Goal: Communication & Community: Answer question/provide support

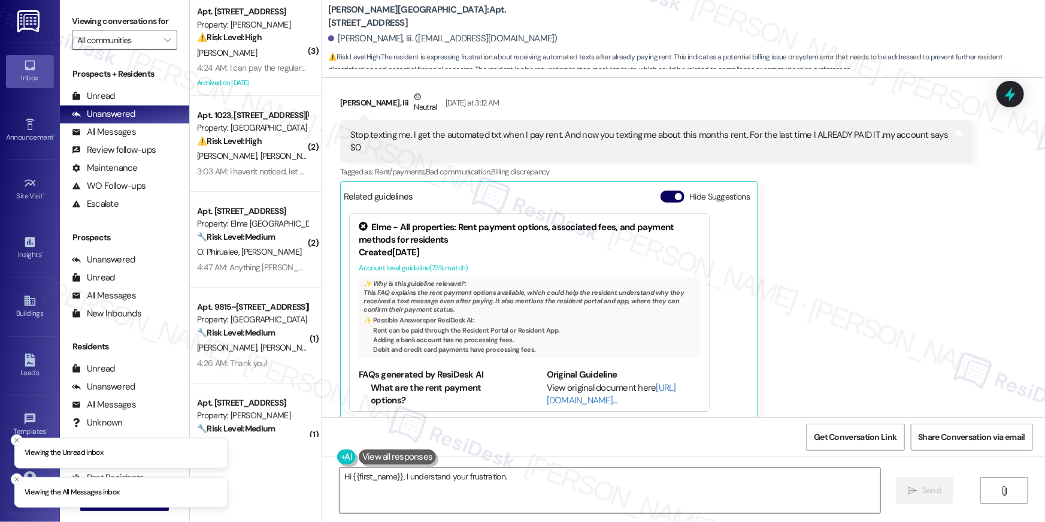
scroll to position [8983, 0]
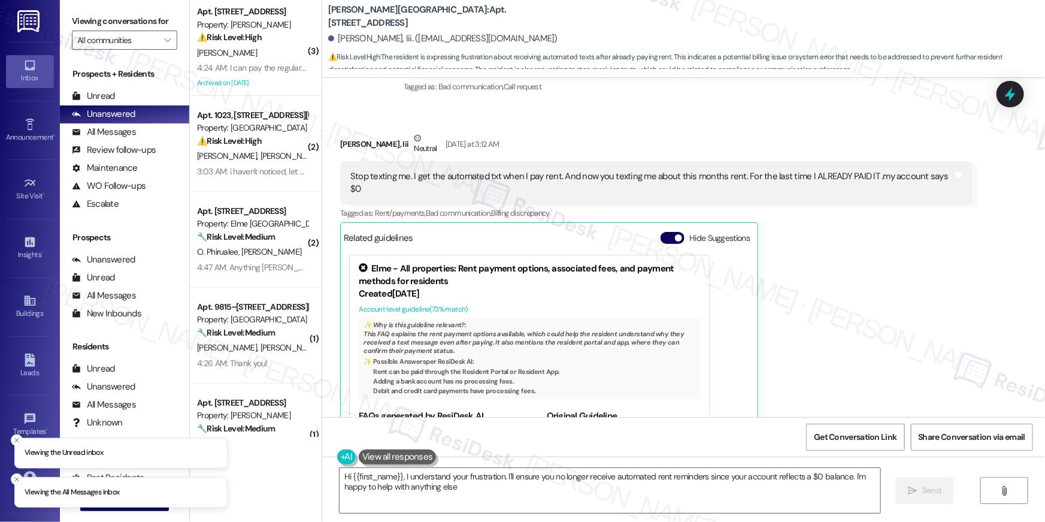
type textarea "Hi {{first_name}}, I understand your frustration. I'll ensure you no longer rec…"
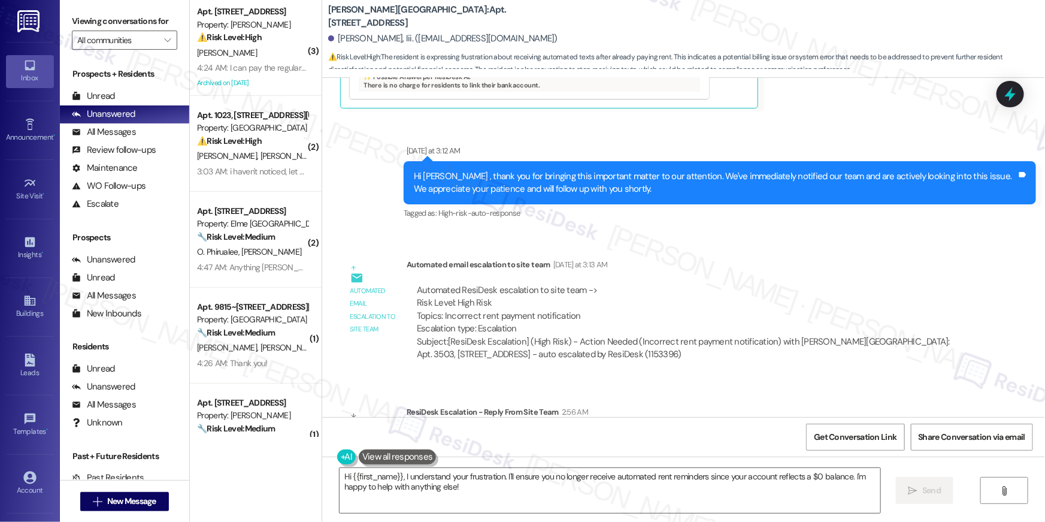
scroll to position [9354, 0]
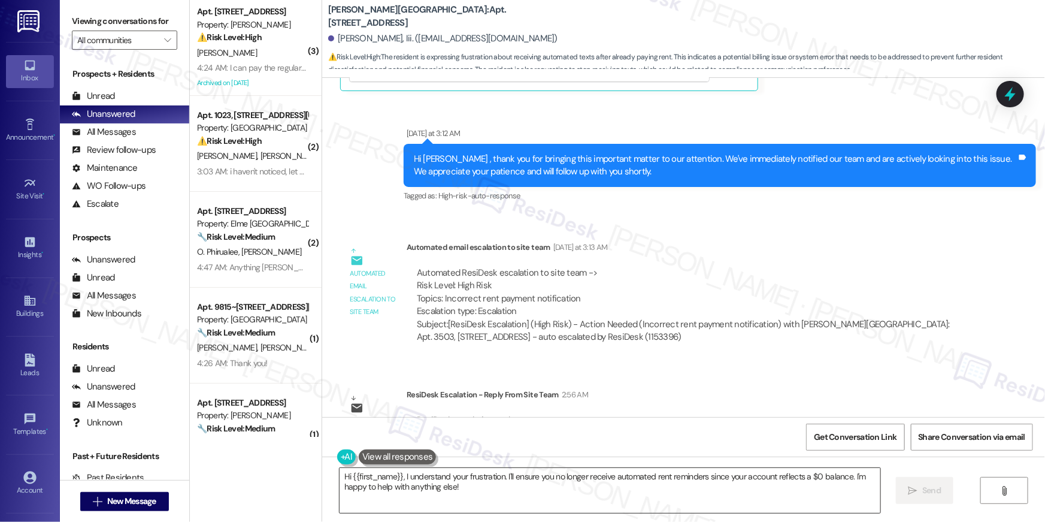
click at [550, 497] on textarea "Hi {{first_name}}, I understand your frustration. I'll ensure you no longer rec…" at bounding box center [610, 490] width 541 height 45
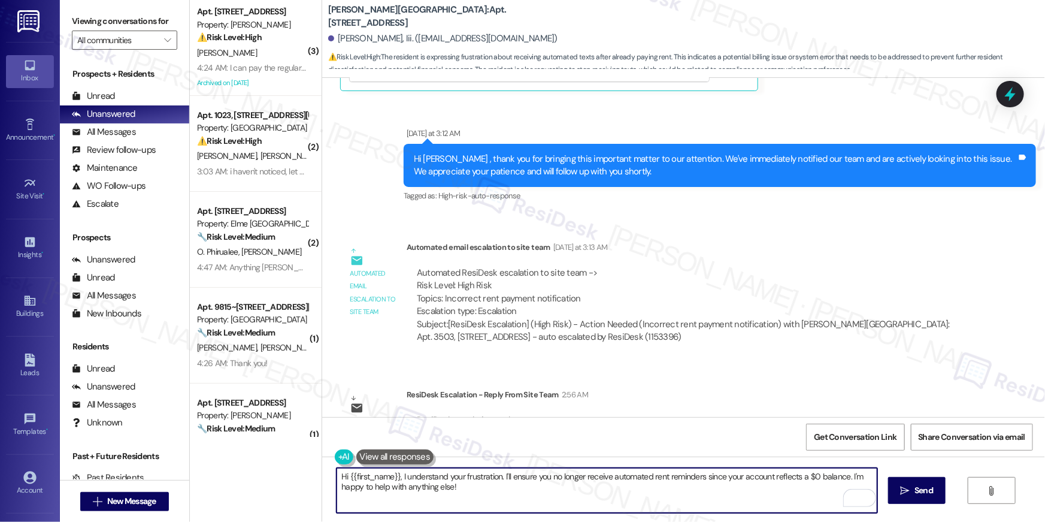
click at [642, 497] on textarea "Hi {{first_name}}, I understand your frustration. I'll ensure you no longer rec…" at bounding box center [607, 490] width 541 height 45
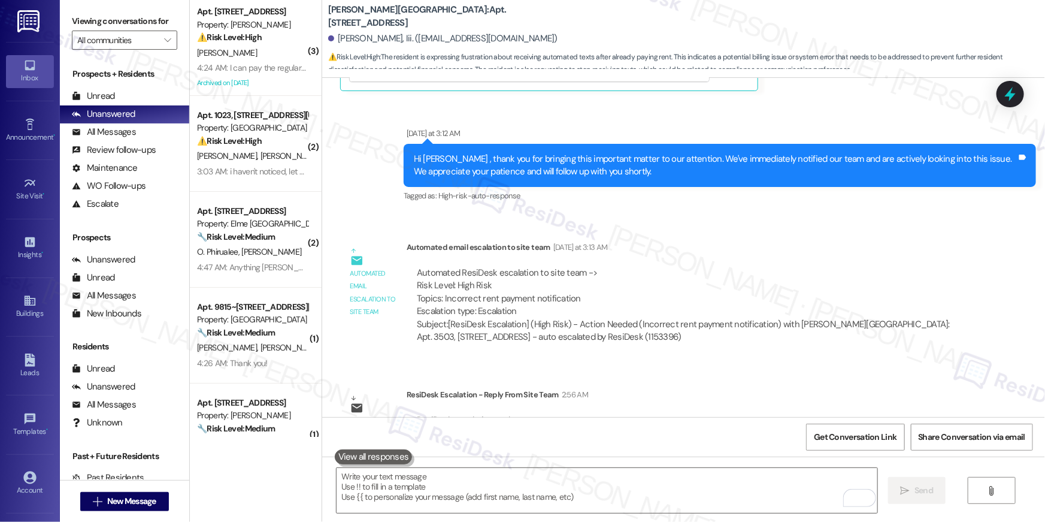
scroll to position [8983, 0]
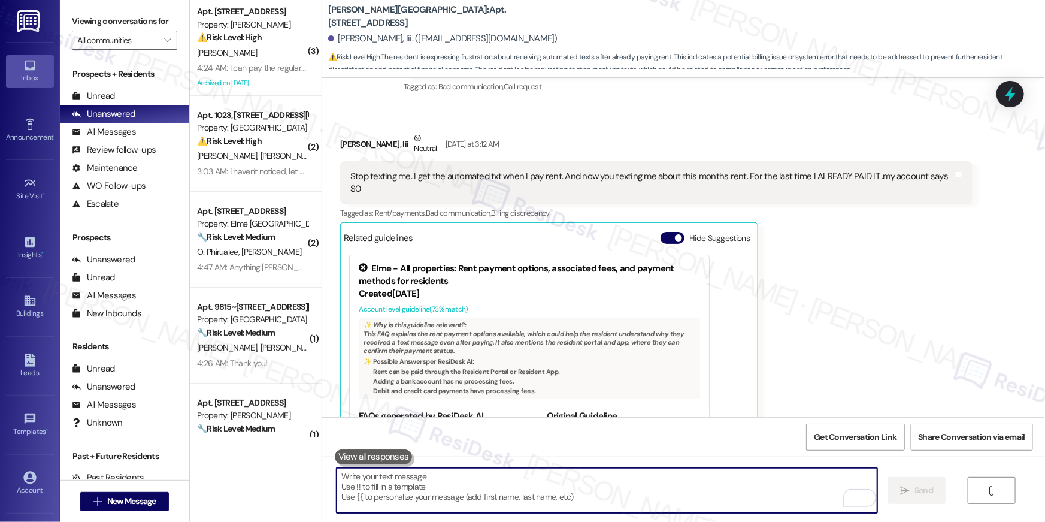
click at [519, 489] on textarea "To enrich screen reader interactions, please activate Accessibility in Grammarl…" at bounding box center [607, 490] width 541 height 45
paste textarea "If you no longer want to receive these messages, please reply STOP (all in capi…"
type textarea "If you no longer want to receive these messages, please reply STOP (all in capi…"
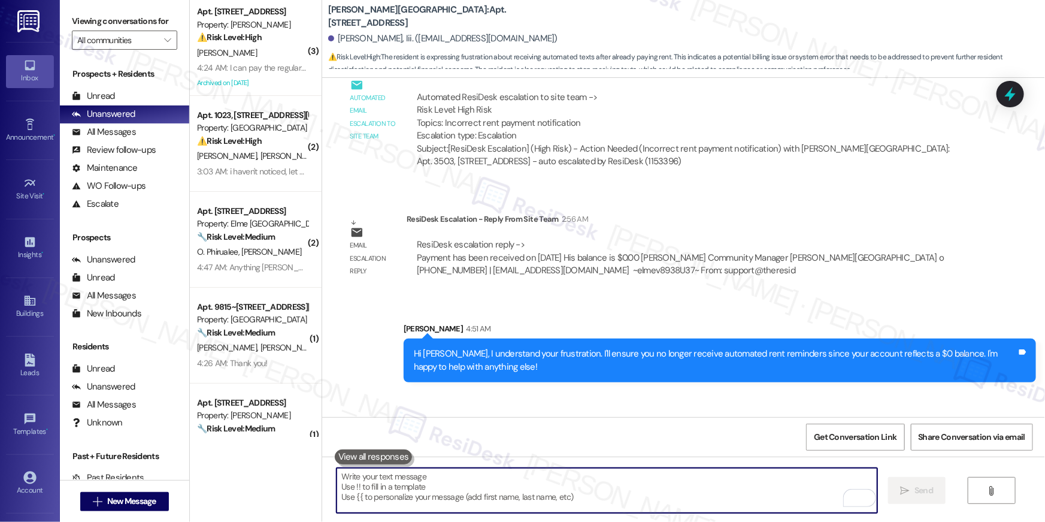
scroll to position [9534, 0]
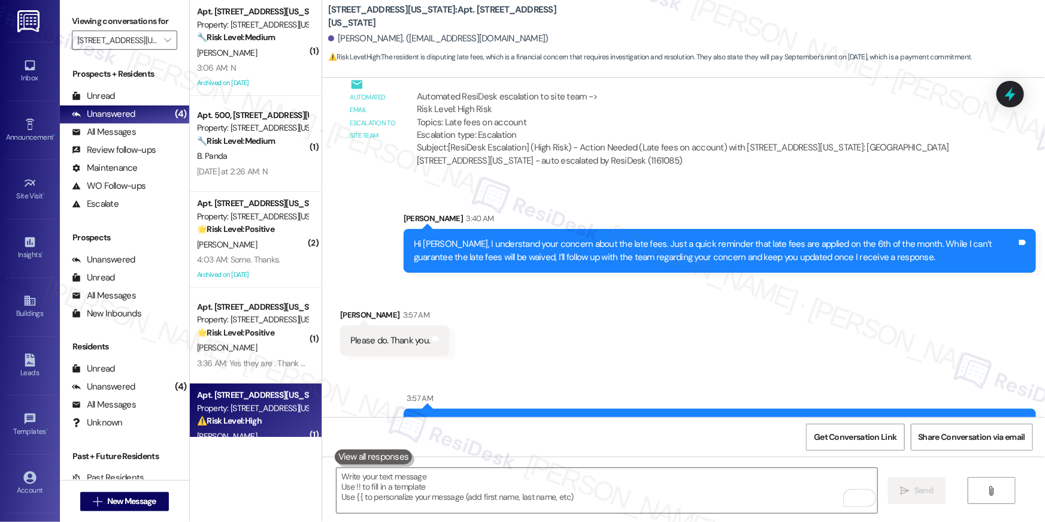
scroll to position [9806, 0]
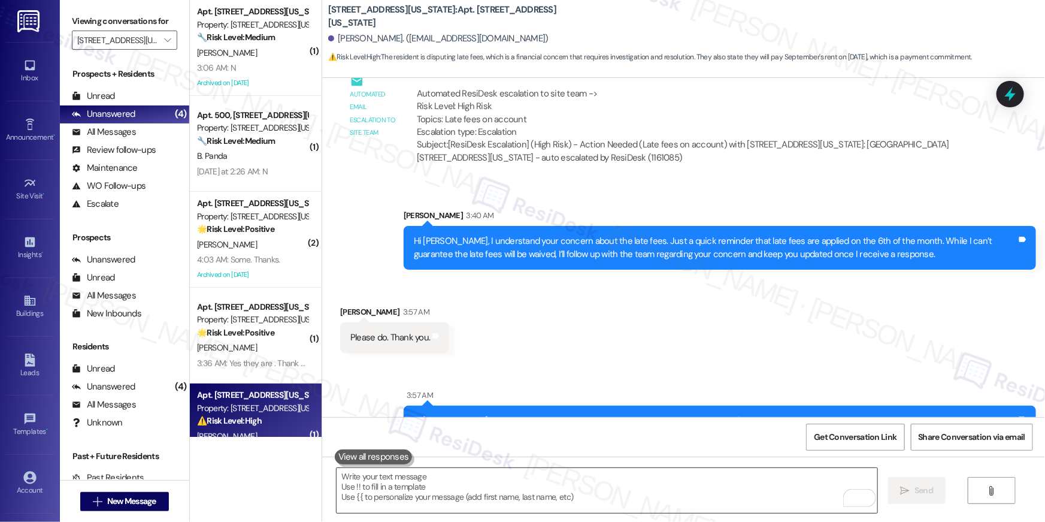
click at [679, 521] on html "Inbox Go to Inbox Announcement • Send A Text Announcement Site Visit • Go to Si…" at bounding box center [522, 261] width 1045 height 522
click at [247, 187] on p "WO Follow-ups: ResiDesk identifies follow-ups around maintenance or work orders…" at bounding box center [293, 186] width 208 height 20
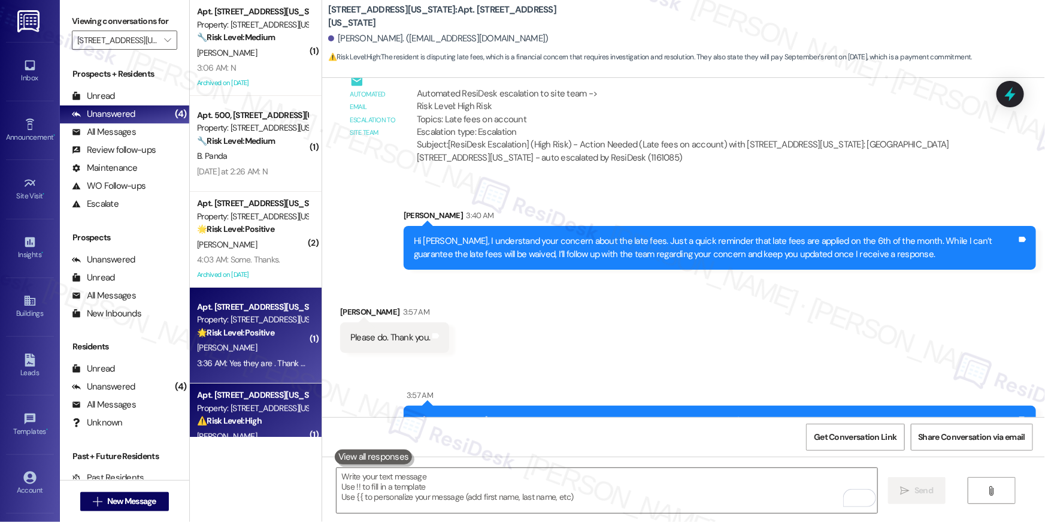
click at [246, 307] on div "Apt. [STREET_ADDRESS][US_STATE]" at bounding box center [252, 307] width 111 height 13
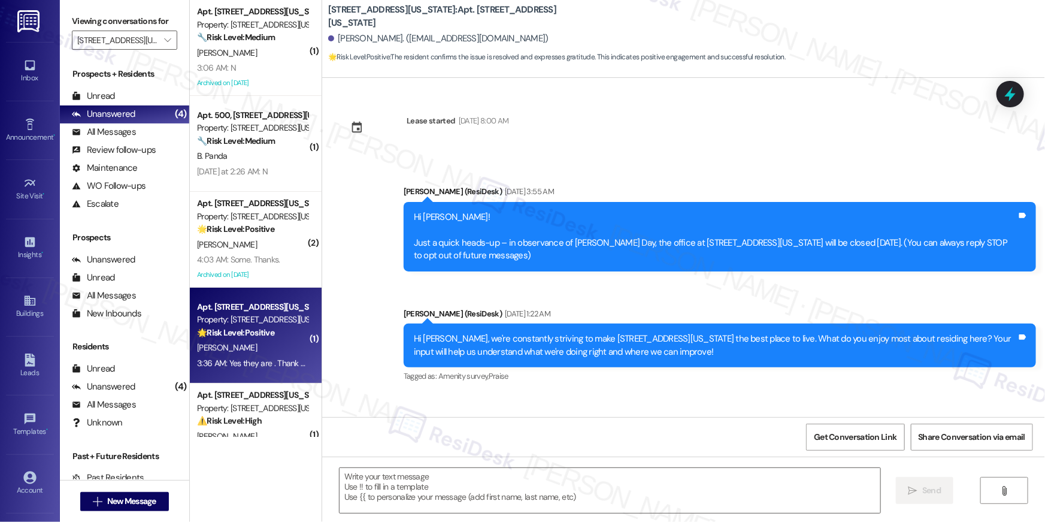
click at [251, 315] on div "Property: [STREET_ADDRESS][US_STATE]" at bounding box center [252, 319] width 111 height 13
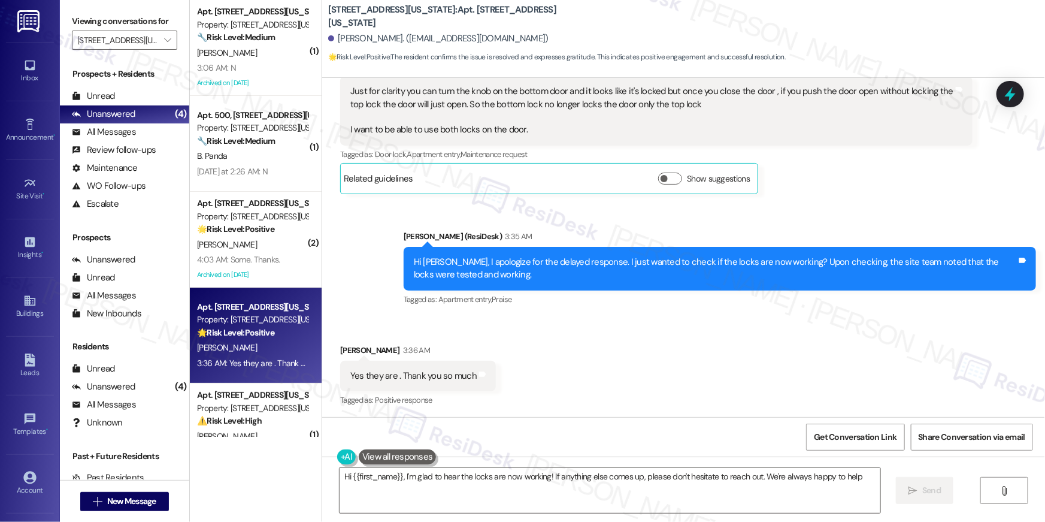
type textarea "Hi {{first_name}}, I'm glad to hear the locks are now working! If anything else…"
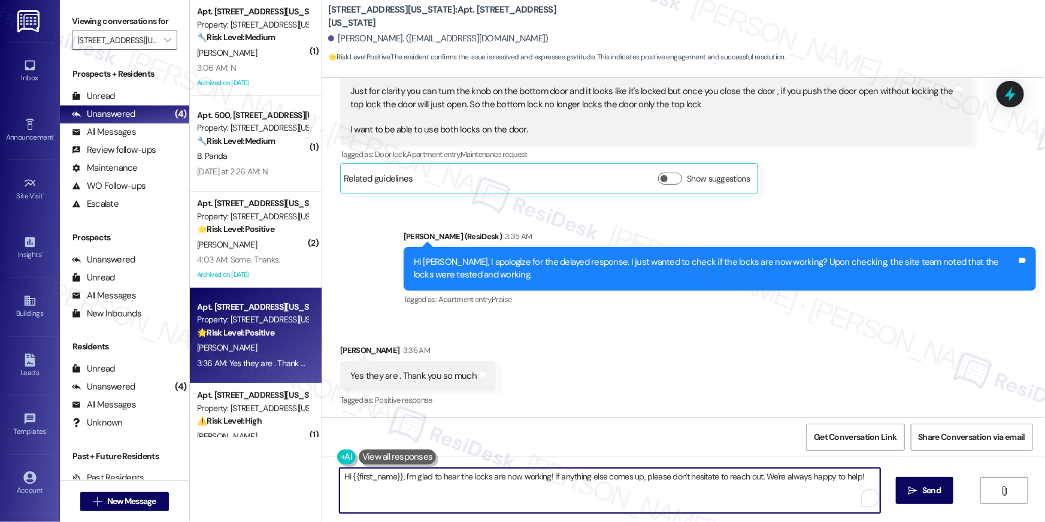
click at [543, 507] on textarea "Hi {{first_name}}, I'm glad to hear the locks are now working! If anything else…" at bounding box center [610, 490] width 541 height 45
drag, startPoint x: 670, startPoint y: 514, endPoint x: 467, endPoint y: 628, distance: 233.3
click at [467, 521] on html "Inbox Go to Inbox Announcement • Send A Text Announcement Site Visit • Go to Si…" at bounding box center [522, 261] width 1045 height 522
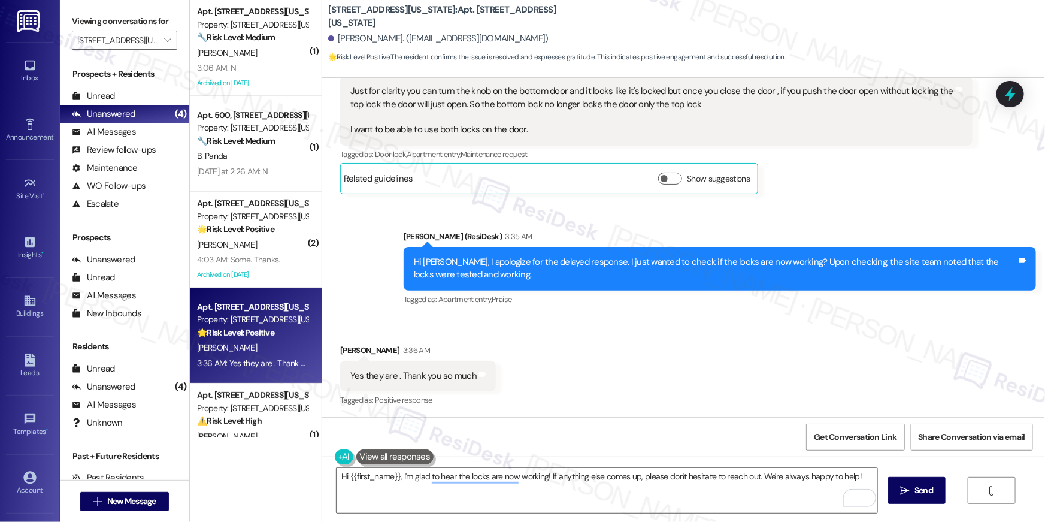
click at [671, 521] on html "Inbox Go to Inbox Announcement • Send A Text Announcement Site Visit • Go to Si…" at bounding box center [522, 261] width 1045 height 522
click at [693, 521] on html "Inbox Go to Inbox Announcement • Send A Text Announcement Site Visit • Go to Si…" at bounding box center [522, 261] width 1045 height 522
click at [946, 521] on html "Inbox Go to Inbox Announcement • Send A Text Announcement Site Visit • Go to Si…" at bounding box center [522, 261] width 1045 height 522
click at [925, 521] on html "Inbox Go to Inbox Announcement • Send A Text Announcement Site Visit • Go to Si…" at bounding box center [522, 261] width 1045 height 522
click at [627, 465] on div "Hi {{first_name}}, I'm glad to hear the locks are now working! If anything else…" at bounding box center [683, 501] width 723 height 90
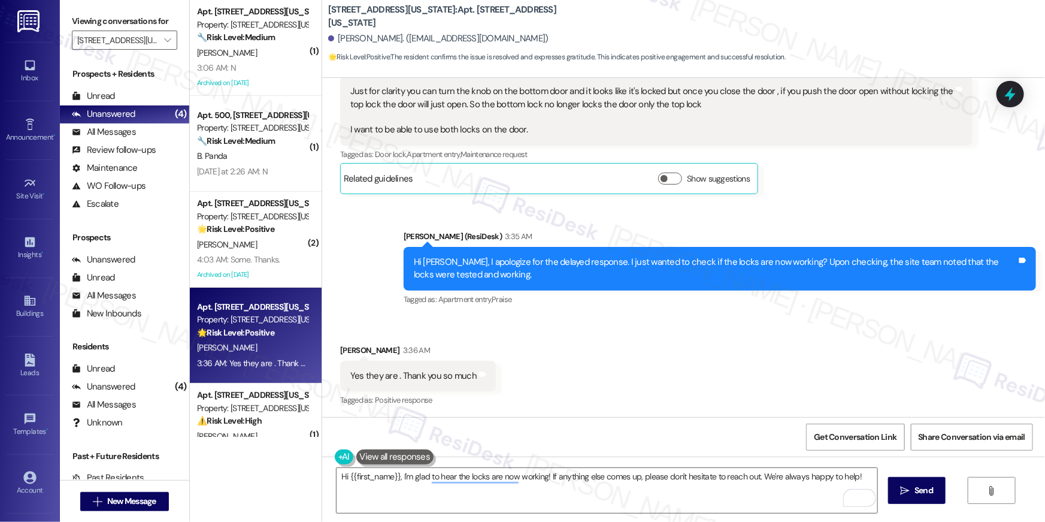
click at [719, 521] on html "Inbox Go to Inbox Announcement • Send A Text Announcement Site Visit • Go to Si…" at bounding box center [522, 261] width 1045 height 522
click at [810, 510] on textarea "Hi {{first_name}}, I'm glad to hear the locks are now working! If anything else…" at bounding box center [607, 490] width 541 height 45
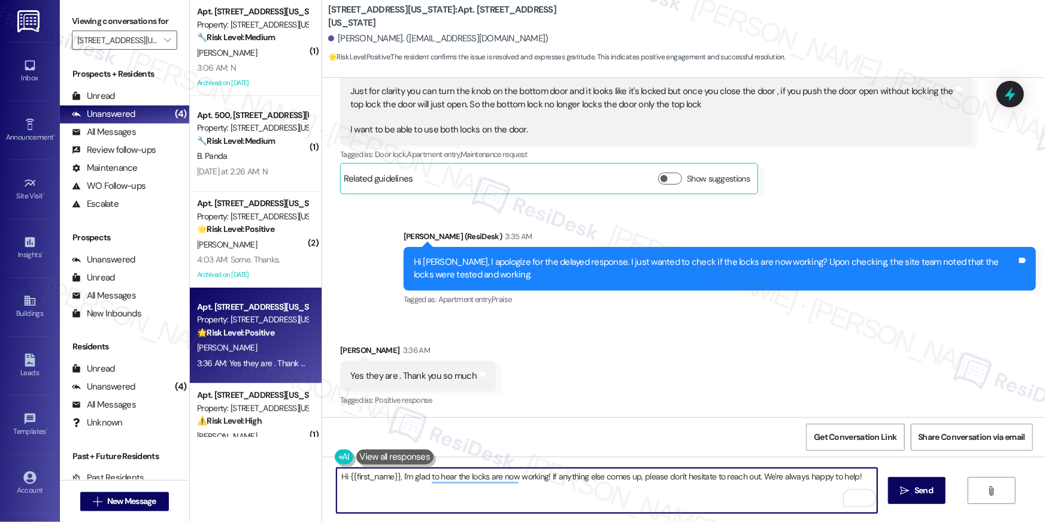
scroll to position [2725, 0]
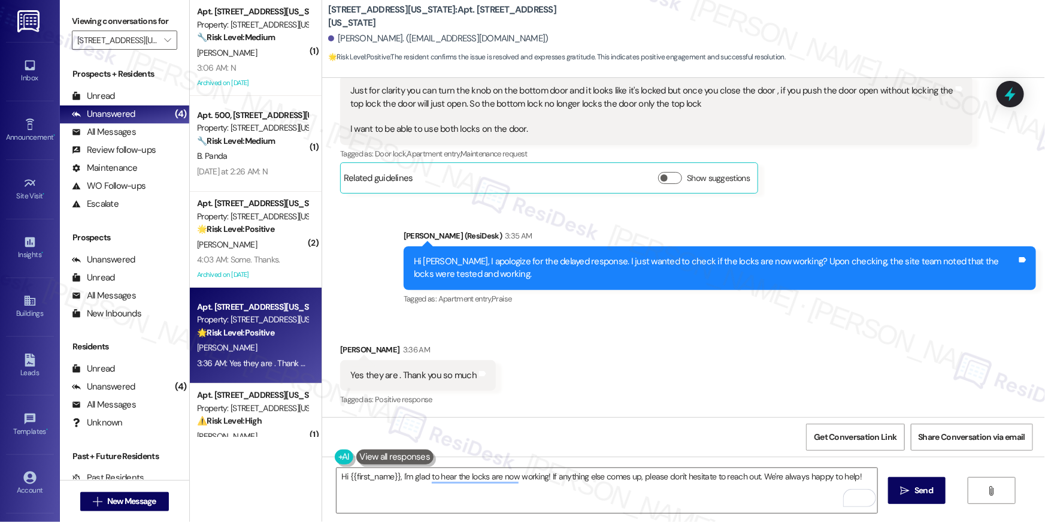
click at [715, 521] on html "Inbox Go to Inbox Announcement • Send A Text Announcement Site Visit • Go to Si…" at bounding box center [522, 261] width 1045 height 522
drag, startPoint x: 815, startPoint y: 519, endPoint x: 646, endPoint y: 629, distance: 202.2
click at [646, 521] on html "Inbox Go to Inbox Announcement • Send A Text Announcement Site Visit • Go to Si…" at bounding box center [522, 261] width 1045 height 522
click at [908, 521] on html "Inbox Go to Inbox Announcement • Send A Text Announcement Site Visit • Go to Si…" at bounding box center [522, 261] width 1045 height 522
click at [562, 466] on div "Hi {{first_name}}, I'm glad to hear the locks are now working! If anything else…" at bounding box center [683, 501] width 723 height 90
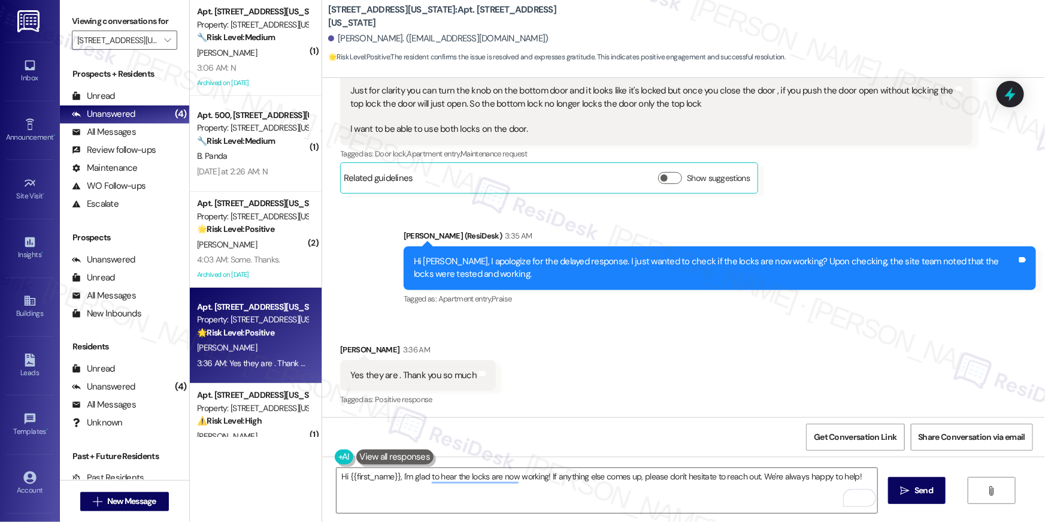
drag, startPoint x: 523, startPoint y: 516, endPoint x: 512, endPoint y: 635, distance: 119.1
click at [512, 521] on html "Inbox Go to Inbox Announcement • Send A Text Announcement Site Visit • Go to Si…" at bounding box center [522, 261] width 1045 height 522
drag, startPoint x: 512, startPoint y: 635, endPoint x: 473, endPoint y: 637, distance: 39.6
click at [473, 521] on html "Inbox Go to Inbox Announcement • Send A Text Announcement Site Visit • Go to Si…" at bounding box center [522, 261] width 1045 height 522
click at [482, 521] on html "Inbox Go to Inbox Announcement • Send A Text Announcement Site Visit • Go to Si…" at bounding box center [522, 261] width 1045 height 522
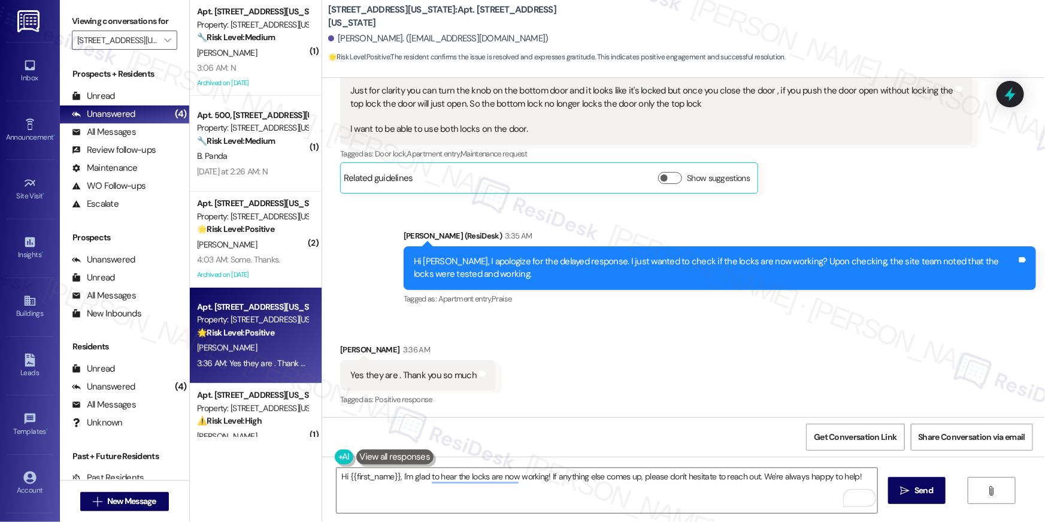
drag, startPoint x: 473, startPoint y: 637, endPoint x: 484, endPoint y: 619, distance: 21.3
click at [484, 521] on html "Inbox Go to Inbox Announcement • Send A Text Announcement Site Visit • Go to Si…" at bounding box center [522, 261] width 1045 height 522
click at [906, 521] on html "Inbox Go to Inbox Announcement • Send A Text Announcement Site Visit • Go to Si…" at bounding box center [522, 261] width 1045 height 522
click at [470, 521] on html "Inbox Go to Inbox Announcement • Send A Text Announcement Site Visit • Go to Si…" at bounding box center [522, 261] width 1045 height 522
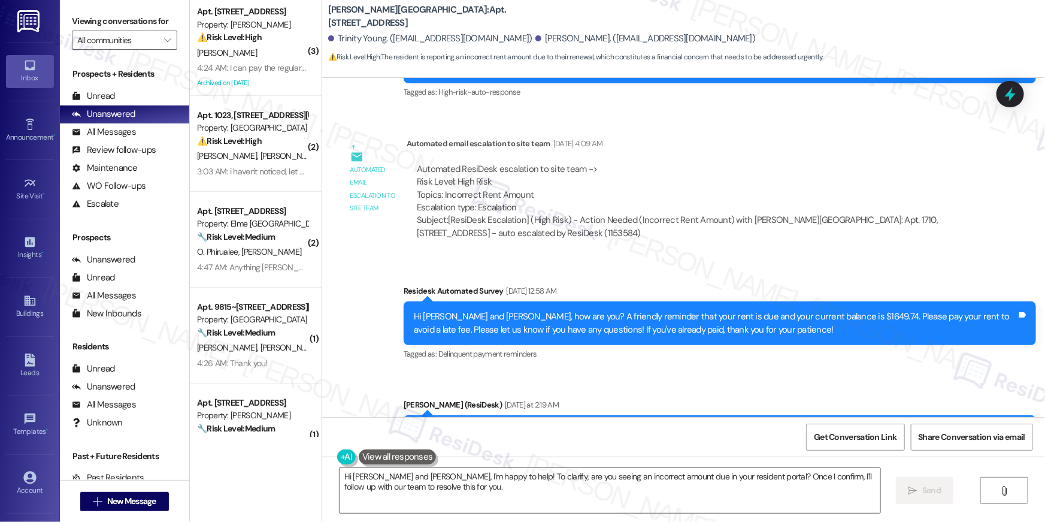
scroll to position [6099, 0]
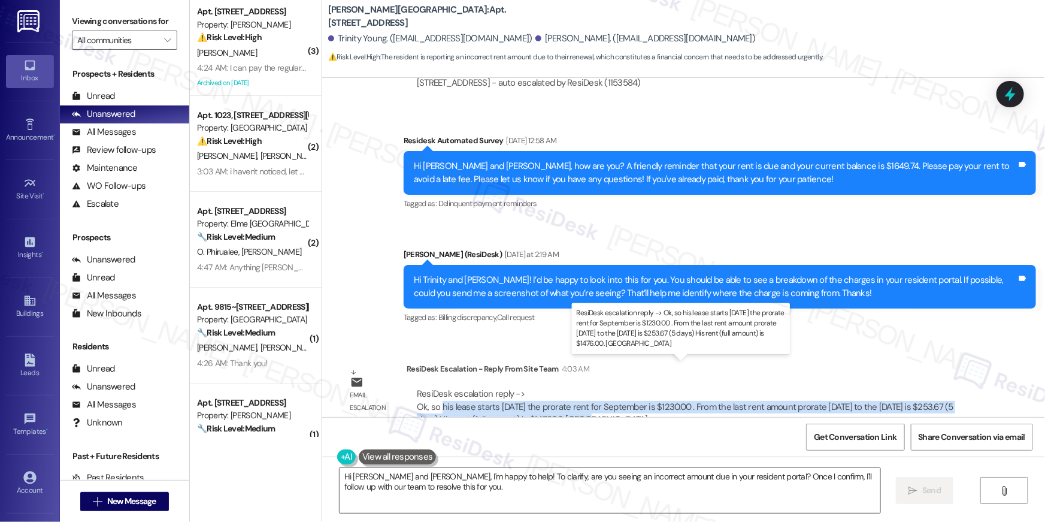
drag, startPoint x: 434, startPoint y: 380, endPoint x: 561, endPoint y: 394, distance: 128.3
click at [561, 394] on div "ResiDesk escalation reply -> Ok, so his lease starts 9/6/25 the prorate rent fo…" at bounding box center [685, 407] width 537 height 38
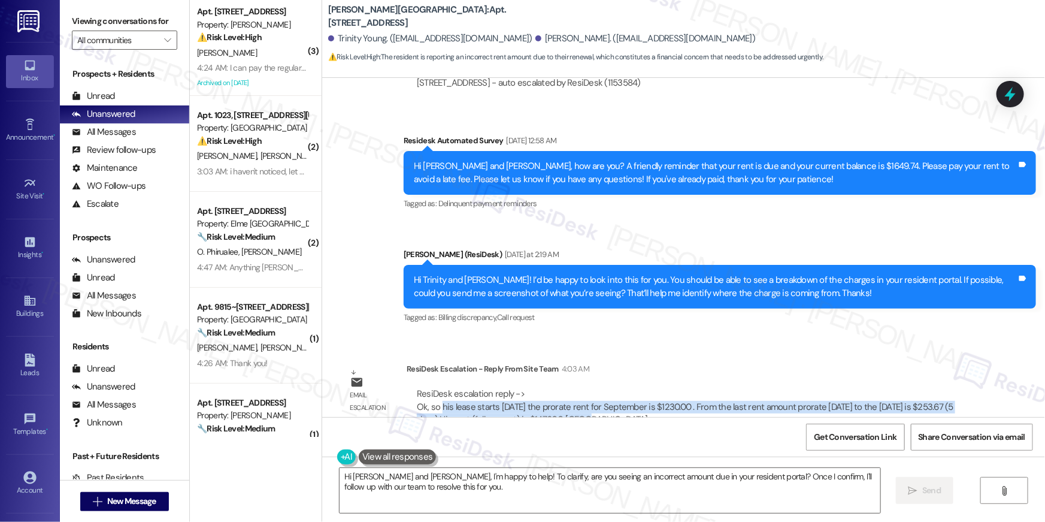
copy div "his lease starts 9/6/25 the prorate rent for September is $1230.00 . From the l…"
click at [456, 491] on textarea "Hi Trinity and Christopher, I'm happy to help! To clarify, are you seeing an in…" at bounding box center [610, 490] width 541 height 45
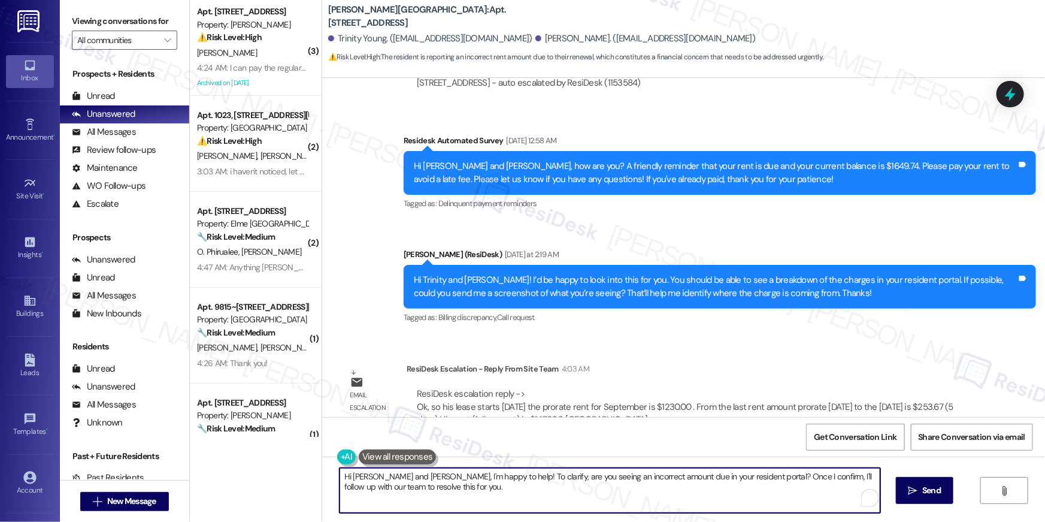
click at [426, 477] on textarea "Hi Trinity and Christopher, I'm happy to help! To clarify, are you seeing an in…" at bounding box center [610, 490] width 541 height 45
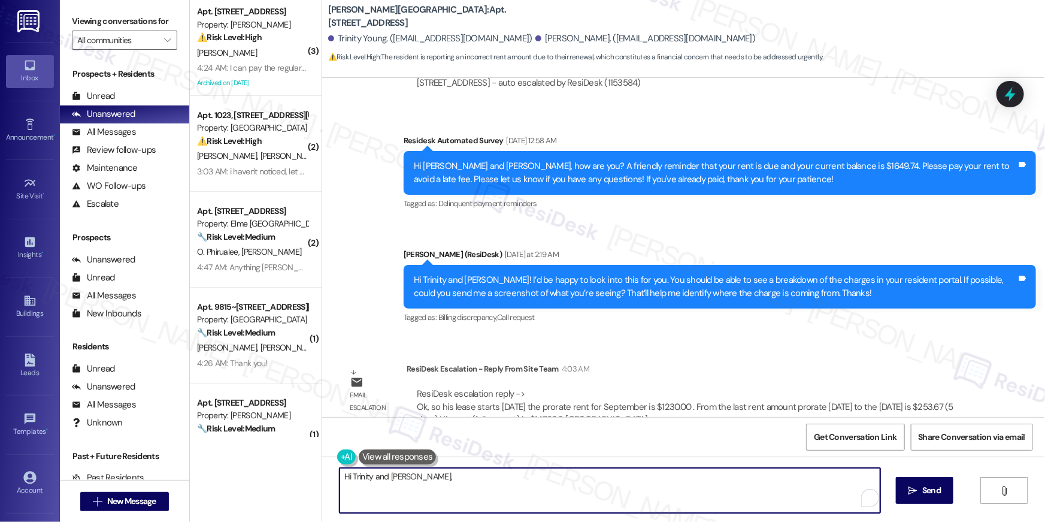
paste textarea "I just got an update from the site team--your lease starts on 9/6/25. The prora…"
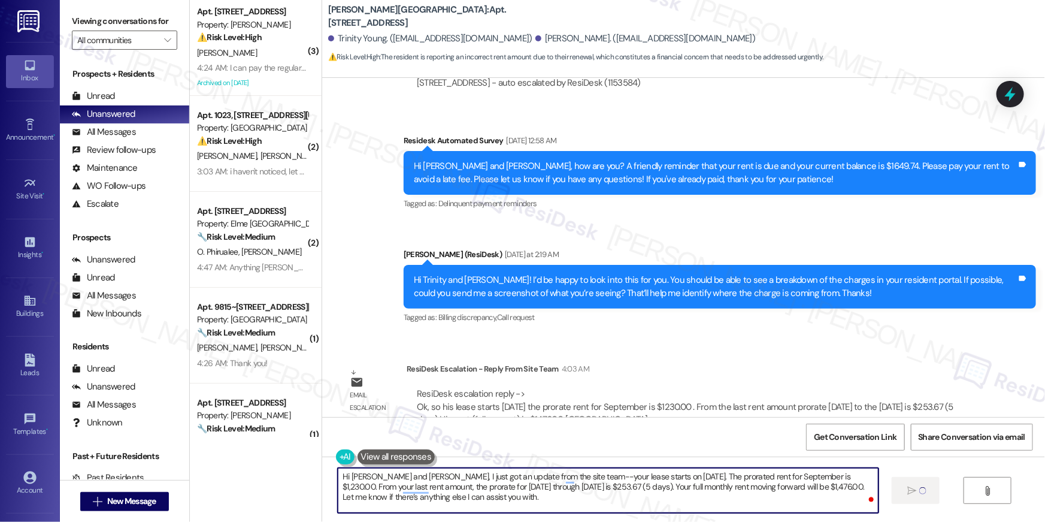
type textarea "Hi Trinity and Christopher, I just got an update from the site team--your lease…"
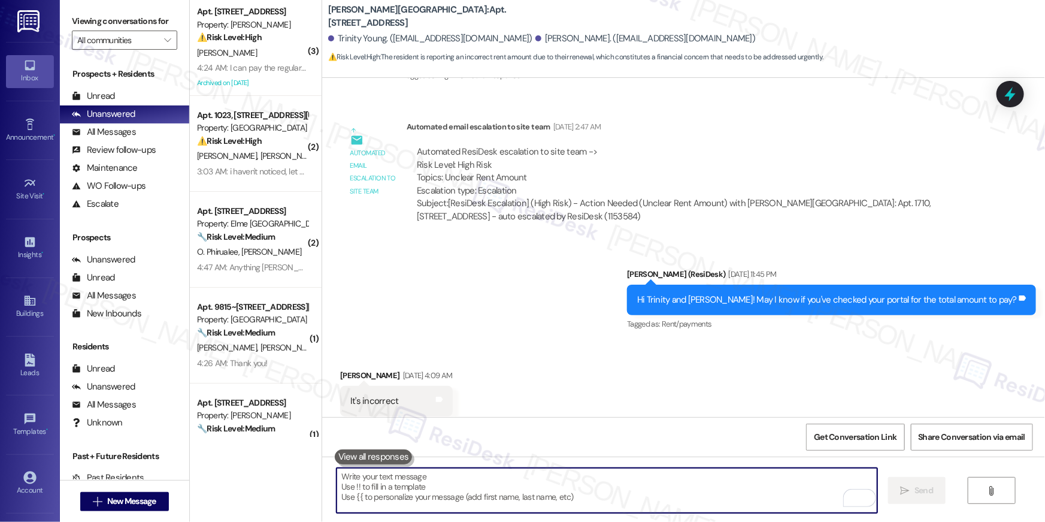
scroll to position [5500, 0]
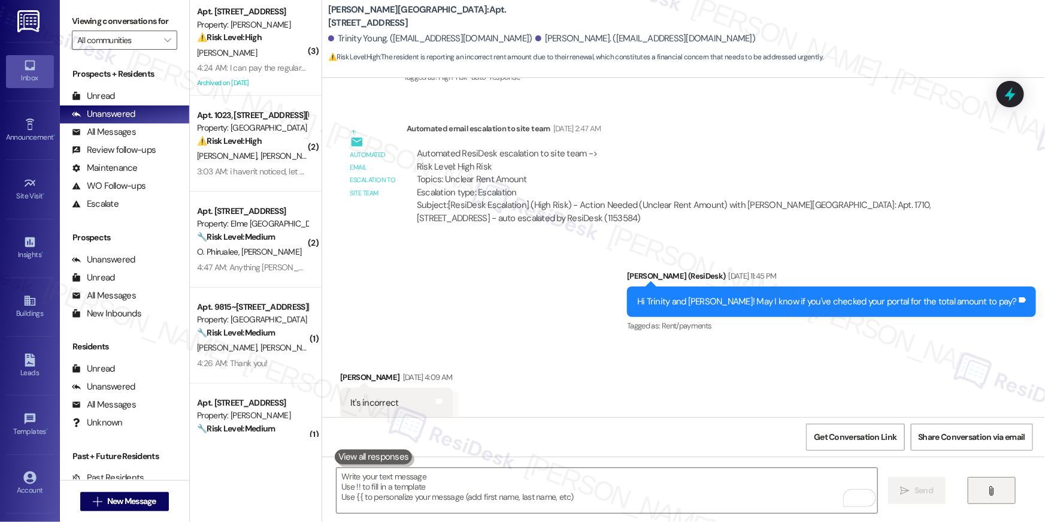
click at [993, 501] on button "" at bounding box center [992, 490] width 48 height 27
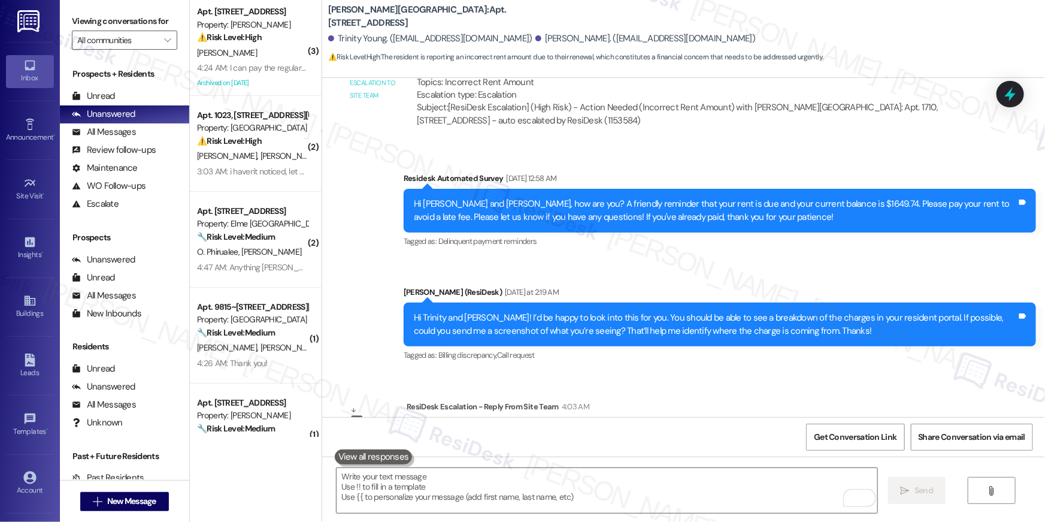
scroll to position [6406, 0]
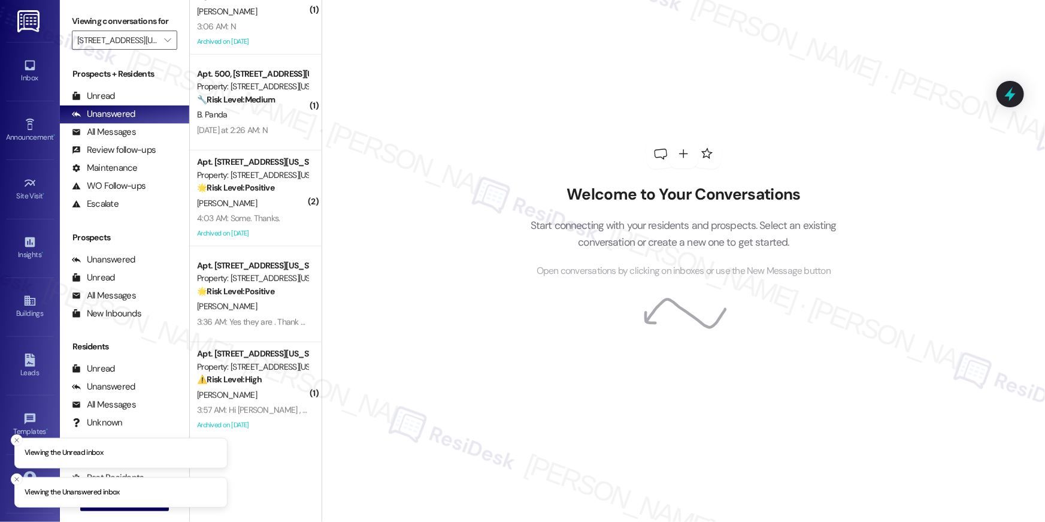
scroll to position [42, 0]
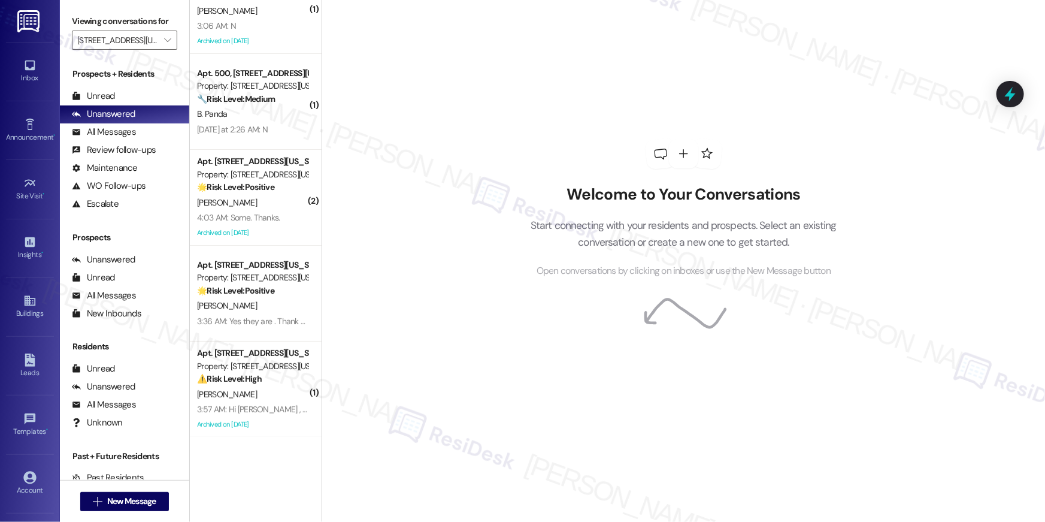
click at [274, 521] on html "Inbox Go to Inbox Announcement • Send A Text Announcement Site Visit • Go to Si…" at bounding box center [522, 261] width 1045 height 522
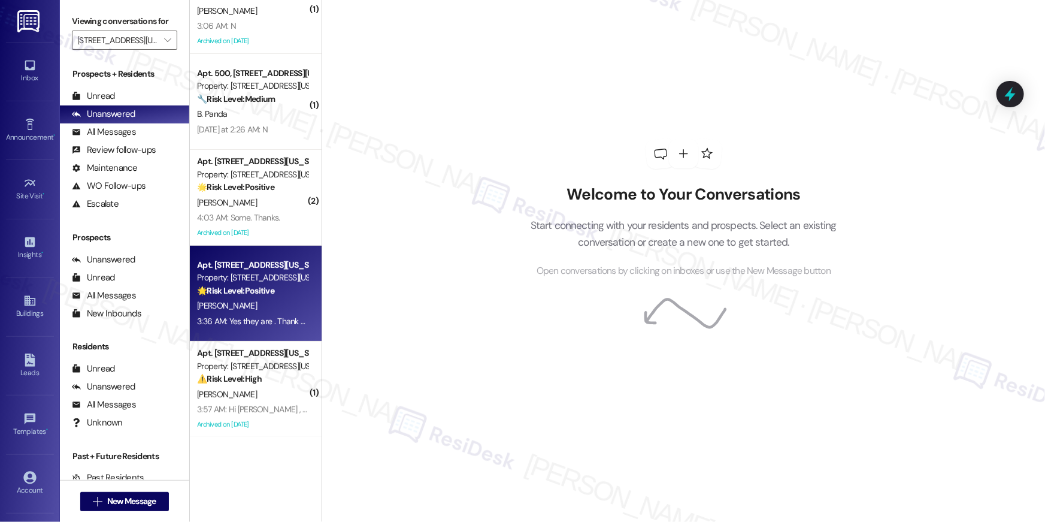
click at [259, 261] on div "Apt. [STREET_ADDRESS][US_STATE]" at bounding box center [252, 265] width 111 height 13
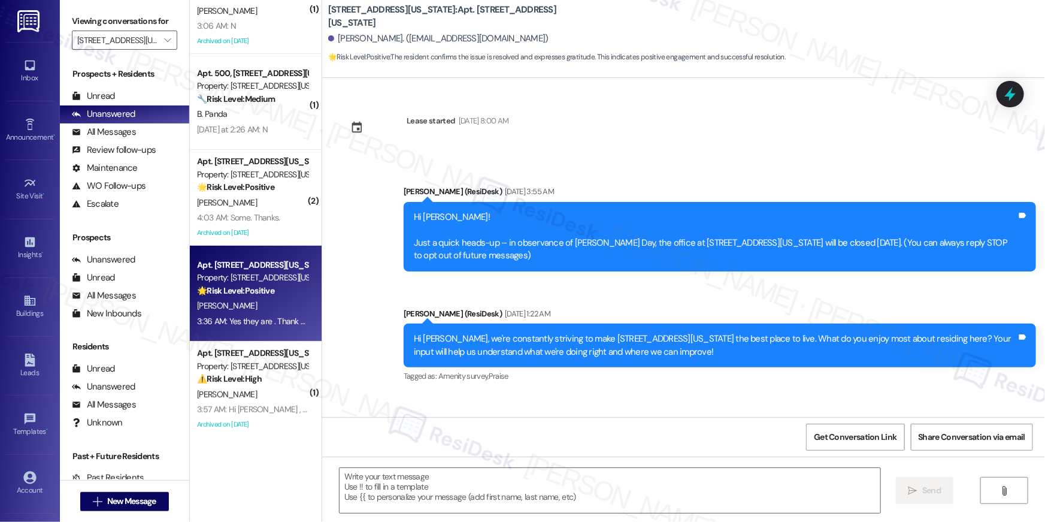
scroll to position [2725, 0]
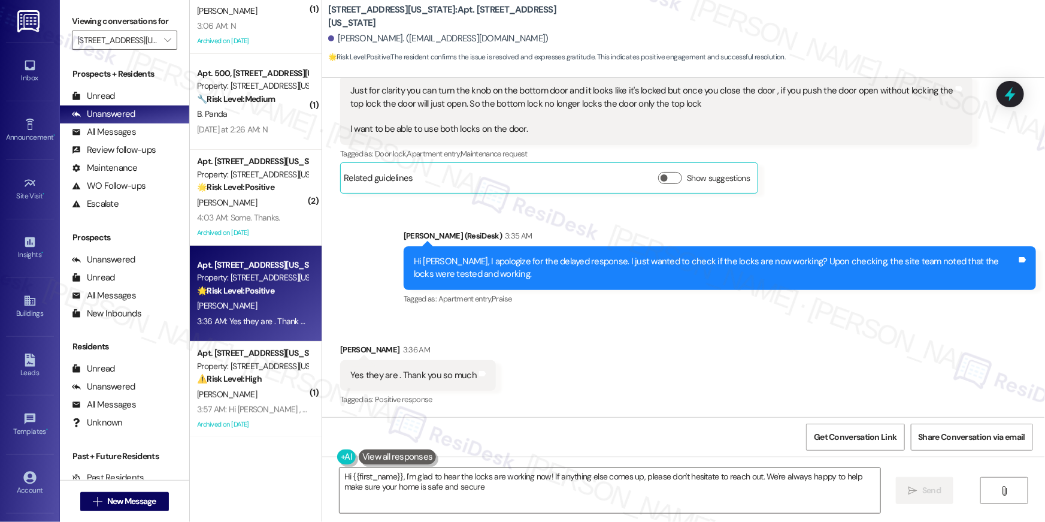
type textarea "Hi {{first_name}}, I'm glad to hear the locks are working now! If anything else…"
drag, startPoint x: 615, startPoint y: 504, endPoint x: 503, endPoint y: 693, distance: 219.6
click at [503, 521] on html "Inbox Go to Inbox Announcement • Send A Text Announcement Site Visit • Go to Si…" at bounding box center [522, 261] width 1045 height 522
click at [520, 521] on html "Inbox Go to Inbox Announcement • Send A Text Announcement Site Visit • Go to Si…" at bounding box center [522, 261] width 1045 height 522
click at [518, 521] on html "Inbox Go to Inbox Announcement • Send A Text Announcement Site Visit • Go to Si…" at bounding box center [522, 261] width 1045 height 522
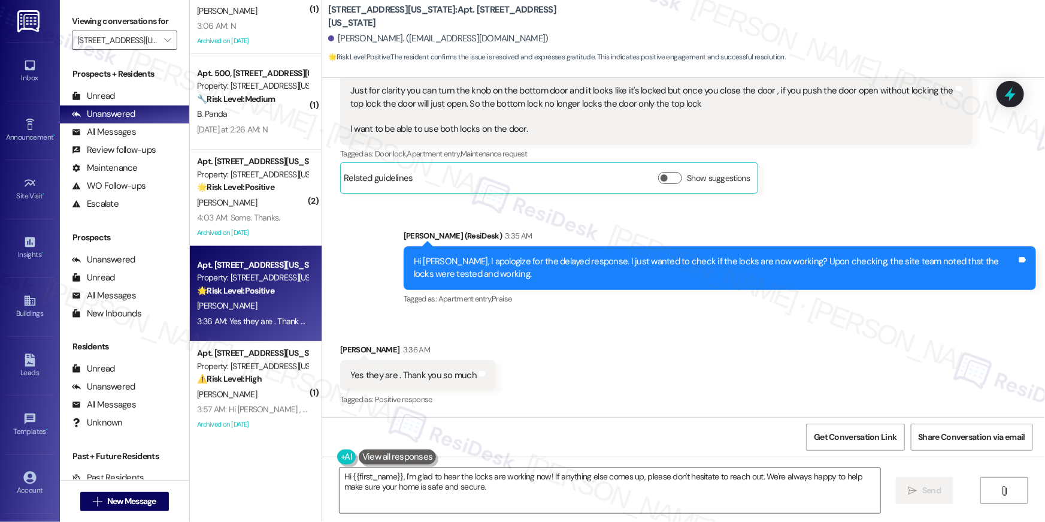
click at [424, 521] on html "Inbox Go to Inbox Announcement • Send A Text Announcement Site Visit • Go to Si…" at bounding box center [522, 261] width 1045 height 522
click at [473, 521] on html "Inbox Go to Inbox Announcement • Send A Text Announcement Site Visit • Go to Si…" at bounding box center [522, 261] width 1045 height 522
drag, startPoint x: 503, startPoint y: 693, endPoint x: 437, endPoint y: 658, distance: 74.8
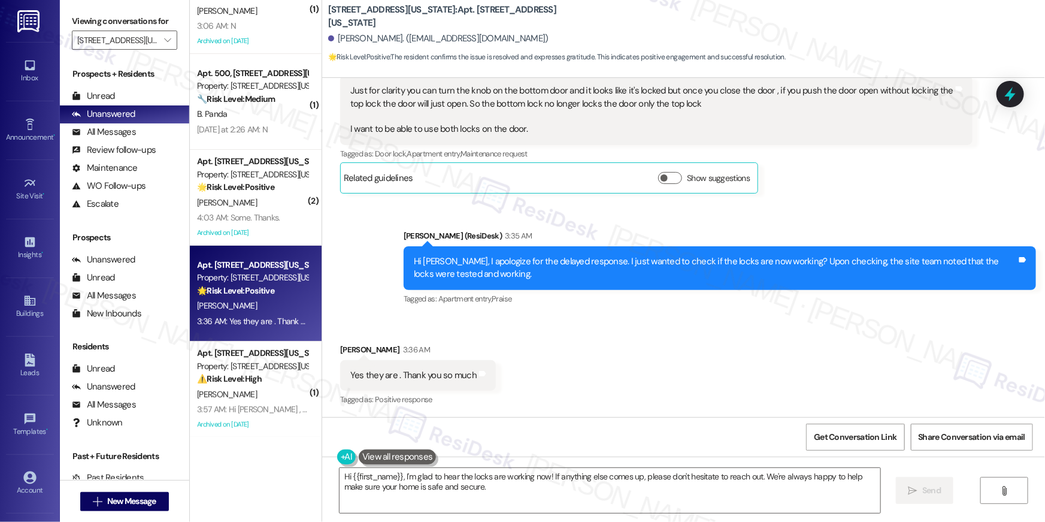
click at [437, 521] on html "Inbox Go to Inbox Announcement • Send A Text Announcement Site Visit • Go to Si…" at bounding box center [522, 261] width 1045 height 522
click at [480, 521] on html "Inbox Go to Inbox Announcement • Send A Text Announcement Site Visit • Go to Si…" at bounding box center [522, 261] width 1045 height 522
click at [552, 521] on html "Inbox Go to Inbox Announcement • Send A Text Announcement Site Visit • Go to Si…" at bounding box center [522, 261] width 1045 height 522
click at [265, 292] on strong "🌟 Risk Level: Positive" at bounding box center [235, 290] width 77 height 11
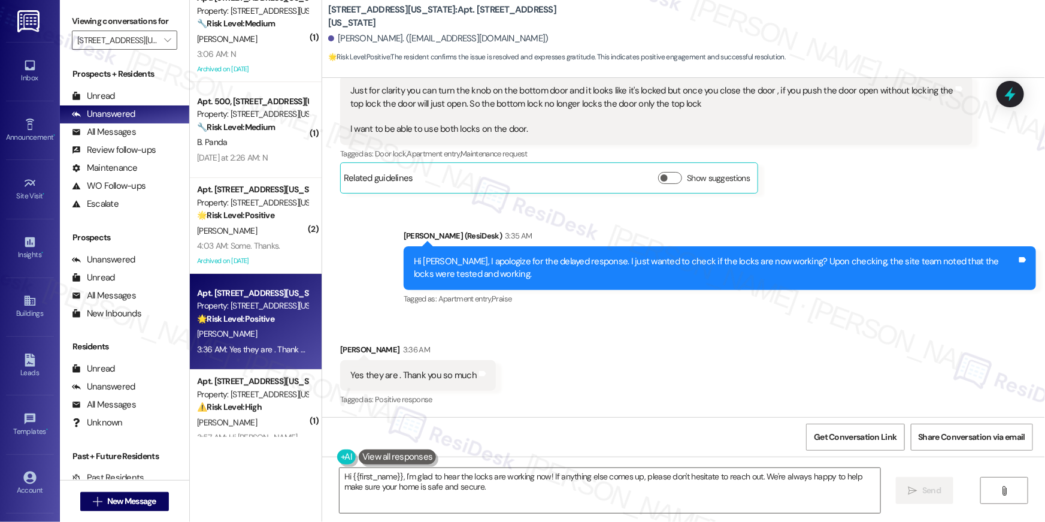
scroll to position [0, 0]
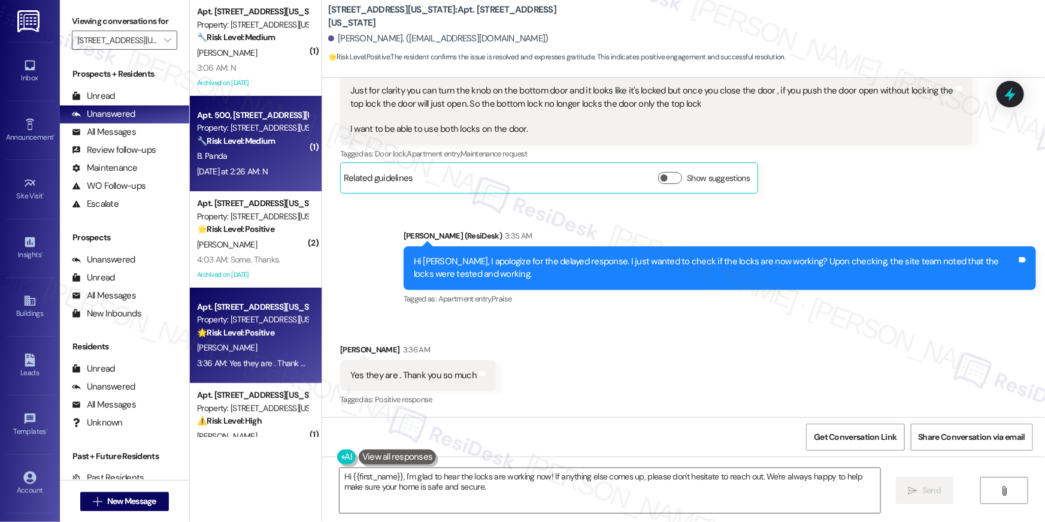
click at [265, 179] on div "Apt. 500, 3801 Connecticut Avenue, NW Property: 3801 Connecticut Avenue 🔧 Risk …" at bounding box center [256, 144] width 132 height 96
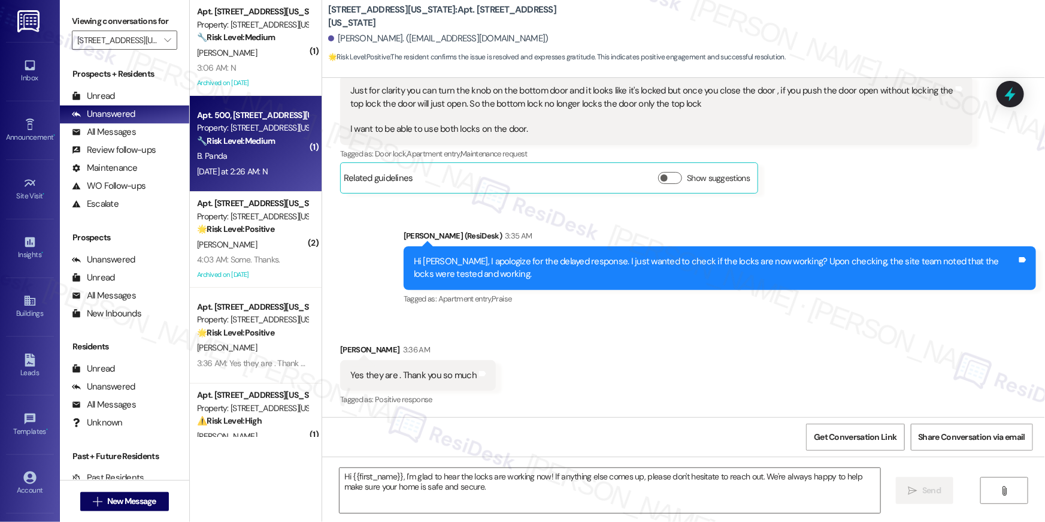
click at [265, 179] on div "Apt. 500, 3801 Connecticut Avenue, NW Property: 3801 Connecticut Avenue 🔧 Risk …" at bounding box center [256, 144] width 132 height 96
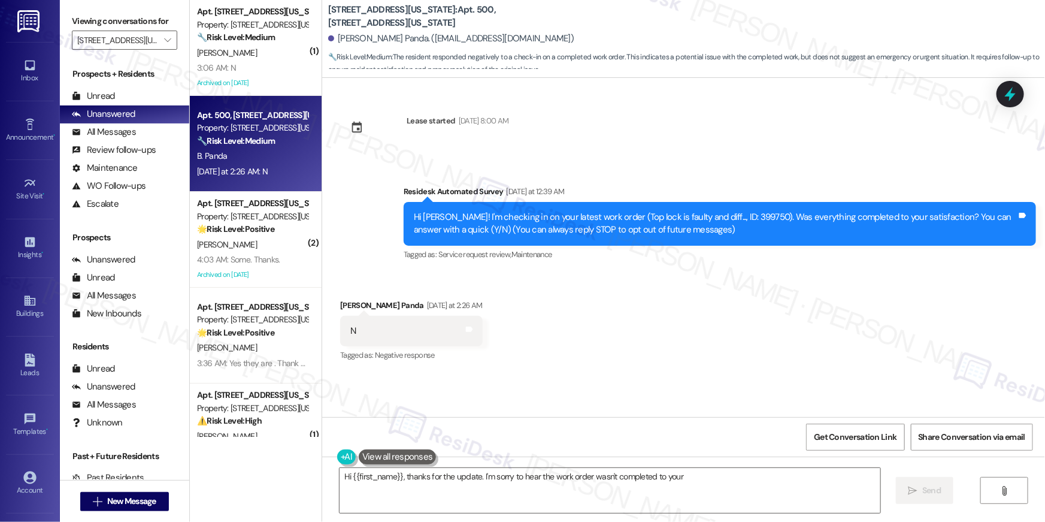
click at [250, 149] on div "B. Panda" at bounding box center [252, 156] width 113 height 15
type textarea "Hi {{first_name}}, thanks for the update. I'm sorry to hear the work order wasn…"
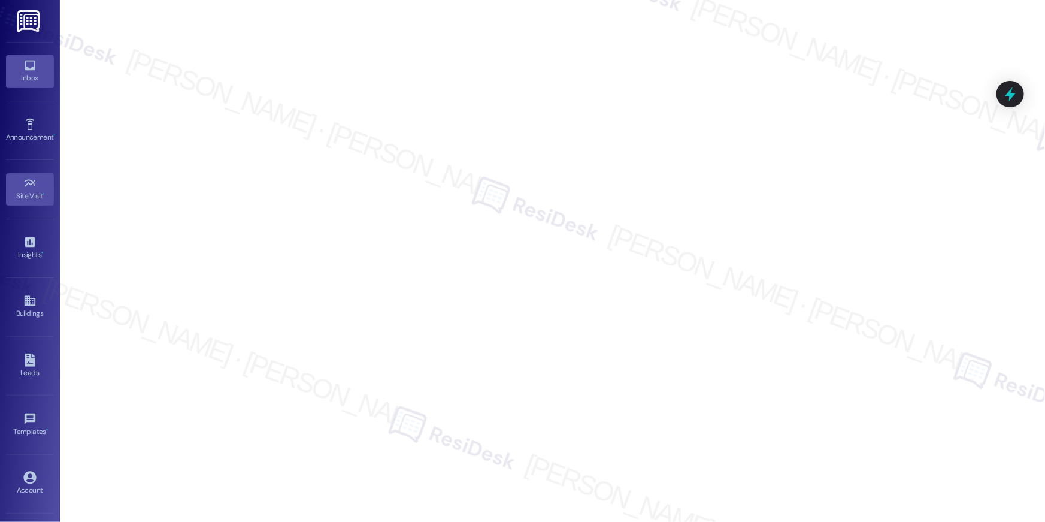
click at [33, 69] on icon at bounding box center [29, 65] width 13 height 13
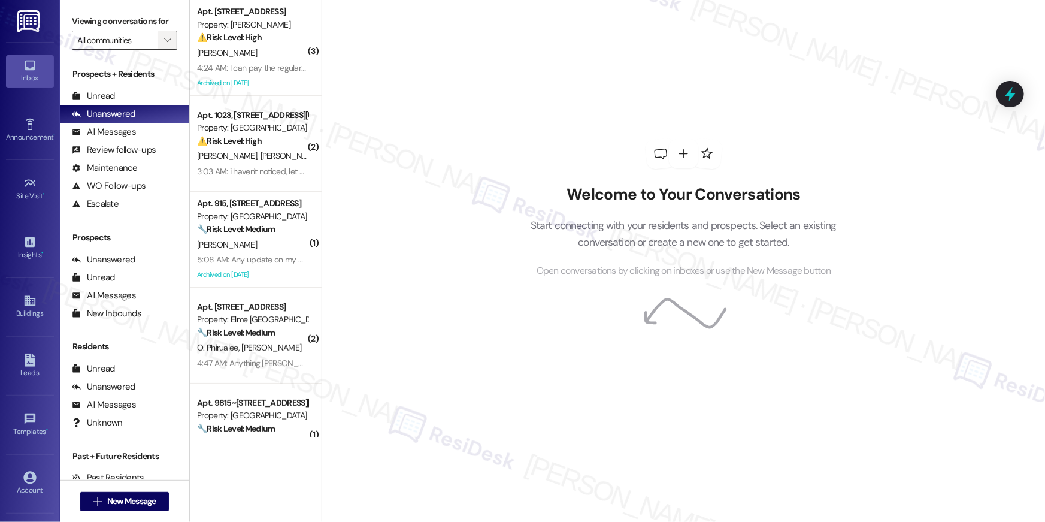
click at [162, 46] on span "" at bounding box center [167, 40] width 11 height 19
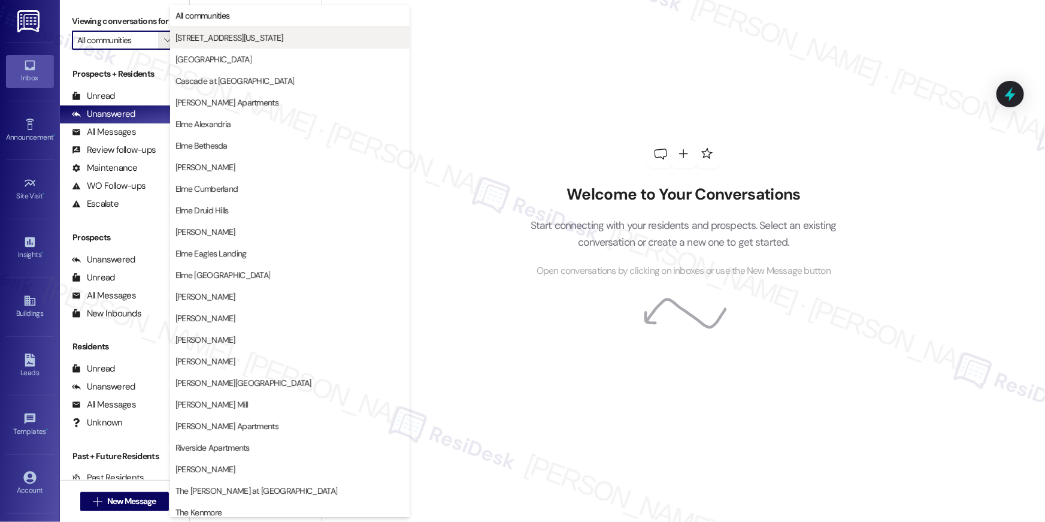
click at [205, 42] on span "[STREET_ADDRESS][US_STATE]" at bounding box center [230, 38] width 108 height 12
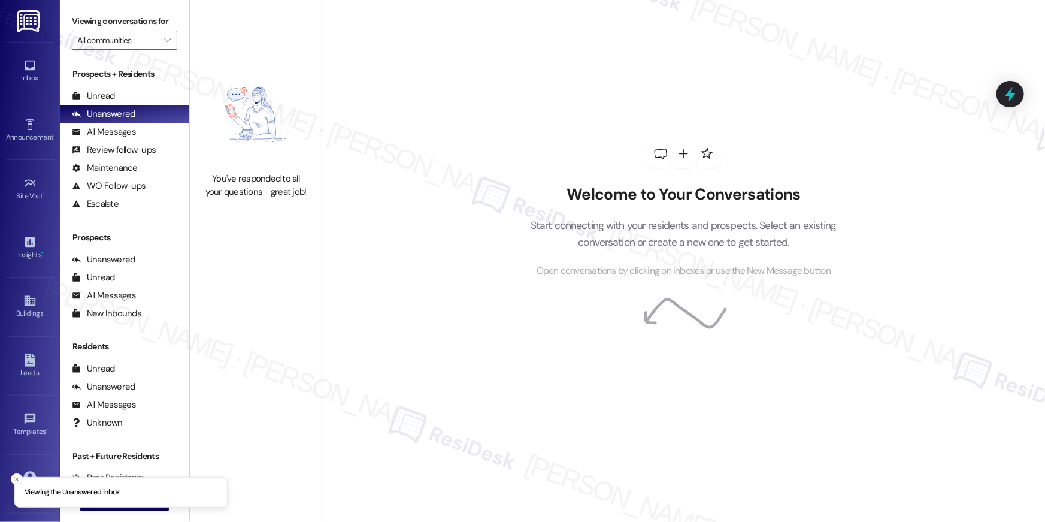
type input "[STREET_ADDRESS][US_STATE]"
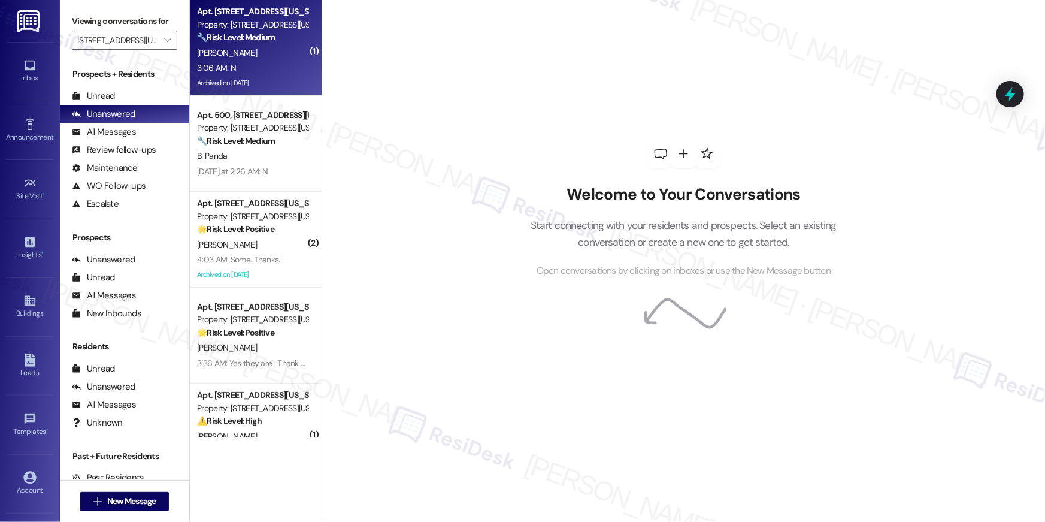
click at [271, 72] on div "3:06 AM: N 3:06 AM: N" at bounding box center [252, 67] width 113 height 15
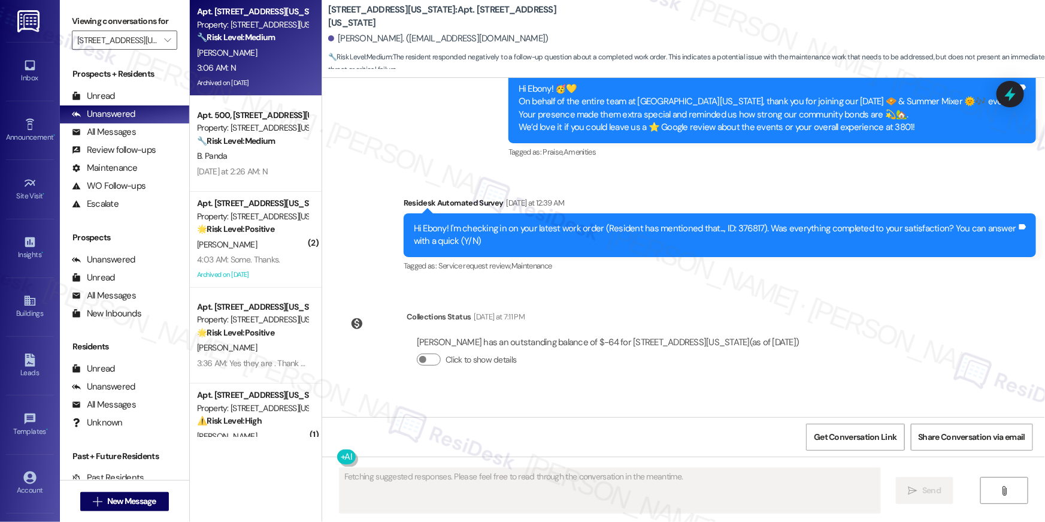
scroll to position [7332, 0]
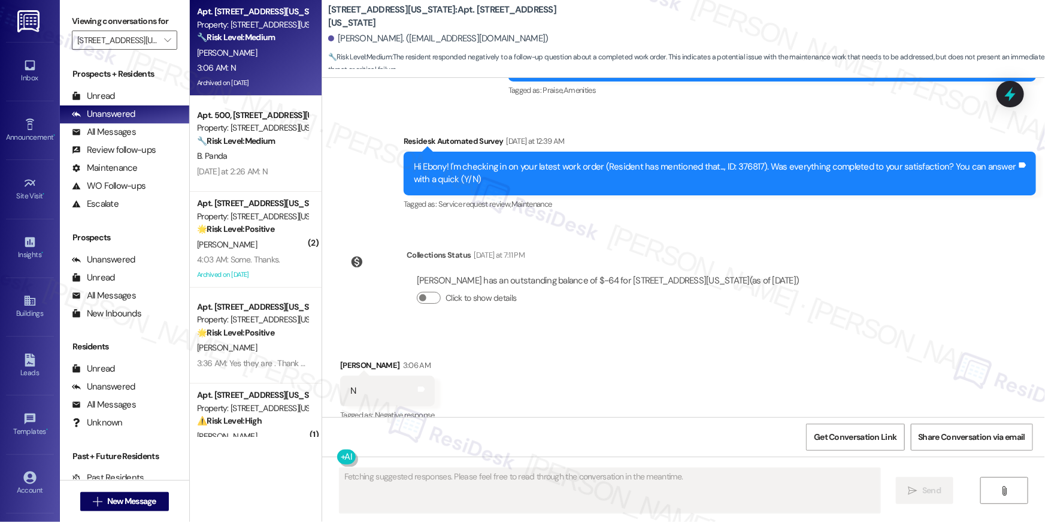
click at [736, 161] on div "Hi Ebony! I'm checking in on your latest work order (Resident has mentioned tha…" at bounding box center [715, 174] width 603 height 26
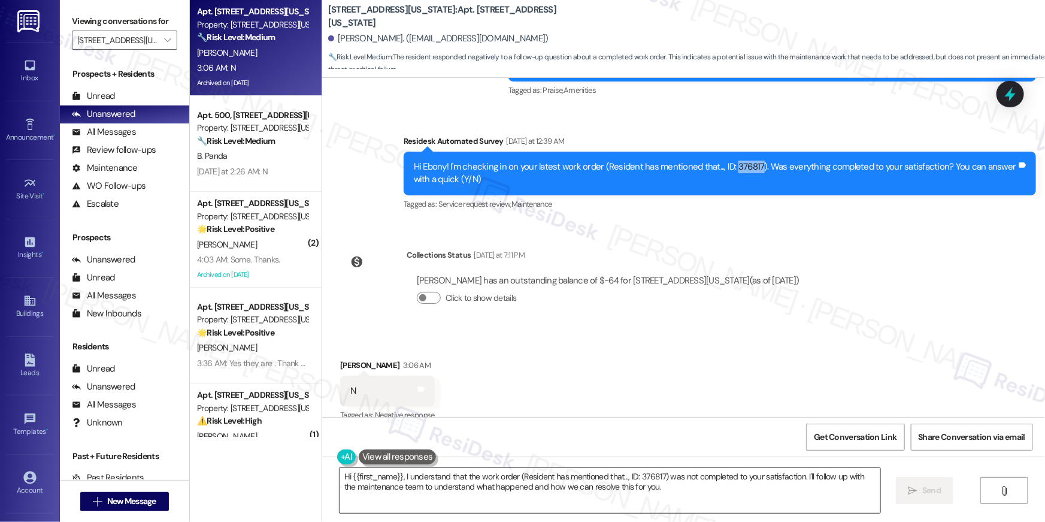
click at [666, 492] on textarea "Hi {{first_name}}, I understand that the work order (Resident has mentioned tha…" at bounding box center [610, 490] width 541 height 45
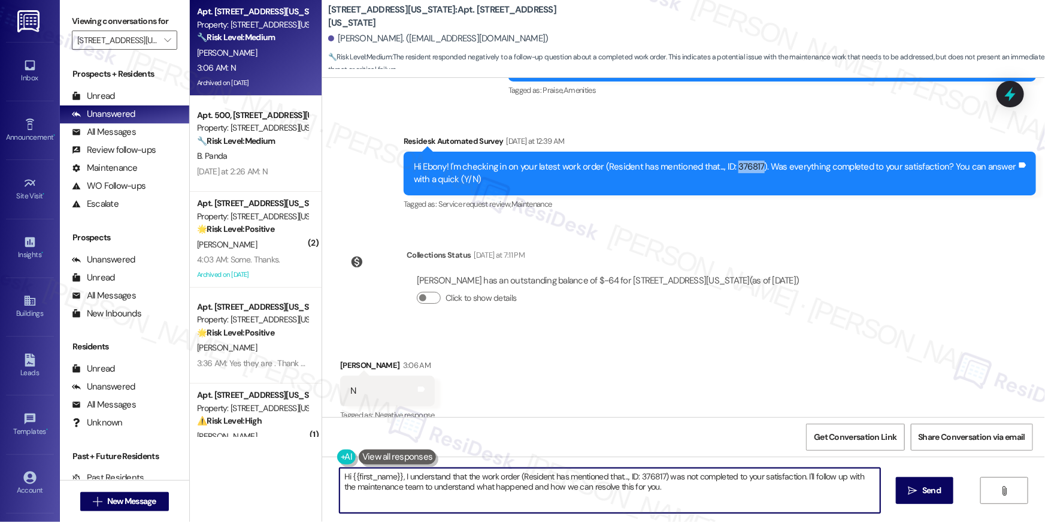
paste textarea "’m sorry to hear your work order hasn’t been fully completed. Could you share a…"
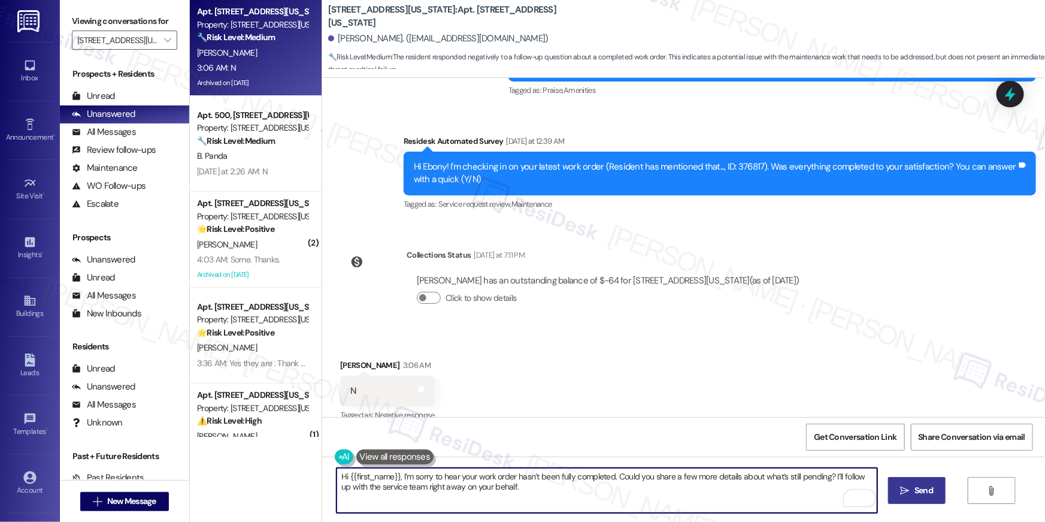
type textarea "Hi {{first_name}}, I’m sorry to hear your work order hasn’t been fully complete…"
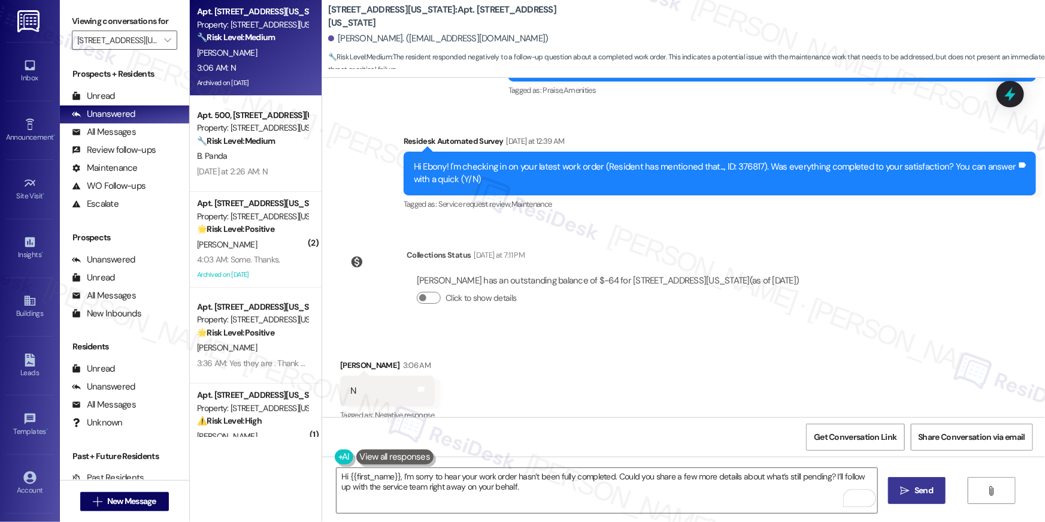
click at [917, 491] on span "Send" at bounding box center [924, 490] width 19 height 13
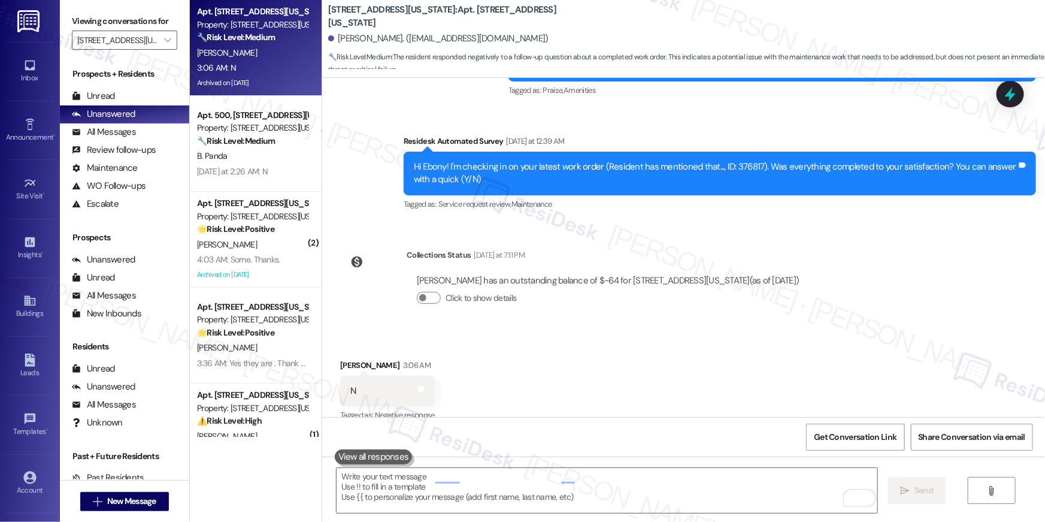
scroll to position [7331, 0]
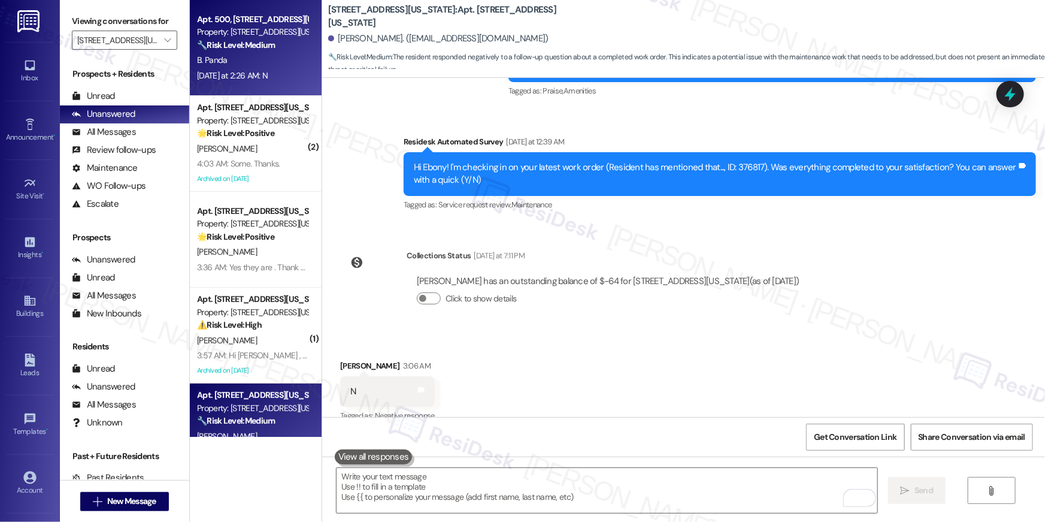
click at [224, 71] on div "Yesterday at 2:26 AM: N Yesterday at 2:26 AM: N" at bounding box center [232, 75] width 71 height 11
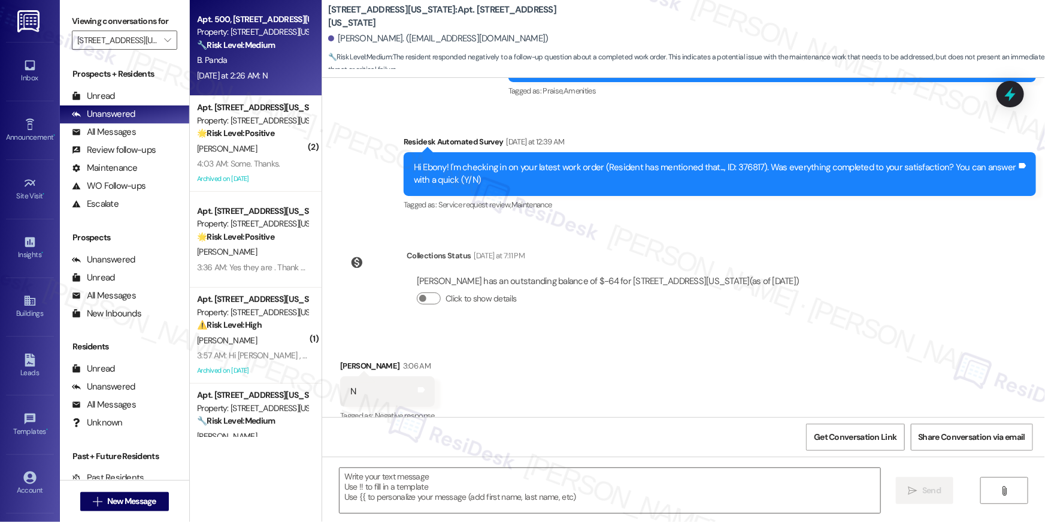
type textarea "Fetching suggested responses. Please feel free to read through the conversation…"
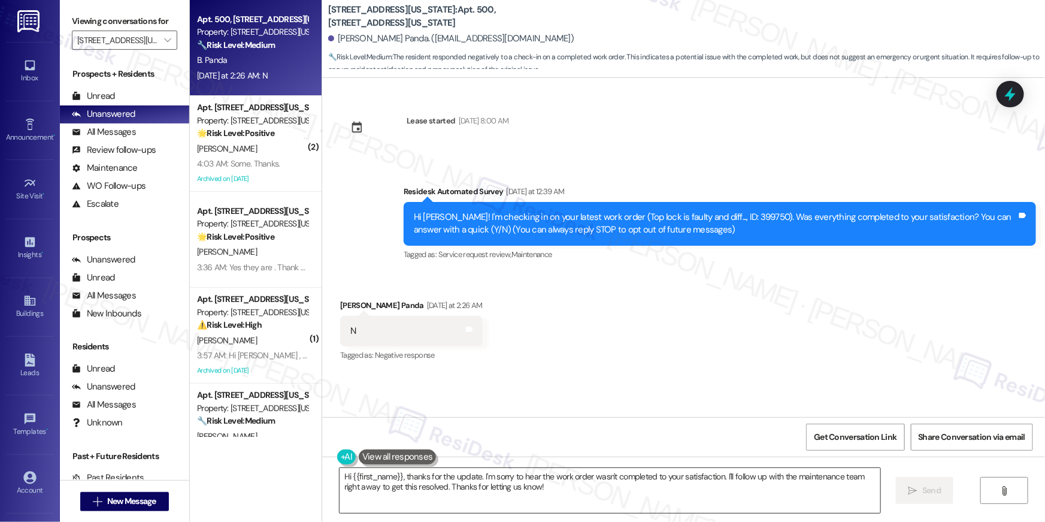
click at [562, 485] on textarea "Hi {{first_name}}, thanks for the update. I'm sorry to hear the work order wasn…" at bounding box center [610, 490] width 541 height 45
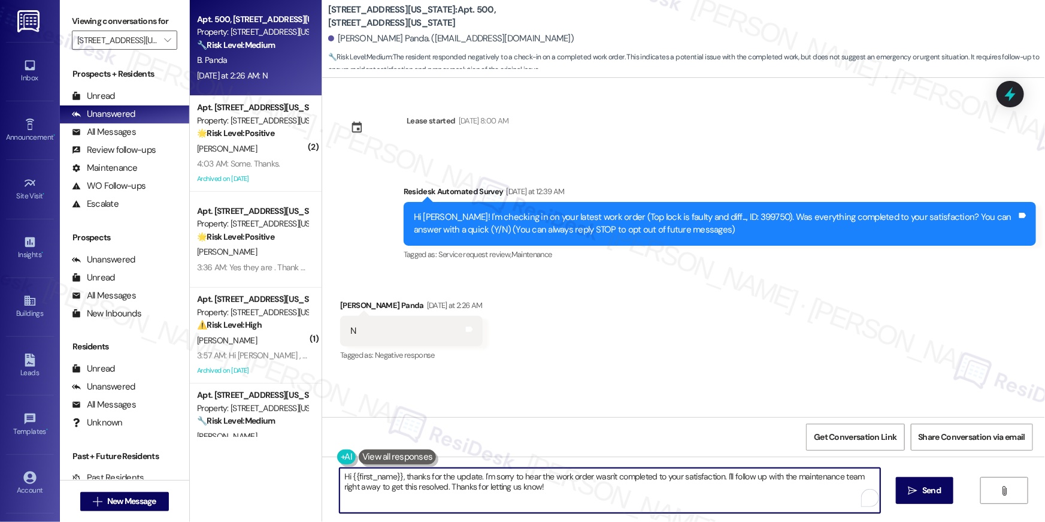
click at [562, 485] on textarea "Hi {{first_name}}, thanks for the update. I'm sorry to hear the work order wasn…" at bounding box center [610, 490] width 541 height 45
paste textarea "I’m sorry to hear your work order hasn’t been fully completed. Could you share …"
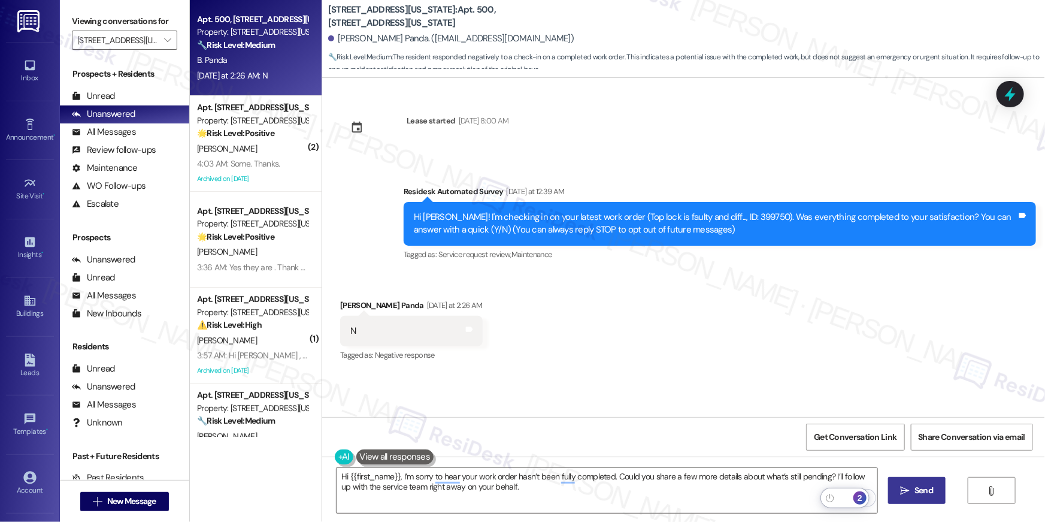
click at [906, 498] on button " Send" at bounding box center [917, 490] width 58 height 27
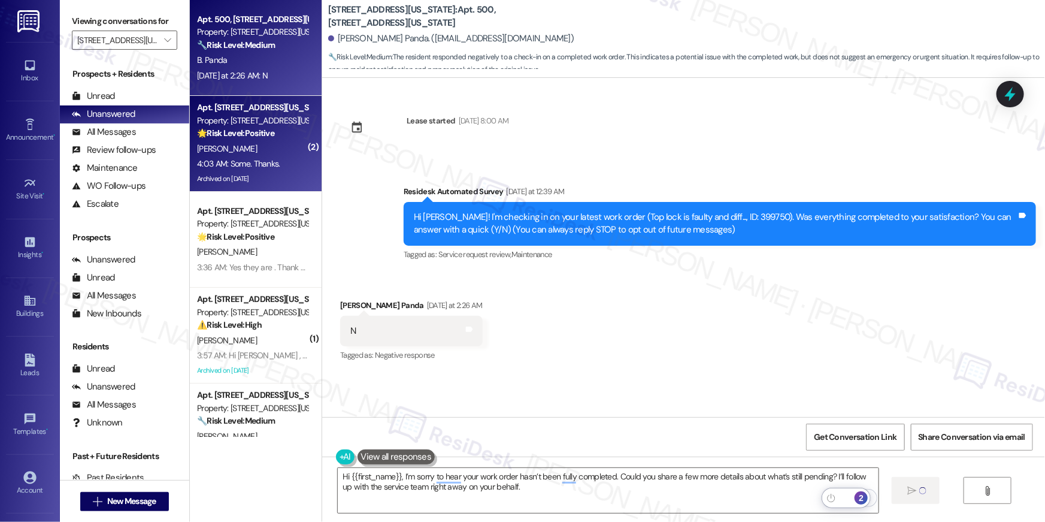
type textarea "Fetching suggested responses. Please feel free to read through the conversation…"
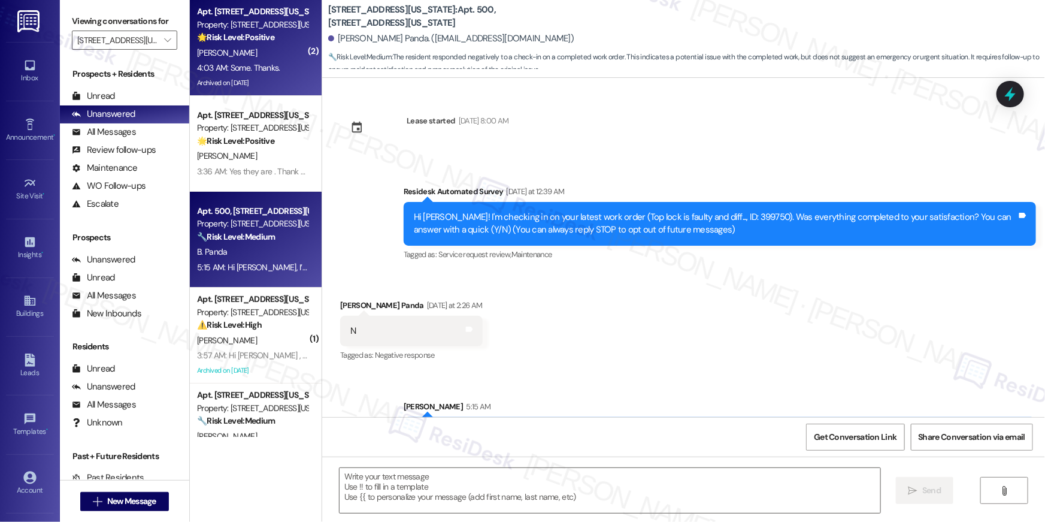
click at [249, 72] on div "4:03 AM: Some. Thanks. 4:03 AM: Some. Thanks." at bounding box center [238, 67] width 83 height 11
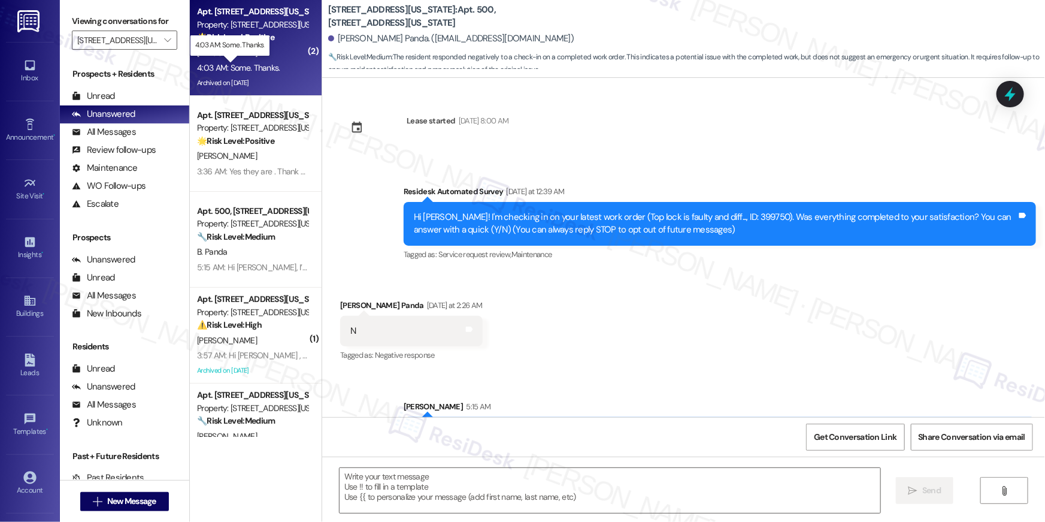
type textarea "Fetching suggested responses. Please feel free to read through the conversation…"
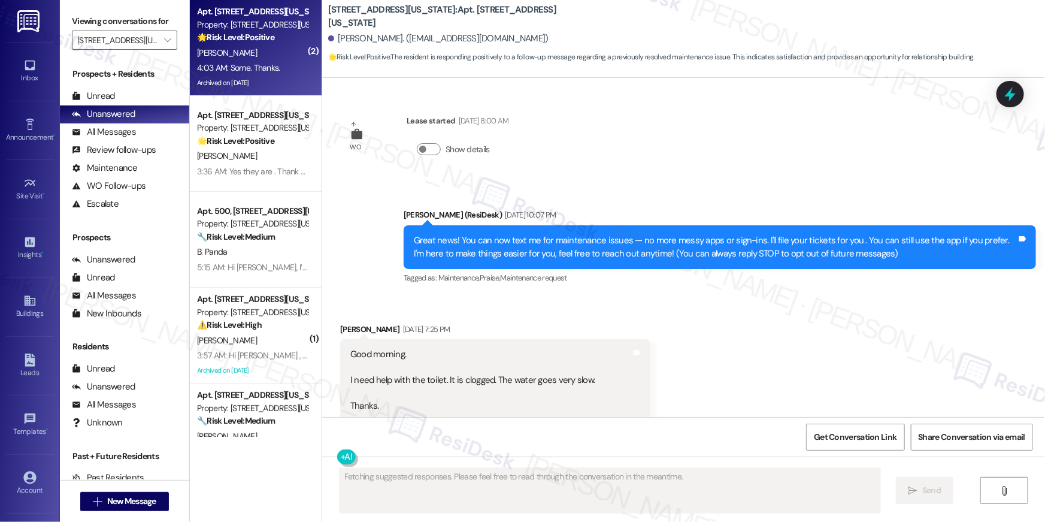
scroll to position [9222, 0]
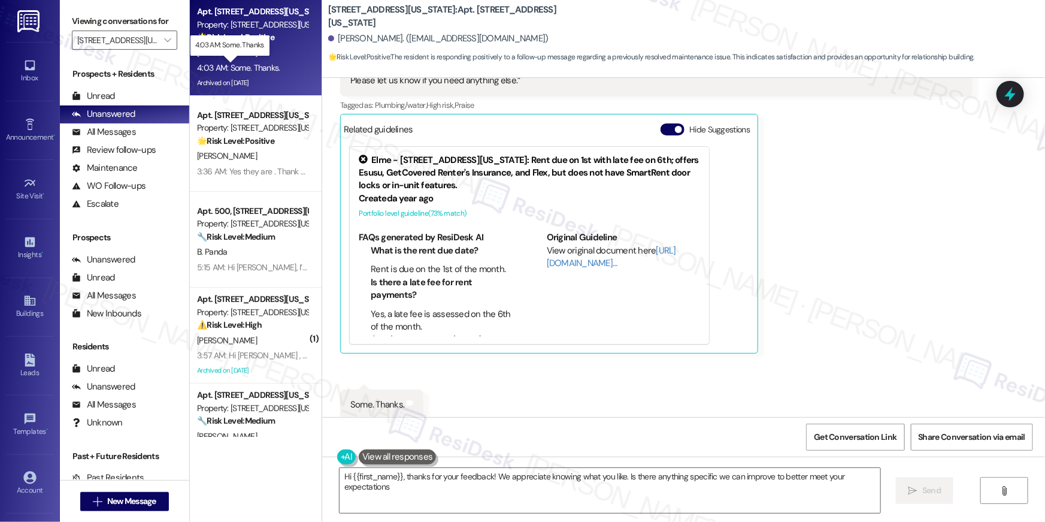
type textarea "Hi {{first_name}}, thanks for your feedback! We appreciate knowing what you lik…"
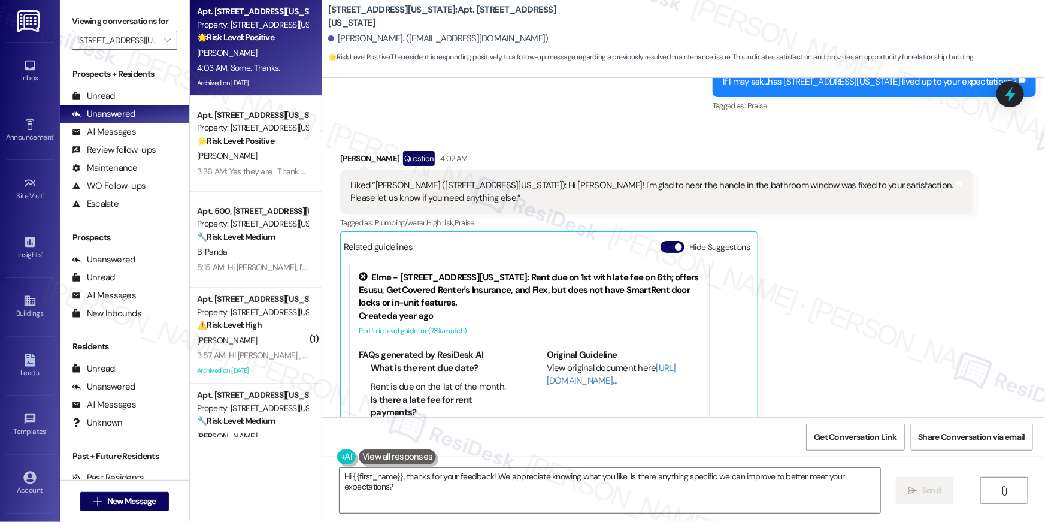
scroll to position [9095, 0]
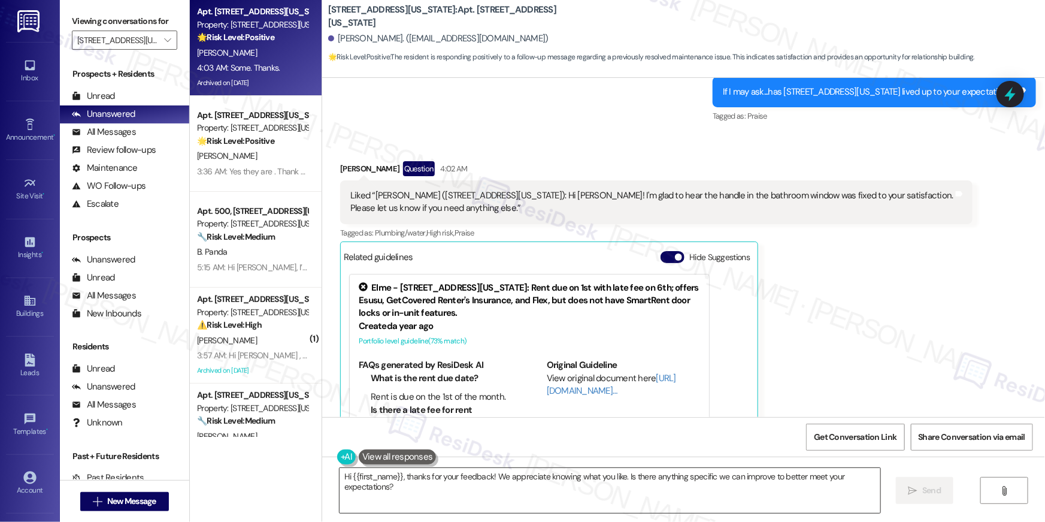
click at [577, 471] on textarea "Hi {{first_name}}, thanks for your feedback! We appreciate knowing what you lik…" at bounding box center [610, 490] width 541 height 45
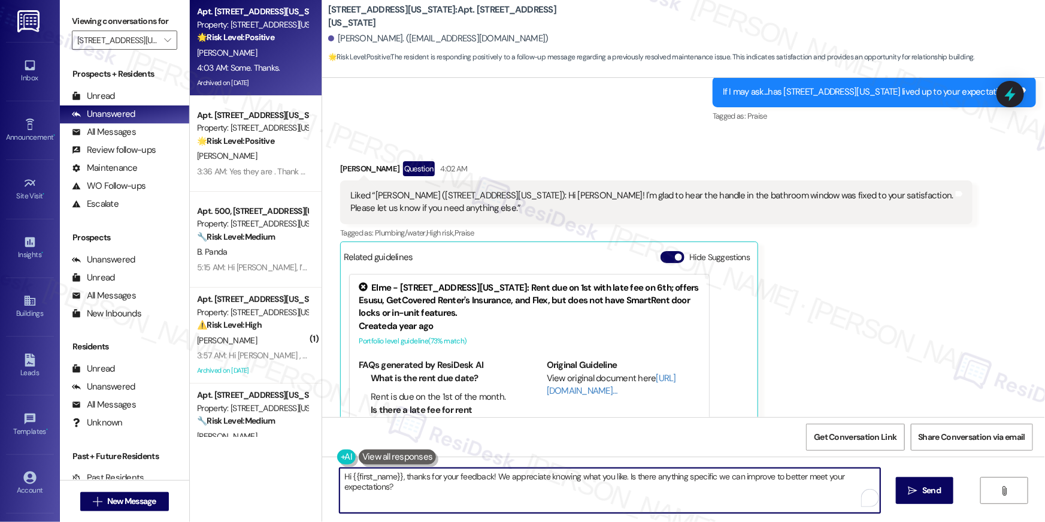
click at [577, 471] on textarea "Hi {{first_name}}, thanks for your feedback! We appreciate knowing what you lik…" at bounding box center [610, 490] width 541 height 45
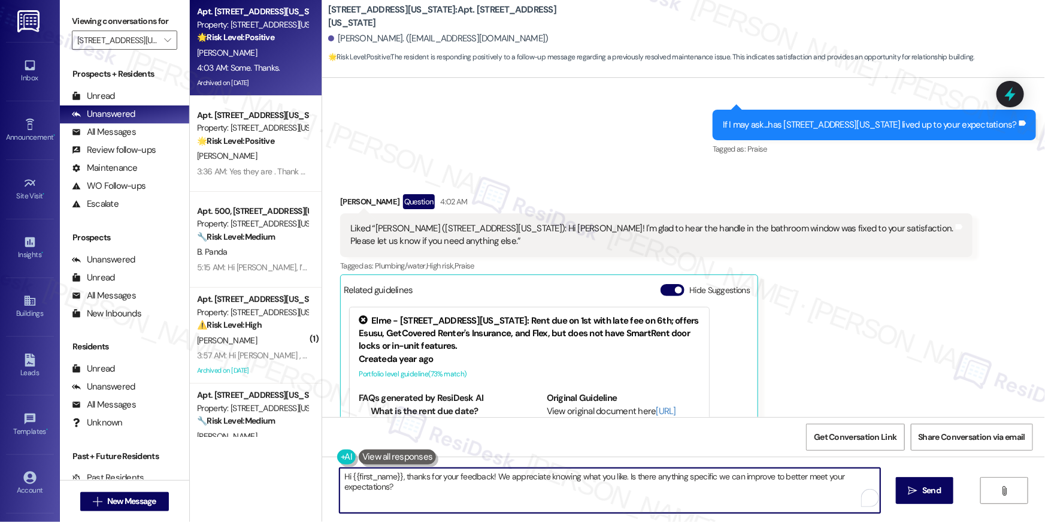
scroll to position [9060, 0]
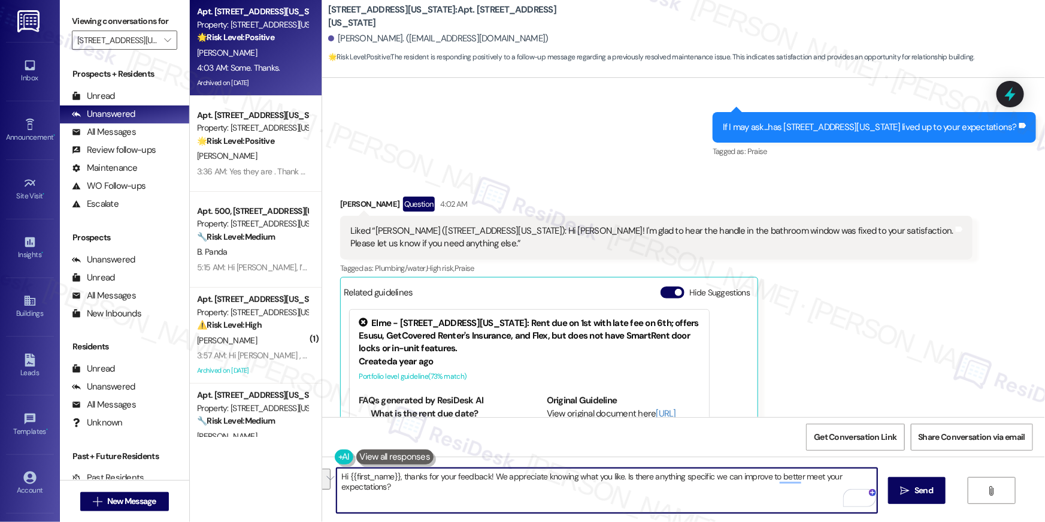
click at [515, 502] on textarea "Hi {{first_name}}, thanks for your feedback! We appreciate knowing what you lik…" at bounding box center [607, 490] width 541 height 45
click at [526, 494] on textarea "Hi {{first_name}}, thanks for your feedback! We appreciate knowing what you lik…" at bounding box center [607, 490] width 541 height 45
click at [656, 489] on textarea "Hi {{first_name}}, thanks for your feedback! We appreciate knowing what you lik…" at bounding box center [607, 490] width 541 height 45
click at [915, 491] on span "Send" at bounding box center [924, 490] width 19 height 13
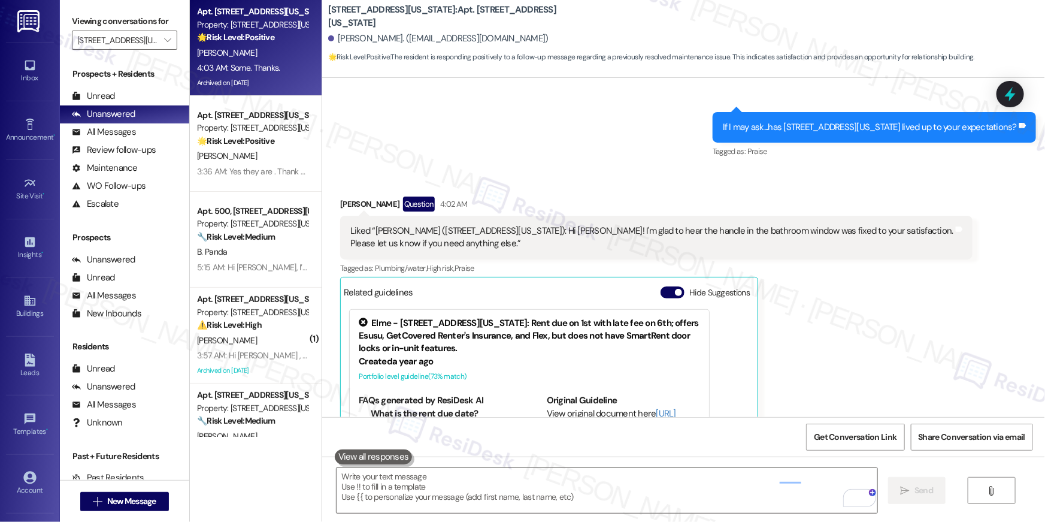
scroll to position [9222, 0]
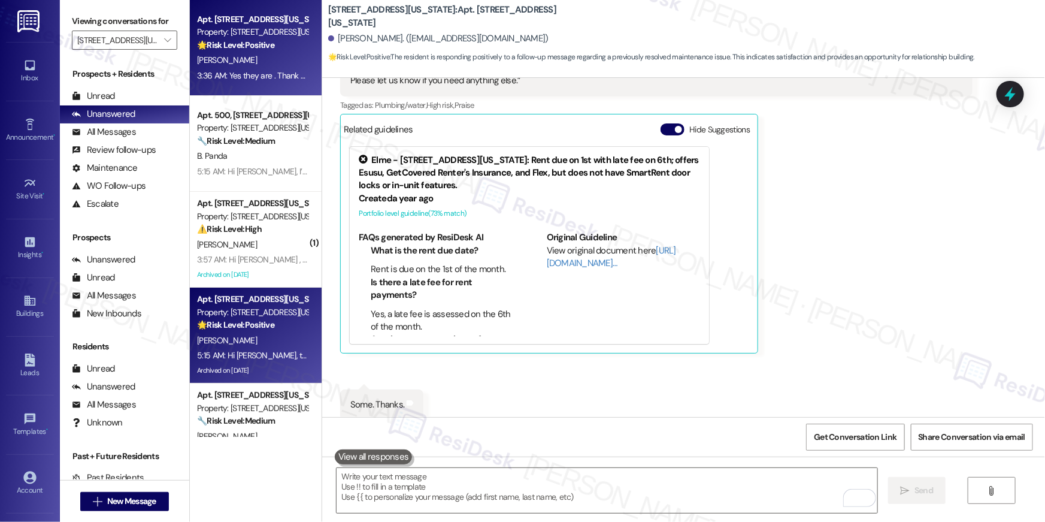
click at [275, 62] on div "S. Prentice" at bounding box center [252, 60] width 113 height 15
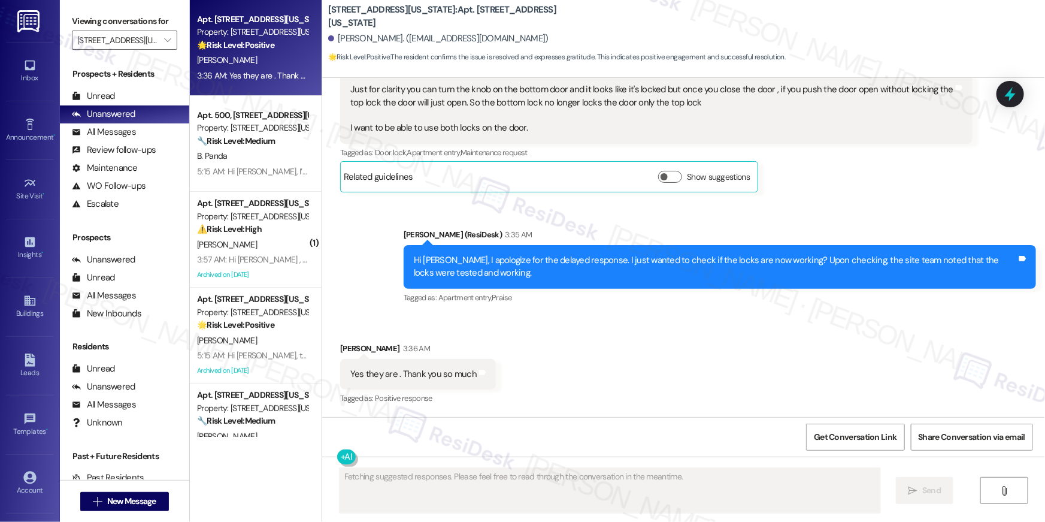
scroll to position [2725, 0]
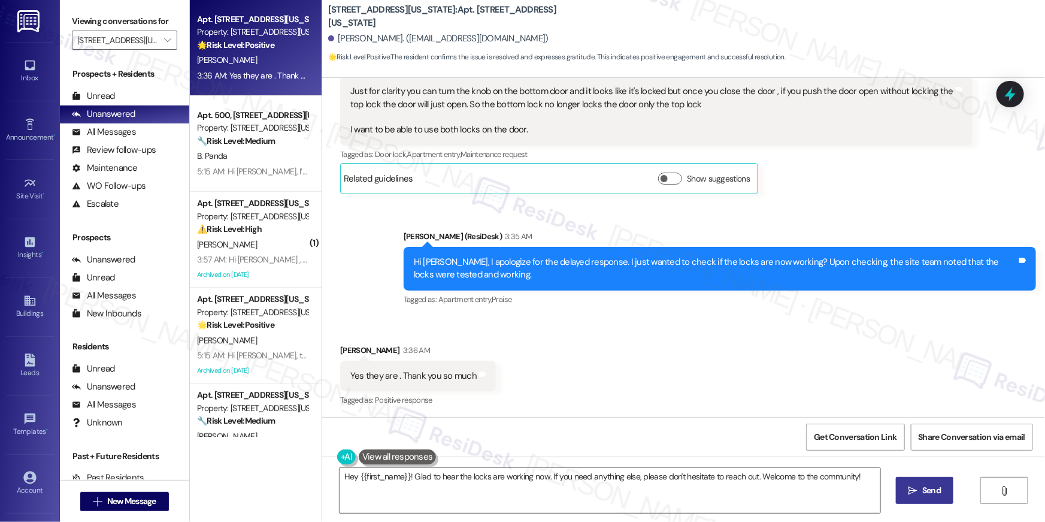
click at [582, 385] on div "Received via SMS Shylyn Prentice 3:36 AM Yes they are . Thank you so much Tags …" at bounding box center [683, 367] width 723 height 101
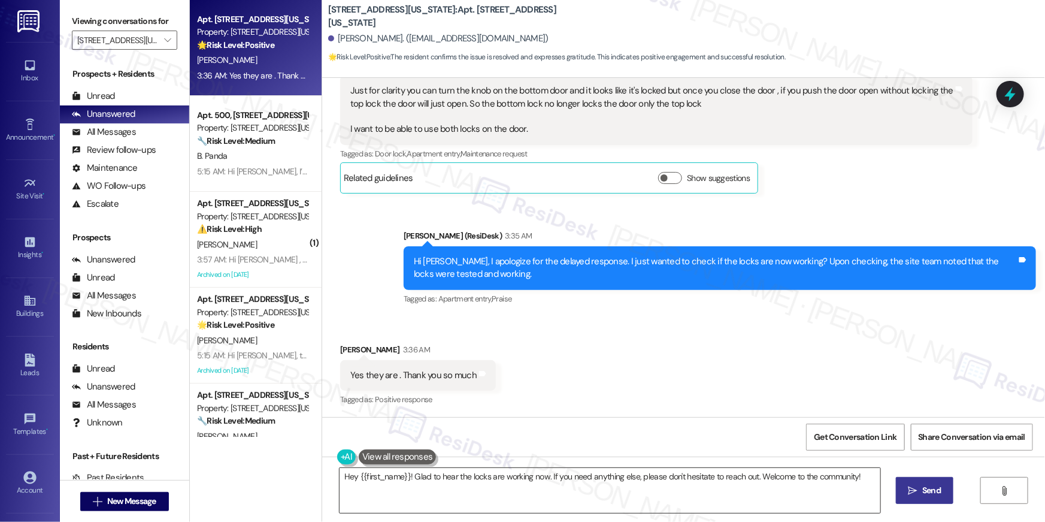
click at [515, 496] on textarea "Hey {{first_name}}! Glad to hear the locks are working now. If you need anythin…" at bounding box center [610, 490] width 541 height 45
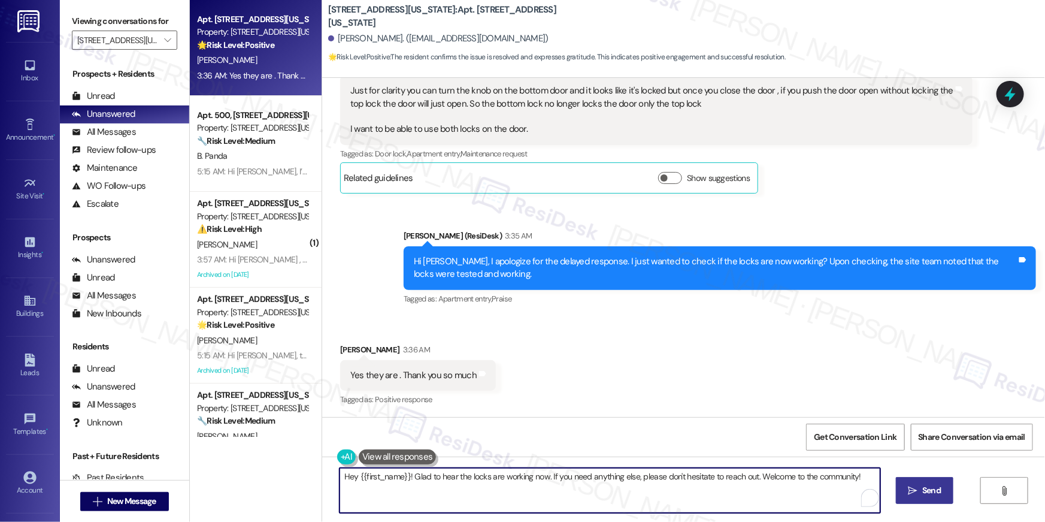
click at [569, 489] on textarea "Hey {{first_name}}! Glad to hear the locks are working now. If you need anythin…" at bounding box center [610, 490] width 541 height 45
click at [789, 484] on textarea "Hey {{first_name}}! Glad to hear the locks are working now. If you need anythin…" at bounding box center [610, 490] width 541 height 45
click at [749, 476] on textarea "Hey {{first_name}}! Glad to hear the locks are working now. If you need anythin…" at bounding box center [607, 490] width 541 height 45
type textarea "Hey {{first_name}}! Glad to hear the locks are working now. If you need anythin…"
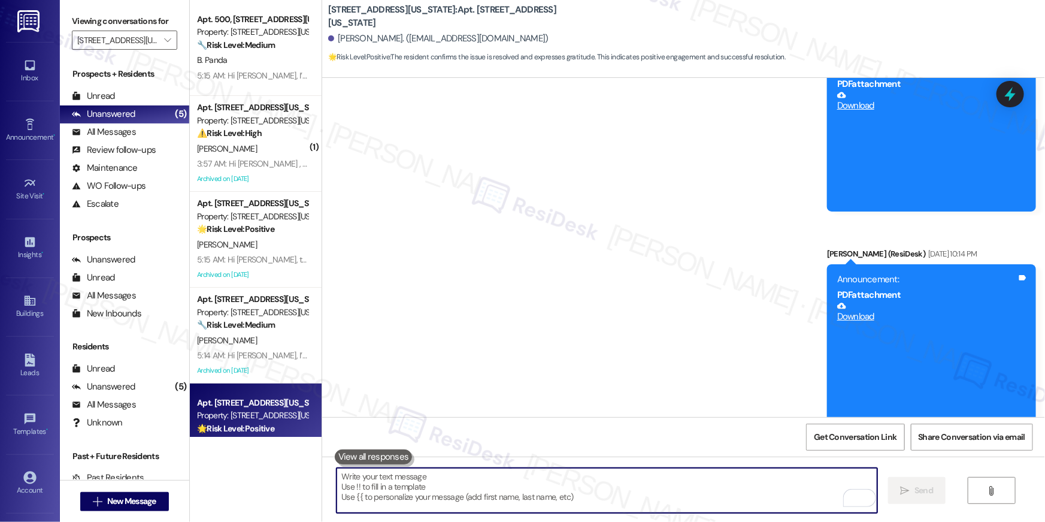
scroll to position [0, 0]
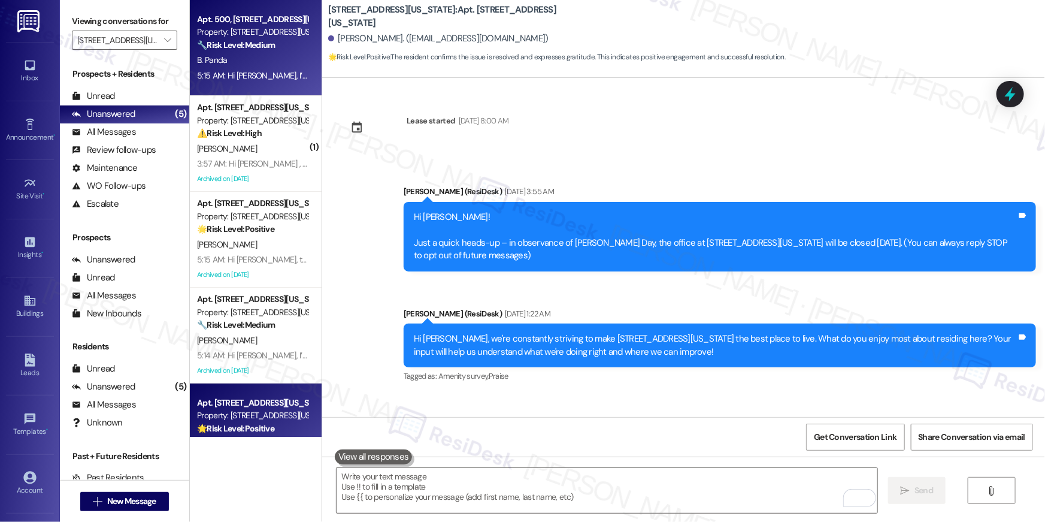
click at [216, 56] on span "B. Panda" at bounding box center [212, 60] width 30 height 11
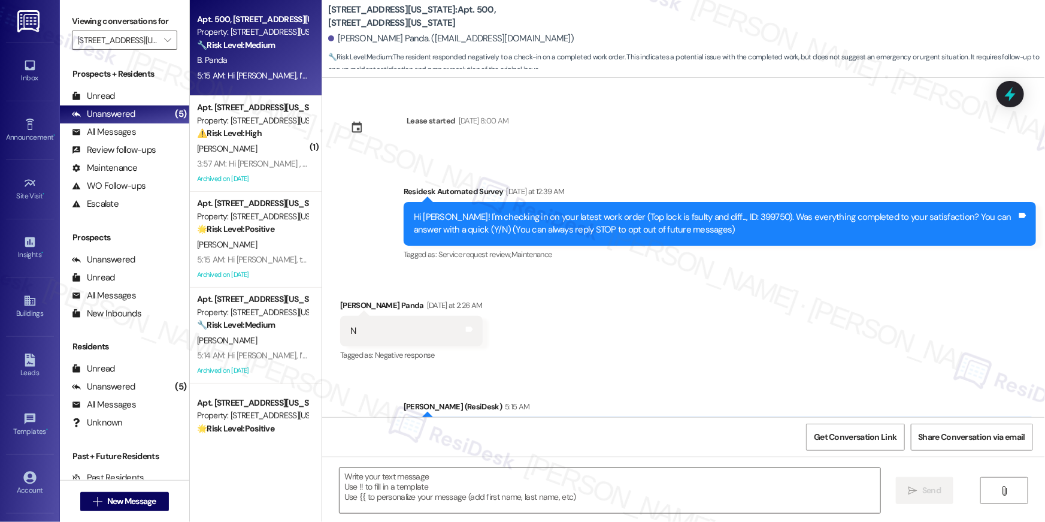
type textarea "Fetching suggested responses. Please feel free to read through the conversation…"
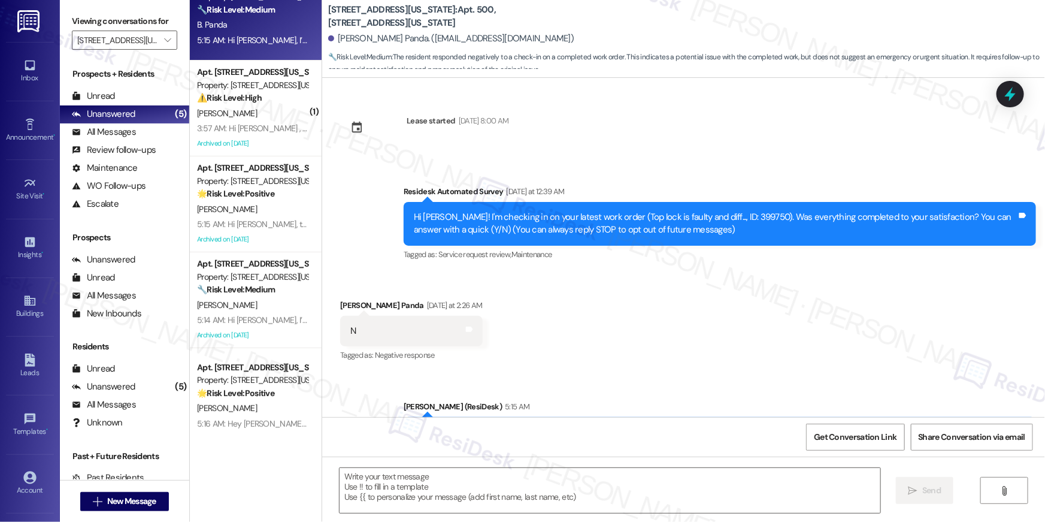
scroll to position [42, 0]
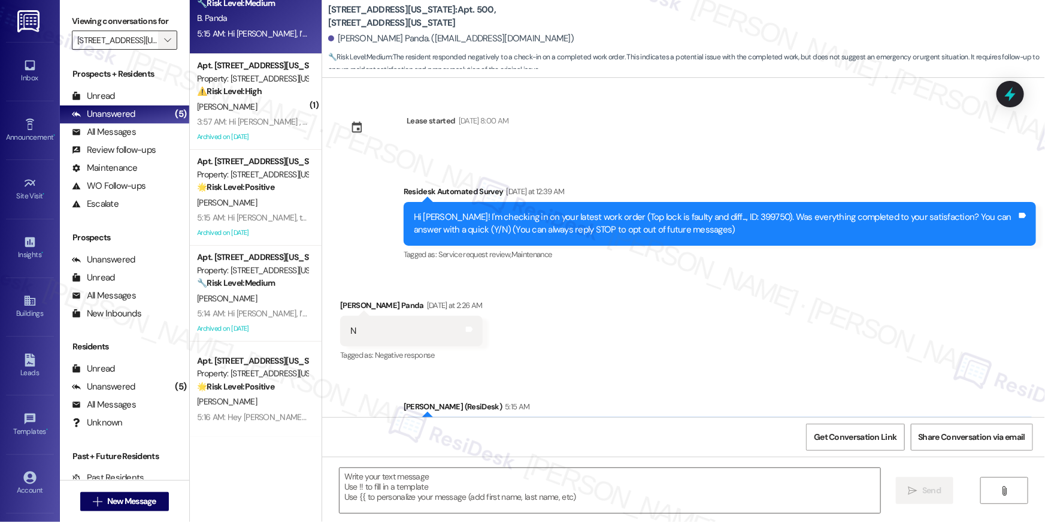
click at [162, 46] on span "" at bounding box center [167, 40] width 11 height 19
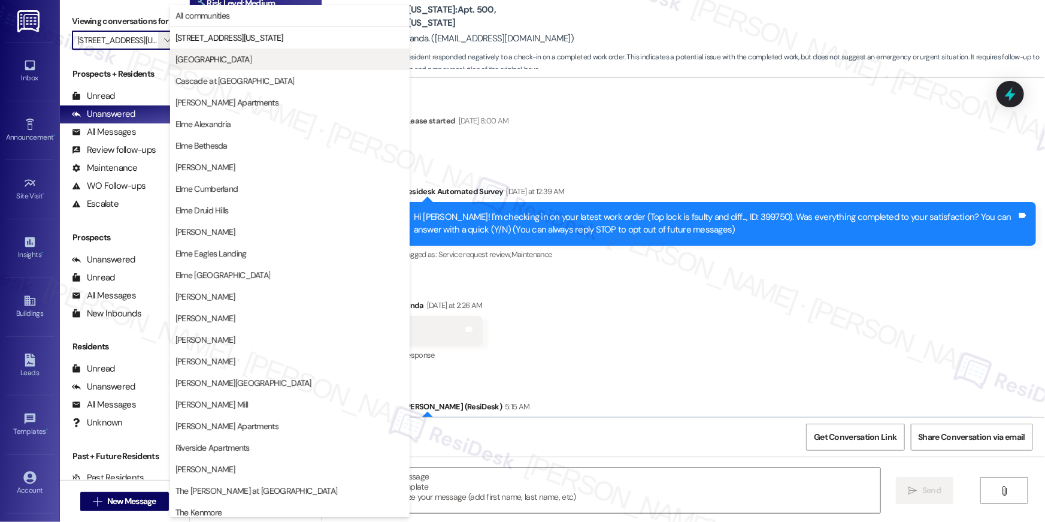
scroll to position [0, 16]
click at [220, 57] on span "[GEOGRAPHIC_DATA]" at bounding box center [290, 59] width 229 height 12
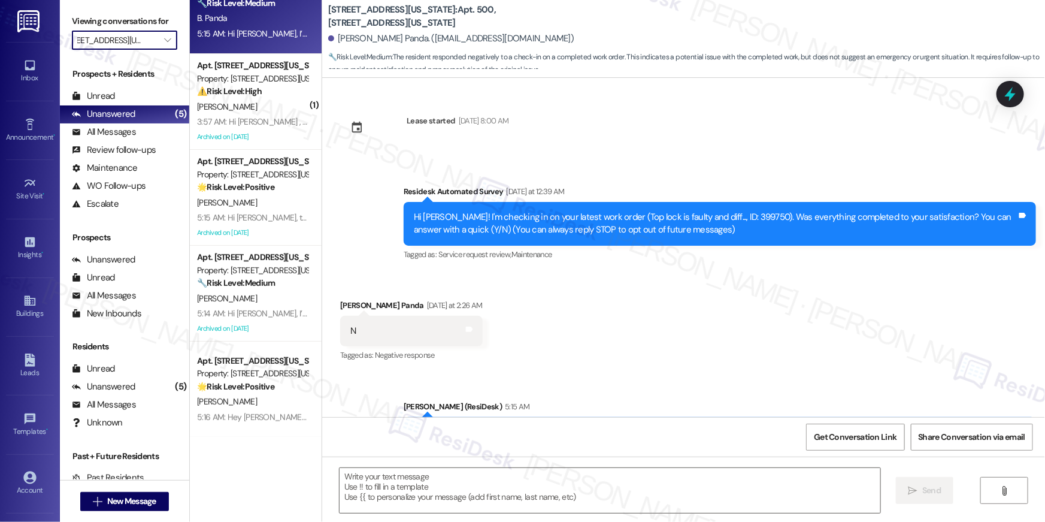
type input "[GEOGRAPHIC_DATA]"
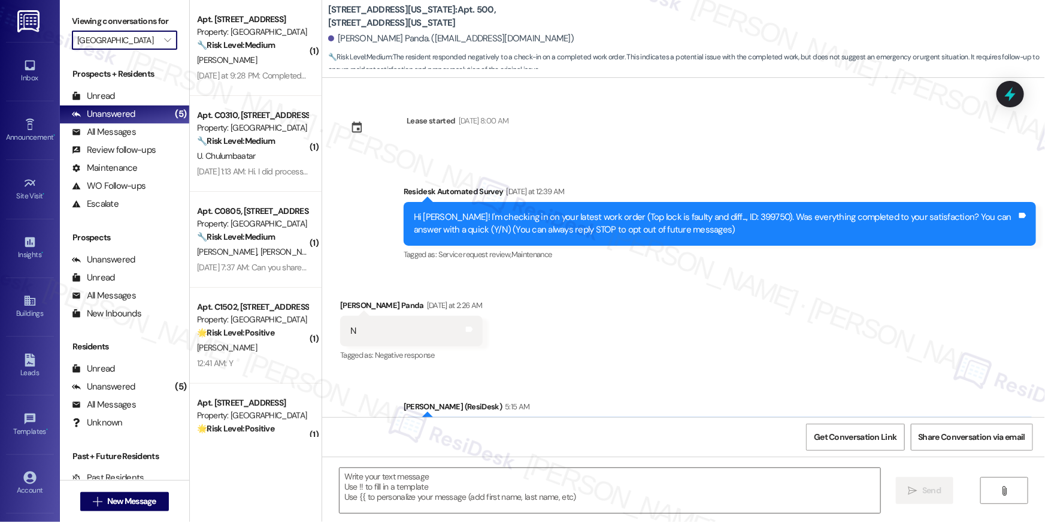
type textarea "Fetching suggested responses. Please feel free to read through the conversation…"
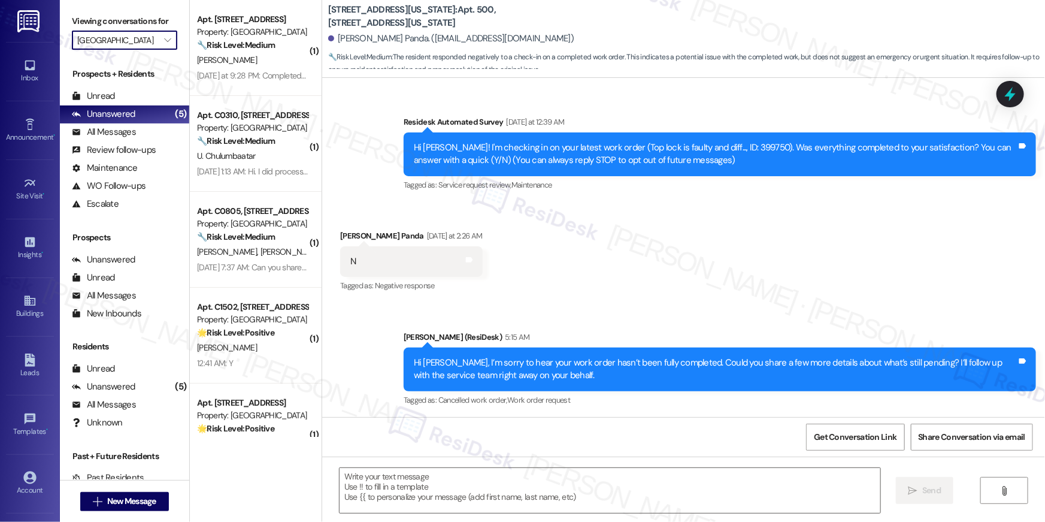
scroll to position [70, 0]
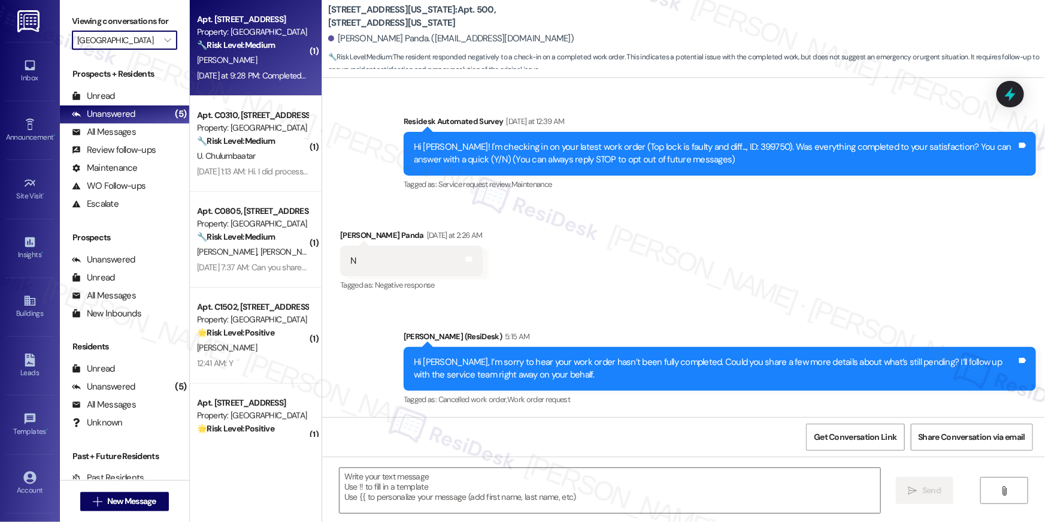
click at [220, 63] on span "M. Hickey" at bounding box center [227, 60] width 60 height 11
type textarea "Fetching suggested responses. Please feel free to read through the conversation…"
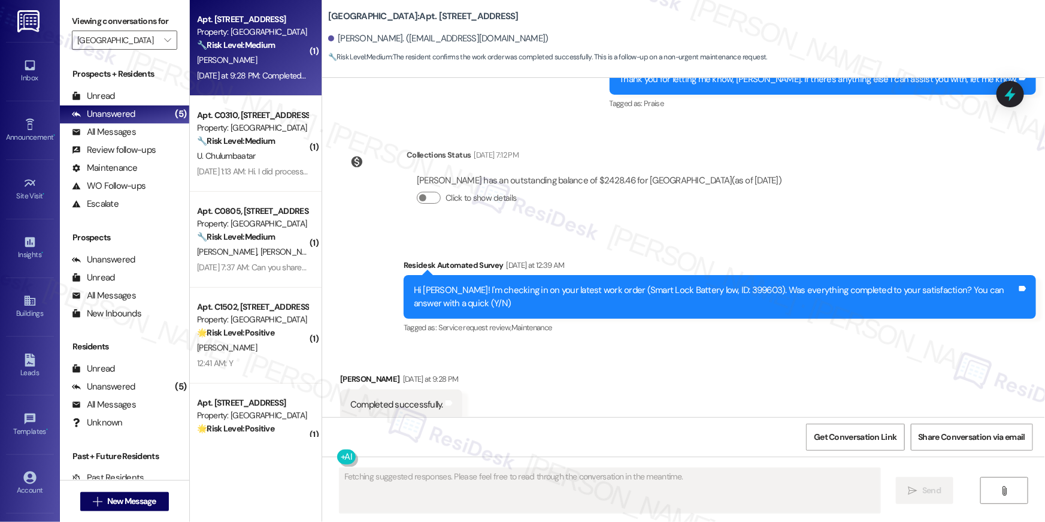
scroll to position [2684, 0]
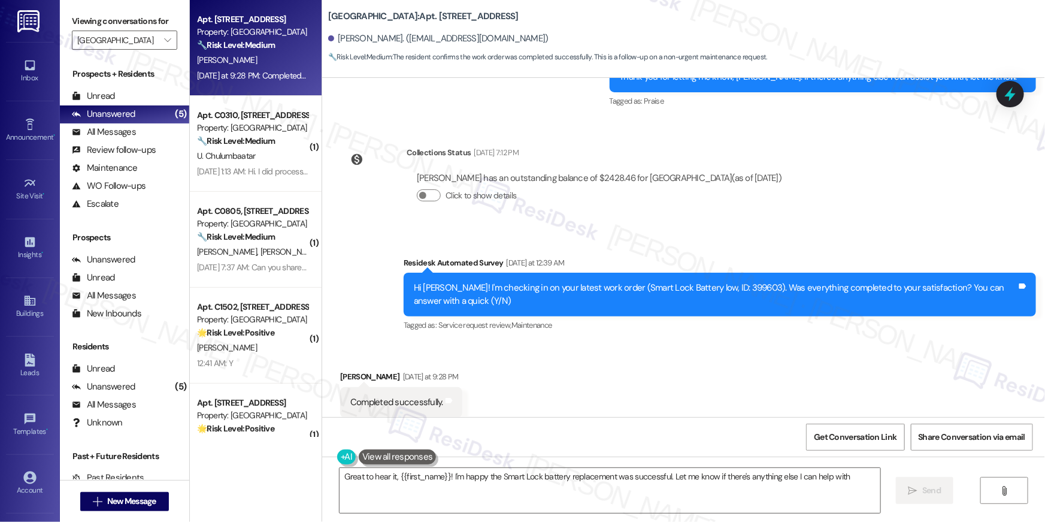
type textarea "Great to hear it, {{first_name}}! I'm happy the Smart Lock battery replacement …"
click at [712, 501] on textarea "Great to hear it, {{first_name}}! I'm happy the Smart Lock battery replacement …" at bounding box center [610, 490] width 541 height 45
click at [932, 491] on span "Send" at bounding box center [931, 490] width 19 height 13
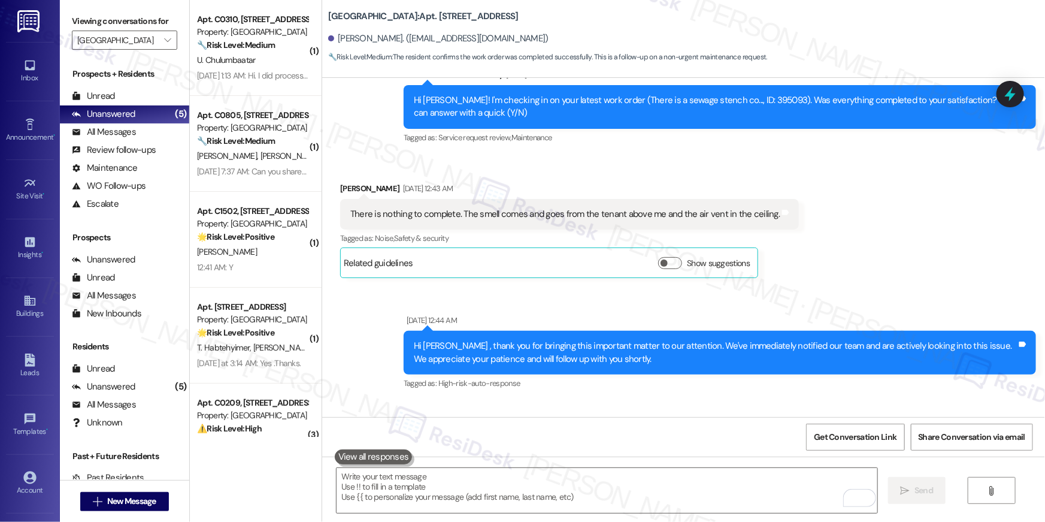
scroll to position [1963, 0]
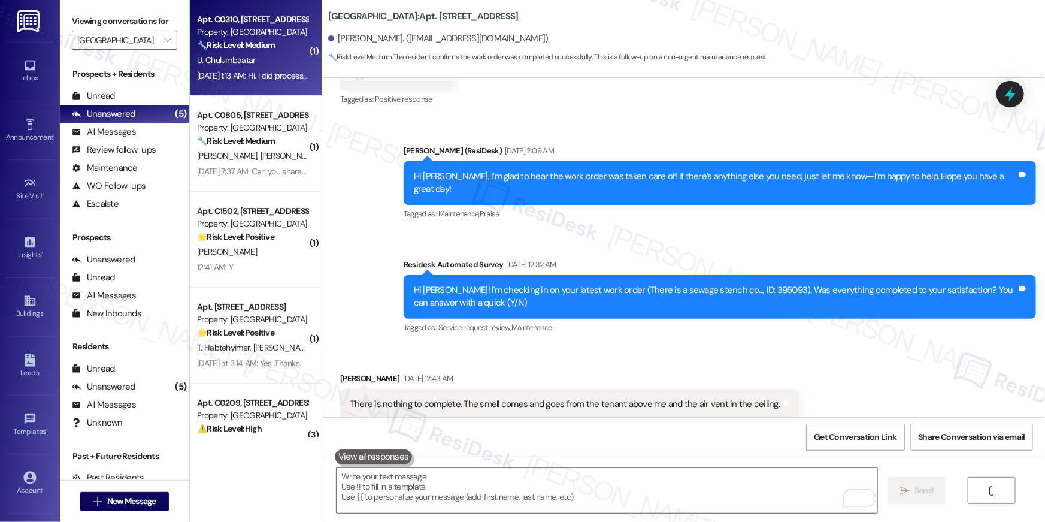
click at [228, 80] on div "Sep 06, 2025 at 1:13 AM: Hi. I did process rent payment of 1490$ this morning a…" at bounding box center [421, 75] width 448 height 11
type textarea "Fetching suggested responses. Please feel free to read through the conversation…"
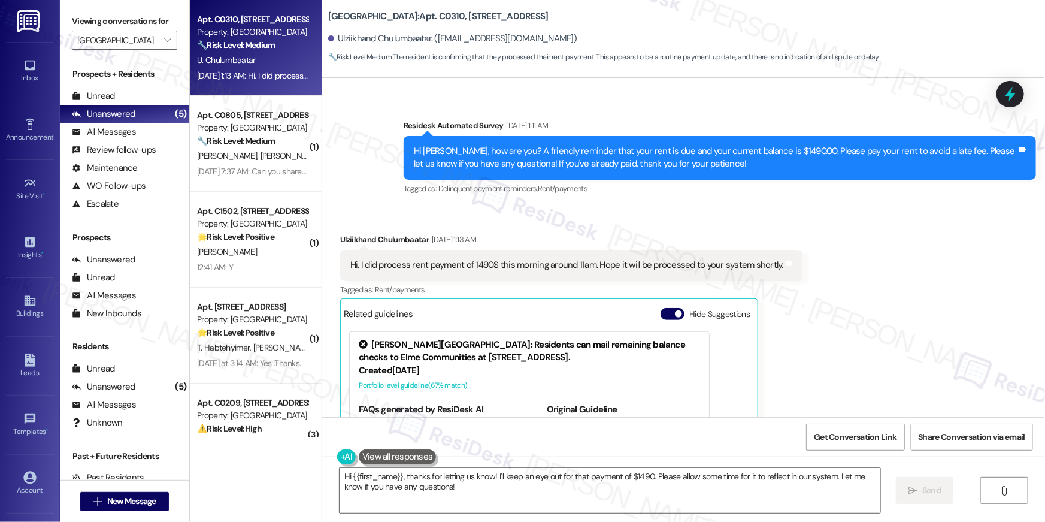
scroll to position [13049, 0]
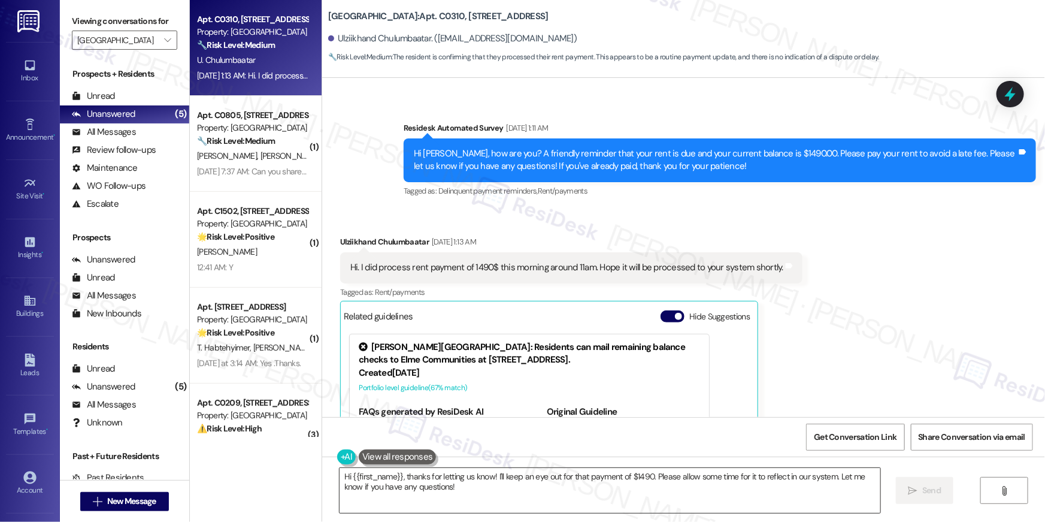
click at [477, 494] on textarea "Hi {{first_name}}, thanks for letting us know! I'll keep an eye out for that pa…" at bounding box center [610, 490] width 541 height 45
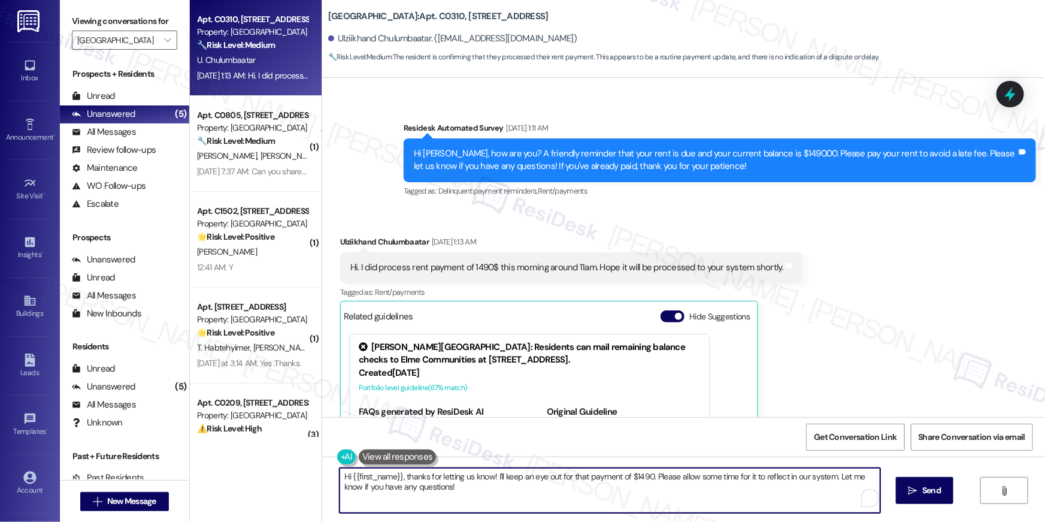
paste textarea "Thank you so much for your rent payment, {{first_name}}. We really appreciate i…"
type textarea "Thank you so much for your rent payment, {{first_name}}. We really appreciate i…"
click at [918, 491] on span "Send" at bounding box center [924, 490] width 19 height 13
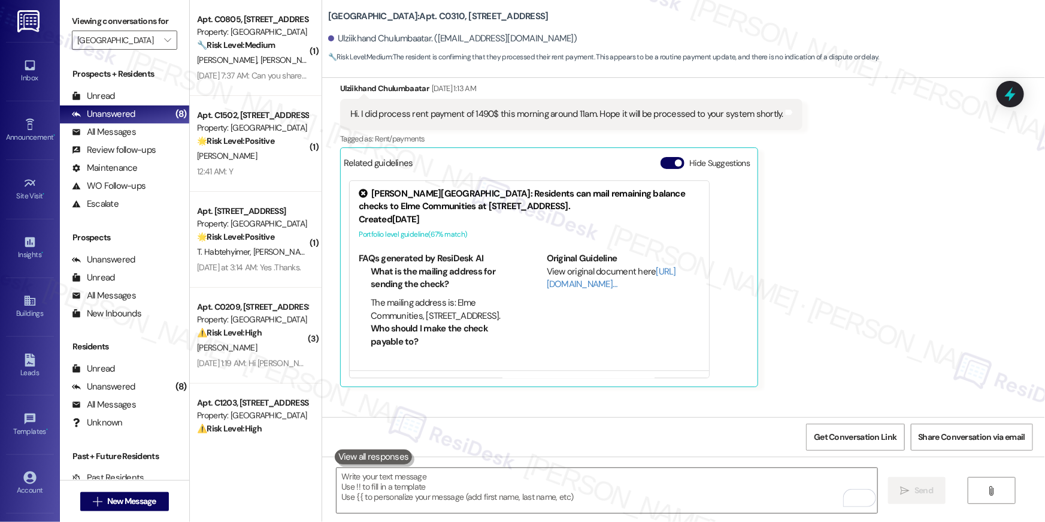
scroll to position [13209, 0]
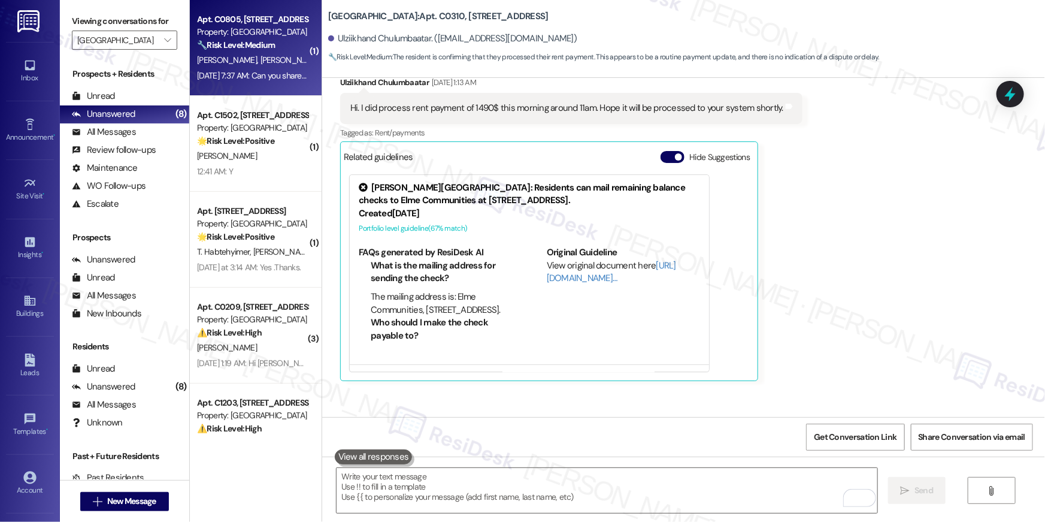
click at [256, 62] on div "G. Cyr J. Kubicki" at bounding box center [252, 60] width 113 height 15
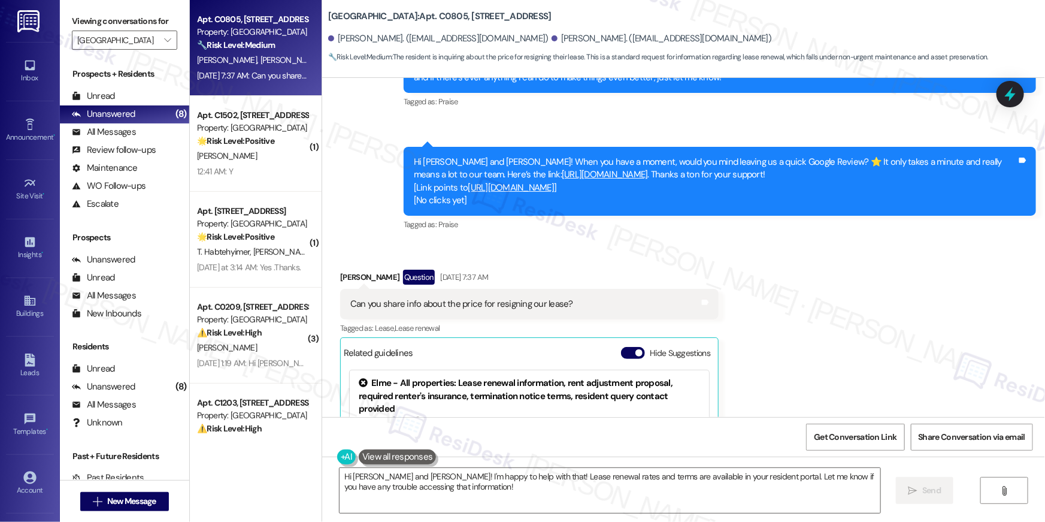
scroll to position [4285, 0]
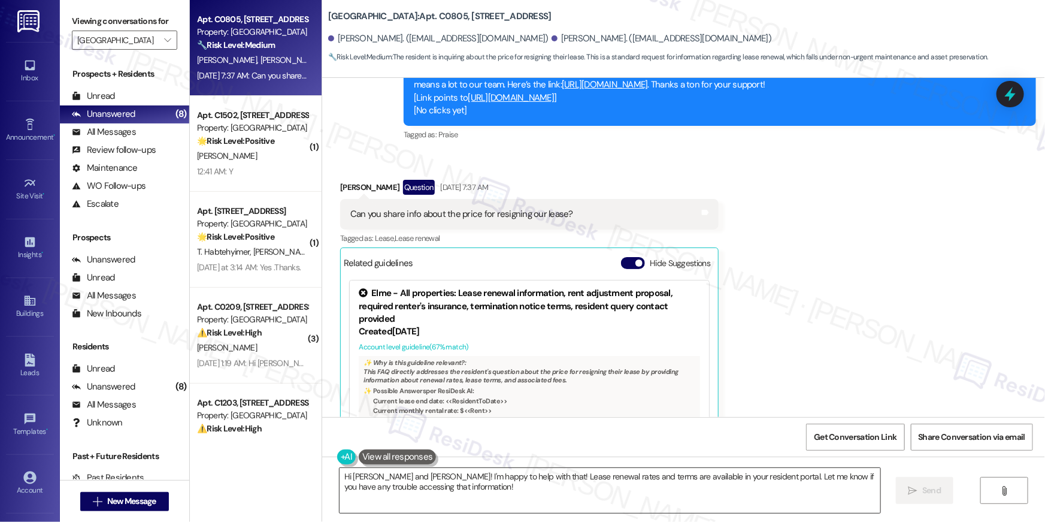
click at [550, 491] on textarea "Hi Gillian and Juliana! I'm happy to help with that! Lease renewal rates and te…" at bounding box center [610, 490] width 541 height 45
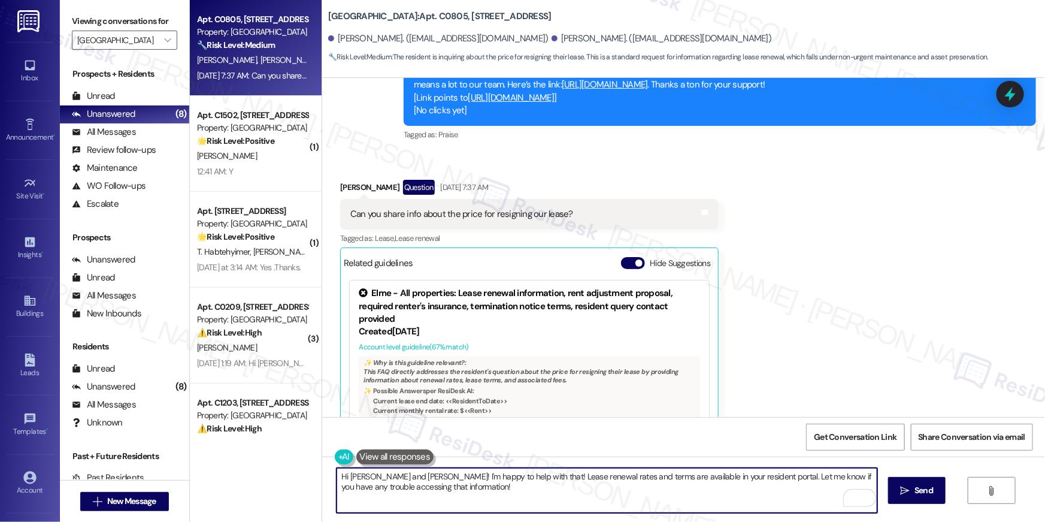
click at [447, 494] on textarea "Hi Gillian and Juliana! I'm happy to help with that! Lease renewal rates and te…" at bounding box center [607, 490] width 541 height 45
drag, startPoint x: 455, startPoint y: 493, endPoint x: 504, endPoint y: 477, distance: 51.5
click at [503, 477] on textarea "Hi Gillian and Juliana! I'm happy to help with that! Lease renewal rates and te…" at bounding box center [607, 490] width 541 height 45
type textarea "Hi Gillian and Juliana! I'm happy to help with that! May I know when your lease…"
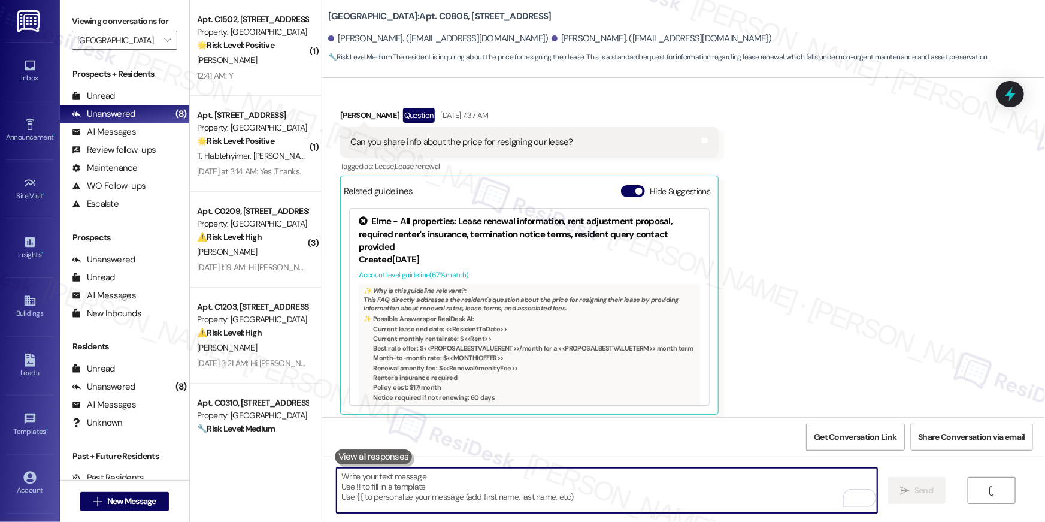
scroll to position [4406, 0]
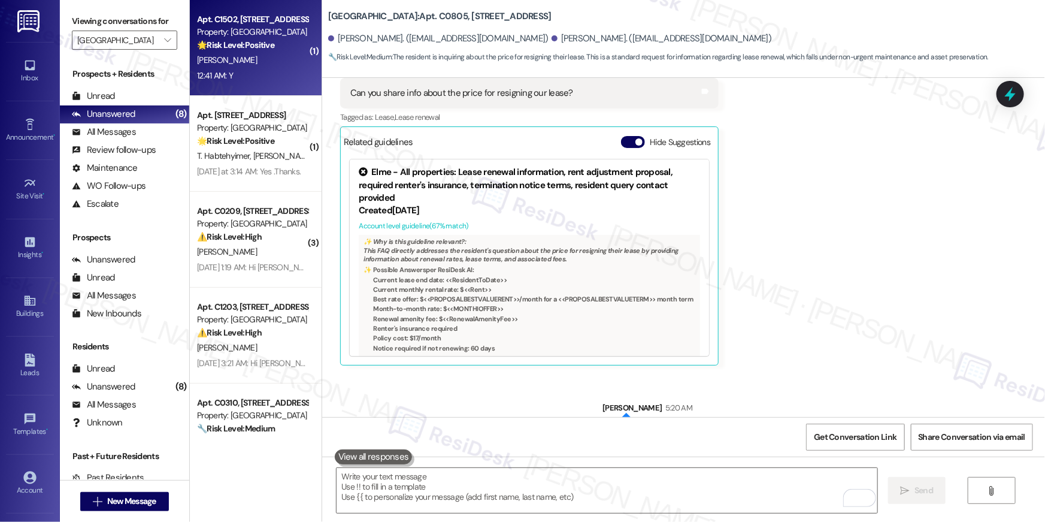
click at [265, 83] on div "12:41 AM: Y 12:41 AM: Y" at bounding box center [252, 75] width 113 height 15
type textarea "Fetching suggested responses. Please feel free to read through the conversation…"
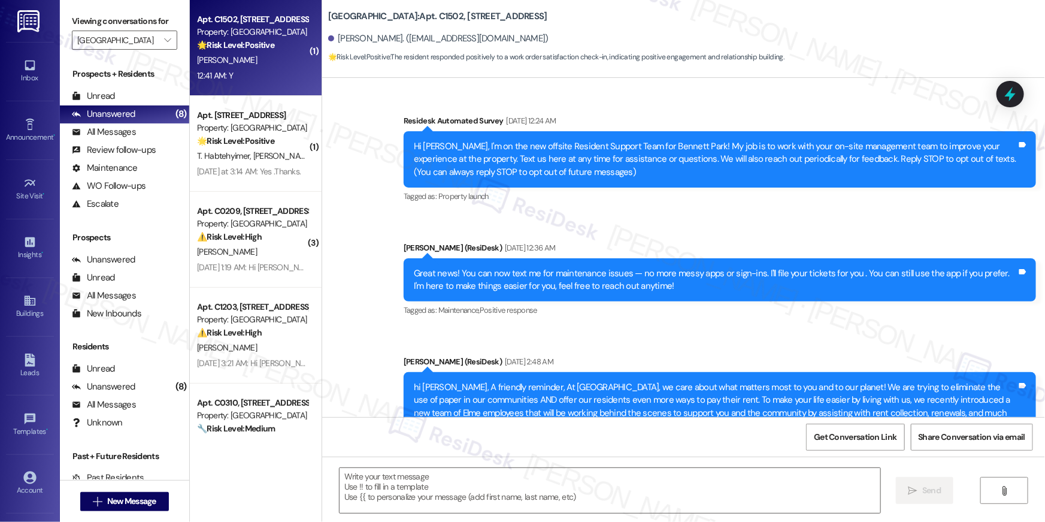
type textarea "Fetching suggested responses. Please feel free to read through the conversation…"
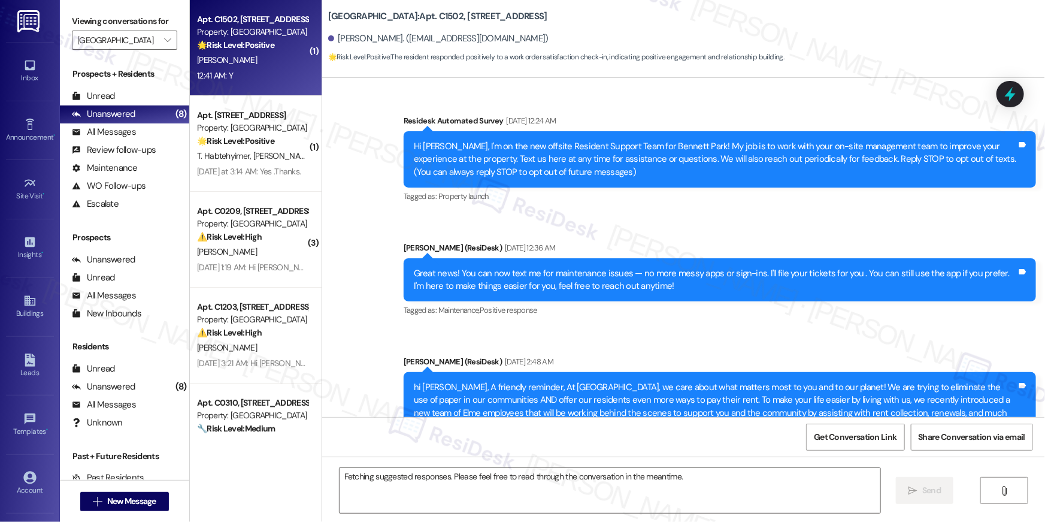
scroll to position [5741, 0]
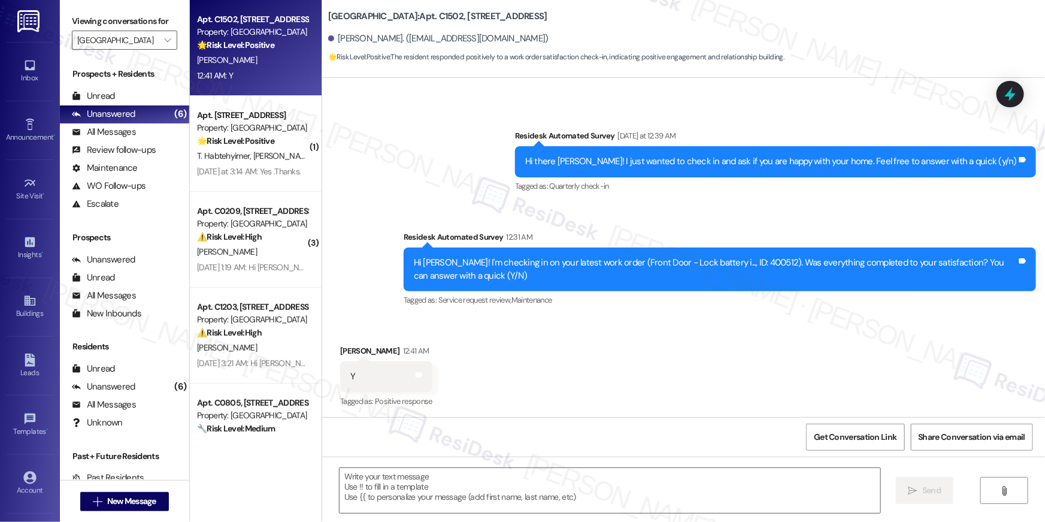
click at [603, 329] on div "Received via SMS Alan Cashell 12:41 AM Y Tags and notes Tagged as: Positive res…" at bounding box center [683, 367] width 723 height 101
click at [754, 482] on textarea at bounding box center [610, 490] width 541 height 45
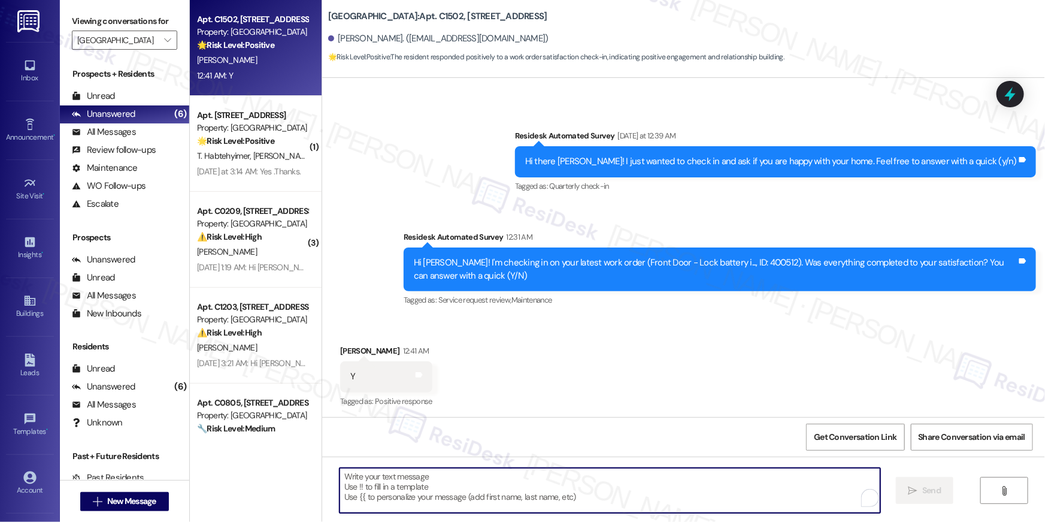
click at [754, 482] on textarea "To enrich screen reader interactions, please activate Accessibility in Grammarl…" at bounding box center [610, 490] width 541 height 45
paste textarea "Hi {{first_name}}, I’m happy to hear your work order has been completed! If any…"
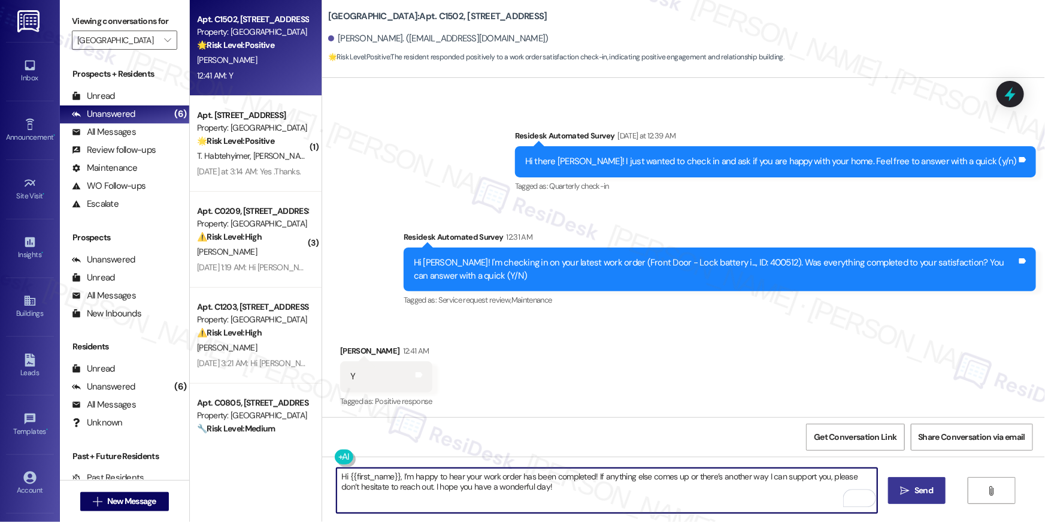
type textarea "Hi {{first_name}}, I’m happy to hear your work order has been completed! If any…"
click at [933, 485] on span "Send" at bounding box center [923, 490] width 23 height 13
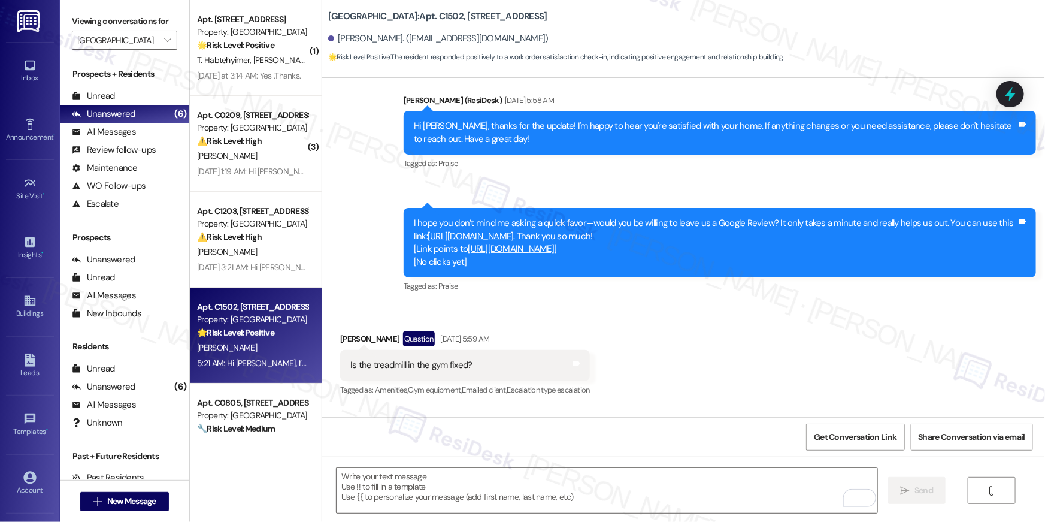
scroll to position [5103, 0]
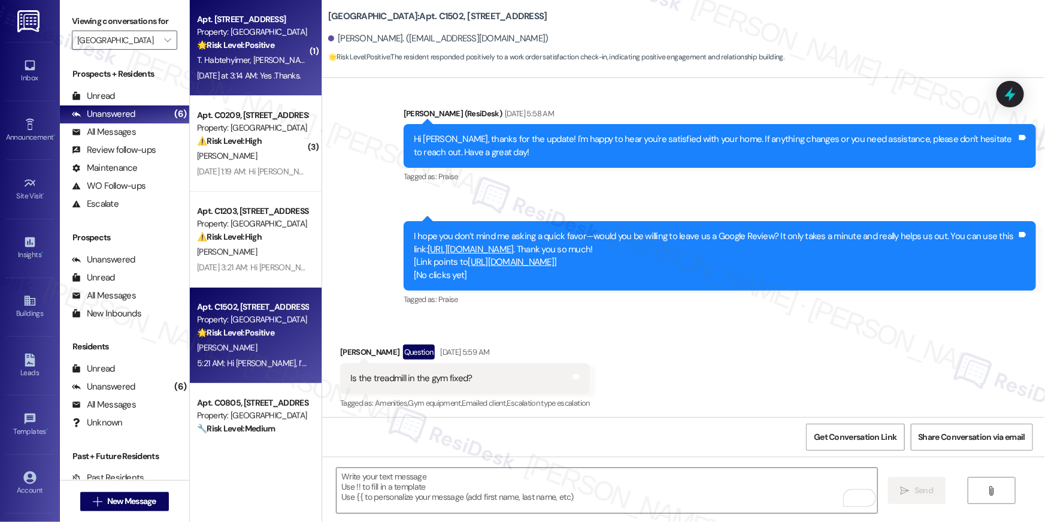
click at [229, 49] on strong "🌟 Risk Level: Positive" at bounding box center [235, 45] width 77 height 11
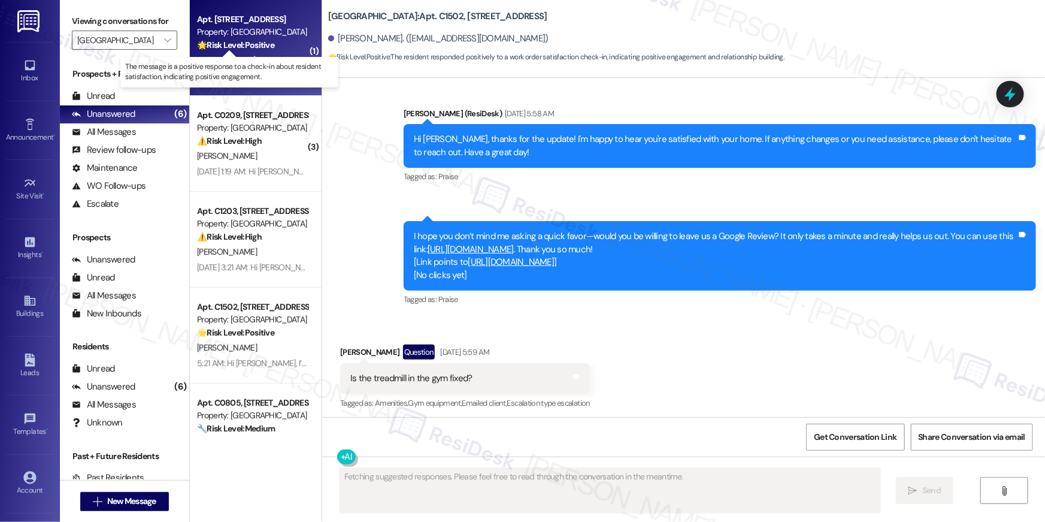
type textarea "Fetching suggested responses. Please feel free to read through the conversation…"
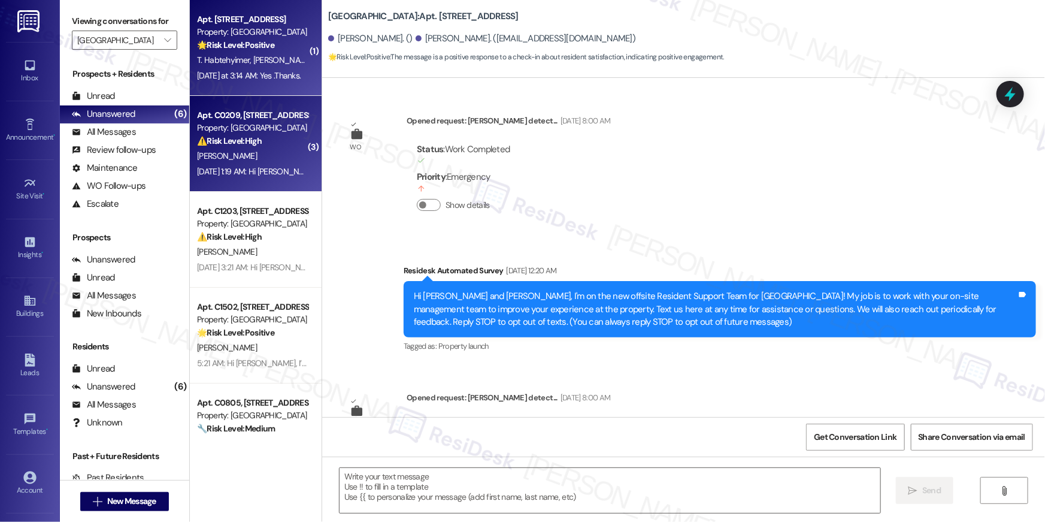
scroll to position [6247, 0]
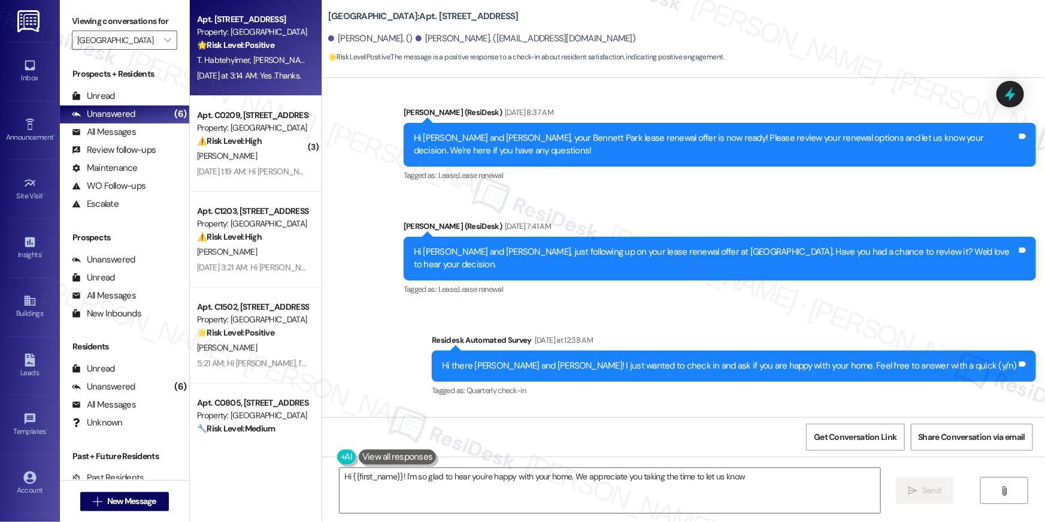
type textarea "Hi {{first_name}}! I'm so glad to hear you're happy with your home. We apprecia…"
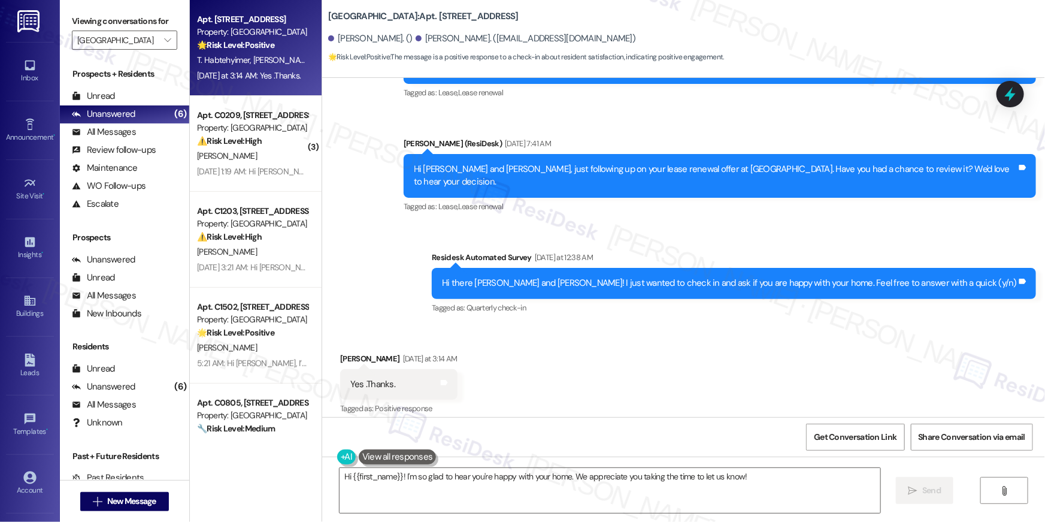
scroll to position [6356, 0]
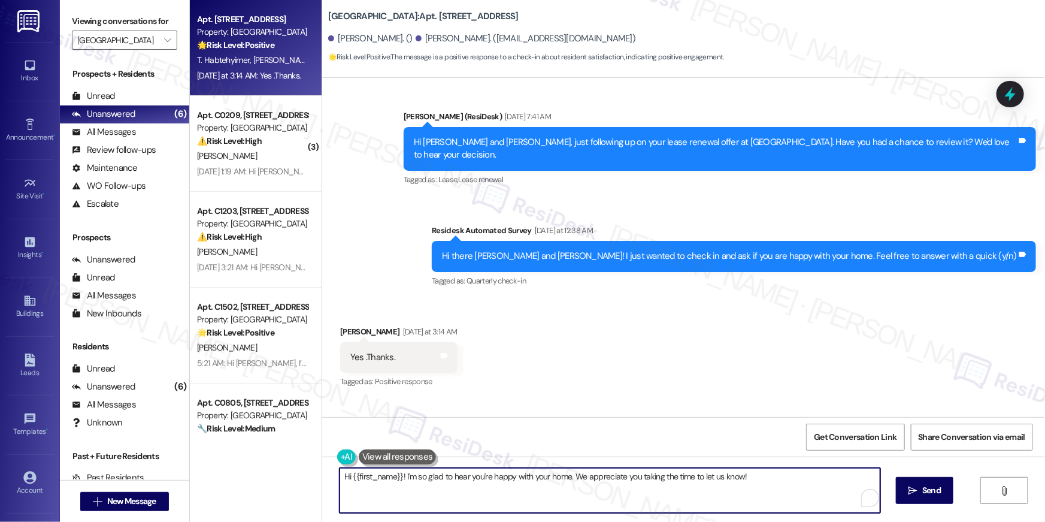
click at [773, 492] on textarea "Hi {{first_name}}! I'm so glad to hear you're happy with your home. We apprecia…" at bounding box center [610, 490] width 541 height 45
click at [899, 488] on button " Send" at bounding box center [925, 490] width 58 height 27
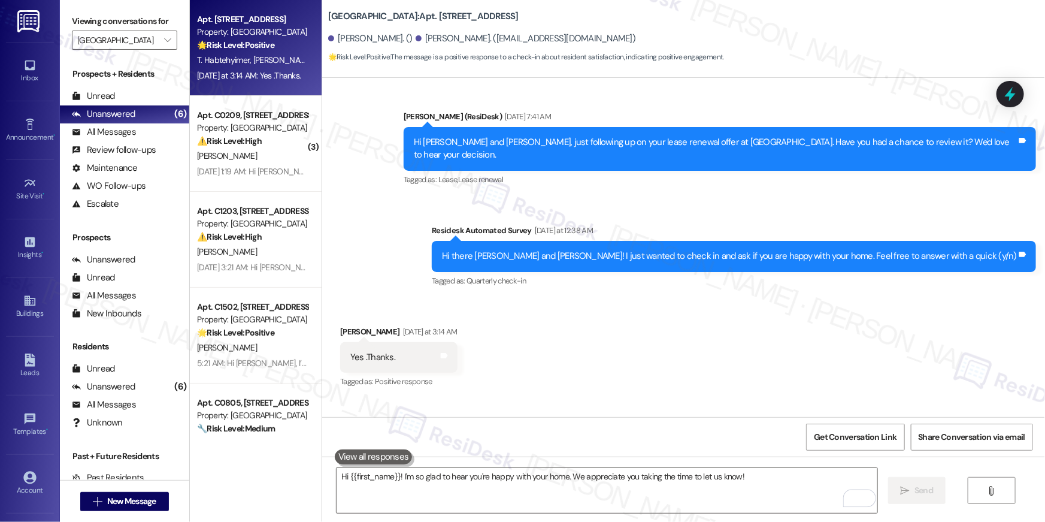
scroll to position [6247, 0]
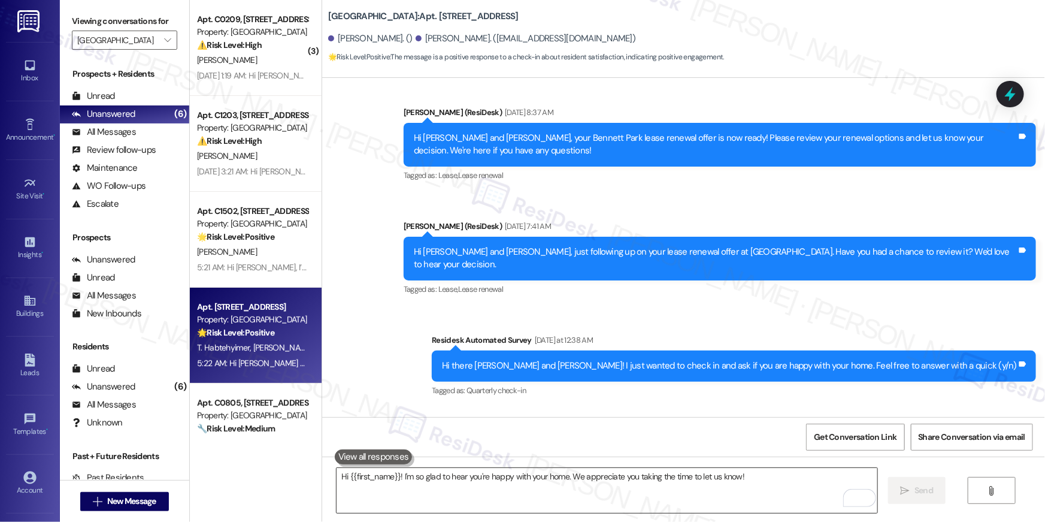
click at [495, 491] on textarea "Hi {{first_name}}! I'm so glad to hear you're happy with your home. We apprecia…" at bounding box center [607, 490] width 541 height 45
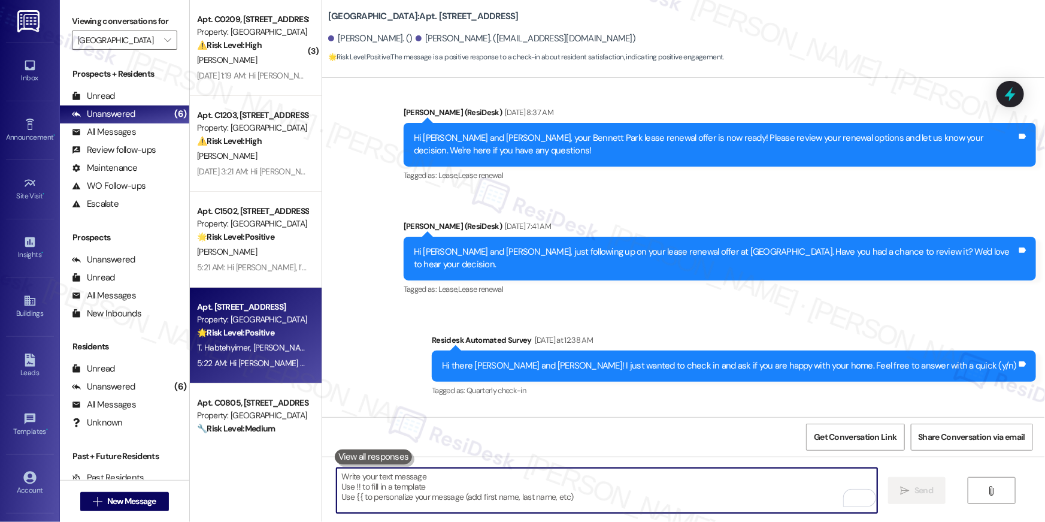
paste textarea "Hi {{first_name}}! When you have a moment, would you mind leaving us a quick Go…"
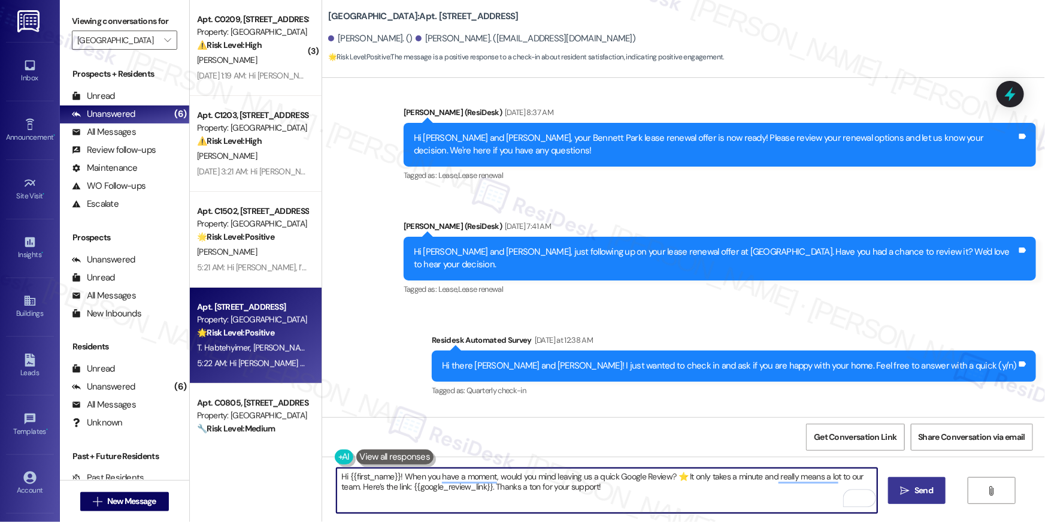
type textarea "Hi {{first_name}}! When you have a moment, would you mind leaving us a quick Go…"
click at [916, 491] on span "Send" at bounding box center [924, 490] width 19 height 13
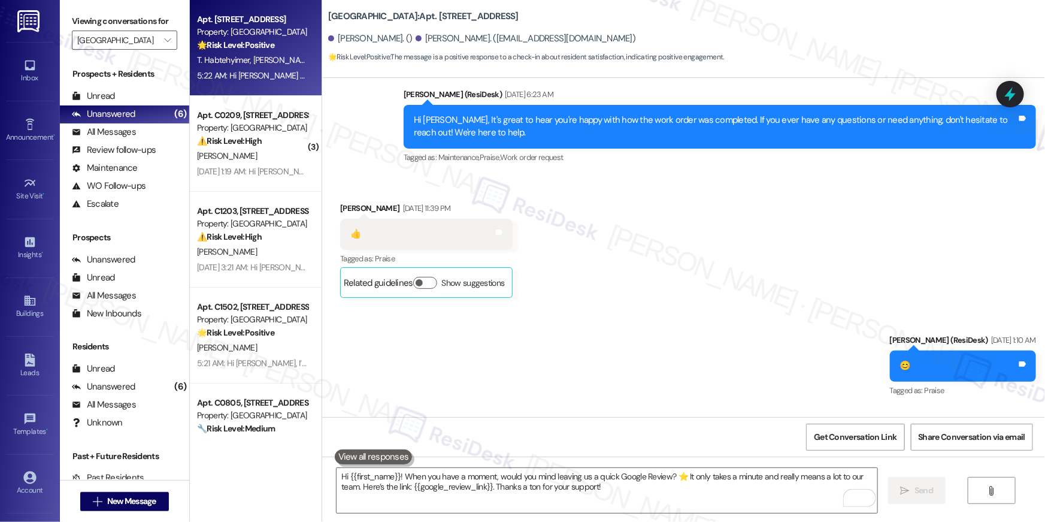
scroll to position [1479, 0]
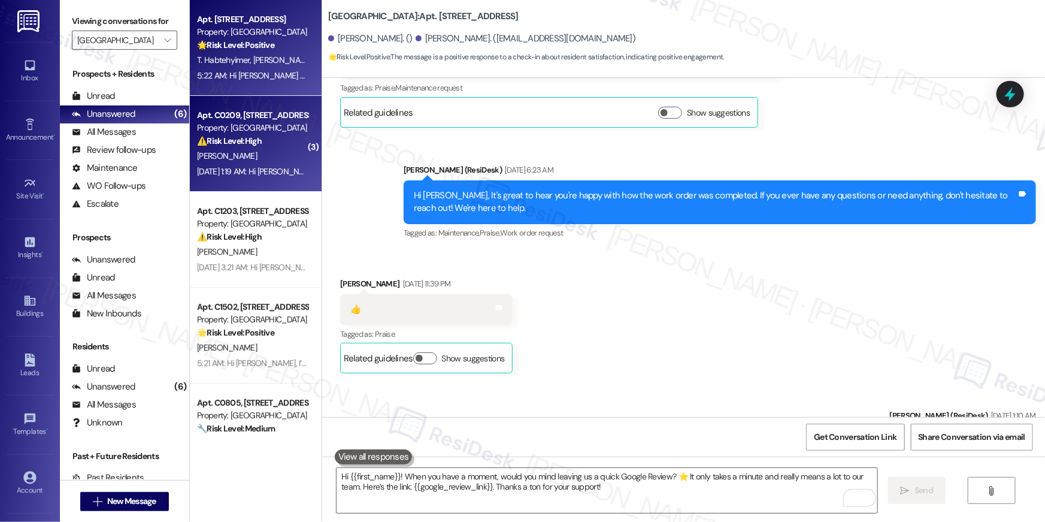
click at [227, 142] on strong "⚠️ Risk Level: High" at bounding box center [229, 140] width 65 height 11
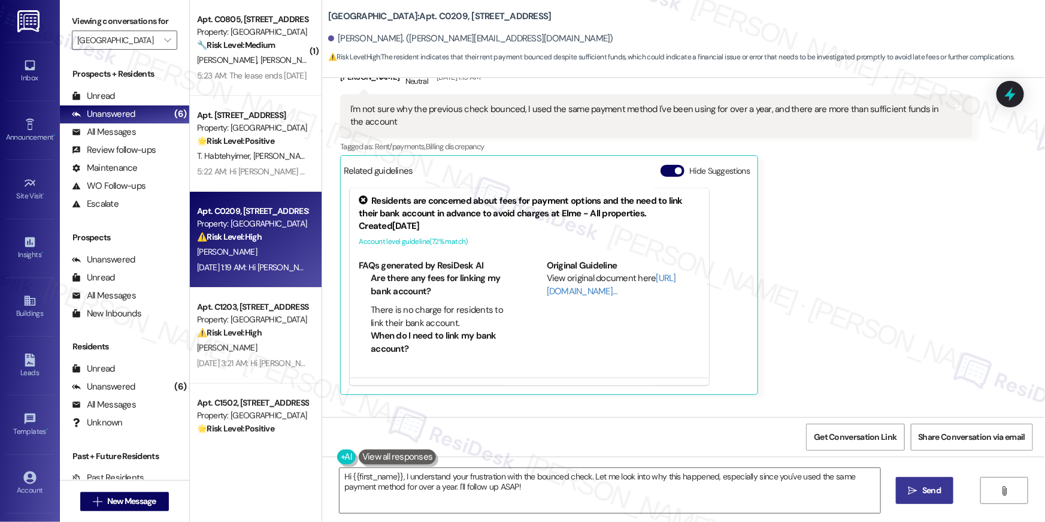
scroll to position [3457, 0]
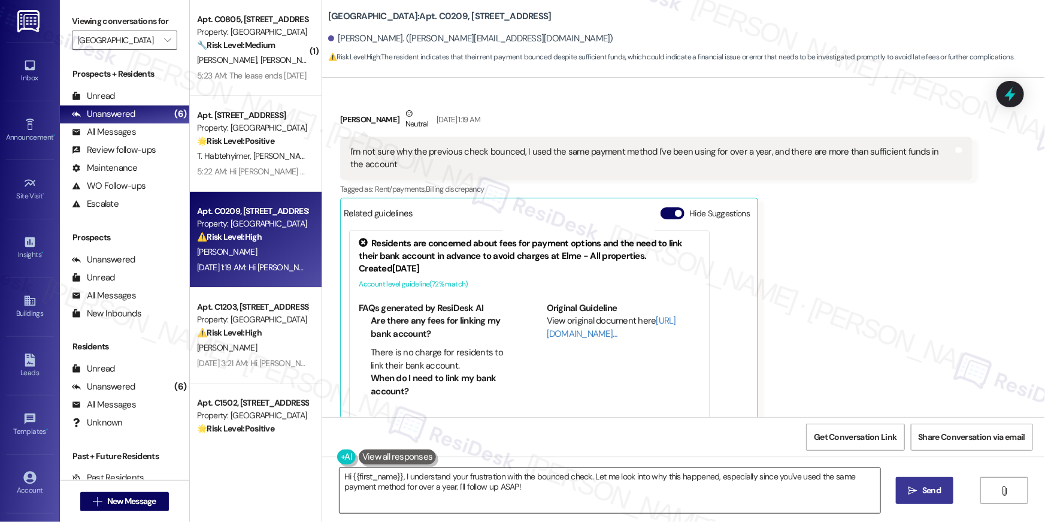
click at [512, 494] on textarea "Hi {{first_name}}, I understand your frustration with the bounced check. Let me…" at bounding box center [610, 490] width 541 height 45
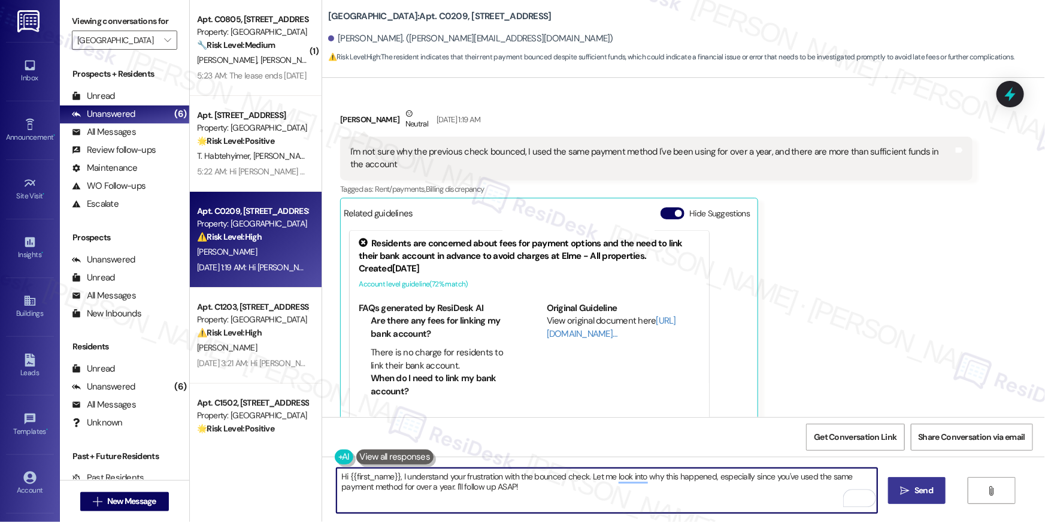
drag, startPoint x: 498, startPoint y: 486, endPoint x: 397, endPoint y: 476, distance: 101.1
click at [397, 476] on textarea "Hi {{first_name}}, I understand your frustration with the bounced check. Let me…" at bounding box center [607, 490] width 541 height 45
type textarea "Hi {{first_name}}, I am unable to view your account - does it say on your porta…"
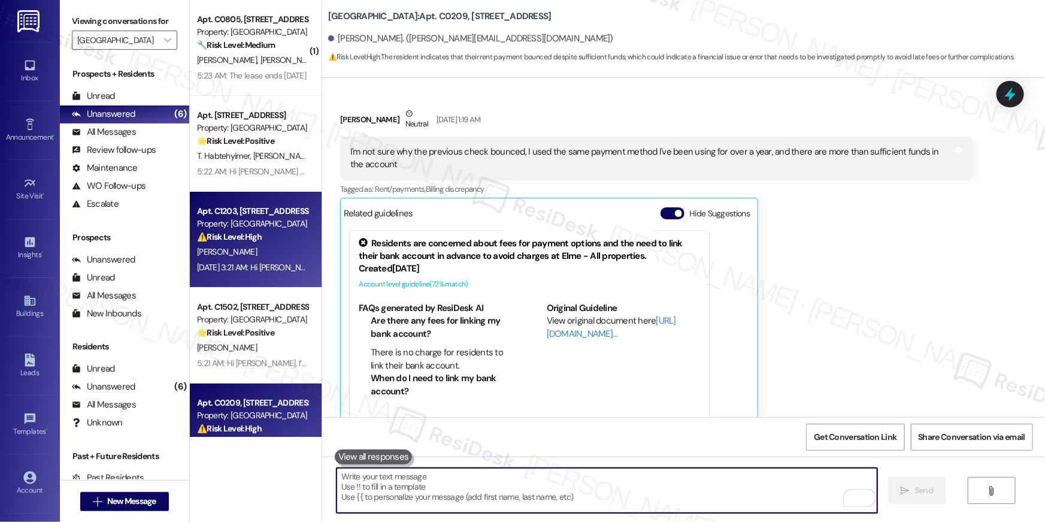
click at [256, 238] on strong "⚠️ Risk Level: High" at bounding box center [229, 236] width 65 height 11
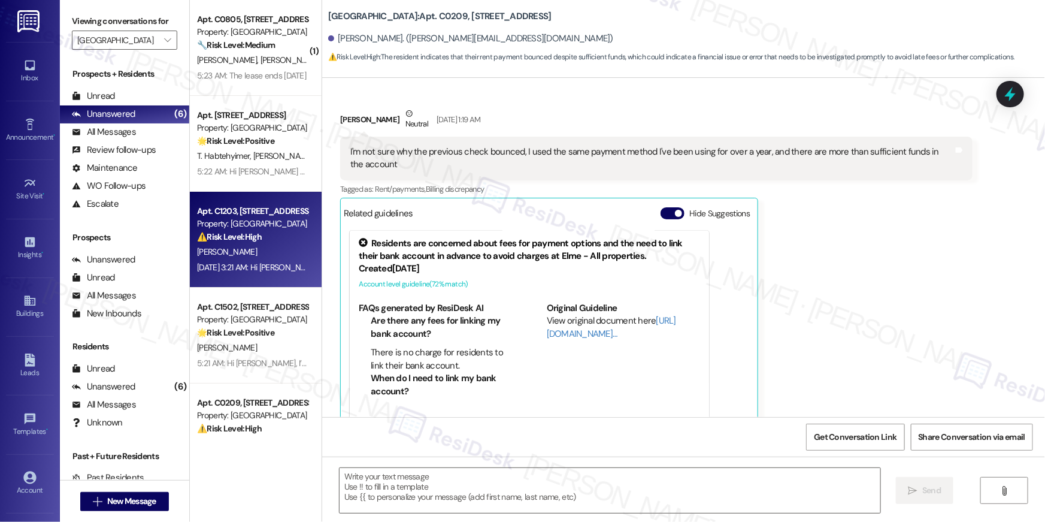
type textarea "Fetching suggested responses. Please feel free to read through the conversation…"
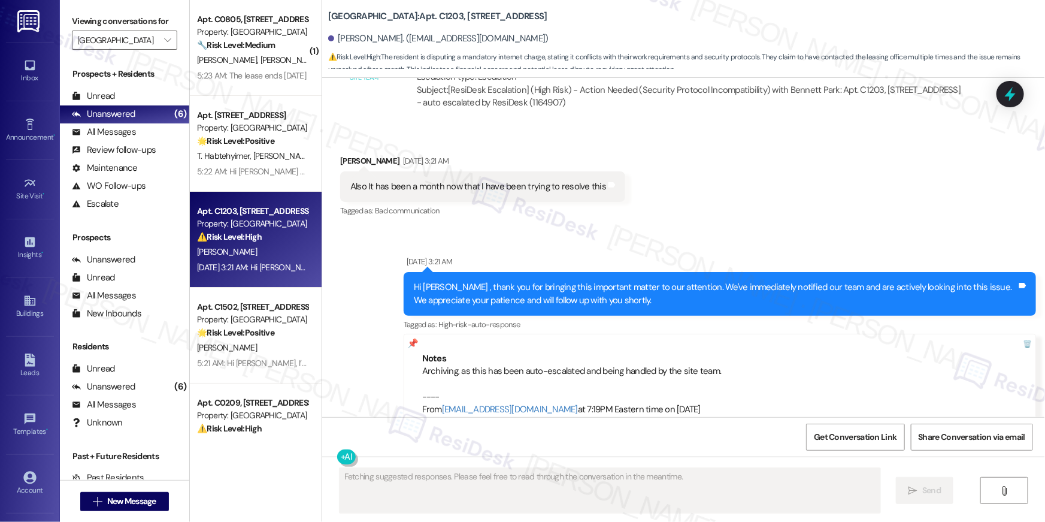
scroll to position [5872, 0]
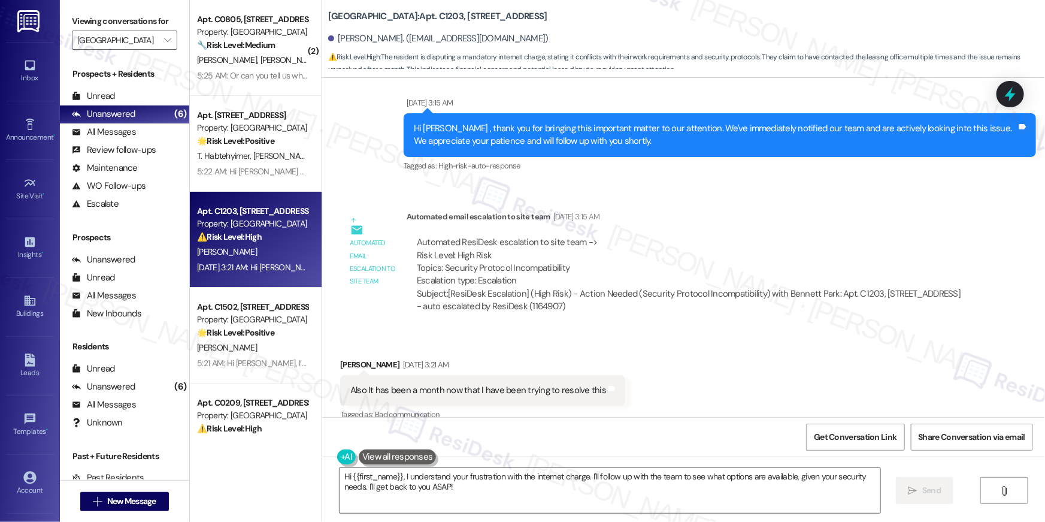
click at [688, 353] on div "Received via SMS Daniel Hatem Sep 04, 2025 at 3:21 AM Also It has been a month …" at bounding box center [683, 381] width 723 height 101
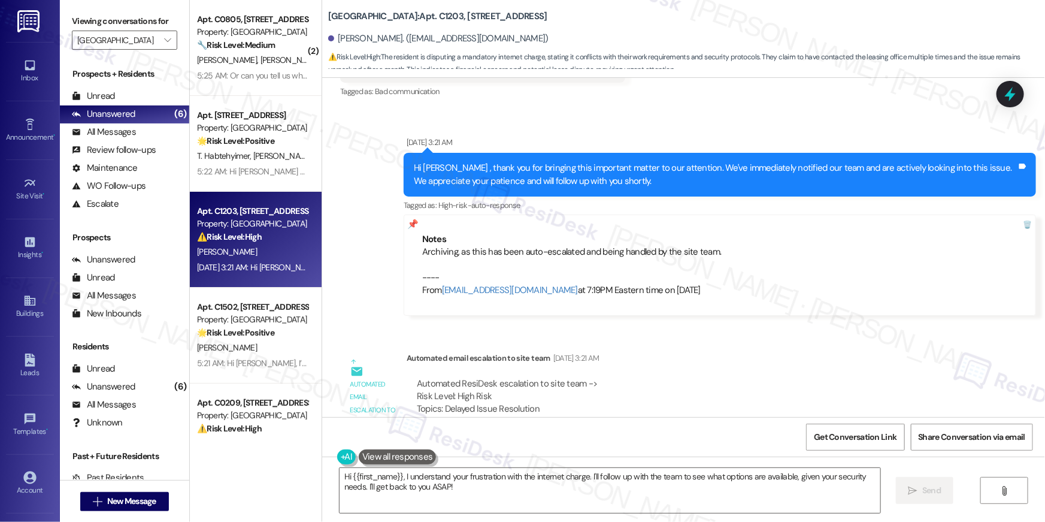
scroll to position [6235, 0]
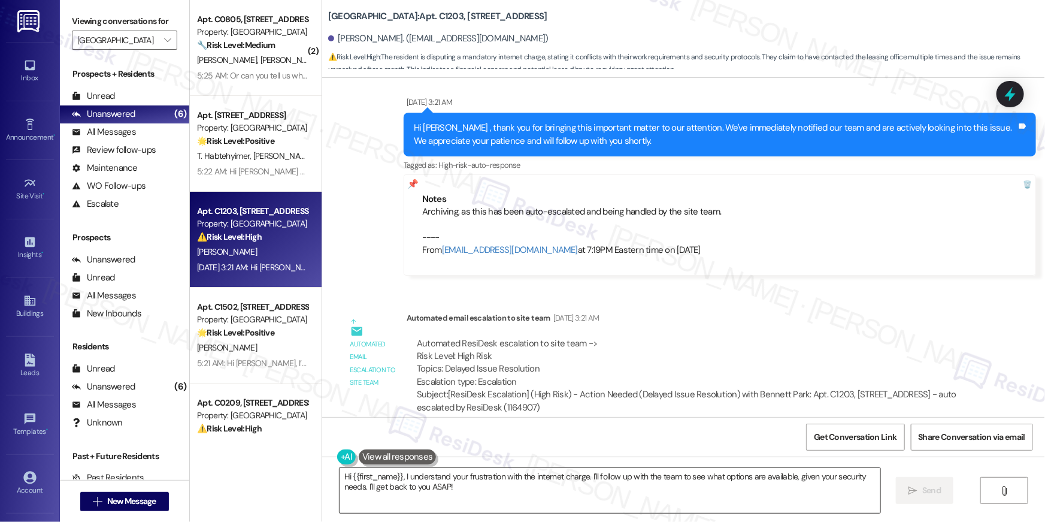
click at [583, 489] on textarea "Hi {{first_name}}, I understand your frustration with the internet charge. I'll…" at bounding box center [610, 490] width 541 height 45
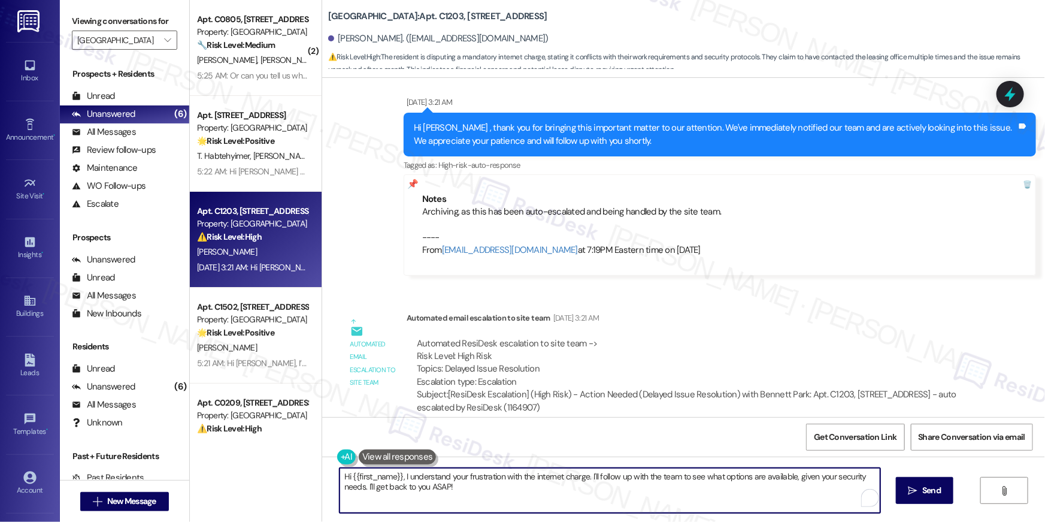
click at [583, 489] on textarea "Hi {{first_name}}, I understand your frustration with the internet charge. I'll…" at bounding box center [610, 490] width 541 height 45
type textarea "Hi {{first_name}}, I understand your frustration with the internet charge. I'll…"
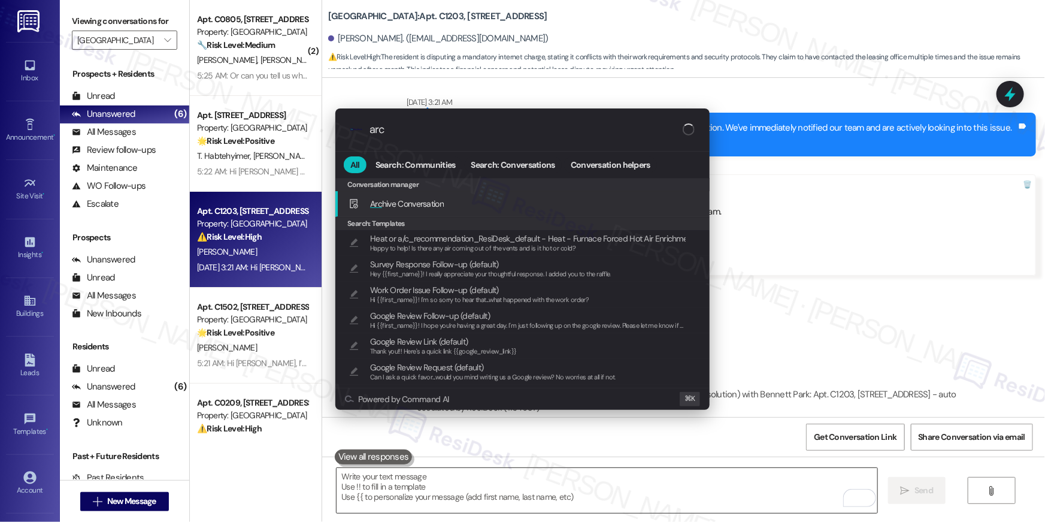
type input "arch"
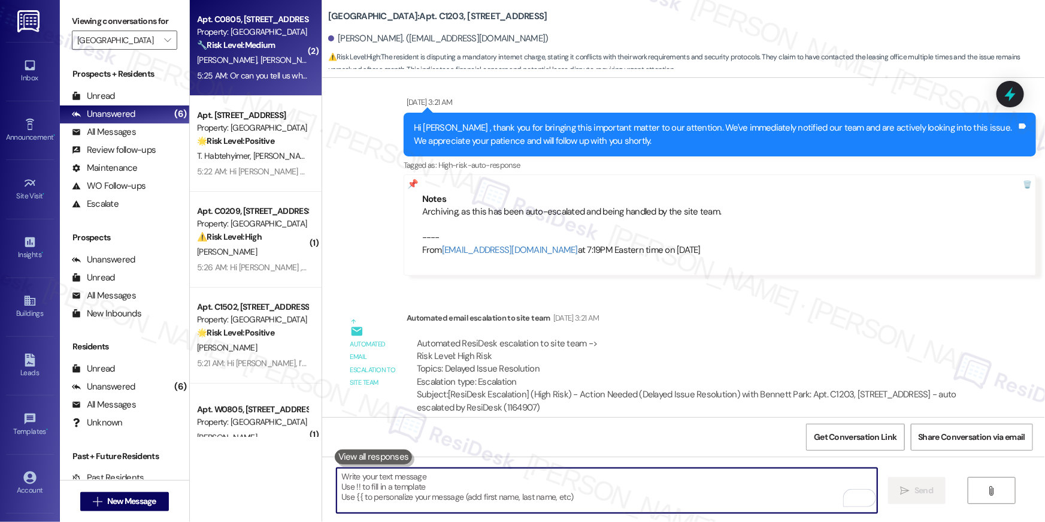
click at [250, 63] on div "G. Cyr J. Kubicki" at bounding box center [252, 60] width 113 height 15
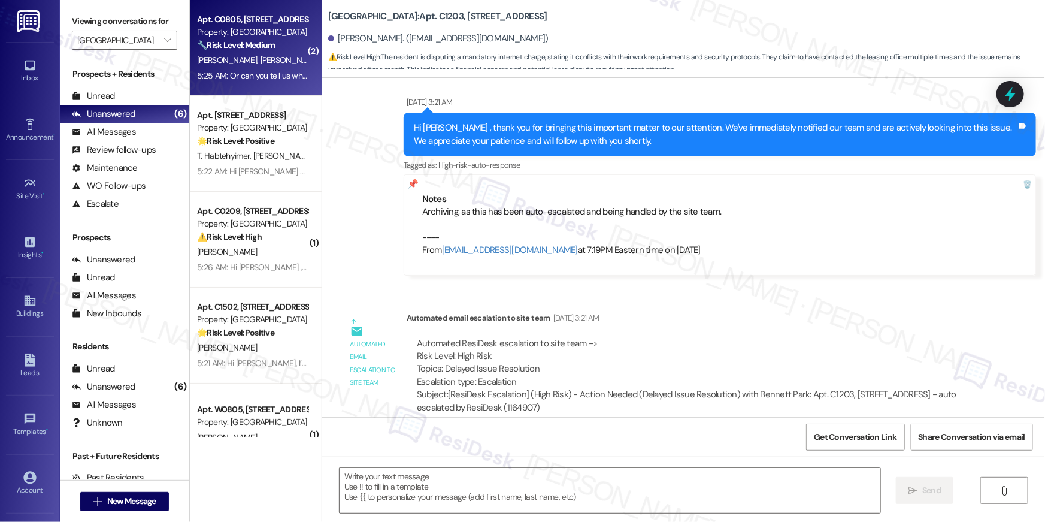
type textarea "Fetching suggested responses. Please feel free to read through the conversation…"
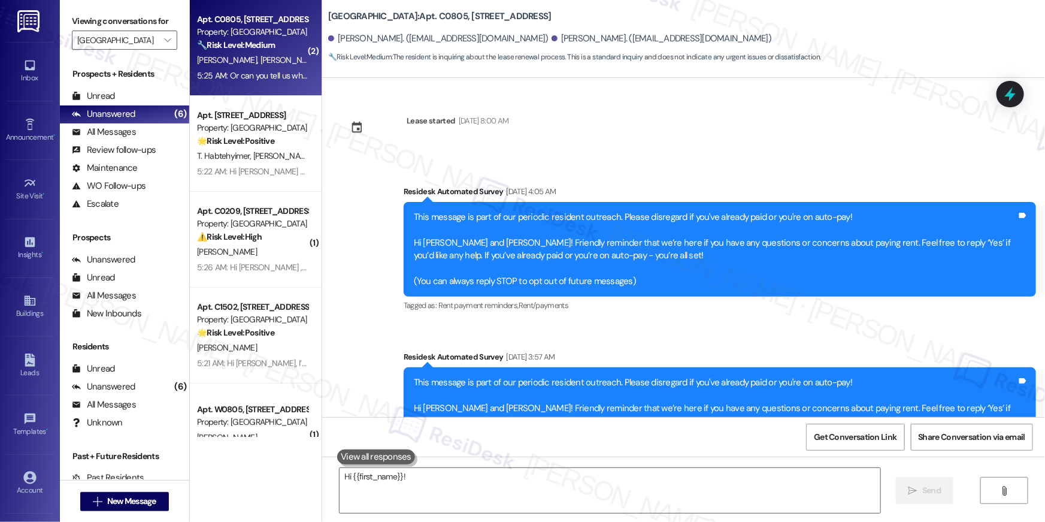
scroll to position [4431, 0]
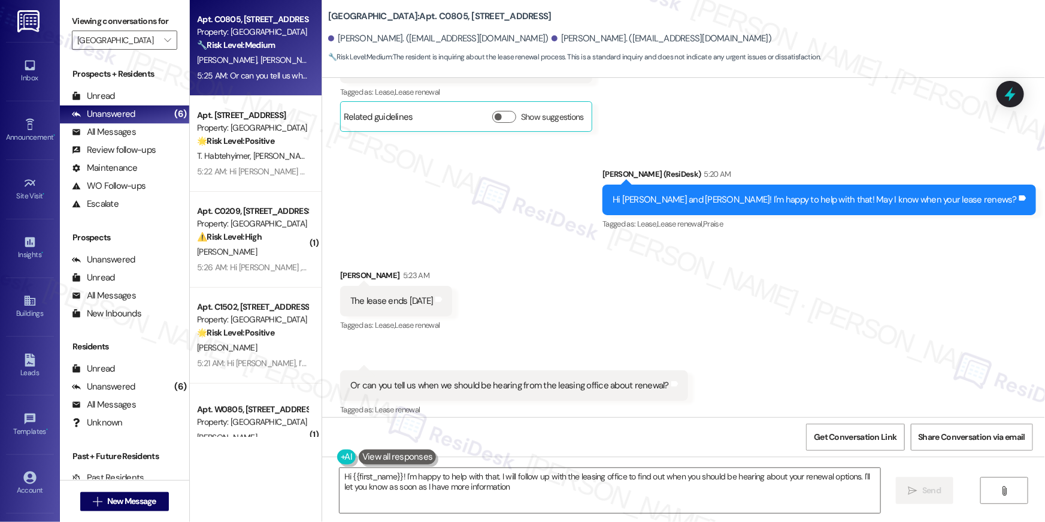
type textarea "Hi {{first_name}}! I'm happy to help with that. I will follow up with the leasi…"
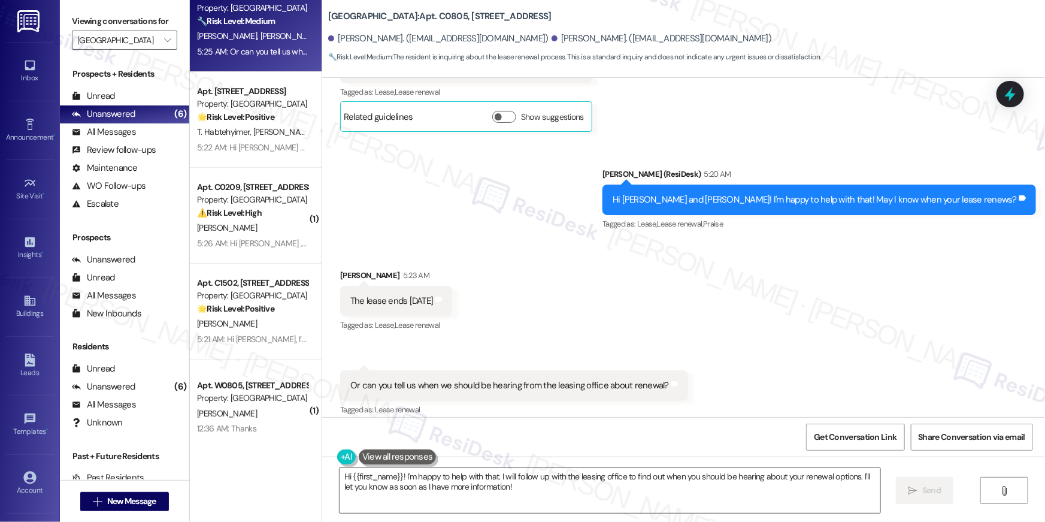
scroll to position [42, 0]
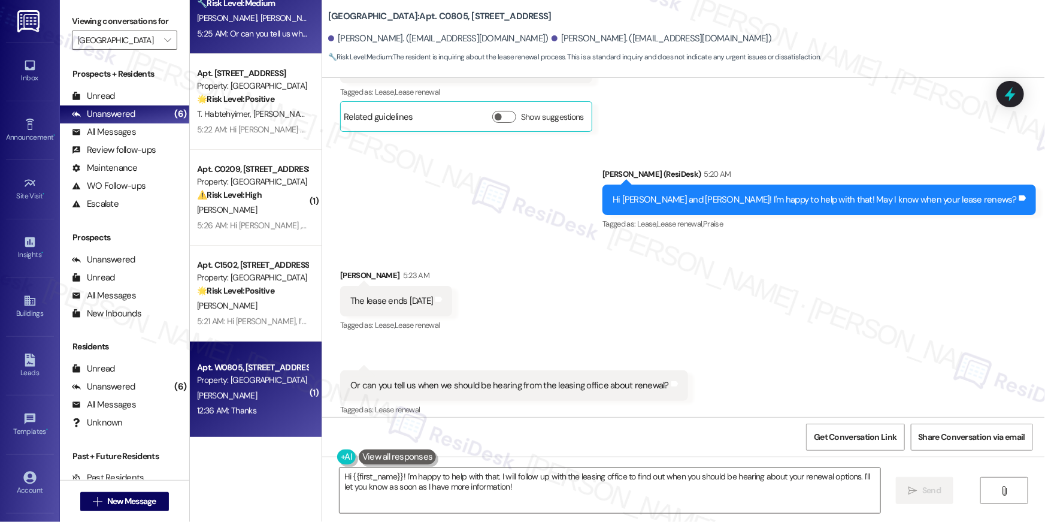
click at [275, 389] on div "K. Kohl" at bounding box center [252, 395] width 113 height 15
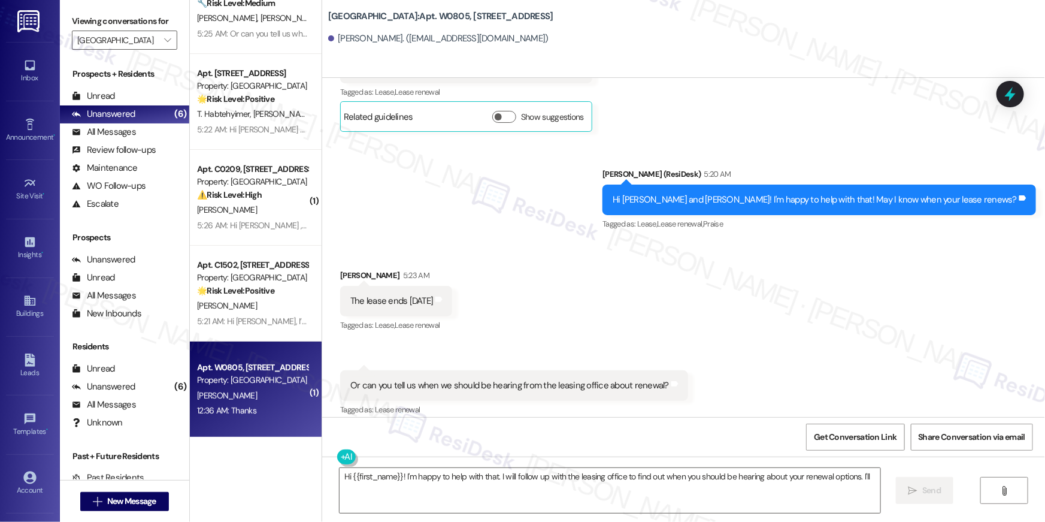
scroll to position [0, 0]
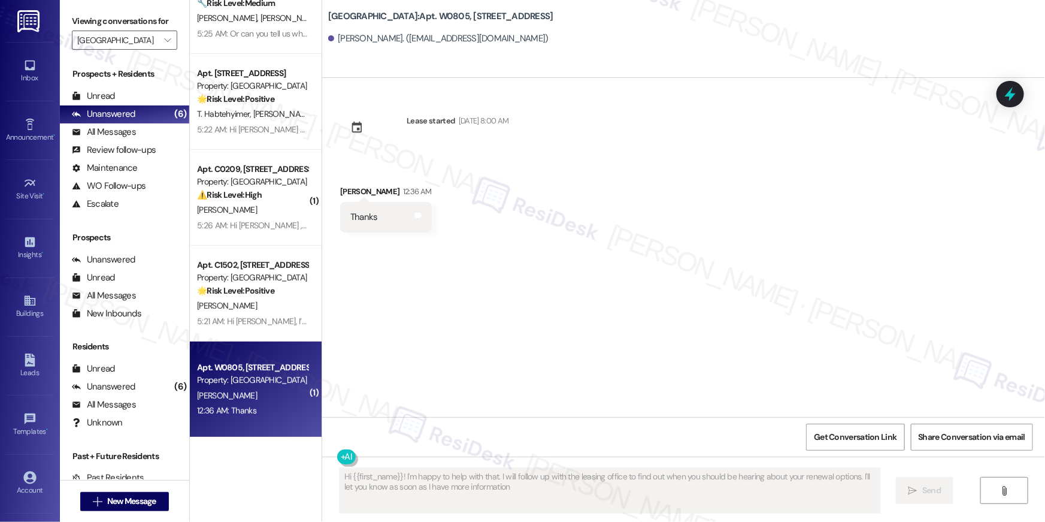
type textarea "Hi {{first_name}}! I'm happy to help with that. I will follow up with the leasi…"
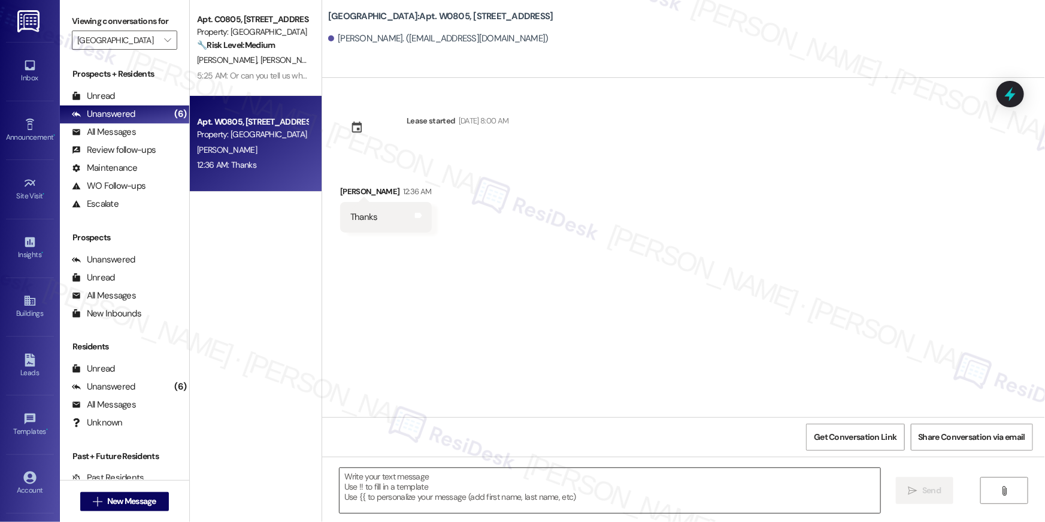
click at [598, 493] on textarea at bounding box center [610, 490] width 541 height 45
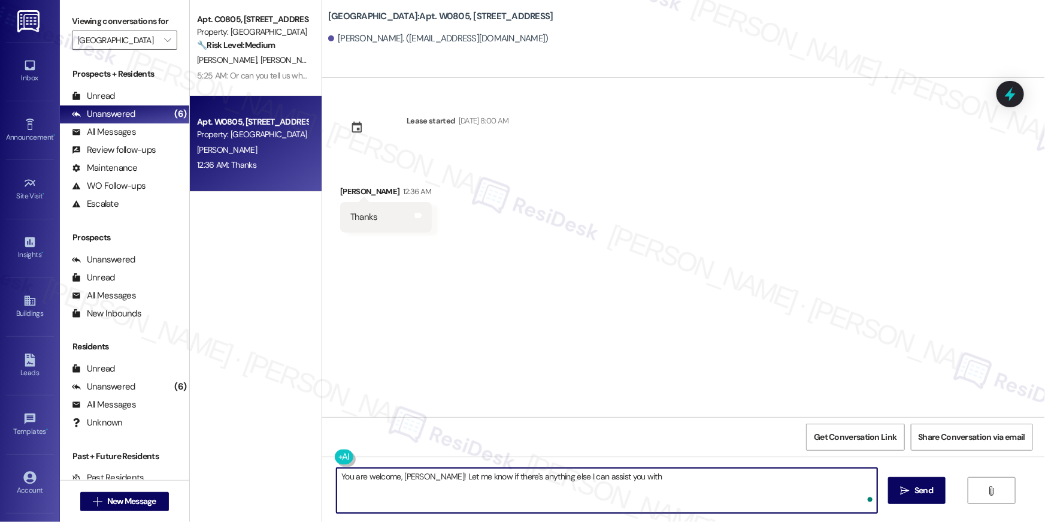
type textarea "You are welcome, Karen! Let me know if there's anything else I can assist you w…"
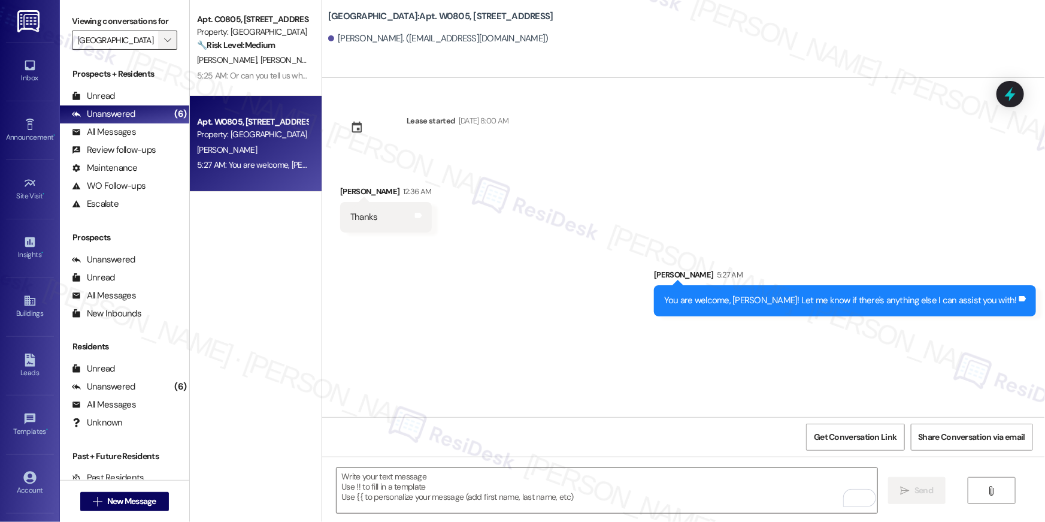
click at [163, 46] on span "" at bounding box center [167, 40] width 11 height 19
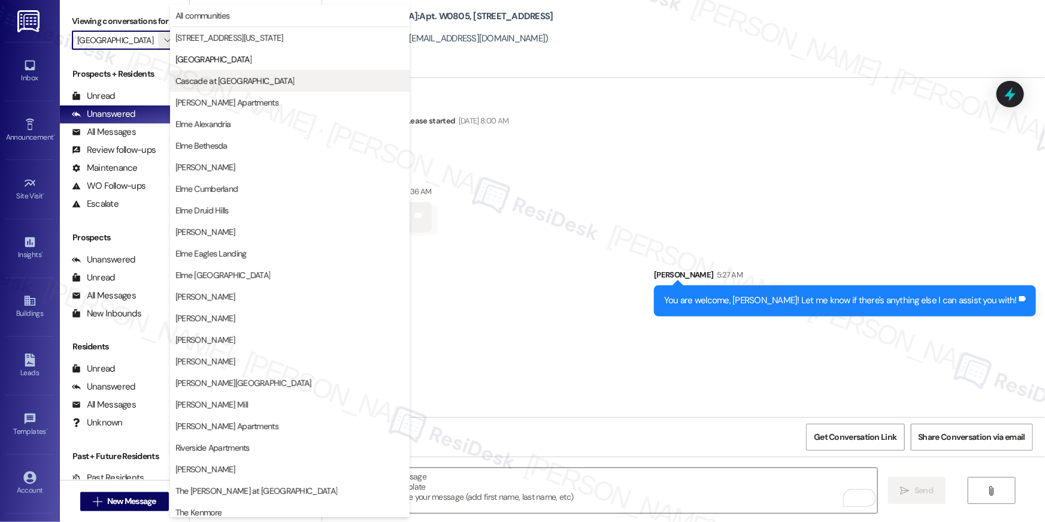
click at [220, 72] on button "Cascade at [GEOGRAPHIC_DATA]" at bounding box center [290, 81] width 240 height 22
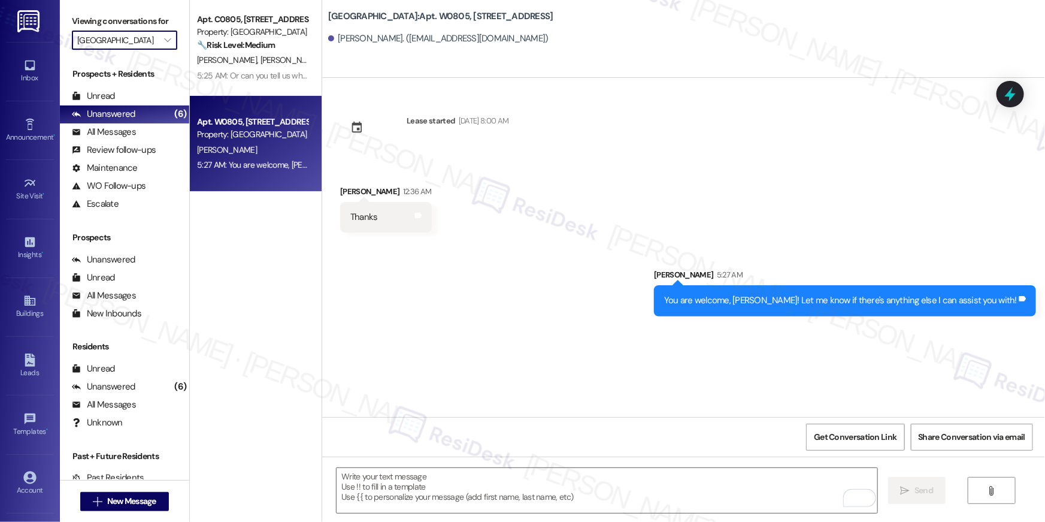
type input "Cascade at [GEOGRAPHIC_DATA]"
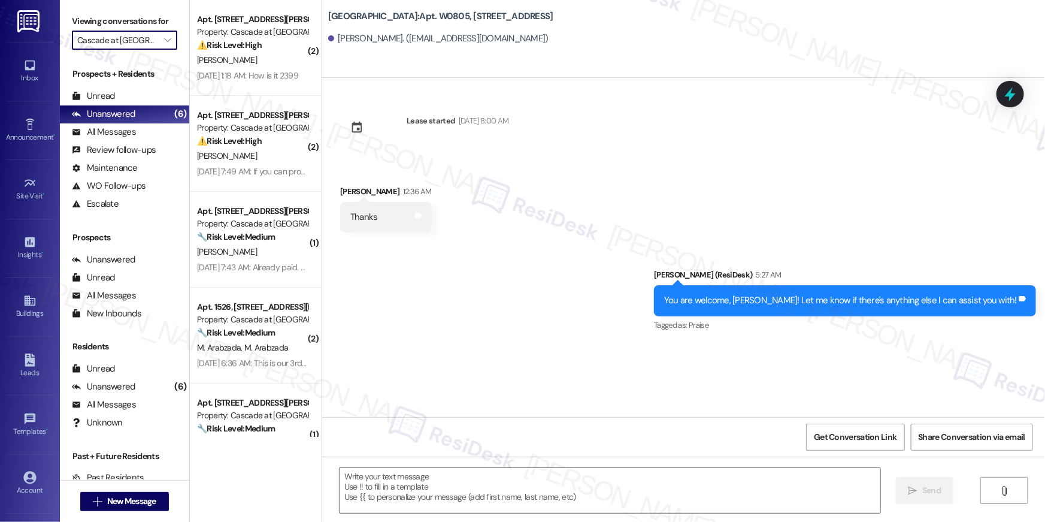
type textarea "Fetching suggested responses. Please feel free to read through the conversation…"
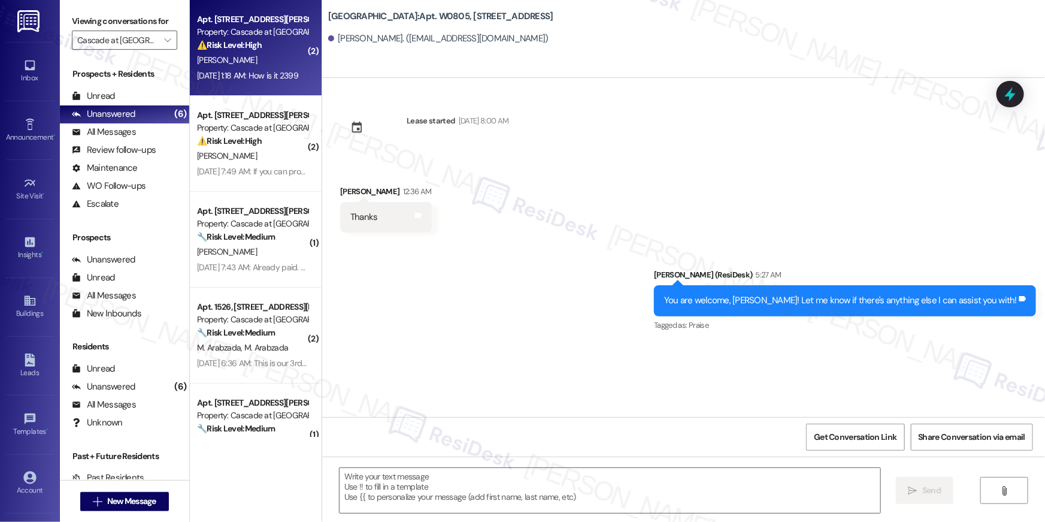
click at [259, 88] on div "Apt. 819, 300 Yoakum Parkway Property: Cascade at Landmark ⚠️ Risk Level: High …" at bounding box center [256, 48] width 132 height 96
type textarea "Fetching suggested responses. Please feel free to read through the conversation…"
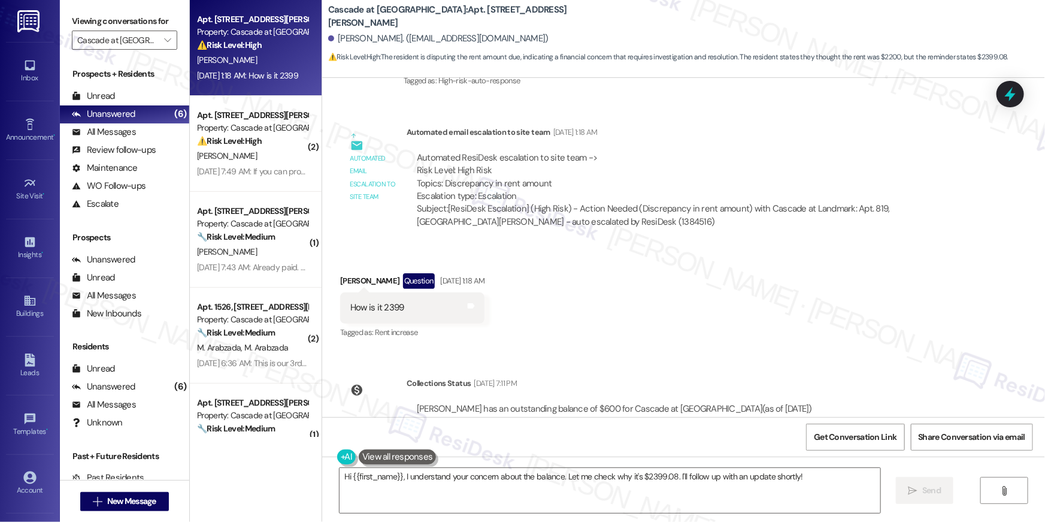
scroll to position [5666, 0]
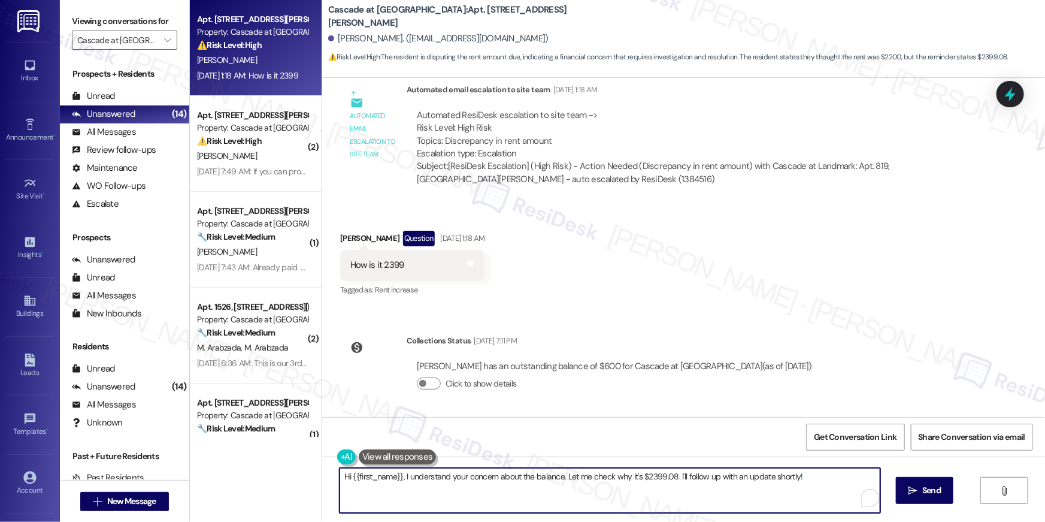
click at [584, 482] on textarea "Hi {{first_name}}, I understand your concern about the balance. Let me check wh…" at bounding box center [610, 490] width 541 height 45
click at [507, 489] on textarea "Hi {{first_name}}, I understand your concern about the balance. Let me check wh…" at bounding box center [607, 490] width 541 height 45
paste textarea "! I’d be happy to look into this for you. You should be able to see a breakdown…"
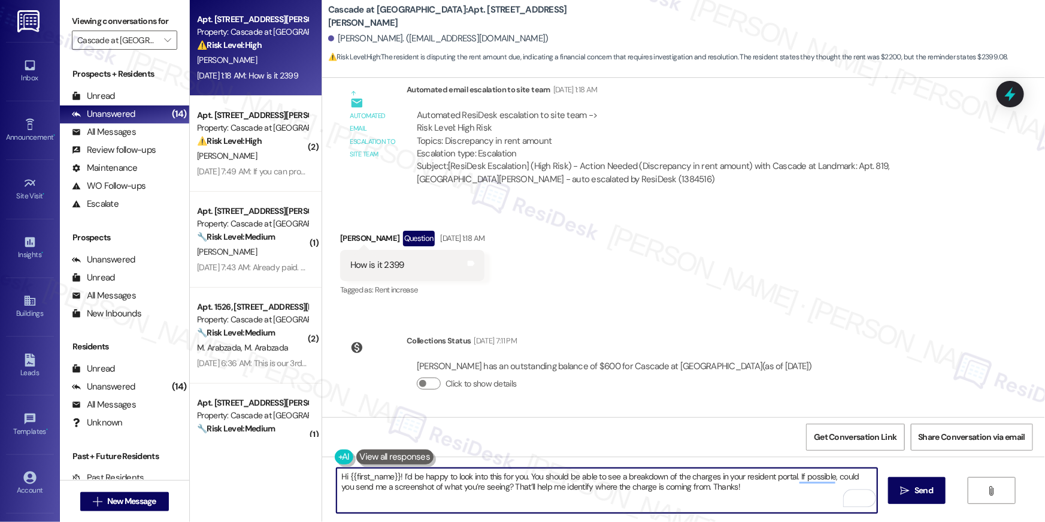
click at [773, 480] on textarea "Hi {{first_name}}! I’d be happy to look into this for you. You should be able t…" at bounding box center [607, 490] width 541 height 45
type textarea "Hi {{first_name}}! I’d be happy to look into this for you. You should be able t…"
click at [904, 483] on button " Send" at bounding box center [917, 490] width 58 height 27
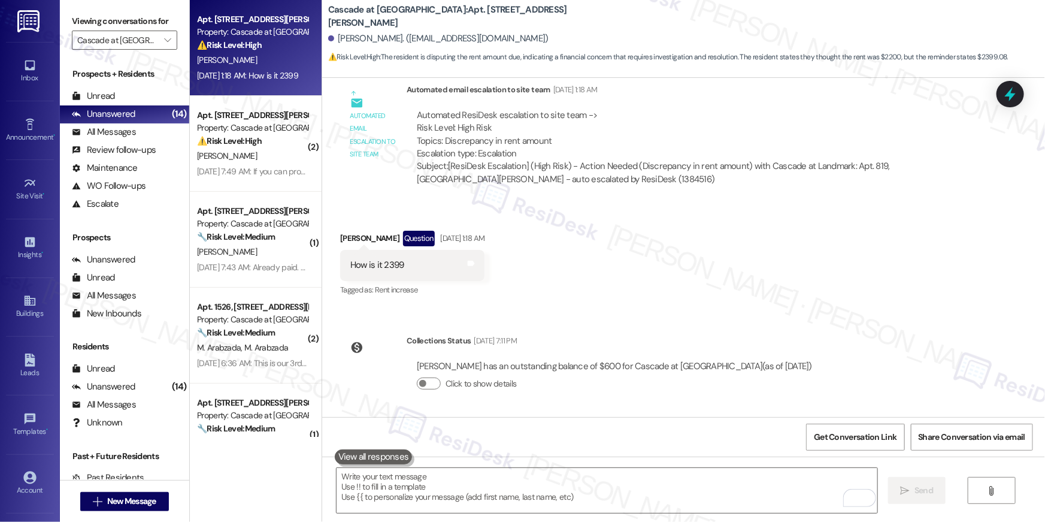
scroll to position [5556, 0]
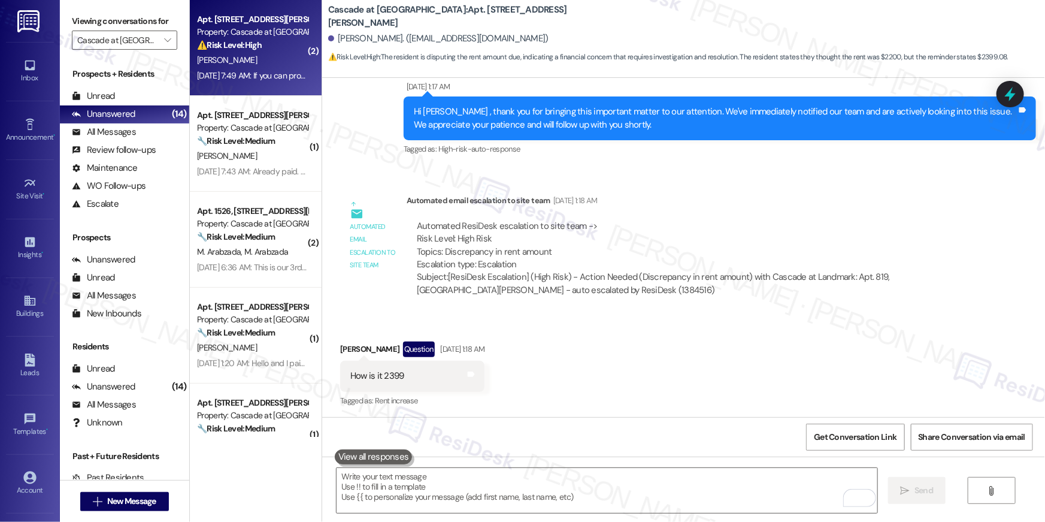
click at [250, 61] on div "[PERSON_NAME]" at bounding box center [252, 60] width 113 height 15
type textarea "Fetching suggested responses. Please feel free to read through the conversation…"
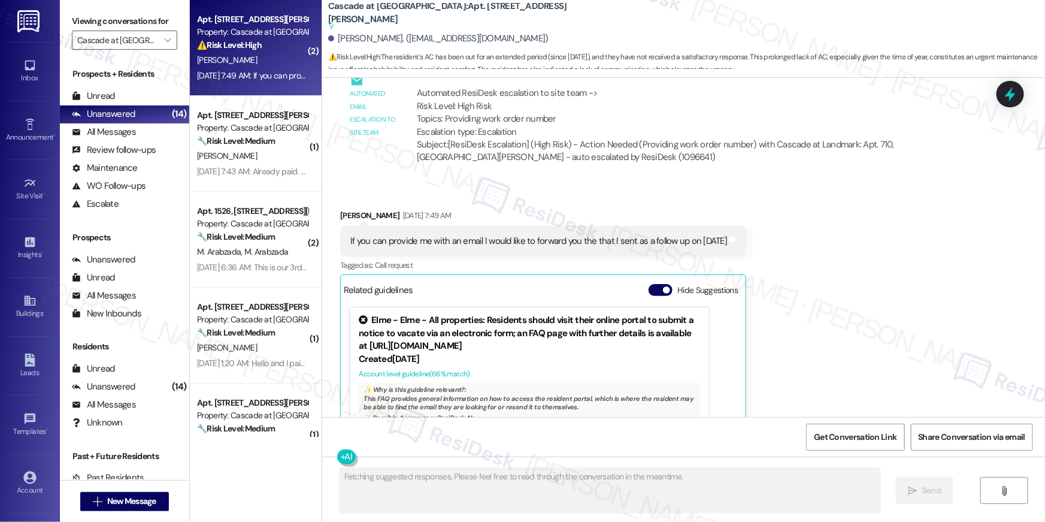
scroll to position [6055, 0]
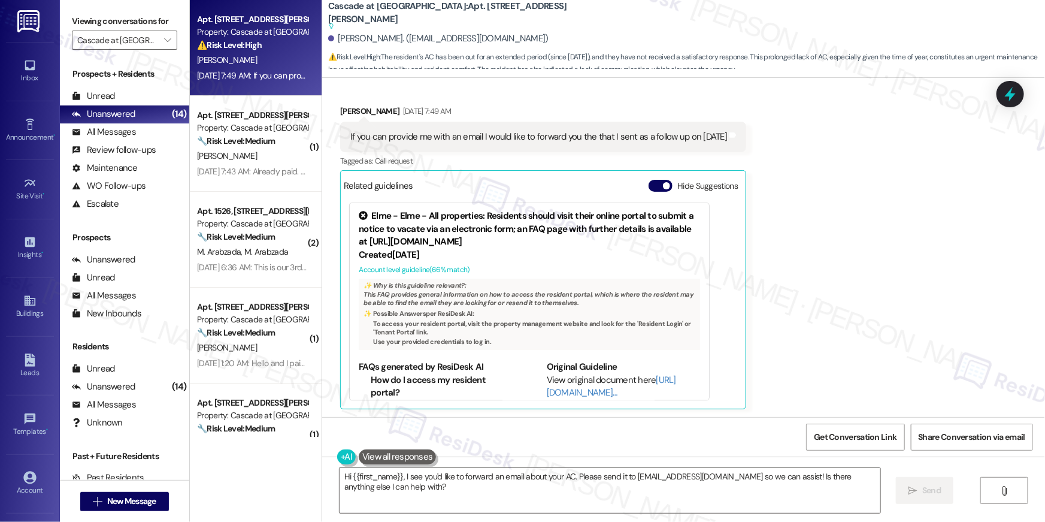
click at [815, 228] on div "Received via SMS Anthony Harris Sep 05, 2025 at 7:49 AM If you can provide me w…" at bounding box center [683, 248] width 723 height 341
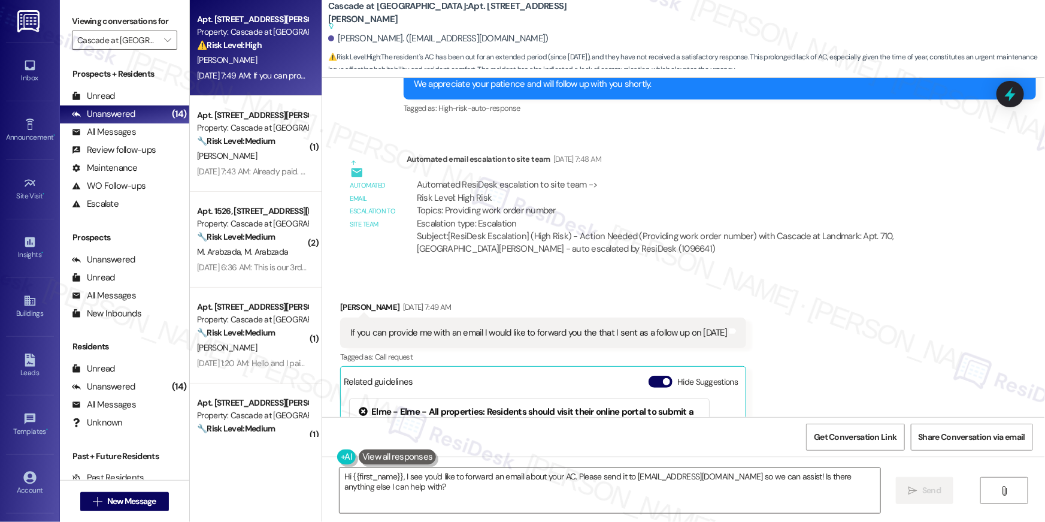
scroll to position [5624, 0]
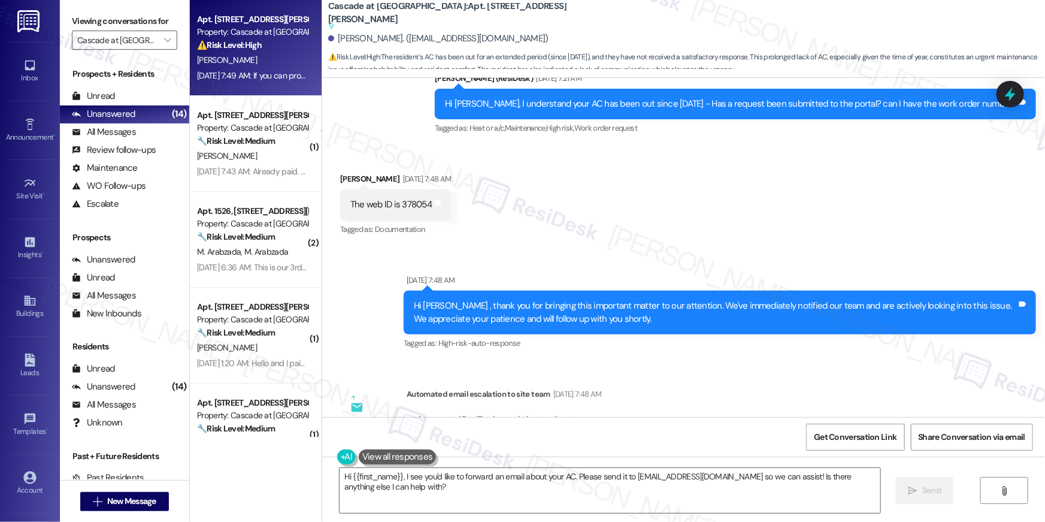
click at [410, 207] on div "The web ID is 378054" at bounding box center [390, 204] width 81 height 13
copy div "378054"
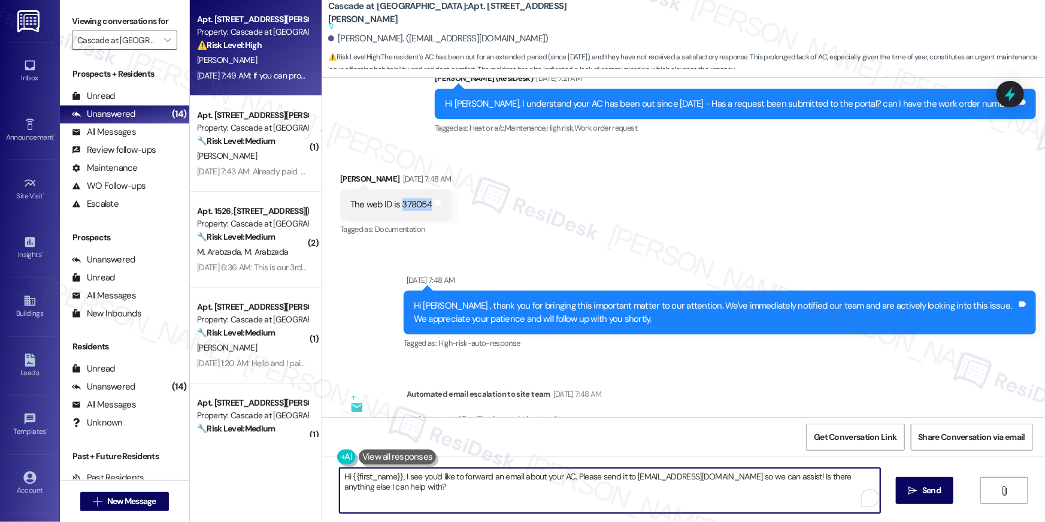
drag, startPoint x: 515, startPoint y: 493, endPoint x: 398, endPoint y: 475, distance: 117.6
click at [514, 493] on textarea "Hi {{first_name}}, I see you'd like to forward an email about your AC. Please s…" at bounding box center [610, 490] width 541 height 45
click at [398, 478] on textarea "Hi {{first_name}}, I see you'd like to forward an email about your AC. Please s…" at bounding box center [607, 490] width 541 height 45
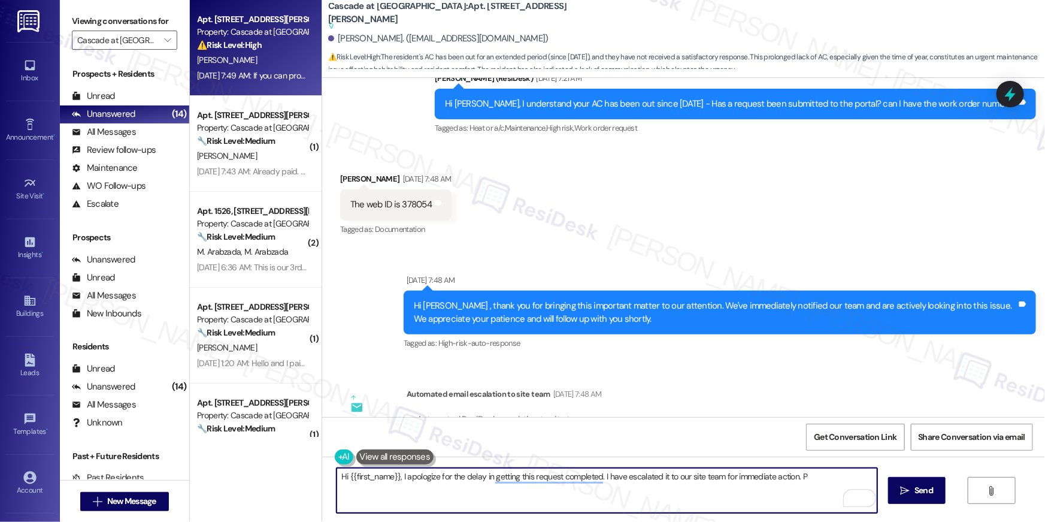
click at [794, 477] on textarea "Hi {{first_name}}, I apologize for the delay in getting this request completed.…" at bounding box center [607, 490] width 541 height 45
type textarea "Hi {{first_name}}, I apologize for the delay in getting this request completed.…"
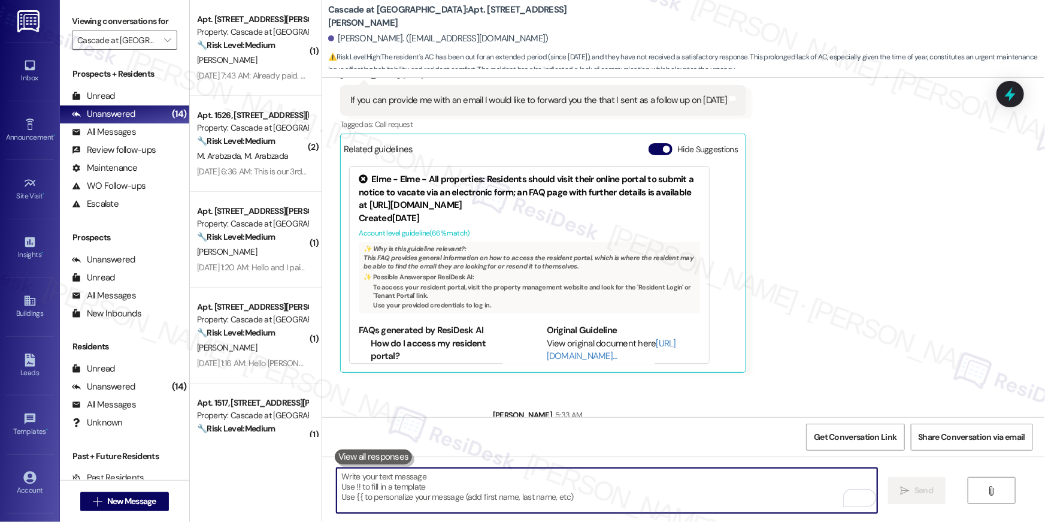
scroll to position [6138, 0]
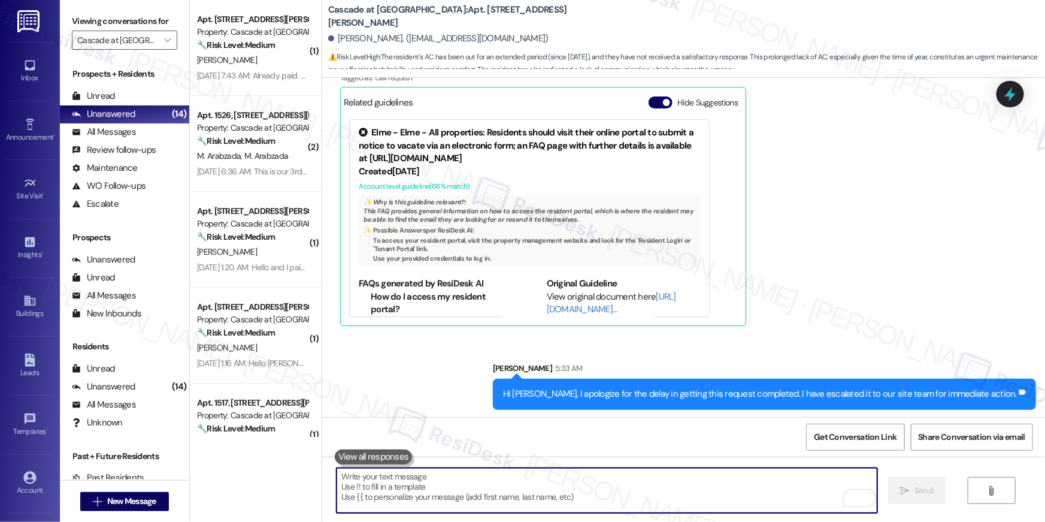
click at [743, 490] on textarea "To enrich screen reader interactions, please activate Accessibility in Grammarl…" at bounding box center [607, 490] width 541 height 45
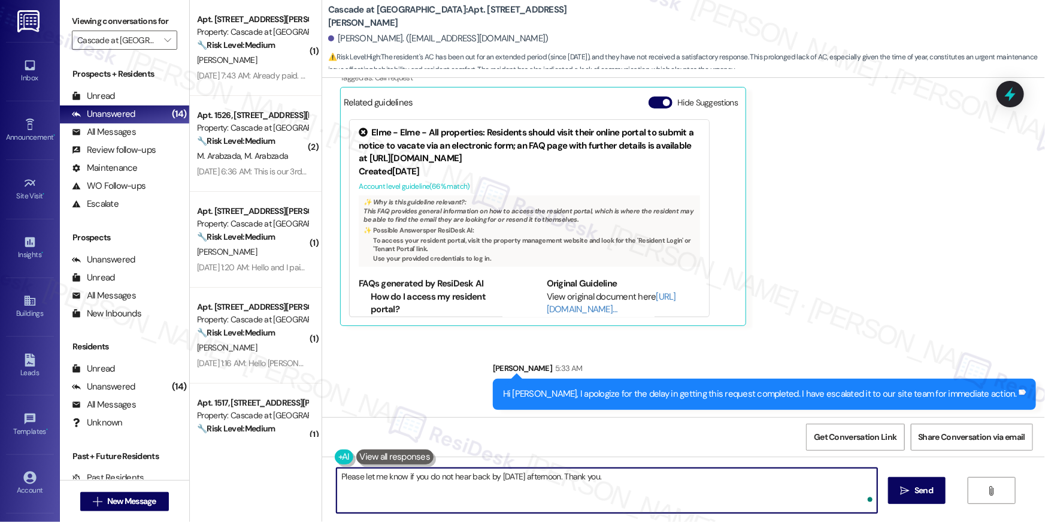
type textarea "Please let me know if you do not hear back by tomorrow afternoon. Thank you."
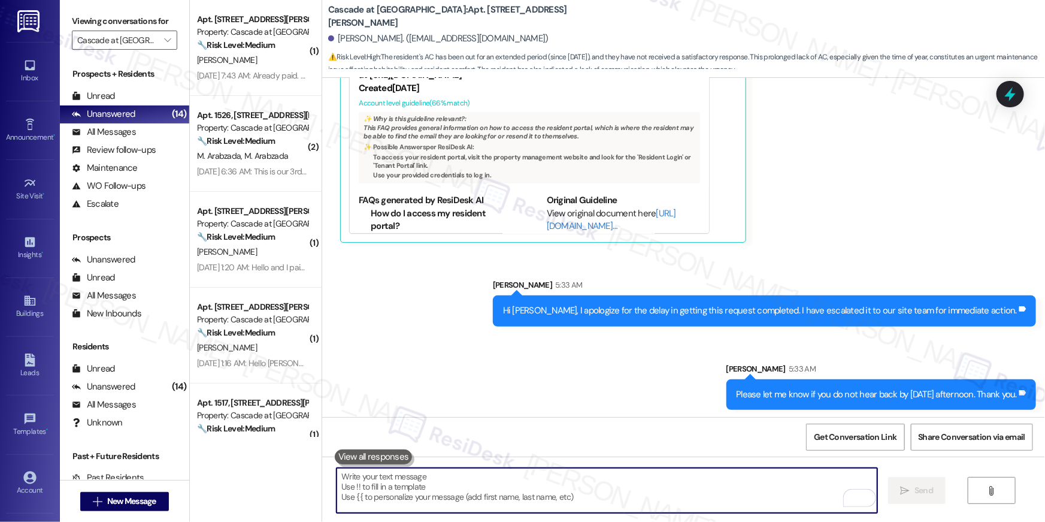
scroll to position [6002, 0]
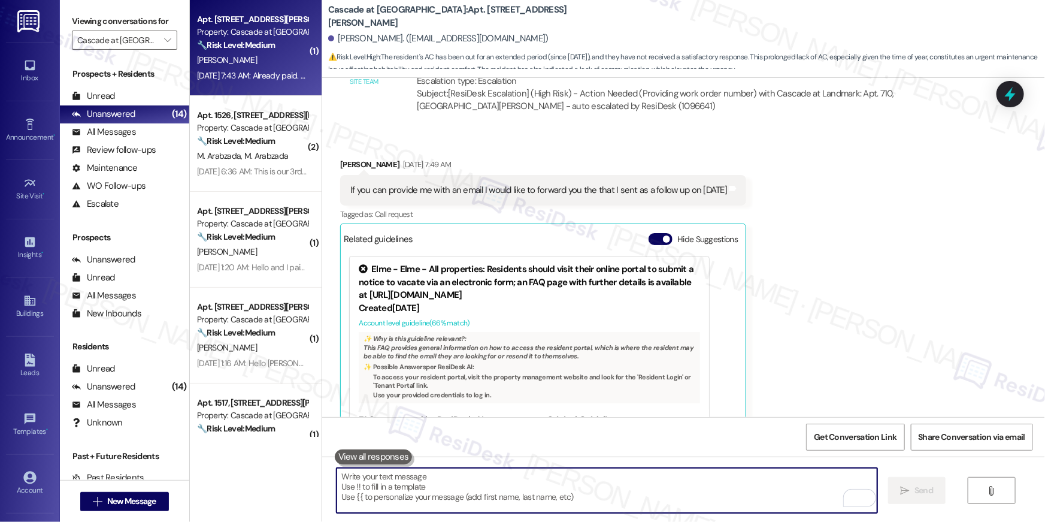
click at [268, 87] on div "Apt. 1120, 300 Yoakum Parkway Property: Cascade at Landmark 🔧 Risk Level: Mediu…" at bounding box center [256, 48] width 132 height 96
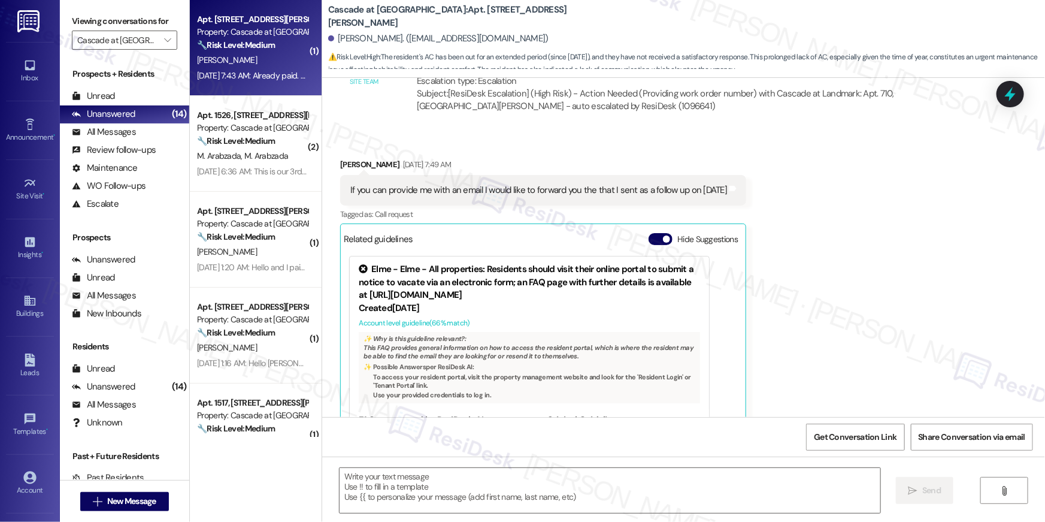
type textarea "Fetching suggested responses. Please feel free to read through the conversation…"
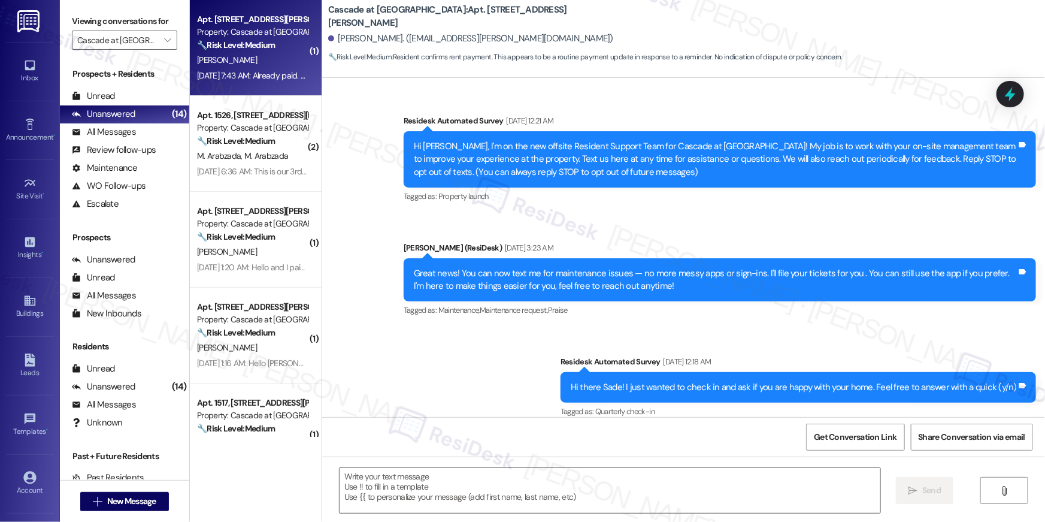
scroll to position [5382, 0]
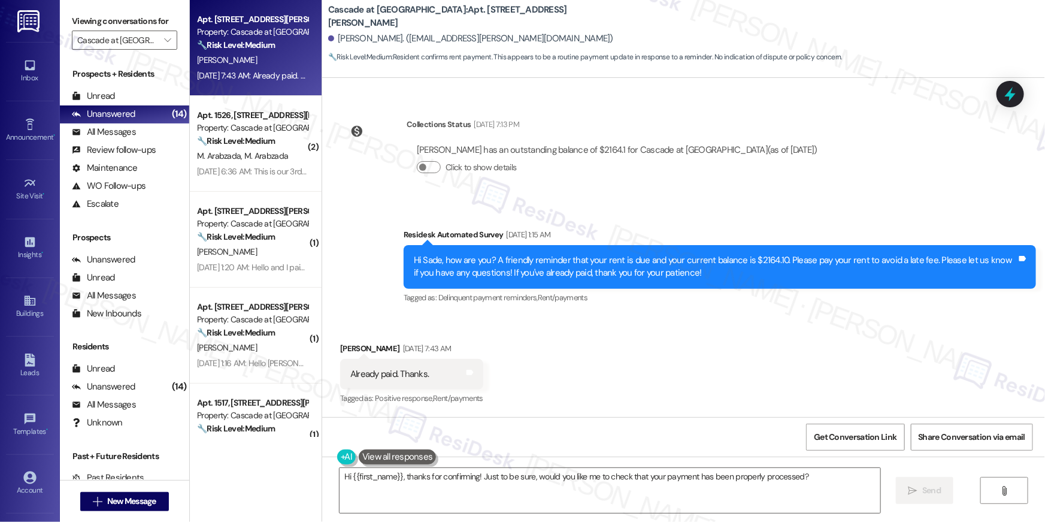
click at [601, 352] on div "Received via SMS Sade Heiss Sep 06, 2025 at 7:43 AM Already paid. Thanks. Tags …" at bounding box center [683, 365] width 723 height 101
click at [559, 489] on textarea "Hi {{first_name}}, thanks for confirming! Just to be sure, would you like me to…" at bounding box center [610, 490] width 541 height 45
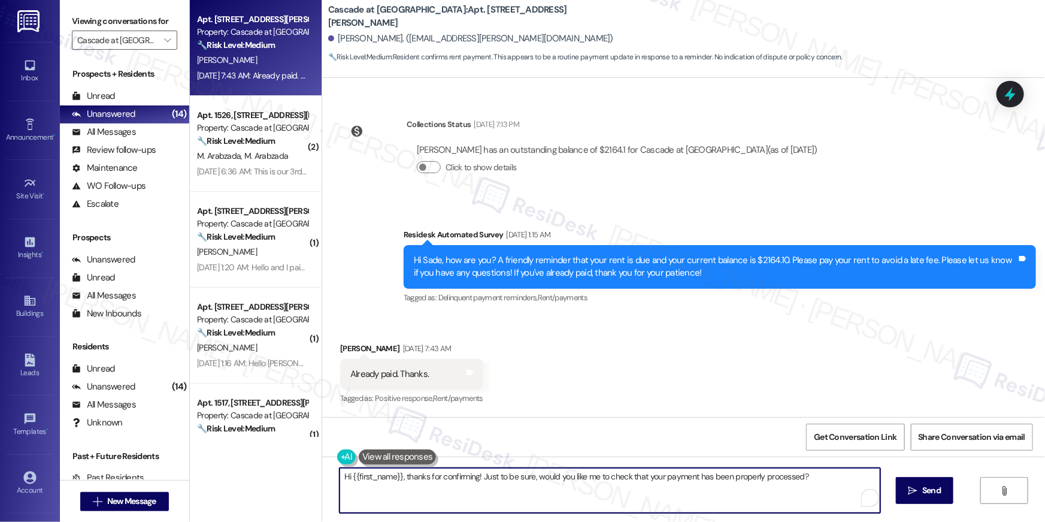
click at [588, 491] on textarea "Hi {{first_name}}, thanks for confirming! Just to be sure, would you like me to…" at bounding box center [610, 490] width 541 height 45
click at [658, 494] on textarea "Hi {{first_name}}, thanks for confirming! Just to be sure, would you like me to…" at bounding box center [610, 490] width 541 height 45
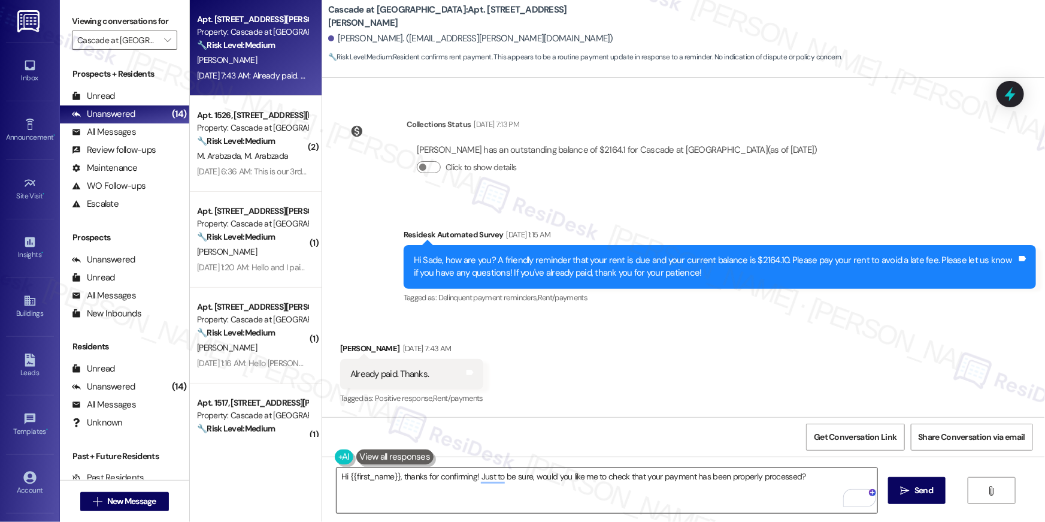
click at [561, 500] on textarea "Hi {{first_name}}, thanks for confirming! Just to be sure, would you like me to…" at bounding box center [607, 490] width 541 height 45
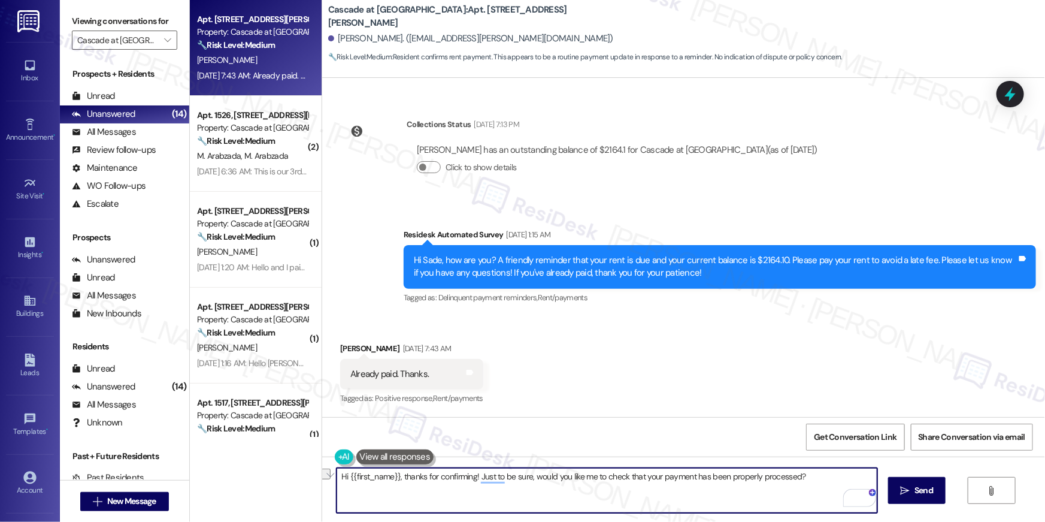
paste textarea "Thank you so much for your rent payment, {{first_name}}. We really appreciate i…"
type textarea "Thank you so much for your rent payment, {{first_name}}. We really appreciate i…"
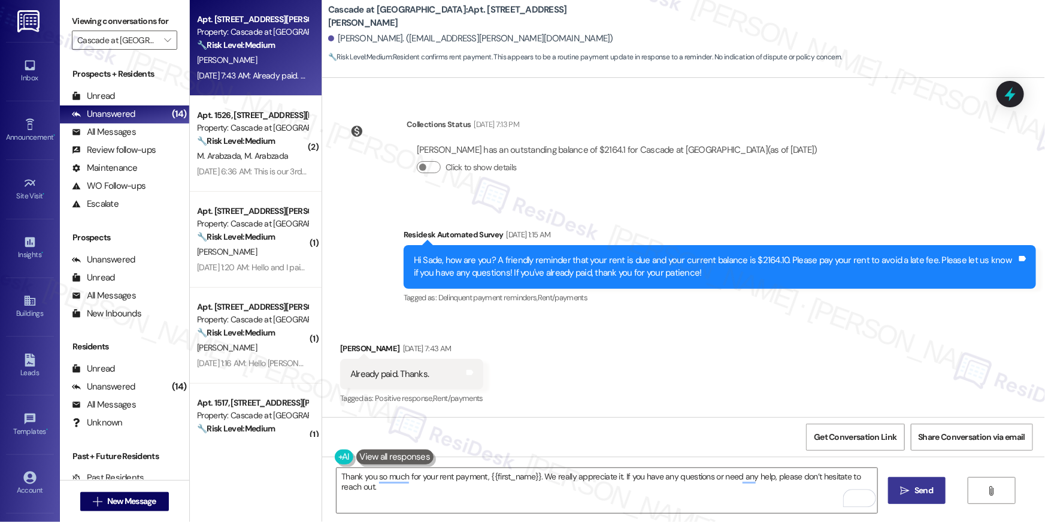
click at [917, 490] on span "Send" at bounding box center [924, 490] width 19 height 13
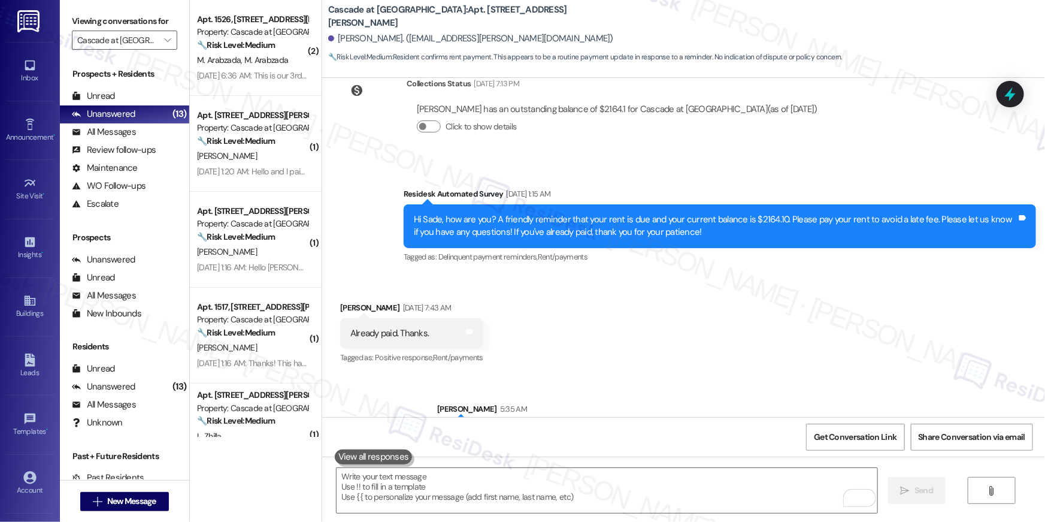
scroll to position [5466, 0]
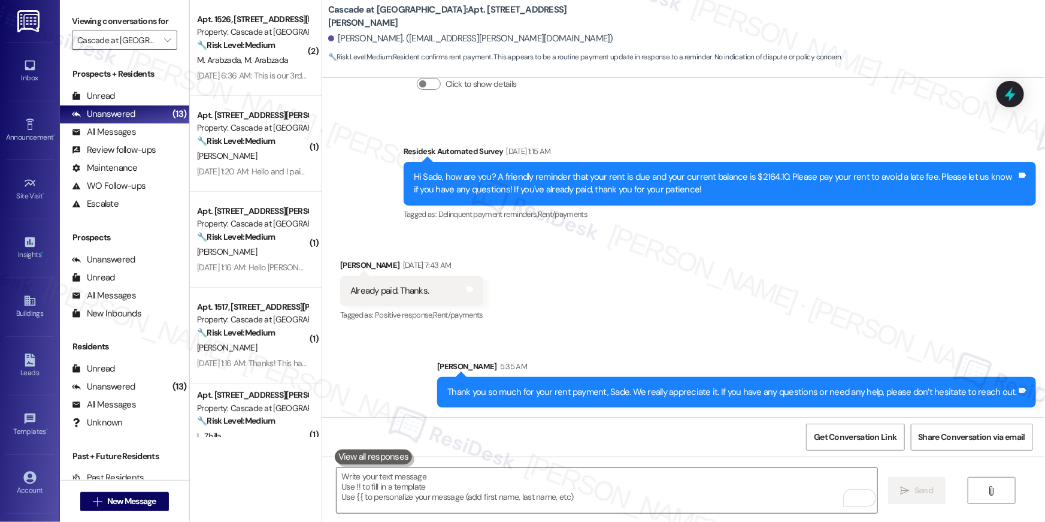
click at [591, 448] on div "Get Conversation Link Share Conversation via email" at bounding box center [683, 437] width 723 height 40
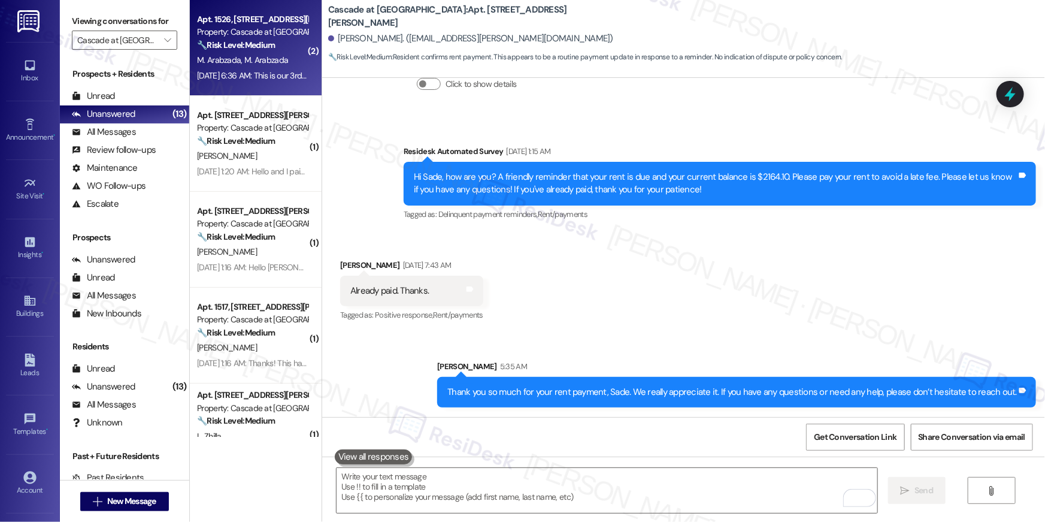
click at [277, 55] on span "M. Arabzada" at bounding box center [266, 60] width 44 height 11
type textarea "Fetching suggested responses. Please feel free to read through the conversation…"
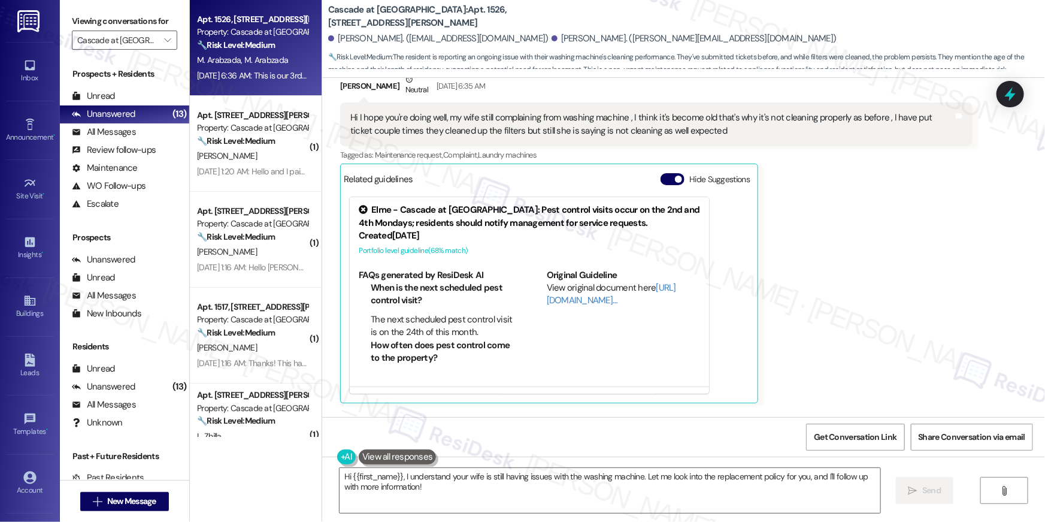
scroll to position [12328, 0]
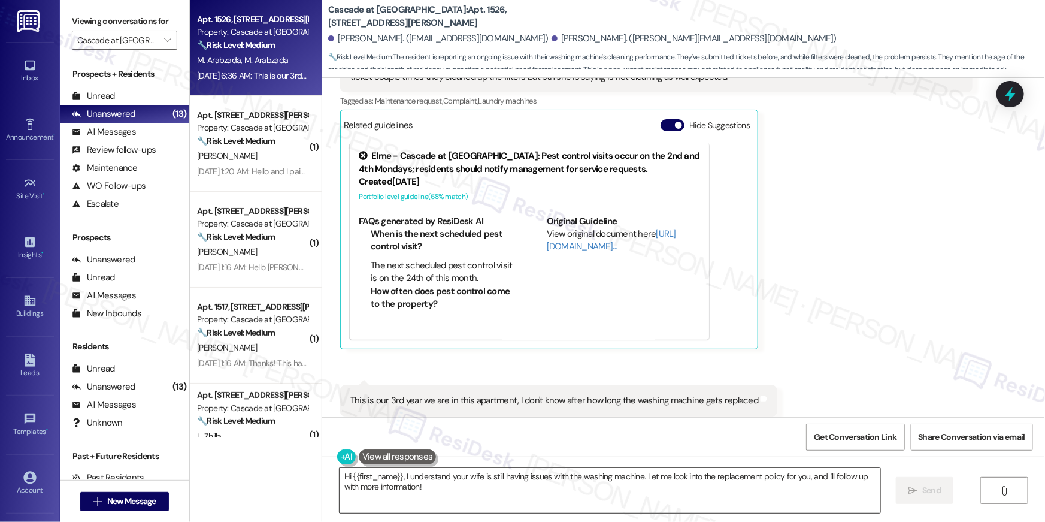
click at [630, 489] on textarea "Hi {{first_name}}, I understand your wife is still having issues with the washi…" at bounding box center [610, 490] width 541 height 45
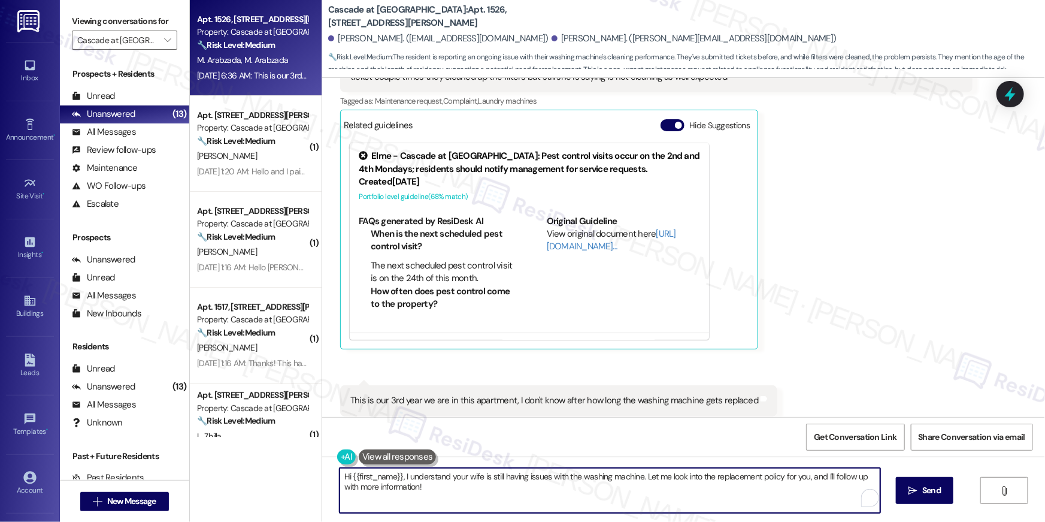
click at [697, 493] on textarea "Hi {{first_name}}, I understand your wife is still having issues with the washi…" at bounding box center [610, 490] width 541 height 45
click at [778, 491] on textarea "Hi {{first_name}}, I understand your wife is still having issues with the washi…" at bounding box center [610, 490] width 541 height 45
click at [762, 479] on textarea "Hi {{first_name}}, I understand your wife is still having issues with the washi…" at bounding box center [610, 490] width 541 height 45
click at [761, 478] on textarea "Hi {{first_name}}, I understand your wife is still having issues with the washi…" at bounding box center [607, 490] width 541 height 45
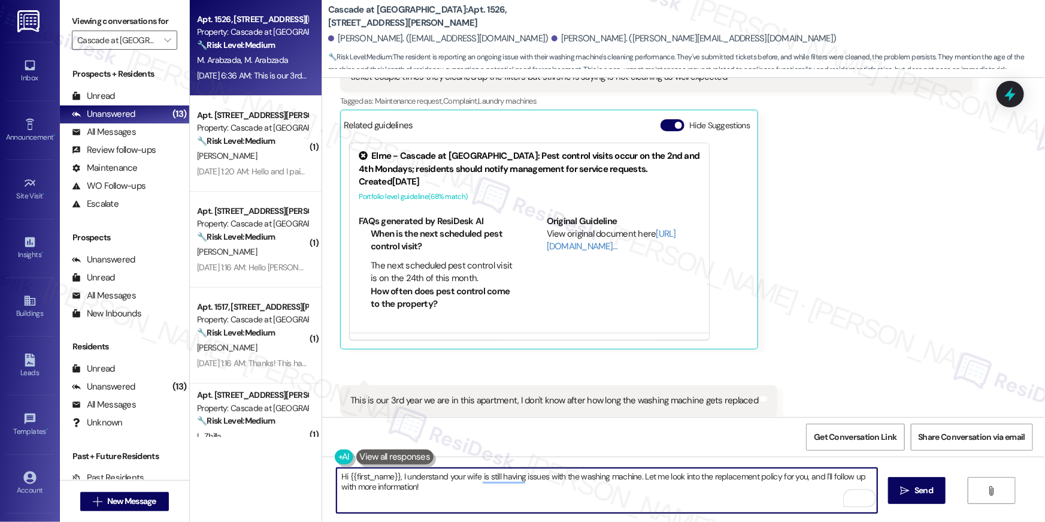
click at [698, 482] on textarea "Hi {{first_name}}, I understand your wife is still having issues with the washi…" at bounding box center [607, 490] width 541 height 45
click at [761, 474] on textarea "Hi {{first_name}}, I understand your wife is still having issues with the washi…" at bounding box center [607, 490] width 541 height 45
click at [778, 476] on textarea "Hi {{first_name}}, I understand your wife is still having issues with the washi…" at bounding box center [607, 490] width 541 height 45
type textarea "Hi {{first_name}}, I understand your wife is still having issues with the washi…"
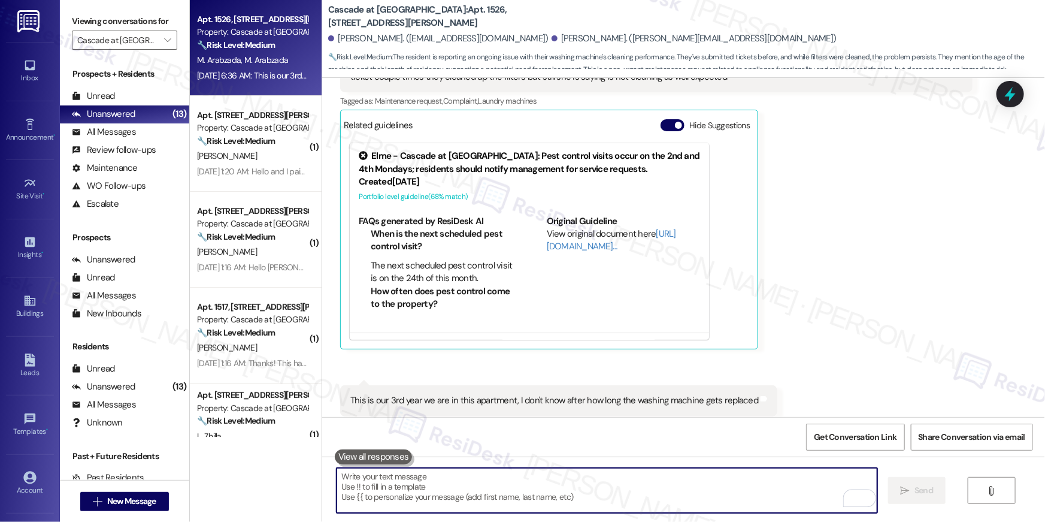
scroll to position [12328, 0]
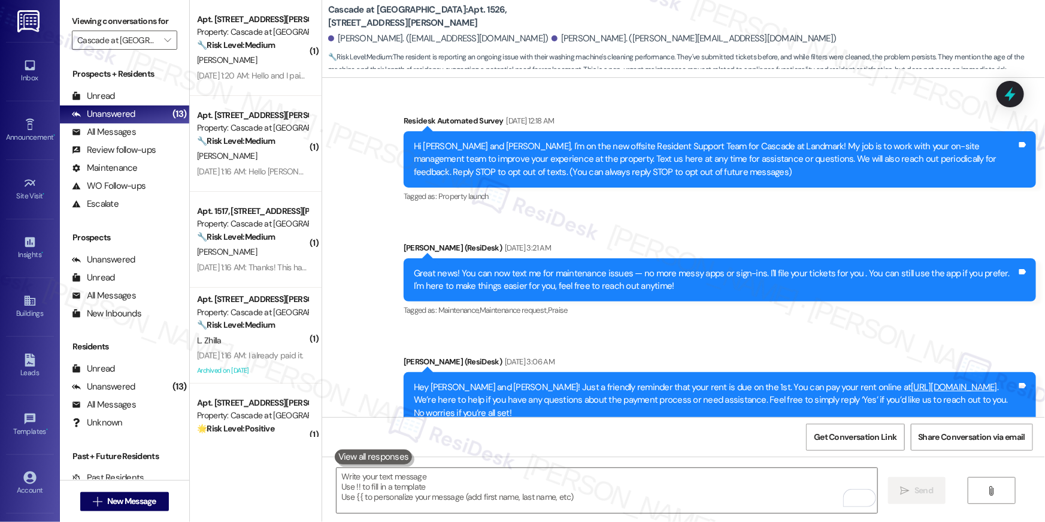
scroll to position [12328, 0]
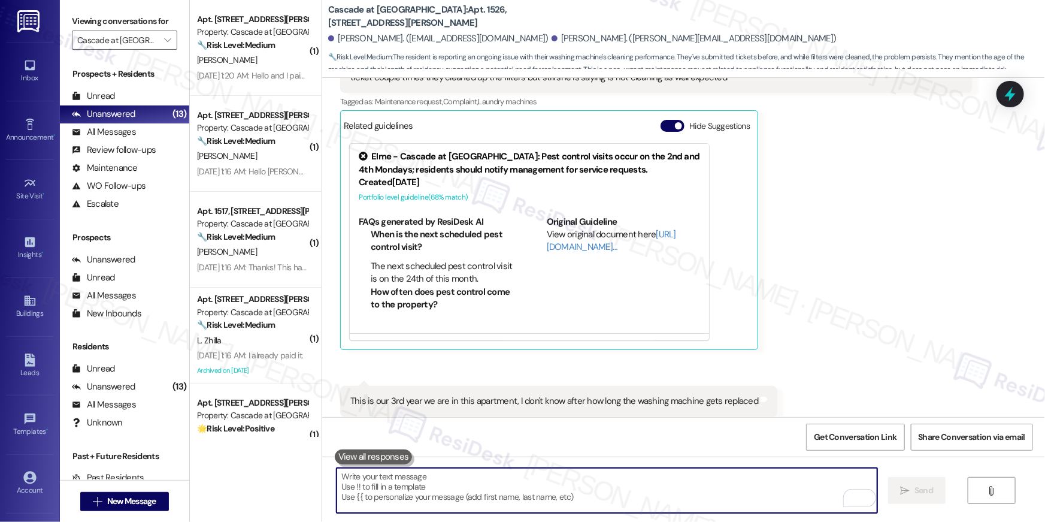
drag, startPoint x: 777, startPoint y: 486, endPoint x: 777, endPoint y: 493, distance: 6.6
click at [777, 488] on textarea "To enrich screen reader interactions, please activate Accessibility in Grammarl…" at bounding box center [607, 490] width 541 height 45
click at [777, 493] on textarea "To enrich screen reader interactions, please activate Accessibility in Grammarl…" at bounding box center [607, 490] width 541 height 45
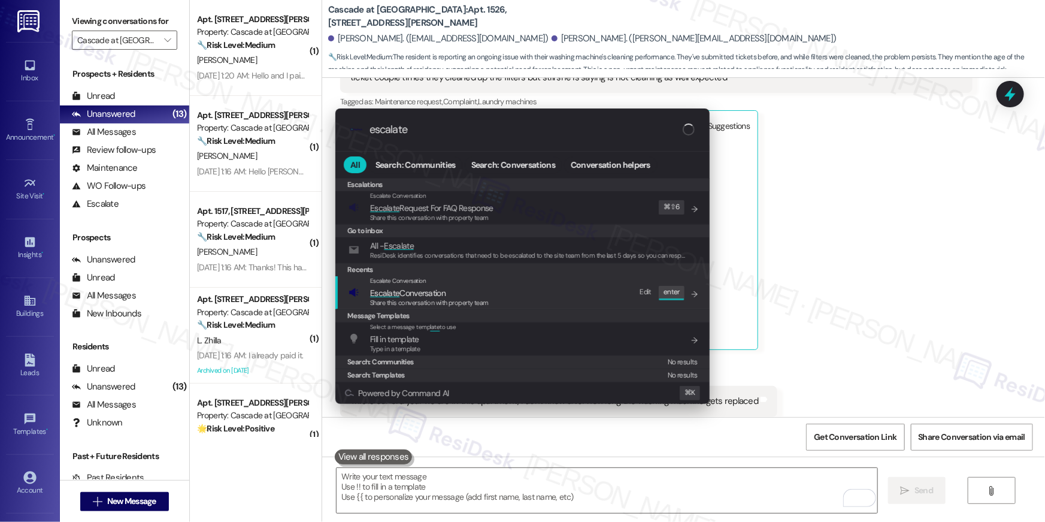
type input "escalate"
drag, startPoint x: 443, startPoint y: 290, endPoint x: 427, endPoint y: 227, distance: 64.8
click at [443, 290] on span "Escalate Conversation" at bounding box center [407, 293] width 75 height 11
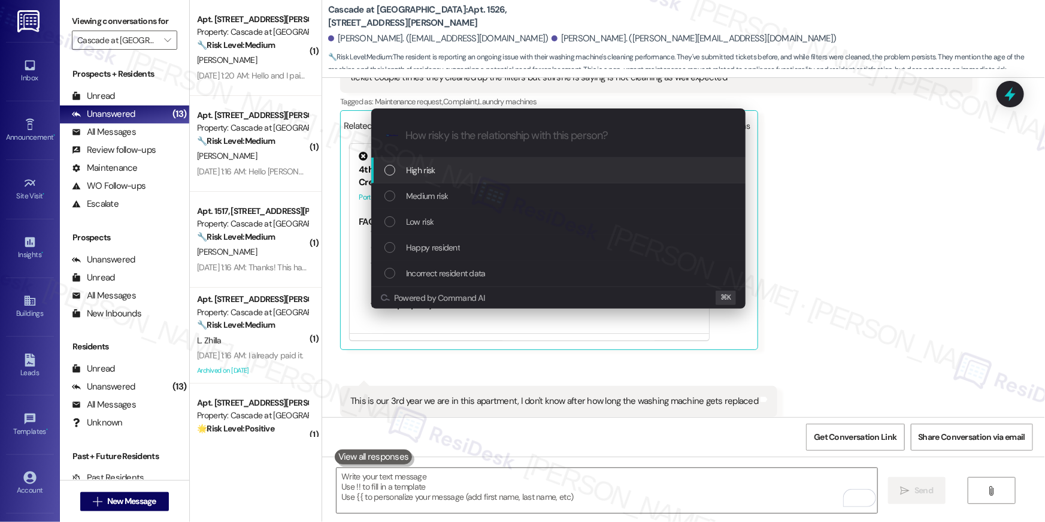
drag, startPoint x: 416, startPoint y: 198, endPoint x: 425, endPoint y: 168, distance: 31.1
click at [425, 168] on div "High risk Medium risk Low risk Happy resident Incorrect resident data" at bounding box center [558, 222] width 374 height 129
click at [425, 168] on span "High risk" at bounding box center [420, 170] width 29 height 13
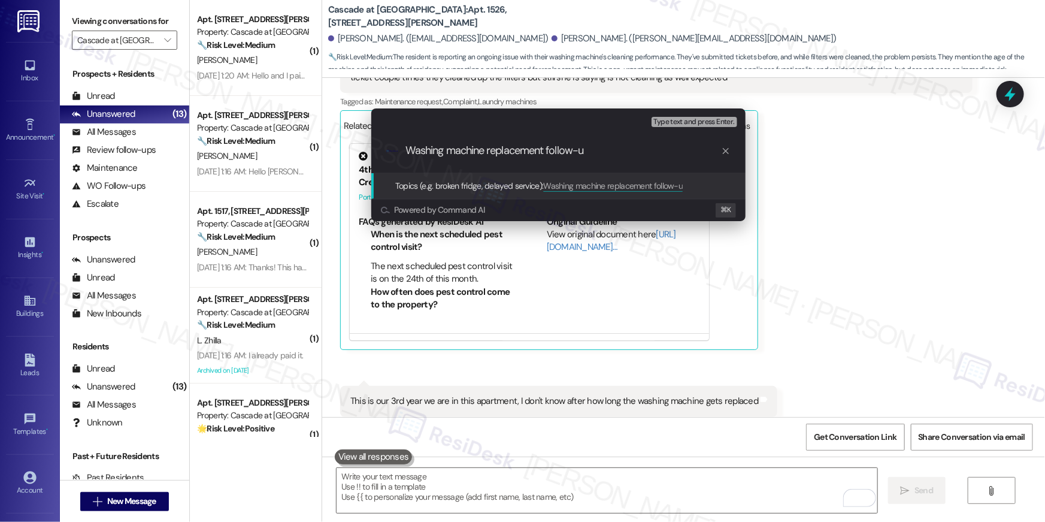
type input "Washing machine replacement follow-up"
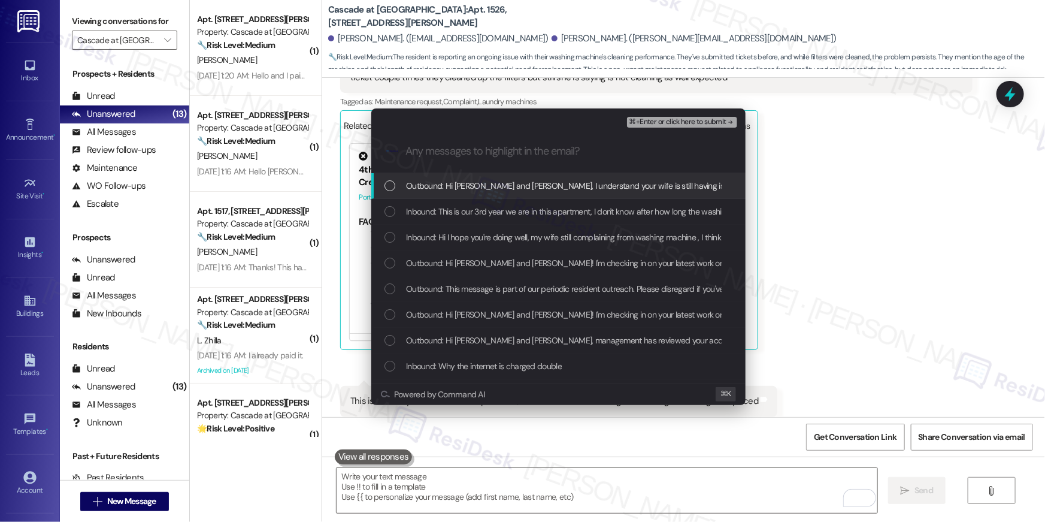
click at [410, 186] on span "Outbound: Hi Majabeena and Mustafa, I understand your wife is still having issu…" at bounding box center [806, 185] width 801 height 13
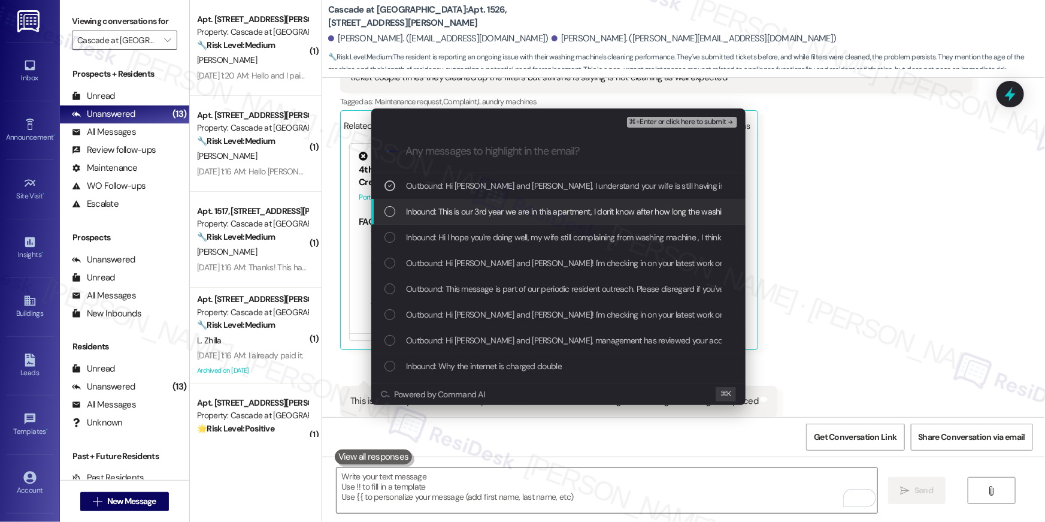
drag, startPoint x: 420, startPoint y: 204, endPoint x: 423, endPoint y: 219, distance: 16.0
click at [420, 205] on div "Inbound: This is our 3rd year we are in this apartment, I don't know after how …" at bounding box center [558, 212] width 374 height 26
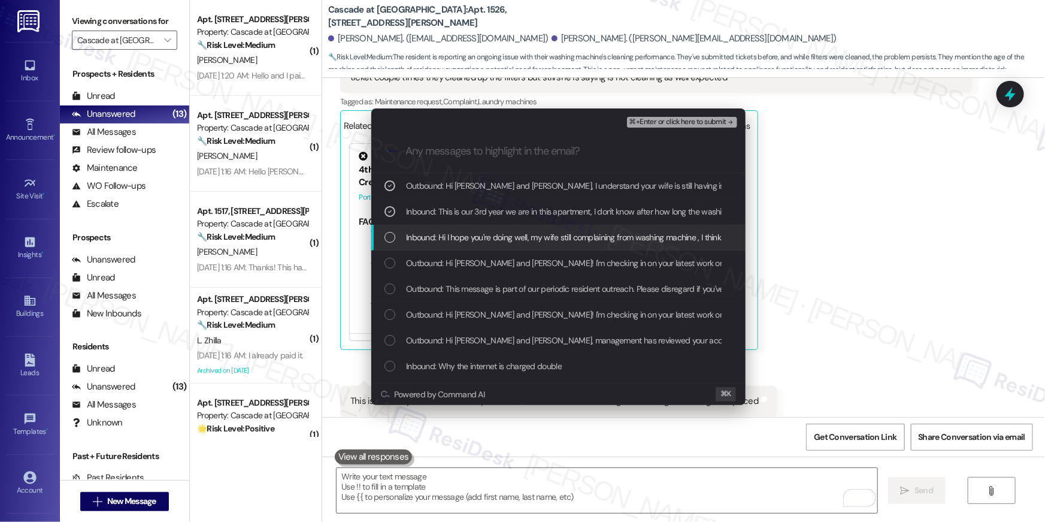
click at [425, 232] on span "Inbound: Hi I hope you're doing well, my wife still complaining from washing ma…" at bounding box center [862, 237] width 913 height 13
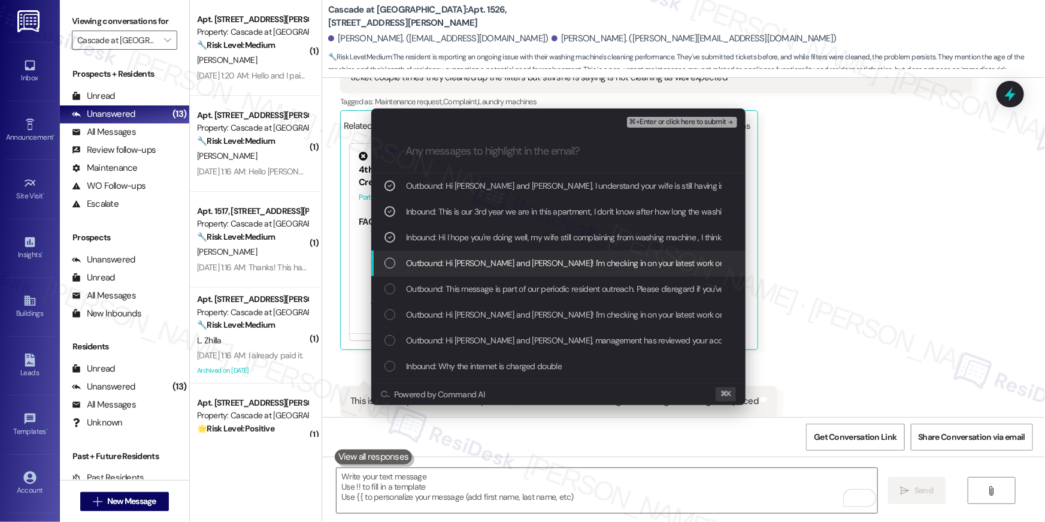
click at [432, 256] on span "Outbound: Hi Majabeena and Mustafa! I'm checking in on your latest work order (…" at bounding box center [786, 262] width 761 height 13
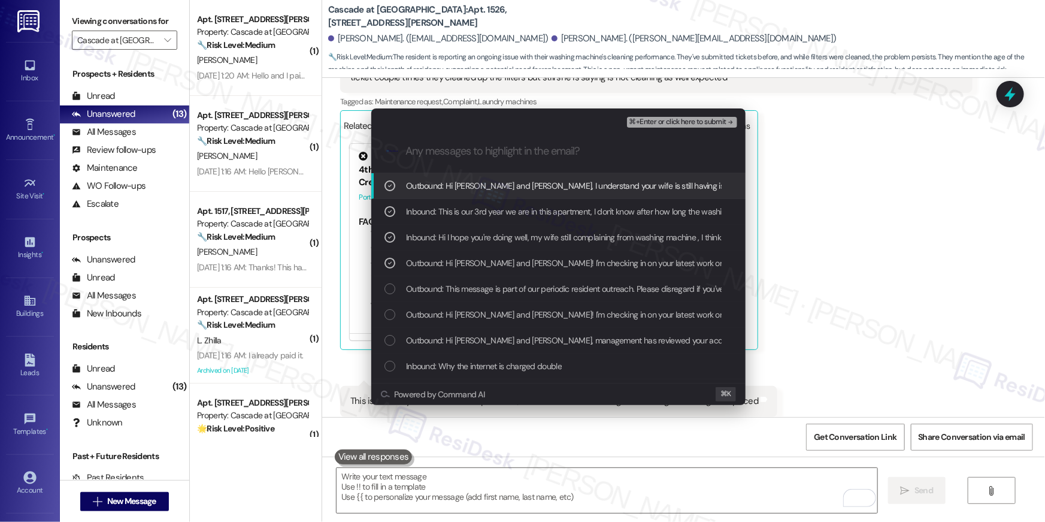
click at [698, 126] on span "⌘+Enter or click here to submit" at bounding box center [678, 122] width 97 height 8
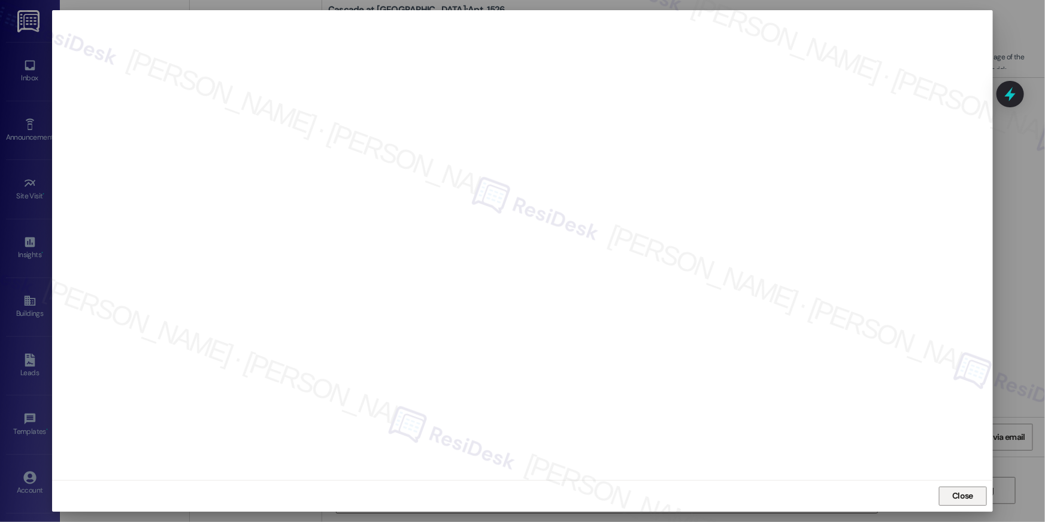
click at [960, 492] on span "Close" at bounding box center [962, 495] width 21 height 13
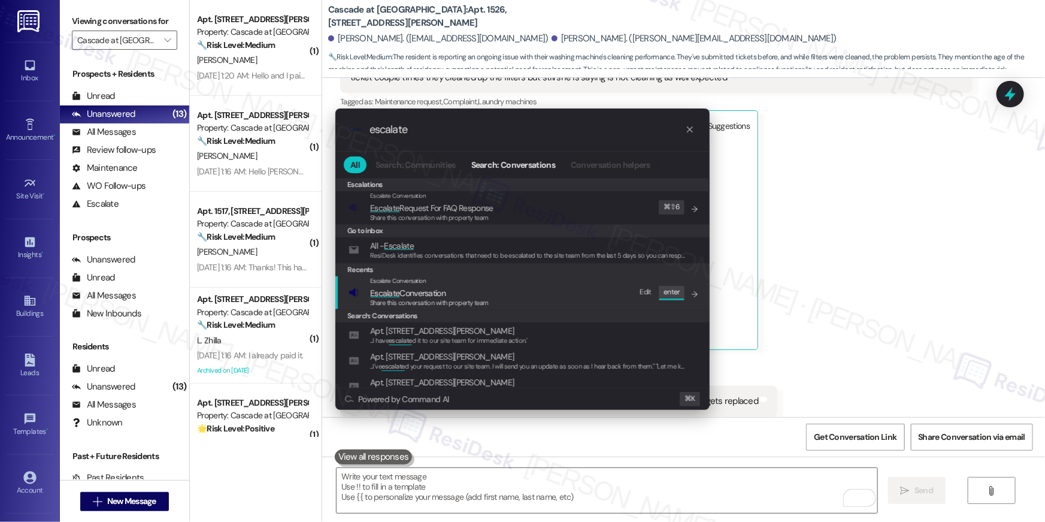
type input "escalate"
click at [488, 303] on span "Share this conversation with property team" at bounding box center [429, 302] width 119 height 8
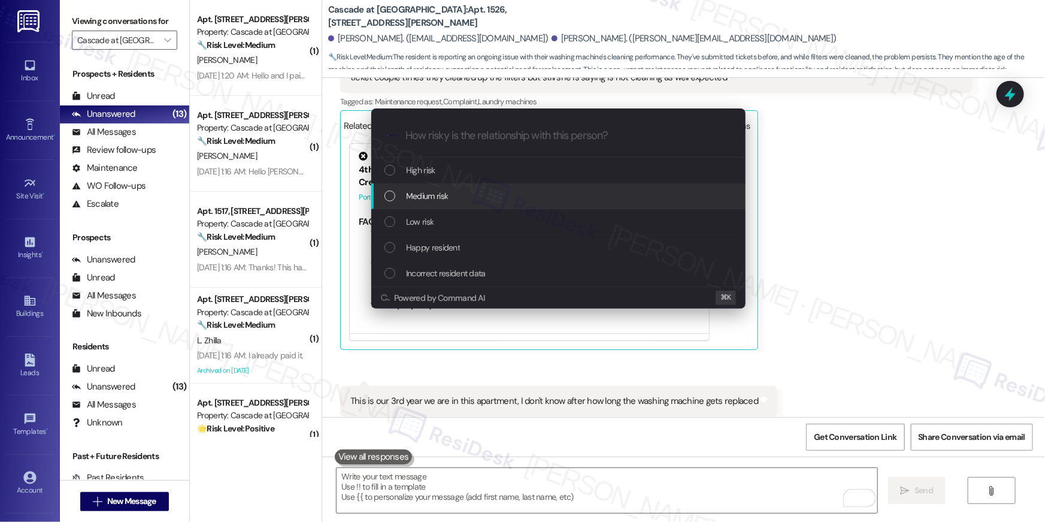
click at [445, 198] on span "Medium risk" at bounding box center [427, 195] width 42 height 13
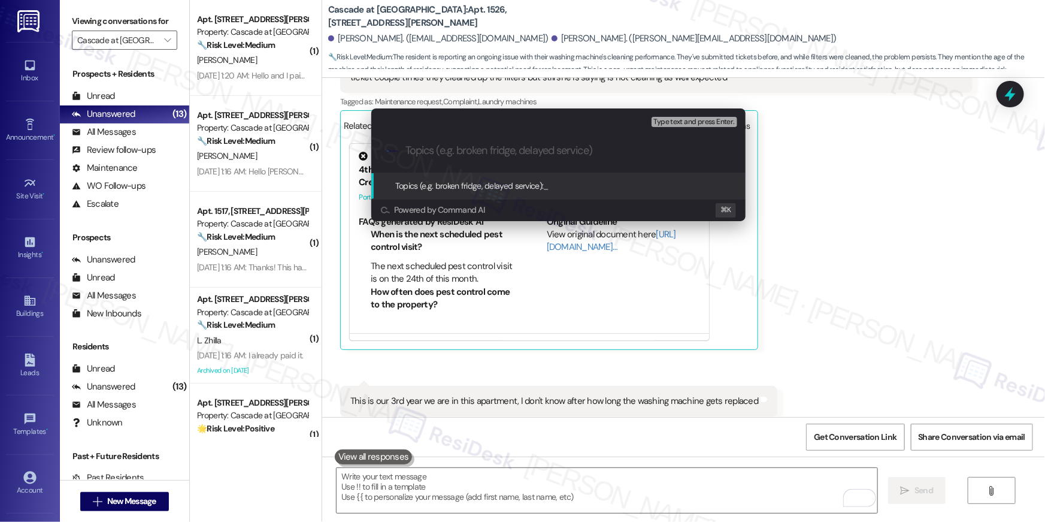
paste input "Washing machine replacement follow-up"
type input "Washing machine replacement follow-up"
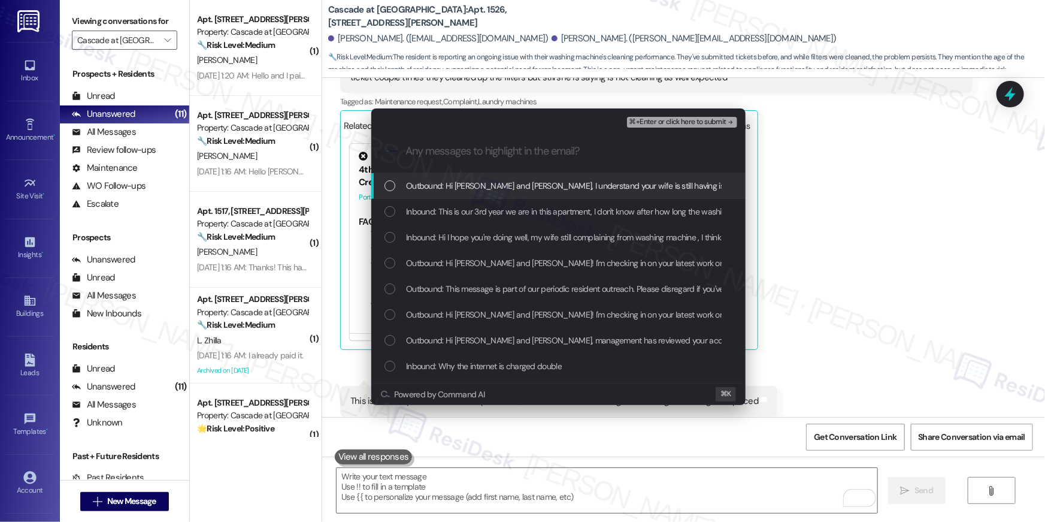
click at [490, 189] on span "Outbound: Hi Majabeena and Mustafa, I understand your wife is still having issu…" at bounding box center [806, 185] width 801 height 13
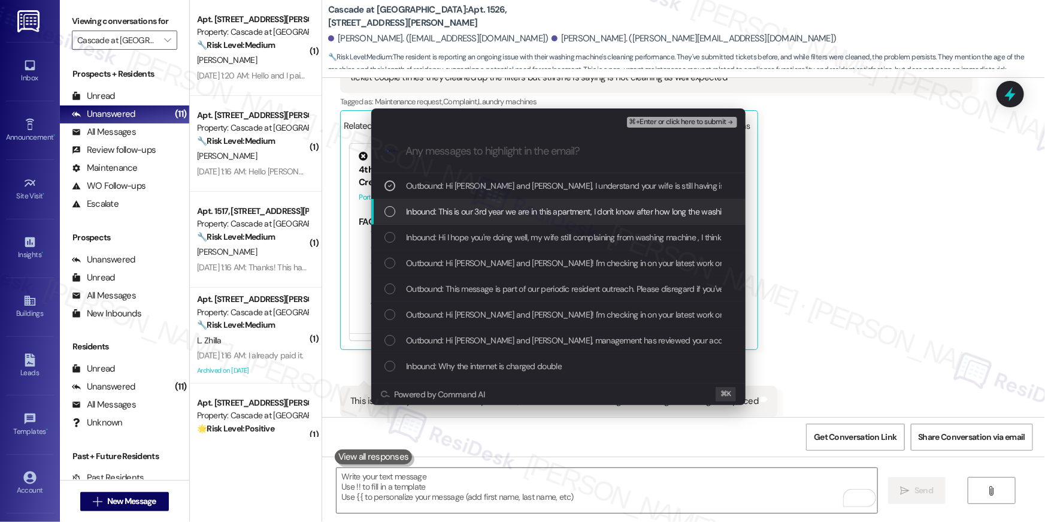
drag, startPoint x: 480, startPoint y: 212, endPoint x: 479, endPoint y: 234, distance: 22.2
click at [480, 213] on span "Inbound: This is our 3rd year we are in this apartment, I don't know after how …" at bounding box center [609, 211] width 407 height 13
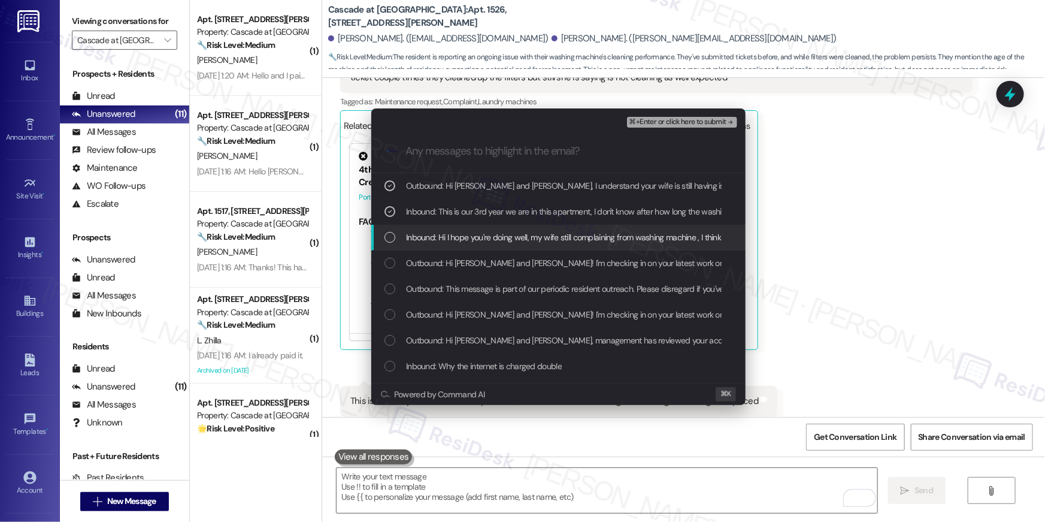
click at [479, 234] on span "Inbound: Hi I hope you're doing well, my wife still complaining from washing ma…" at bounding box center [862, 237] width 913 height 13
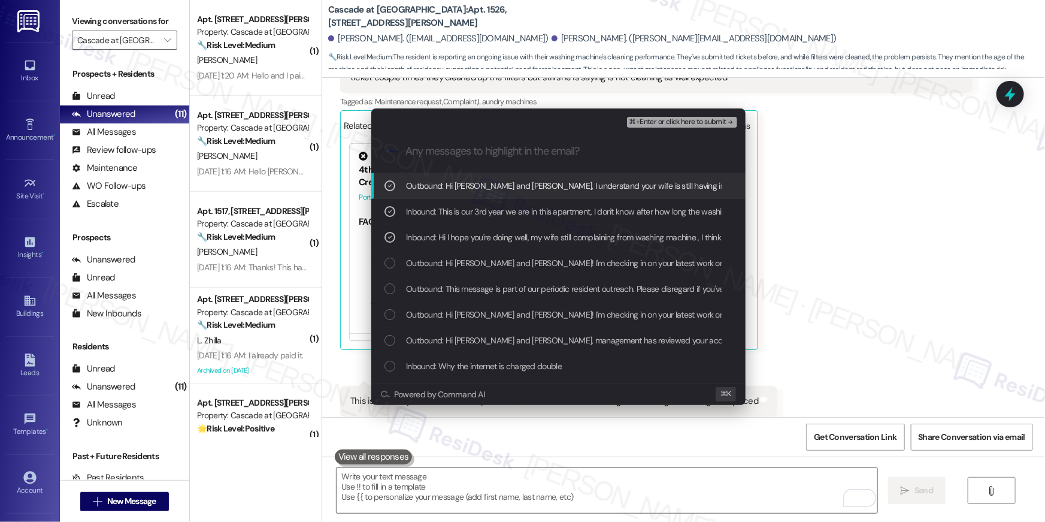
click at [695, 123] on span "⌘+Enter or click here to submit" at bounding box center [678, 122] width 97 height 8
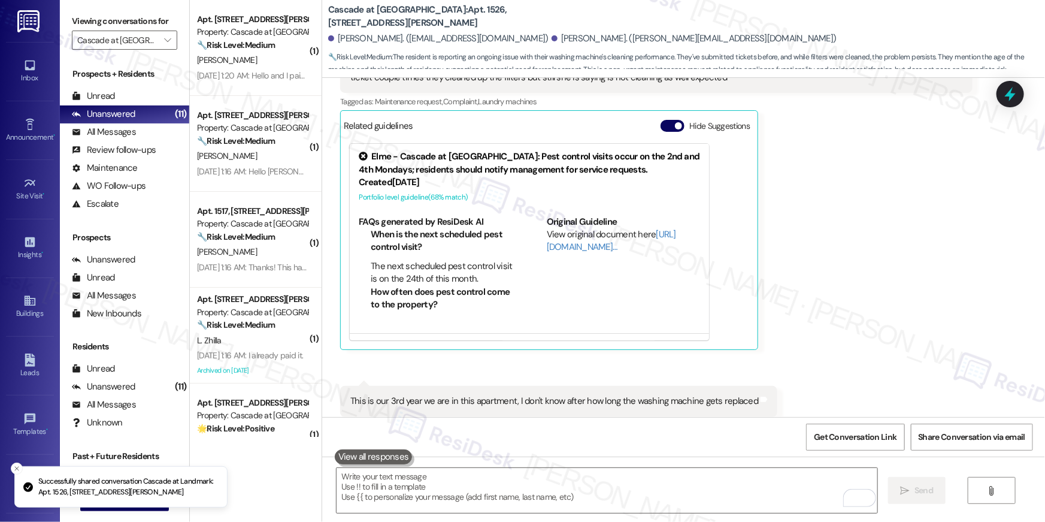
scroll to position [0, 0]
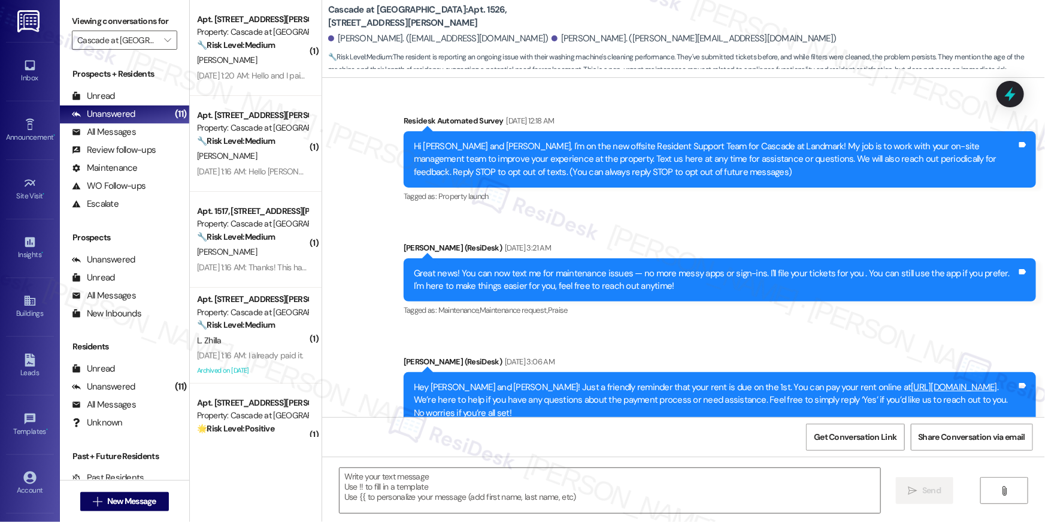
type textarea "Fetching suggested responses. Please feel free to read through the conversation…"
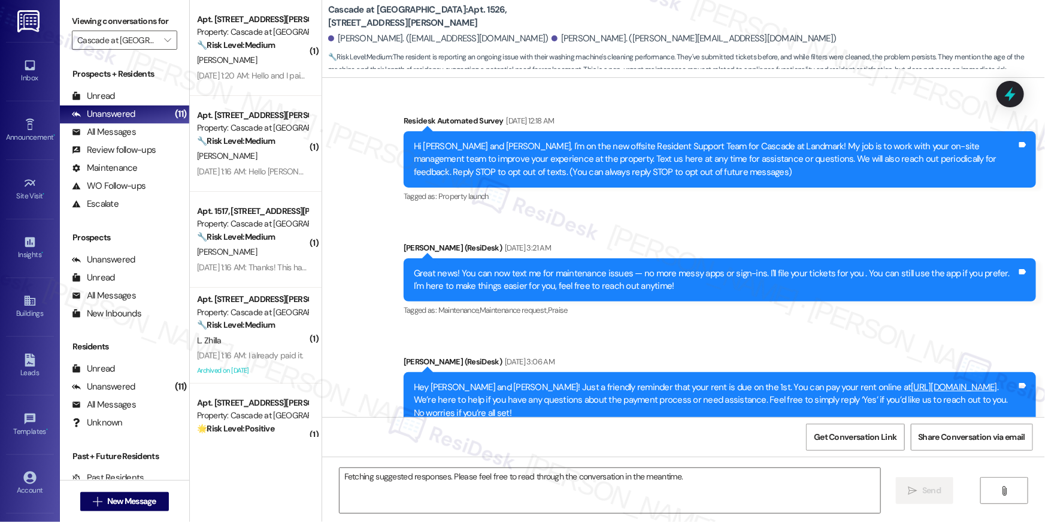
scroll to position [12328, 0]
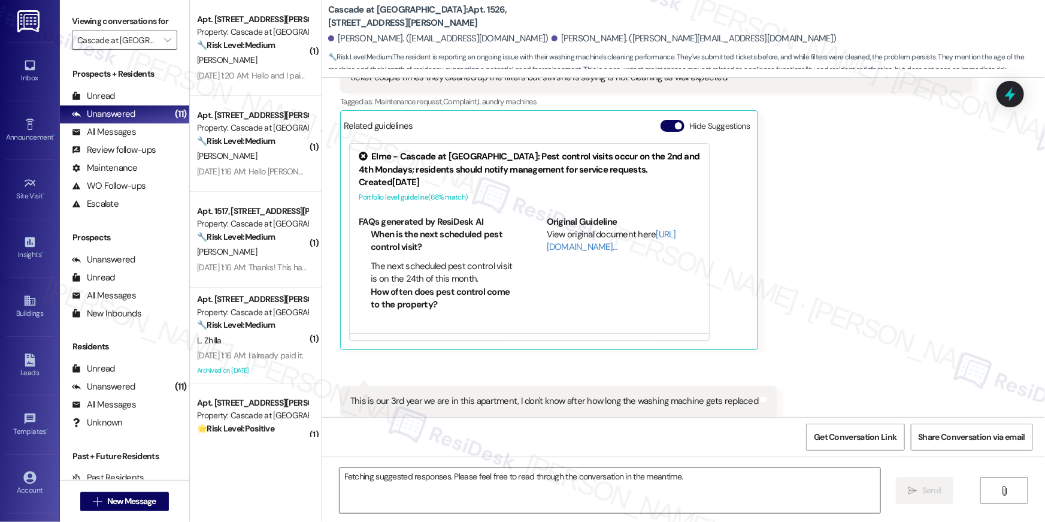
click at [237, 73] on div "( 1 ) Apt. 1509, 300 Yoakum Parkway Property: Cascade at Landmark 🔧 Risk Level:…" at bounding box center [256, 218] width 132 height 437
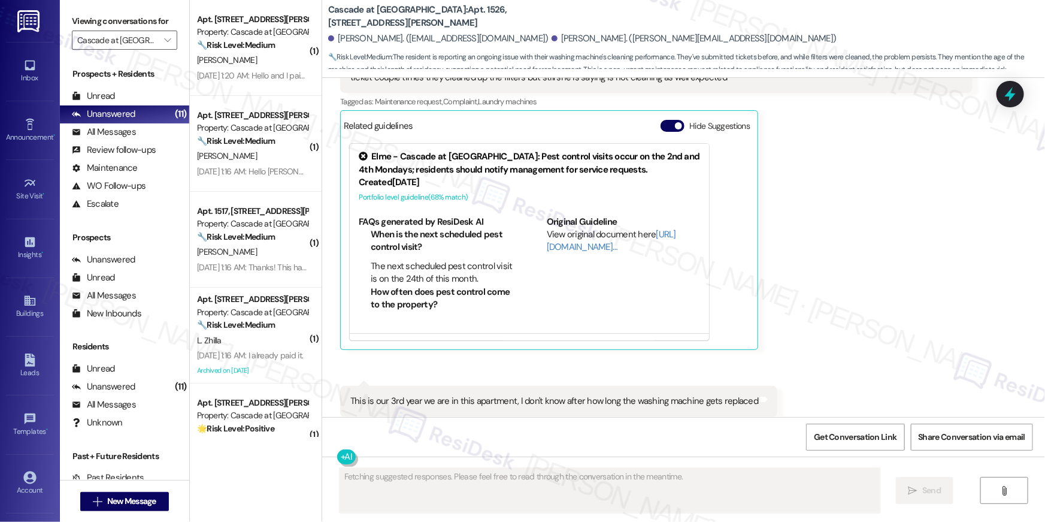
click at [237, 73] on div "Sep 06, 2025 at 1:20 AM: Hello and I paid it yesterday. Sep 06, 2025 at 1:20 AM…" at bounding box center [267, 75] width 140 height 11
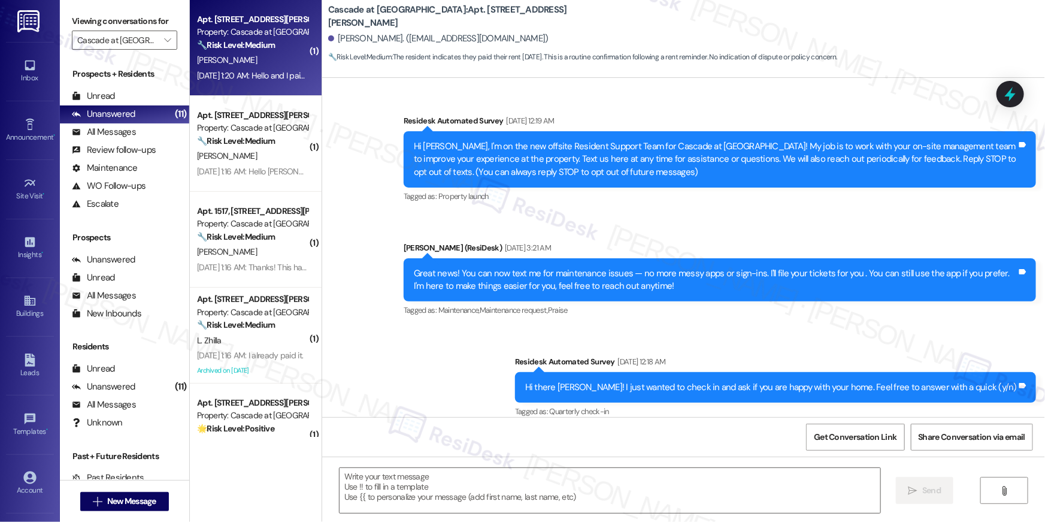
scroll to position [9626, 0]
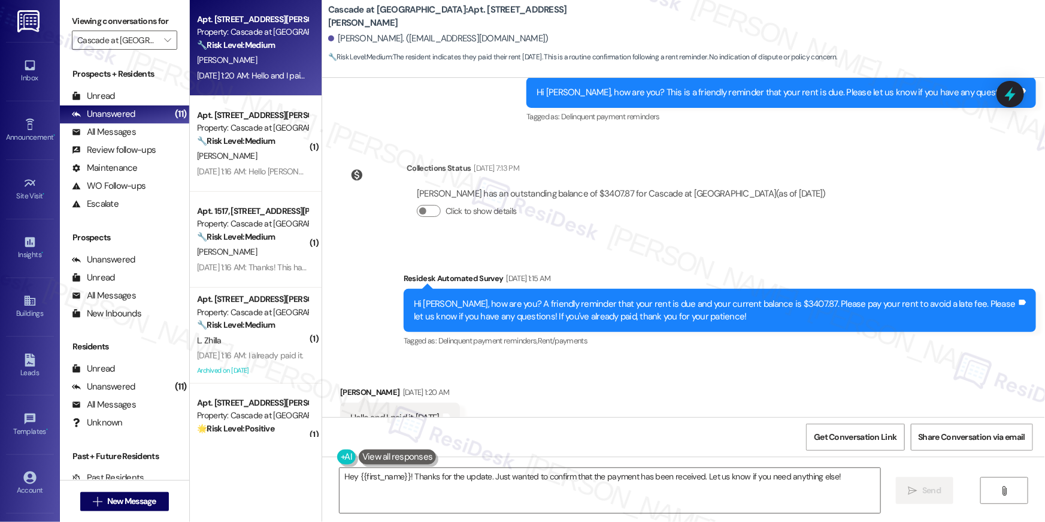
click at [513, 374] on div "Received via SMS Quintin Lyton Sep 06, 2025 at 1:20 AM Hello and I paid it yest…" at bounding box center [683, 409] width 723 height 101
click at [741, 497] on textarea "Hey {{first_name}}! Thanks for the update. Just wanted to confirm that the paym…" at bounding box center [610, 490] width 541 height 45
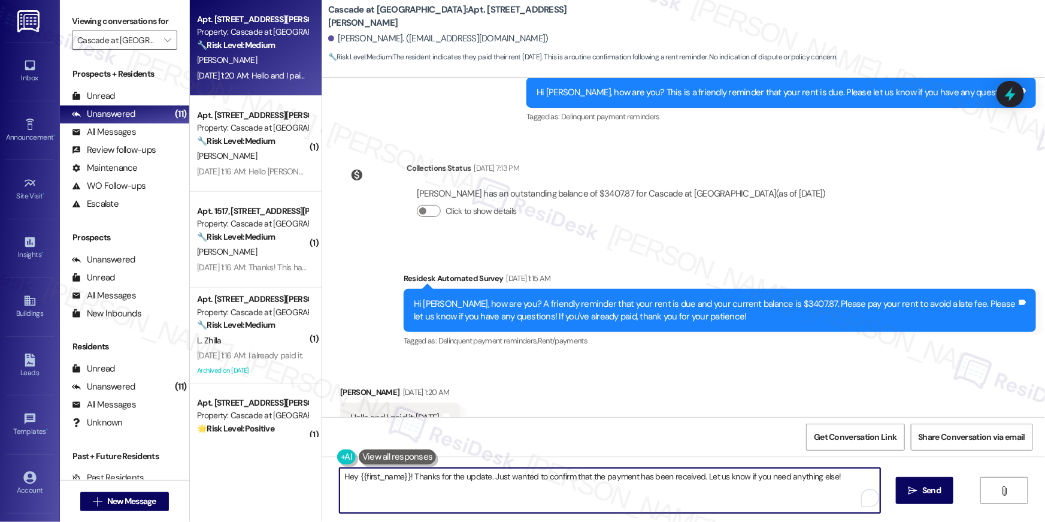
click at [741, 497] on textarea "Hey {{first_name}}! Thanks for the update. Just wanted to confirm that the paym…" at bounding box center [610, 490] width 541 height 45
paste textarea "Thank you so much for your rent payment, {{first_name}}. We really appreciate i…"
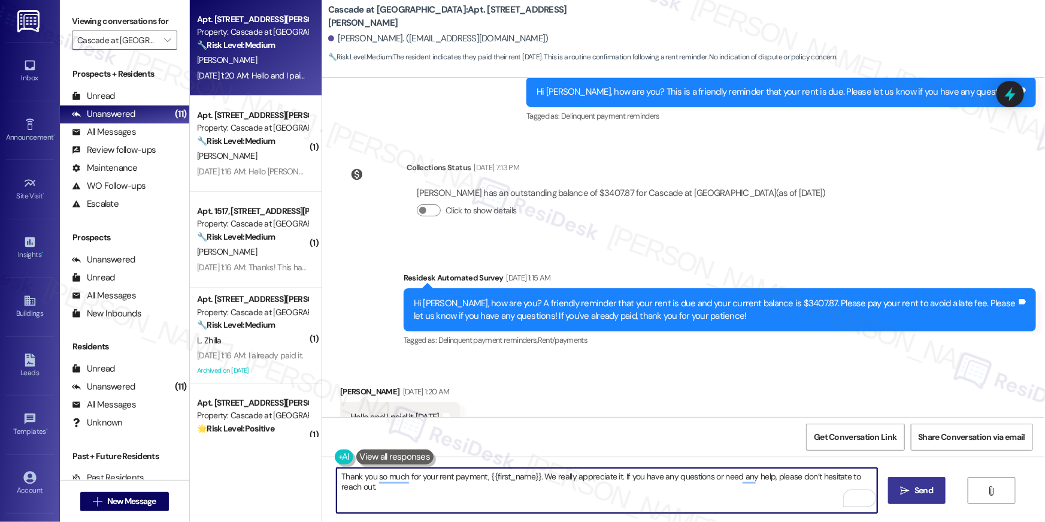
type textarea "Thank you so much for your rent payment, {{first_name}}. We really appreciate i…"
click at [927, 490] on span "Send" at bounding box center [924, 490] width 19 height 13
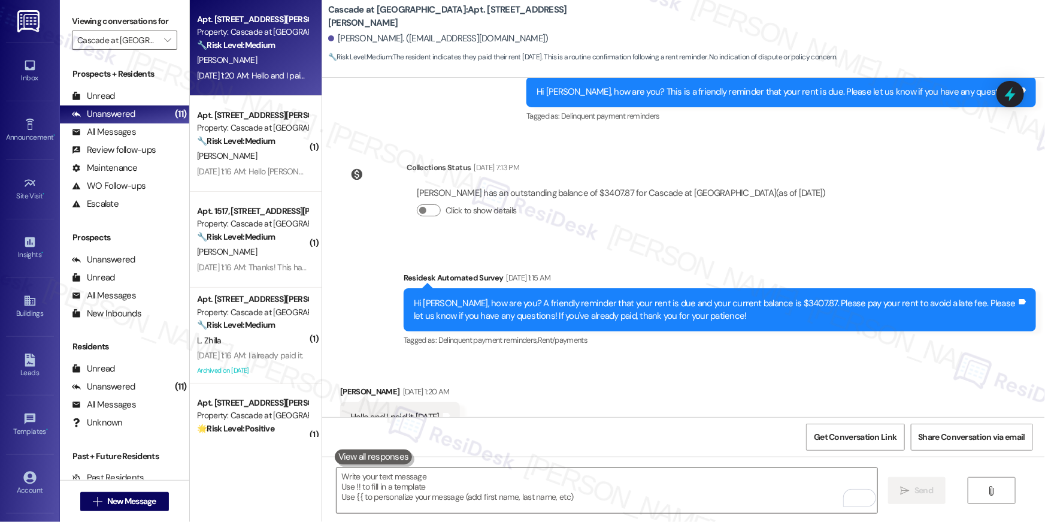
scroll to position [9626, 0]
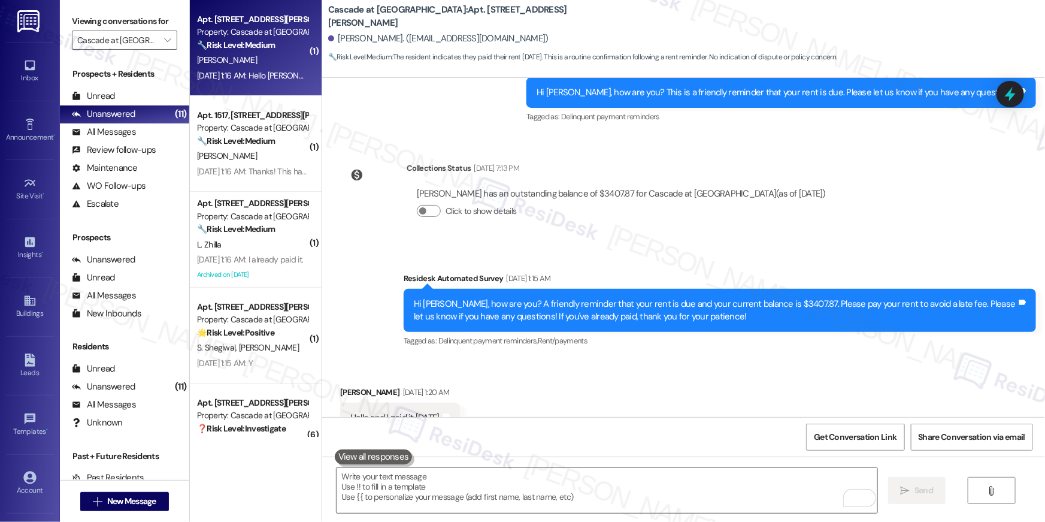
click at [250, 83] on div "Sep 06, 2025 at 1:16 AM: Hello Ella I made the payment last night Sep 06, 2025 …" at bounding box center [252, 75] width 113 height 15
type textarea "Fetching suggested responses. Please feel free to read through the conversation…"
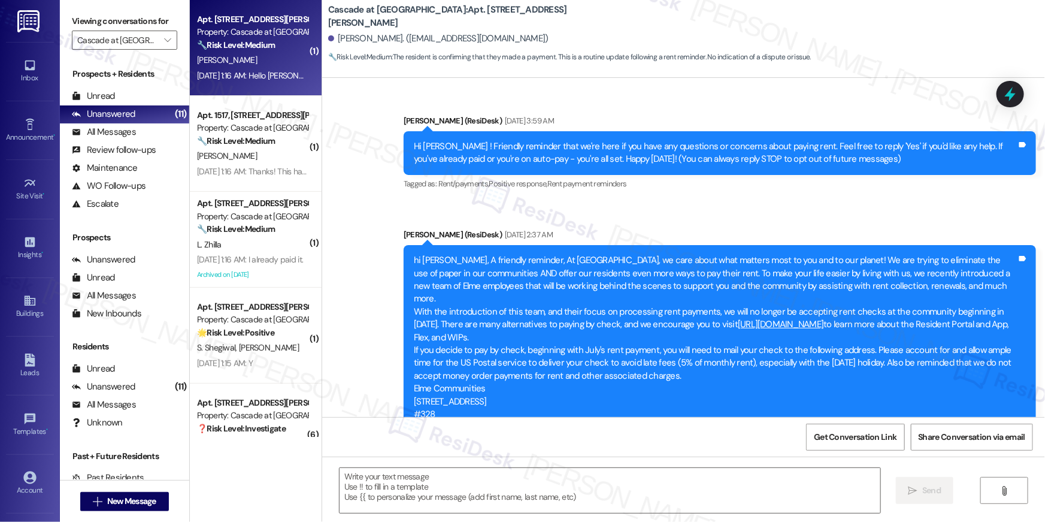
scroll to position [4736, 0]
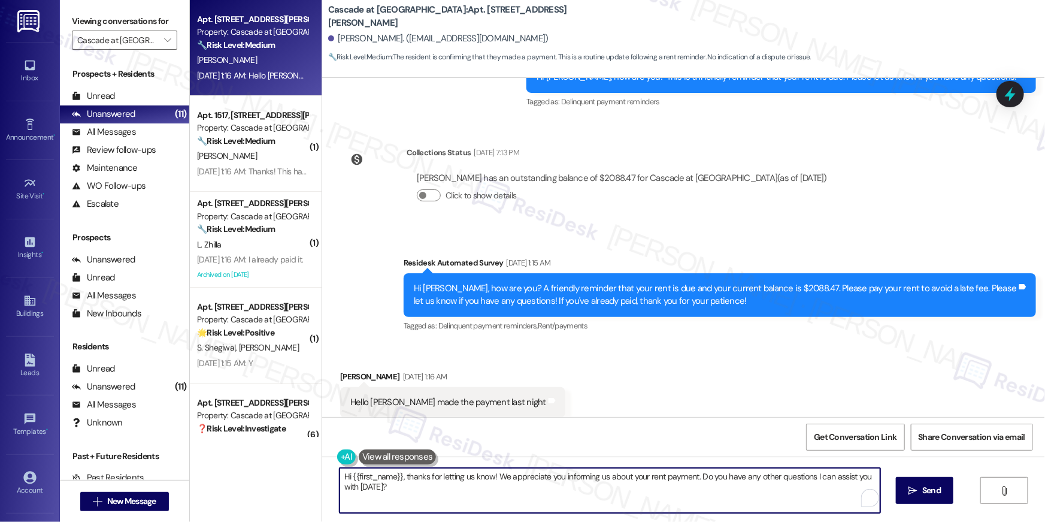
click at [553, 491] on textarea "Hi {{first_name}}, thanks for letting us know! We appreciate you informing us a…" at bounding box center [610, 490] width 541 height 45
paste textarea "Thank you so much for your rent payment, {{first_name}}. We really appreciate i…"
type textarea "Thank you so much for your rent payment, {{first_name}}. We really appreciate i…"
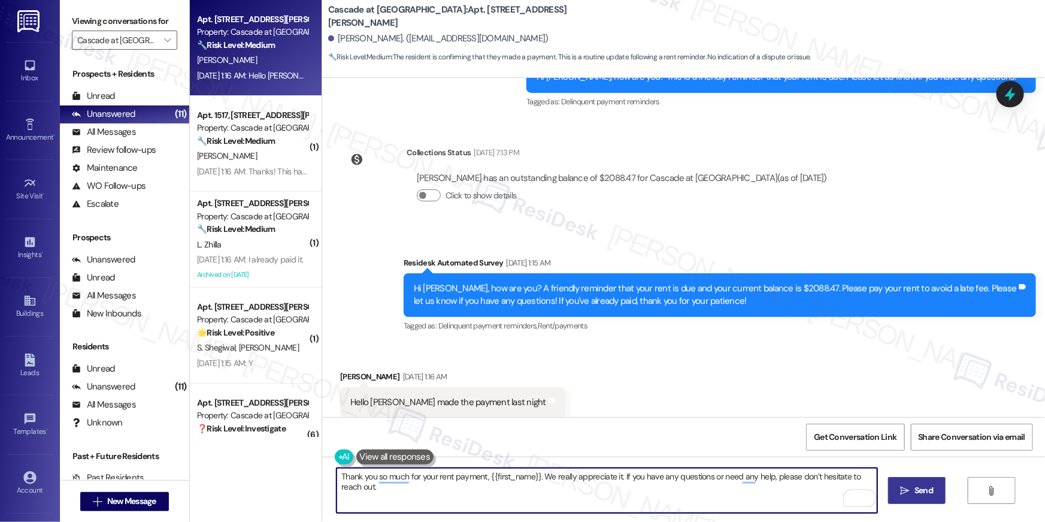
click at [936, 494] on button " Send" at bounding box center [917, 490] width 58 height 27
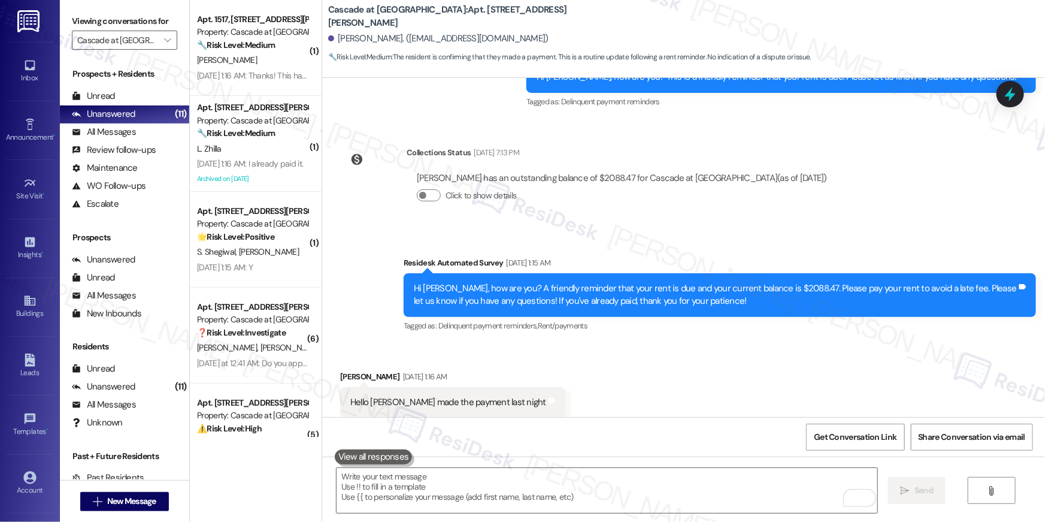
scroll to position [4819, 0]
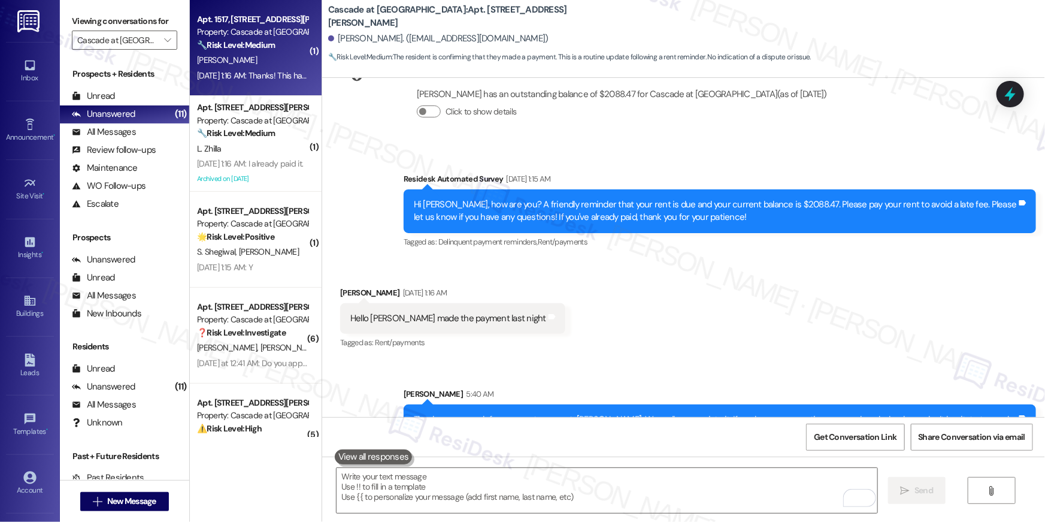
click at [265, 65] on div "M. Szlapak" at bounding box center [252, 60] width 113 height 15
type textarea "Fetching suggested responses. Please feel free to read through the conversation…"
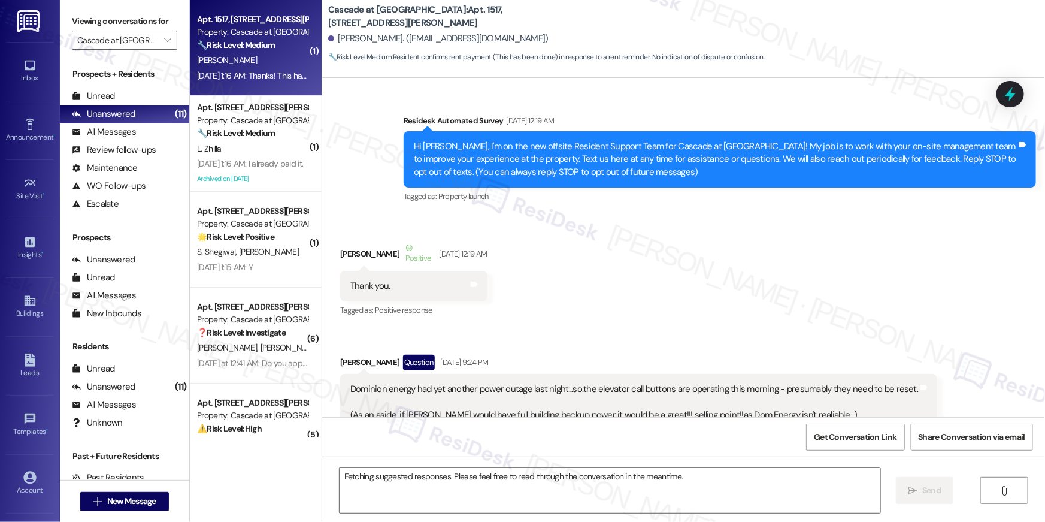
scroll to position [10722, 0]
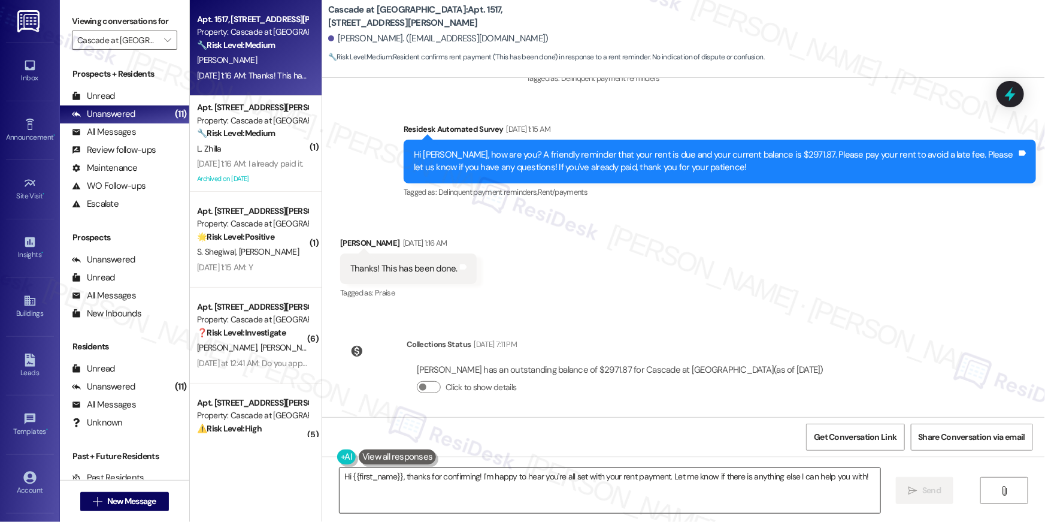
click at [709, 493] on textarea "Hi {{first_name}}, thanks for confirming! I'm happy to hear you're all set with…" at bounding box center [610, 490] width 541 height 45
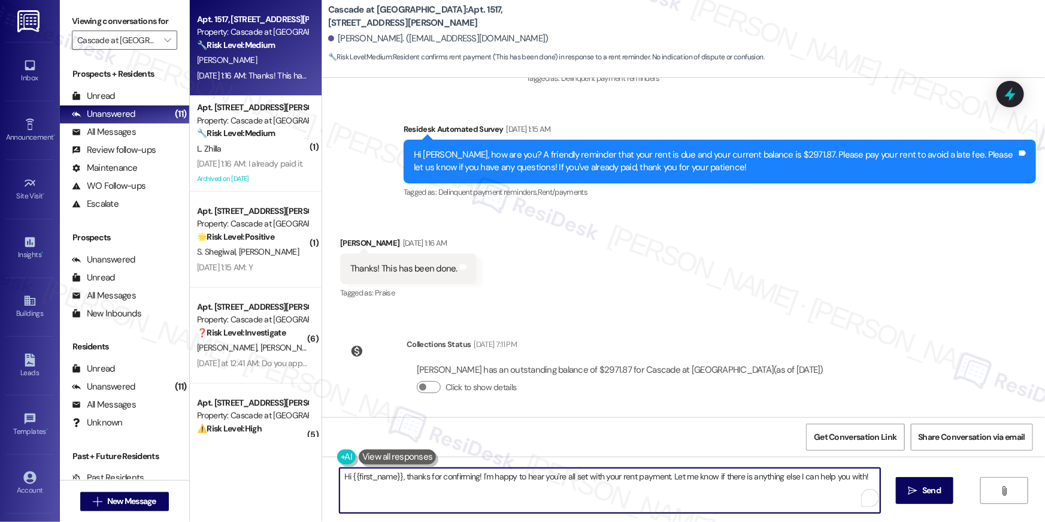
paste textarea "Thank you so much for your rent payment, {{first_name}}. We really appreciate i…"
type textarea "Thank you so much for your rent payment, {{first_name}}. We really appreciate i…"
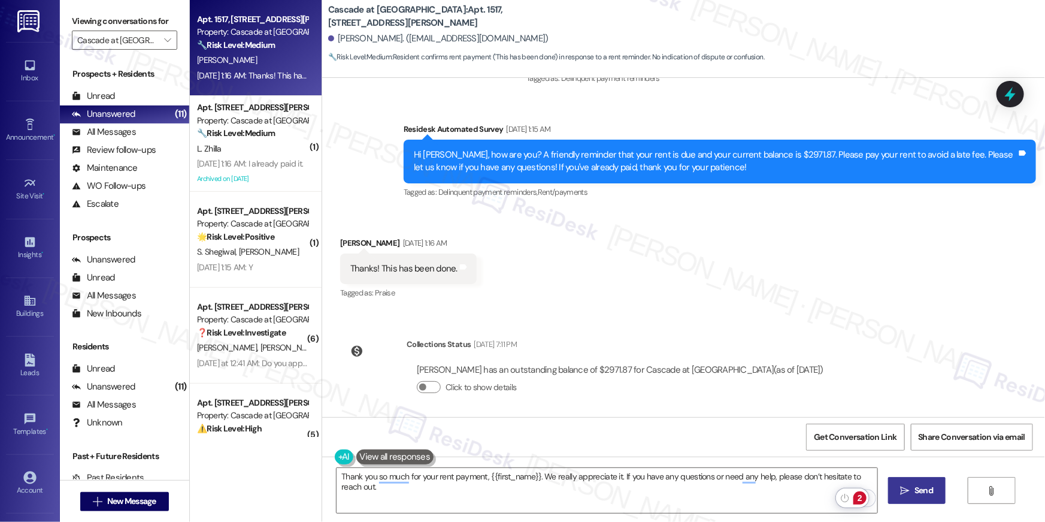
click at [910, 495] on span " Send" at bounding box center [917, 490] width 38 height 13
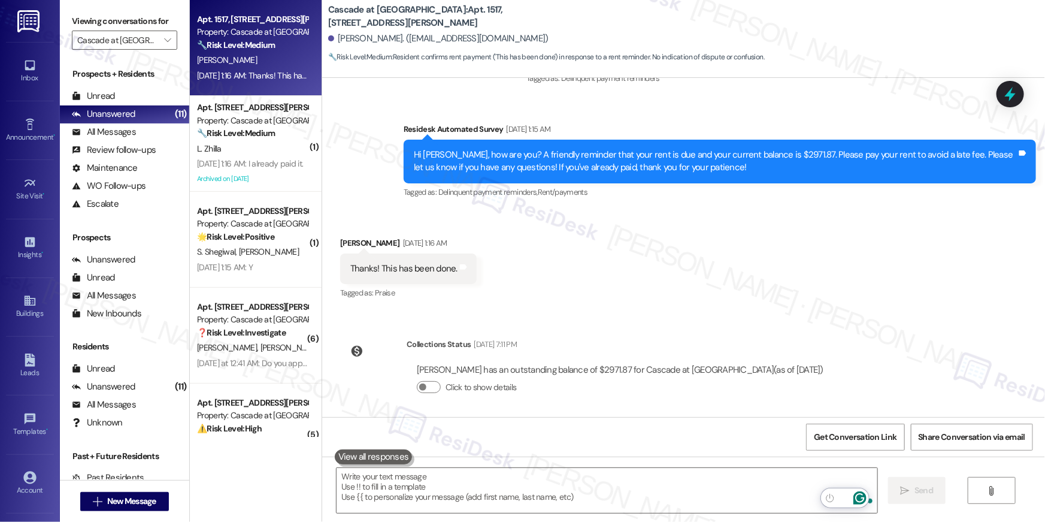
scroll to position [10611, 0]
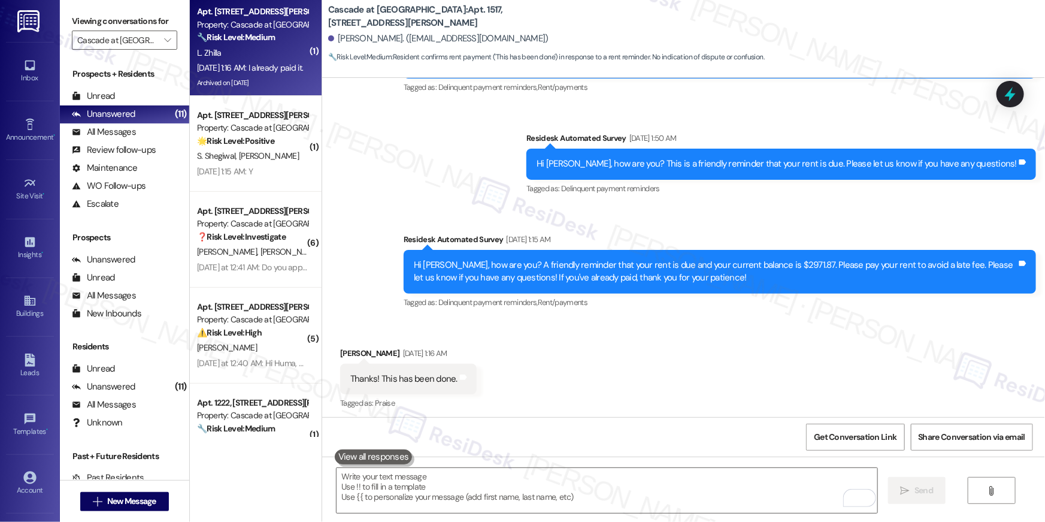
click at [281, 56] on div "L. Zhilla" at bounding box center [252, 53] width 113 height 15
type textarea "Fetching suggested responses. Please feel free to read through the conversation…"
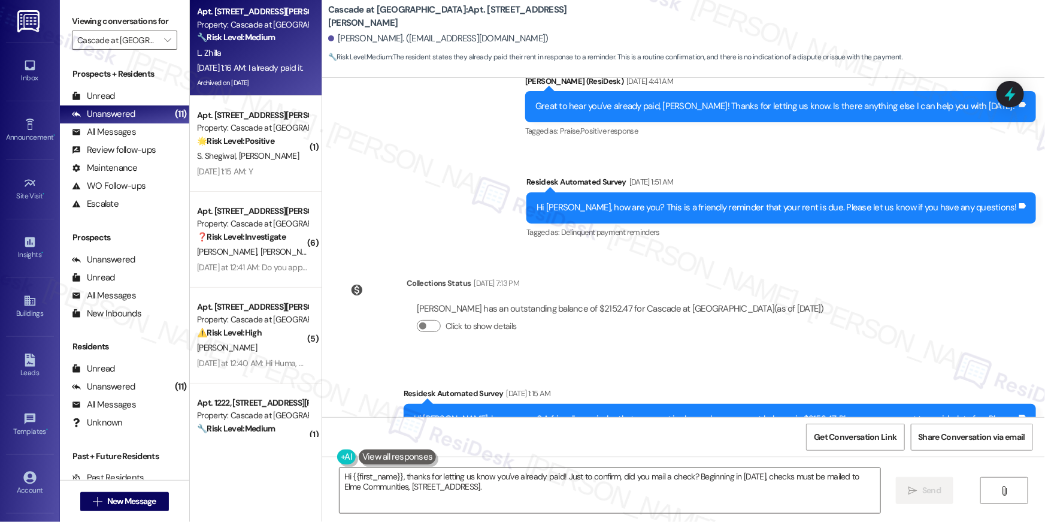
scroll to position [30971, 0]
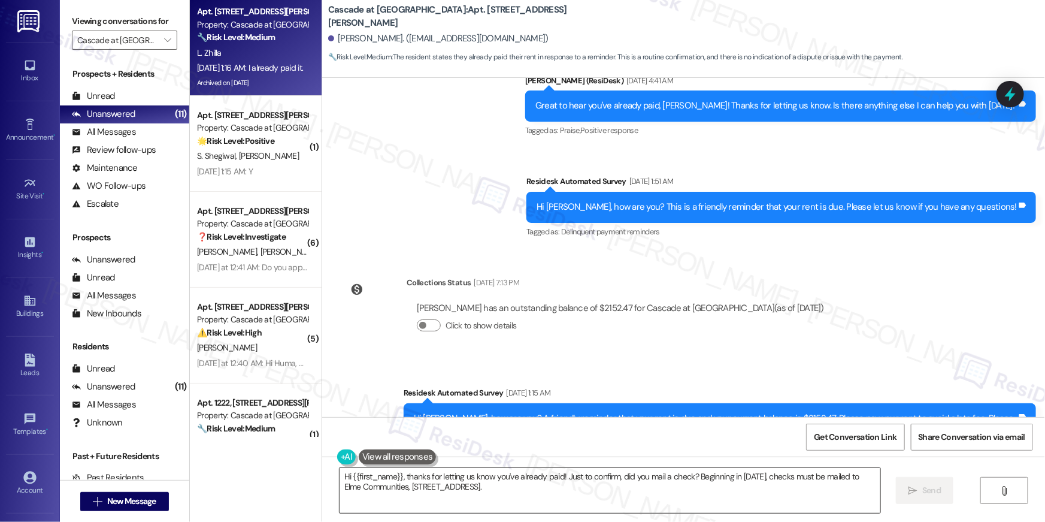
click at [615, 497] on textarea "Hi {{first_name}}, thanks for letting us know you've already paid! Just to conf…" at bounding box center [610, 490] width 541 height 45
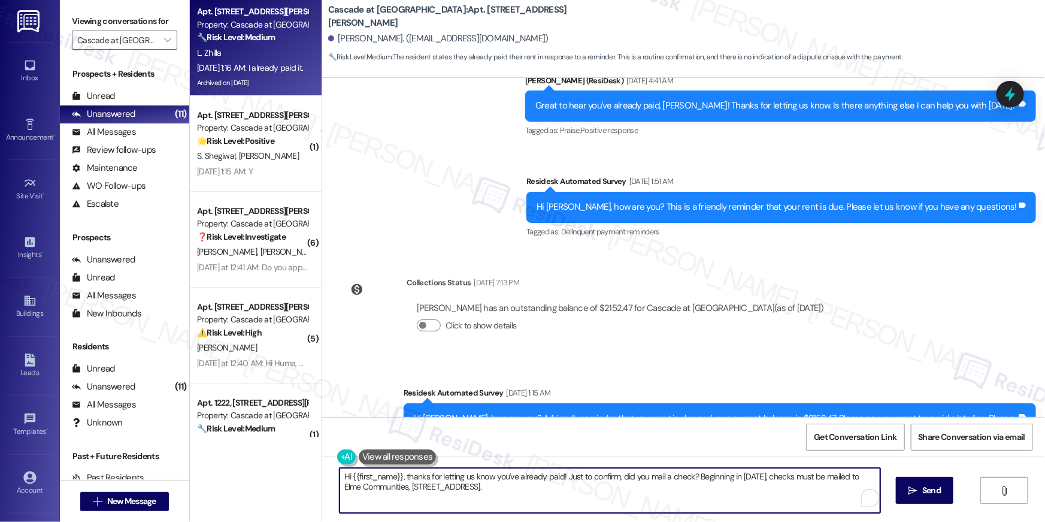
click at [615, 497] on textarea "Hi {{first_name}}, thanks for letting us know you've already paid! Just to conf…" at bounding box center [610, 490] width 541 height 45
paste textarea "Thank you so much for your rent payment, {{first_name}}. We really appreciate i…"
type textarea "Thank you so much for your rent payment, {{first_name}}. We really appreciate i…"
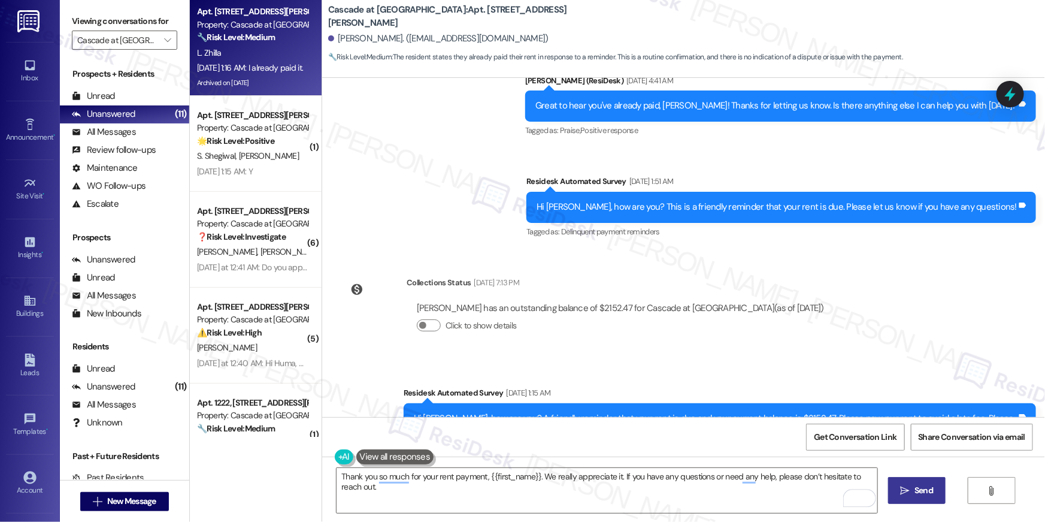
click at [912, 487] on span "Send" at bounding box center [923, 490] width 23 height 13
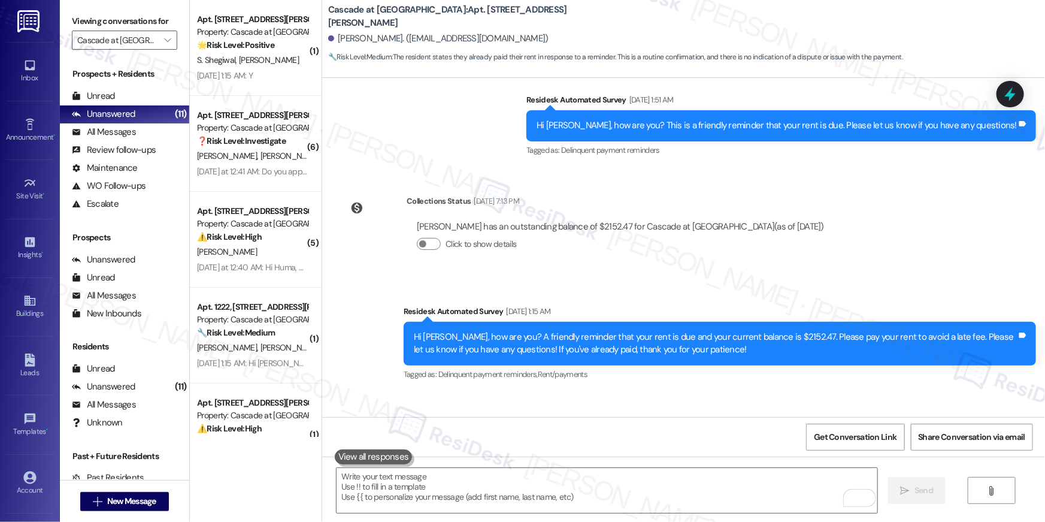
scroll to position [31054, 0]
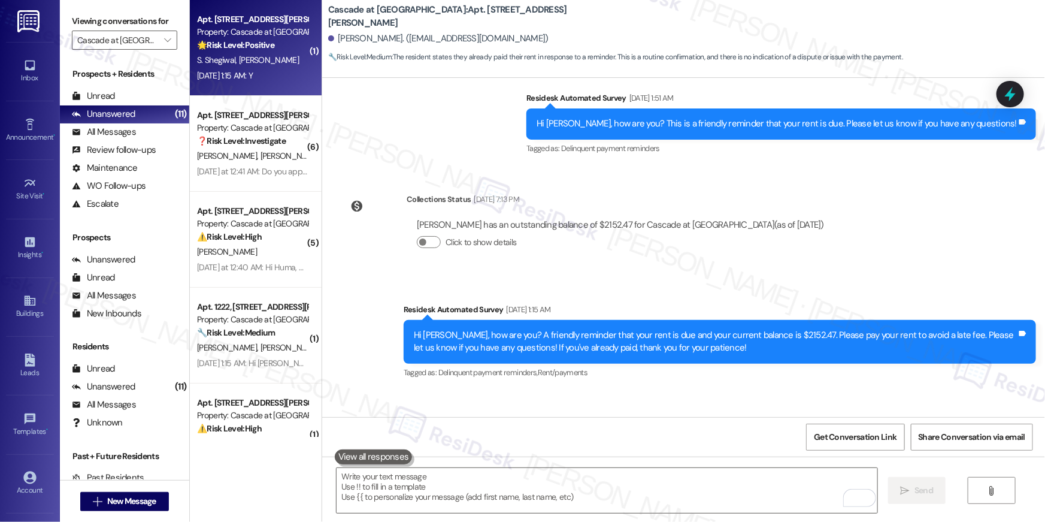
click at [249, 86] on div "Apt. 1401, 300 Yoakum Parkway Property: Cascade at Landmark 🌟 Risk Level: Posit…" at bounding box center [256, 48] width 132 height 96
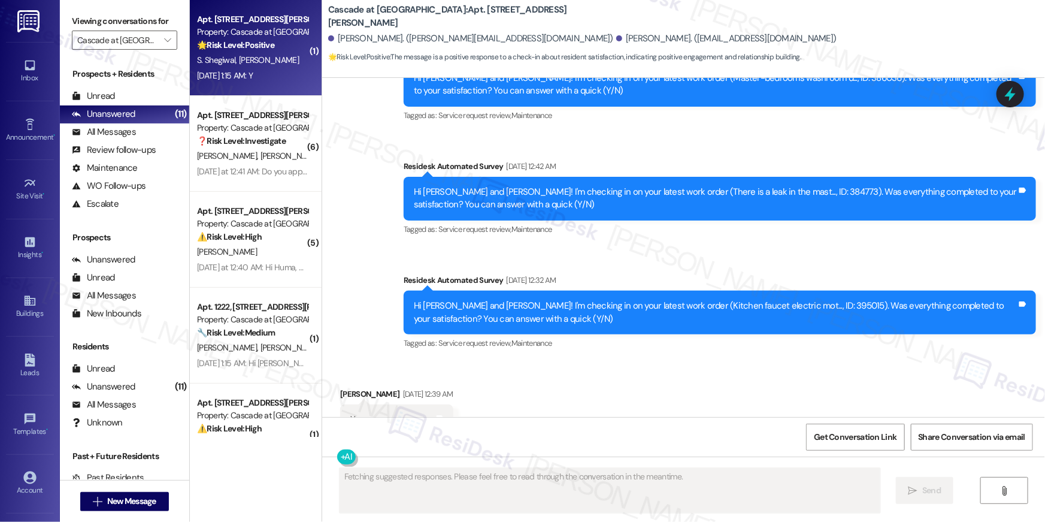
scroll to position [2683, 0]
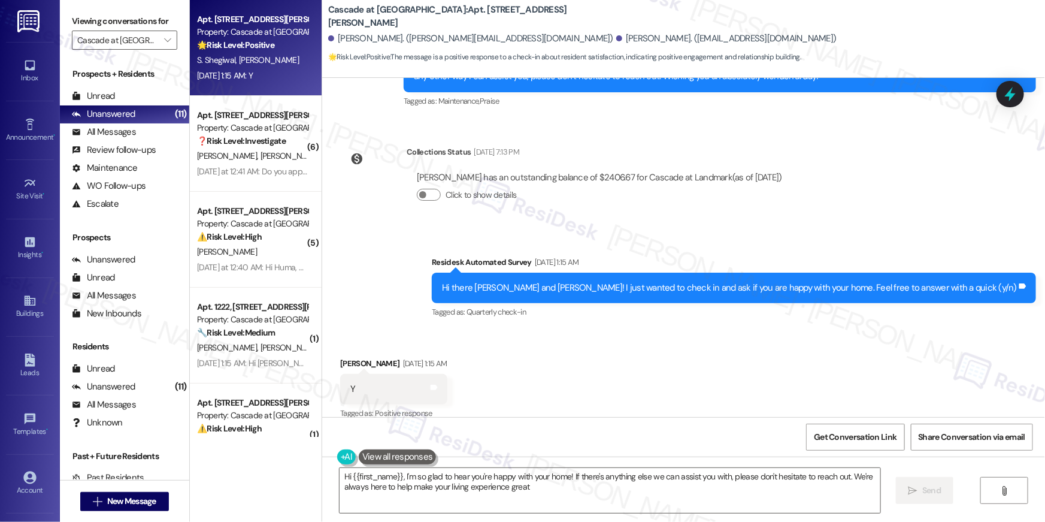
type textarea "Hi {{first_name}}, I'm so glad to hear you're happy with your home! If there's …"
click at [675, 485] on textarea "Hi {{first_name}}, I'm so glad to hear you're happy with your home! If there's …" at bounding box center [610, 490] width 541 height 45
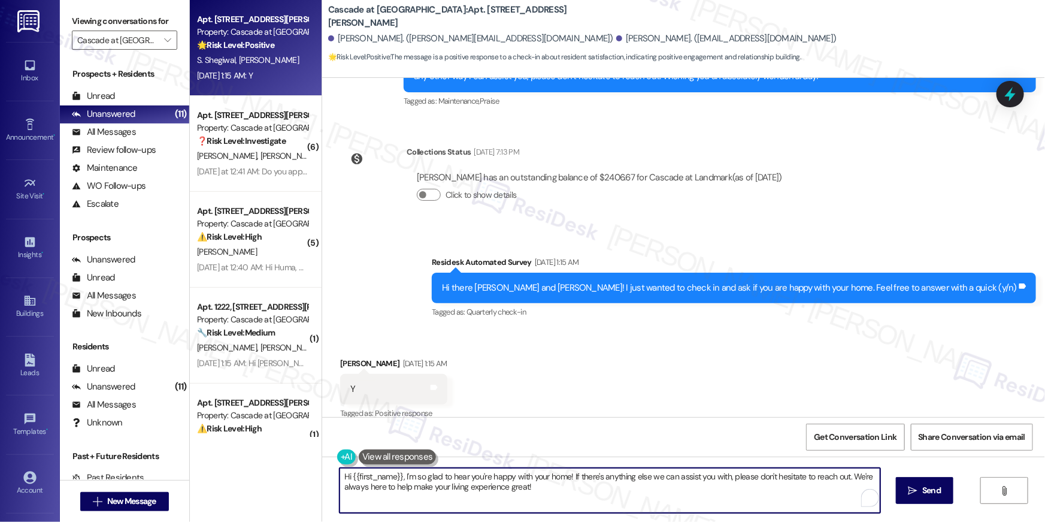
click at [702, 500] on textarea "Hi {{first_name}}, I'm so glad to hear you're happy with your home! If there's …" at bounding box center [610, 490] width 541 height 45
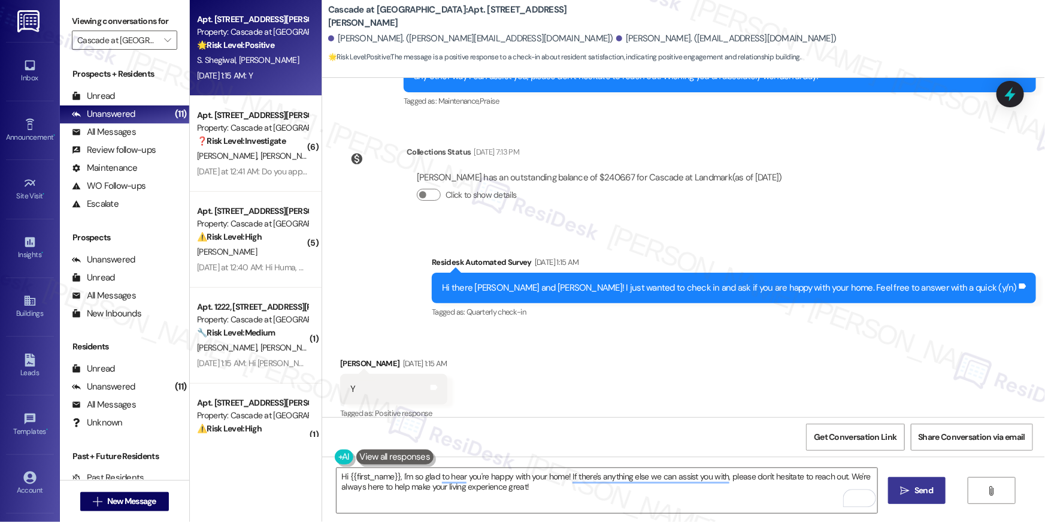
click at [901, 491] on icon "" at bounding box center [905, 491] width 9 height 10
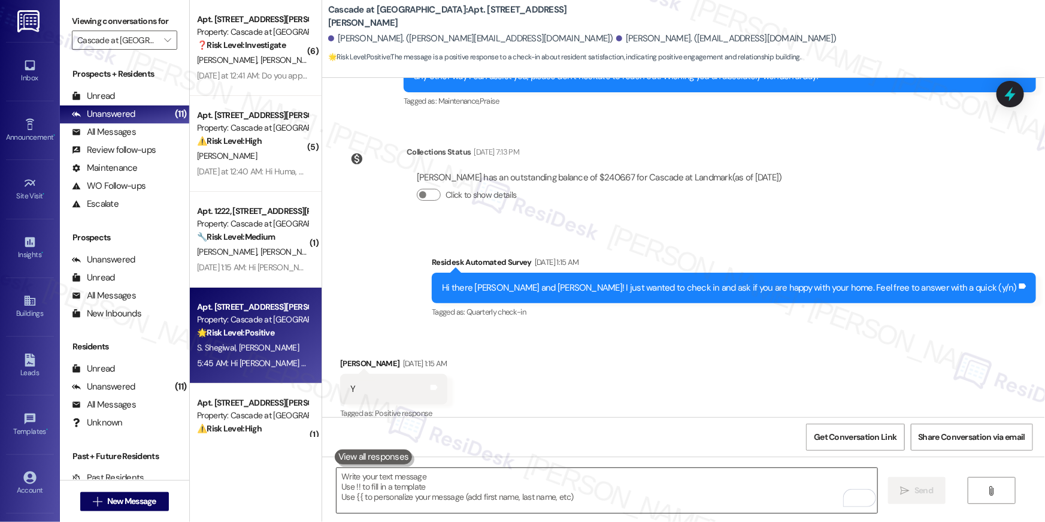
click at [737, 492] on textarea "To enrich screen reader interactions, please activate Accessibility in Grammarl…" at bounding box center [607, 490] width 541 height 45
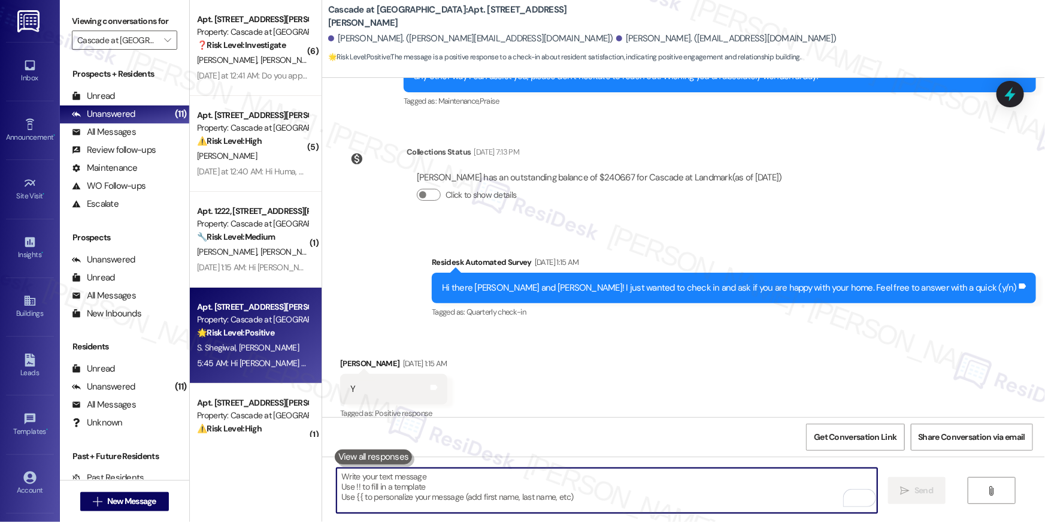
click at [737, 492] on textarea "To enrich screen reader interactions, please activate Accessibility in Grammarl…" at bounding box center [607, 490] width 541 height 45
paste textarea "Hi {{first_name}}! When you have a moment, would you mind leaving us a quick Go…"
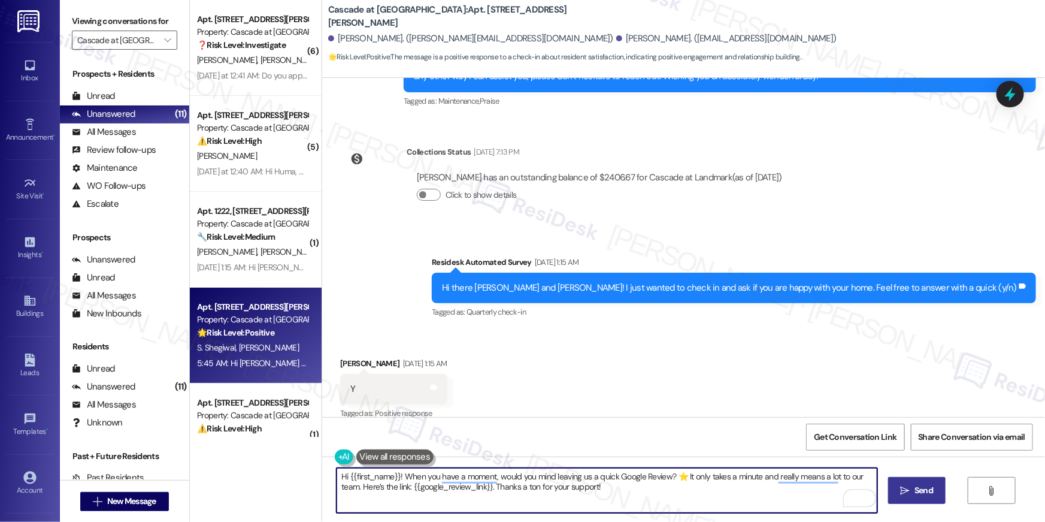
type textarea "Hi {{first_name}}! When you have a moment, would you mind leaving us a quick Go…"
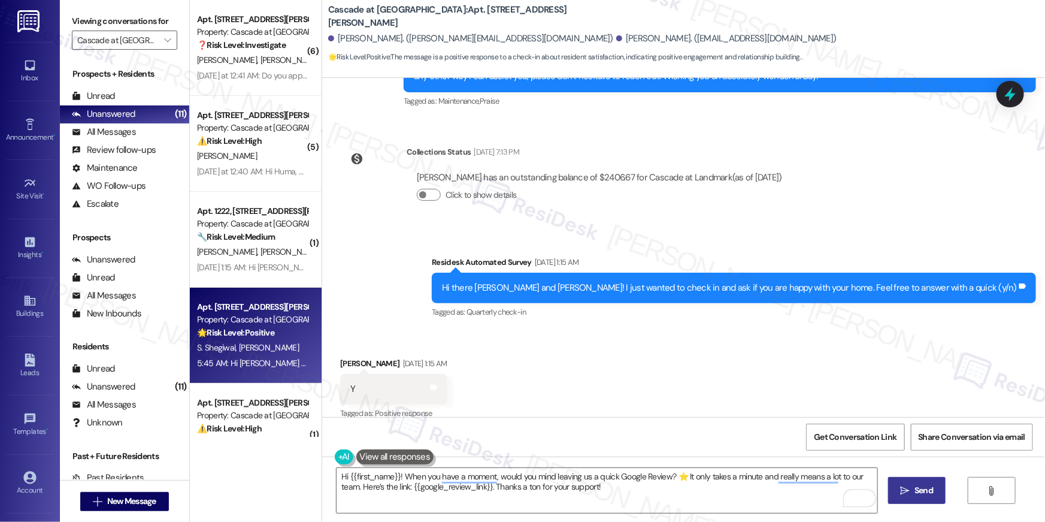
click at [926, 493] on span "Send" at bounding box center [924, 490] width 19 height 13
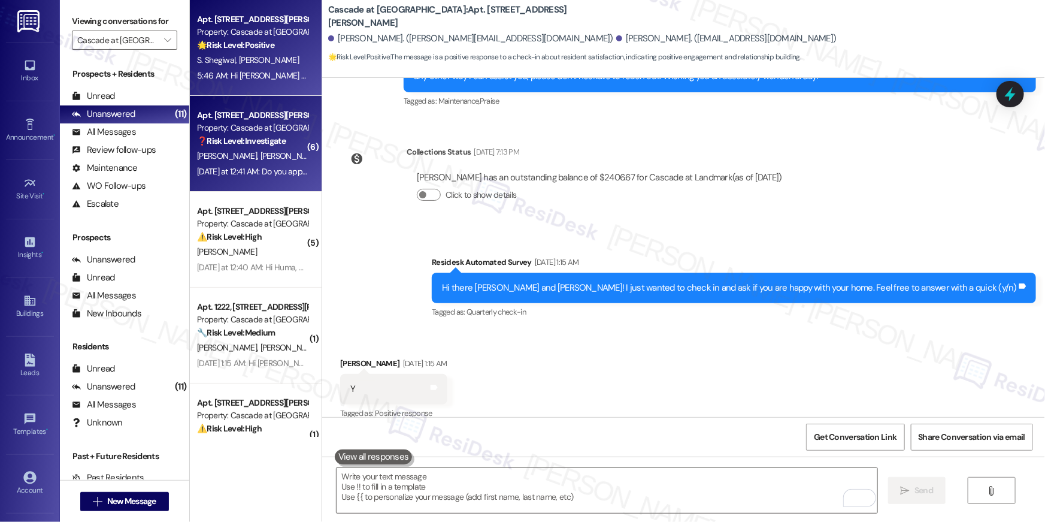
click at [244, 136] on strong "❓ Risk Level: Investigate" at bounding box center [241, 140] width 89 height 11
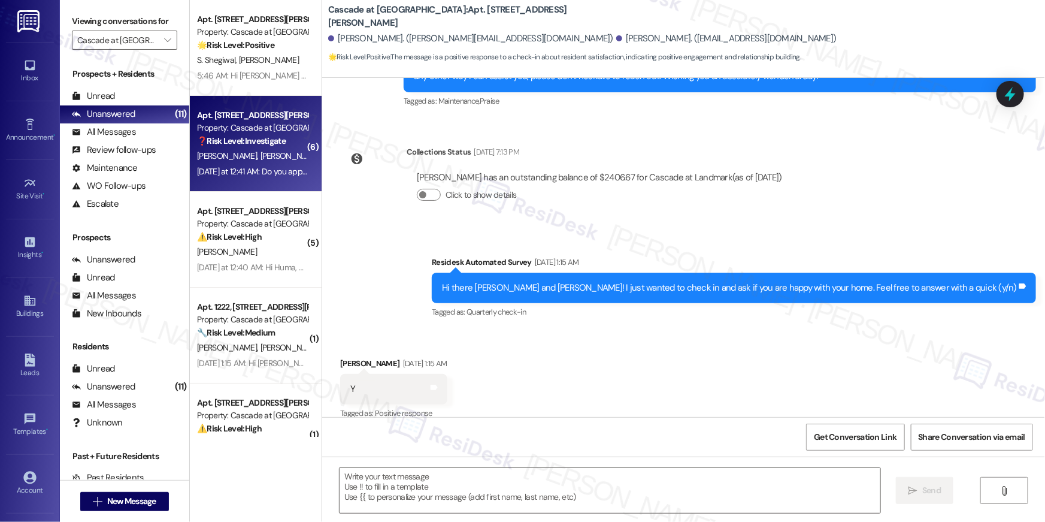
type textarea "Fetching suggested responses. Please feel free to read through the conversation…"
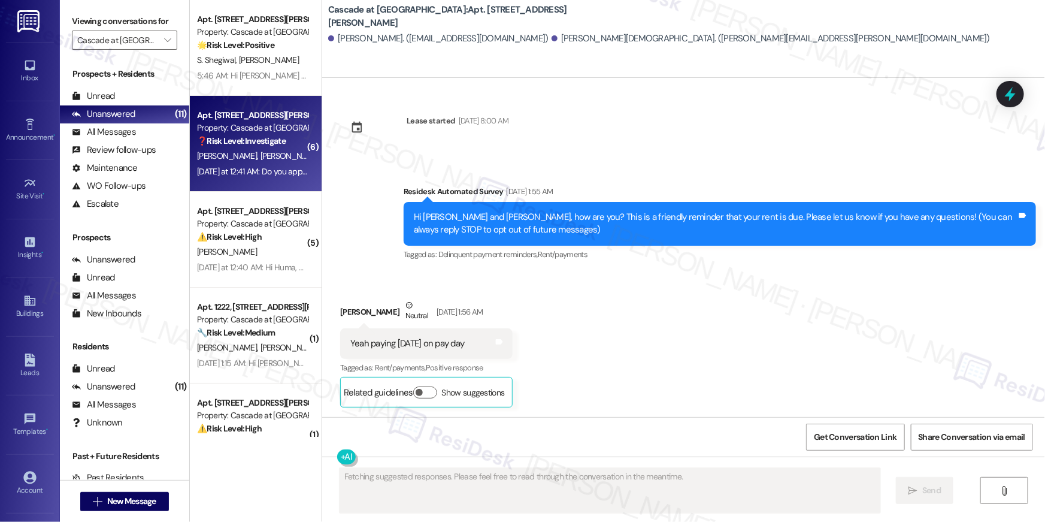
scroll to position [13865, 0]
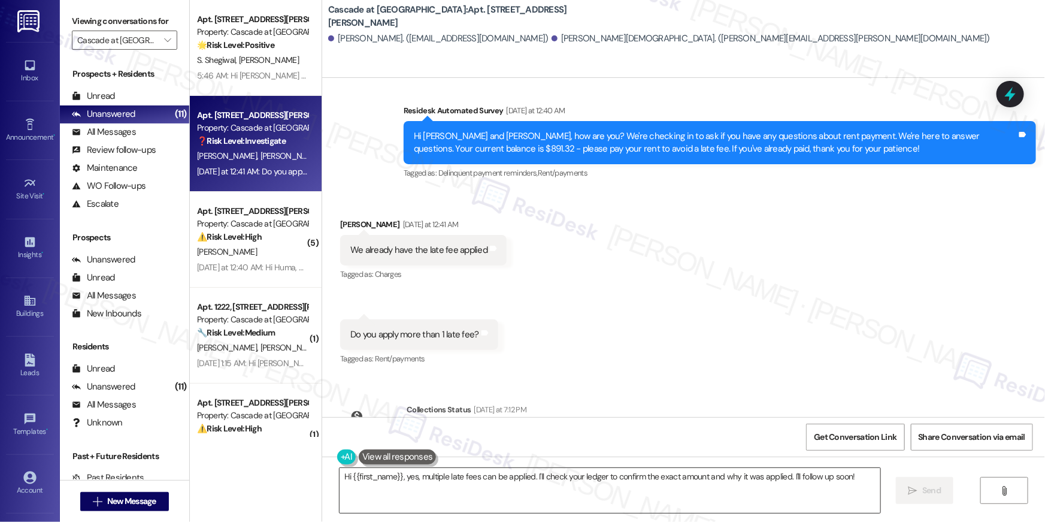
click at [552, 504] on textarea "Hi {{first_name}}, yes, multiple late fees can be applied. I'll check your ledg…" at bounding box center [610, 490] width 541 height 45
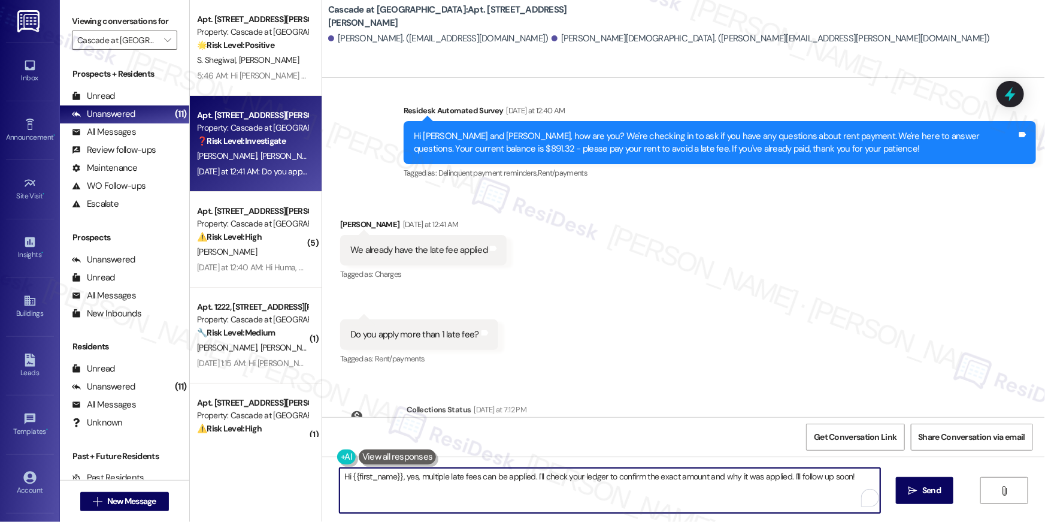
click at [552, 504] on textarea "Hi {{first_name}}, yes, multiple late fees can be applied. I'll check your ledg…" at bounding box center [610, 490] width 541 height 45
paste textarea "! I’d be happy to look into this for you. You should be able to see a breakdown…"
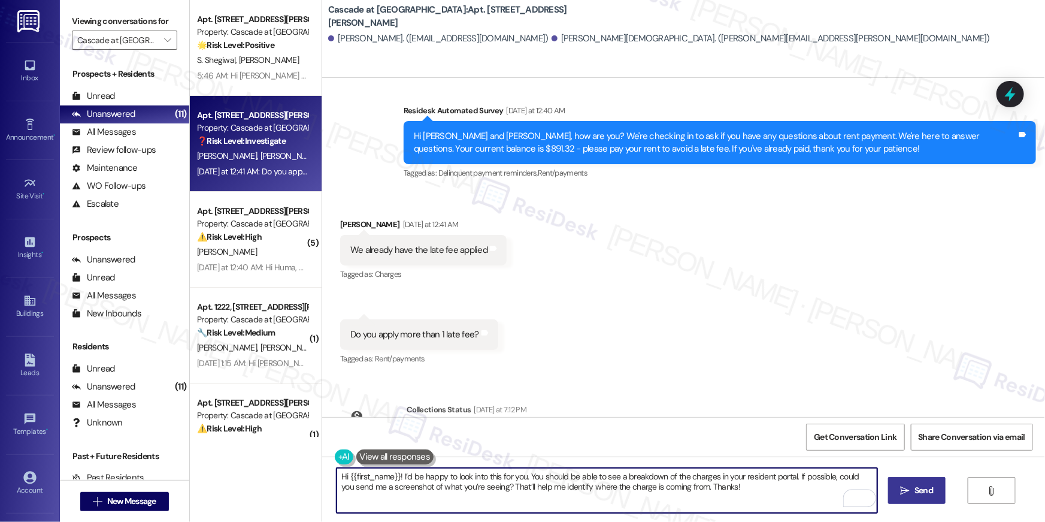
type textarea "Hi {{first_name}}! I’d be happy to look into this for you. You should be able t…"
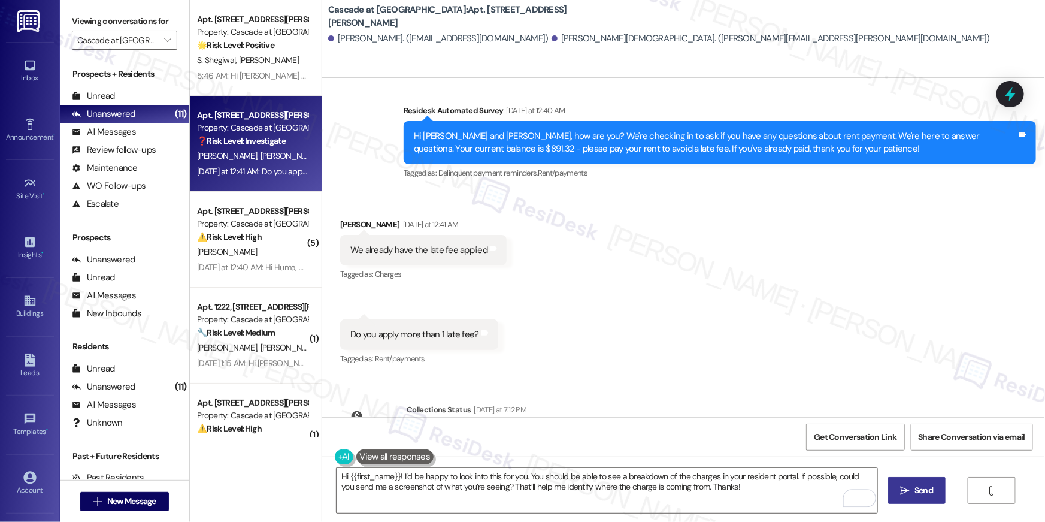
click at [916, 488] on span "Send" at bounding box center [924, 490] width 19 height 13
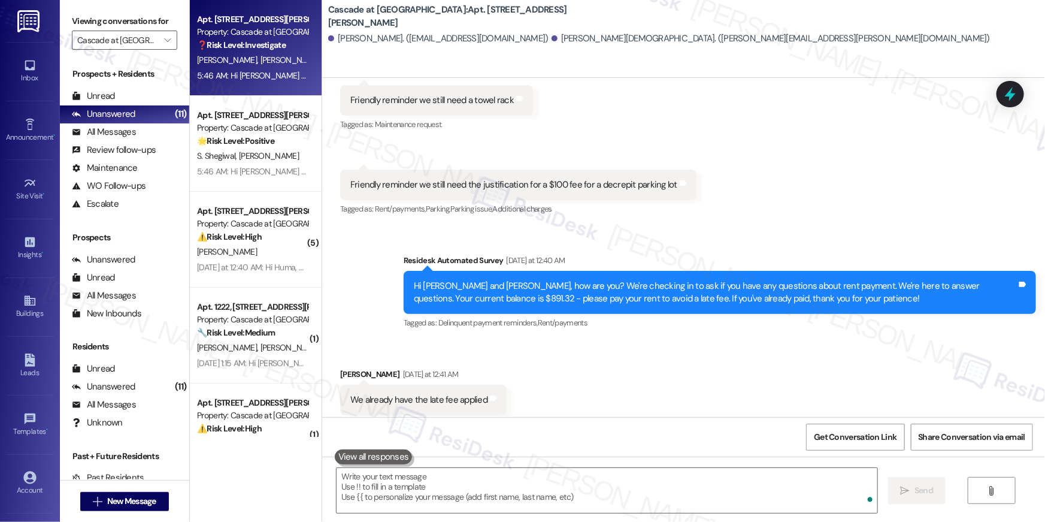
scroll to position [13715, 0]
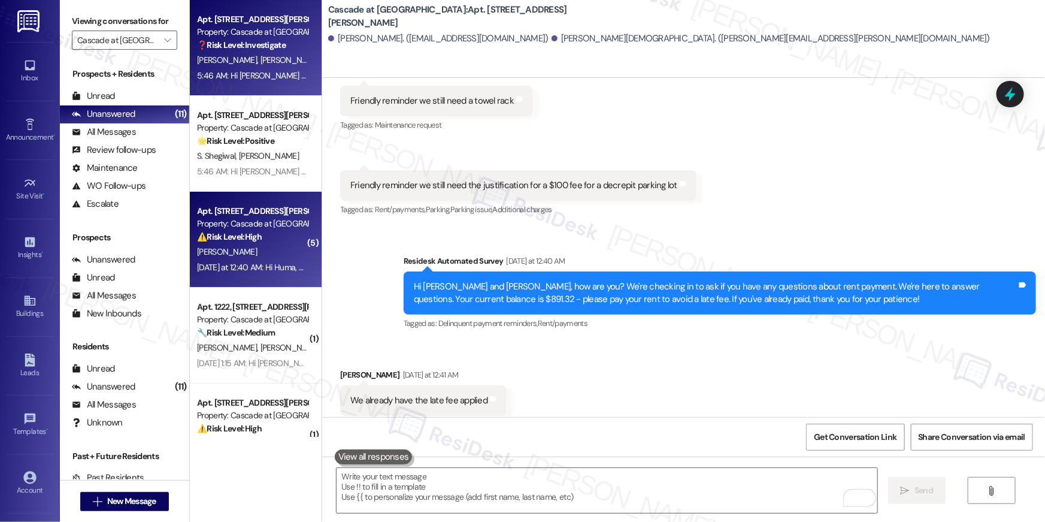
click at [272, 238] on div "⚠️ Risk Level: High The resident is reporting a financial issue regarding a che…" at bounding box center [252, 237] width 111 height 13
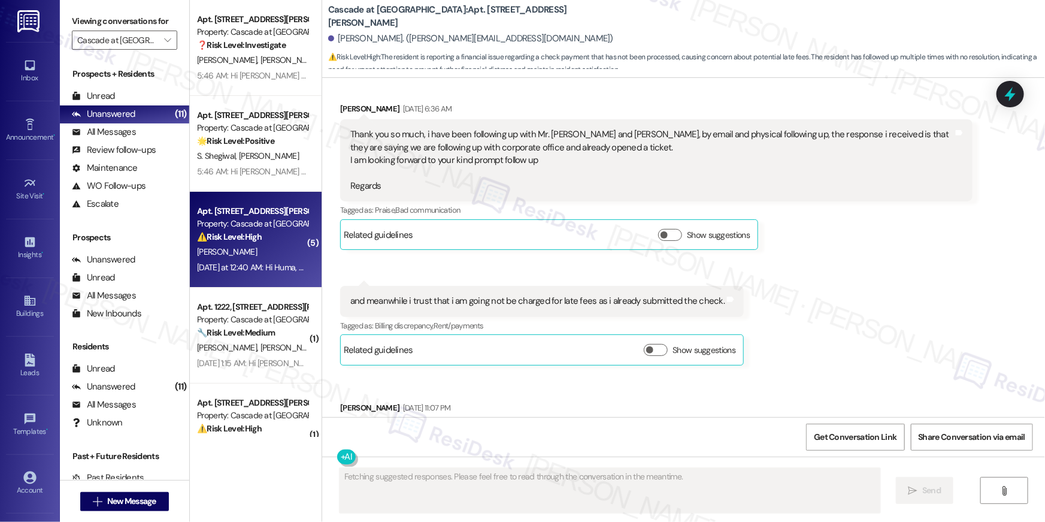
scroll to position [3112, 0]
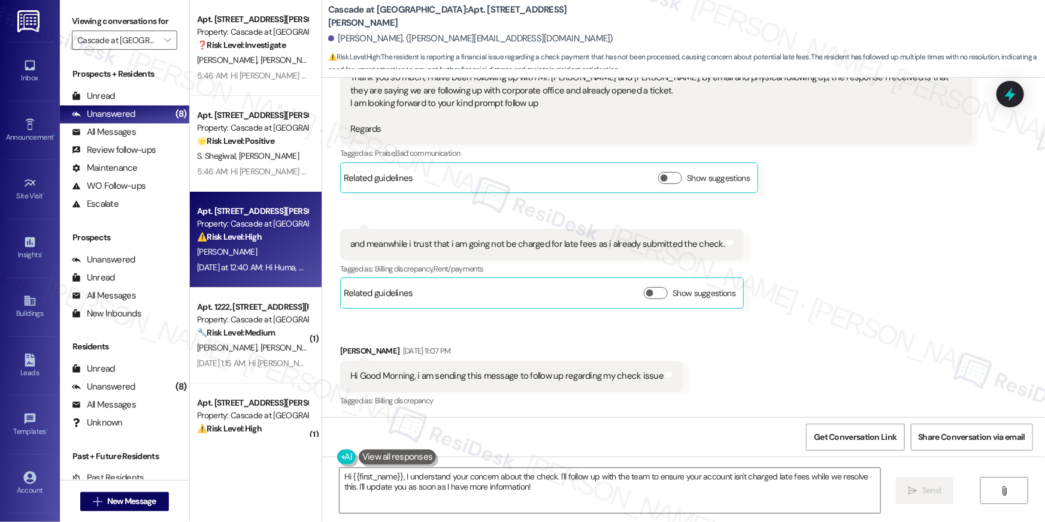
click at [754, 322] on div "Received via SMS Huma Momand Sep 06, 2025 at 6:36 AM Thank you so much, i have …" at bounding box center [683, 219] width 723 height 400
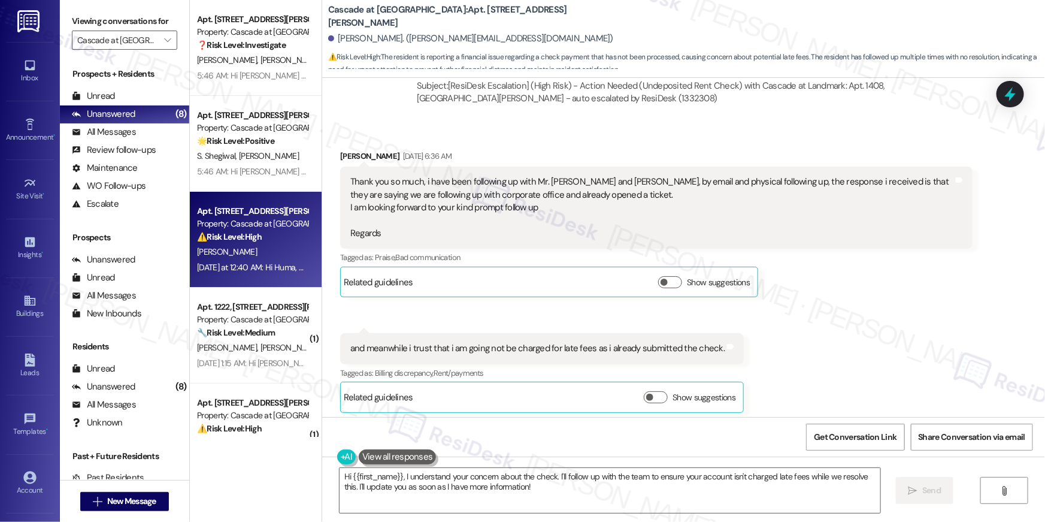
scroll to position [3030, 0]
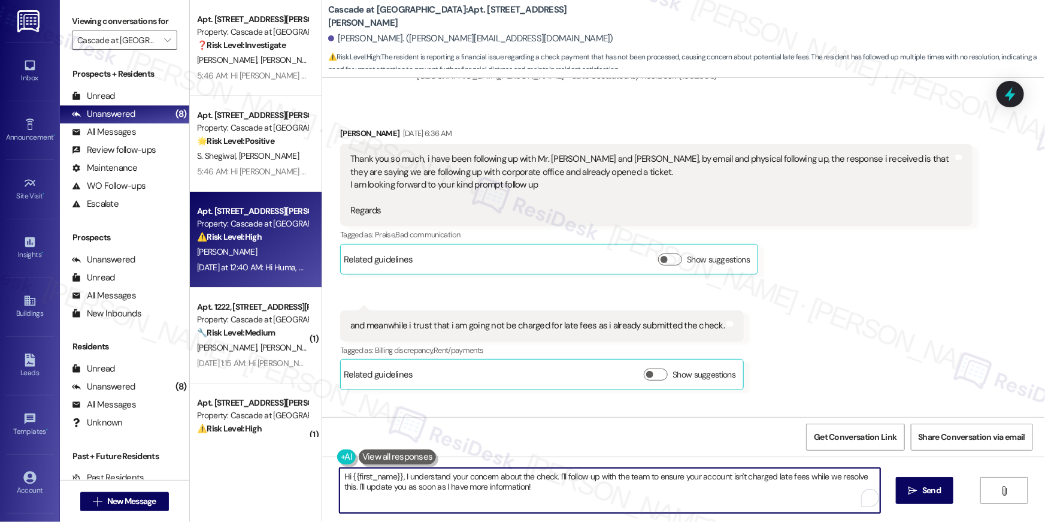
drag, startPoint x: 613, startPoint y: 488, endPoint x: 552, endPoint y: 476, distance: 62.4
click at [552, 476] on textarea "Hi {{first_name}}, I understand your concern about the check. I'll follow up wi…" at bounding box center [610, 490] width 541 height 45
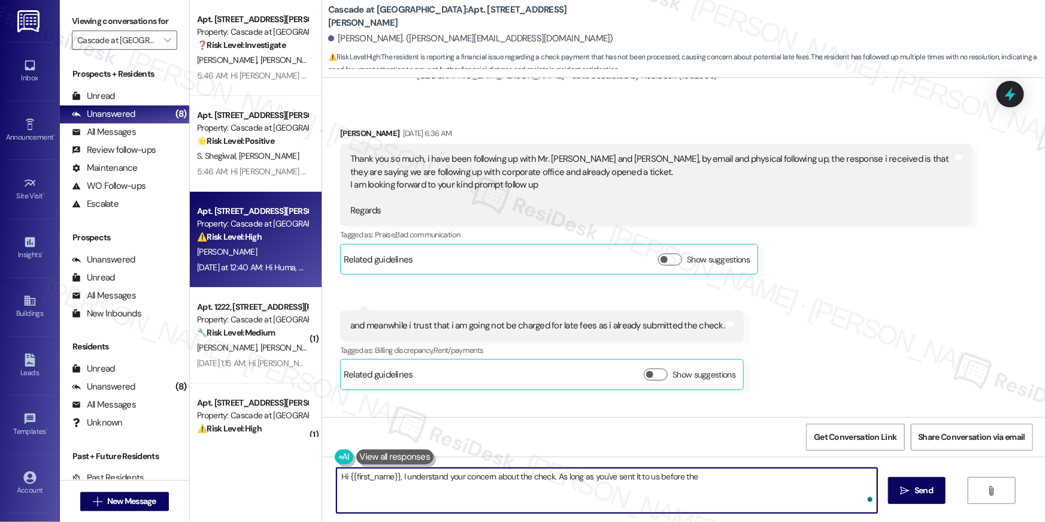
type textarea "Hi {{first_name}}, I understand your concern about the check. As long as you've…"
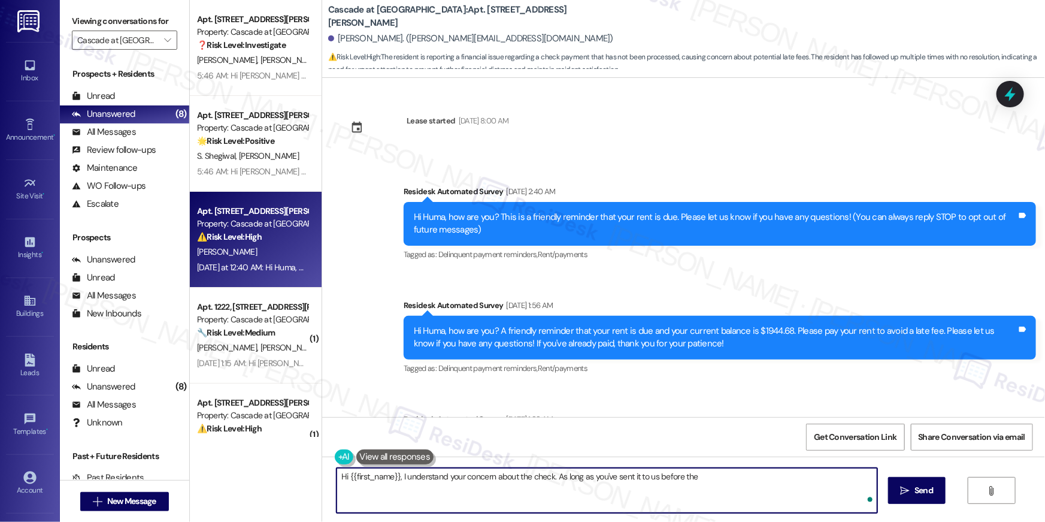
scroll to position [3030, 0]
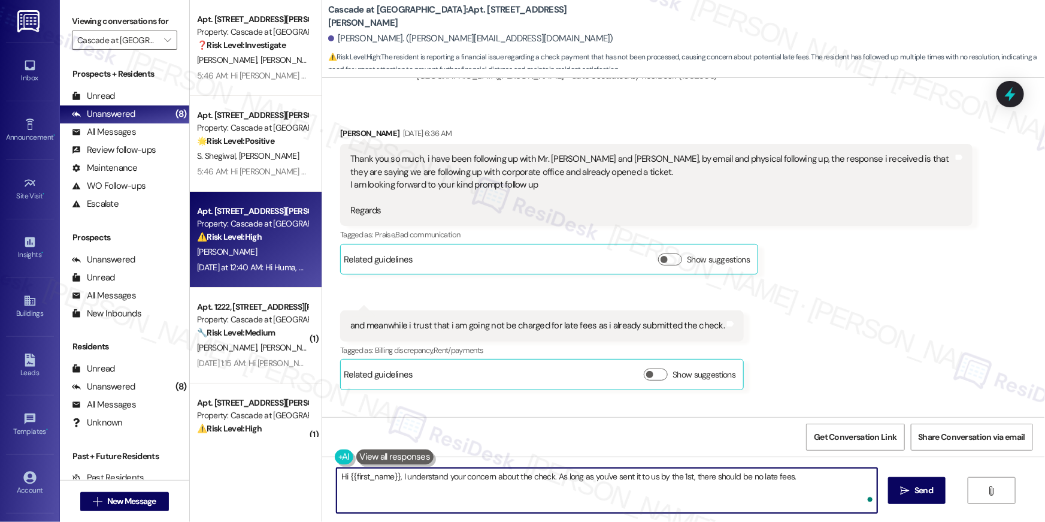
type textarea "Hi {{first_name}}, I understand your concern about the check. As long as you've…"
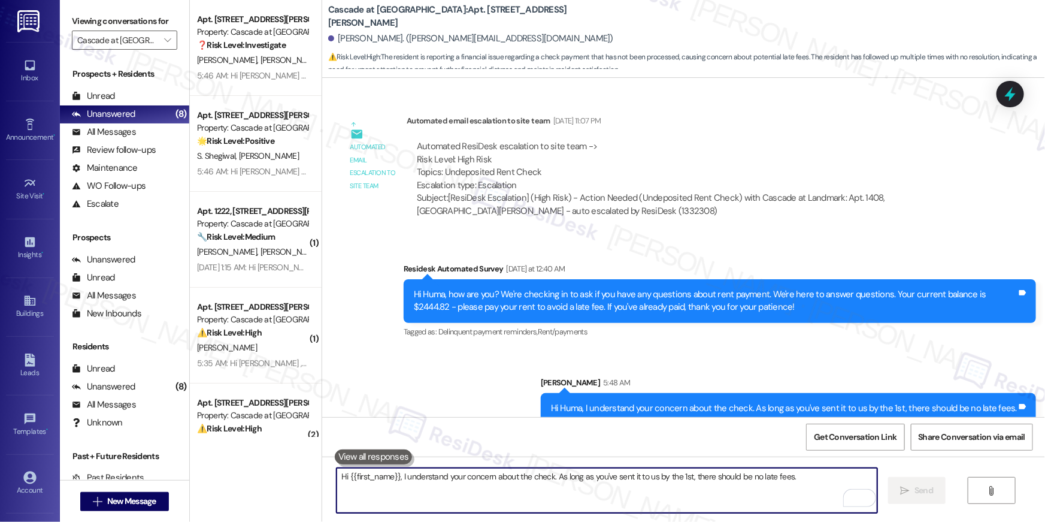
scroll to position [3571, 0]
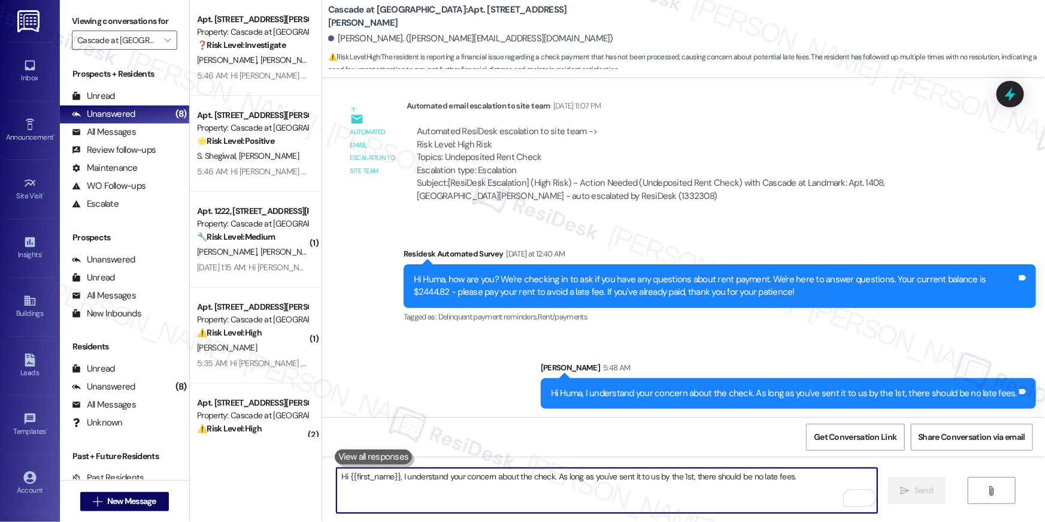
click at [599, 494] on textarea "Hi {{first_name}}, I understand your concern about the check. As long as you've…" at bounding box center [607, 490] width 541 height 45
type textarea "As soon as your check is received in the main office, it will be uploaded and y…"
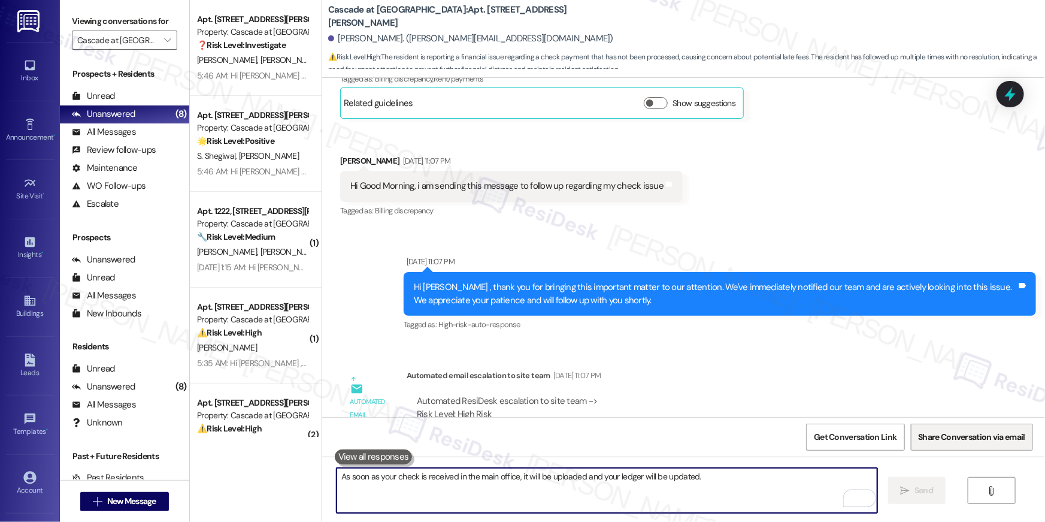
scroll to position [3112, 0]
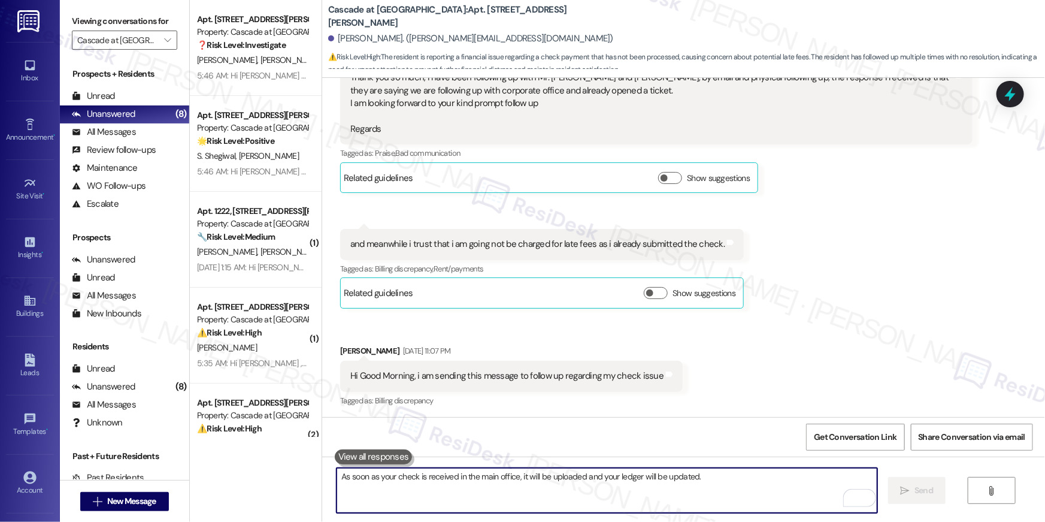
click at [619, 480] on textarea "As soon as your check is received in the main office, it will be uploaded and y…" at bounding box center [607, 490] width 541 height 45
type textarea "Please let me know if there's anything else I can assist you with!"
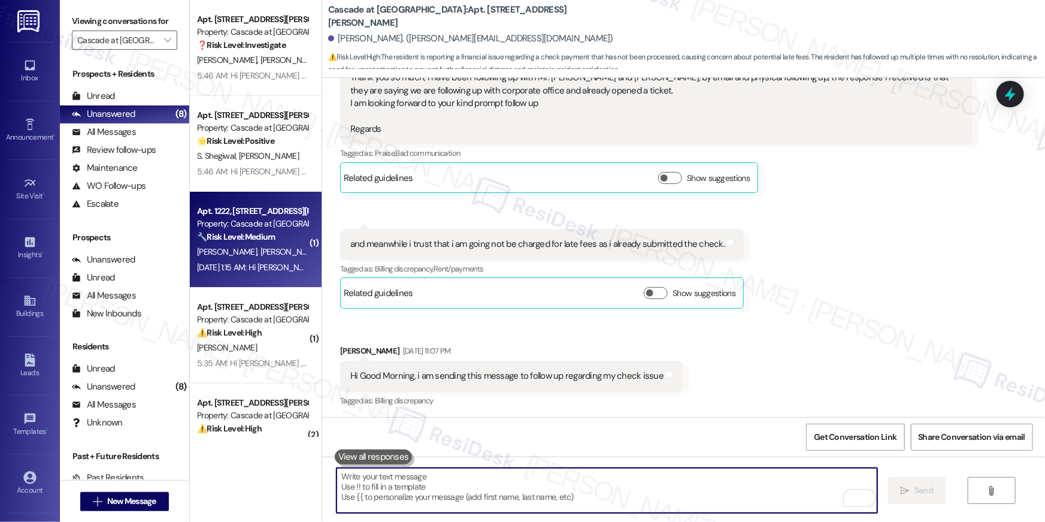
click at [269, 246] on span "[PERSON_NAME]" at bounding box center [291, 251] width 60 height 11
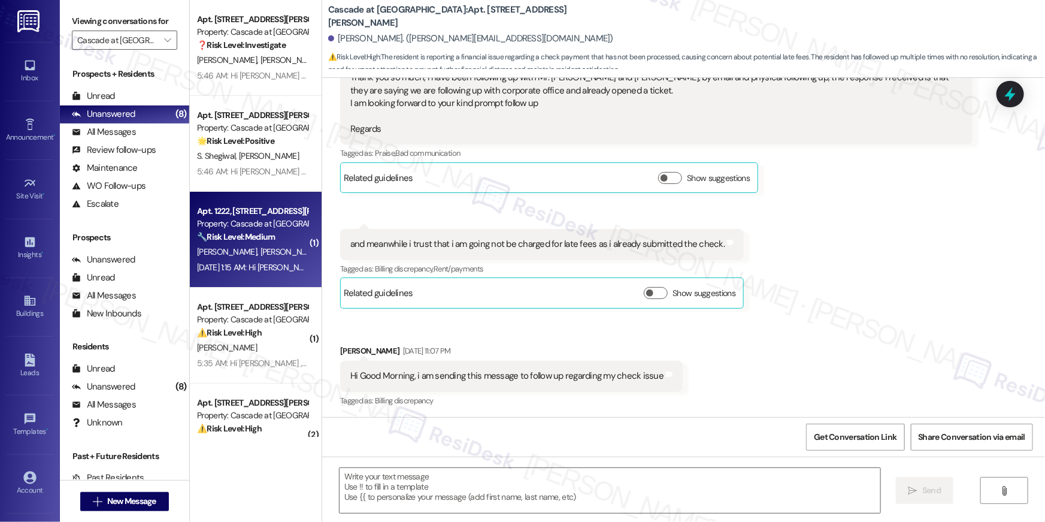
type textarea "Fetching suggested responses. Please feel free to read through the conversation…"
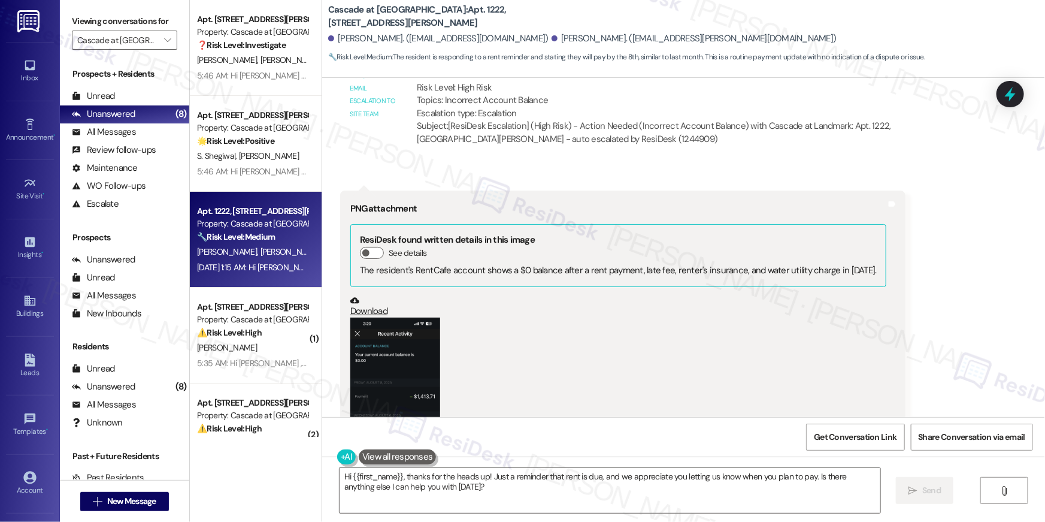
scroll to position [17339, 0]
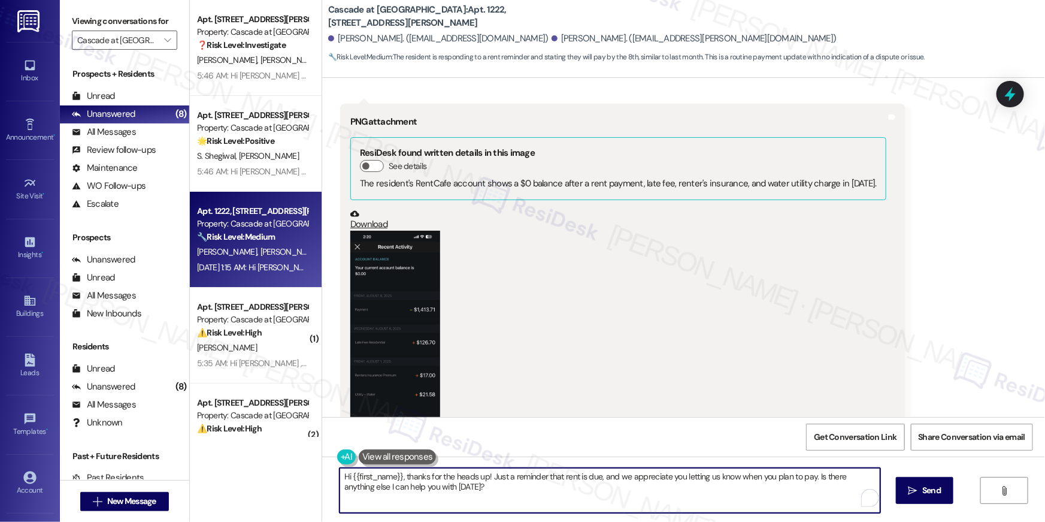
click at [504, 492] on textarea "Hi {{first_name}}, thanks for the heads up! Just a reminder that rent is due, a…" at bounding box center [610, 490] width 541 height 45
drag, startPoint x: 519, startPoint y: 493, endPoint x: 397, endPoint y: 476, distance: 123.4
click at [397, 476] on textarea "Hi {{first_name}}, thanks for the heads up! Just a reminder that rent is due, a…" at bounding box center [607, 490] width 541 height 45
click at [637, 485] on textarea "Hi {{first_name}}, thanks for the heads up! Just a reminder that rent is due, a…" at bounding box center [607, 490] width 541 height 45
drag, startPoint x: 491, startPoint y: 489, endPoint x: 398, endPoint y: 477, distance: 92.9
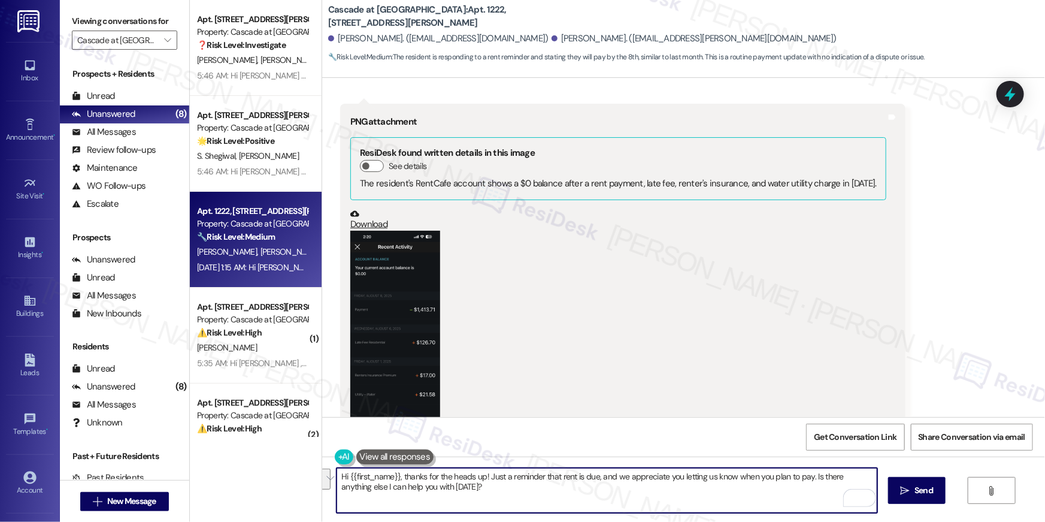
click at [398, 477] on textarea "Hi {{first_name}}, thanks for the heads up! Just a reminder that rent is due, a…" at bounding box center [607, 490] width 541 height 45
type textarea "Hi {{first_name}}, thanks for your message. May I know when your current lease …"
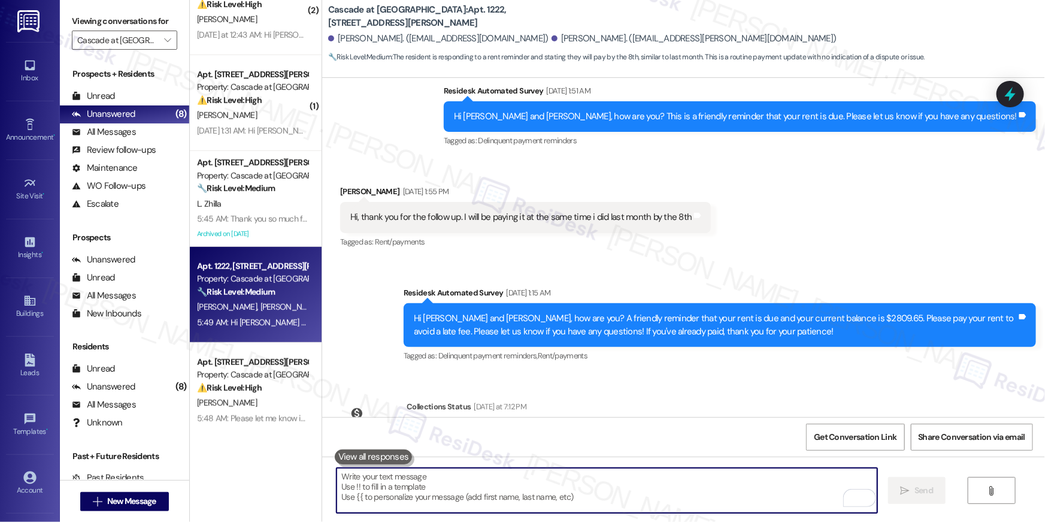
scroll to position [329, 0]
click at [598, 507] on textarea "To enrich screen reader interactions, please activate Accessibility in Grammarl…" at bounding box center [607, 490] width 541 height 45
click at [592, 490] on textarea "To enrich screen reader interactions, please activate Accessibility in Grammarl…" at bounding box center [607, 490] width 541 height 45
click at [724, 486] on textarea "To enrich screen reader interactions, please activate Accessibility in Grammarl…" at bounding box center [607, 490] width 541 height 45
paste textarea "Thank you so much for your rent payment, {{first_name}}. We really appreciate i…"
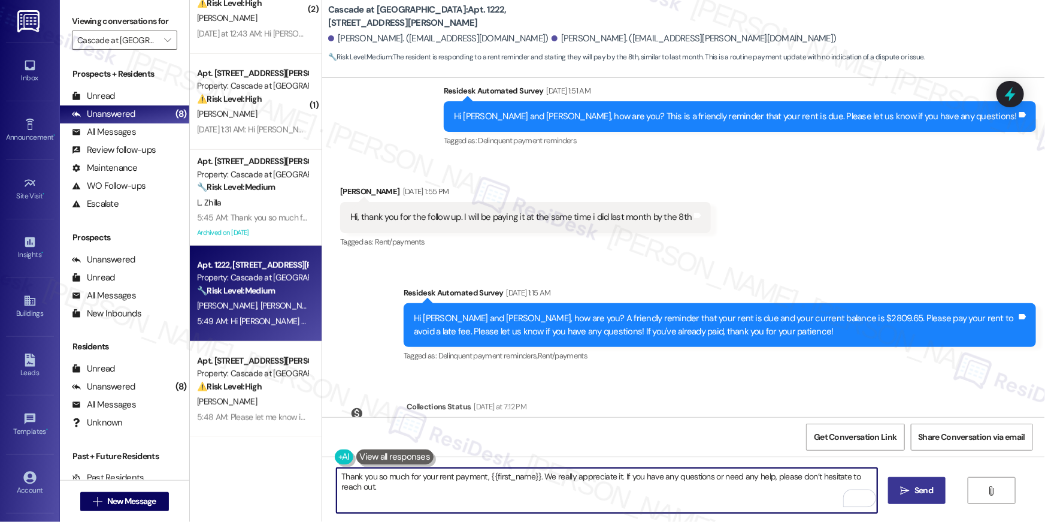
type textarea "Thank you so much for your rent payment, {{first_name}}. We really appreciate i…"
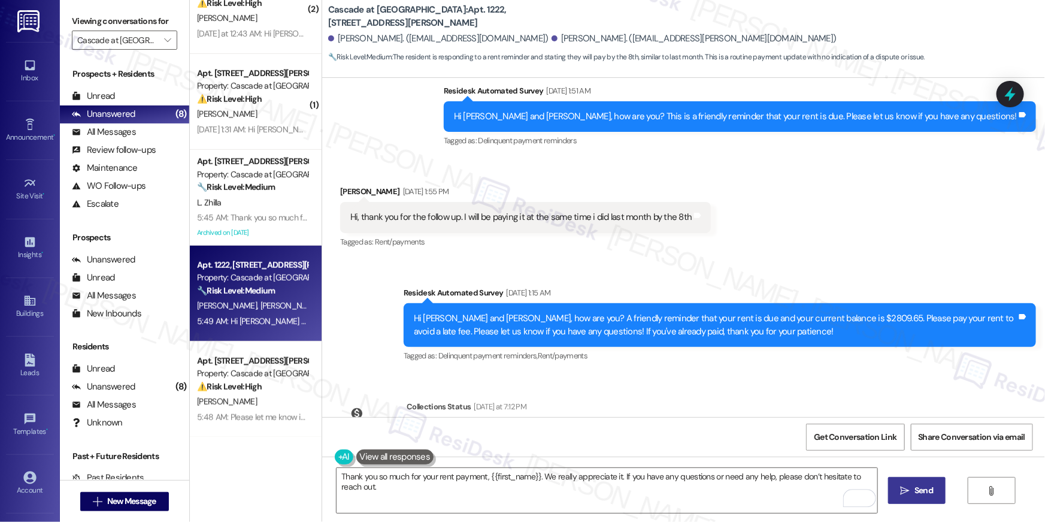
click at [916, 492] on span "Send" at bounding box center [924, 490] width 19 height 13
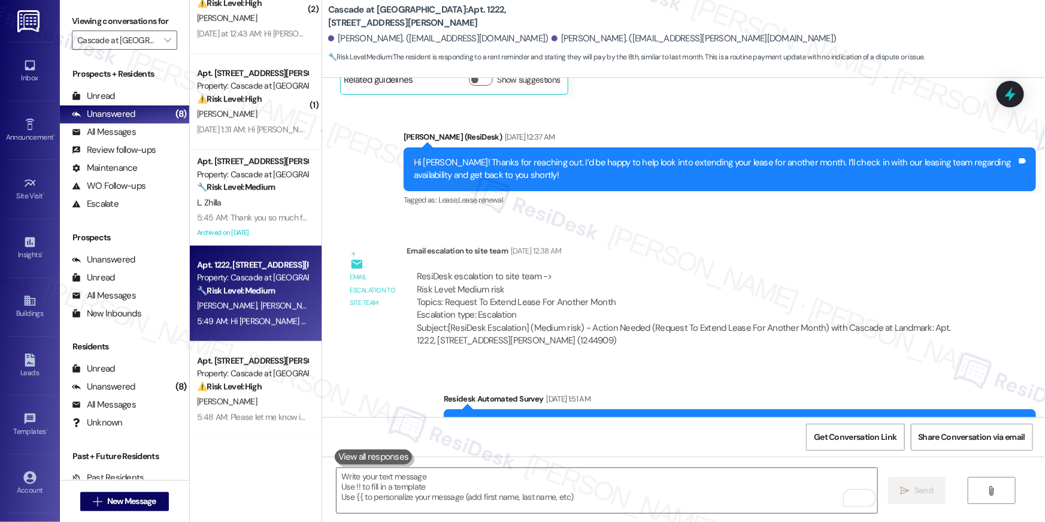
scroll to position [0, 0]
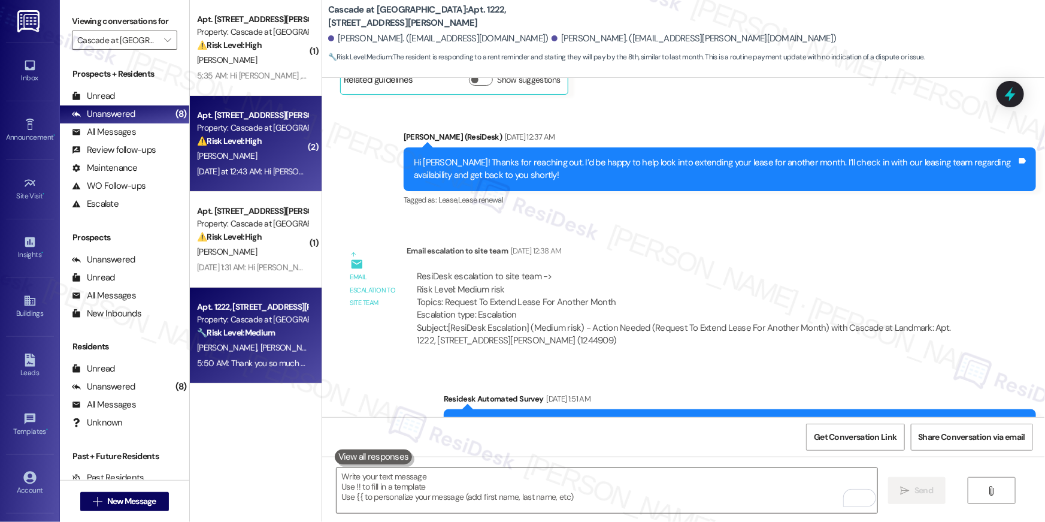
click at [250, 155] on div "[PERSON_NAME]" at bounding box center [252, 156] width 113 height 15
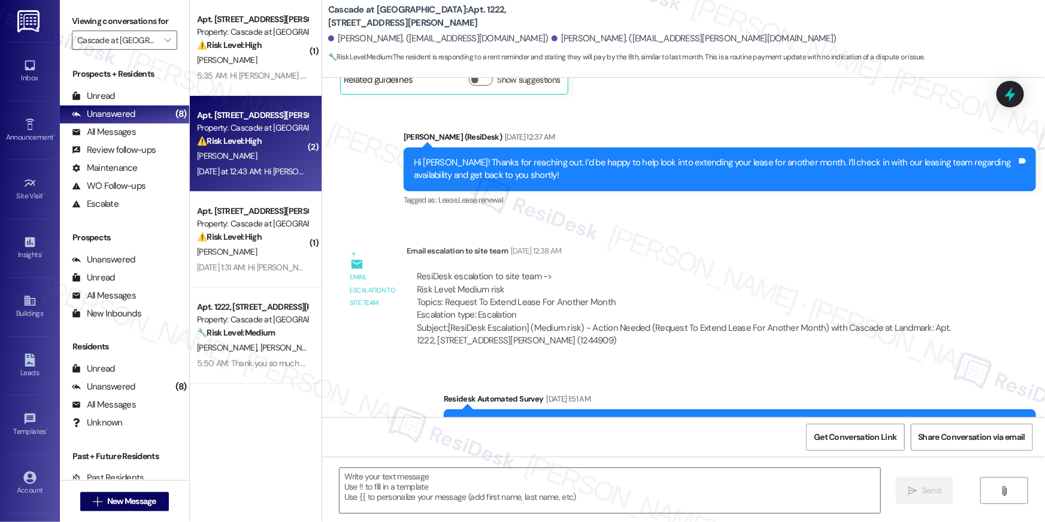
type textarea "Fetching suggested responses. Please feel free to read through the conversation…"
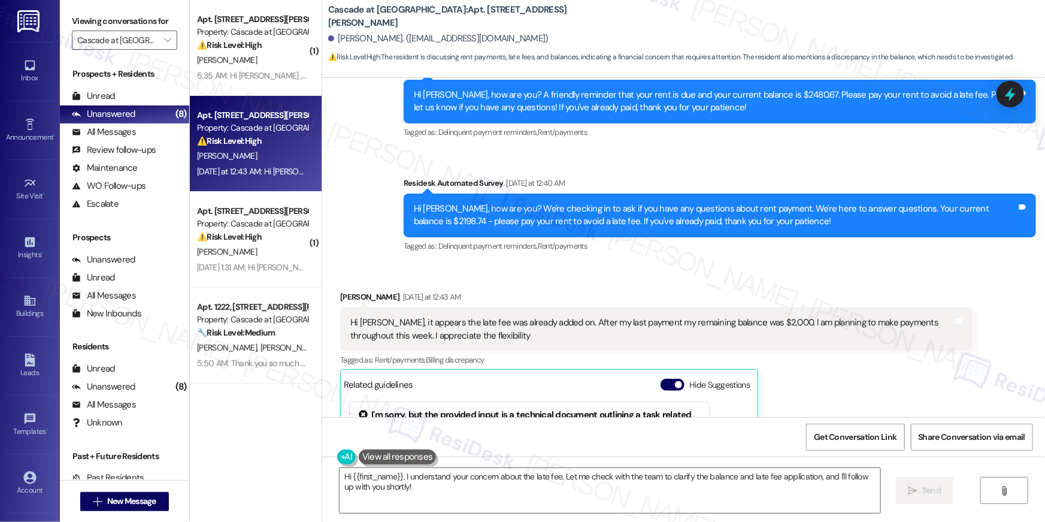
scroll to position [14307, 0]
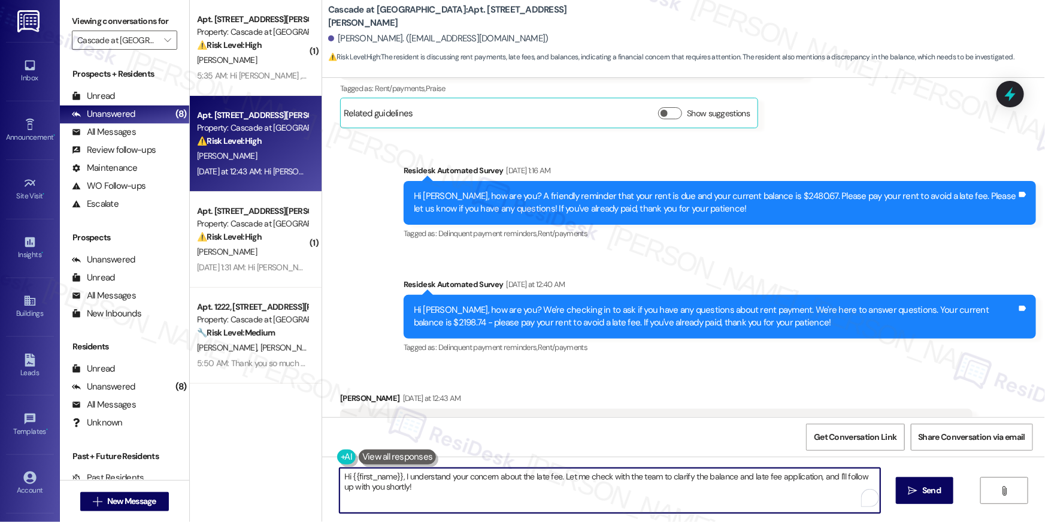
click at [507, 500] on textarea "Hi {{first_name}}, I understand your concern about the late fee. Let me check w…" at bounding box center [610, 490] width 541 height 45
drag, startPoint x: 522, startPoint y: 503, endPoint x: 277, endPoint y: 467, distance: 248.1
click at [277, 467] on div "( 1 ) Apt. 710, [GEOGRAPHIC_DATA][PERSON_NAME] Property: Cascade at Landmark ⚠️…" at bounding box center [617, 261] width 855 height 522
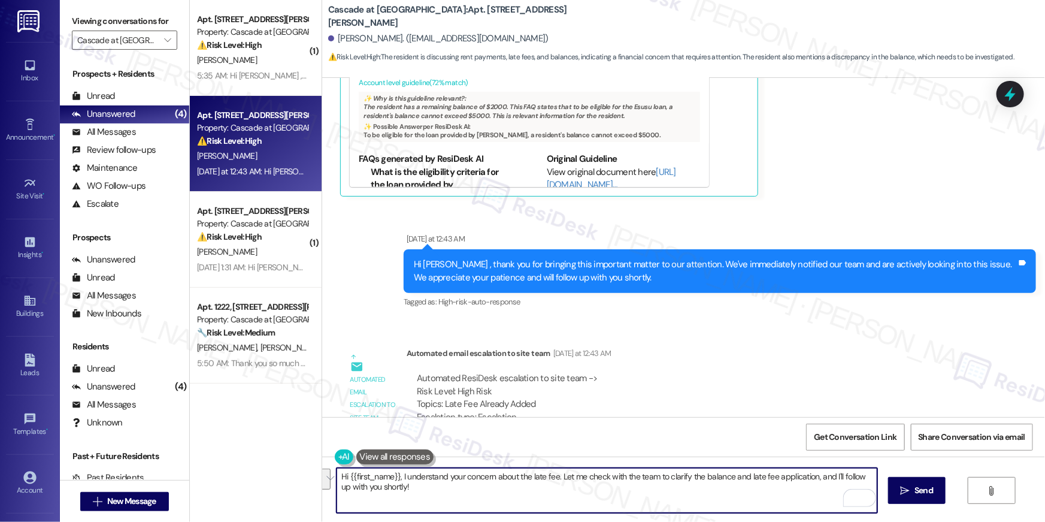
scroll to position [14825, 0]
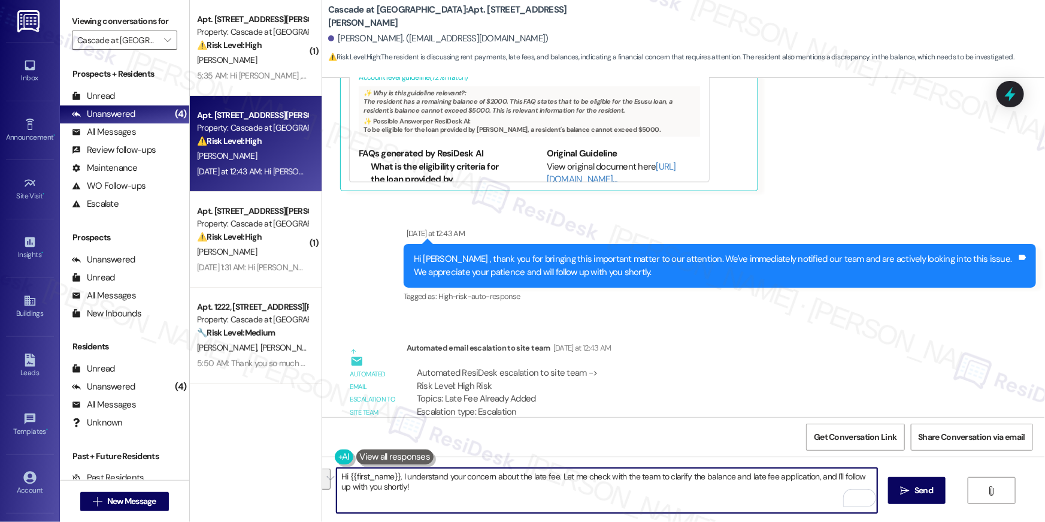
click at [521, 488] on textarea "Hi {{first_name}}, I understand your concern about the late fee. Let me check w…" at bounding box center [607, 490] width 541 height 45
click at [512, 492] on textarea "Hi {{first_name}}, I understand your concern about the late fee. Let me check w…" at bounding box center [607, 490] width 541 height 45
drag, startPoint x: 500, startPoint y: 495, endPoint x: 457, endPoint y: 494, distance: 42.6
click at [499, 495] on textarea "Hi {{first_name}}, I understand your concern about the late fee. Let me check w…" at bounding box center [607, 490] width 541 height 45
drag, startPoint x: 456, startPoint y: 494, endPoint x: 554, endPoint y: 476, distance: 99.3
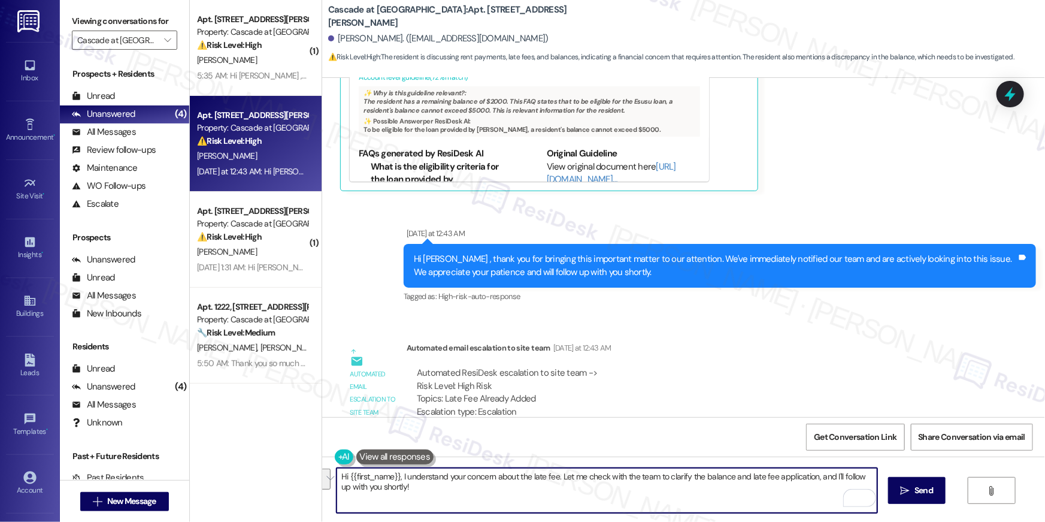
click at [554, 476] on textarea "Hi {{first_name}}, I understand your concern about the late fee. Let me check w…" at bounding box center [607, 490] width 541 height 45
type textarea "Hi {{first_name}}, I understand your concern about the late fee. May I know whi…"
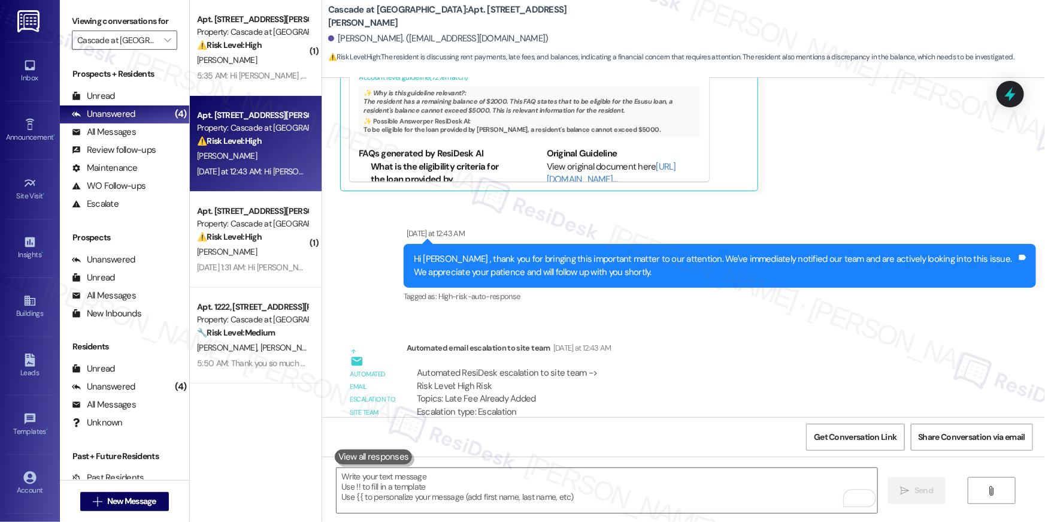
scroll to position [14562, 0]
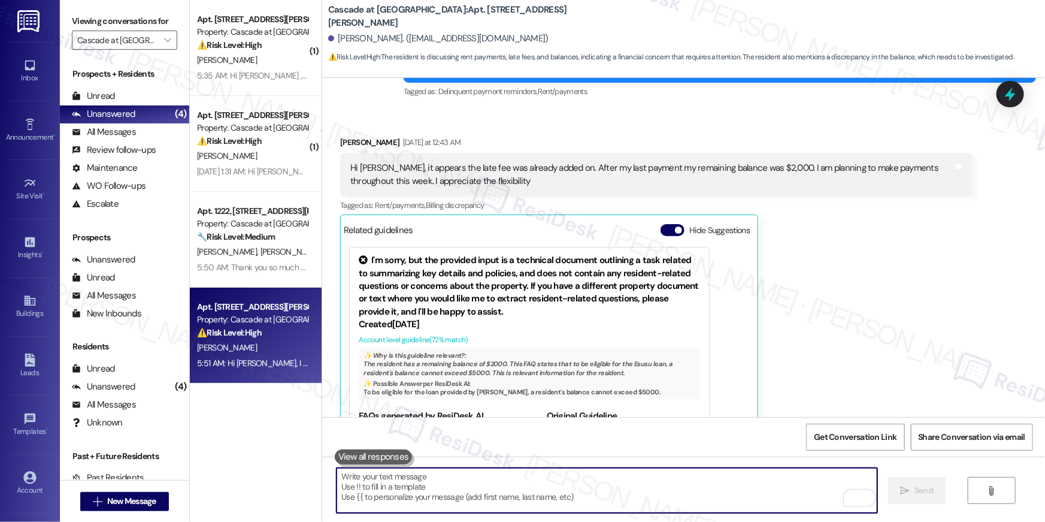
click at [228, 158] on div "[PERSON_NAME]" at bounding box center [252, 156] width 113 height 15
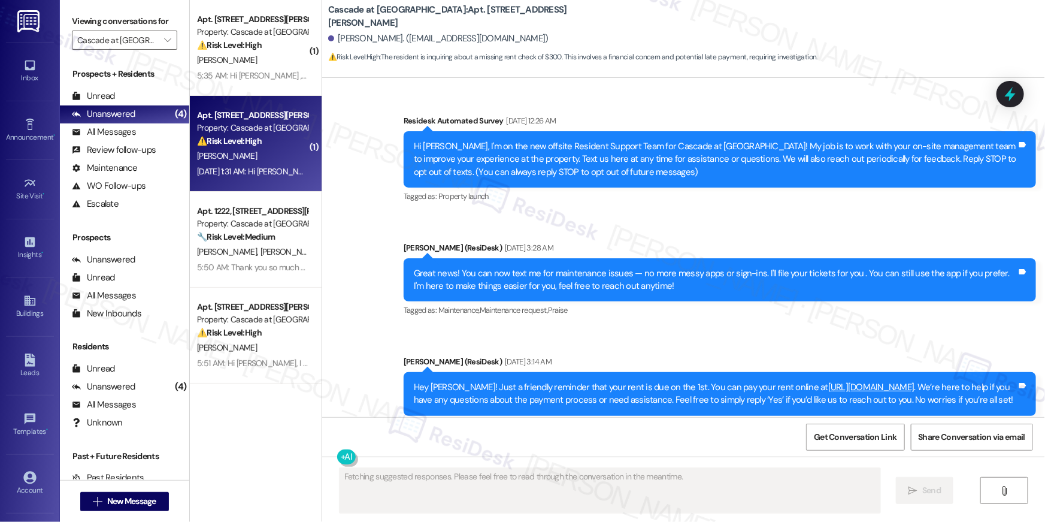
scroll to position [7753, 0]
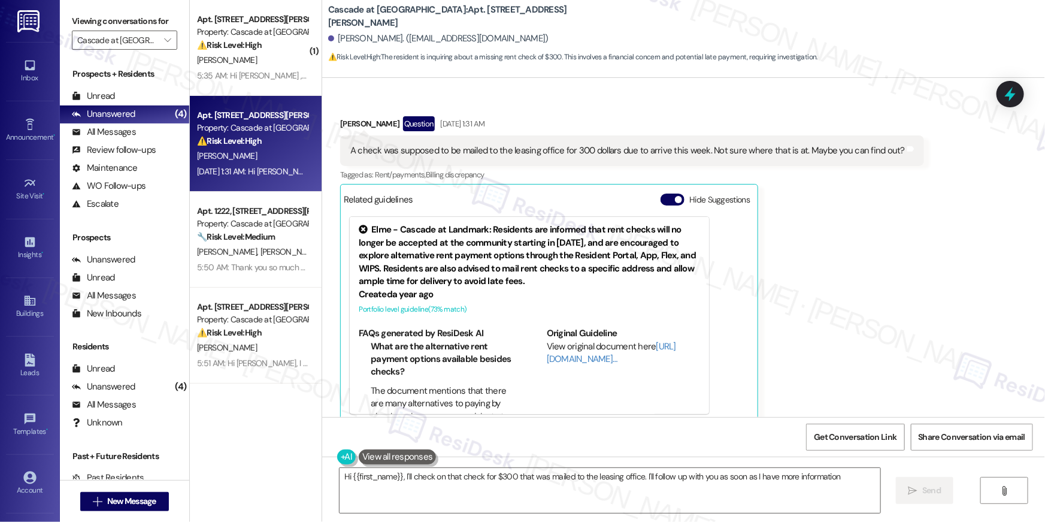
type textarea "Hi {{first_name}}, I'll check on that check for $300 that was mailed to the lea…"
click at [889, 262] on div "[PERSON_NAME] Question [DATE] 1:31 AM A check was supposed to be mailed to the …" at bounding box center [632, 269] width 584 height 307
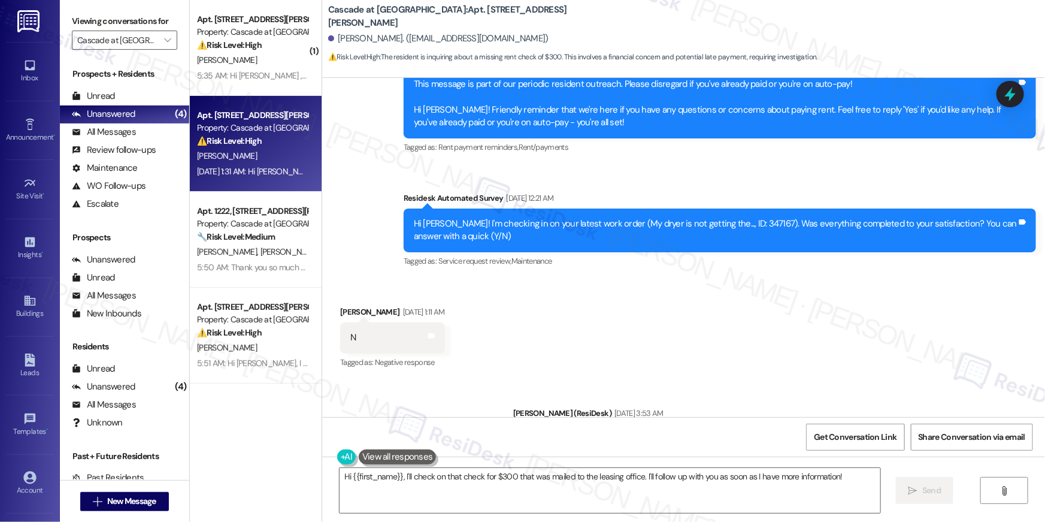
scroll to position [3793, 0]
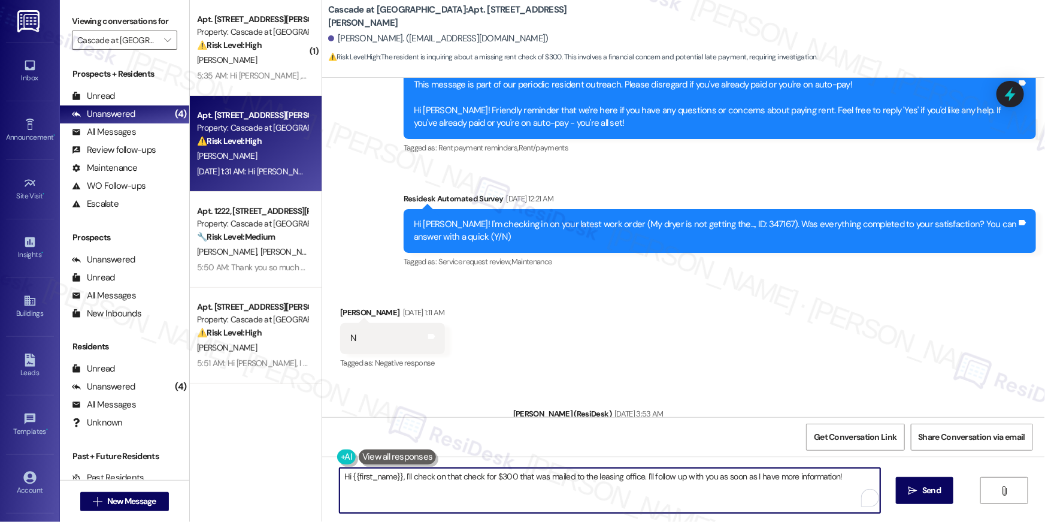
click at [501, 488] on textarea "Hi {{first_name}}, I'll check on that check for $300 that was mailed to the lea…" at bounding box center [610, 490] width 541 height 45
click at [488, 490] on textarea "Hi {{first_name}}, I'll check on that check for $300 that was mailed to the lea…" at bounding box center [610, 490] width 541 height 45
click at [585, 500] on textarea "Hi {{first_name}}, I'll check on that check for $300 that was mailed to the lea…" at bounding box center [610, 490] width 541 height 45
click at [671, 499] on textarea "Hi {{first_name}}, I'll check on that check for $300 that was mailed to the lea…" at bounding box center [607, 490] width 541 height 45
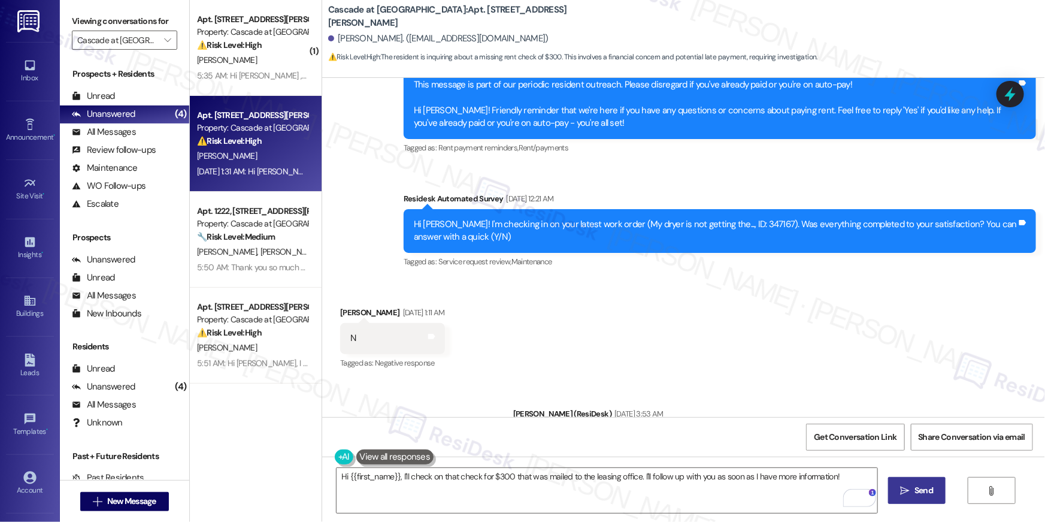
click at [925, 484] on span "Send" at bounding box center [924, 490] width 19 height 13
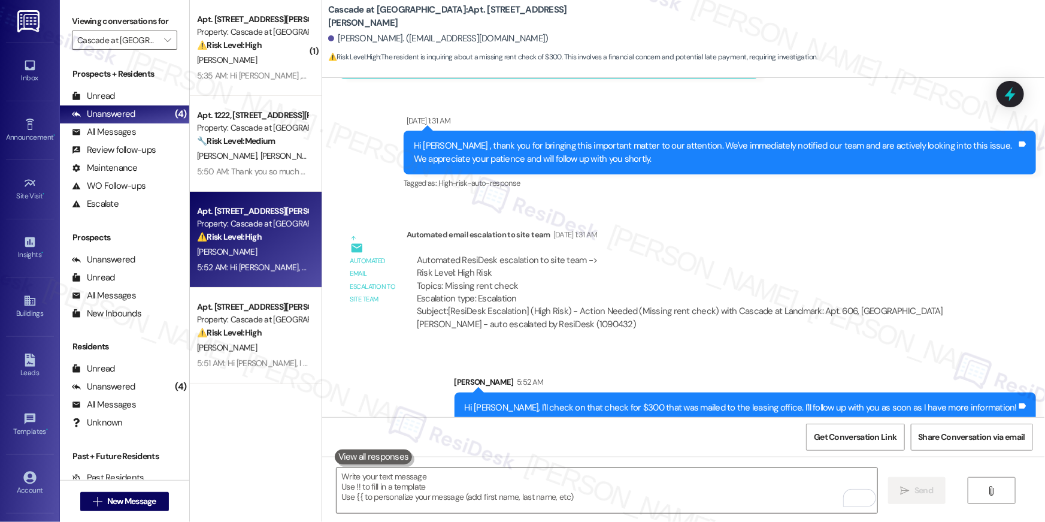
scroll to position [8098, 0]
click at [164, 41] on icon "" at bounding box center [167, 40] width 7 height 10
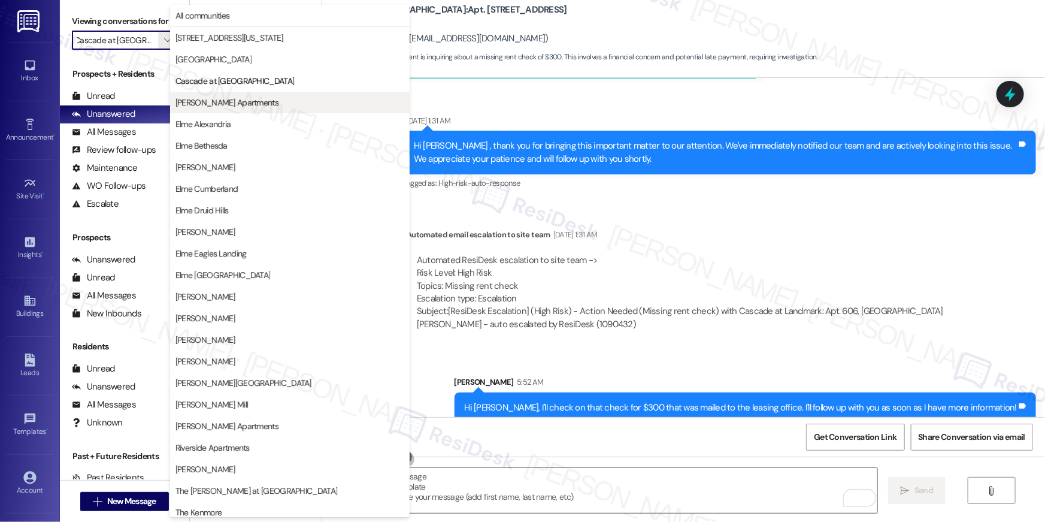
click at [222, 106] on span "Clayborne Apartments" at bounding box center [227, 102] width 103 height 12
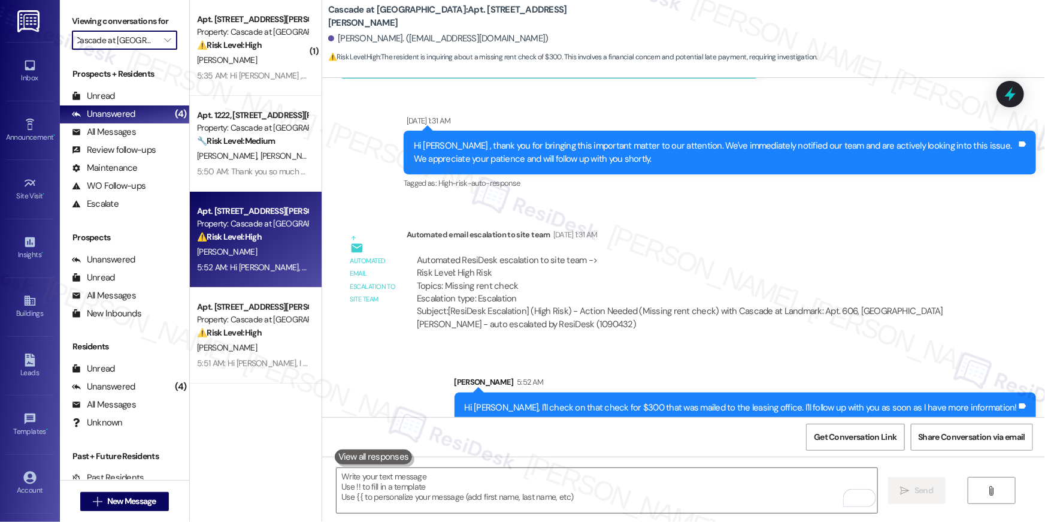
type input "Clayborne Apartments"
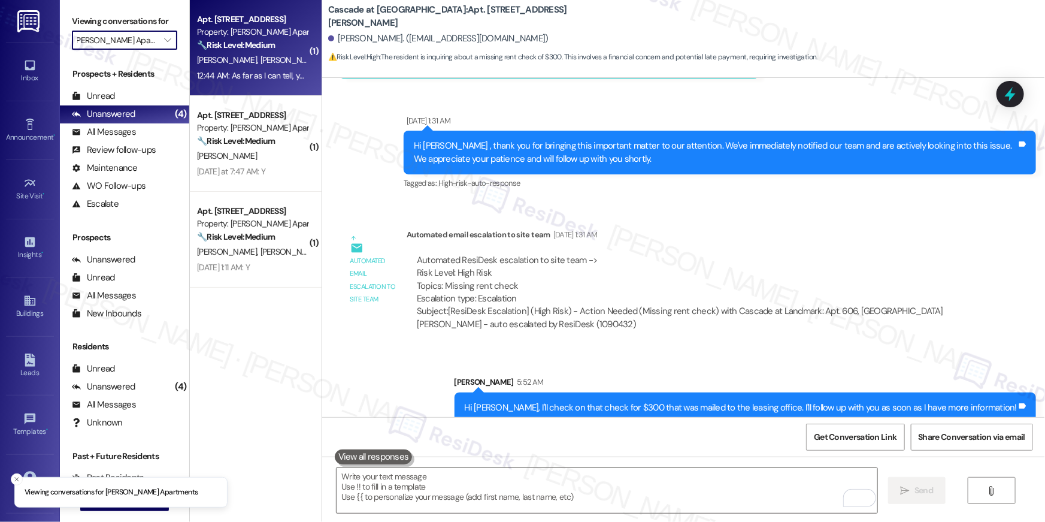
click at [234, 78] on div "12:44 AM: As far as I can tell, yes. 12:44 AM: As far as I can tell, yes." at bounding box center [253, 75] width 112 height 11
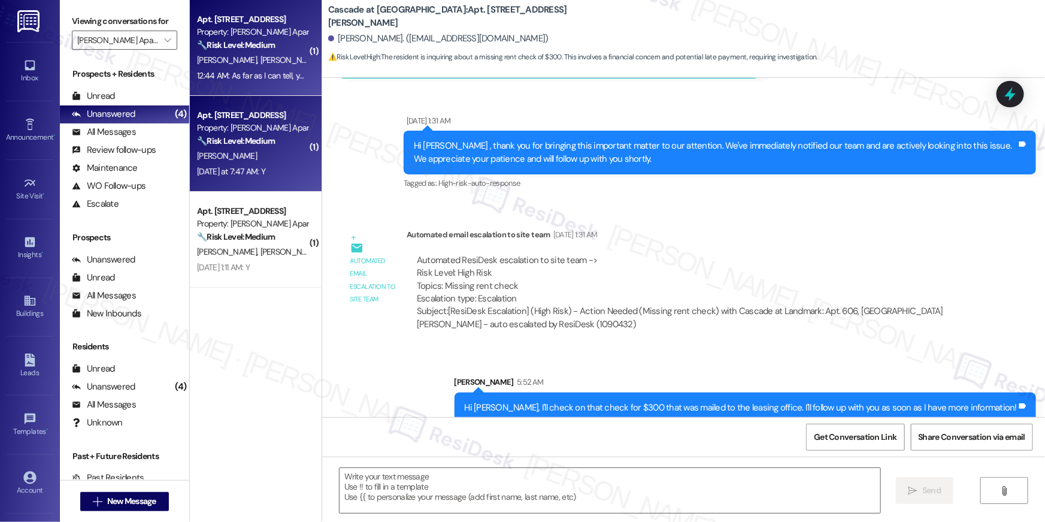
type textarea "Fetching suggested responses. Please feel free to read through the conversation…"
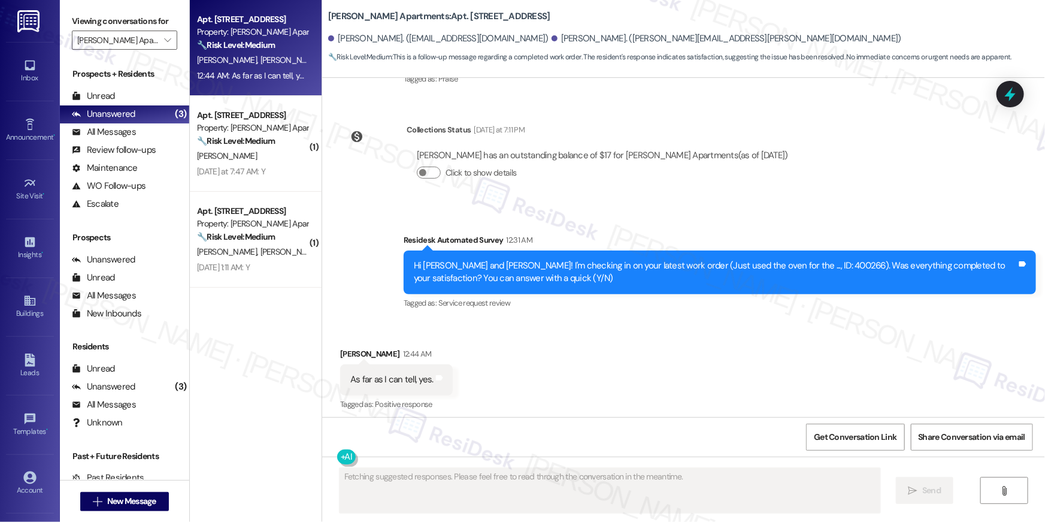
scroll to position [3286, 0]
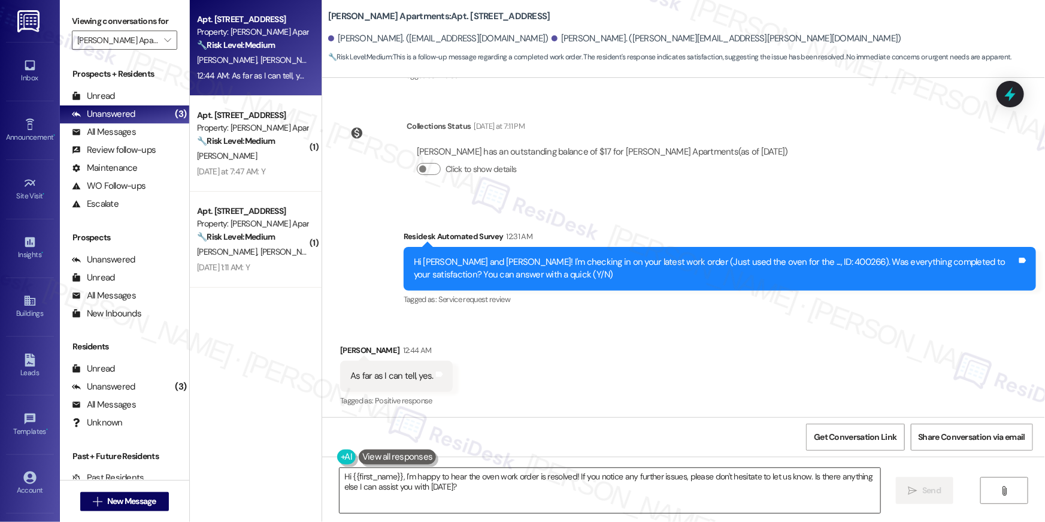
click at [656, 499] on textarea "Hi {{first_name}}, I'm happy to hear the oven work order is resolved! If you no…" at bounding box center [610, 490] width 541 height 45
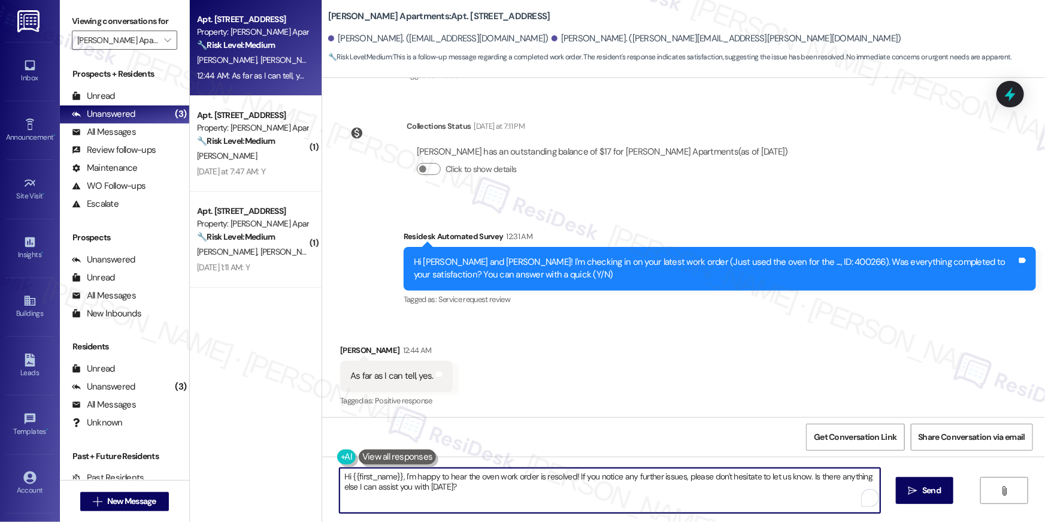
click at [656, 499] on textarea "Hi {{first_name}}, I'm happy to hear the oven work order is resolved! If you no…" at bounding box center [610, 490] width 541 height 45
paste textarea "’m happy to hear your work order has been completed! If anything else comes up …"
type textarea "Hi {{first_name}}, I’m happy to hear your work order has been completed! If any…"
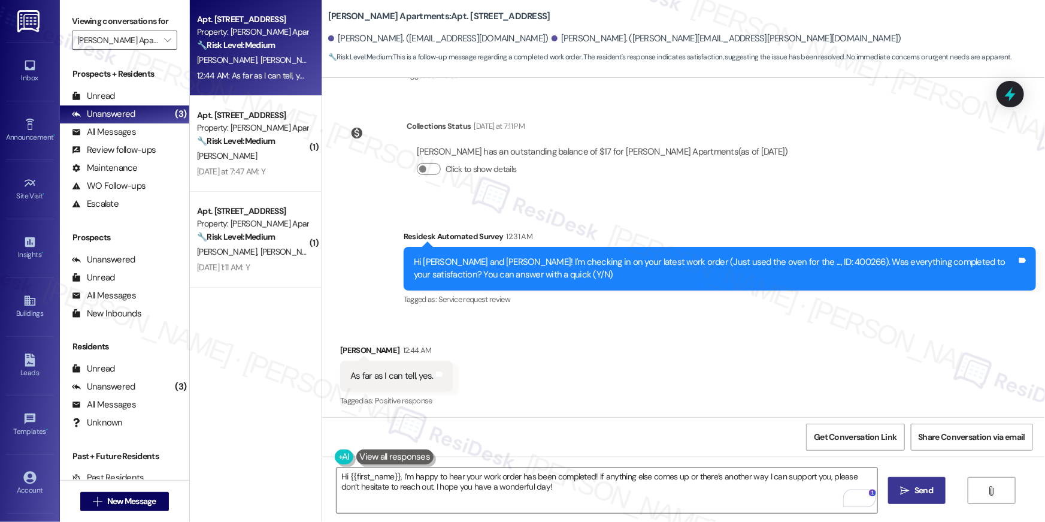
click at [936, 492] on button " Send" at bounding box center [917, 490] width 58 height 27
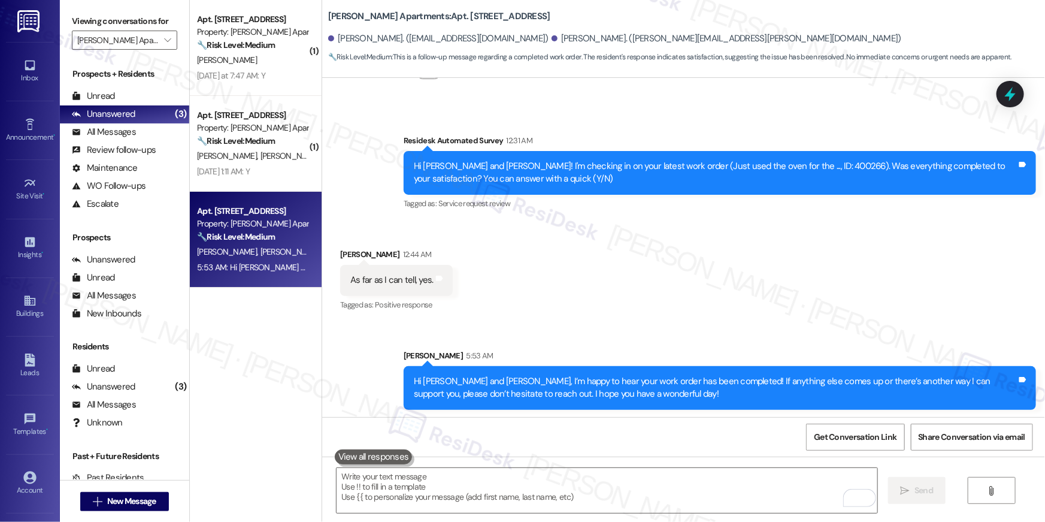
scroll to position [3383, 0]
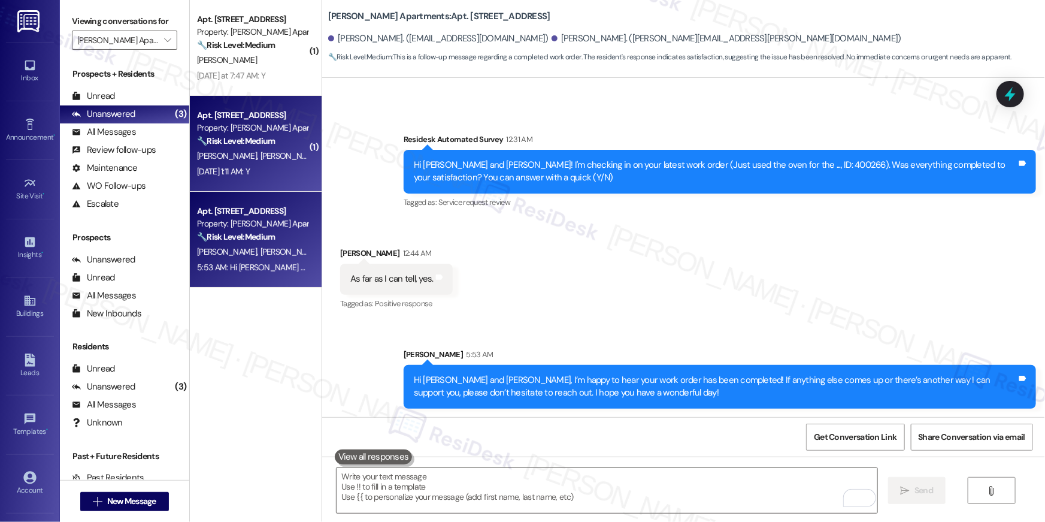
click at [261, 150] on span "J. Kaiman" at bounding box center [291, 155] width 60 height 11
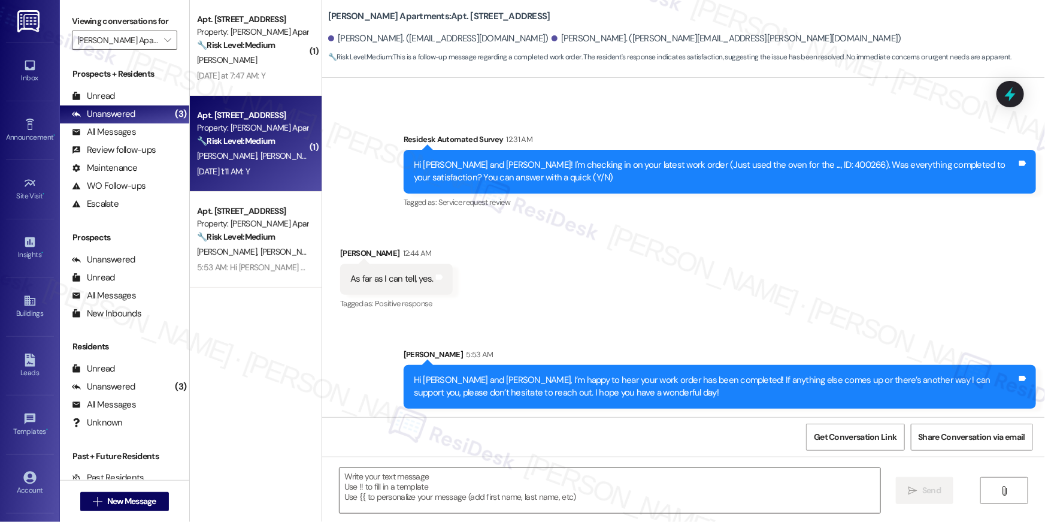
click at [261, 150] on span "J. Kaiman" at bounding box center [291, 155] width 60 height 11
type textarea "Fetching suggested responses. Please feel free to read through the conversation…"
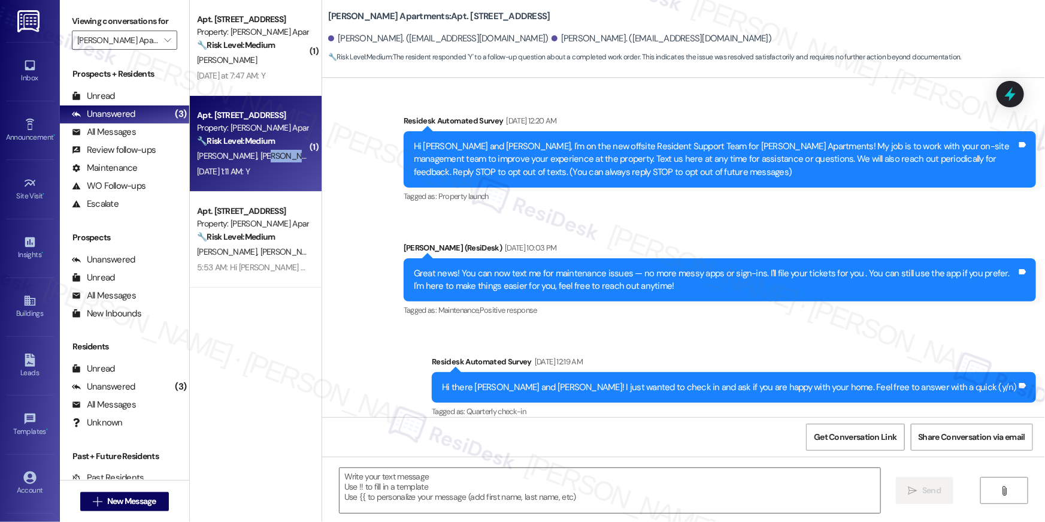
scroll to position [4479, 0]
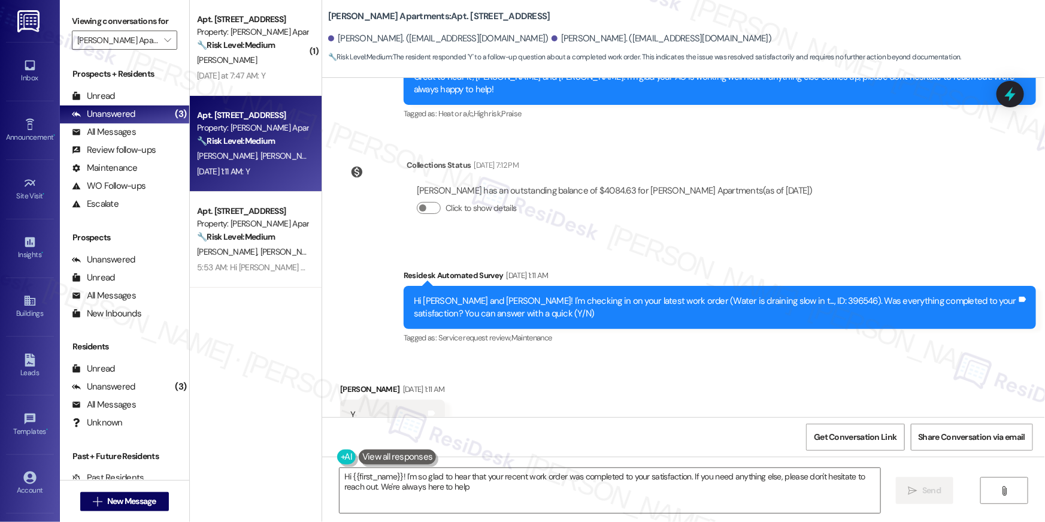
type textarea "Hi {{first_name}}! I'm so glad to hear that your recent work order was complete…"
click at [605, 491] on textarea "Hi {{first_name}}! I'm so glad to hear that your recent work order was complete…" at bounding box center [610, 490] width 541 height 45
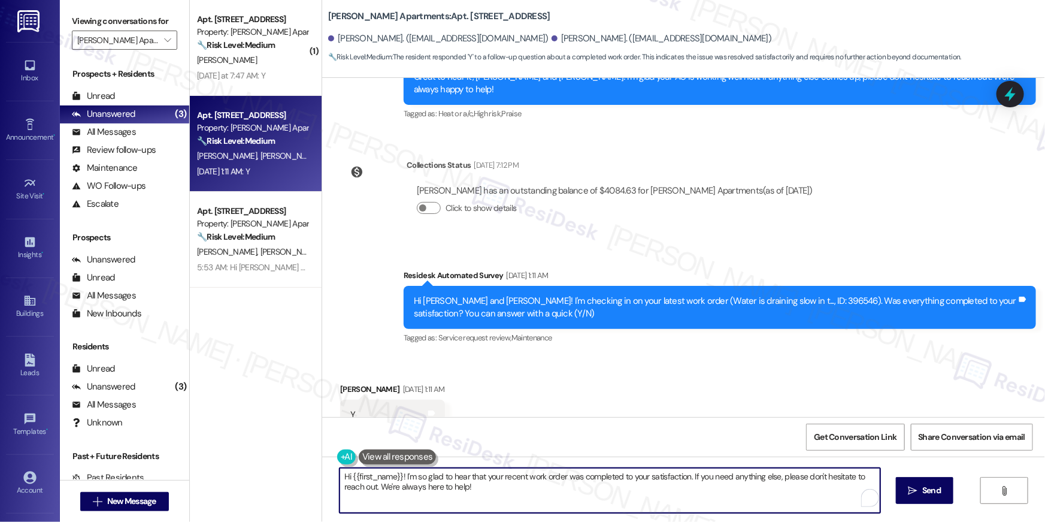
click at [650, 500] on textarea "Hi {{first_name}}! I'm so glad to hear that your recent work order was complete…" at bounding box center [610, 490] width 541 height 45
drag, startPoint x: 695, startPoint y: 497, endPoint x: 719, endPoint y: 497, distance: 24.0
click at [698, 497] on textarea "Hi {{first_name}}! I'm so glad to hear that your recent work order was complete…" at bounding box center [610, 490] width 541 height 45
click at [892, 491] on button " Send" at bounding box center [917, 490] width 58 height 27
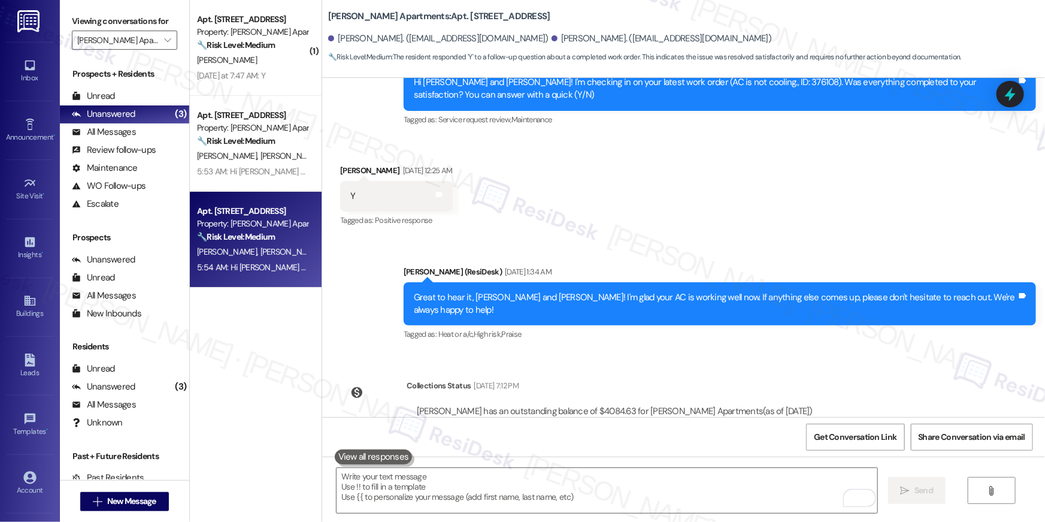
scroll to position [4576, 0]
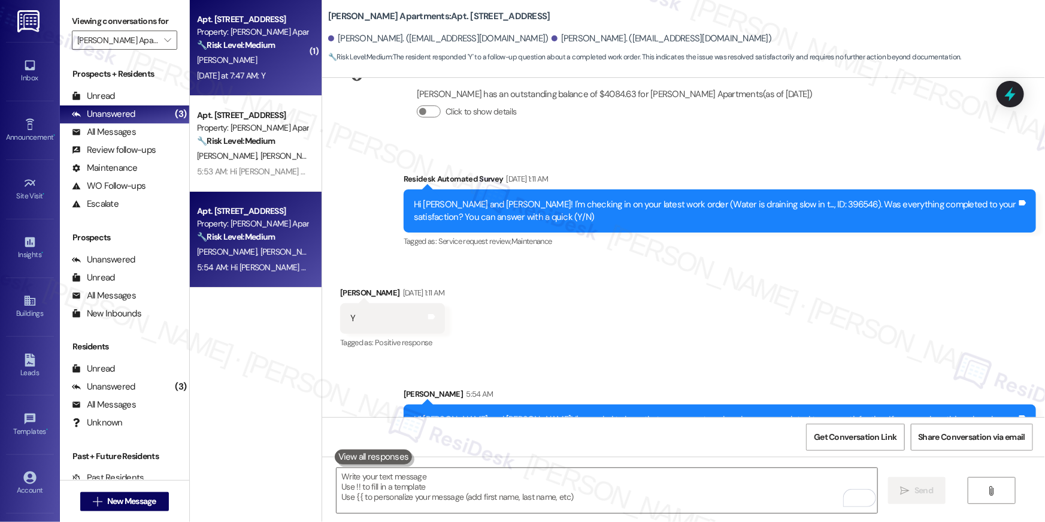
click at [258, 80] on div "Yesterday at 7:47 AM: Y Yesterday at 7:47 AM: Y" at bounding box center [231, 75] width 68 height 11
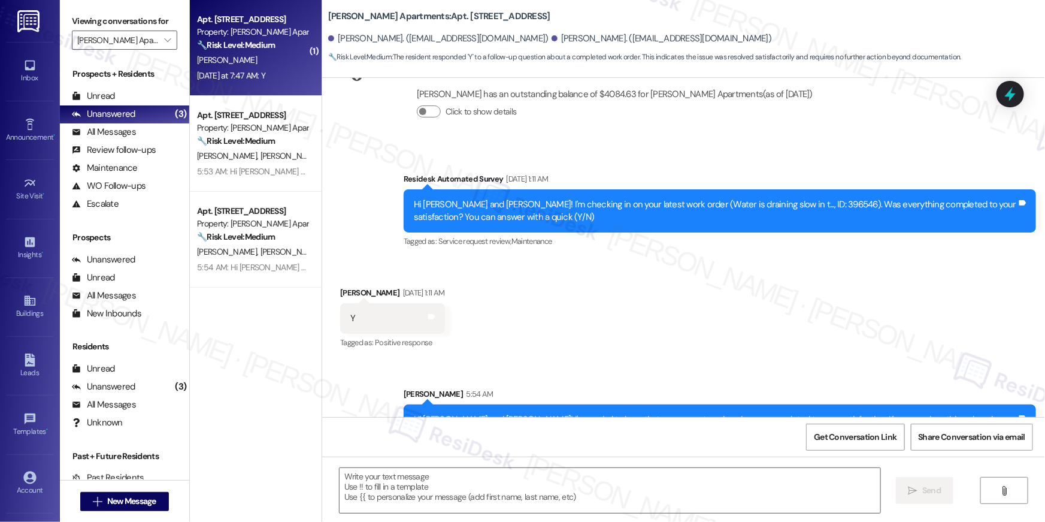
type textarea "Fetching suggested responses. Please feel free to read through the conversation…"
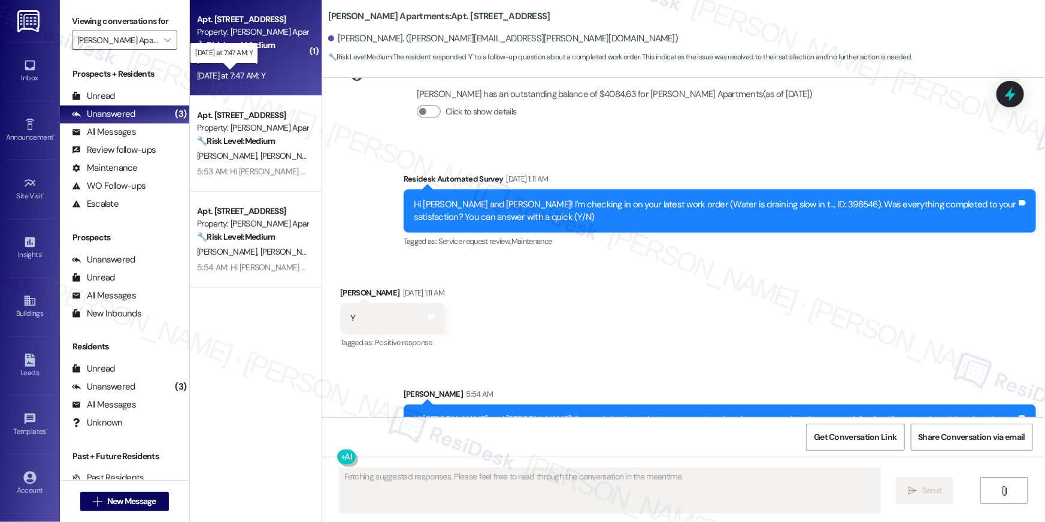
scroll to position [659, 0]
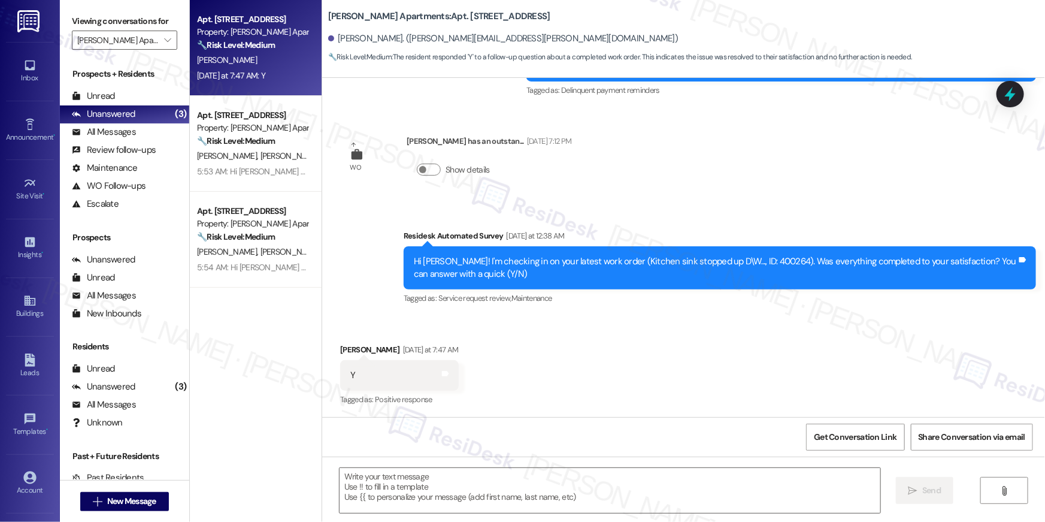
click at [606, 343] on div "Received via SMS Lindsey Tice Yesterday at 7:47 AM Y Tags and notes Tagged as: …" at bounding box center [683, 366] width 723 height 101
click at [697, 488] on textarea at bounding box center [610, 490] width 541 height 45
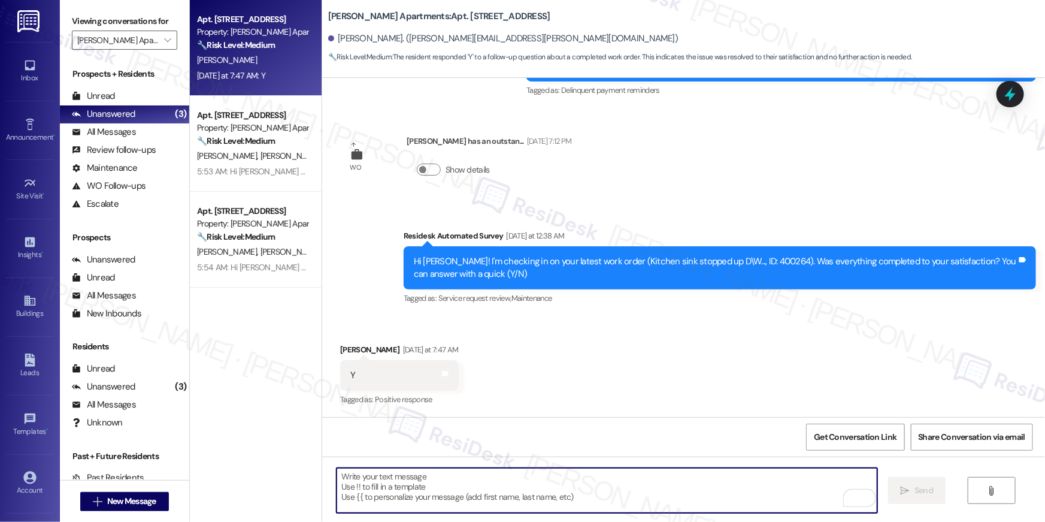
click at [678, 490] on textarea "To enrich screen reader interactions, please activate Accessibility in Grammarl…" at bounding box center [607, 490] width 541 height 45
paste textarea "Hi {{first_name}}, I’m happy to hear your work order has been completed! If any…"
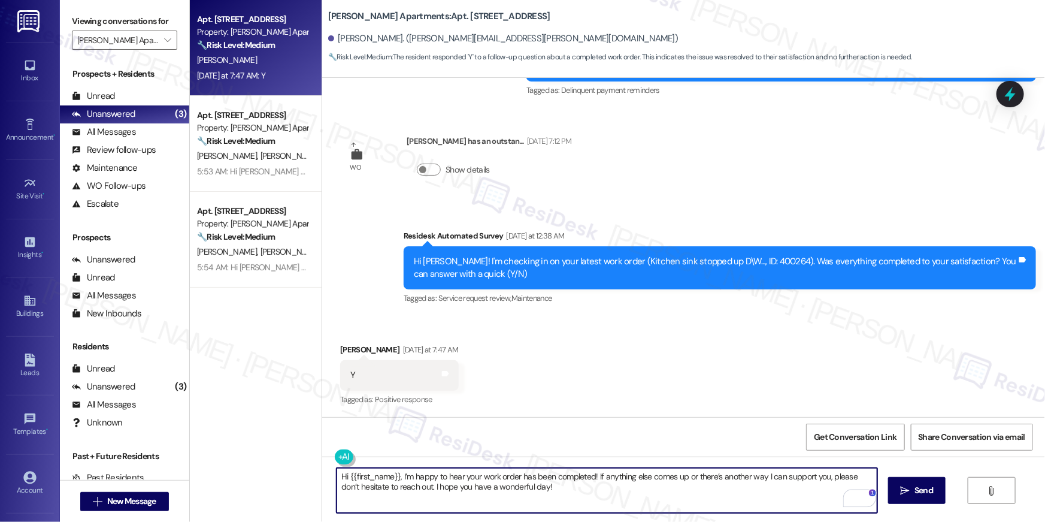
type textarea "Hi {{first_name}}, I’m happy to hear your work order has been completed! If any…"
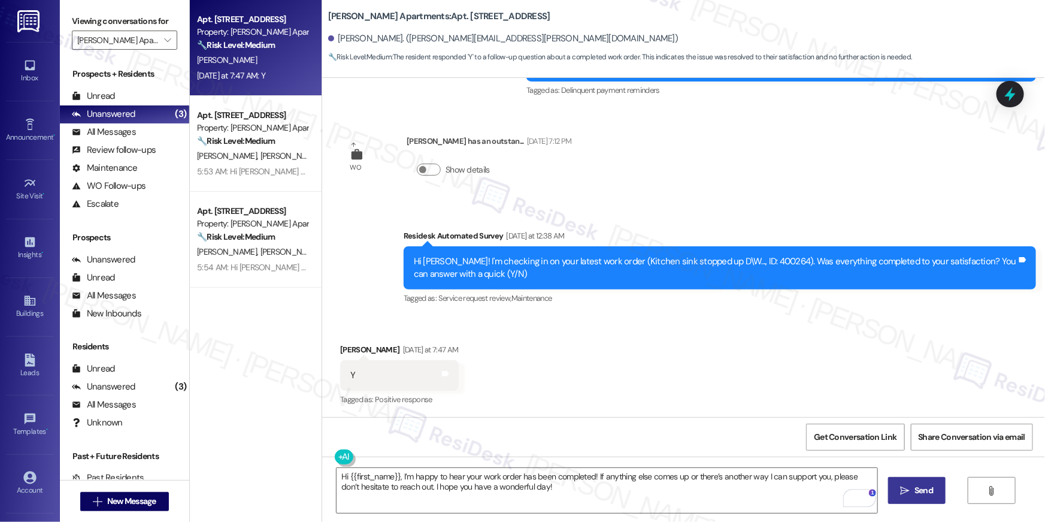
drag, startPoint x: 963, startPoint y: 492, endPoint x: 943, endPoint y: 494, distance: 20.4
click at [962, 492] on div "Hi {{first_name}}, I’m happy to hear your work order has been completed! If any…" at bounding box center [683, 501] width 723 height 90
click at [920, 495] on span "Send" at bounding box center [924, 490] width 19 height 13
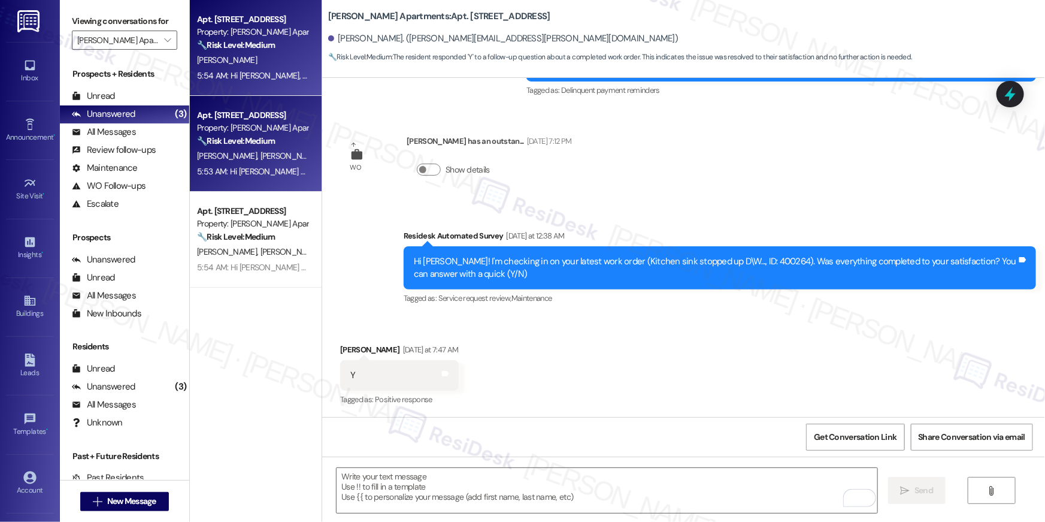
click at [224, 103] on div "Apt. 214, 820 South Columbus Street Property: Clayborne Apartments 🔧 Risk Level…" at bounding box center [256, 144] width 132 height 96
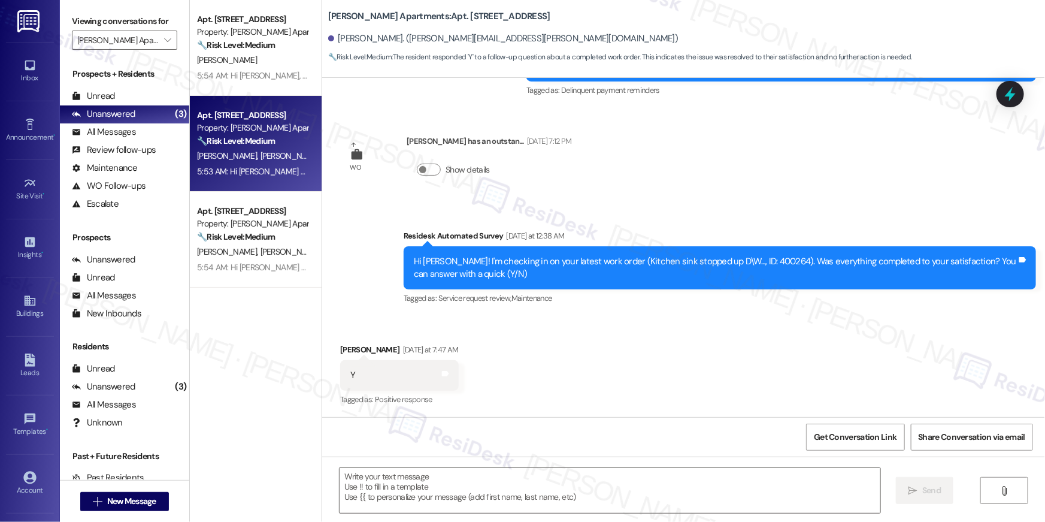
type textarea "Fetching suggested responses. Please feel free to read through the conversation…"
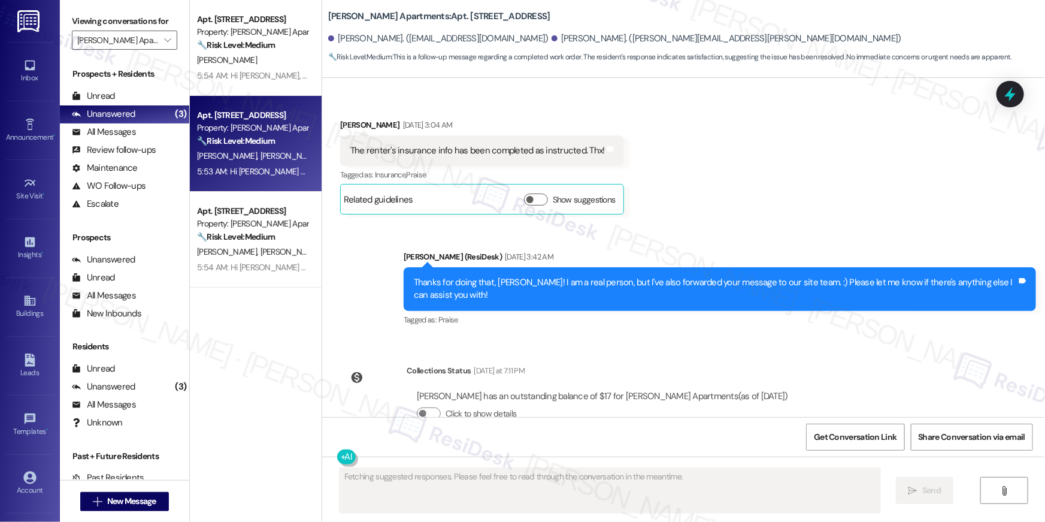
scroll to position [3286, 0]
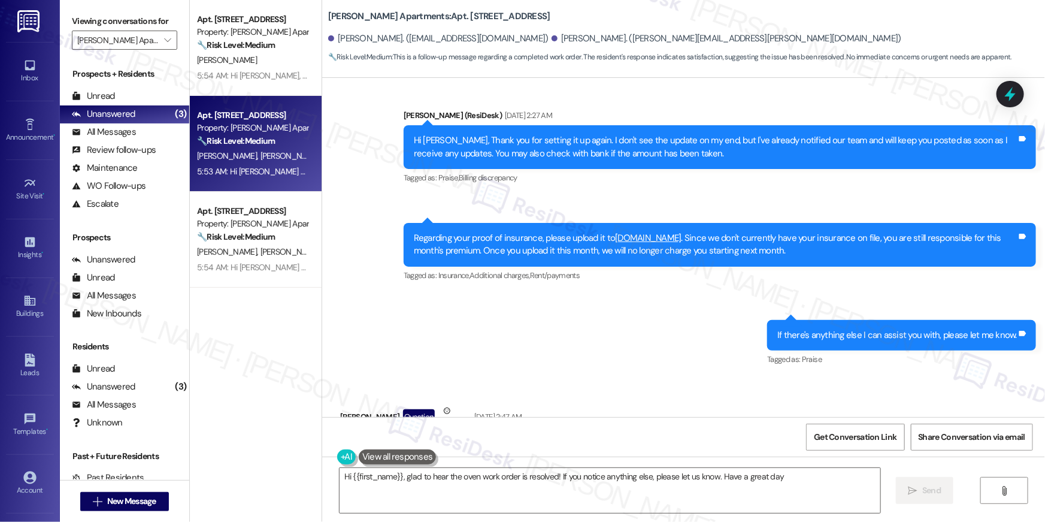
type textarea "Hi {{first_name}}, glad to hear the oven work order is resolved! If you notice …"
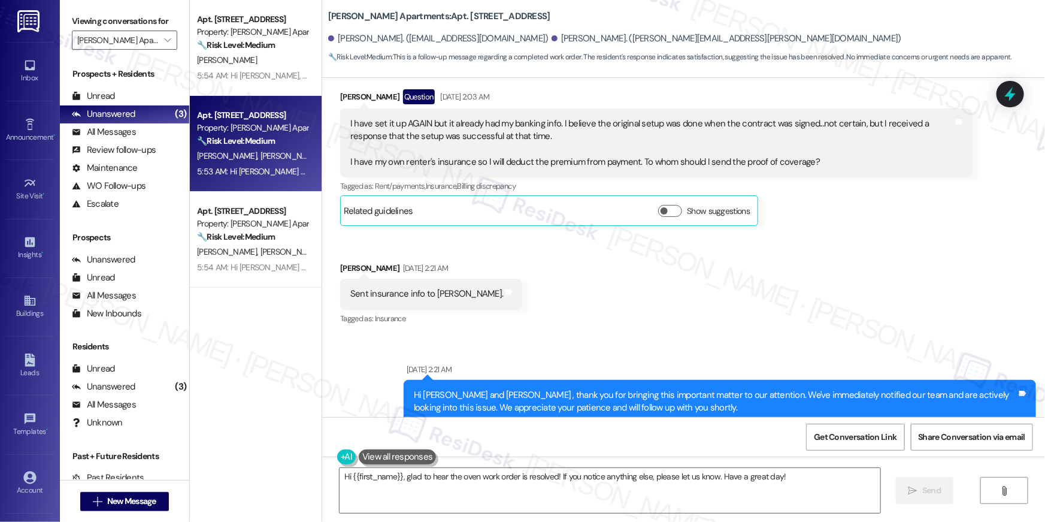
scroll to position [1526, 0]
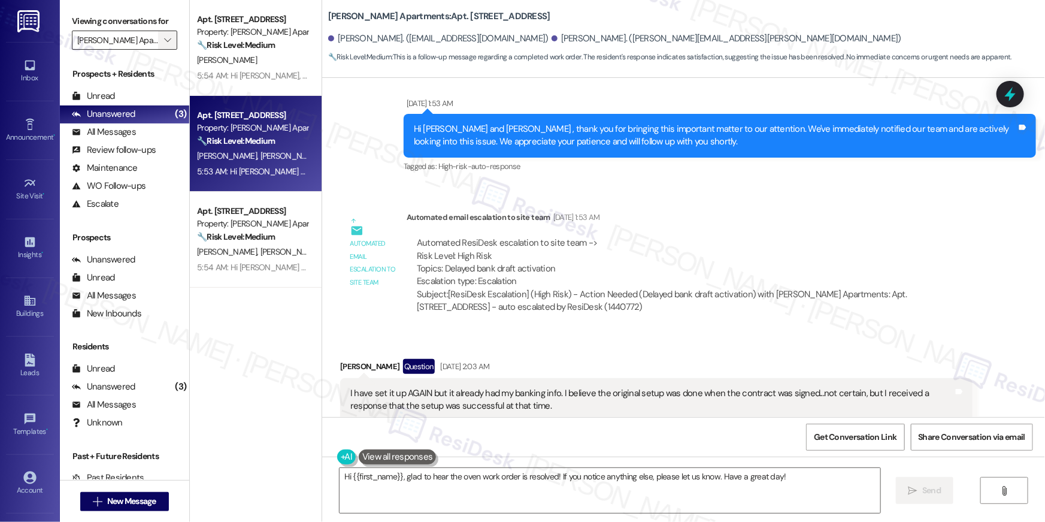
click at [164, 49] on span "" at bounding box center [167, 40] width 11 height 19
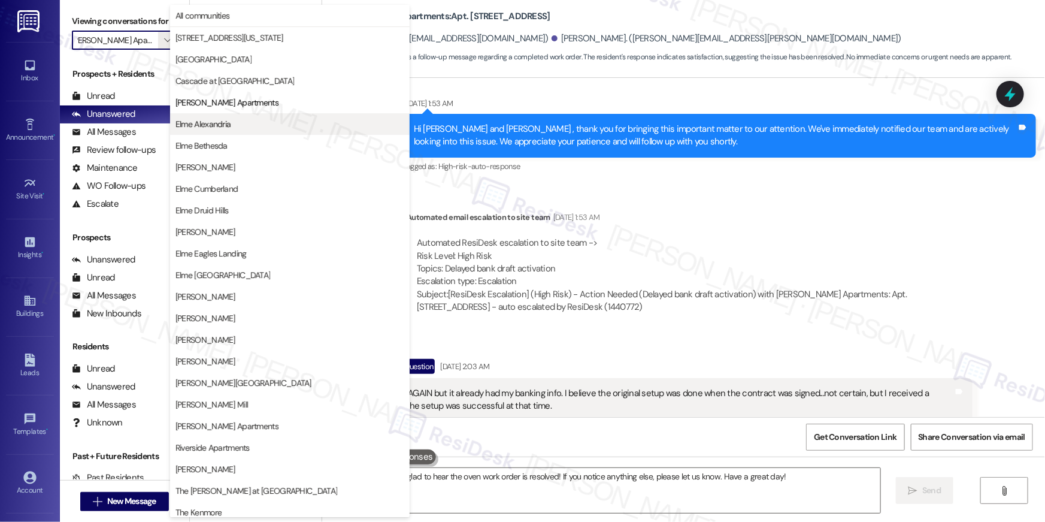
click at [249, 123] on span "Elme Alexandria" at bounding box center [290, 124] width 229 height 12
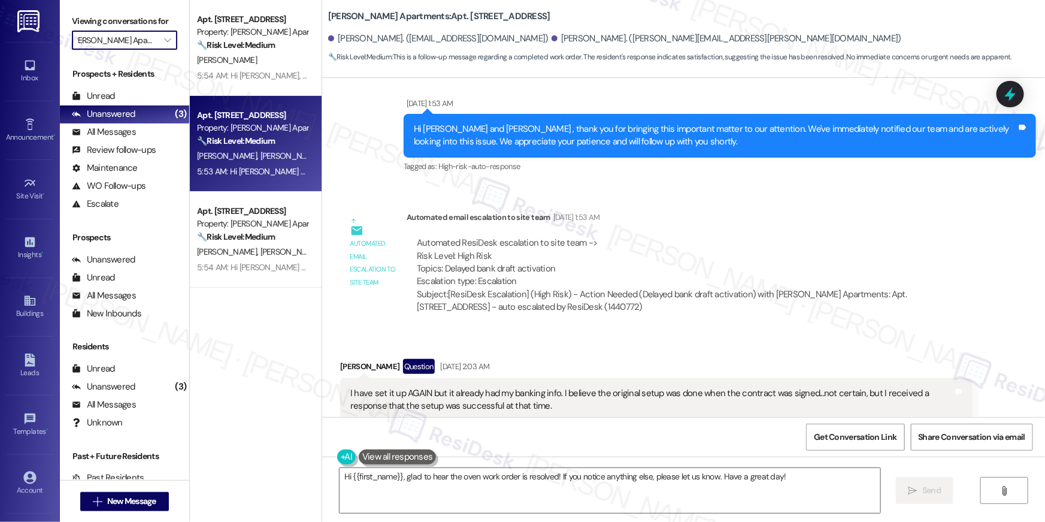
type input "Elme Alexandria"
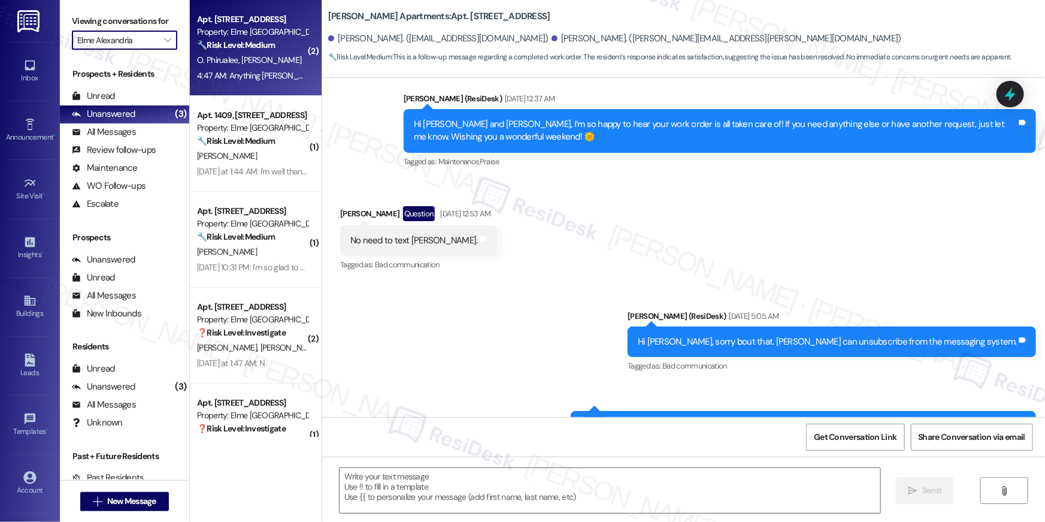
type textarea "Fetching suggested responses. Please feel free to read through the conversation…"
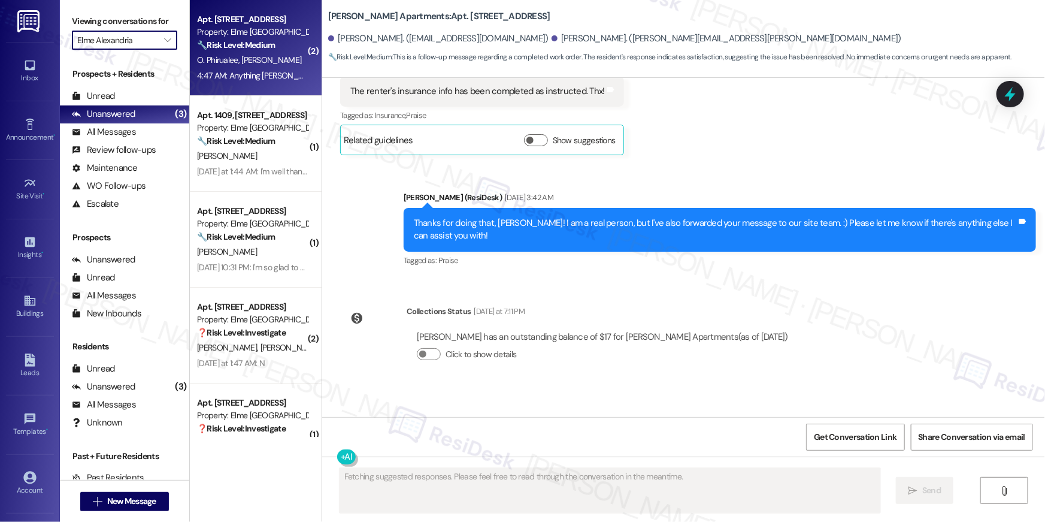
scroll to position [3286, 0]
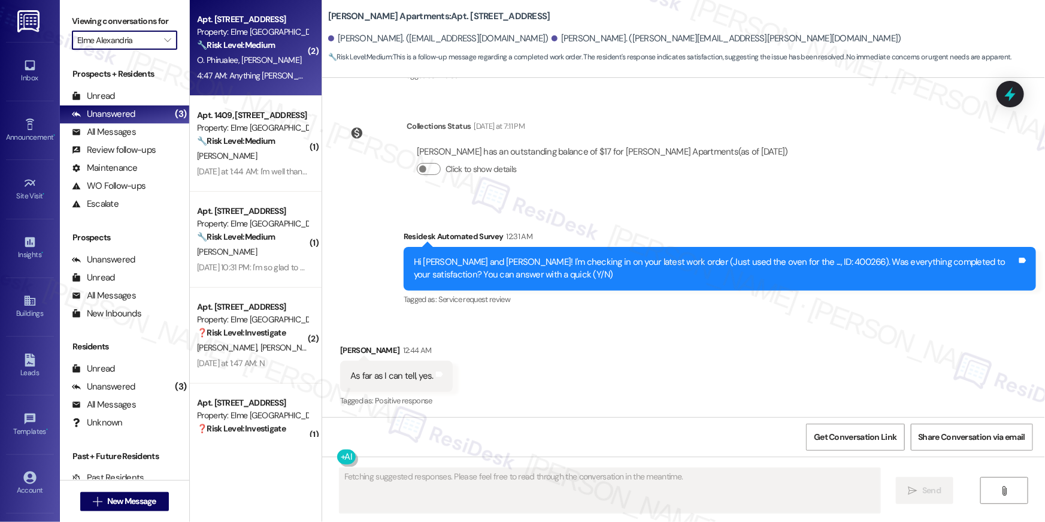
click at [243, 49] on strong "🔧 Risk Level: Medium" at bounding box center [236, 45] width 78 height 11
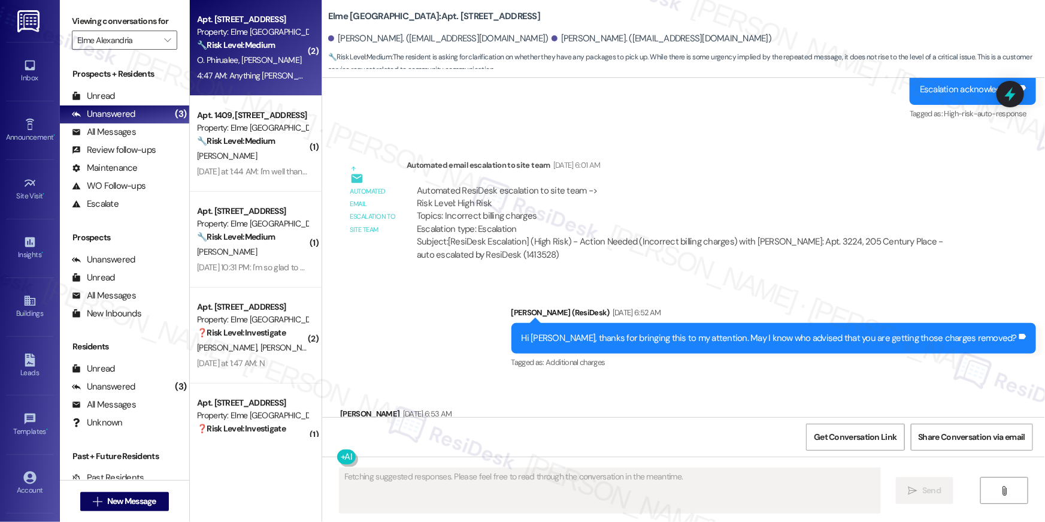
scroll to position [16939, 0]
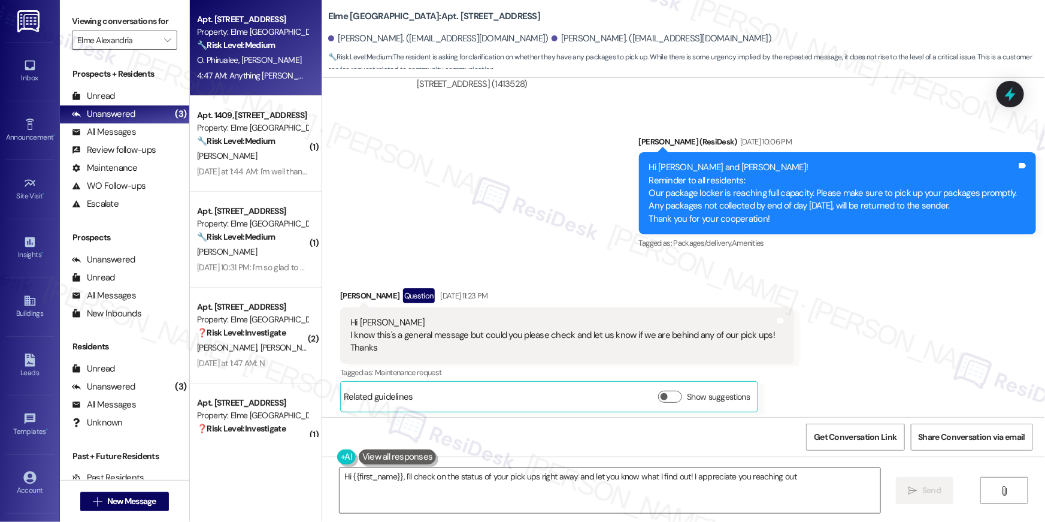
type textarea "Hi {{first_name}}, I'll check on the status of your pick ups right away and let…"
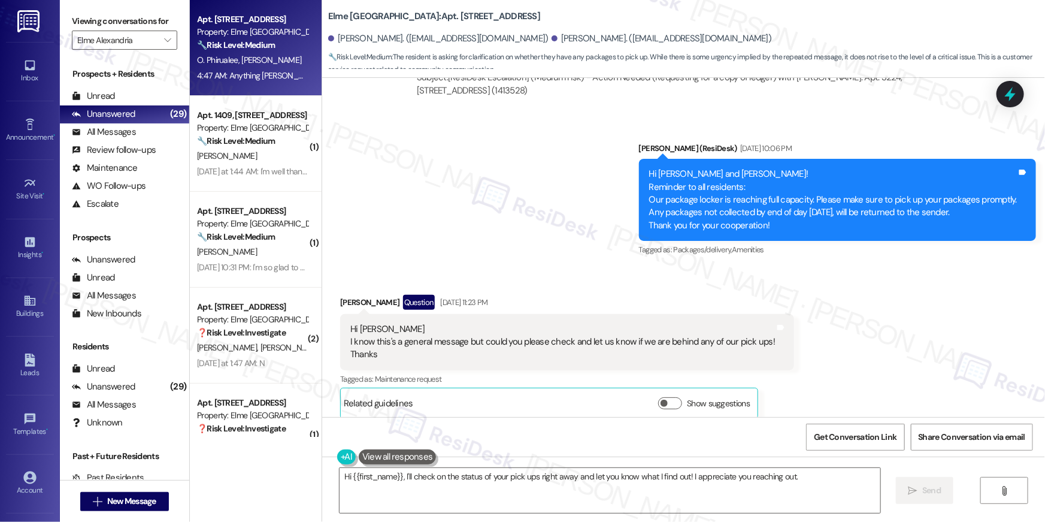
scroll to position [16918, 0]
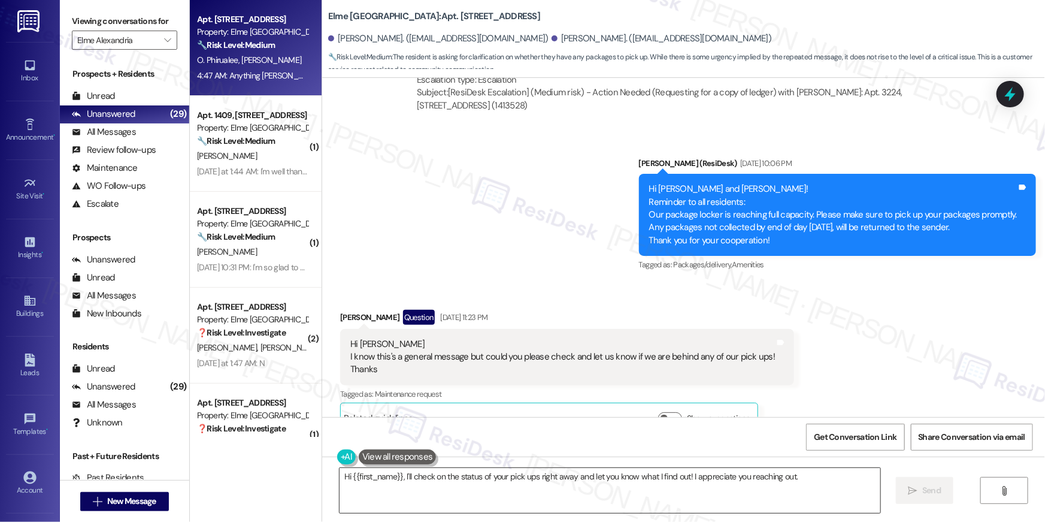
click at [479, 497] on textarea "Hi {{first_name}}, I'll check on the status of your pick ups right away and let…" at bounding box center [610, 490] width 541 height 45
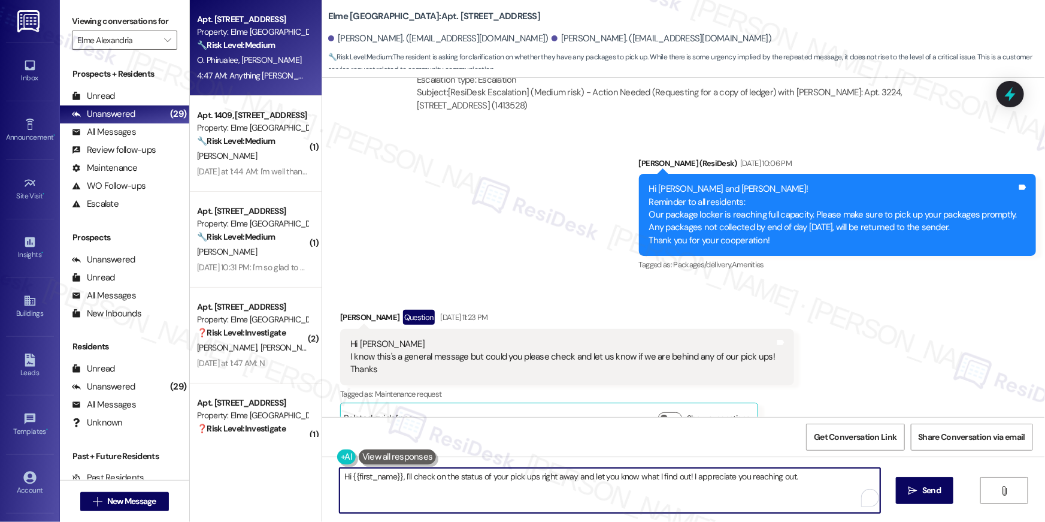
click at [494, 492] on textarea "Hi {{first_name}}, I'll check on the status of your pick ups right away and let…" at bounding box center [610, 490] width 541 height 45
drag, startPoint x: 395, startPoint y: 480, endPoint x: 431, endPoint y: 503, distance: 42.9
click at [429, 503] on textarea "Hi {{first_name}}, I'll check on the status of your pick ups right away and let…" at bounding box center [607, 490] width 541 height 45
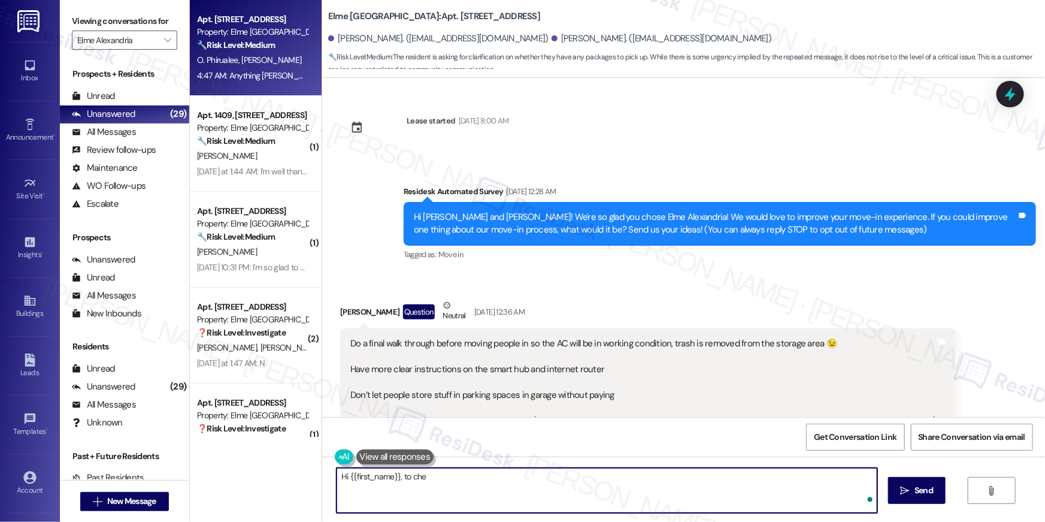
scroll to position [16918, 0]
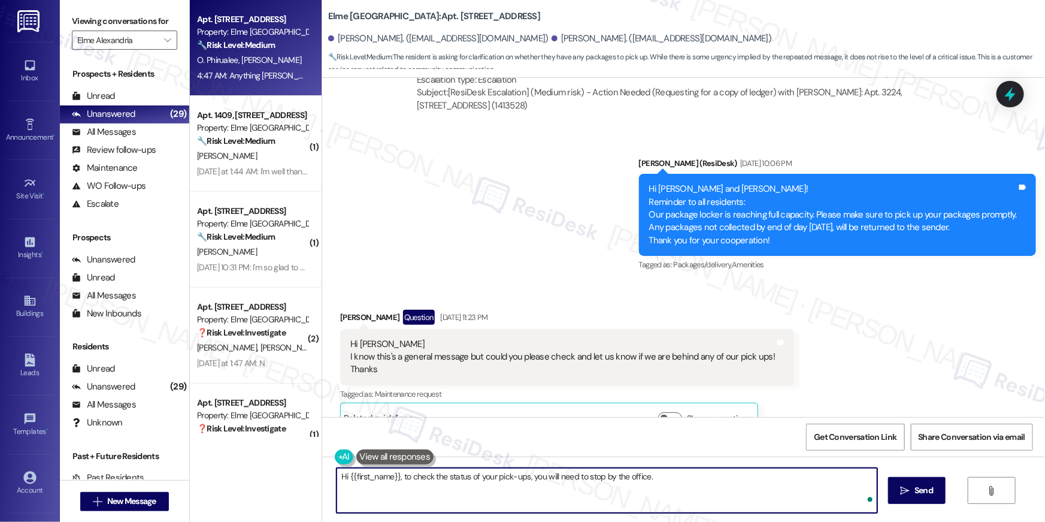
type textarea "Hi {{first_name}}, to check the status of your pick-ups, you will need to stop …"
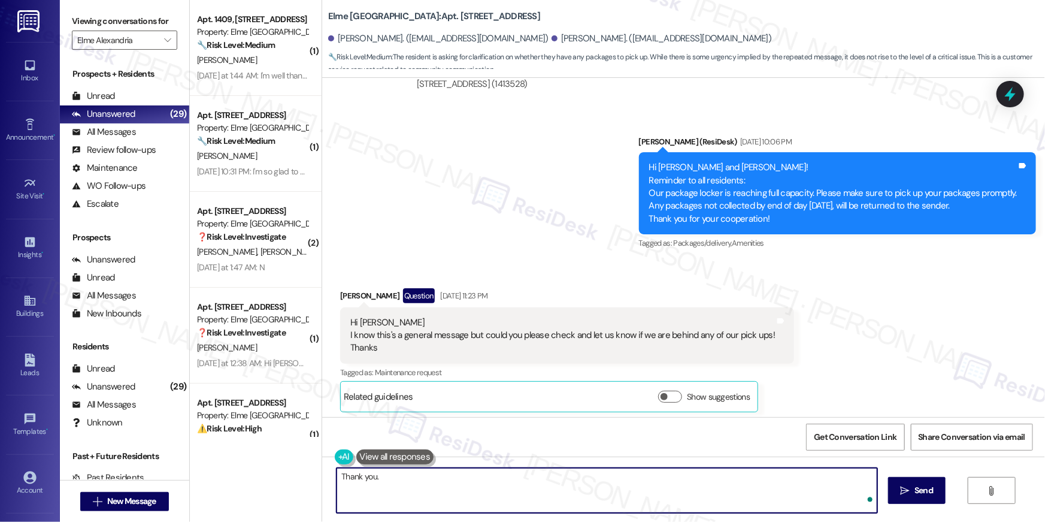
type textarea "Thank you."
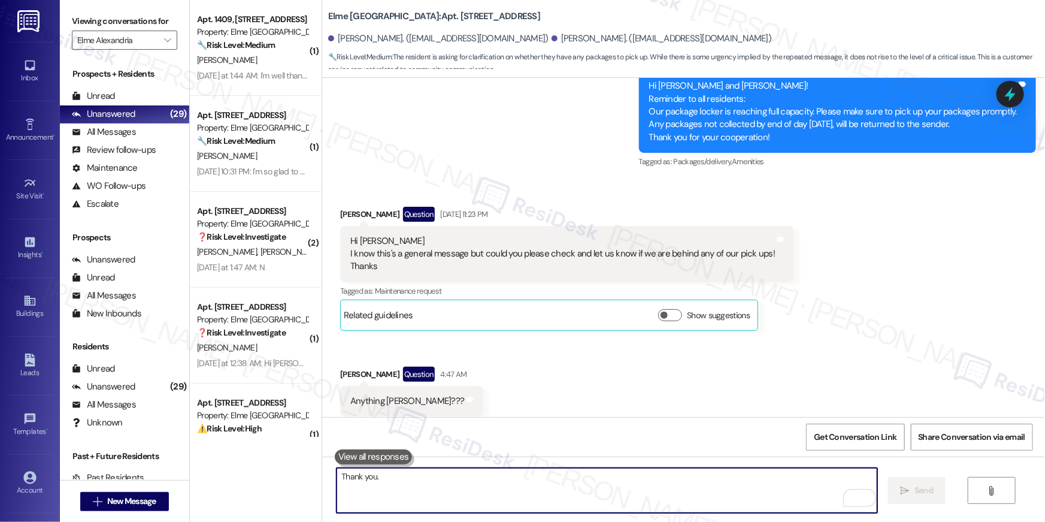
scroll to position [17106, 0]
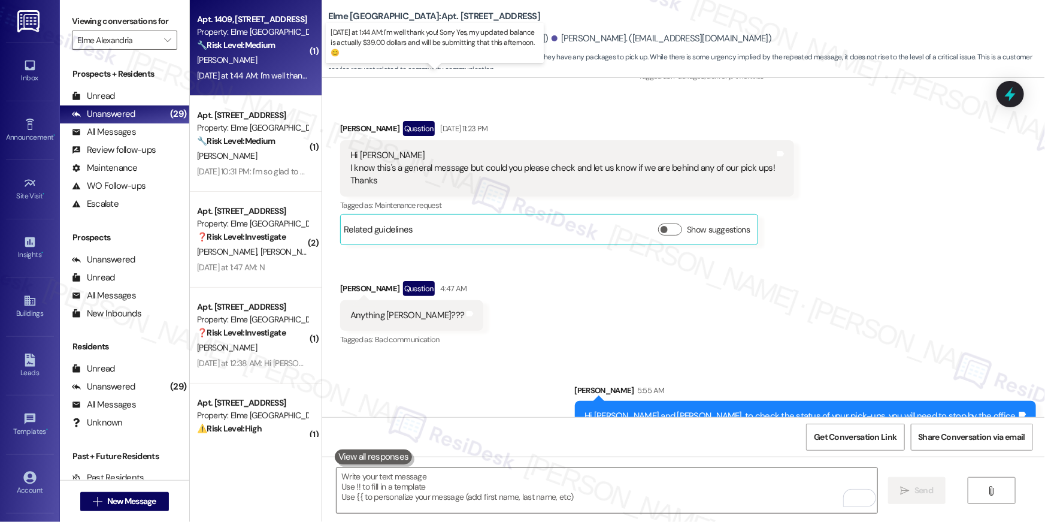
click at [226, 74] on div "[DATE] at 1:44 AM: I'm well thank you! Sorry Yes, my updated balance is actuall…" at bounding box center [438, 75] width 482 height 11
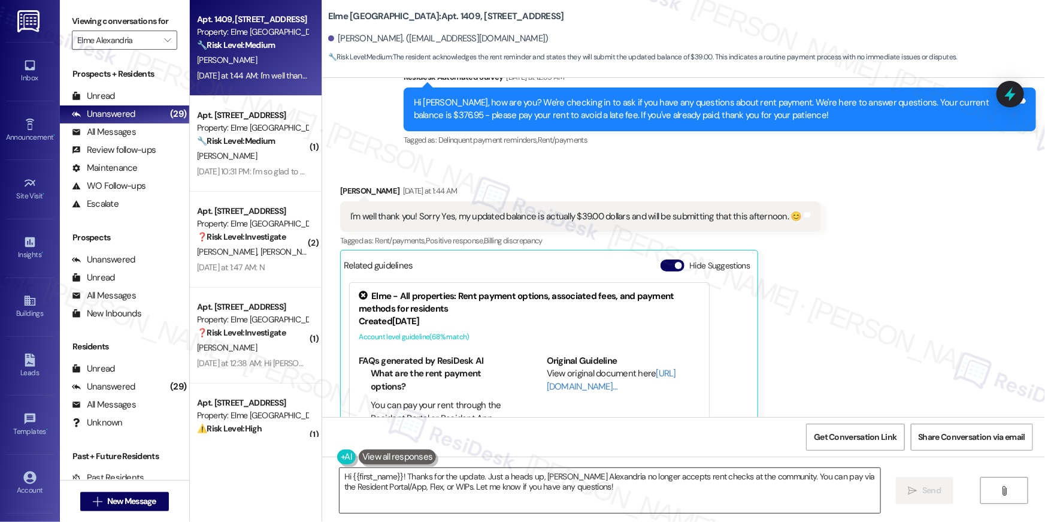
scroll to position [15645, 0]
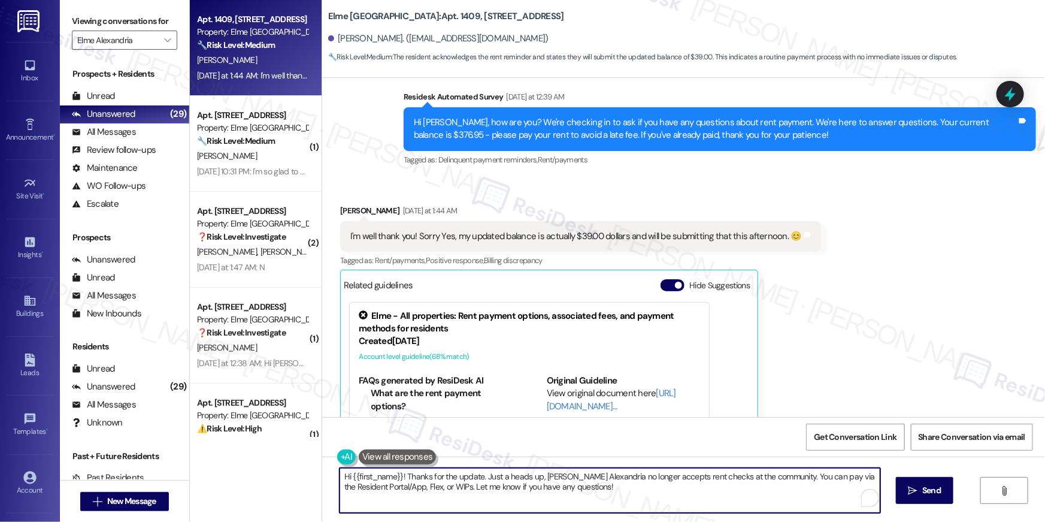
click at [558, 496] on textarea "Hi {{first_name}}! Thanks for the update. Just a heads up, [PERSON_NAME] Alexan…" at bounding box center [610, 490] width 541 height 45
drag, startPoint x: 558, startPoint y: 498, endPoint x: 488, endPoint y: 476, distance: 72.9
click at [488, 476] on textarea "Hi {{first_name}}! Thanks for the update. Just a heads up, [PERSON_NAME] Alexan…" at bounding box center [607, 490] width 541 height 45
click at [530, 483] on textarea "Hi {{first_name}}! Thanks for the update. Just a heads up, [PERSON_NAME] Alexan…" at bounding box center [607, 490] width 541 height 45
drag, startPoint x: 419, startPoint y: 488, endPoint x: 477, endPoint y: 474, distance: 59.7
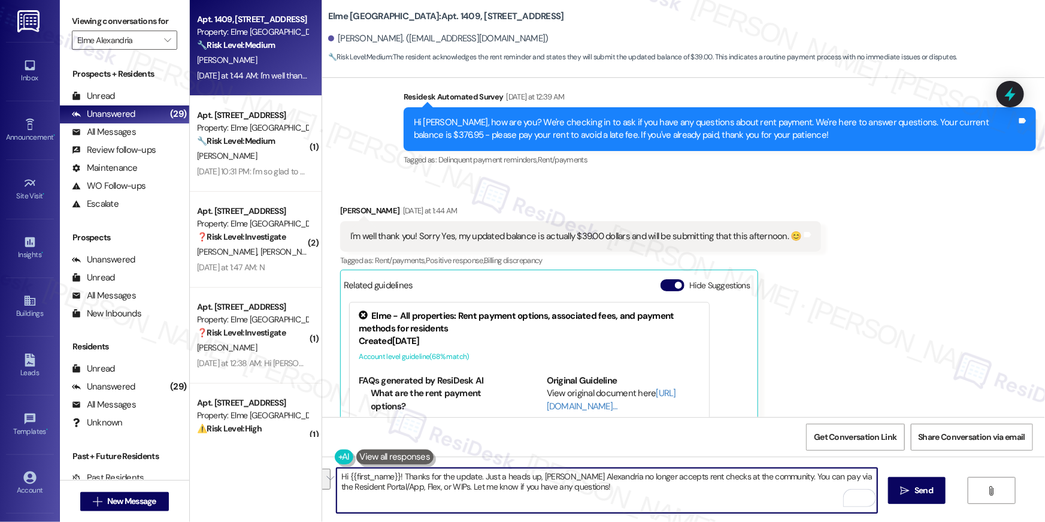
click at [477, 473] on textarea "Hi {{first_name}}! Thanks for the update. Just a heads up, [PERSON_NAME] Alexan…" at bounding box center [607, 490] width 541 height 45
type textarea "Hi {{first_name}}! Thanks for the update. Let me know if you have any questions!"
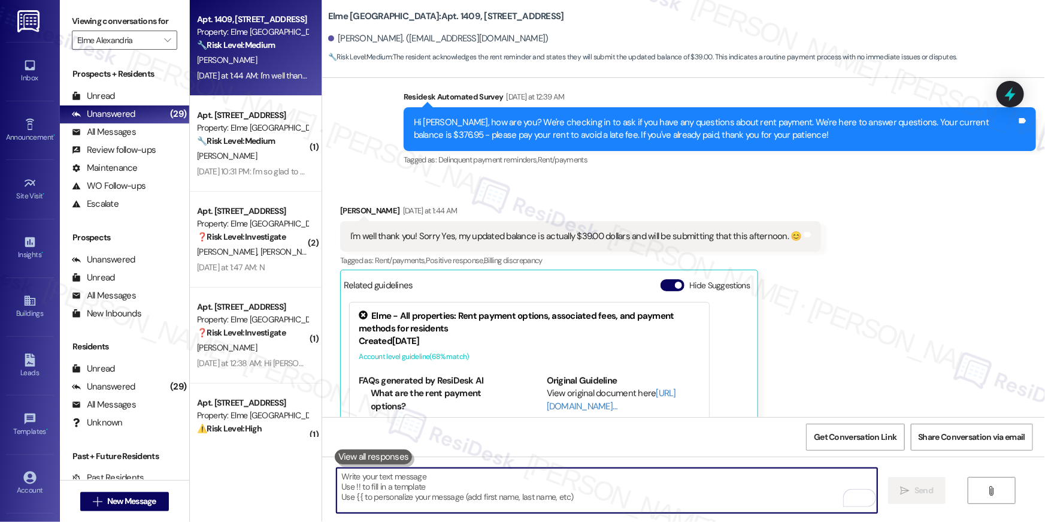
scroll to position [15702, 0]
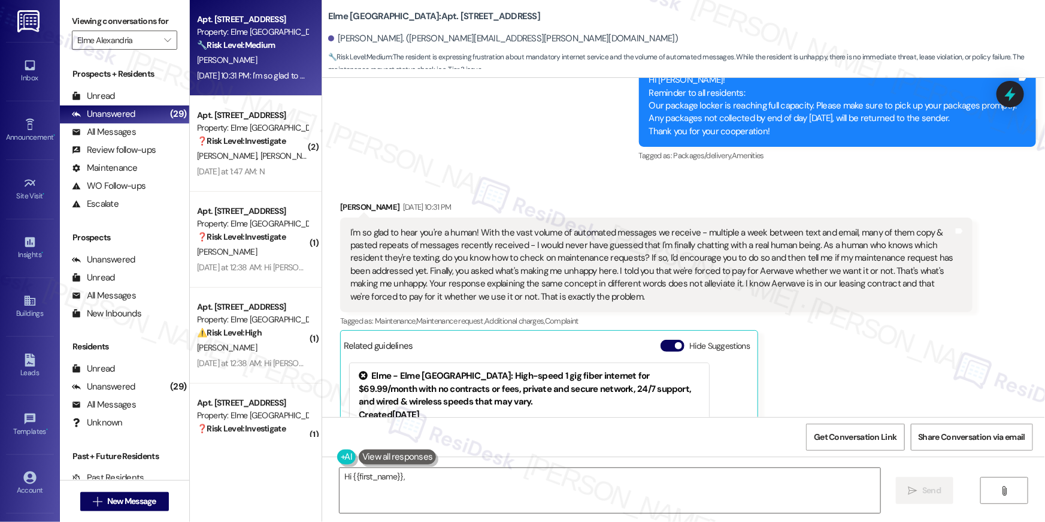
scroll to position [16207, 0]
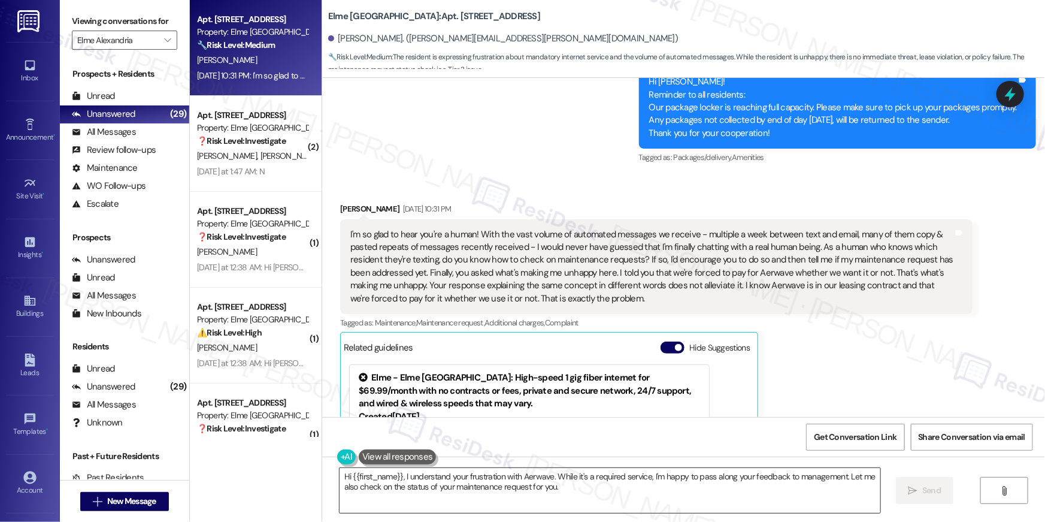
click at [582, 485] on textarea "Hi {{first_name}}, I understand your frustration with Aerwave. While it's a req…" at bounding box center [610, 490] width 541 height 45
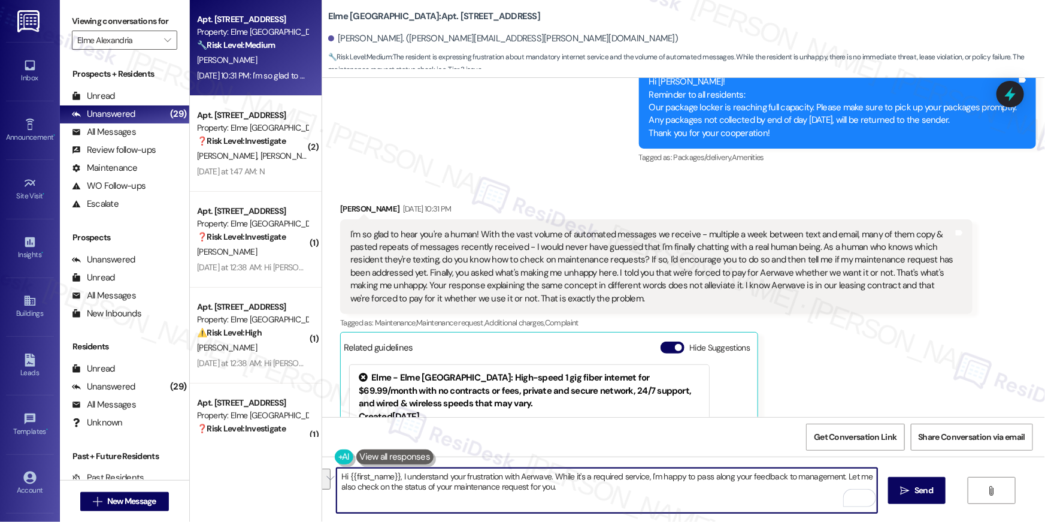
drag, startPoint x: 544, startPoint y: 488, endPoint x: 571, endPoint y: 485, distance: 27.7
click at [571, 485] on textarea "Hi {{first_name}}, I understand your frustration with Aerwave. While it's a req…" at bounding box center [607, 490] width 541 height 45
click at [594, 489] on textarea "Hi {{first_name}}, I understand your frustration with Aerwave. While it's a req…" at bounding box center [607, 490] width 541 height 45
drag, startPoint x: 594, startPoint y: 489, endPoint x: 837, endPoint y: 479, distance: 244.0
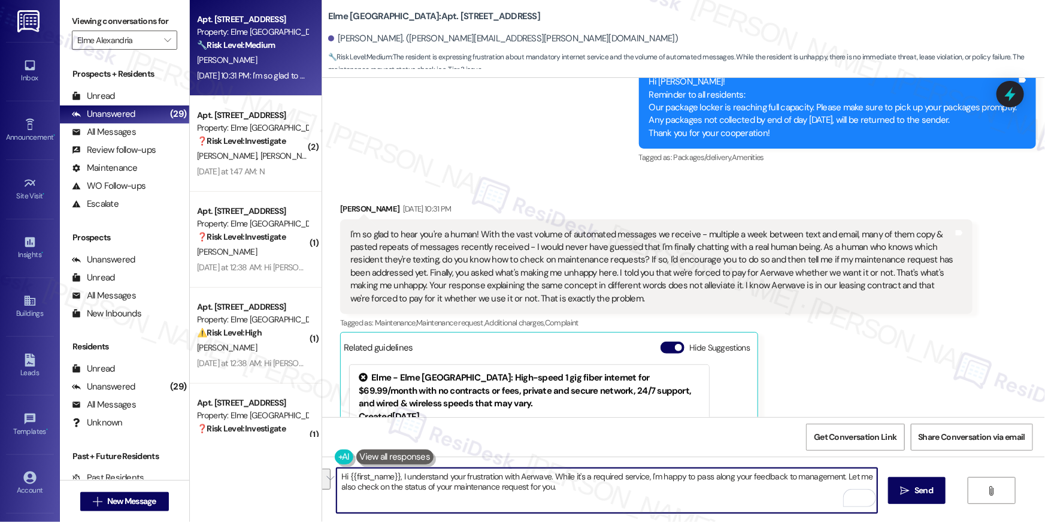
click at [837, 479] on textarea "Hi {{first_name}}, I understand your frustration with Aerwave. While it's a req…" at bounding box center [607, 490] width 541 height 45
type textarea "Hi {{first_name}}, I understand your frustration with Aerwave. While it's a req…"
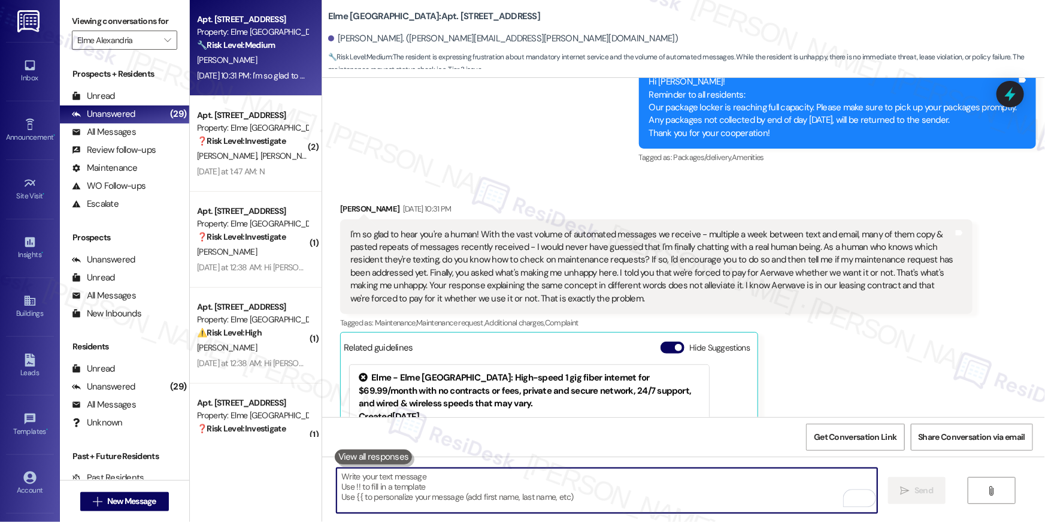
scroll to position [16313, 0]
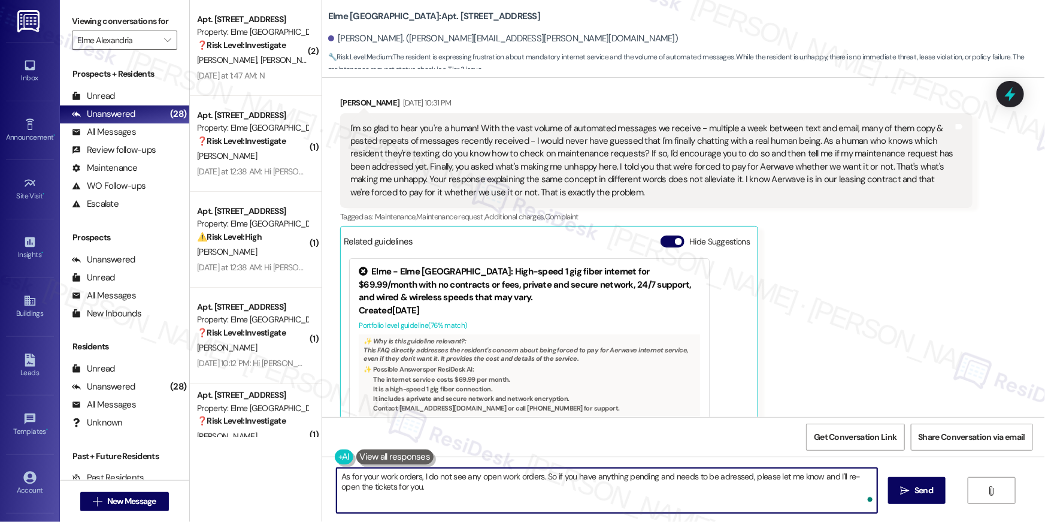
type textarea "As for your work orders, I do not see any open work orders. So if you have anyt…"
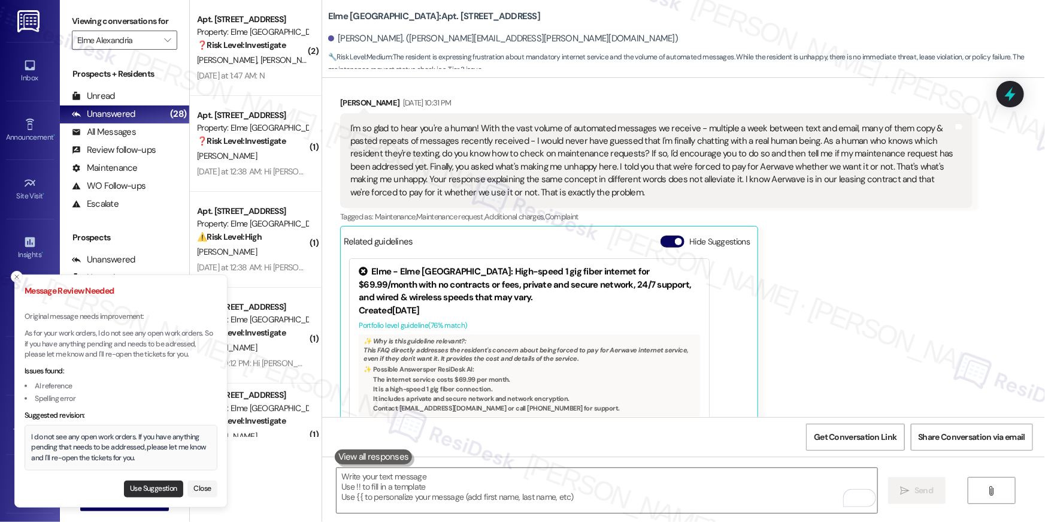
click at [155, 488] on button "Use Suggestion" at bounding box center [153, 488] width 59 height 17
type textarea "I do not see any open work orders. If you have anything pending that needs to b…"
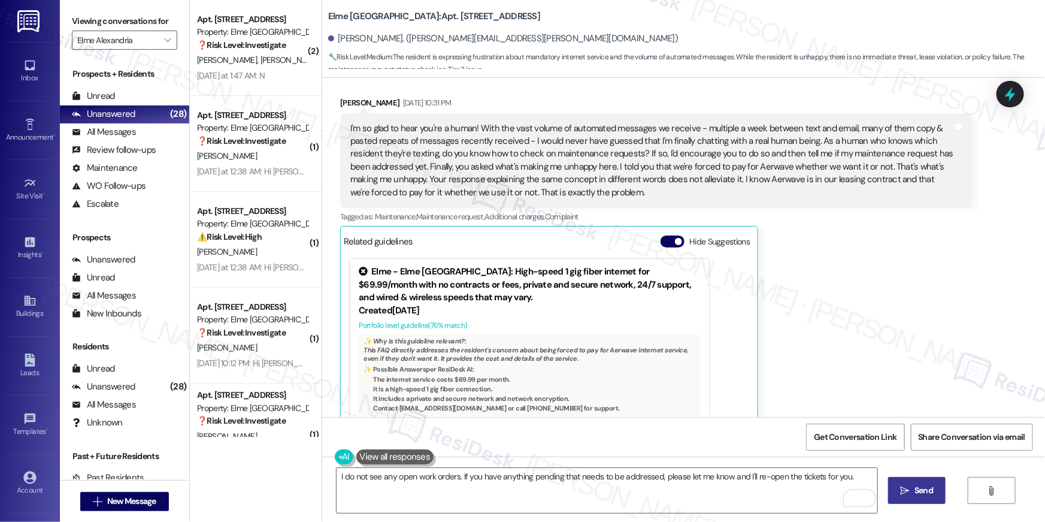
click at [918, 486] on span "Send" at bounding box center [924, 490] width 19 height 13
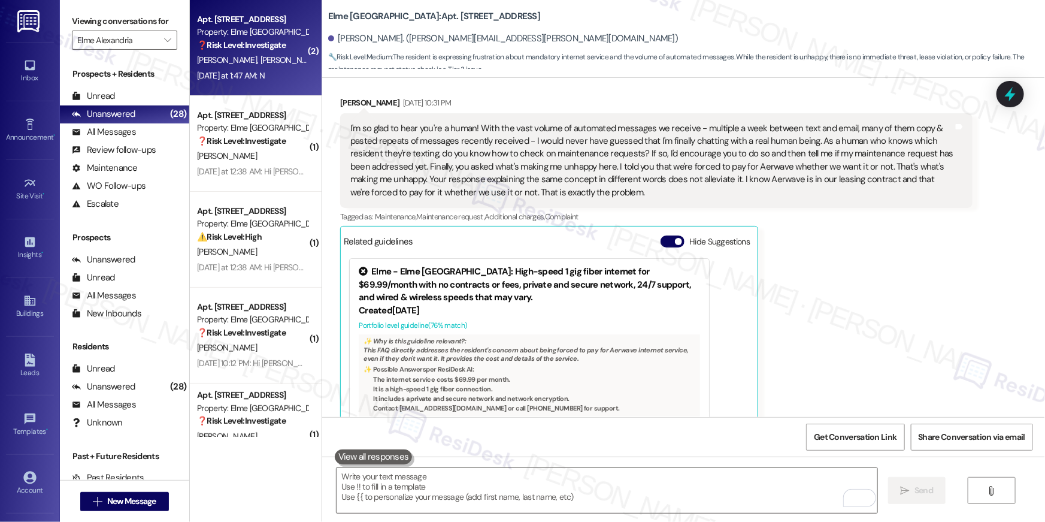
click at [237, 81] on div "Yesterday at 1:47 AM: N Yesterday at 1:47 AM: N" at bounding box center [252, 75] width 113 height 15
type textarea "Fetching suggested responses. Please feel free to read through the conversation…"
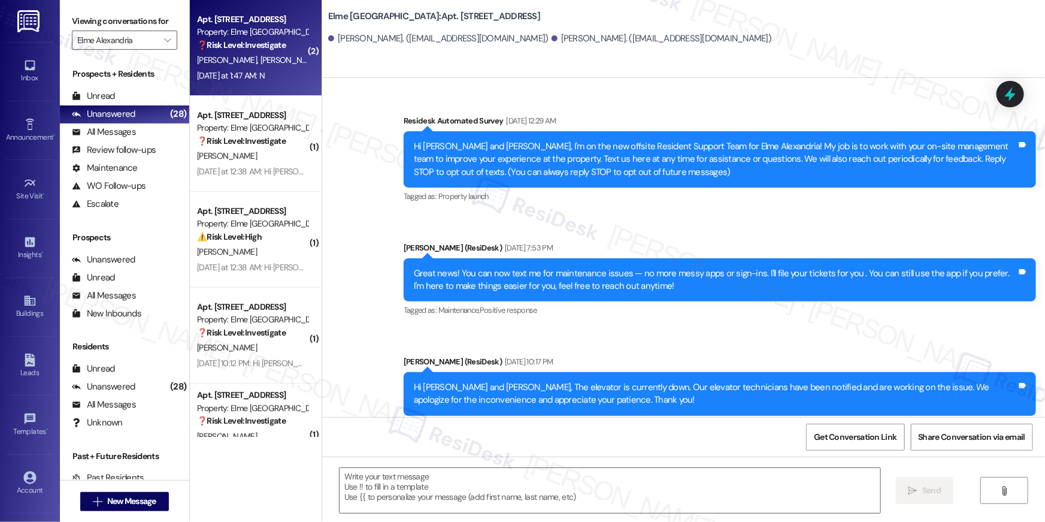
scroll to position [13950, 0]
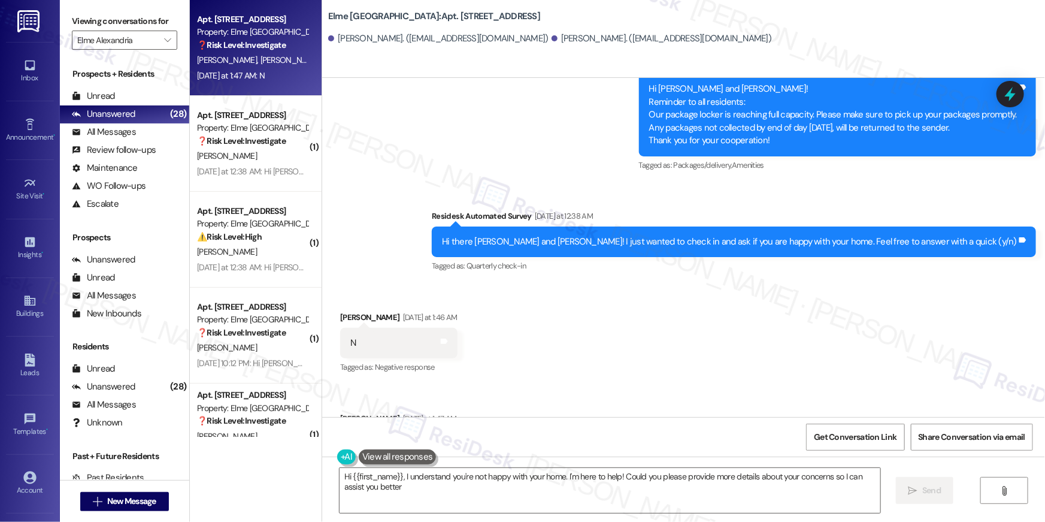
type textarea "Hi {{first_name}}, I understand you're not happy with your home. I'm here to he…"
click at [725, 500] on textarea "Hi {{first_name}}, I understand you're not happy with your home. I'm here to he…" at bounding box center [610, 490] width 541 height 45
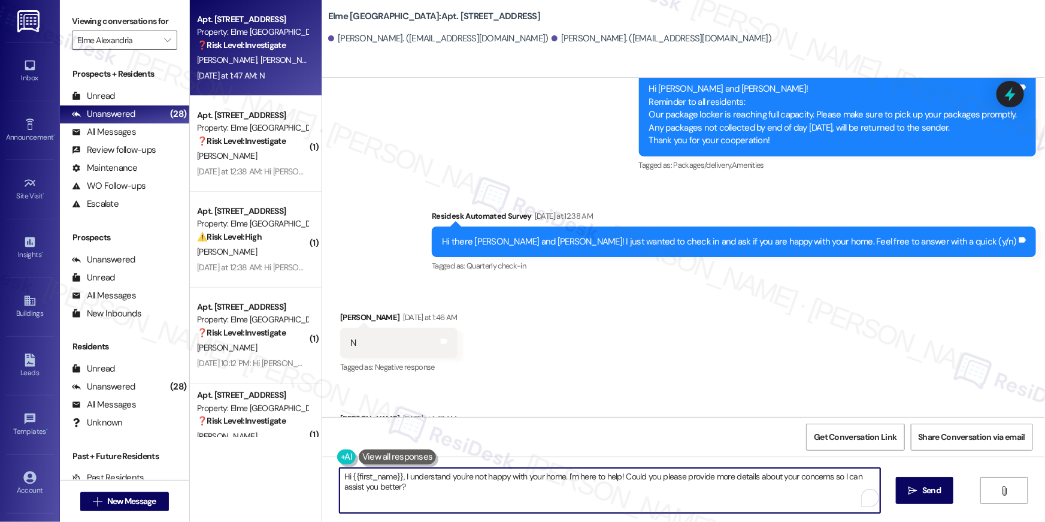
click at [727, 498] on textarea "Hi {{first_name}}, I understand you're not happy with your home. I'm here to he…" at bounding box center [610, 490] width 541 height 45
click at [900, 478] on button " Send" at bounding box center [925, 490] width 58 height 27
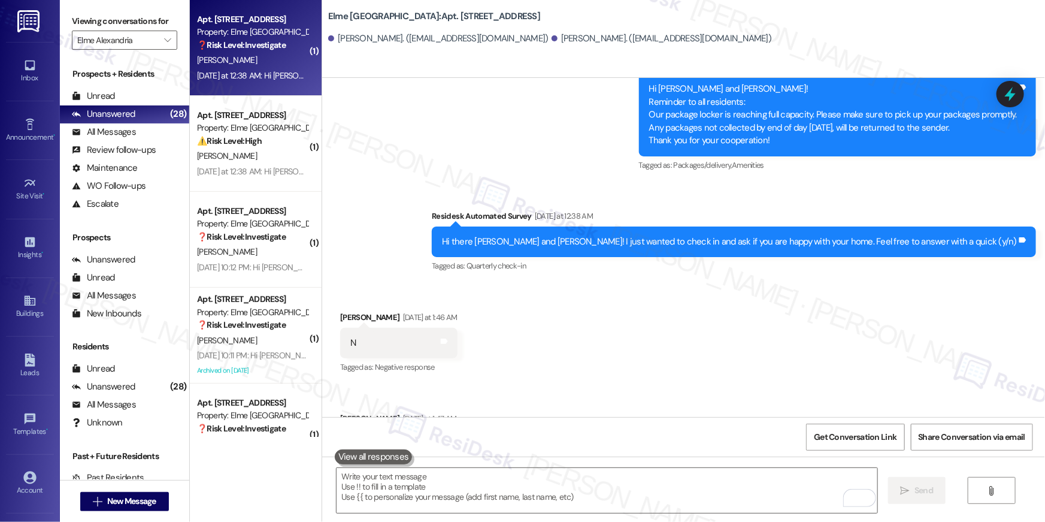
click at [288, 31] on div "Property: Elme [GEOGRAPHIC_DATA]" at bounding box center [252, 32] width 111 height 13
type textarea "Fetching suggested responses. Please feel free to read through the conversation…"
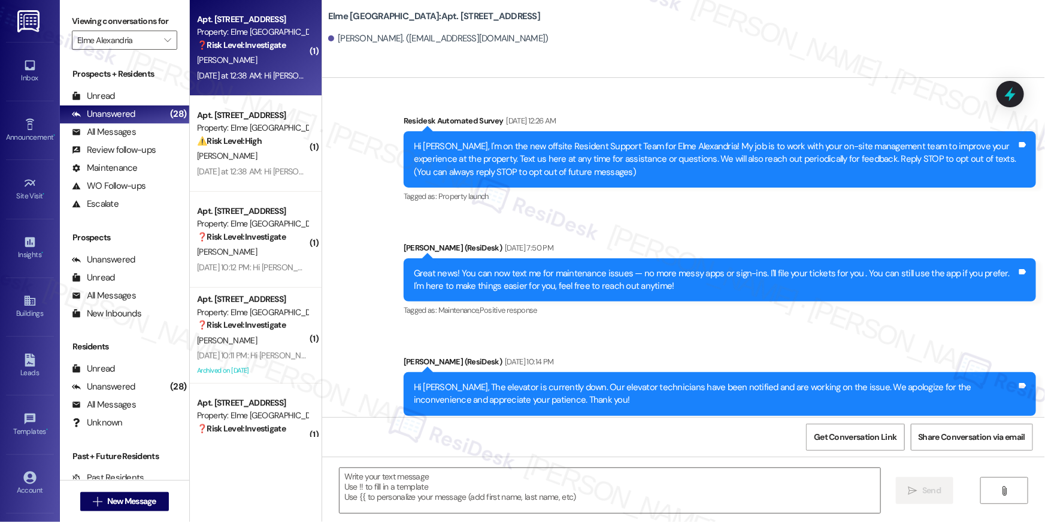
scroll to position [16132, 0]
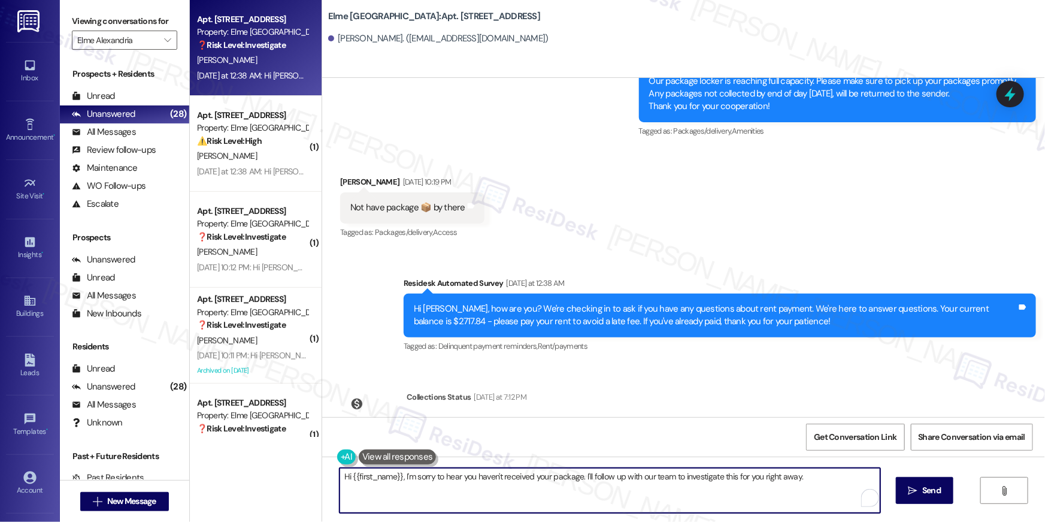
click at [513, 489] on textarea "Hi {{first_name}}, I'm sorry to hear you haven't received your package. I'll fo…" at bounding box center [610, 490] width 541 height 45
click at [528, 485] on textarea "Hi {{first_name}}, I'm sorry to hear you haven't received your package. I'll fo…" at bounding box center [610, 490] width 541 height 45
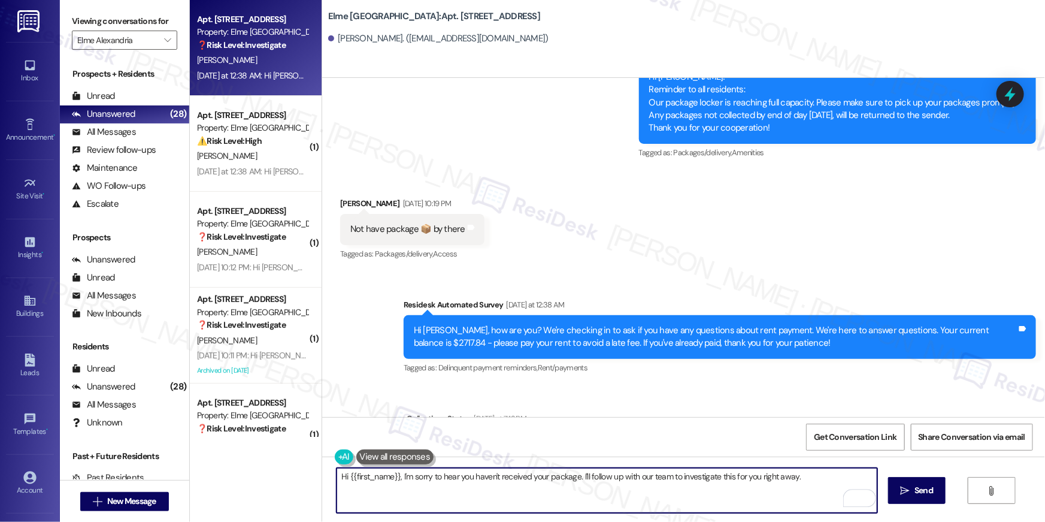
scroll to position [15973, 0]
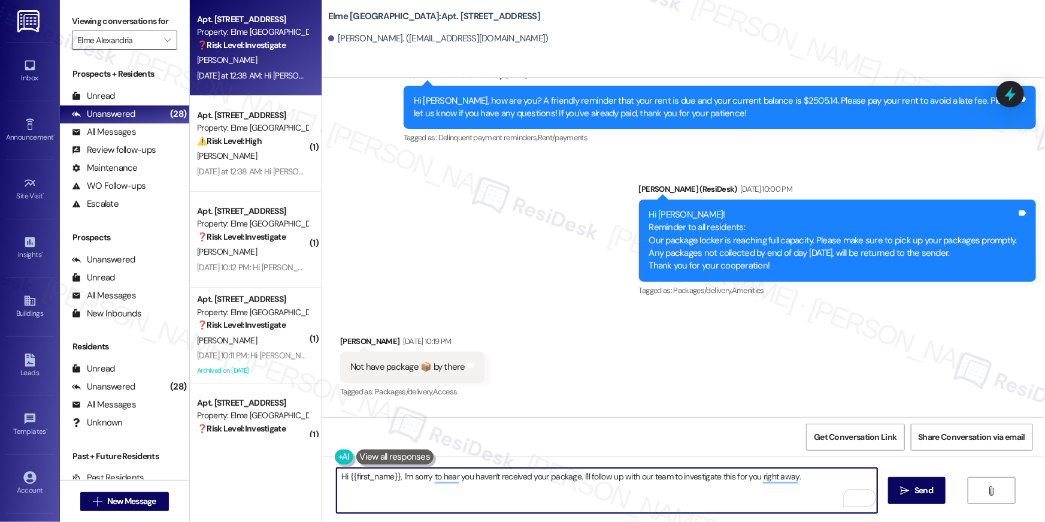
click at [574, 503] on textarea "Hi {{first_name}}, I'm sorry to hear you haven't received your package. I'll fo…" at bounding box center [607, 490] width 541 height 45
type textarea "Thanks for letting me know, Jesus. If there's anything else I can assist you wi…"
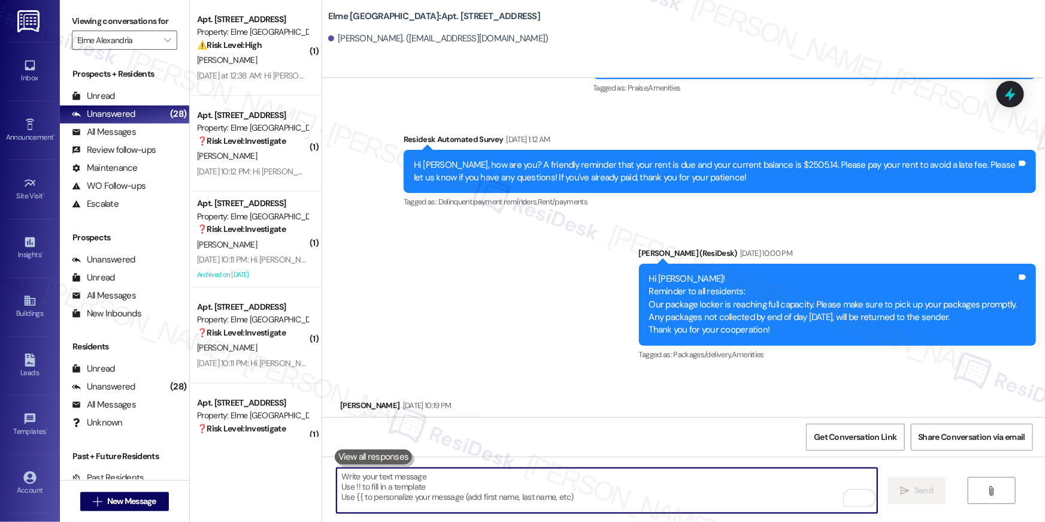
scroll to position [16216, 0]
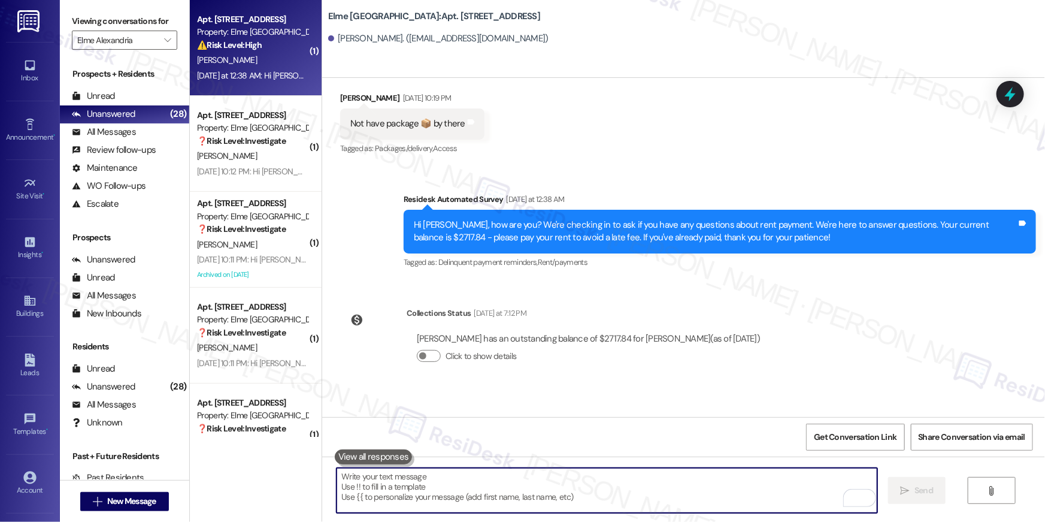
click at [217, 65] on span "M. Ozores" at bounding box center [227, 60] width 60 height 11
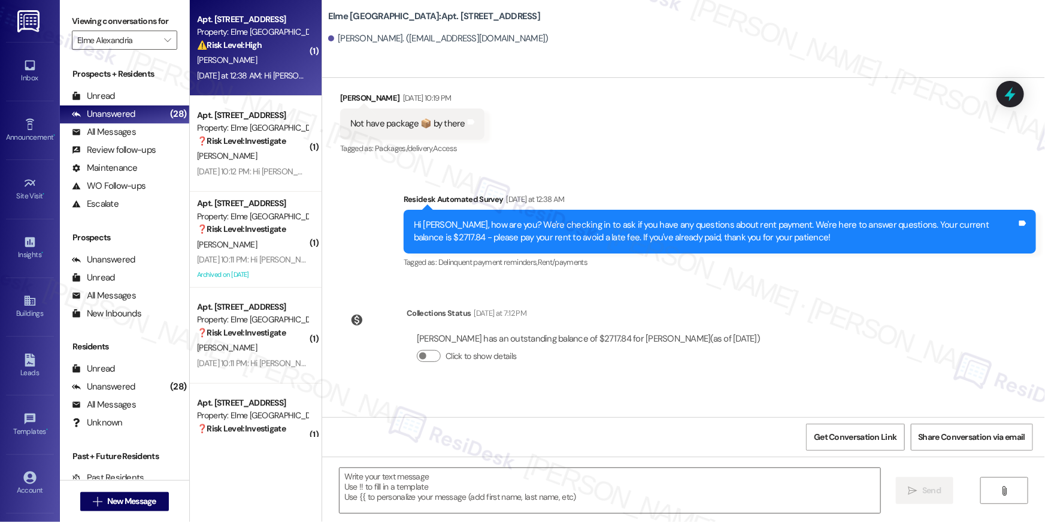
type textarea "Fetching suggested responses. Please feel free to read through the conversation…"
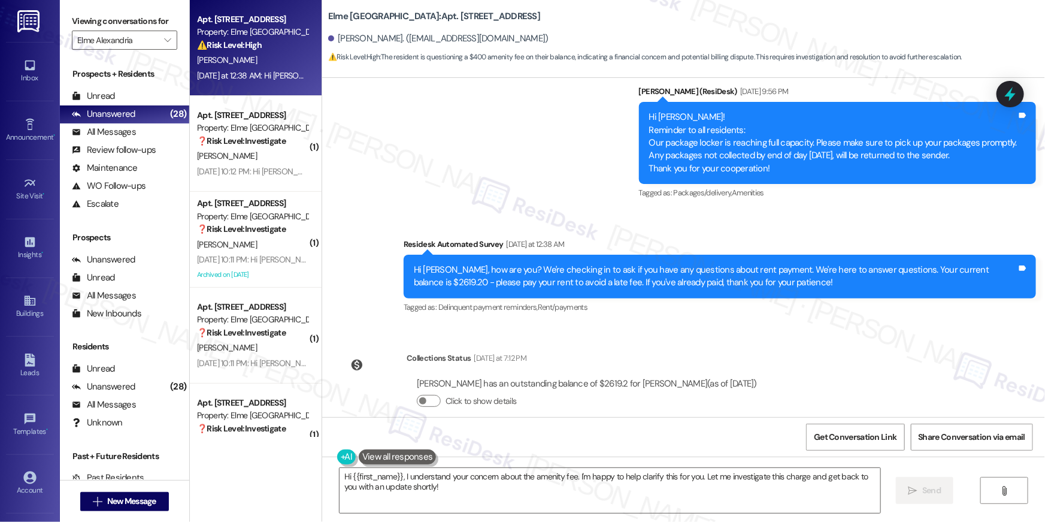
scroll to position [2141, 0]
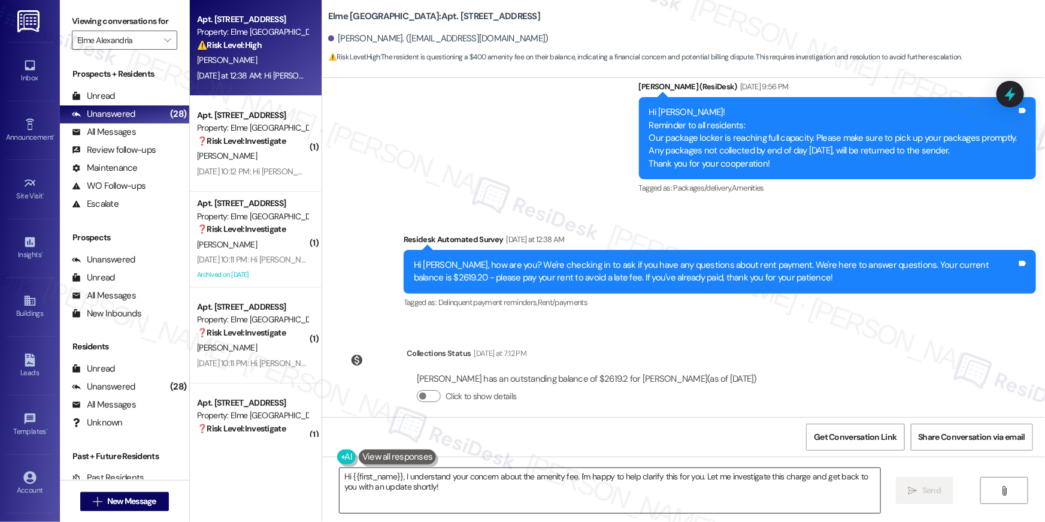
click at [697, 489] on textarea "Hi {{first_name}}, I understand your concern about the amenity fee. I'm happy t…" at bounding box center [610, 490] width 541 height 45
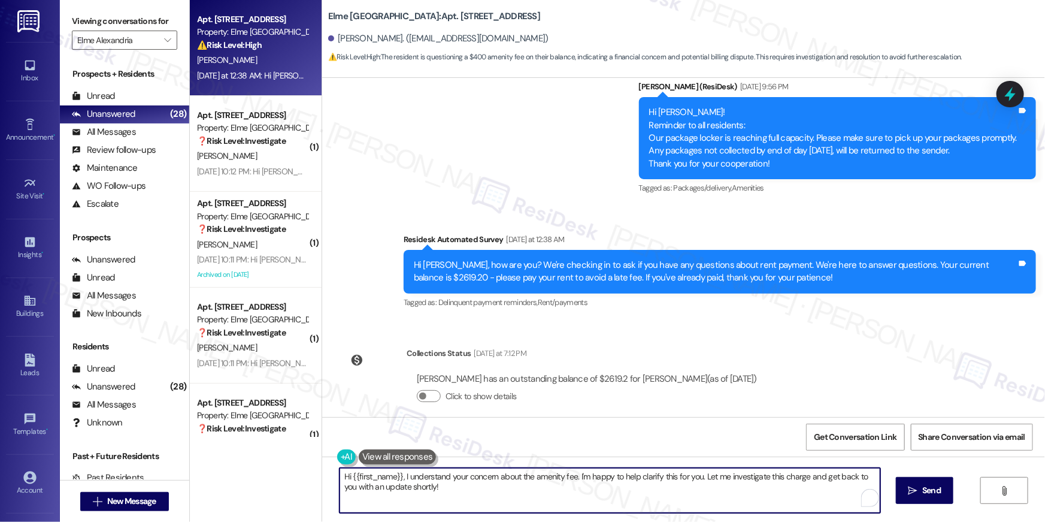
paste textarea "! I’d be happy to look into this for you. You should be able to see a breakdown…"
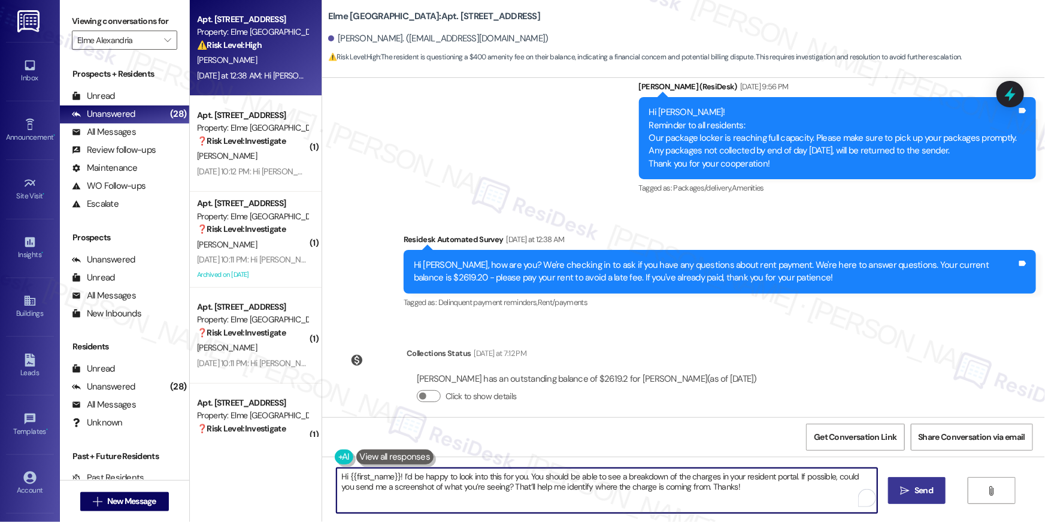
type textarea "Hi {{first_name}}! I’d be happy to look into this for you. You should be able t…"
click at [915, 492] on span "Send" at bounding box center [924, 490] width 19 height 13
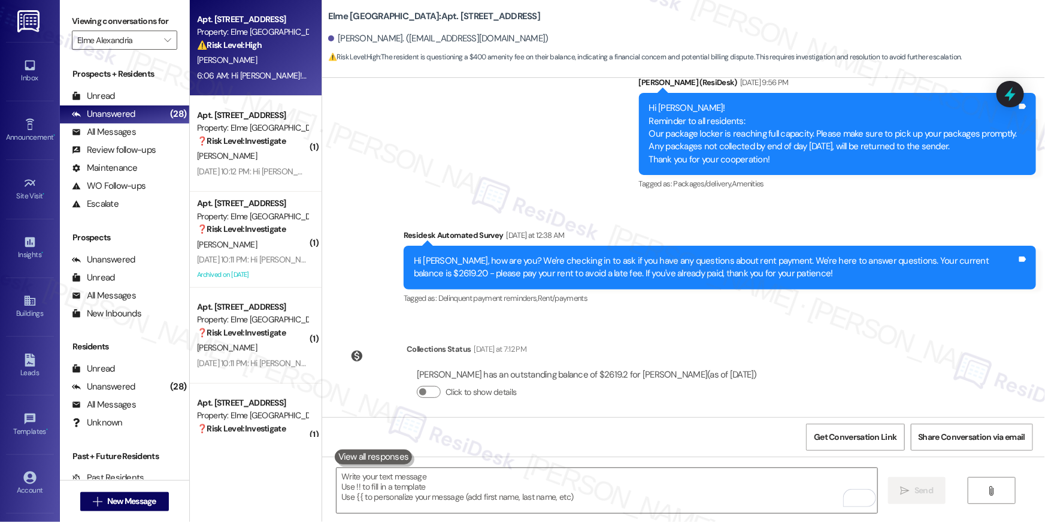
scroll to position [2237, 0]
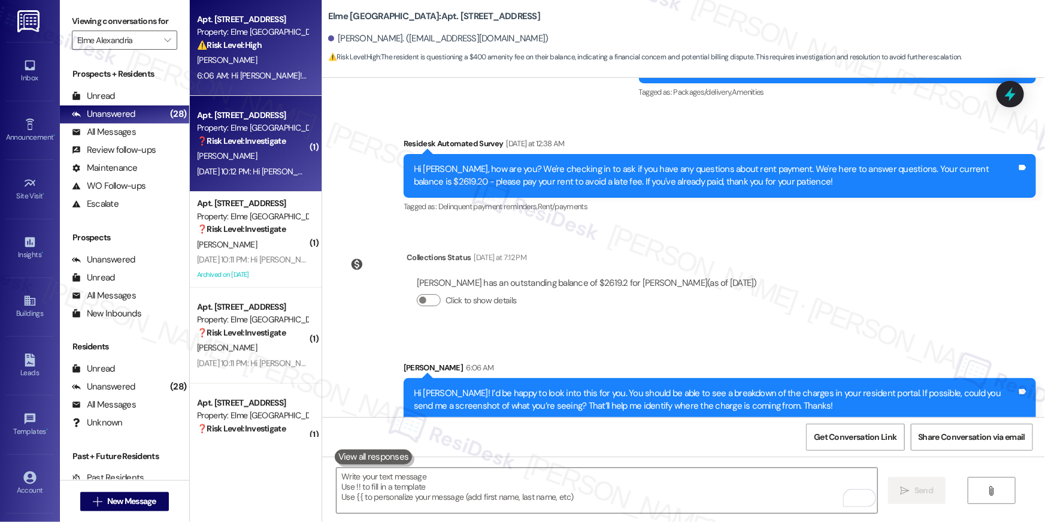
click at [232, 147] on div "❓ Risk Level: Investigate" at bounding box center [252, 141] width 111 height 13
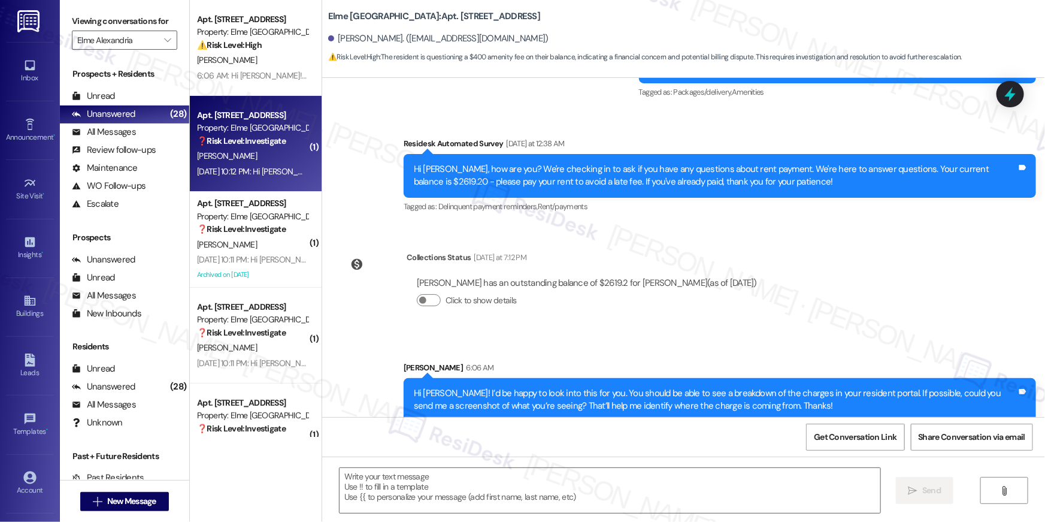
type textarea "Fetching suggested responses. Please feel free to read through the conversation…"
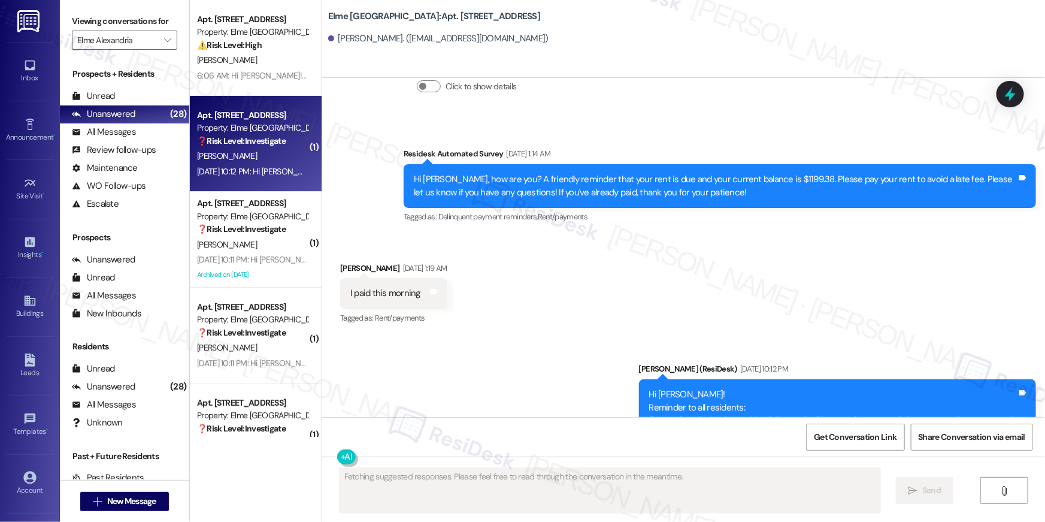
scroll to position [20071, 0]
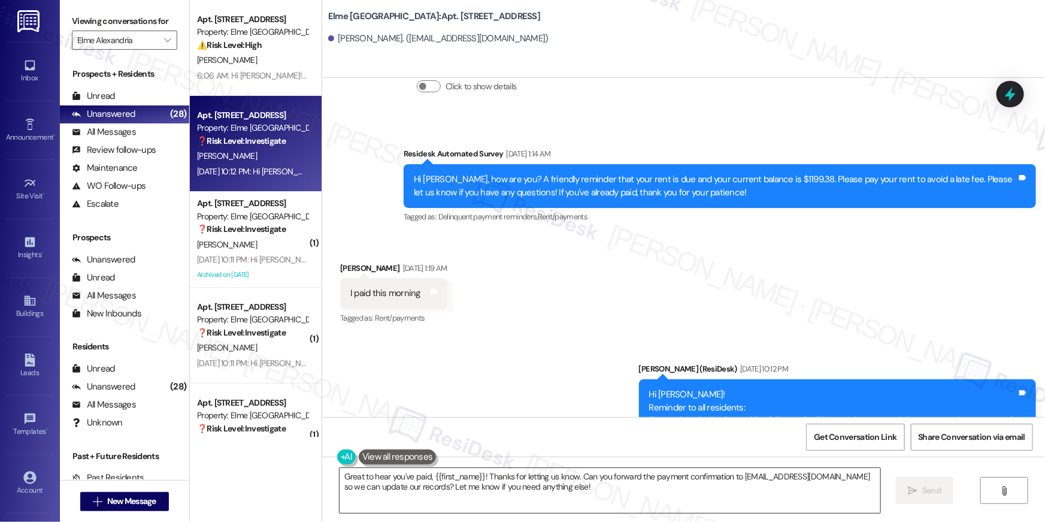
click at [788, 495] on textarea "Great to hear you've paid, {{first_name}}! Thanks for letting us know. Can you …" at bounding box center [610, 490] width 541 height 45
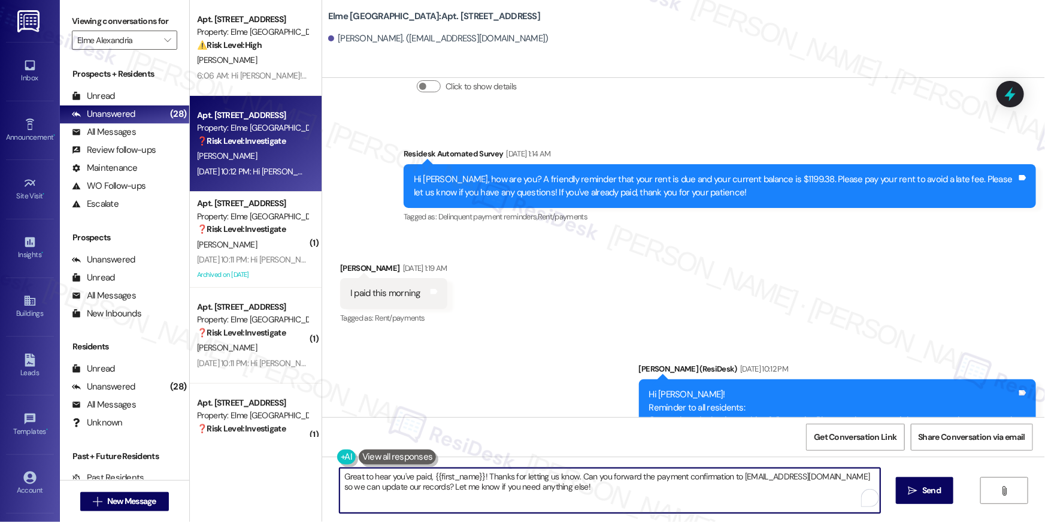
paste textarea "Thank you so much for your rent payment, {{first_name}}. We really appreciate i…"
type textarea "Thank you so much for your rent payment, {{first_name}}. We really appreciate i…"
click at [910, 490] on span " Send" at bounding box center [925, 490] width 38 height 13
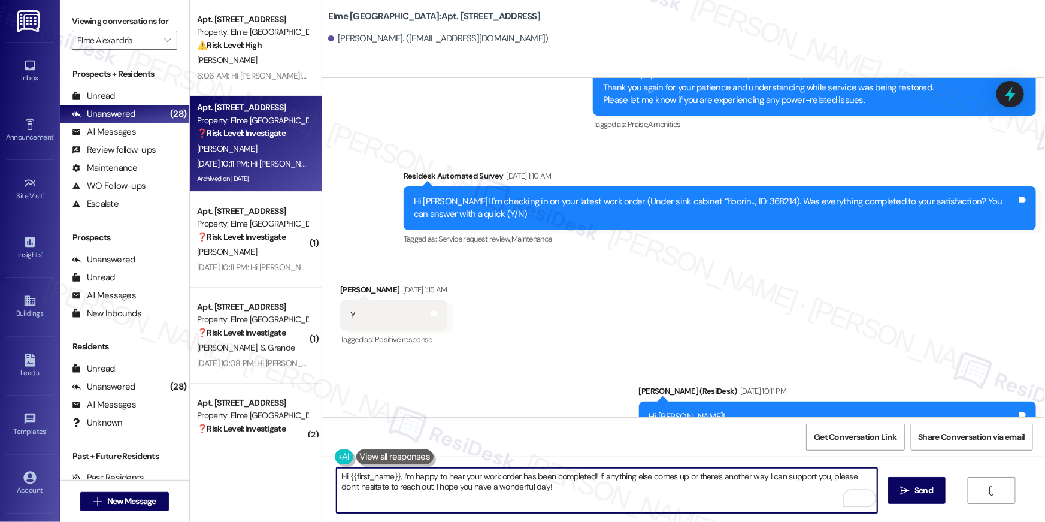
scroll to position [22542, 0]
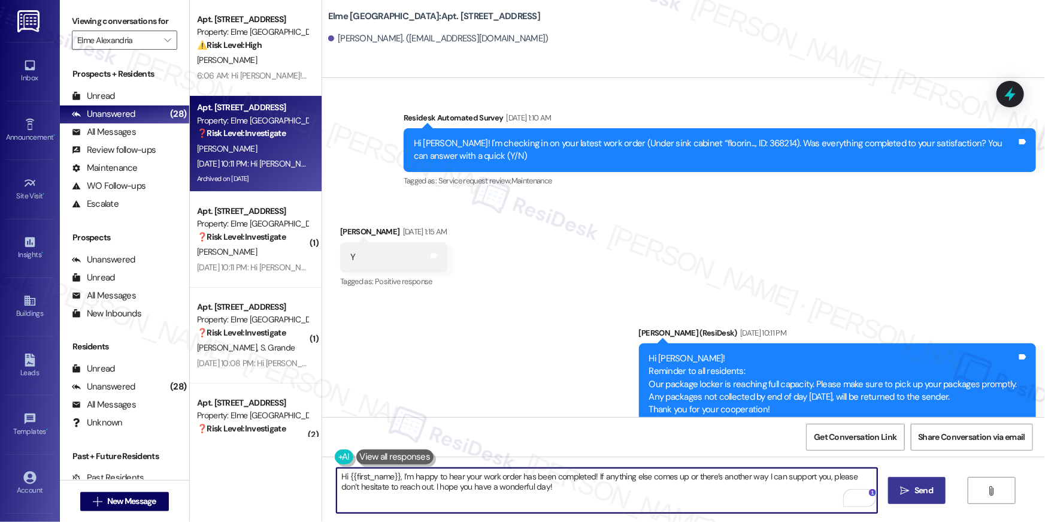
type textarea "Hi {{first_name}}, I’m happy to hear your work order has been completed! If any…"
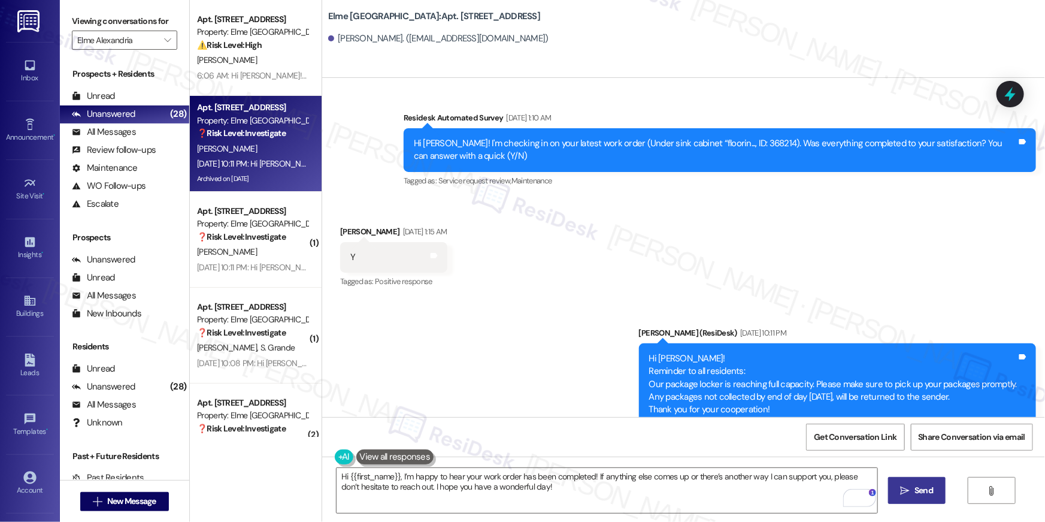
click at [912, 499] on button " Send" at bounding box center [917, 490] width 58 height 27
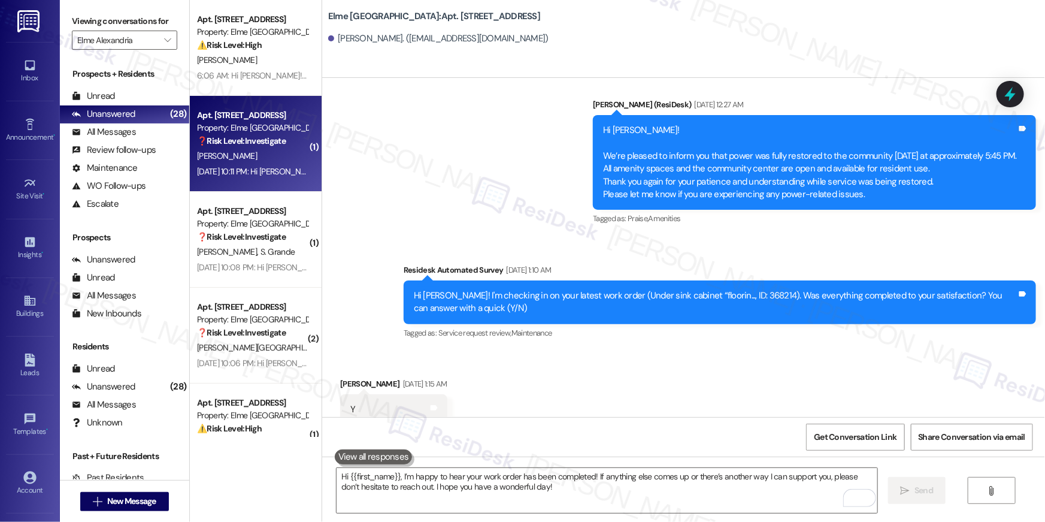
click at [256, 138] on strong "❓ Risk Level: Investigate" at bounding box center [241, 140] width 89 height 11
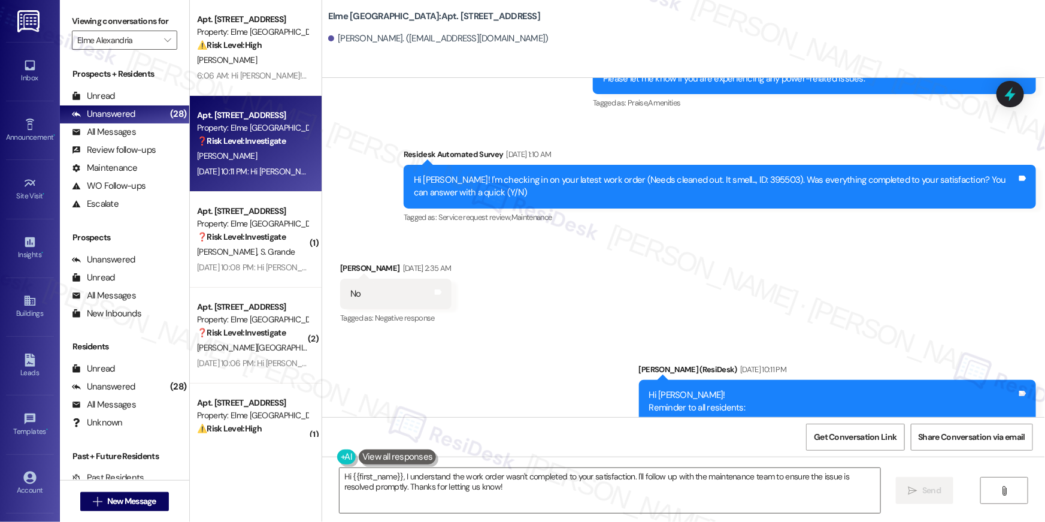
scroll to position [15451, 0]
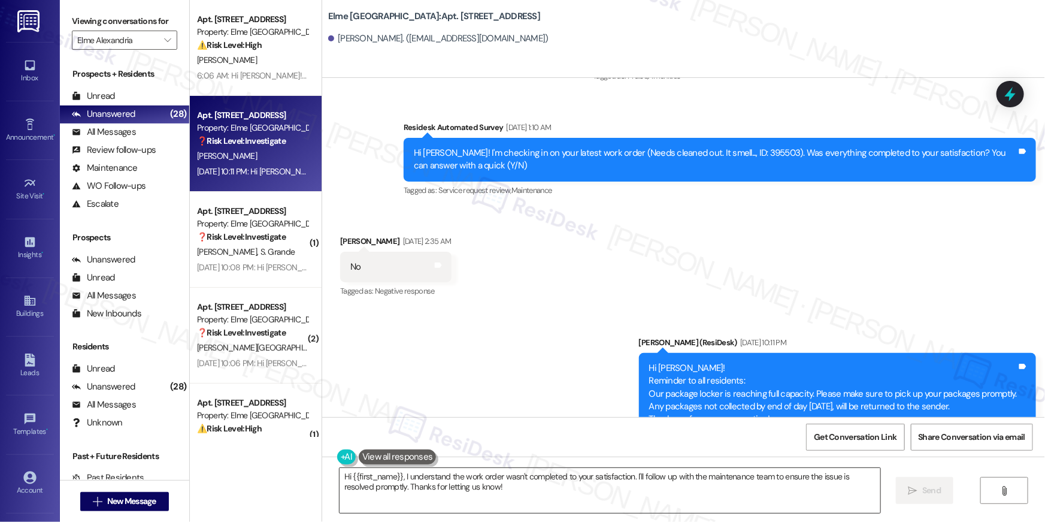
click at [543, 490] on textarea "Hi {{first_name}}, I understand the work order wasn't completed to your satisfa…" at bounding box center [610, 490] width 541 height 45
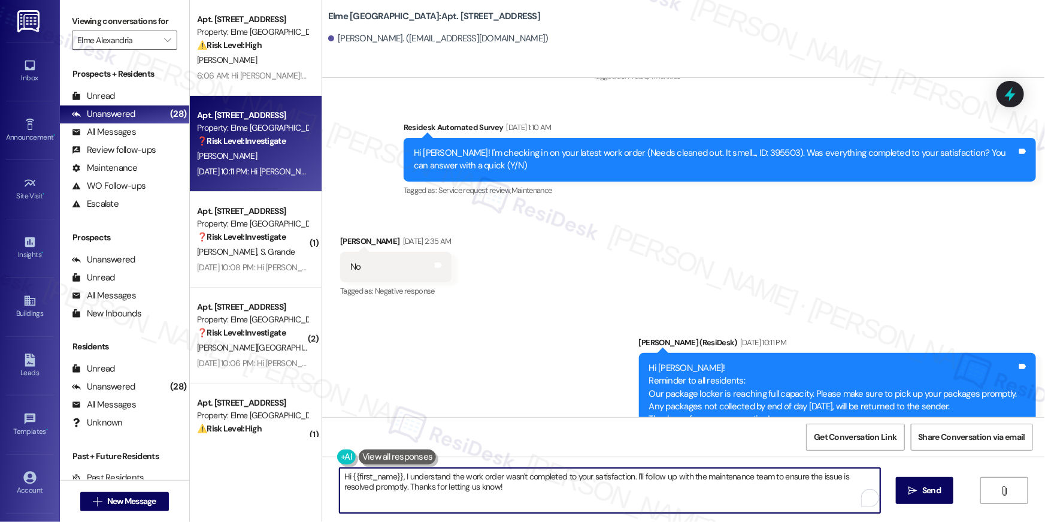
paste textarea "’m sorry to hear your work order hasn’t been fully completed. Could you share a…"
type textarea "Hi {{first_name}}, I’m sorry to hear your work order hasn’t been fully complete…"
click at [927, 487] on span "Send" at bounding box center [924, 490] width 19 height 13
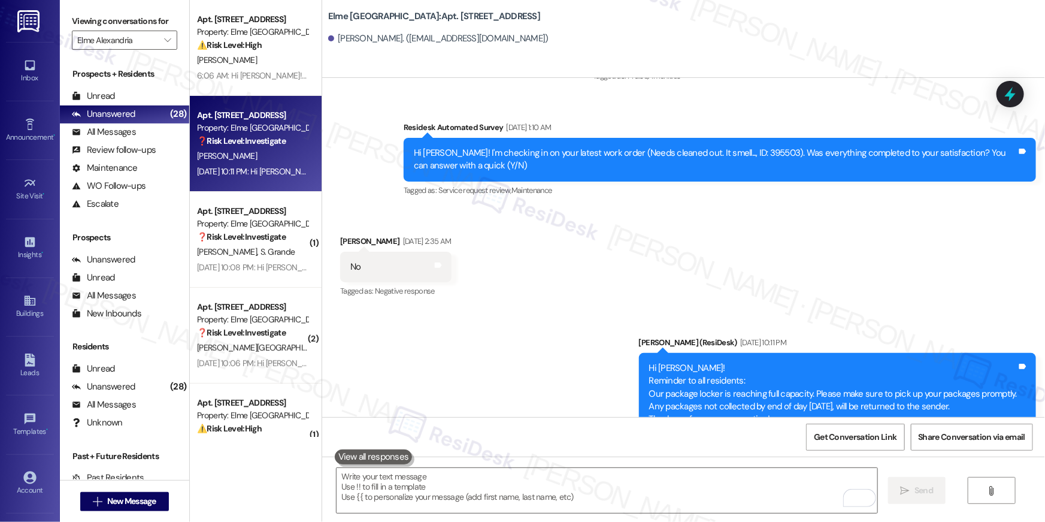
scroll to position [15298, 0]
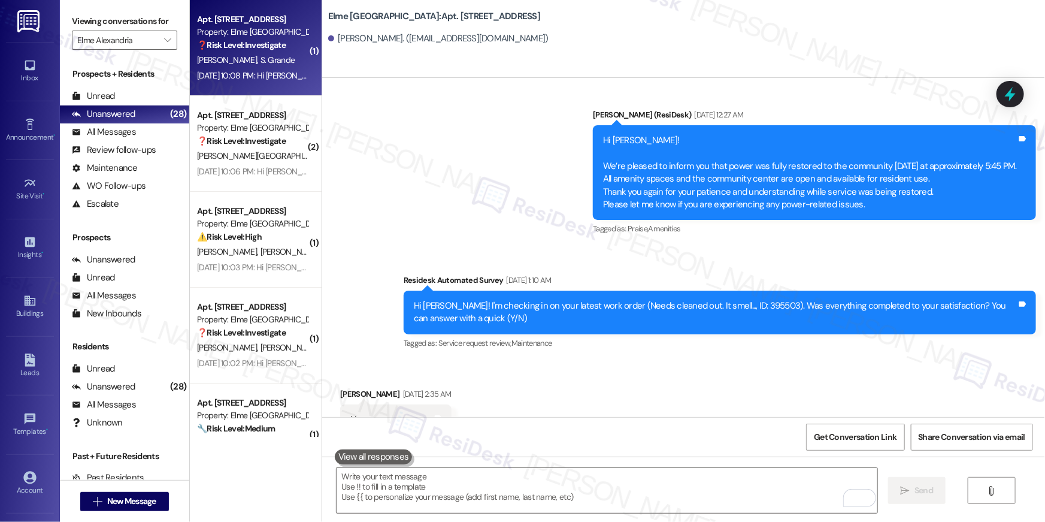
click at [239, 93] on div "Apt. 3102, [STREET_ADDRESS] Property: Elme [GEOGRAPHIC_DATA] ❓ Risk Level: Inve…" at bounding box center [256, 48] width 132 height 96
type textarea "Fetching suggested responses. Please feel free to read through the conversation…"
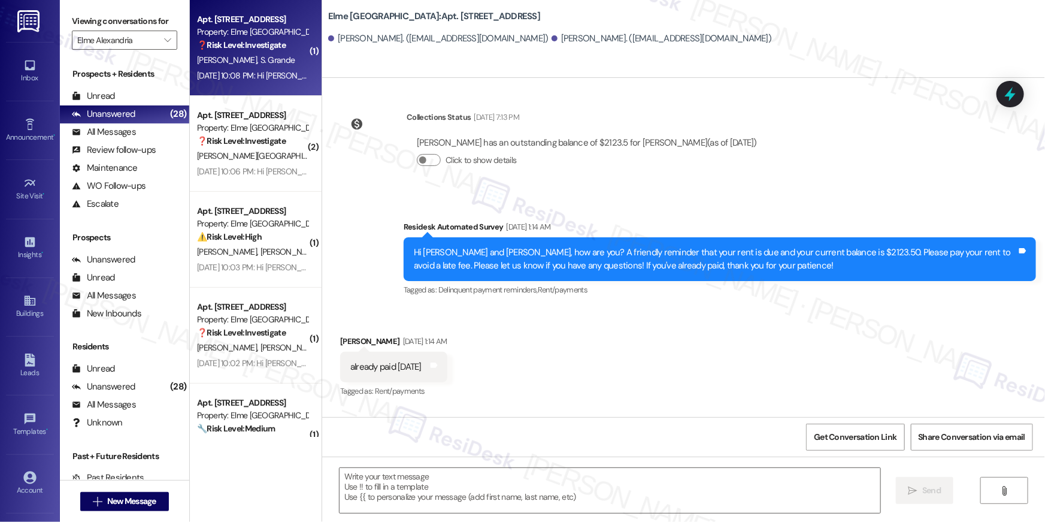
scroll to position [9544, 0]
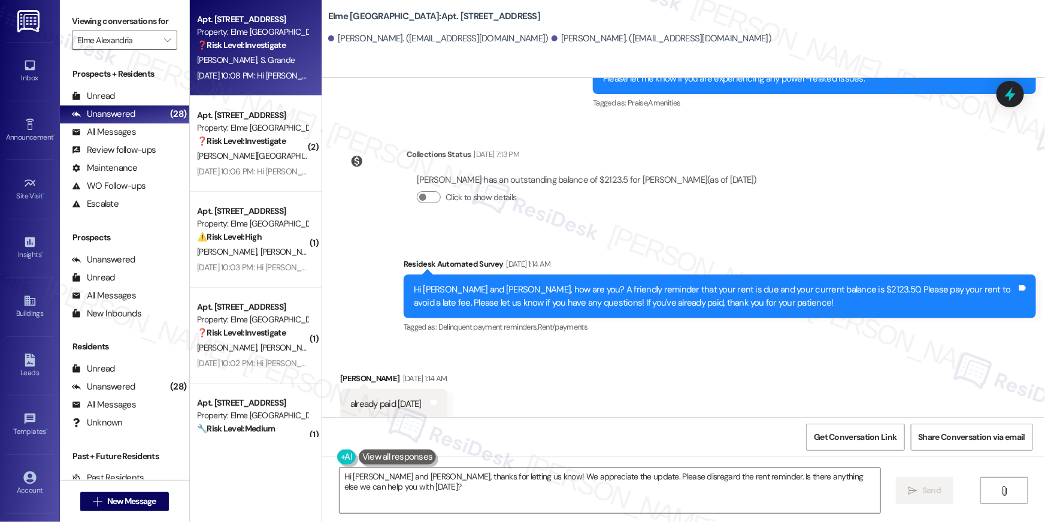
click at [717, 358] on div "Received via SMS [PERSON_NAME] [DATE] 1:14 AM already paid [DATE] Tags and note…" at bounding box center [683, 395] width 723 height 101
click at [652, 521] on div "Hi [PERSON_NAME] and [PERSON_NAME], thanks for letting us know! We appreciate t…" at bounding box center [683, 501] width 723 height 90
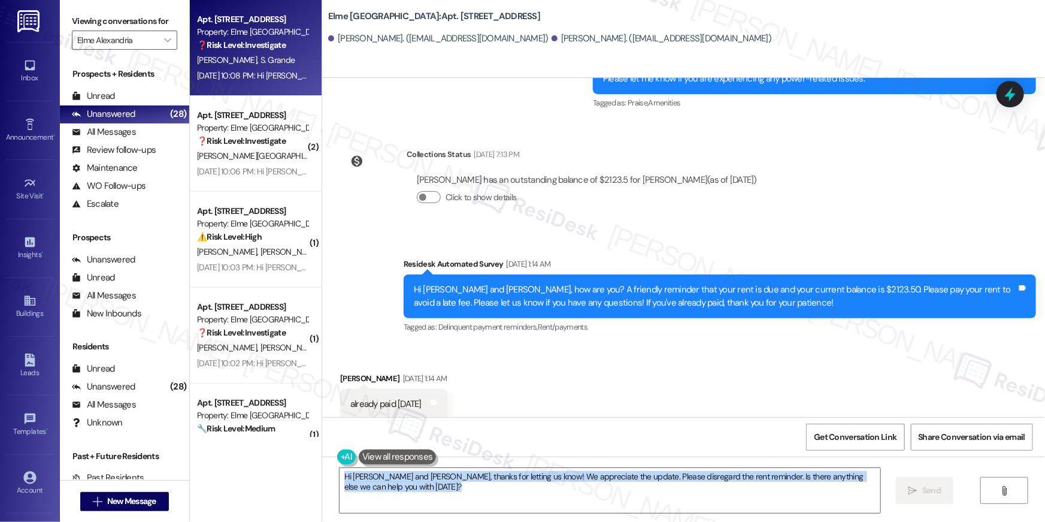
click at [652, 521] on div "Hi [PERSON_NAME] and [PERSON_NAME], thanks for letting us know! We appreciate t…" at bounding box center [683, 501] width 723 height 90
click at [579, 496] on textarea "Hi [PERSON_NAME] and [PERSON_NAME], thanks for letting us know! We appreciate t…" at bounding box center [610, 490] width 541 height 45
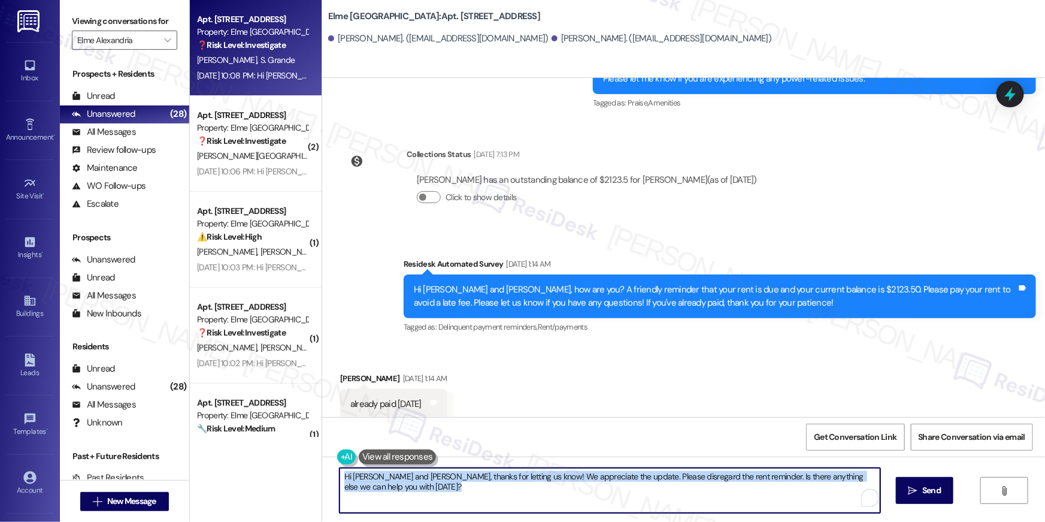
click at [579, 496] on textarea "Hi [PERSON_NAME] and [PERSON_NAME], thanks for letting us know! We appreciate t…" at bounding box center [610, 490] width 541 height 45
paste textarea "Thank you so much for your rent payment, {{first_name}}. We really appreciate i…"
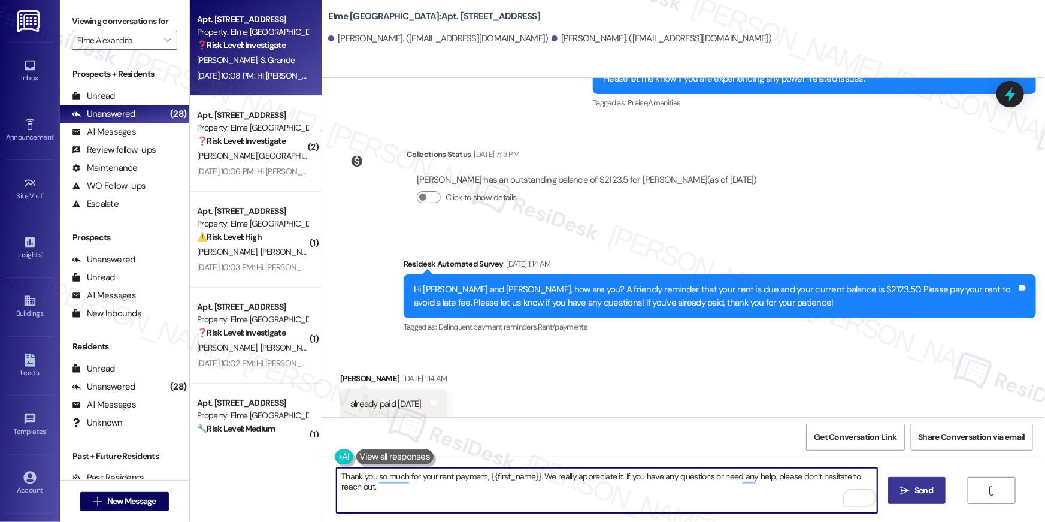
type textarea "Thank you so much for your rent payment, {{first_name}}. We really appreciate i…"
click at [910, 493] on span " Send" at bounding box center [917, 490] width 38 height 13
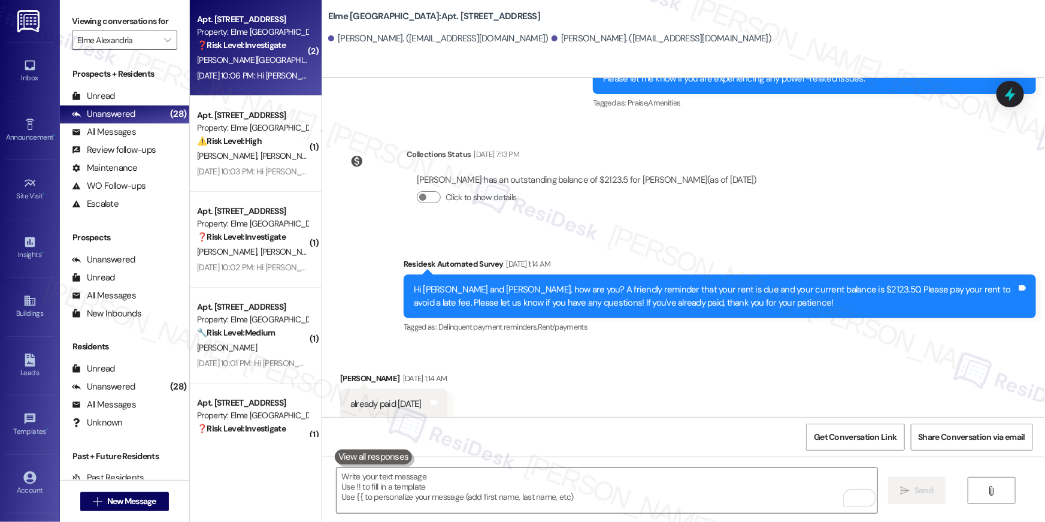
click at [252, 49] on strong "❓ Risk Level: Investigate" at bounding box center [241, 45] width 89 height 11
type textarea "Fetching suggested responses. Please feel free to read through the conversation…"
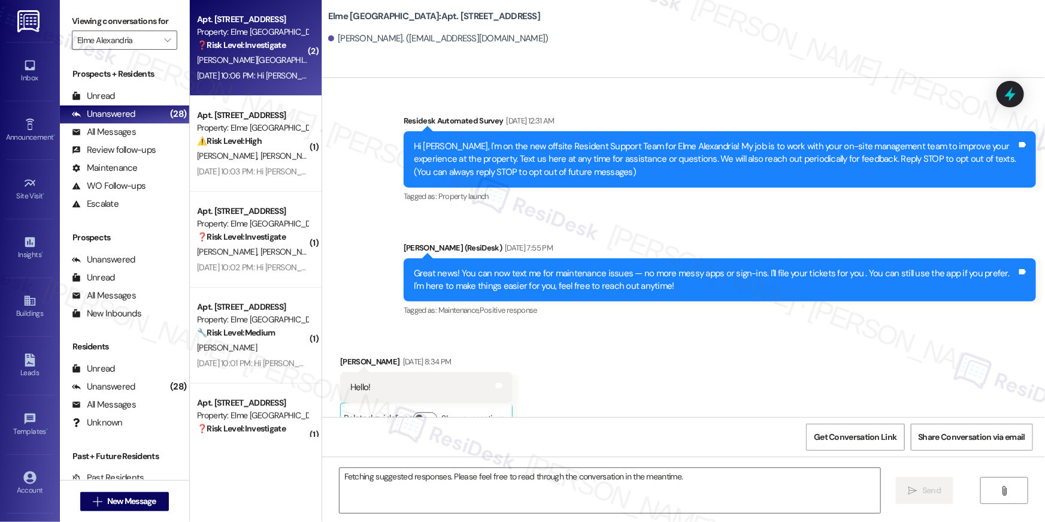
scroll to position [24761, 0]
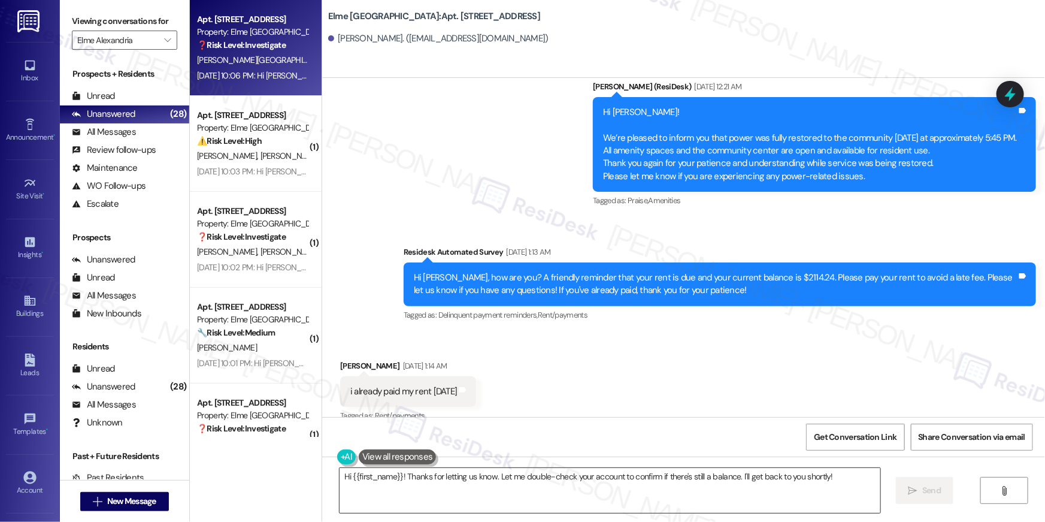
click at [547, 487] on textarea "Hi {{first_name}}! Thanks for letting us know. Let me double-check your account…" at bounding box center [610, 490] width 541 height 45
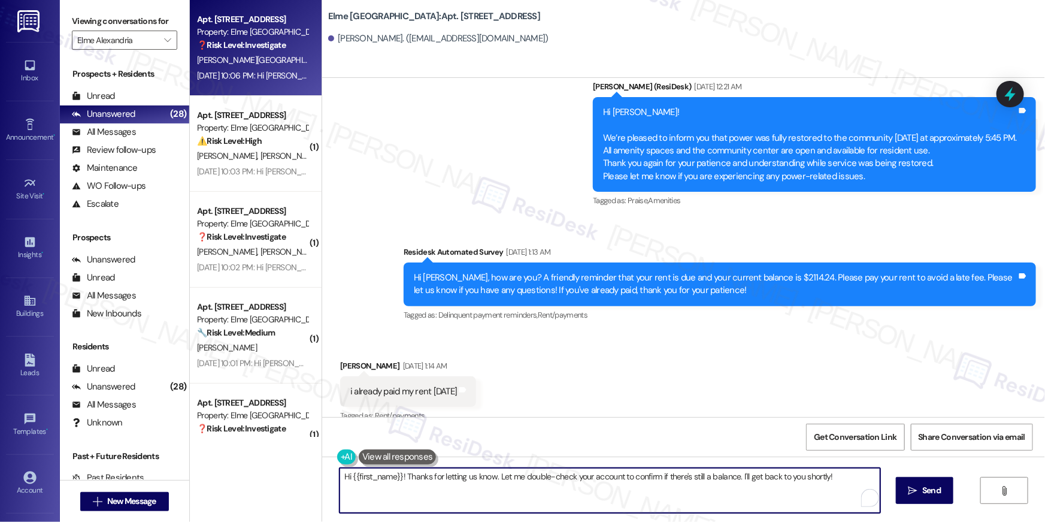
click at [547, 487] on textarea "Hi {{first_name}}! Thanks for letting us know. Let me double-check your account…" at bounding box center [610, 490] width 541 height 45
paste textarea "Thank you so much for your rent payment, {{first_name}}. We really appreciate i…"
type textarea "Thank you so much for your rent payment, {{first_name}}. We really appreciate i…"
click at [924, 495] on span "Send" at bounding box center [924, 490] width 19 height 13
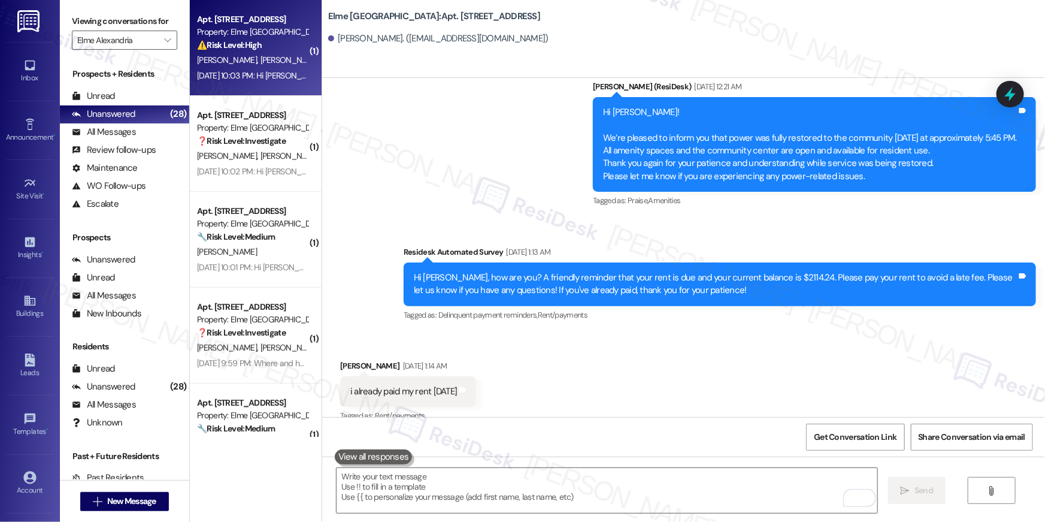
click at [252, 58] on div "T. Neal T. Otto" at bounding box center [252, 60] width 113 height 15
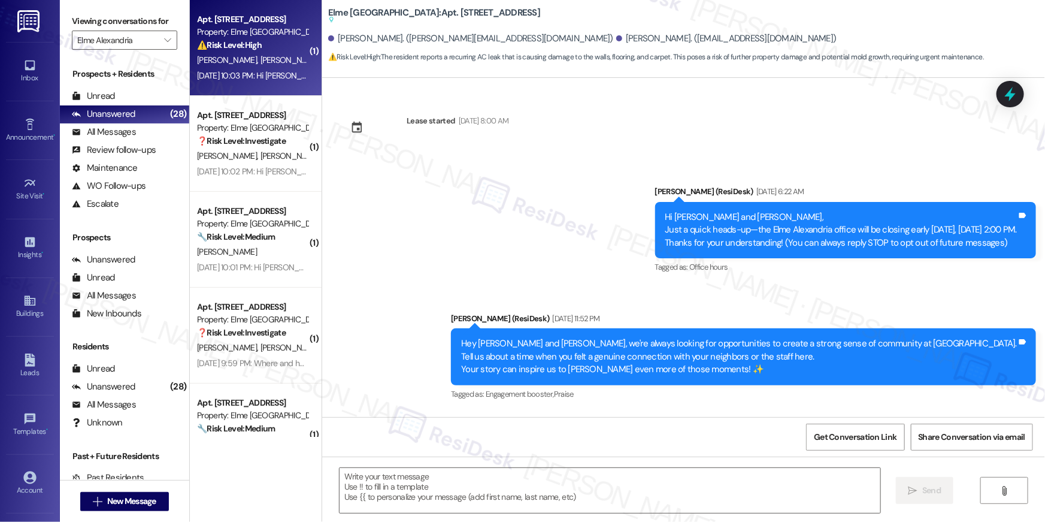
scroll to position [6298, 0]
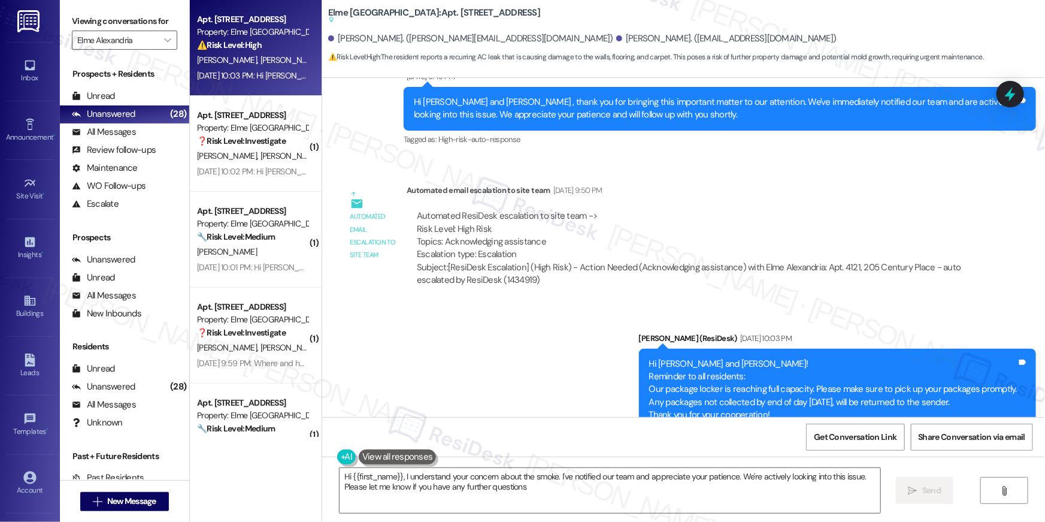
type textarea "Hi {{first_name}}, I understand your concern about the smoke. I've notified our…"
click at [565, 305] on div "Announcement, sent via SMS Ella (ResiDesk) Sep 08, 2025 at 10:03 PM Hi Tiffanie…" at bounding box center [683, 381] width 723 height 152
click at [576, 499] on textarea "Hi {{first_name}}, I understand your concern about the smoke. I've notified our…" at bounding box center [610, 490] width 541 height 45
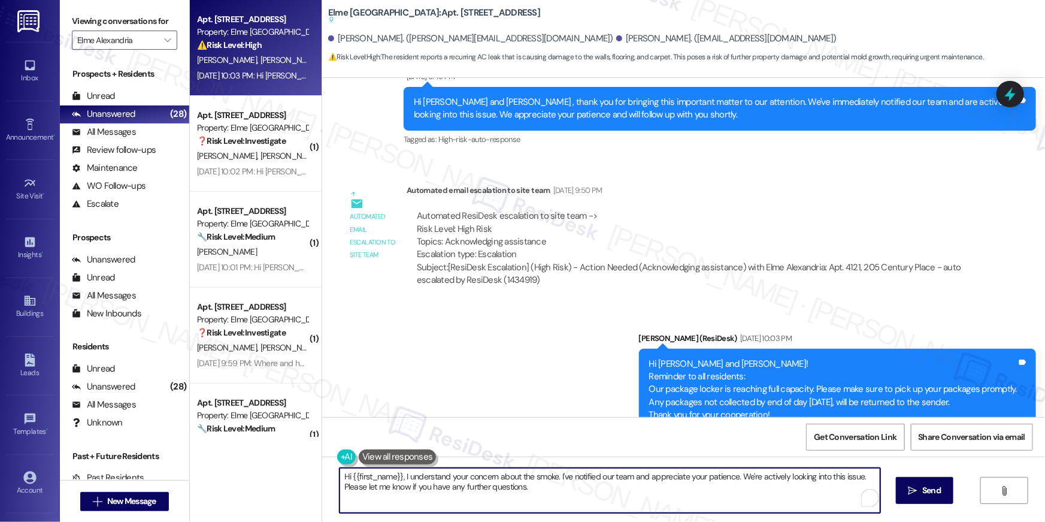
click at [576, 499] on textarea "Hi {{first_name}}, I understand your concern about the smoke. I've notified our…" at bounding box center [610, 490] width 541 height 45
click at [626, 492] on textarea "Hi {{first_name}}, I understand your concern about the smoke. I've notified our…" at bounding box center [607, 490] width 541 height 45
click at [626, 491] on textarea "Hi {{first_name}}, I understand your concern about the smoke. I've notified our…" at bounding box center [607, 490] width 541 height 45
click at [625, 491] on textarea "Hi {{first_name}}, I understand your concern about the smoke. I've notified our…" at bounding box center [607, 490] width 541 height 45
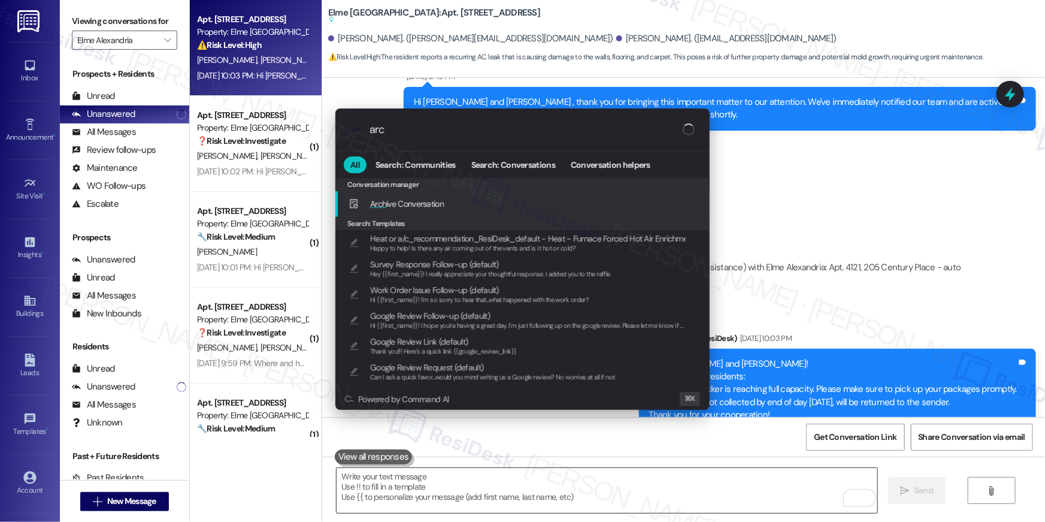
type input "arch"
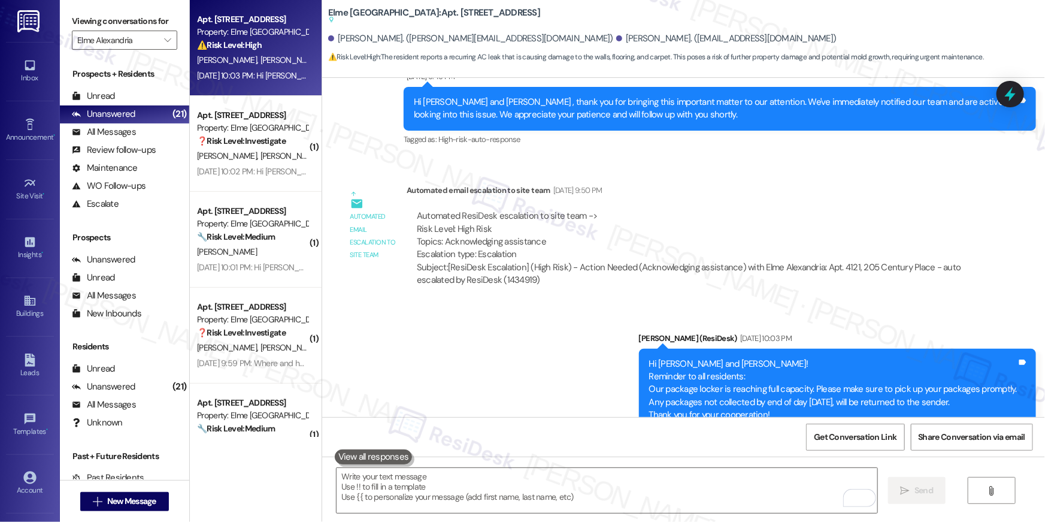
click at [535, 390] on div "Announcement, sent via SMS Ella (ResiDesk) Sep 08, 2025 at 10:03 PM Hi Tiffanie…" at bounding box center [683, 381] width 723 height 152
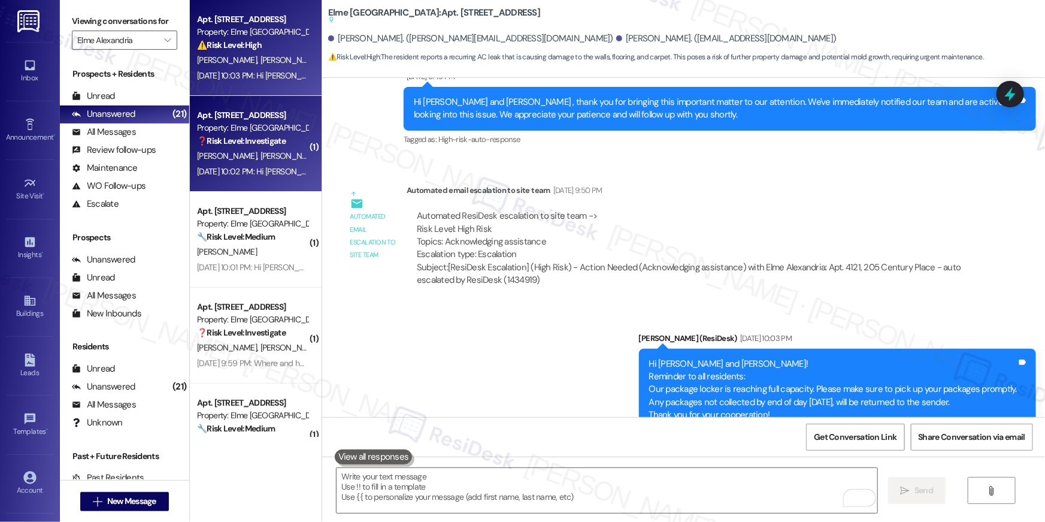
click at [217, 132] on div "Property: Elme [GEOGRAPHIC_DATA]" at bounding box center [252, 128] width 111 height 13
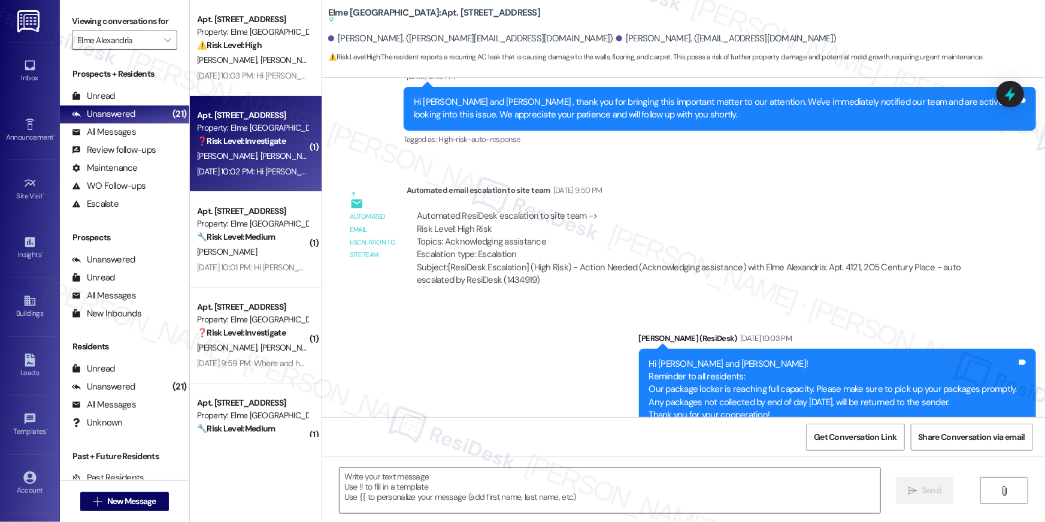
type textarea "Fetching suggested responses. Please feel free to read through the conversation…"
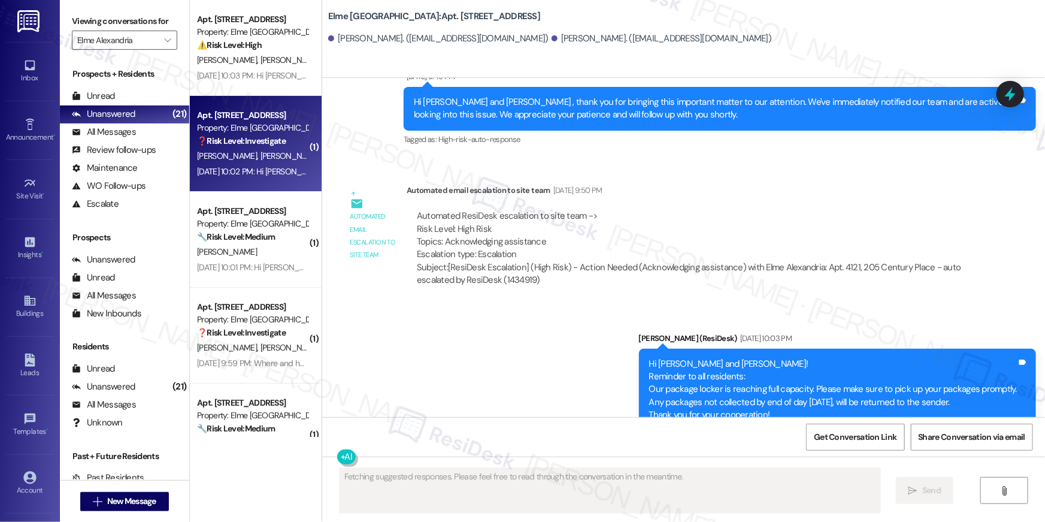
scroll to position [981, 0]
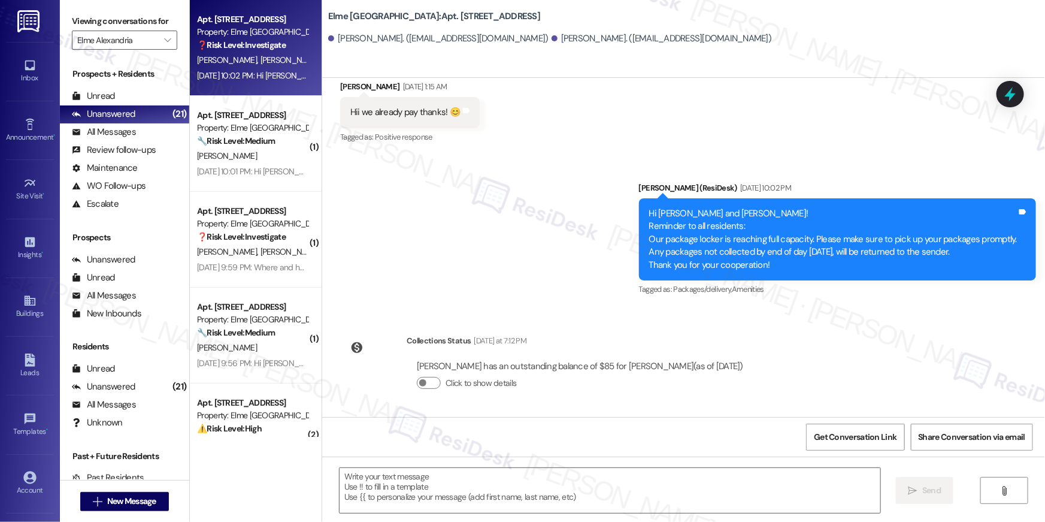
click at [534, 303] on div "Announcement, sent via SMS Ella (ResiDesk) Sep 08, 2025 at 10:02 PM Hi Sebastia…" at bounding box center [683, 231] width 723 height 152
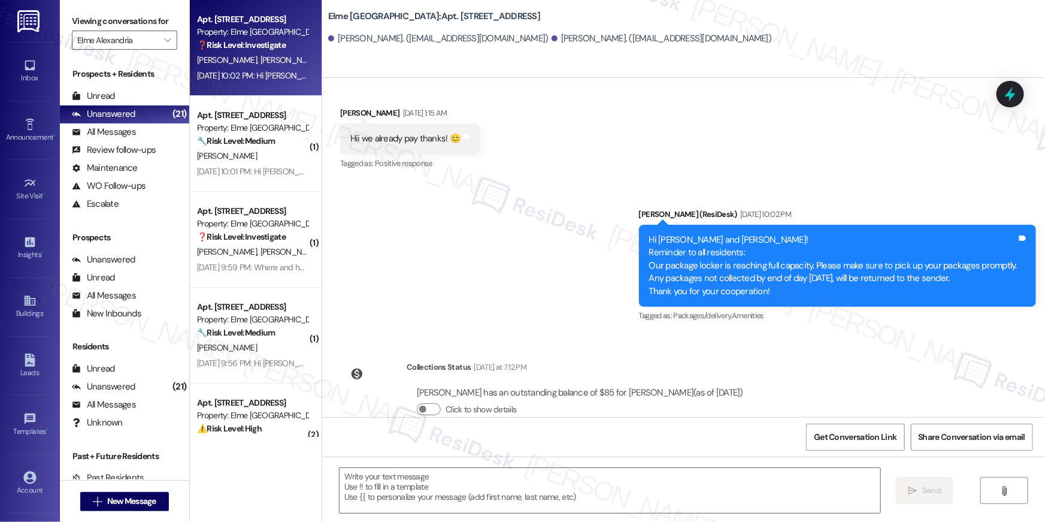
scroll to position [940, 0]
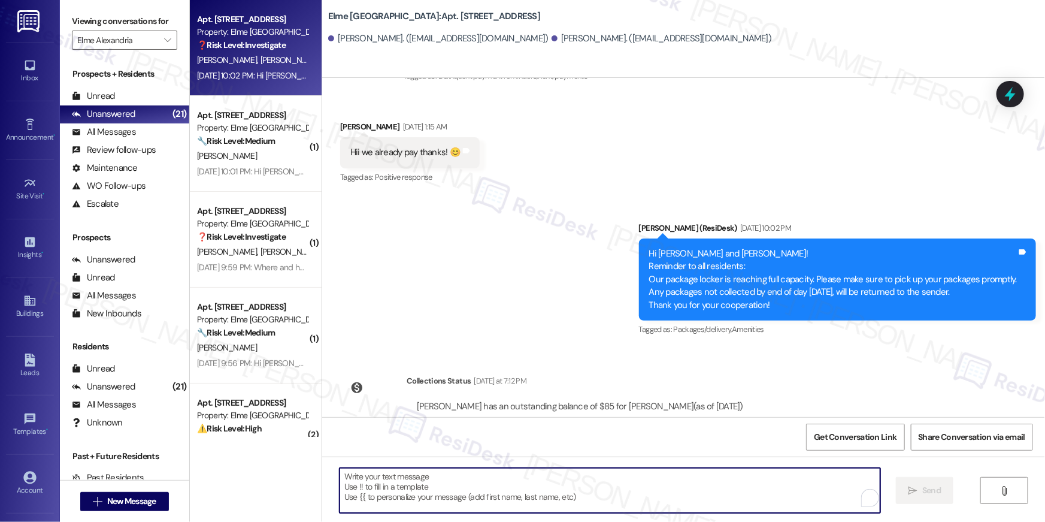
click at [593, 485] on textarea "To enrich screen reader interactions, please activate Accessibility in Grammarl…" at bounding box center [610, 490] width 541 height 45
paste textarea "Thank you so much for your rent payment, {{first_name}}. We really appreciate i…"
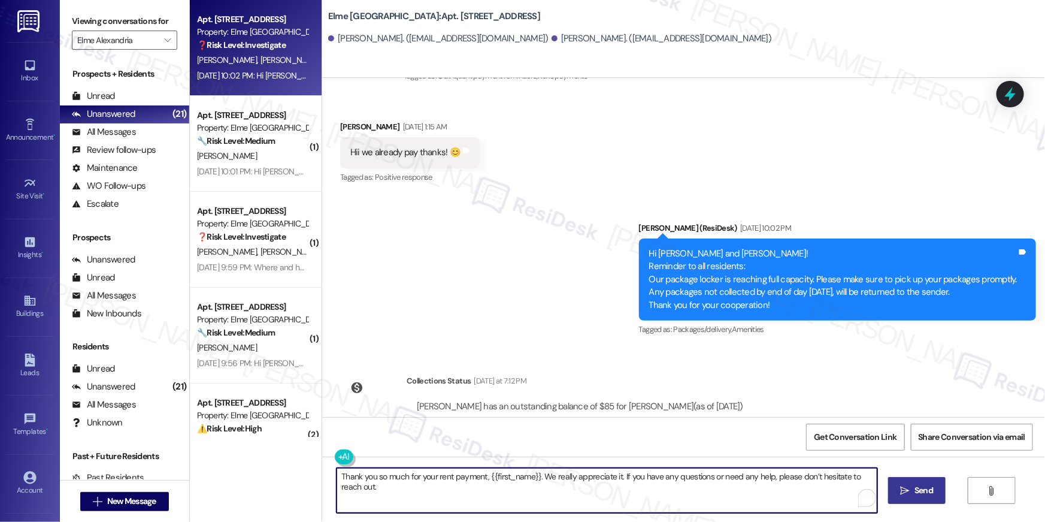
type textarea "Thank you so much for your rent payment, {{first_name}}. We really appreciate i…"
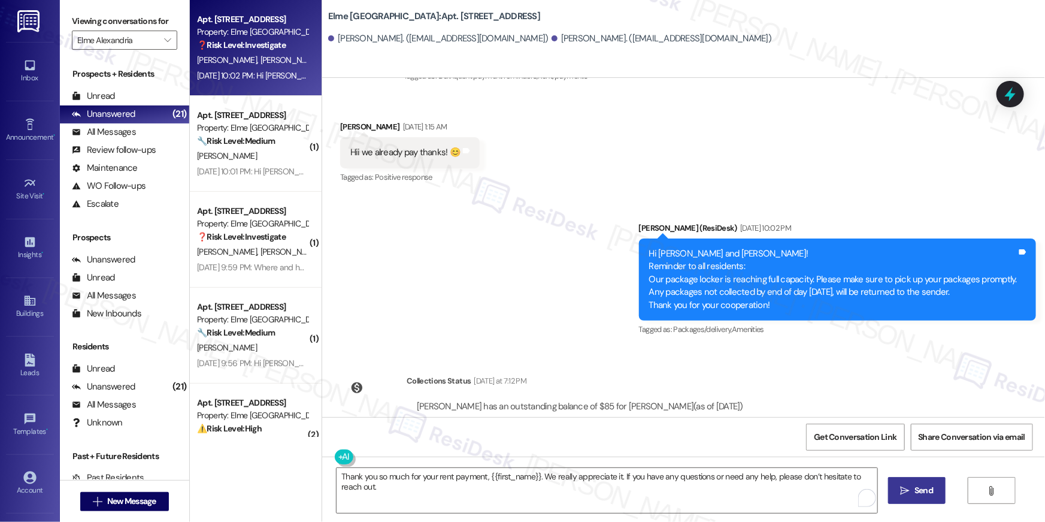
click at [906, 492] on icon "" at bounding box center [905, 491] width 9 height 10
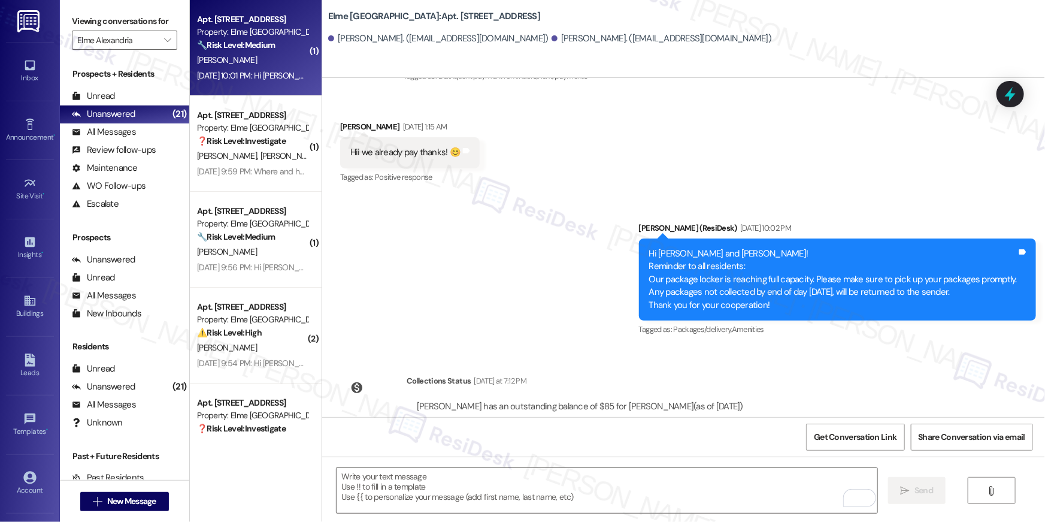
click at [258, 80] on div "Sep 08, 2025 at 10:01 PM: Hi Kalyn! Reminder to all residents: Our package lock…" at bounding box center [673, 75] width 952 height 11
type textarea "Fetching suggested responses. Please feel free to read through the conversation…"
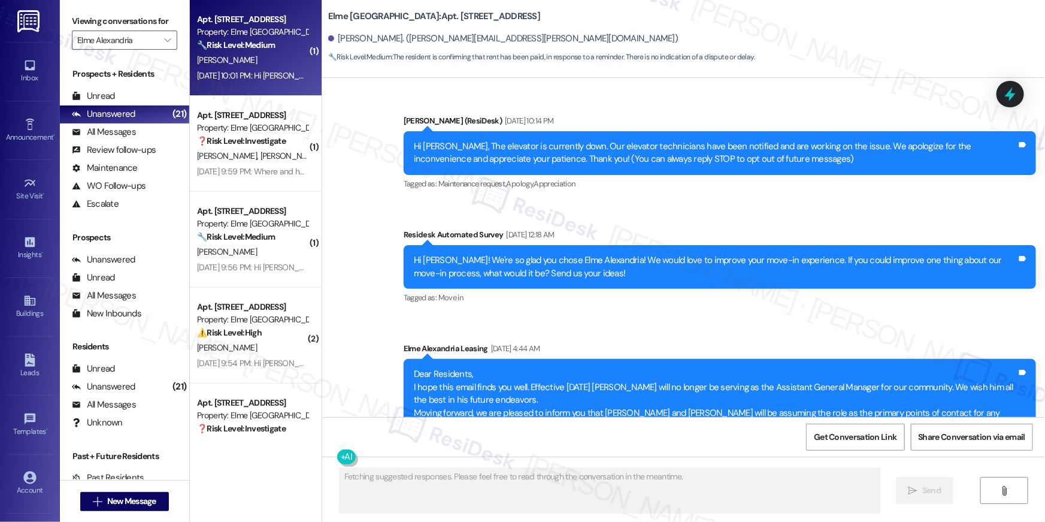
scroll to position [24000, 0]
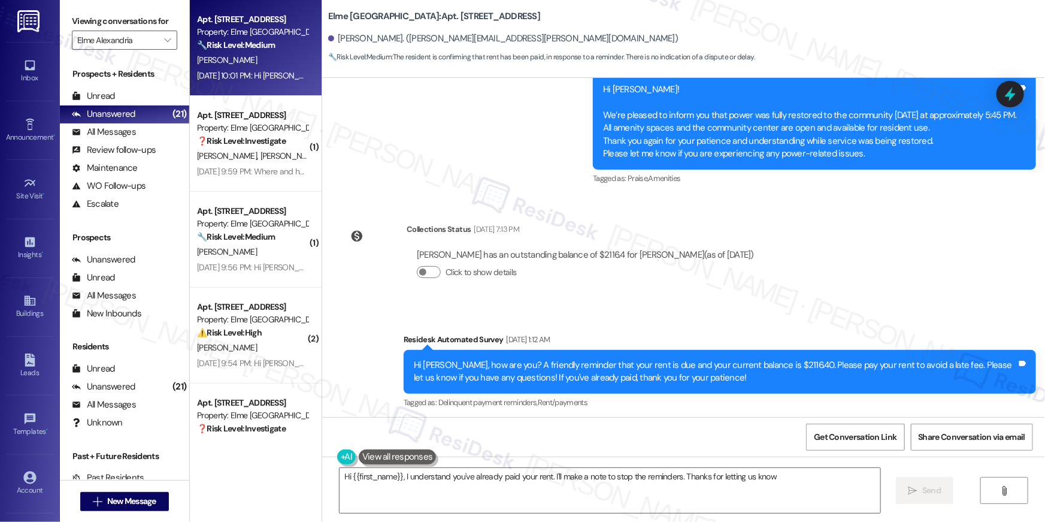
type textarea "Hi {{first_name}}, I understand you've already paid your rent. I'll make a note…"
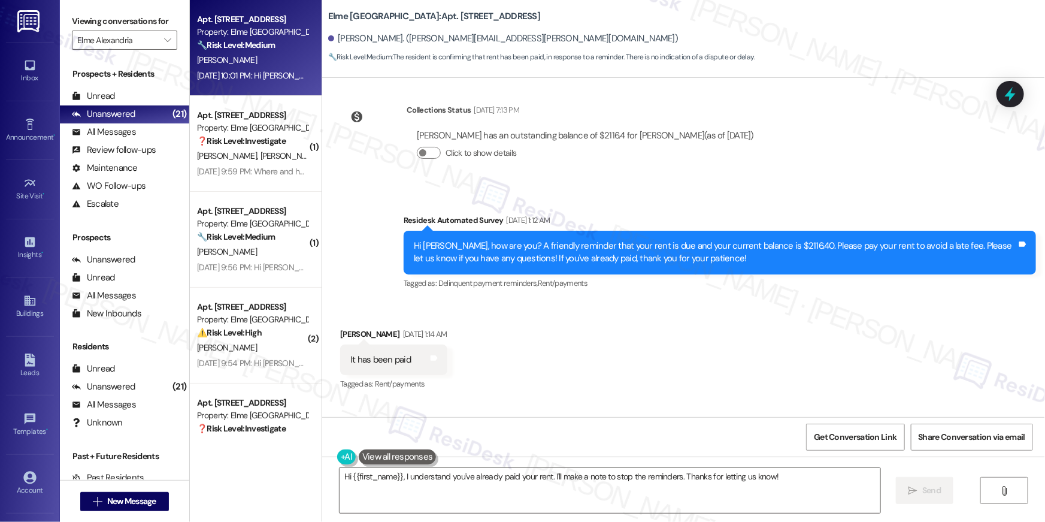
scroll to position [24171, 0]
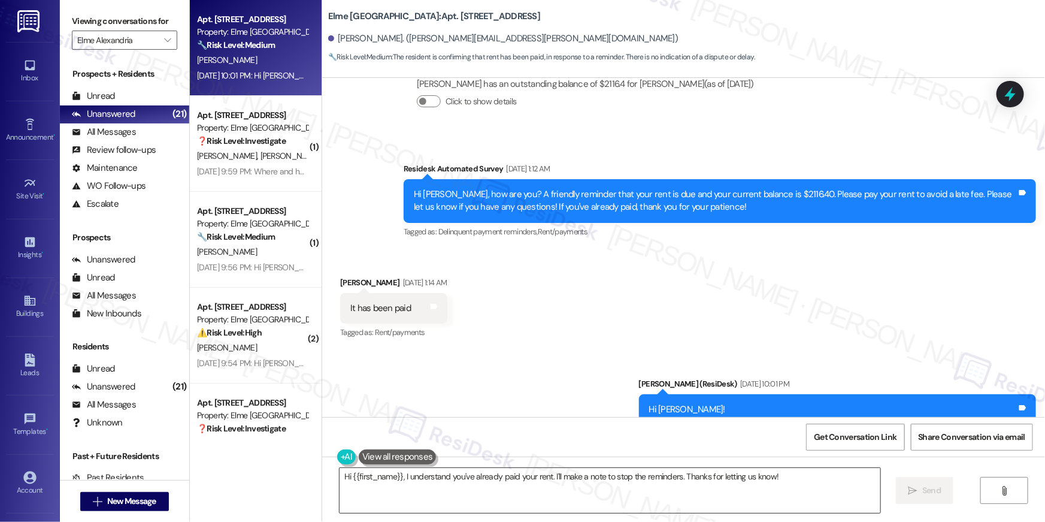
click at [565, 504] on textarea "Hi {{first_name}}, I understand you've already paid your rent. I'll make a note…" at bounding box center [610, 490] width 541 height 45
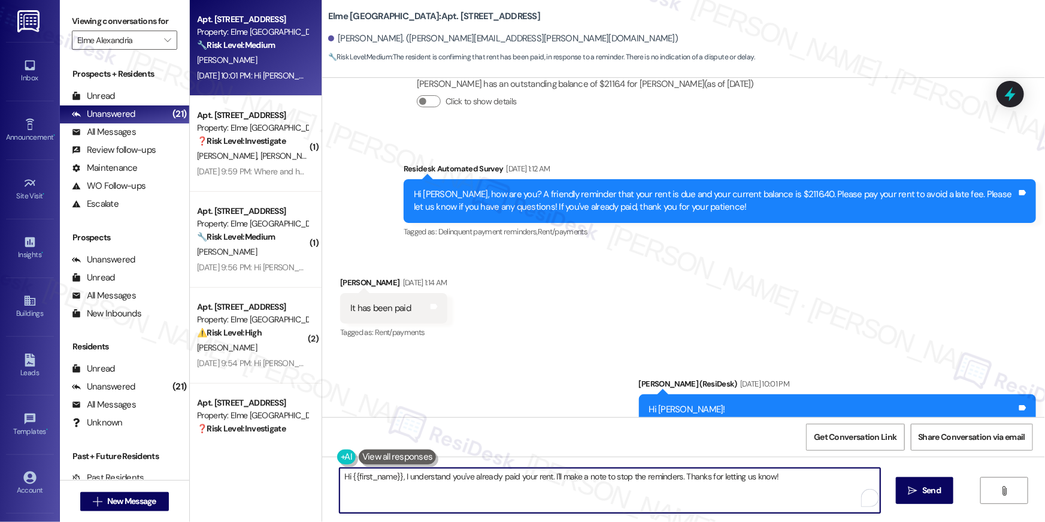
click at [565, 504] on textarea "Hi {{first_name}}, I understand you've already paid your rent. I'll make a note…" at bounding box center [610, 490] width 541 height 45
click at [571, 494] on textarea "Hi {{first_name}}, I understand you've already paid your rent. I'll make a note…" at bounding box center [607, 490] width 541 height 45
click at [906, 494] on icon "" at bounding box center [905, 491] width 9 height 10
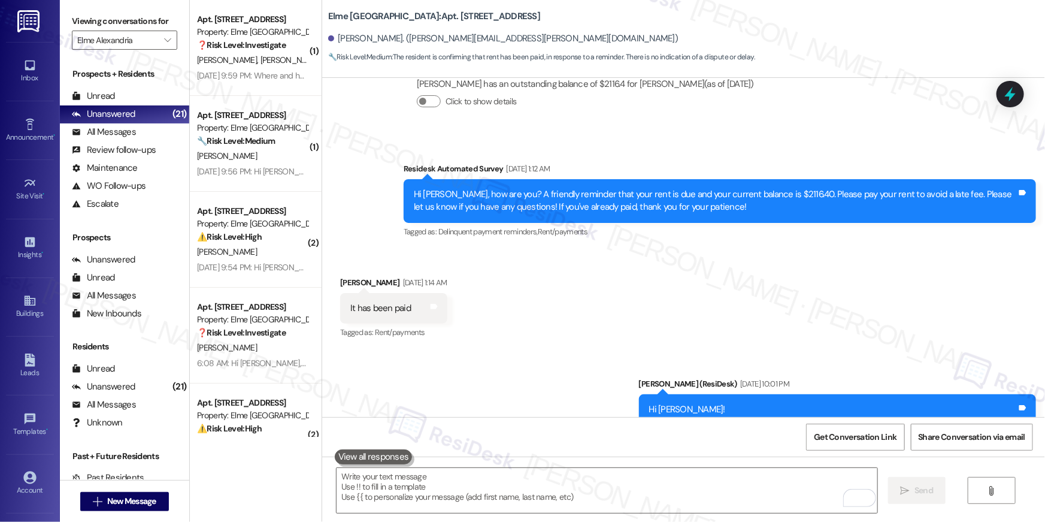
scroll to position [24018, 0]
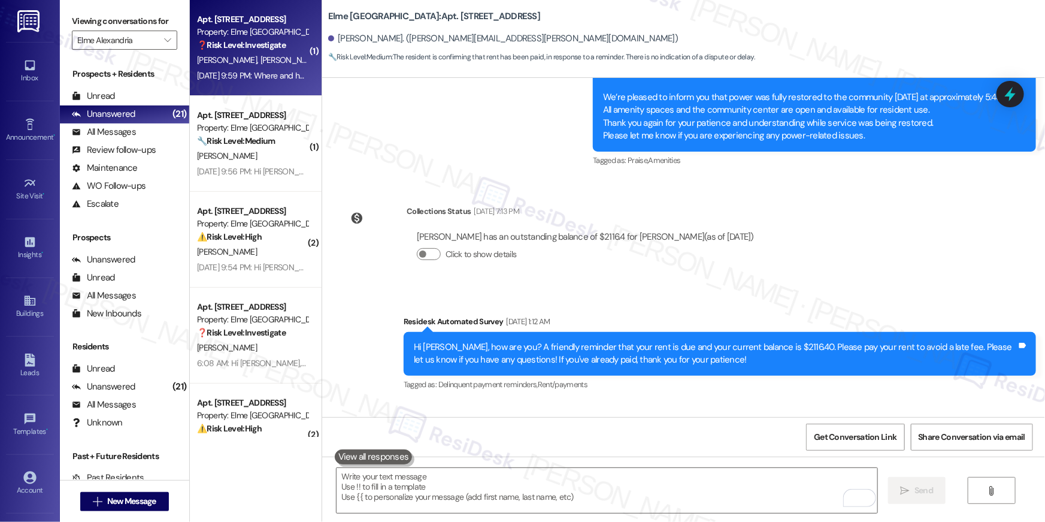
click at [250, 47] on strong "❓ Risk Level: Investigate" at bounding box center [241, 45] width 89 height 11
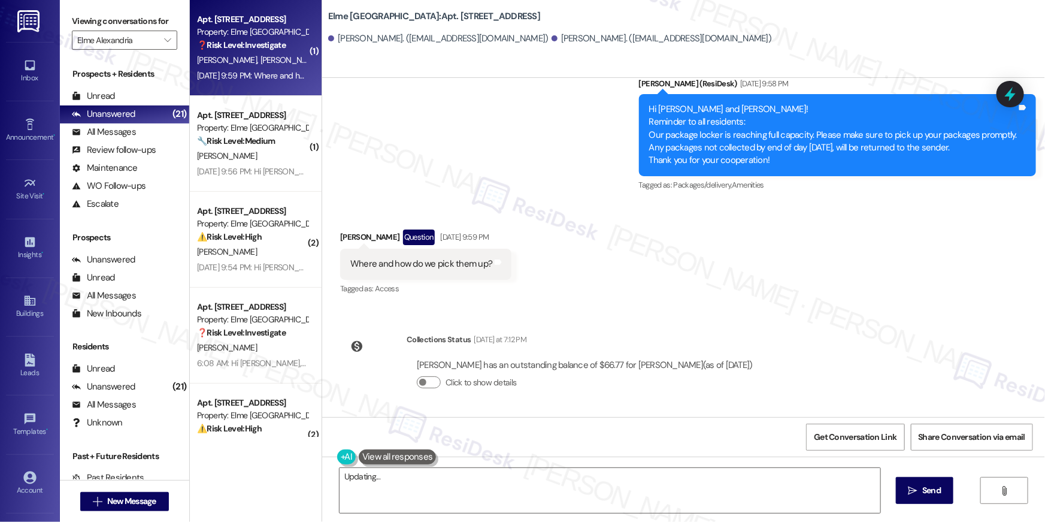
scroll to position [575, 0]
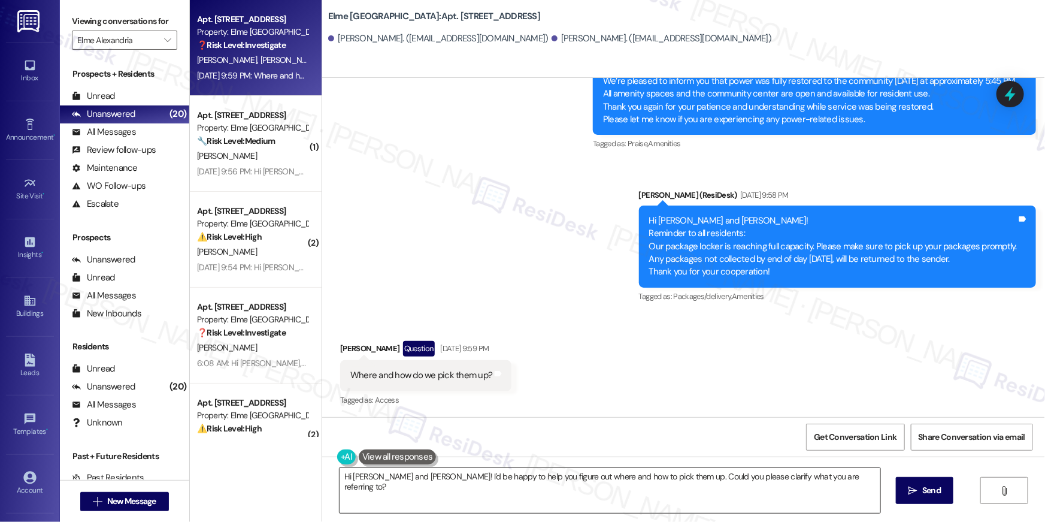
click at [512, 497] on textarea "Hi Frank and Iain! I'd be happy to help you figure out where and how to pick th…" at bounding box center [610, 490] width 541 height 45
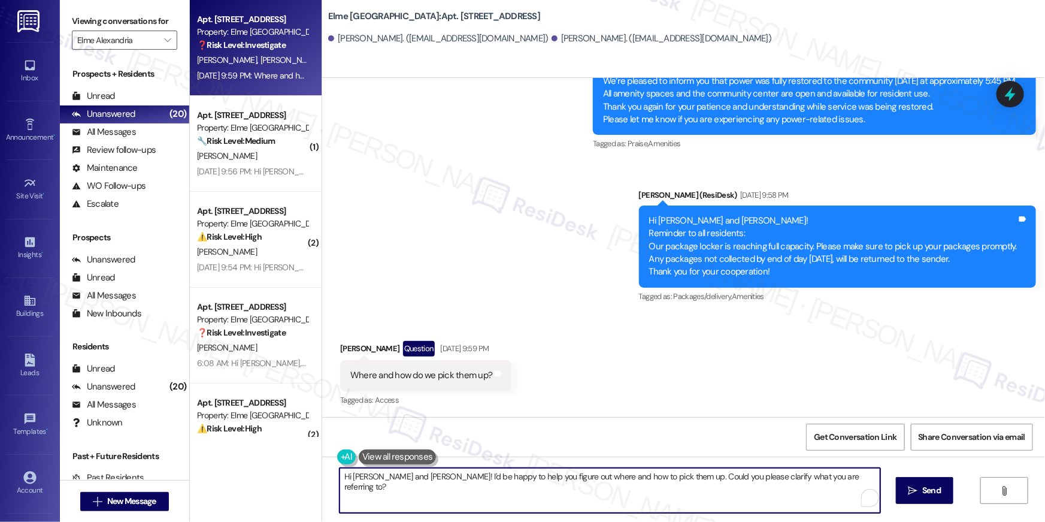
drag, startPoint x: 438, startPoint y: 491, endPoint x: 418, endPoint y: 490, distance: 20.4
click at [438, 491] on textarea "Hi Frank and Iain! I'd be happy to help you figure out where and how to pick th…" at bounding box center [610, 490] width 541 height 45
drag, startPoint x: 411, startPoint y: 480, endPoint x: 451, endPoint y: 484, distance: 39.7
click at [411, 480] on textarea "Hi Frank and Iain! I'd be happy to help you figure out where and how to pick th…" at bounding box center [610, 490] width 541 height 45
click at [526, 486] on textarea "Hi Frank and Iain! I'd be happy to help you figure out where and how to pick th…" at bounding box center [607, 490] width 541 height 45
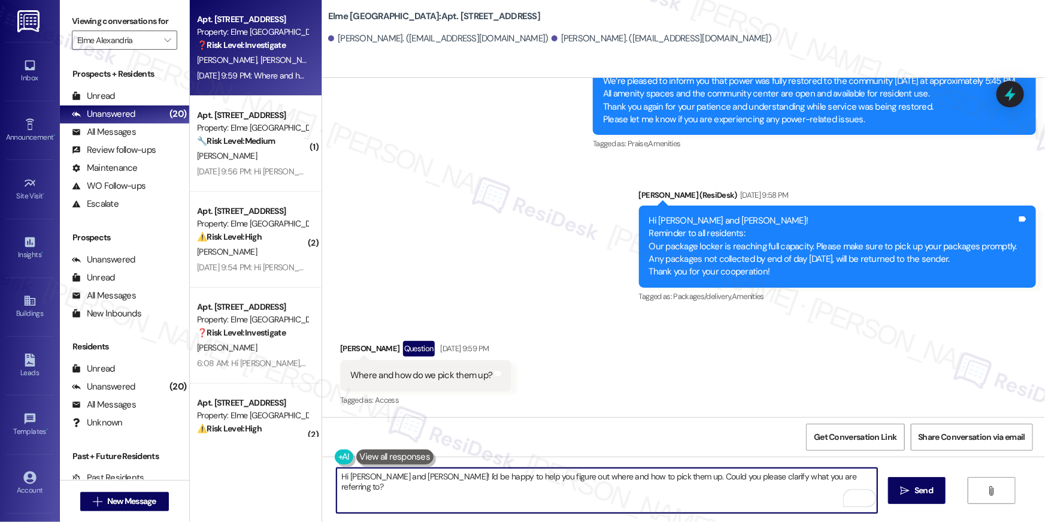
click at [618, 485] on textarea "Hi Frank and Iain! I'd be happy to help you figure out where and how to pick th…" at bounding box center [607, 490] width 541 height 45
drag, startPoint x: 391, startPoint y: 477, endPoint x: 534, endPoint y: 499, distance: 144.9
click at [535, 504] on textarea "Hi Frank and Iain! I'd be happy to help you figure out where and how to pick th…" at bounding box center [607, 490] width 541 height 45
type textarea "Hi Frank and Iain! Please stop by the office to get you assisted in picking up …"
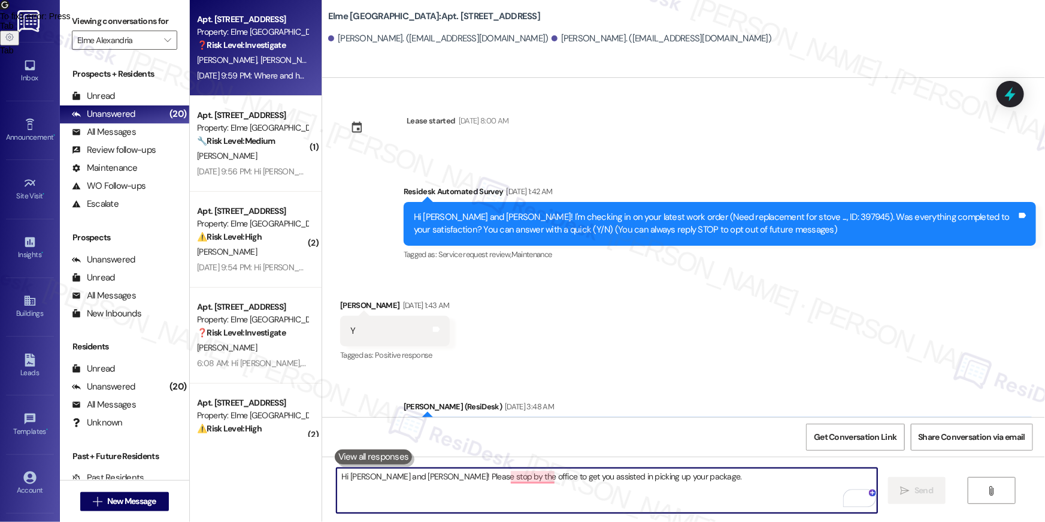
scroll to position [575, 0]
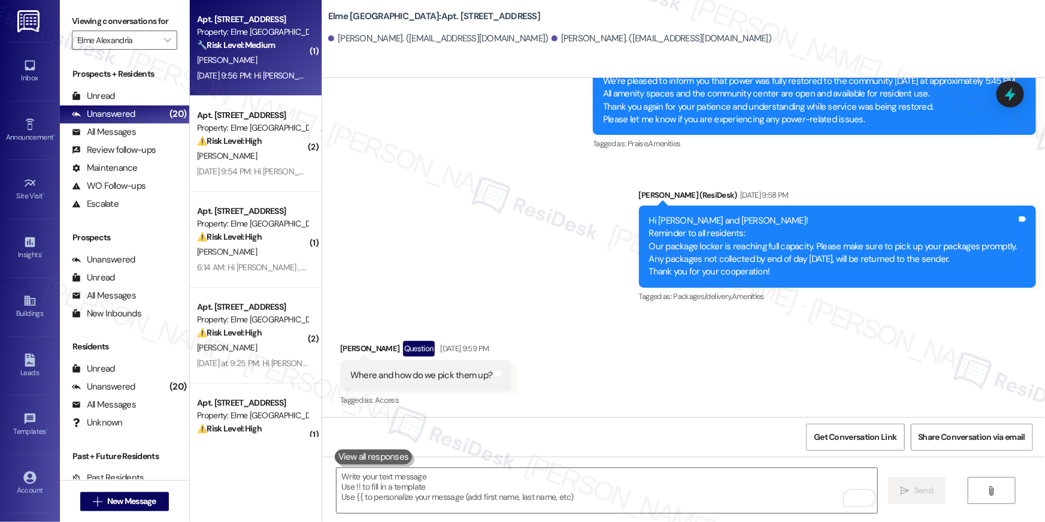
click at [293, 63] on div "[PERSON_NAME]" at bounding box center [252, 60] width 113 height 15
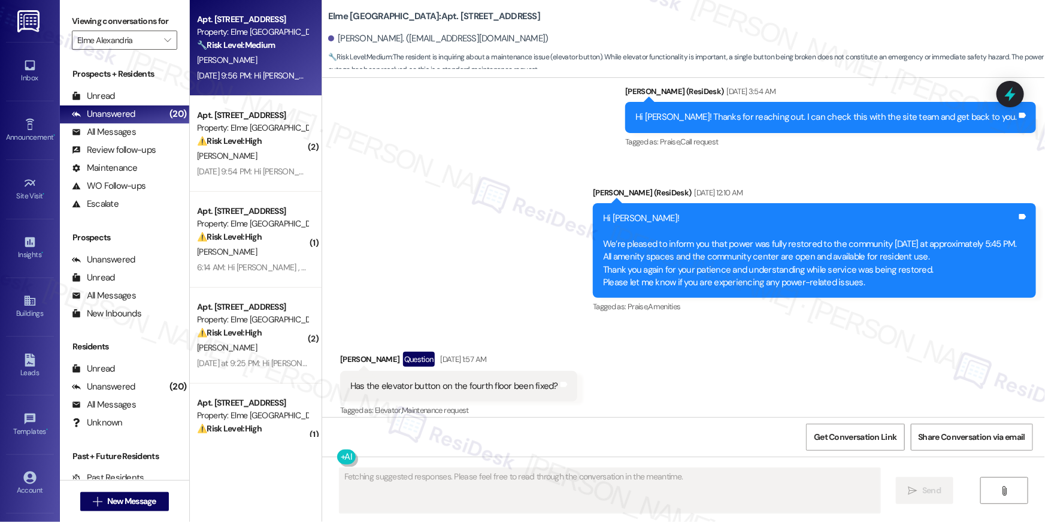
scroll to position [1042, 0]
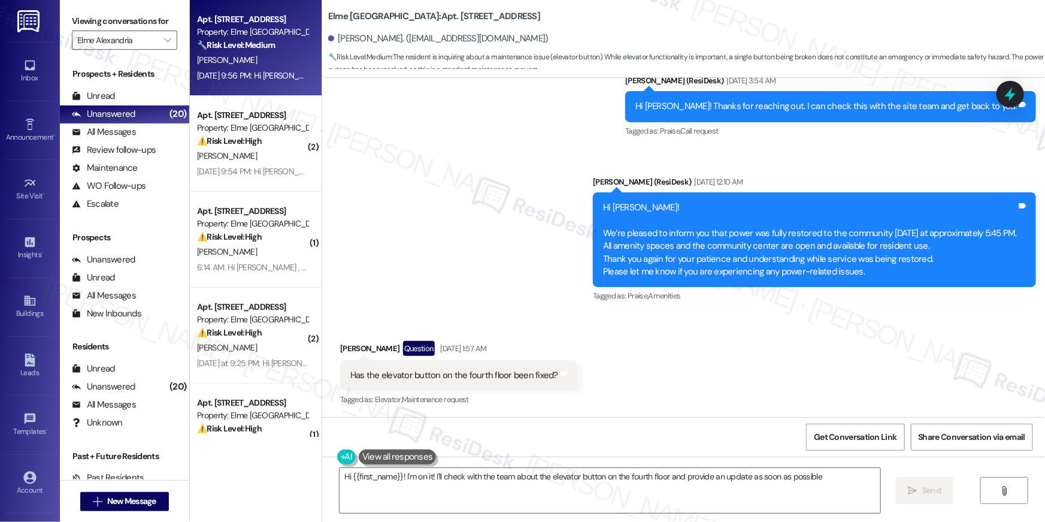
type textarea "Hi {{first_name}}! I'm on it! I'll check with the team about the elevator butto…"
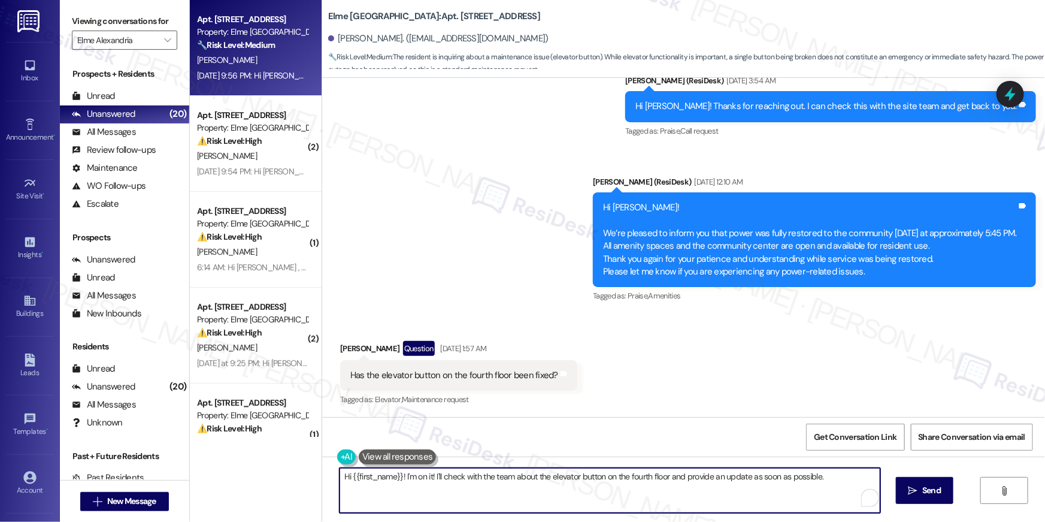
click at [467, 483] on textarea "Hi {{first_name}}! I'm on it! I'll check with the team about the elevator butto…" at bounding box center [610, 490] width 541 height 45
click at [612, 499] on textarea "Hi {{first_name}}! I'm on it! I'll check with the team about the elevator butto…" at bounding box center [610, 490] width 541 height 45
click at [735, 486] on textarea "Hi {{first_name}}! I'm on it! I'll check with the team about the elevator butto…" at bounding box center [610, 490] width 541 height 45
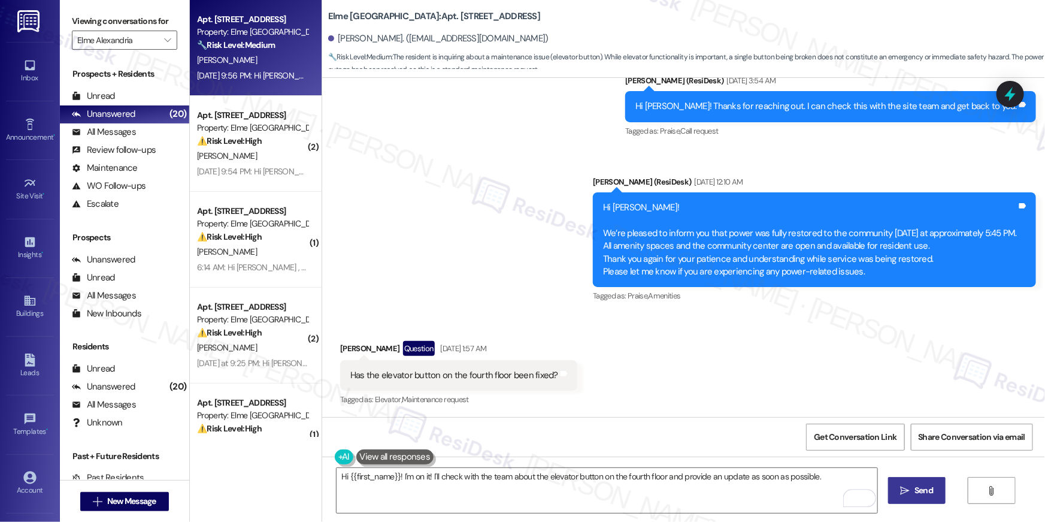
click at [912, 483] on button " Send" at bounding box center [917, 490] width 58 height 27
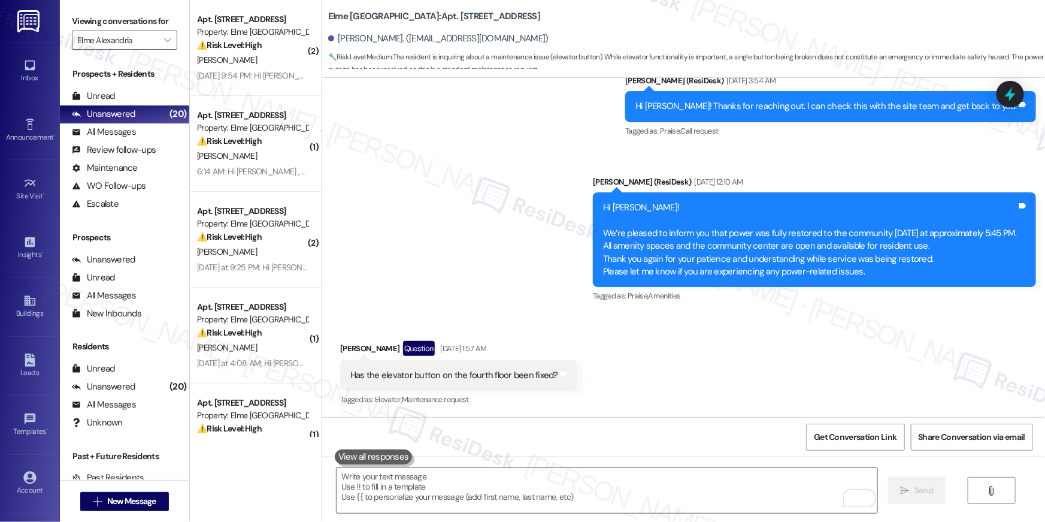
click at [556, 516] on div " Send " at bounding box center [683, 501] width 723 height 90
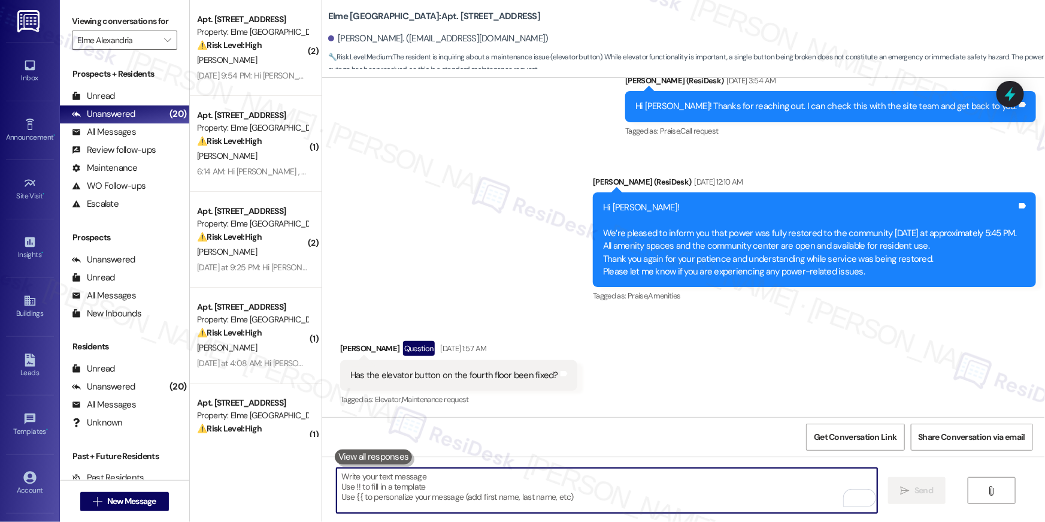
click at [560, 496] on textarea "To enrich screen reader interactions, please activate Accessibility in Grammarl…" at bounding box center [607, 490] width 541 height 45
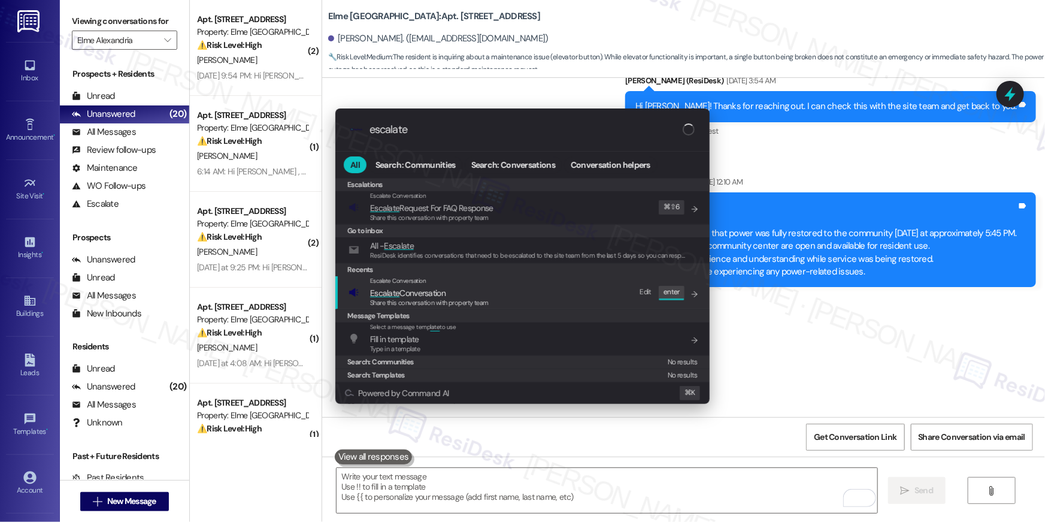
type input "escalate"
click at [441, 294] on span "Escalate Conversation" at bounding box center [407, 293] width 75 height 11
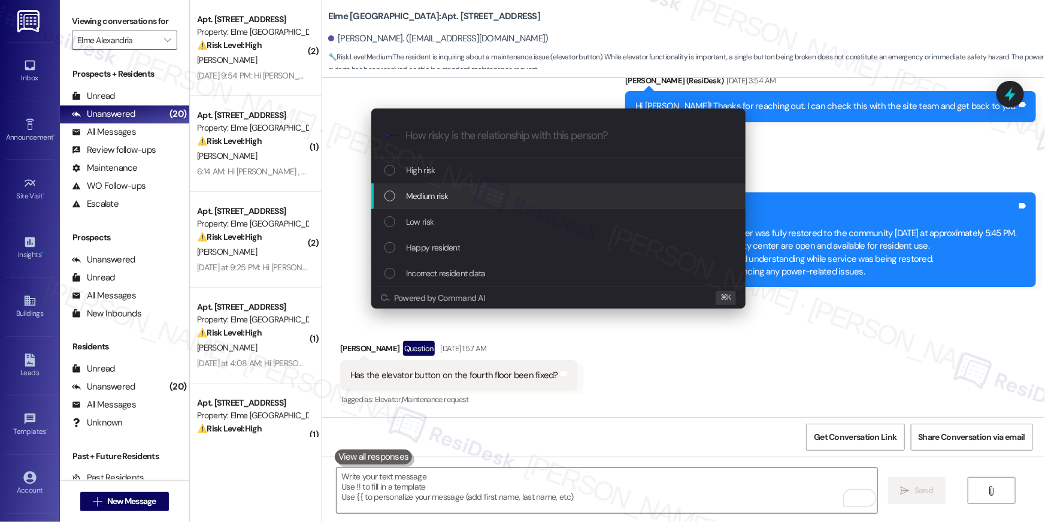
click at [429, 201] on span "Medium risk" at bounding box center [427, 195] width 42 height 13
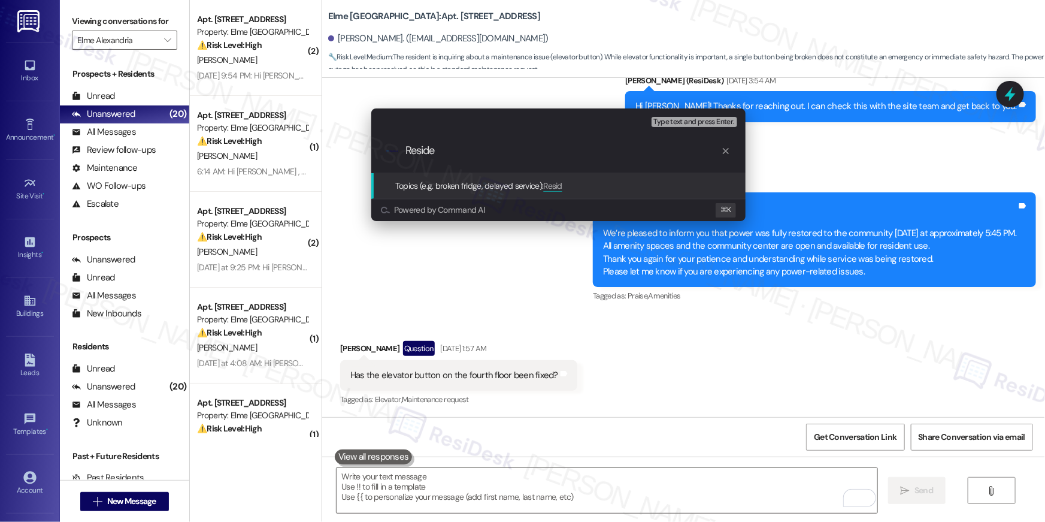
type input "Resides"
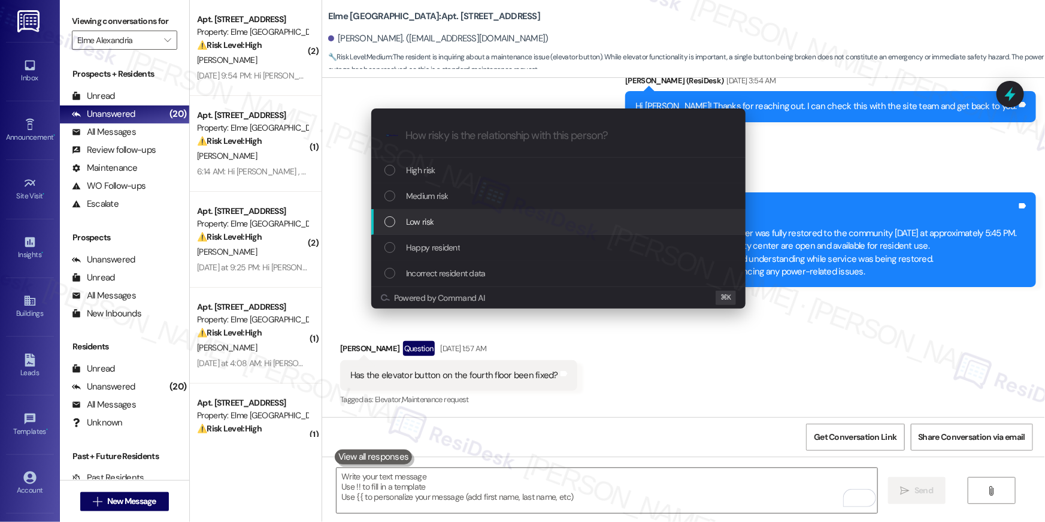
click at [429, 220] on span "Low risk" at bounding box center [420, 221] width 28 height 13
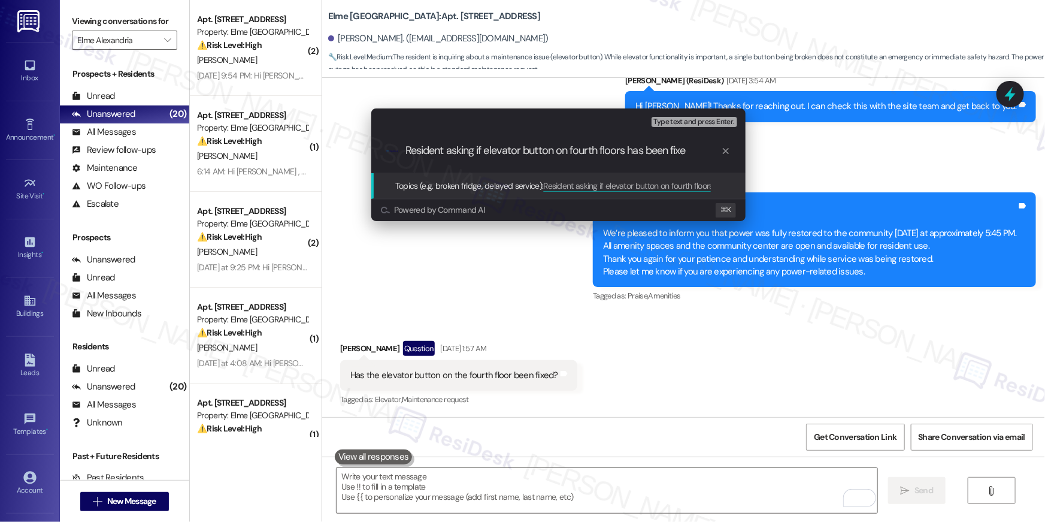
type input "Resident asking if elevator button on fourth floors has been fixed"
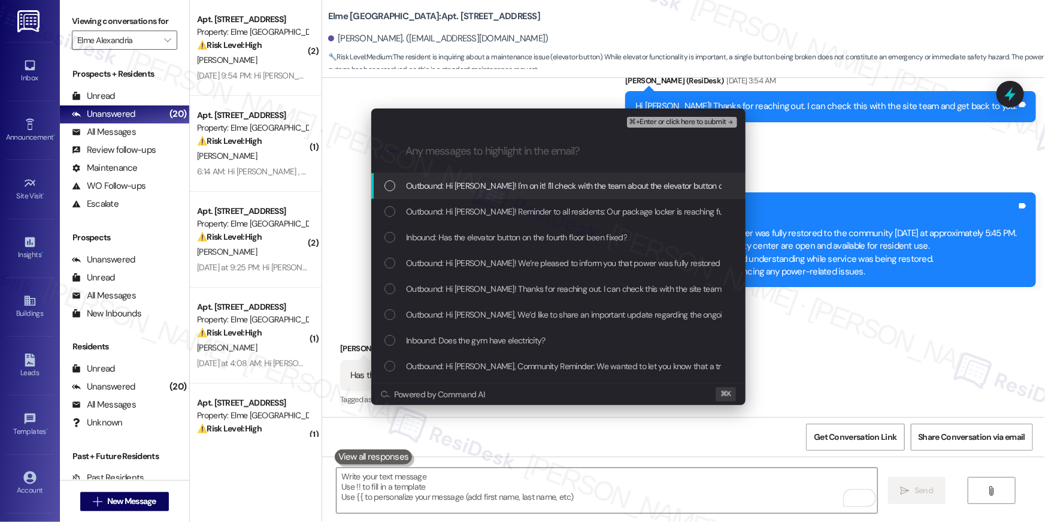
drag, startPoint x: 464, startPoint y: 193, endPoint x: 464, endPoint y: 213, distance: 20.4
click at [464, 194] on div "Outbound: Hi Luis! I'm on it! I'll check with the team about the elevator butto…" at bounding box center [558, 186] width 374 height 26
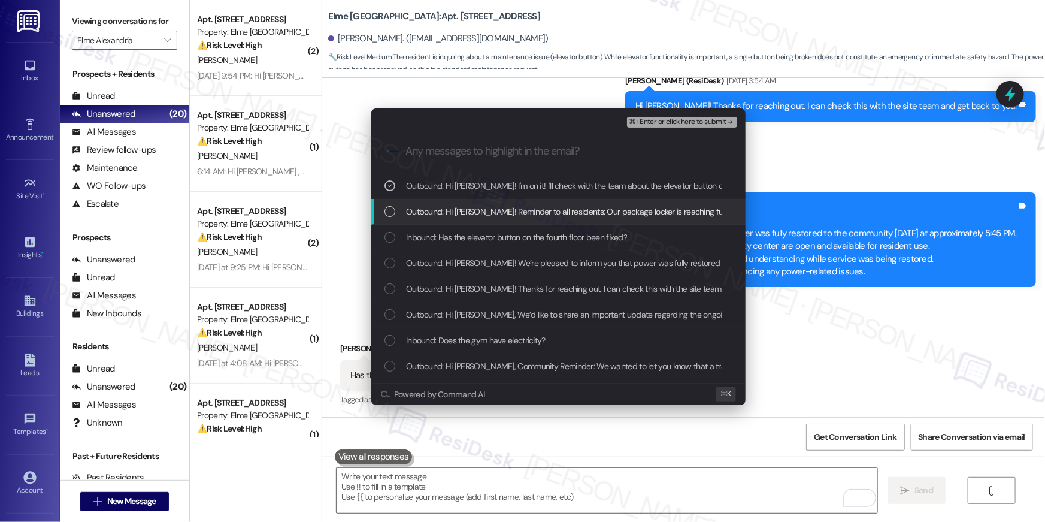
click at [464, 213] on span "Outbound: Hi Luis! Reminder to all residents: Our package locker is reaching fu…" at bounding box center [873, 211] width 934 height 13
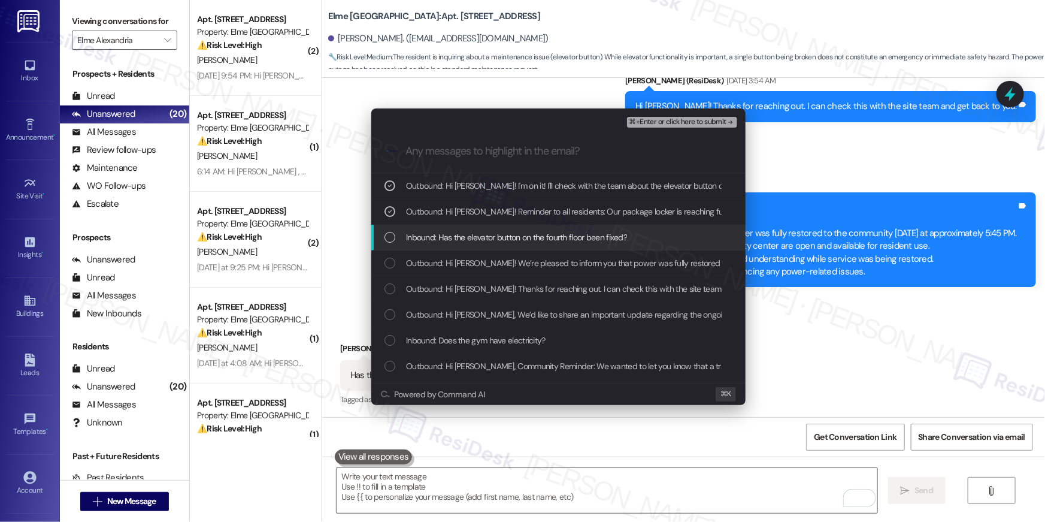
click at [465, 237] on span "Inbound: Has the elevator button on the fourth floor been fixed?" at bounding box center [516, 237] width 221 height 13
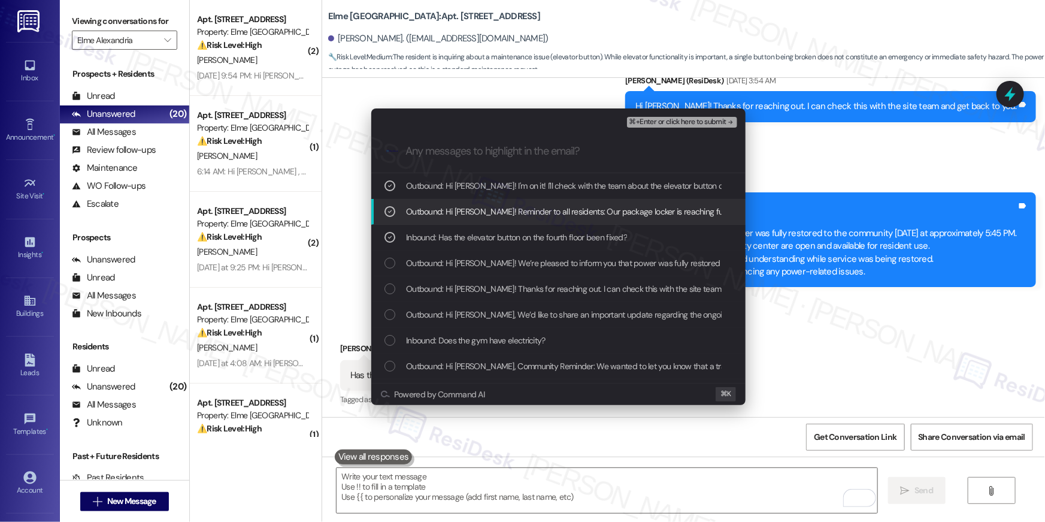
click at [516, 214] on span "Outbound: Hi Luis! Reminder to all residents: Our package locker is reaching fu…" at bounding box center [873, 211] width 934 height 13
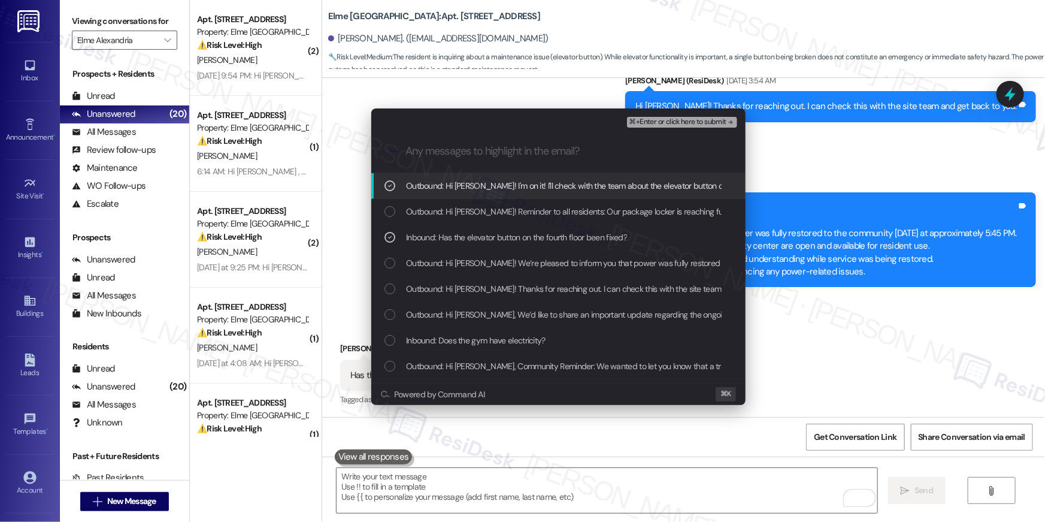
click at [525, 184] on span "Outbound: Hi Luis! I'm on it! I'll check with the team about the elevator butto…" at bounding box center [670, 185] width 529 height 13
click at [676, 125] on span "⌘+Enter or click here to submit" at bounding box center [678, 122] width 97 height 8
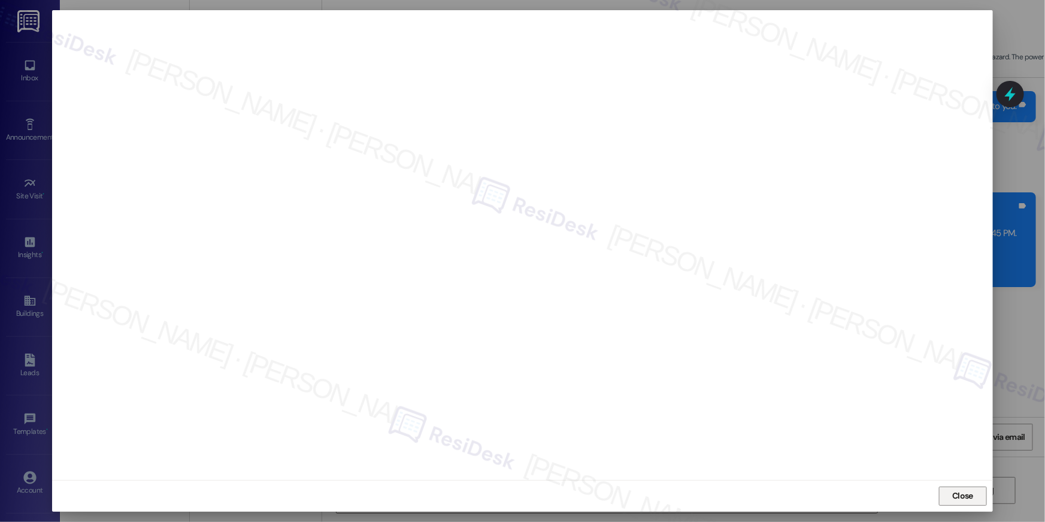
click at [970, 495] on span "Close" at bounding box center [962, 495] width 21 height 13
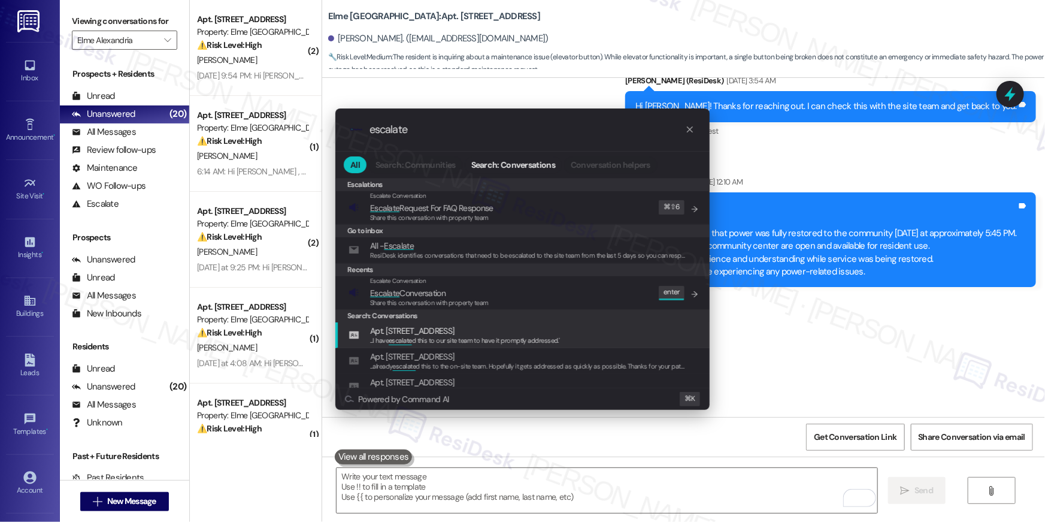
type input "escalate"
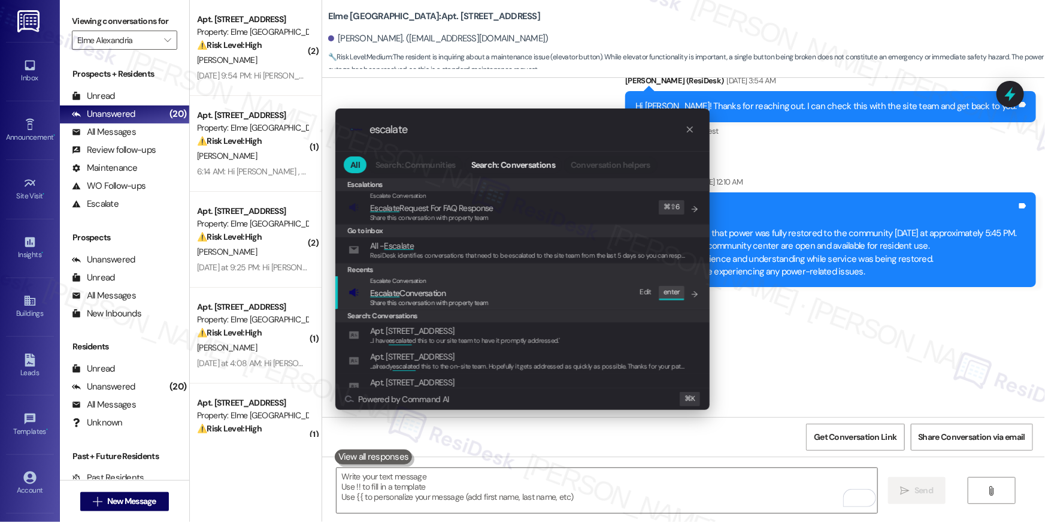
click at [596, 302] on div "Escalate Conversation Escalate Conversation Share this conversation with proper…" at bounding box center [524, 292] width 350 height 32
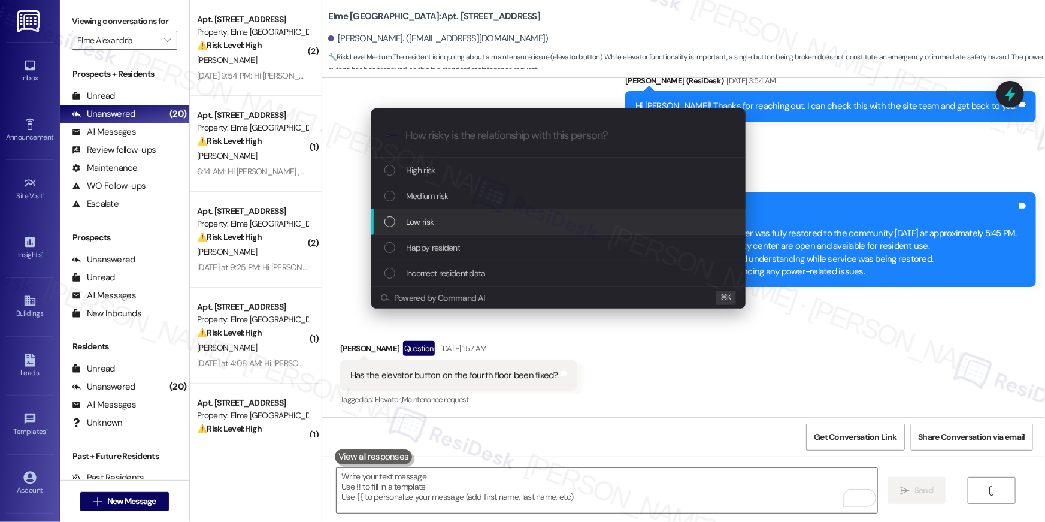
click at [467, 223] on div "Low risk" at bounding box center [560, 221] width 350 height 13
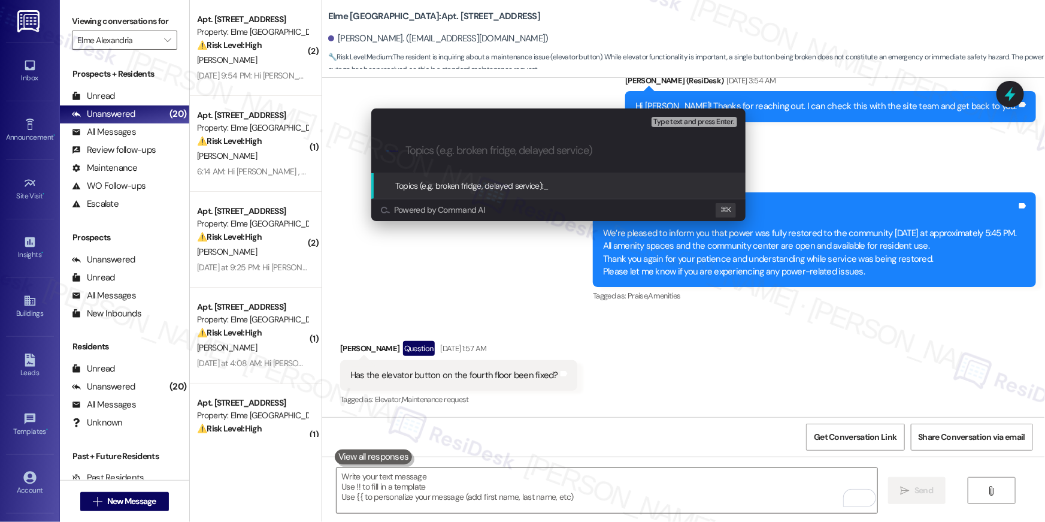
paste input "Resident asking if elevator button on fourth floors has been fixed"
type input "Resident asking if elevator button on fourth floors has been fixed"
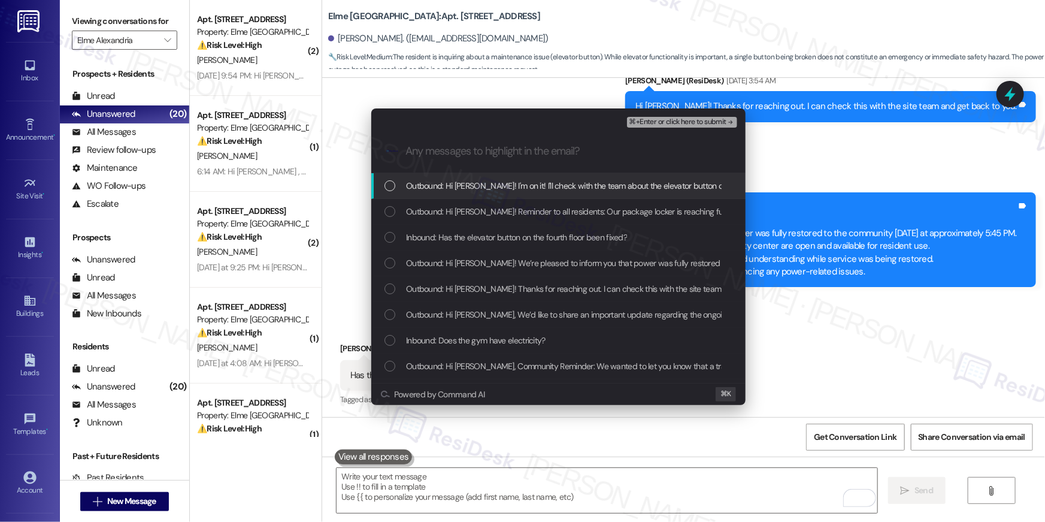
drag, startPoint x: 466, startPoint y: 187, endPoint x: 464, endPoint y: 211, distance: 24.7
click at [466, 187] on span "Outbound: Hi Luis! I'm on it! I'll check with the team about the elevator butto…" at bounding box center [670, 185] width 529 height 13
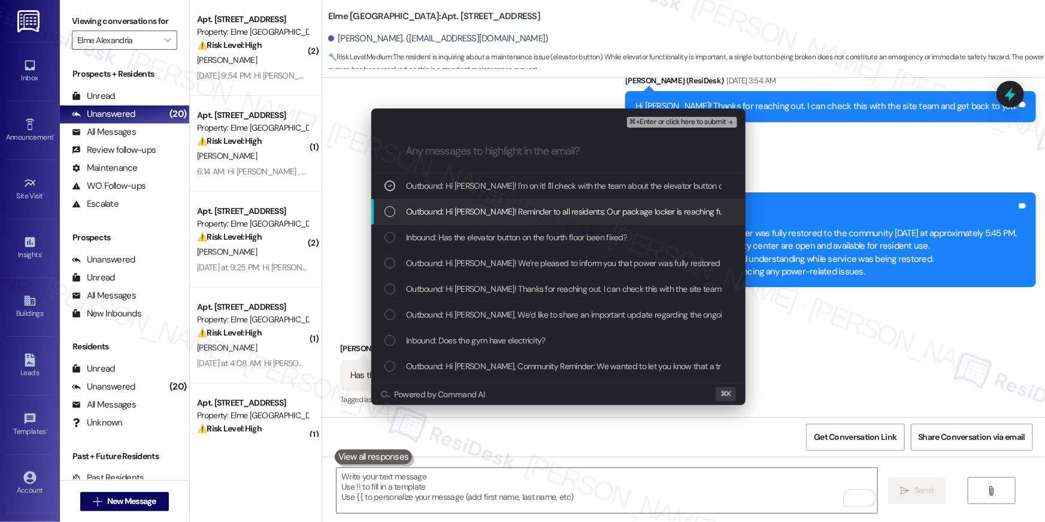
drag, startPoint x: 464, startPoint y: 211, endPoint x: 464, endPoint y: 224, distance: 12.6
click at [464, 212] on span "Outbound: Hi Luis! Reminder to all residents: Our package locker is reaching fu…" at bounding box center [873, 211] width 934 height 13
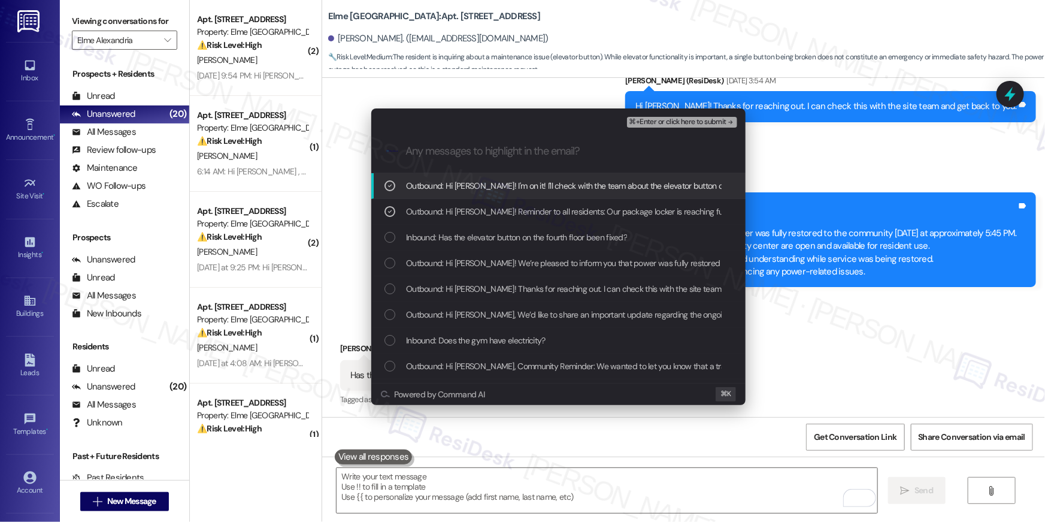
click at [468, 186] on span "Outbound: Hi Luis! I'm on it! I'll check with the team about the elevator butto…" at bounding box center [670, 185] width 529 height 13
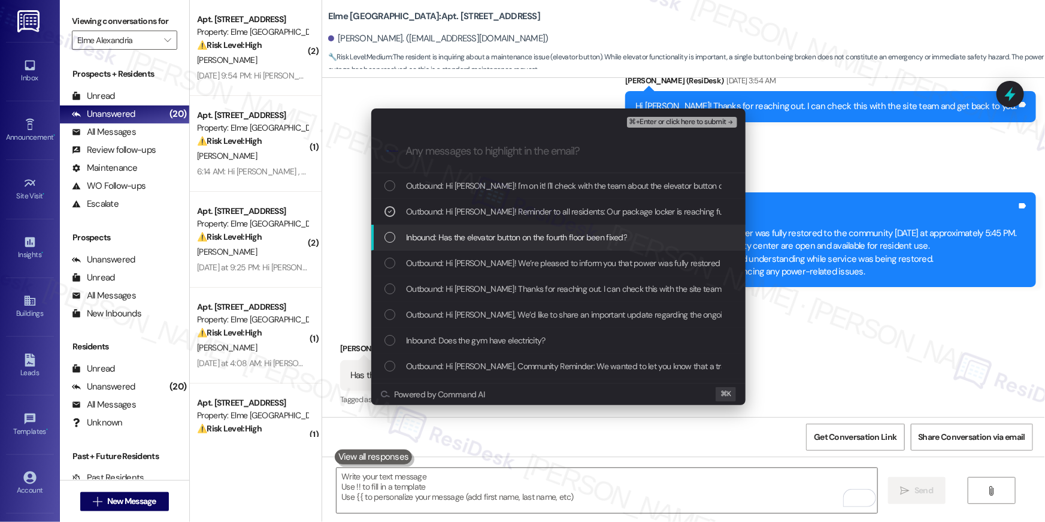
drag, startPoint x: 622, startPoint y: 234, endPoint x: 624, endPoint y: 225, distance: 9.7
click at [623, 234] on span "Inbound: Has the elevator button on the fourth floor been fixed?" at bounding box center [516, 237] width 221 height 13
click at [625, 208] on span "Outbound: Hi Luis! Reminder to all residents: Our package locker is reaching fu…" at bounding box center [873, 211] width 934 height 13
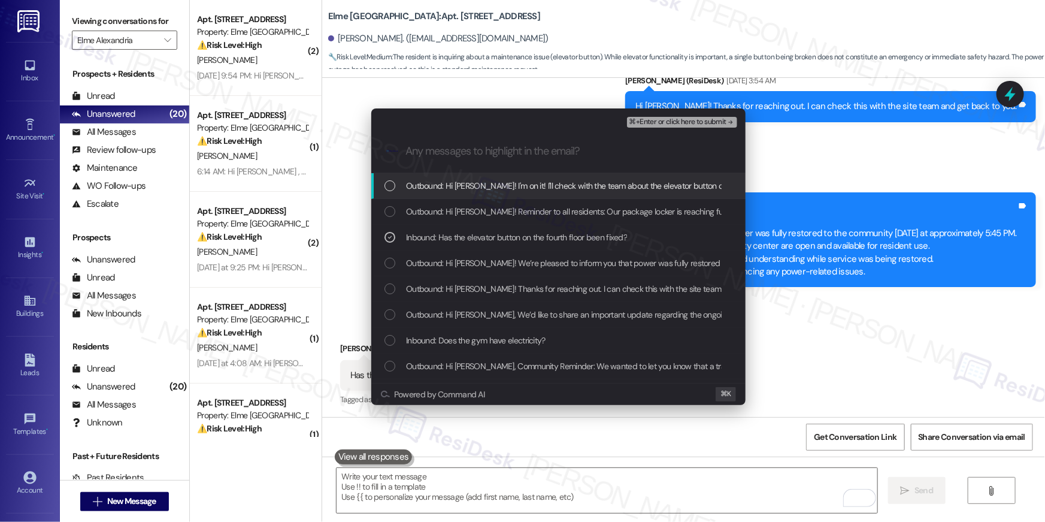
click at [689, 123] on span "⌘+Enter or click here to submit" at bounding box center [678, 122] width 97 height 8
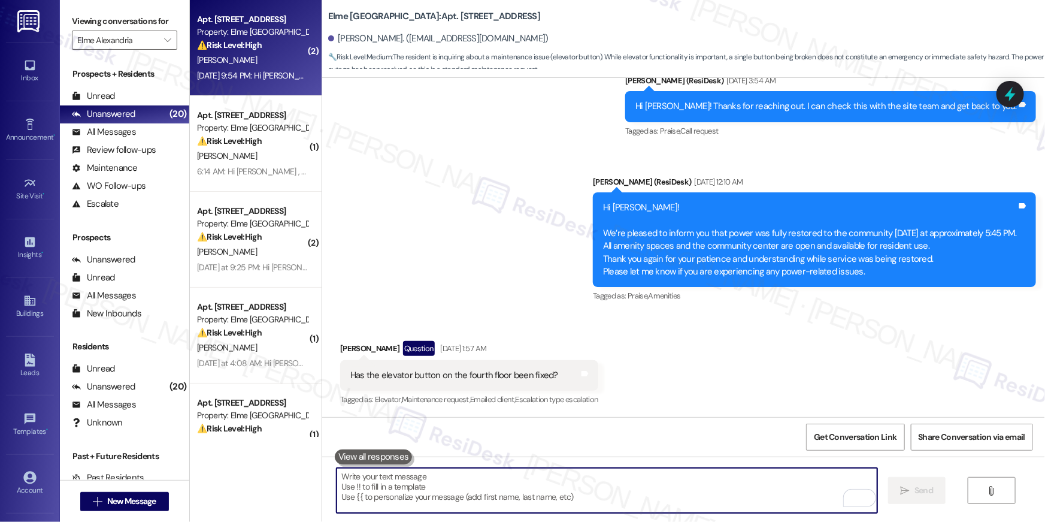
click at [271, 77] on div "Sep 08, 2025 at 9:54 PM: Hi Aminata! Reminder to all residents: Our package loc…" at bounding box center [672, 75] width 951 height 11
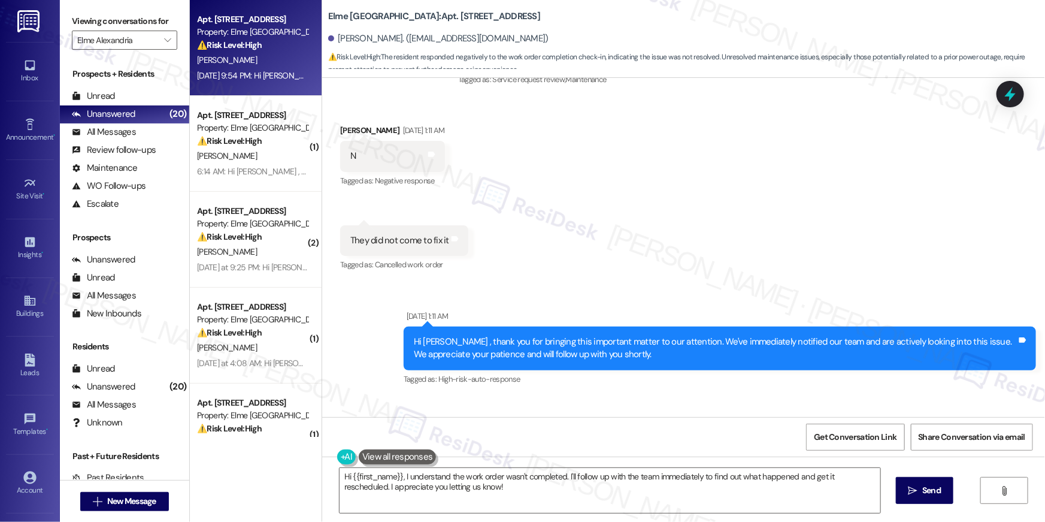
scroll to position [1331, 0]
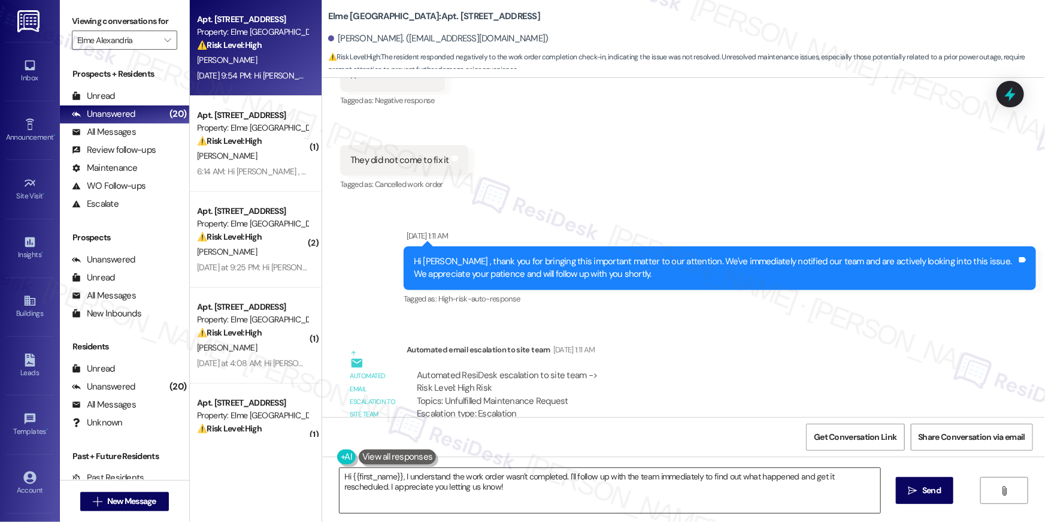
click at [612, 486] on textarea "Hi {{first_name}}, I understand the work order wasn't completed. I'll follow up…" at bounding box center [610, 490] width 541 height 45
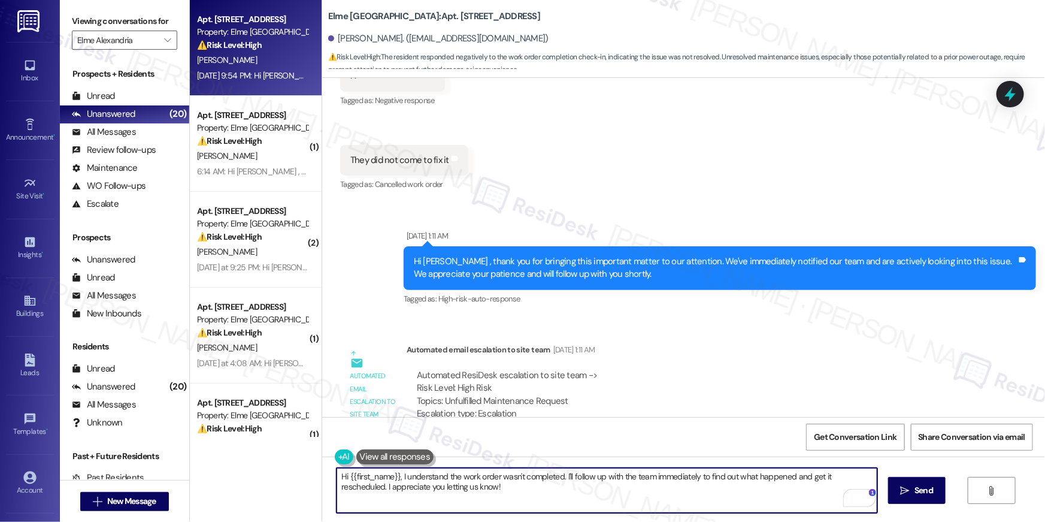
click at [476, 514] on div "Hi {{first_name}}, I understand the work order wasn't completed. I'll follow up…" at bounding box center [683, 501] width 723 height 90
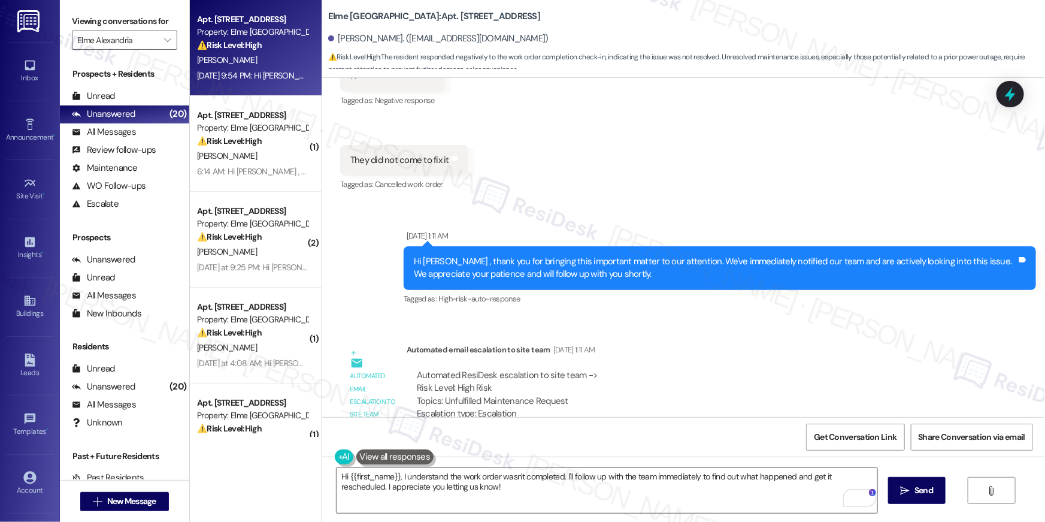
click at [476, 514] on div "Hi {{first_name}}, I understand the work order wasn't completed. I'll follow up…" at bounding box center [683, 501] width 723 height 90
click at [486, 497] on textarea "Hi {{first_name}}, I understand the work order wasn't completed. I'll follow up…" at bounding box center [607, 490] width 541 height 45
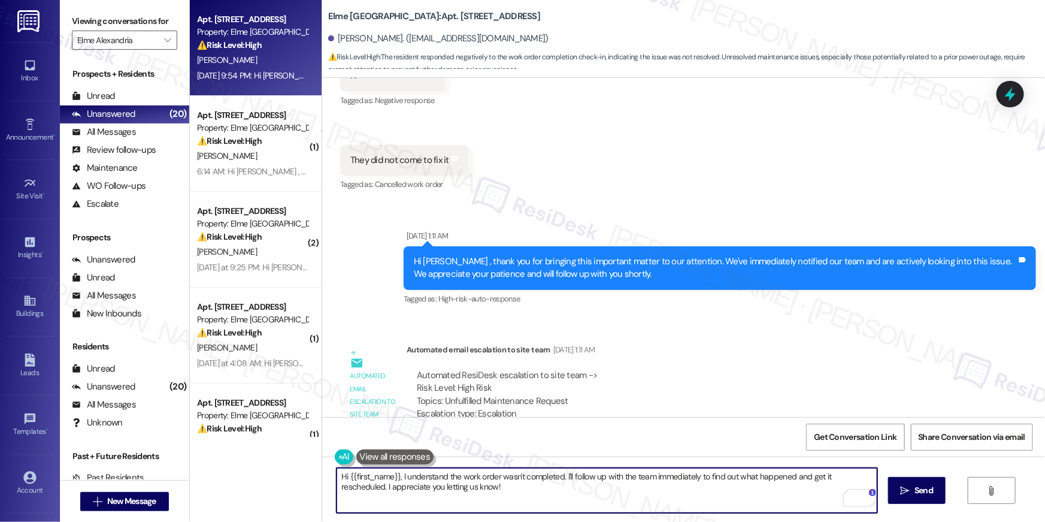
click at [486, 497] on textarea "Hi {{first_name}}, I understand the work order wasn't completed. I'll follow up…" at bounding box center [607, 490] width 541 height 45
paste textarea "’m sorry to hear your work order hasn’t been fully completed. Could you share a…"
type textarea "Hi {{first_name}}, I’m sorry to hear your work order hasn’t been fully complete…"
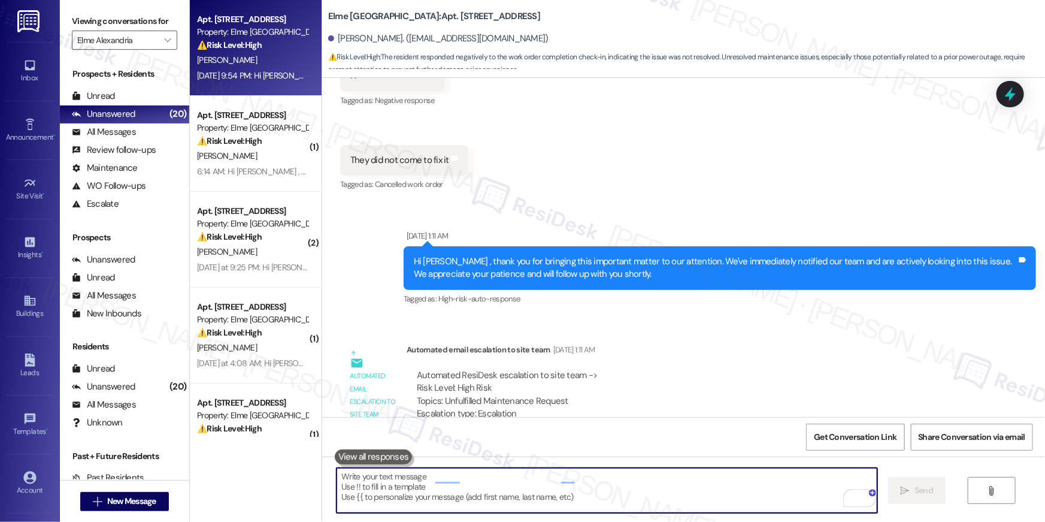
scroll to position [2, 0]
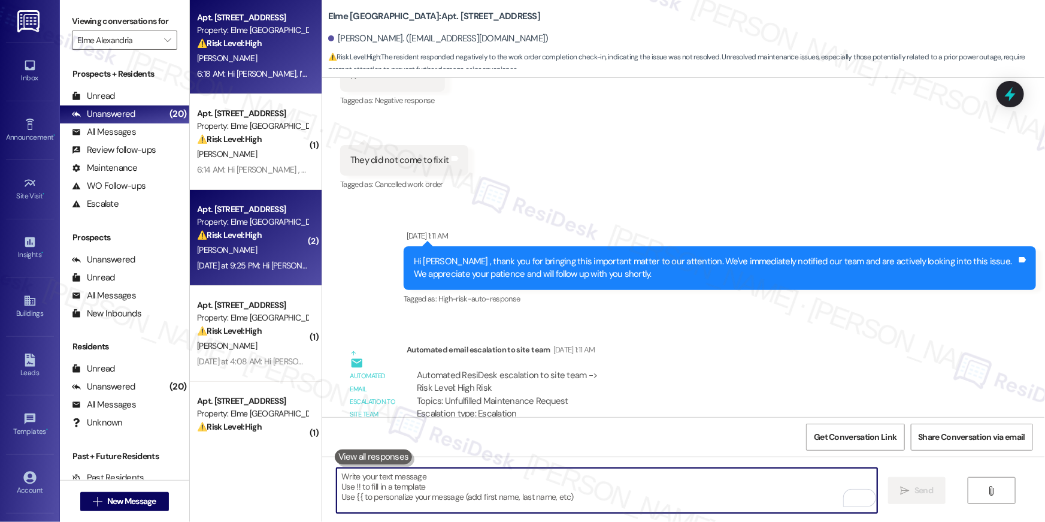
click at [270, 234] on div "⚠️ Risk Level: High The resident is disputing incorrect renter's insurance fees…" at bounding box center [252, 235] width 111 height 13
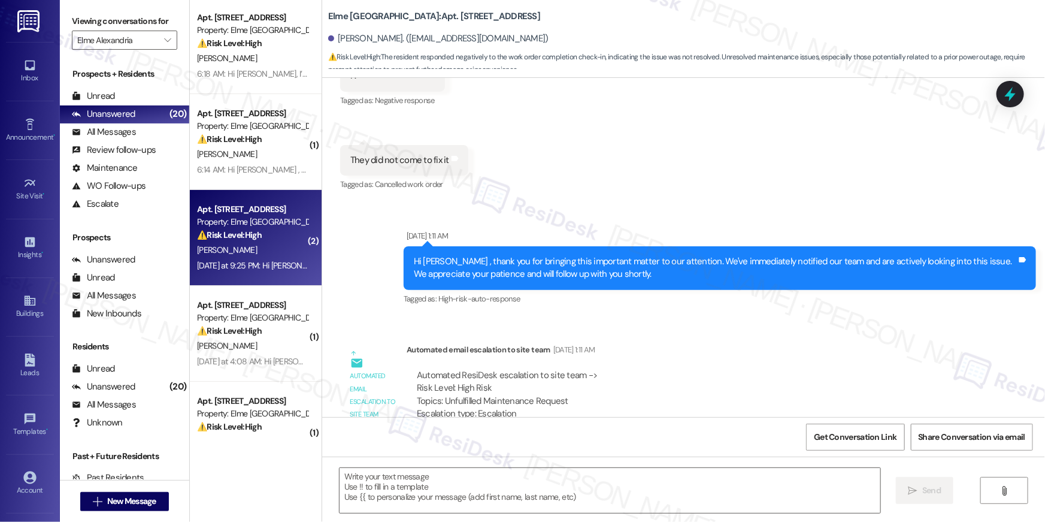
type textarea "Fetching suggested responses. Please feel free to read through the conversation…"
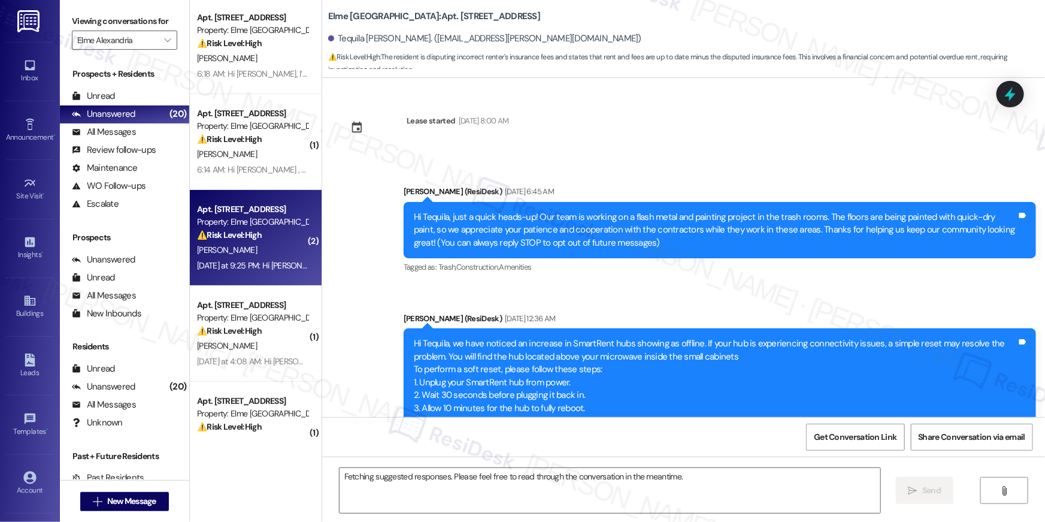
scroll to position [18653, 0]
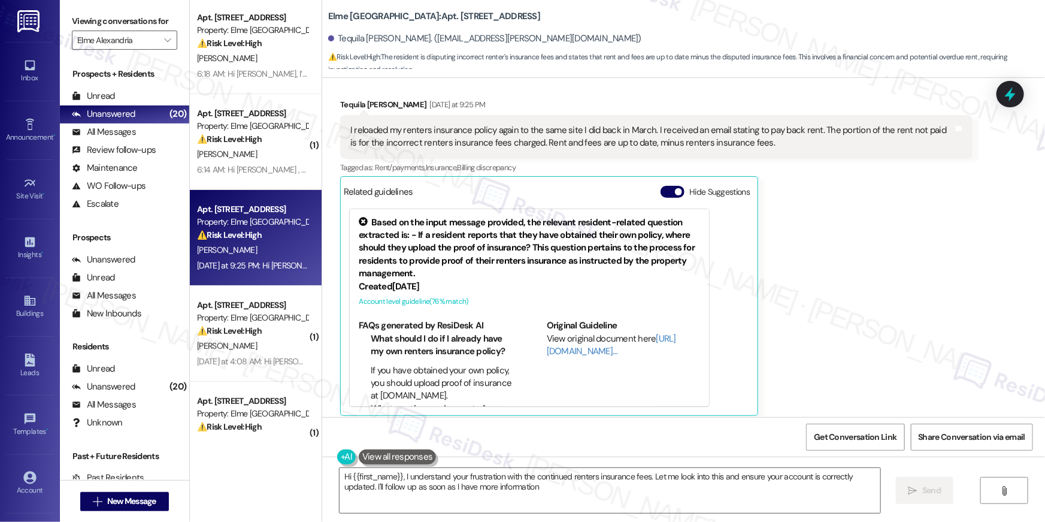
type textarea "Hi {{first_name}}, I understand your frustration with the continued renters ins…"
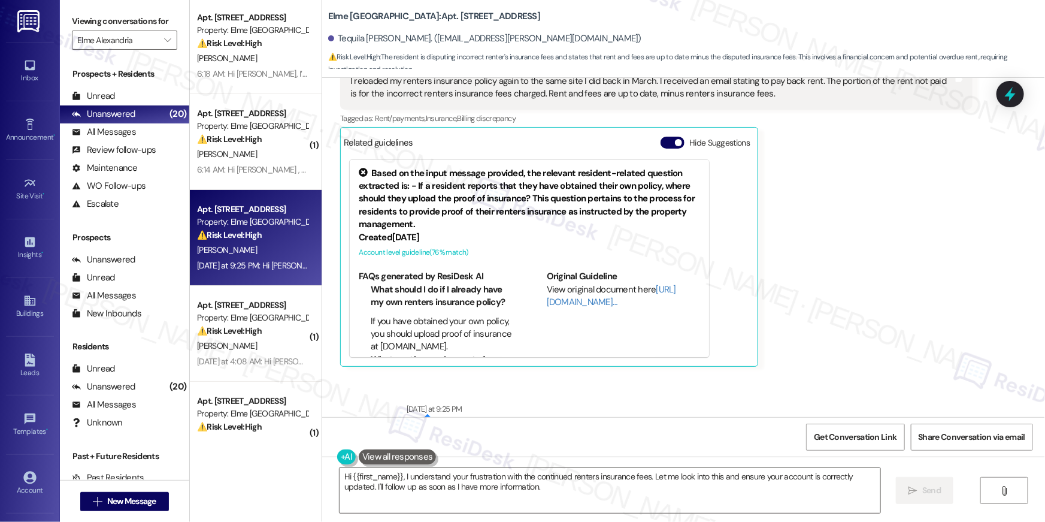
scroll to position [18489, 0]
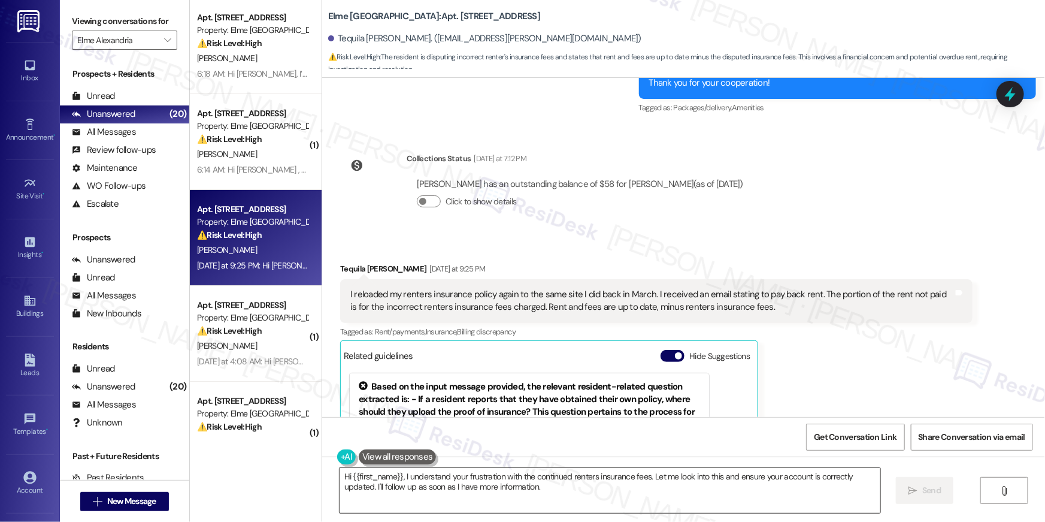
click at [529, 498] on textarea "Hi {{first_name}}, I understand your frustration with the continued renters ins…" at bounding box center [610, 490] width 541 height 45
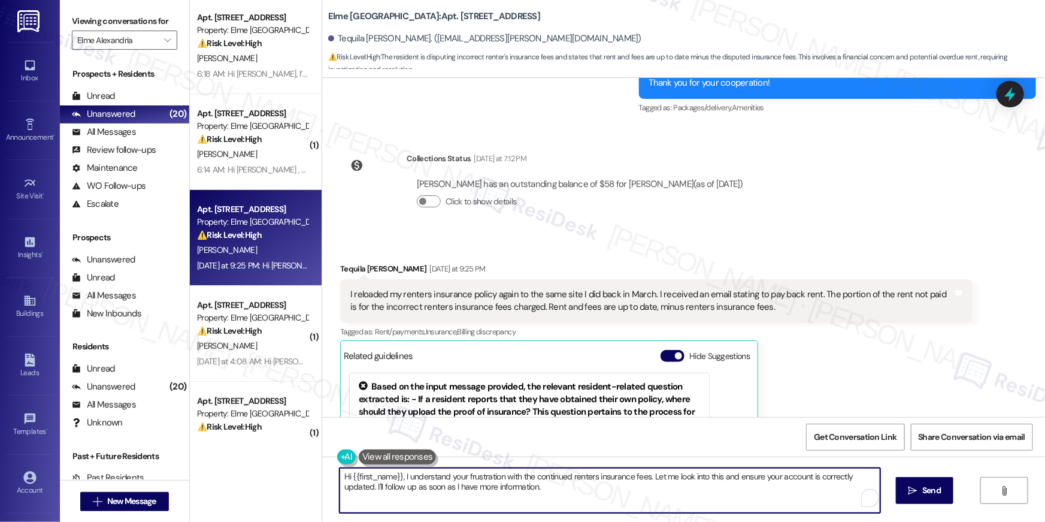
click at [607, 491] on textarea "Hi {{first_name}}, I understand your frustration with the continued renters ins…" at bounding box center [610, 490] width 541 height 45
click at [685, 489] on textarea "Hi {{first_name}}, I understand your frustration with the continued renters ins…" at bounding box center [607, 490] width 541 height 45
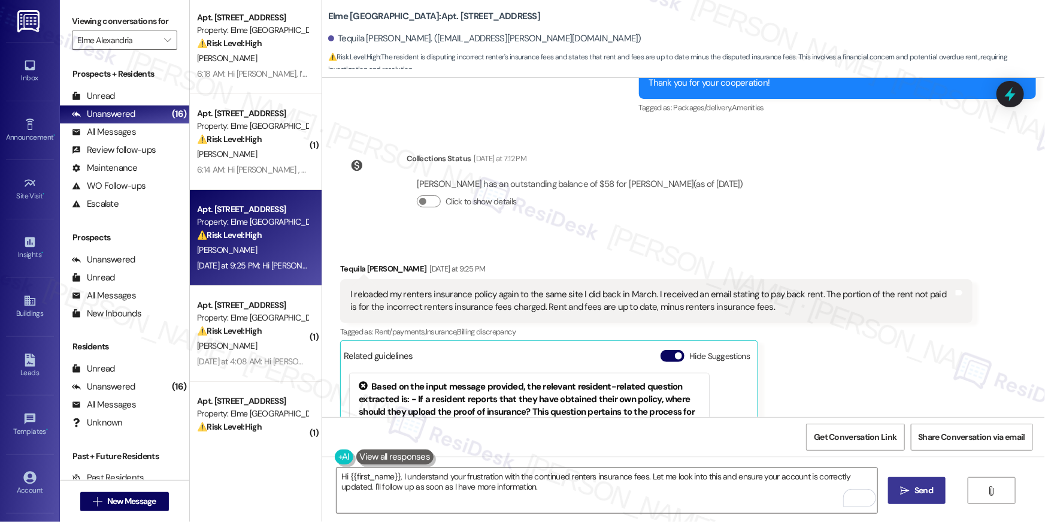
click at [906, 489] on icon "" at bounding box center [905, 491] width 9 height 10
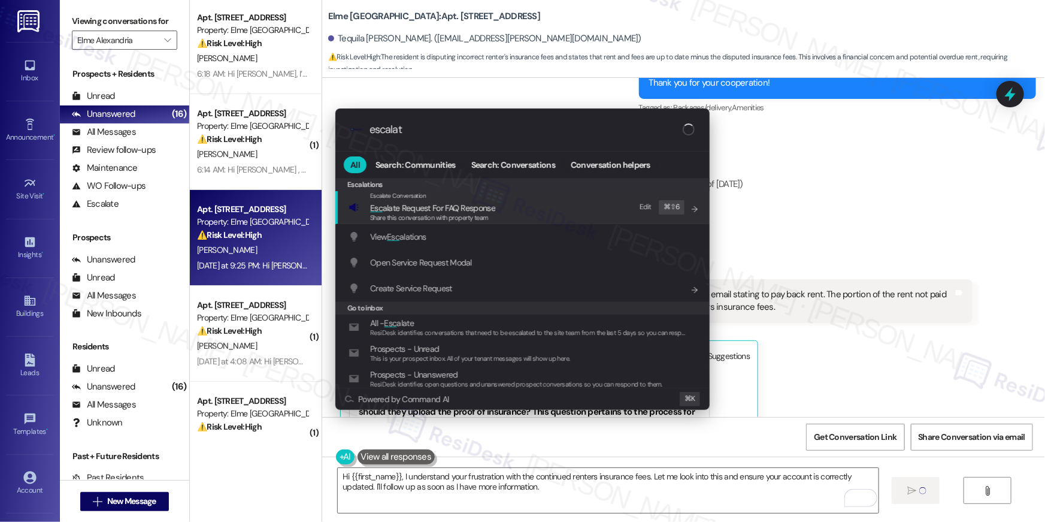
type input "escalate"
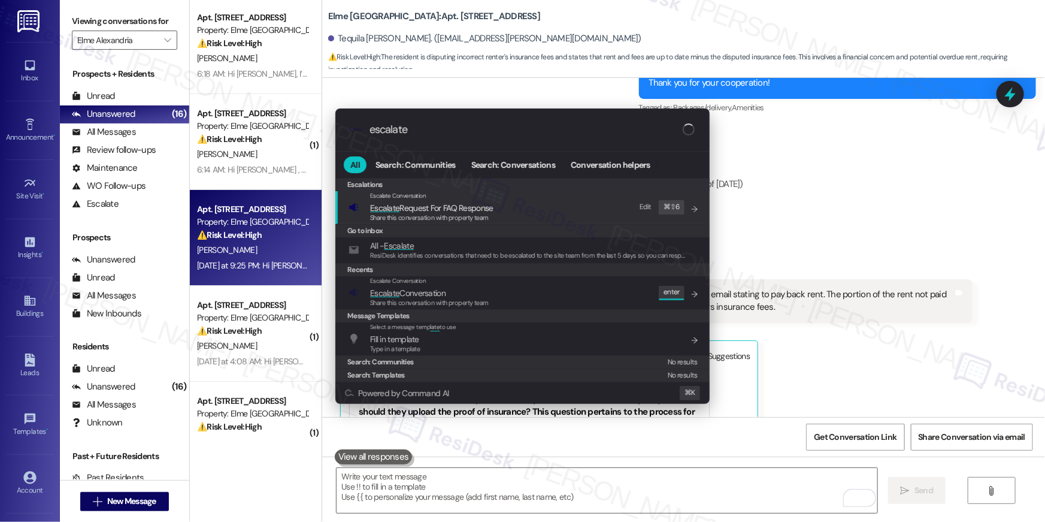
scroll to position [18653, 0]
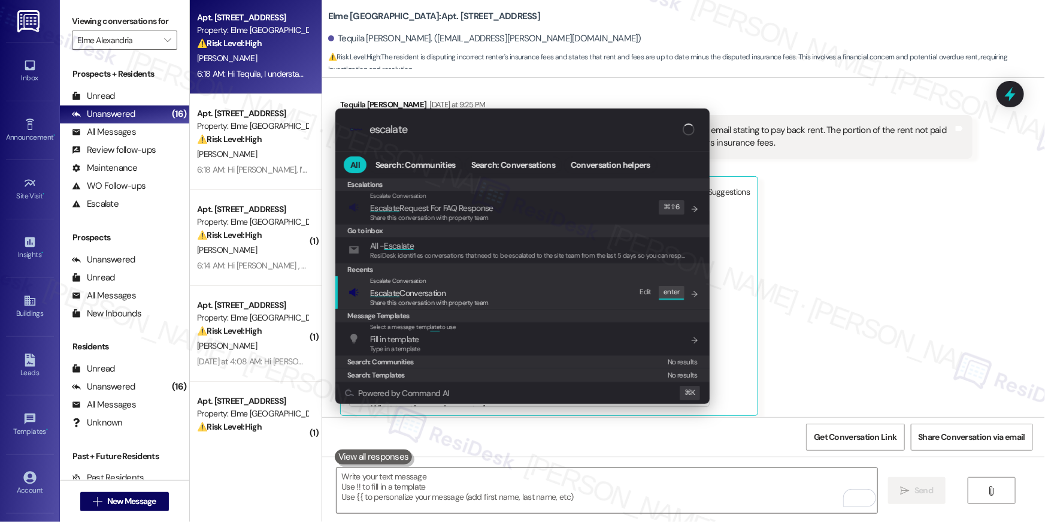
type input "escalate"
click at [513, 292] on div "Escalate Conversation Escalate Conversation Share this conversation with proper…" at bounding box center [524, 292] width 350 height 32
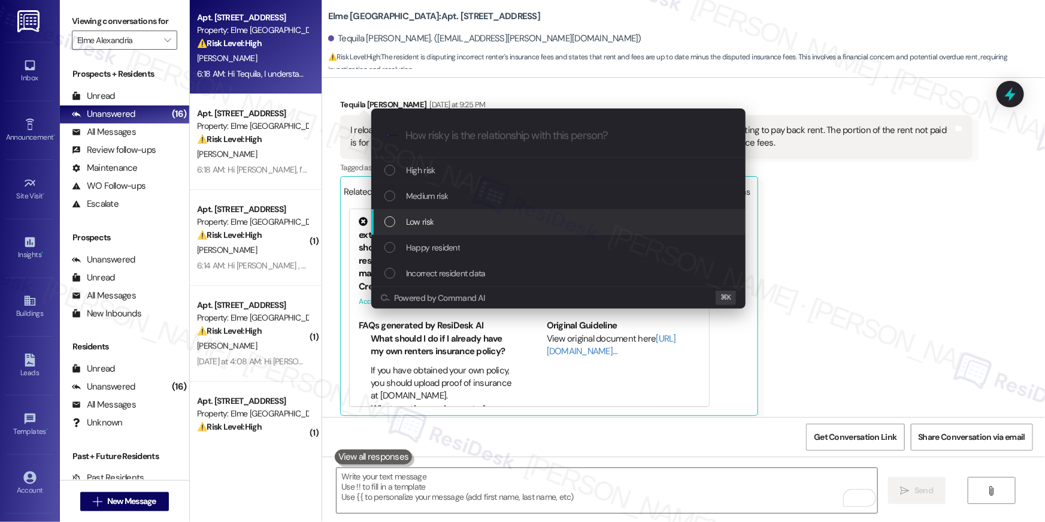
click at [463, 222] on div "Low risk" at bounding box center [560, 221] width 350 height 13
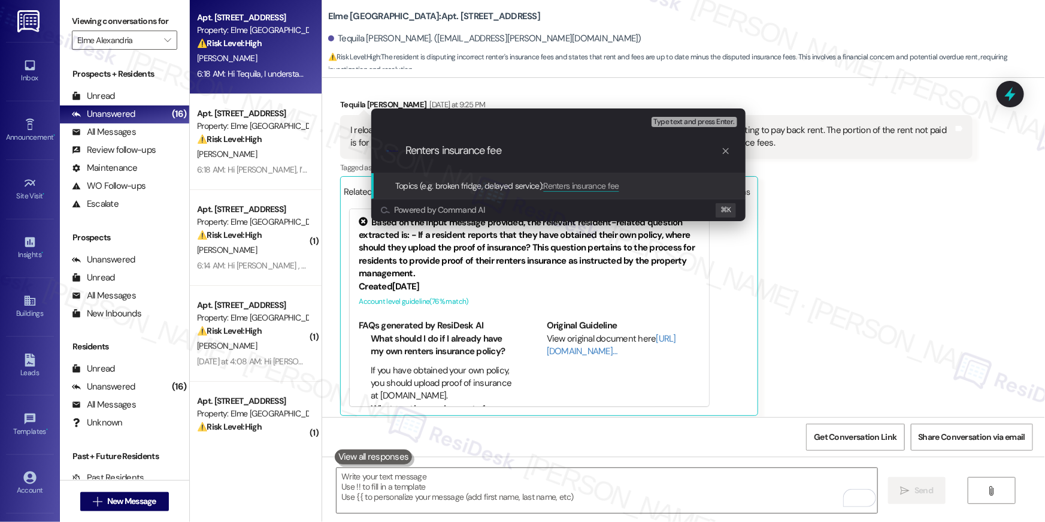
type input "Renters insurance fees"
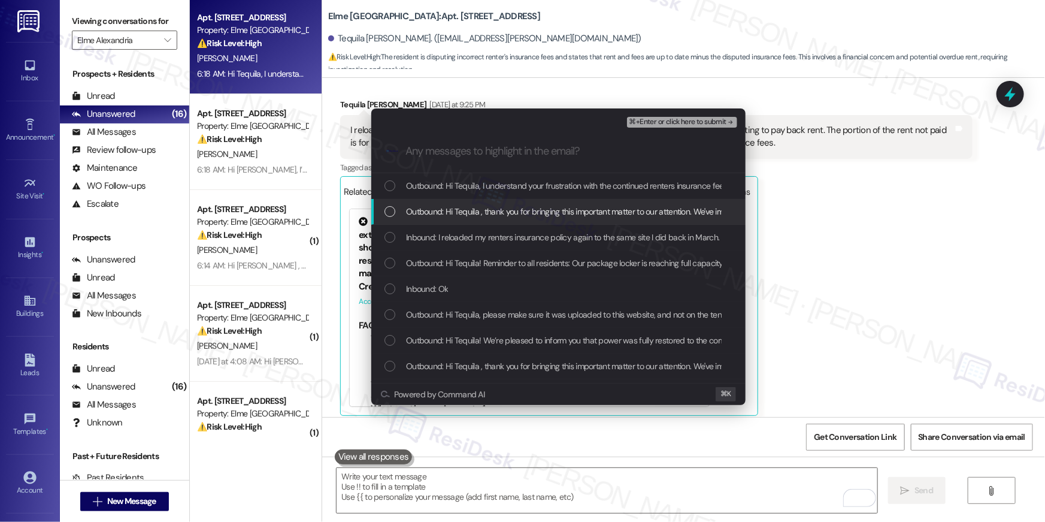
click at [386, 214] on div "List of options" at bounding box center [390, 211] width 11 height 11
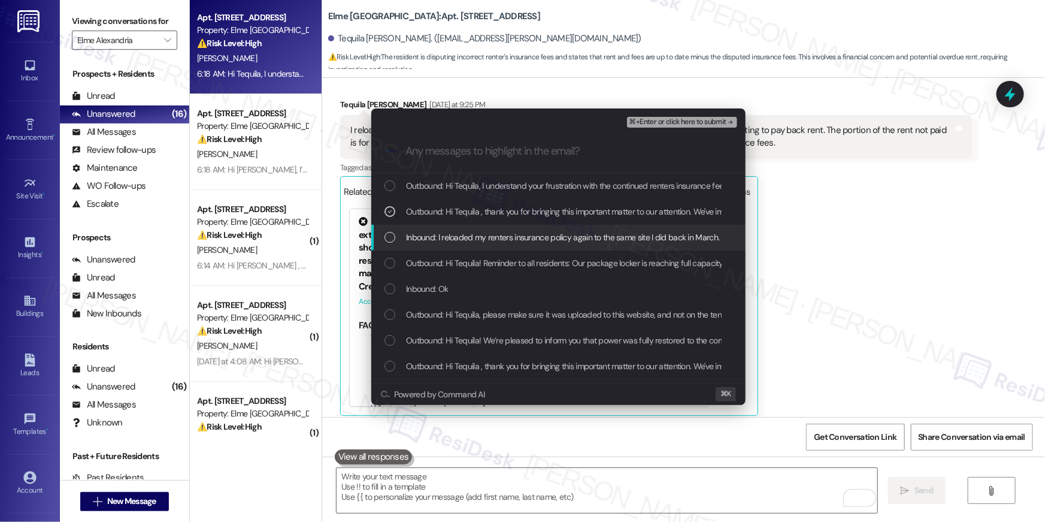
click at [386, 227] on div "Inbound: I reloaded my renters insurance policy again to the same site I did ba…" at bounding box center [558, 238] width 374 height 26
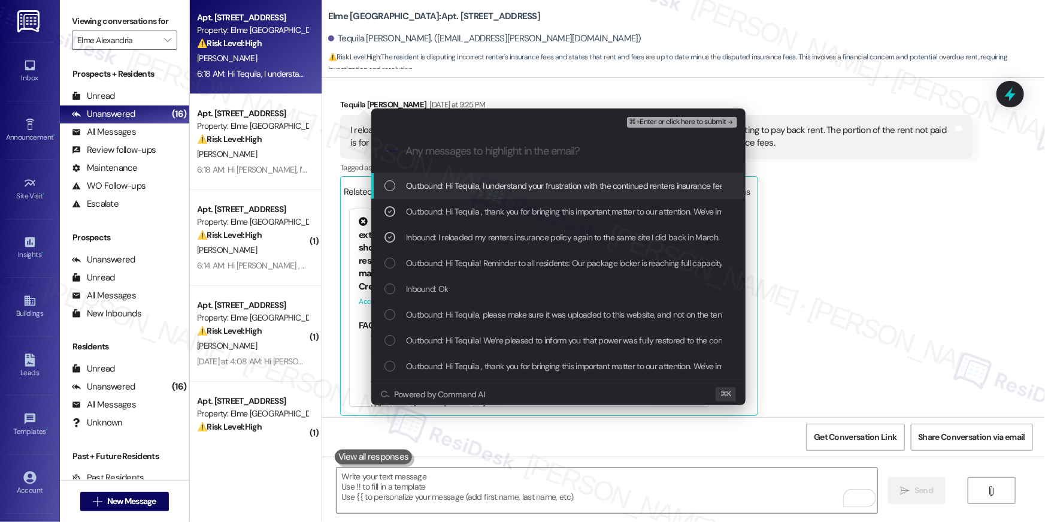
click at [393, 190] on div "List of options" at bounding box center [390, 185] width 11 height 11
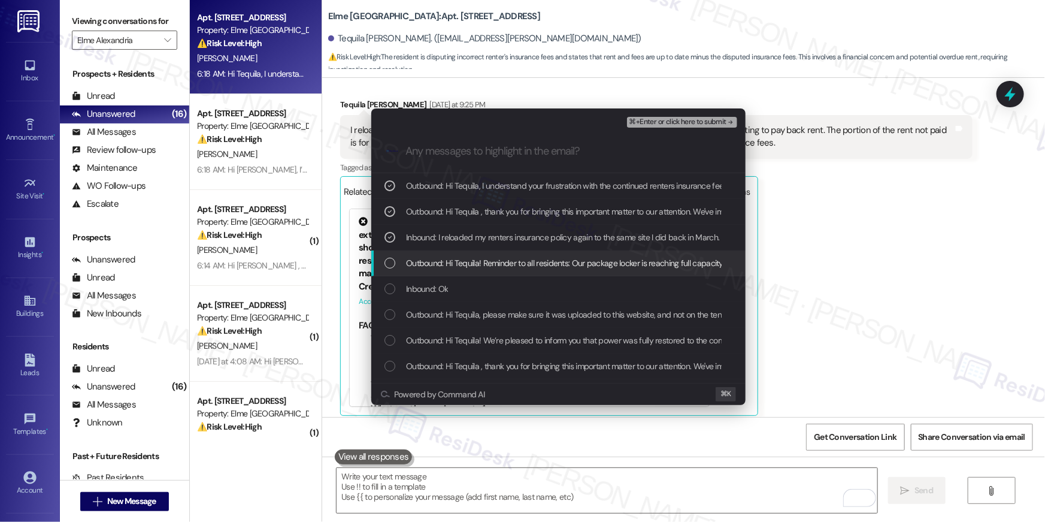
click at [391, 270] on div "Outbound: Hi Tequila! Reminder to all residents: Our package locker is reaching…" at bounding box center [558, 263] width 374 height 26
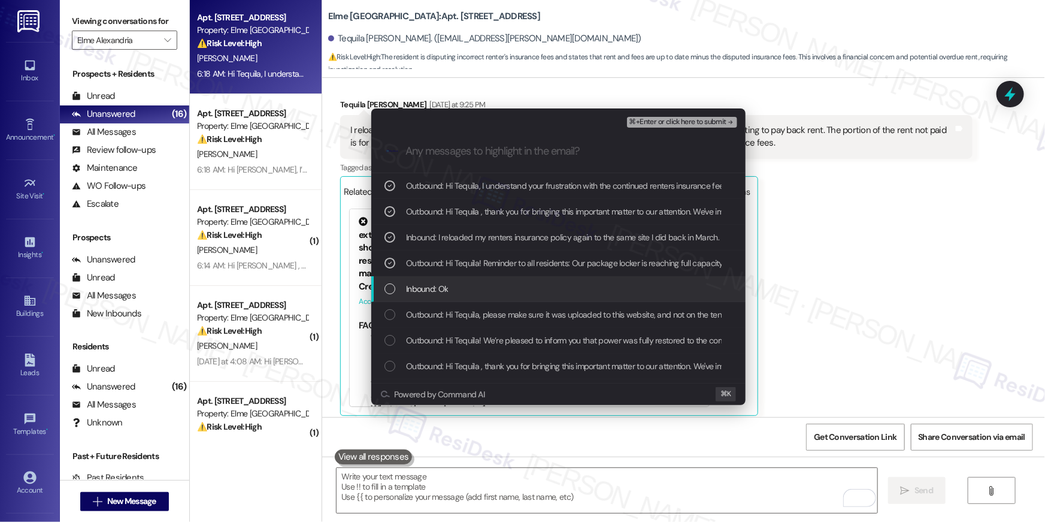
click at [391, 291] on div "List of options" at bounding box center [390, 288] width 11 height 11
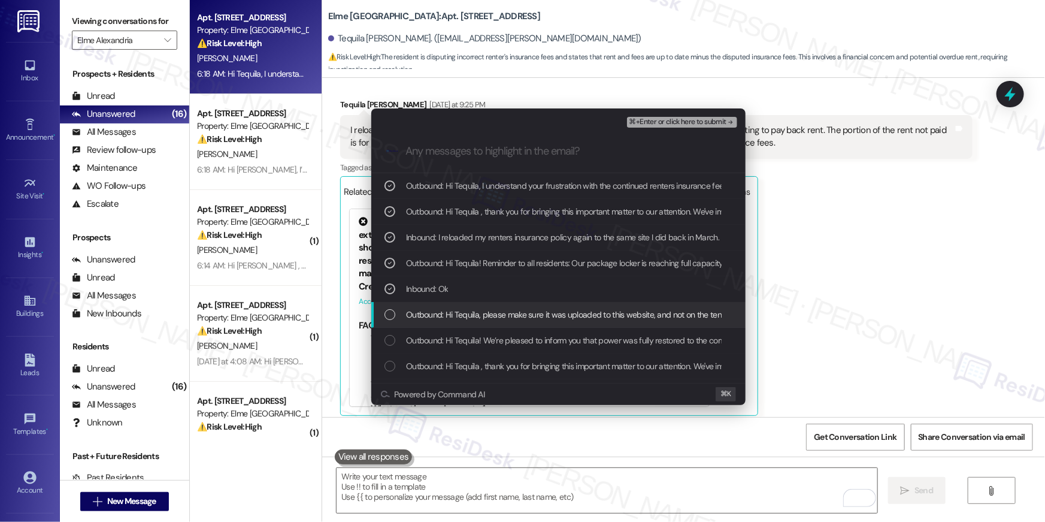
click at [393, 308] on div "Outbound: Hi Tequila, please make sure it was uploaded to this website, and not…" at bounding box center [560, 314] width 350 height 13
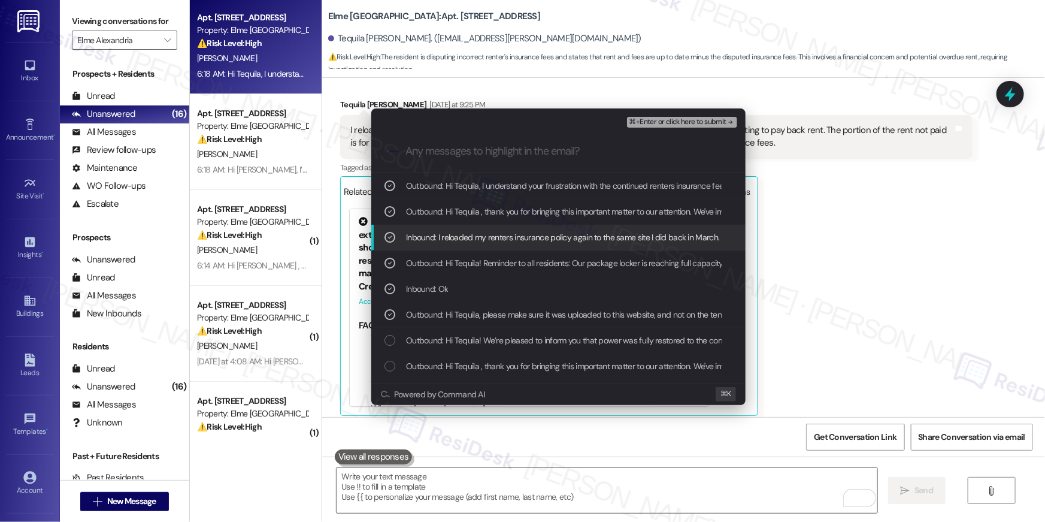
click at [695, 128] on div "⌘+Enter or click here to submit" at bounding box center [683, 122] width 113 height 16
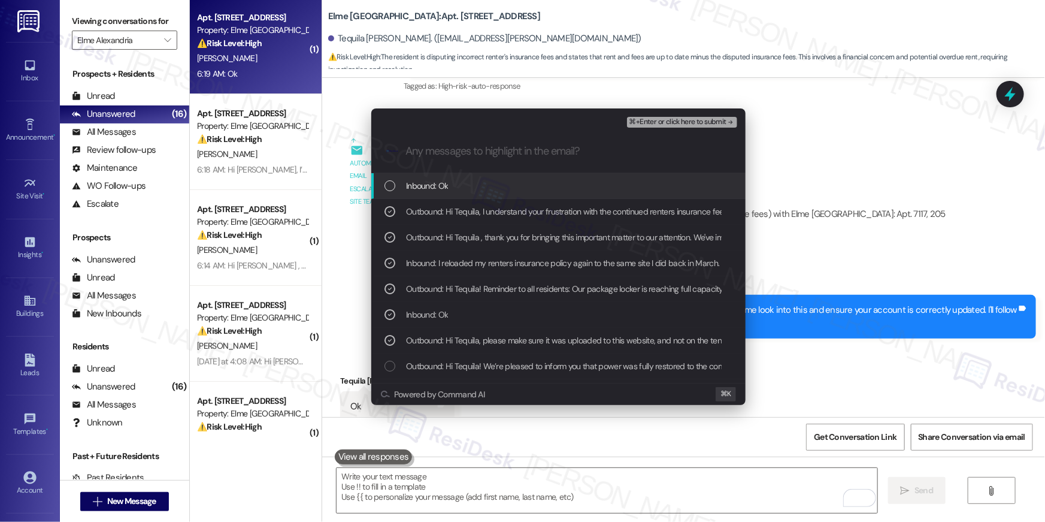
scroll to position [19094, 0]
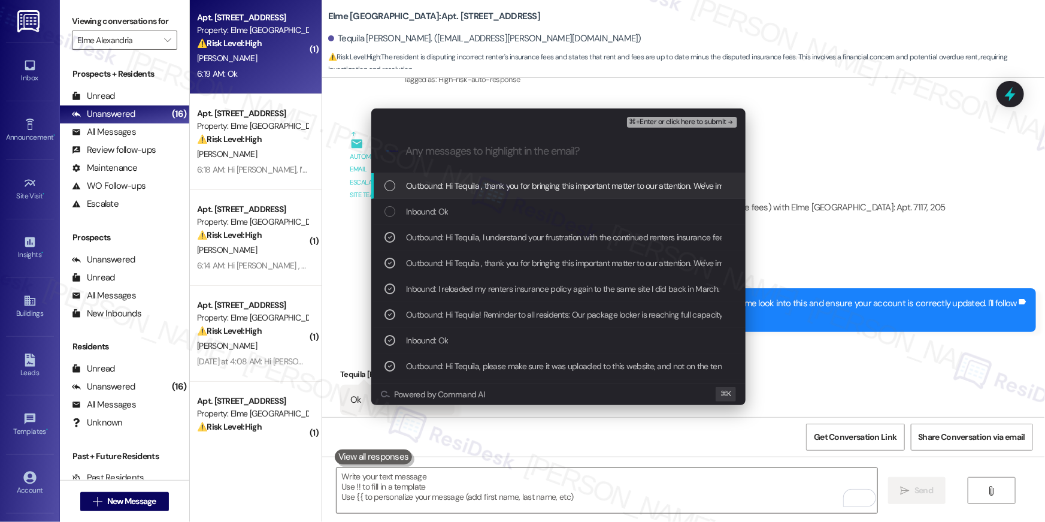
click at [697, 125] on span "⌘+Enter or click here to submit" at bounding box center [678, 122] width 97 height 8
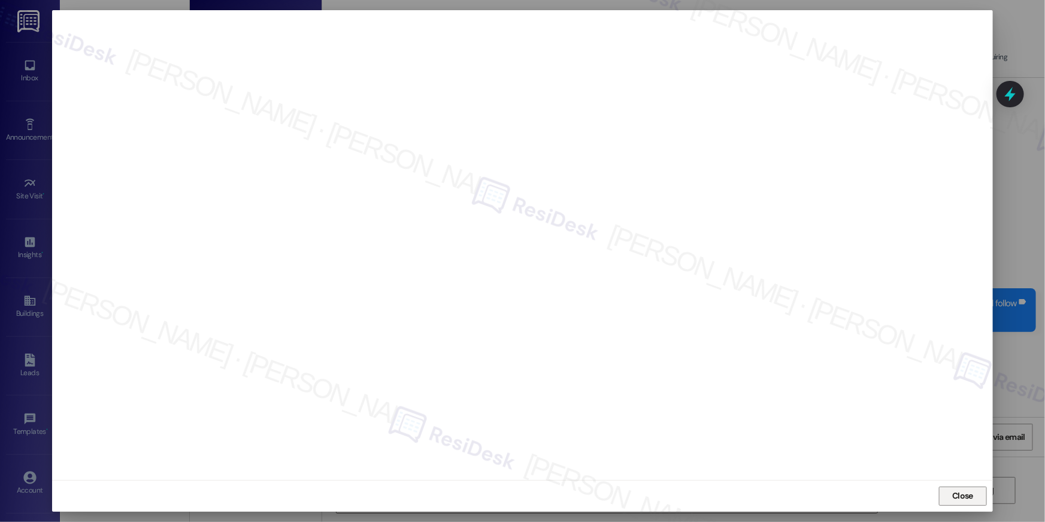
click at [958, 501] on span "Close" at bounding box center [962, 495] width 21 height 13
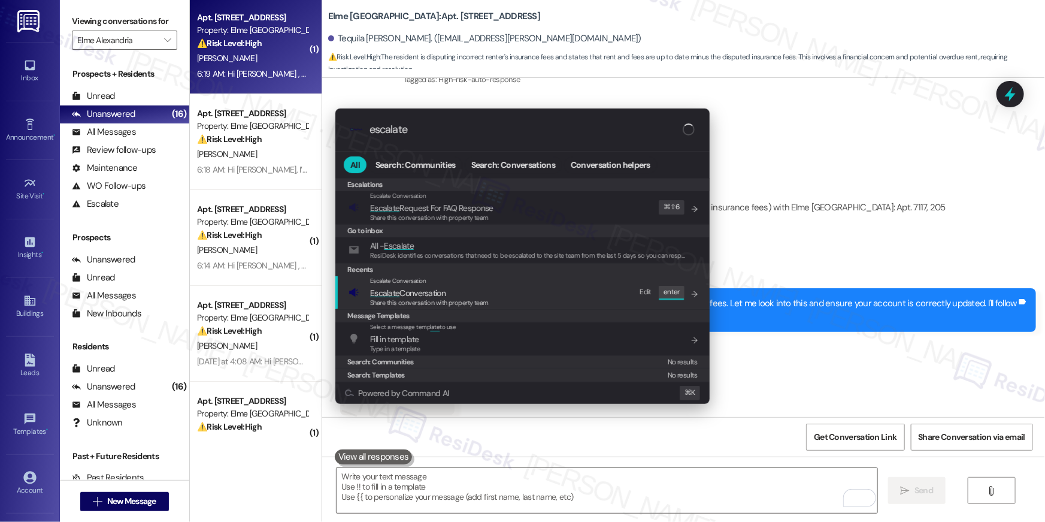
type input "escalate"
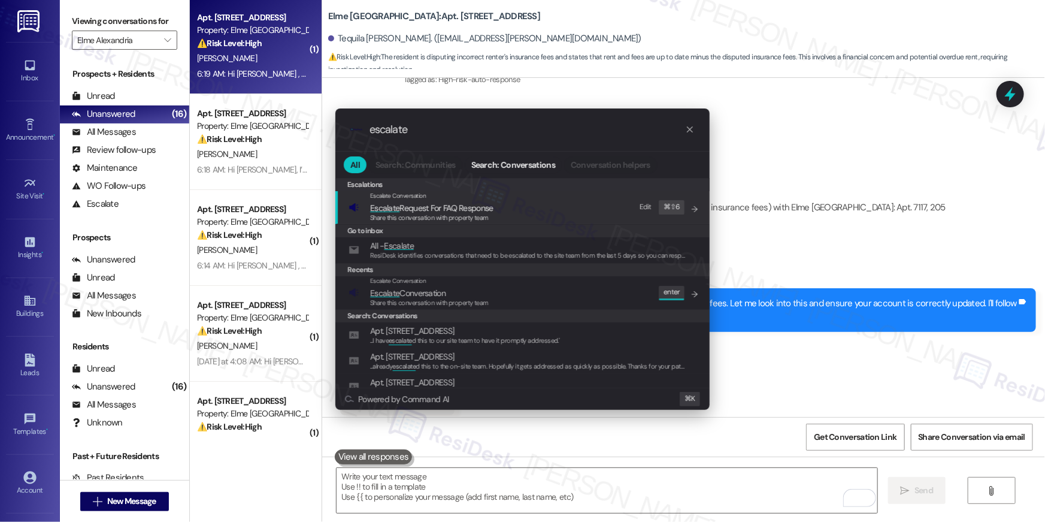
click at [628, 295] on div "Escalate Conversation Escalate Conversation Share this conversation with proper…" at bounding box center [524, 292] width 350 height 32
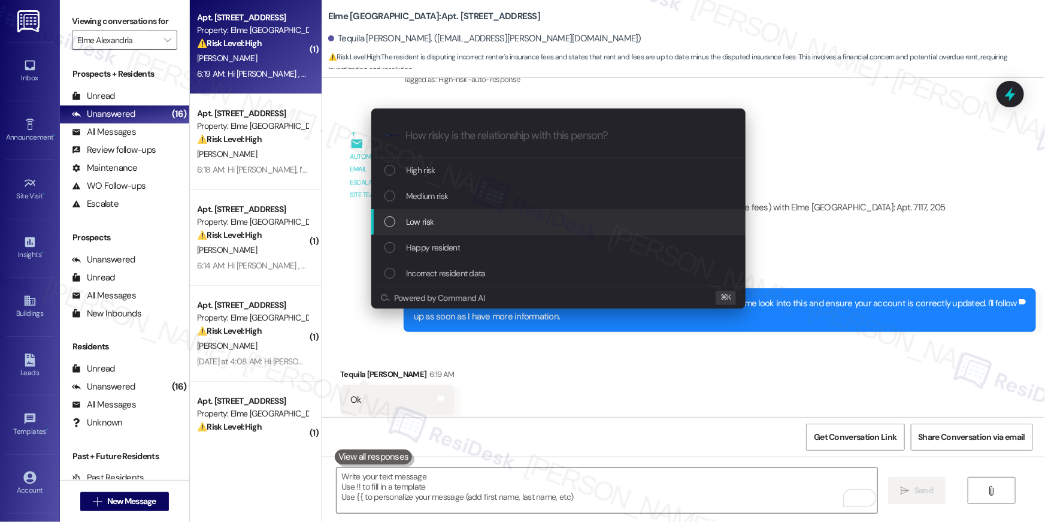
click at [432, 215] on span "Low risk" at bounding box center [420, 221] width 28 height 13
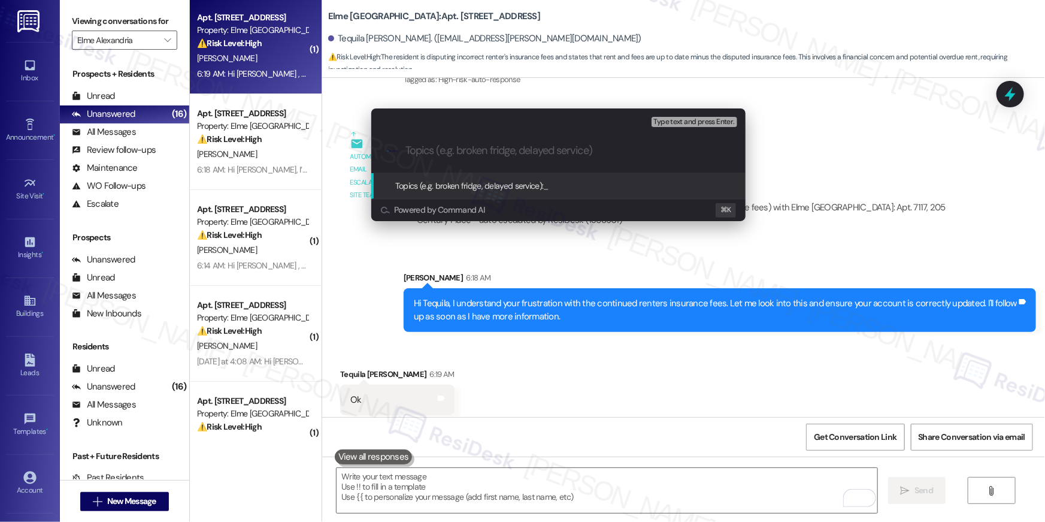
paste input "Renters insurance fees"
type input "Renters insurance fees"
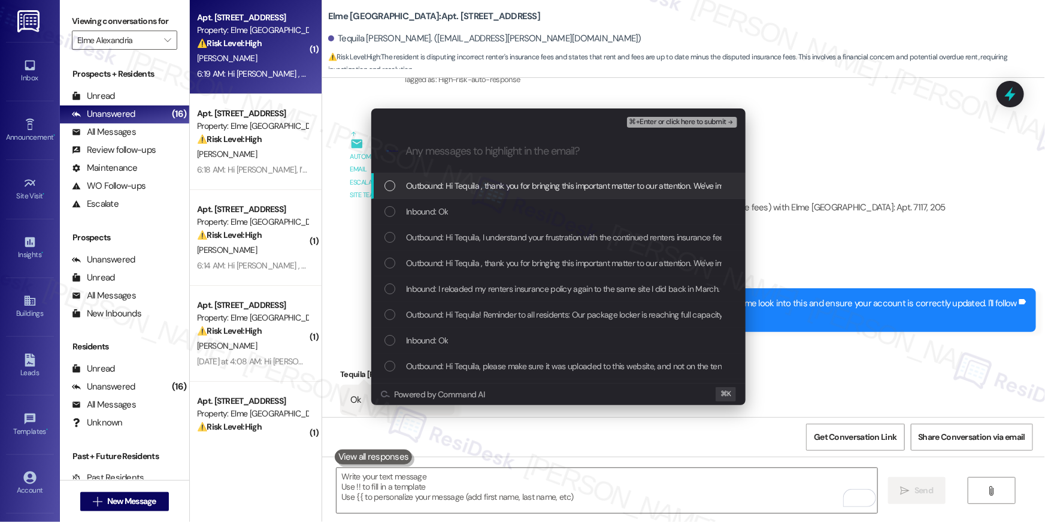
drag, startPoint x: 462, startPoint y: 194, endPoint x: 443, endPoint y: 210, distance: 25.1
click at [462, 194] on div "Outbound: Hi Tequila , thank you for bringing this important matter to our atte…" at bounding box center [558, 186] width 374 height 26
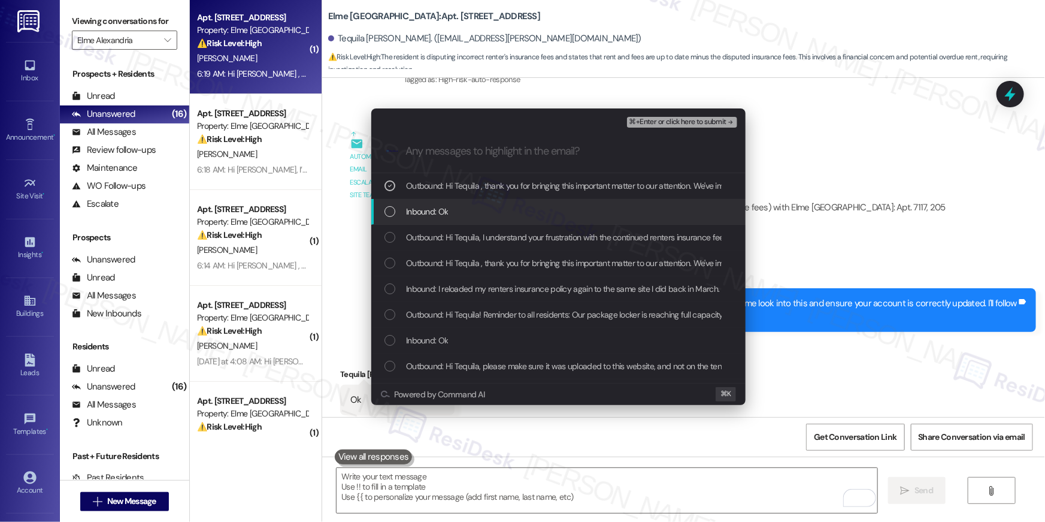
click at [434, 216] on span "Inbound: Ok" at bounding box center [427, 211] width 42 height 13
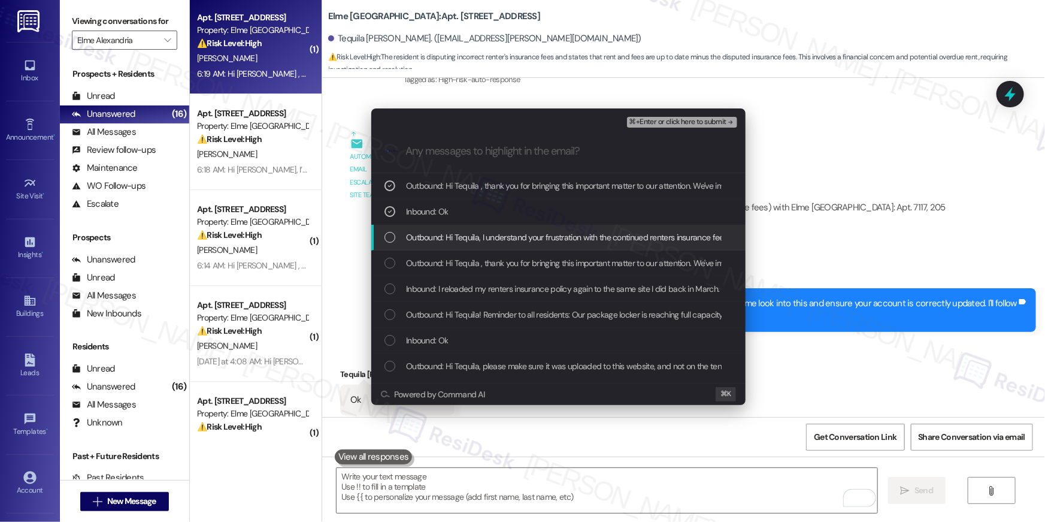
click at [431, 235] on span "Outbound: Hi Tequila, I understand your frustration with the continued renters …" at bounding box center [766, 237] width 721 height 13
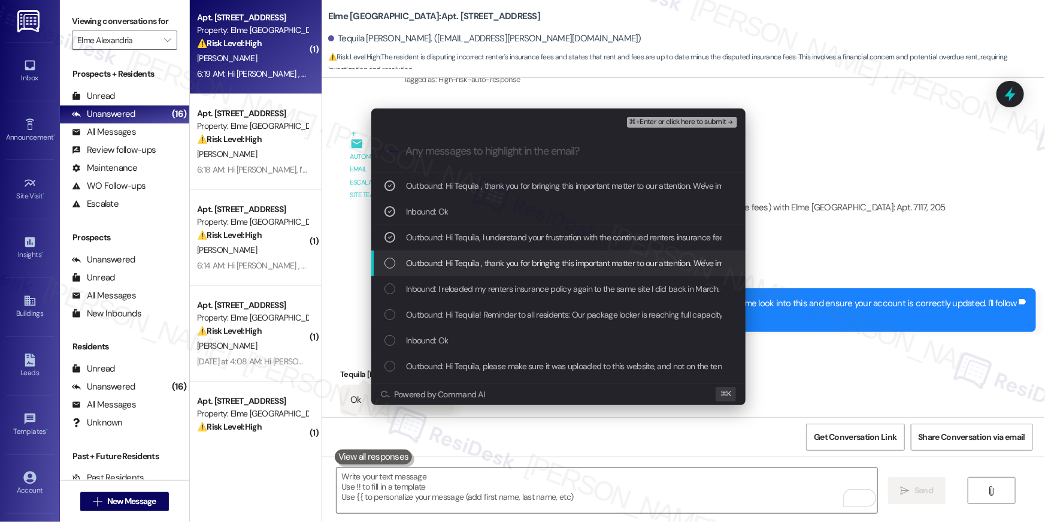
drag, startPoint x: 433, startPoint y: 258, endPoint x: 436, endPoint y: 282, distance: 23.6
click at [433, 259] on span "Outbound: Hi Tequila , thank you for bringing this important matter to our atte…" at bounding box center [790, 262] width 769 height 13
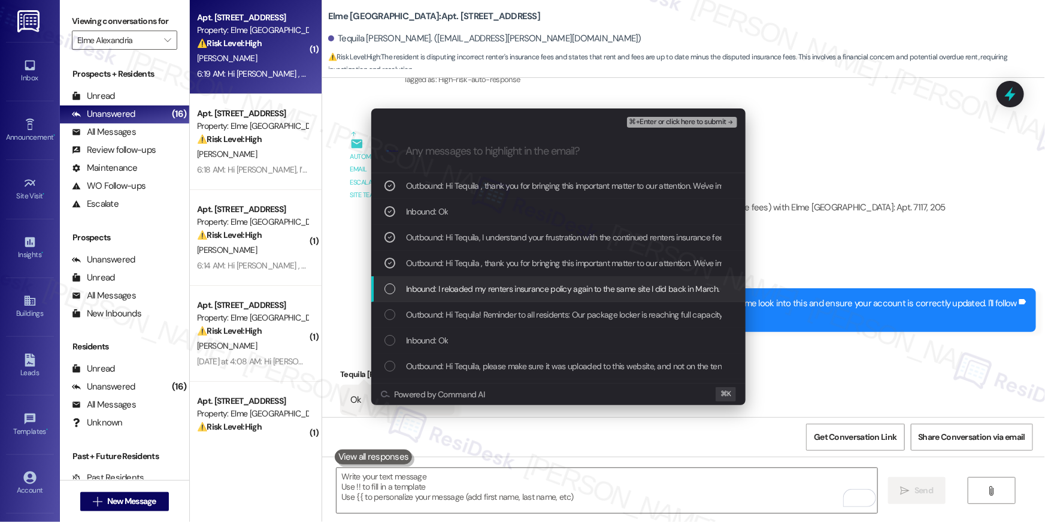
click at [435, 282] on span "Inbound: I reloaded my renters insurance policy again to the same site I did ba…" at bounding box center [887, 288] width 962 height 13
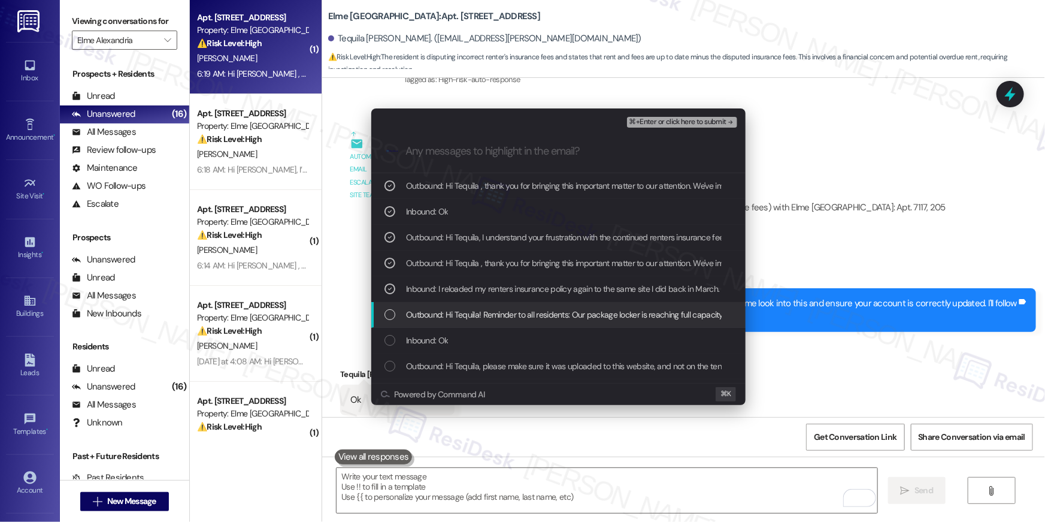
drag, startPoint x: 432, startPoint y: 316, endPoint x: 430, endPoint y: 337, distance: 21.7
click at [432, 317] on span "Outbound: Hi Tequila! Reminder to all residents: Our package locker is reaching…" at bounding box center [855, 314] width 899 height 13
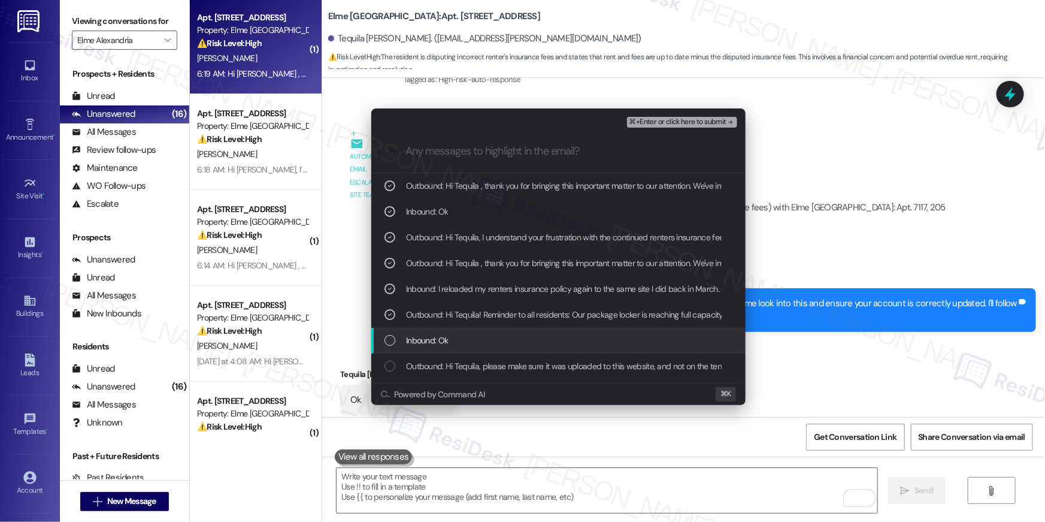
click at [429, 339] on span "Inbound: Ok" at bounding box center [427, 340] width 42 height 13
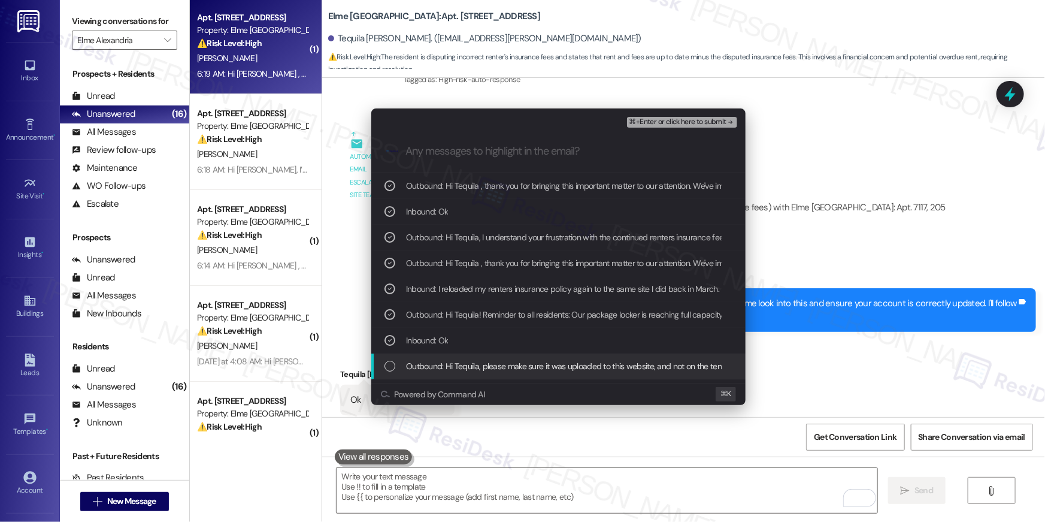
drag, startPoint x: 428, startPoint y: 356, endPoint x: 450, endPoint y: 347, distance: 23.6
click at [428, 356] on div "Outbound: Hi Tequila, please make sure it was uploaded to this website, and not…" at bounding box center [558, 366] width 374 height 26
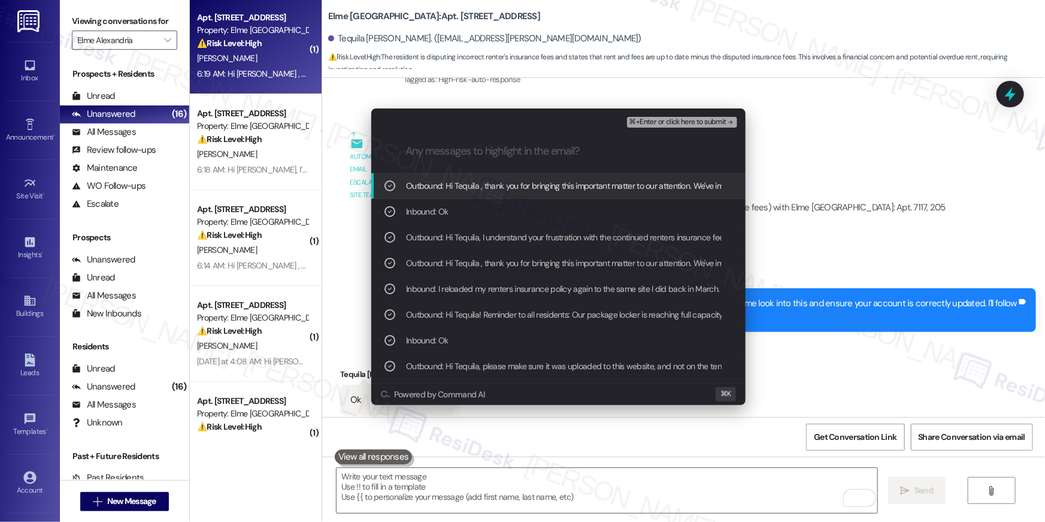
click at [646, 123] on span "⌘+Enter or click here to submit" at bounding box center [678, 122] width 97 height 8
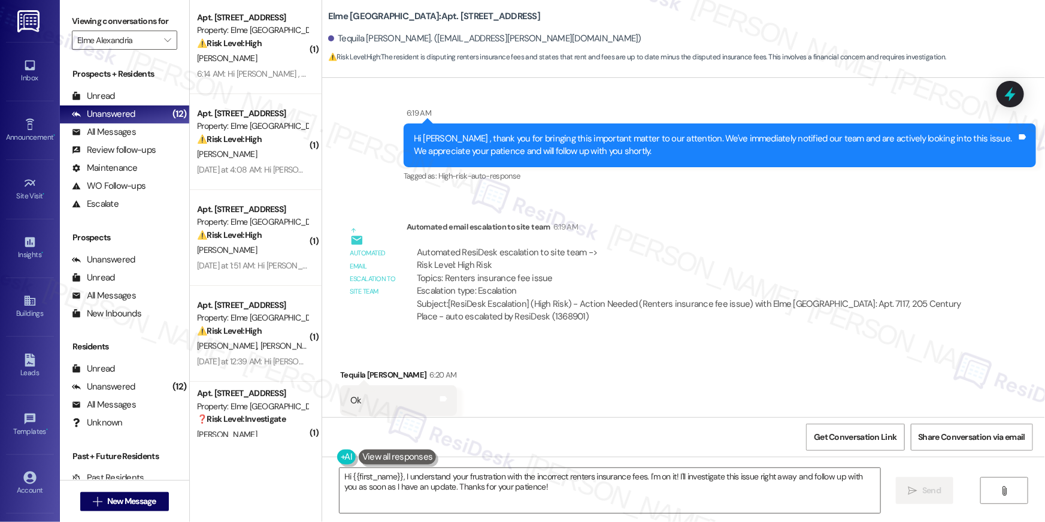
scroll to position [19266, 0]
click at [617, 485] on textarea "Hi {{first_name}}, I understand your frustration with the incorrect renters ins…" at bounding box center [610, 490] width 541 height 45
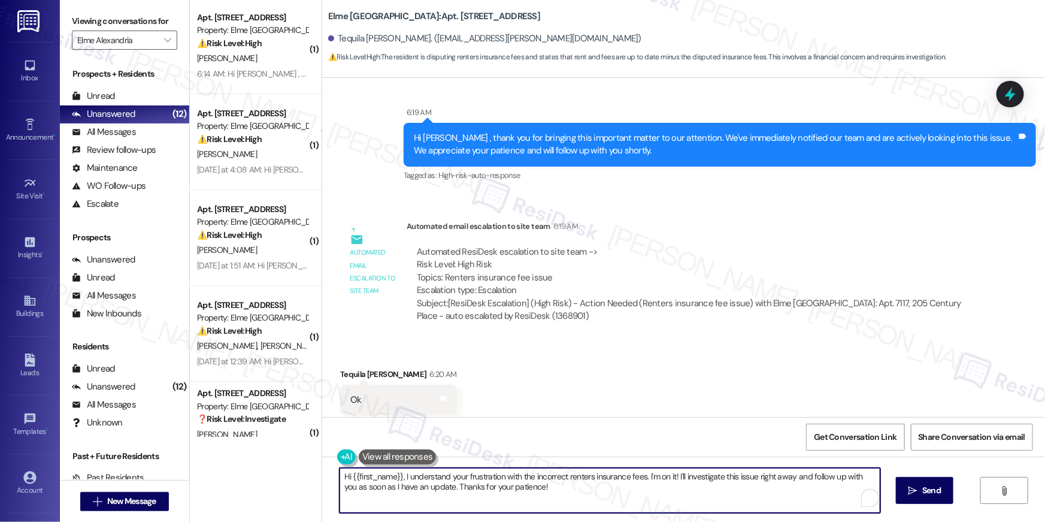
click at [617, 485] on textarea "Hi {{first_name}}, I understand your frustration with the incorrect renters ins…" at bounding box center [610, 490] width 541 height 45
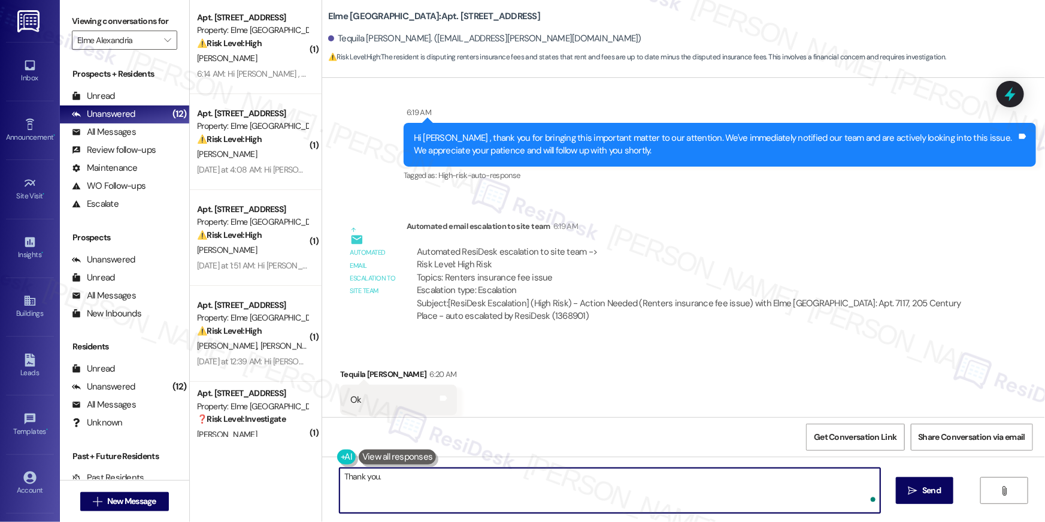
type textarea "Thank you."
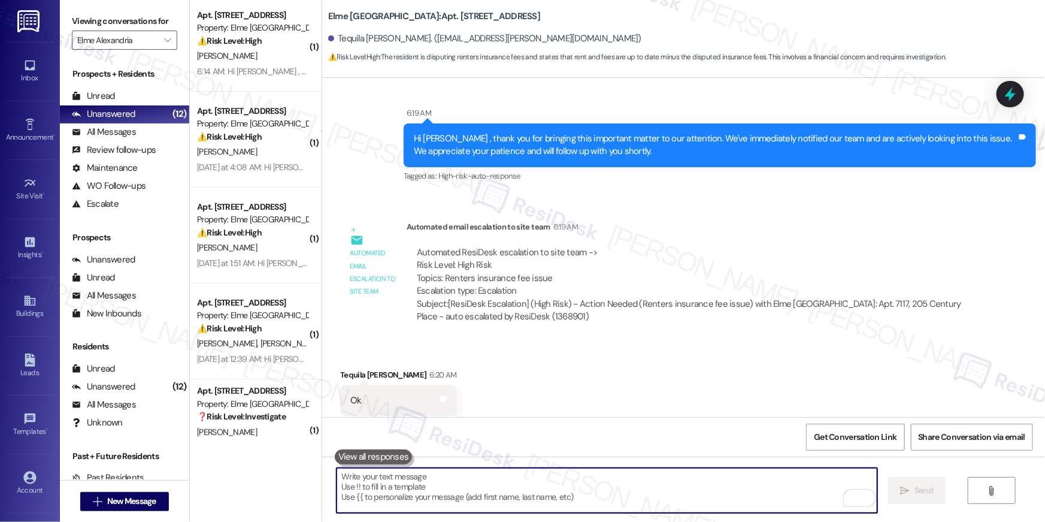
scroll to position [713, 0]
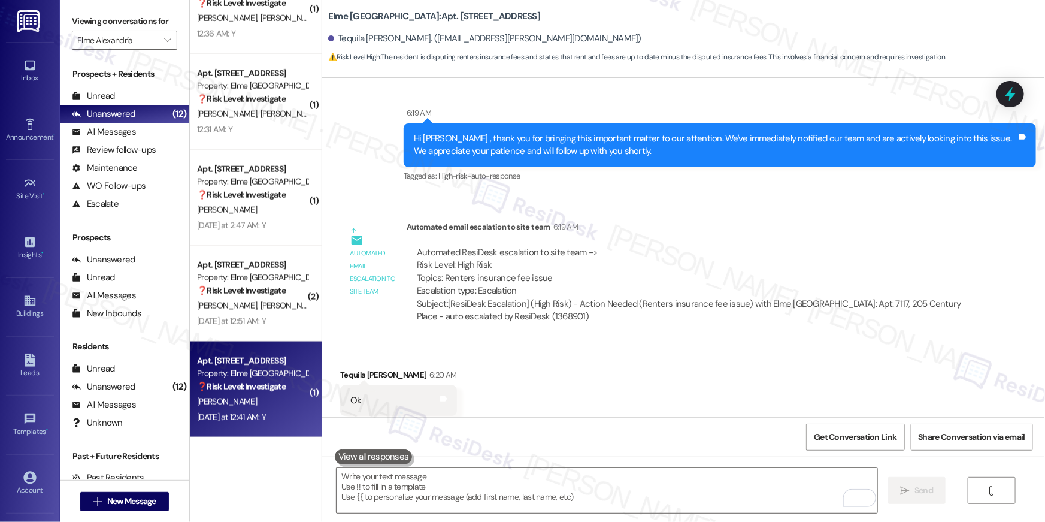
click at [259, 395] on div "A. Romero" at bounding box center [252, 401] width 113 height 15
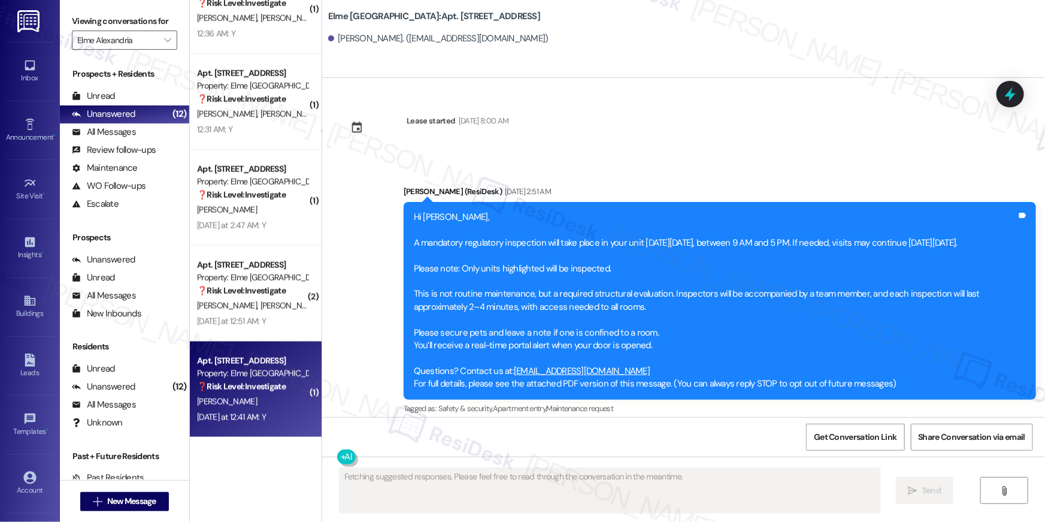
scroll to position [5696, 0]
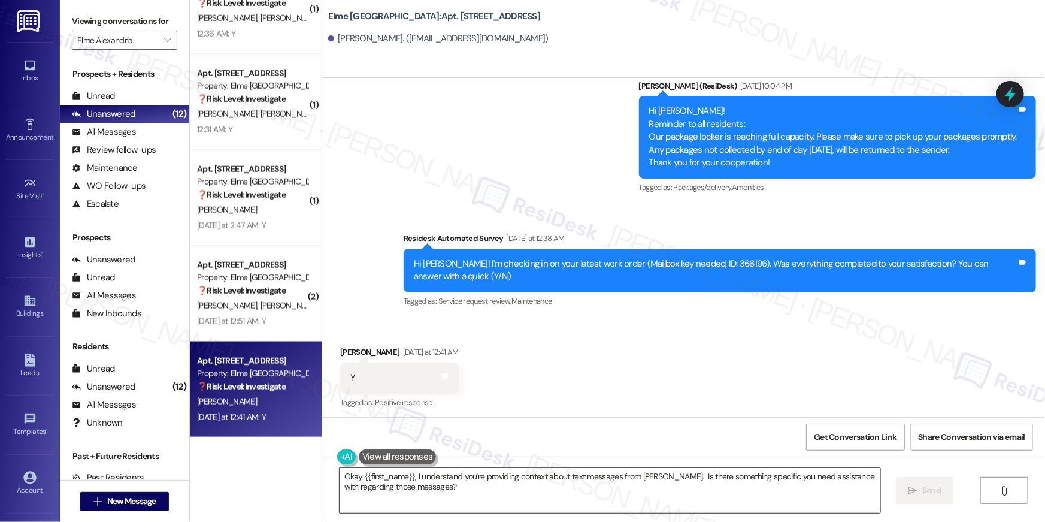
click at [547, 503] on textarea "Okay {{first_name}}, I understand you're providing context about text messages …" at bounding box center [610, 490] width 541 height 45
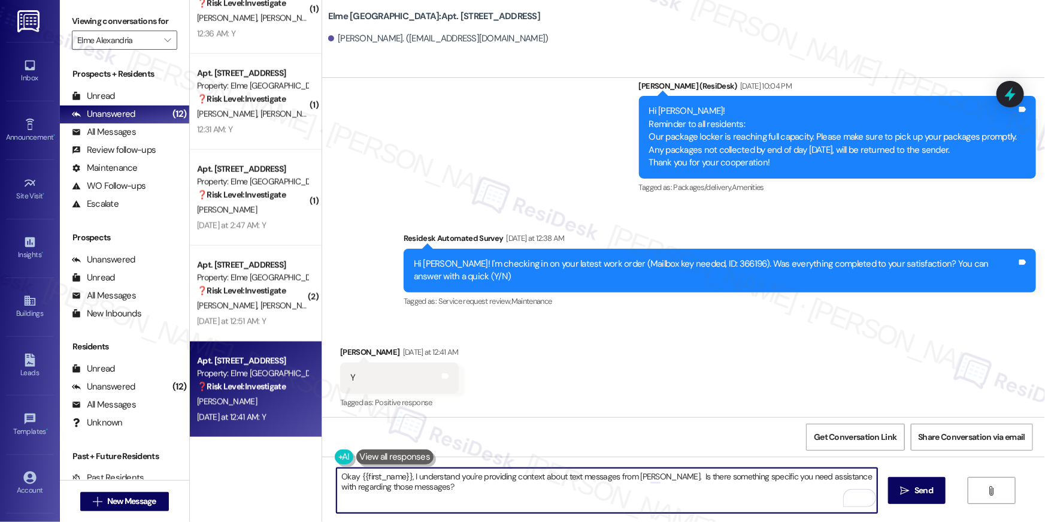
click at [780, 490] on textarea "Okay {{first_name}}, I understand you're providing context about text messages …" at bounding box center [607, 490] width 541 height 45
paste textarea "Hi {{first_name}}, I’m happy to hear your work order has been completed! If any…"
type textarea "Hi {{first_name}}, I’m happy to hear your work order has been completed! If any…"
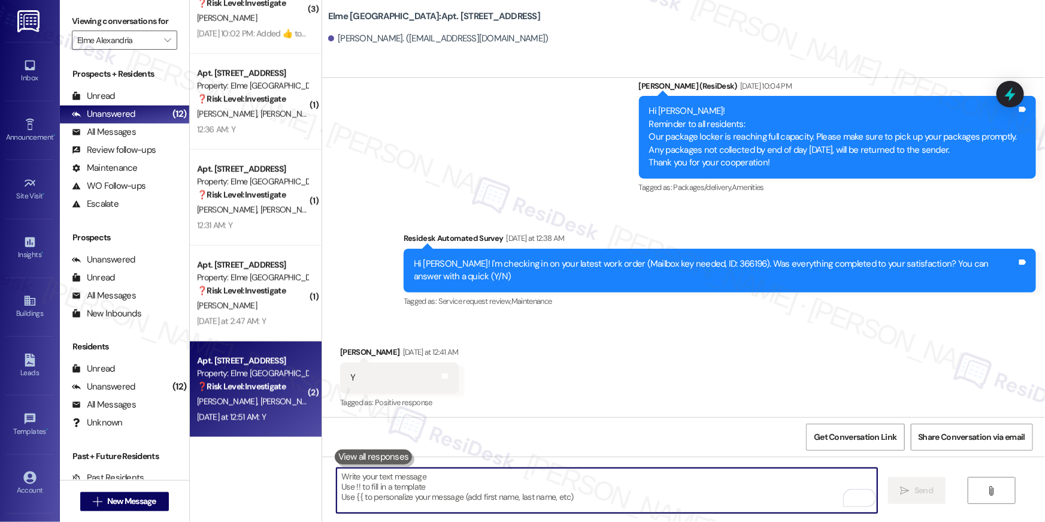
click at [292, 403] on div "J. Rowley T. Bajjo" at bounding box center [252, 401] width 113 height 15
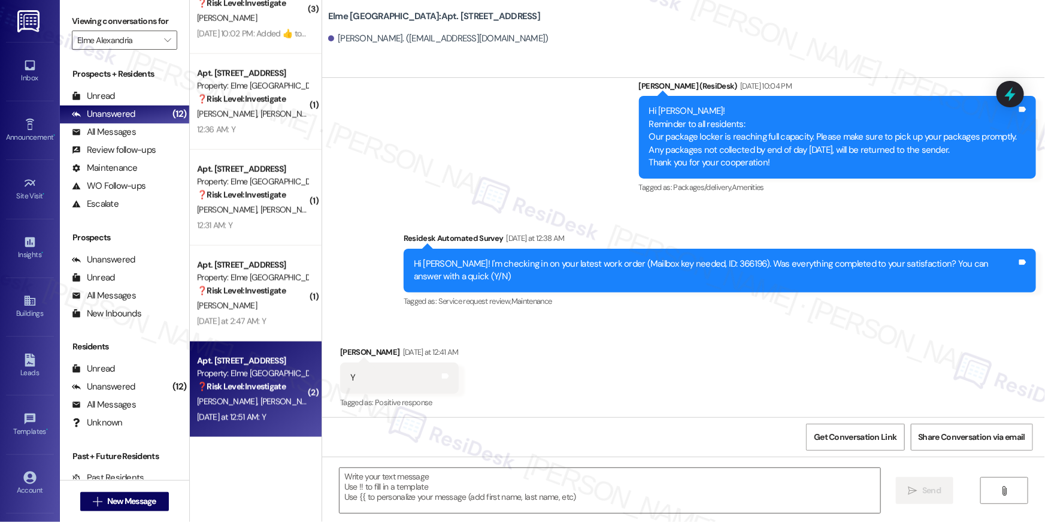
type textarea "Fetching suggested responses. Please feel free to read through the conversation…"
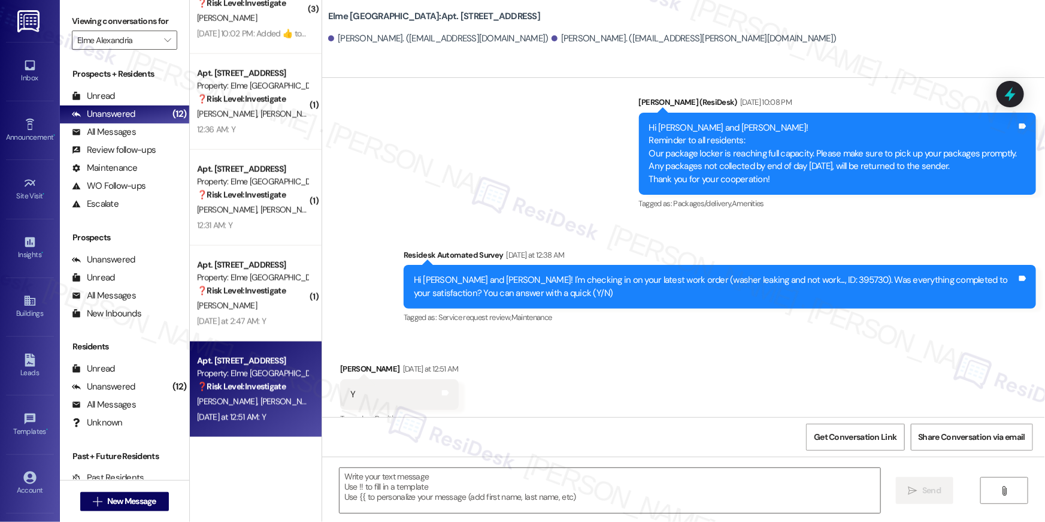
scroll to position [1309, 0]
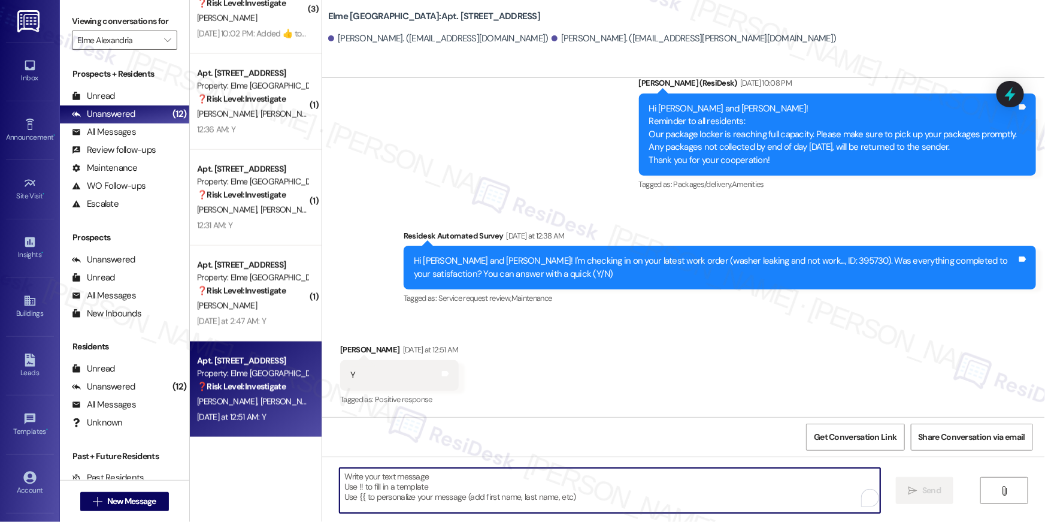
click at [560, 492] on textarea "To enrich screen reader interactions, please activate Accessibility in Grammarl…" at bounding box center [610, 490] width 541 height 45
click at [559, 486] on textarea "To enrich screen reader interactions, please activate Accessibility in Grammarl…" at bounding box center [610, 490] width 541 height 45
paste textarea "Hi {{first_name}}, I’m happy to hear your work order has been completed! If any…"
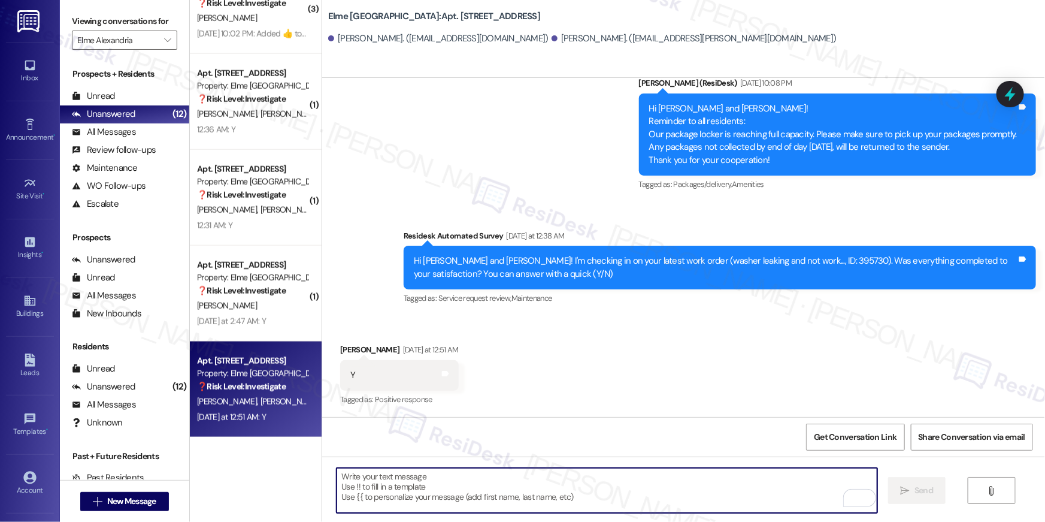
type textarea "Hi {{first_name}}, I’m happy to hear your work order has been completed! If any…"
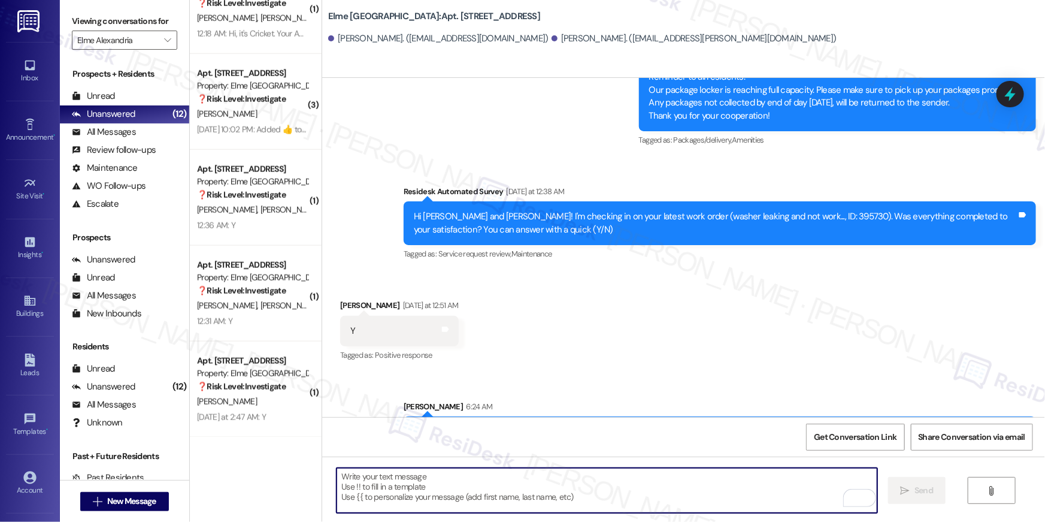
scroll to position [1406, 0]
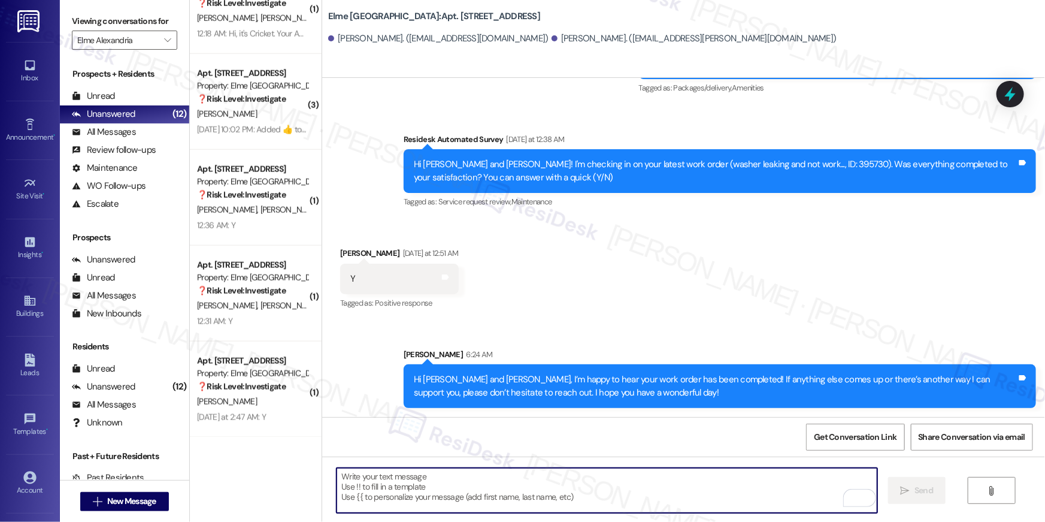
click at [608, 489] on textarea "To enrich screen reader interactions, please activate Accessibility in Grammarl…" at bounding box center [607, 490] width 541 height 45
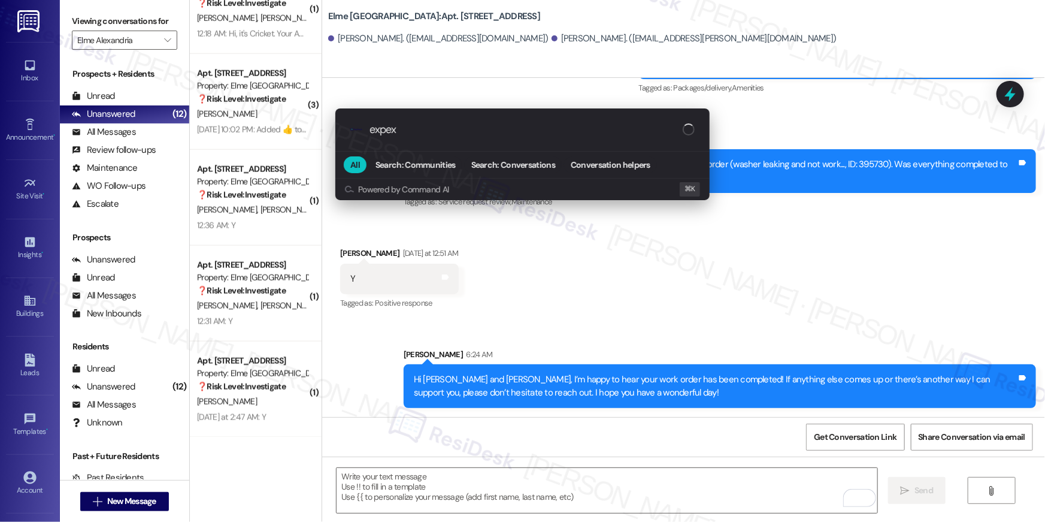
type input "expe"
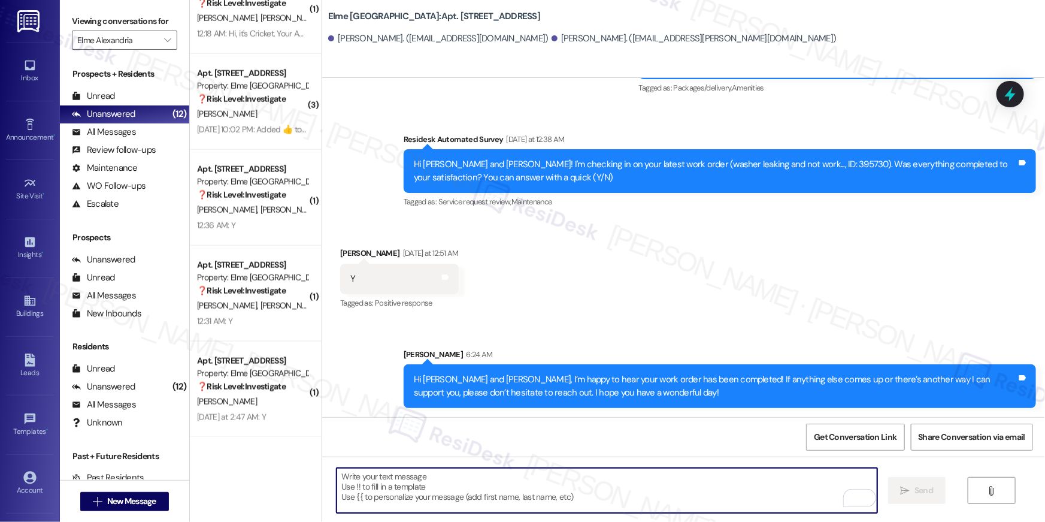
type textarea "If I may ask...has {{property}} lived up to your expectations?"
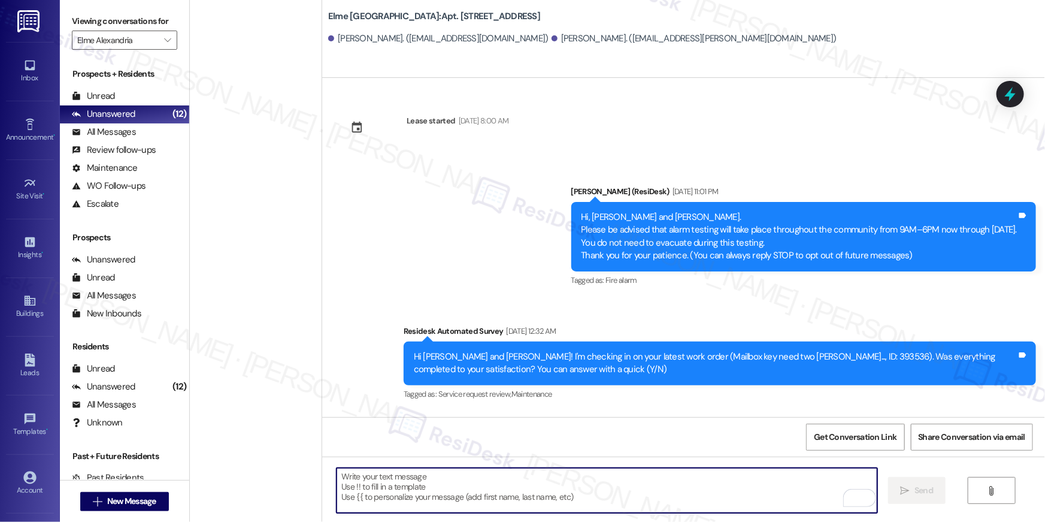
scroll to position [1309, 0]
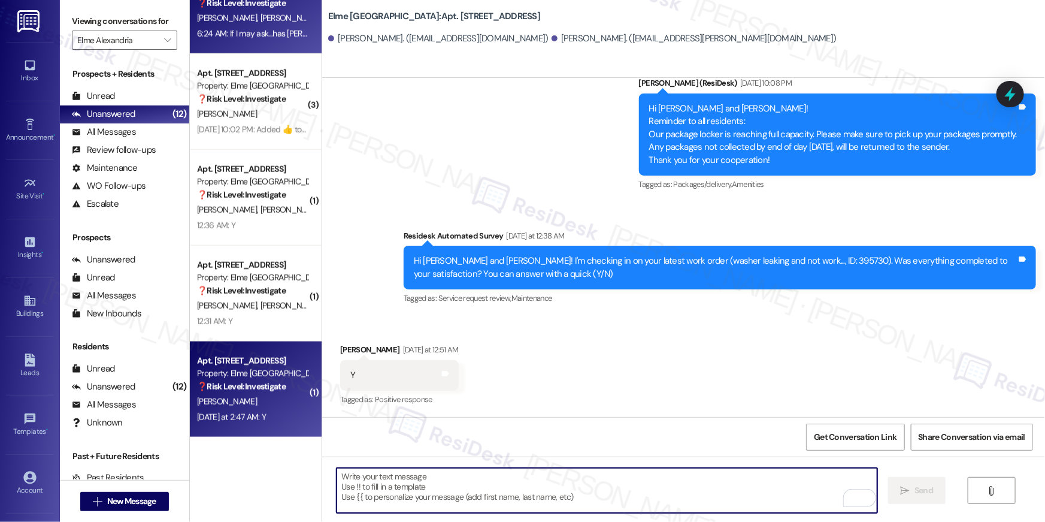
click at [246, 397] on div "[PERSON_NAME]" at bounding box center [252, 401] width 113 height 15
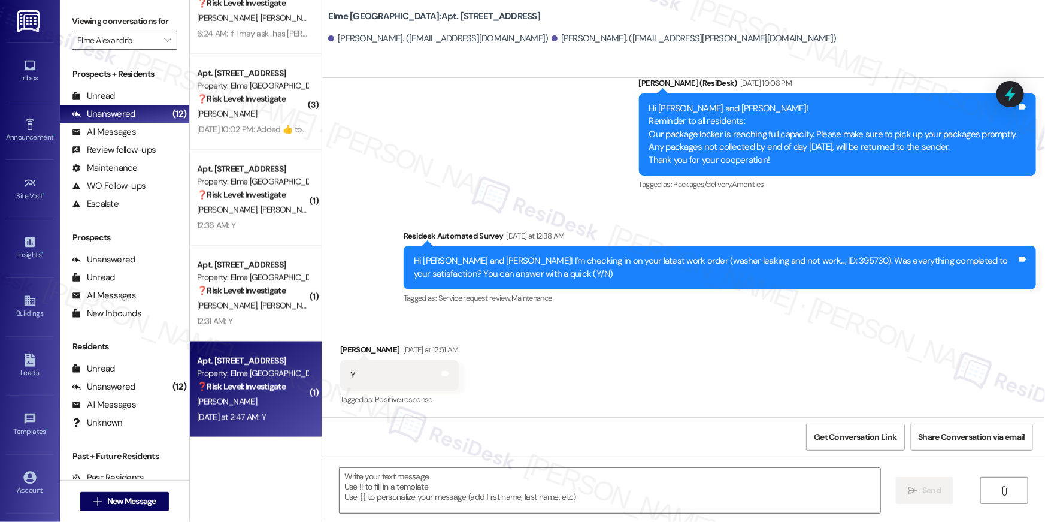
type textarea "Fetching suggested responses. Please feel free to read through the conversation…"
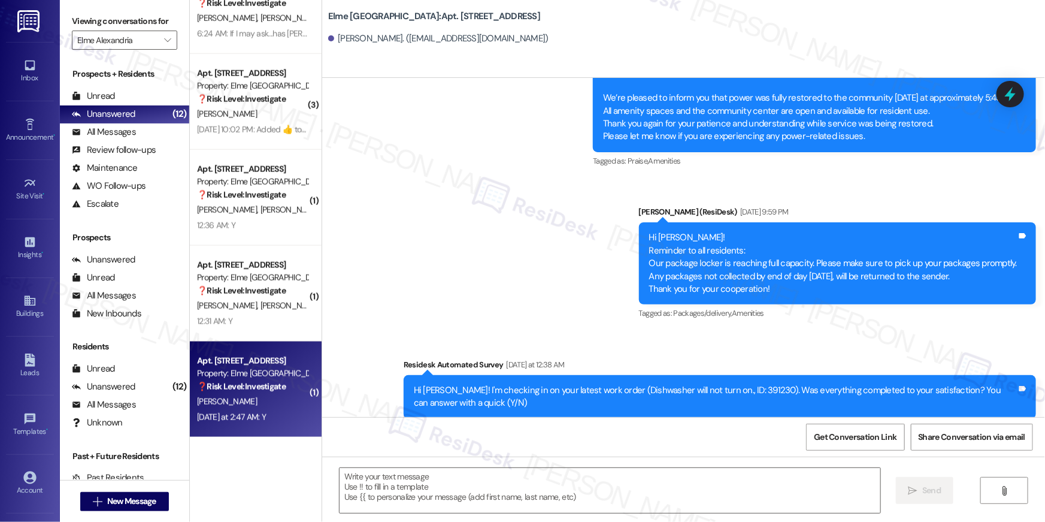
type textarea "Fetching suggested responses. Please feel free to read through the conversation…"
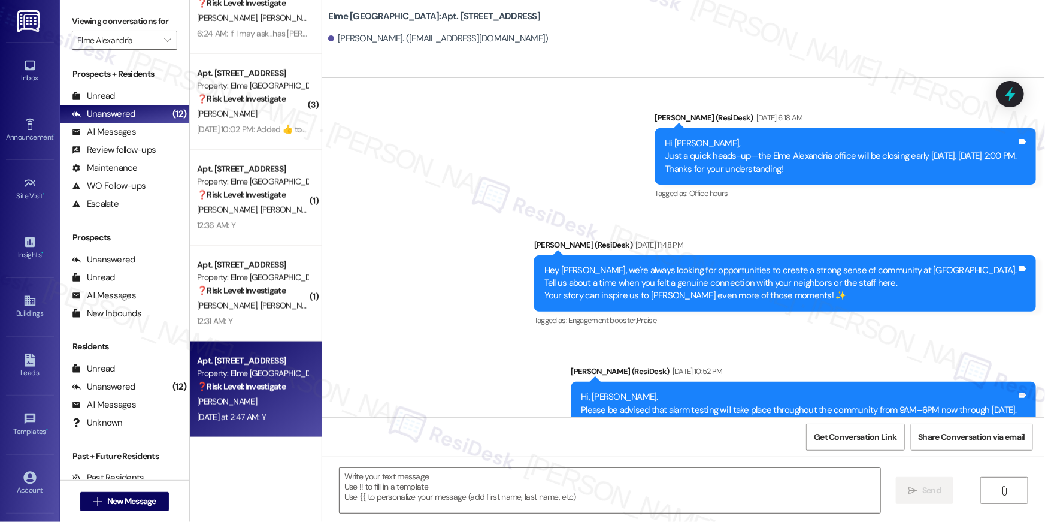
scroll to position [0, 0]
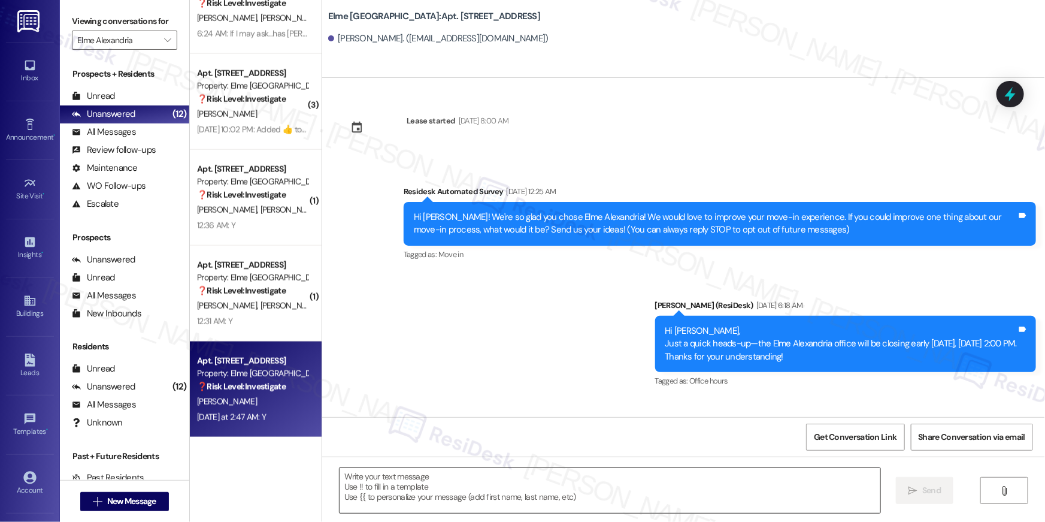
click at [755, 491] on textarea at bounding box center [610, 490] width 541 height 45
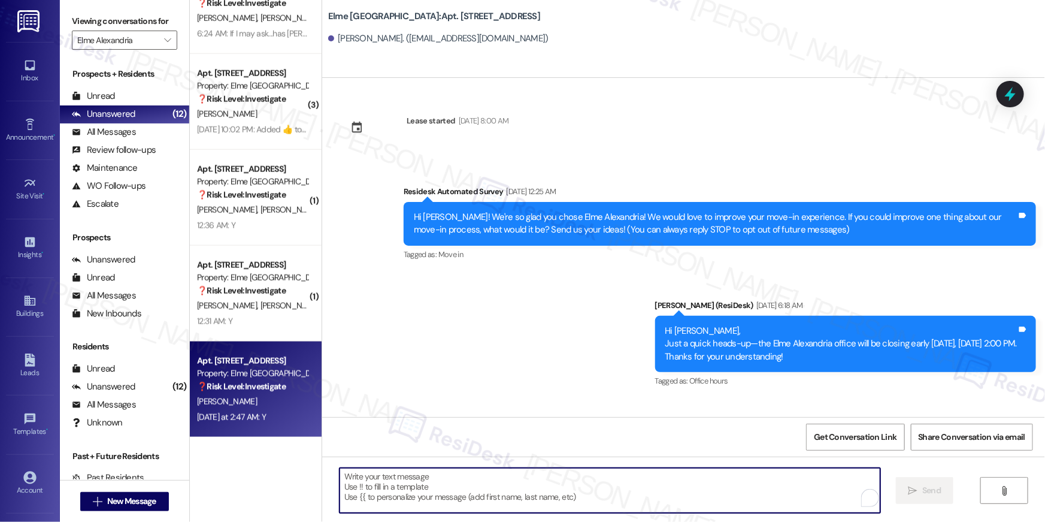
paste textarea "Hi {{first_name}}, I’m happy to hear your work order has been completed! If any…"
type textarea "Hi {{first_name}}, I’m happy to hear your work order has been completed! If any…"
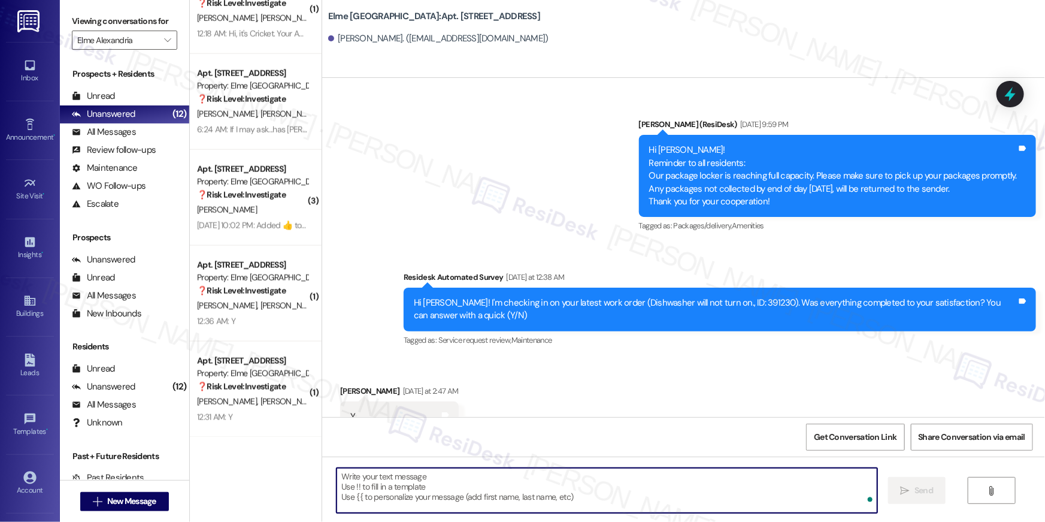
click at [746, 491] on textarea "To enrich screen reader interactions, please activate Accessibility in Grammarl…" at bounding box center [607, 490] width 541 height 45
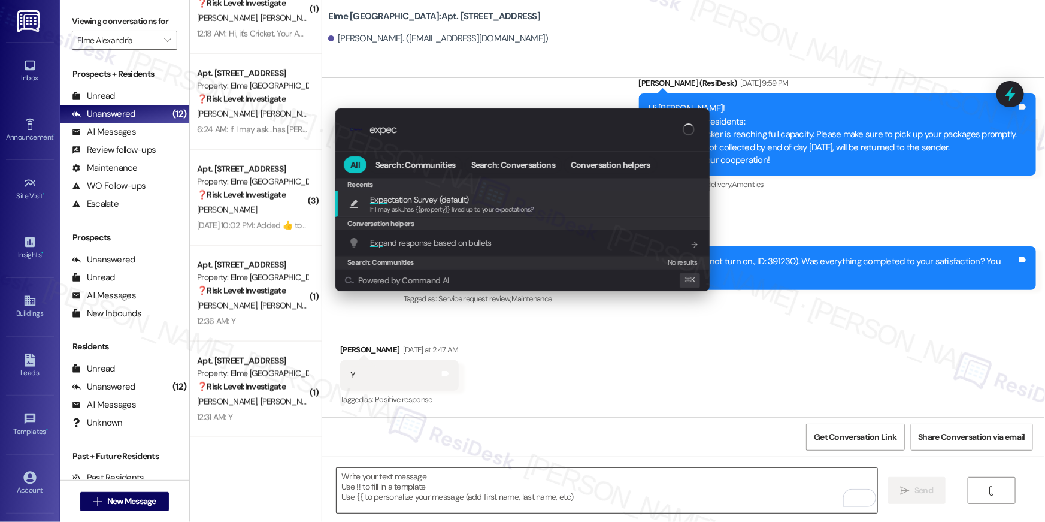
type input "expect"
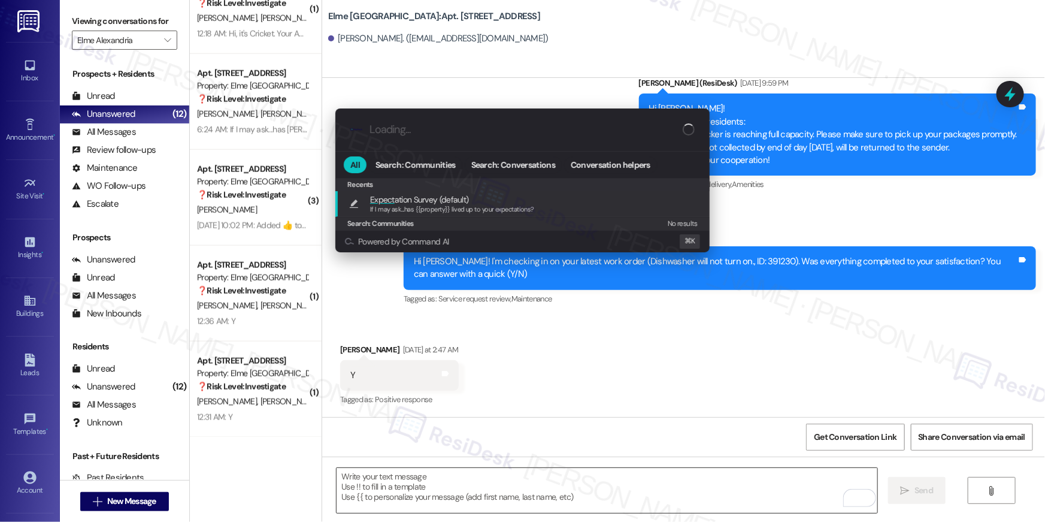
type textarea "If I may ask...has {{property}} lived up to your expectations?"
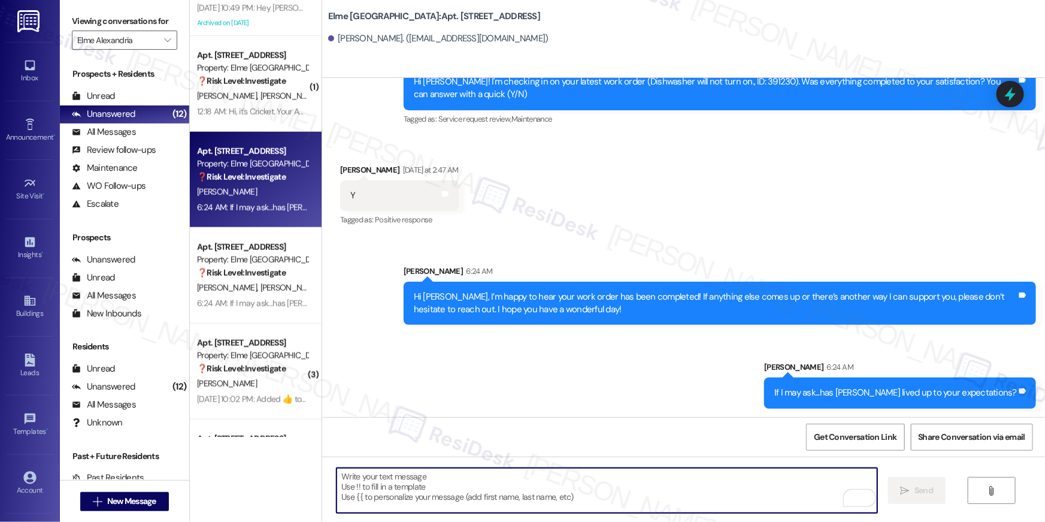
scroll to position [713, 0]
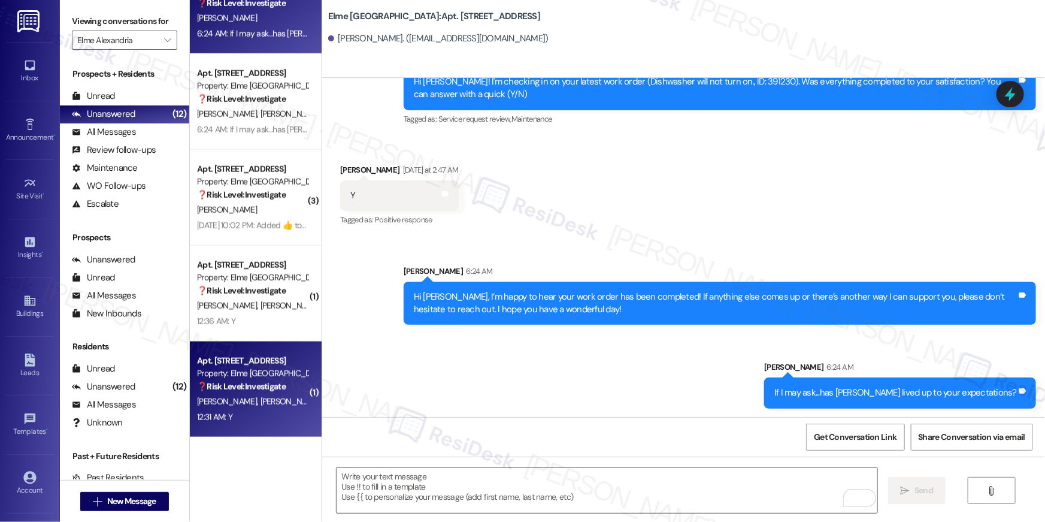
click at [233, 374] on div "Property: Elme [GEOGRAPHIC_DATA]" at bounding box center [252, 373] width 111 height 13
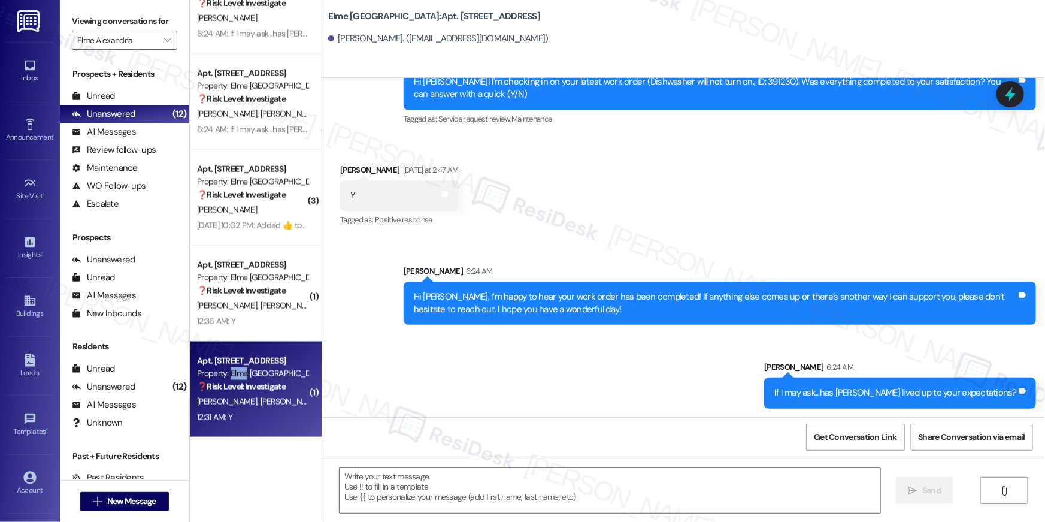
click at [233, 374] on div "Property: Elme [GEOGRAPHIC_DATA]" at bounding box center [252, 373] width 111 height 13
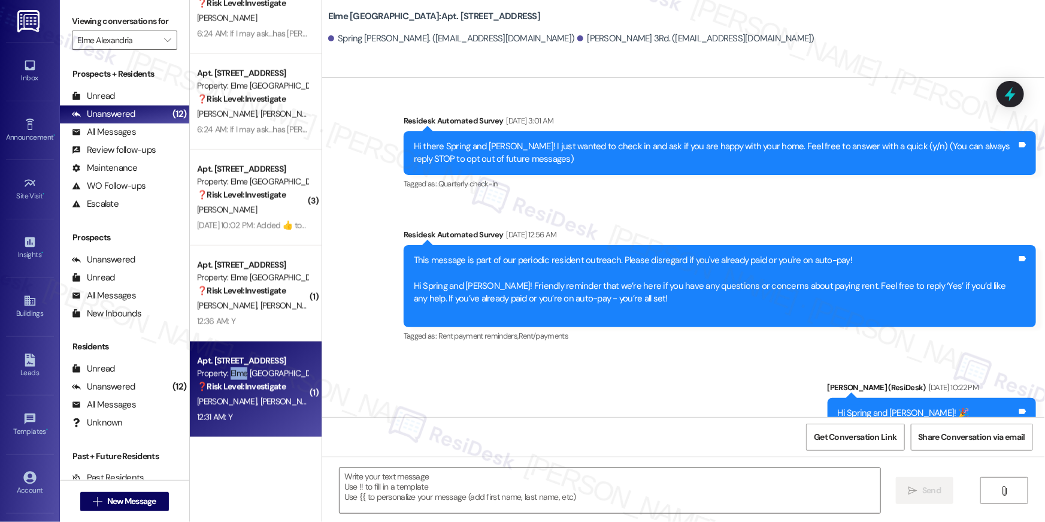
scroll to position [3009, 0]
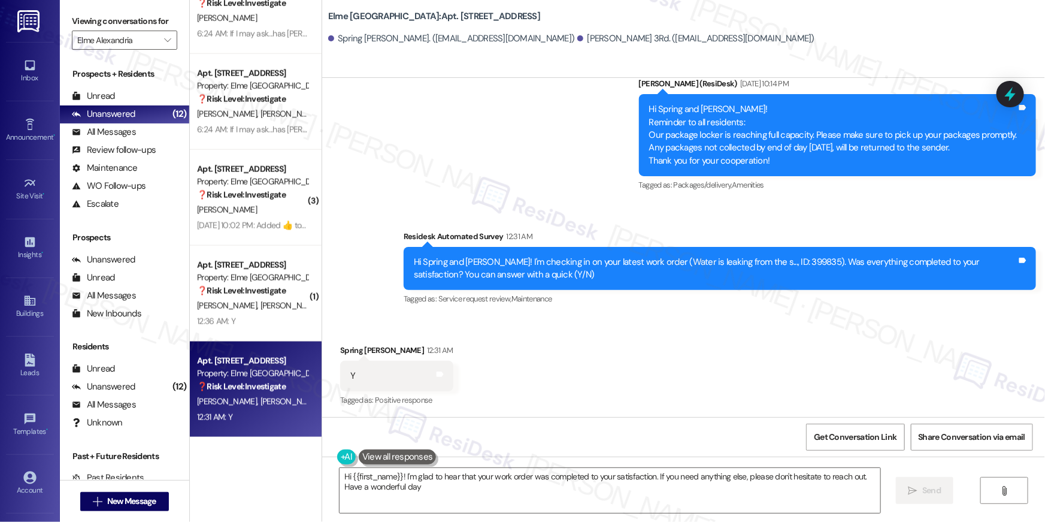
type textarea "Hi {{first_name}}! I'm glad to hear that your work order was completed to your …"
click at [564, 513] on div "Hi {{first_name}}! I'm glad to hear that your work order was completed to your …" at bounding box center [683, 501] width 723 height 90
click at [570, 498] on textarea "Hi {{first_name}}! I'm glad to hear that your work order was completed to your …" at bounding box center [610, 490] width 541 height 45
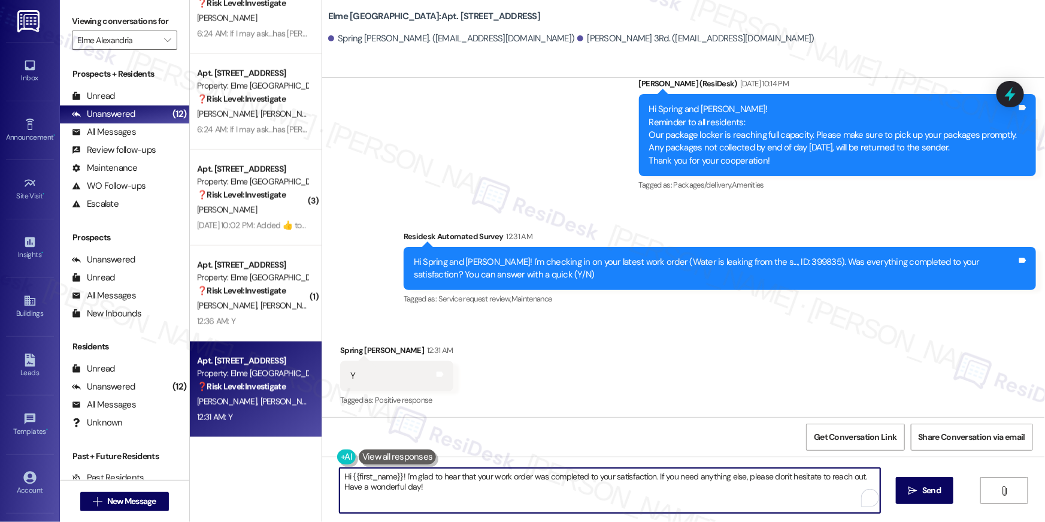
click at [597, 500] on textarea "Hi {{first_name}}! I'm glad to hear that your work order was completed to your …" at bounding box center [610, 490] width 541 height 45
click at [908, 500] on button " Send" at bounding box center [925, 490] width 58 height 27
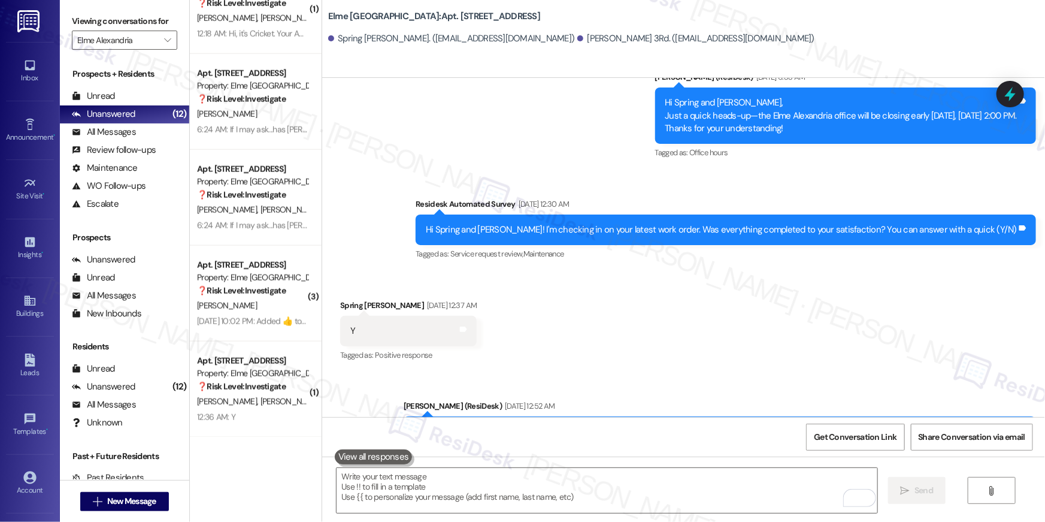
scroll to position [1366, 0]
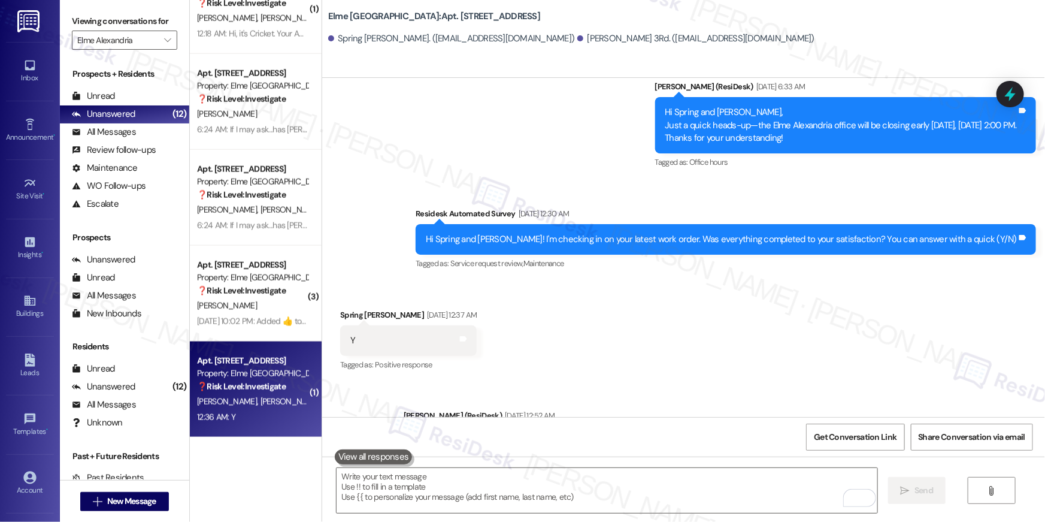
click at [261, 396] on span "[PERSON_NAME]" at bounding box center [291, 401] width 60 height 11
type textarea "Fetching suggested responses. Please feel free to read through the conversation…"
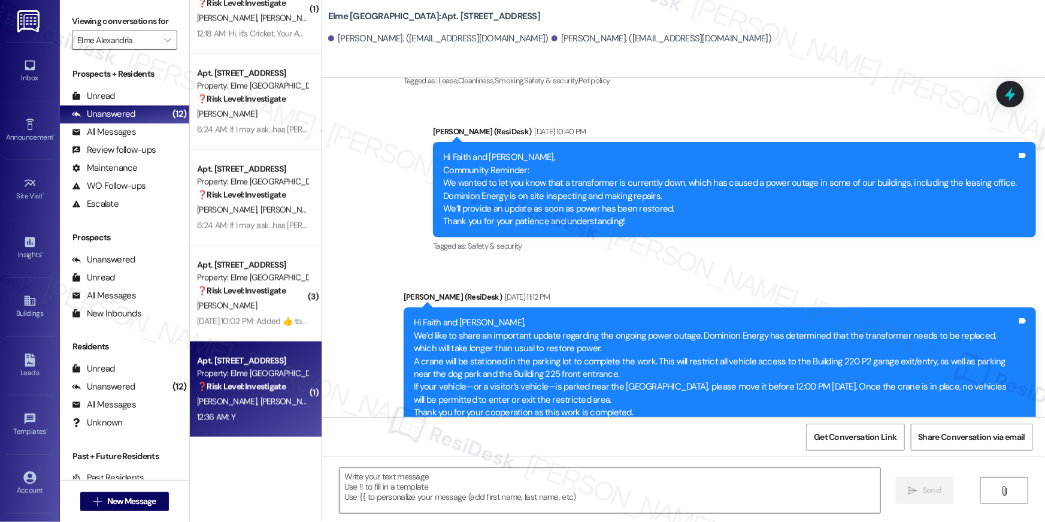
type textarea "Fetching suggested responses. Please feel free to read through the conversation…"
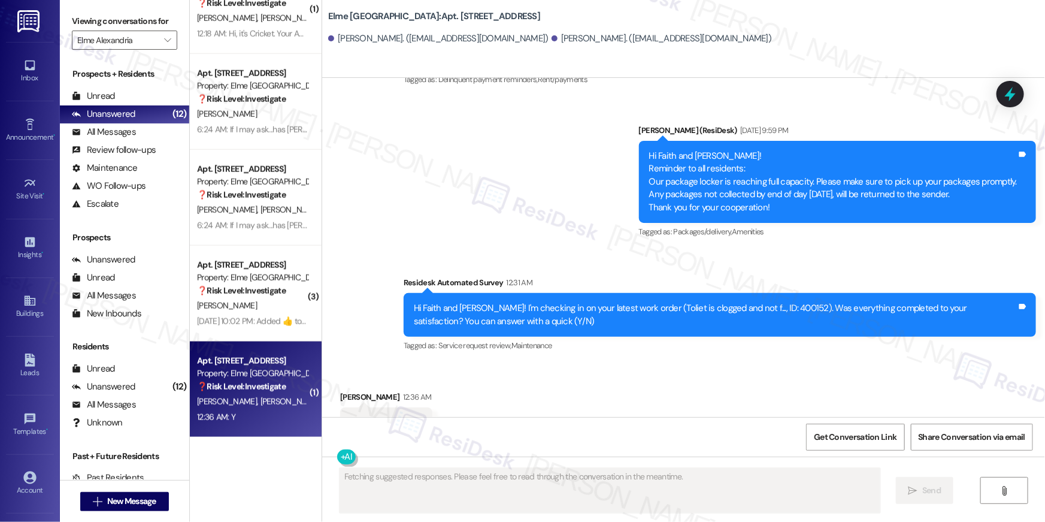
scroll to position [1635, 0]
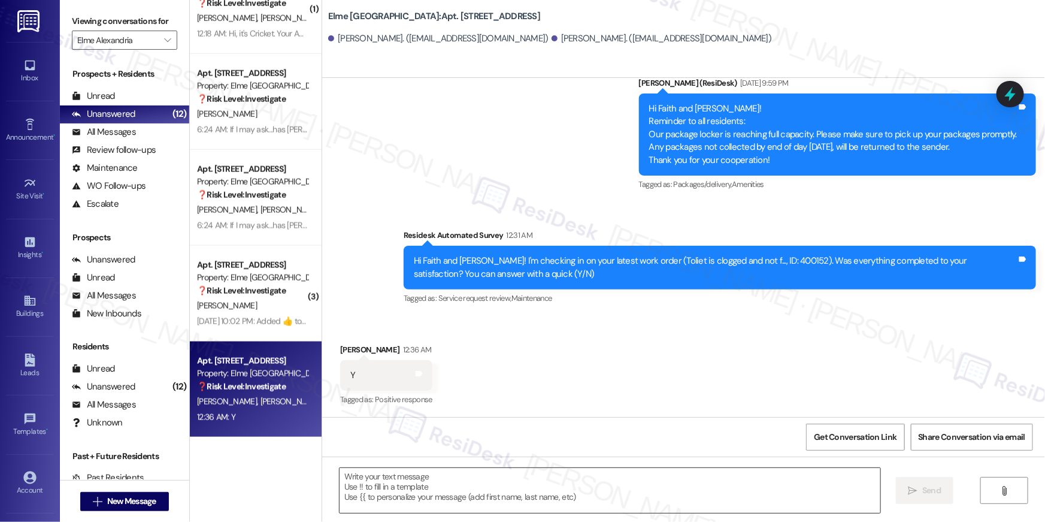
click at [624, 493] on textarea at bounding box center [610, 490] width 541 height 45
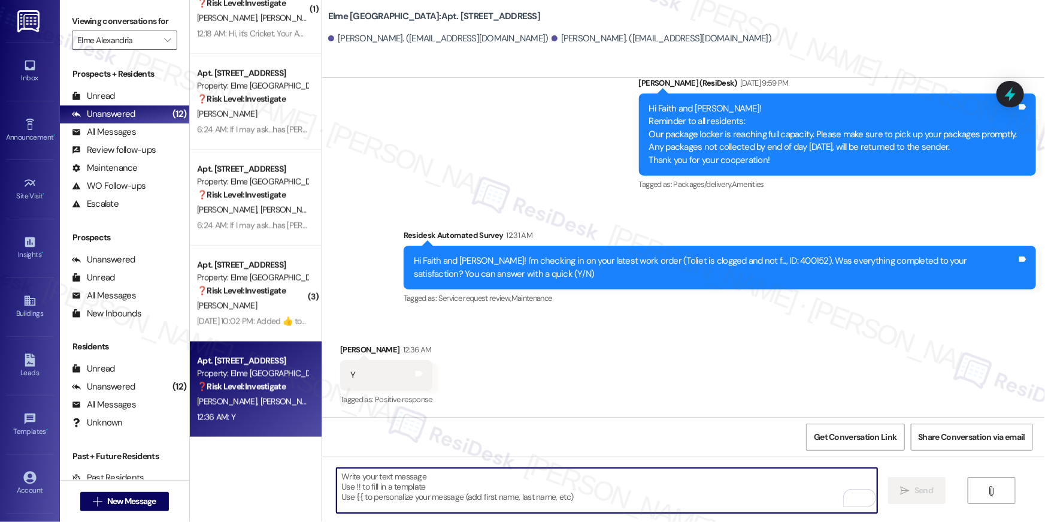
paste textarea "Hi {{first_name}}, I’m happy to hear your work order has been completed! If any…"
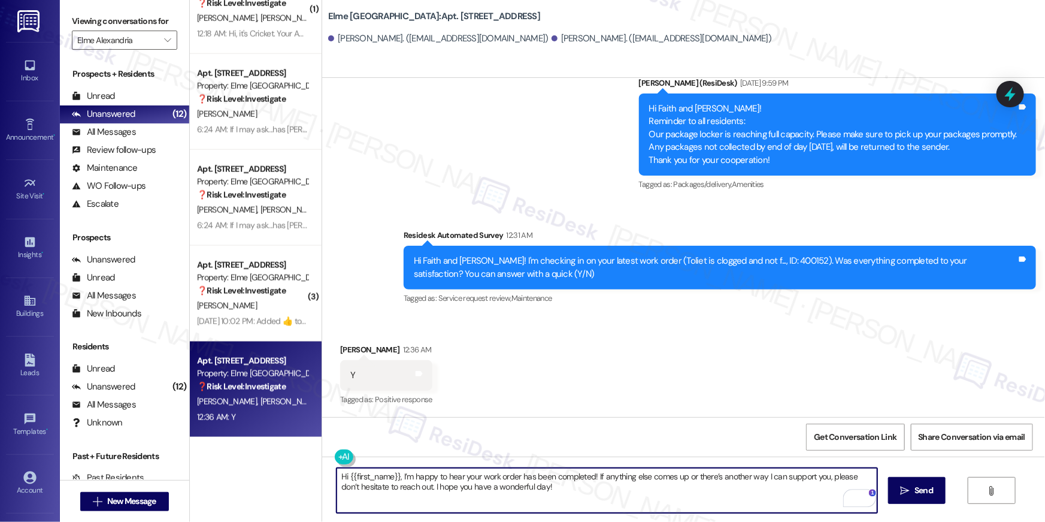
type textarea "Hi {{first_name}}, I’m happy to hear your work order has been completed! If any…"
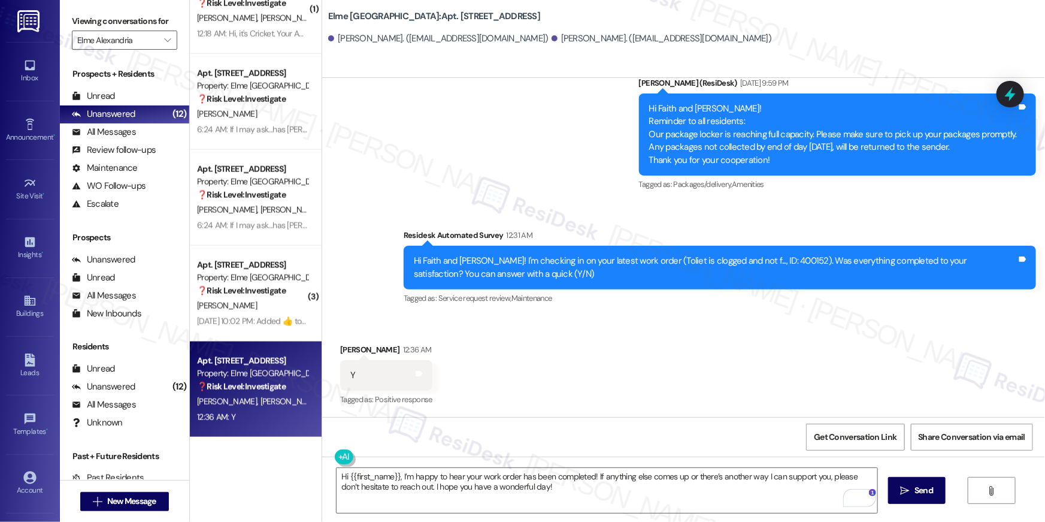
click at [917, 506] on div "Hi {{first_name}}, I’m happy to hear your work order has been completed! If any…" at bounding box center [683, 501] width 723 height 90
click at [915, 493] on span "Send" at bounding box center [924, 490] width 19 height 13
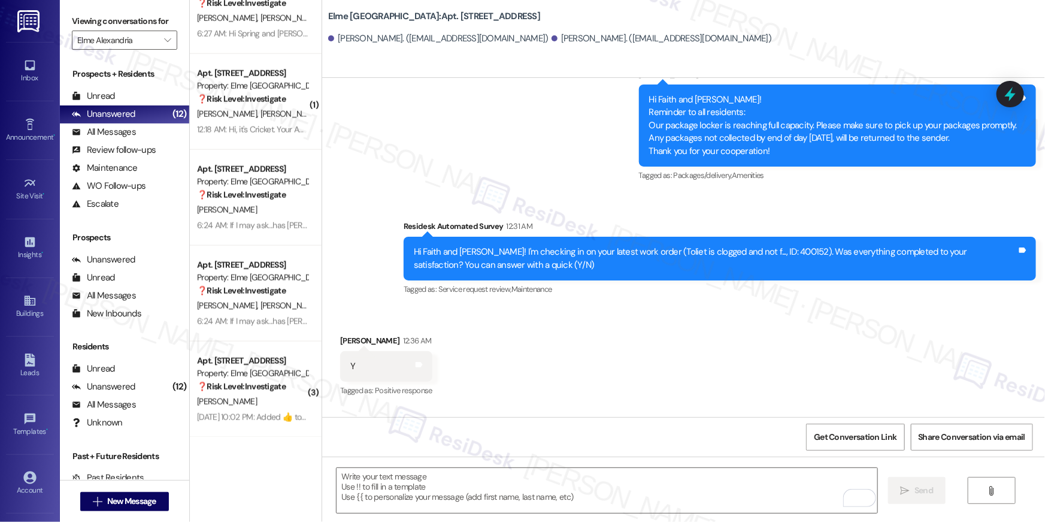
scroll to position [1731, 0]
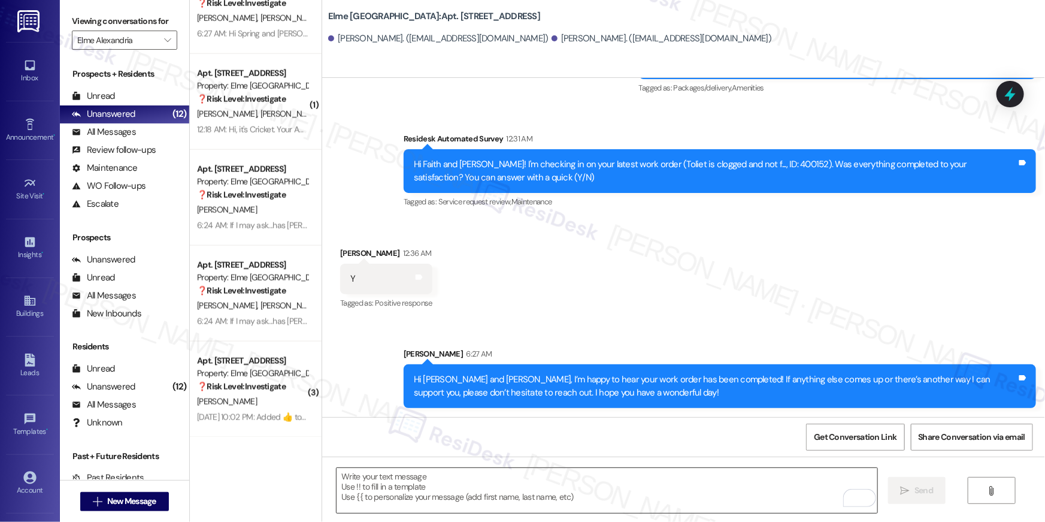
click at [768, 480] on textarea "To enrich screen reader interactions, please activate Accessibility in Grammarl…" at bounding box center [607, 490] width 541 height 45
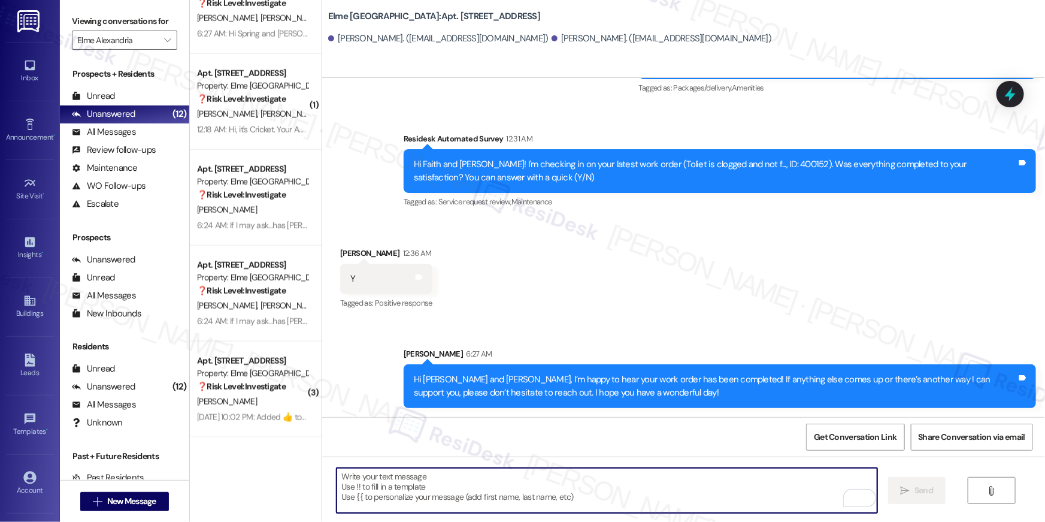
click at [768, 481] on textarea "To enrich screen reader interactions, please activate Accessibility in Grammarl…" at bounding box center [607, 490] width 541 height 45
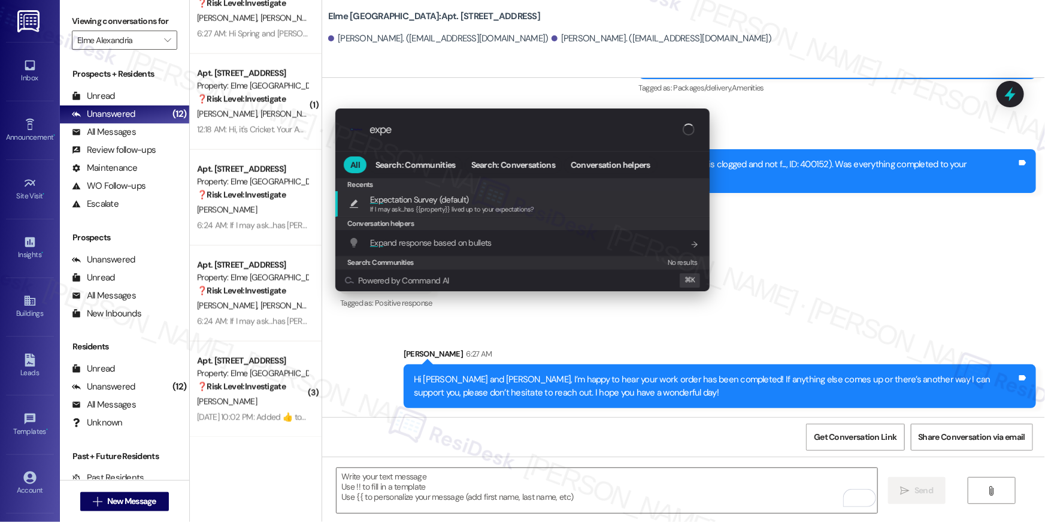
type input "expec"
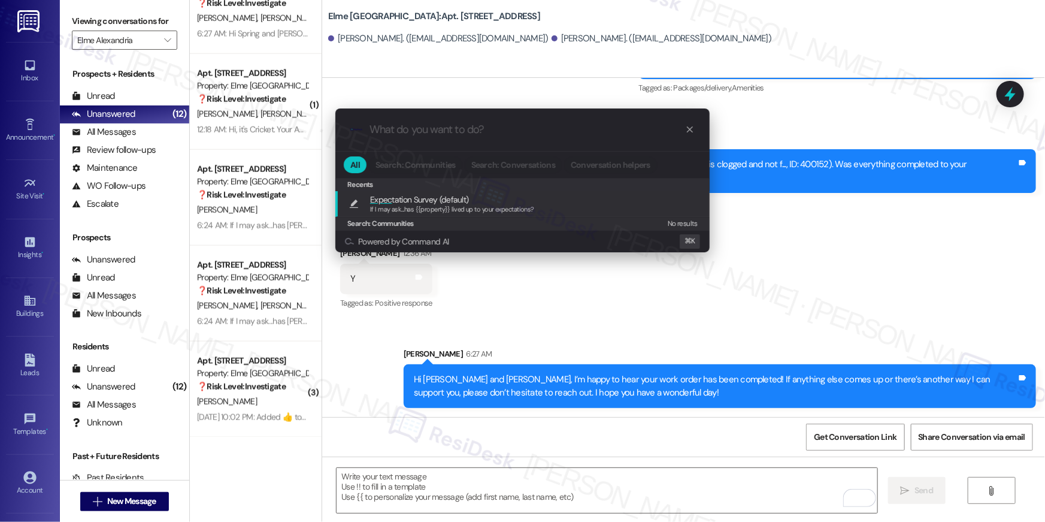
type textarea "If I may ask...has {{property}} lived up to your expectations?"
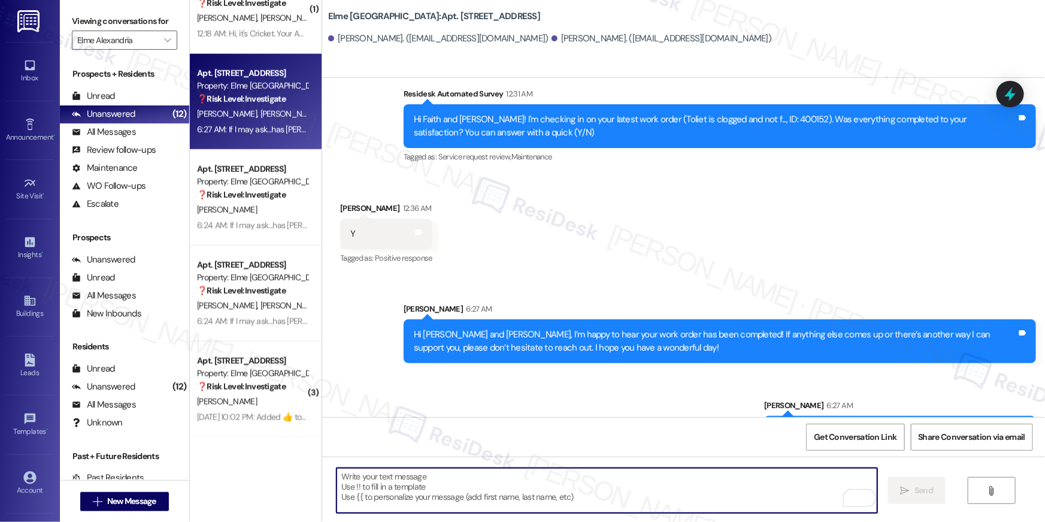
scroll to position [1814, 0]
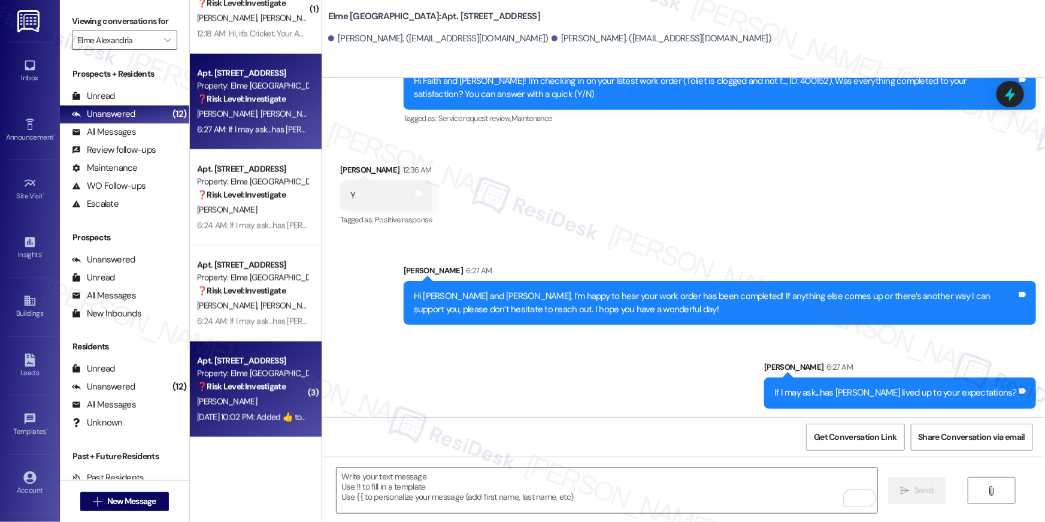
click at [247, 381] on strong "❓ Risk Level: Investigate" at bounding box center [241, 386] width 89 height 11
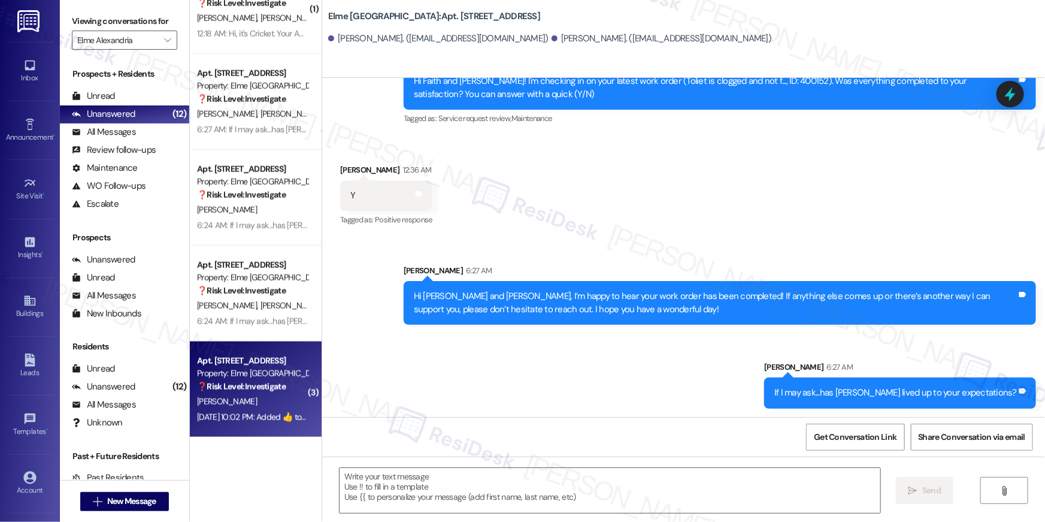
type textarea "Fetching suggested responses. Please feel free to read through the conversation…"
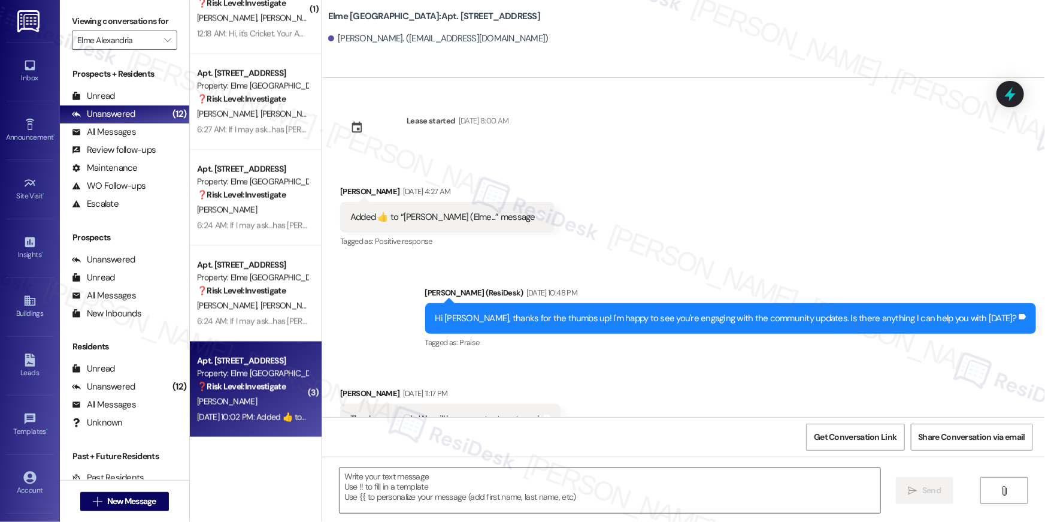
scroll to position [6389, 0]
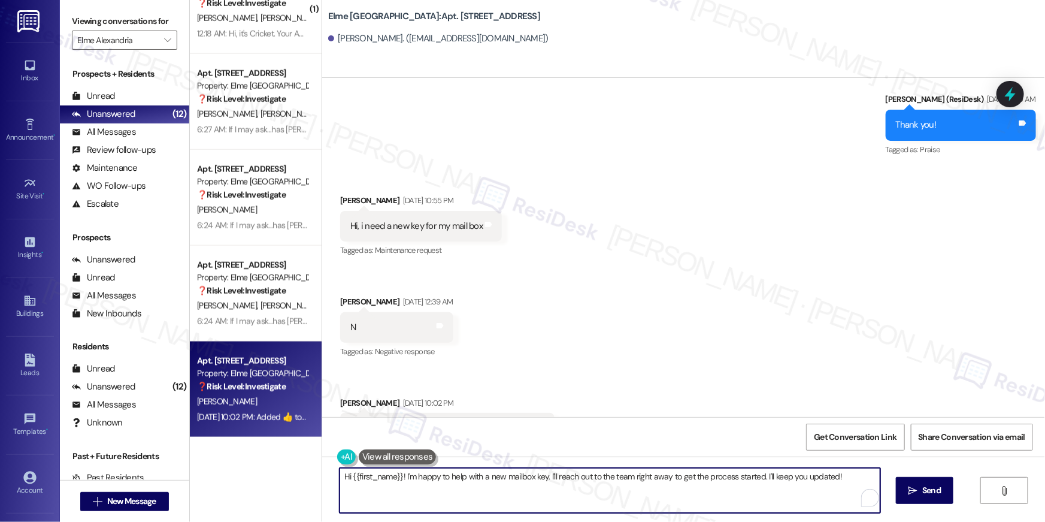
click at [483, 481] on textarea "Hi {{first_name}}! I'm happy to help with a new mailbox key. I'll reach out to …" at bounding box center [610, 490] width 541 height 45
click at [552, 479] on textarea "Hi {{first_name}}! I'm happy to help with a new mailbox key. I'll reach out to …" at bounding box center [610, 490] width 541 height 45
drag, startPoint x: 542, startPoint y: 477, endPoint x: 555, endPoint y: 506, distance: 30.8
click at [555, 506] on textarea "Hi {{first_name}}! I'm happy to help with a new mailbox key. I'll reach out to …" at bounding box center [607, 490] width 541 height 45
type textarea "Hi {{first_name}}! I'm happy to help with a new mailbox key. You need to sop by…"
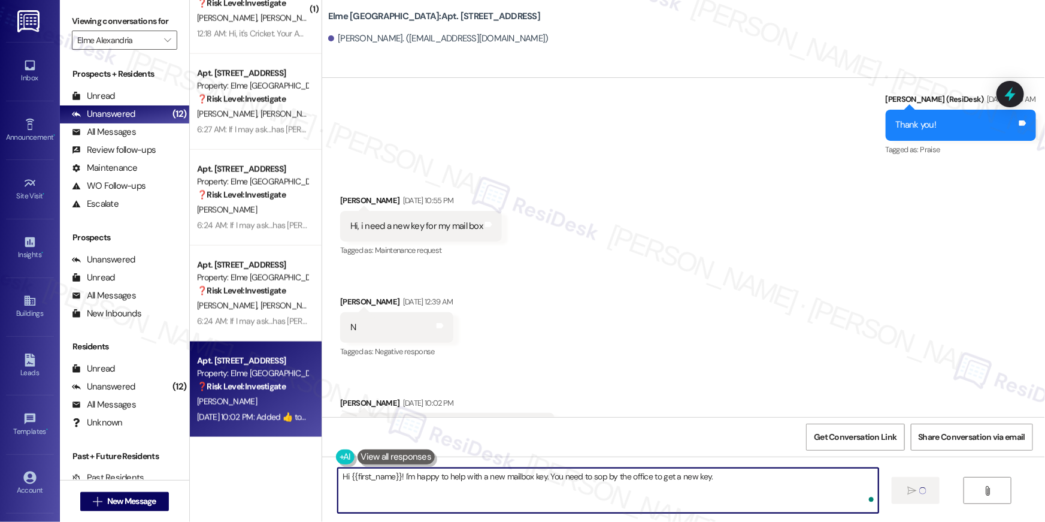
scroll to position [6175, 0]
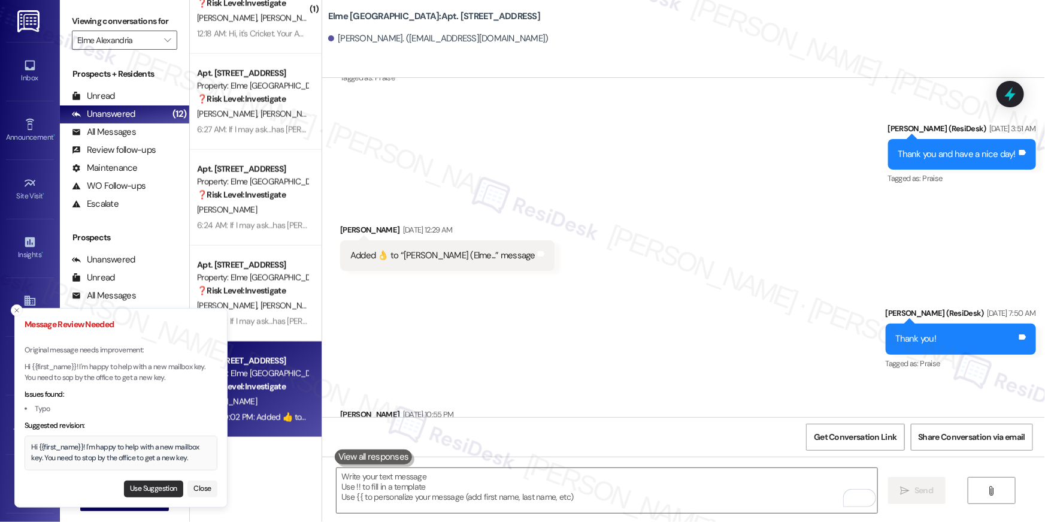
click at [146, 480] on button "Use Suggestion" at bounding box center [153, 488] width 59 height 17
type textarea "Hi {{first_name}}! I'm happy to help with a new mailbox key. You need to stop b…"
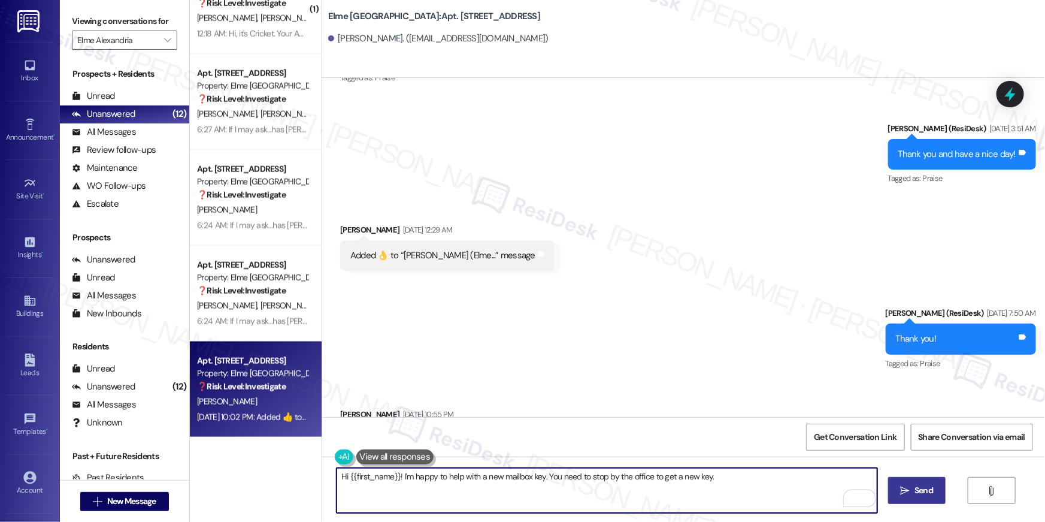
click at [918, 494] on span "Send" at bounding box center [924, 490] width 19 height 13
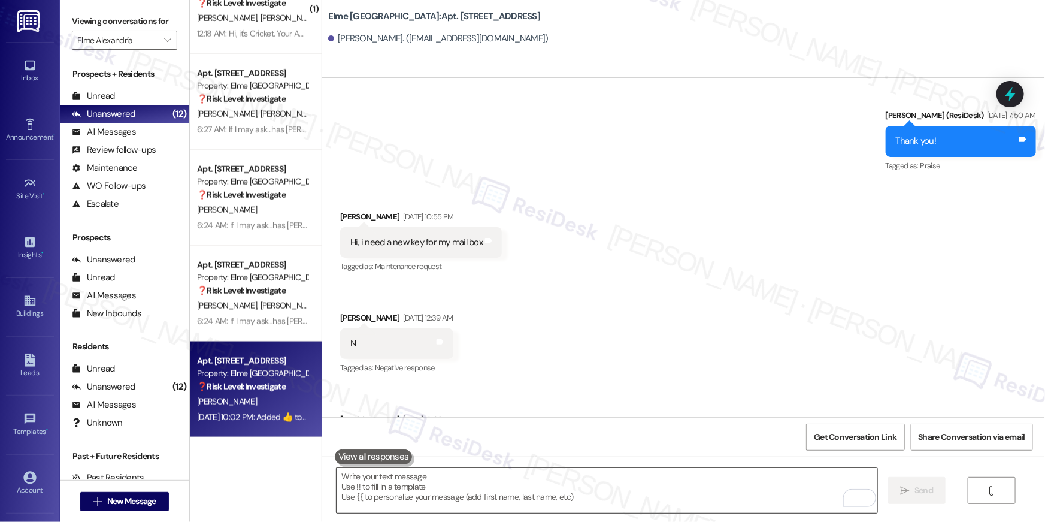
scroll to position [6389, 0]
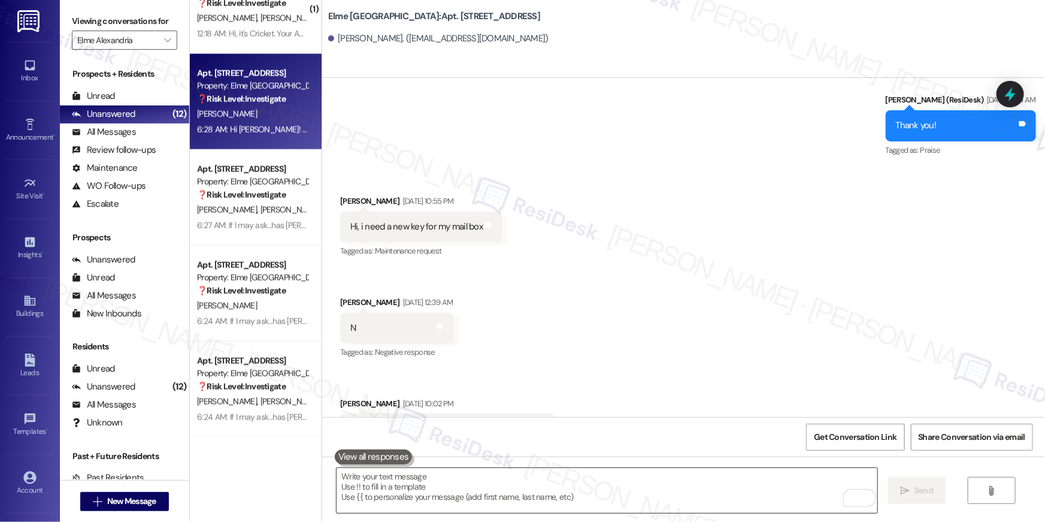
click at [773, 493] on textarea "To enrich screen reader interactions, please activate Accessibility in Grammarl…" at bounding box center [607, 490] width 541 height 45
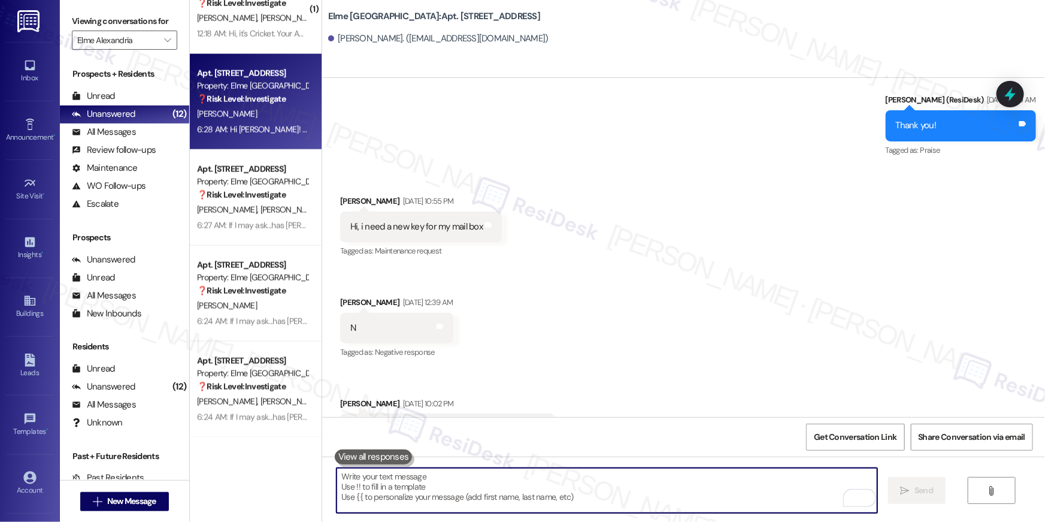
click at [773, 493] on textarea "To enrich screen reader interactions, please activate Accessibility in Grammarl…" at bounding box center [607, 490] width 541 height 45
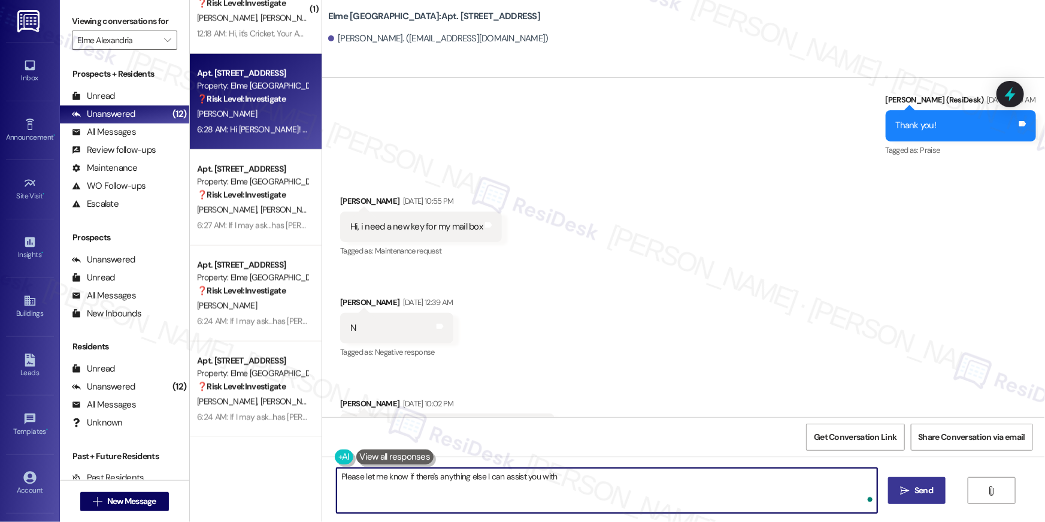
type textarea "Please let me know if there's anything else I can assist you with!"
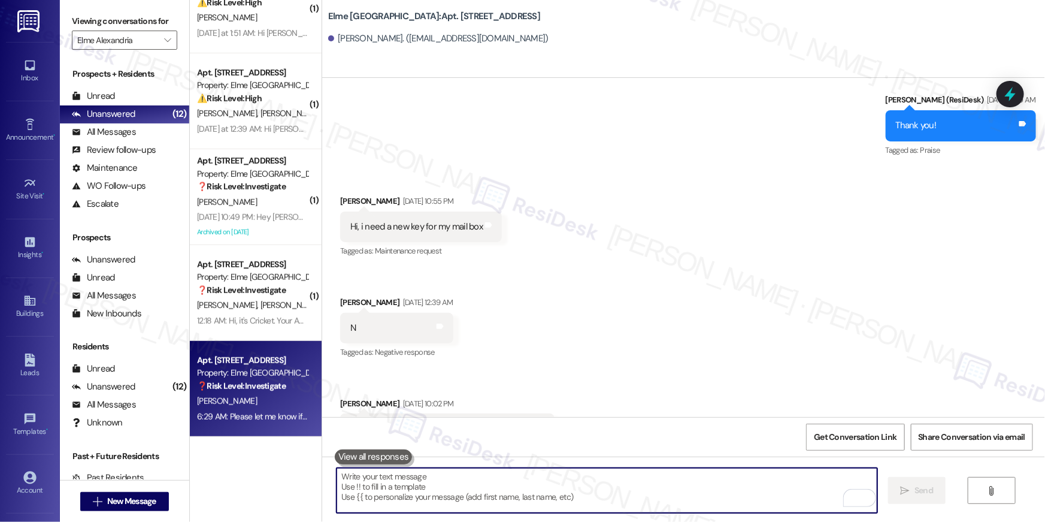
scroll to position [234, 0]
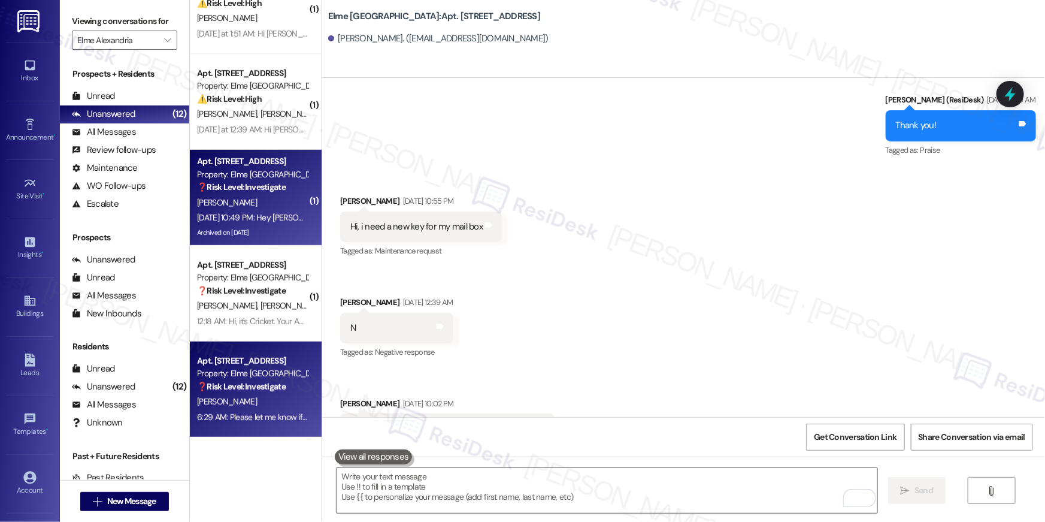
click at [270, 210] on div "[DATE] 10:49 PM: Hey [PERSON_NAME]! Question, my friend sent me a package but I…" at bounding box center [252, 217] width 113 height 15
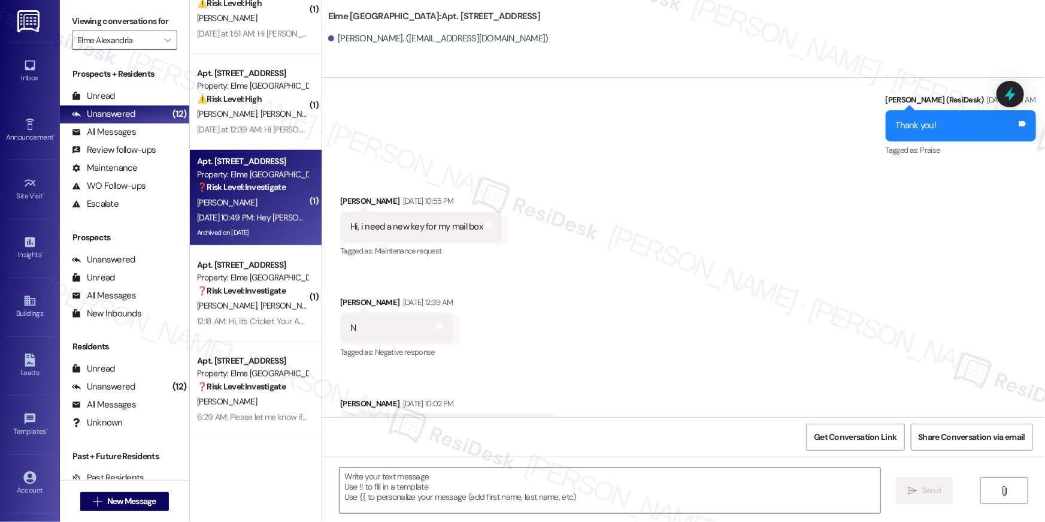
type textarea "Fetching suggested responses. Please feel free to read through the conversation…"
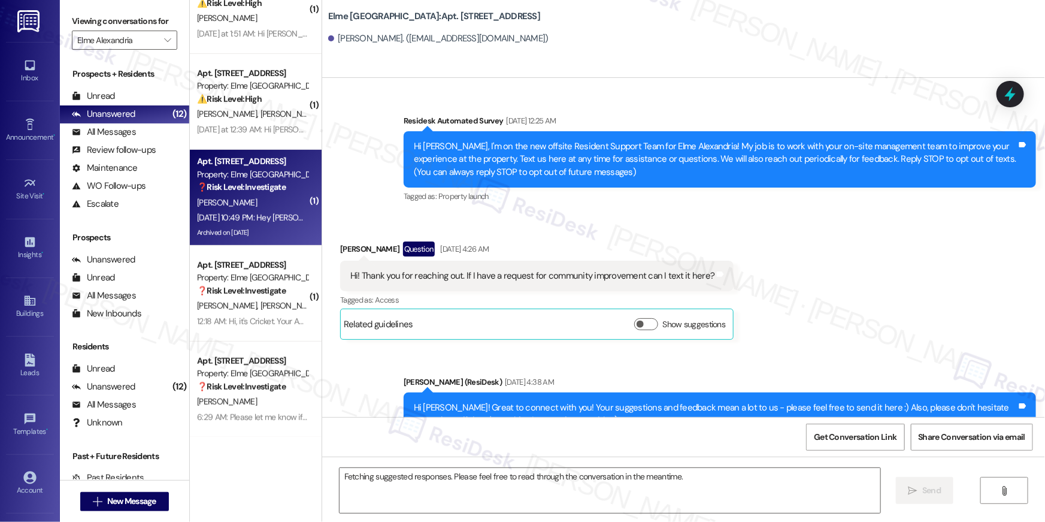
scroll to position [18130, 0]
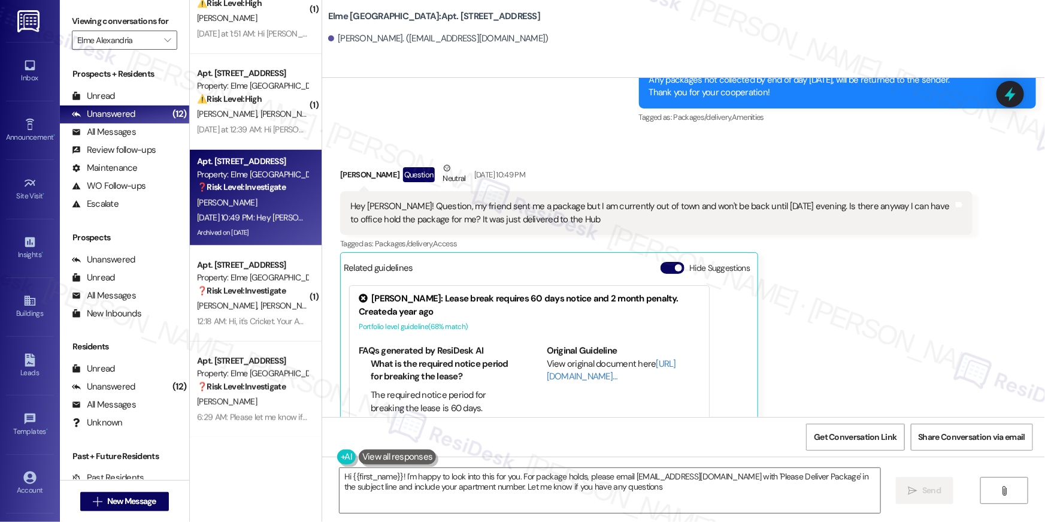
type textarea "Hi {{first_name}}! I'm happy to look into this for you. For package holds, plea…"
click at [565, 508] on textarea "Hi {{first_name}}! I'm happy to look into this for you. For package holds, plea…" at bounding box center [610, 490] width 541 height 45
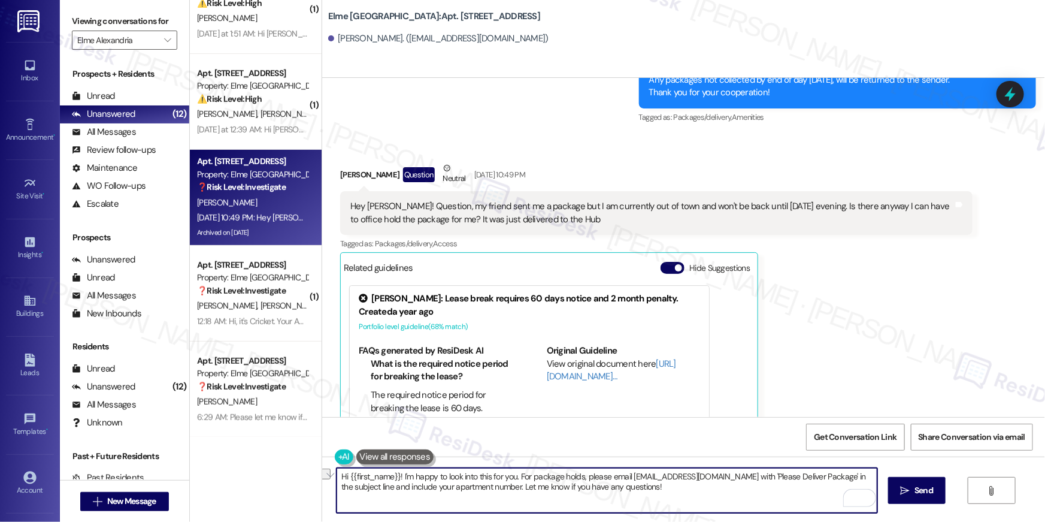
drag, startPoint x: 681, startPoint y: 500, endPoint x: 522, endPoint y: 483, distance: 160.2
click at [522, 483] on textarea "Hi {{first_name}}! I'm happy to look into this for you. For package holds, plea…" at bounding box center [607, 490] width 541 height 45
click at [565, 503] on textarea "Hi {{first_name}}! I'm happy to look into this for you. For package holds, plea…" at bounding box center [607, 490] width 541 height 45
drag, startPoint x: 669, startPoint y: 500, endPoint x: 643, endPoint y: 494, distance: 26.3
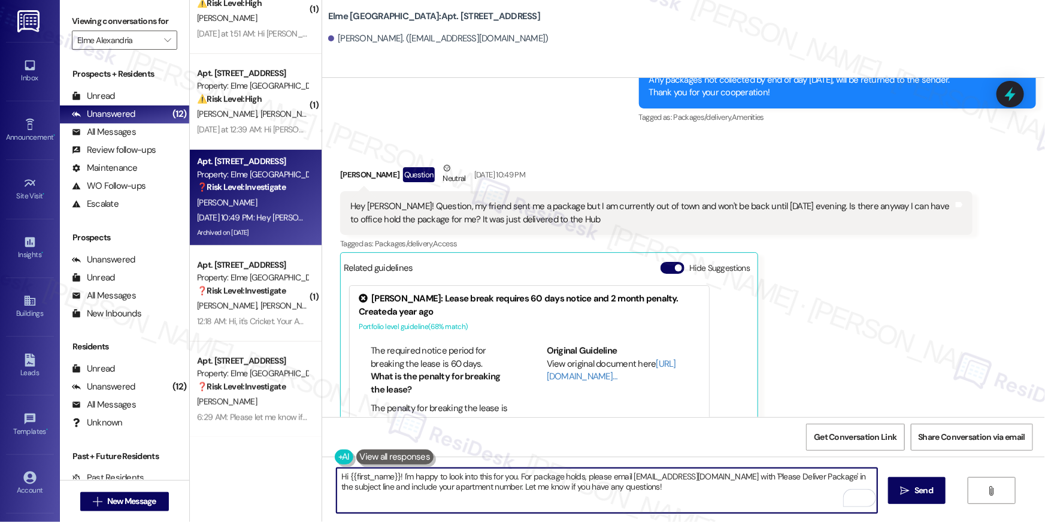
click at [643, 494] on textarea "Hi {{first_name}}! I'm happy to look into this for you. For package holds, plea…" at bounding box center [607, 490] width 541 height 45
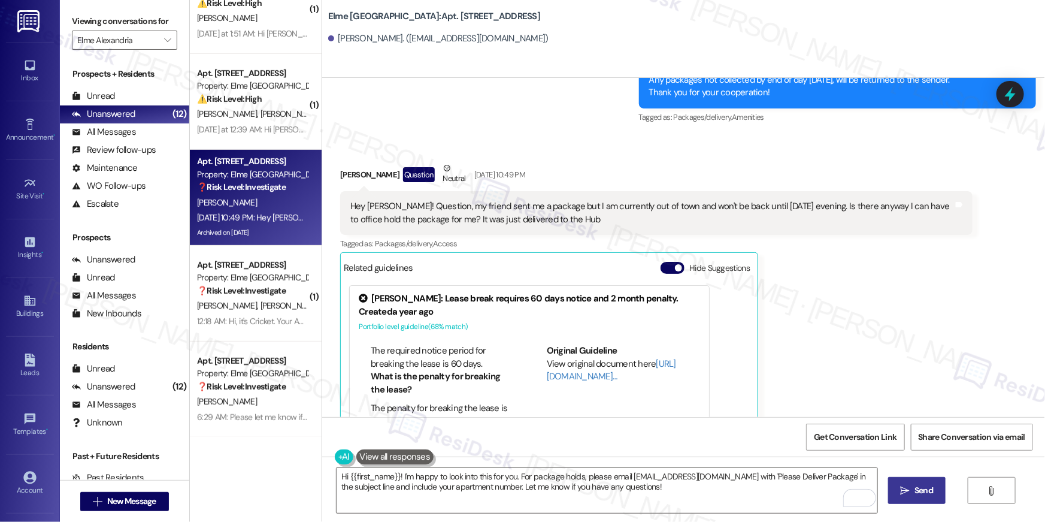
click at [941, 502] on button " Send" at bounding box center [917, 490] width 58 height 27
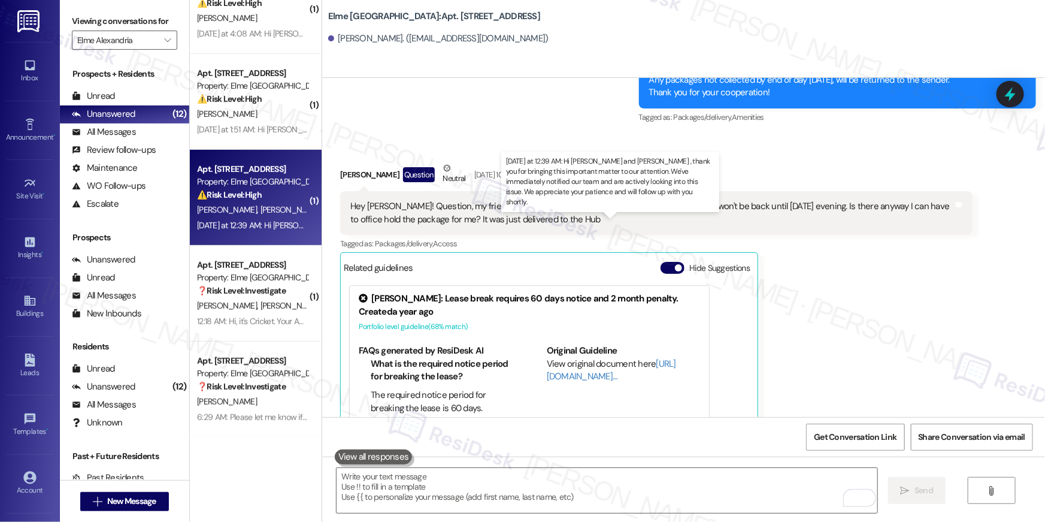
click at [253, 226] on div "Yesterday at 12:39 AM: Hi Alan and Treslyn , thank you for bringing this import…" at bounding box center [652, 225] width 910 height 11
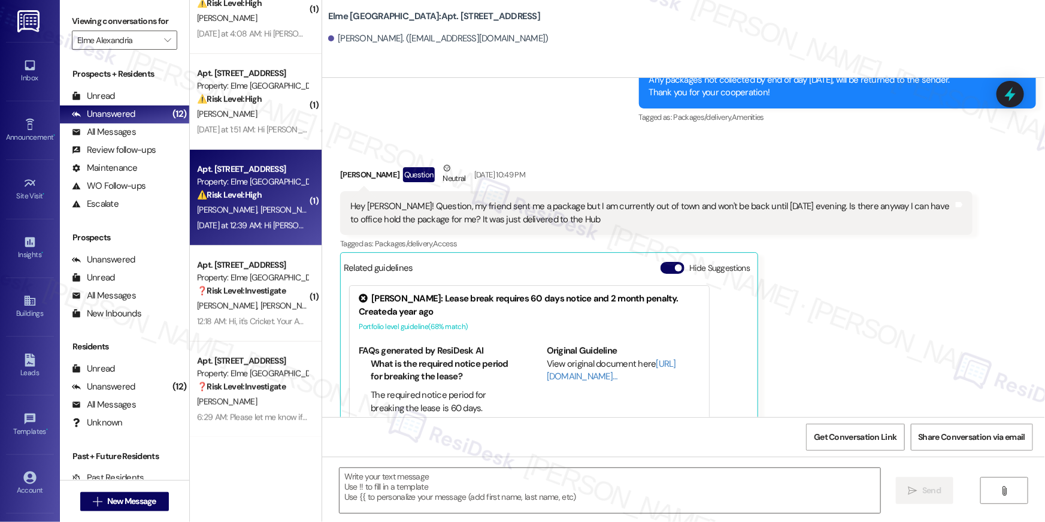
type textarea "Fetching suggested responses. Please feel free to read through the conversation…"
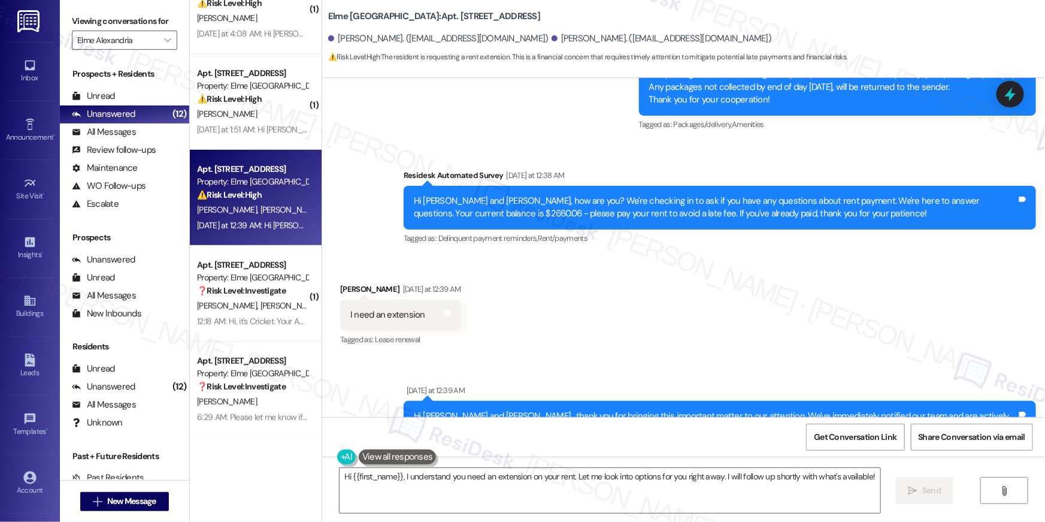
scroll to position [22784, 0]
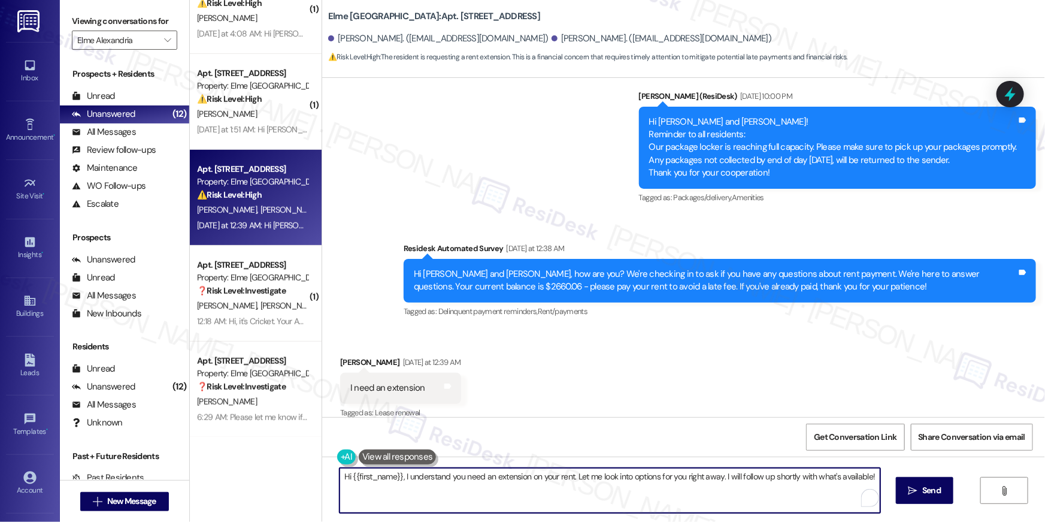
click at [482, 501] on textarea "Hi {{first_name}}, I understand you need an extension on your rent. Let me look…" at bounding box center [610, 490] width 541 height 45
click at [558, 489] on textarea "Hi {{first_name}}, I understand you need an extension on your rent. Let me look…" at bounding box center [610, 490] width 541 height 45
drag, startPoint x: 568, startPoint y: 479, endPoint x: 582, endPoint y: 510, distance: 34.4
click at [582, 510] on textarea "Hi {{first_name}}, I understand you need an extension on your rent. Let me look…" at bounding box center [610, 490] width 541 height 45
type textarea "Hi {{first_name}}, I understand you need an extension on your rent. May I know …"
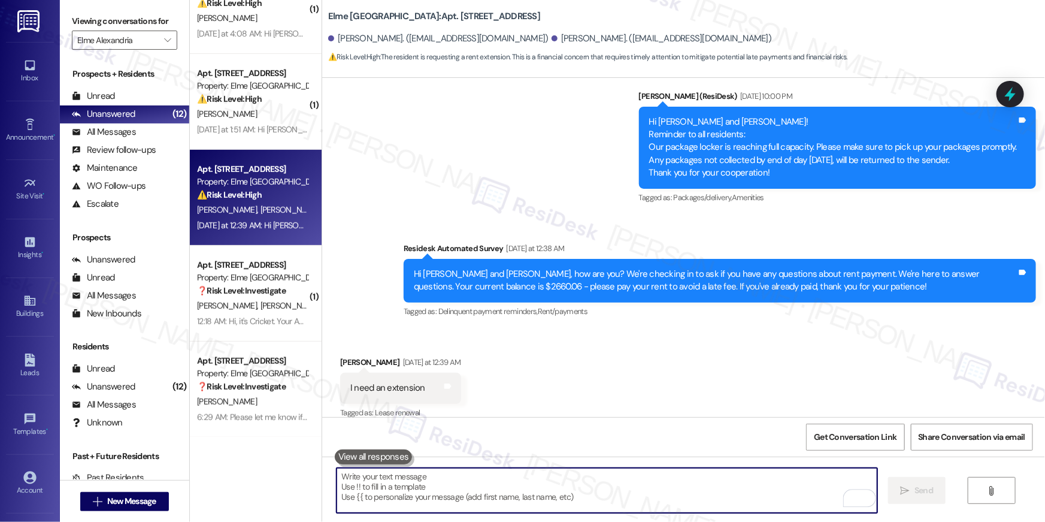
scroll to position [22713, 0]
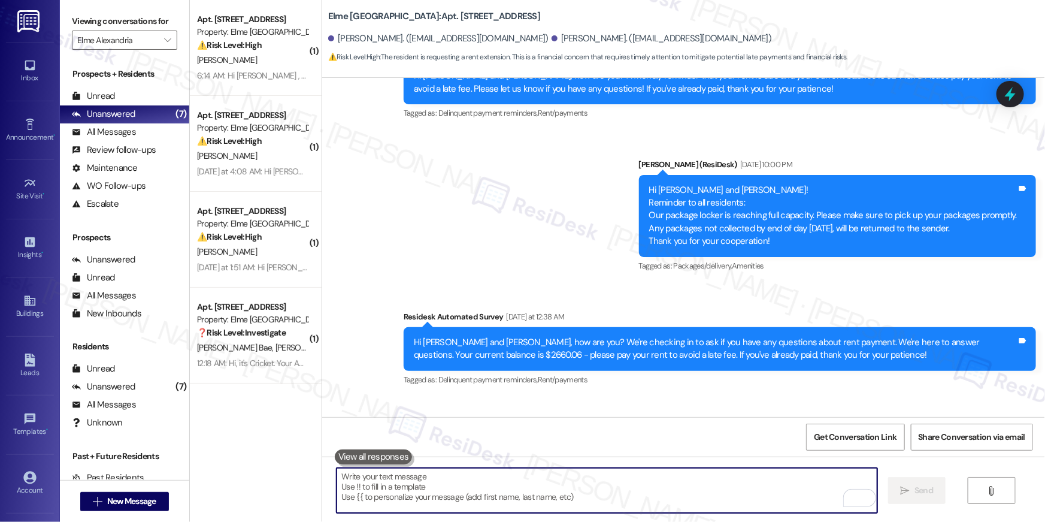
scroll to position [23059, 0]
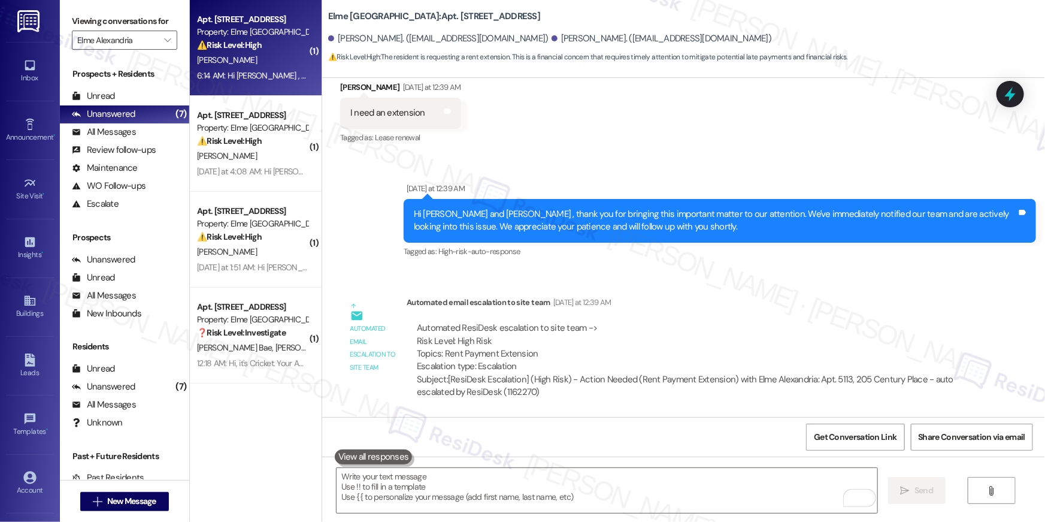
click at [240, 80] on div "6:14 AM: Hi Sara , thank you for bringing this important matter to our attentio…" at bounding box center [594, 75] width 795 height 11
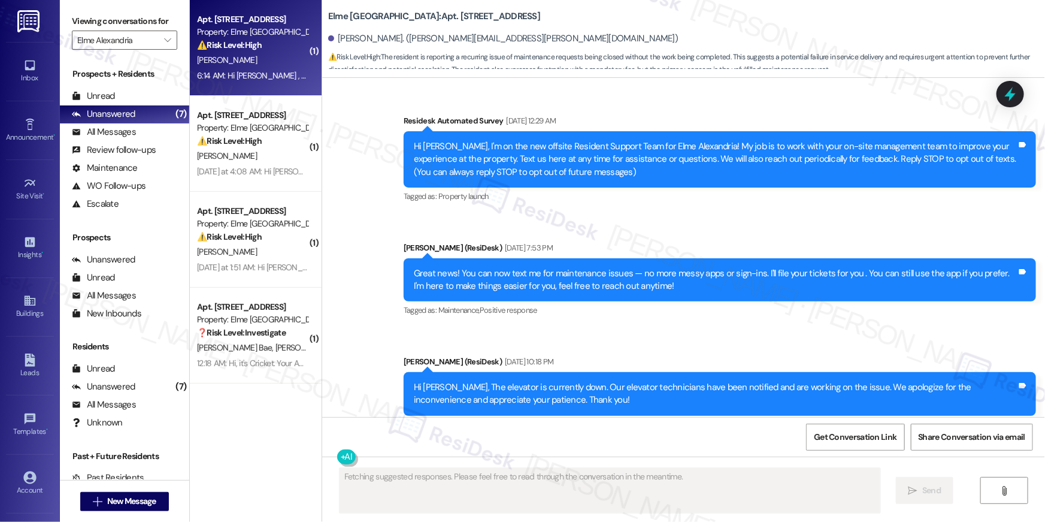
scroll to position [16670, 0]
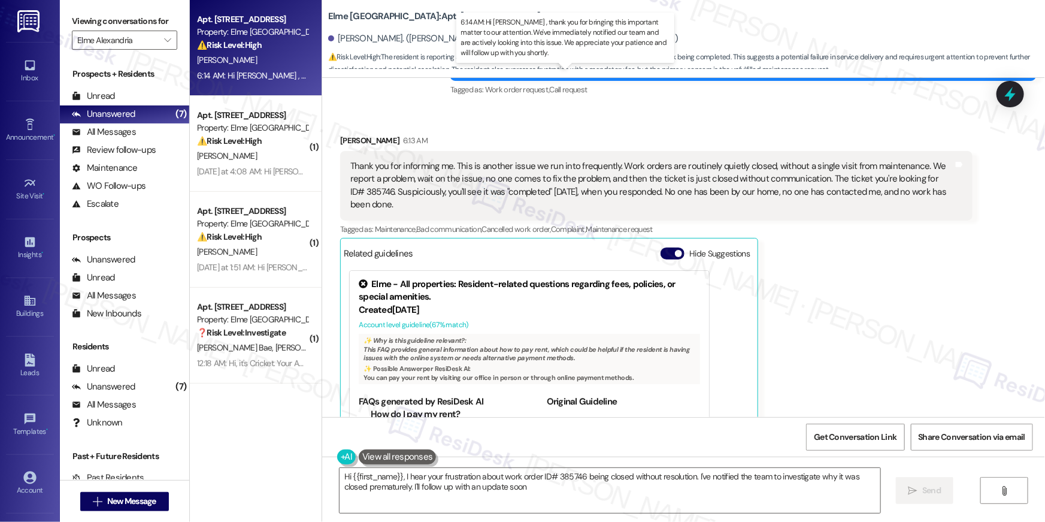
type textarea "Hi {{first_name}}, I hear your frustration about work order ID# 385746 being cl…"
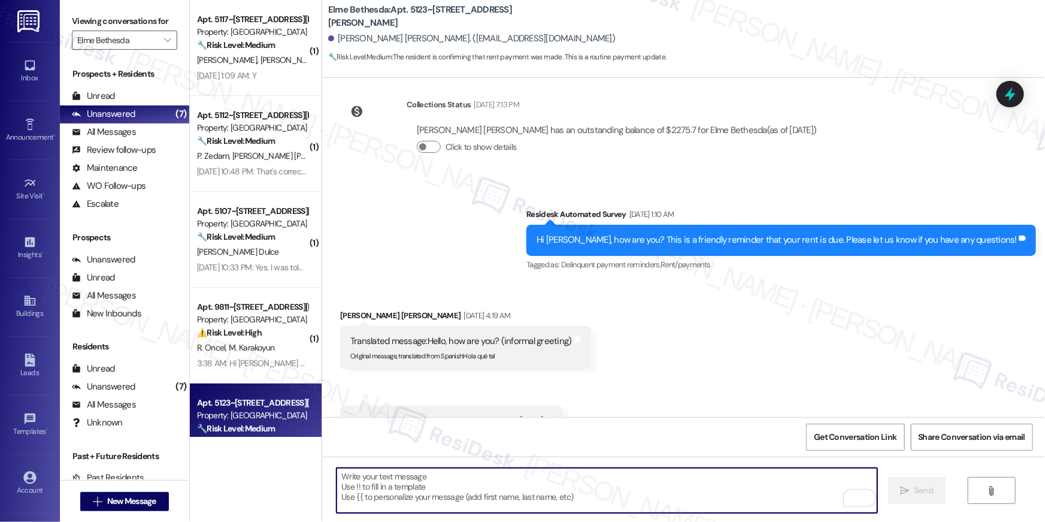
scroll to position [9903, 0]
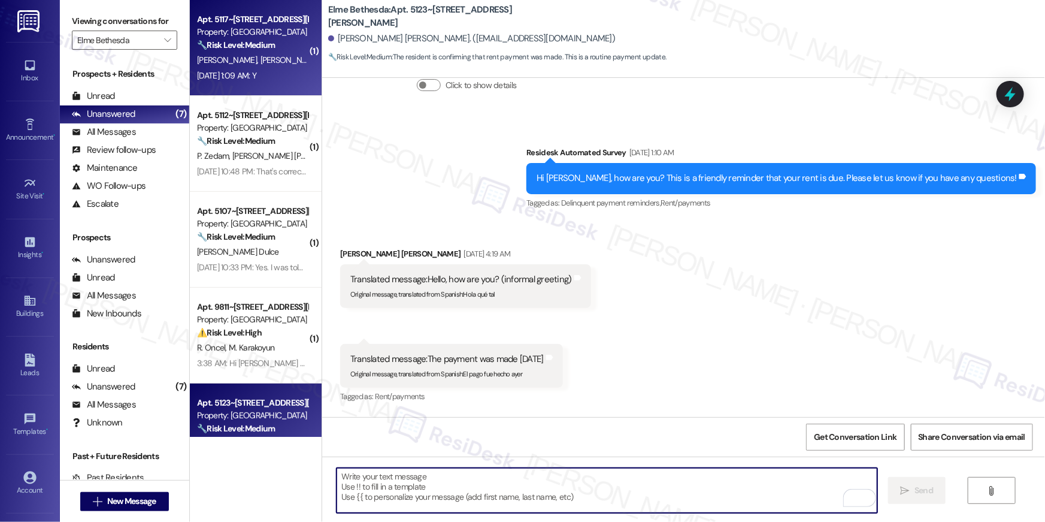
click at [261, 65] on span "[PERSON_NAME]" at bounding box center [291, 60] width 60 height 11
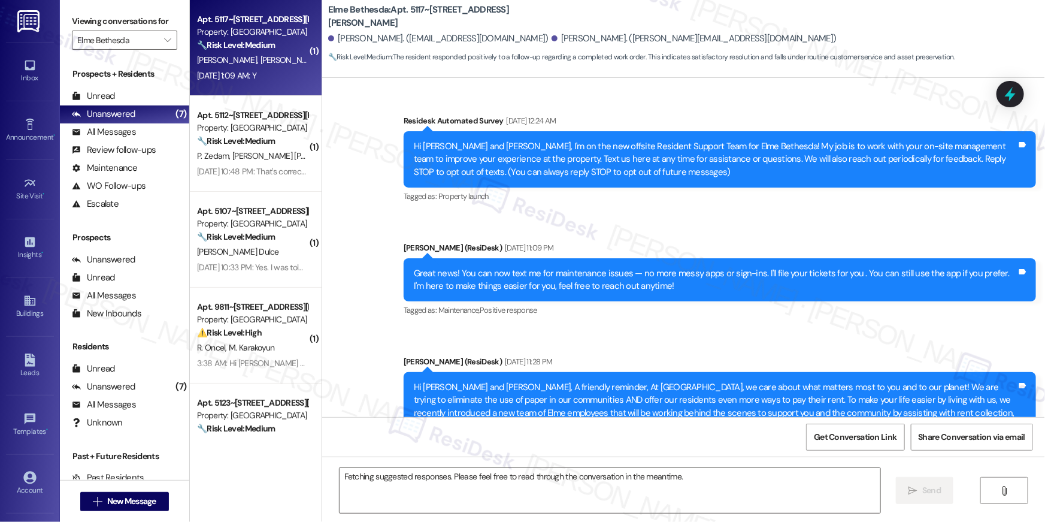
scroll to position [5108, 0]
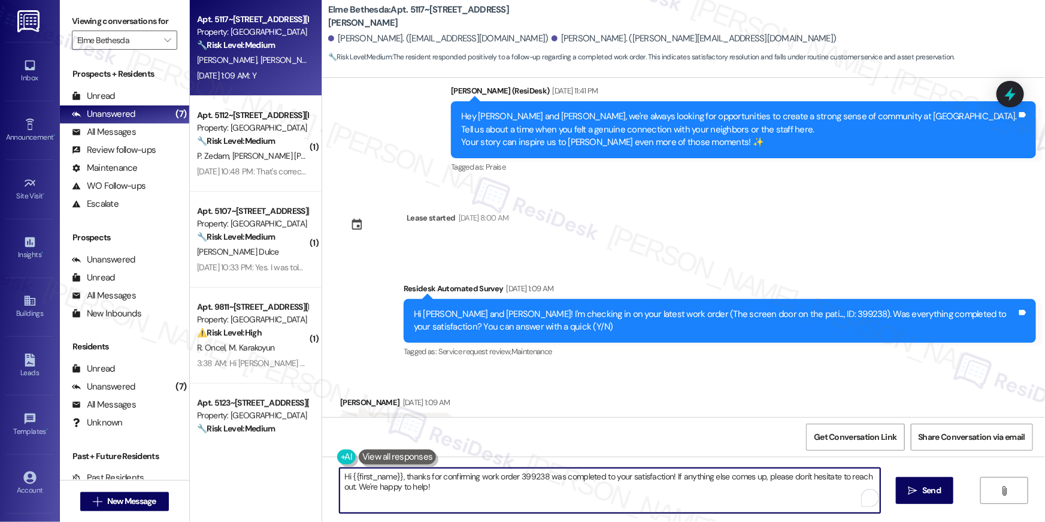
click at [473, 477] on textarea "Hi {{first_name}}, thanks for confirming work order 399238 was completed to you…" at bounding box center [610, 490] width 541 height 45
click at [542, 477] on textarea "Hi {{first_name}}, thanks for confirming the work order 399238 was completed to…" at bounding box center [607, 490] width 541 height 45
type textarea "Hi {{first_name}}, thanks for confirming the work order was completed to your s…"
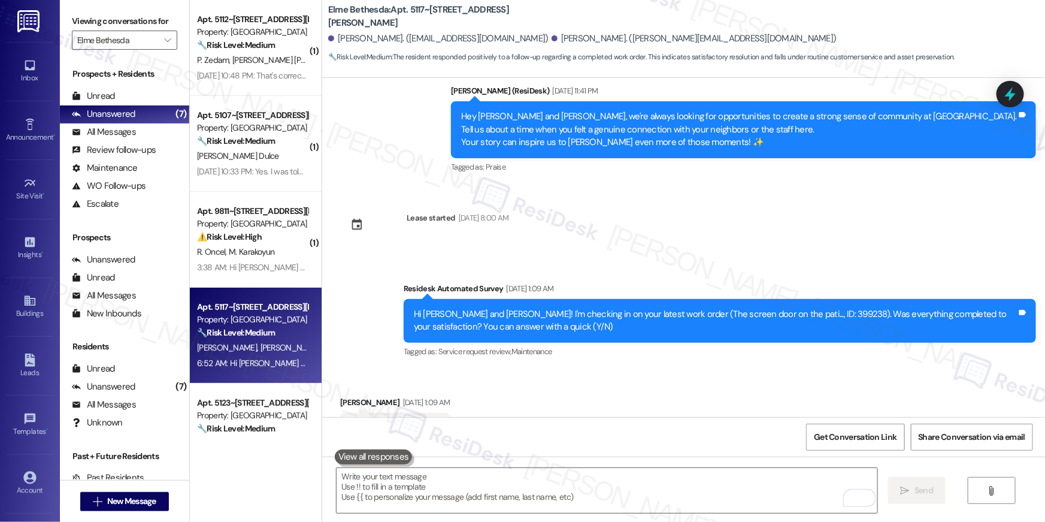
click at [618, 382] on div "Received via SMS [PERSON_NAME] [DATE] 1:09 AM Y Tags and notes Tagged as: Posit…" at bounding box center [683, 419] width 723 height 101
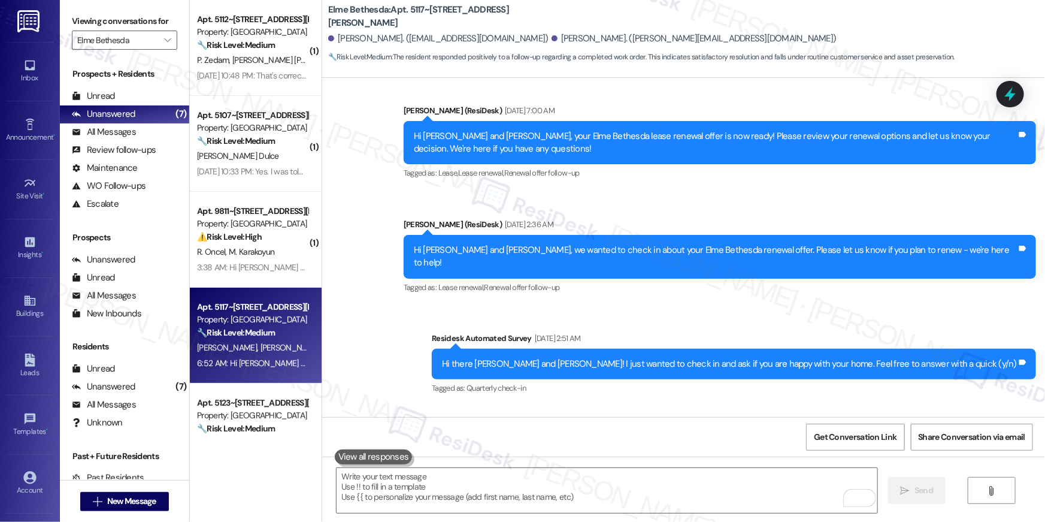
scroll to position [4196, 0]
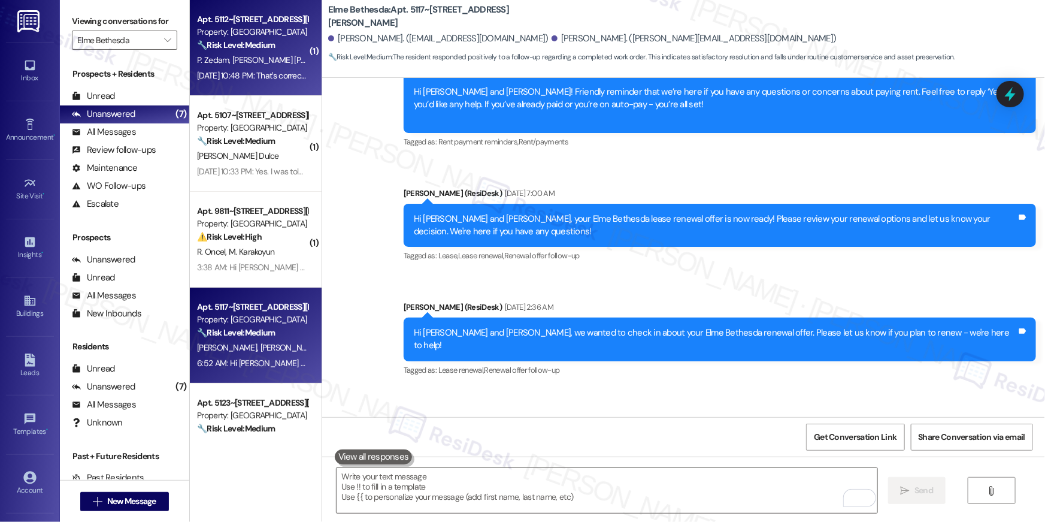
click at [200, 55] on span "P. Zedam" at bounding box center [214, 60] width 35 height 11
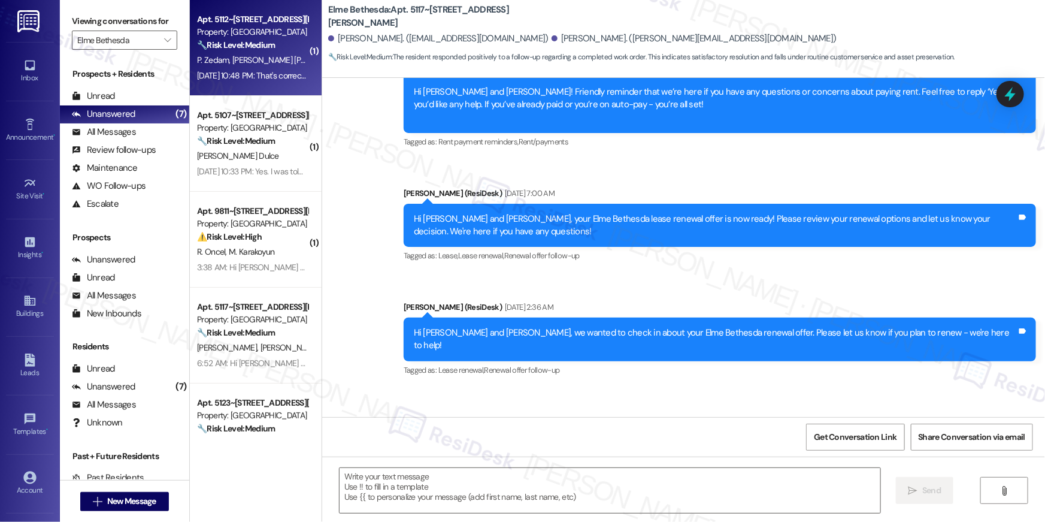
click at [214, 58] on span "P. Zedam" at bounding box center [214, 60] width 35 height 11
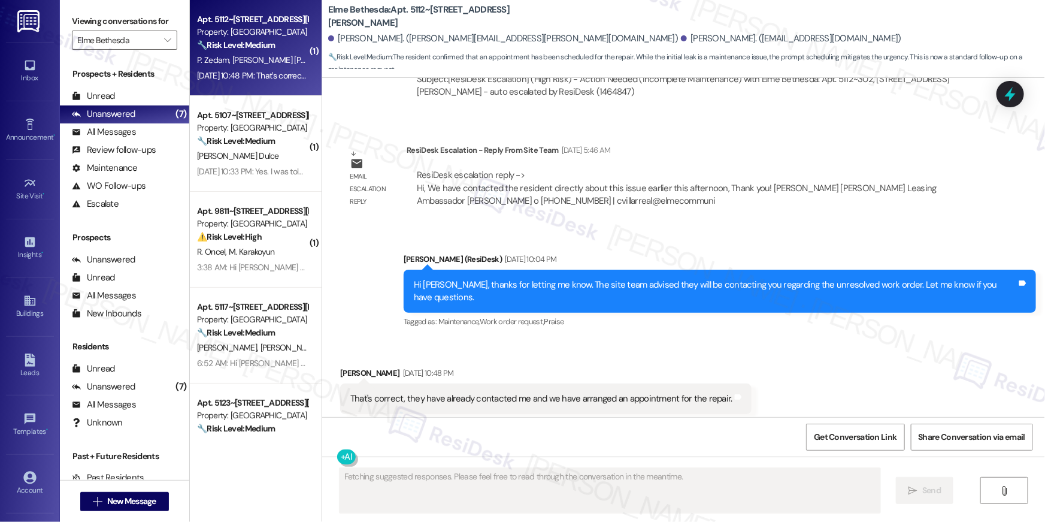
scroll to position [528, 0]
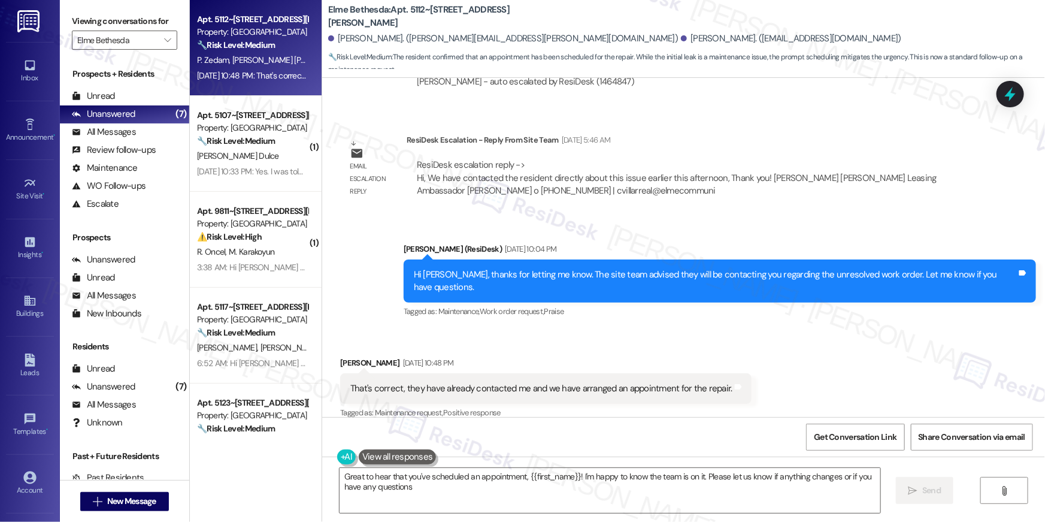
type textarea "Great to hear that you've scheduled an appointment, {{first_name}}! I'm happy t…"
click at [598, 490] on textarea "Great to hear that you've scheduled an appointment, {{first_name}}! I'm happy t…" at bounding box center [610, 490] width 541 height 45
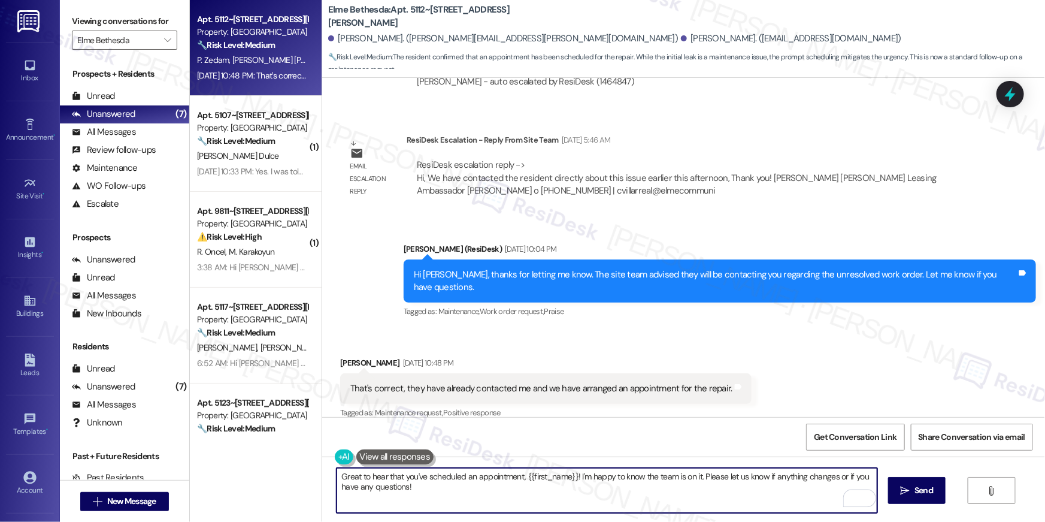
click at [736, 488] on textarea "Great to hear that you've scheduled an appointment, {{first_name}}! I'm happy t…" at bounding box center [607, 490] width 541 height 45
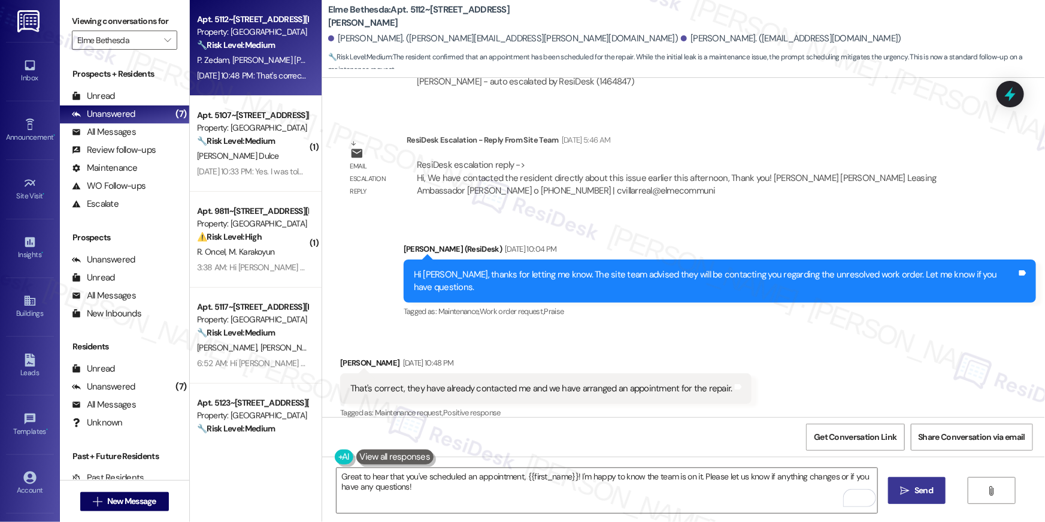
click at [894, 490] on button " Send" at bounding box center [917, 490] width 58 height 27
click at [770, 420] on div "Get Conversation Link Share Conversation via email" at bounding box center [683, 437] width 723 height 40
click at [719, 484] on textarea "Great to hear that you've scheduled an appointment, {{first_name}}! I'm happy t…" at bounding box center [608, 490] width 541 height 45
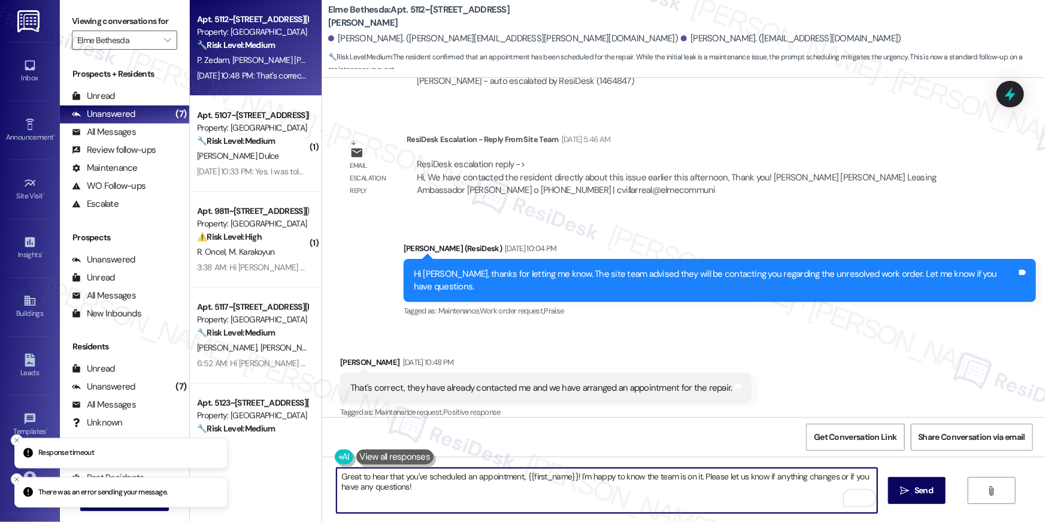
scroll to position [528, 0]
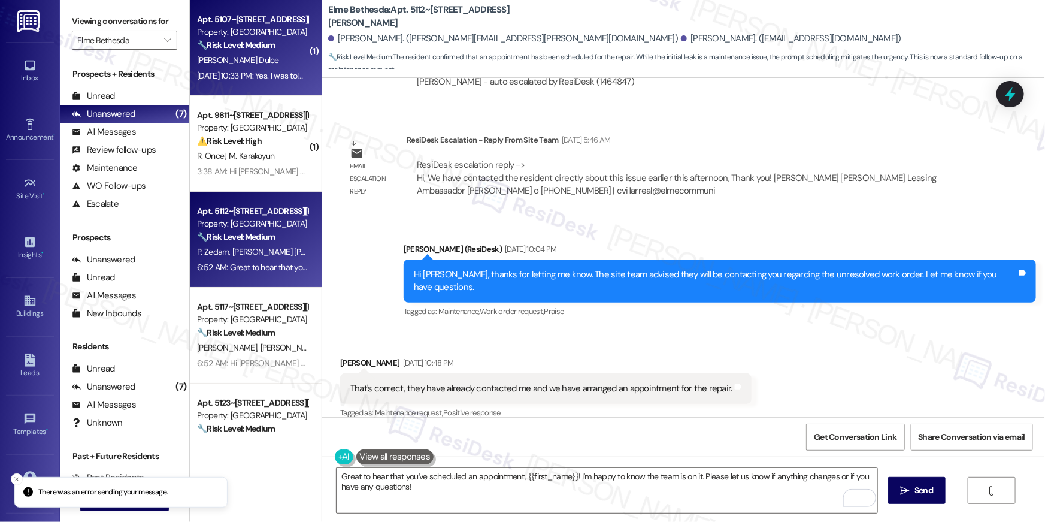
click at [279, 56] on div "[PERSON_NAME] Dulce" at bounding box center [252, 60] width 113 height 15
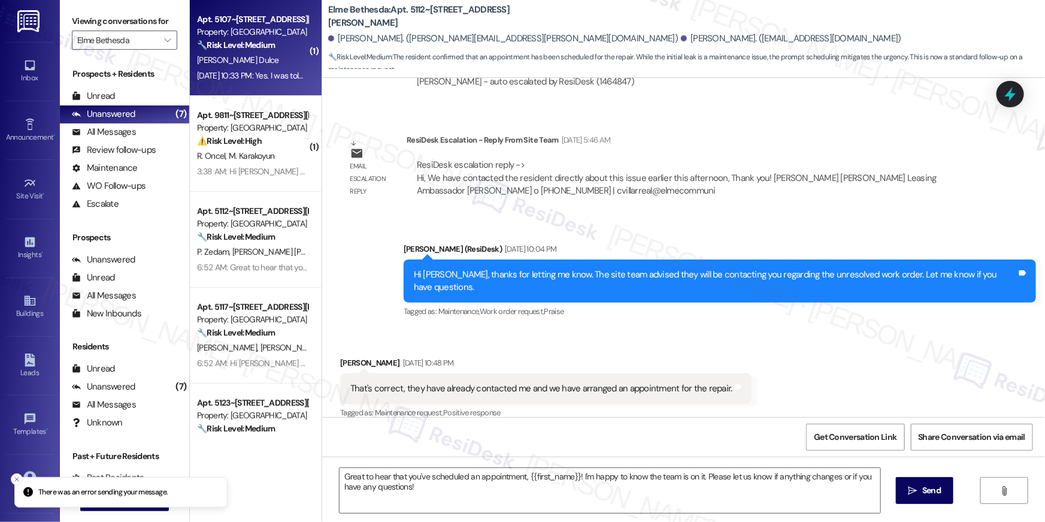
type textarea "Fetching suggested responses. Please feel free to read through the conversation…"
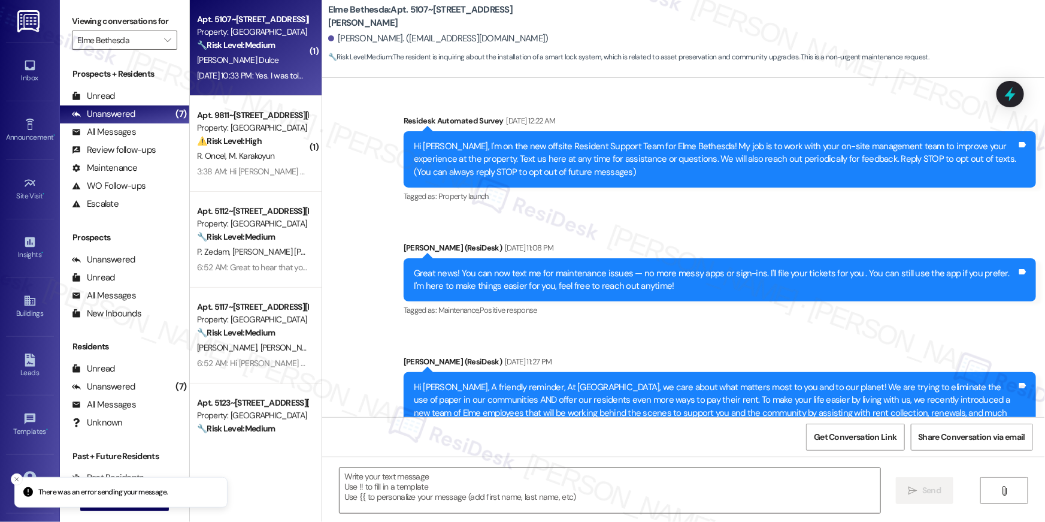
scroll to position [8856, 0]
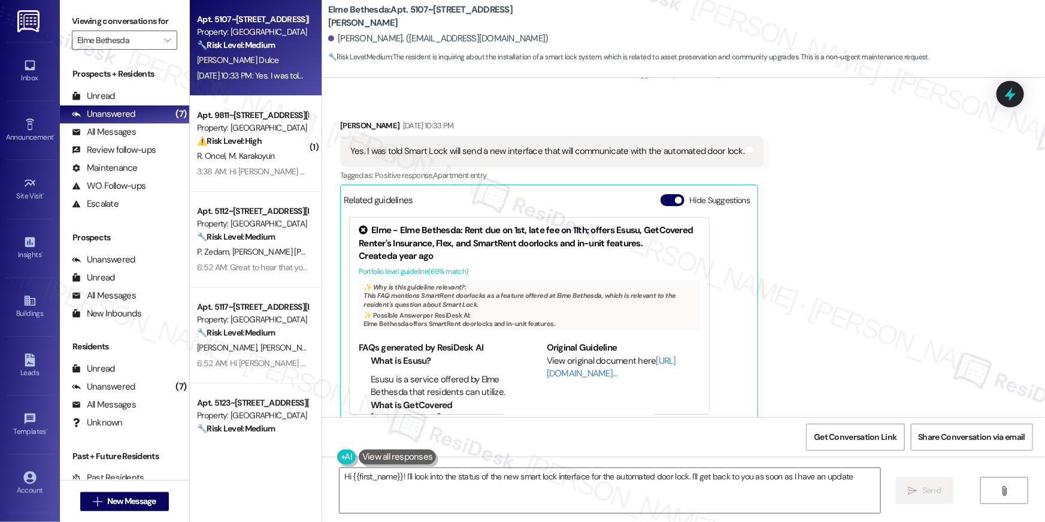
type textarea "Hi {{first_name}}! I'll look into the status of the new smart lock interface fo…"
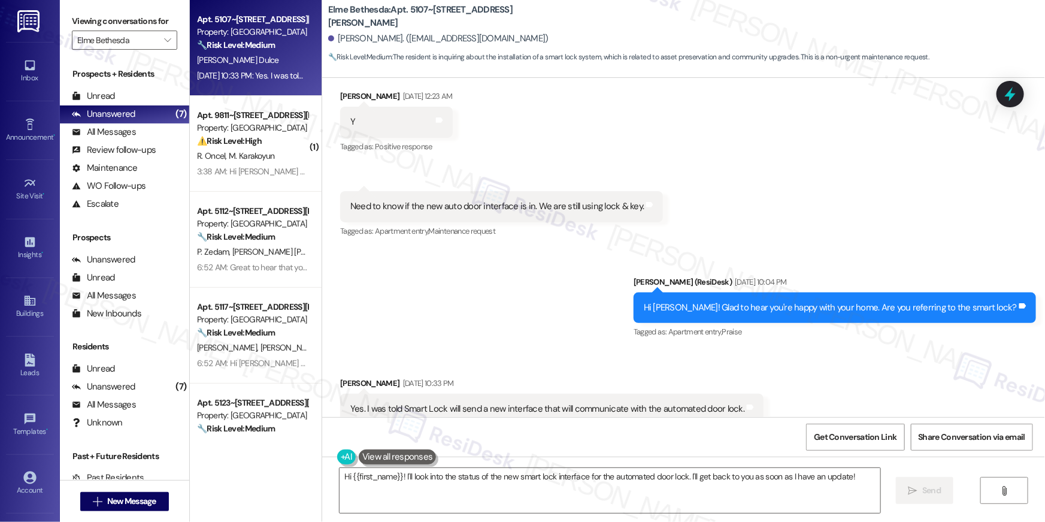
scroll to position [8597, 0]
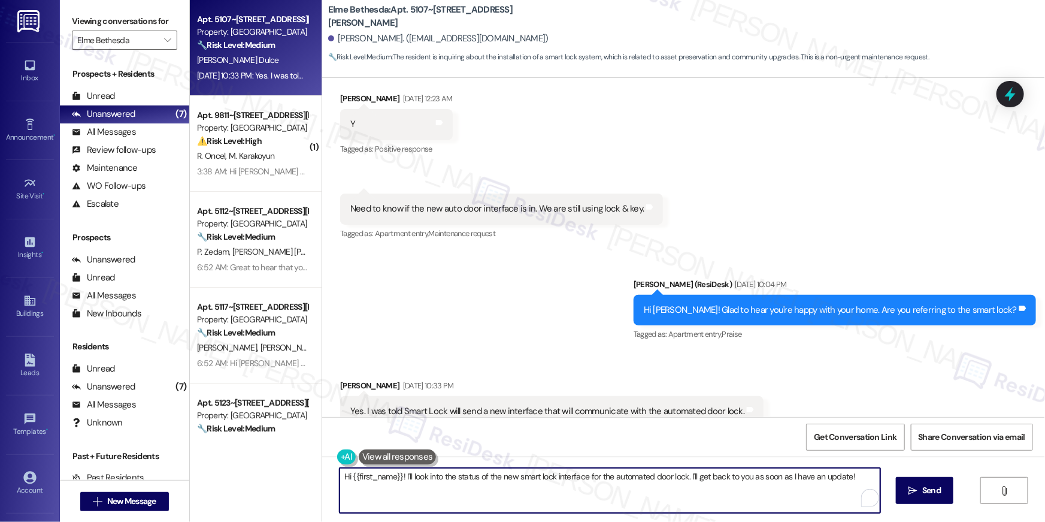
click at [671, 483] on textarea "Hi {{first_name}}! I'll look into the status of the new smart lock interface fo…" at bounding box center [610, 490] width 541 height 45
click at [660, 501] on textarea "Hi {{first_name}}! I'll look into the status of the new smart lock interface fo…" at bounding box center [607, 490] width 541 height 45
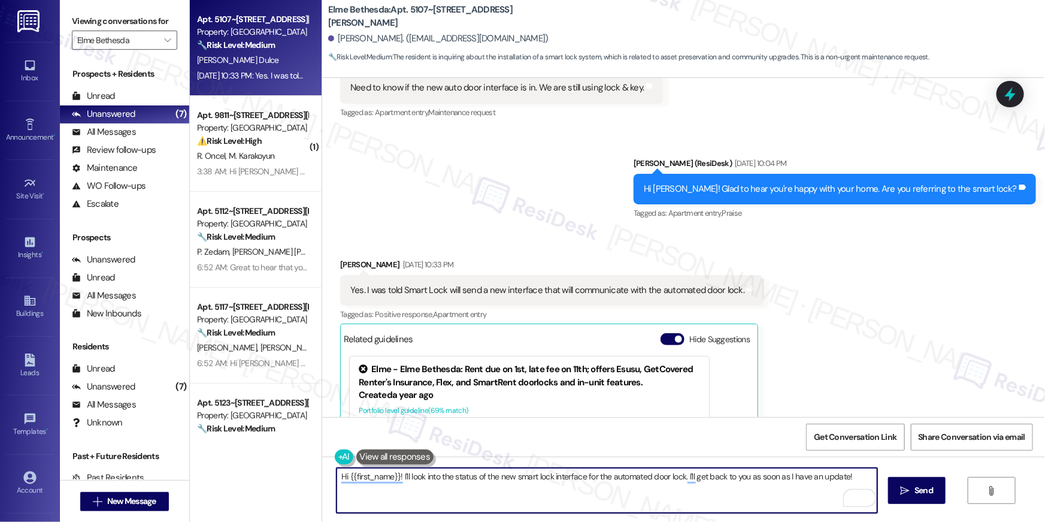
scroll to position [8856, 0]
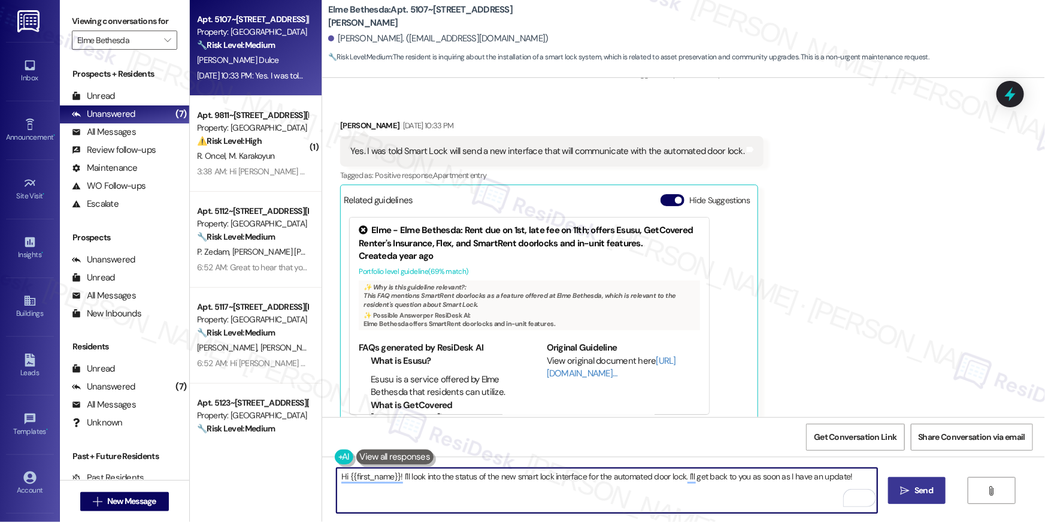
drag, startPoint x: 916, startPoint y: 486, endPoint x: 907, endPoint y: 488, distance: 9.7
click at [916, 486] on span "Send" at bounding box center [924, 490] width 19 height 13
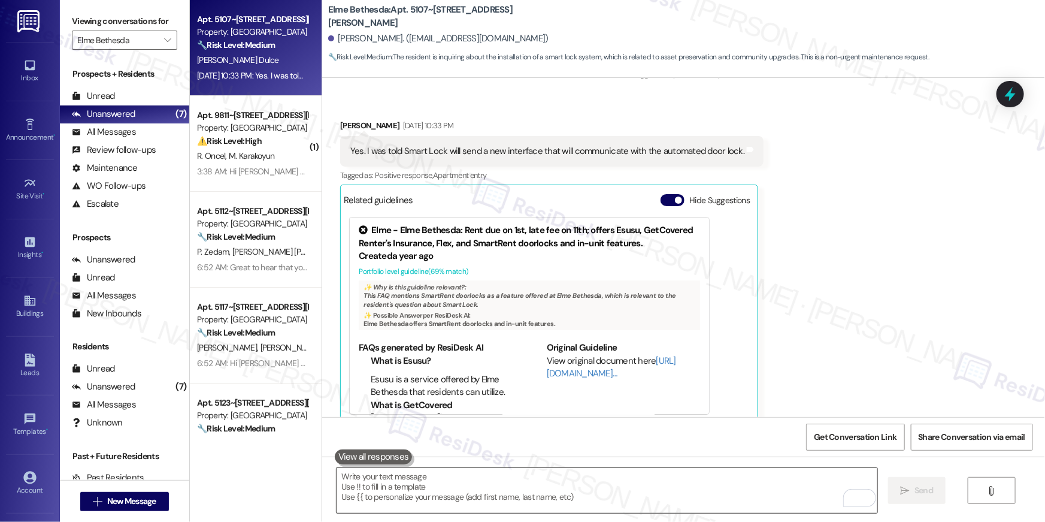
click at [751, 489] on textarea "To enrich screen reader interactions, please activate Accessibility in Grammarl…" at bounding box center [607, 490] width 541 height 45
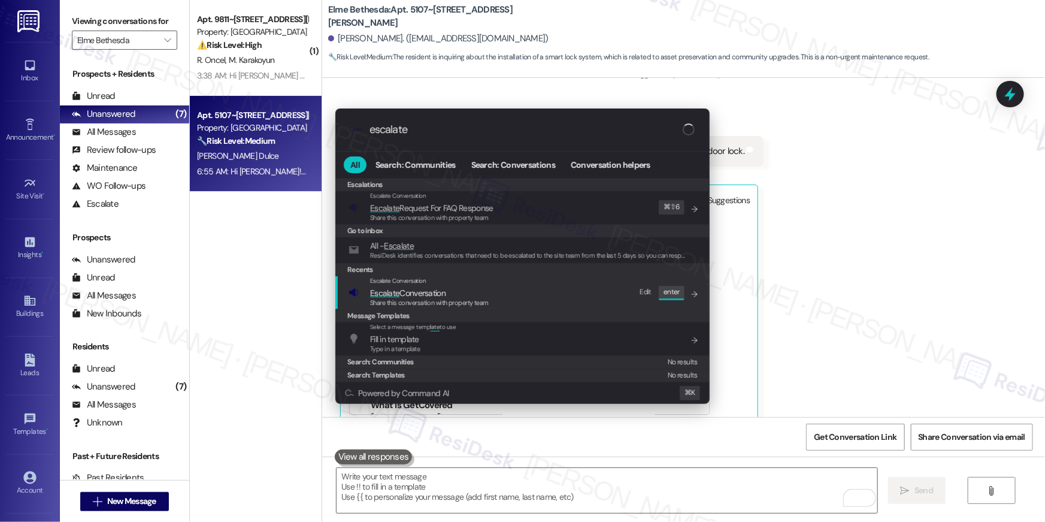
type input "escalate"
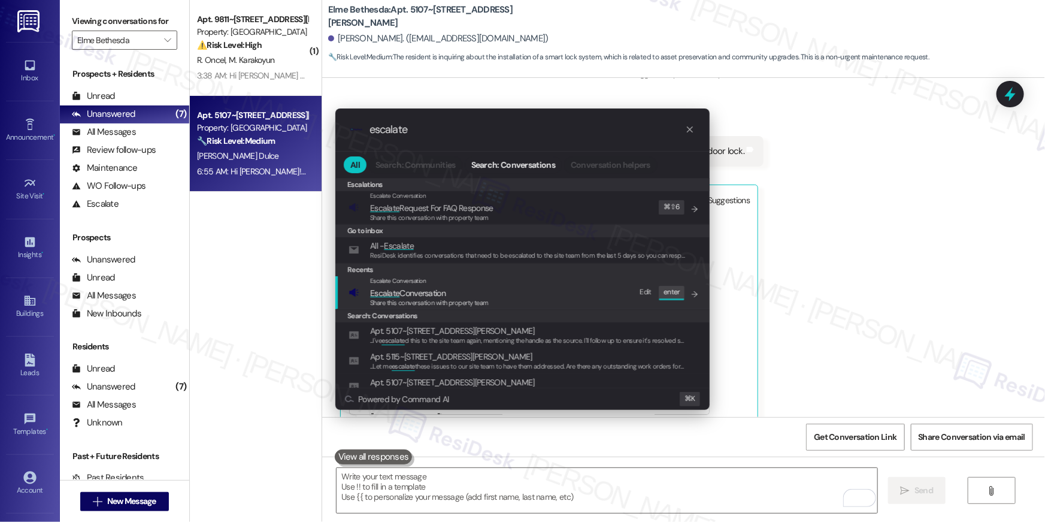
click at [524, 295] on div "Escalate Conversation Escalate Conversation Share this conversation with proper…" at bounding box center [524, 292] width 350 height 32
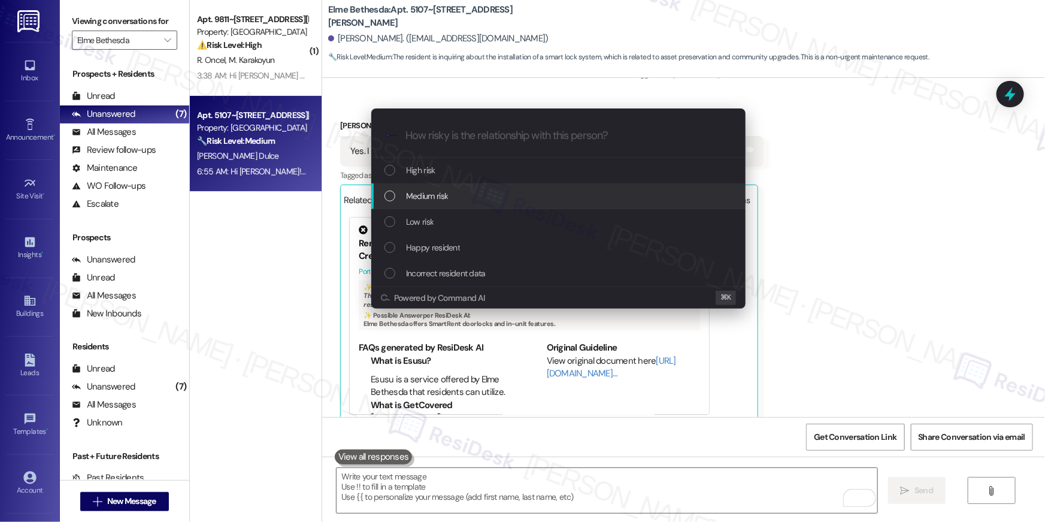
click at [478, 204] on div "Medium risk" at bounding box center [558, 196] width 374 height 26
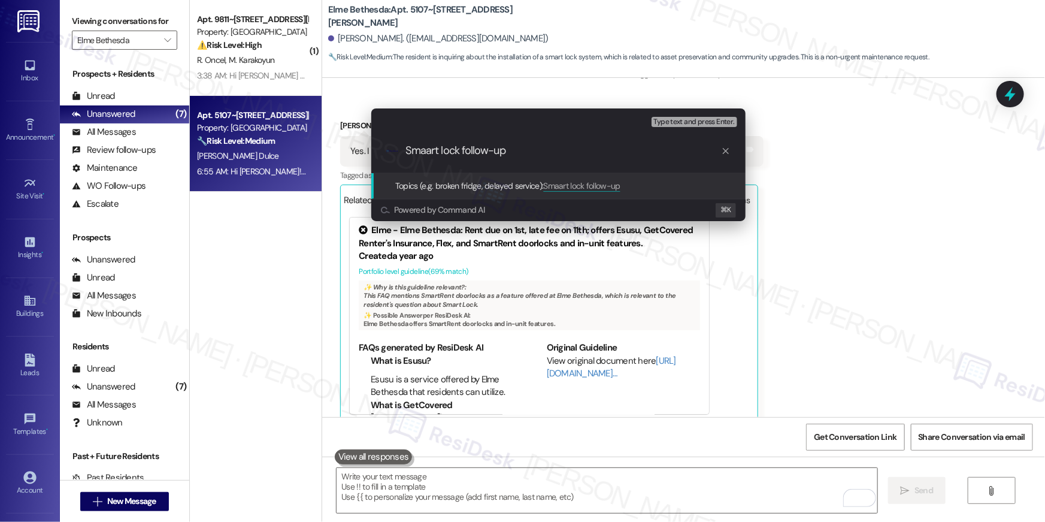
type input "Smart lock follow-up"
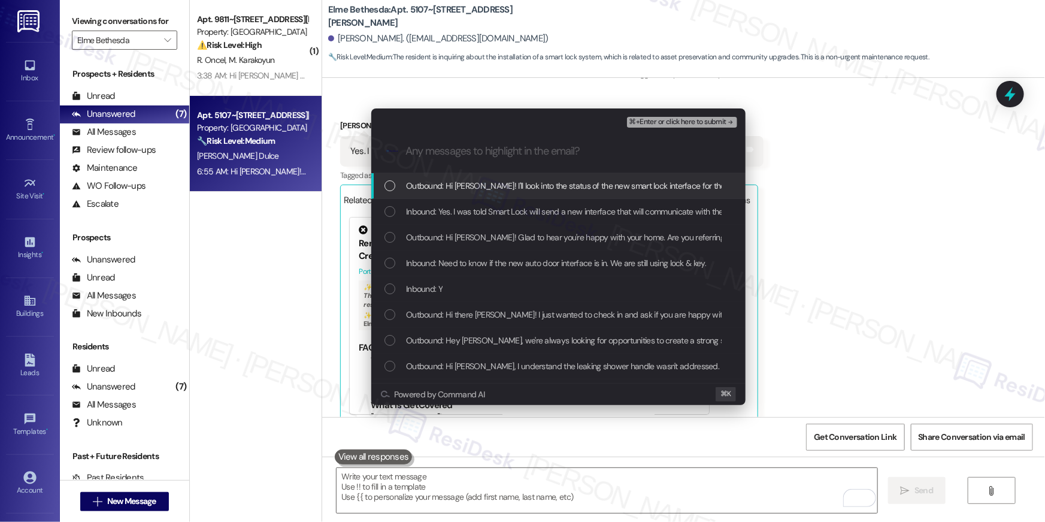
drag, startPoint x: 531, startPoint y: 196, endPoint x: 532, endPoint y: 211, distance: 14.5
click at [530, 196] on div "Outbound: Hi Julesvincent! I'll look into the status of the new smart lock inte…" at bounding box center [558, 186] width 374 height 26
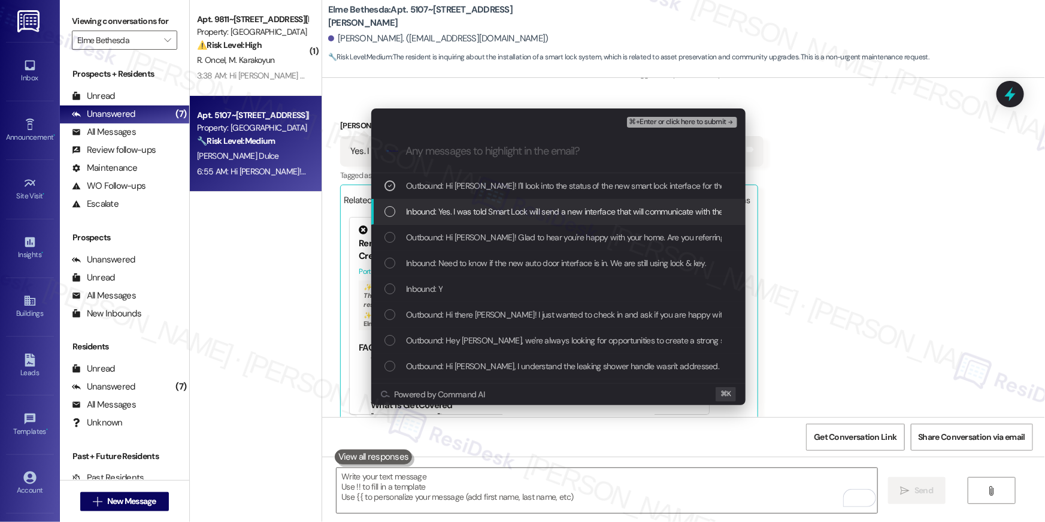
click at [532, 213] on span "Inbound: Yes. I was told Smart Lock will send a new interface that will communi…" at bounding box center [603, 211] width 394 height 13
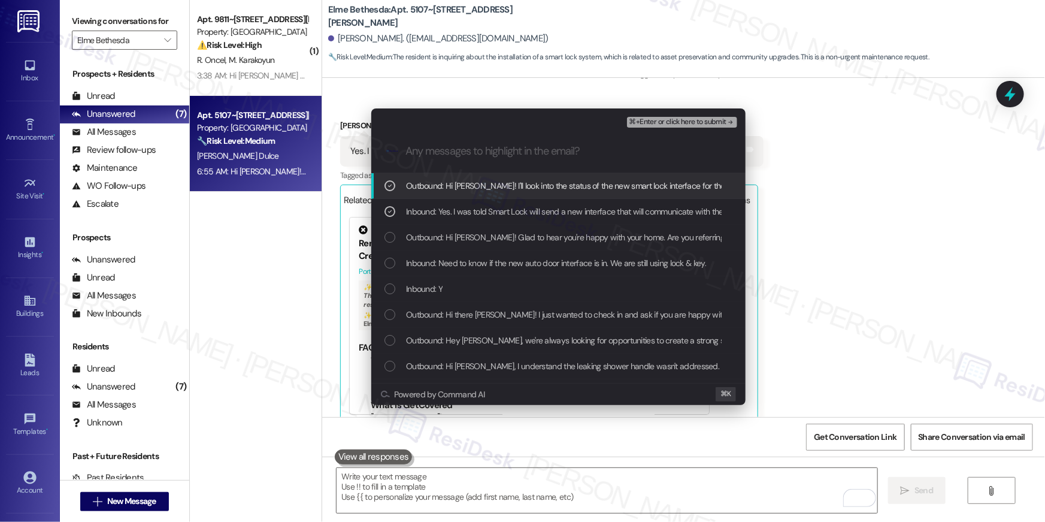
click at [672, 125] on span "⌘+Enter or click here to submit" at bounding box center [678, 122] width 97 height 8
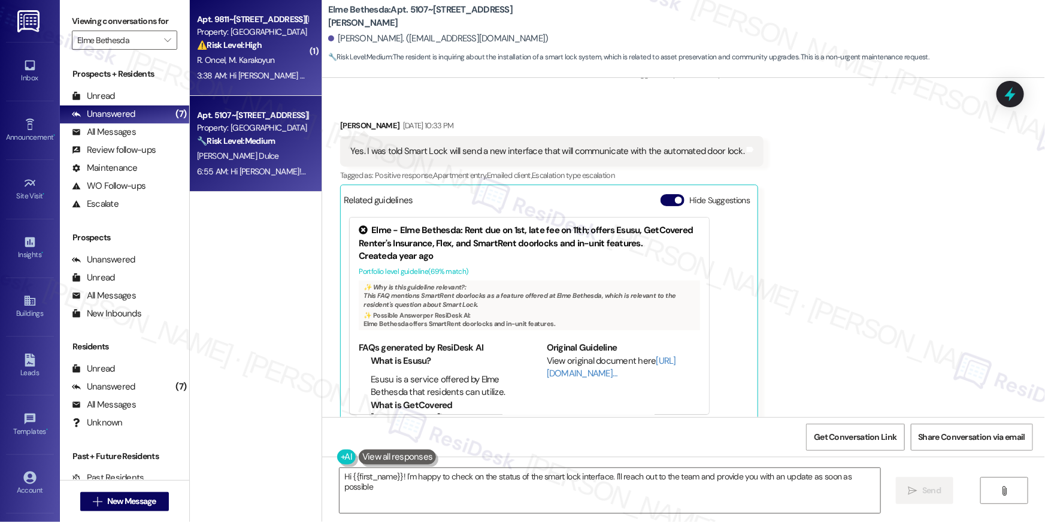
type textarea "Hi {{first_name}}! I'm happy to check on the status of the smart lock interface…"
click at [232, 49] on strong "⚠️ Risk Level: High" at bounding box center [229, 45] width 65 height 11
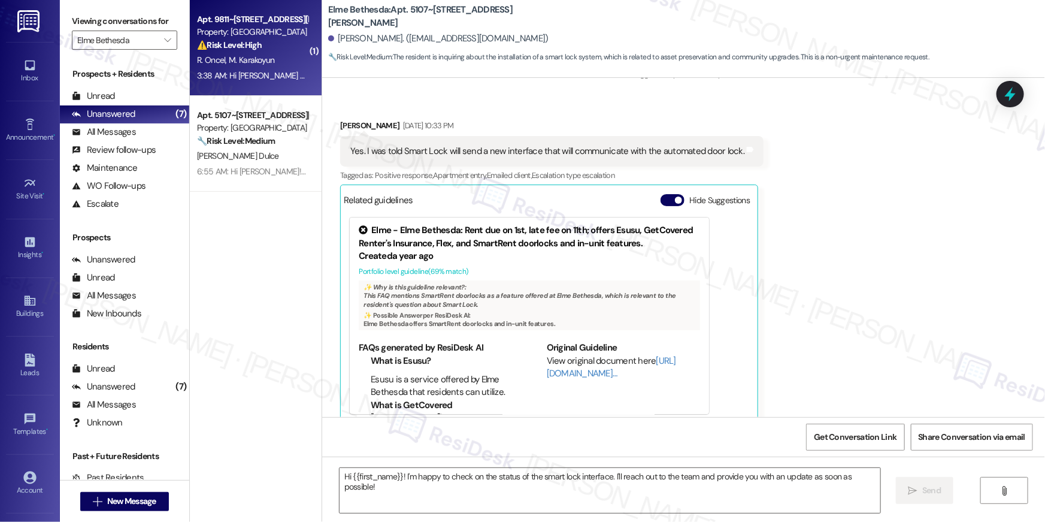
type textarea "Fetching suggested responses. Please feel free to read through the conversation…"
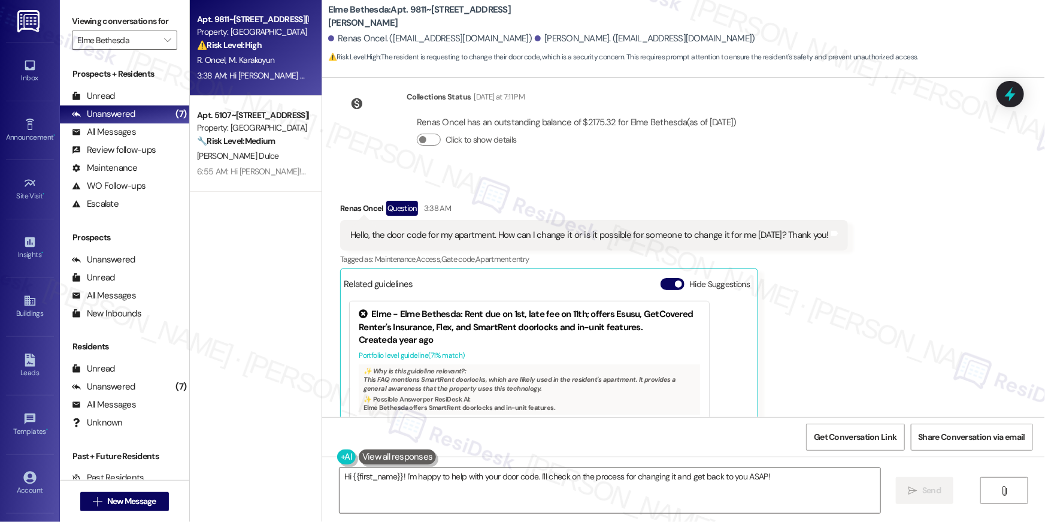
scroll to position [13776, 0]
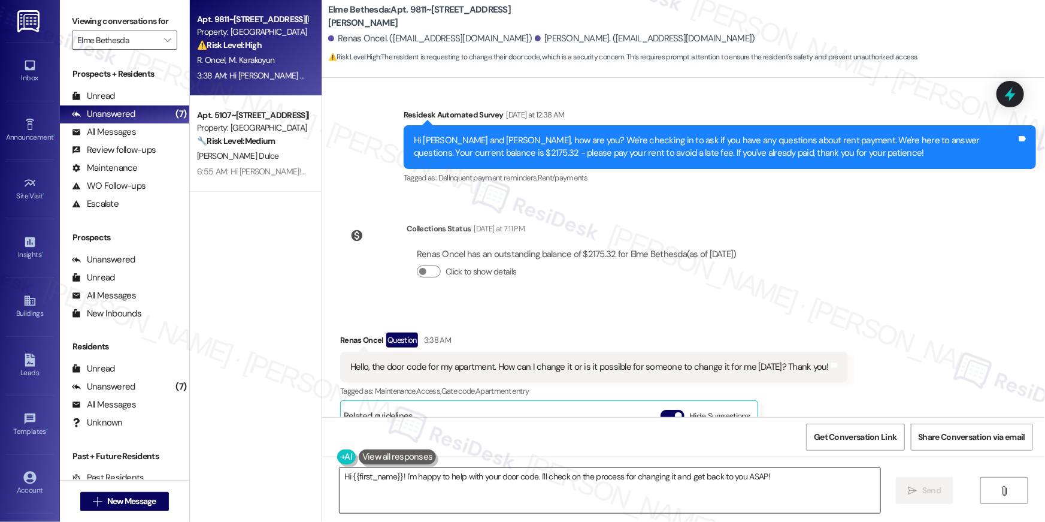
click at [549, 489] on textarea "Hi {{first_name}}! I'm happy to help with your door code. I'll check on the pro…" at bounding box center [610, 490] width 541 height 45
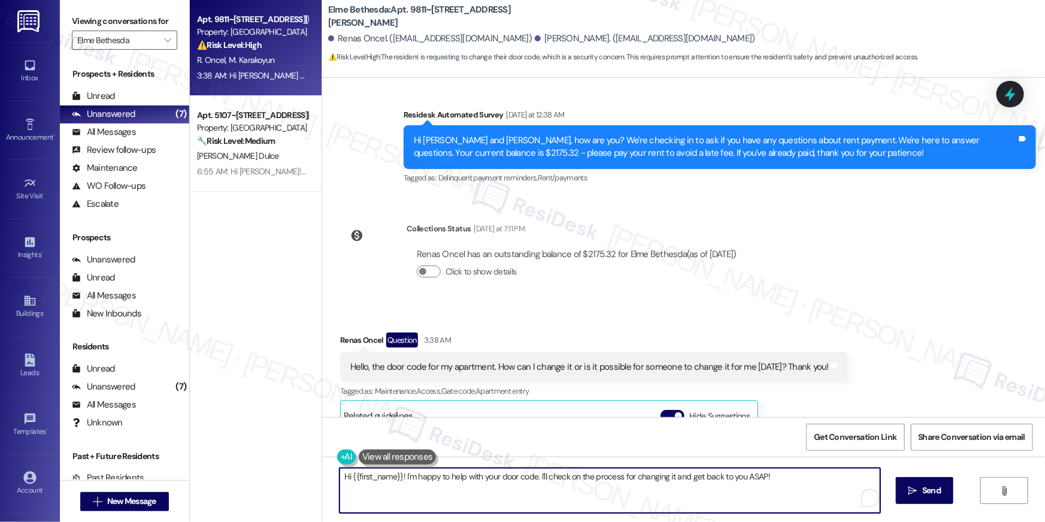
click at [646, 492] on textarea "Hi {{first_name}}! I'm happy to help with your door code. I'll check on the pro…" at bounding box center [610, 490] width 541 height 45
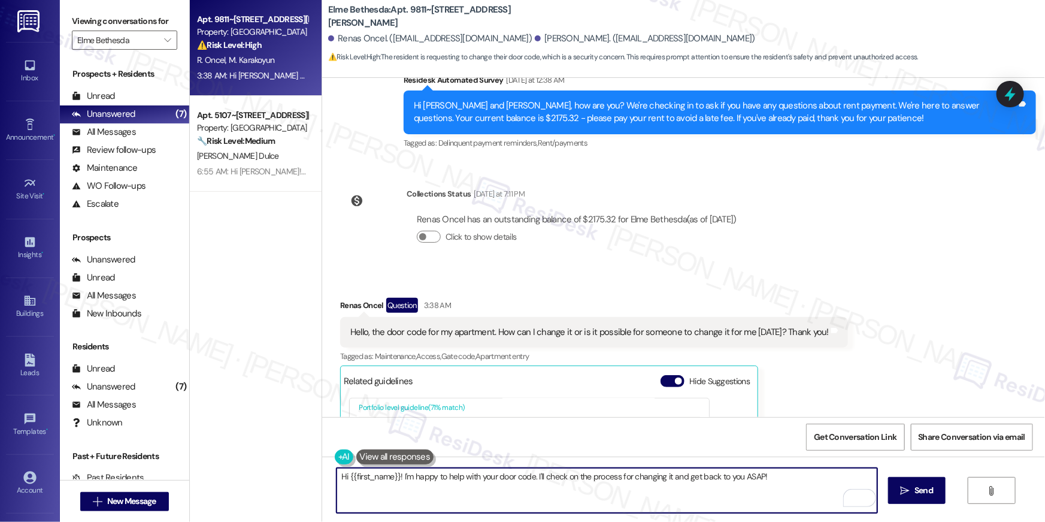
scroll to position [13812, 0]
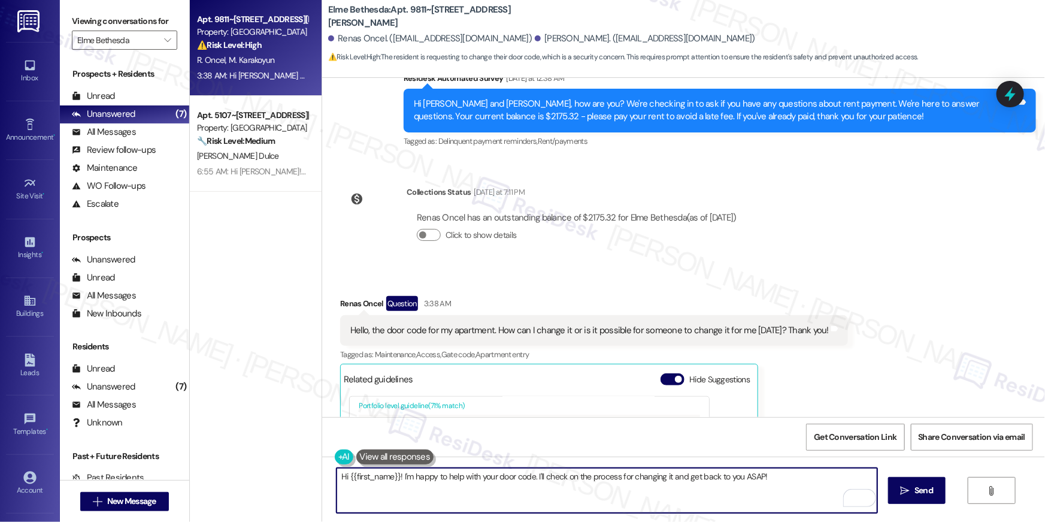
click at [591, 514] on div "Hi {{first_name}}! I'm happy to help with your door code. I'll check on the pro…" at bounding box center [683, 501] width 723 height 90
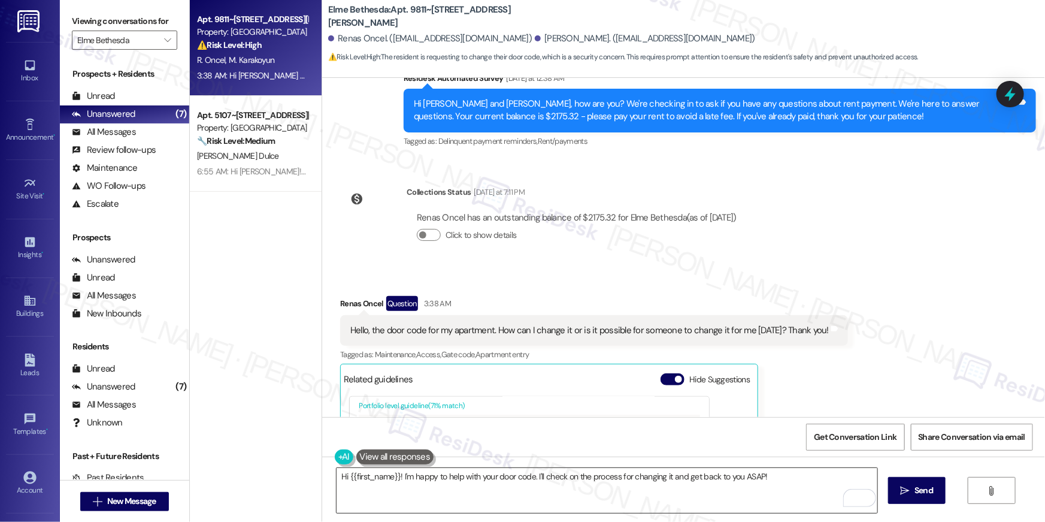
click at [599, 497] on textarea "Hi {{first_name}}! I'm happy to help with your door code. I'll check on the pro…" at bounding box center [607, 490] width 541 height 45
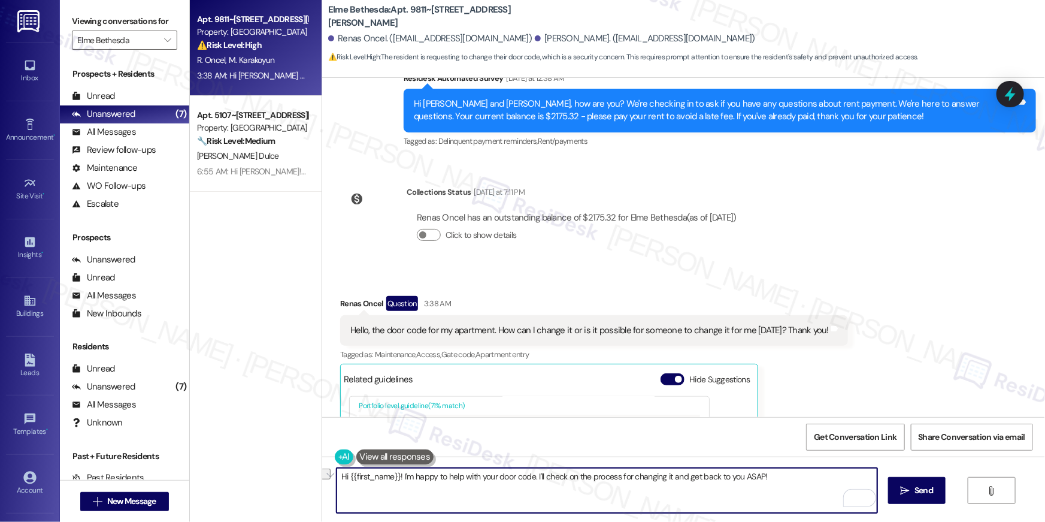
drag, startPoint x: 774, startPoint y: 477, endPoint x: 532, endPoint y: 481, distance: 242.6
click at [532, 481] on textarea "Hi {{first_name}}! I'm happy to help with your door code. I'll check on the pro…" at bounding box center [607, 490] width 541 height 45
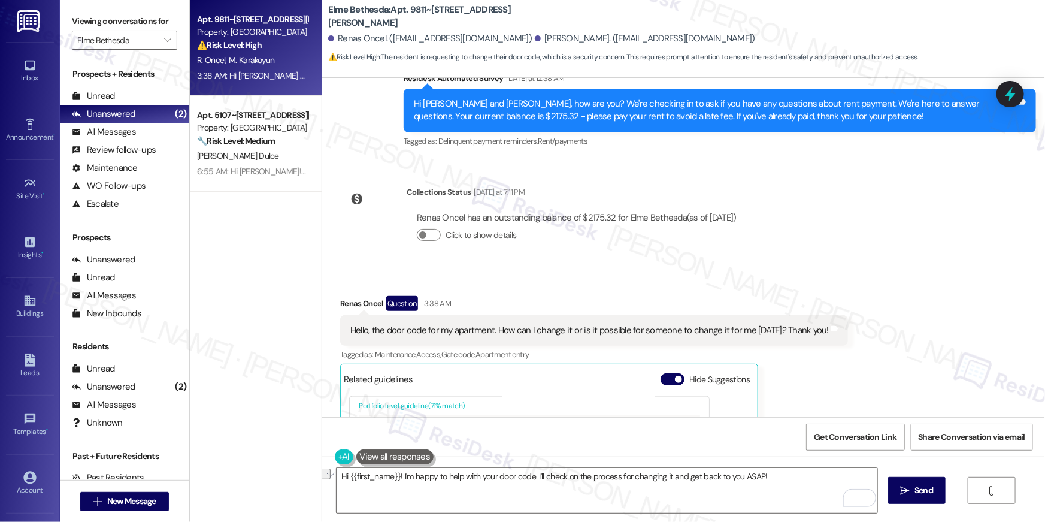
click at [789, 341] on div "Renas Oncel Question 3:38 AM Hello, the door code for my apartment. How can I c…" at bounding box center [594, 449] width 508 height 307
click at [518, 493] on textarea "Hi {{first_name}}! I'm happy to help with your door code. I'll check on the pro…" at bounding box center [607, 490] width 541 height 45
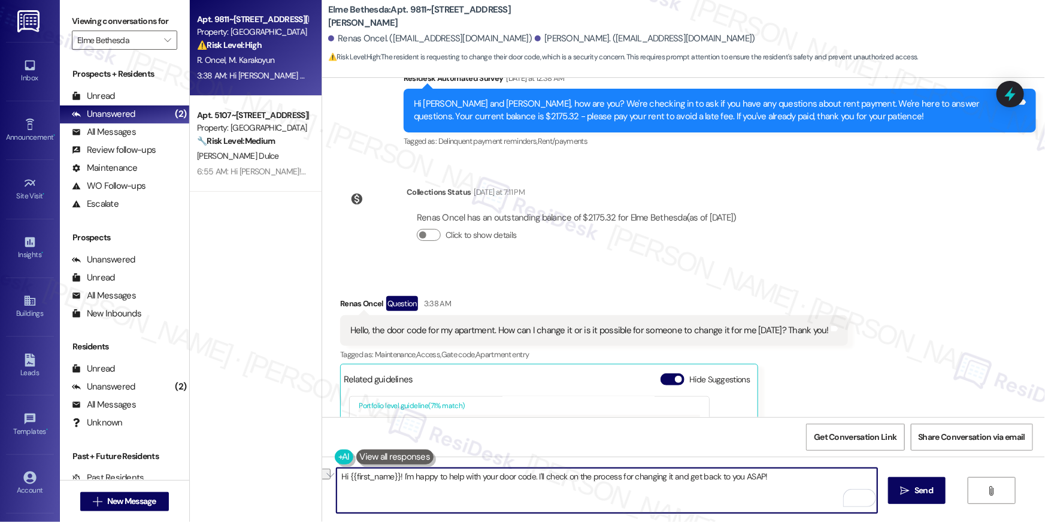
drag, startPoint x: 531, startPoint y: 478, endPoint x: 549, endPoint y: 489, distance: 21.0
click at [549, 489] on textarea "Hi {{first_name}}! I'm happy to help with your door code. I'll check on the pro…" at bounding box center [607, 490] width 541 height 45
type textarea "Hi {{first_name}}! I'm happy to help with your door code. I will forward your r…"
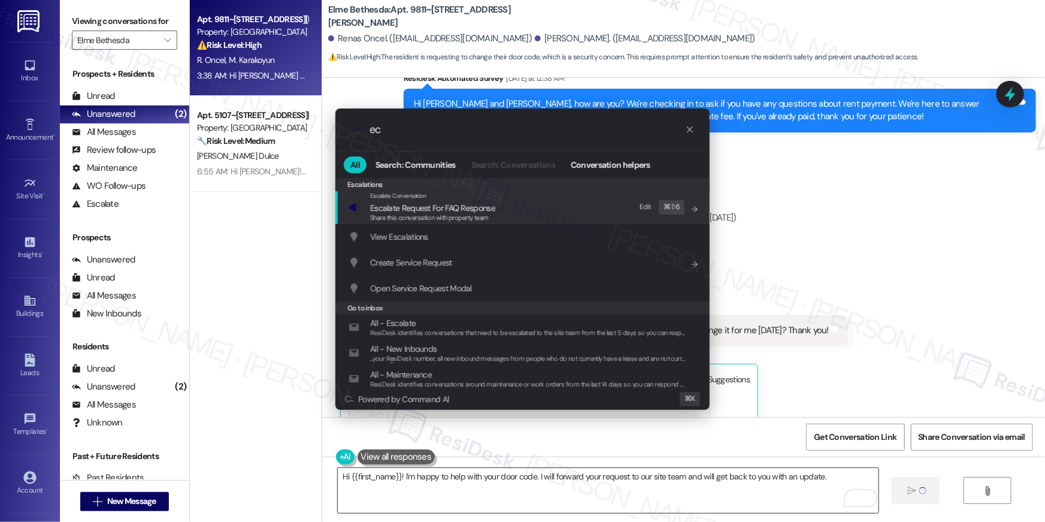
type input "eca"
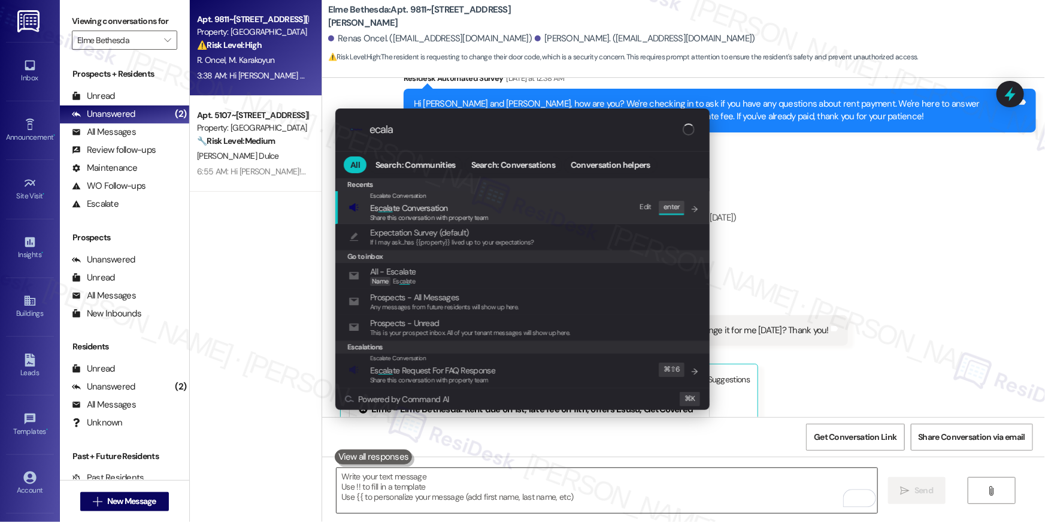
scroll to position [13914, 0]
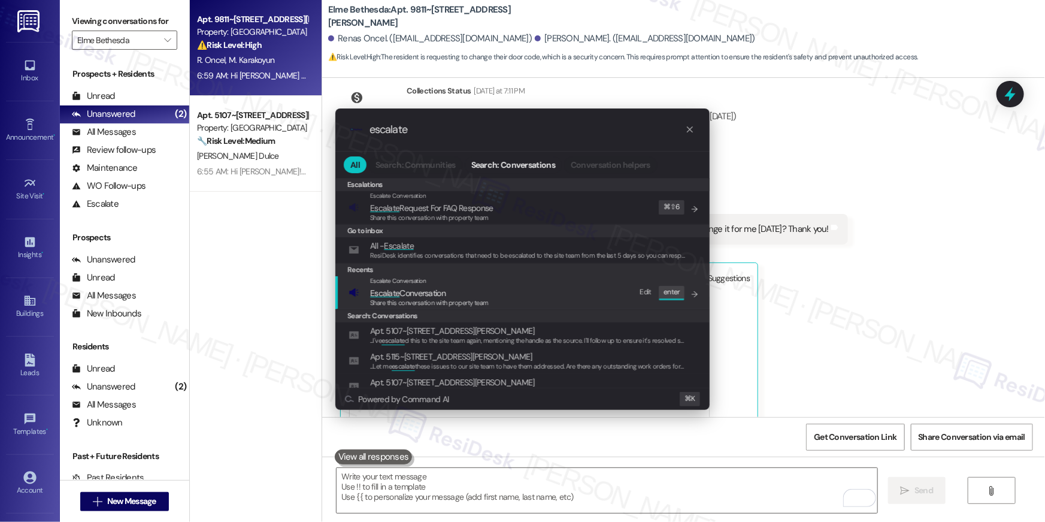
type input "escalate"
click at [471, 298] on div "Share this conversation with property team" at bounding box center [429, 303] width 119 height 11
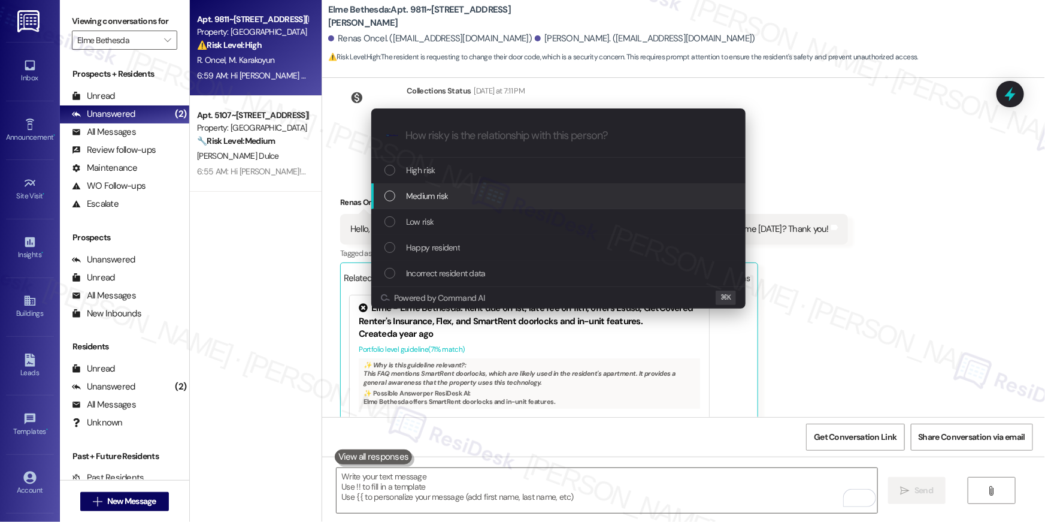
click at [483, 199] on div "Medium risk" at bounding box center [560, 195] width 350 height 13
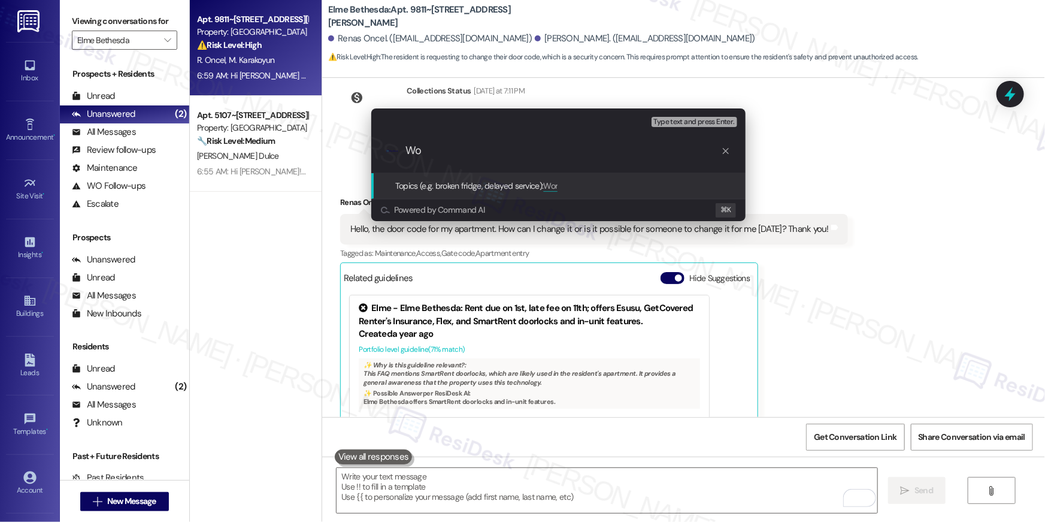
type input "W"
type input "How to change door code"
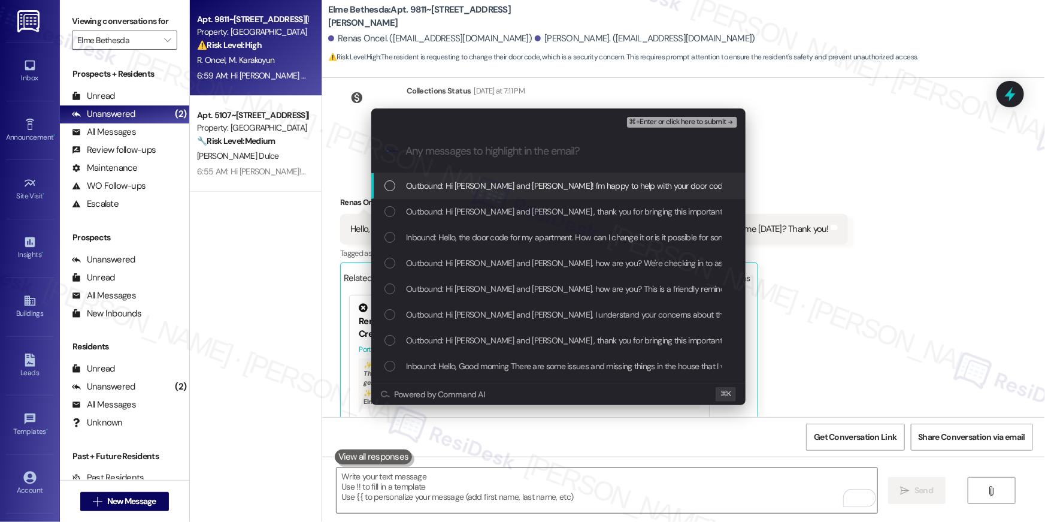
click at [487, 187] on span "Outbound: Hi Renas and Mehmet Salih! I'm happy to help with your door code. I w…" at bounding box center [711, 185] width 610 height 13
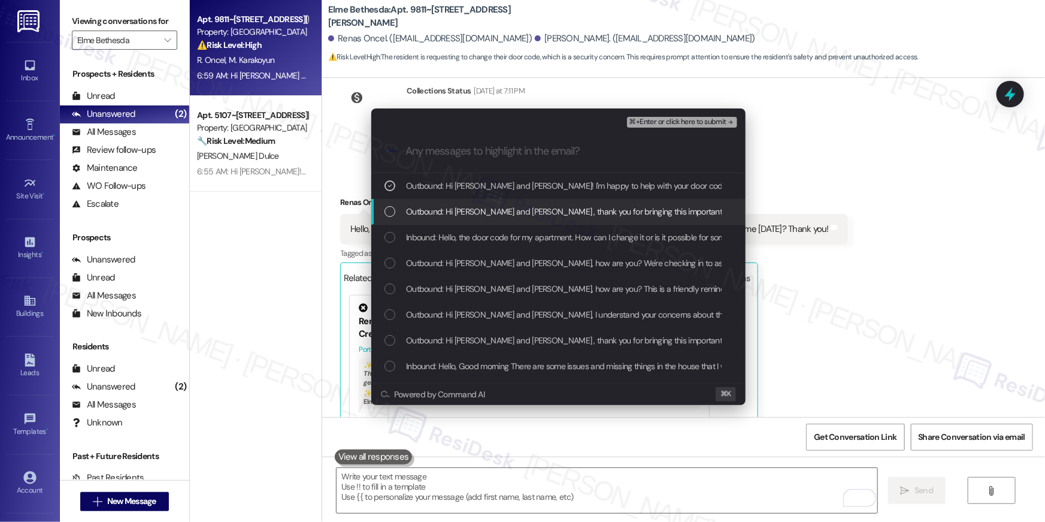
click at [485, 213] on span "Outbound: Hi Renas and Mehmet Salih , thank you for bringing this important mat…" at bounding box center [847, 211] width 882 height 13
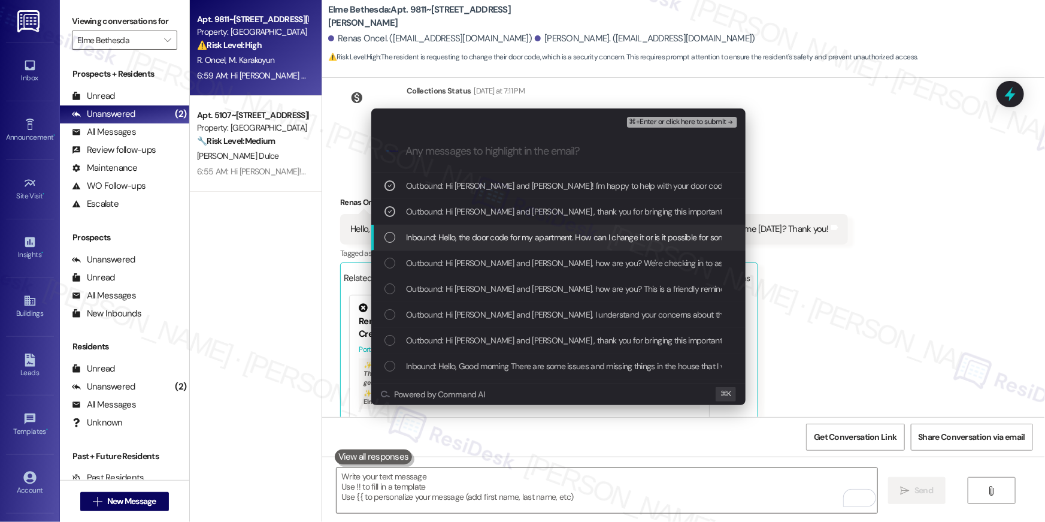
click at [476, 236] on span "Inbound: Hello, the door code for my apartment. How can I change it or is it po…" at bounding box center [642, 237] width 472 height 13
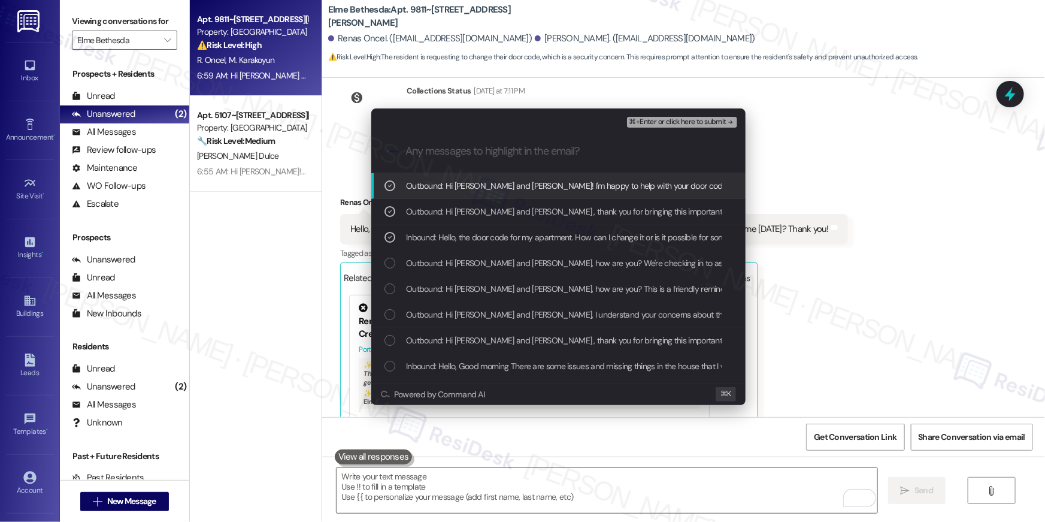
click at [657, 120] on span "⌘+Enter or click here to submit" at bounding box center [678, 122] width 97 height 8
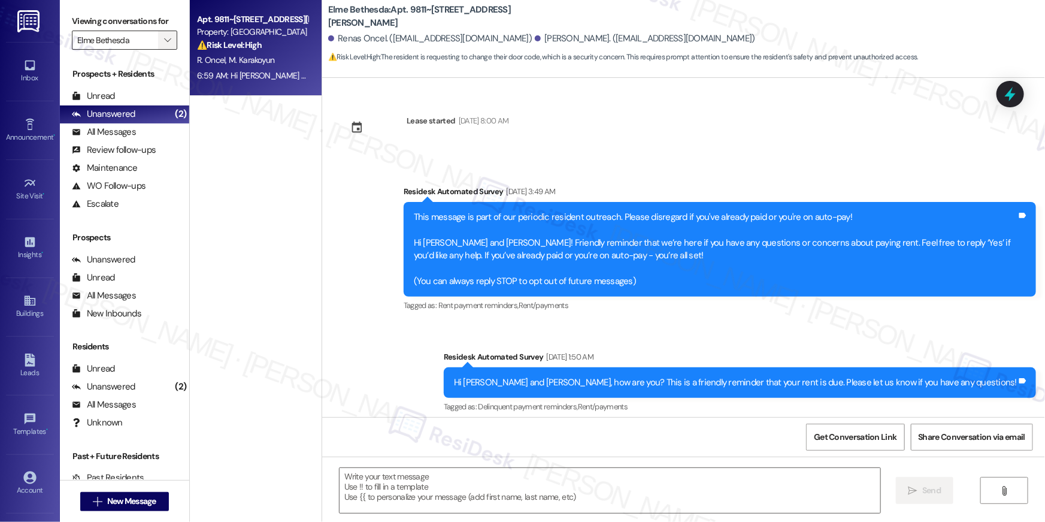
click at [158, 49] on button "" at bounding box center [167, 40] width 19 height 19
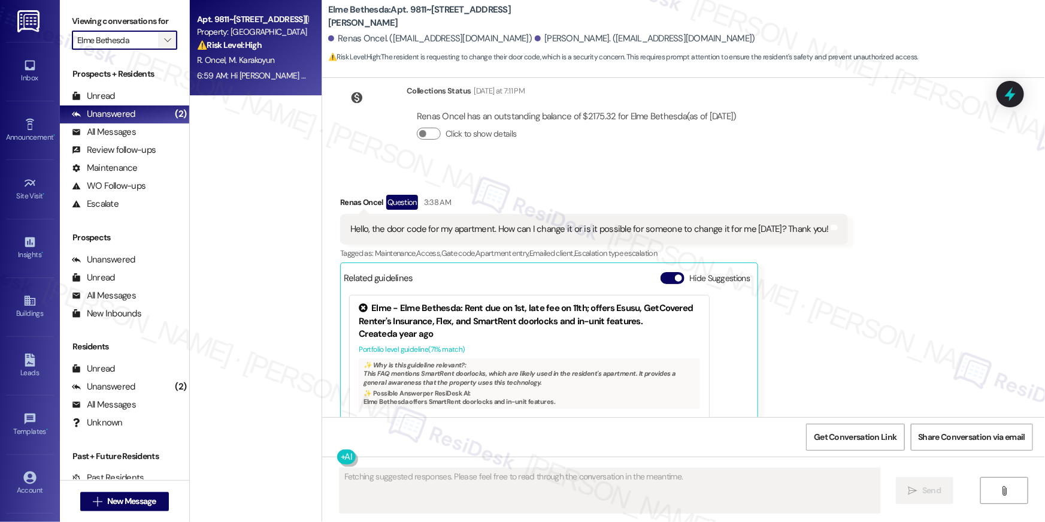
click at [162, 39] on span "" at bounding box center [167, 40] width 11 height 19
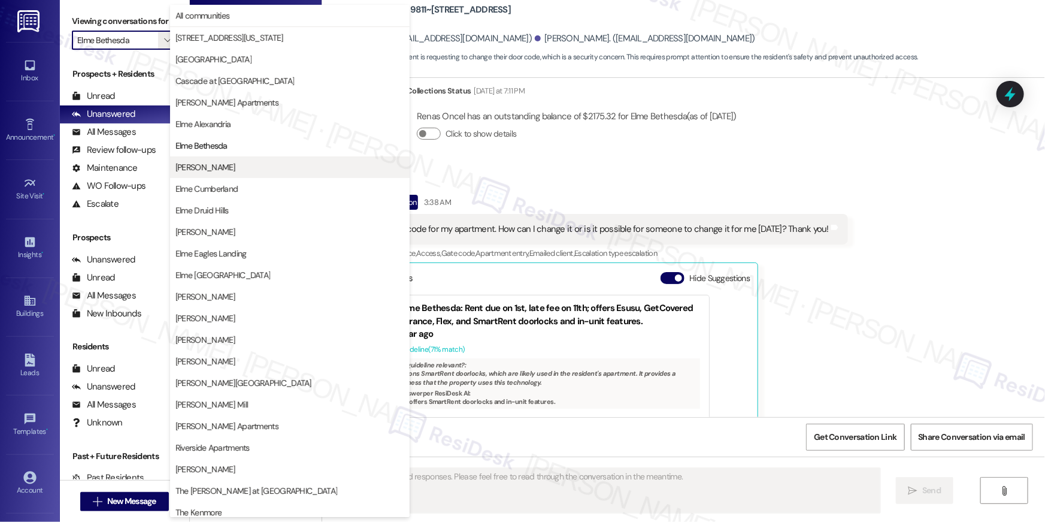
click at [230, 164] on span "[PERSON_NAME]" at bounding box center [290, 167] width 229 height 12
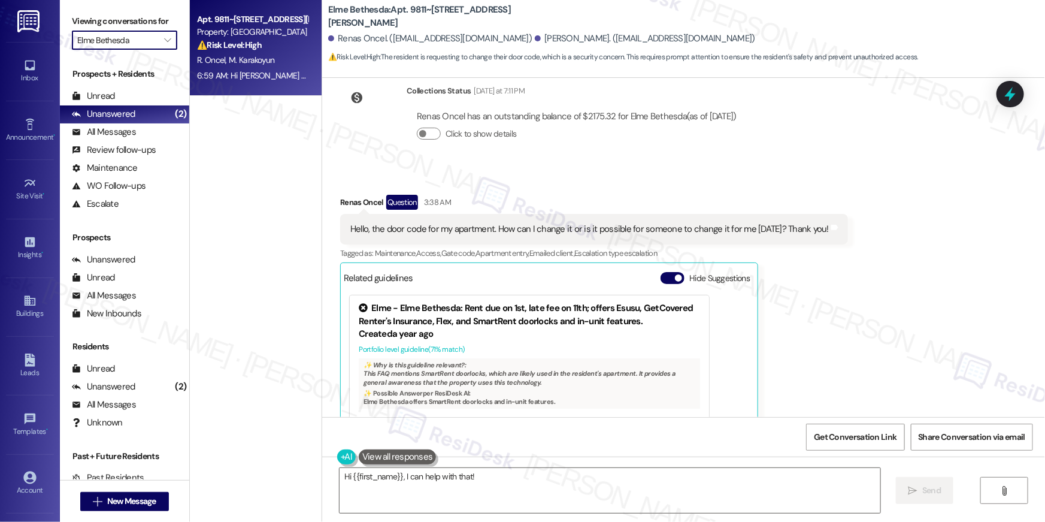
type textarea "Hi {{first_name}}, I can help with that! I'll"
type input "[PERSON_NAME]"
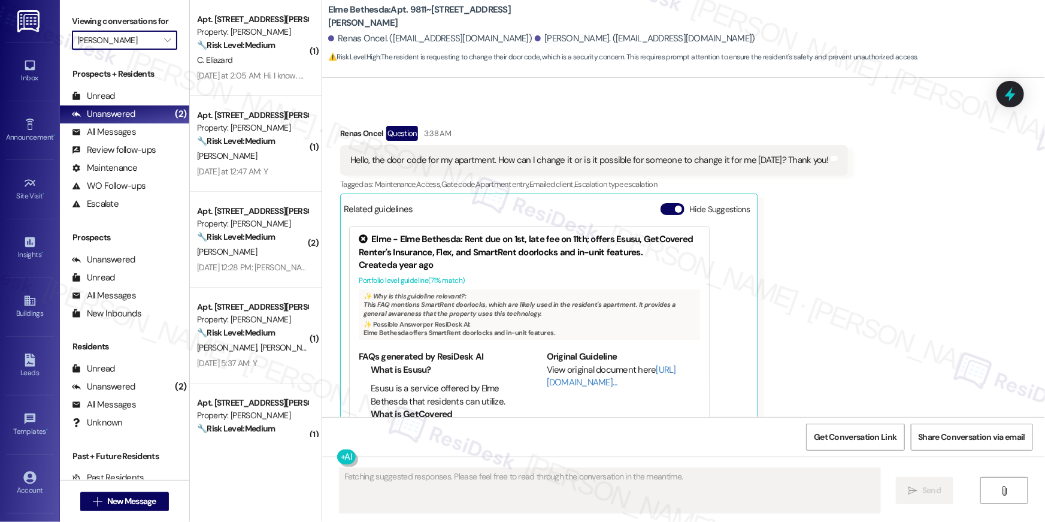
scroll to position [13914, 0]
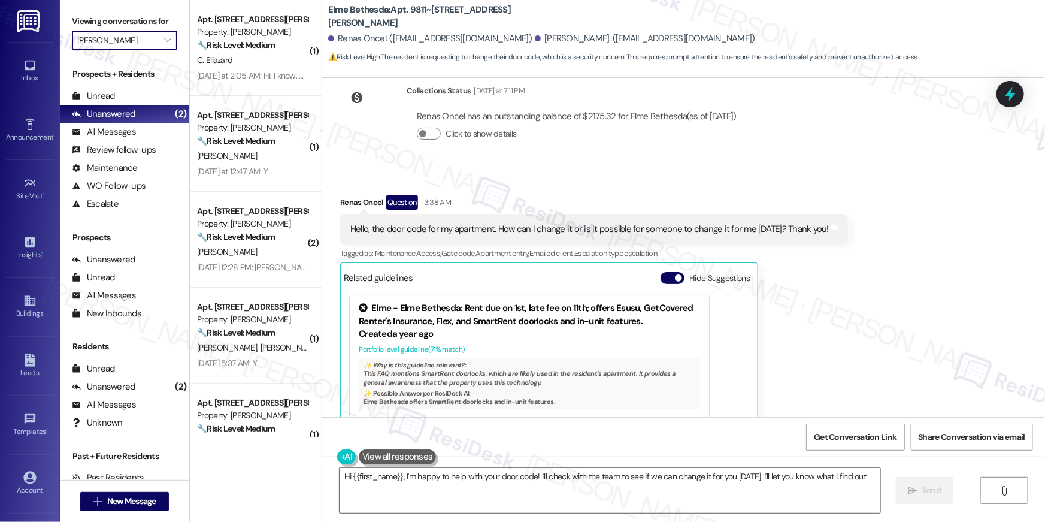
type textarea "Hi {{first_name}}, I'm happy to help with your door code! I'll check with the t…"
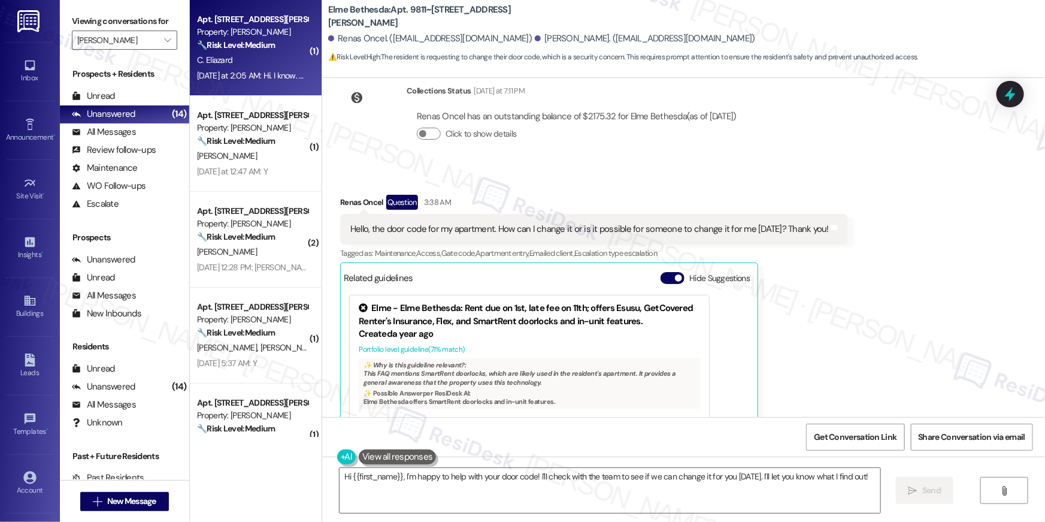
click at [220, 65] on span "C. Eliazard" at bounding box center [214, 60] width 35 height 11
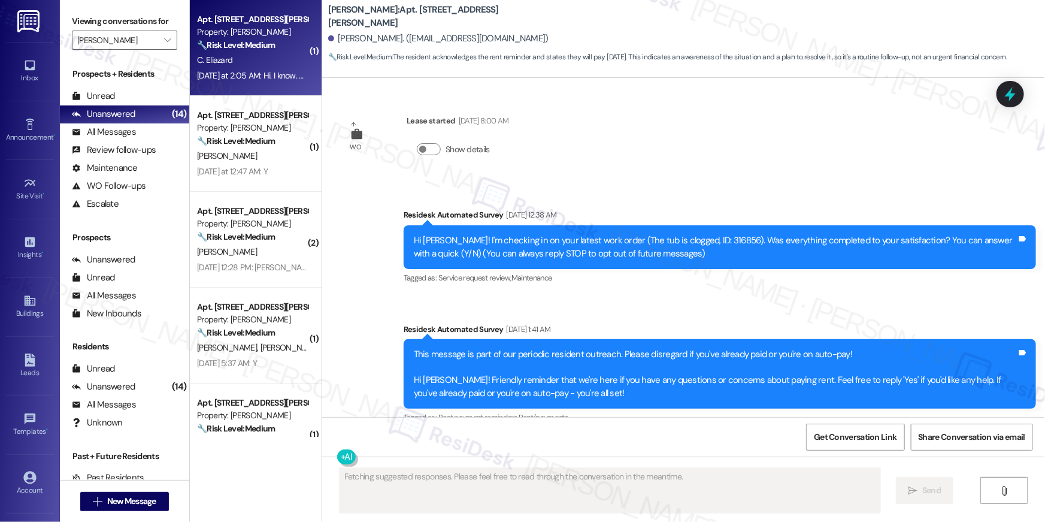
scroll to position [3808, 0]
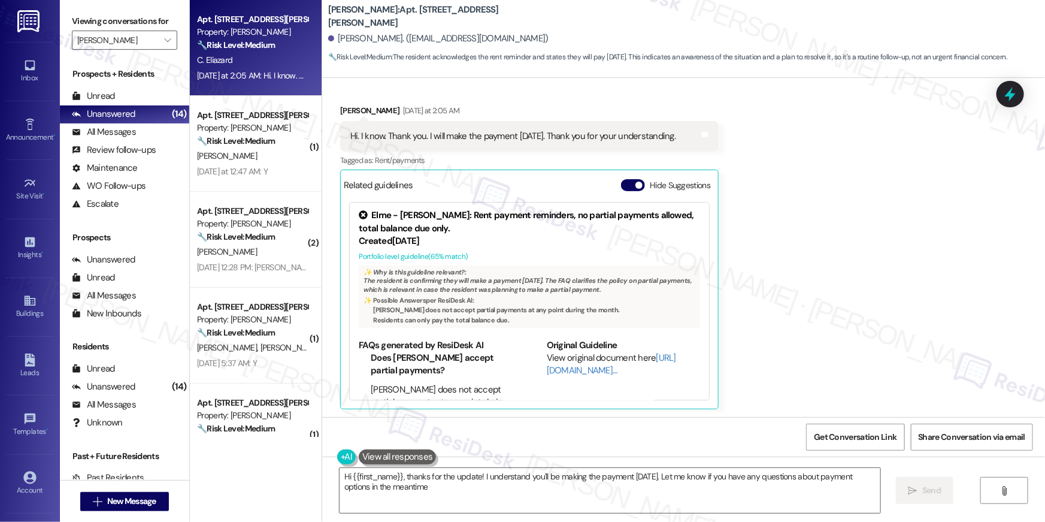
type textarea "Hi {{first_name}}, thanks for the update! I understand you'll be making the pay…"
click at [743, 217] on div "Received via SMS Claude Eliazard Yesterday at 2:05 AM Hi. I know. Thank you. I …" at bounding box center [683, 247] width 723 height 341
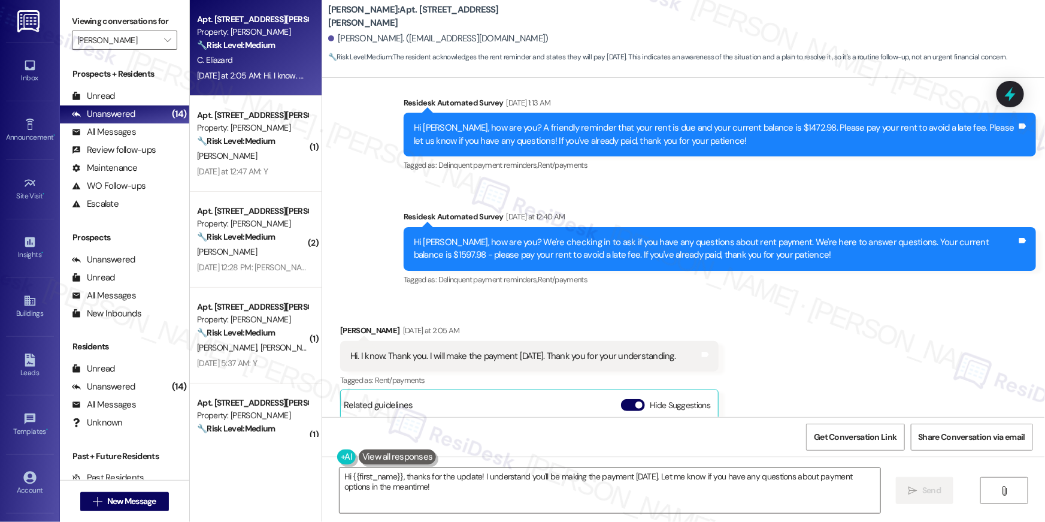
scroll to position [3917, 0]
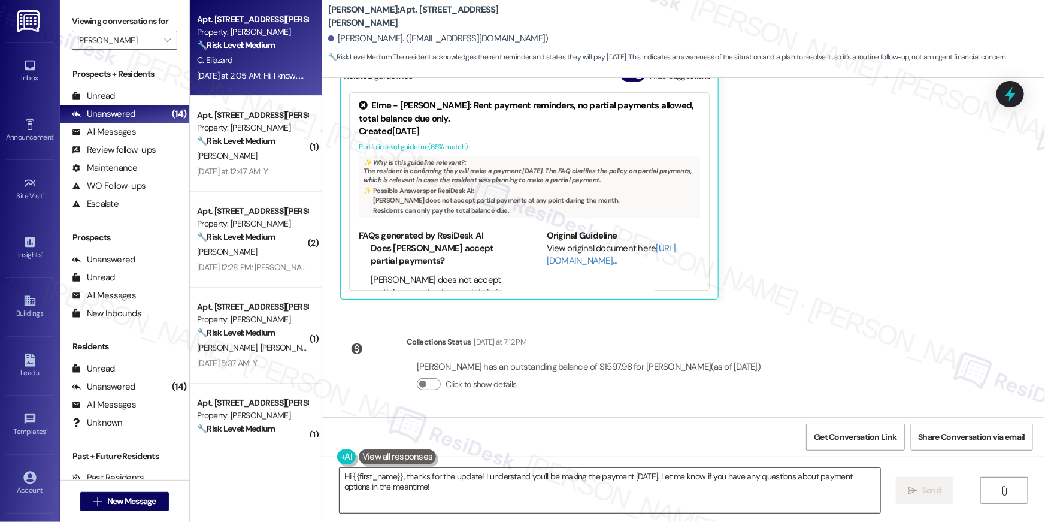
click at [447, 485] on textarea "Hi {{first_name}}, thanks for the update! I understand you'll be making the pay…" at bounding box center [610, 490] width 541 height 45
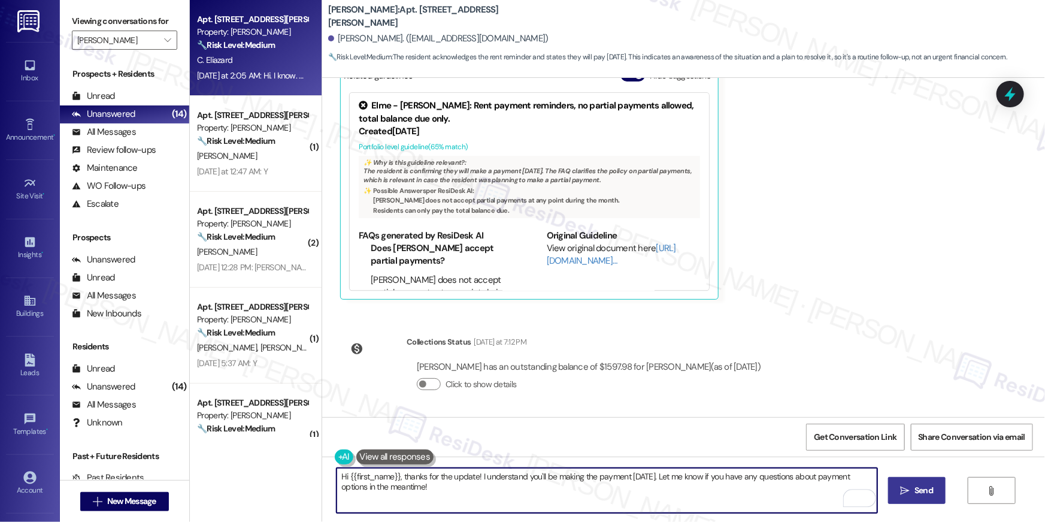
click at [924, 494] on span "Send" at bounding box center [924, 490] width 19 height 13
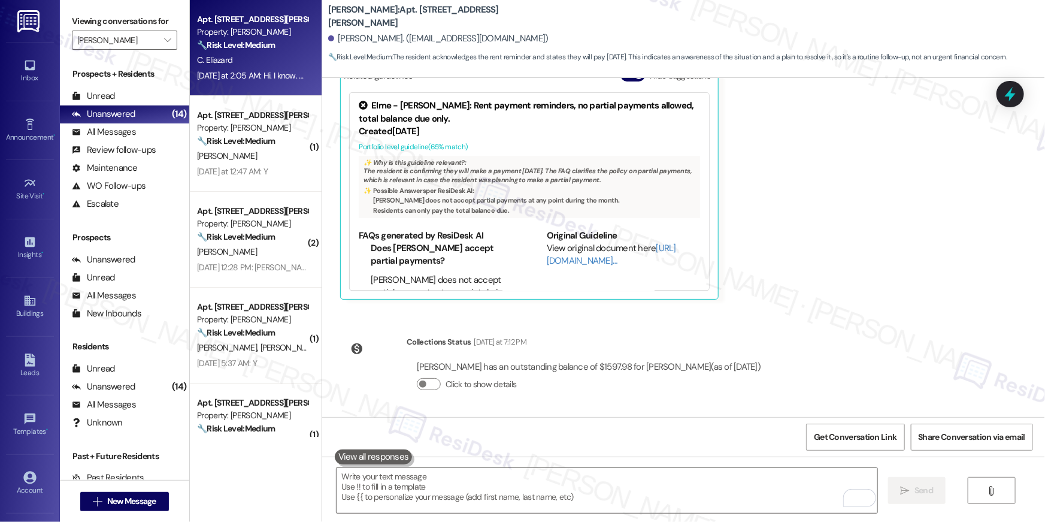
scroll to position [3808, 0]
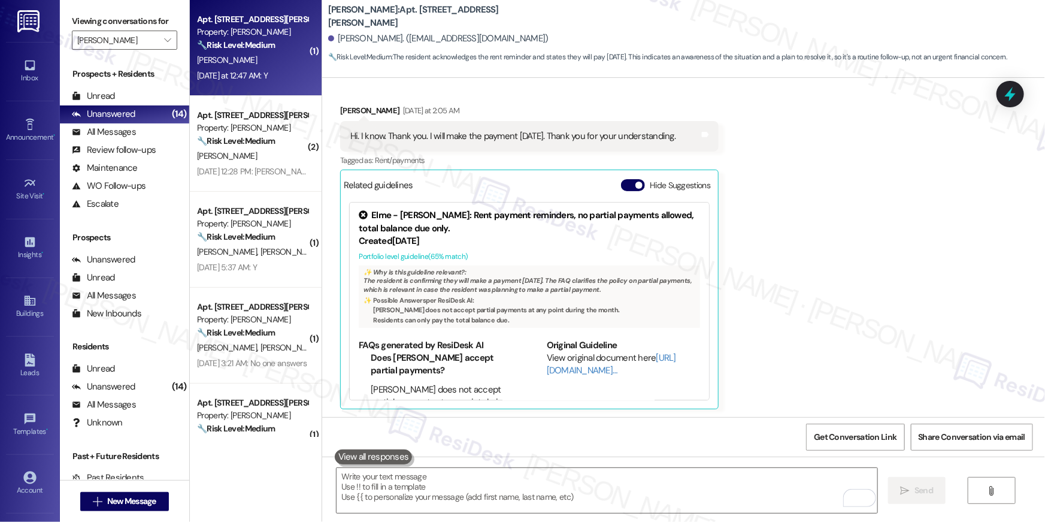
click at [249, 62] on div "A. Hendricks" at bounding box center [252, 60] width 113 height 15
type textarea "Fetching suggested responses. Please feel free to read through the conversation…"
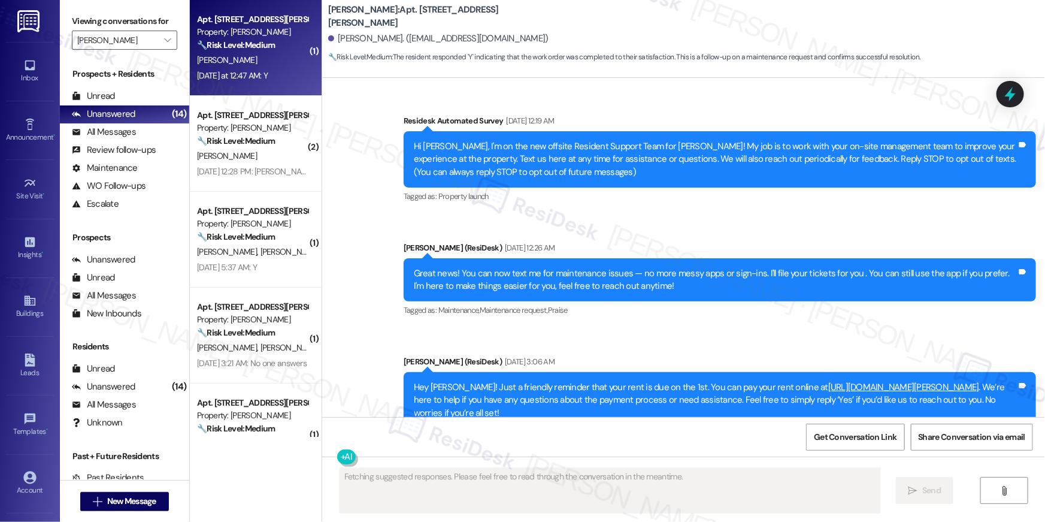
scroll to position [10282, 0]
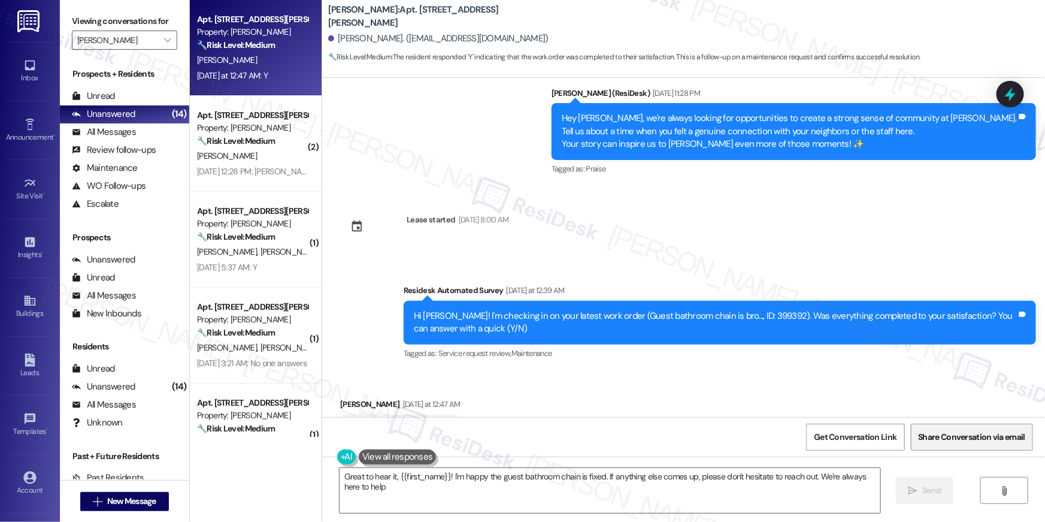
type textarea "Great to hear it, {{first_name}}! I'm happy the guest bathroom chain is fixed. …"
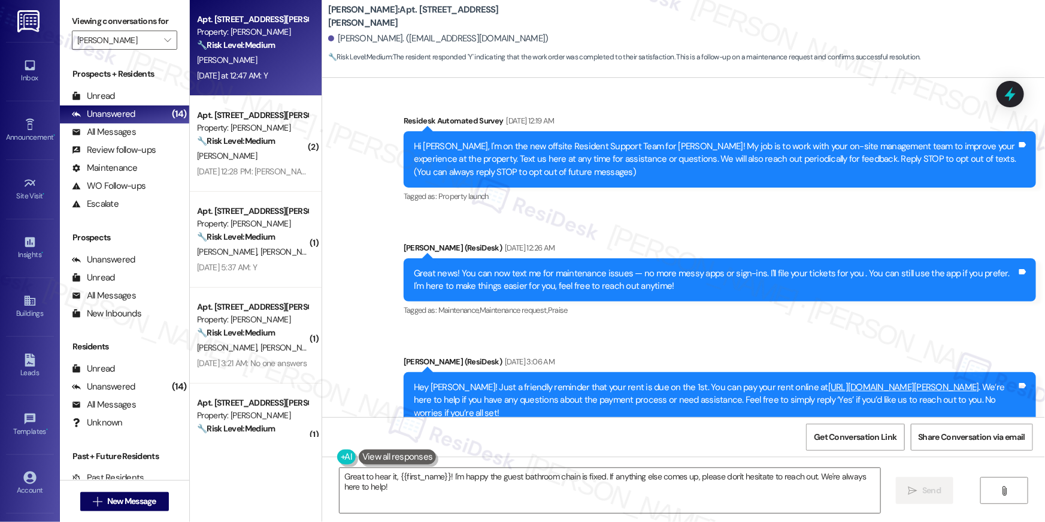
scroll to position [10282, 0]
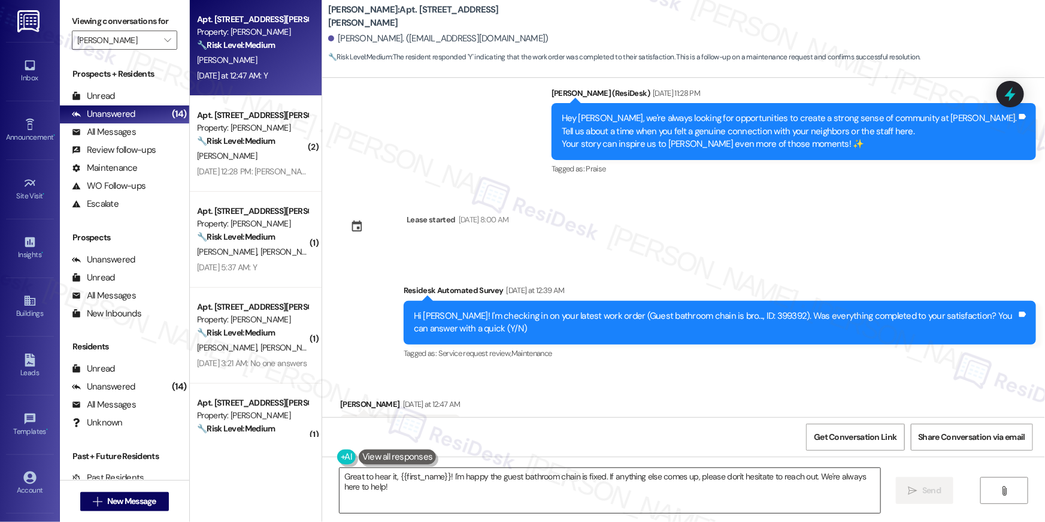
click at [550, 494] on textarea "Great to hear it, {{first_name}}! I'm happy the guest bathroom chain is fixed. …" at bounding box center [610, 490] width 541 height 45
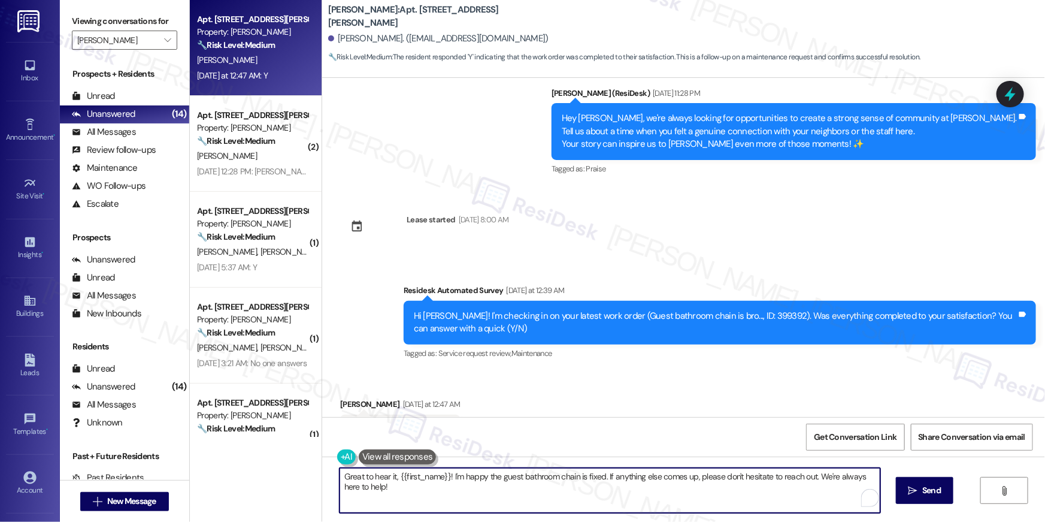
paste textarea "Hi {{first_name}}, I’m happy to hear your work order has been completed! If any…"
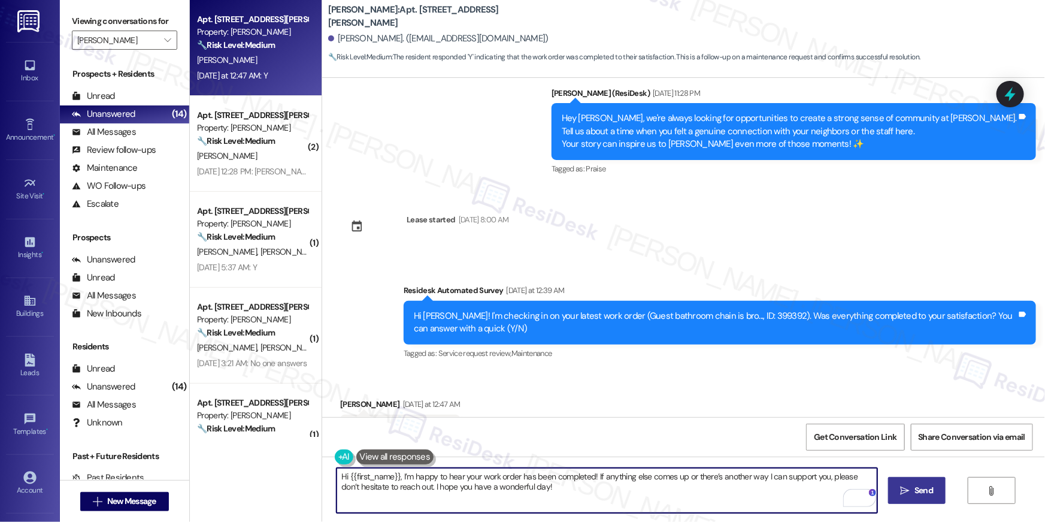
type textarea "Hi {{first_name}}, I’m happy to hear your work order has been completed! If any…"
click at [915, 486] on span "Send" at bounding box center [924, 490] width 19 height 13
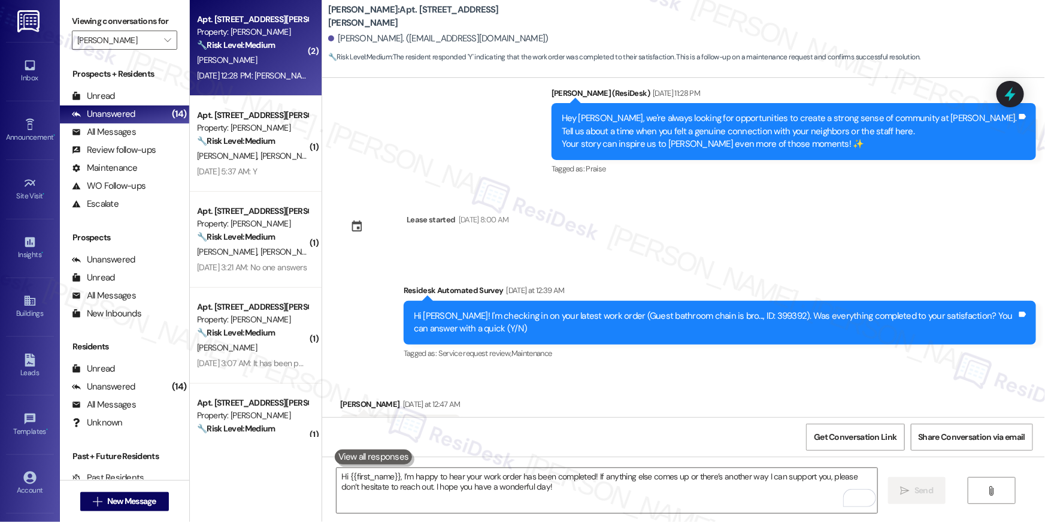
click at [273, 72] on div "[DATE] 12:28 PM: [PERSON_NAME] 704 562-6021 [DATE] 12:28 PM: [PERSON_NAME] [PHO…" at bounding box center [289, 75] width 185 height 11
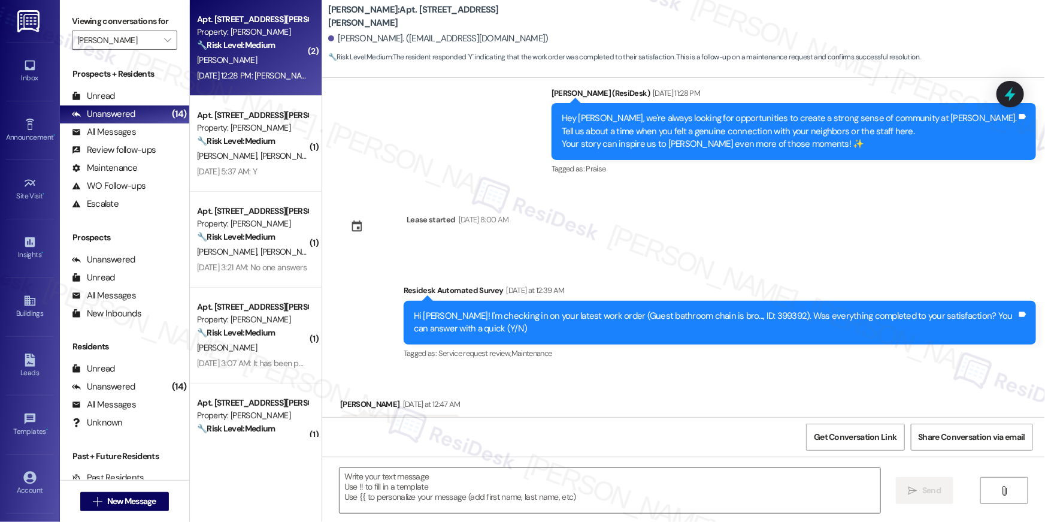
type textarea "Fetching suggested responses. Please feel free to read through the conversation…"
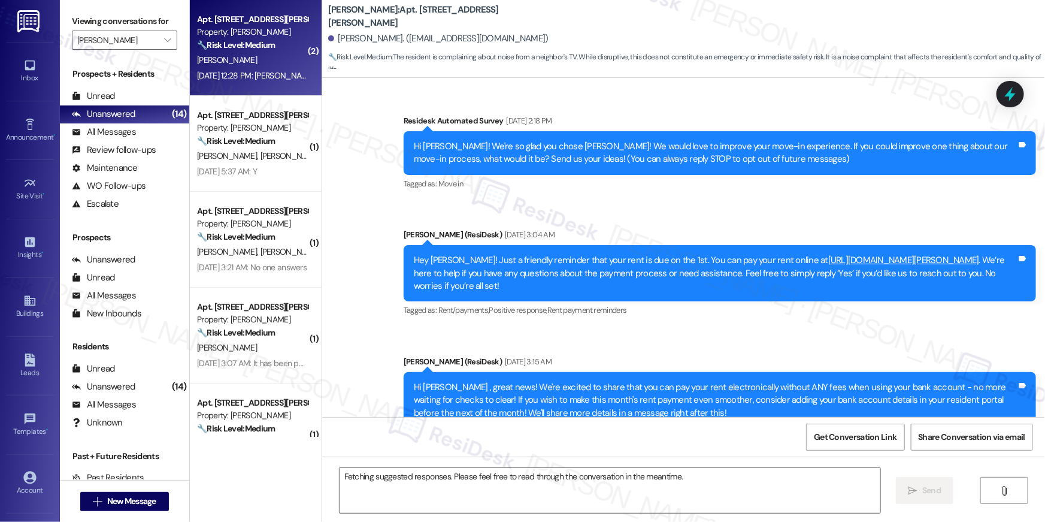
scroll to position [2780, 0]
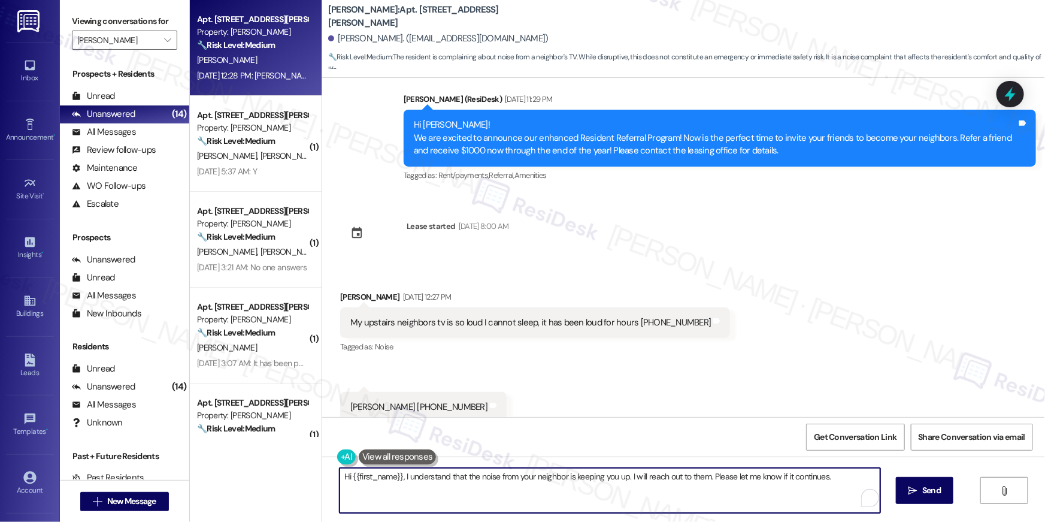
click at [571, 483] on textarea "Hi {{first_name}}, I understand that the noise from your neighbor is keeping yo…" at bounding box center [610, 490] width 541 height 45
click at [694, 494] on textarea "Hi {{first_name}}, I understand that the noise from your neighbor is keeping yo…" at bounding box center [610, 490] width 541 height 45
click at [763, 488] on textarea "Hi {{first_name}}, I understand that the noise from your neighbor is keeping yo…" at bounding box center [610, 490] width 541 height 45
drag, startPoint x: 641, startPoint y: 477, endPoint x: 647, endPoint y: 491, distance: 15.6
click at [647, 491] on textarea "Hi {{first_name}}, I understand that the noise from your neighbor is keeping yo…" at bounding box center [607, 490] width 541 height 45
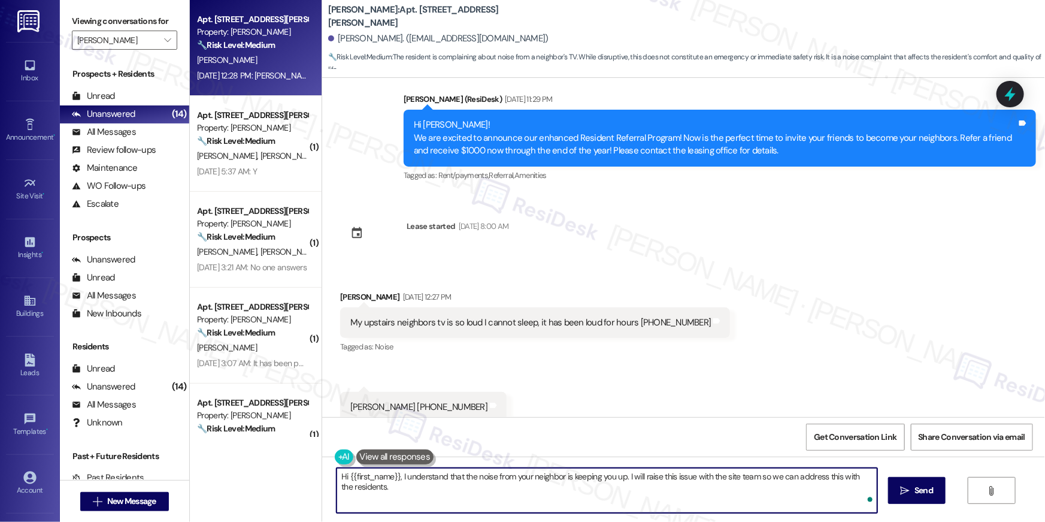
type textarea "Hi {{first_name}}, I understand that the noise from your neighbor is keeping yo…"
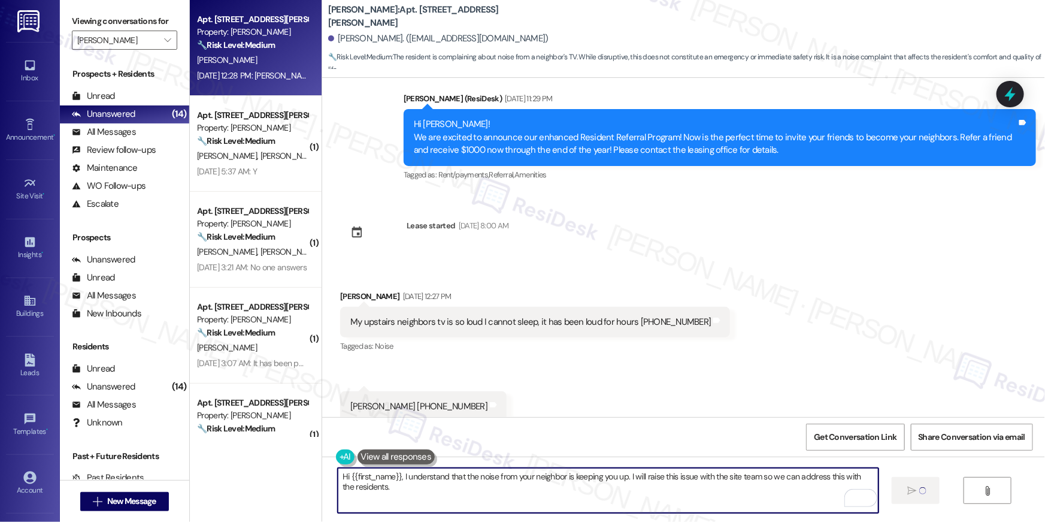
click at [698, 496] on textarea "Hi {{first_name}}, I understand that the noise from your neighbor is keeping yo…" at bounding box center [608, 490] width 541 height 45
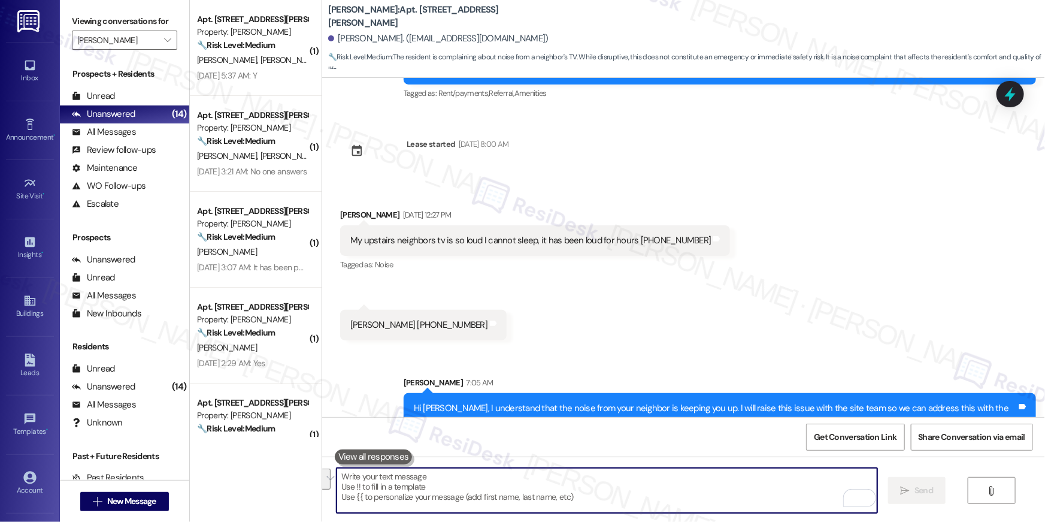
scroll to position [2864, 0]
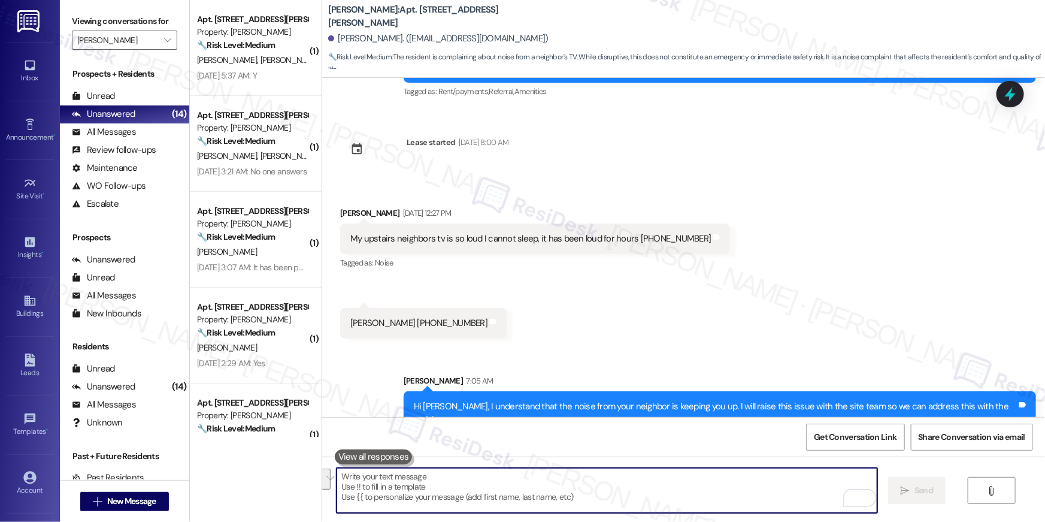
click at [645, 492] on textarea "To enrich screen reader interactions, please activate Accessibility in Grammarl…" at bounding box center [607, 490] width 541 height 45
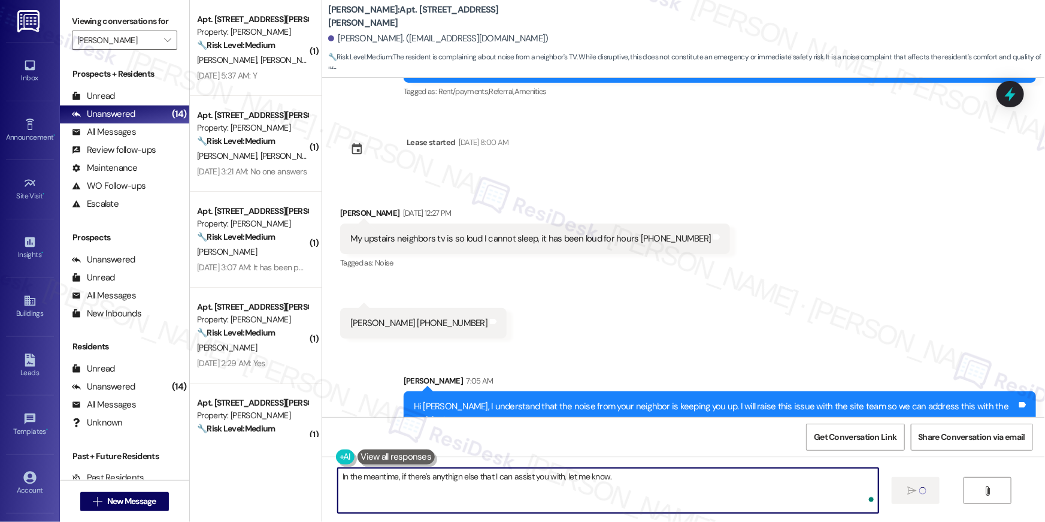
type textarea "In the meantime, if there's anythign else that I can assist you with, let me kn…"
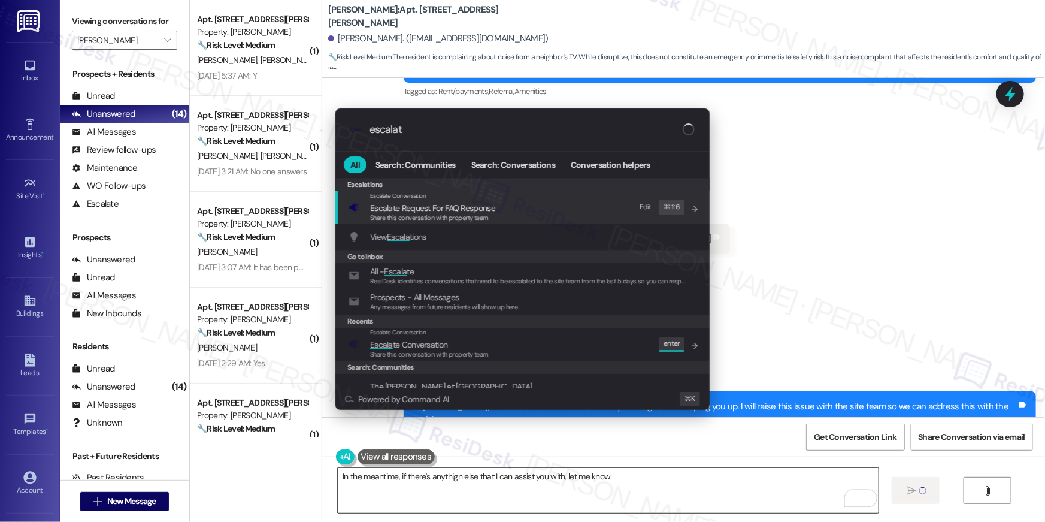
type input "escalate"
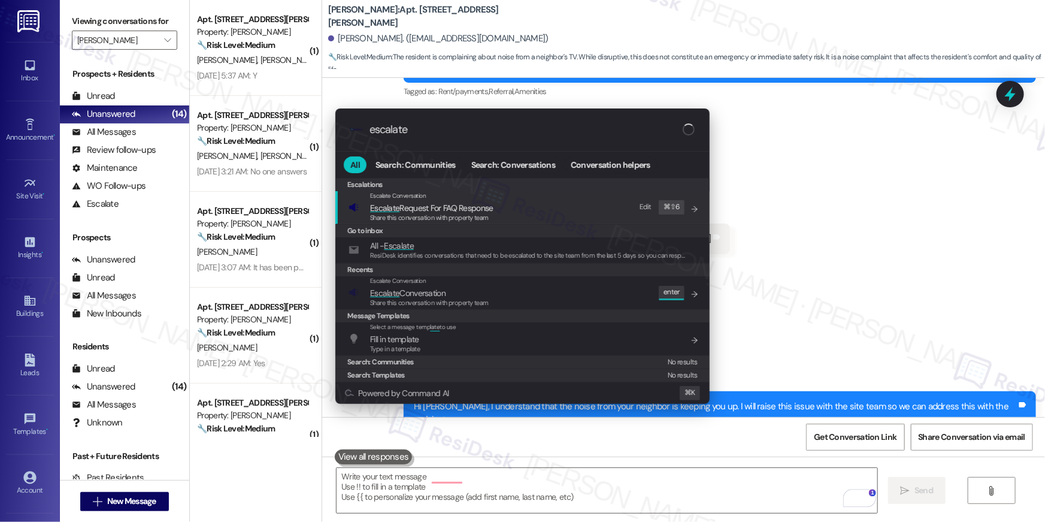
scroll to position [2780, 0]
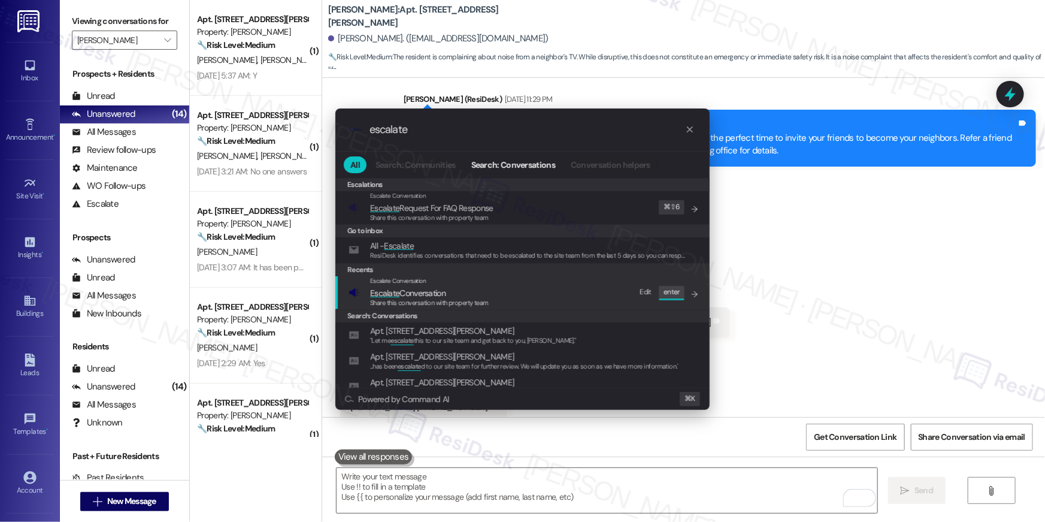
type input "escalate"
click at [539, 291] on div "Escalate Conversation Escalate Conversation Share this conversation with proper…" at bounding box center [524, 292] width 350 height 32
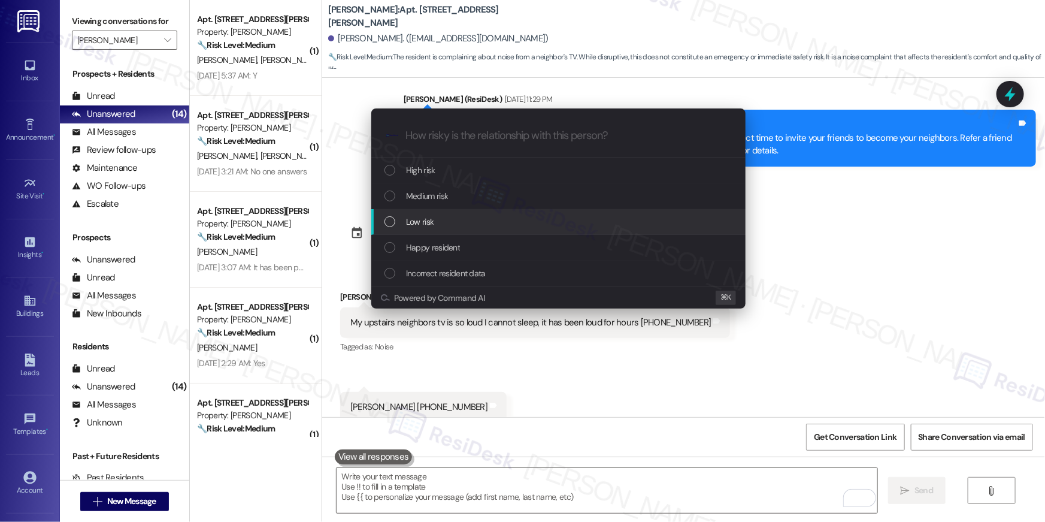
click at [456, 216] on div "Low risk" at bounding box center [560, 221] width 350 height 13
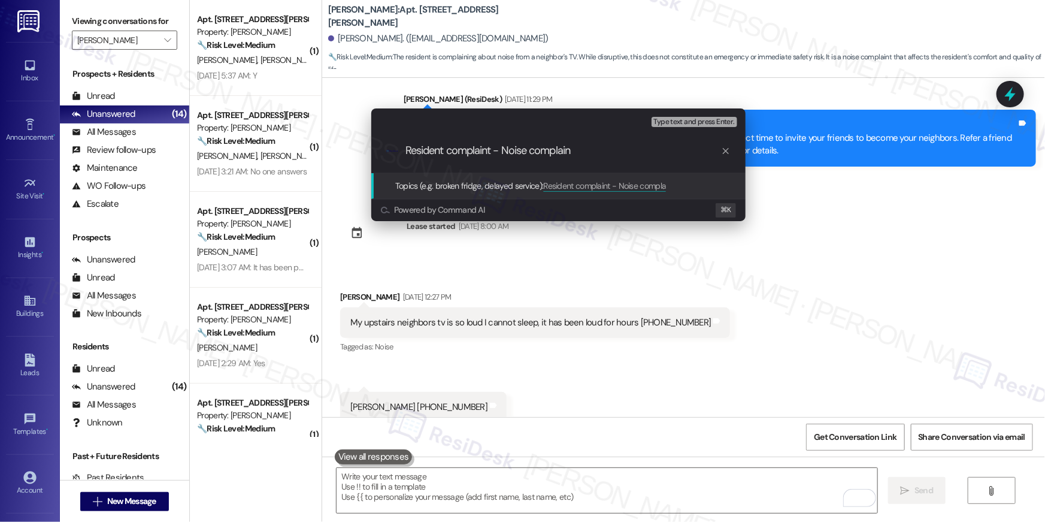
type input "Resident complaint - Noise complaint"
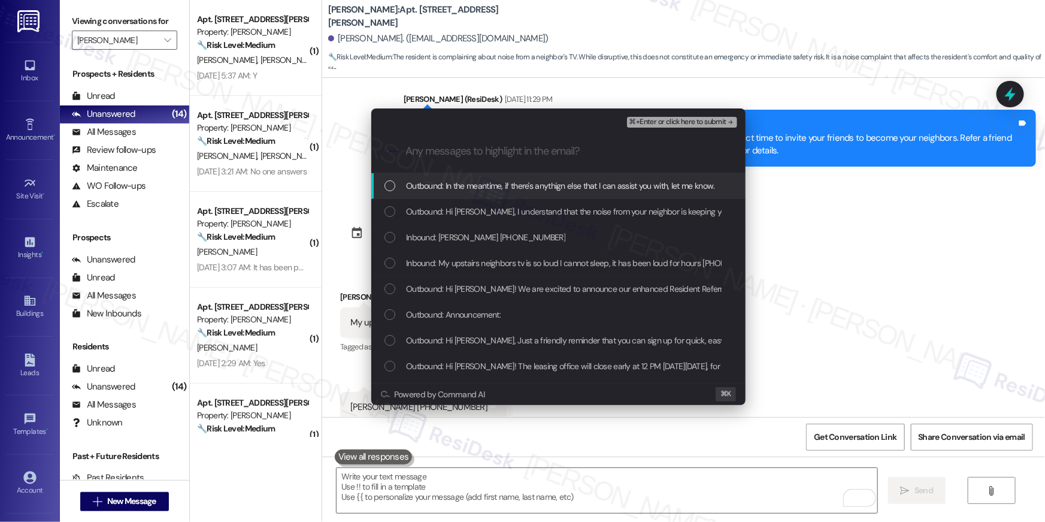
click at [517, 189] on span "Outbound: In the meantime, if there's anythign else that I can assist you with,…" at bounding box center [560, 185] width 309 height 13
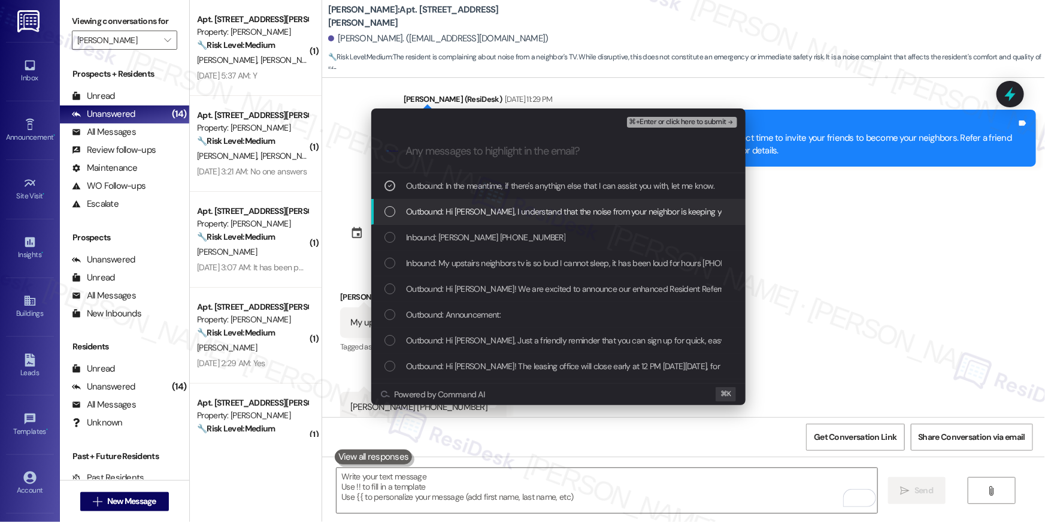
drag, startPoint x: 518, startPoint y: 211, endPoint x: 516, endPoint y: 221, distance: 9.7
click at [518, 213] on span "Outbound: Hi [PERSON_NAME], I understand that the noise from your neighbor is k…" at bounding box center [714, 211] width 616 height 13
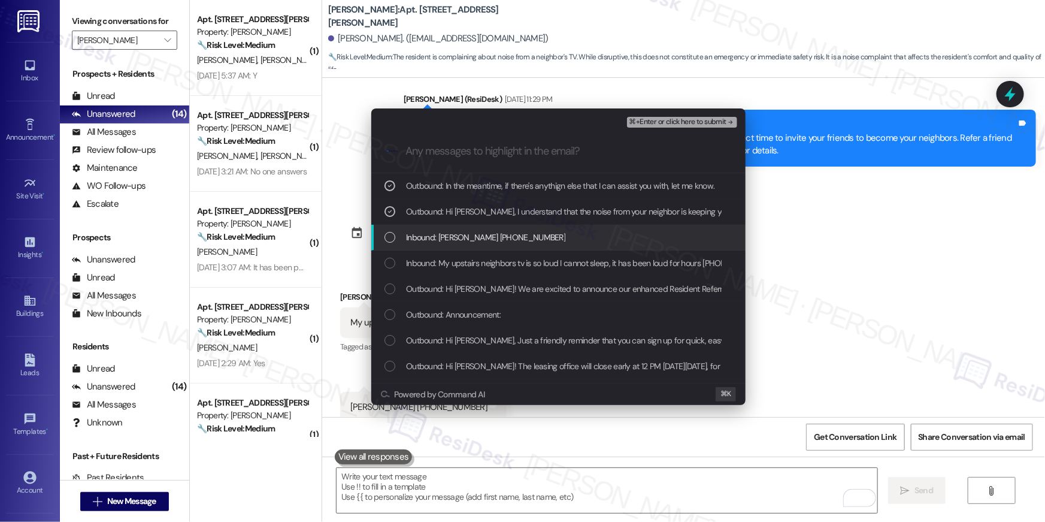
drag, startPoint x: 514, startPoint y: 232, endPoint x: 515, endPoint y: 260, distance: 28.2
click at [514, 232] on span "Inbound: Verna ikner 704 562-6021" at bounding box center [485, 237] width 159 height 13
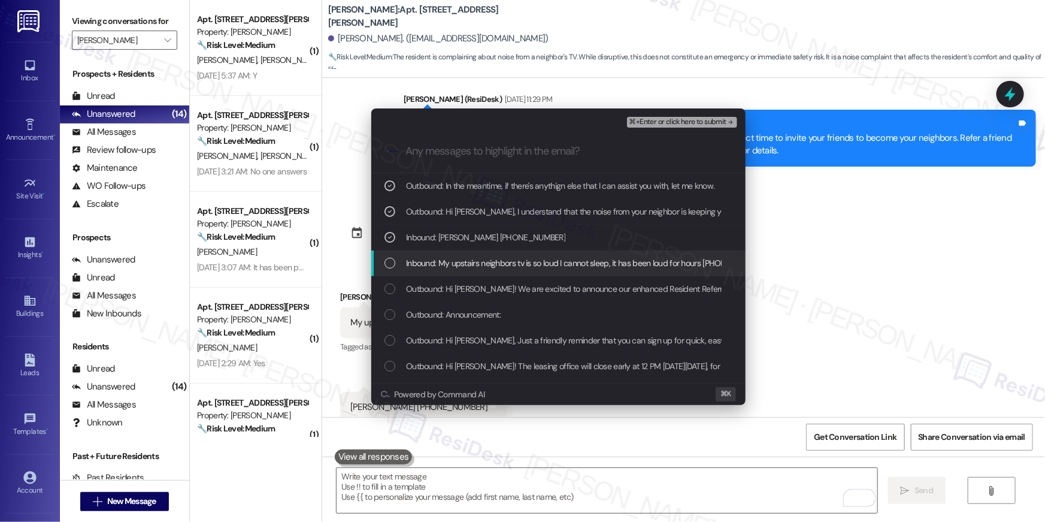
click at [515, 260] on span "Inbound: My upstairs neighbors tv is so loud I cannot sleep, it has been loud f…" at bounding box center [587, 262] width 362 height 13
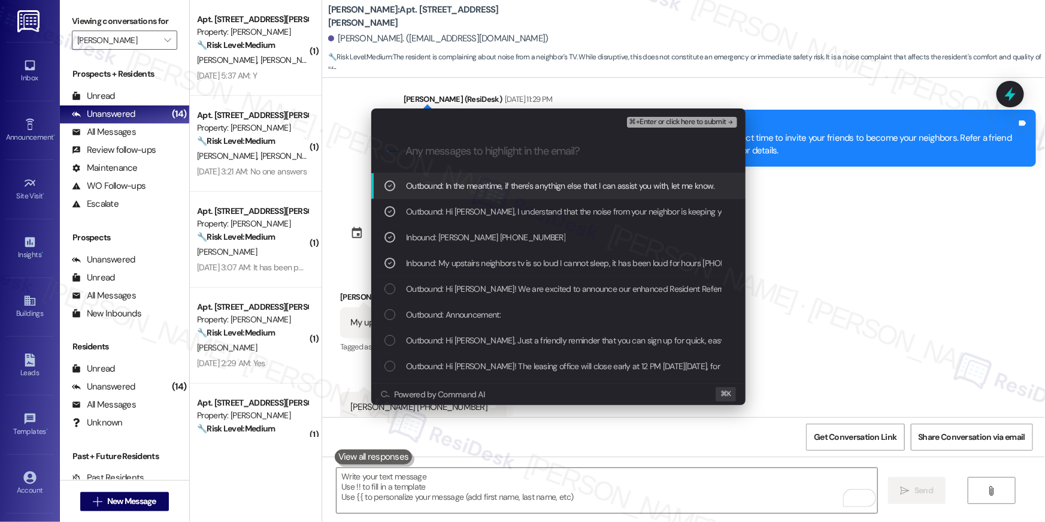
click at [643, 118] on span "⌘+Enter or click here to submit" at bounding box center [678, 122] width 97 height 8
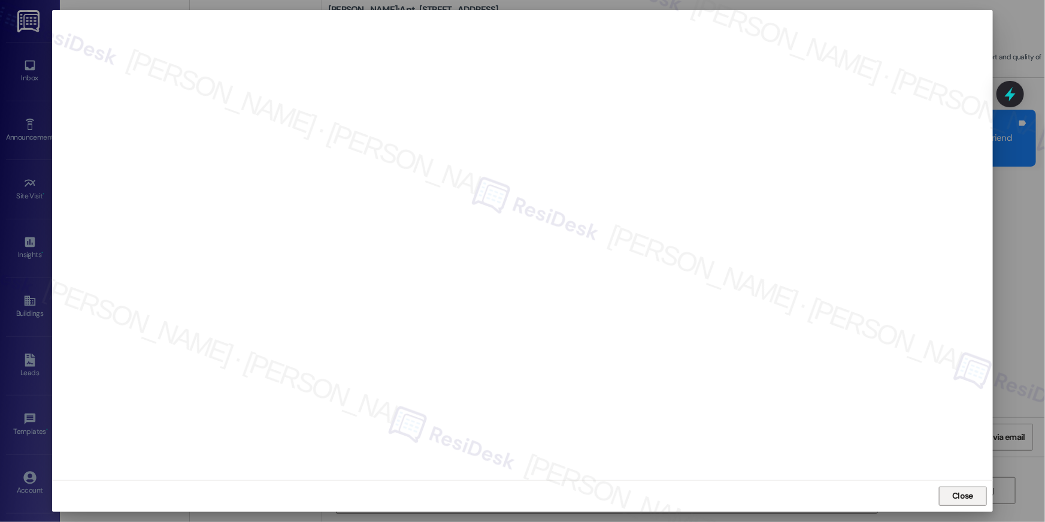
click at [946, 495] on button "Close" at bounding box center [963, 495] width 48 height 19
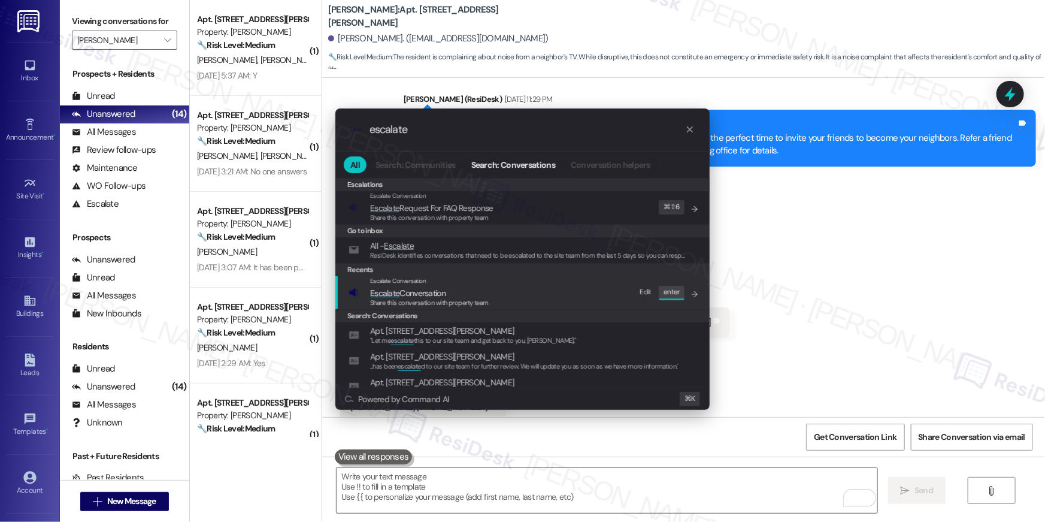
type input "escalate"
click at [528, 307] on div "Escalate Conversation Escalate Conversation Share this conversation with proper…" at bounding box center [524, 292] width 350 height 32
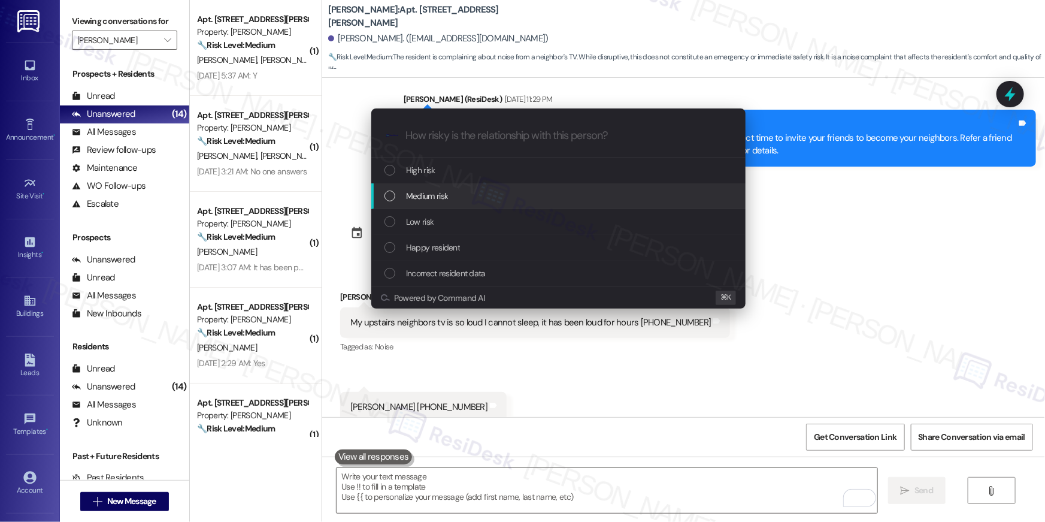
click at [490, 200] on div "Medium risk" at bounding box center [560, 195] width 350 height 13
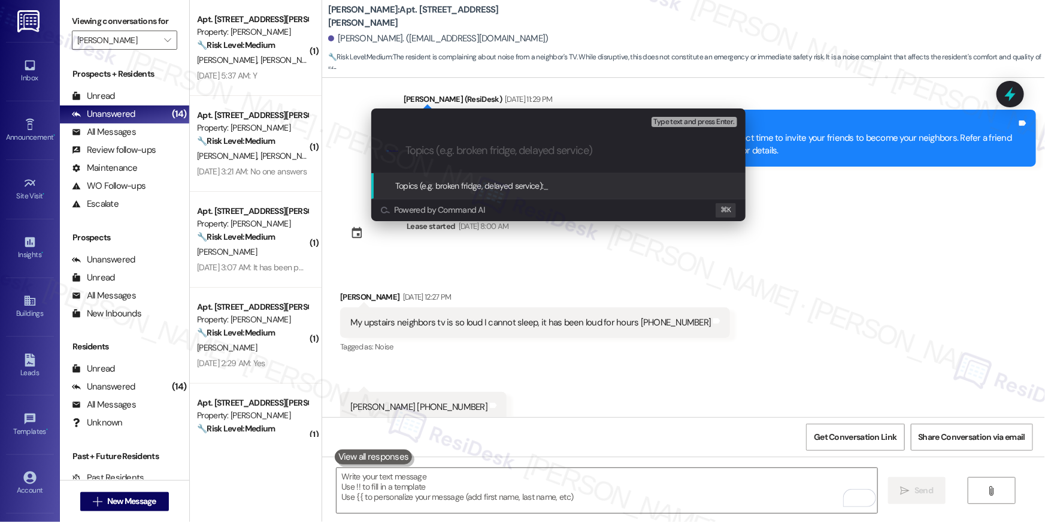
paste input "Resident complaint - Noise complaint"
type input "Resident complaint - Noise complaint"
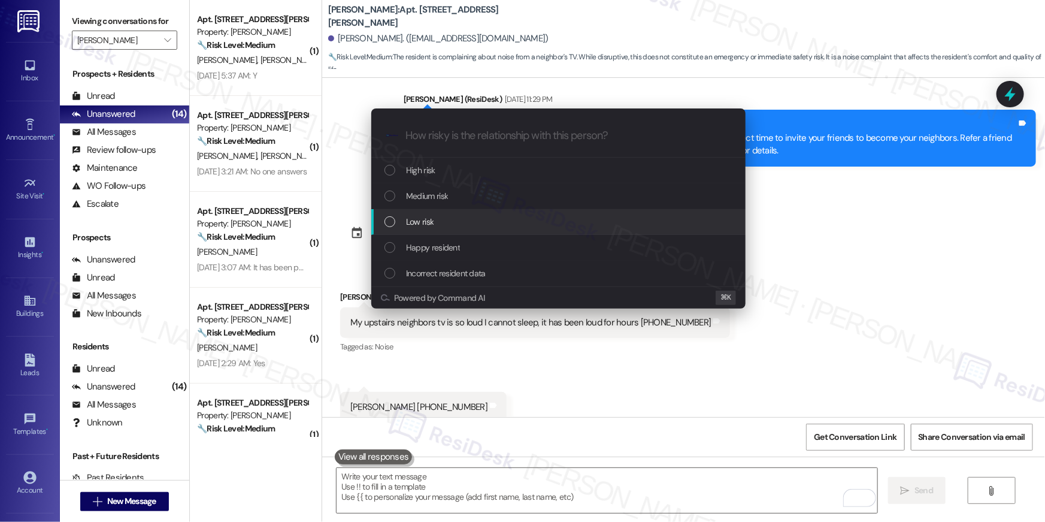
click at [426, 227] on span "Low risk" at bounding box center [420, 221] width 28 height 13
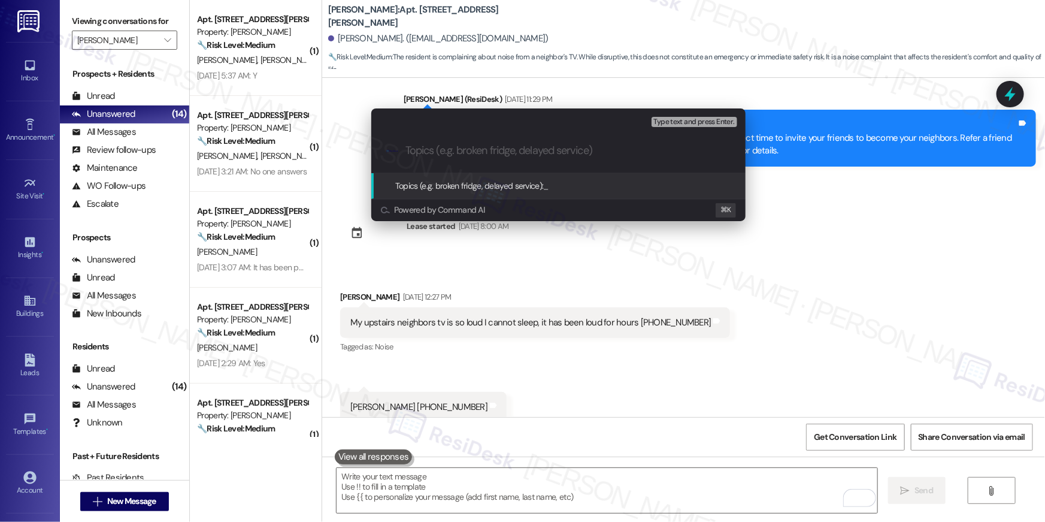
paste input "Resident complaint - Noise complaint"
type input "Resident complaint - Noise complaint"
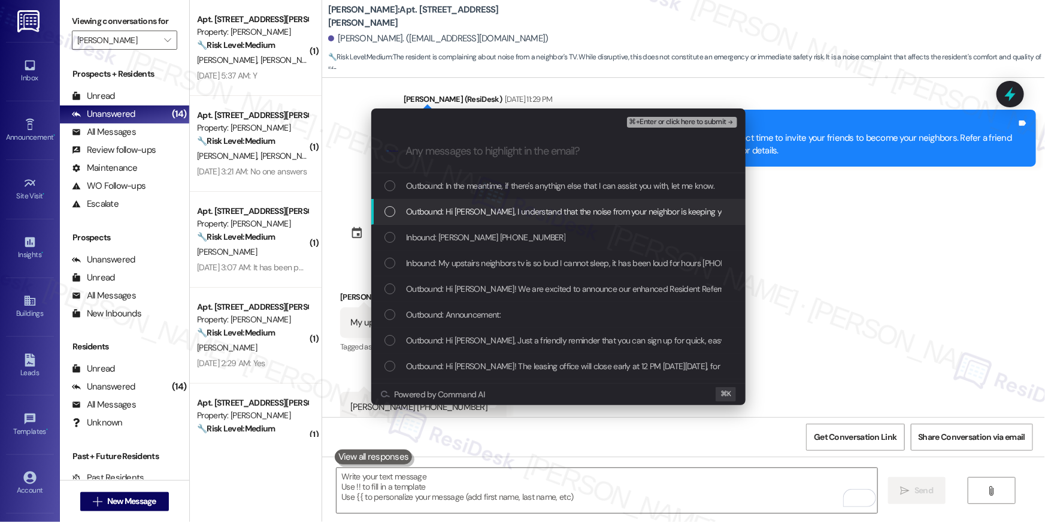
click at [458, 195] on div "Outbound: In the meantime, if there's anythign else that I can assist you with,…" at bounding box center [558, 186] width 374 height 26
click at [455, 213] on span "Outbound: Hi Verna, I understand that the noise from your neighbor is keeping y…" at bounding box center [714, 211] width 616 height 13
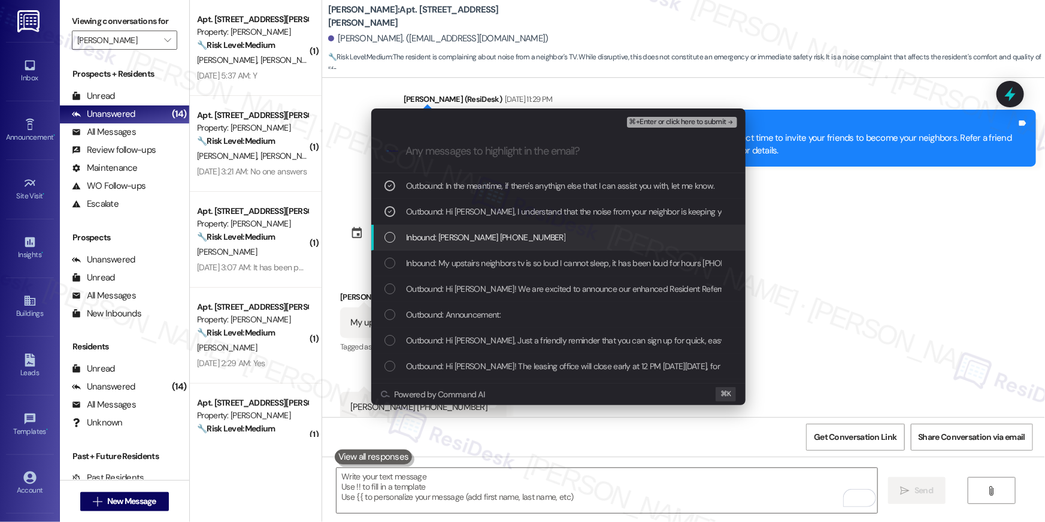
drag, startPoint x: 454, startPoint y: 233, endPoint x: 464, endPoint y: 267, distance: 35.5
click at [454, 233] on span "Inbound: Verna ikner 704 562-6021" at bounding box center [485, 237] width 159 height 13
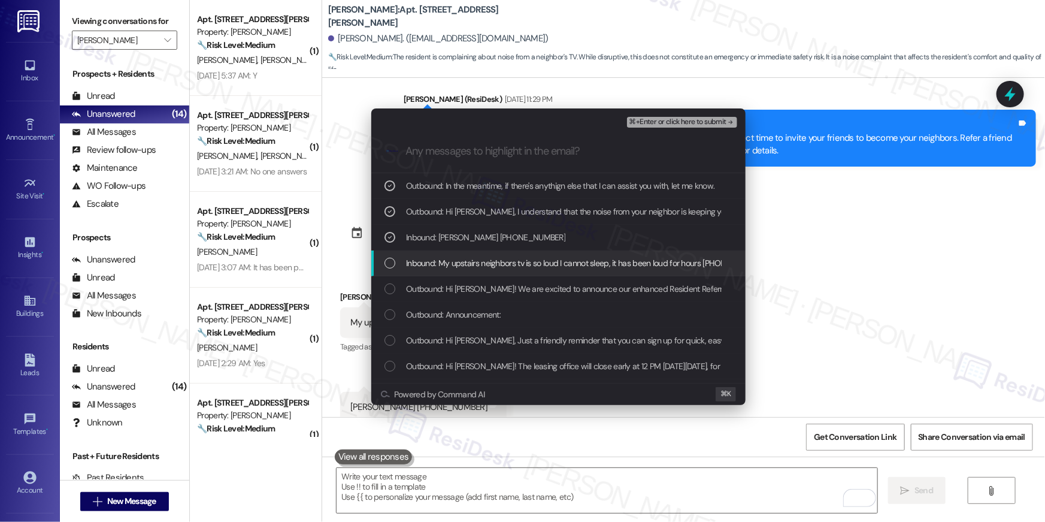
drag, startPoint x: 465, startPoint y: 271, endPoint x: 492, endPoint y: 256, distance: 30.8
click at [465, 271] on div "Inbound: My upstairs neighbors tv is so loud I cannot sleep, it has been loud f…" at bounding box center [558, 263] width 374 height 26
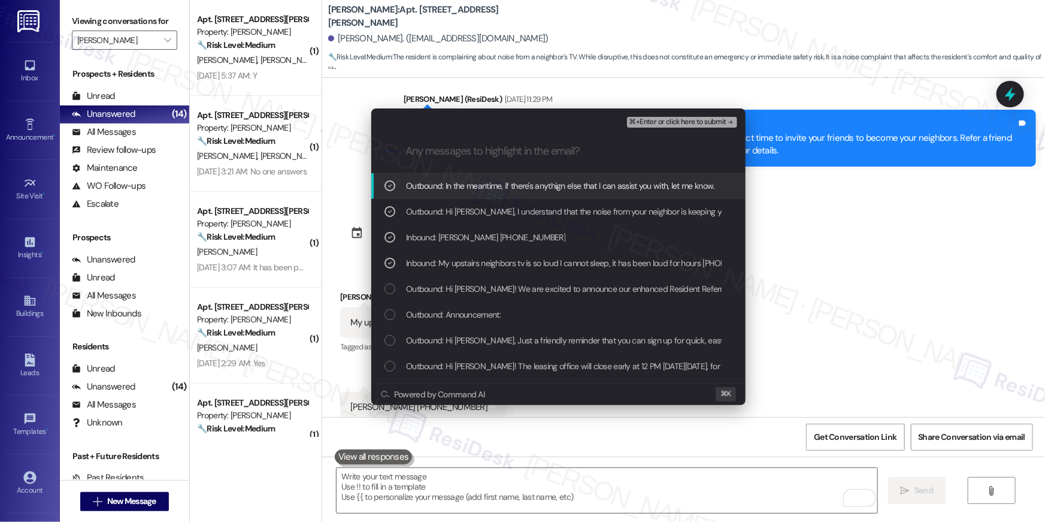
click at [653, 123] on span "⌘+Enter or click here to submit" at bounding box center [678, 122] width 97 height 8
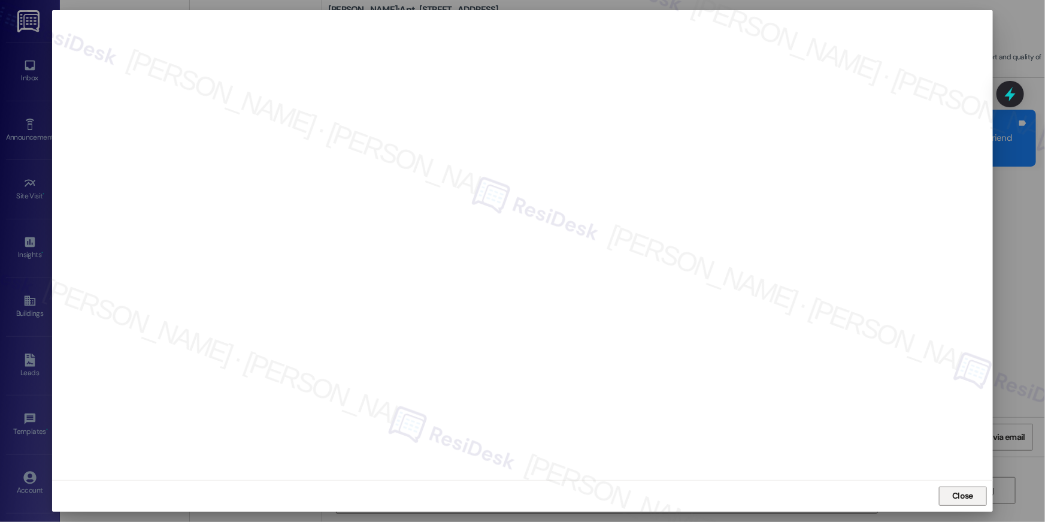
click at [955, 491] on span "Close" at bounding box center [962, 495] width 21 height 13
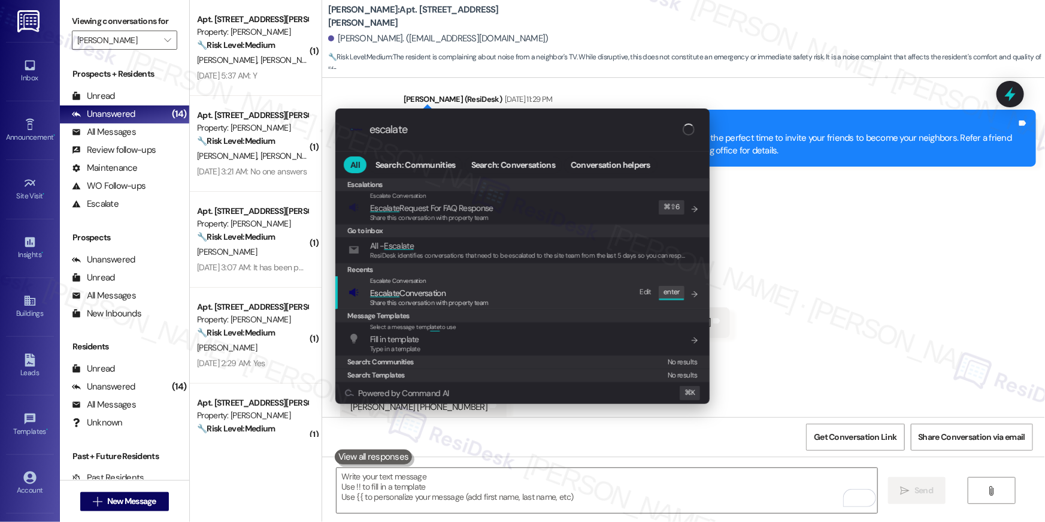
type input "escalate"
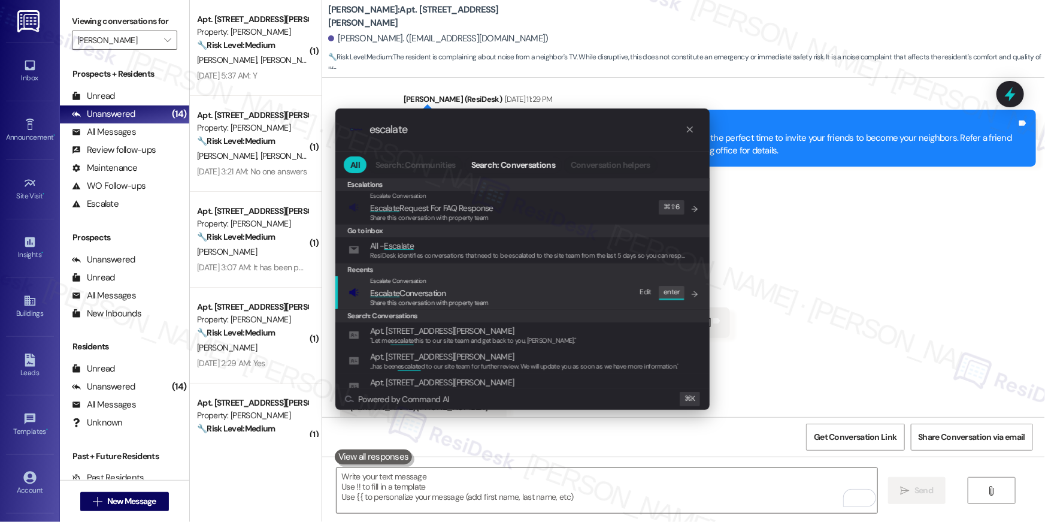
click at [511, 288] on div "Escalate Conversation Escalate Conversation Share this conversation with proper…" at bounding box center [524, 292] width 350 height 32
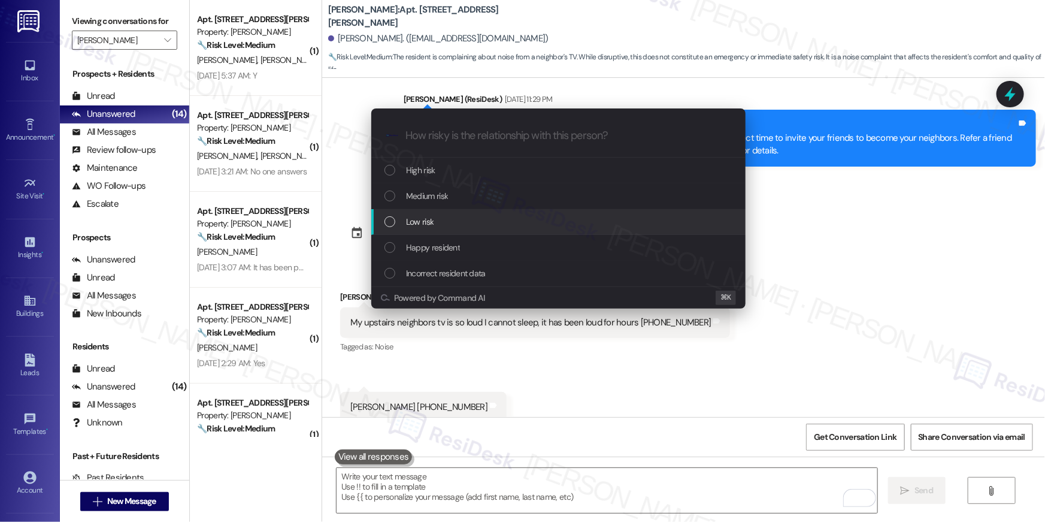
click at [478, 219] on div "Low risk" at bounding box center [560, 221] width 350 height 13
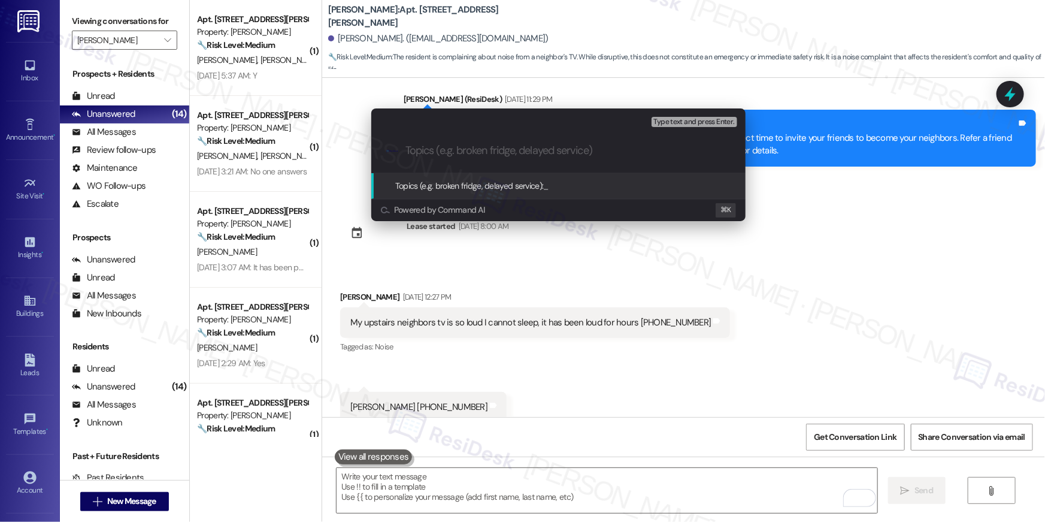
paste input "Resident complaint - Noise complaint"
type input "Resident complaint - Noise complaint"
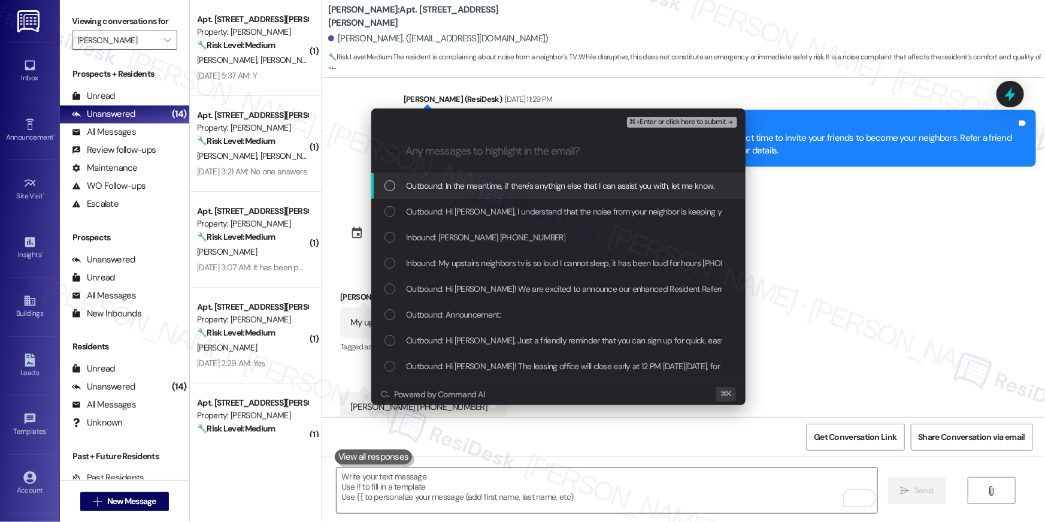
drag, startPoint x: 483, startPoint y: 195, endPoint x: 485, endPoint y: 209, distance: 14.5
click at [484, 195] on div "Outbound: In the meantime, if there's anythign else that I can assist you with,…" at bounding box center [558, 186] width 374 height 26
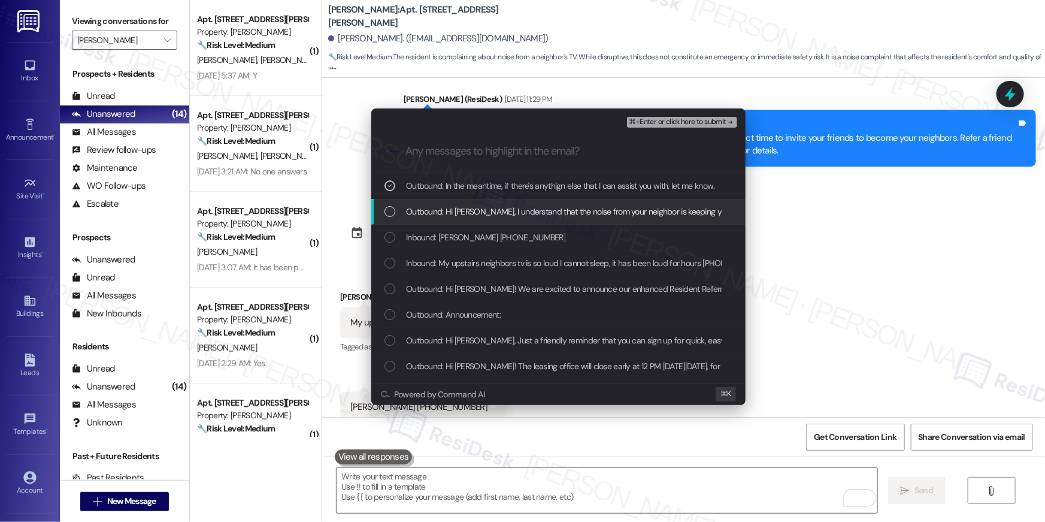
drag, startPoint x: 485, startPoint y: 210, endPoint x: 485, endPoint y: 219, distance: 9.0
click at [485, 210] on span "Outbound: Hi Verna, I understand that the noise from your neighbor is keeping y…" at bounding box center [714, 211] width 616 height 13
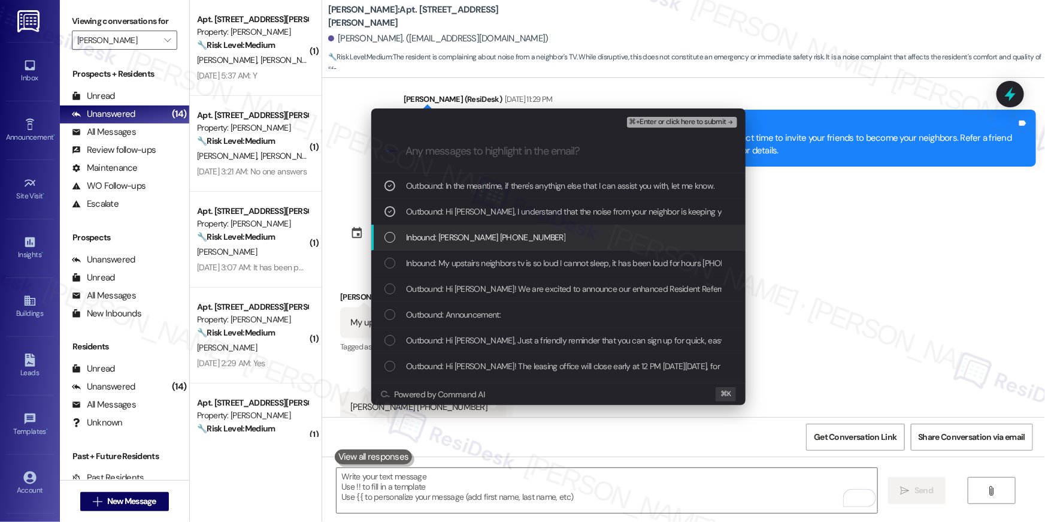
click at [481, 241] on span "Inbound: Verna ikner 704 562-6021" at bounding box center [485, 237] width 159 height 13
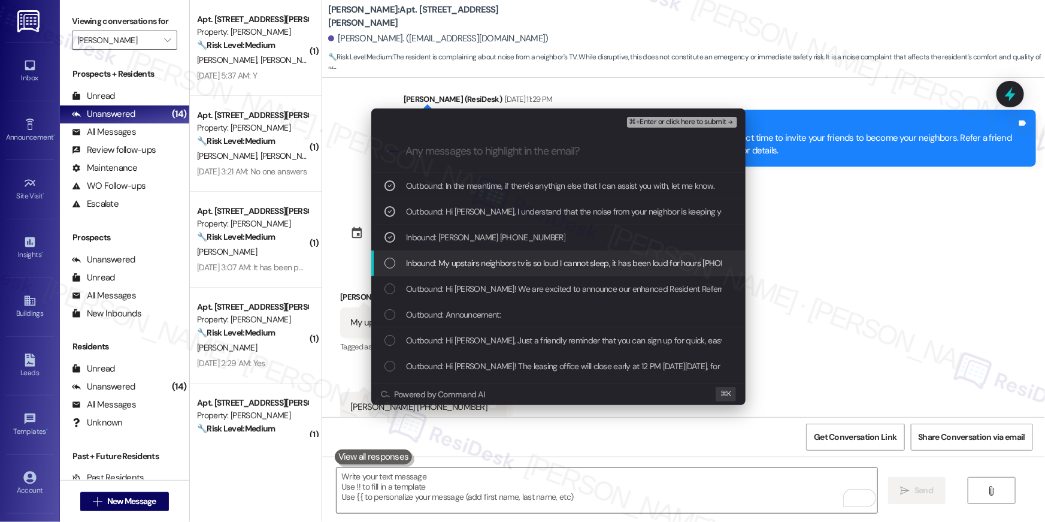
click at [480, 269] on span "Inbound: My upstairs neighbors tv is so loud I cannot sleep, it has been loud f…" at bounding box center [587, 262] width 362 height 13
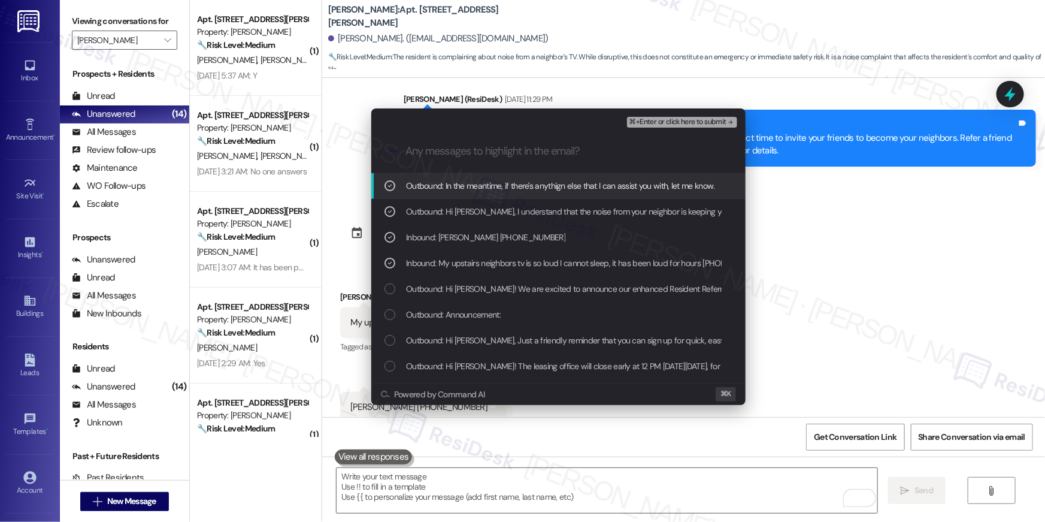
click at [654, 125] on span "⌘+Enter or click here to submit" at bounding box center [678, 122] width 97 height 8
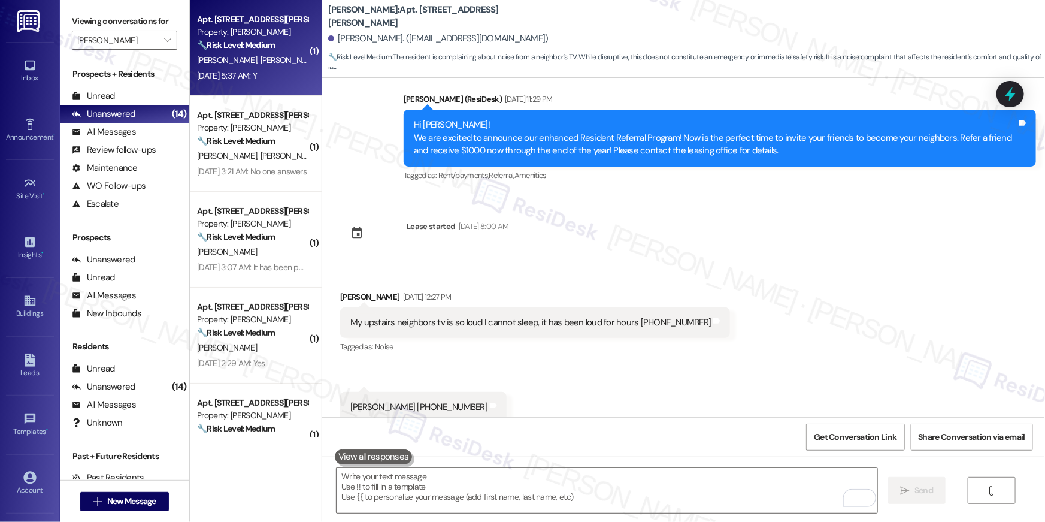
click at [261, 59] on span "K. Sterling" at bounding box center [291, 60] width 60 height 11
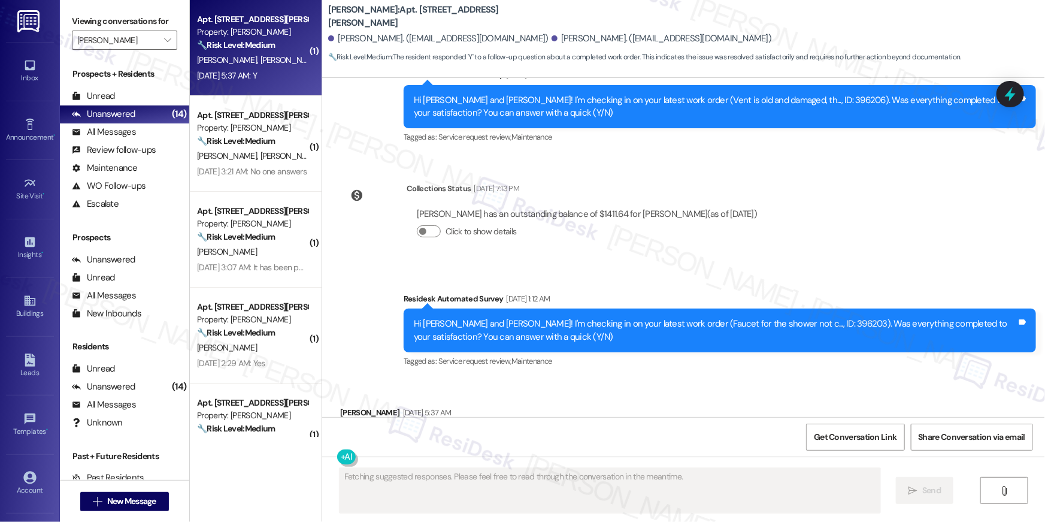
scroll to position [1555, 0]
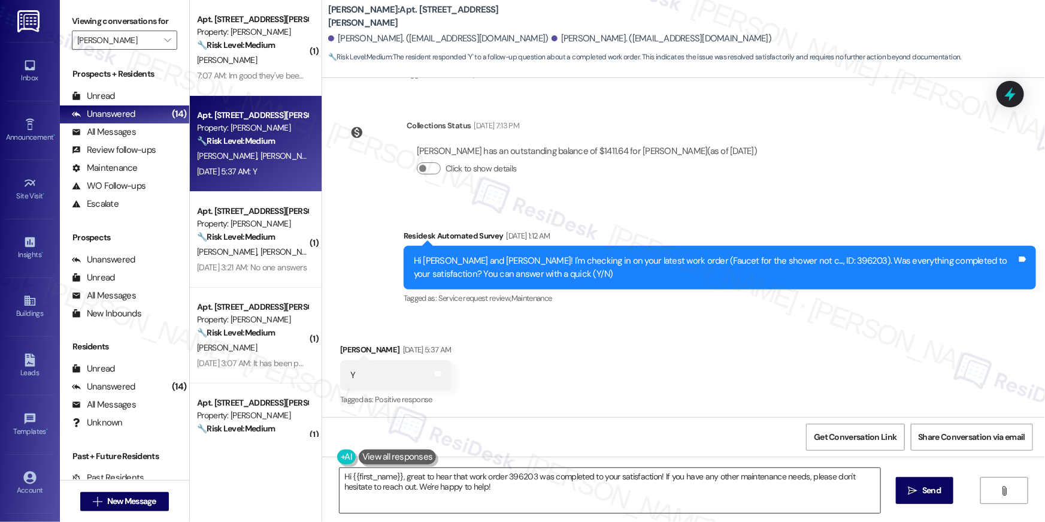
click at [561, 494] on textarea "Hi {{first_name}}, great to hear that work order 396203 was completed to your s…" at bounding box center [610, 490] width 541 height 45
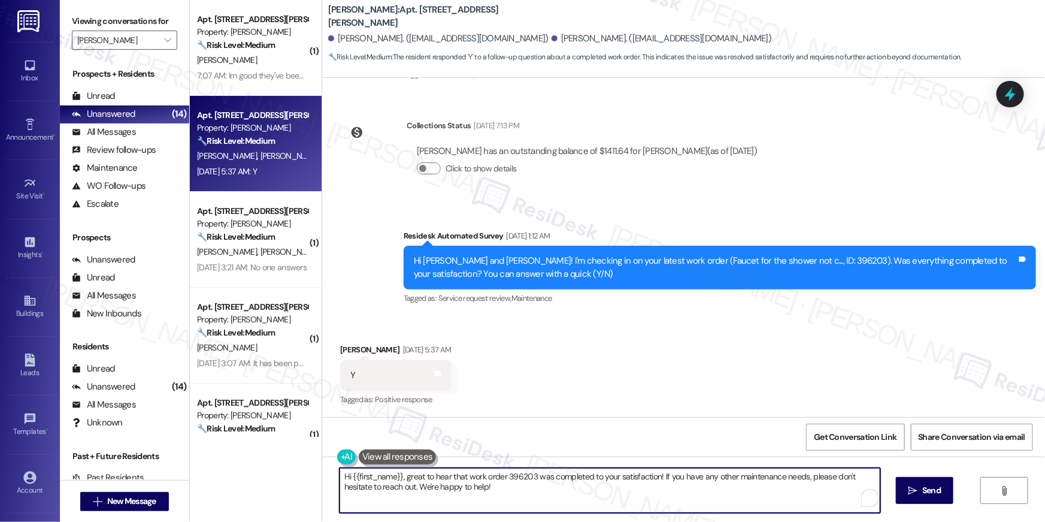
click at [561, 494] on textarea "Hi {{first_name}}, great to hear that work order 396203 was completed to your s…" at bounding box center [610, 490] width 541 height 45
paste textarea "I’m happy to hear your work order has been completed! If anything else comes up…"
type textarea "Hi {{first_name}}, I’m happy to hear your work order has been completed! If any…"
click at [933, 488] on span "Send" at bounding box center [923, 490] width 23 height 13
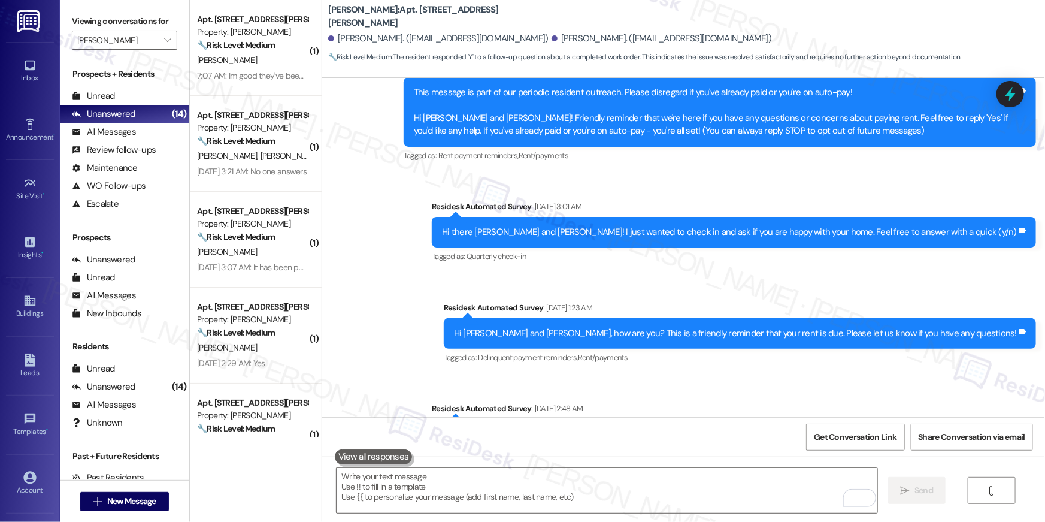
scroll to position [0, 0]
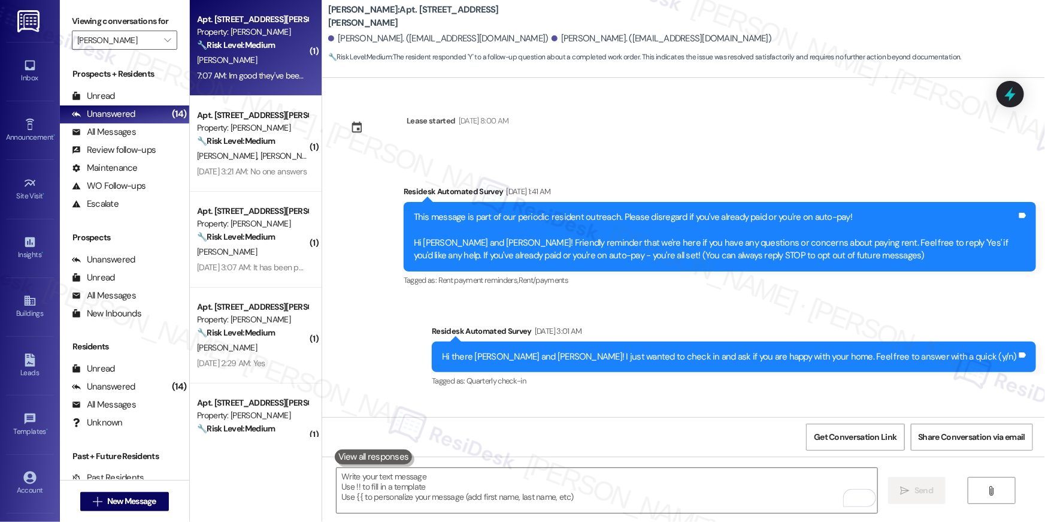
click at [233, 50] on div "🔧 Risk Level: Medium The resident initially reported a noise complaint. While d…" at bounding box center [252, 45] width 111 height 13
type textarea "Fetching suggested responses. Please feel free to read through the conversation…"
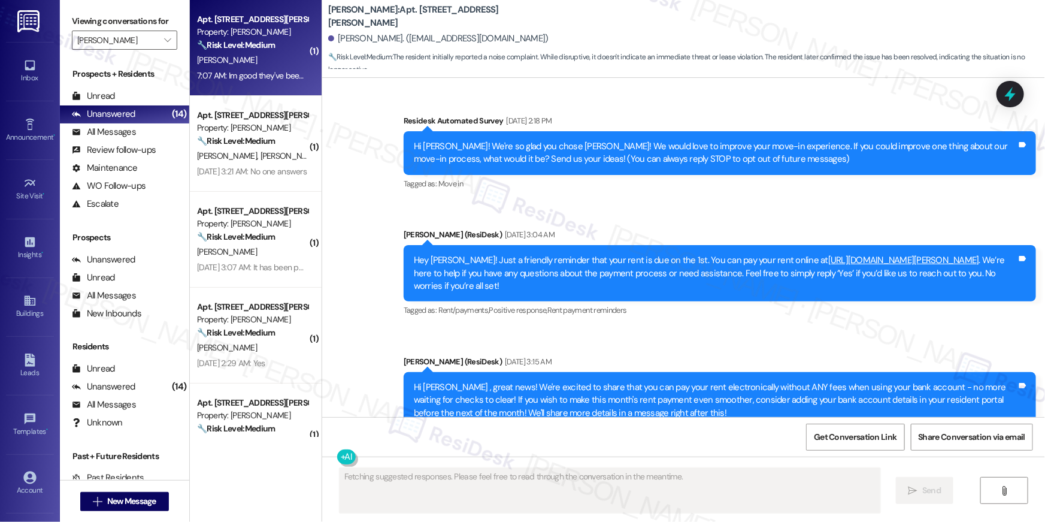
scroll to position [3233, 0]
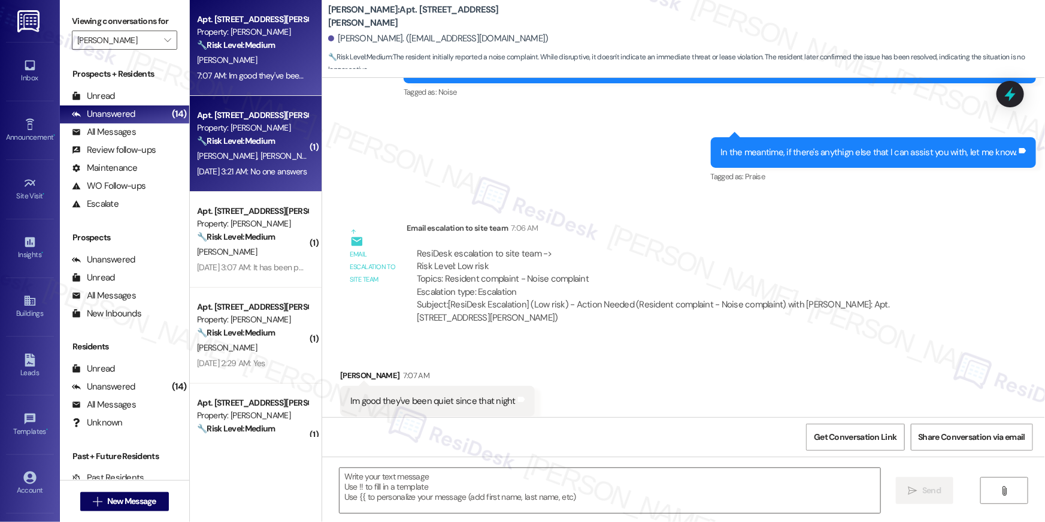
click at [264, 135] on strong "🔧 Risk Level: Medium" at bounding box center [236, 140] width 78 height 11
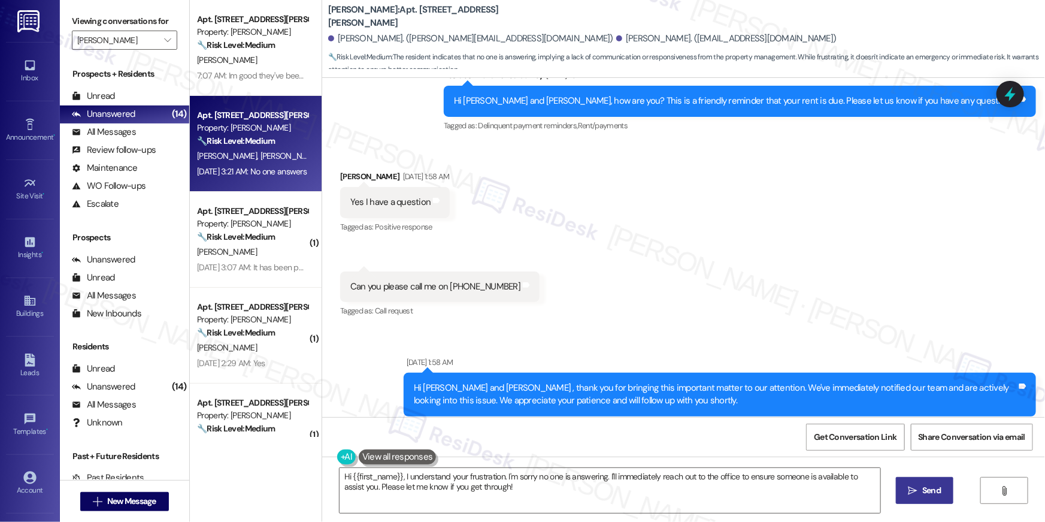
scroll to position [600, 0]
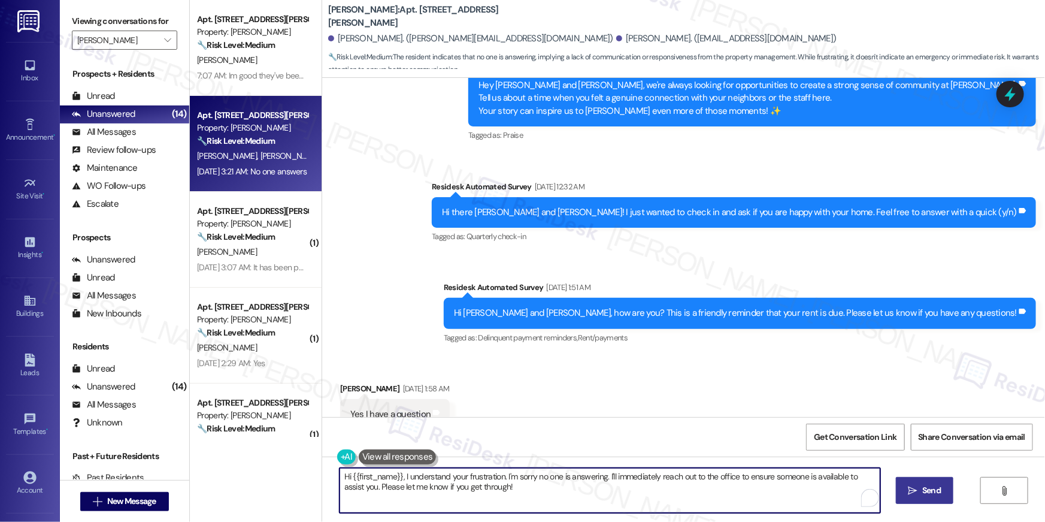
click at [527, 510] on textarea "Hi {{first_name}}, I understand your frustration. I'm sorry no one is answering…" at bounding box center [610, 490] width 541 height 45
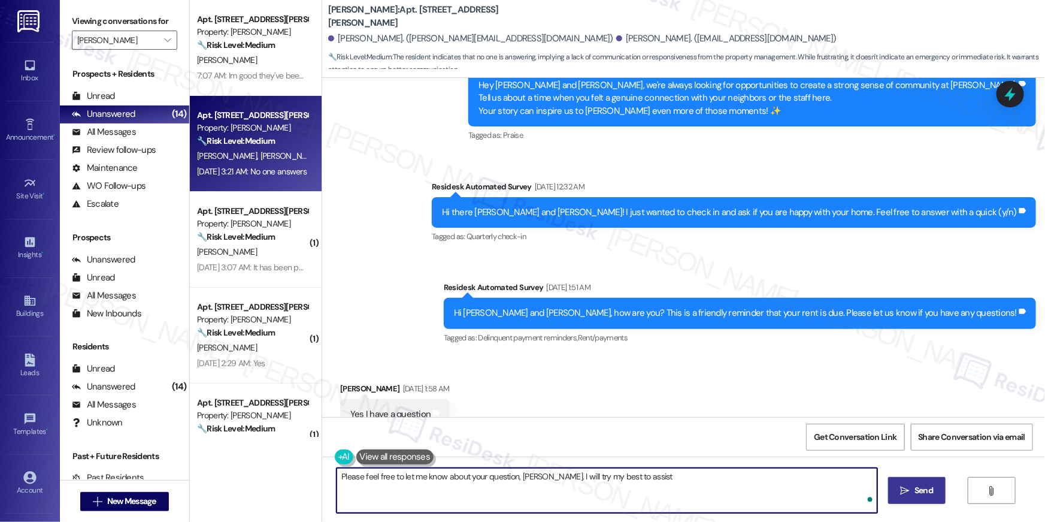
type textarea "Please feel free to let me know about your question, Anish. I will try my best …"
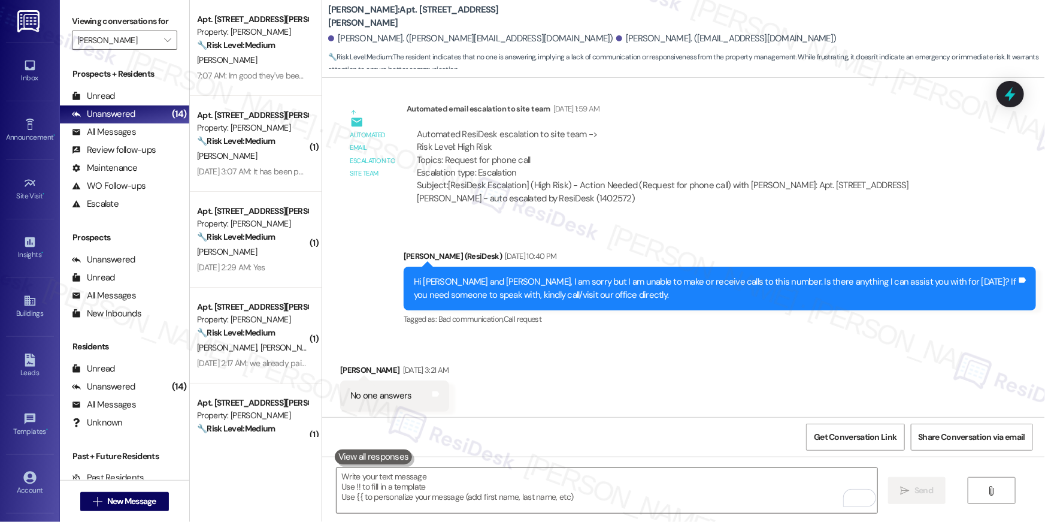
scroll to position [1445, 0]
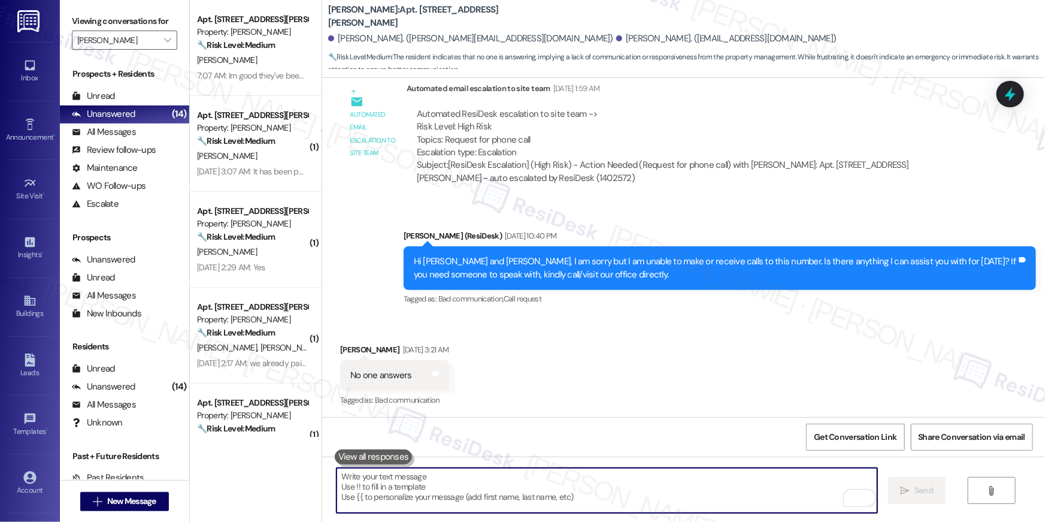
click at [250, 145] on strong "🔧 Risk Level: Medium" at bounding box center [236, 140] width 78 height 11
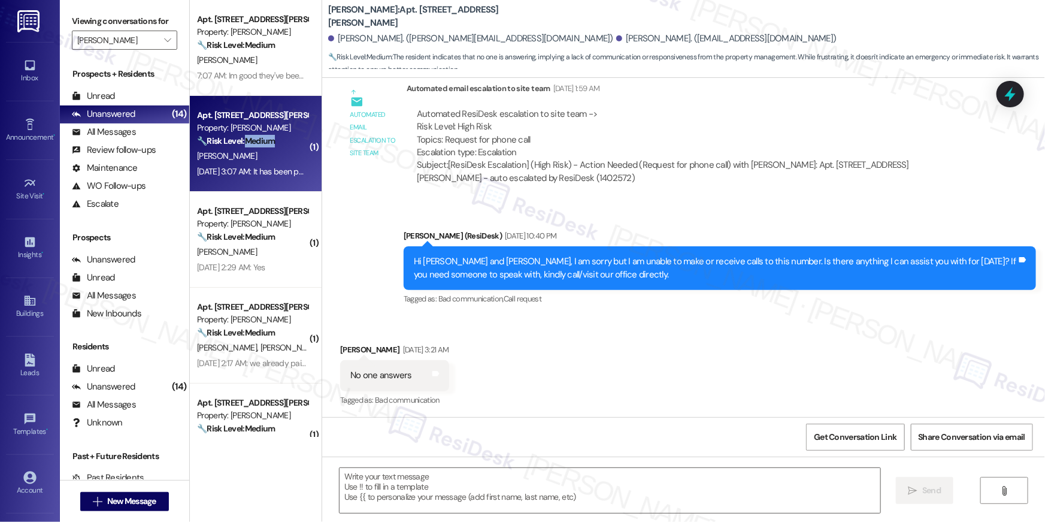
type textarea "Fetching suggested responses. Please feel free to read through the conversation…"
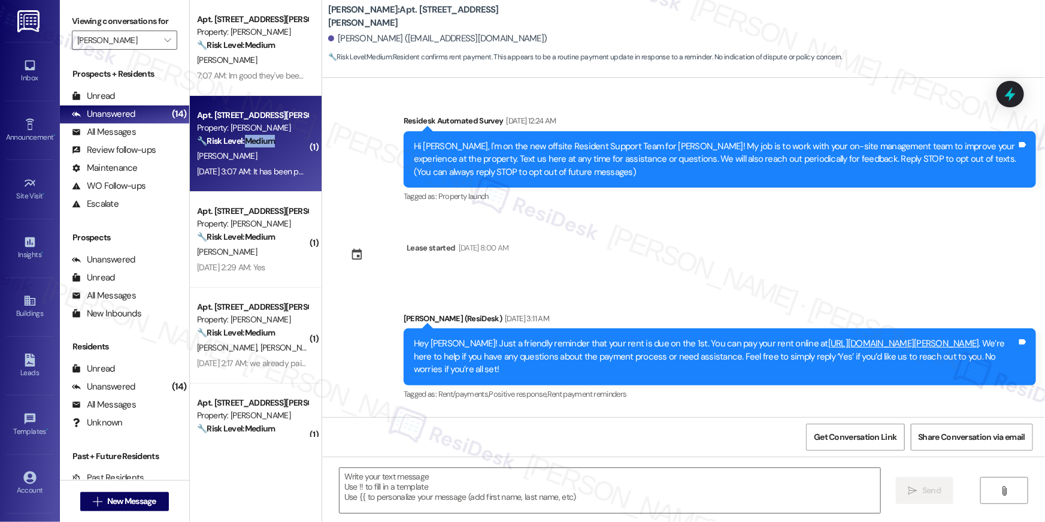
scroll to position [4491, 0]
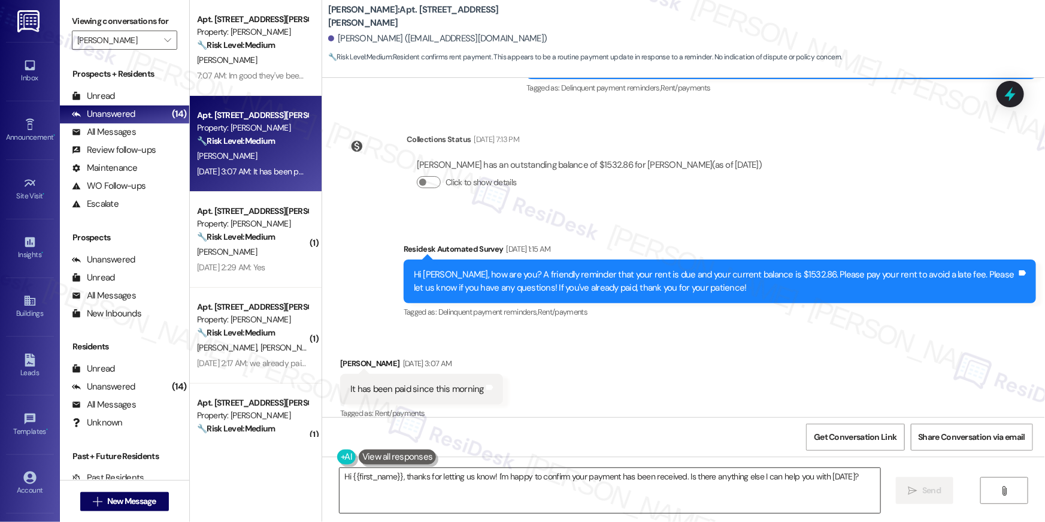
click at [598, 476] on textarea "Hi {{first_name}}, thanks for letting us know! I'm happy to confirm your paymen…" at bounding box center [610, 490] width 541 height 45
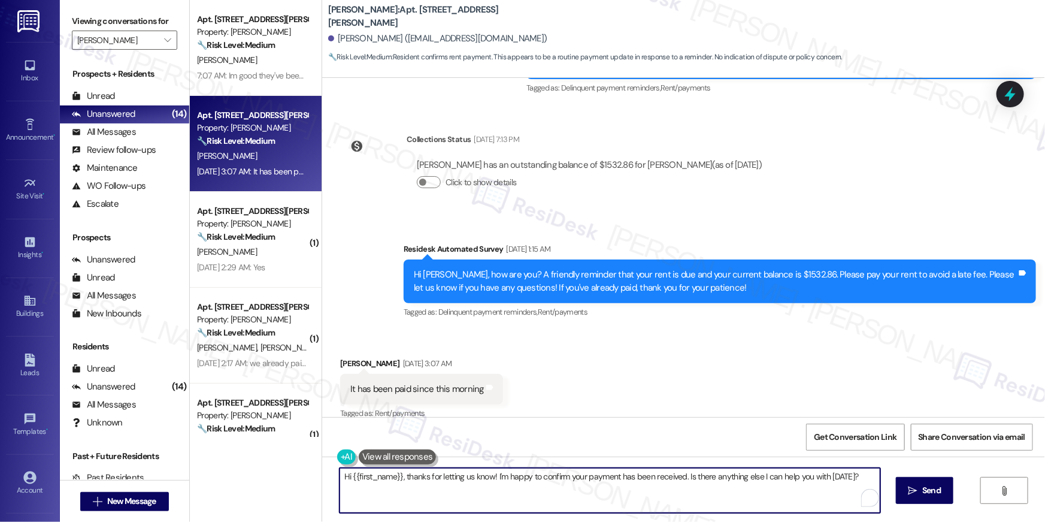
click at [592, 492] on textarea "Hi {{first_name}}, thanks for letting us know! I'm happy to confirm your paymen…" at bounding box center [610, 490] width 541 height 45
paste textarea "Hi {{first_name}}, I’m happy to hear your work order has been completed! If any…"
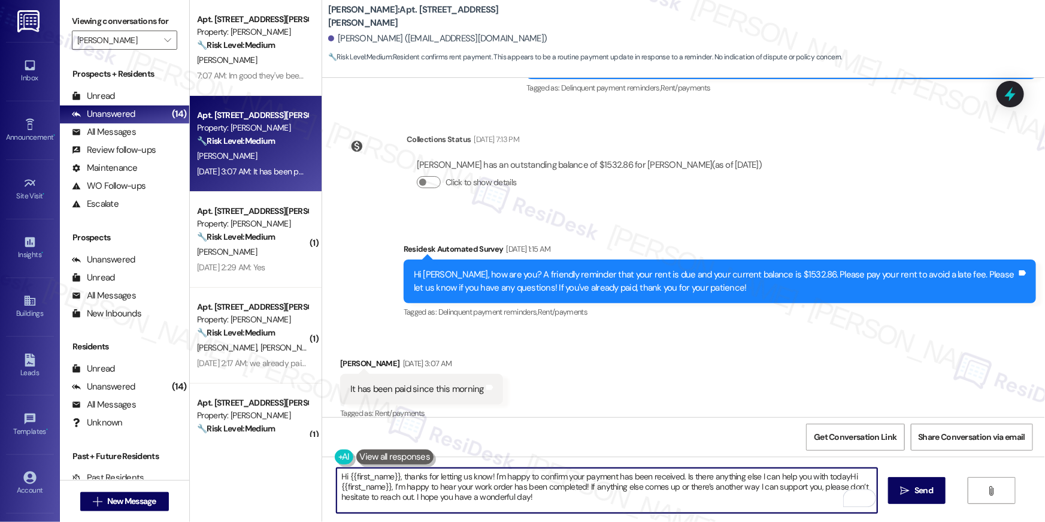
paste textarea "To enrich screen reader interactions, please activate Accessibility in Grammarl…"
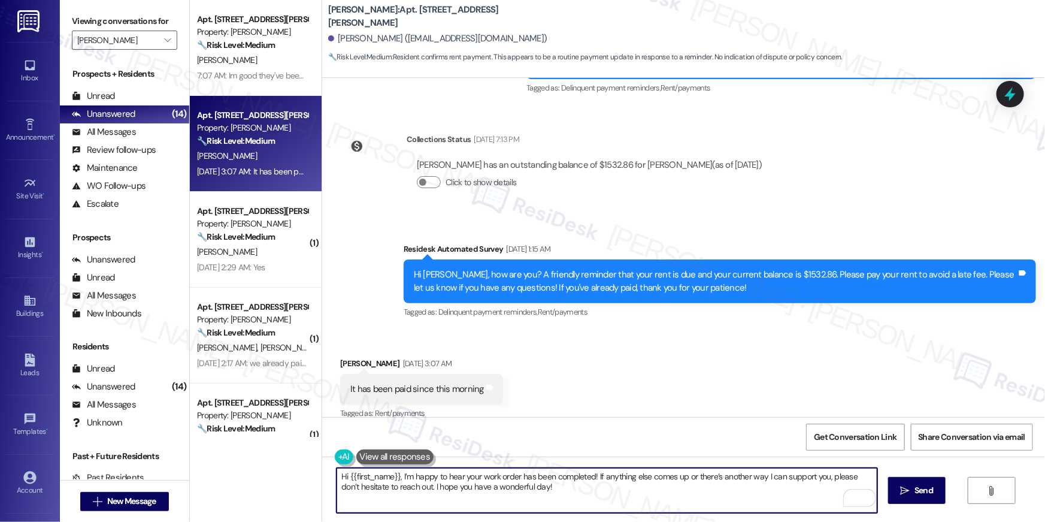
click at [653, 493] on textarea "Hi {{first_name}}, I’m happy to hear your work order has been completed! If any…" at bounding box center [607, 490] width 541 height 45
paste textarea "Thank you so much for your rent payment, {{first_name}}. We really appreciate i…"
type textarea "Thank you so much for your rent payment, {{first_name}}. We really appreciate i…"
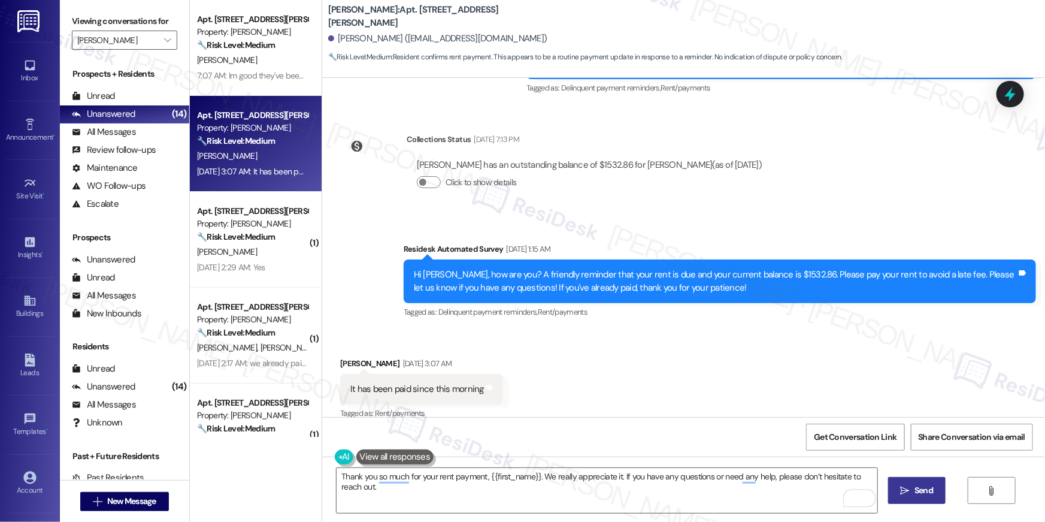
click at [924, 500] on button " Send" at bounding box center [917, 490] width 58 height 27
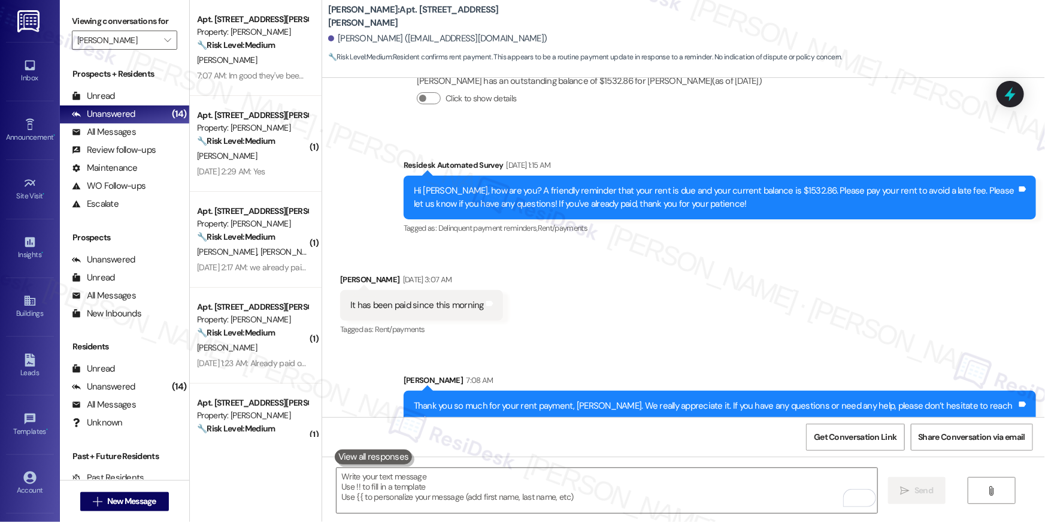
scroll to position [4123, 0]
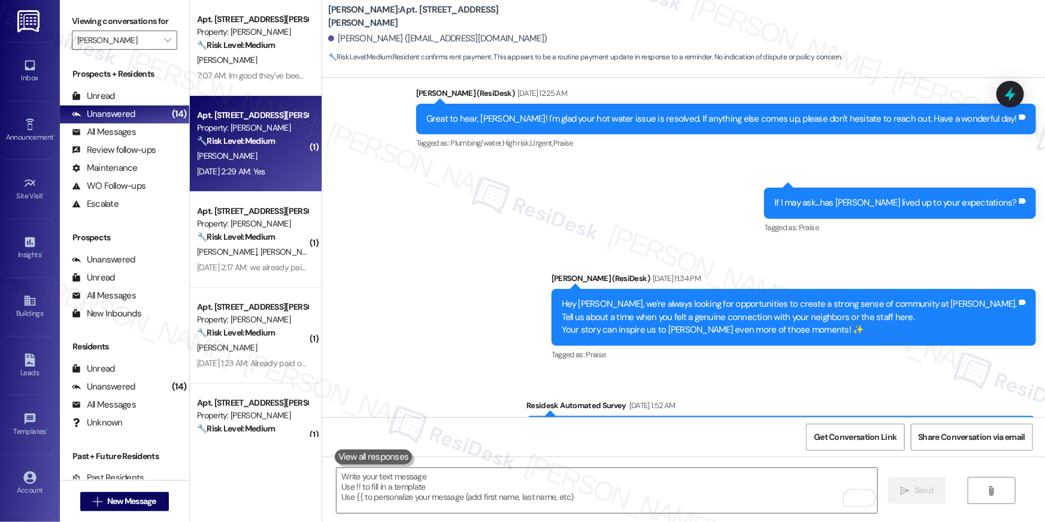
click at [283, 159] on div "W. Brown" at bounding box center [252, 156] width 113 height 15
type textarea "Fetching suggested responses. Please feel free to read through the conversation…"
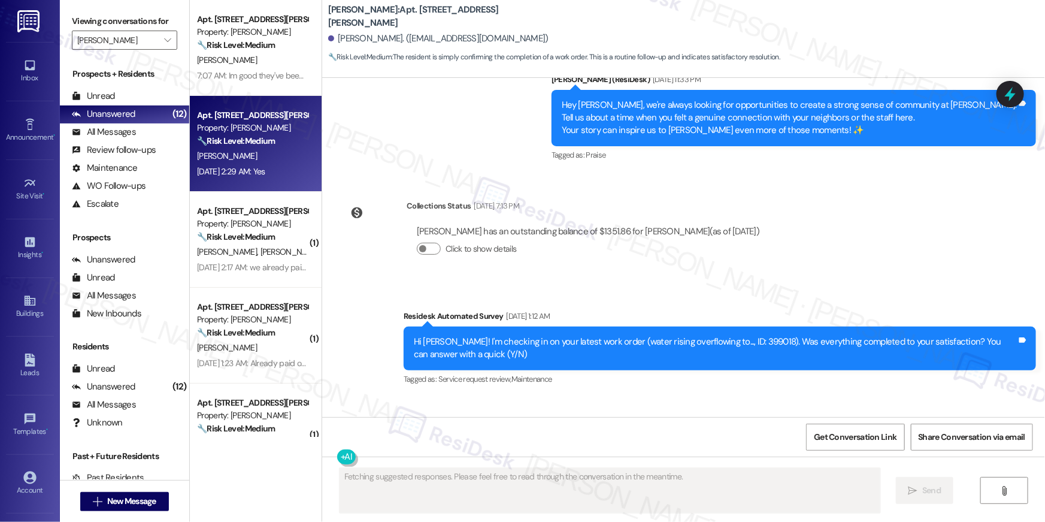
scroll to position [1612, 0]
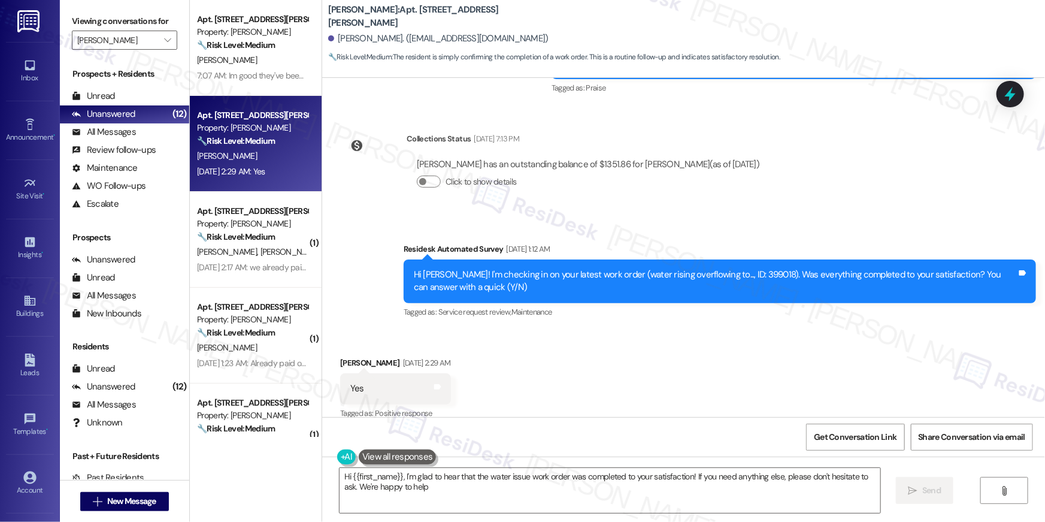
type textarea "Hi {{first_name}}, I'm glad to hear that the water issue work order was complet…"
click at [677, 508] on textarea "Hi {{first_name}}, I'm glad to hear that the water issue work order was complet…" at bounding box center [610, 490] width 541 height 45
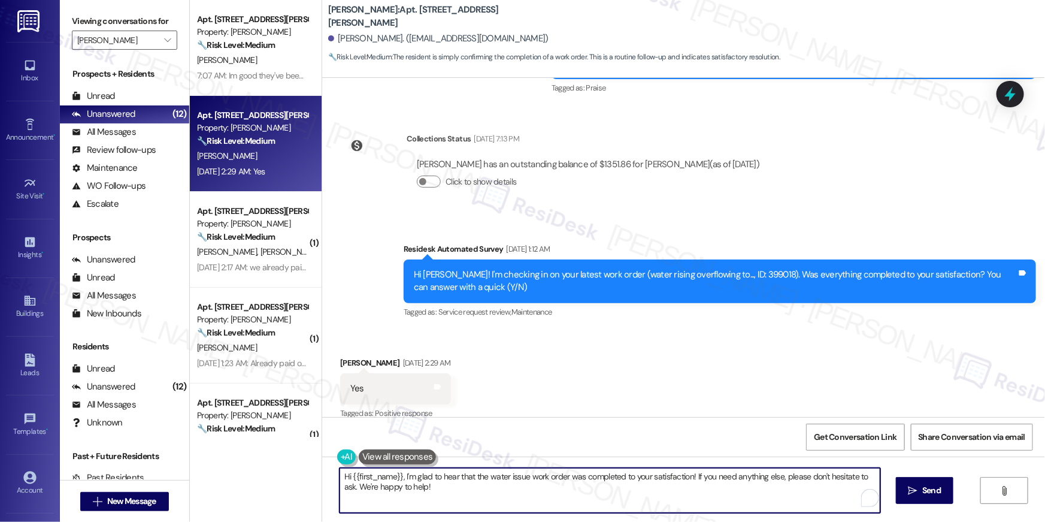
click at [922, 487] on span "Send" at bounding box center [931, 490] width 19 height 13
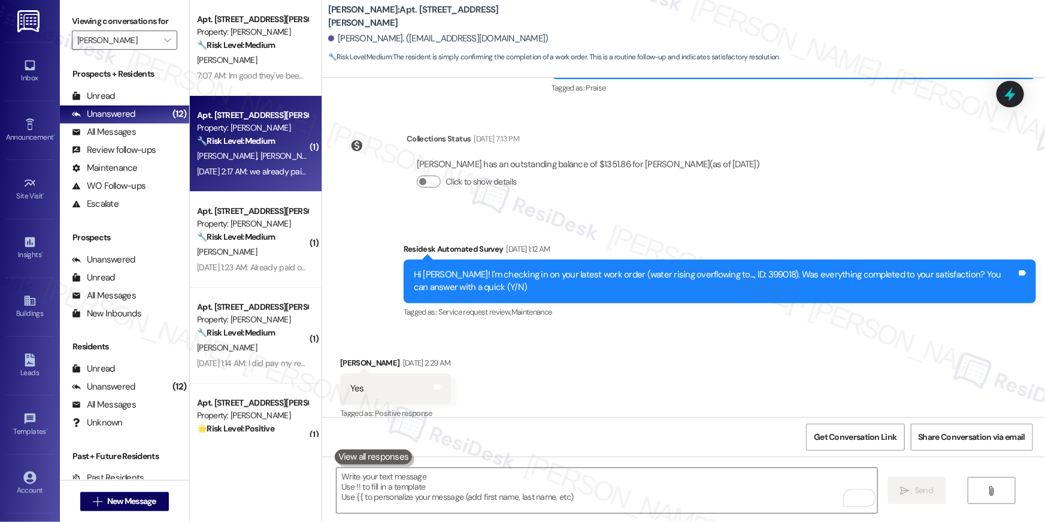
click at [233, 168] on div "Sep 06, 2025 at 2:17 AM: we already paid , bring the washer. Sep 06, 2025 at 2:…" at bounding box center [284, 171] width 174 height 11
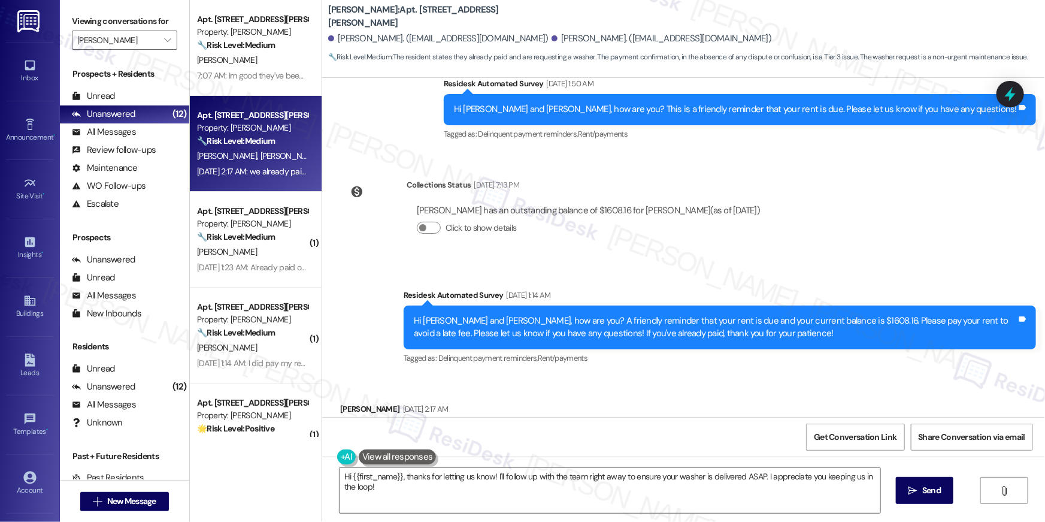
scroll to position [1588, 0]
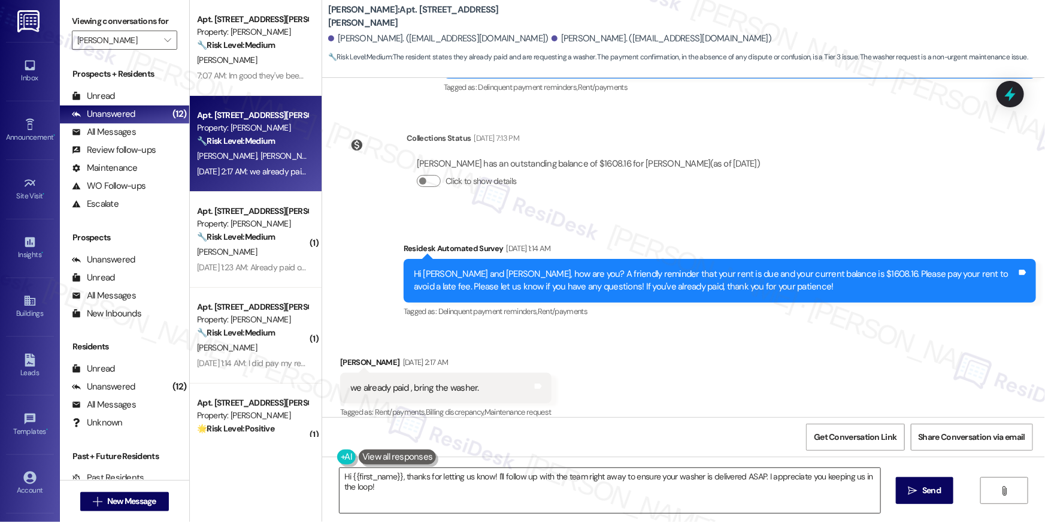
click at [653, 494] on textarea "Hi {{first_name}}, thanks for letting us know! I'll follow up with the team rig…" at bounding box center [610, 490] width 541 height 45
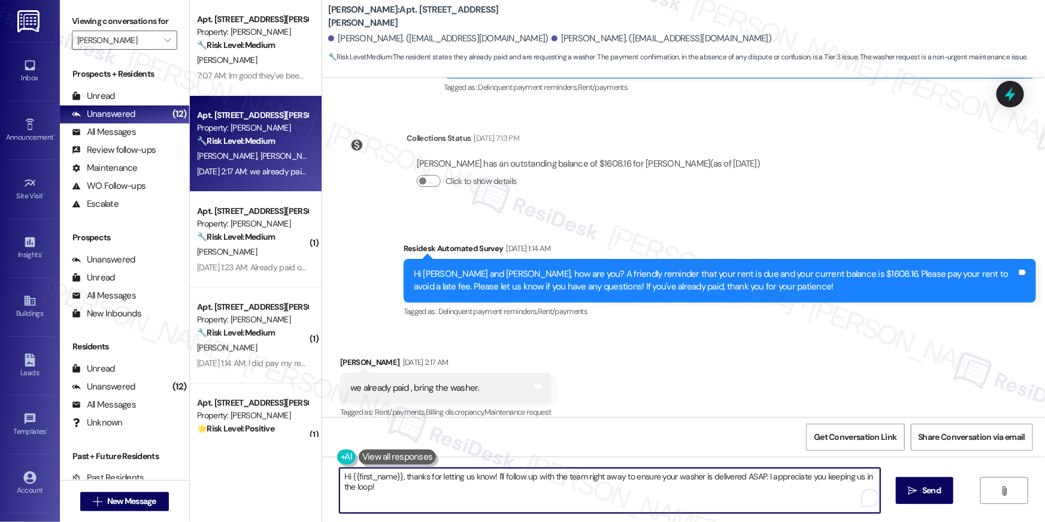
click at [653, 494] on textarea "Hi {{first_name}}, thanks for letting us know! I'll follow up with the team rig…" at bounding box center [610, 490] width 541 height 45
paste textarea "Thank you so much for your rent payment, {{first_name}}. We really appreciate i…"
type textarea "Thank you so much for your rent payment, {{first_name}}. We really appreciate i…"
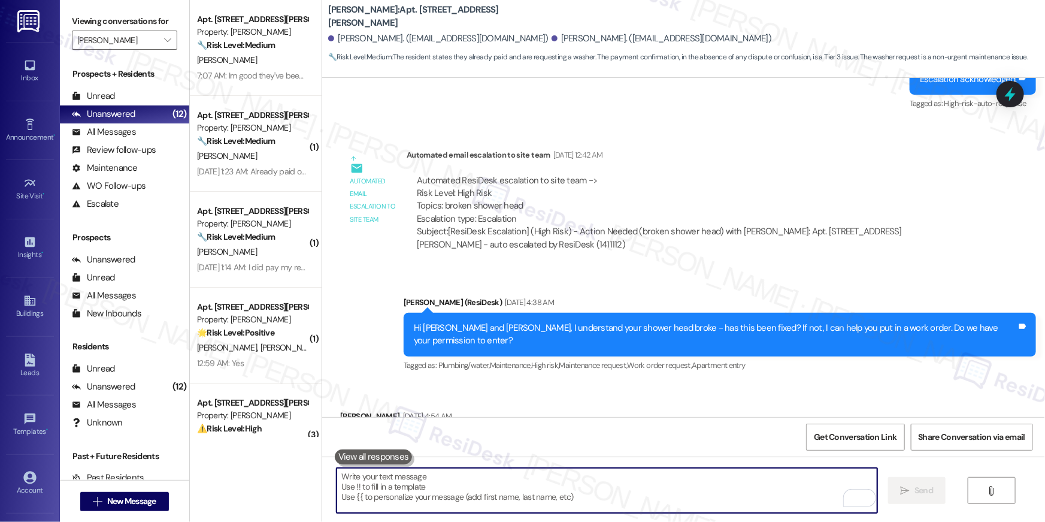
scroll to position [363, 0]
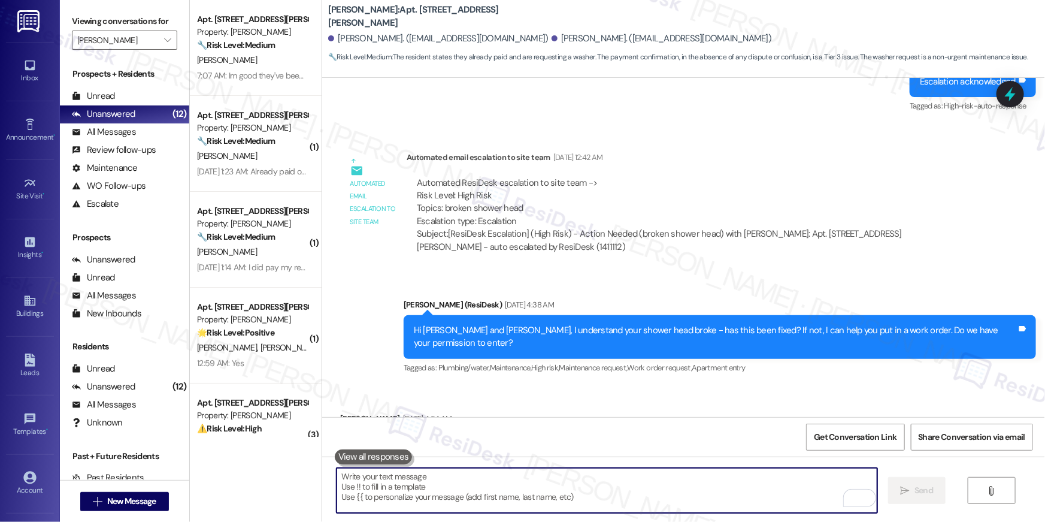
click at [449, 488] on textarea "To enrich screen reader interactions, please activate Accessibility in Grammarl…" at bounding box center [607, 490] width 541 height 45
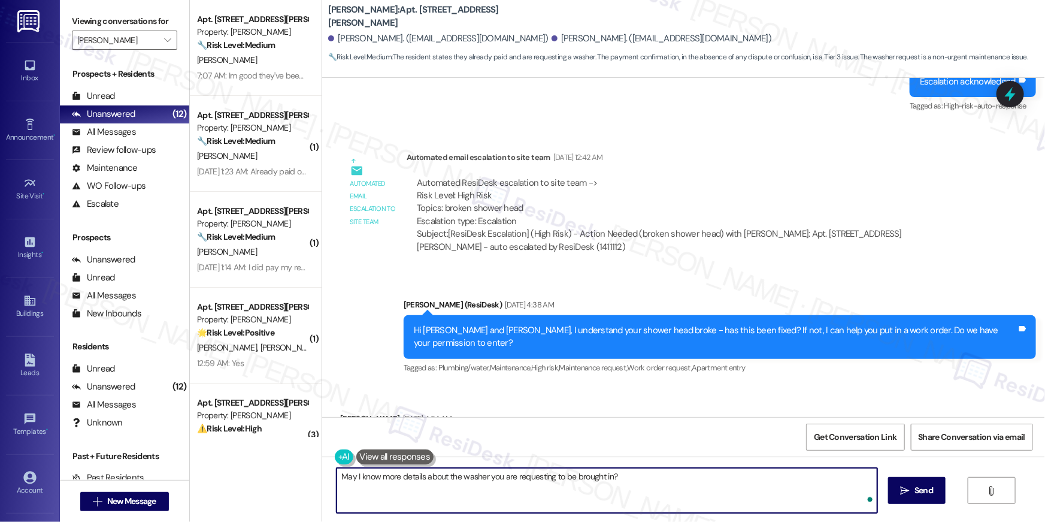
type textarea "May I know more details about the washer you are requesting to be brought in?"
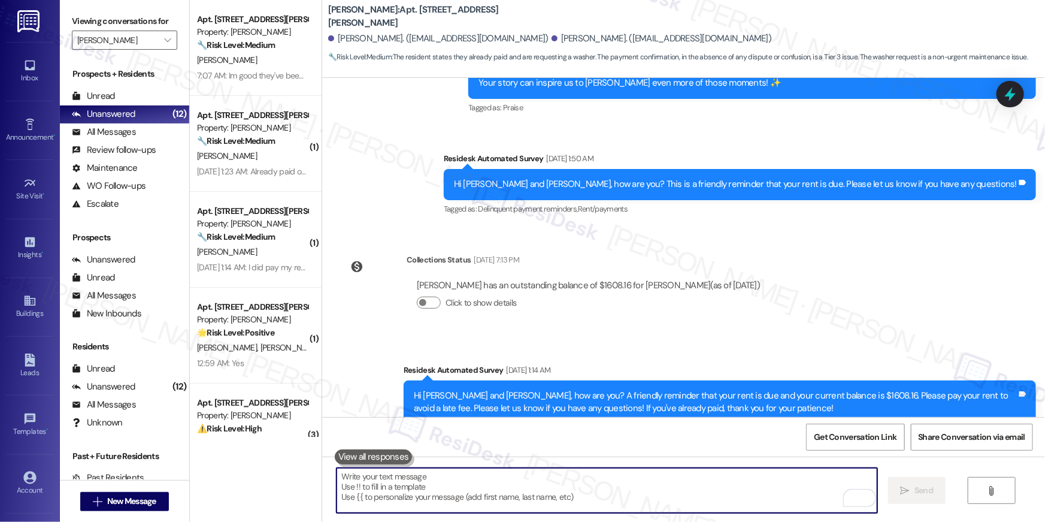
scroll to position [1487, 0]
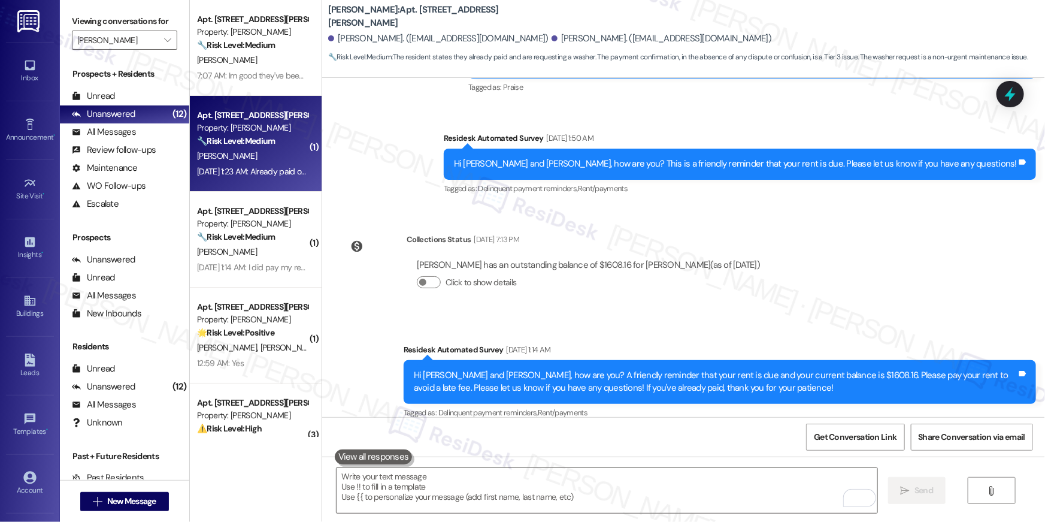
click at [259, 157] on div "M. Garland" at bounding box center [252, 156] width 113 height 15
type textarea "Fetching suggested responses. Please feel free to read through the conversation…"
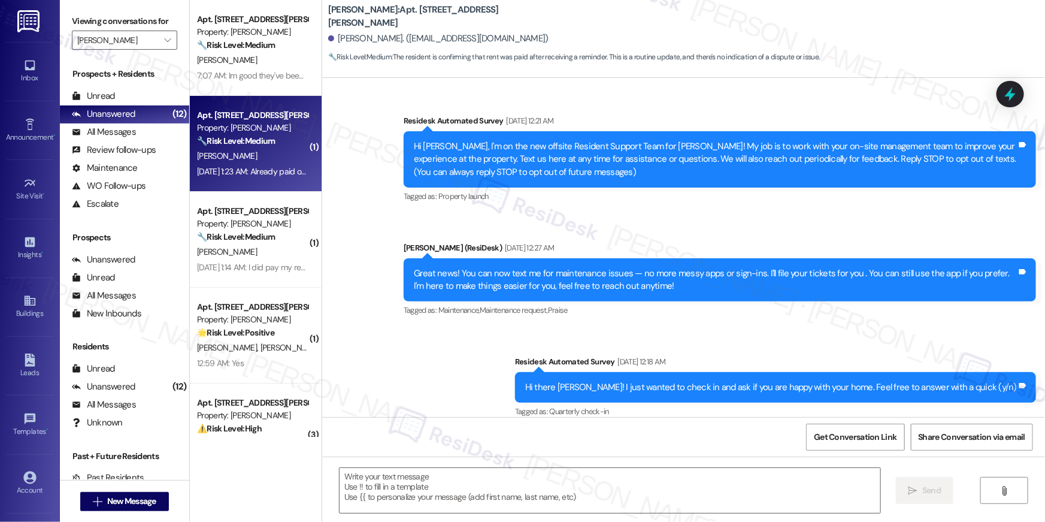
scroll to position [4183, 0]
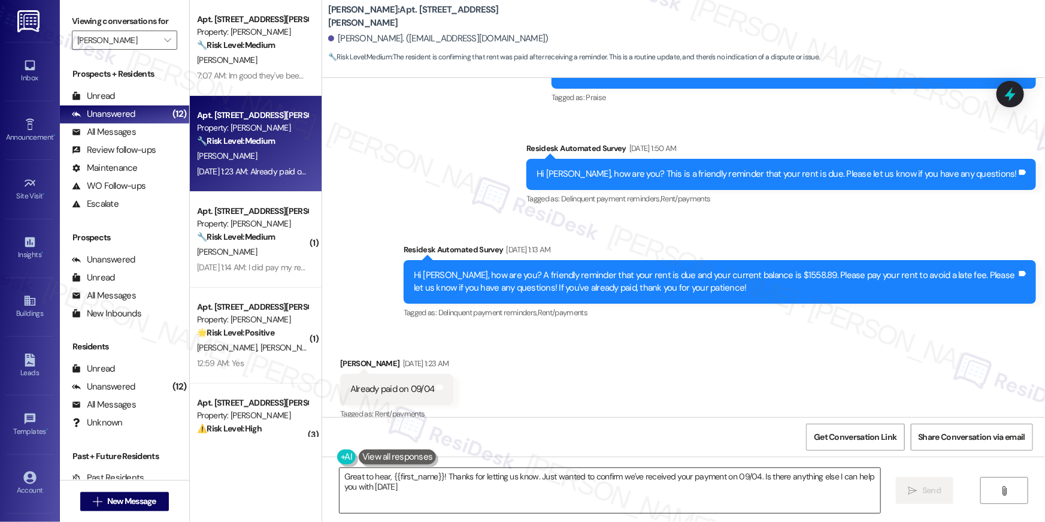
type textarea "Great to hear, {{first_name}}! Thanks for letting us know. Just wanted to confi…"
click at [697, 492] on textarea "Great to hear, {{first_name}}! Thanks for letting us know. Just wanted to confi…" at bounding box center [610, 490] width 541 height 45
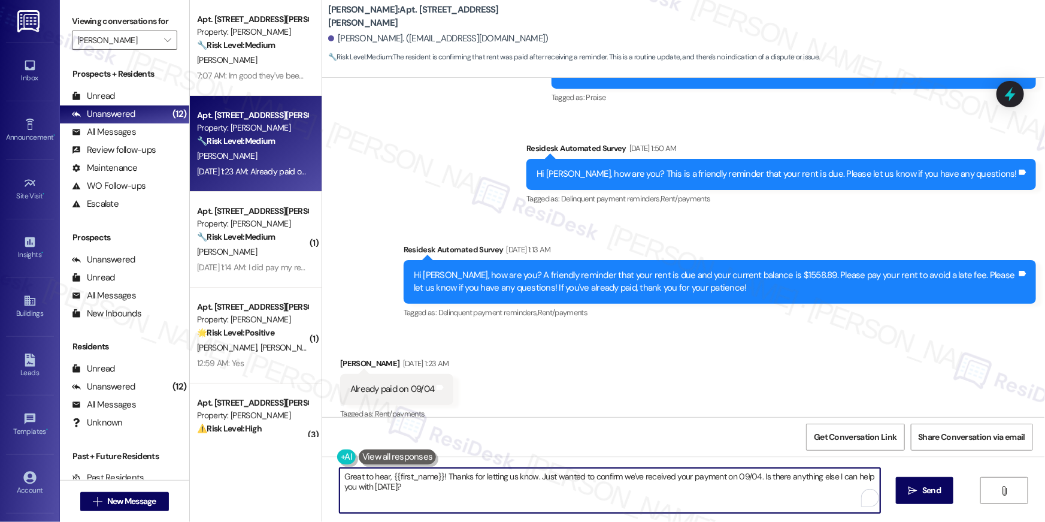
click at [697, 492] on textarea "Great to hear, {{first_name}}! Thanks for letting us know. Just wanted to confi…" at bounding box center [610, 490] width 541 height 45
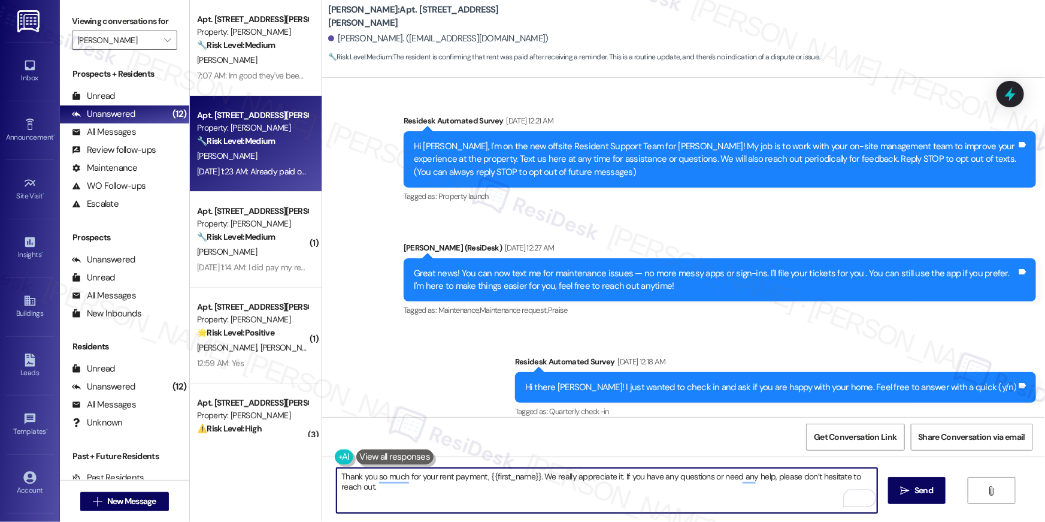
scroll to position [4183, 0]
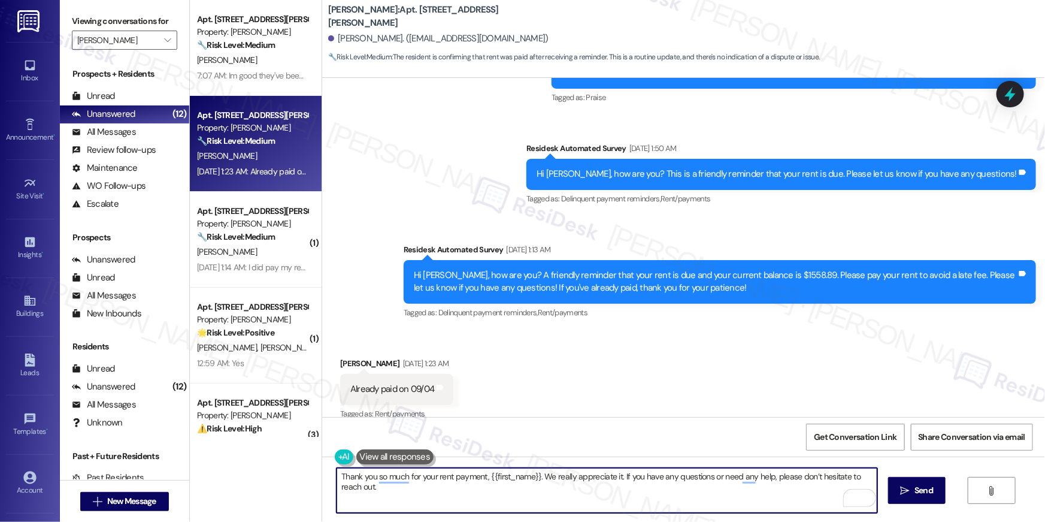
click at [709, 503] on textarea "Thank you so much for your rent payment, {{first_name}}. We really appreciate i…" at bounding box center [607, 490] width 541 height 45
type textarea "Thank you so much for your rent payment, {{first_name}}. We really appreciate i…"
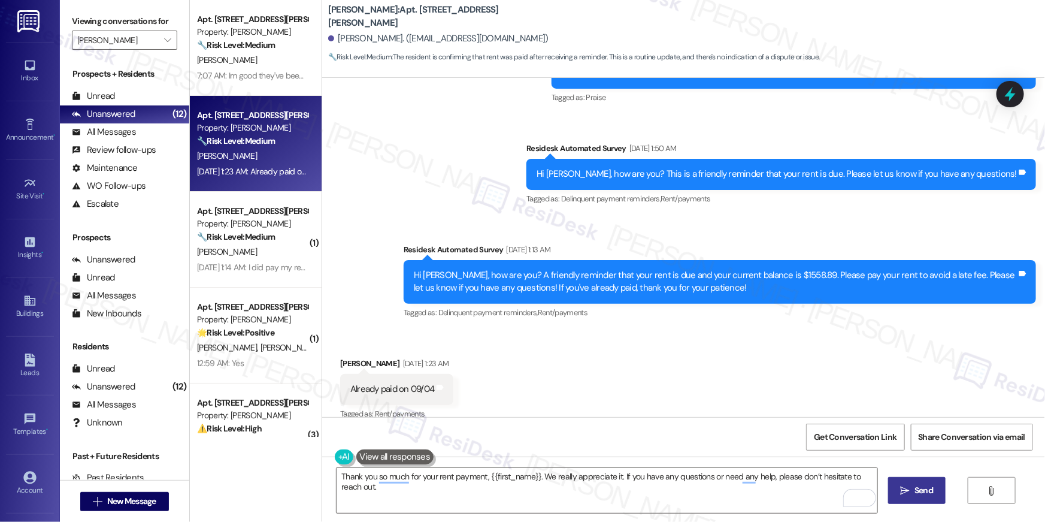
click at [907, 495] on span " Send" at bounding box center [917, 490] width 38 height 13
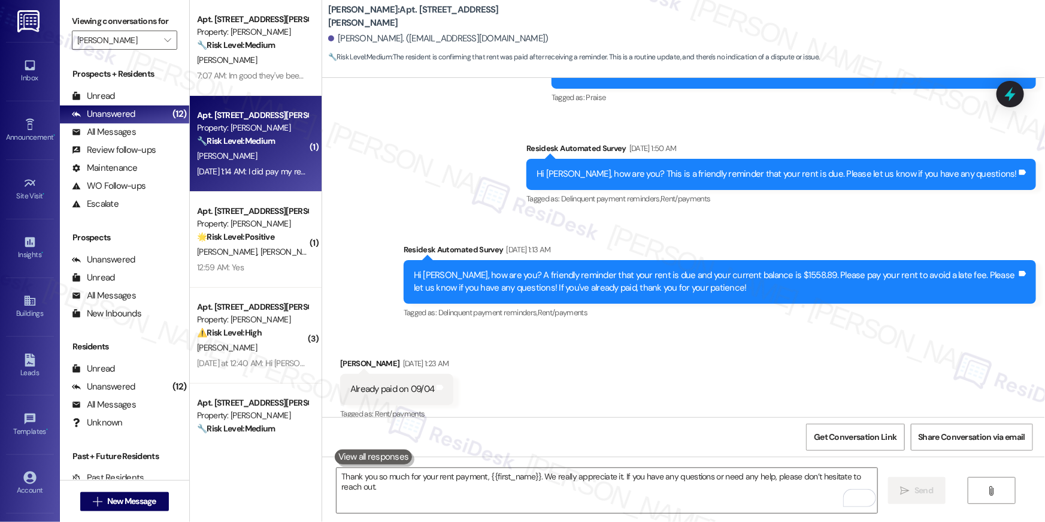
click at [236, 136] on strong "🔧 Risk Level: Medium" at bounding box center [236, 140] width 78 height 11
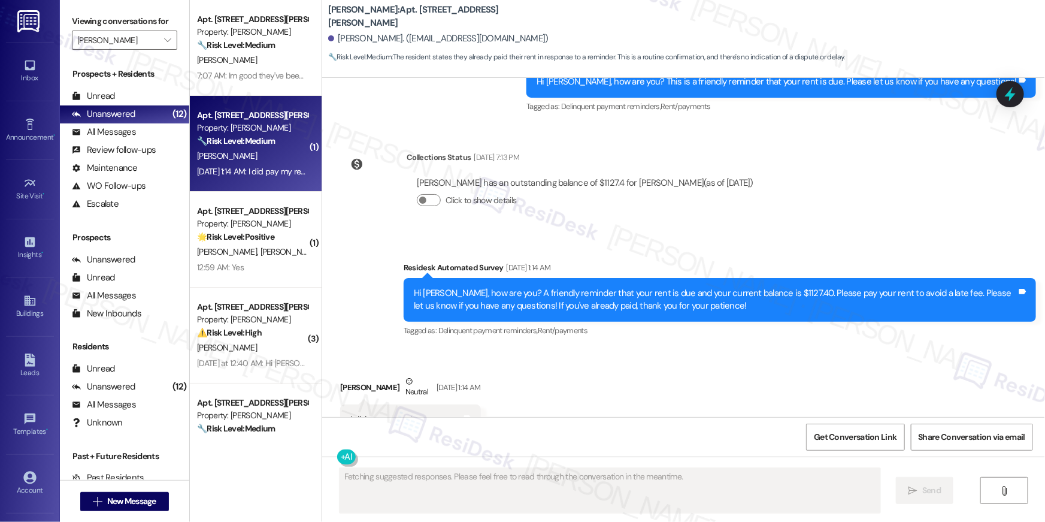
scroll to position [1545, 0]
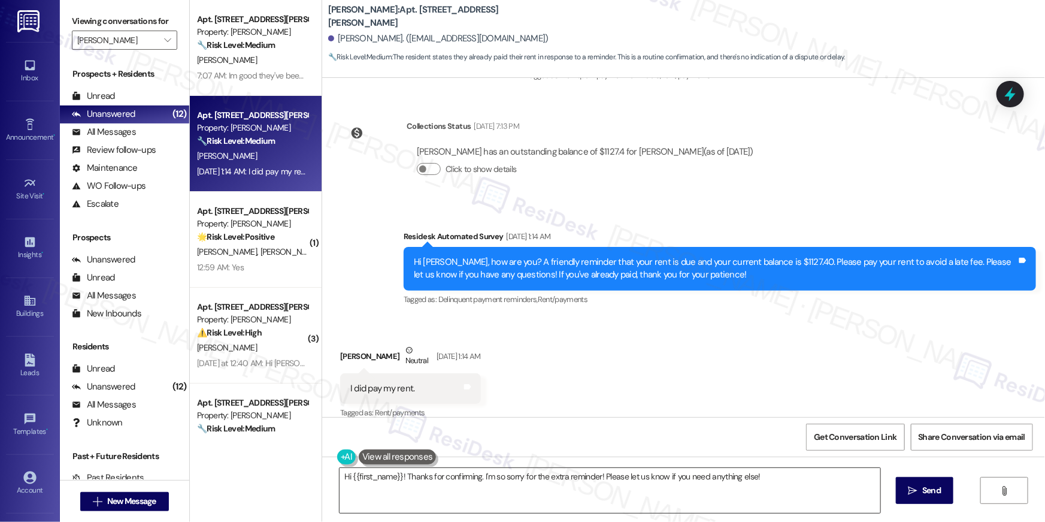
click at [553, 491] on textarea "Hi {{first_name}}! Thanks for confirming. I'm so sorry for the extra reminder! …" at bounding box center [610, 490] width 541 height 45
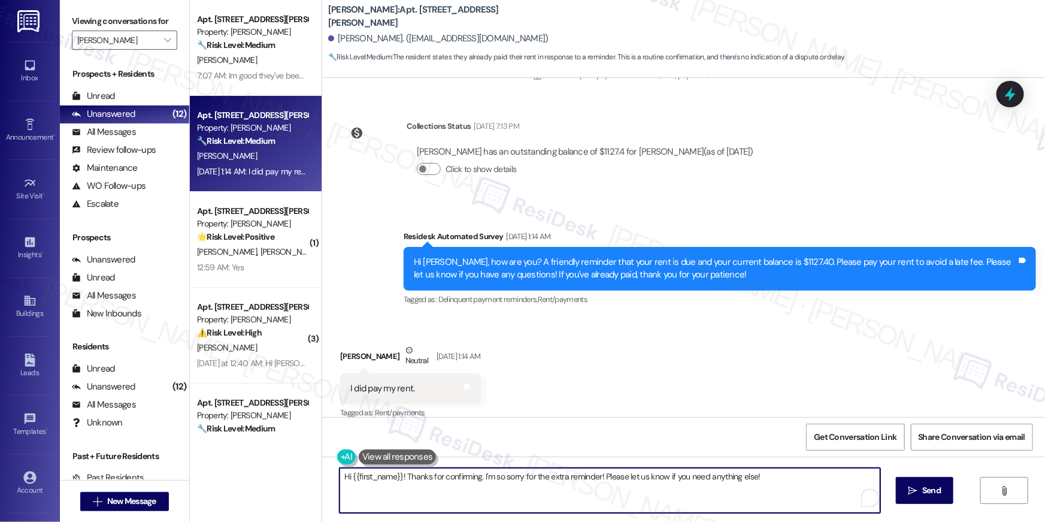
click at [553, 491] on textarea "Hi {{first_name}}! Thanks for confirming. I'm so sorry for the extra reminder! …" at bounding box center [610, 490] width 541 height 45
paste textarea "Thank you so much for your rent payment, {{first_name}}. We really appreciate i…"
type textarea "Thank you so much for your rent payment, {{first_name}}. We really appreciate i…"
click at [929, 476] on div "Thank you so much for your rent payment, {{first_name}}. We really appreciate i…" at bounding box center [683, 501] width 723 height 90
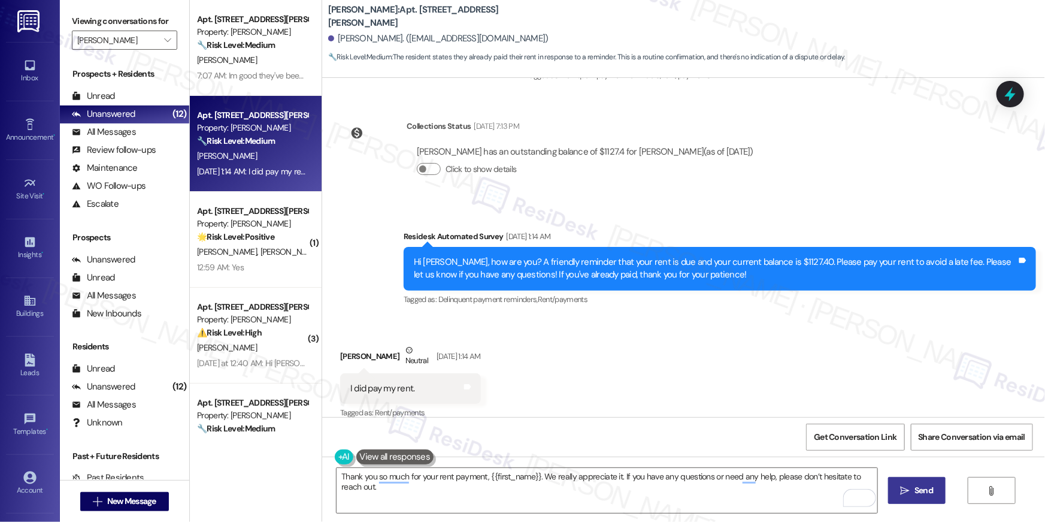
click at [923, 483] on button " Send" at bounding box center [917, 490] width 58 height 27
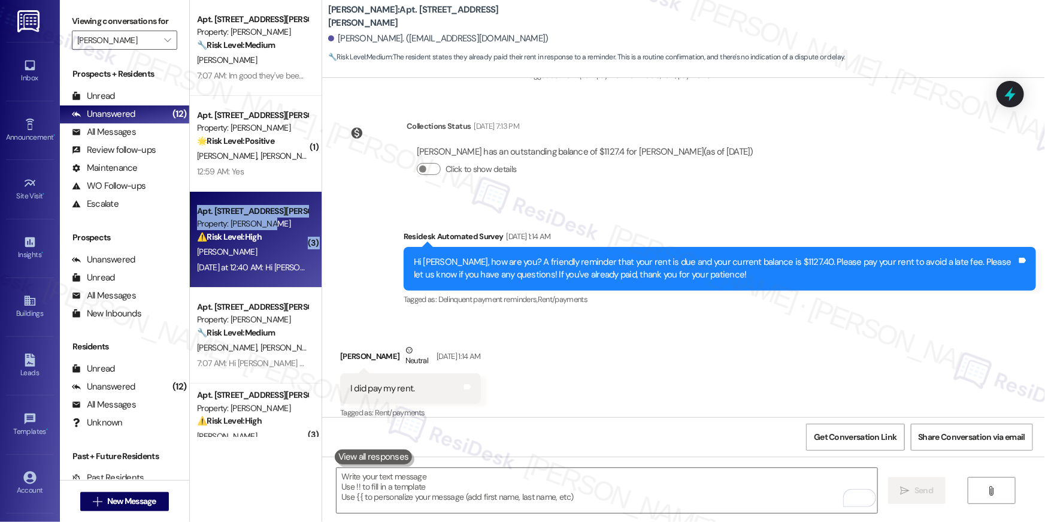
drag, startPoint x: 257, startPoint y: 176, endPoint x: 264, endPoint y: 226, distance: 50.7
click at [264, 226] on div "Property: [PERSON_NAME]" at bounding box center [252, 223] width 111 height 13
type textarea "Fetching suggested responses. Please feel free to read through the conversation…"
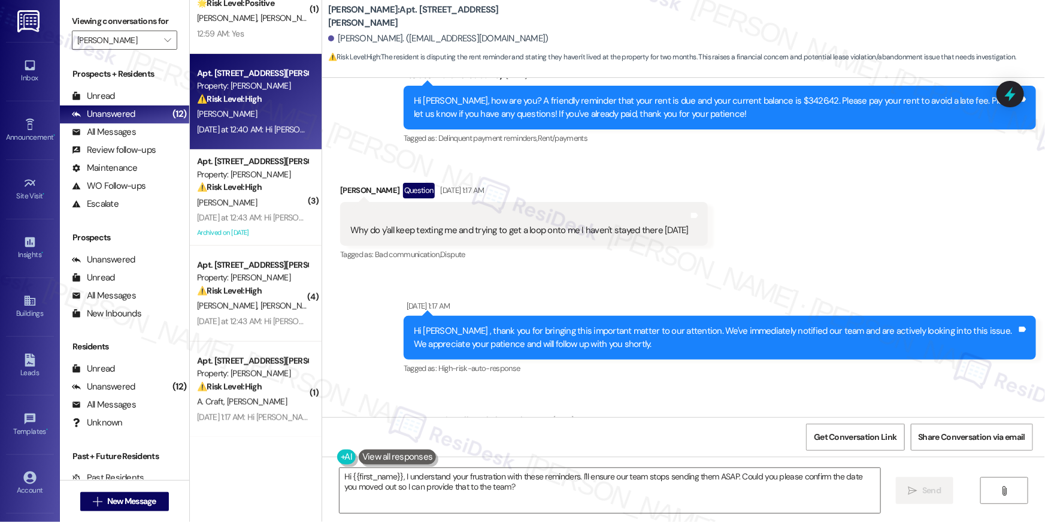
scroll to position [11439, 0]
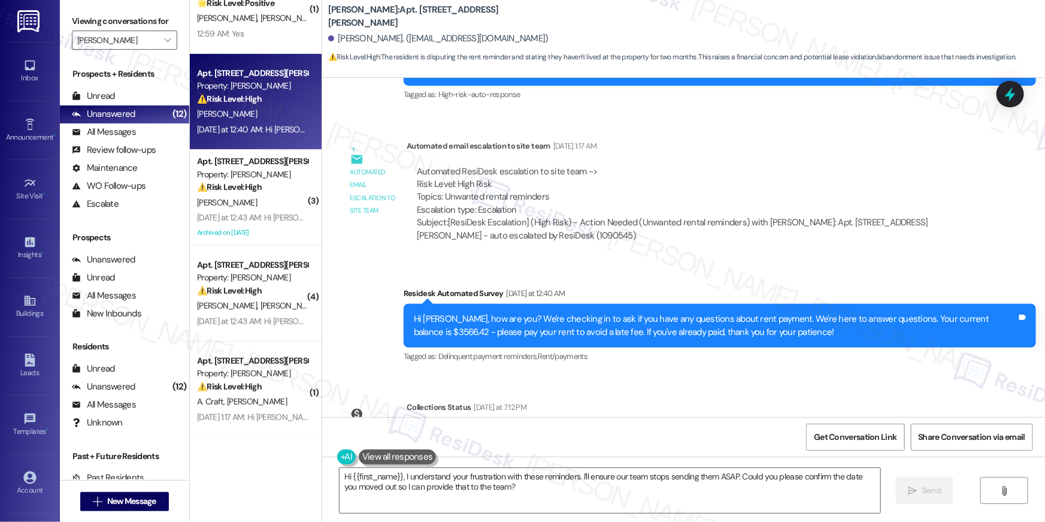
click at [518, 521] on div "Hi {{first_name}}, I understand your frustration with these reminders. I'll ens…" at bounding box center [683, 501] width 723 height 90
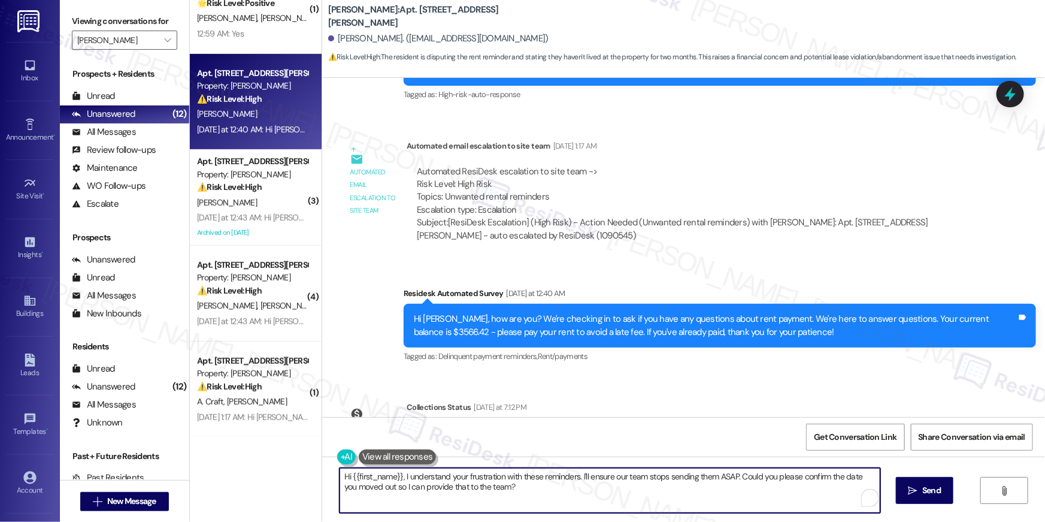
drag, startPoint x: 537, startPoint y: 494, endPoint x: 544, endPoint y: 494, distance: 6.6
click at [537, 494] on textarea "Hi {{first_name}}, I understand your frustration with these reminders. I'll ens…" at bounding box center [610, 490] width 541 height 45
drag, startPoint x: 589, startPoint y: 497, endPoint x: 576, endPoint y: 474, distance: 26.3
click at [576, 474] on textarea "Hi {{first_name}}, I understand your frustration with these reminders. I'll ens…" at bounding box center [610, 490] width 541 height 45
type textarea "Hi {{first_name}}, I understand your frustration with these reminders. I've esc…"
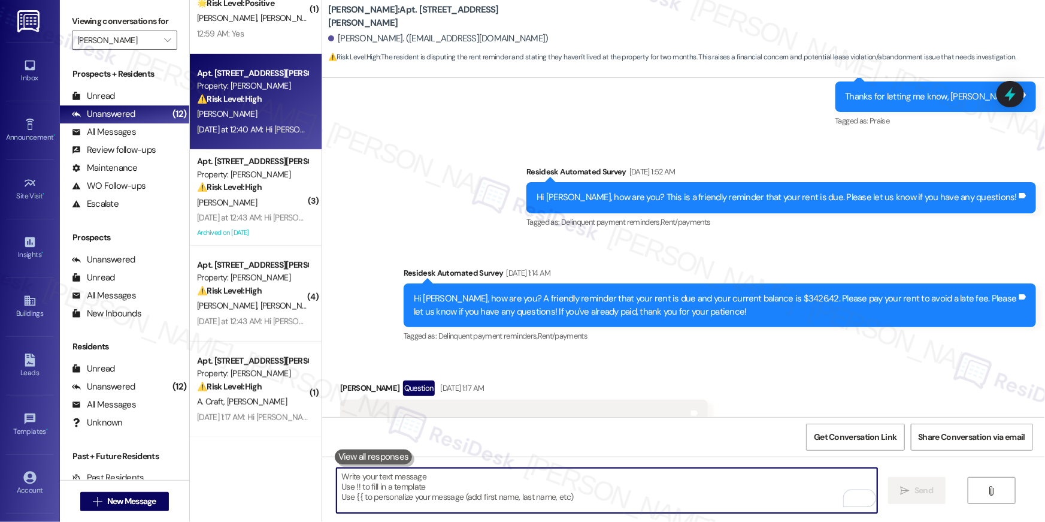
scroll to position [10952, 0]
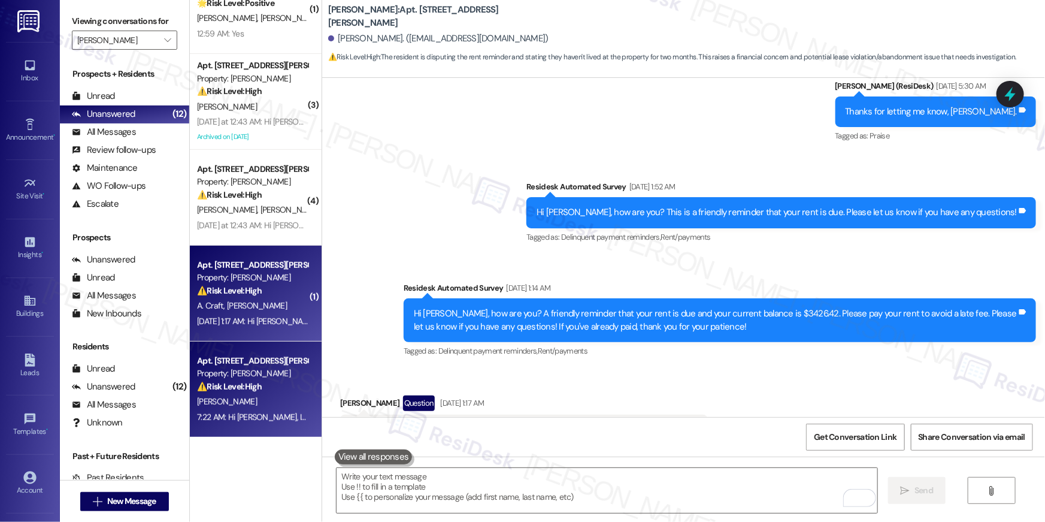
click at [255, 319] on div "[DATE] 1:17 AM: Hi [PERSON_NAME] and [PERSON_NAME] , thank you for bringing thi…" at bounding box center [643, 321] width 892 height 11
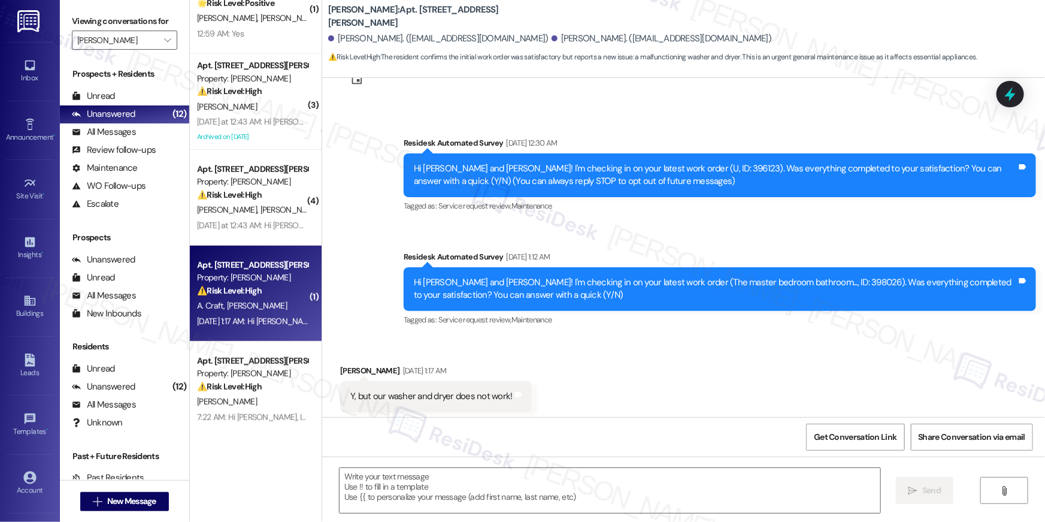
scroll to position [70, 0]
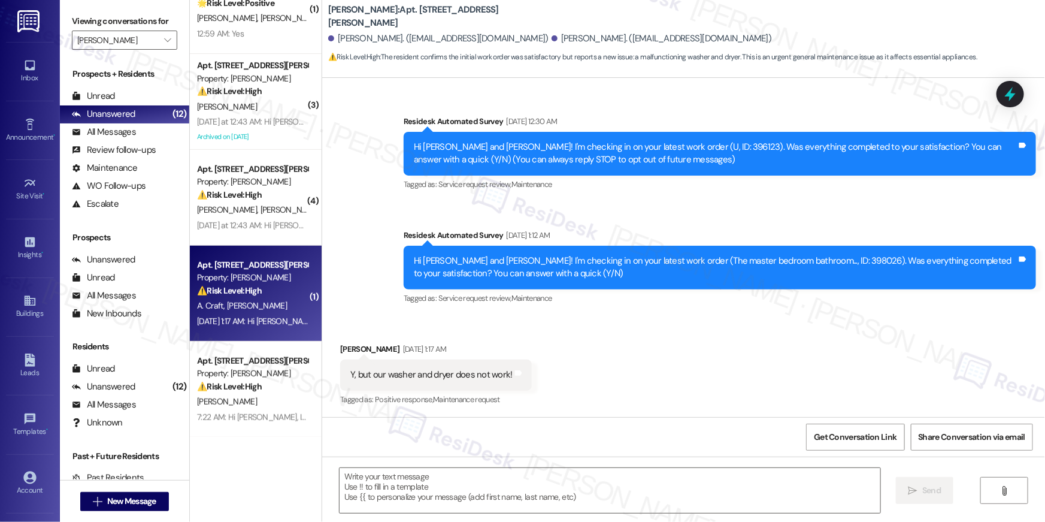
type textarea "Fetching suggested responses. Please feel free to read through the conversation…"
click at [559, 495] on textarea at bounding box center [610, 490] width 541 height 45
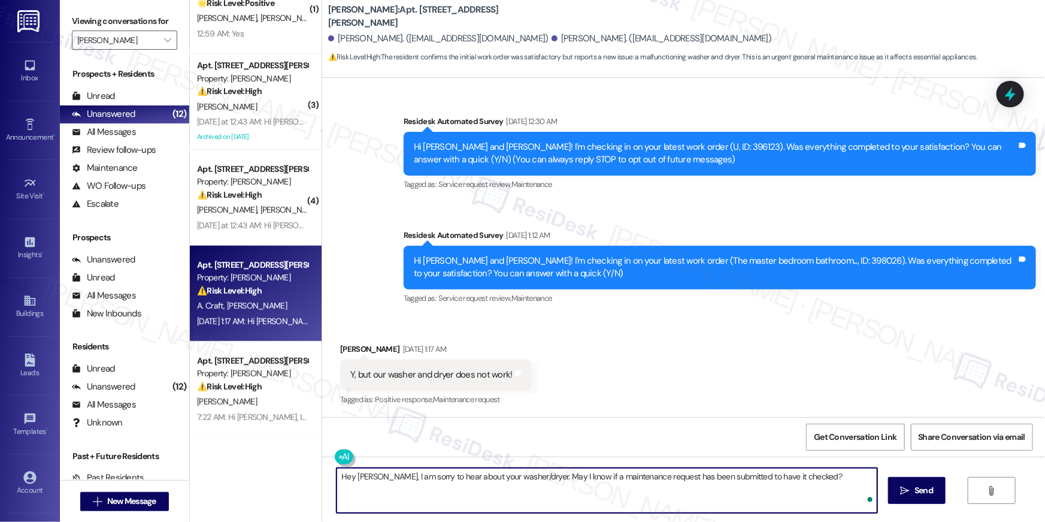
type textarea "Hey [PERSON_NAME], I am sorry to hear about your washer/dryer. May I know if a …"
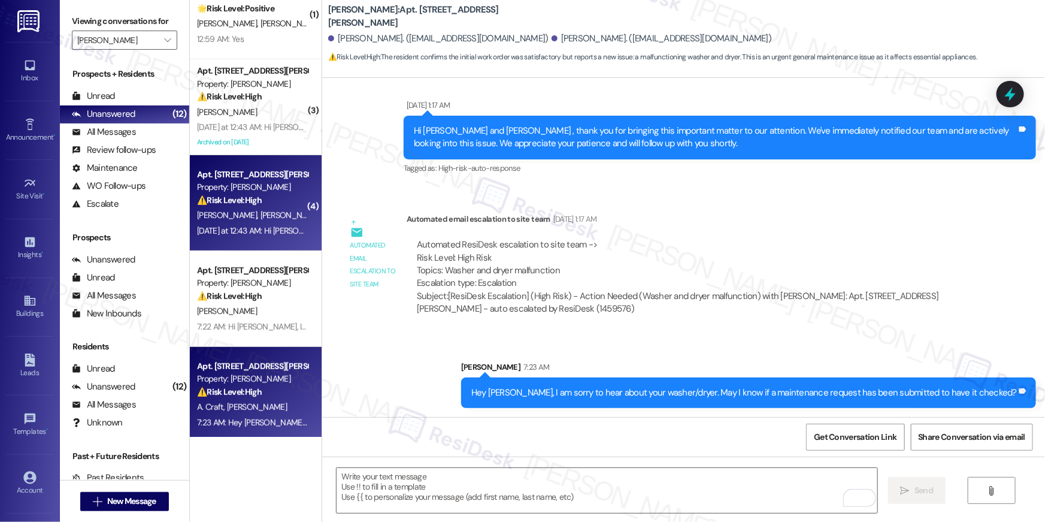
scroll to position [234, 0]
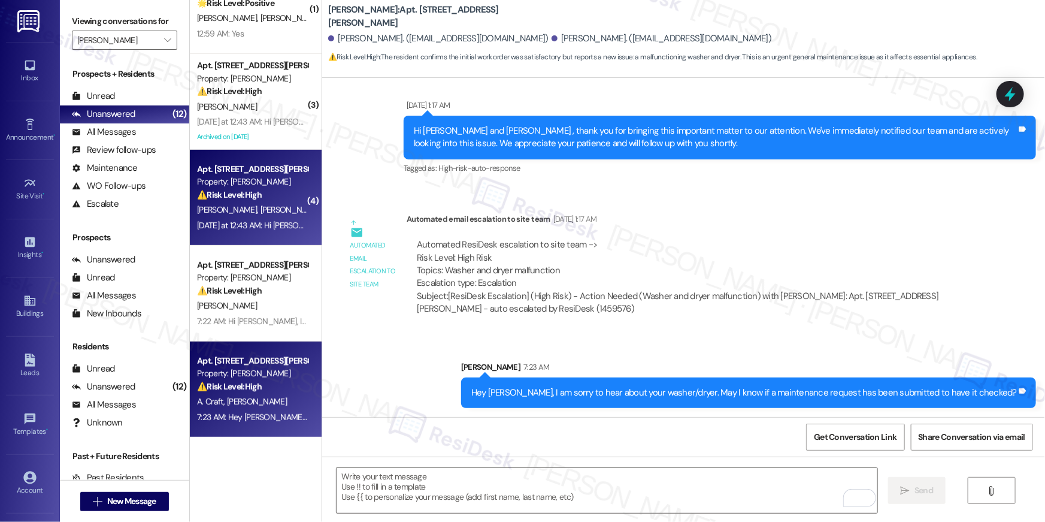
click at [253, 201] on div "Apt. [STREET_ADDRESS][PERSON_NAME] Property: [PERSON_NAME] ⚠️ Risk Level: High …" at bounding box center [252, 182] width 113 height 41
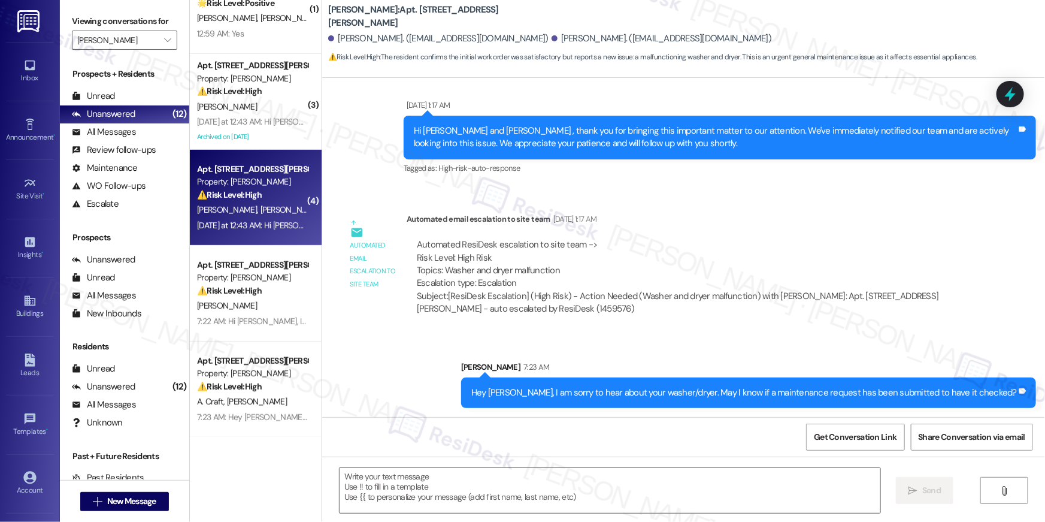
type textarea "Fetching suggested responses. Please feel free to read through the conversation…"
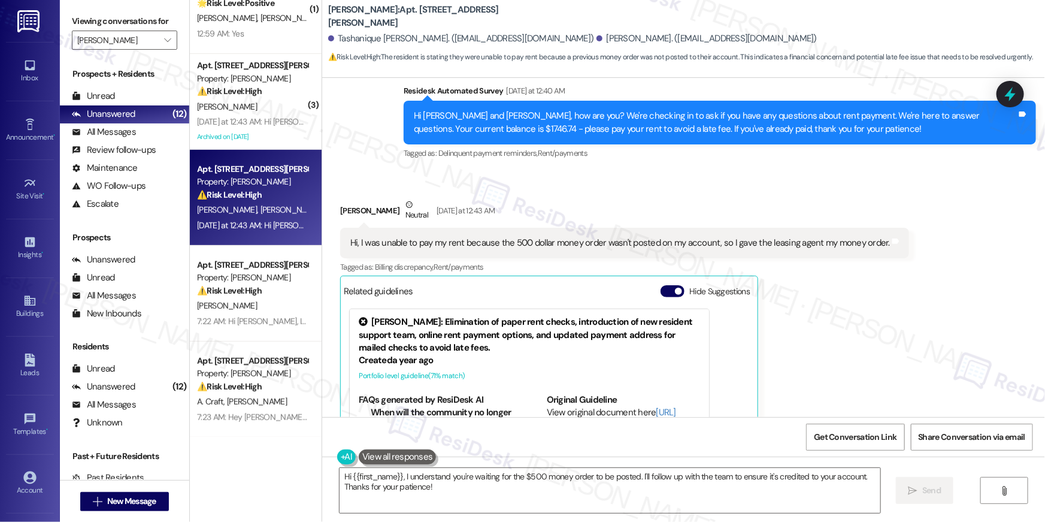
scroll to position [7699, 0]
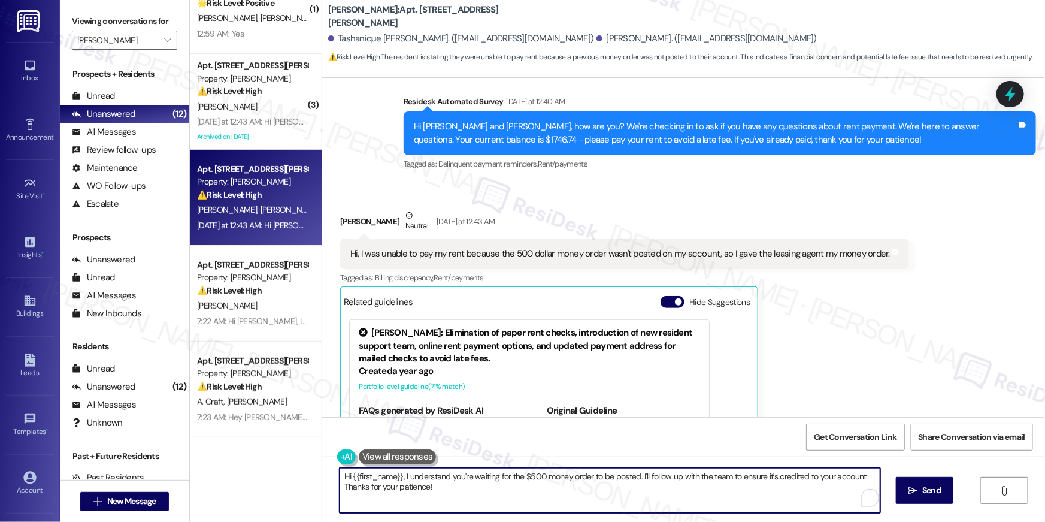
click at [455, 487] on textarea "Hi {{first_name}}, I understand you're waiting for the $500 money order to be p…" at bounding box center [610, 490] width 541 height 45
click at [504, 485] on textarea "Hi {{first_name}}, I understand you're waiting for the $500 money order to be p…" at bounding box center [610, 490] width 541 height 45
drag, startPoint x: 489, startPoint y: 485, endPoint x: 399, endPoint y: 476, distance: 90.3
click at [399, 476] on textarea "Hi {{first_name}}, I understand you're waiting for the $500 money order to be p…" at bounding box center [607, 490] width 541 height 45
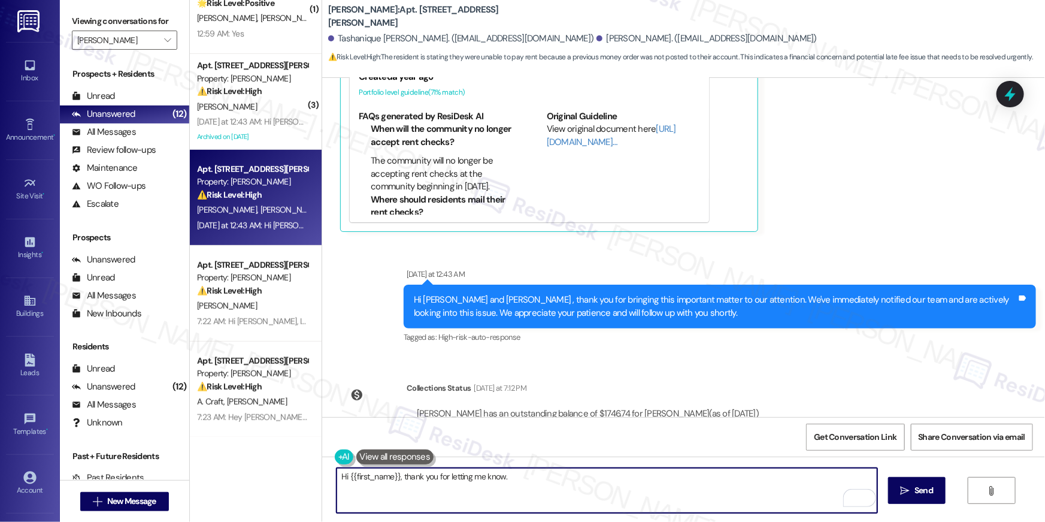
scroll to position [8025, 0]
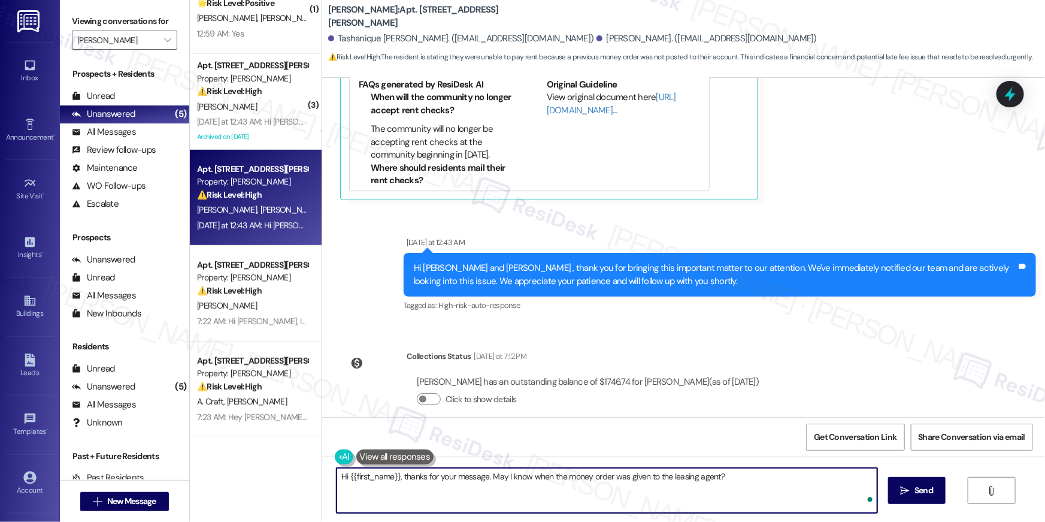
type textarea "Hi {{first_name}}, thanks for your message. May I know when the money order was…"
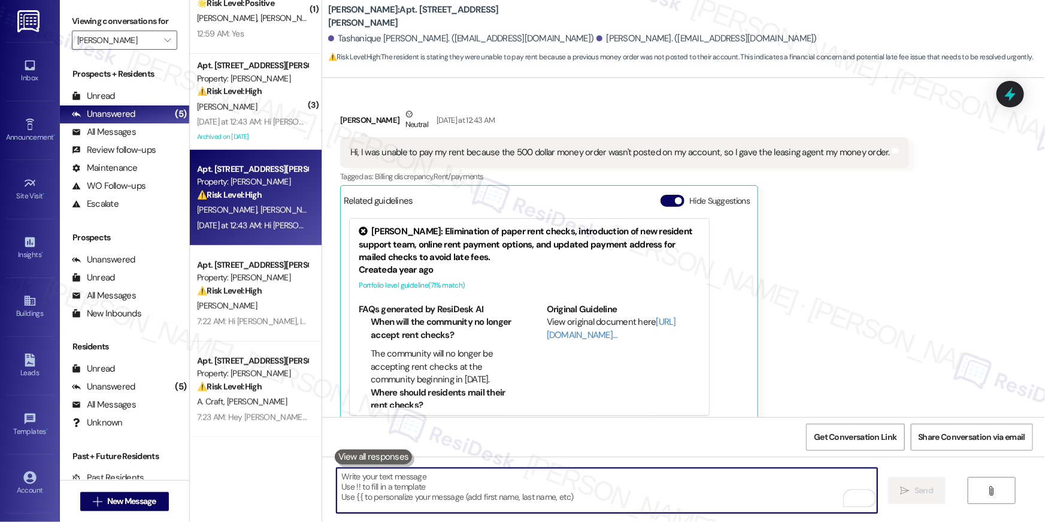
scroll to position [138, 0]
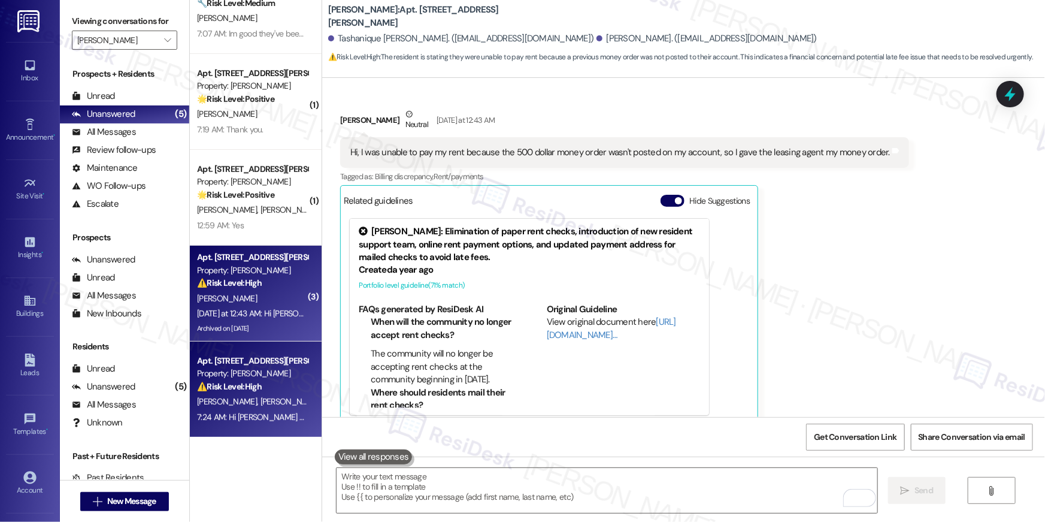
click at [234, 321] on div "Archived on [DATE]" at bounding box center [252, 328] width 113 height 15
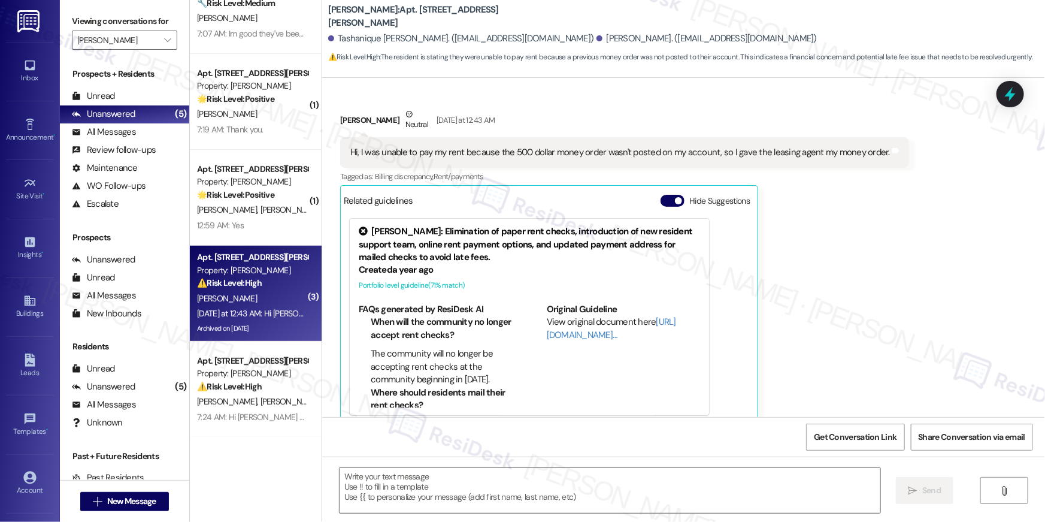
type textarea "Fetching suggested responses. Please feel free to read through the conversation…"
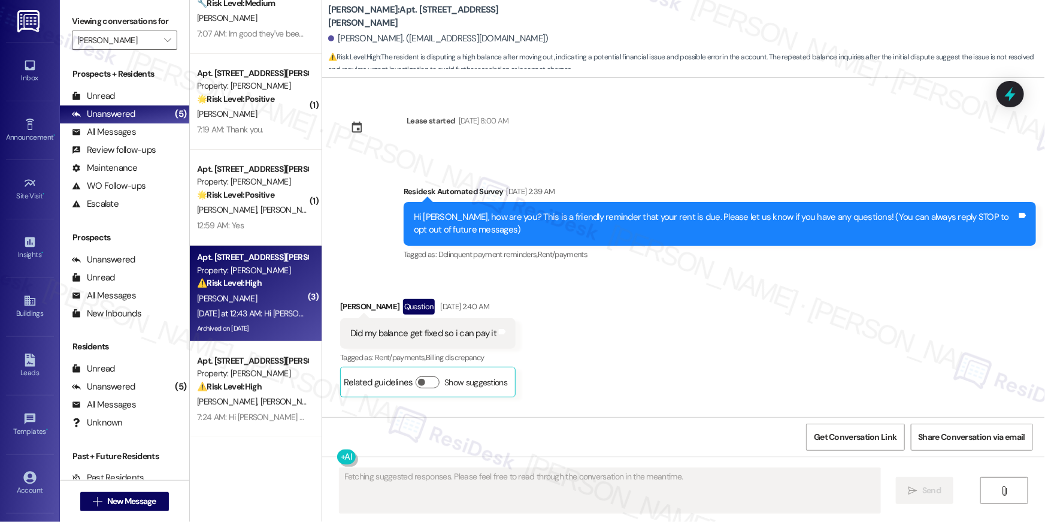
scroll to position [8122, 0]
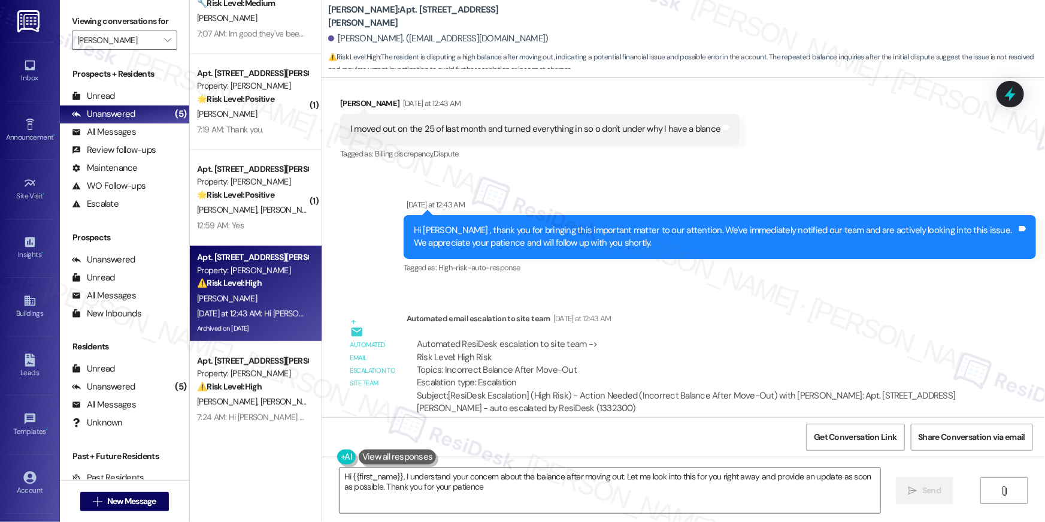
type textarea "Hi {{first_name}}, I understand your concern about the balance after moving out…"
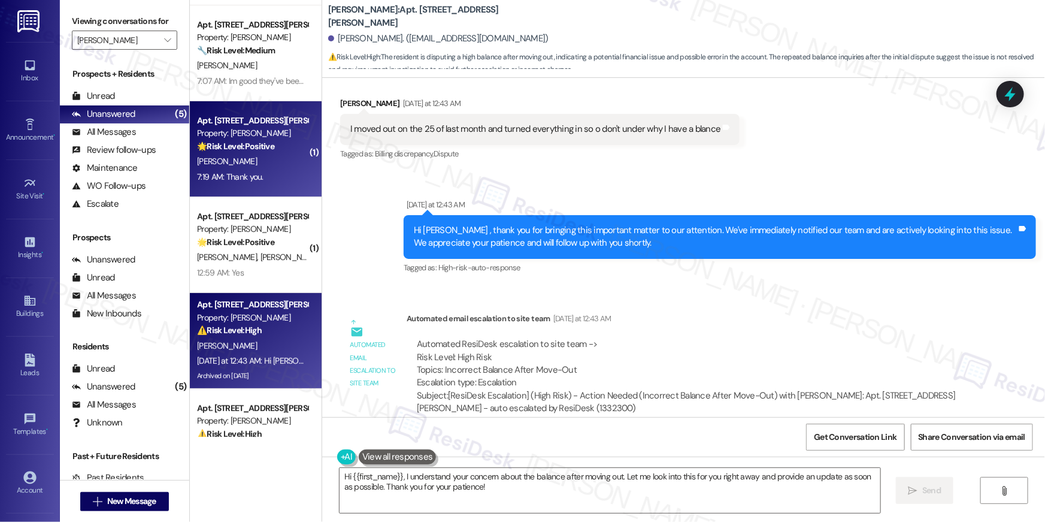
scroll to position [0, 0]
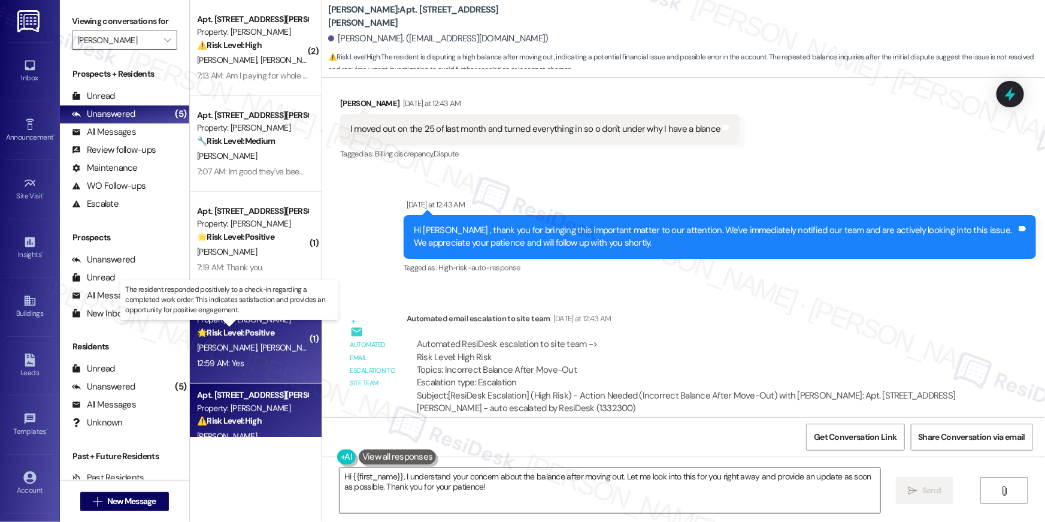
click at [264, 338] on div "🌟 Risk Level: Positive The resident responded positively to a check-in regardin…" at bounding box center [252, 332] width 111 height 13
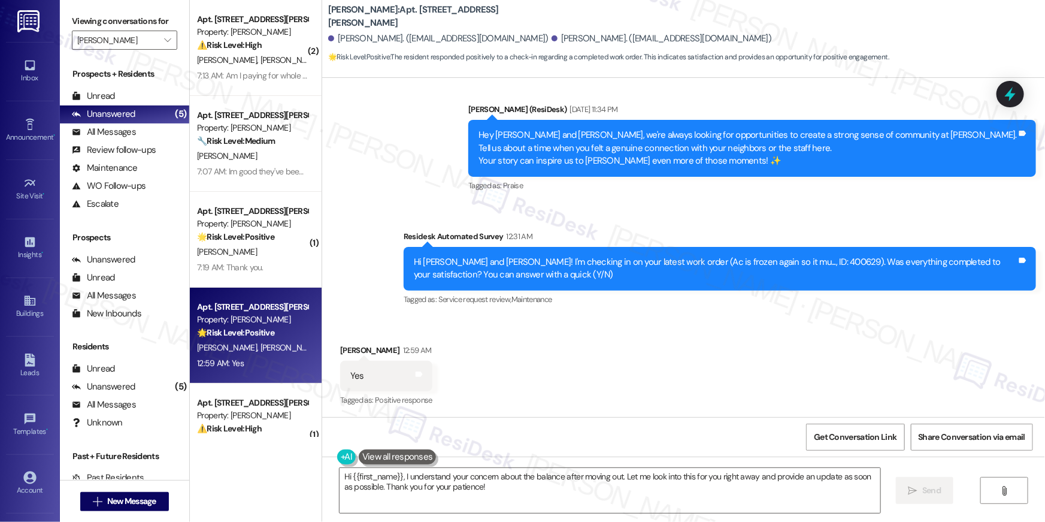
scroll to position [450, 0]
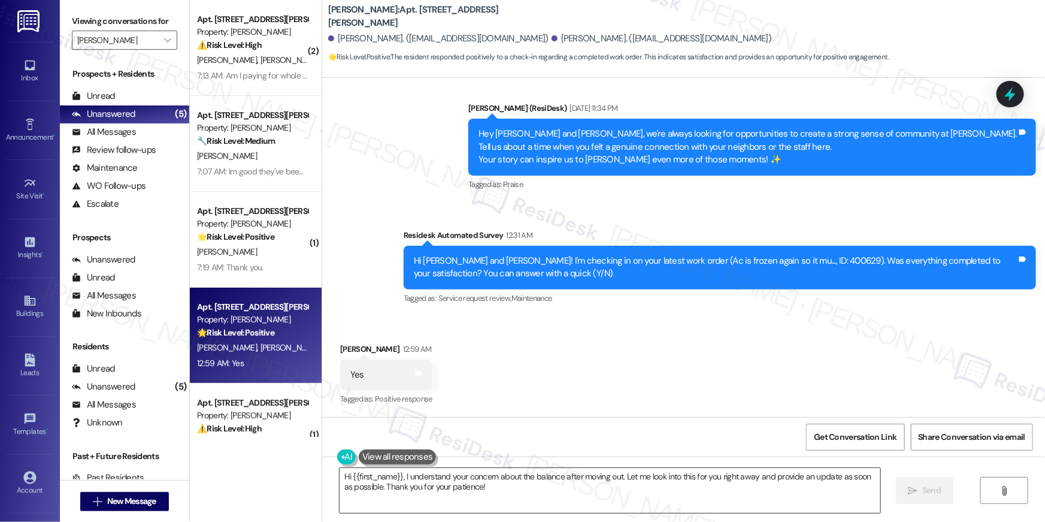
click at [701, 500] on textarea "Hi {{first_name}}! I'm happy to hear that your work order (Ac is frozen again s…" at bounding box center [610, 490] width 541 height 45
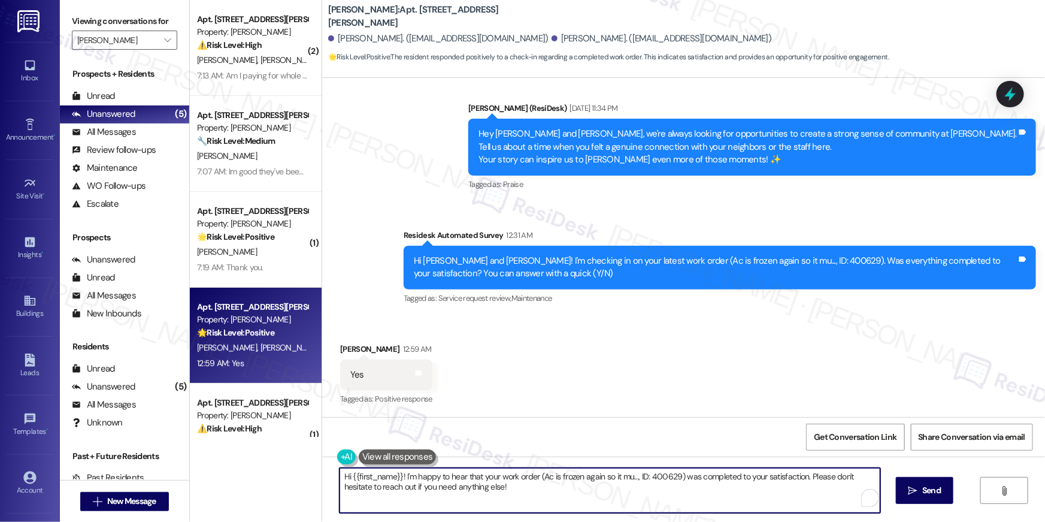
paste textarea ", I’m happy to hear your work order has been completed! If anything else comes …"
type textarea "Hi {{first_name}}, I’m happy to hear your work order has been completed! If any…"
click at [748, 486] on textarea "Hi {{first_name}}, I’m happy to hear your work order has been completed! If any…" at bounding box center [607, 490] width 541 height 45
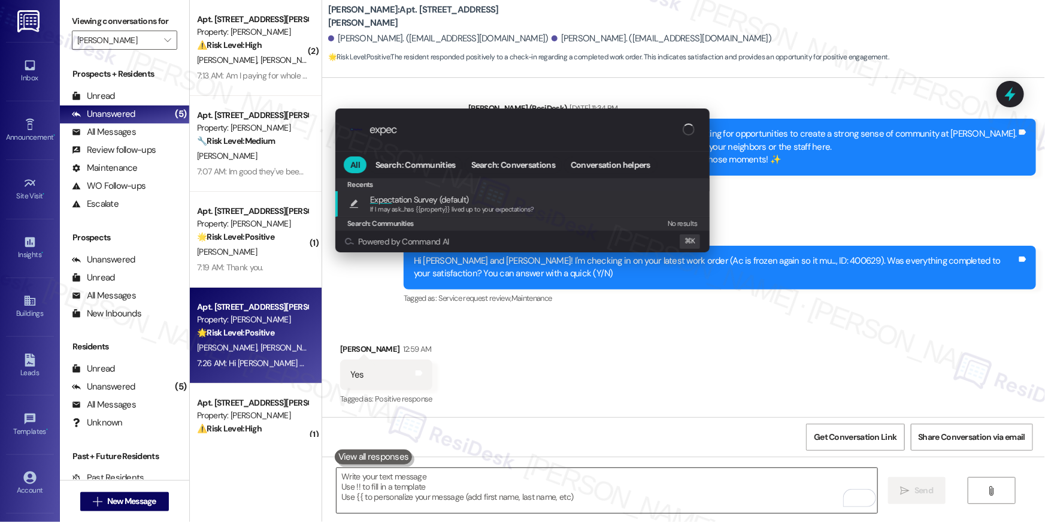
type input "expect"
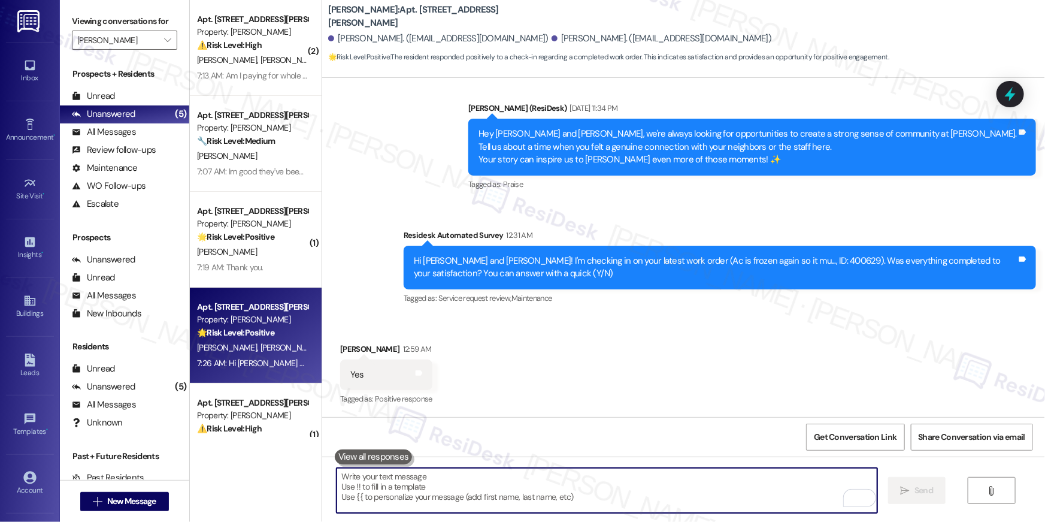
type textarea "If I may ask...has {{property}} lived up to your expectations?"
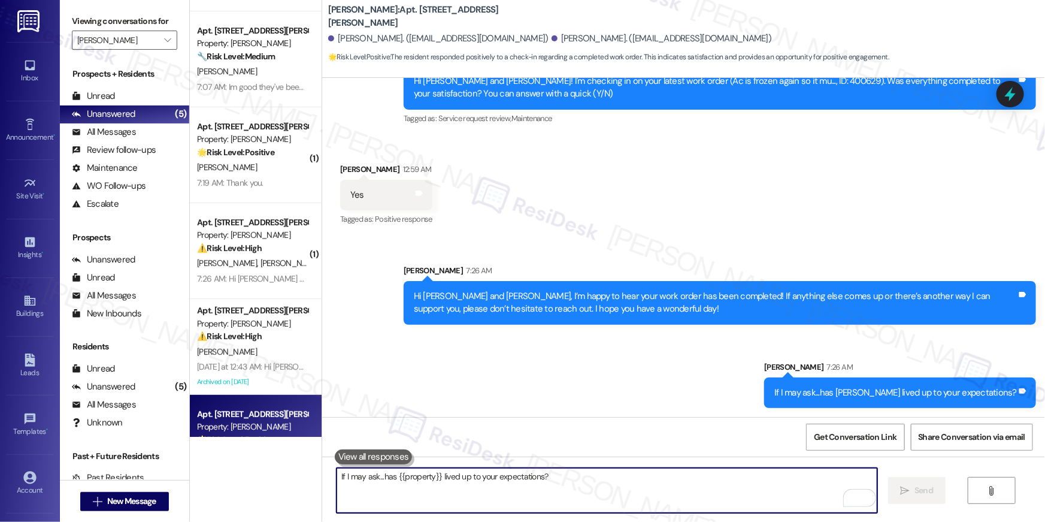
scroll to position [138, 0]
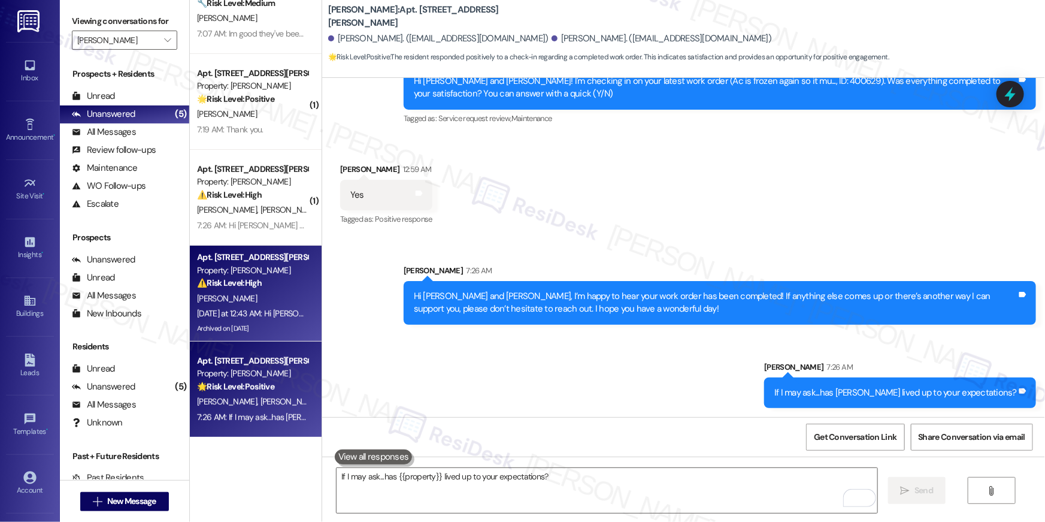
click at [257, 318] on div "Yesterday at 12:43 AM: Hi Ronnasia , thank you for bringing this important matt…" at bounding box center [252, 313] width 113 height 15
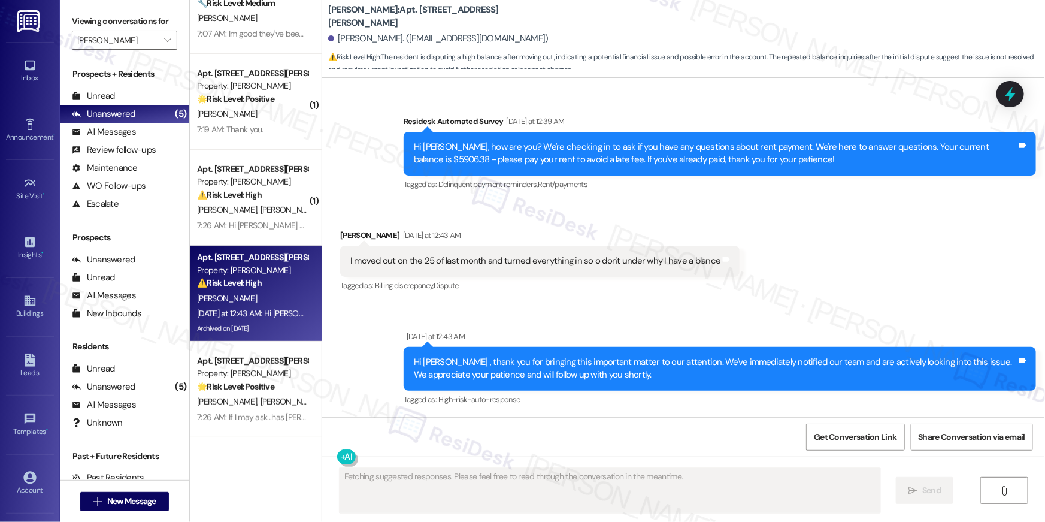
scroll to position [7860, 0]
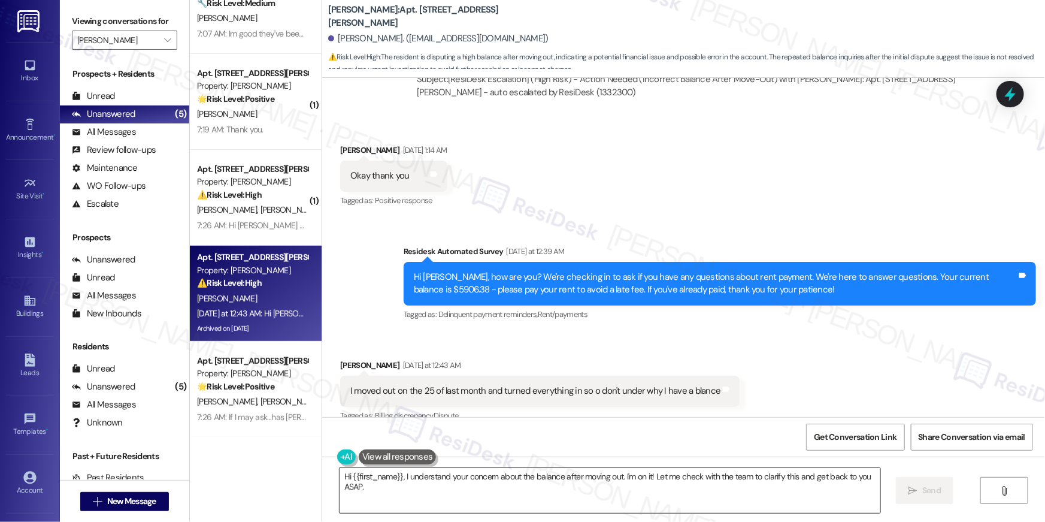
click at [536, 500] on textarea "Hi {{first_name}}, I understand your concern about the balance after moving out…" at bounding box center [610, 490] width 541 height 45
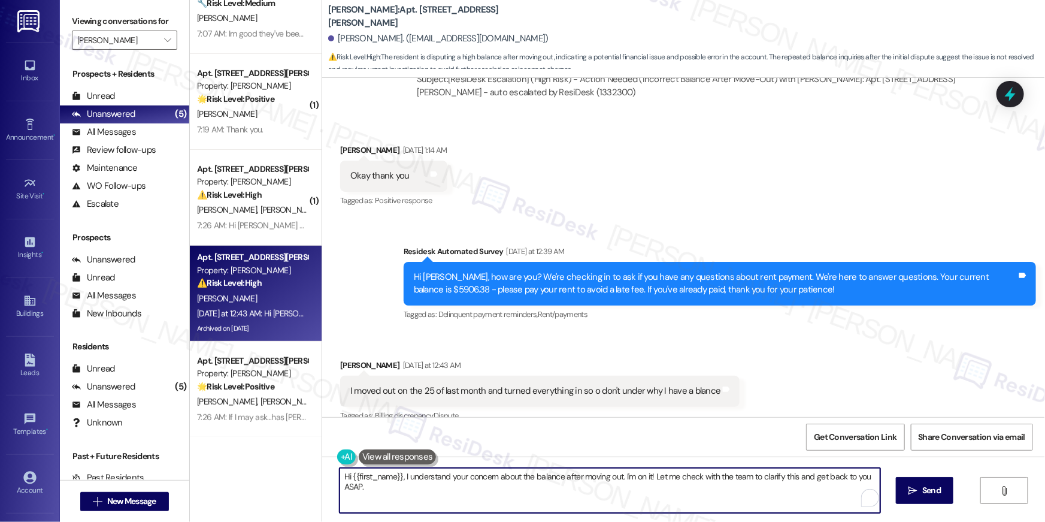
click at [561, 496] on textarea "Hi {{first_name}}, I understand your concern about the balance after moving out…" at bounding box center [610, 490] width 541 height 45
click at [617, 473] on textarea "Hi {{first_name}}, I understand your concern about the balance after moving out…" at bounding box center [607, 490] width 541 height 45
drag, startPoint x: 617, startPoint y: 479, endPoint x: 636, endPoint y: 509, distance: 35.7
click at [636, 509] on textarea "Hi {{first_name}}, I understand your concern about the balance after moving out…" at bounding box center [607, 490] width 541 height 45
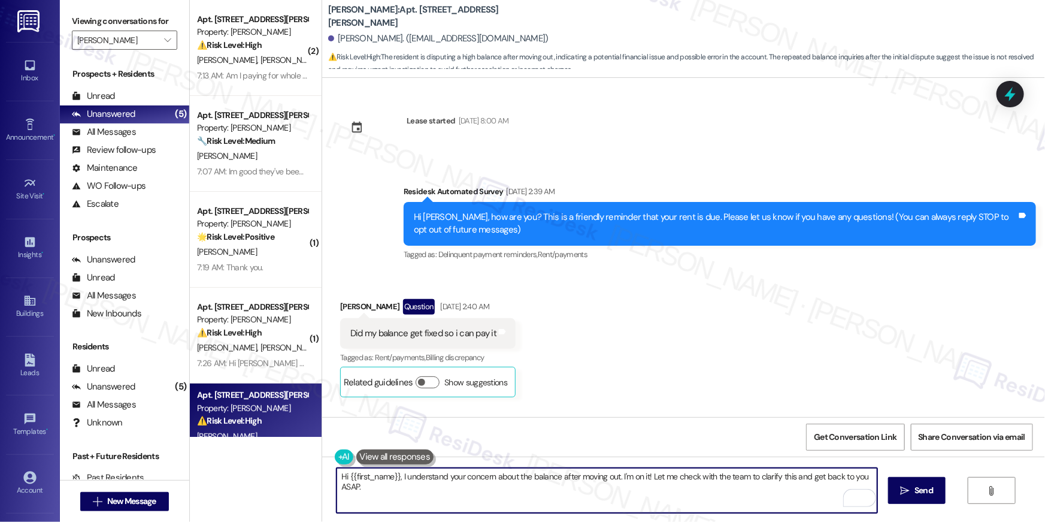
scroll to position [138, 0]
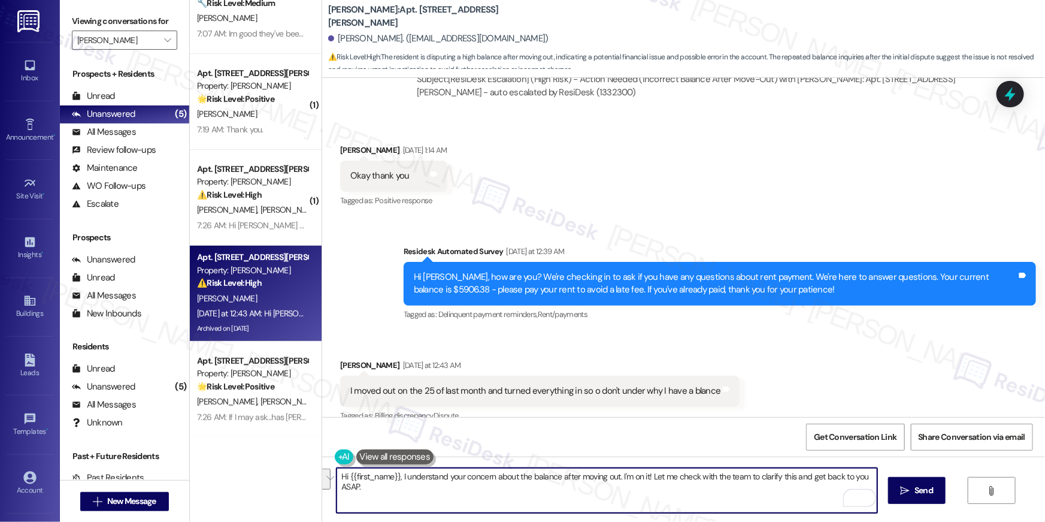
drag, startPoint x: 646, startPoint y: 479, endPoint x: 647, endPoint y: 489, distance: 10.8
click at [647, 489] on textarea "Hi {{first_name}}, I understand your concern about the balance after moving out…" at bounding box center [607, 490] width 541 height 45
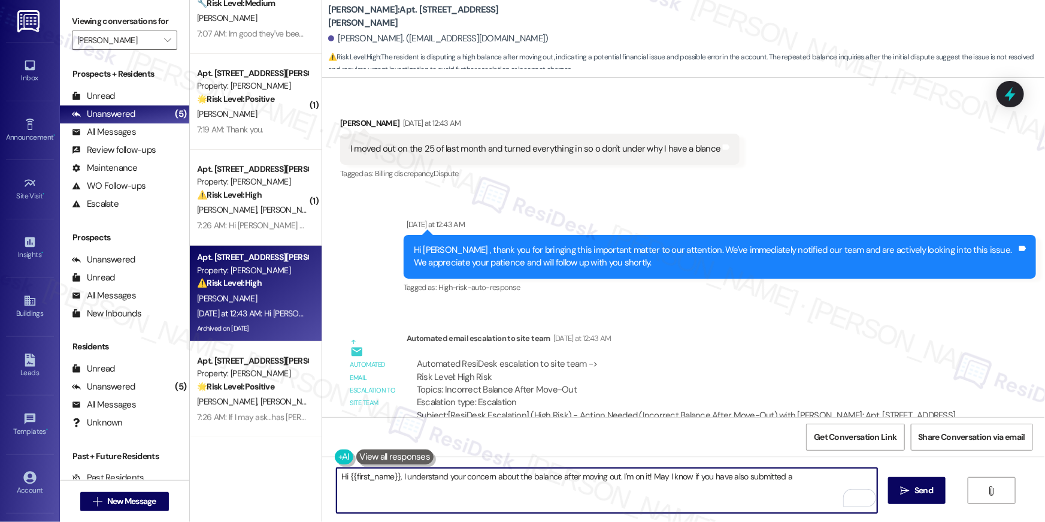
scroll to position [7910, 0]
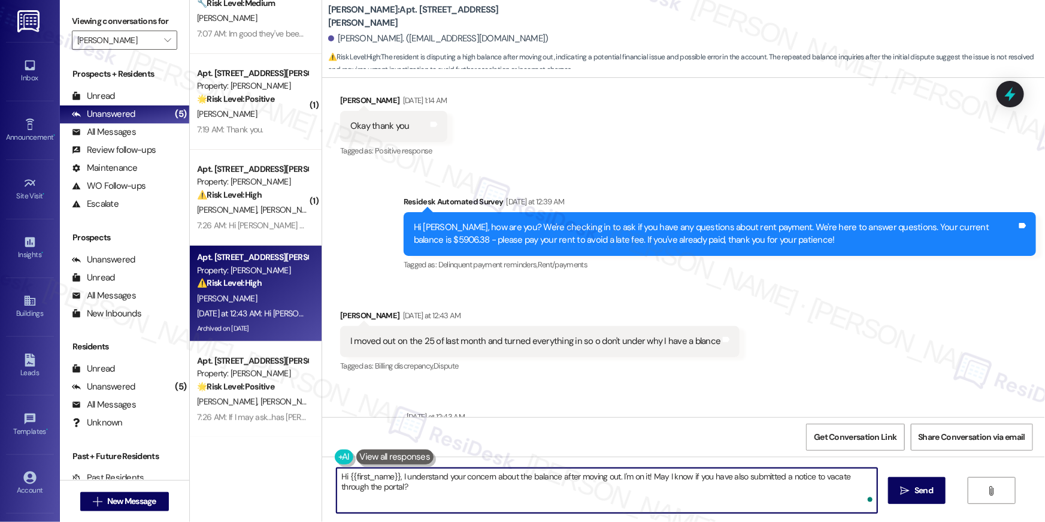
type textarea "Hi {{first_name}}, I understand your concern about the balance after moving out…"
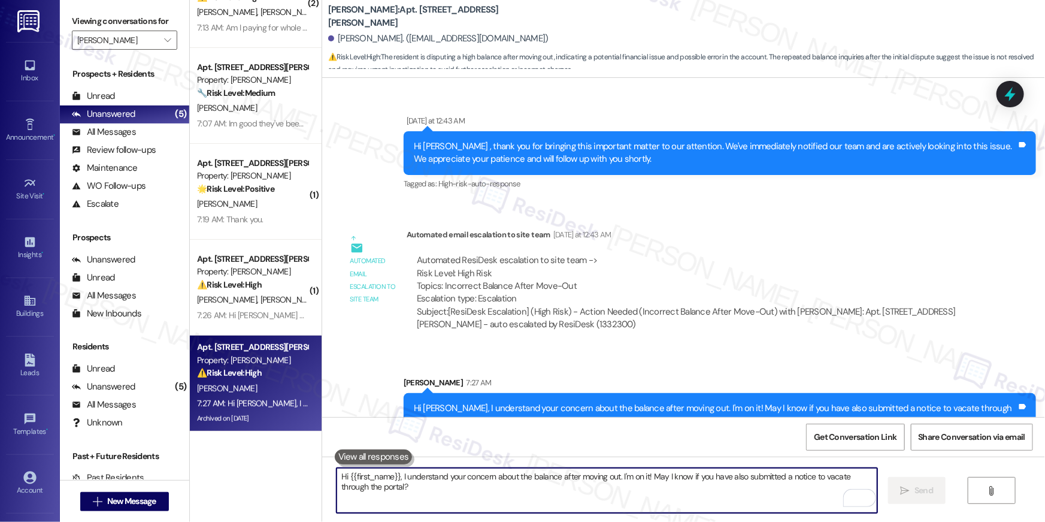
scroll to position [138, 0]
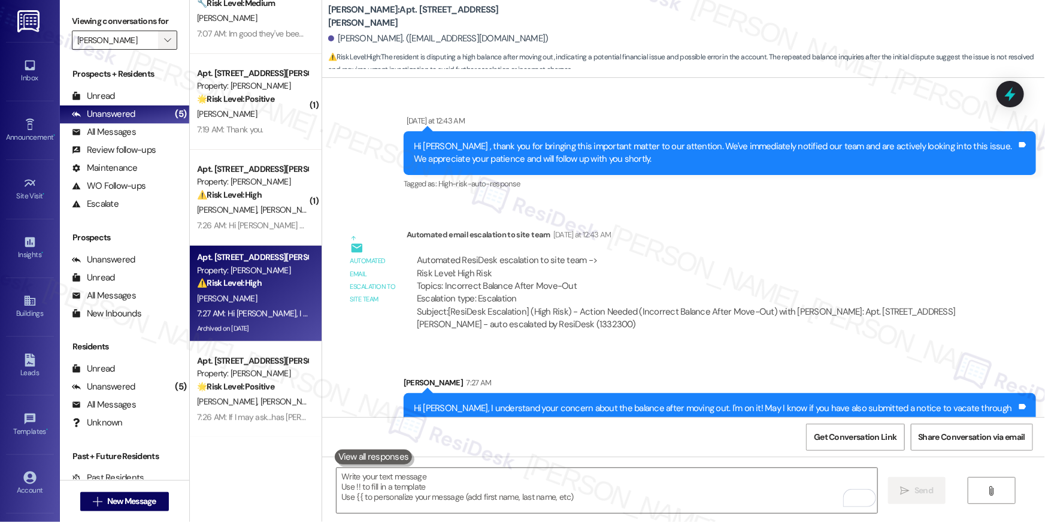
click at [164, 41] on icon "" at bounding box center [167, 40] width 7 height 10
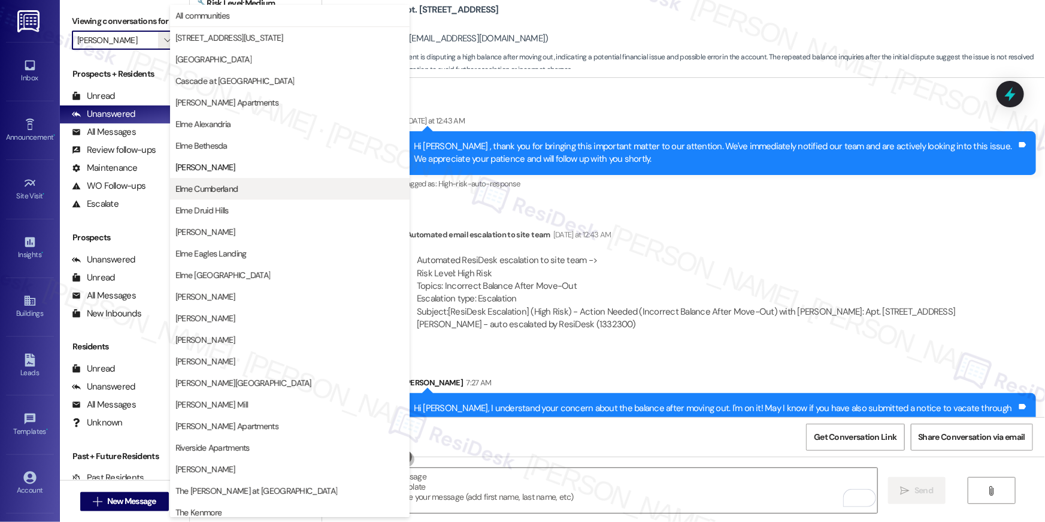
click at [238, 192] on span "Elme Cumberland" at bounding box center [290, 189] width 229 height 12
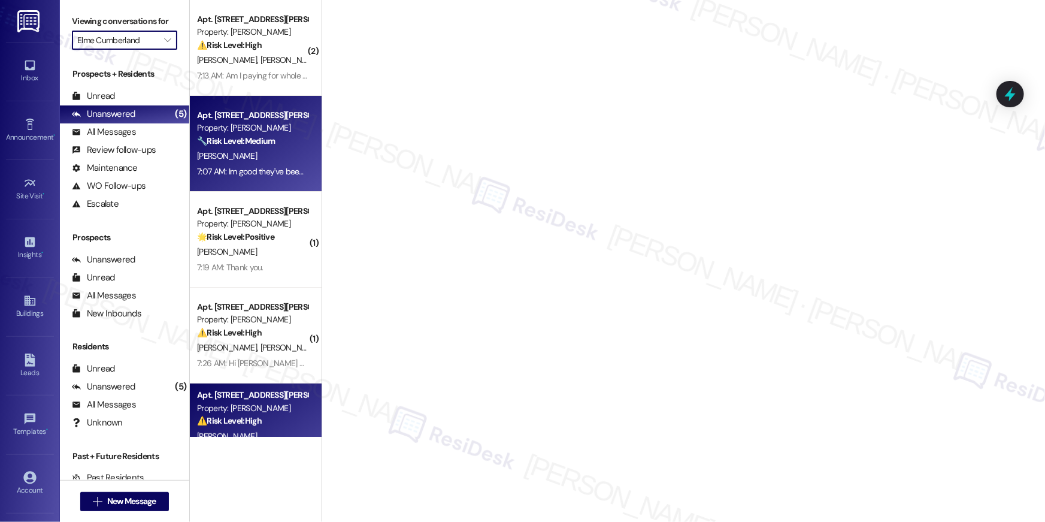
type input "Elme Cumberland"
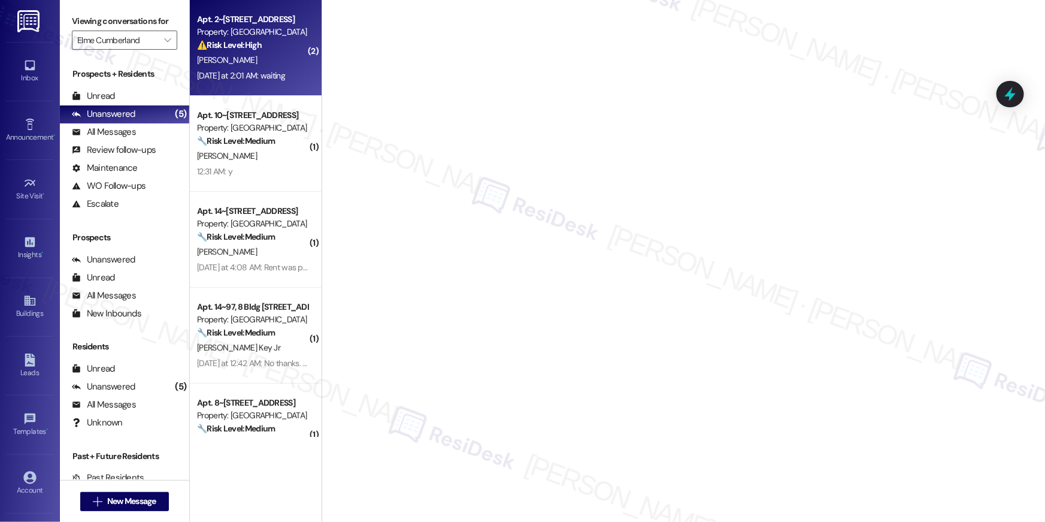
click at [252, 62] on span "[PERSON_NAME]" at bounding box center [227, 60] width 60 height 11
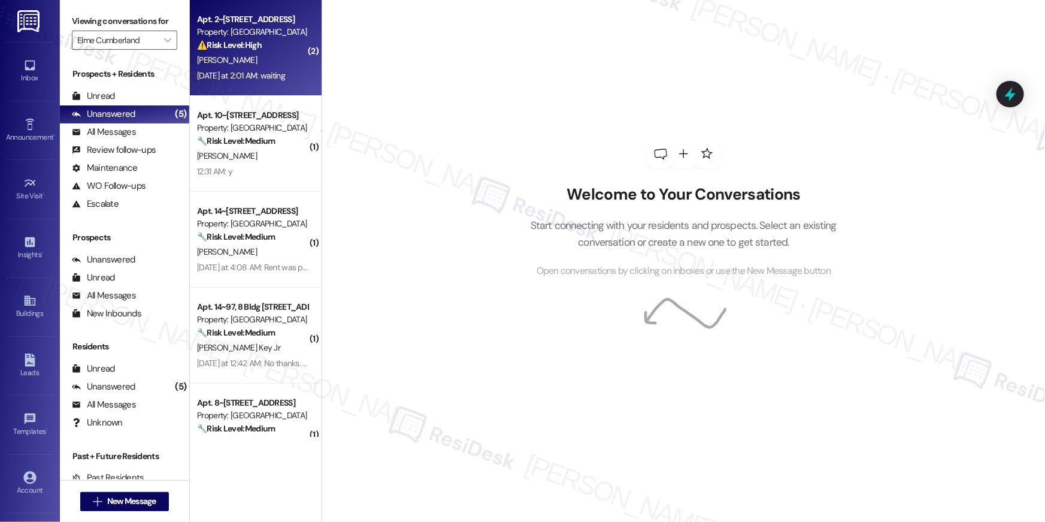
click at [252, 62] on span "[PERSON_NAME]" at bounding box center [227, 60] width 60 height 11
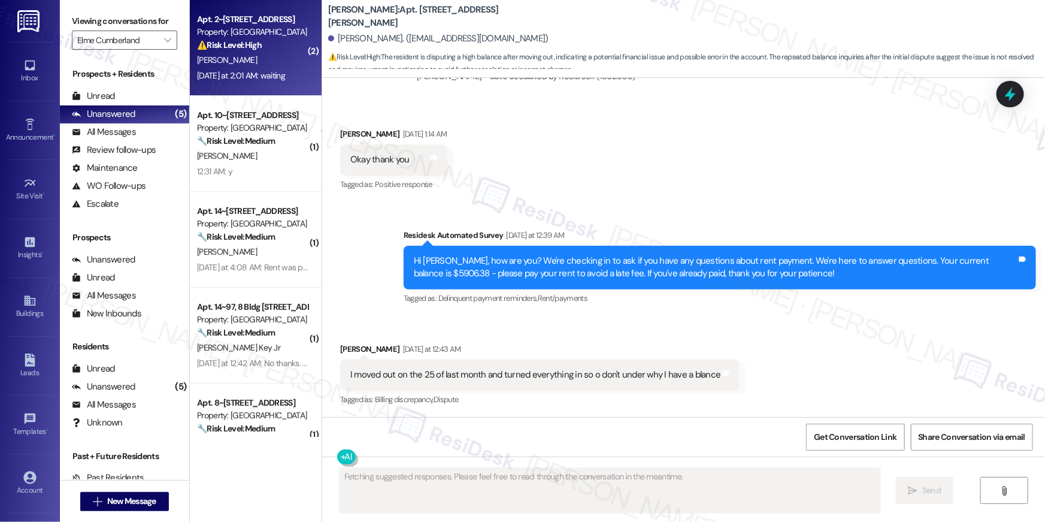
scroll to position [7860, 0]
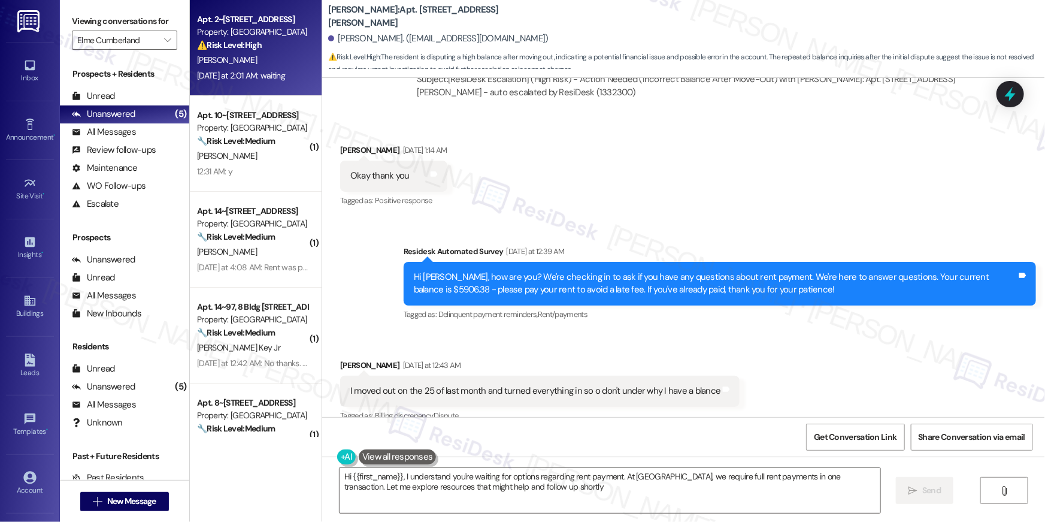
type textarea "Hi {{first_name}}, I understand you're waiting for options regarding rent payme…"
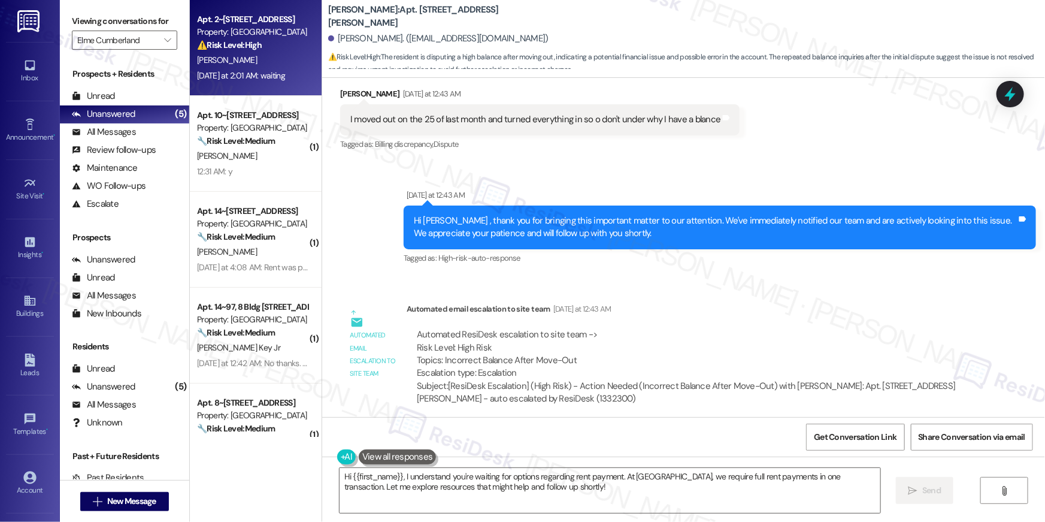
scroll to position [8223, 0]
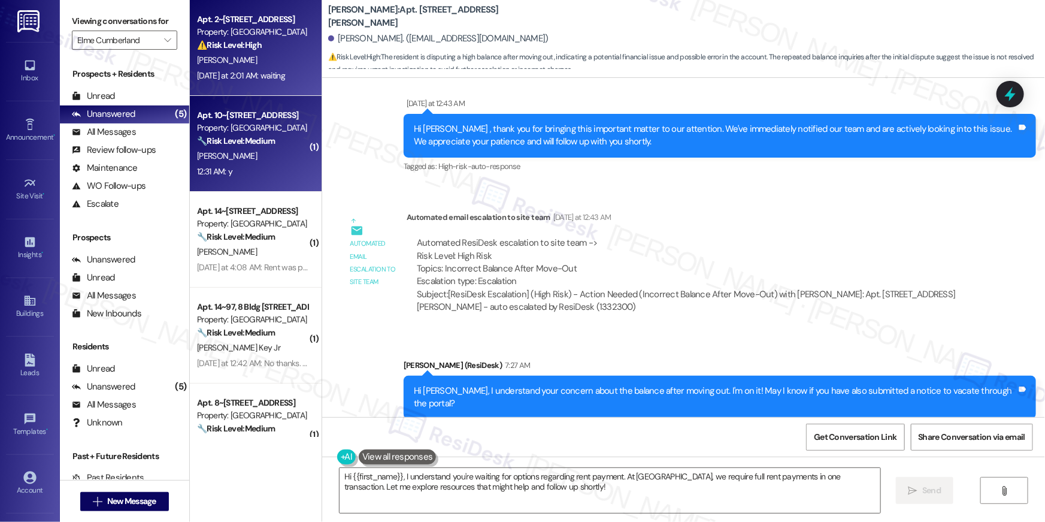
click at [256, 181] on div "Apt. 10~145, [GEOGRAPHIC_DATA][STREET_ADDRESS] Property: Elme Cumberland 🔧 Risk…" at bounding box center [256, 144] width 132 height 96
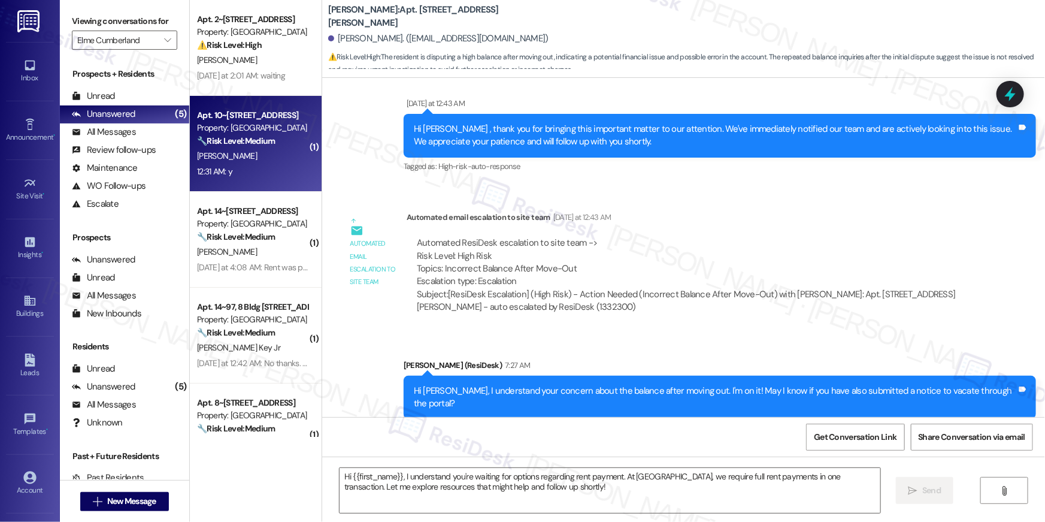
type textarea "Fetching suggested responses. Please feel free to read through the conversation…"
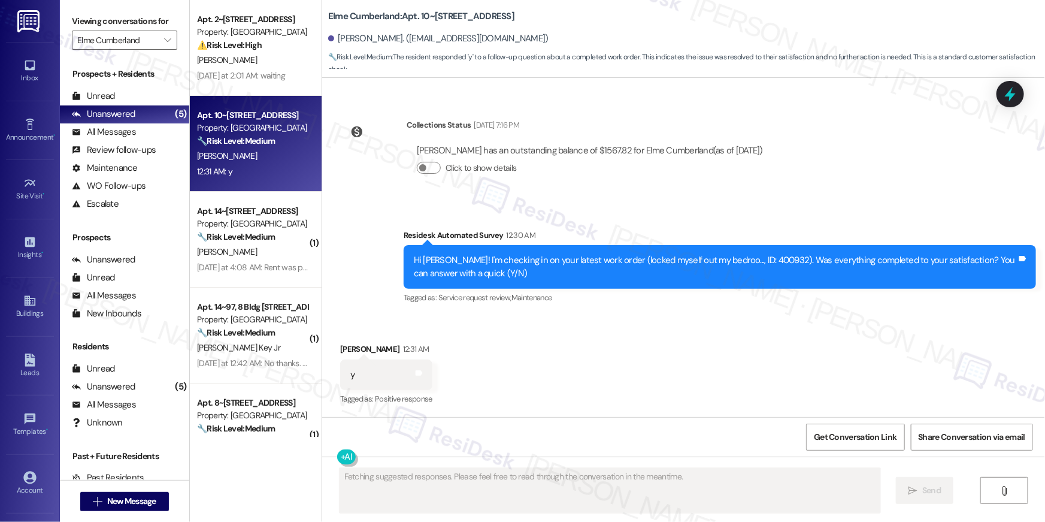
scroll to position [1442, 0]
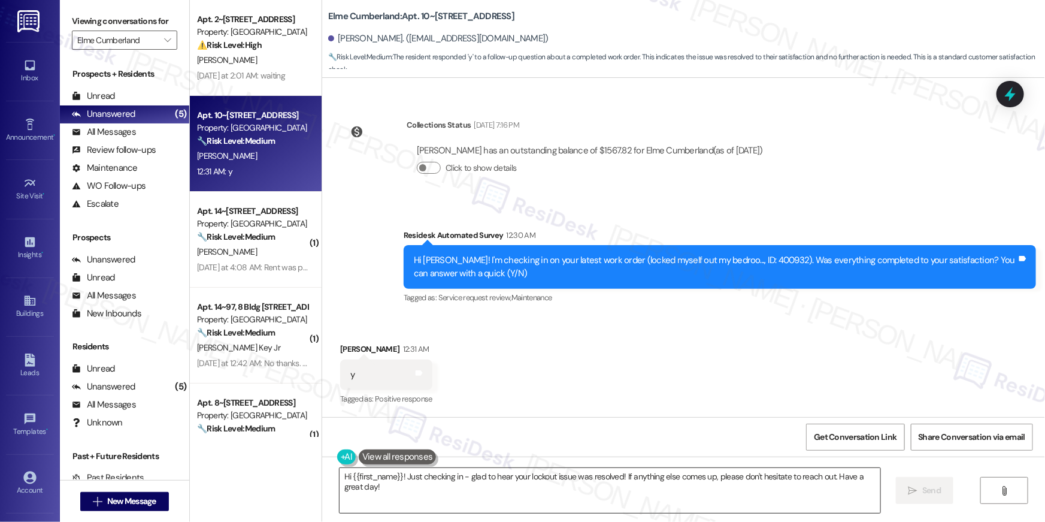
click at [607, 492] on textarea "Hi {{first_name}}! Just checking in - glad to hear your lockout issue was resol…" at bounding box center [610, 490] width 541 height 45
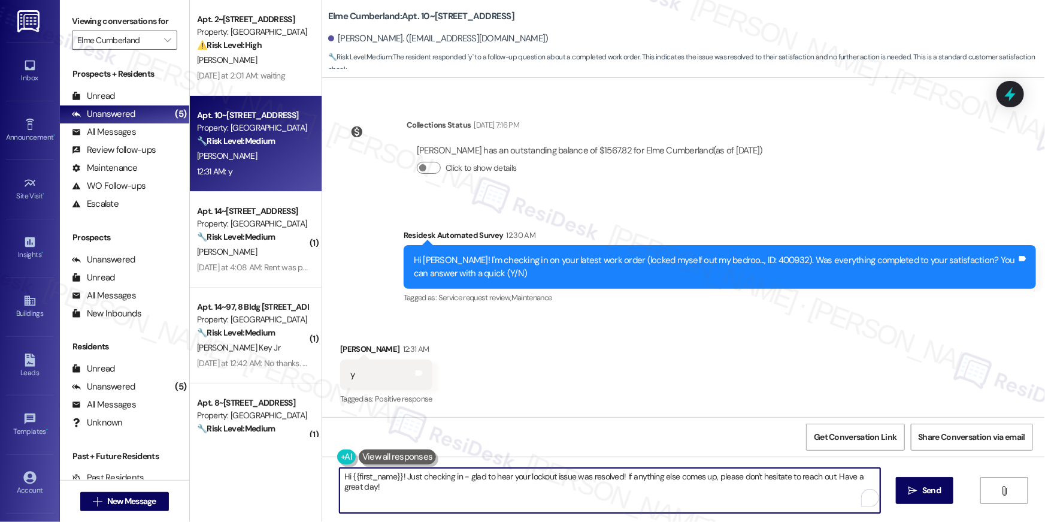
paste textarea ", I’m happy to hear your work order has been completed! If anything else comes …"
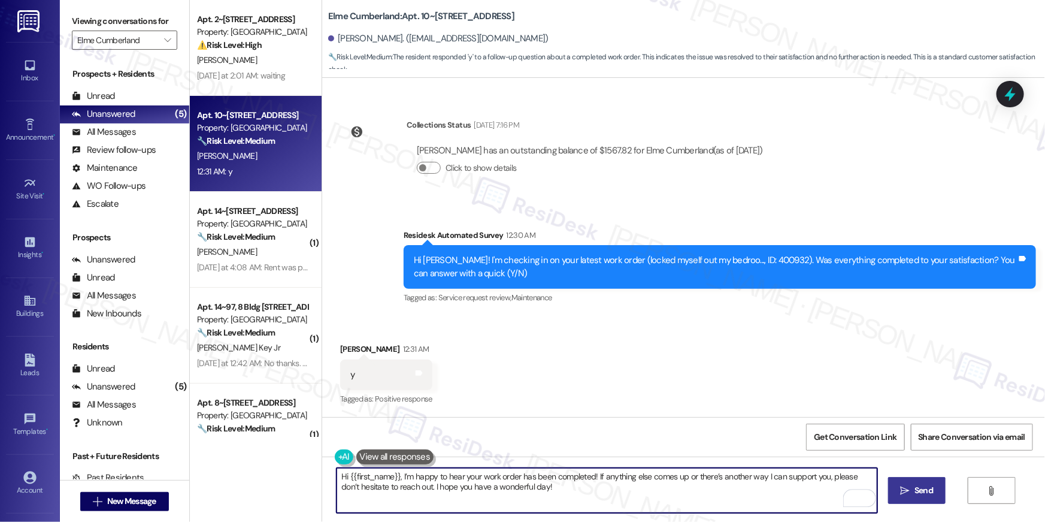
type textarea "Hi {{first_name}}, I’m happy to hear your work order has been completed! If any…"
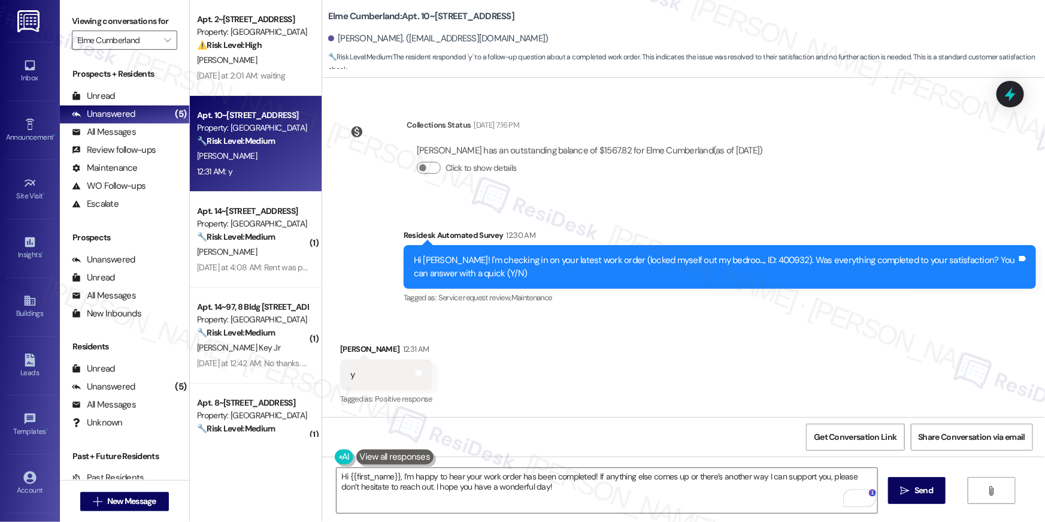
drag, startPoint x: 916, startPoint y: 485, endPoint x: 750, endPoint y: 355, distance: 210.9
click at [916, 484] on span "Send" at bounding box center [924, 490] width 19 height 13
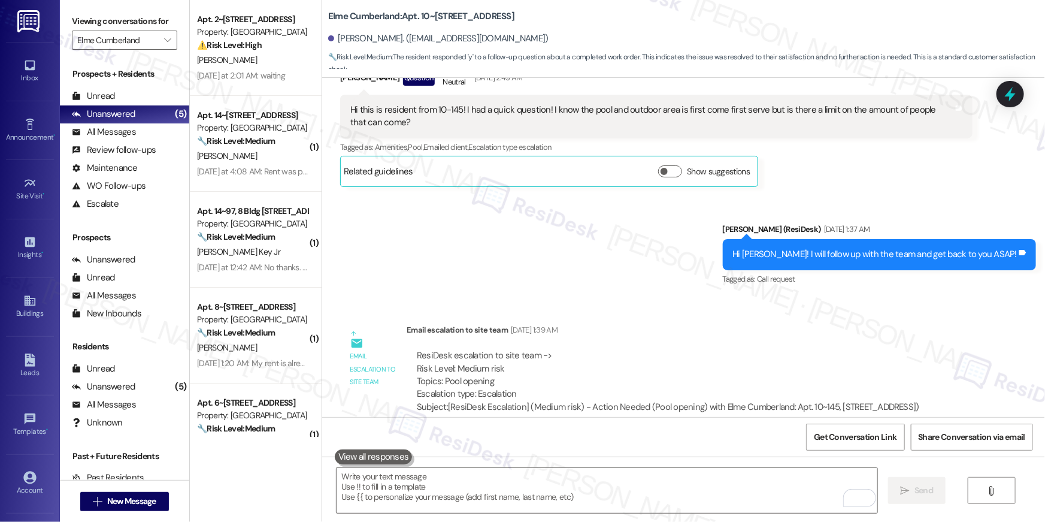
scroll to position [0, 0]
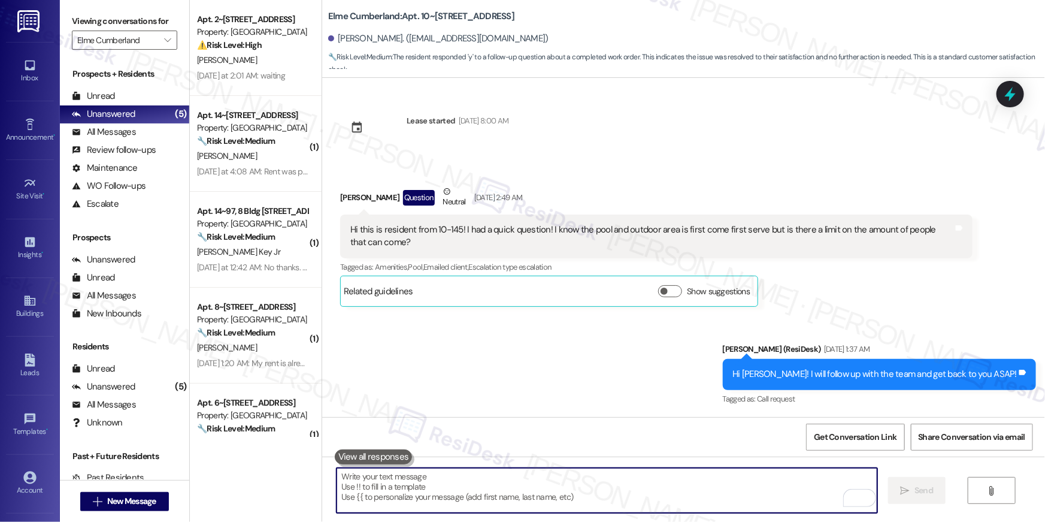
click at [643, 500] on textarea "To enrich screen reader interactions, please activate Accessibility in Grammarl…" at bounding box center [607, 490] width 541 height 45
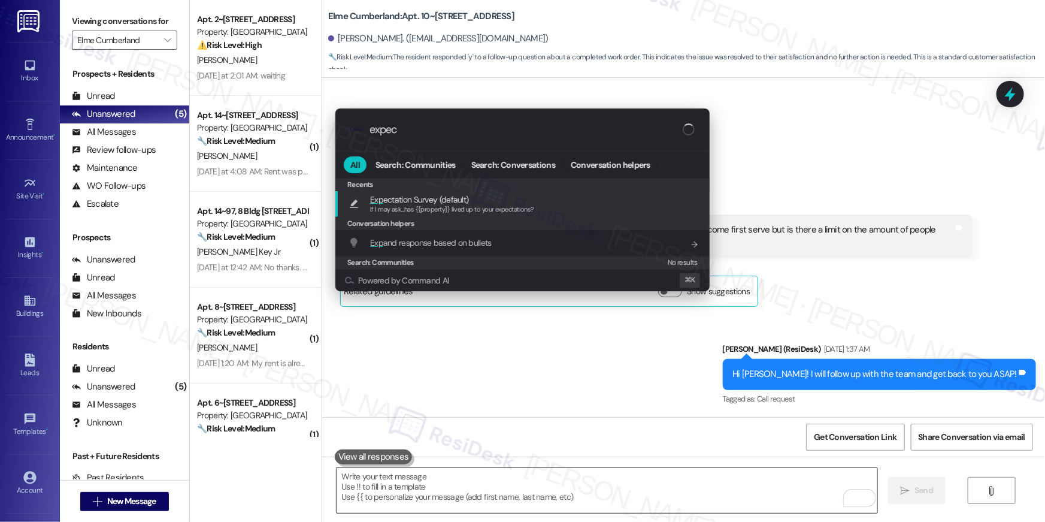
type input "expect"
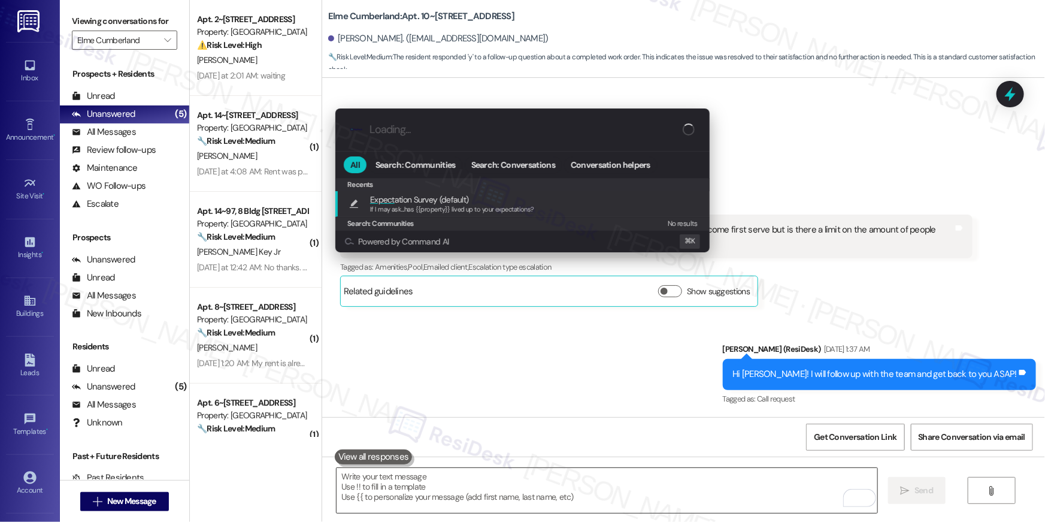
type textarea "If I may ask...has {{property}} lived up to your expectations?"
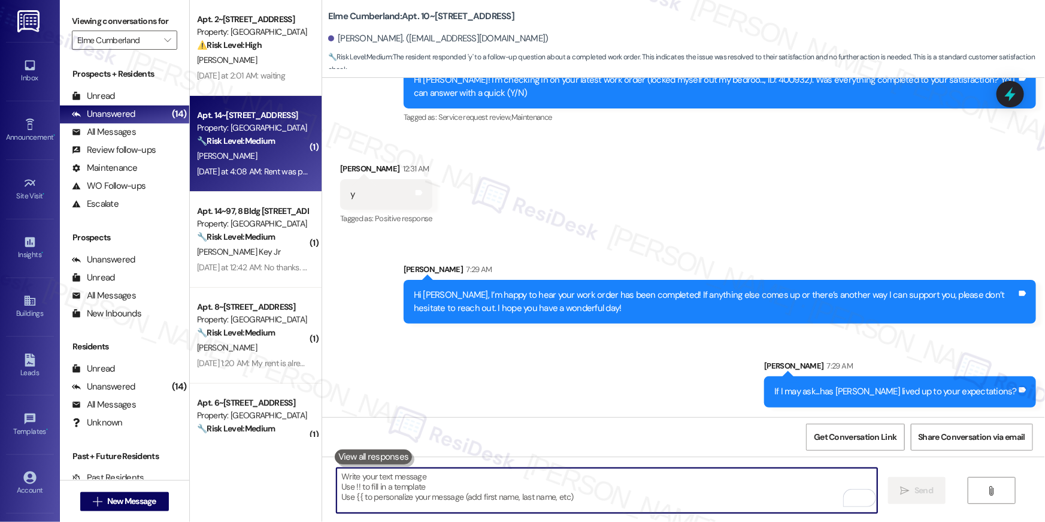
scroll to position [2, 0]
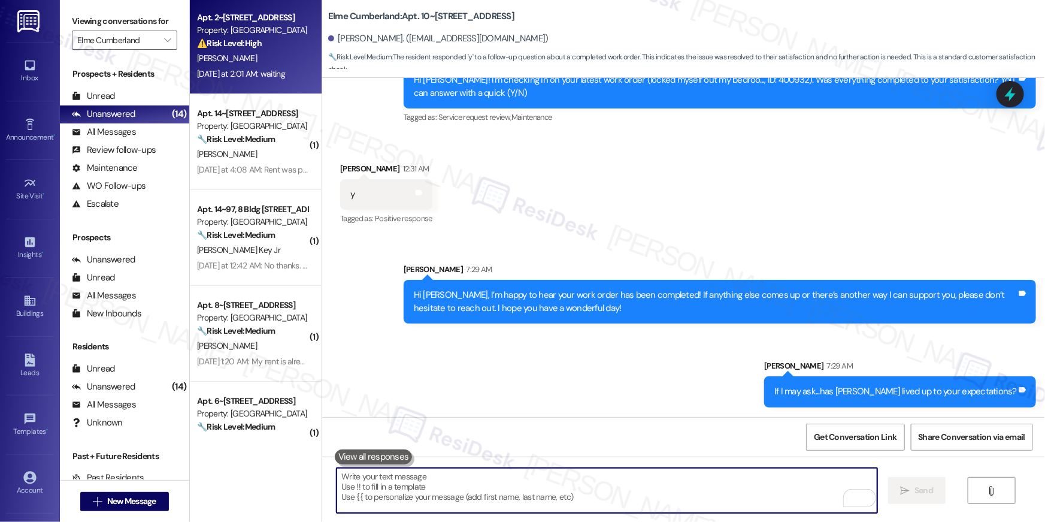
click at [247, 66] on div "[DATE] at 2:01 AM: waiting [DATE] at 2:01 AM: waiting" at bounding box center [252, 73] width 113 height 15
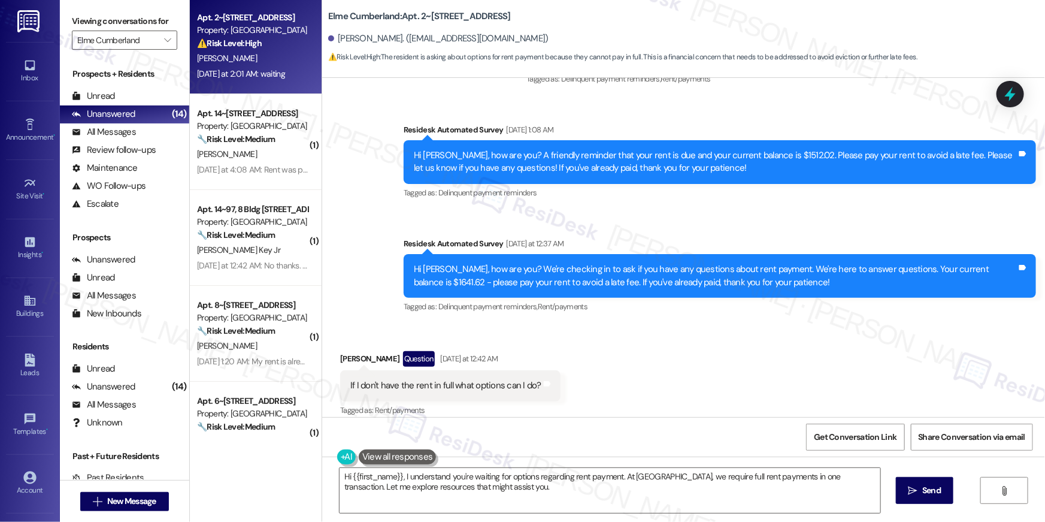
scroll to position [1356, 0]
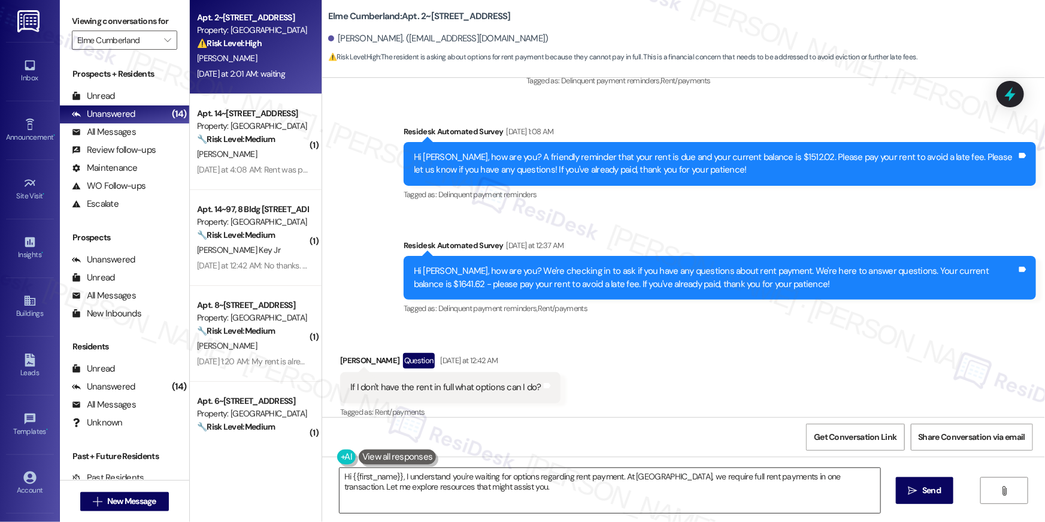
click at [652, 501] on textarea "Hi {{first_name}}, I understand you're waiting for options regarding rent payme…" at bounding box center [610, 490] width 541 height 45
paste textarea "ey {{first_name}}! I understand you're looking into getting rental assistance. …"
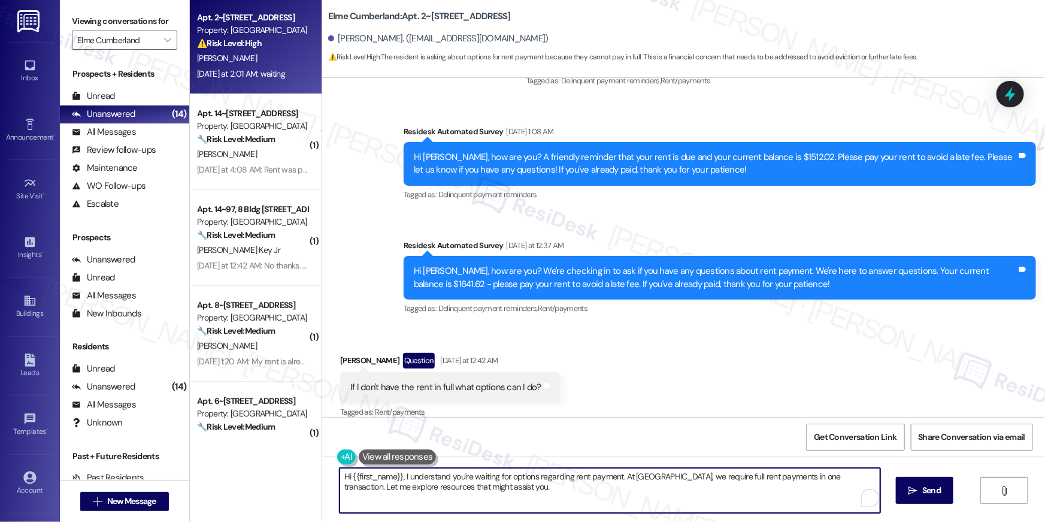
type textarea "Hey {{first_name}}! I understand you're looking into getting rental assistance.…"
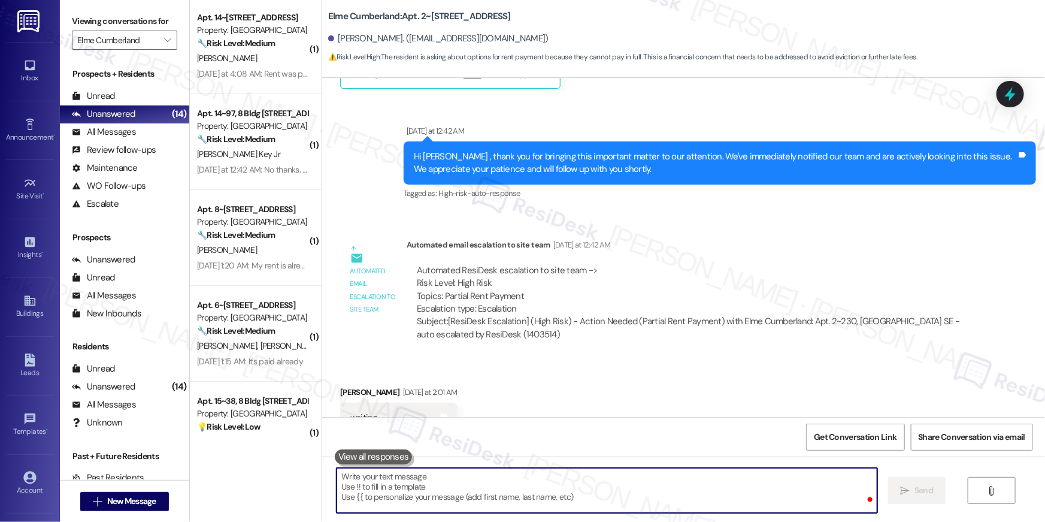
scroll to position [1744, 0]
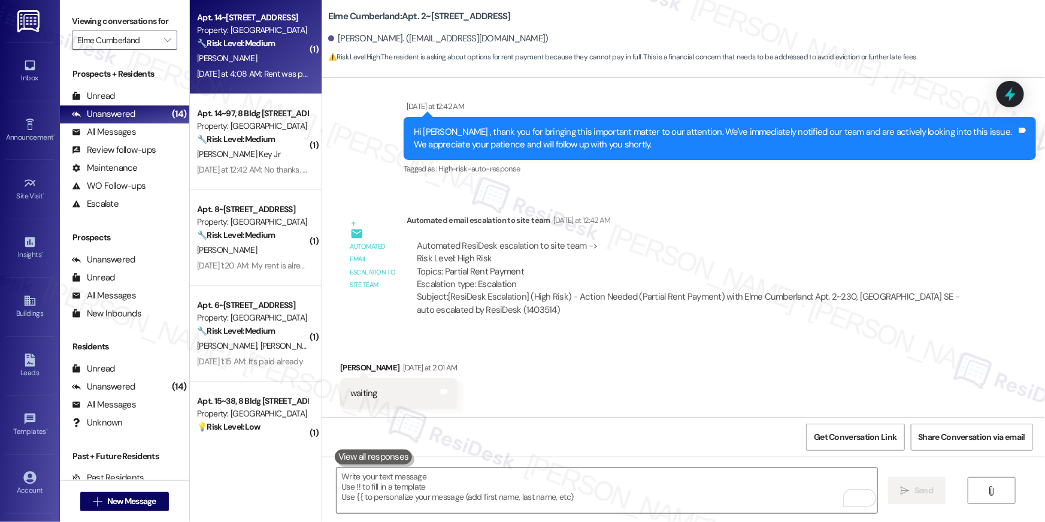
click at [261, 65] on div "M. Pierce" at bounding box center [252, 58] width 113 height 15
type textarea "Fetching suggested responses. Please feel free to read through the conversation…"
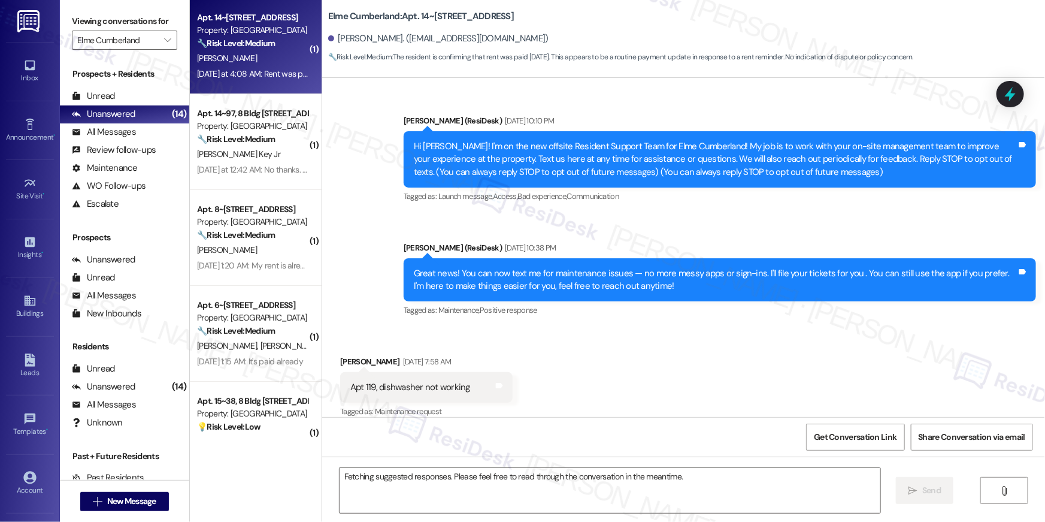
scroll to position [9920, 0]
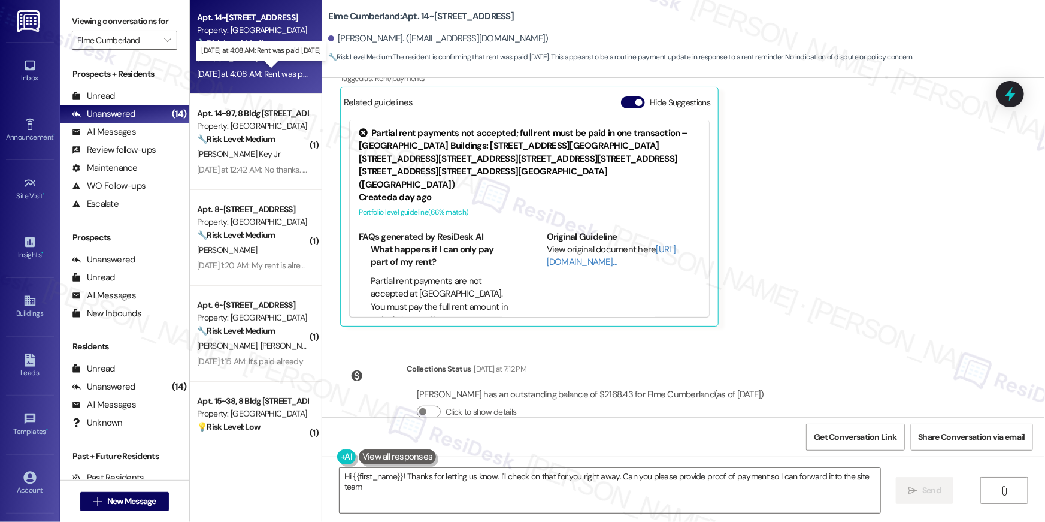
type textarea "Hi {{first_name}}! Thanks for letting us know. I'll check on that for you right…"
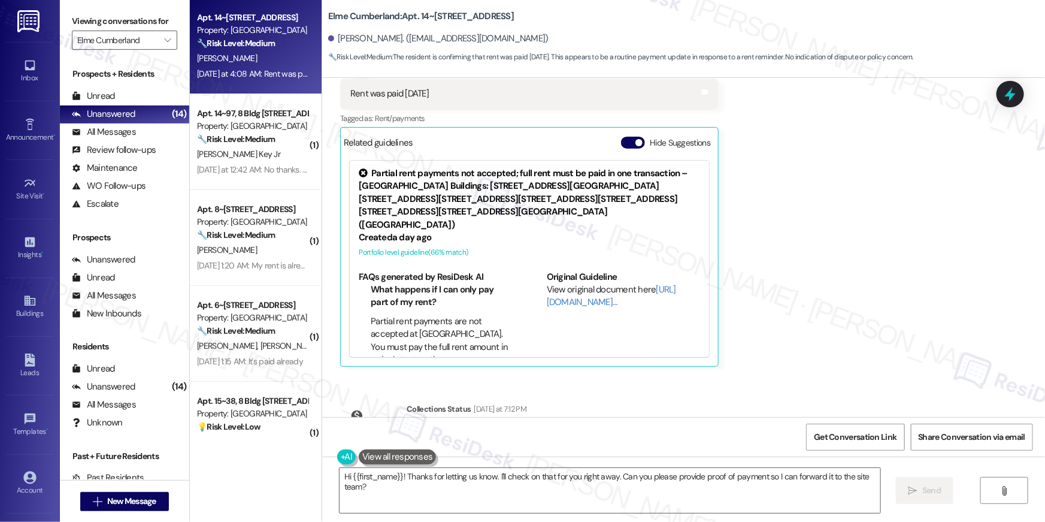
scroll to position [9847, 0]
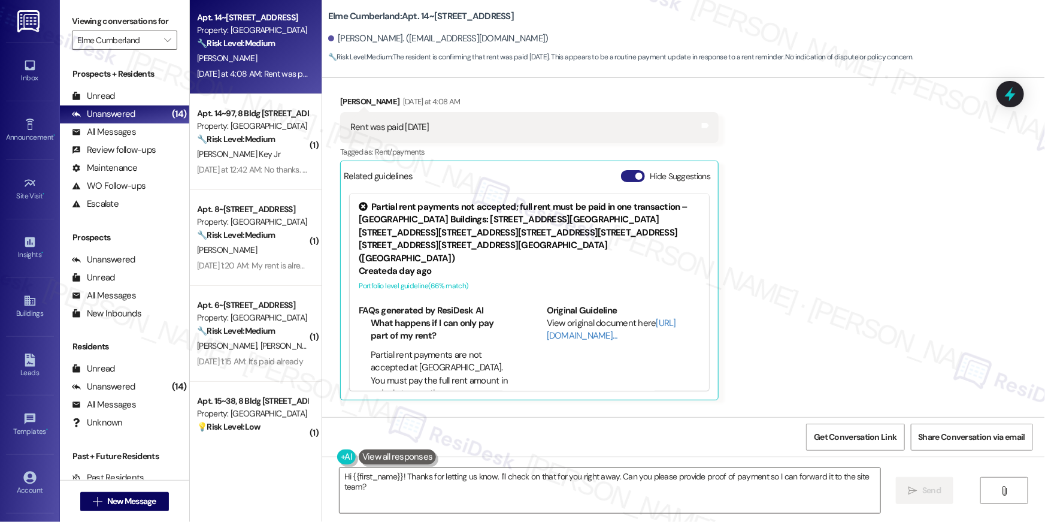
click at [636, 173] on span "button" at bounding box center [639, 176] width 7 height 7
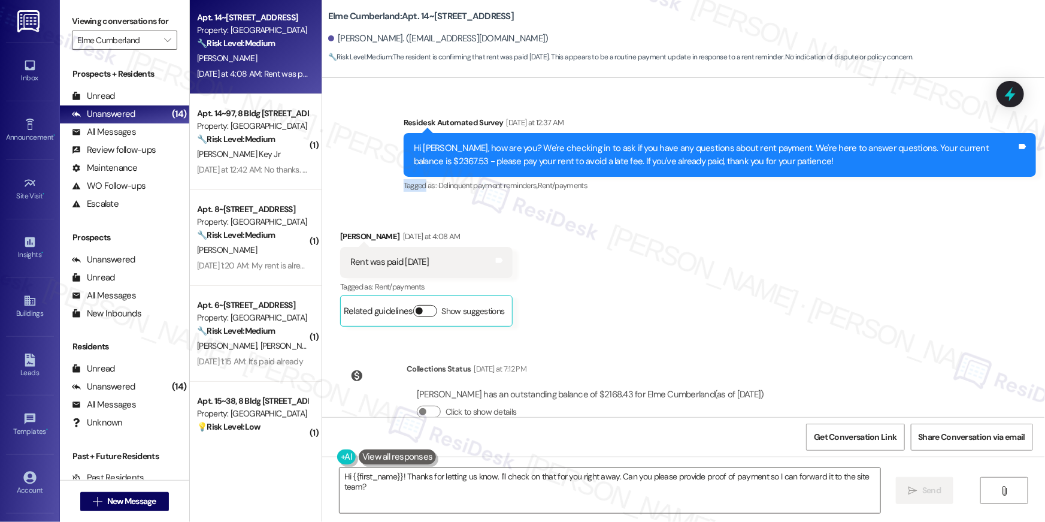
click at [632, 177] on div "Tagged as: Delinquent payment reminders , Click to highlight conversations abou…" at bounding box center [720, 185] width 633 height 17
click at [416, 305] on button "Show suggestions" at bounding box center [425, 311] width 24 height 12
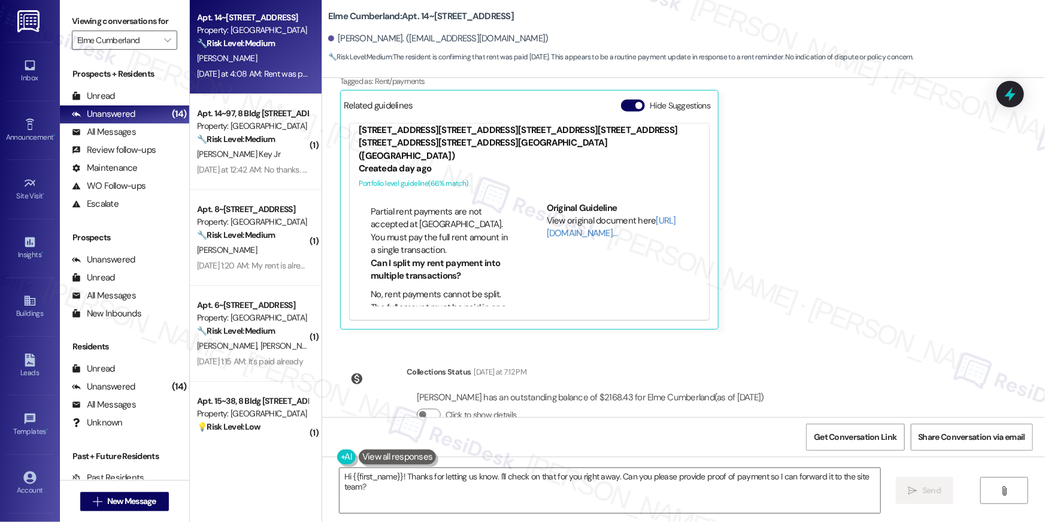
scroll to position [9920, 0]
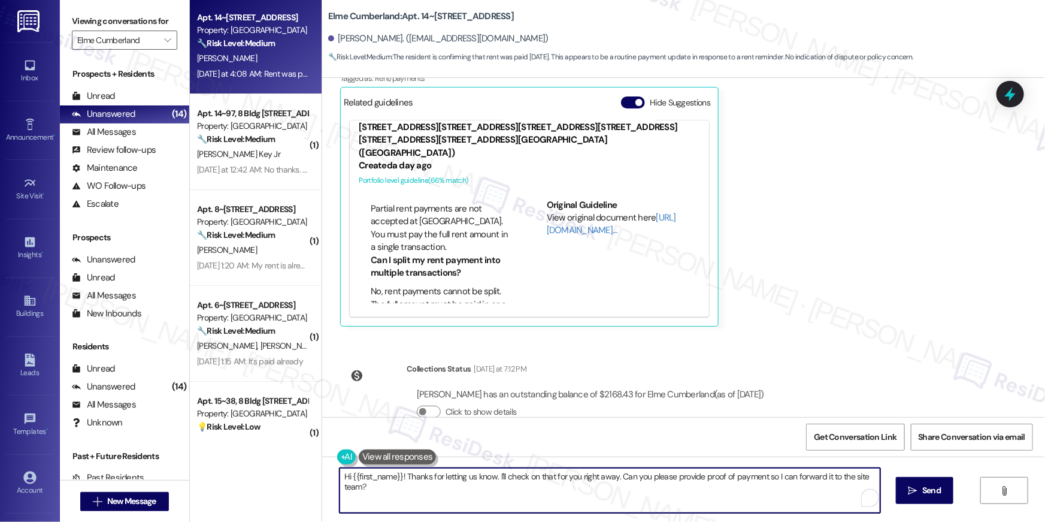
click at [520, 486] on textarea "Hi {{first_name}}! Thanks for letting us know. I'll check on that for you right…" at bounding box center [610, 490] width 541 height 45
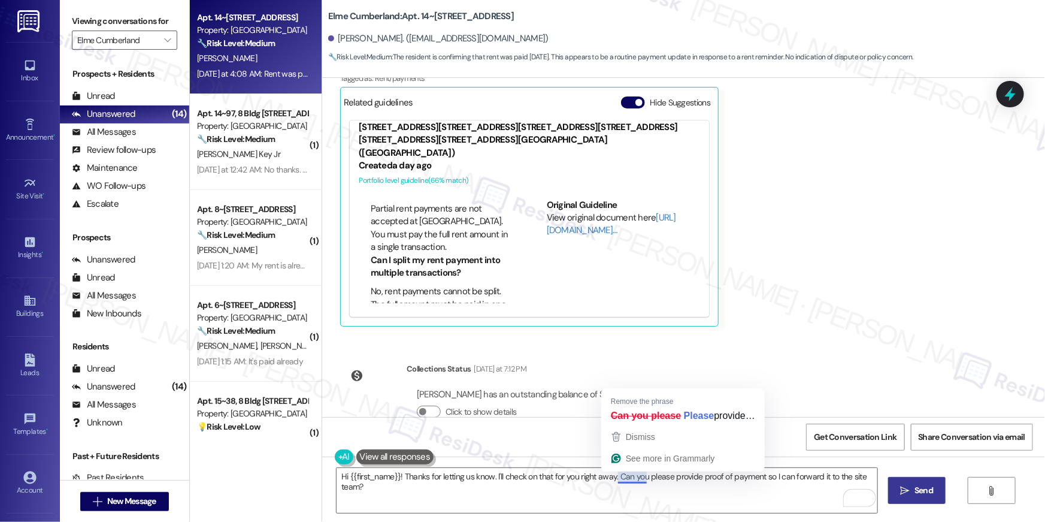
click at [921, 492] on span "Send" at bounding box center [924, 490] width 19 height 13
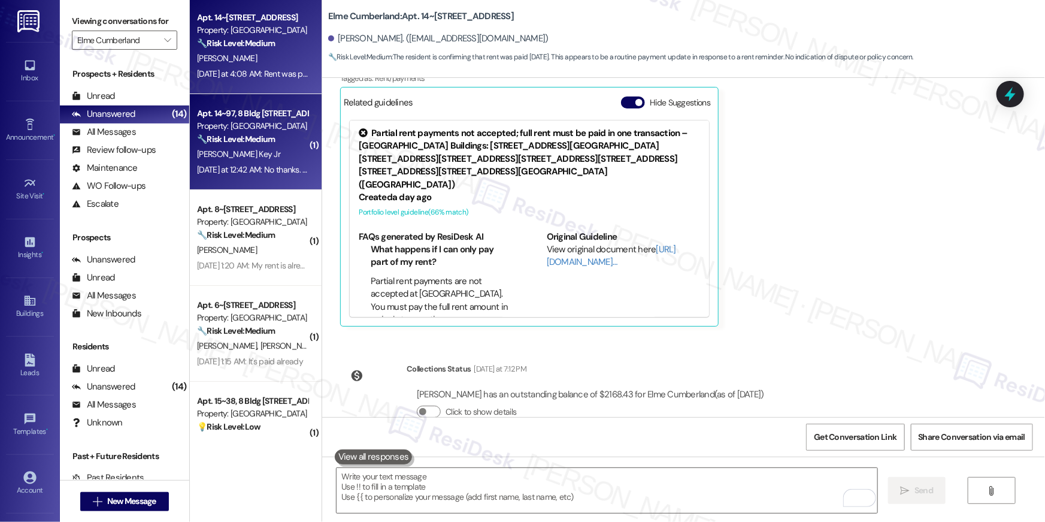
scroll to position [9811, 0]
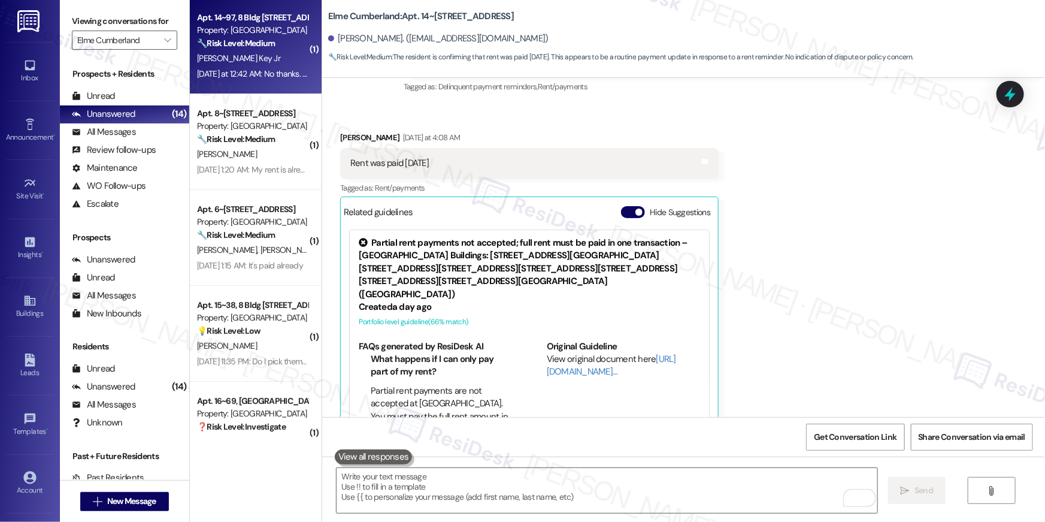
click at [271, 84] on div "Apt. 14~97, 8 Bldg 14 Cumberland Way SE Property: Elme Cumberland 🔧 Risk Level:…" at bounding box center [256, 46] width 132 height 96
type textarea "Fetching suggested responses. Please feel free to read through the conversation…"
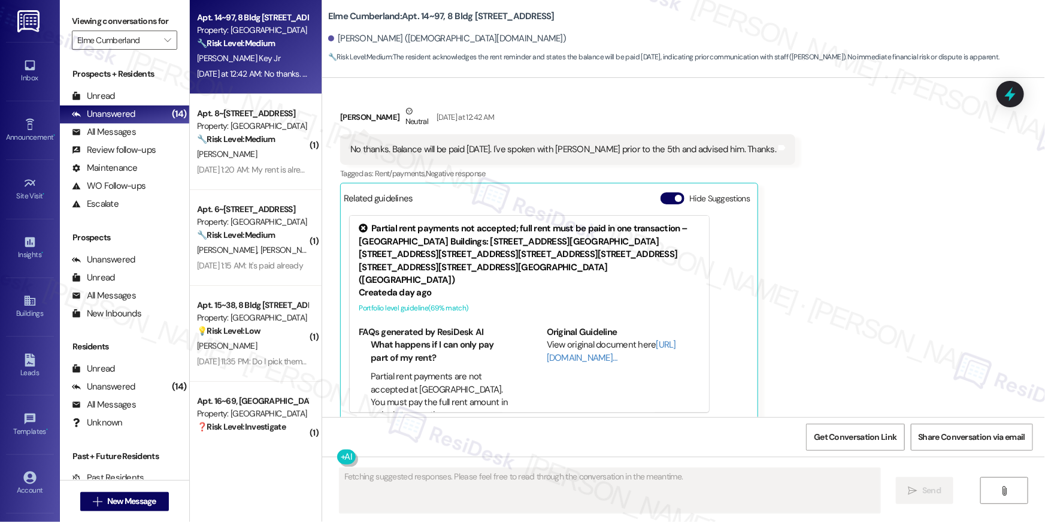
scroll to position [3052, 0]
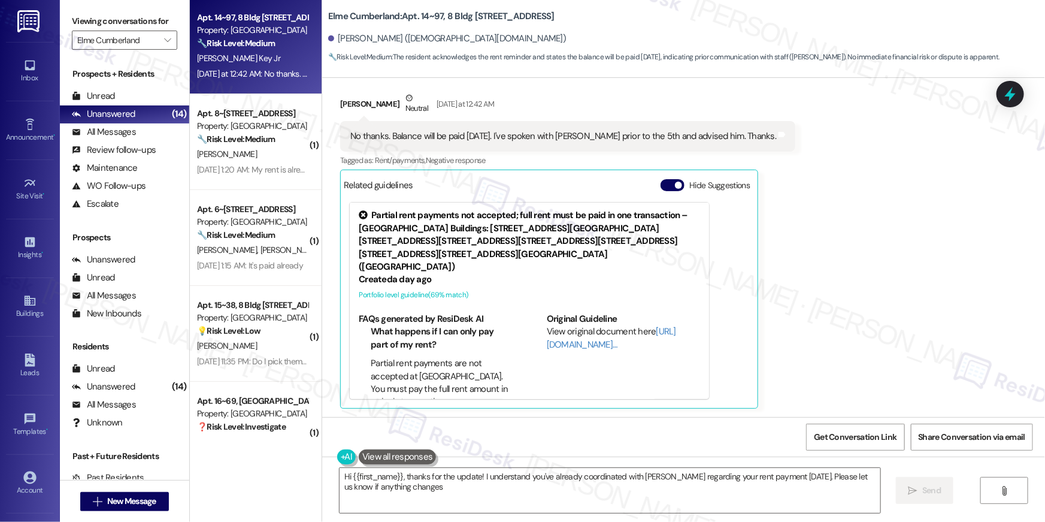
type textarea "Hi {{first_name}}, thanks for the update! I understand you've already coordinat…"
click at [629, 515] on div "Hi {{first_name}}, thanks for the update! I understand you've already coordinat…" at bounding box center [683, 501] width 723 height 90
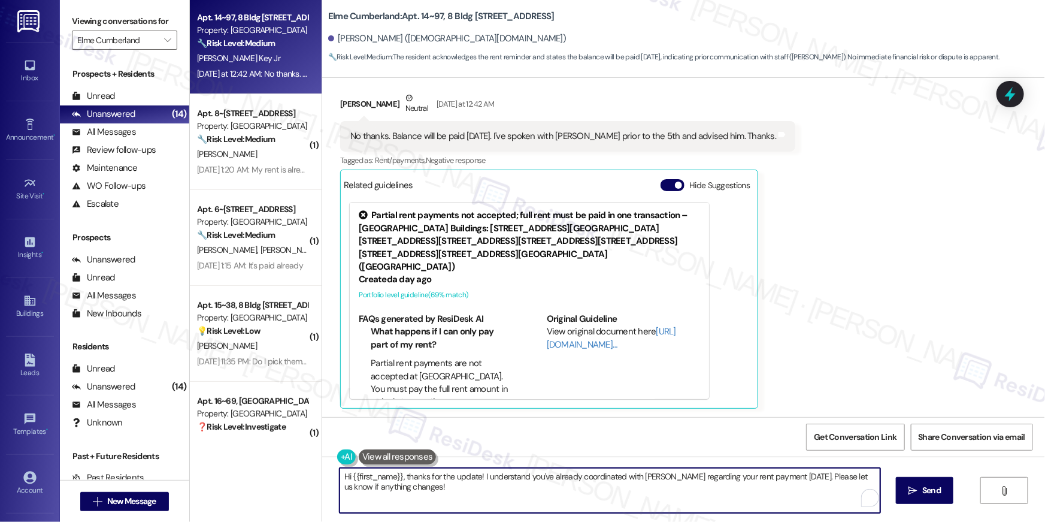
click at [633, 504] on textarea "Hi {{first_name}}, thanks for the update! I understand you've already coordinat…" at bounding box center [610, 490] width 541 height 45
click at [889, 489] on button " Send" at bounding box center [917, 490] width 58 height 27
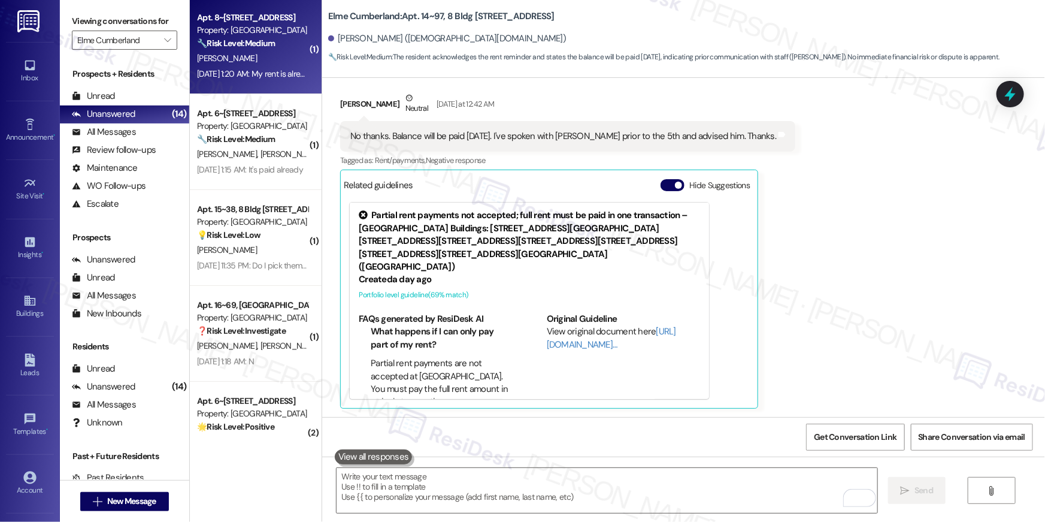
click at [235, 68] on div "Sep 06, 2025 at 1:20 AM: My rent is already paid Sep 06, 2025 at 1:20 AM: My re…" at bounding box center [264, 73] width 135 height 11
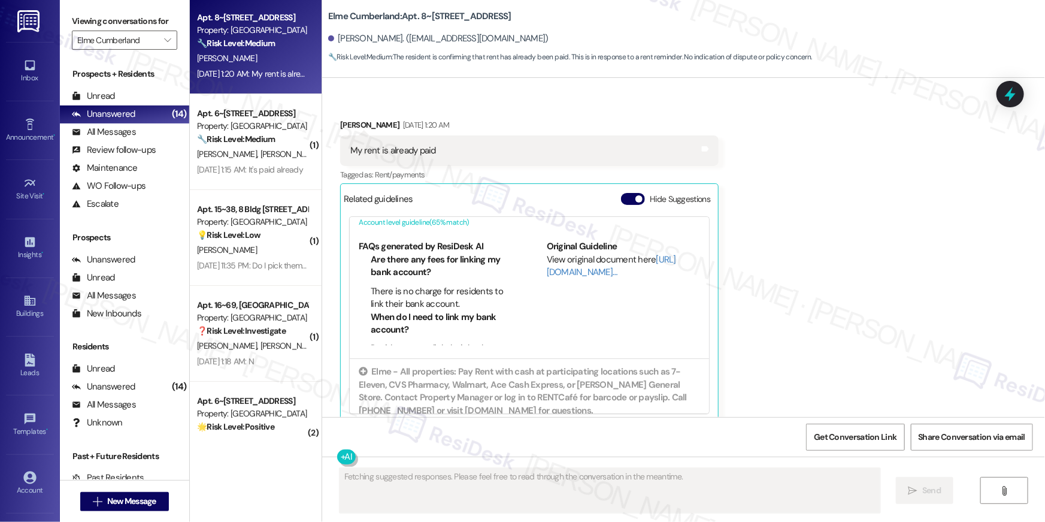
scroll to position [86, 0]
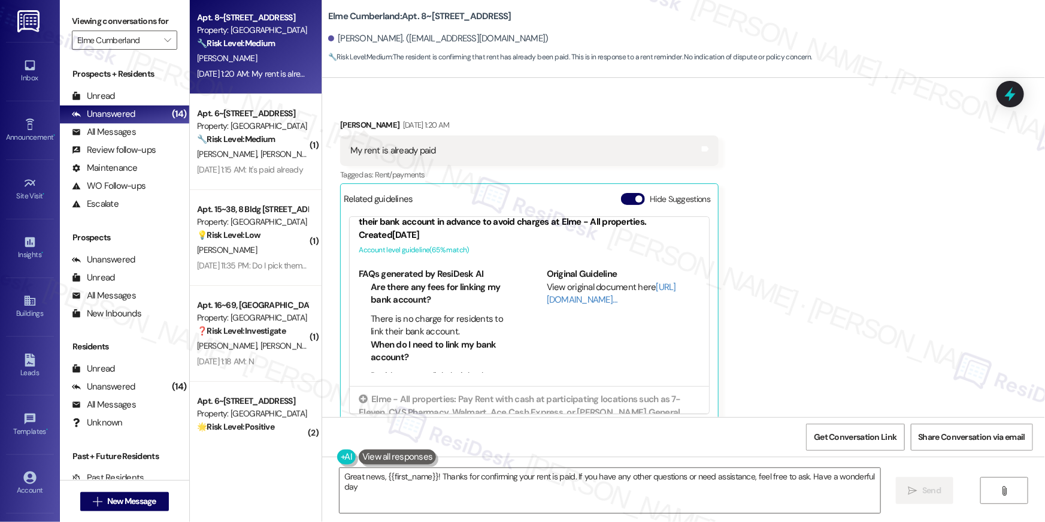
type textarea "Great news, {{first_name}}! Thanks for confirming your rent is paid. If you hav…"
click at [504, 506] on textarea "Great news, {{first_name}}! Thanks for confirming your rent is paid. If you hav…" at bounding box center [610, 490] width 541 height 45
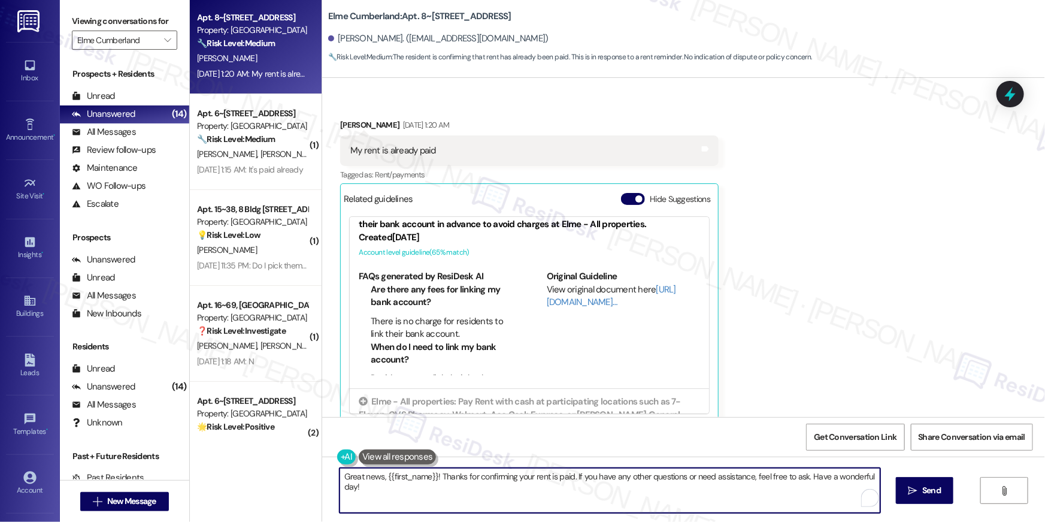
click at [562, 501] on textarea "Great news, {{first_name}}! Thanks for confirming your rent is paid. If you hav…" at bounding box center [610, 490] width 541 height 45
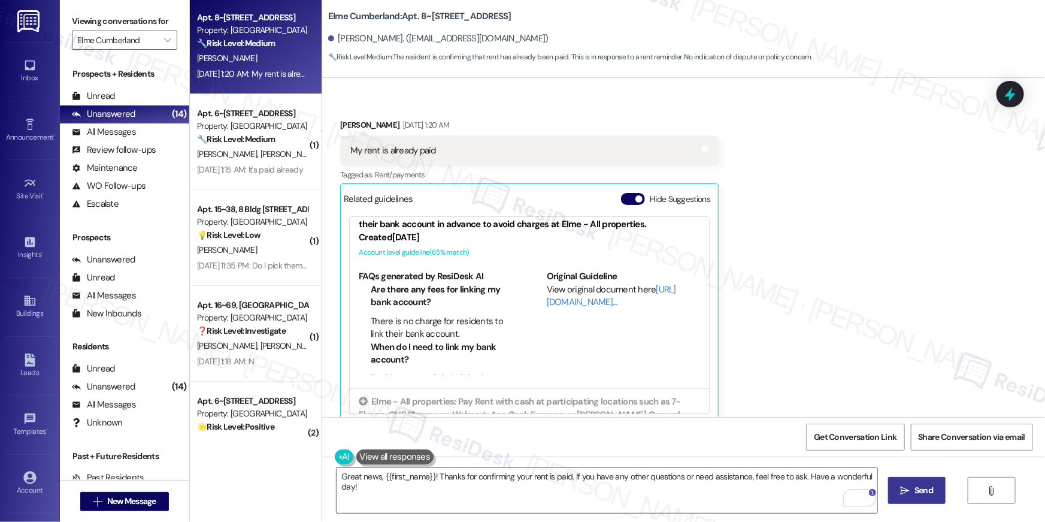
click at [924, 494] on span "Send" at bounding box center [924, 490] width 19 height 13
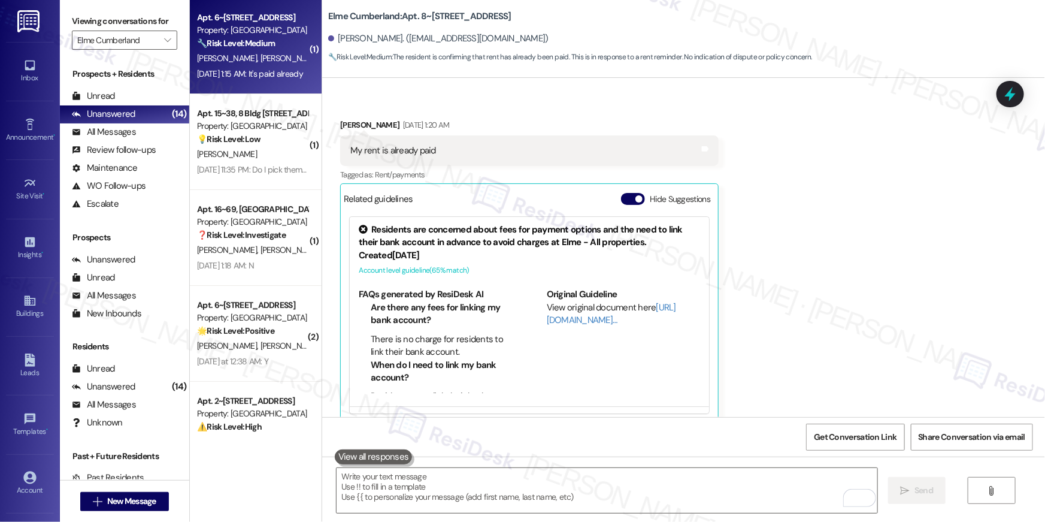
click at [261, 74] on div "Sep 06, 2025 at 1:15 AM: It's paid already Sep 06, 2025 at 1:15 AM: It's paid a…" at bounding box center [250, 73] width 106 height 11
type textarea "Fetching suggested responses. Please feel free to read through the conversation…"
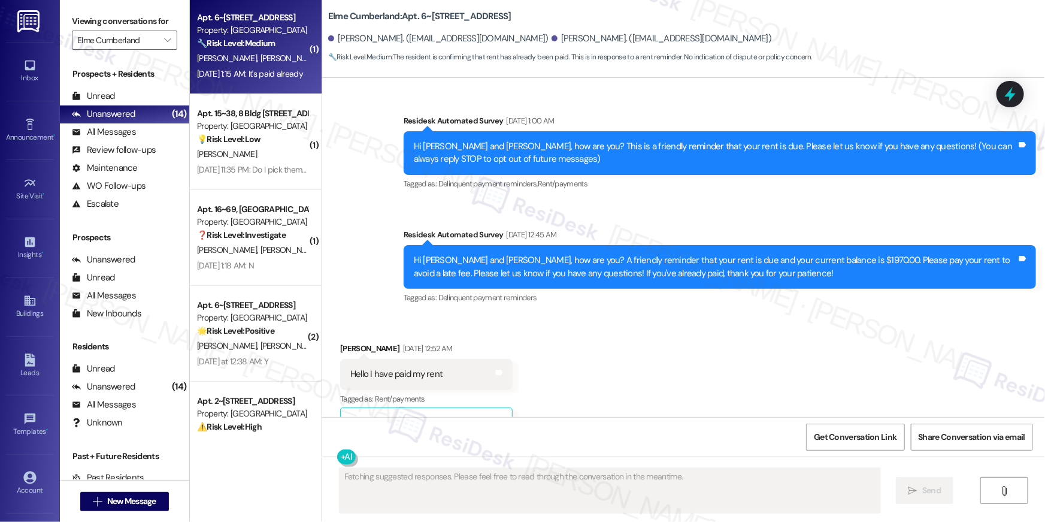
scroll to position [9015, 0]
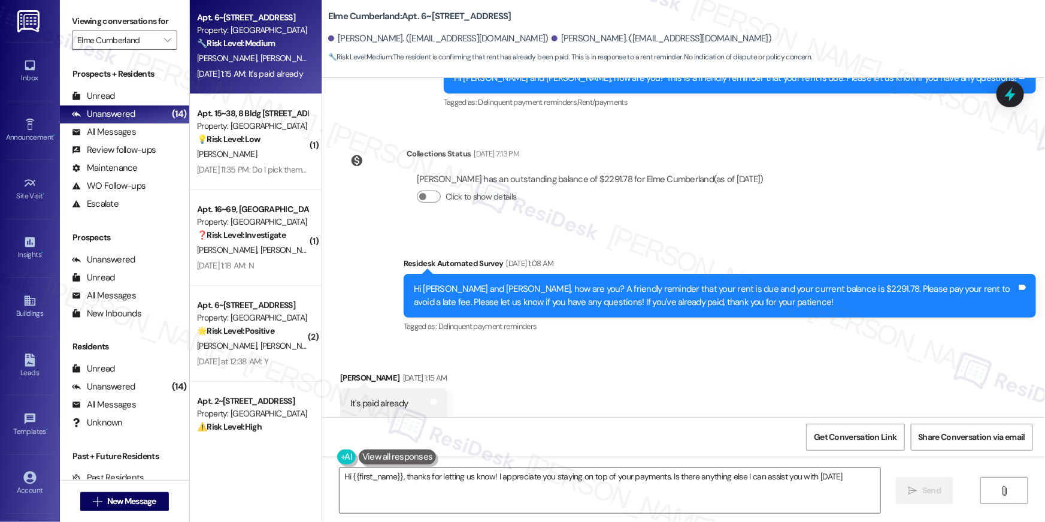
type textarea "Hi {{first_name}}, thanks for letting us know! I appreciate you staying on top …"
click at [503, 344] on div "Received via SMS Cameron Ashton Sep 06, 2025 at 1:15 AM It's paid already Tags …" at bounding box center [683, 394] width 723 height 101
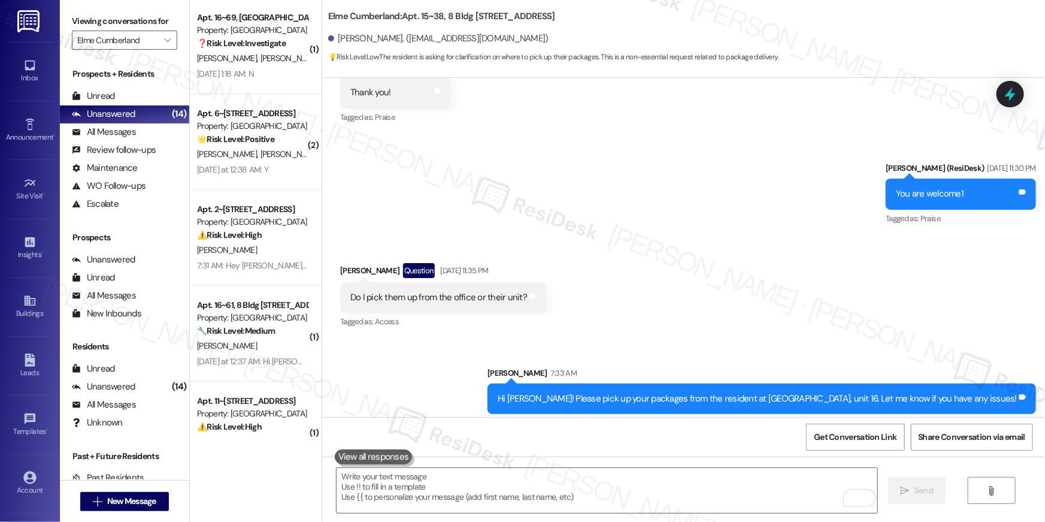
scroll to position [8668, 0]
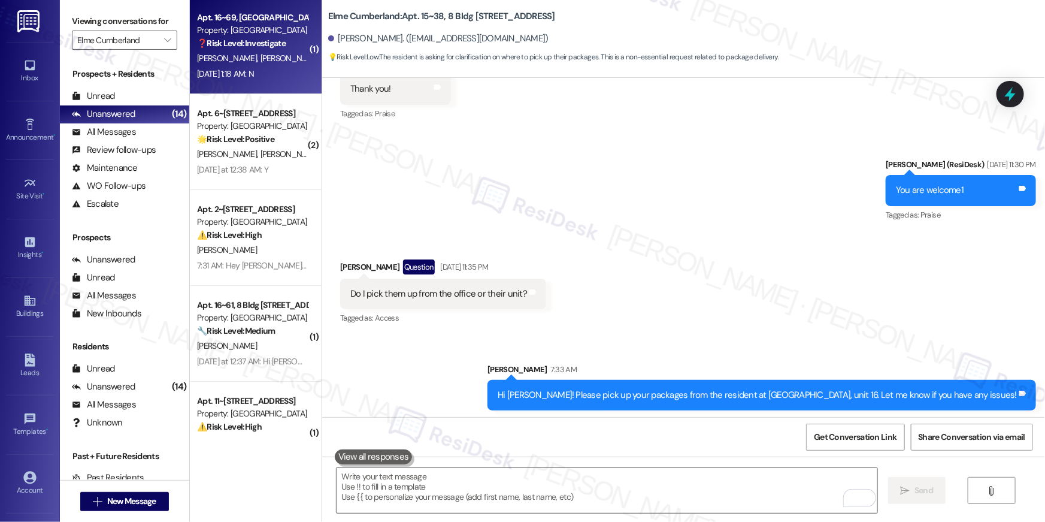
click at [277, 80] on div "[DATE] 1:18 AM: N [DATE] 1:18 AM: N" at bounding box center [252, 73] width 113 height 15
type textarea "Fetching suggested responses. Please feel free to read through the conversation…"
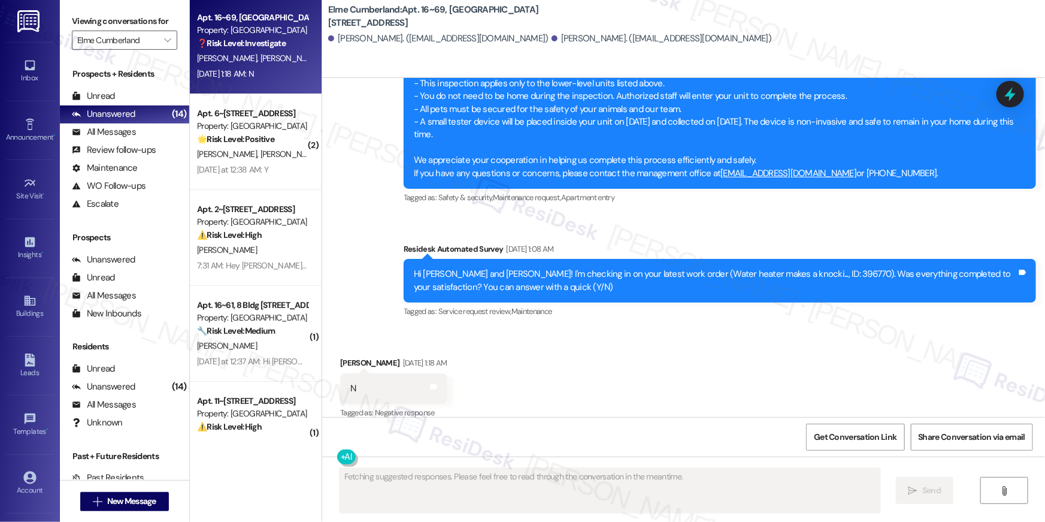
scroll to position [1261, 0]
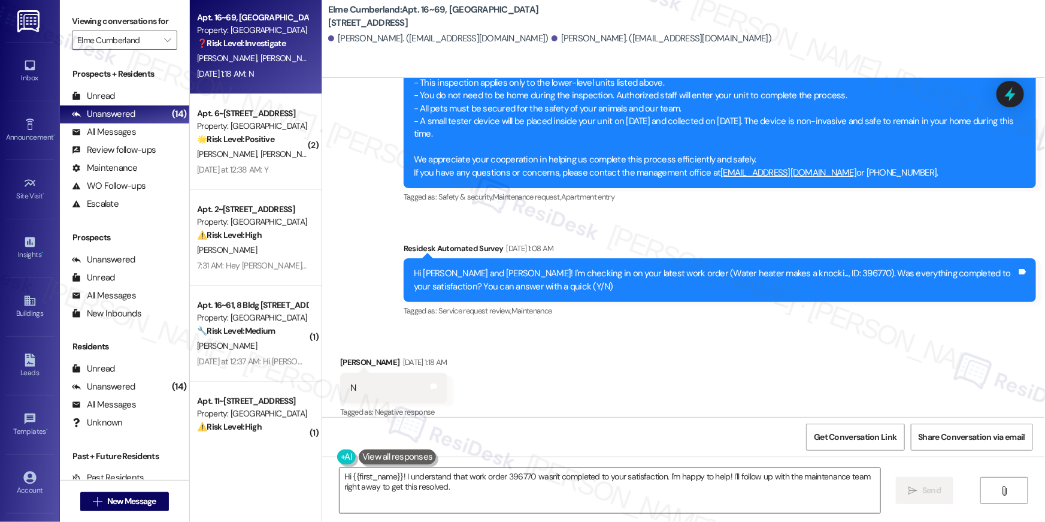
click at [602, 335] on div "Received via SMS [PERSON_NAME] [DATE] 1:18 AM N Tags and notes Tagged as: Negat…" at bounding box center [683, 379] width 723 height 101
click at [713, 503] on textarea "Hi {{first_name}}! I understand that work order 396770 wasn't completed to your…" at bounding box center [610, 490] width 541 height 45
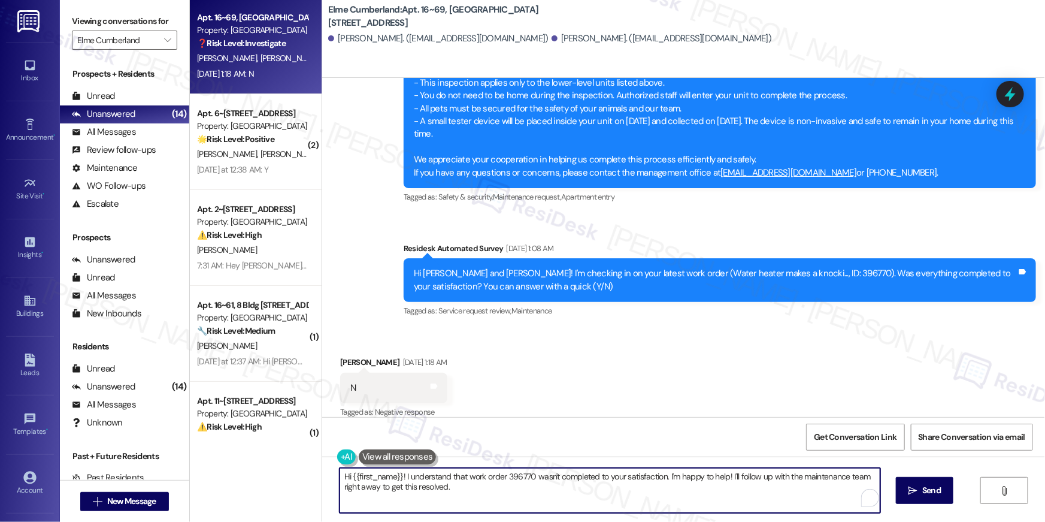
paste textarea ", I’m sorry to hear your work order hasn’t been fully completed. Could you shar…"
type textarea "Hi {{first_name}}, I’m sorry to hear your work order hasn’t been fully complete…"
drag, startPoint x: 892, startPoint y: 492, endPoint x: 906, endPoint y: 490, distance: 13.9
click at [894, 492] on button " Send" at bounding box center [917, 490] width 58 height 27
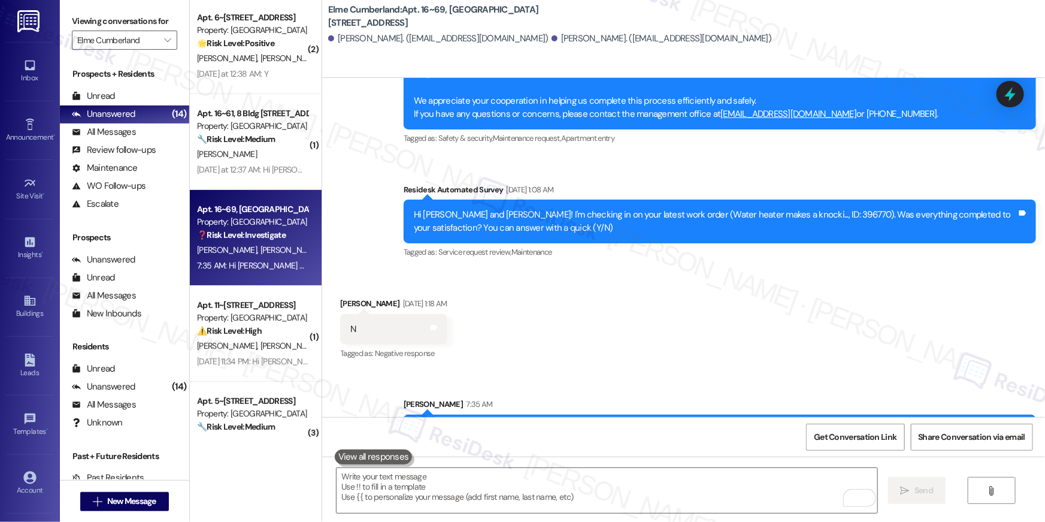
scroll to position [1358, 0]
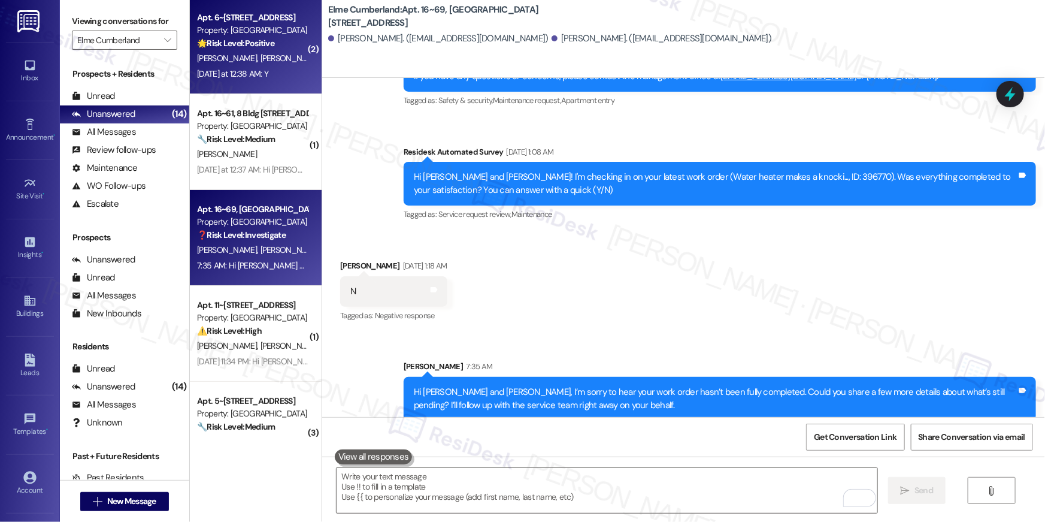
click at [256, 68] on div "[DATE] at 12:38 AM: Y [DATE] at 12:38 AM: Y" at bounding box center [232, 73] width 71 height 11
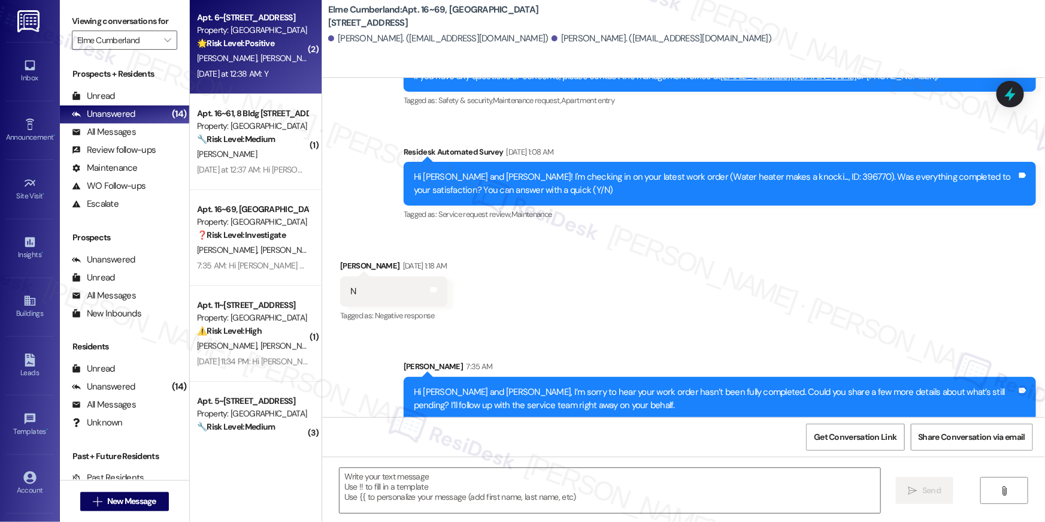
type textarea "Fetching suggested responses. Please feel free to read through the conversation…"
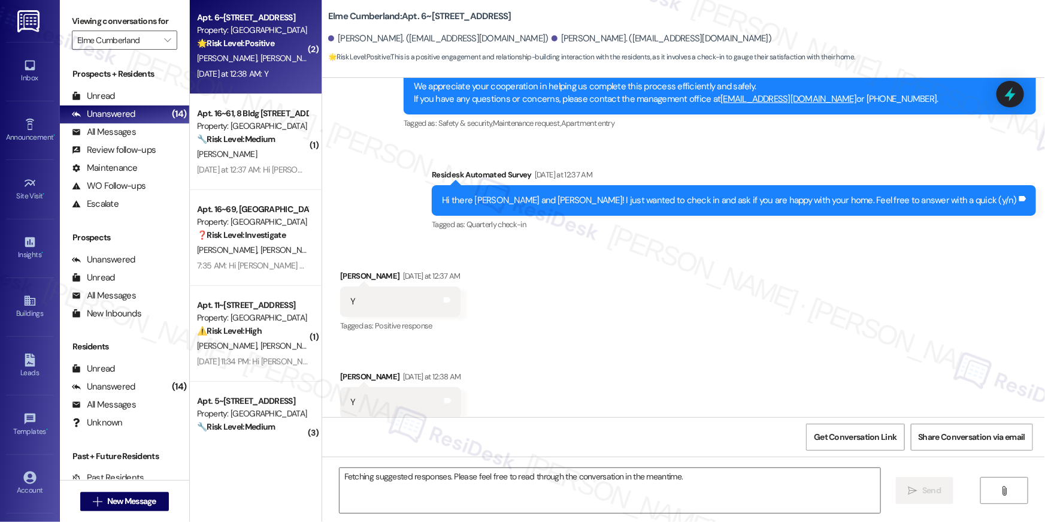
scroll to position [8662, 0]
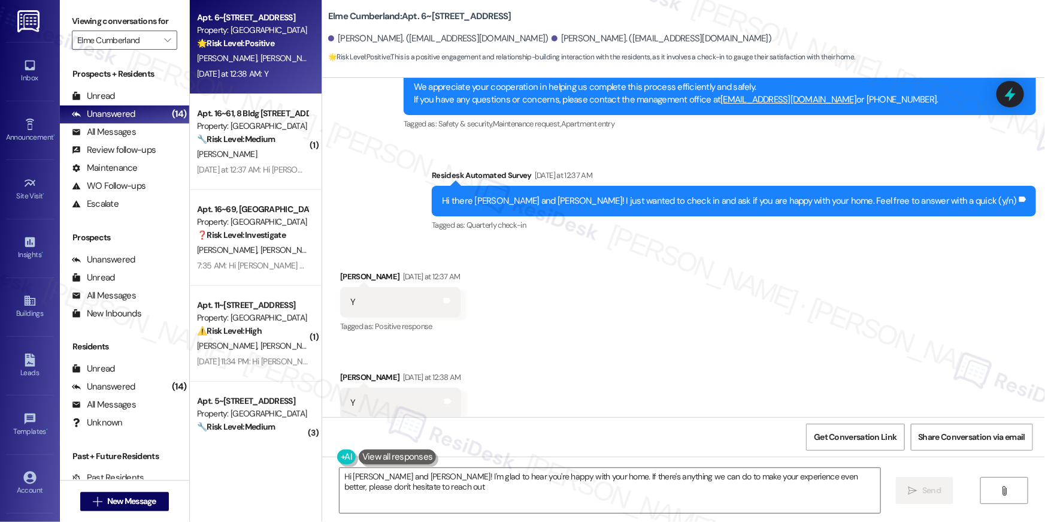
type textarea "Hi [PERSON_NAME] and [PERSON_NAME]! I'm glad to hear you're happy with your hom…"
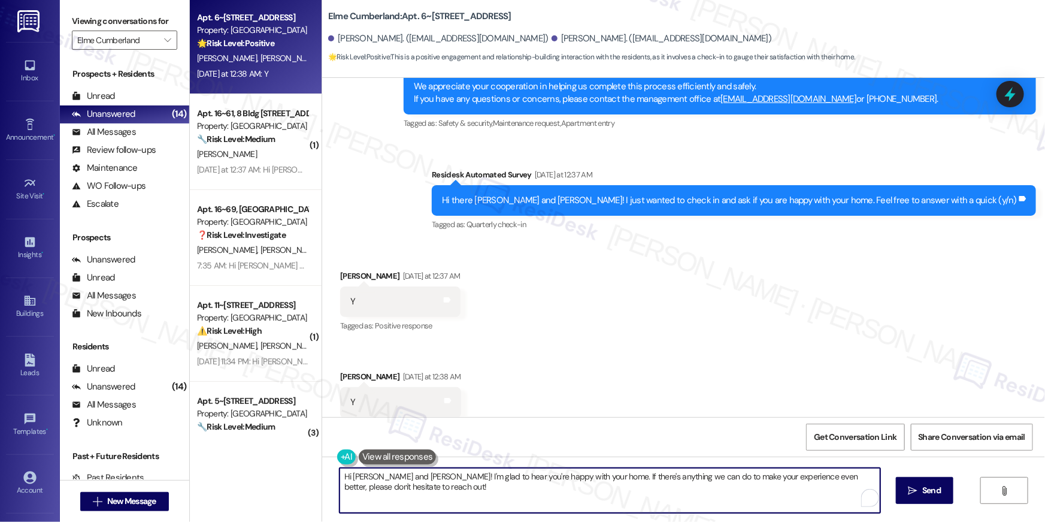
click at [693, 501] on textarea "Hi [PERSON_NAME] and [PERSON_NAME]! I'm glad to hear you're happy with your hom…" at bounding box center [610, 490] width 541 height 45
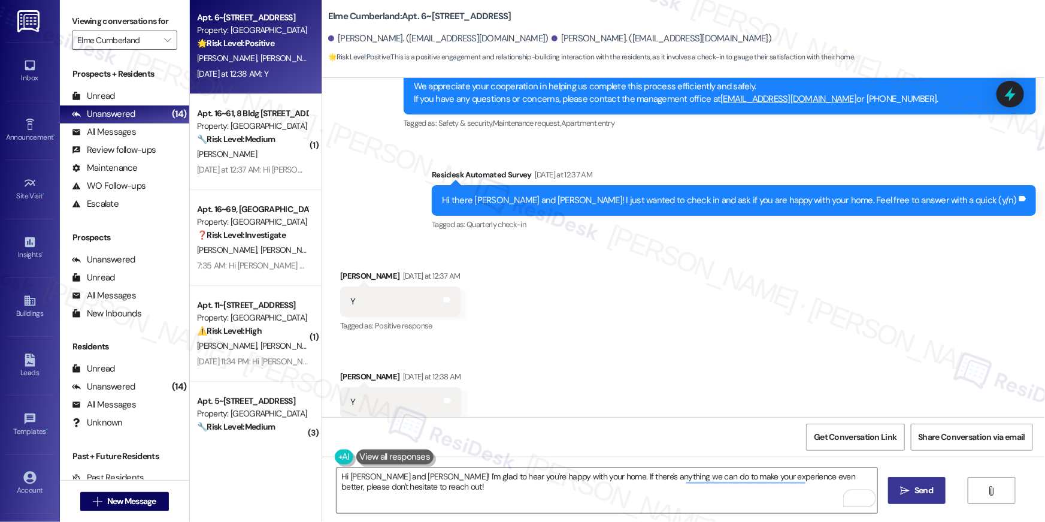
click at [923, 495] on span "Send" at bounding box center [924, 490] width 19 height 13
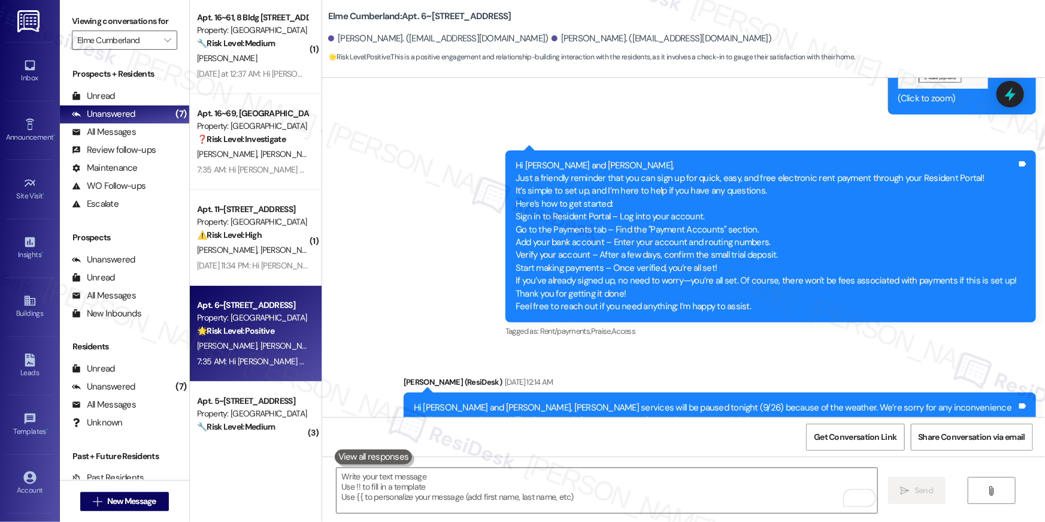
scroll to position [1102, 0]
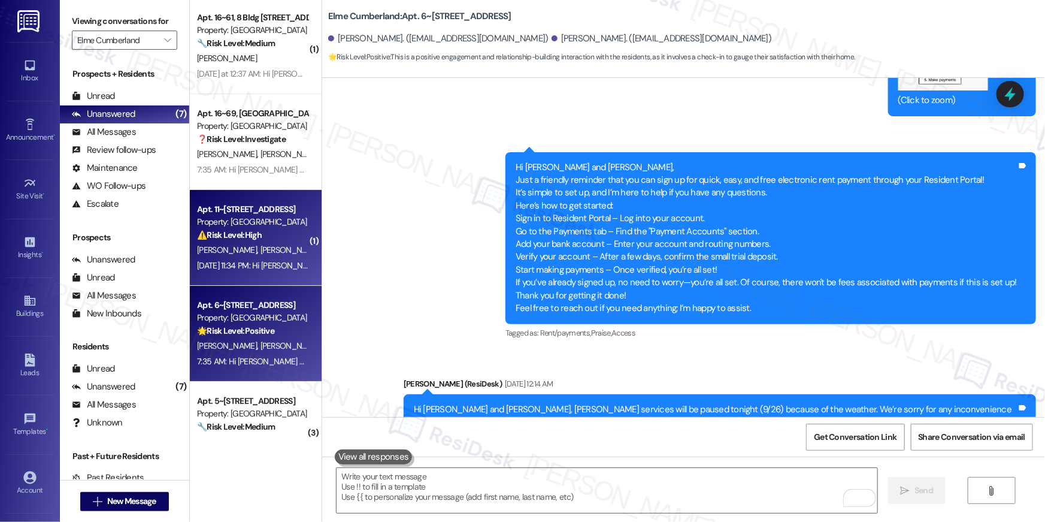
click at [230, 256] on div "[PERSON_NAME] [PERSON_NAME]" at bounding box center [252, 250] width 113 height 15
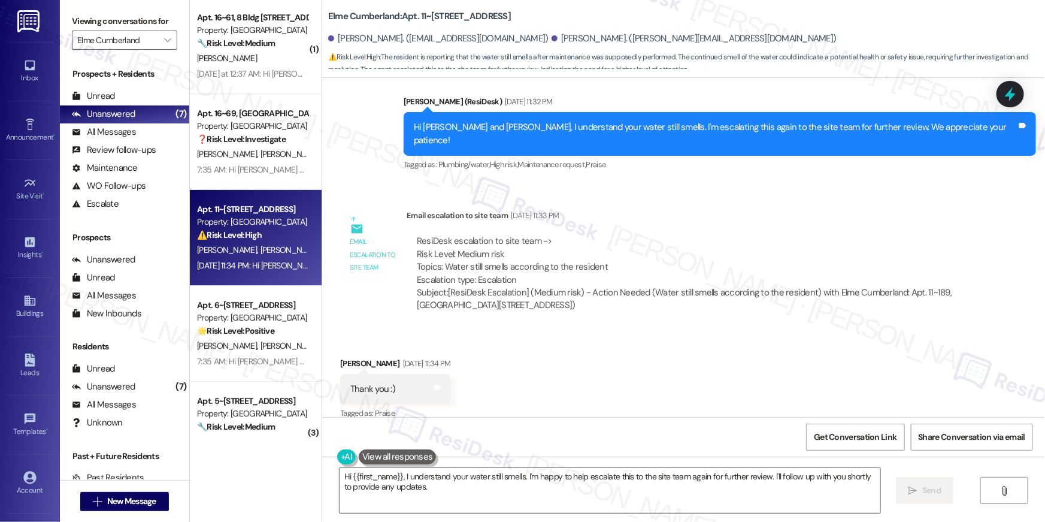
scroll to position [5331, 0]
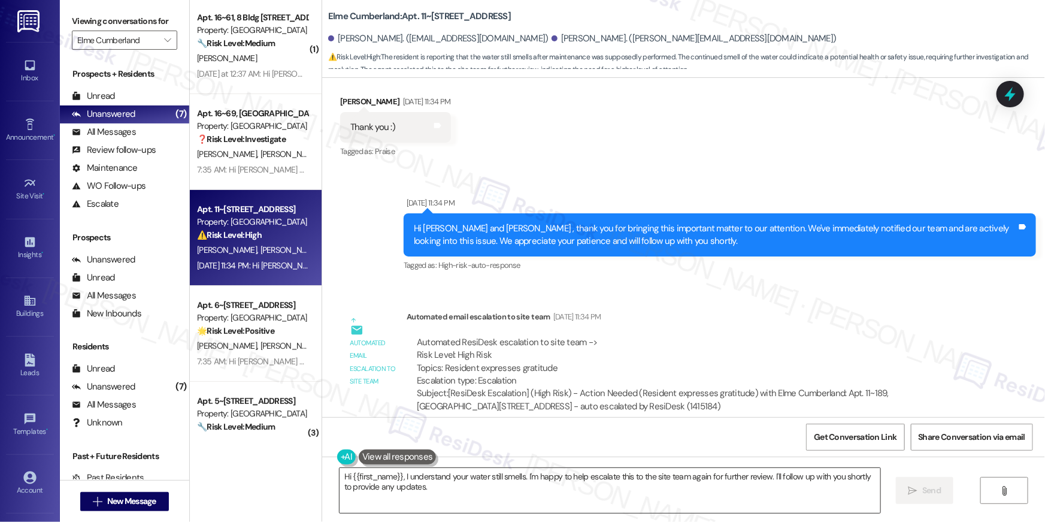
click at [541, 497] on textarea "Hi {{first_name}}, I understand your water still smells. I'm happy to help esca…" at bounding box center [610, 490] width 541 height 45
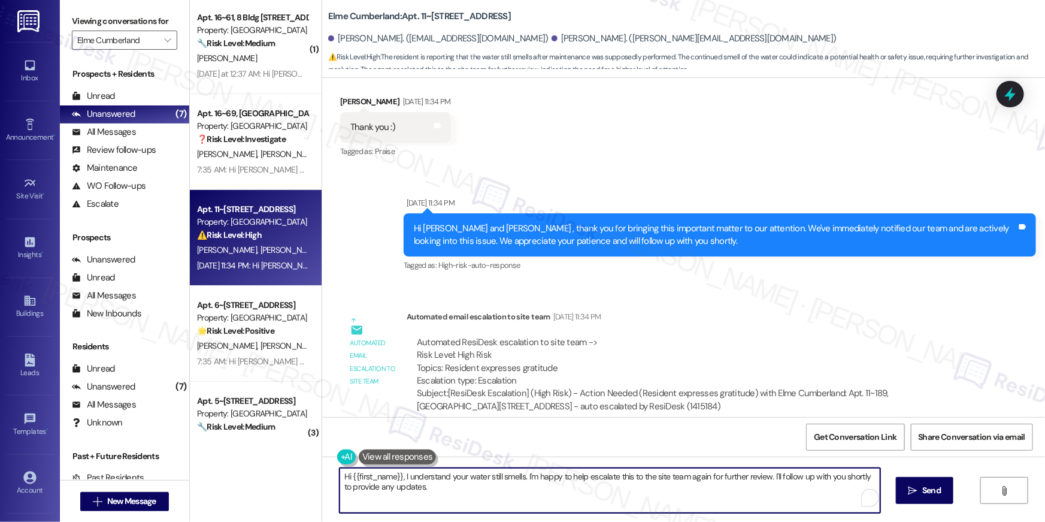
click at [541, 497] on textarea "Hi {{first_name}}, I understand your water still smells. I'm happy to help esca…" at bounding box center [610, 490] width 541 height 45
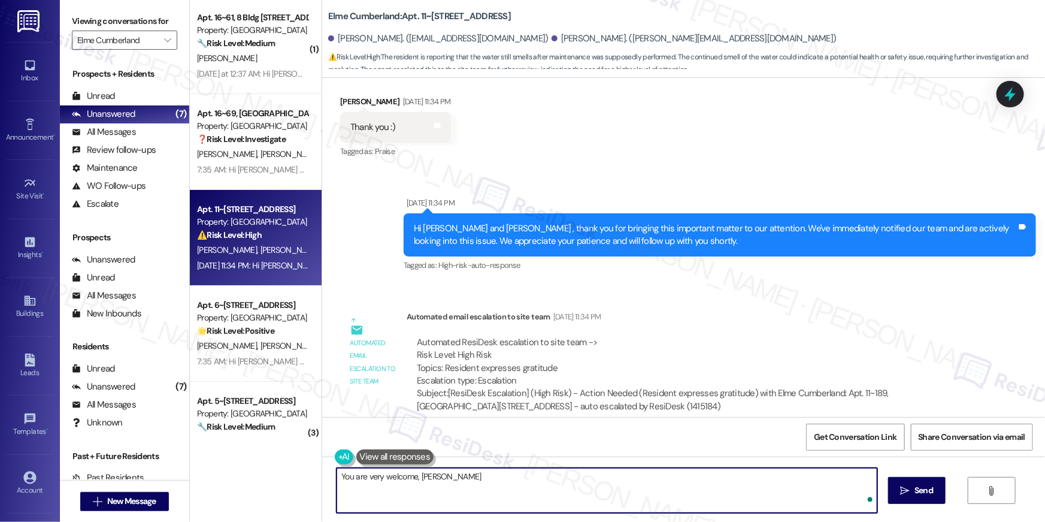
type textarea "You are very welcome, [PERSON_NAME]!"
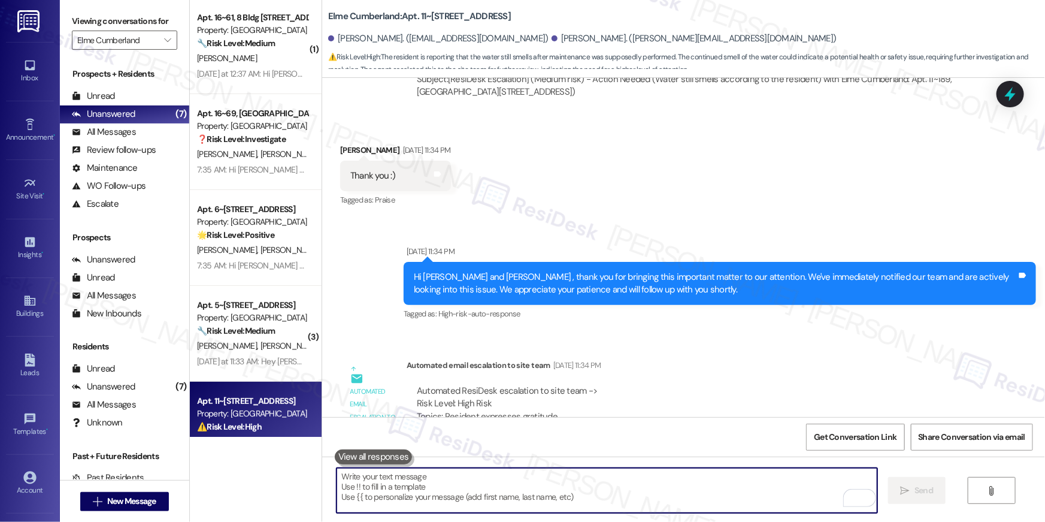
scroll to position [5415, 0]
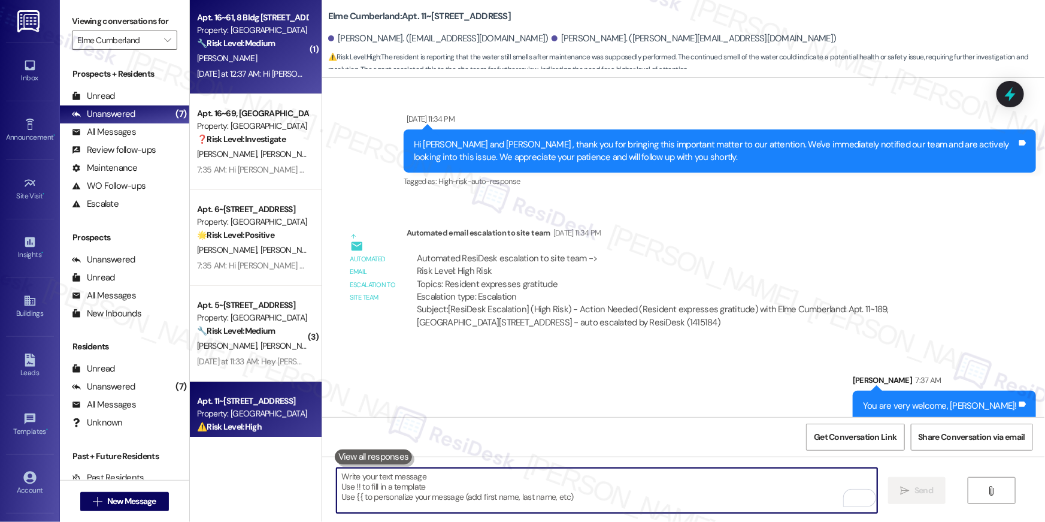
click at [260, 64] on div "[PERSON_NAME]" at bounding box center [252, 58] width 113 height 15
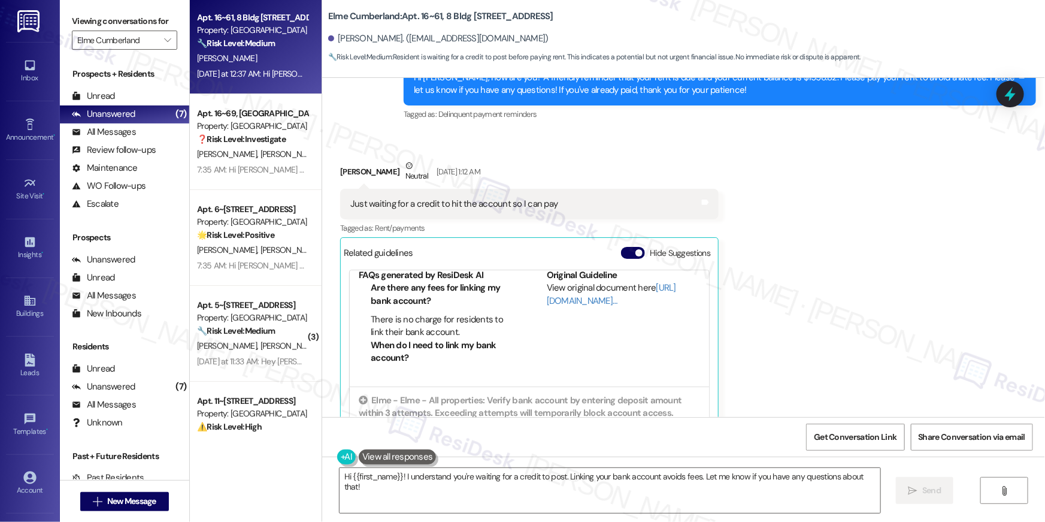
scroll to position [1883, 0]
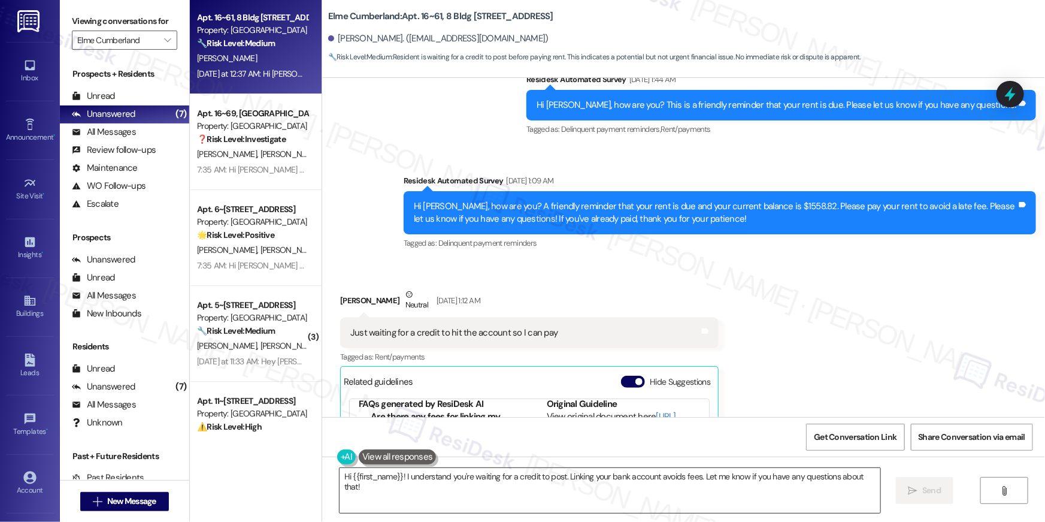
drag, startPoint x: 503, startPoint y: 497, endPoint x: 478, endPoint y: 494, distance: 25.3
click at [503, 497] on textarea "Hi {{first_name}}! I understand you're waiting for a credit to post. Linking yo…" at bounding box center [610, 490] width 541 height 45
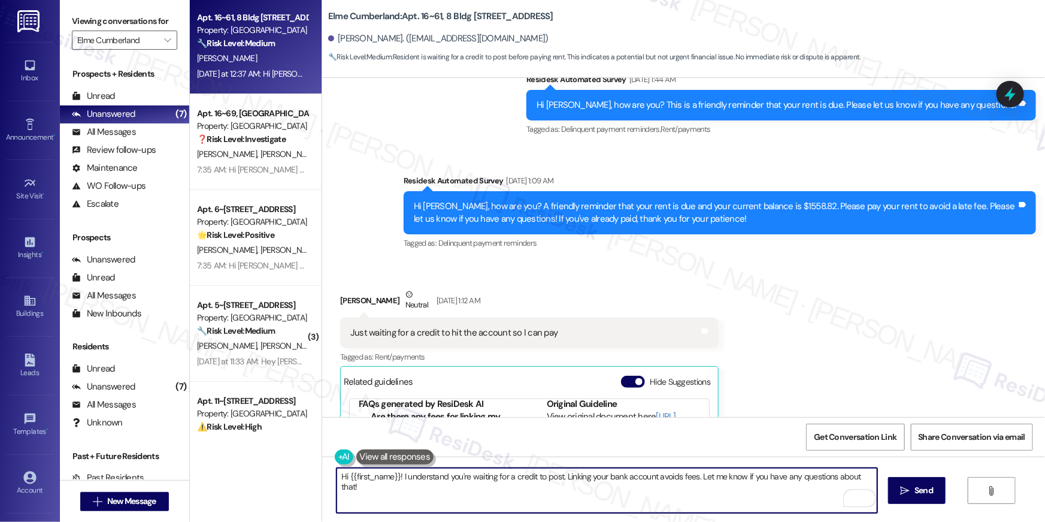
drag, startPoint x: 556, startPoint y: 489, endPoint x: 557, endPoint y: 512, distance: 22.8
click at [557, 512] on textarea "Hi {{first_name}}! I understand you're waiting for a credit to post. Linking yo…" at bounding box center [607, 490] width 541 height 45
type textarea "Hi {{first_name}}! I understand you're waiting for a credit to post. May I know…"
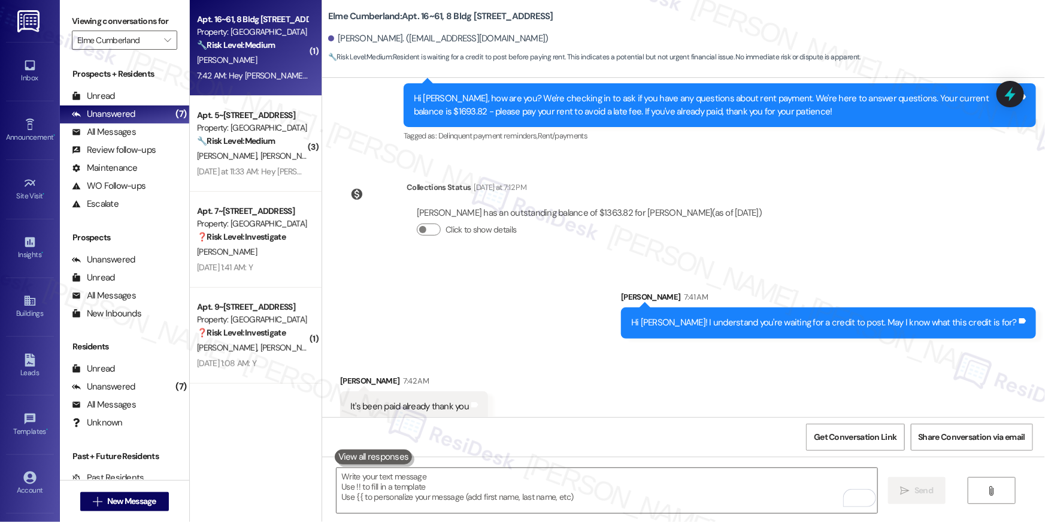
scroll to position [2541, 0]
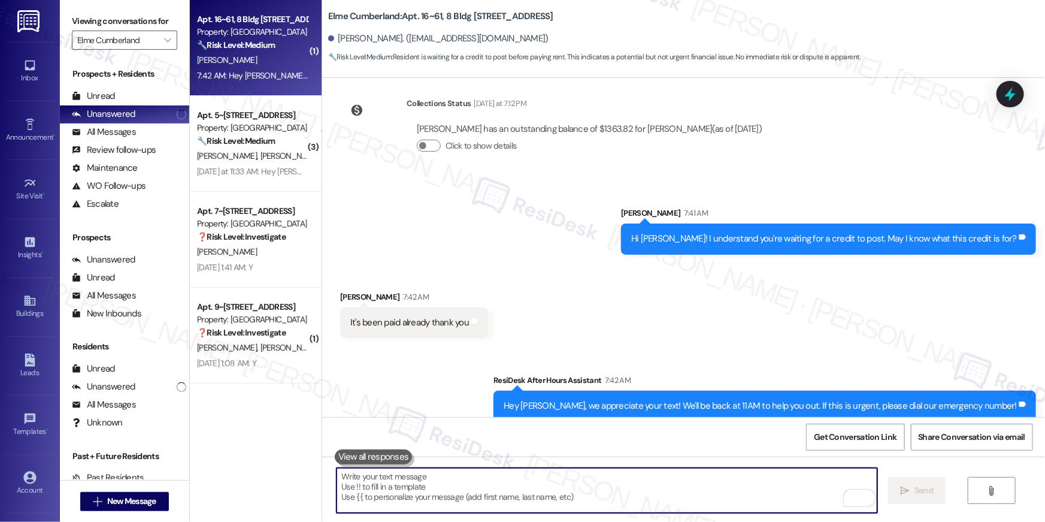
click at [667, 484] on textarea "To enrich screen reader interactions, please activate Accessibility in Grammarl…" at bounding box center [607, 490] width 541 height 45
paste textarea "Thank you so much for your rent payment, {{first_name}}. We really appreciate i…"
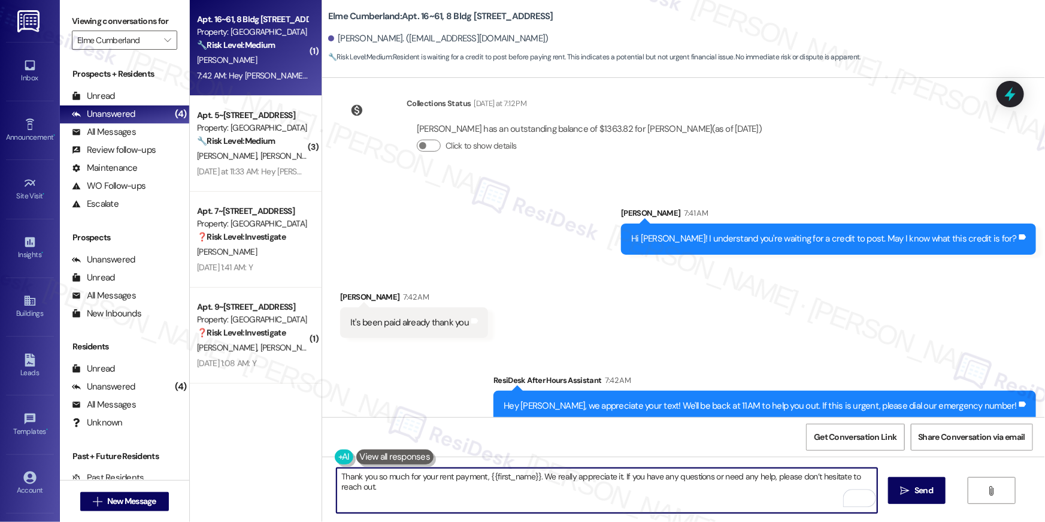
click at [754, 493] on textarea "Thank you so much for your rent payment, {{first_name}}. We really appreciate i…" at bounding box center [607, 490] width 541 height 45
paste textarea "To enrich screen reader interactions, please activate Accessibility in Grammarl…"
type textarea "Thank you so much for your rent payment, {{first_name}}. We really appreciate i…"
click at [919, 491] on span "Send" at bounding box center [924, 490] width 19 height 13
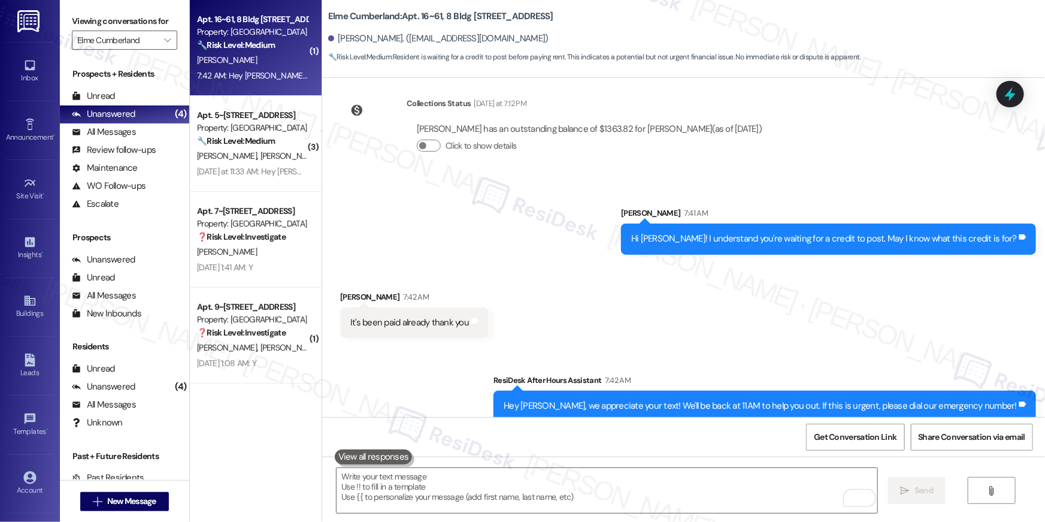
scroll to position [2458, 0]
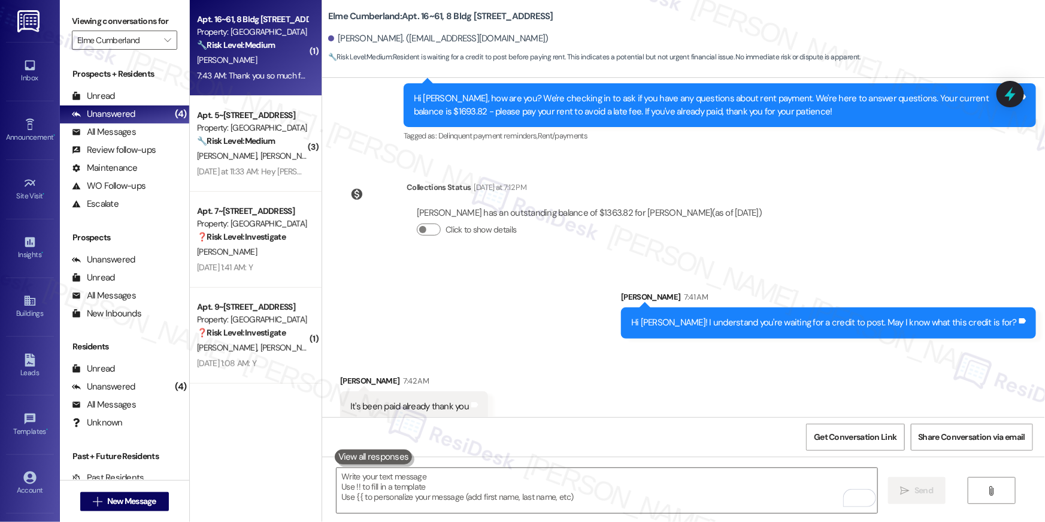
click at [269, 133] on div "Property: [GEOGRAPHIC_DATA]" at bounding box center [252, 128] width 111 height 13
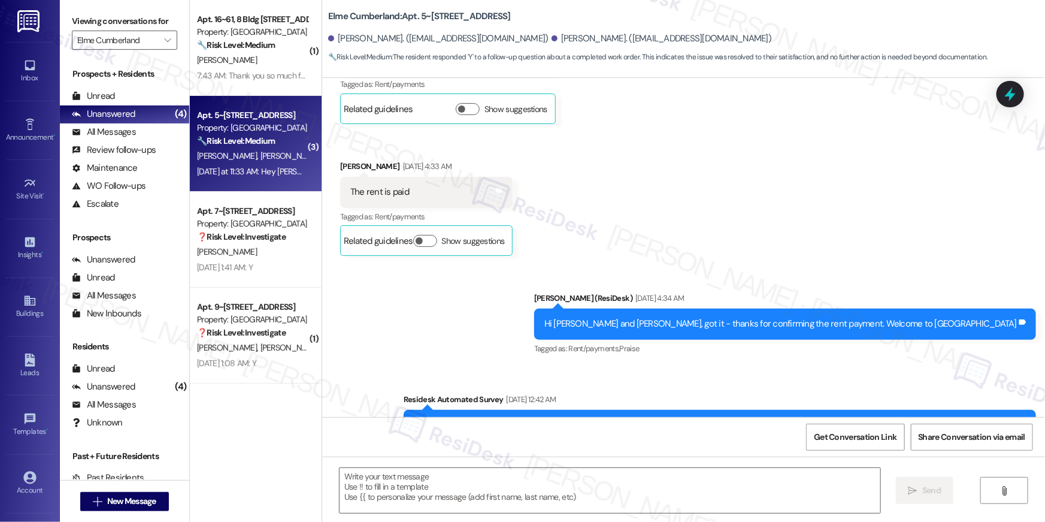
scroll to position [4122, 0]
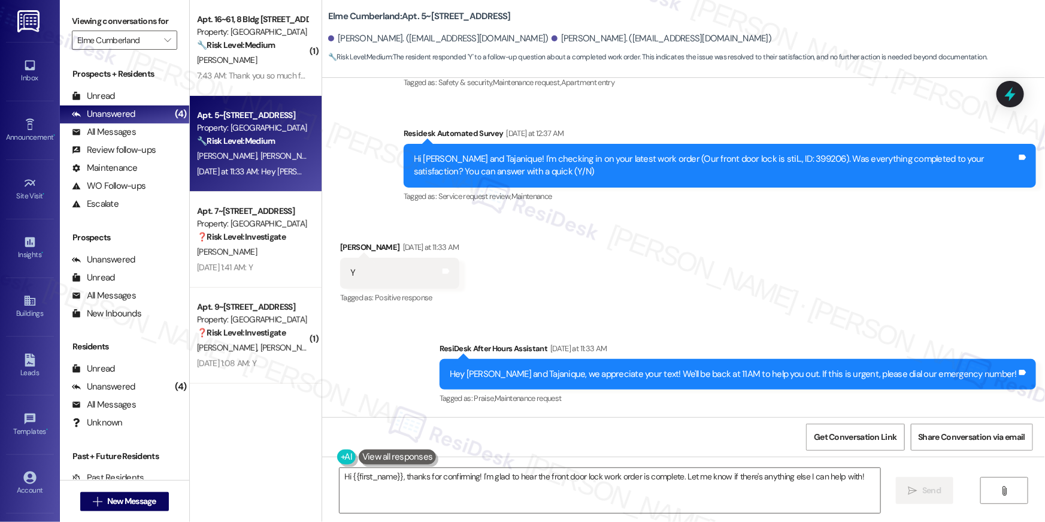
click at [580, 277] on div "Received via SMS [PERSON_NAME] [DATE] at 11:33 AM Y Tags and notes Tagged as: P…" at bounding box center [683, 264] width 723 height 101
click at [581, 498] on textarea "Hi {{first_name}}, thanks for confirming! I'm glad to hear the front door lock …" at bounding box center [610, 490] width 541 height 45
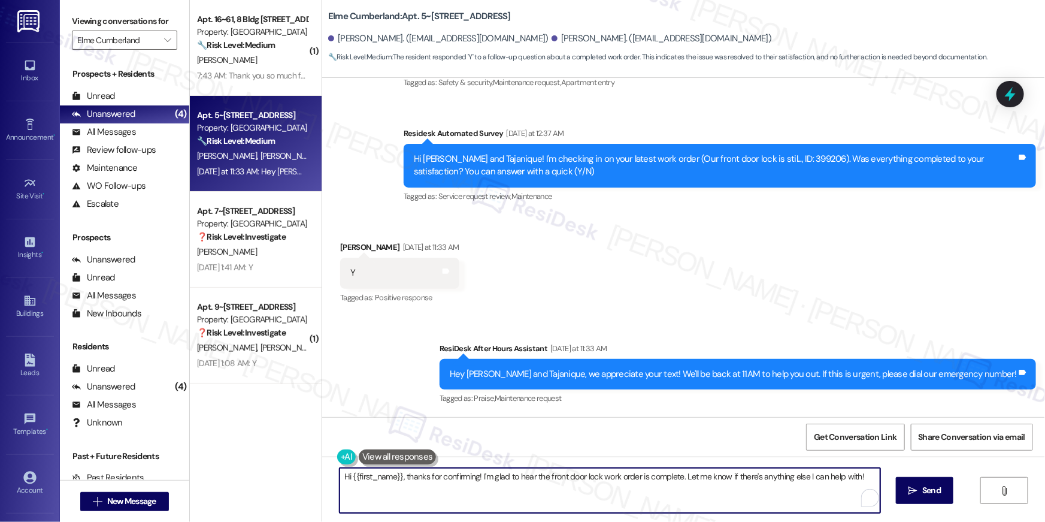
click at [581, 498] on textarea "Hi {{first_name}}, thanks for confirming! I'm glad to hear the front door lock …" at bounding box center [610, 490] width 541 height 45
paste textarea "Thank you so much for your rent payment, {{first_name}}. We really appreciate i…"
click at [568, 507] on textarea "Thank you so much for your rent payment, {{first_name}}. We really appreciate i…" at bounding box center [607, 490] width 541 height 45
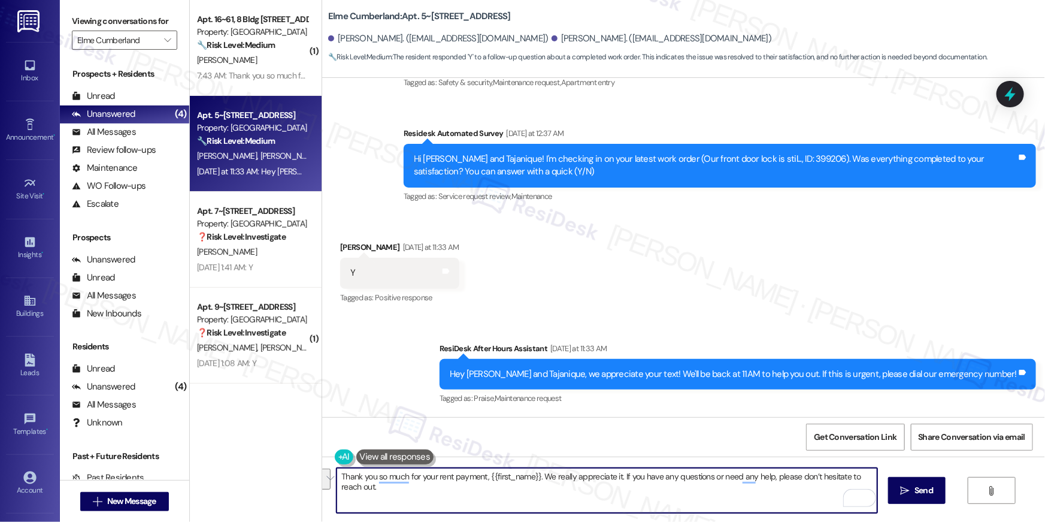
paste textarea "Hi {{first_name}}, I’m happy to hear your work order has been completed! If any…"
type textarea "Hi {{first_name}}, I’m happy to hear your work order has been completed! If any…"
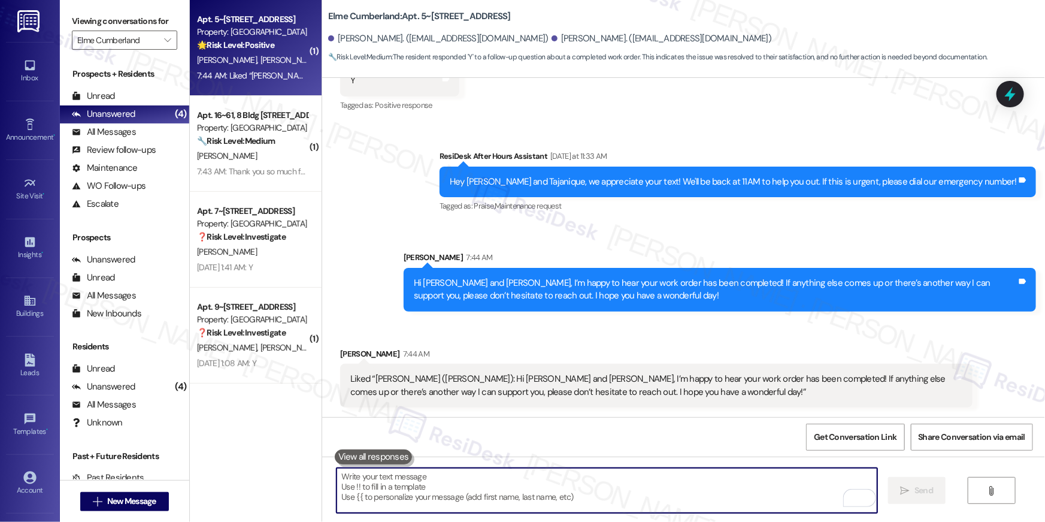
scroll to position [4314, 0]
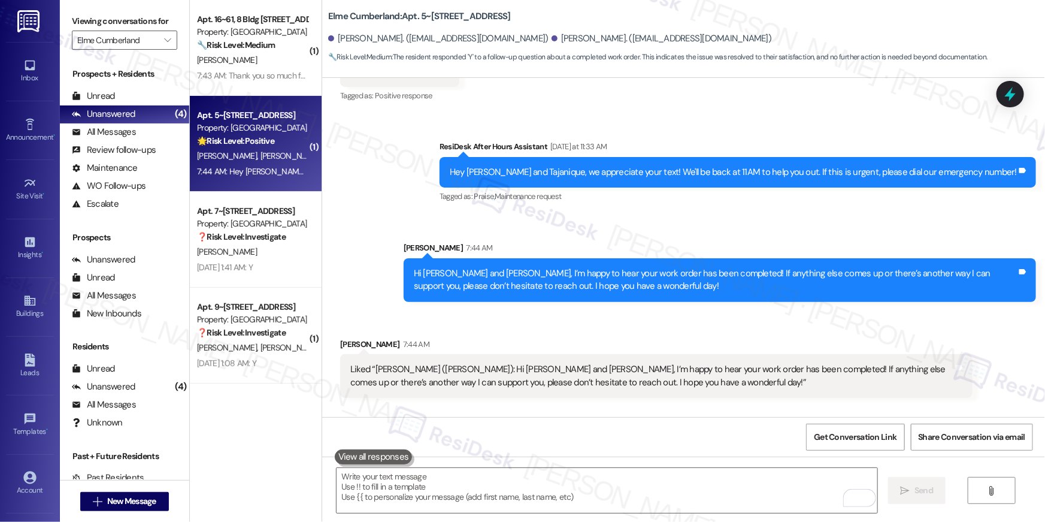
click at [351, 311] on div "Sent via SMS ResiDesk After Hours Assistant Yesterday at 11:33 AM Hey Alivia an…" at bounding box center [683, 212] width 723 height 198
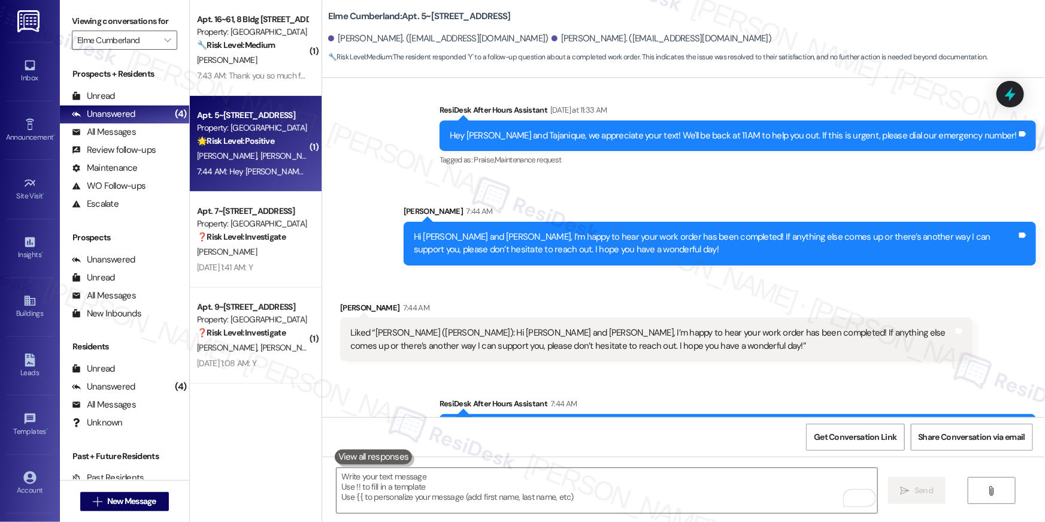
scroll to position [4398, 0]
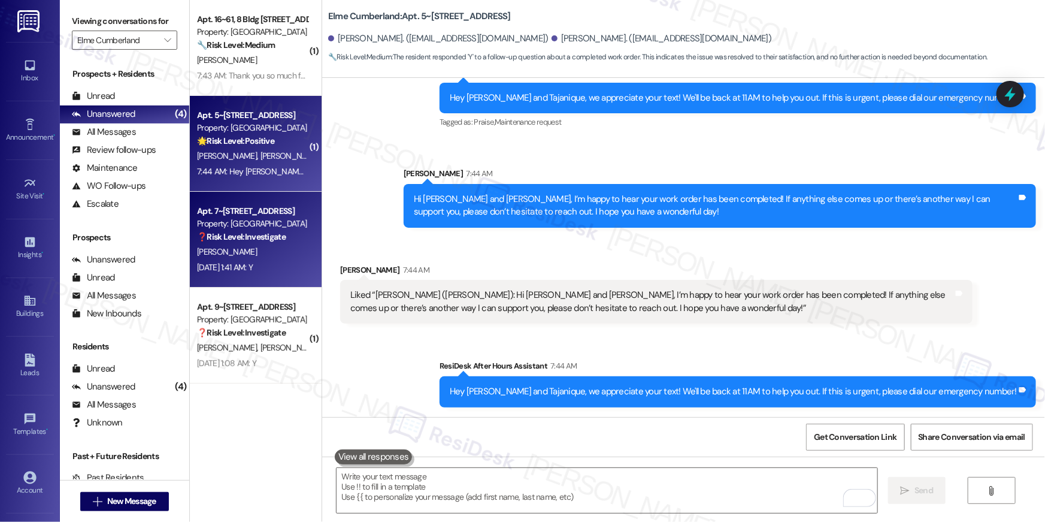
click at [244, 272] on div "Sep 06, 2025 at 1:41 AM: Y Sep 06, 2025 at 1:41 AM: Y" at bounding box center [225, 267] width 56 height 11
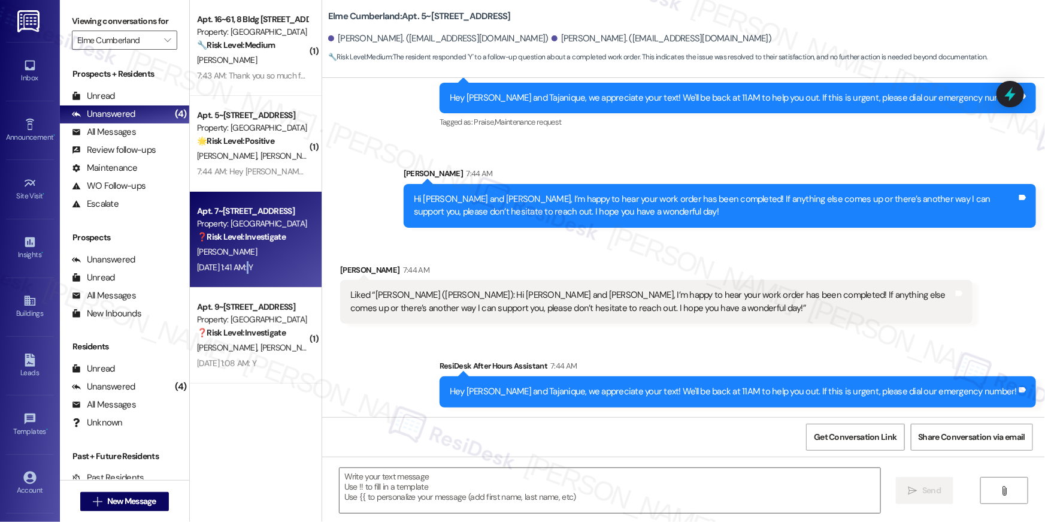
click at [244, 272] on div "Sep 06, 2025 at 1:41 AM: Y Sep 06, 2025 at 1:41 AM: Y" at bounding box center [225, 267] width 56 height 11
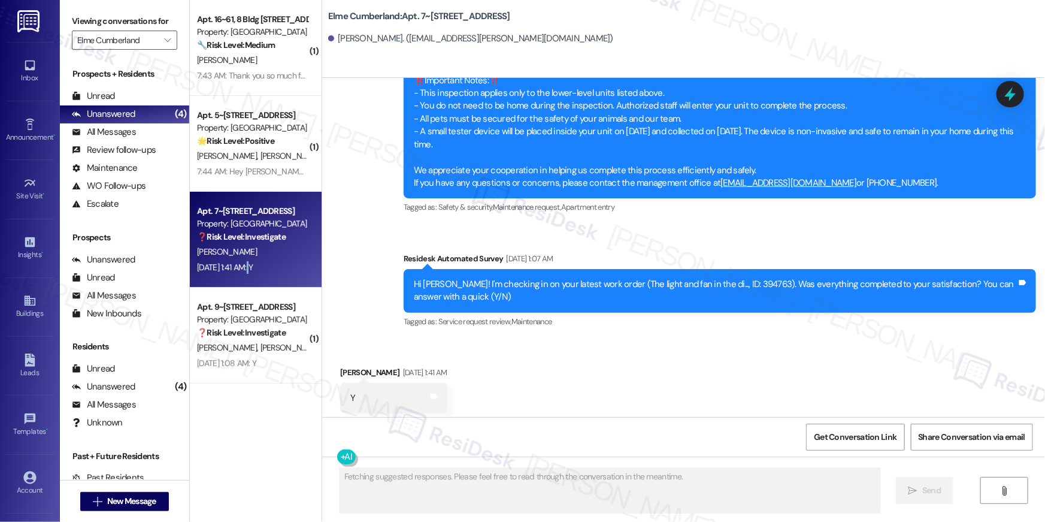
scroll to position [2258, 0]
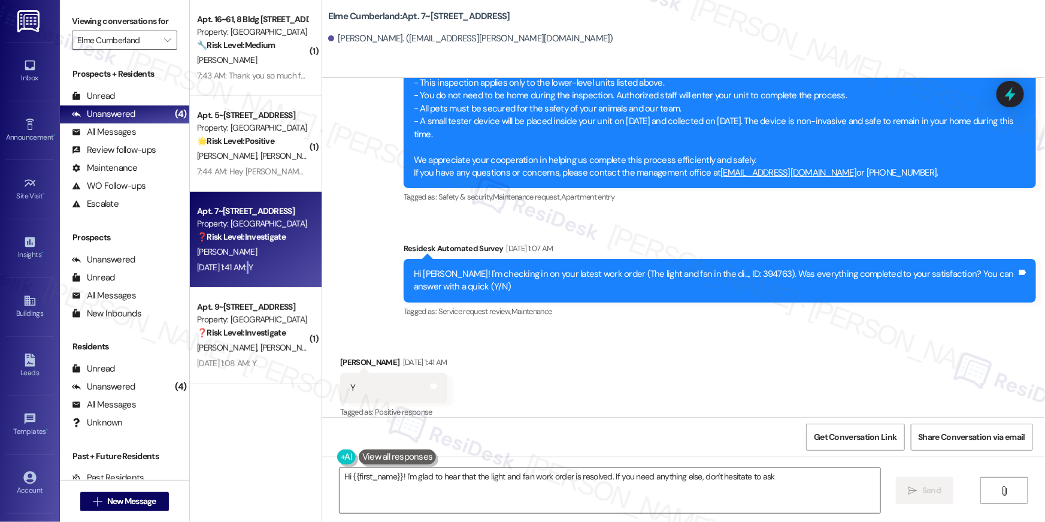
type textarea "Hi {{first_name}}! I'm glad to hear that the light and fan work order is resolv…"
click at [595, 507] on textarea "Hi {{first_name}}! I'm glad to hear that the light and fan work order is resolv…" at bounding box center [610, 490] width 541 height 45
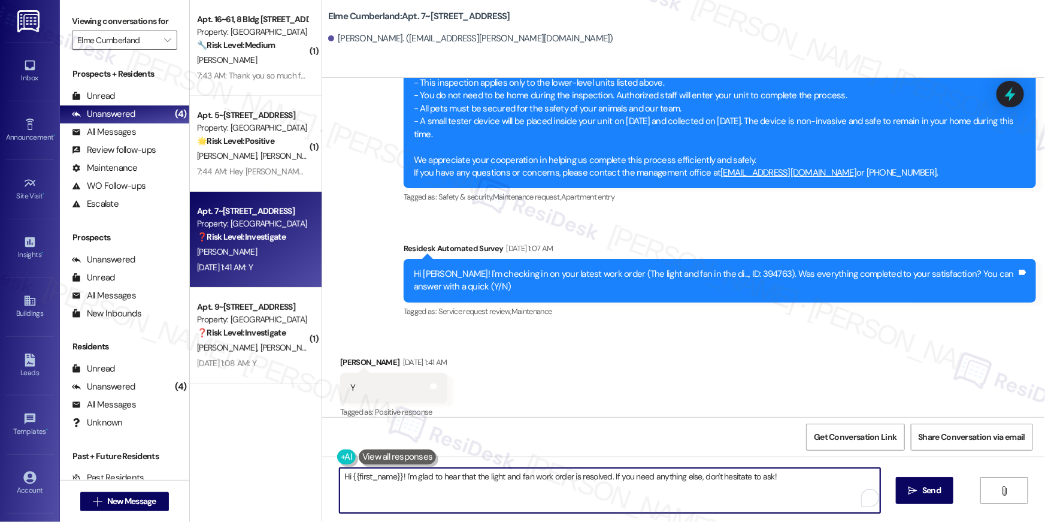
click at [813, 488] on textarea "Hi {{first_name}}! I'm glad to hear that the light and fan work order is resolv…" at bounding box center [610, 490] width 541 height 45
click at [921, 493] on span "Send" at bounding box center [924, 490] width 19 height 13
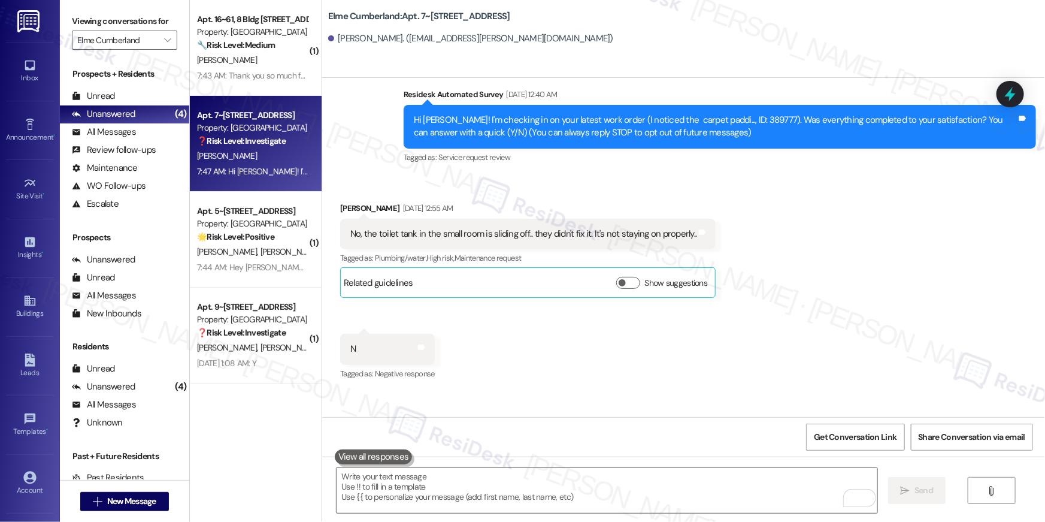
scroll to position [54, 0]
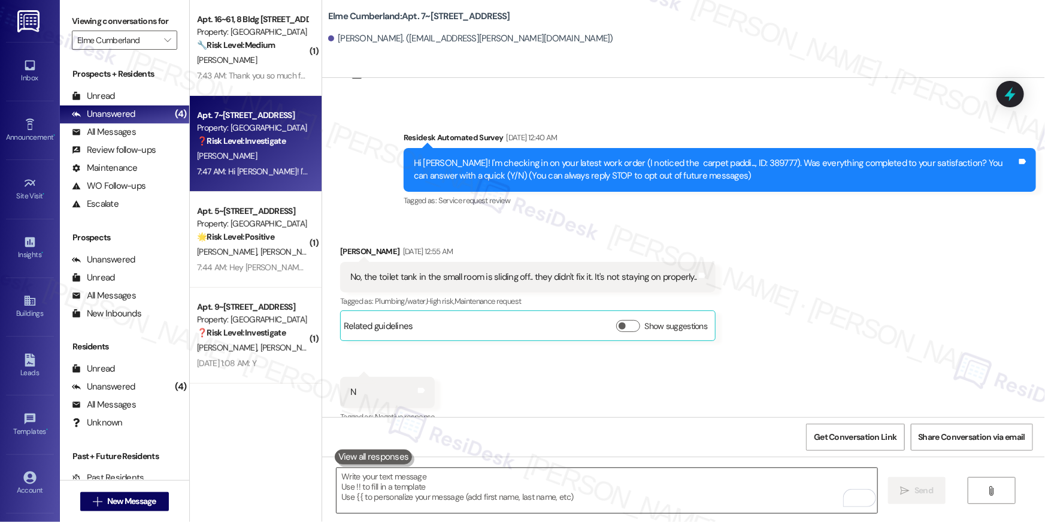
click at [570, 480] on textarea "To enrich screen reader interactions, please activate Accessibility in Grammarl…" at bounding box center [607, 490] width 541 height 45
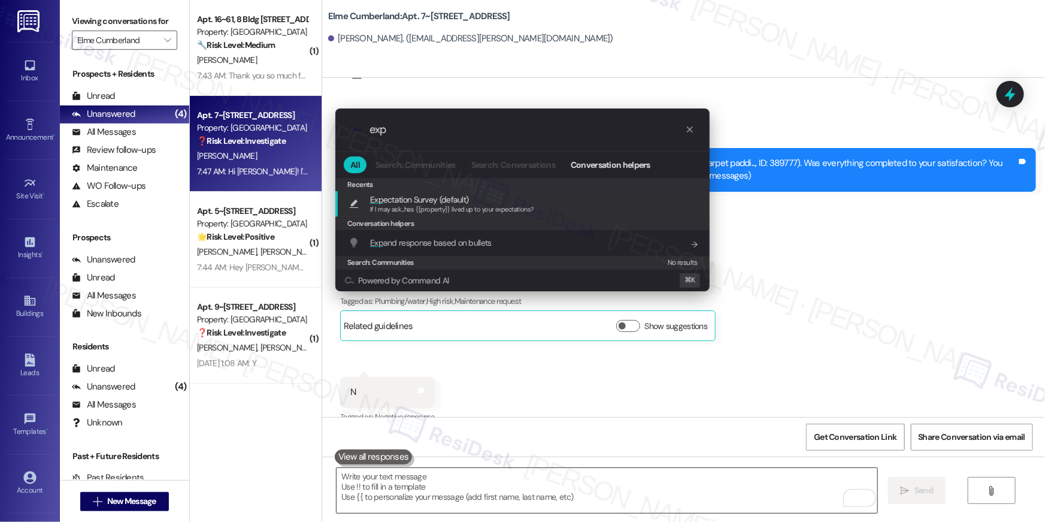
type input "expt"
type textarea "If I may ask...has {{property}} lived up to your expectations?"
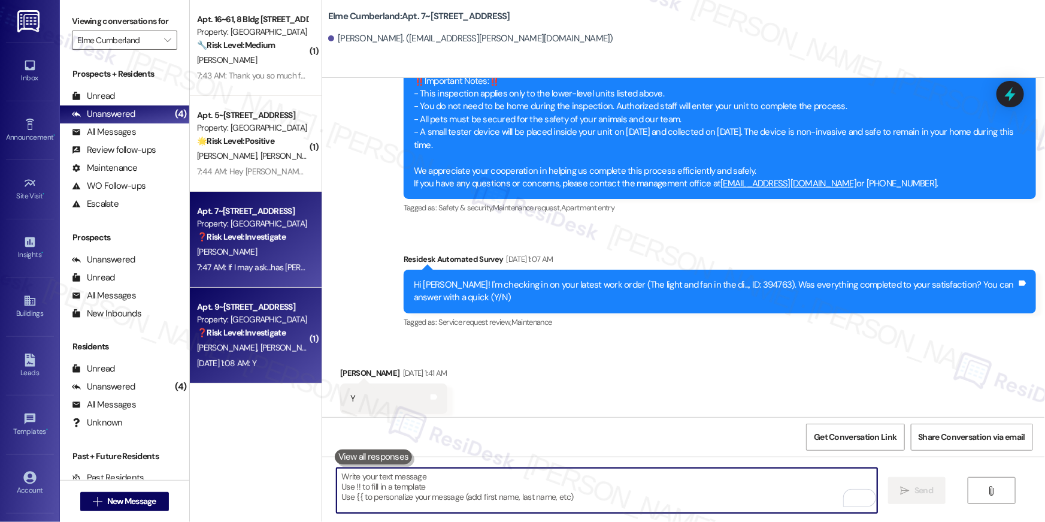
click at [259, 293] on div "Apt. 9~440, 8 Bldg 9 Cumberland Way SE Property: Elme Cumberland ❓ Risk Level: …" at bounding box center [256, 336] width 132 height 96
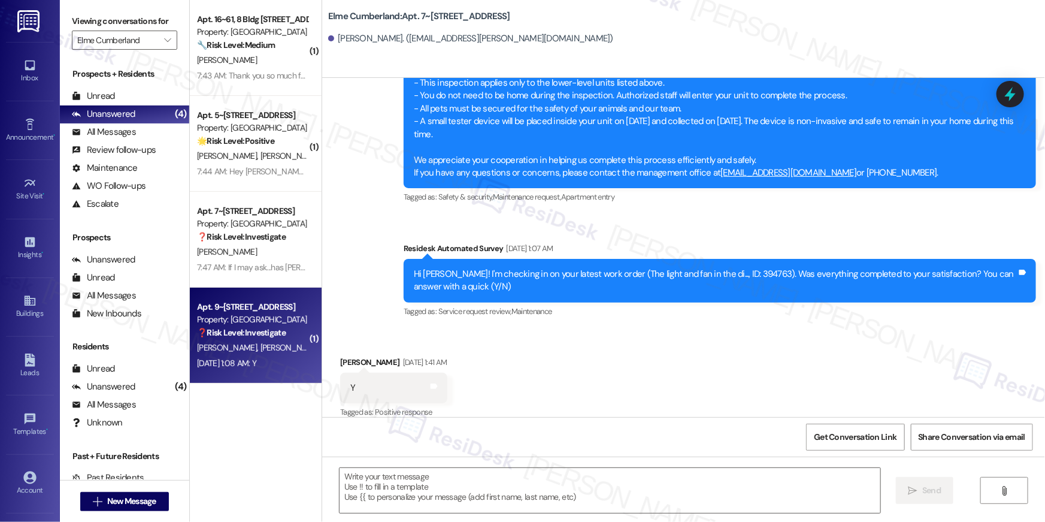
click at [262, 325] on div "Property: [GEOGRAPHIC_DATA]" at bounding box center [252, 319] width 111 height 13
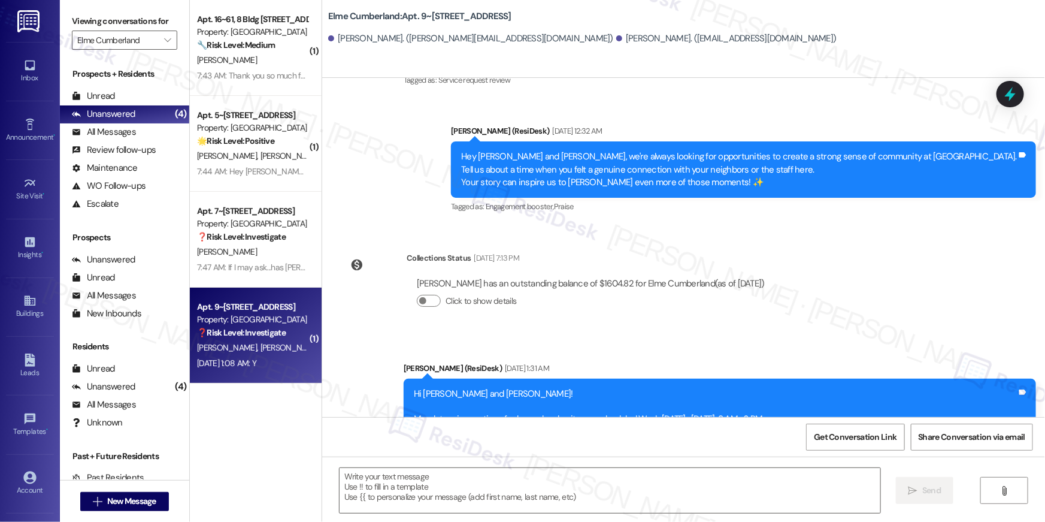
type textarea "Fetching suggested responses. Please feel free to read through the conversation…"
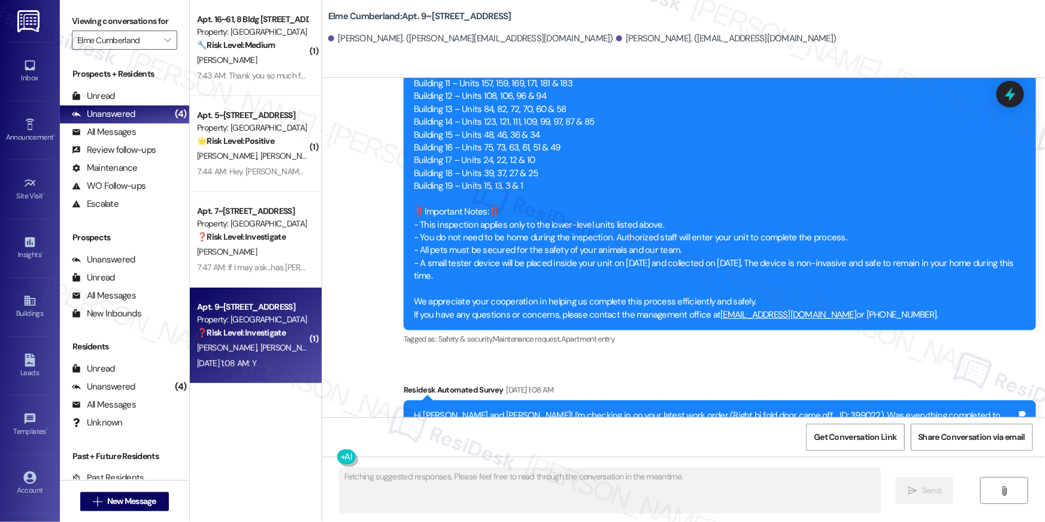
scroll to position [945, 0]
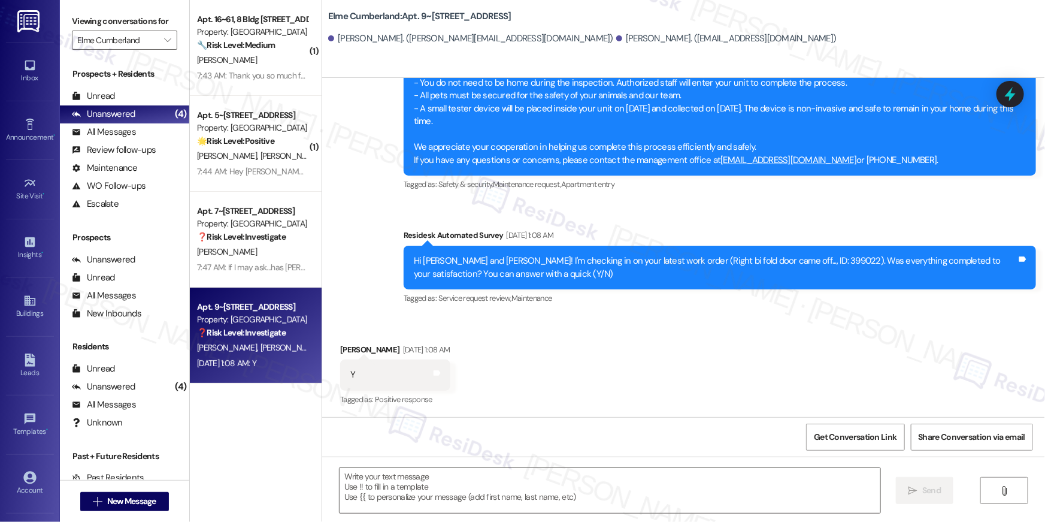
click at [621, 465] on div " Send " at bounding box center [683, 501] width 723 height 90
click at [589, 482] on textarea at bounding box center [610, 490] width 541 height 45
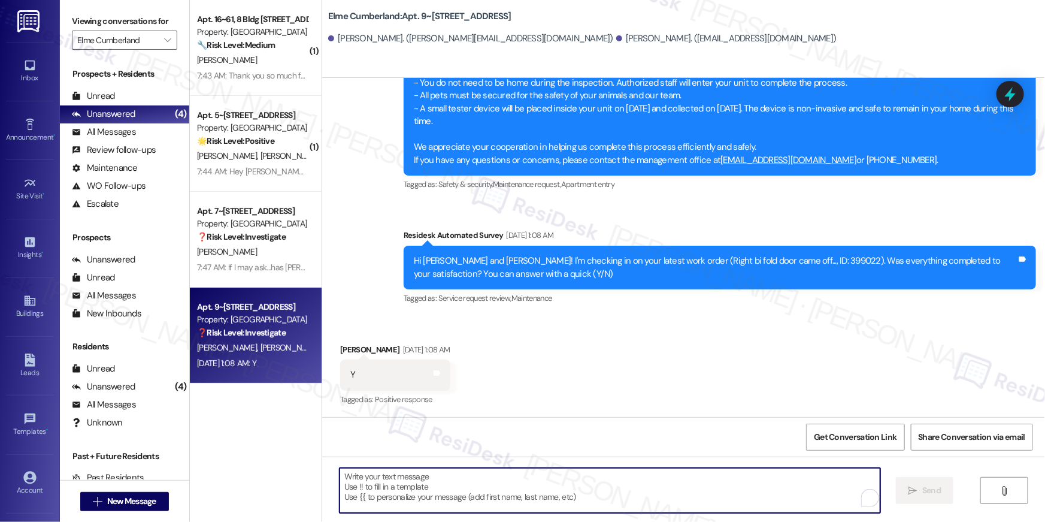
paste textarea "Hi {{first_name}}, I’m happy to hear your work order has been completed! If any…"
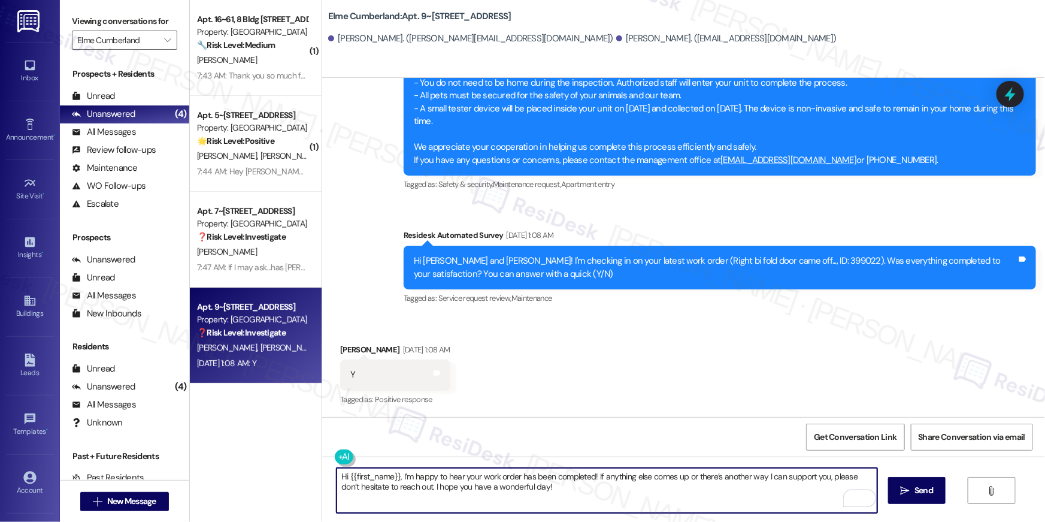
click at [740, 497] on textarea "Hi {{first_name}}, I’m happy to hear your work order has been completed! If any…" at bounding box center [607, 490] width 541 height 45
type textarea "Hi {{first_name}}, I’m happy to hear your work order has been completed! If any…"
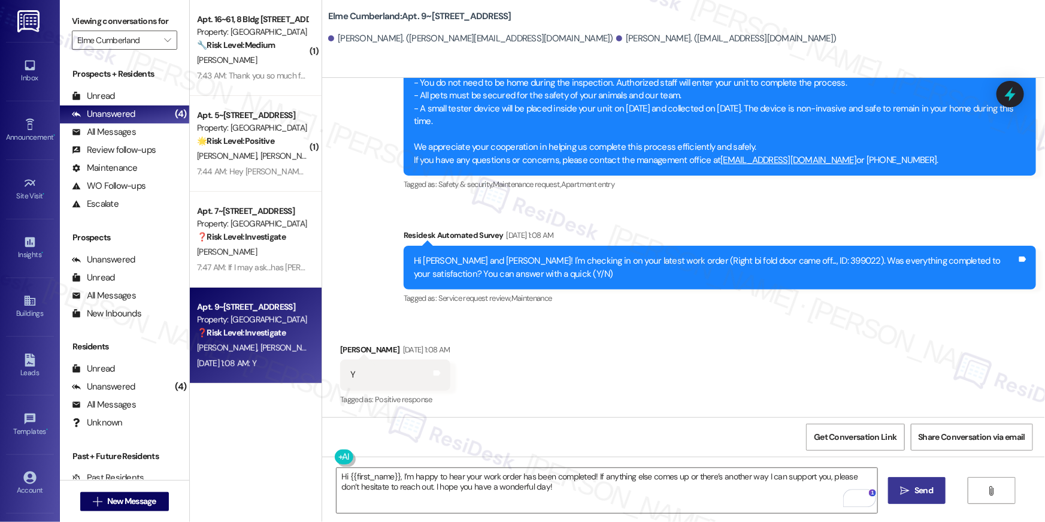
click at [925, 495] on span "Send" at bounding box center [924, 490] width 19 height 13
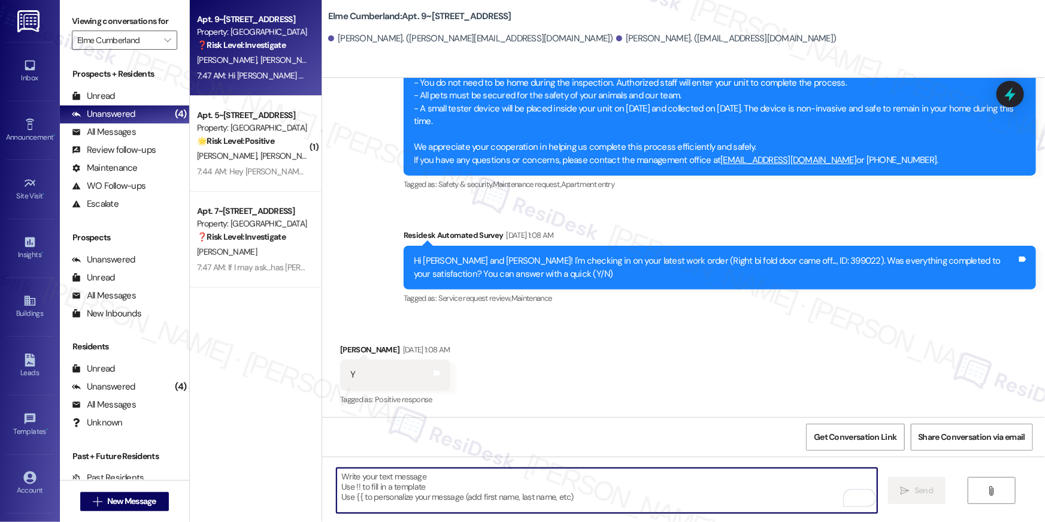
click at [756, 500] on textarea "To enrich screen reader interactions, please activate Accessibility in Grammarl…" at bounding box center [607, 490] width 541 height 45
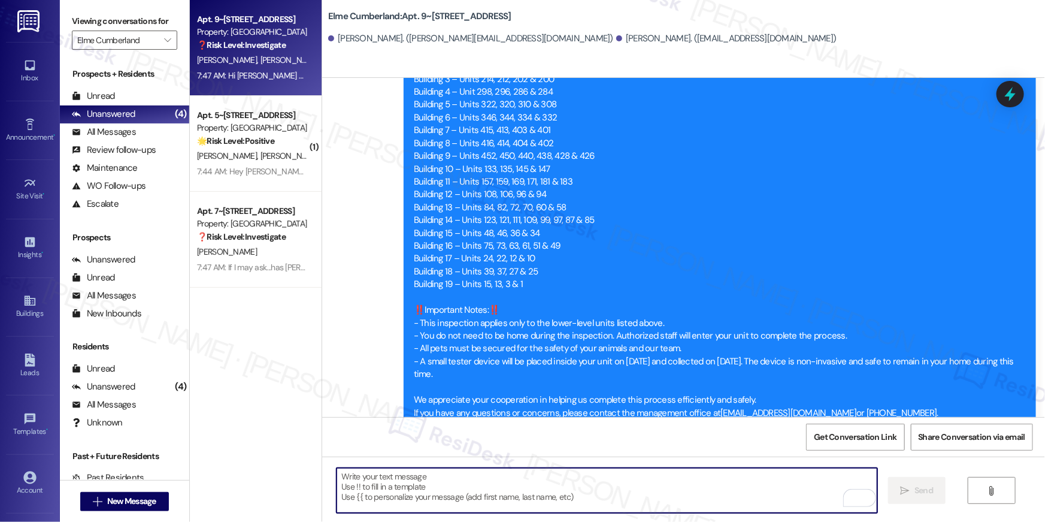
scroll to position [774, 0]
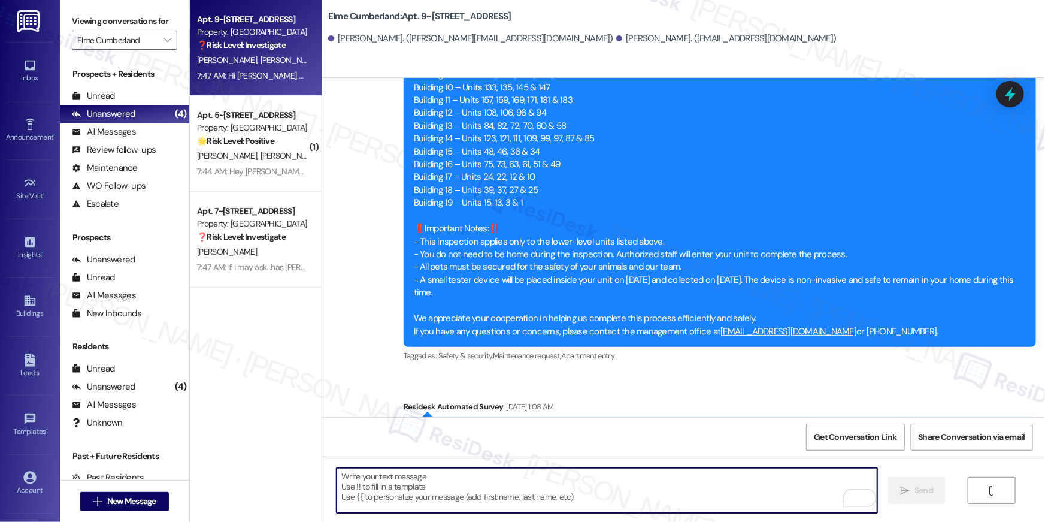
click at [537, 495] on textarea "To enrich screen reader interactions, please activate Accessibility in Grammarl…" at bounding box center [607, 490] width 541 height 45
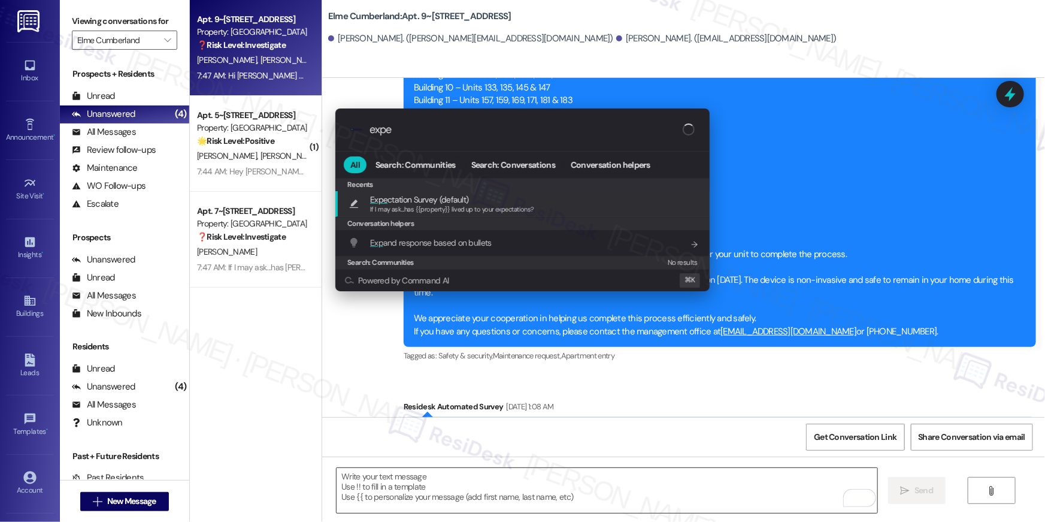
type input "expec"
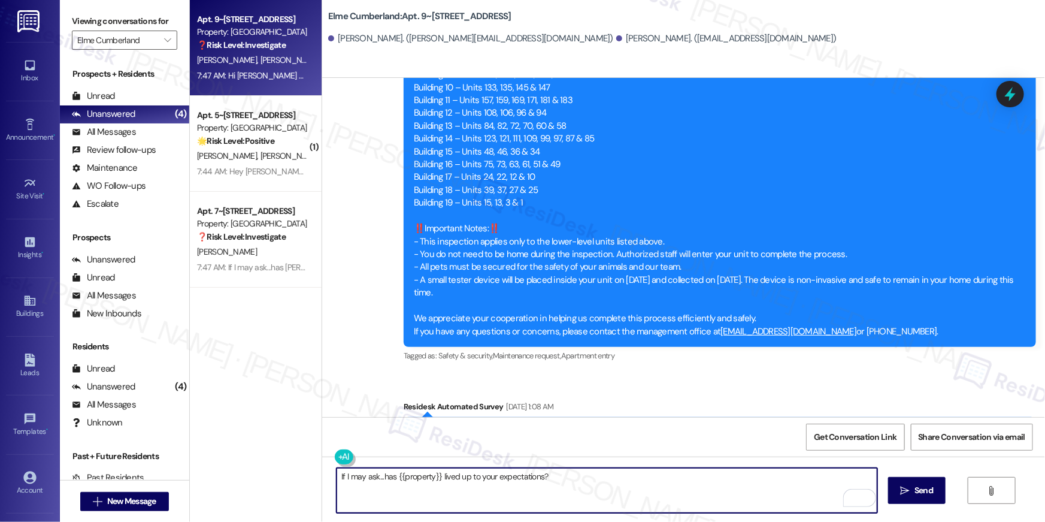
type textarea "If I may ask...has {{property}} lived up to your expectations?"
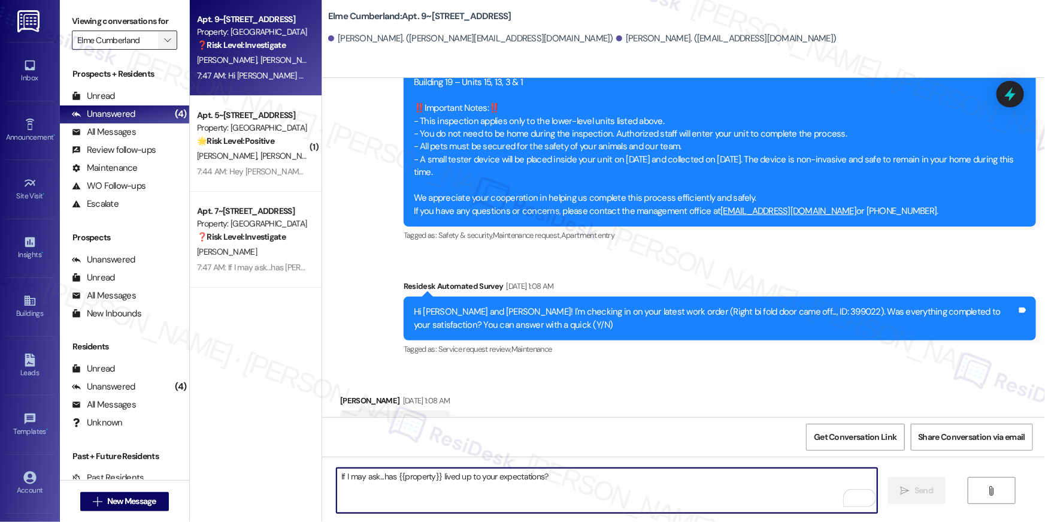
scroll to position [945, 0]
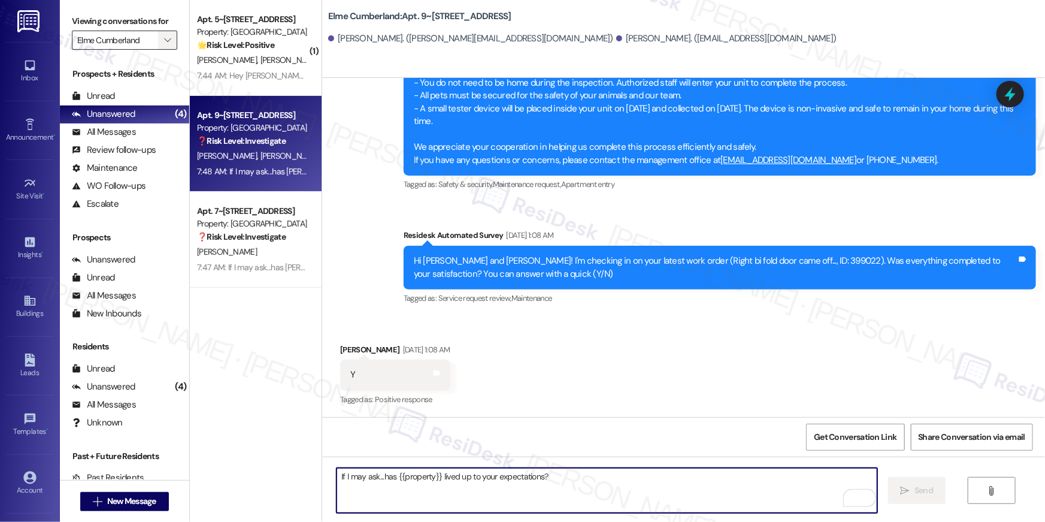
click at [162, 46] on span "" at bounding box center [167, 40] width 11 height 19
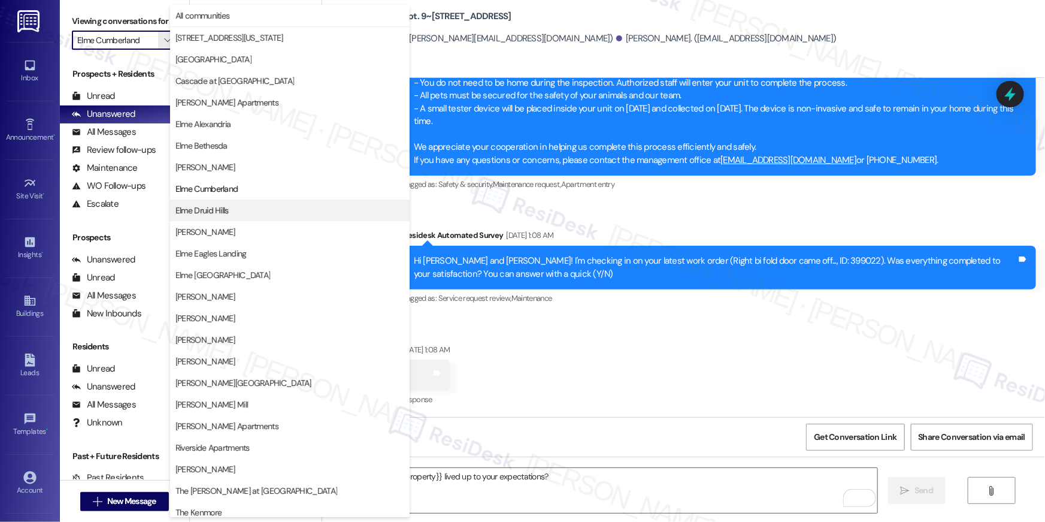
click at [258, 212] on span "Elme Druid Hills" at bounding box center [290, 210] width 229 height 12
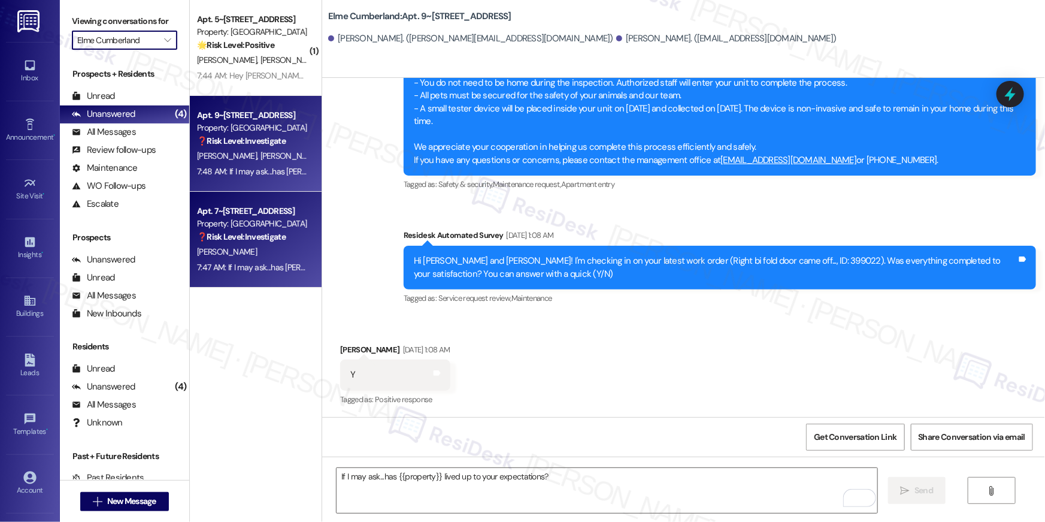
type input "Elme Druid Hills"
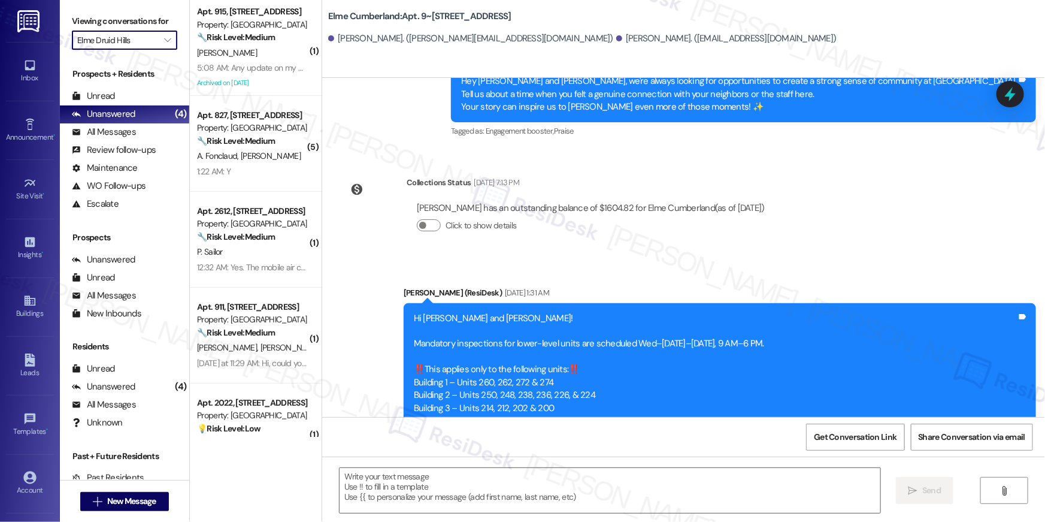
type textarea "Fetching suggested responses. Please feel free to read through the conversation…"
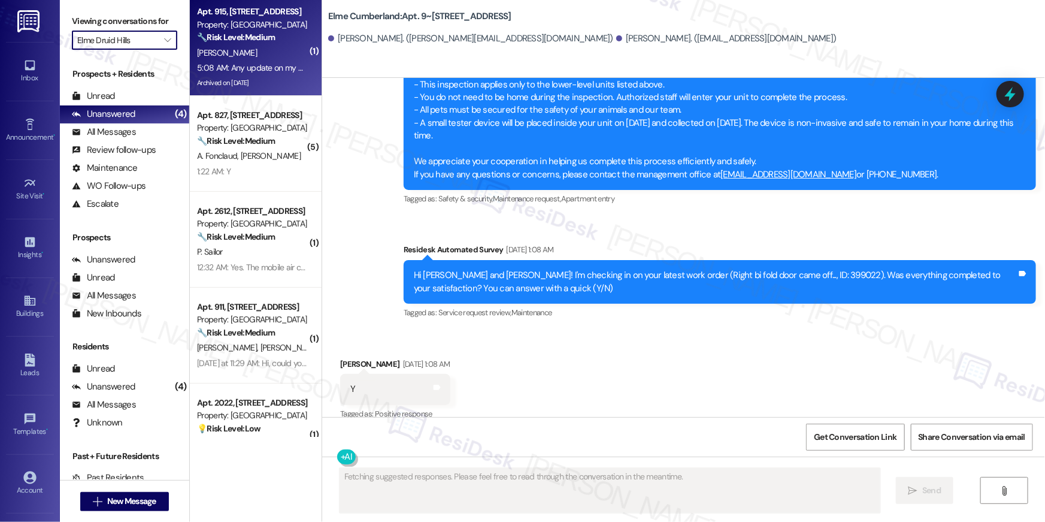
click at [252, 78] on div "Archived on [DATE]" at bounding box center [252, 82] width 113 height 15
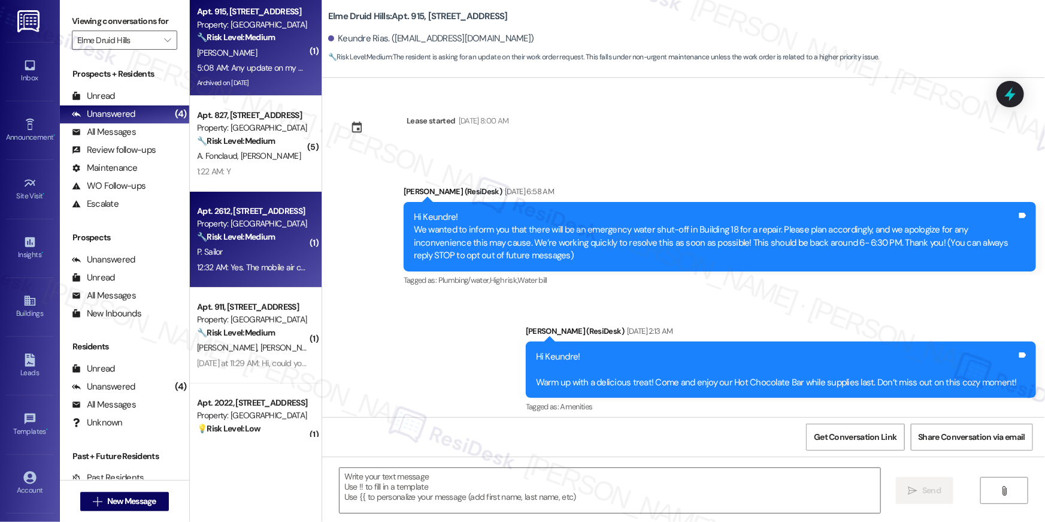
scroll to position [29200, 0]
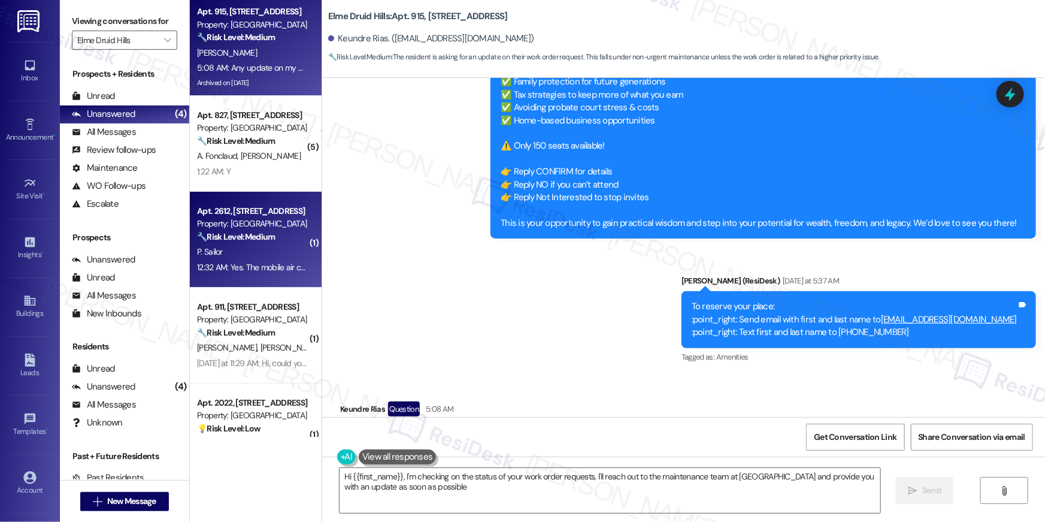
type textarea "Hi {{first_name}}, I'm checking on the status of your work order requests. I'll…"
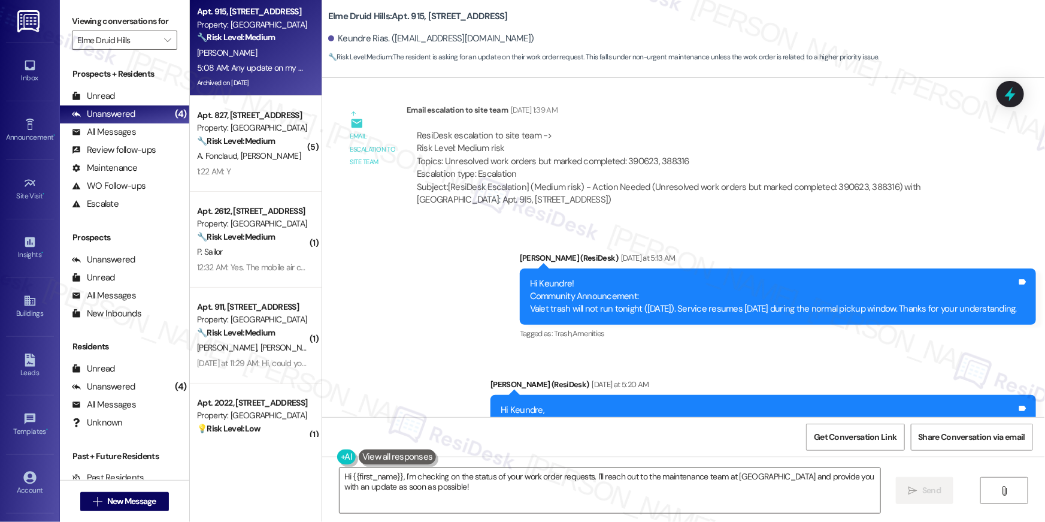
scroll to position [28743, 0]
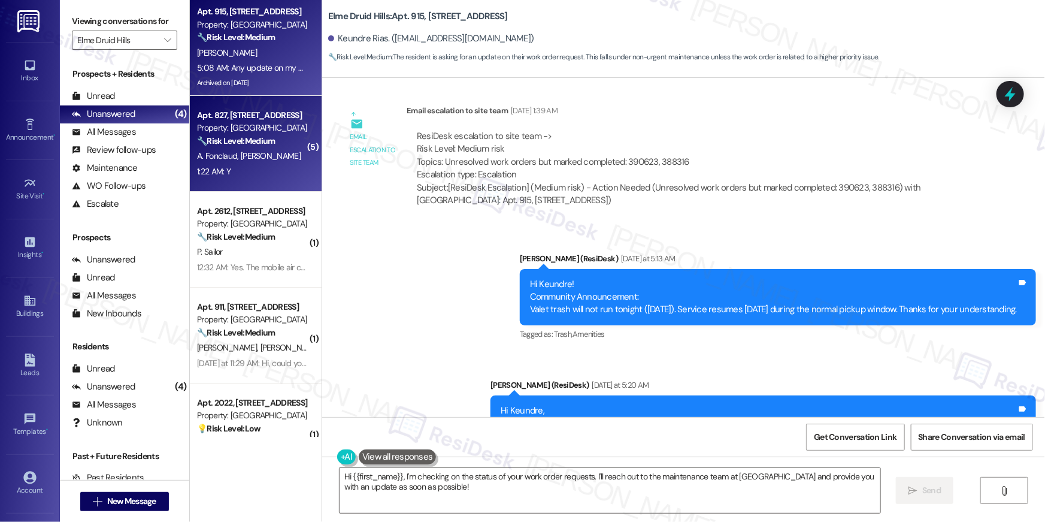
click at [214, 153] on span "A. Fonclaud" at bounding box center [219, 155] width 44 height 11
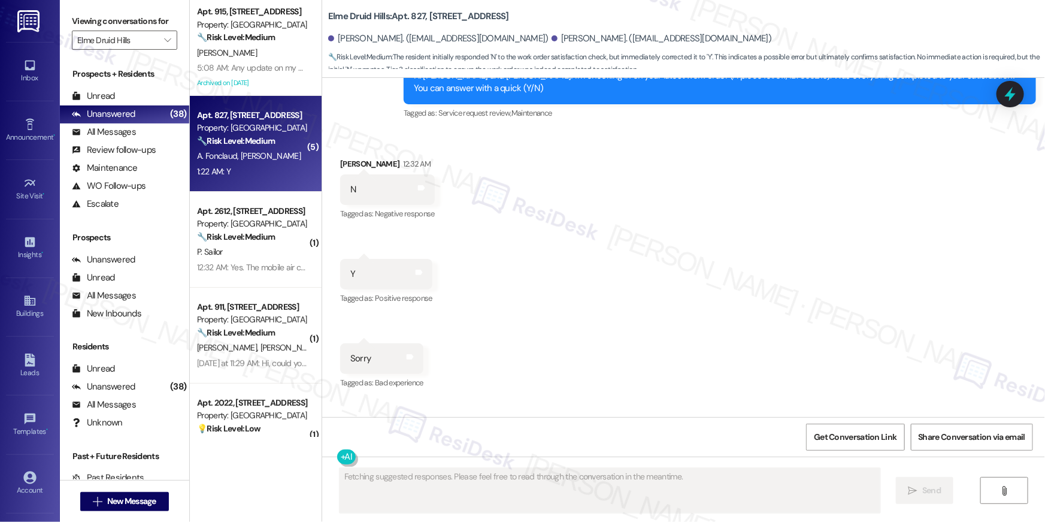
scroll to position [20889, 0]
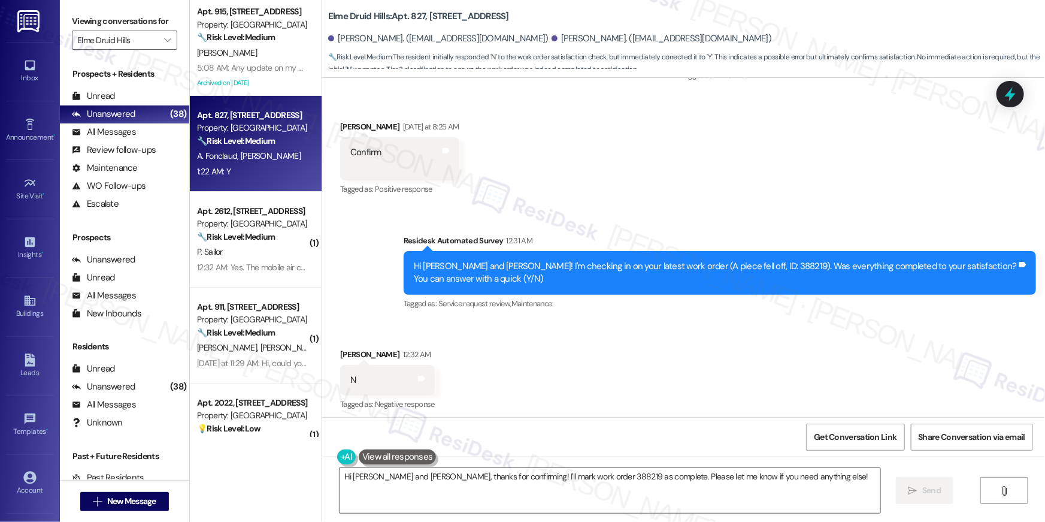
click at [597, 513] on div "Hi [PERSON_NAME] and [PERSON_NAME], thanks for confirming! I'll mark work order…" at bounding box center [683, 501] width 723 height 90
click at [598, 497] on textarea "Hi [PERSON_NAME] and [PERSON_NAME], thanks for confirming! I'll mark work order…" at bounding box center [610, 490] width 541 height 45
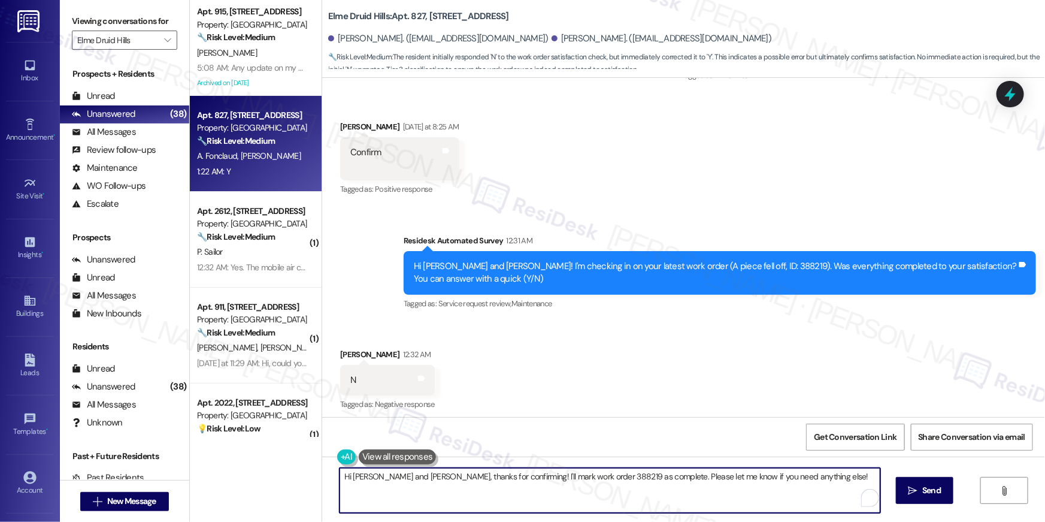
click at [598, 497] on textarea "Hi [PERSON_NAME] and [PERSON_NAME], thanks for confirming! I'll mark work order…" at bounding box center [610, 490] width 541 height 45
paste textarea "{{first_name}}, I’m happy to hear your work order has been completed! If anythi…"
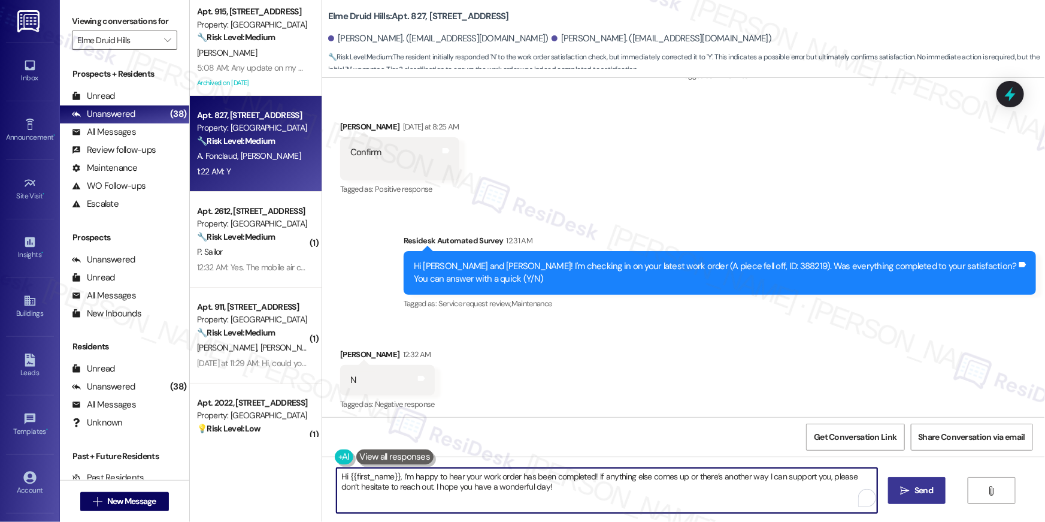
type textarea "Hi {{first_name}}, I’m happy to hear your work order has been completed! If any…"
click at [912, 485] on span "Send" at bounding box center [923, 490] width 23 height 13
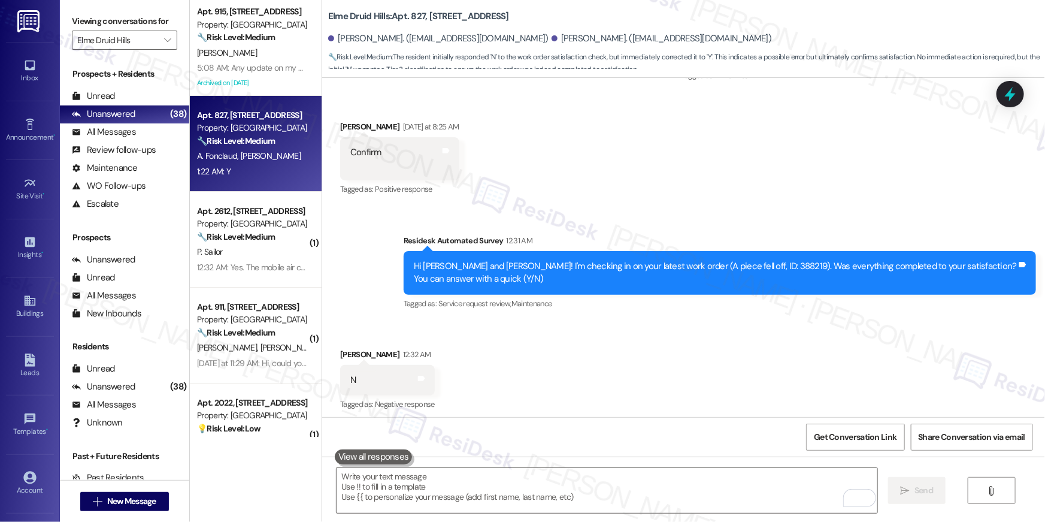
scroll to position [21079, 0]
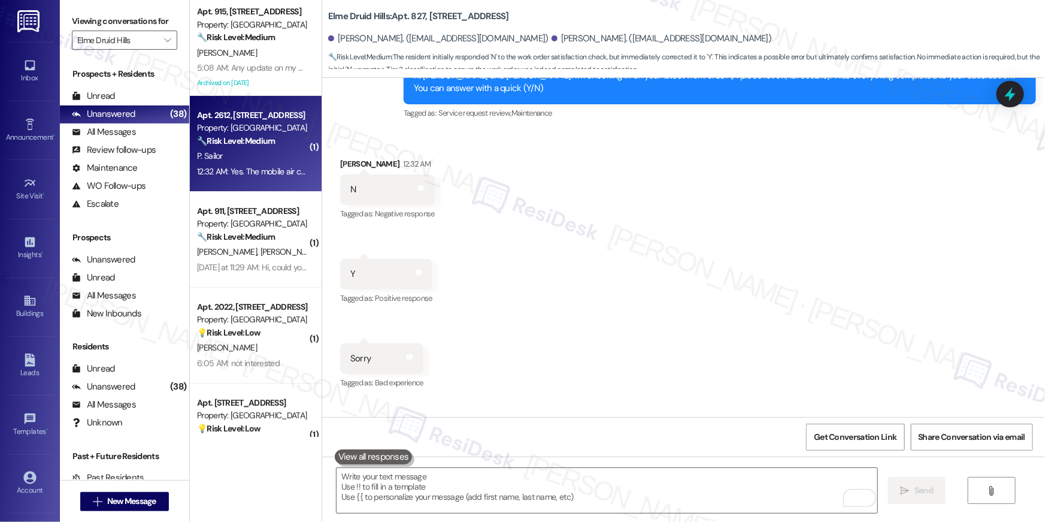
click at [262, 144] on strong "🔧 Risk Level: Medium" at bounding box center [236, 140] width 78 height 11
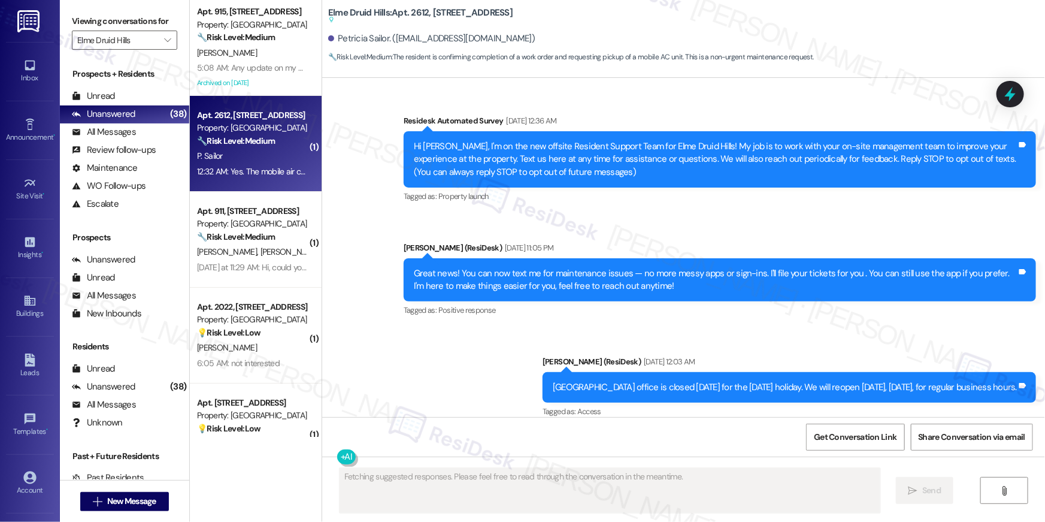
scroll to position [23167, 0]
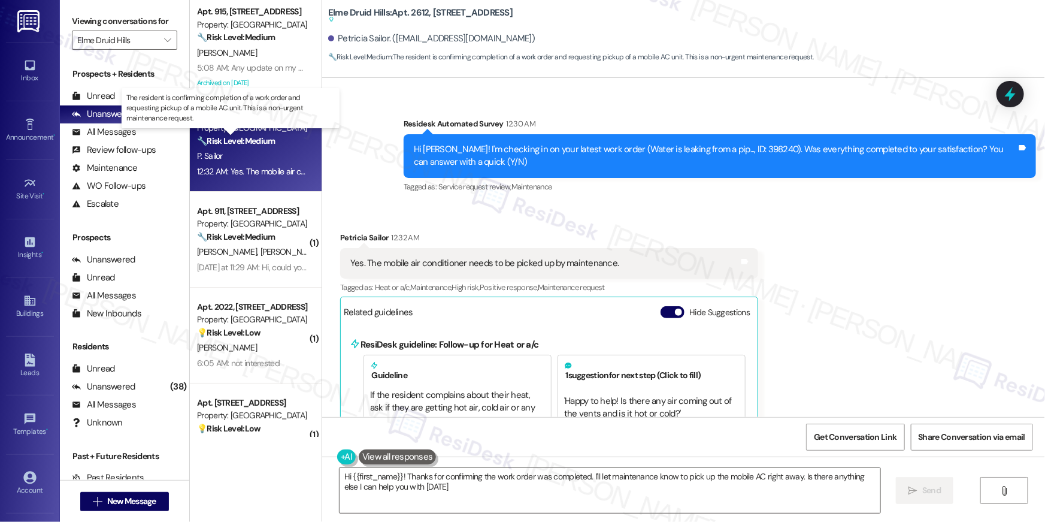
type textarea "Hi {{first_name}}! Thanks for confirming the work order was completed. I'll let…"
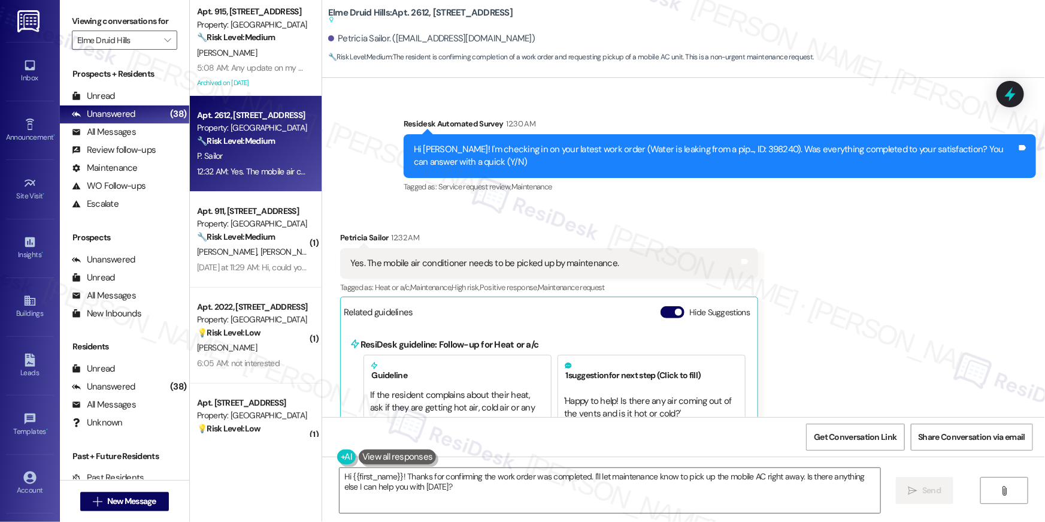
scroll to position [23168, 0]
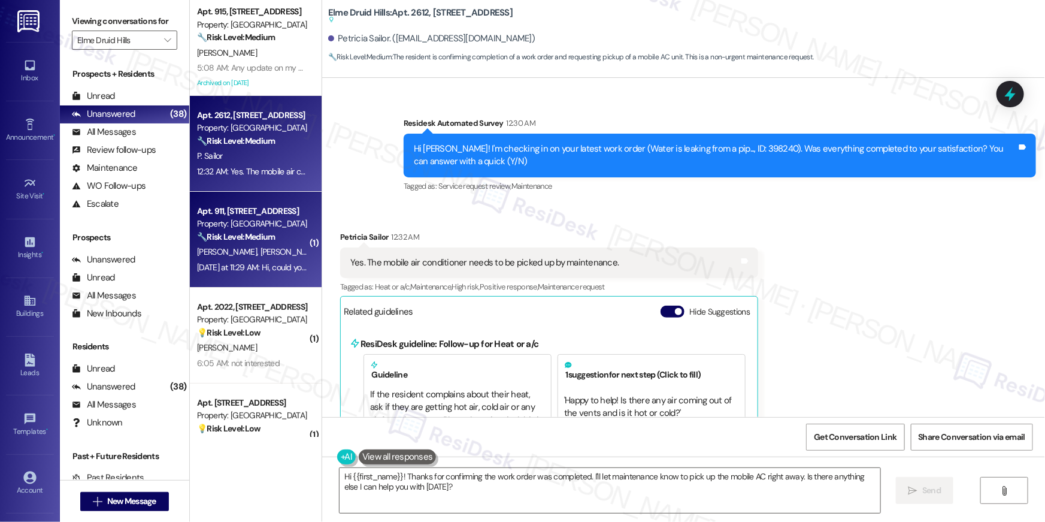
click at [268, 261] on div "[DATE] at 11:29 AM: Hi, could you let me know what the process is for pest cont…" at bounding box center [252, 267] width 113 height 15
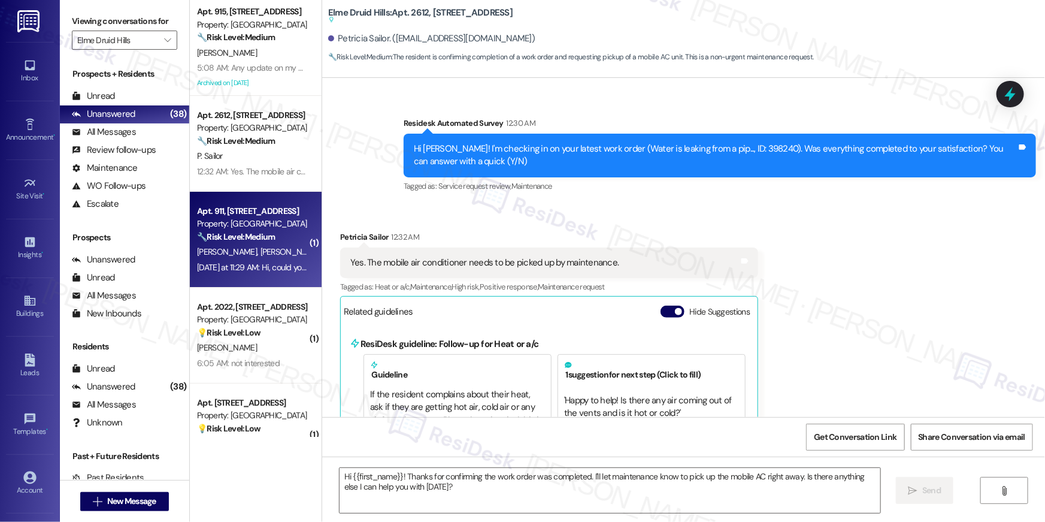
type textarea "Fetching suggested responses. Please feel free to read through the conversation…"
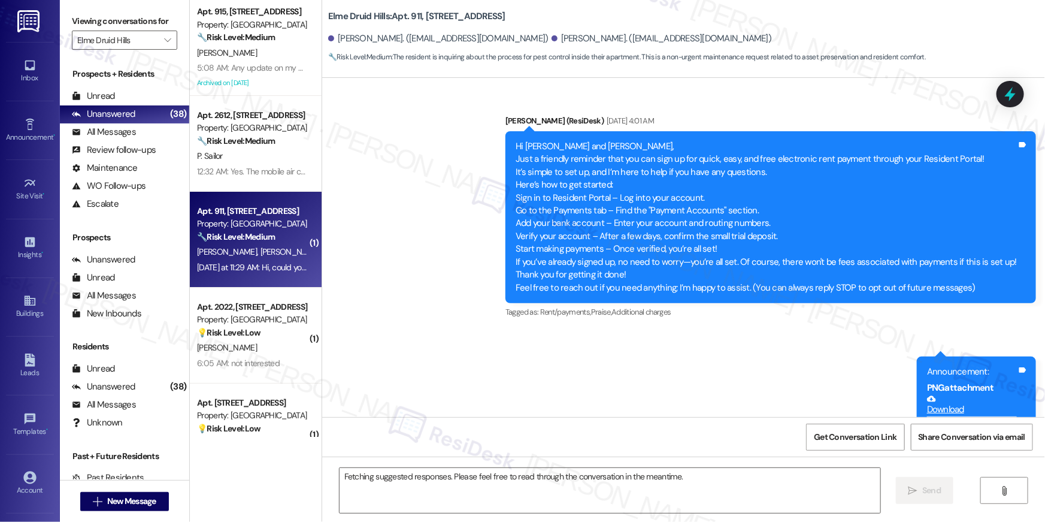
scroll to position [20704, 0]
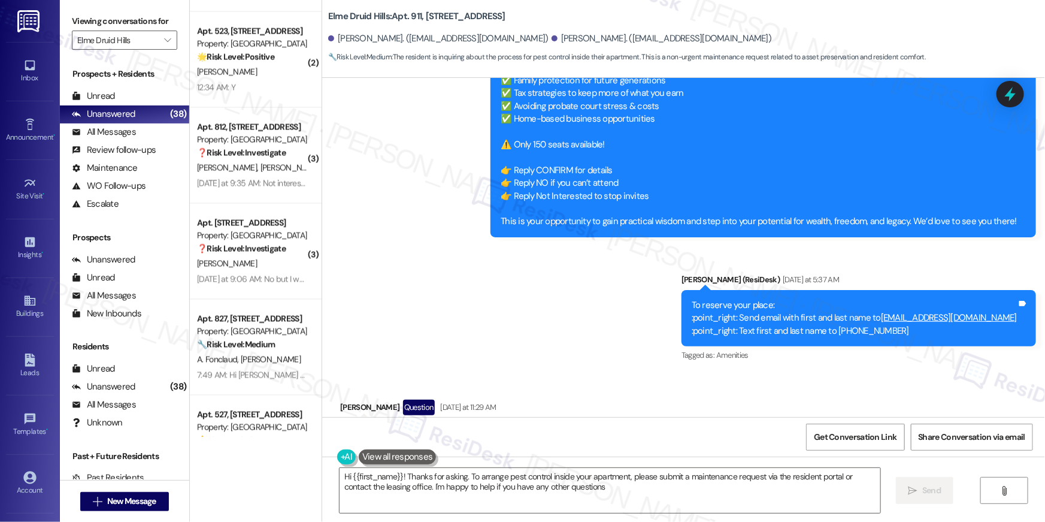
type textarea "Hi {{first_name}}! Thanks for asking. To arrange pest control inside your apart…"
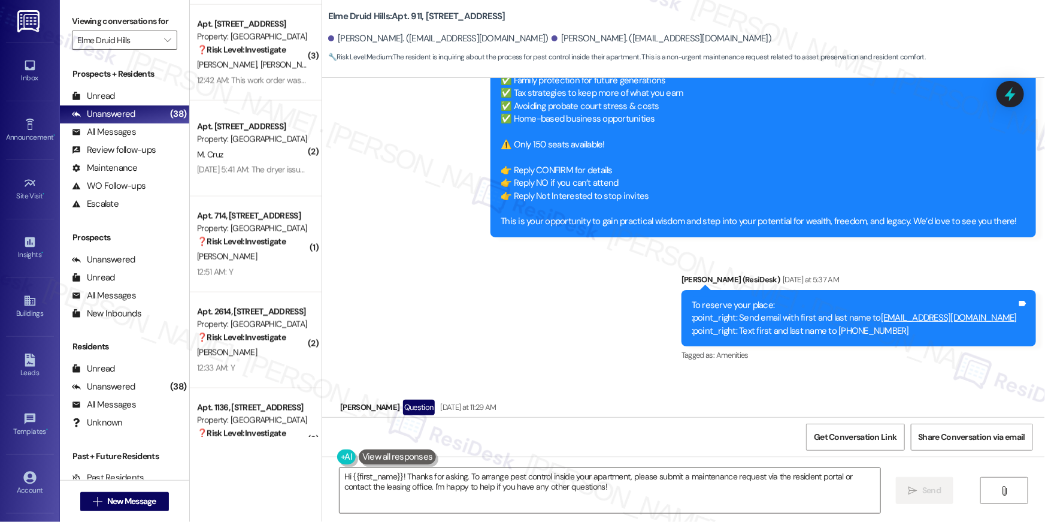
scroll to position [3205, 0]
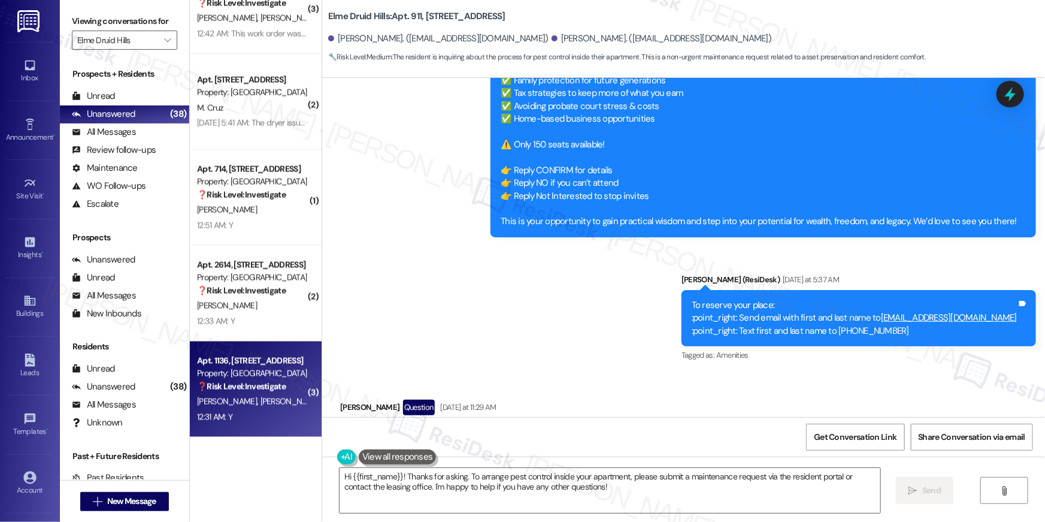
click at [269, 422] on div "12:31 AM: Y 12:31 AM: Y" at bounding box center [252, 417] width 113 height 15
type textarea "Fetching suggested responses. Please feel free to read through the conversation…"
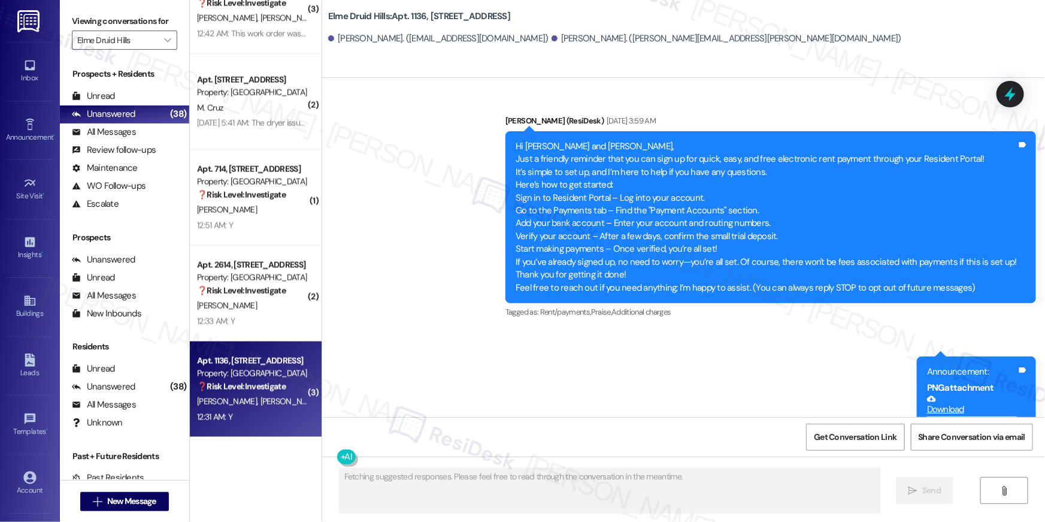
scroll to position [24468, 0]
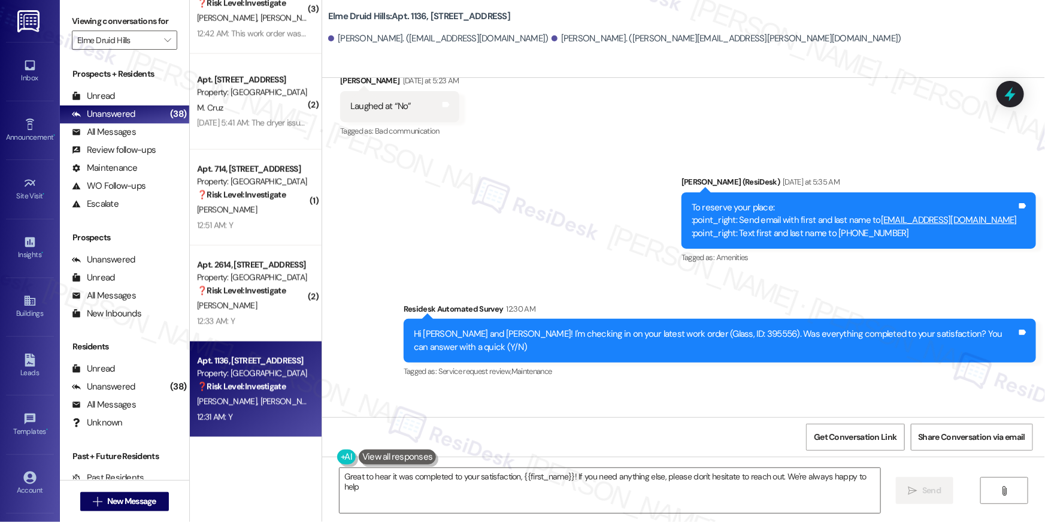
type textarea "Great to hear it was completed to your satisfaction, {{first_name}}! If you nee…"
click at [524, 473] on textarea "Great to hear it was completed to your satisfaction, {{first_name}}! If you nee…" at bounding box center [610, 490] width 541 height 45
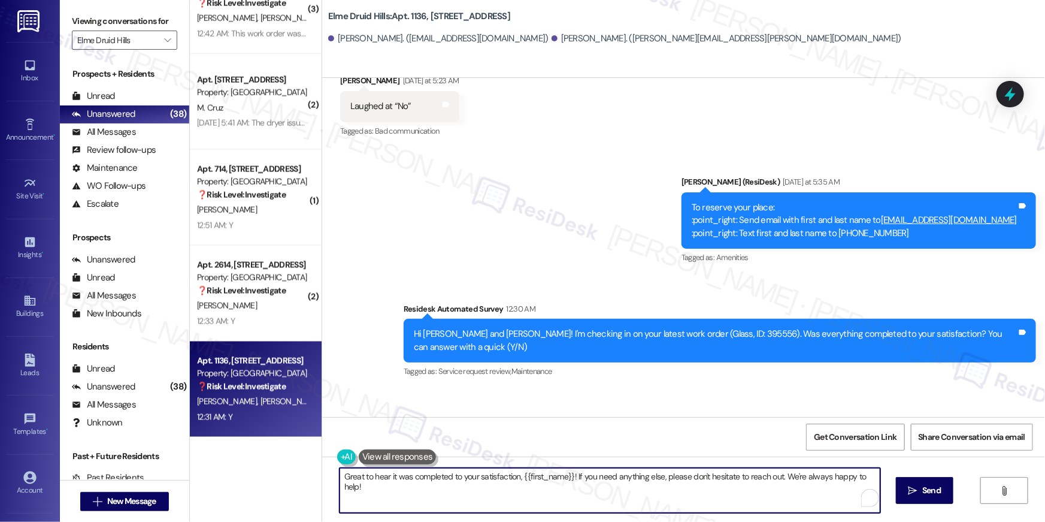
click at [509, 489] on textarea "Great to hear it was completed to your satisfaction, {{first_name}}! If you nee…" at bounding box center [610, 490] width 541 height 45
click at [916, 489] on span "Send" at bounding box center [924, 490] width 19 height 13
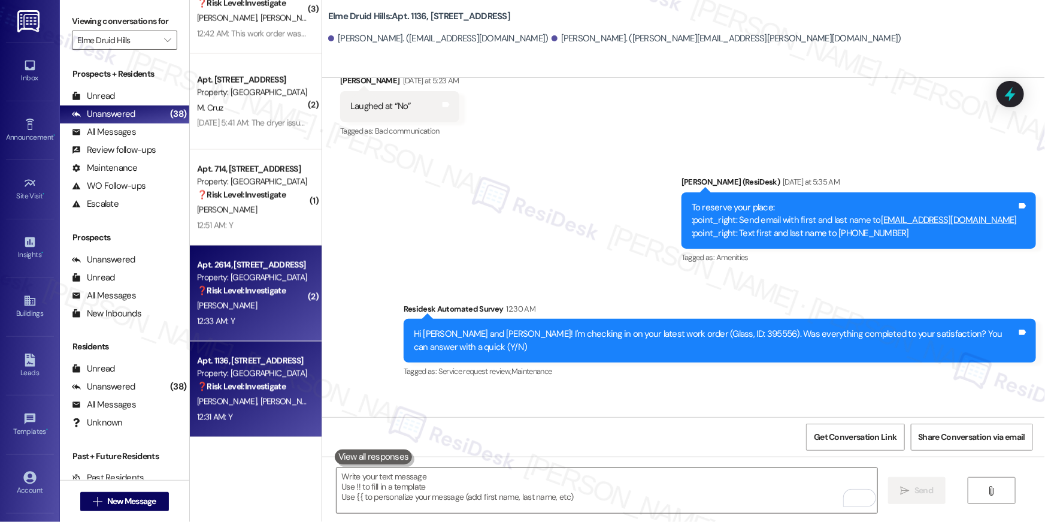
scroll to position [24467, 0]
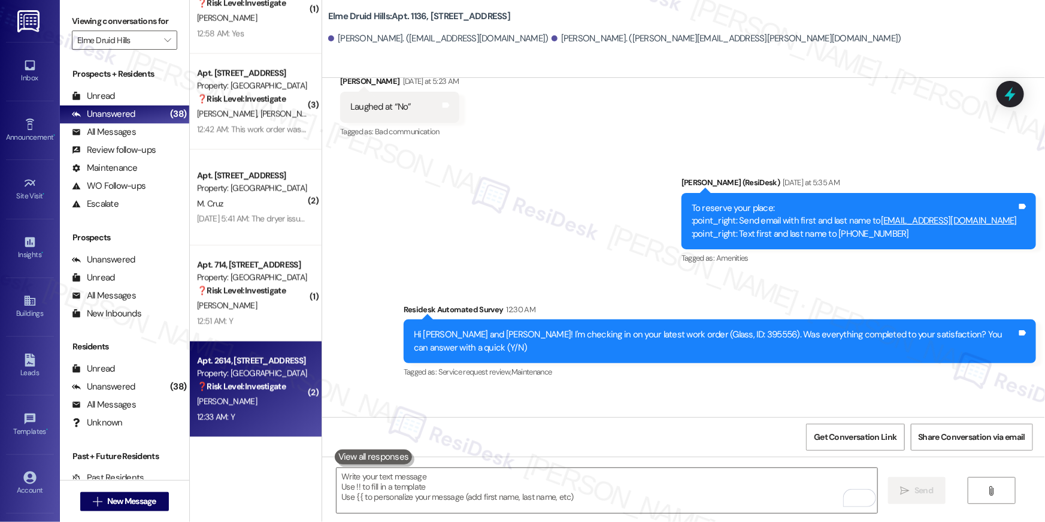
click at [273, 375] on div "Property: [GEOGRAPHIC_DATA]" at bounding box center [252, 373] width 111 height 13
type textarea "Fetching suggested responses. Please feel free to read through the conversation…"
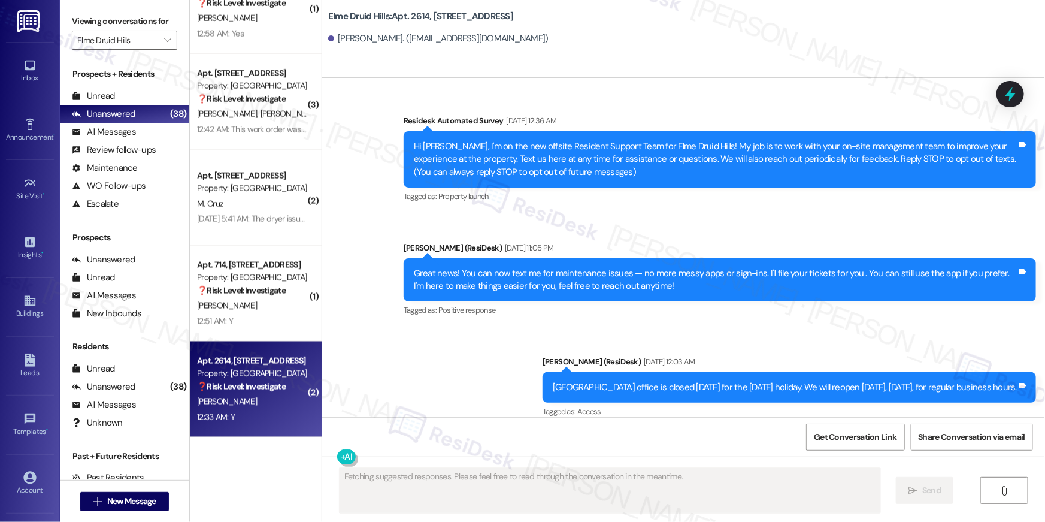
type textarea "Fetching suggested responses. Please feel free to read through the conversation…"
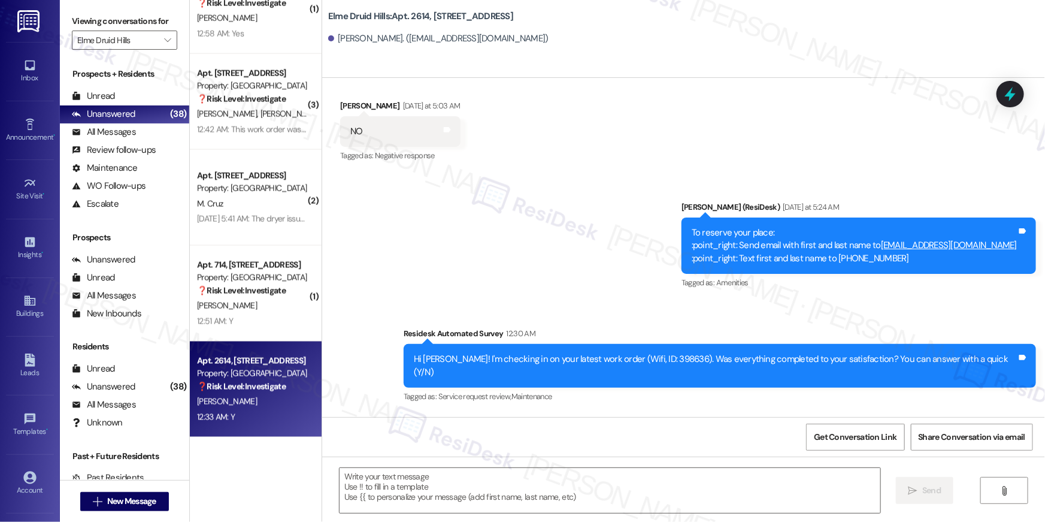
click at [545, 414] on div "Received via SMS Colin Preston 12:33 AM Y Tags and notes Tagged as: Positive re…" at bounding box center [683, 464] width 723 height 101
click at [690, 498] on textarea at bounding box center [610, 490] width 541 height 45
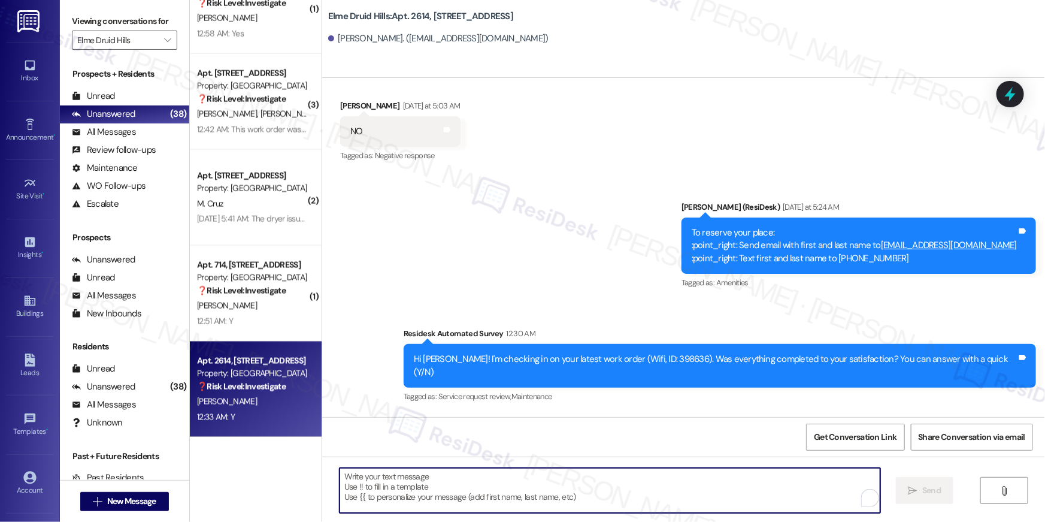
paste textarea "Hi {{first_name}}, I’m happy to hear your work order has been completed! If any…"
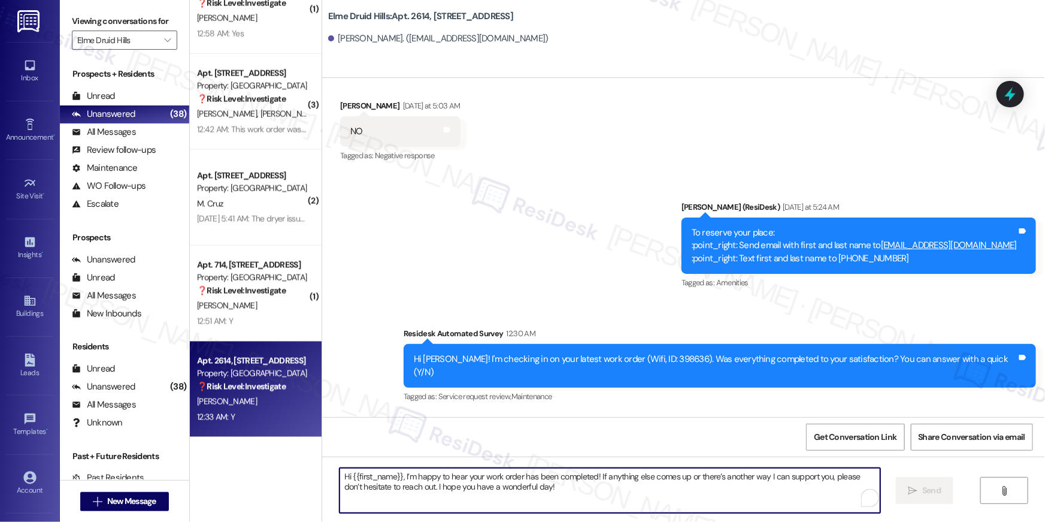
click at [641, 479] on textarea "Hi {{first_name}}, I’m happy to hear your work order has been completed! If any…" at bounding box center [610, 490] width 541 height 45
type textarea "Hi {{first_name}}, I’m happy to hear your work order has been completed! If any…"
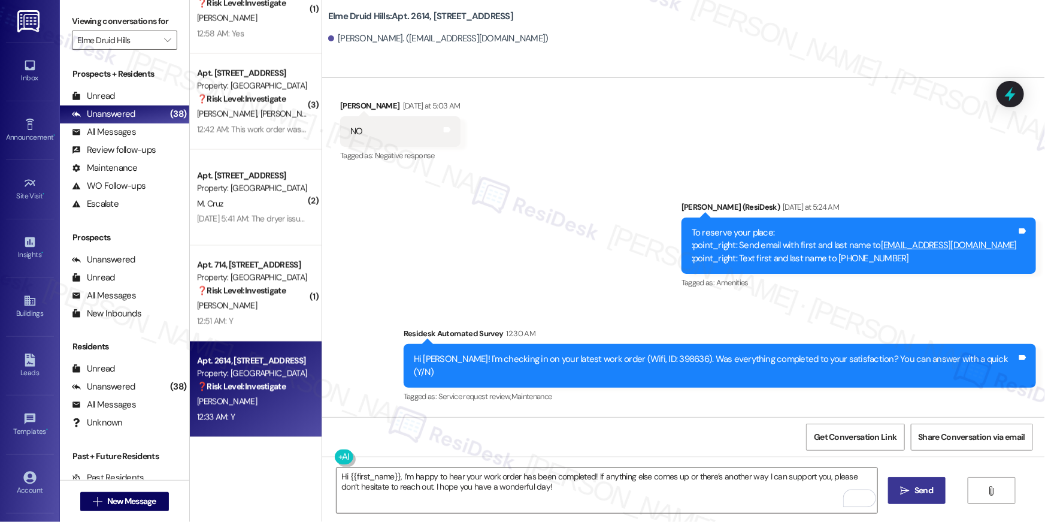
click at [891, 488] on button " Send" at bounding box center [917, 490] width 58 height 27
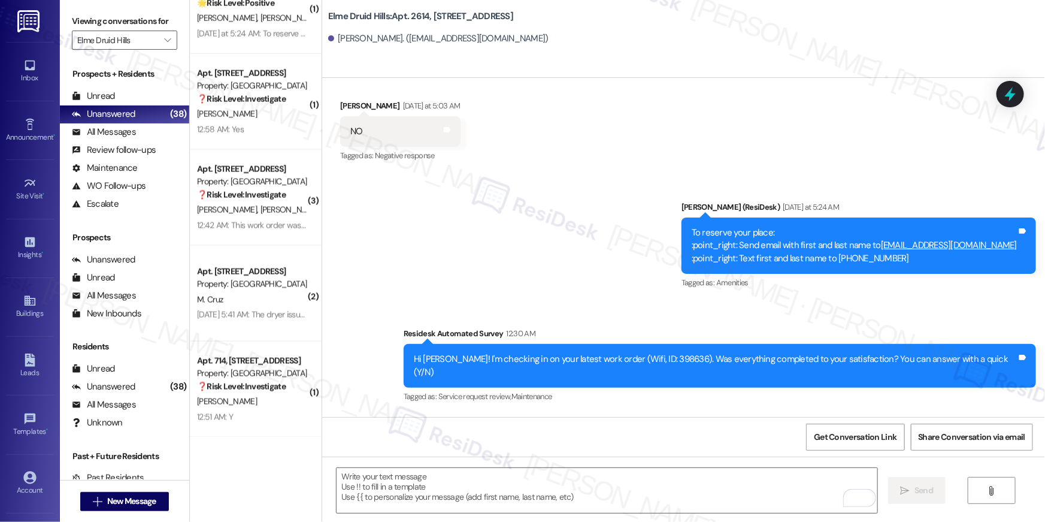
click at [280, 289] on div "Property: [GEOGRAPHIC_DATA]" at bounding box center [252, 284] width 111 height 13
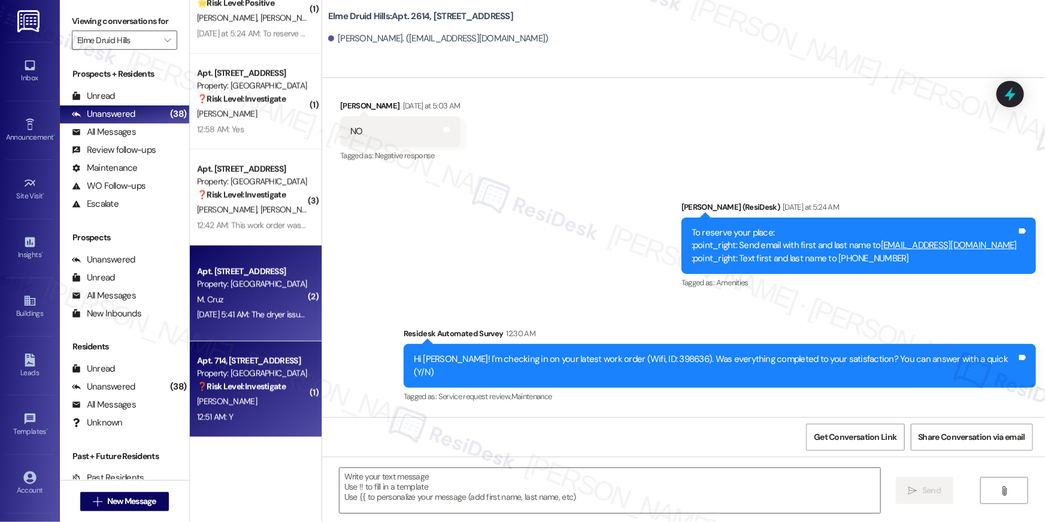
click at [252, 376] on div "Property: [GEOGRAPHIC_DATA]" at bounding box center [252, 373] width 111 height 13
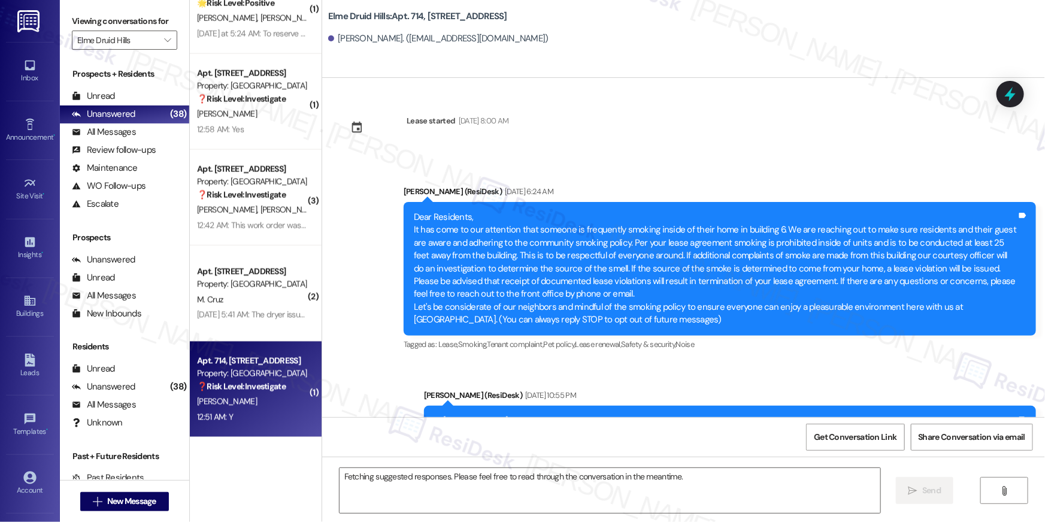
scroll to position [20333, 0]
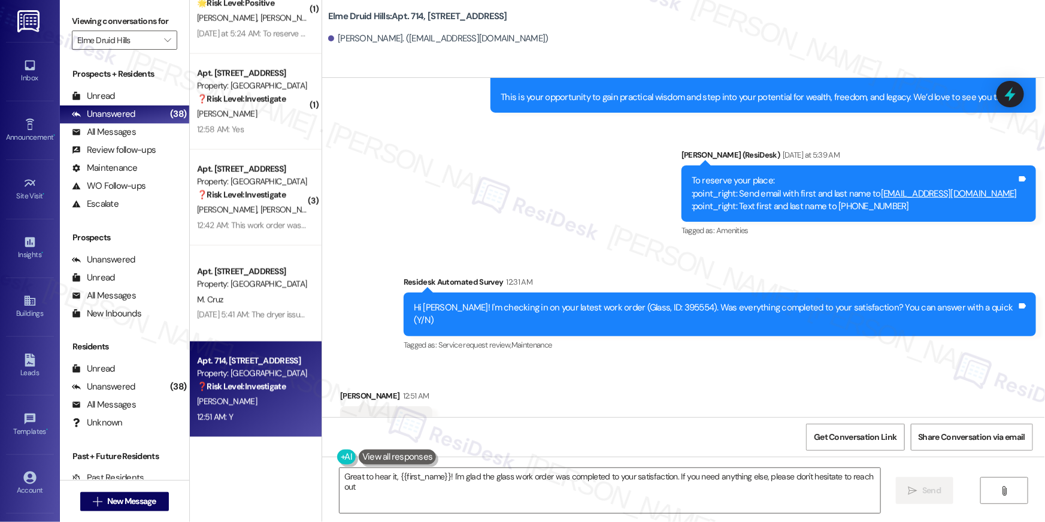
type textarea "Great to hear it, {{first_name}}! I'm glad the glass work order was completed t…"
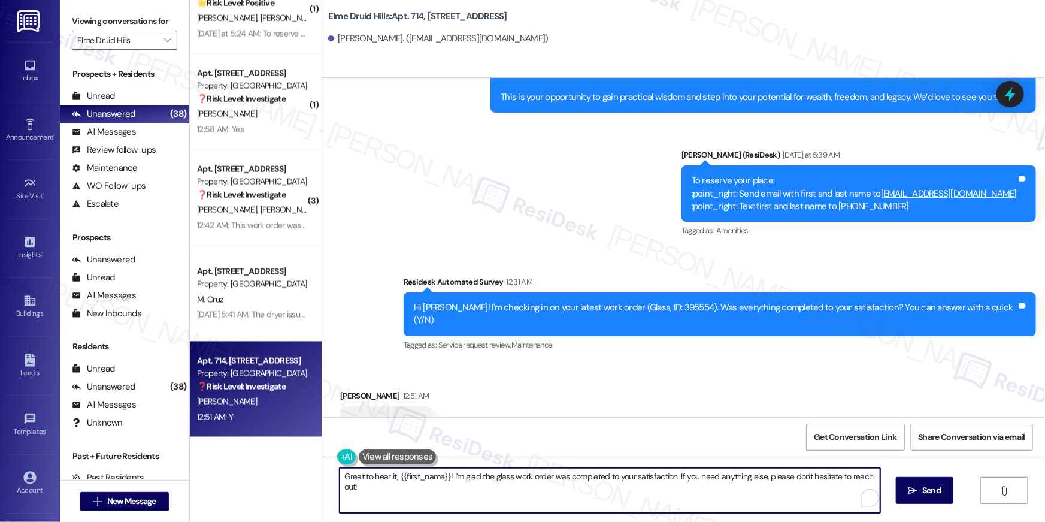
click at [500, 481] on textarea "Great to hear it, {{first_name}}! I'm glad the glass work order was completed t…" at bounding box center [610, 490] width 541 height 45
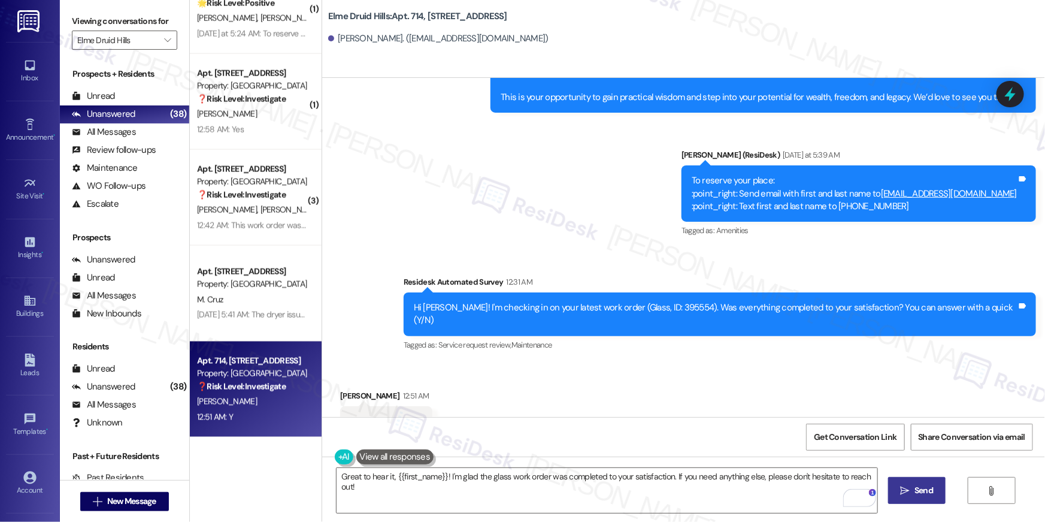
click at [928, 495] on span "Send" at bounding box center [924, 490] width 19 height 13
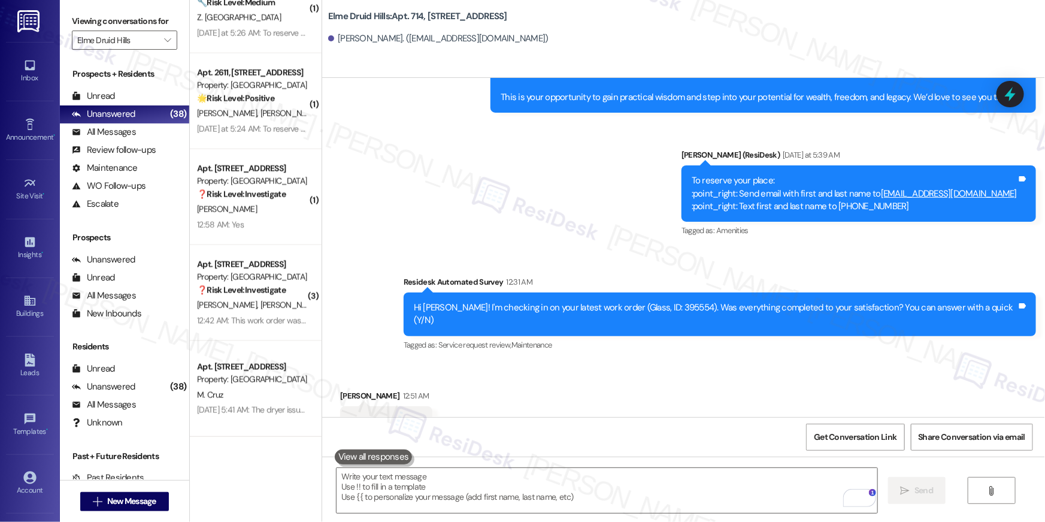
scroll to position [3013, 0]
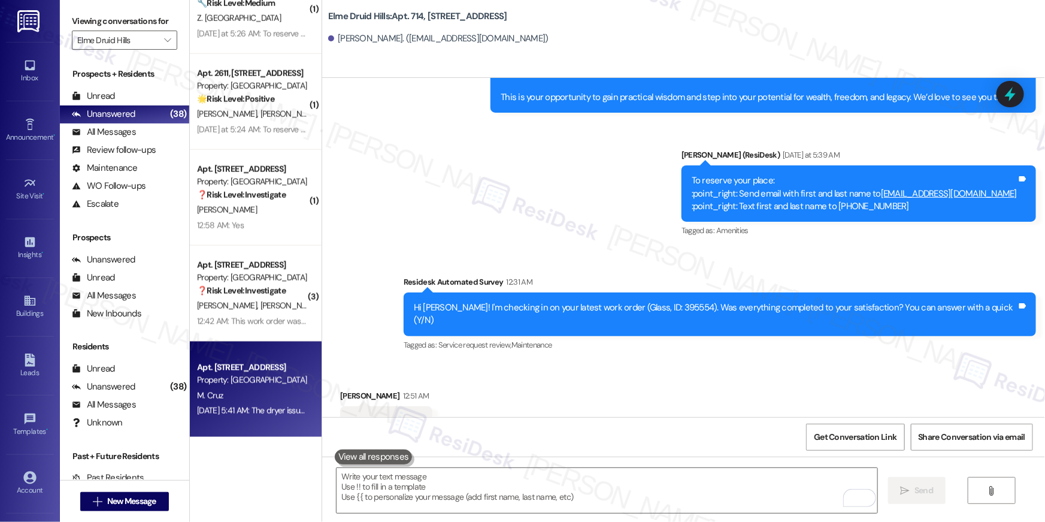
click at [294, 392] on div "M. Cruz" at bounding box center [252, 395] width 113 height 15
type textarea "Fetching suggested responses. Please feel free to read through the conversation…"
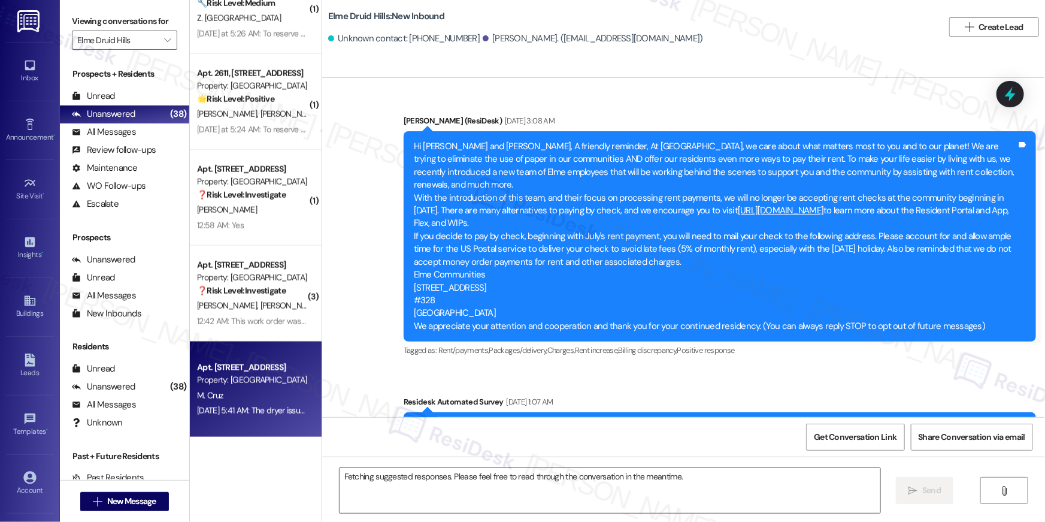
scroll to position [13221, 0]
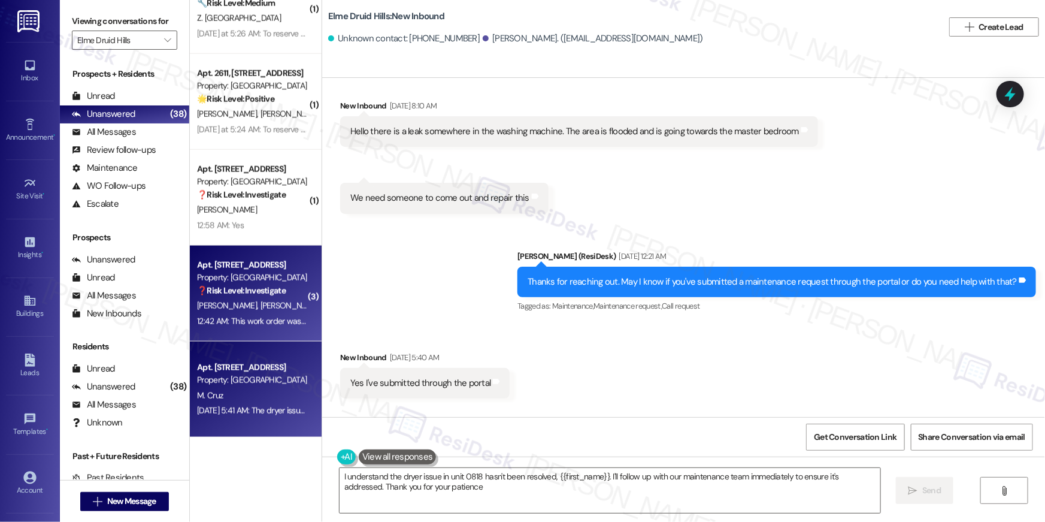
type textarea "I understand the dryer issue in unit 0818 hasn't been resolved, {{first_name}}.…"
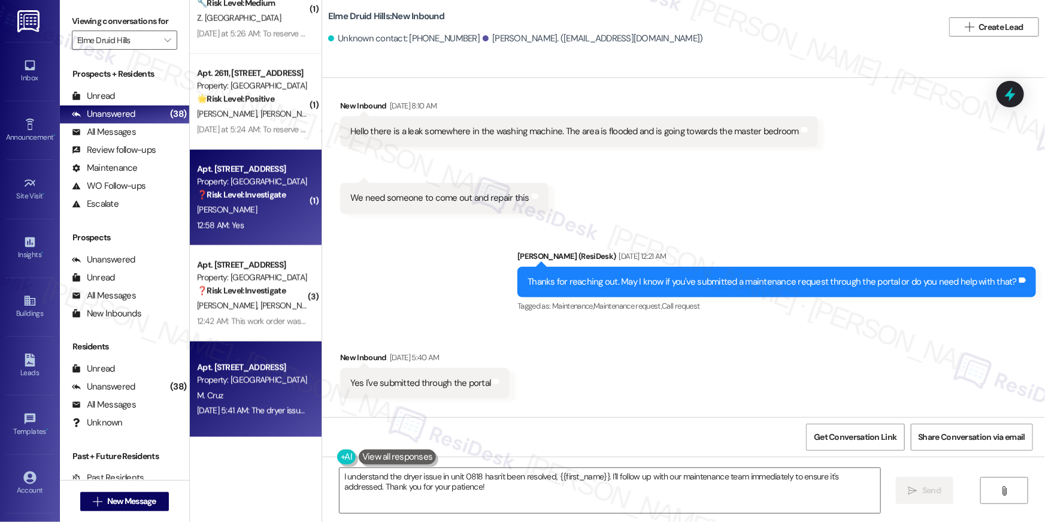
click at [262, 204] on div "G. Carmosino" at bounding box center [252, 209] width 113 height 15
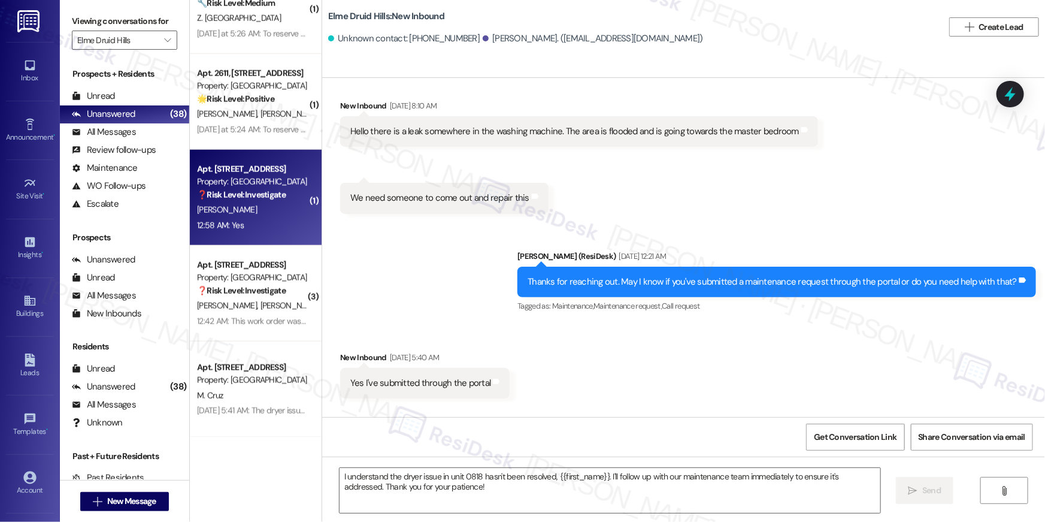
type textarea "Fetching suggested responses. Please feel free to read through the conversation…"
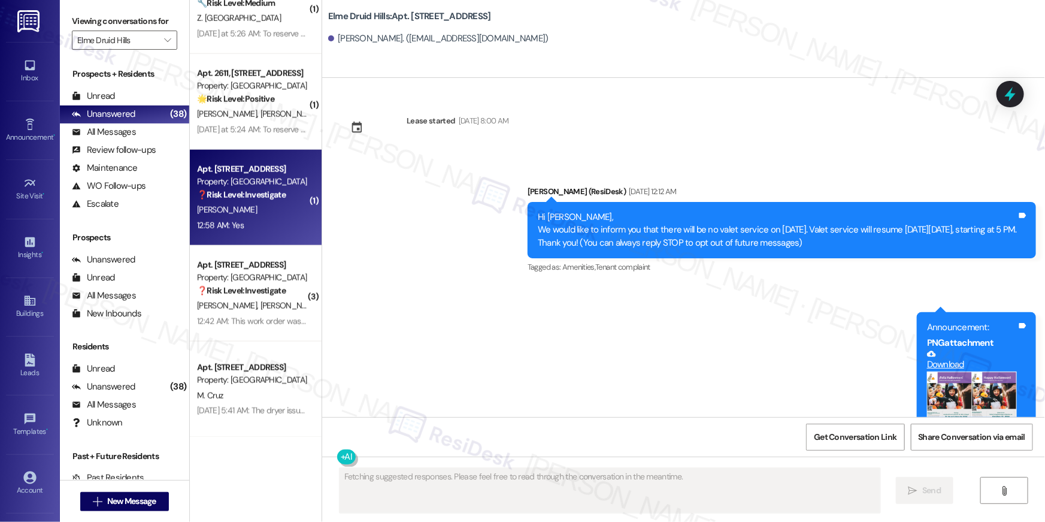
scroll to position [13773, 0]
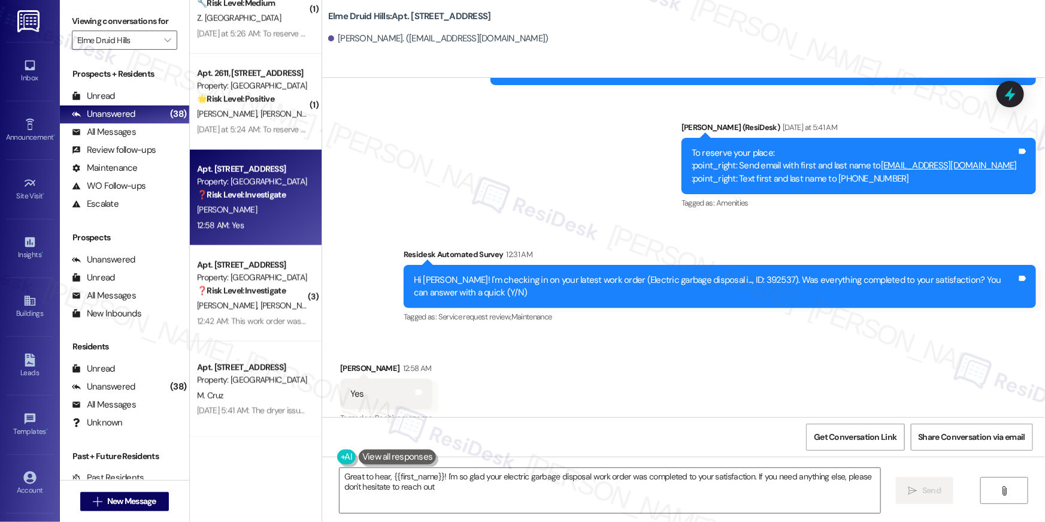
type textarea "Great to hear, {{first_name}}! I'm so glad your electric garbage disposal work …"
click at [600, 346] on div "Received via SMS Giovanni Carmosino 12:58 AM Yes Tags and notes Tagged as: Posi…" at bounding box center [683, 385] width 723 height 101
click at [565, 492] on textarea "Great to hear, {{first_name}}! I'm so glad your electric garbage disposal work …" at bounding box center [610, 490] width 541 height 45
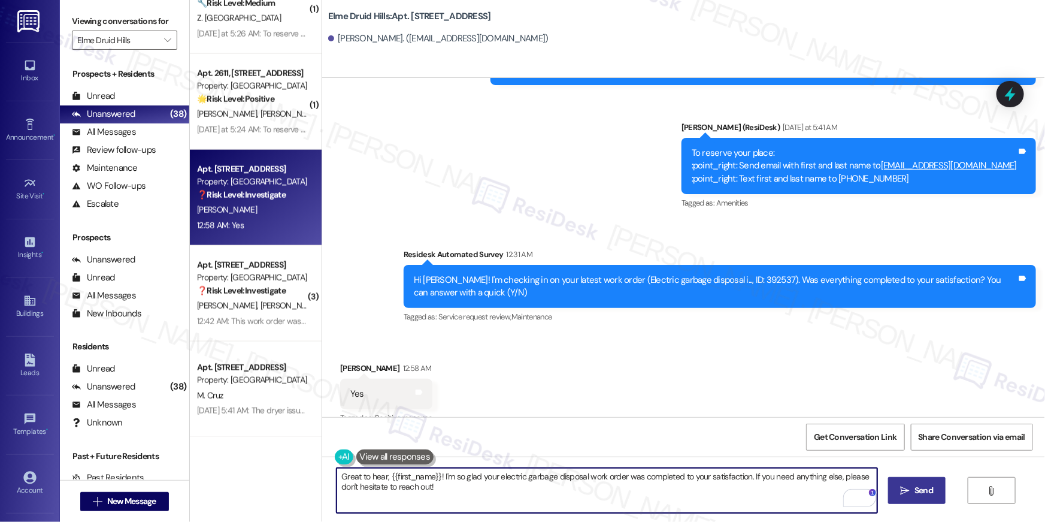
click at [895, 489] on button " Send" at bounding box center [917, 490] width 58 height 27
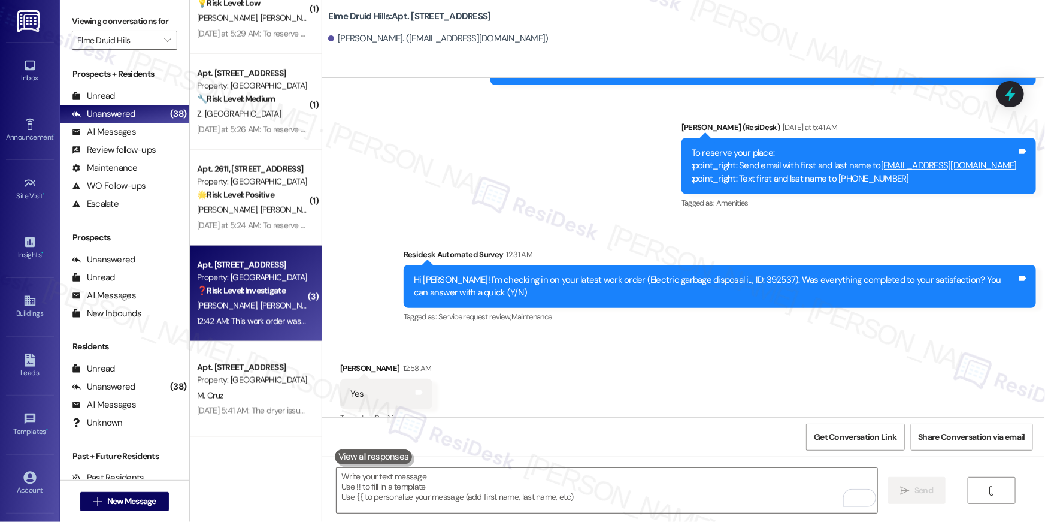
click at [239, 291] on strong "❓ Risk Level: Investigate" at bounding box center [241, 290] width 89 height 11
type textarea "Fetching suggested responses. Please feel free to read through the conversation…"
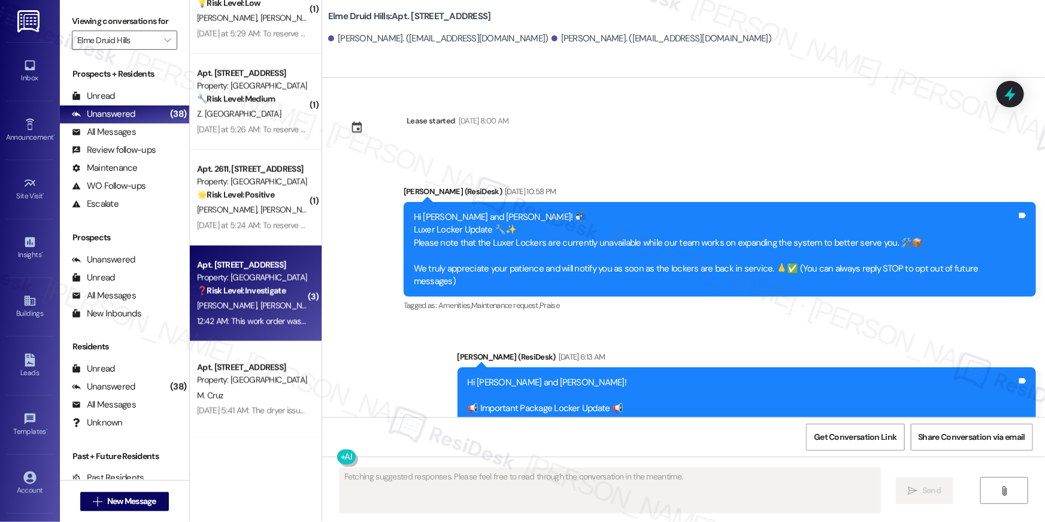
scroll to position [10687, 0]
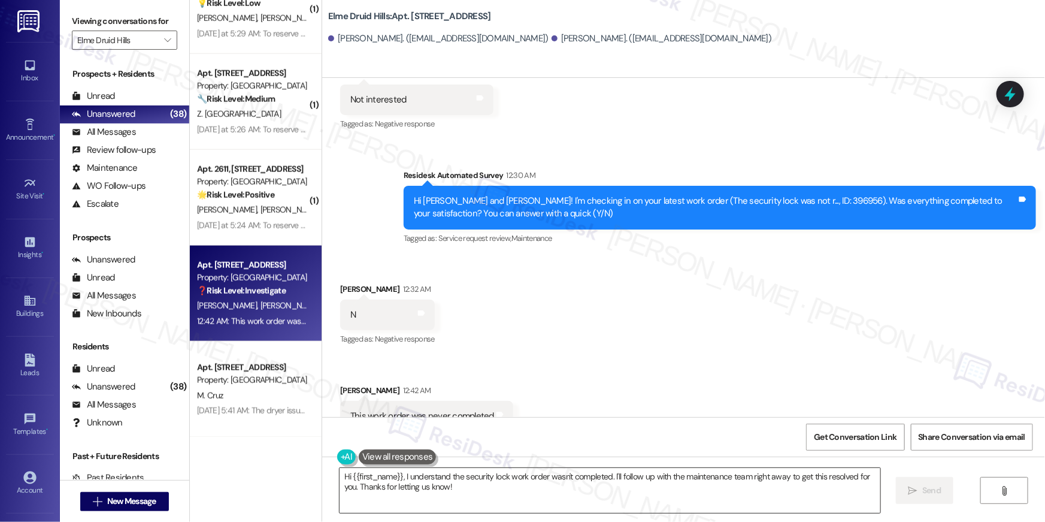
click at [553, 478] on textarea "Hi {{first_name}}, I understand the security lock work order wasn't completed. …" at bounding box center [610, 490] width 541 height 45
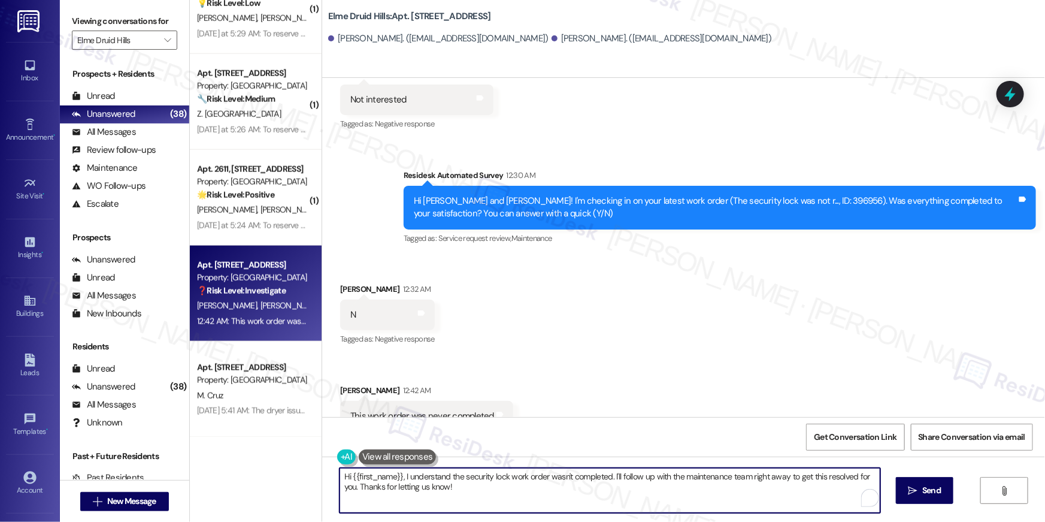
paste textarea "’m sorry to hear your work order hasn’t been fully completed. Could you share a…"
type textarea "Hi {{first_name}}, I’m sorry to hear your work order hasn’t been fully complete…"
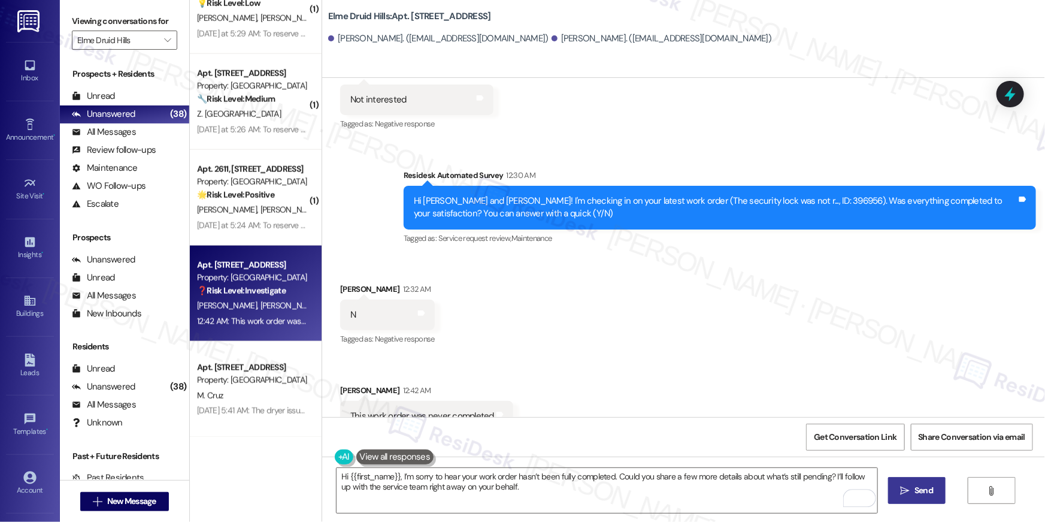
click at [915, 488] on span "Send" at bounding box center [924, 490] width 19 height 13
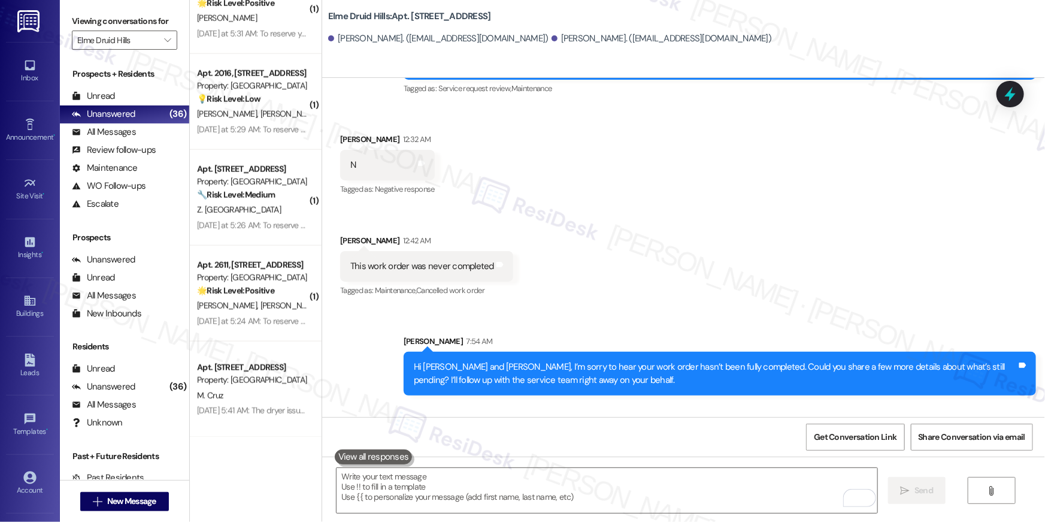
scroll to position [10867, 0]
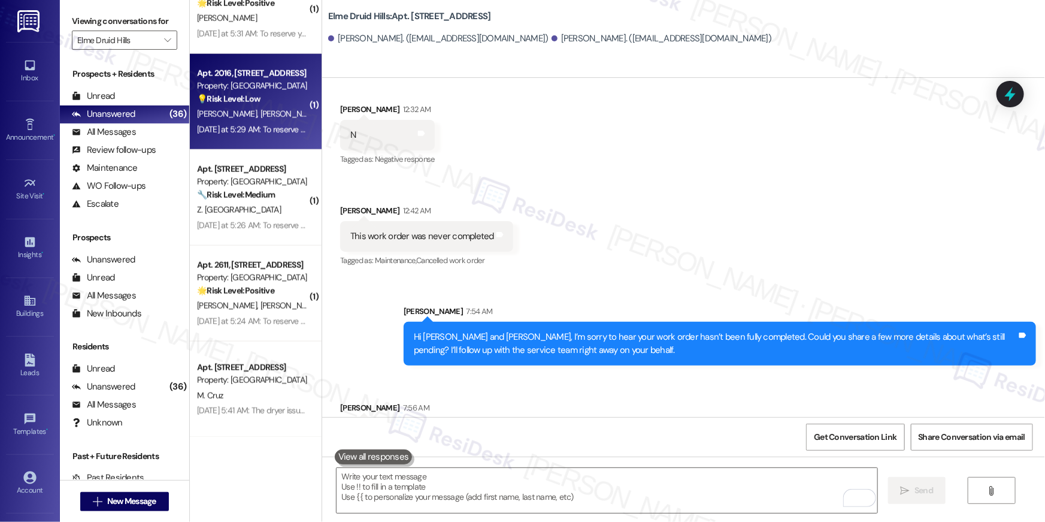
click at [212, 117] on span "[PERSON_NAME]" at bounding box center [228, 113] width 63 height 11
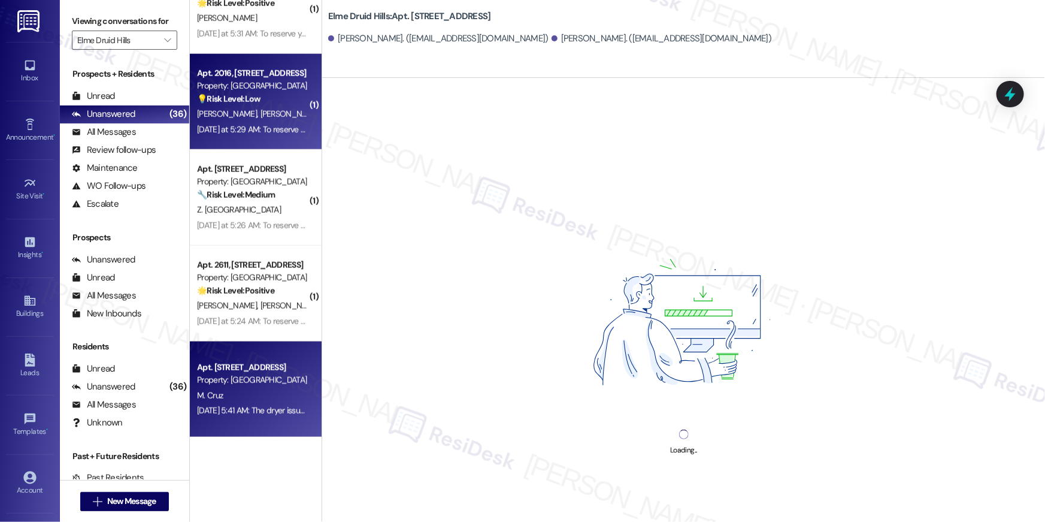
click at [249, 380] on div "Property: [GEOGRAPHIC_DATA]" at bounding box center [252, 380] width 111 height 13
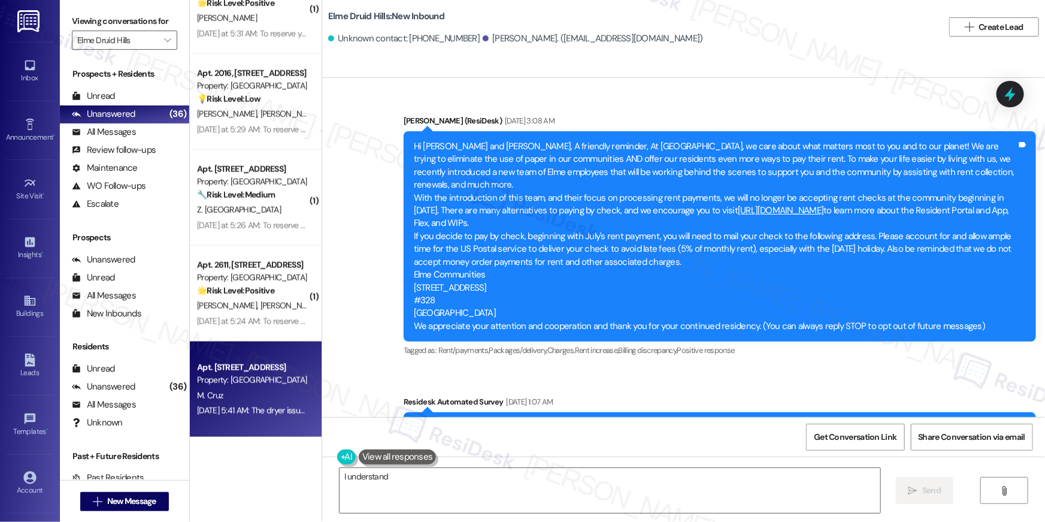
scroll to position [13221, 0]
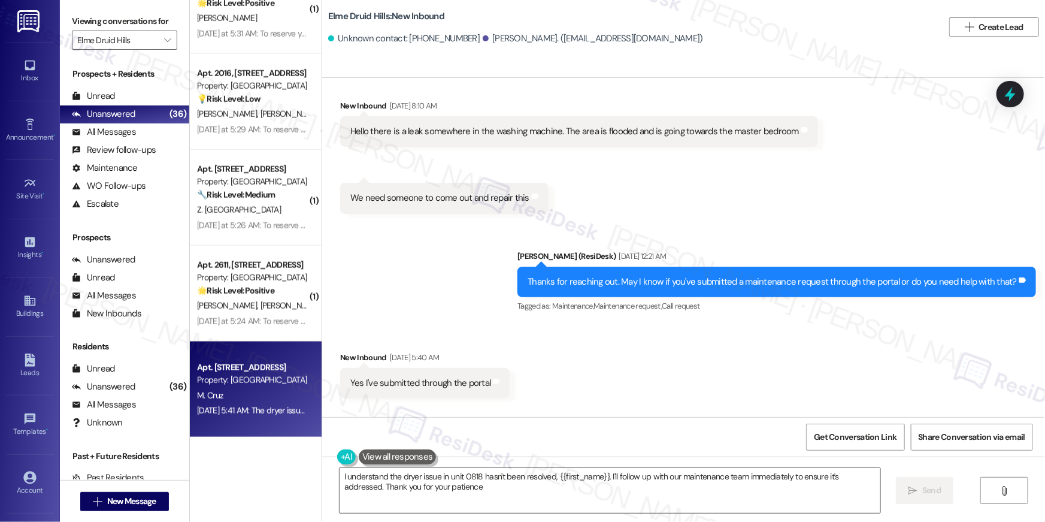
type textarea "I understand the dryer issue in unit 0818 hasn't been resolved, {{first_name}}.…"
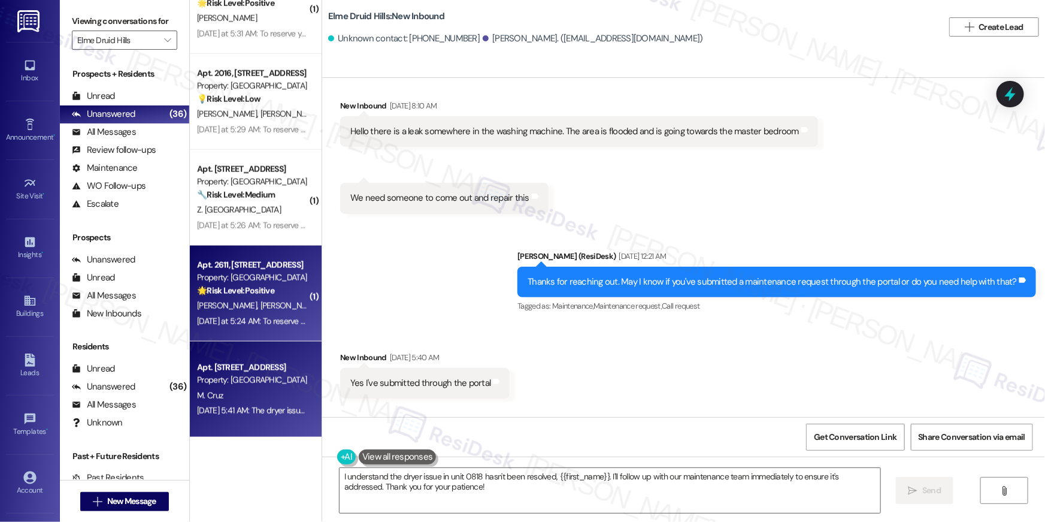
click at [282, 307] on span "[PERSON_NAME] [PERSON_NAME]" at bounding box center [322, 305] width 122 height 11
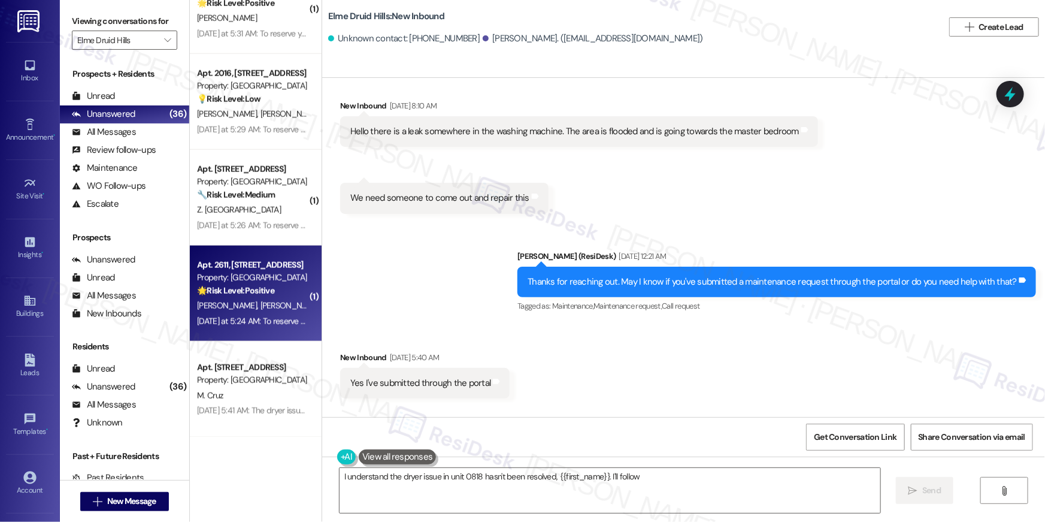
type textarea "I understand the dryer issue in unit 0818 hasn't been resolved, {{first_name}}.…"
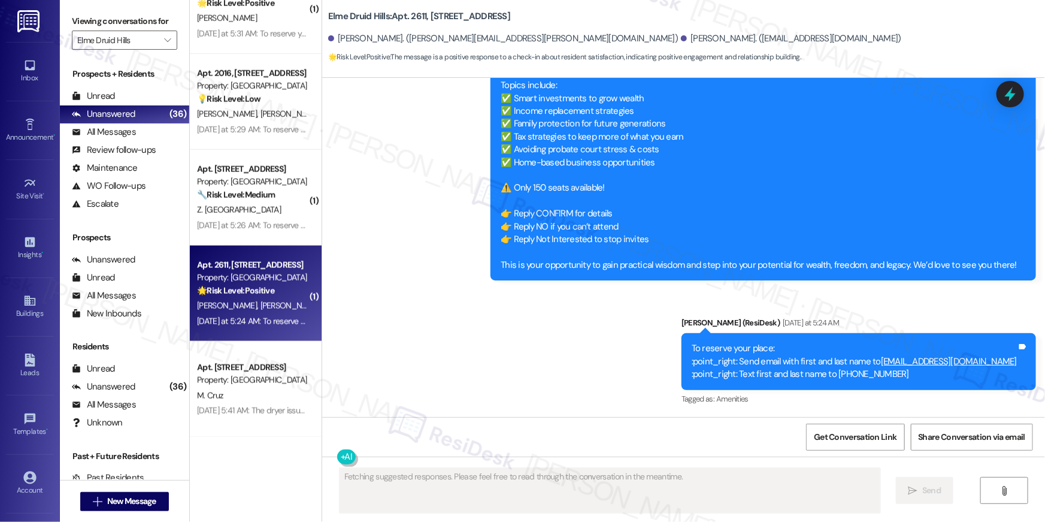
scroll to position [14445, 0]
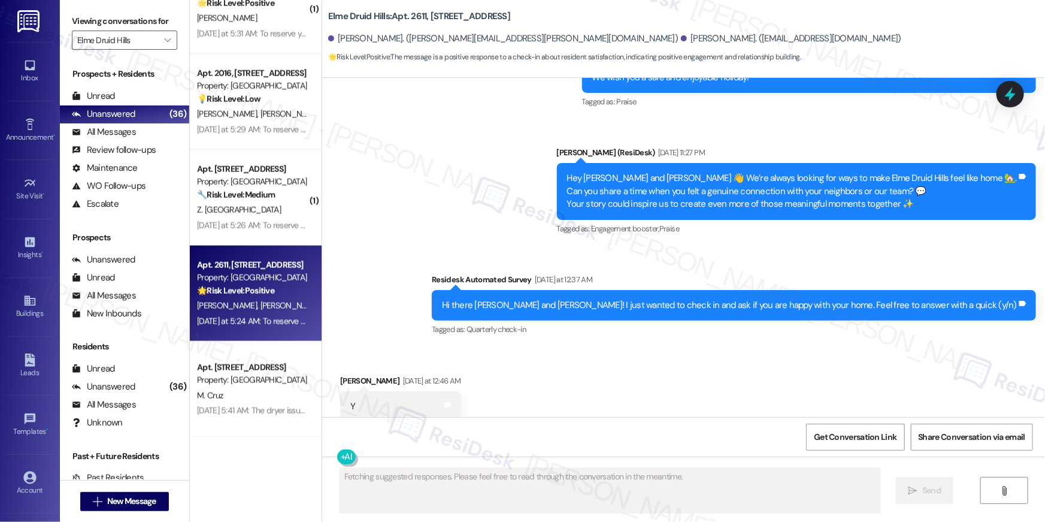
click at [283, 304] on span "[PERSON_NAME] [PERSON_NAME]" at bounding box center [322, 305] width 122 height 11
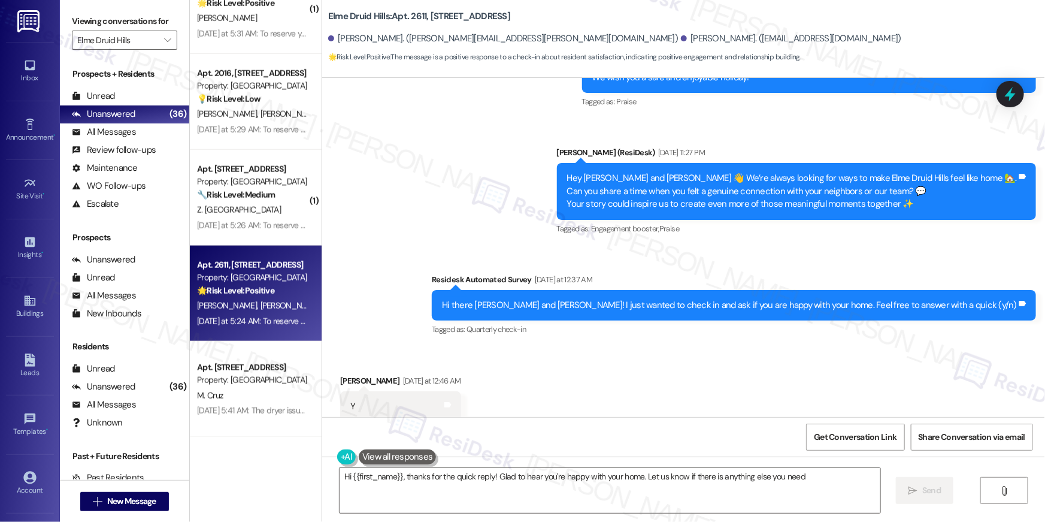
type textarea "Hi {{first_name}}, thanks for the quick reply! Glad to hear you're happy with y…"
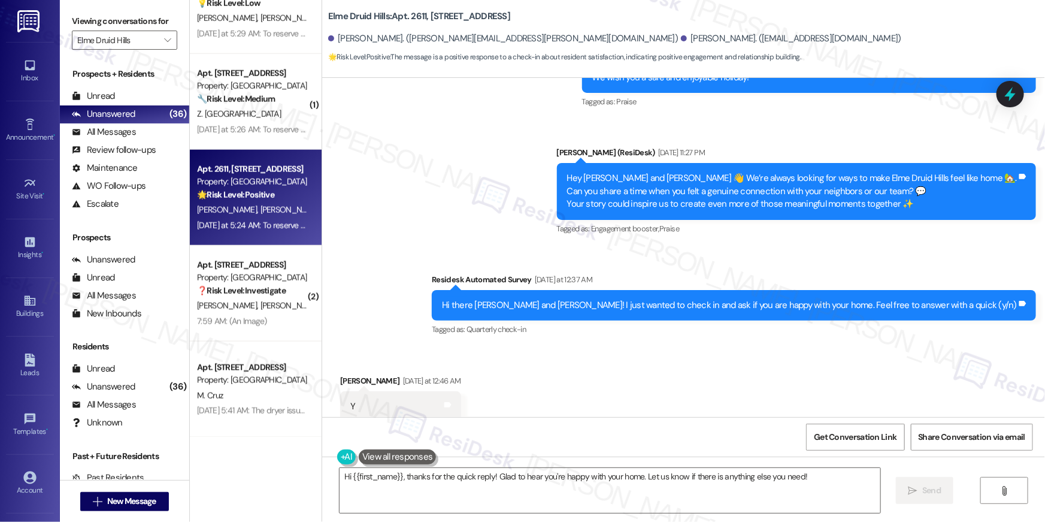
click at [704, 347] on div "Received via SMS Maria Cabrera Escobar Yesterday at 12:46 AM Y Tags and notes T…" at bounding box center [683, 397] width 723 height 101
click at [545, 492] on textarea "Hi {{first_name}}, thanks for the quick reply! Glad to hear you're happy with y…" at bounding box center [610, 490] width 541 height 45
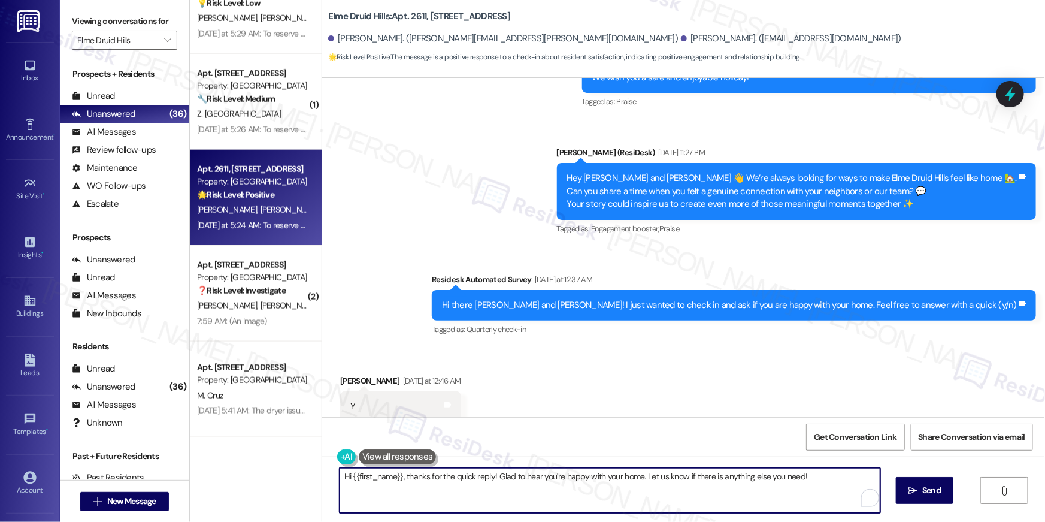
drag, startPoint x: 603, startPoint y: 491, endPoint x: 683, endPoint y: 491, distance: 80.3
click at [603, 491] on textarea "Hi {{first_name}}, thanks for the quick reply! Glad to hear you're happy with y…" at bounding box center [610, 490] width 541 height 45
click at [718, 491] on textarea "Hi {{first_name}}, thanks for the quick reply! Glad to hear you're happy with y…" at bounding box center [610, 490] width 541 height 45
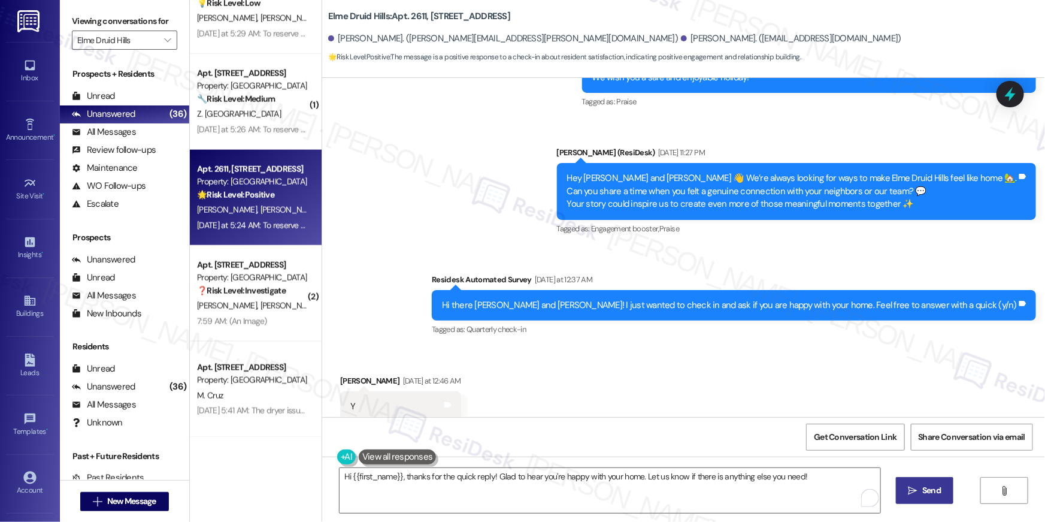
click at [945, 485] on button " Send" at bounding box center [925, 490] width 58 height 27
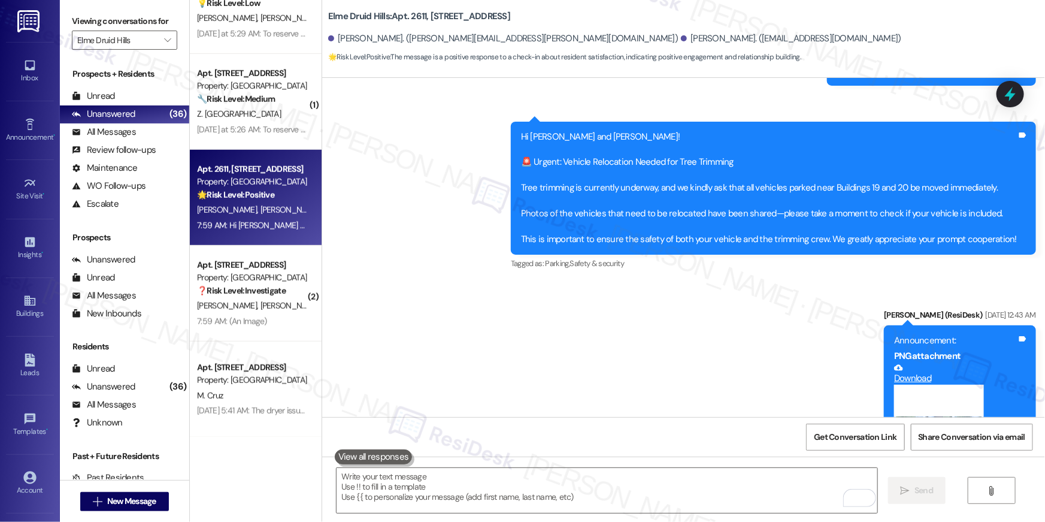
scroll to position [10873, 0]
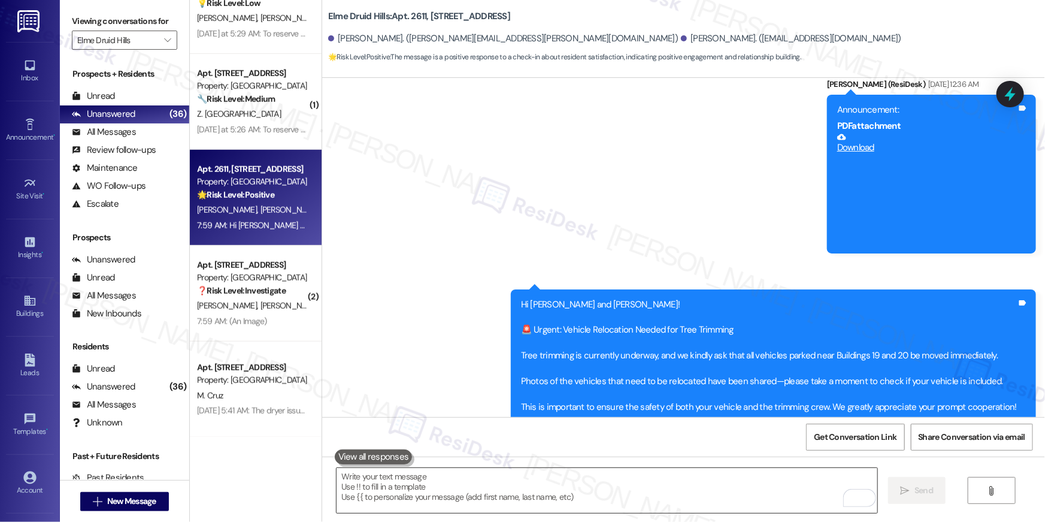
click at [576, 501] on textarea "To enrich screen reader interactions, please activate Accessibility in Grammarl…" at bounding box center [607, 490] width 541 height 45
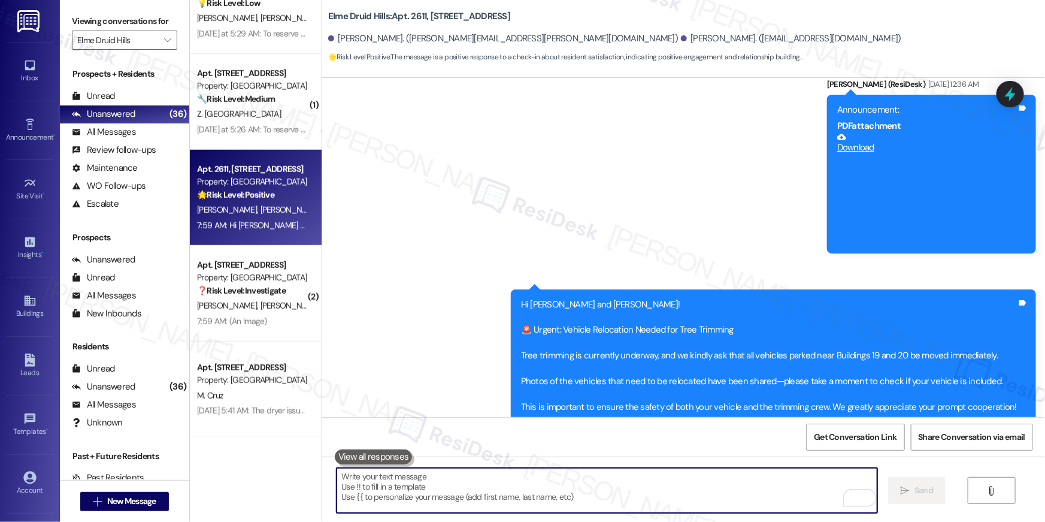
click at [575, 487] on textarea "To enrich screen reader interactions, please activate Accessibility in Grammarl…" at bounding box center [607, 490] width 541 height 45
paste textarea "Hi {{first_name}}! When you have a moment, would you mind leaving us a quick Go…"
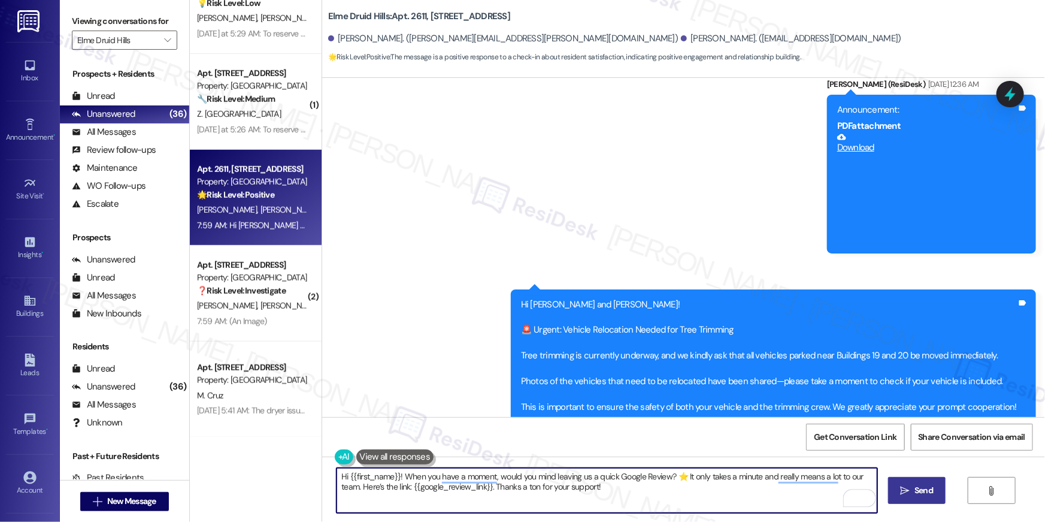
type textarea "Hi {{first_name}}! When you have a moment, would you mind leaving us a quick Go…"
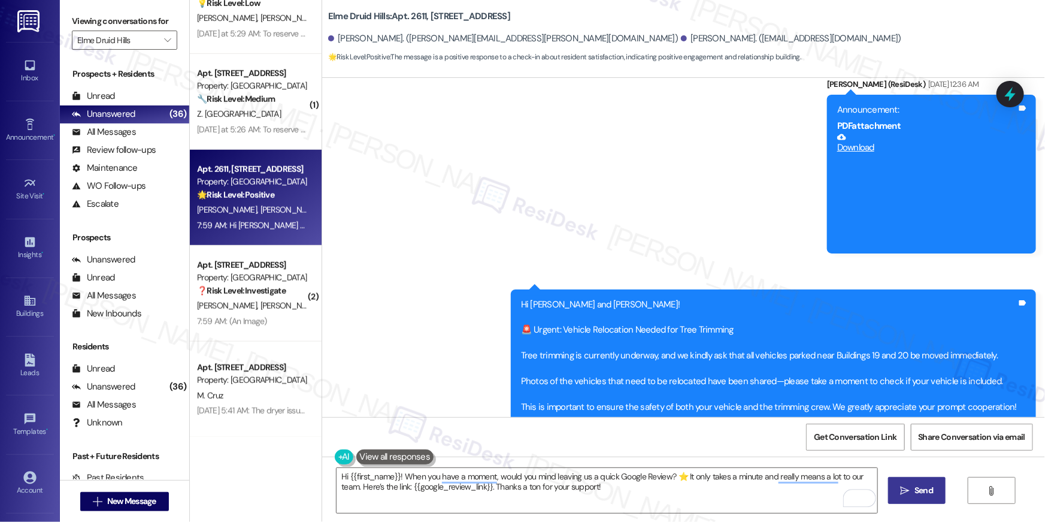
click at [915, 486] on span "Send" at bounding box center [924, 490] width 19 height 13
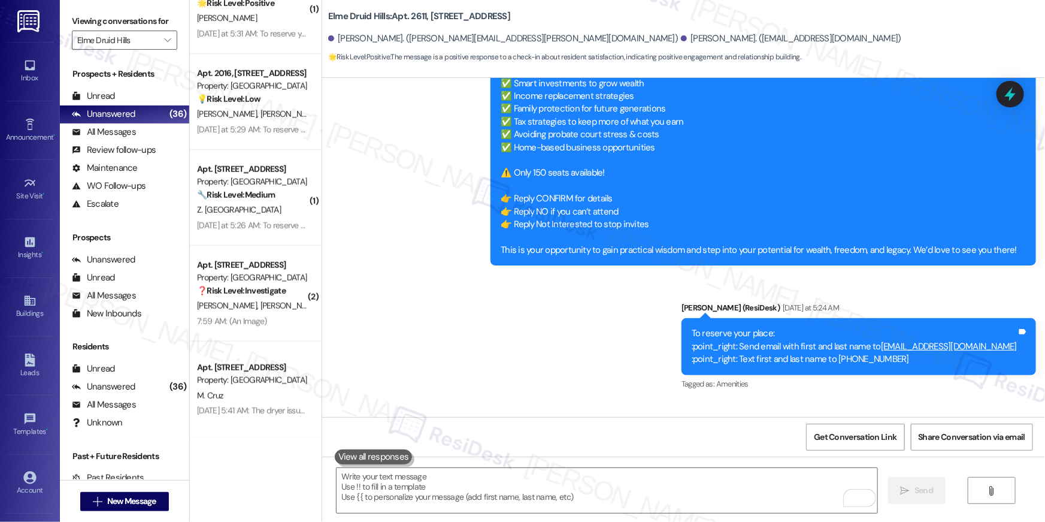
scroll to position [15130, 0]
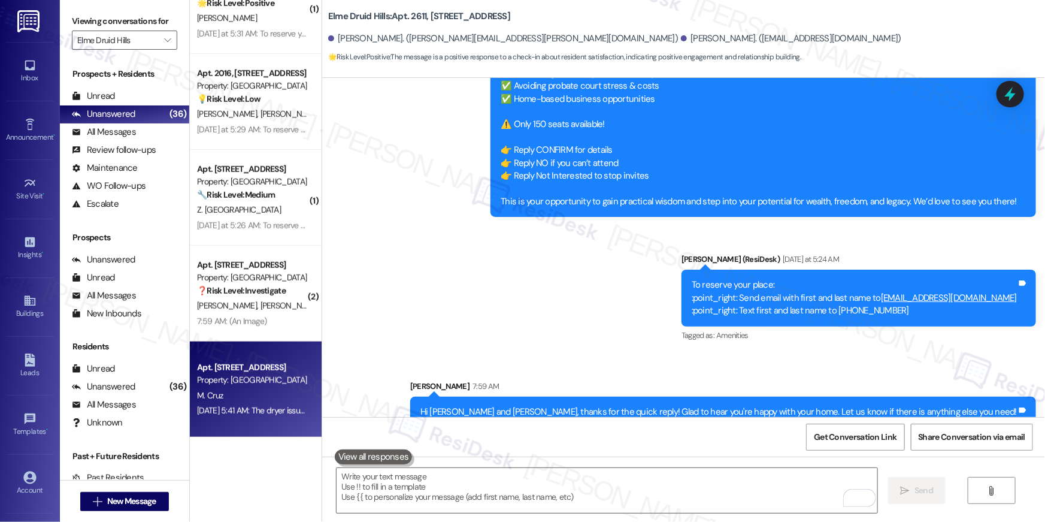
click at [249, 389] on div "M. Cruz" at bounding box center [252, 395] width 113 height 15
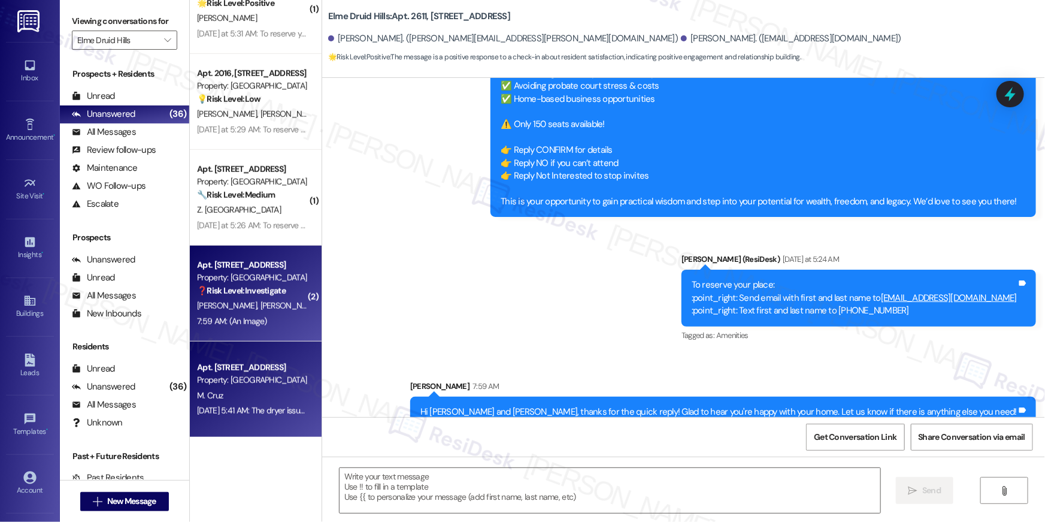
type textarea "Fetching suggested responses. Please feel free to read through the conversation…"
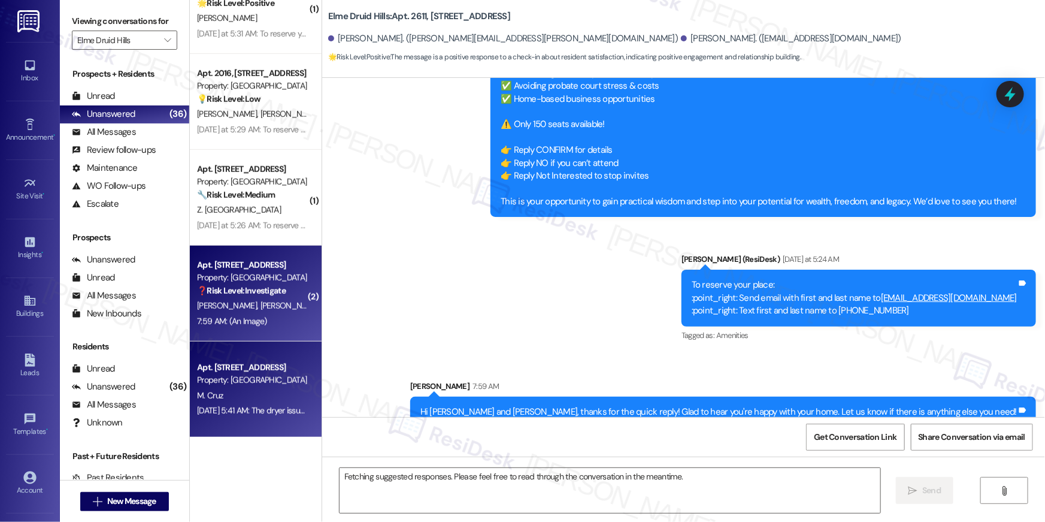
click at [243, 317] on div "7:59 AM: (An Image) 7:59 AM: (An Image)" at bounding box center [232, 321] width 70 height 11
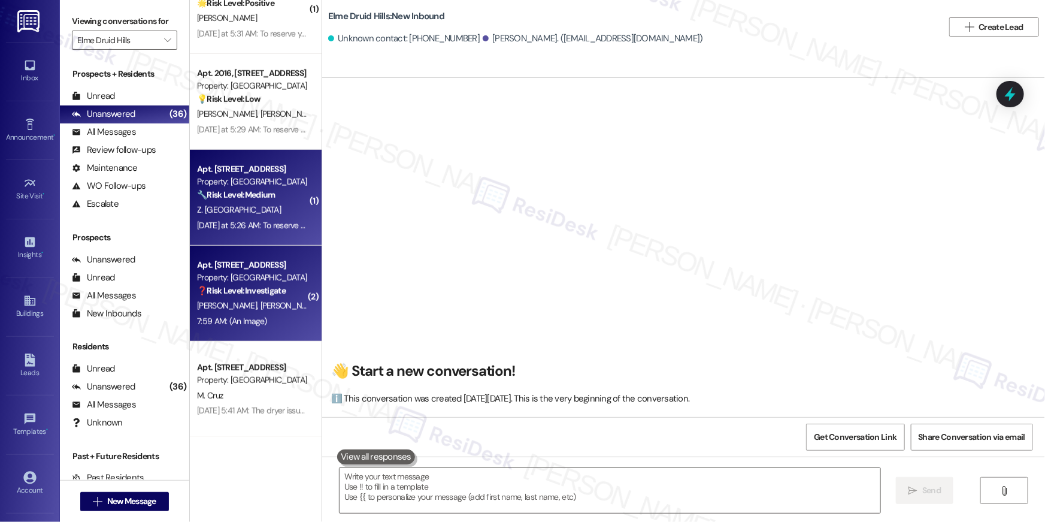
click at [256, 196] on strong "🔧 Risk Level: Medium" at bounding box center [236, 194] width 78 height 11
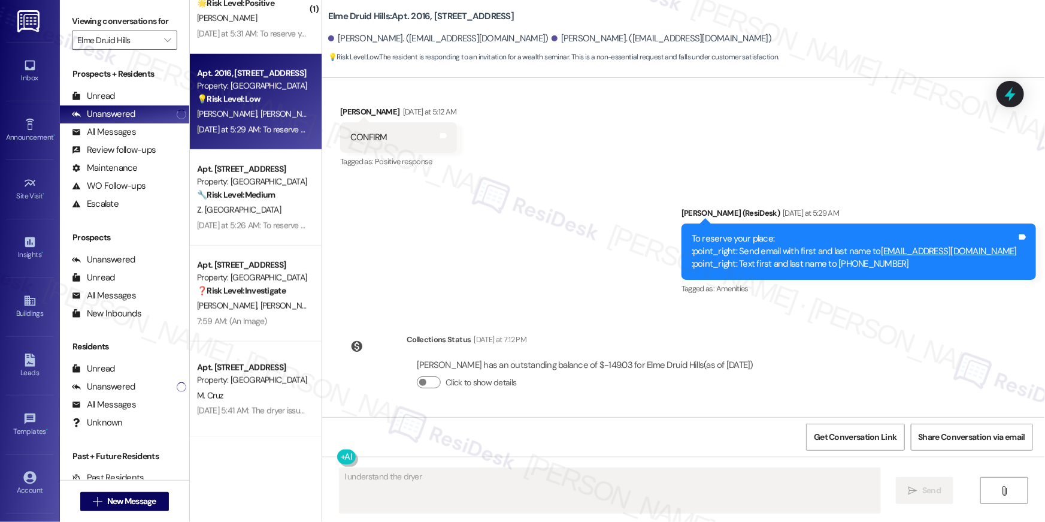
scroll to position [22912, 0]
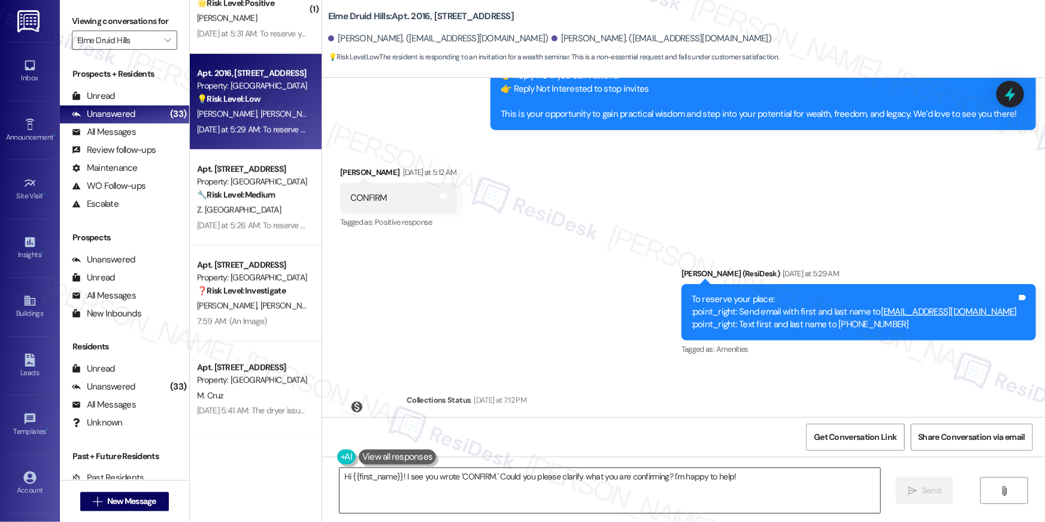
click at [547, 488] on textarea "Hi {{first_name}}! I see you wrote 'CONFIRM.' Could you please clarify what you…" at bounding box center [610, 490] width 541 height 45
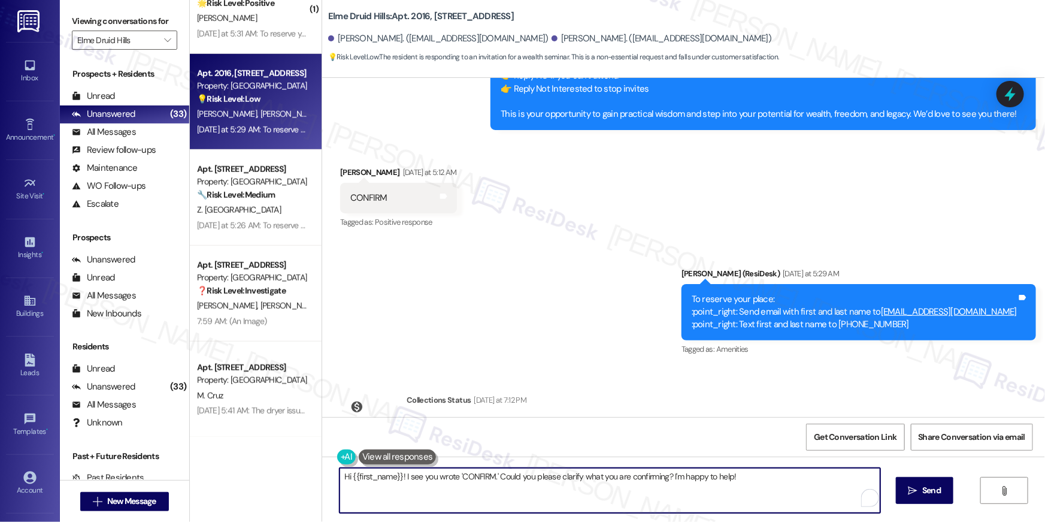
click at [521, 486] on textarea "Hi {{first_name}}! I see you wrote 'CONFIRM.' Could you please clarify what you…" at bounding box center [610, 490] width 541 height 45
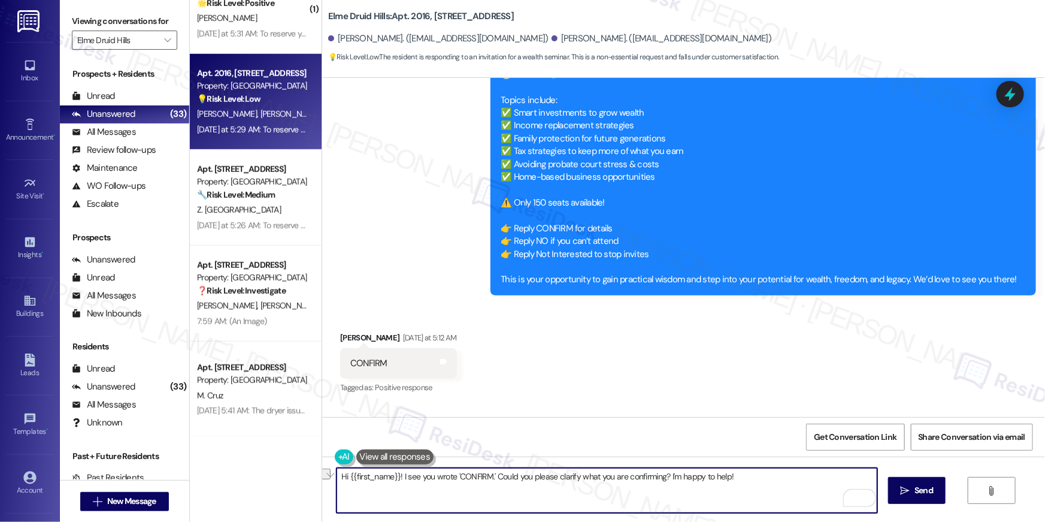
scroll to position [22744, 0]
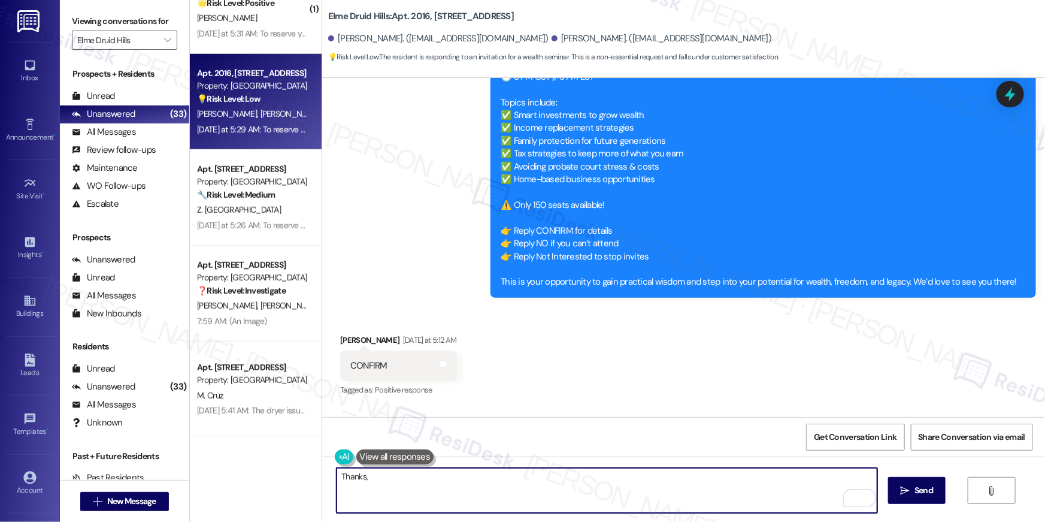
click at [461, 492] on textarea "Thanks," at bounding box center [607, 490] width 541 height 45
paste textarea "you so much for your rent payment, {{first_name}}. We really appreciate it. If …"
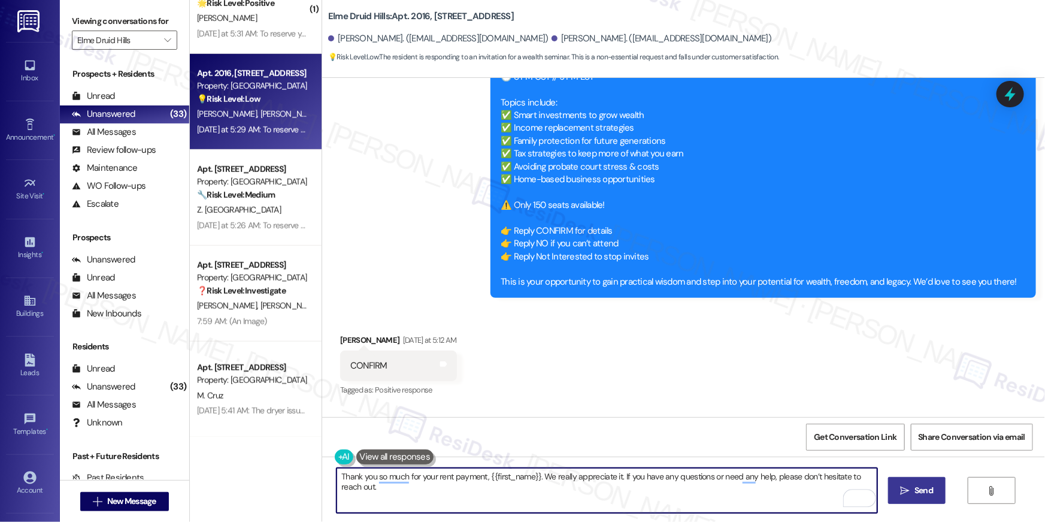
type textarea "Thank you so much for your rent payment, {{first_name}}. We really appreciate i…"
click at [895, 491] on button " Send" at bounding box center [917, 490] width 58 height 27
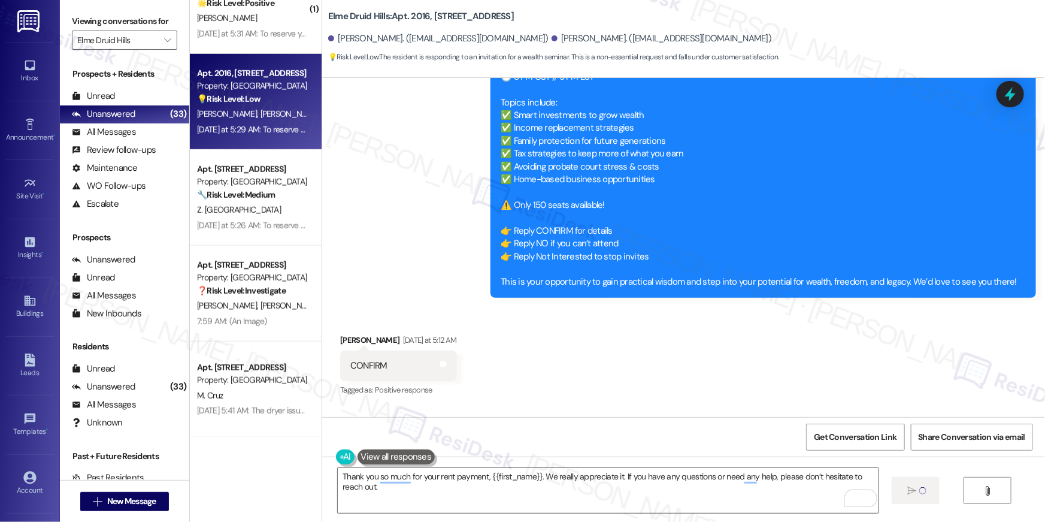
scroll to position [22912, 0]
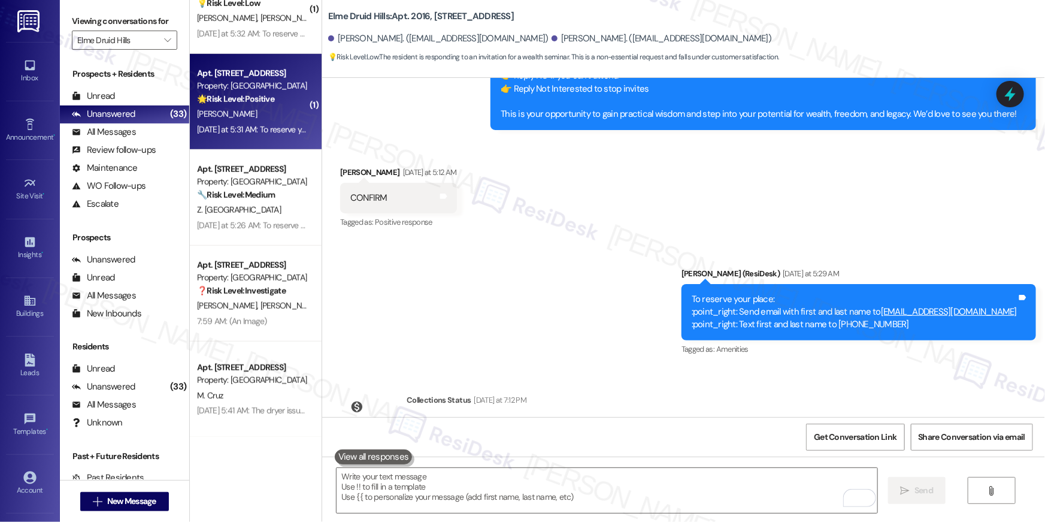
click at [237, 83] on div "Property: [GEOGRAPHIC_DATA]" at bounding box center [252, 86] width 111 height 13
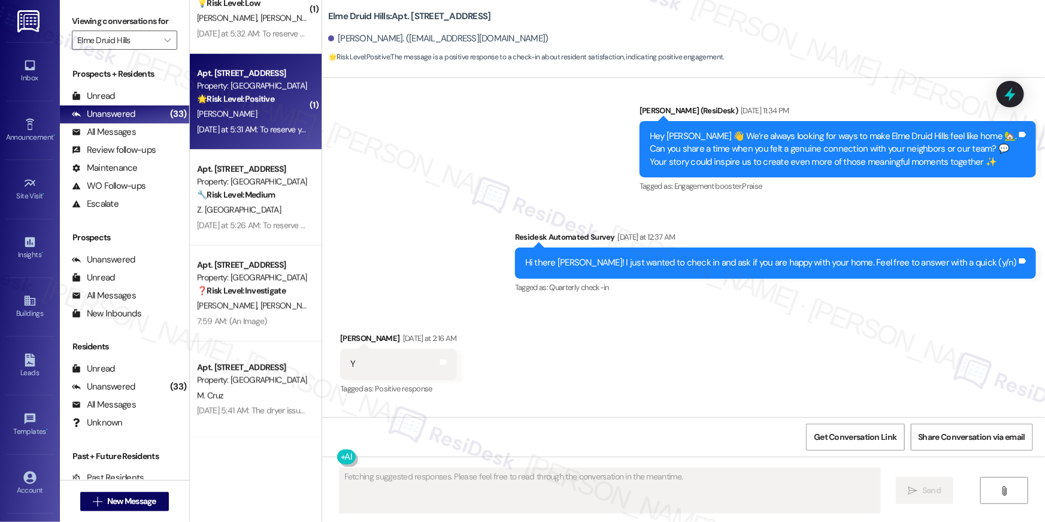
scroll to position [22575, 0]
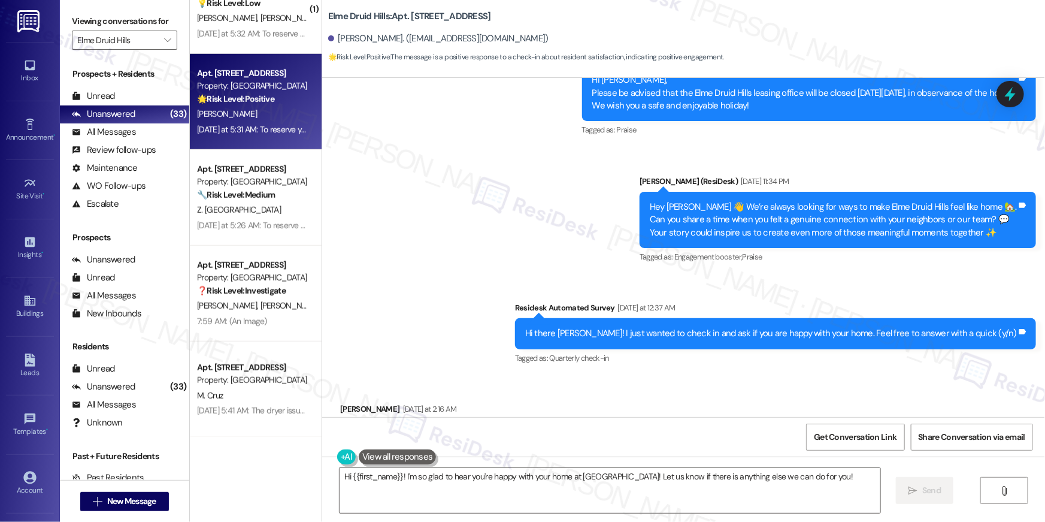
click at [564, 376] on div "Received via SMS Napoleon Suarez Yesterday at 2:16 AM Y Tags and notes Tagged a…" at bounding box center [683, 426] width 723 height 101
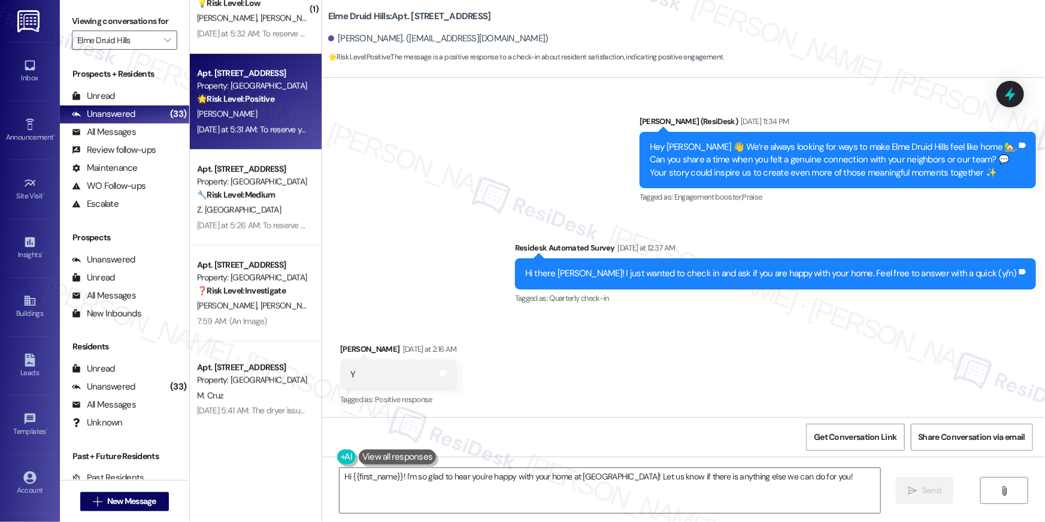
scroll to position [22821, 0]
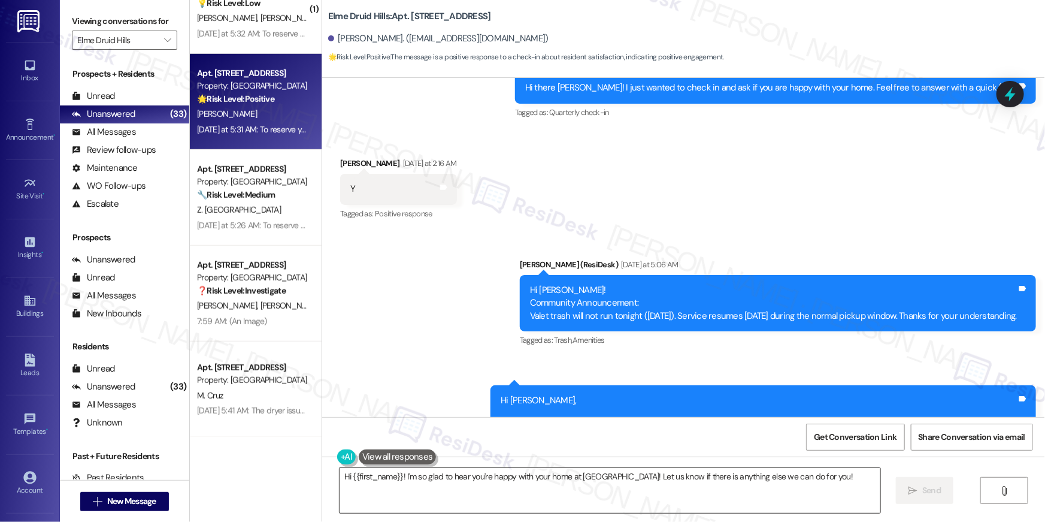
click at [561, 486] on textarea "Hi {{first_name}}! I'm so glad to hear you're happy with your home at Elme Drui…" at bounding box center [610, 490] width 541 height 45
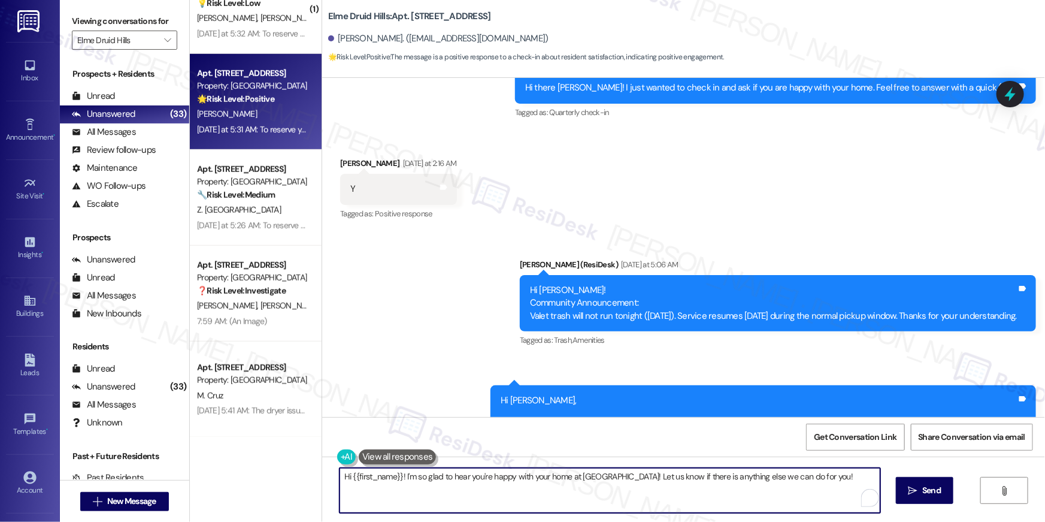
paste textarea "Thanks so much, {{first_name}}! It makes me really happy to hear you’re enjoyin…"
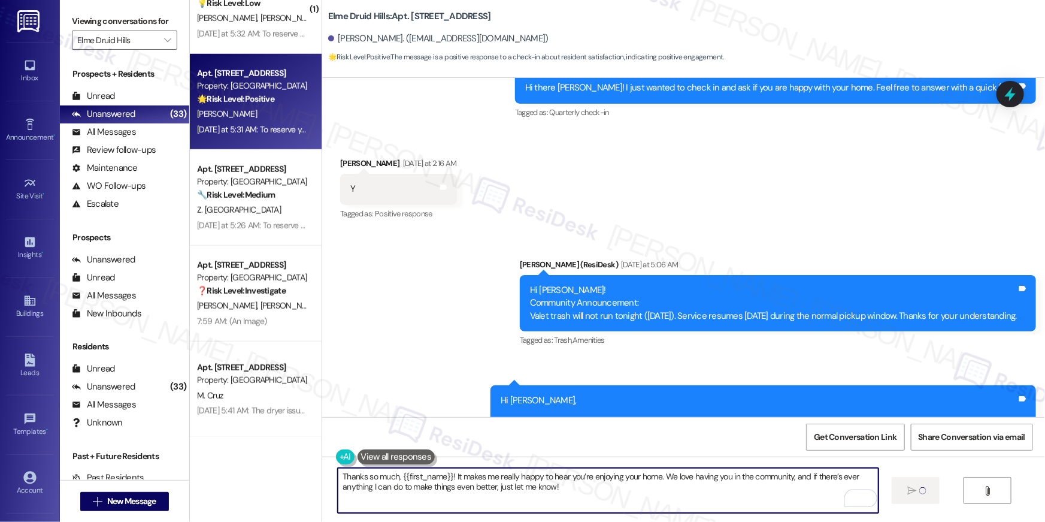
type textarea "Thanks so much, {{first_name}}! It makes me really happy to hear you’re enjoyin…"
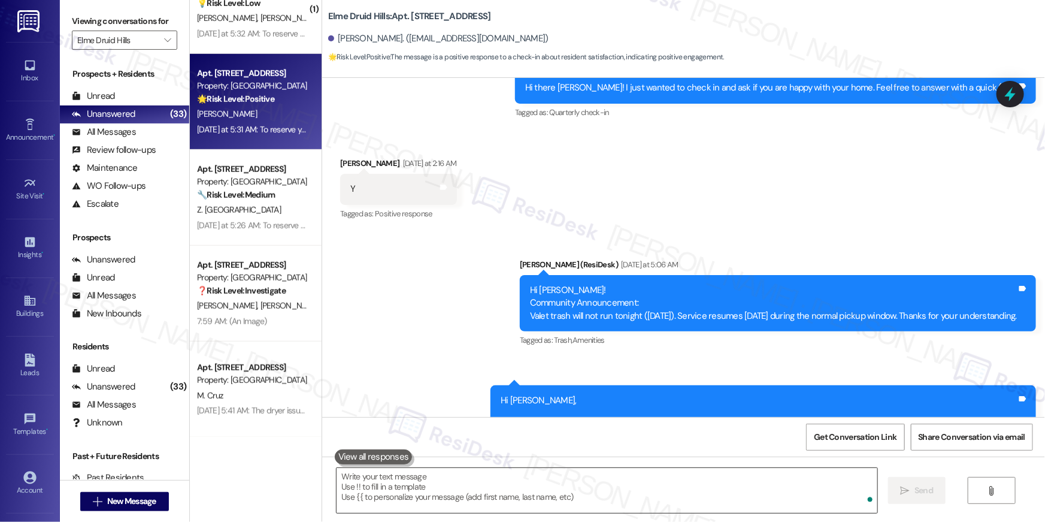
scroll to position [22575, 0]
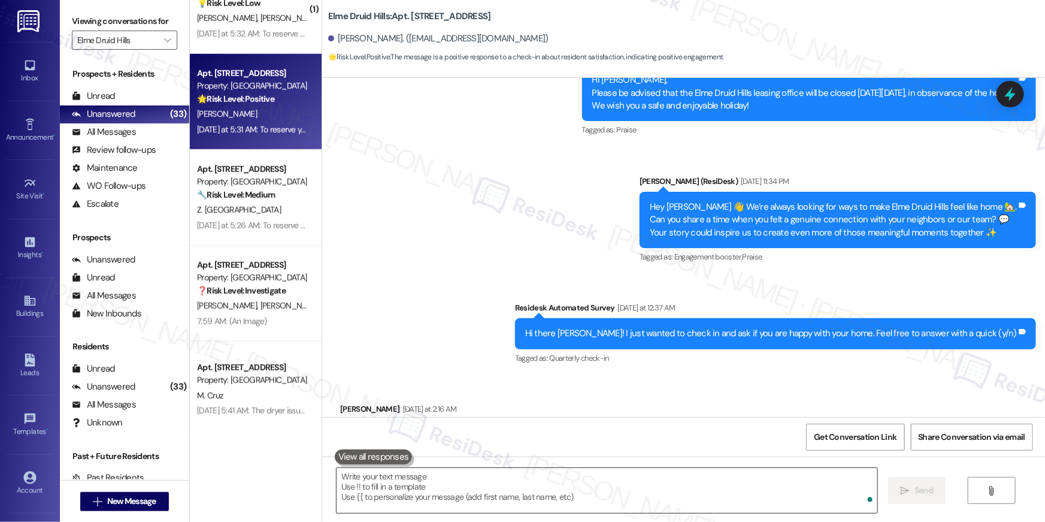
click at [738, 480] on textarea "To enrich screen reader interactions, please activate Accessibility in Grammarl…" at bounding box center [607, 490] width 541 height 45
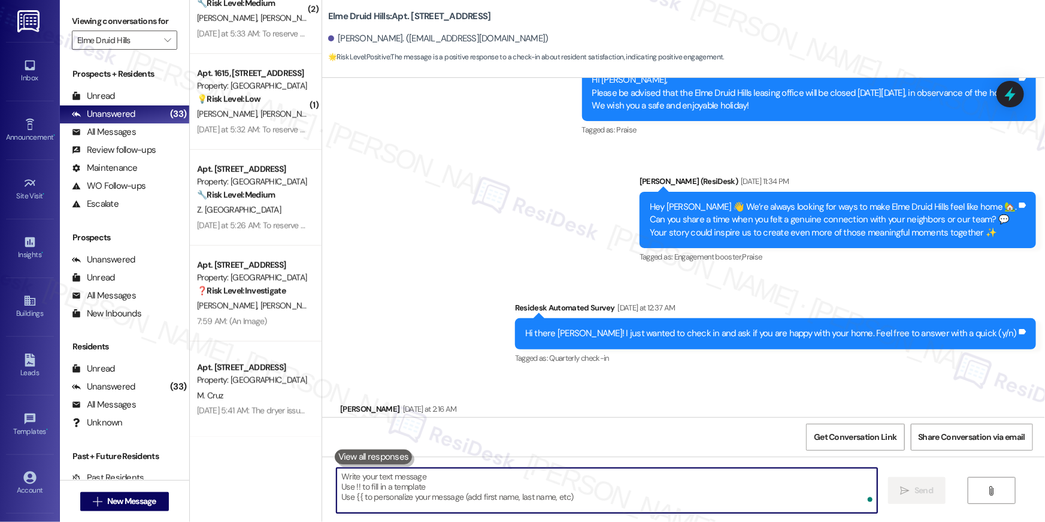
paste textarea "Hi {{first_name}}! When you have a moment, would you mind leaving us a quick Go…"
type textarea "Hi {{first_name}}! When you have a moment, would you mind leaving us a quick Go…"
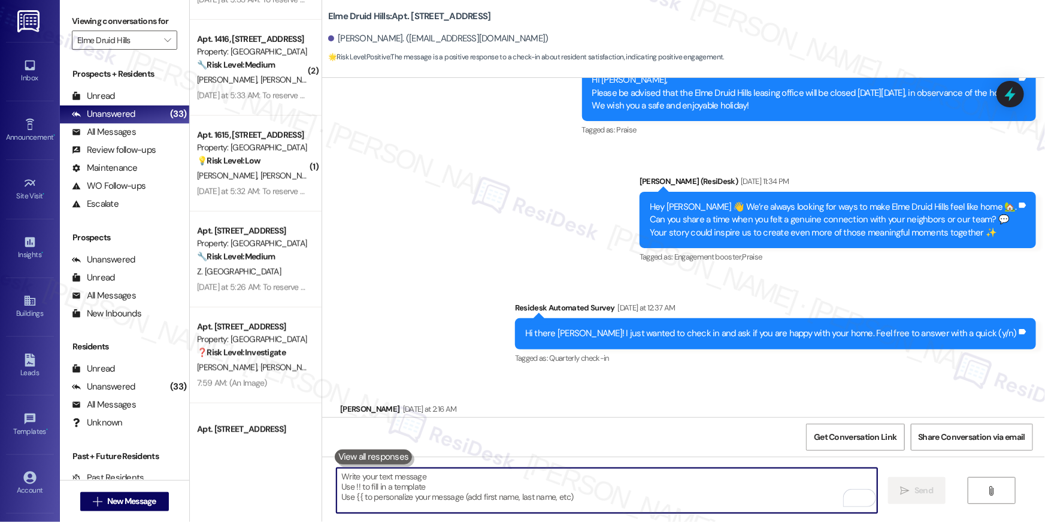
scroll to position [2725, 0]
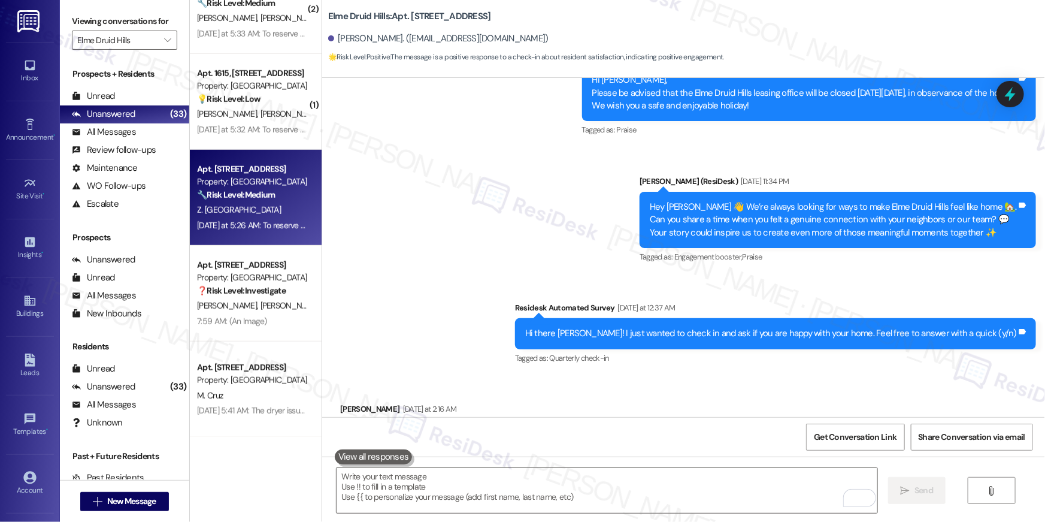
click at [265, 231] on div "Yesterday at 5:26 AM: To reserve your place: :point_right: Send email with firs…" at bounding box center [252, 225] width 113 height 15
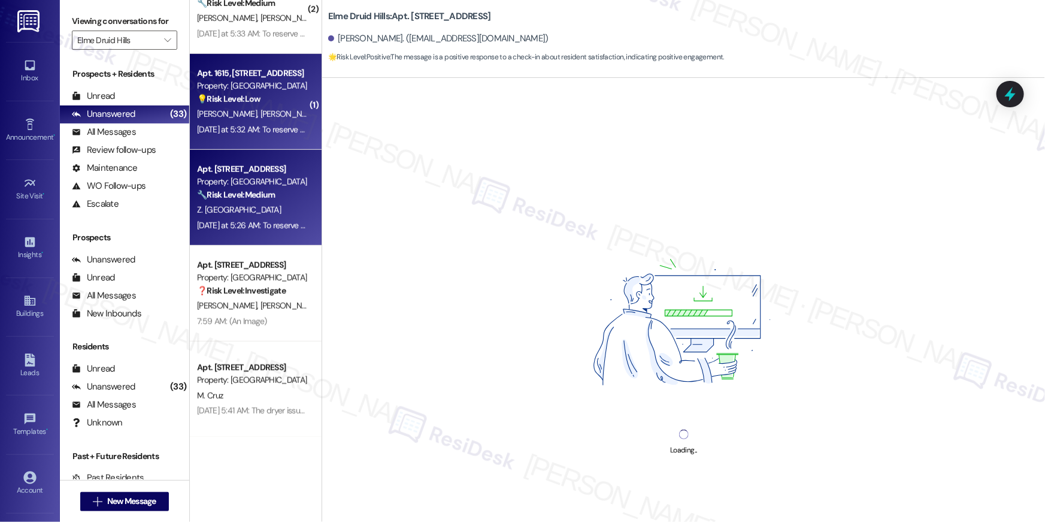
click at [268, 129] on div "Yesterday at 5:32 AM: To reserve your place: :point_right: Send email with firs…" at bounding box center [519, 129] width 644 height 11
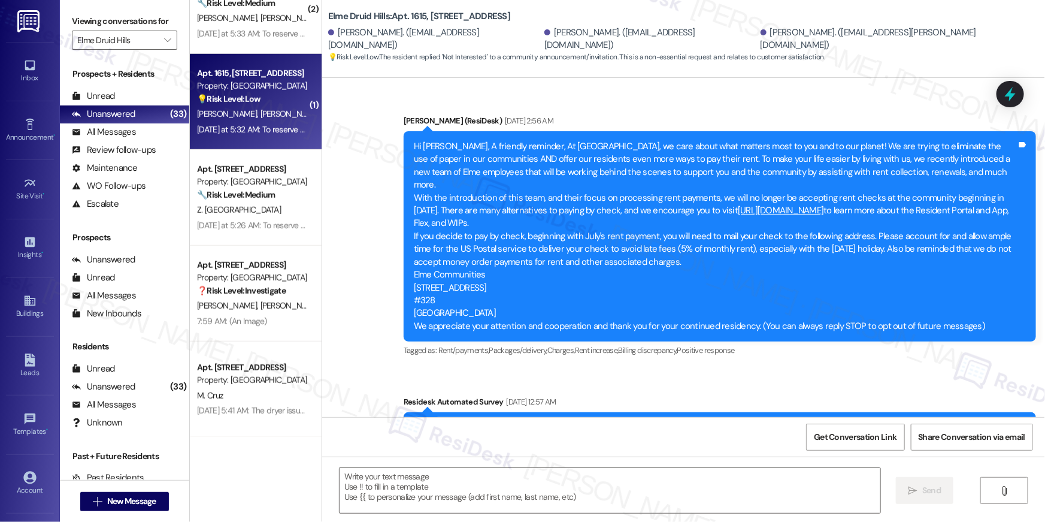
scroll to position [23509, 0]
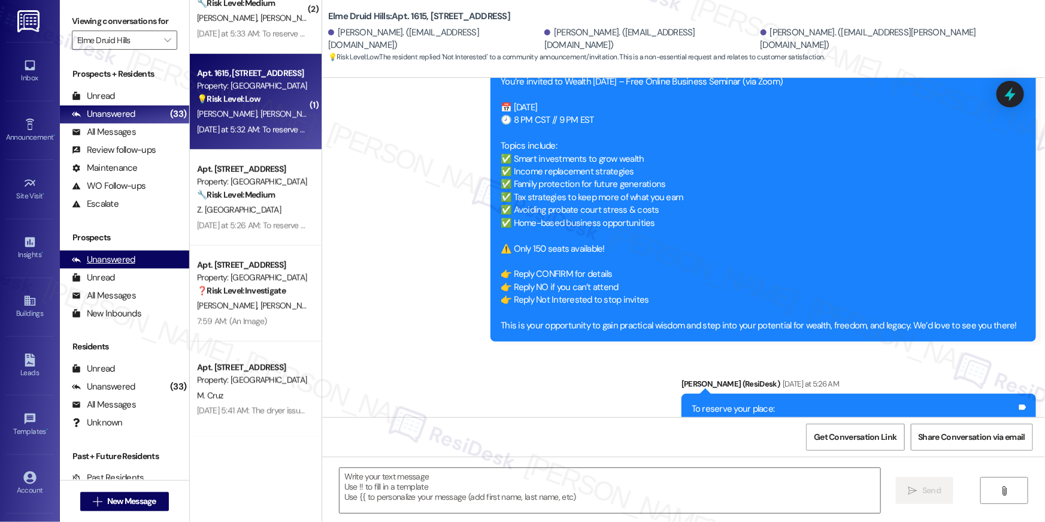
type textarea "Fetching suggested responses. Please feel free to read through the conversation…"
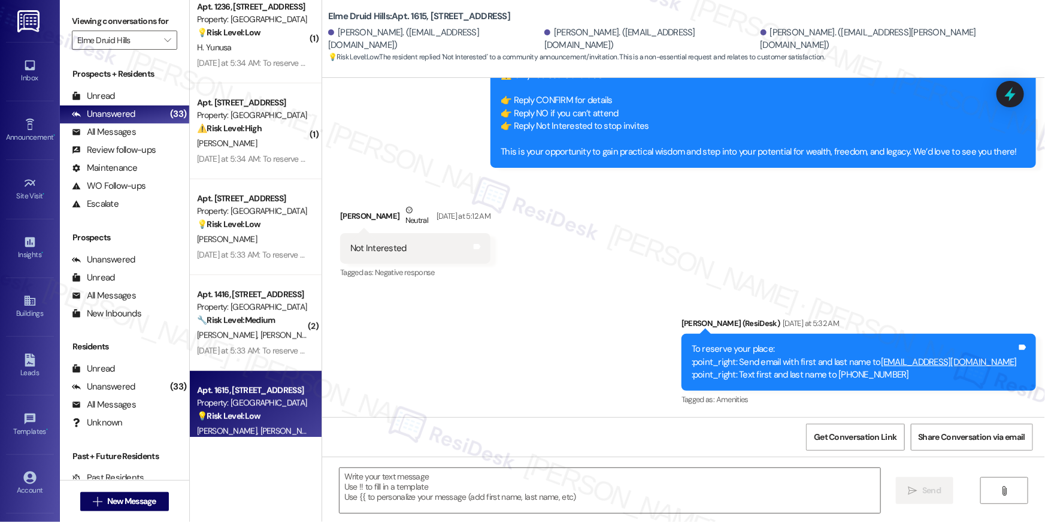
scroll to position [2398, 0]
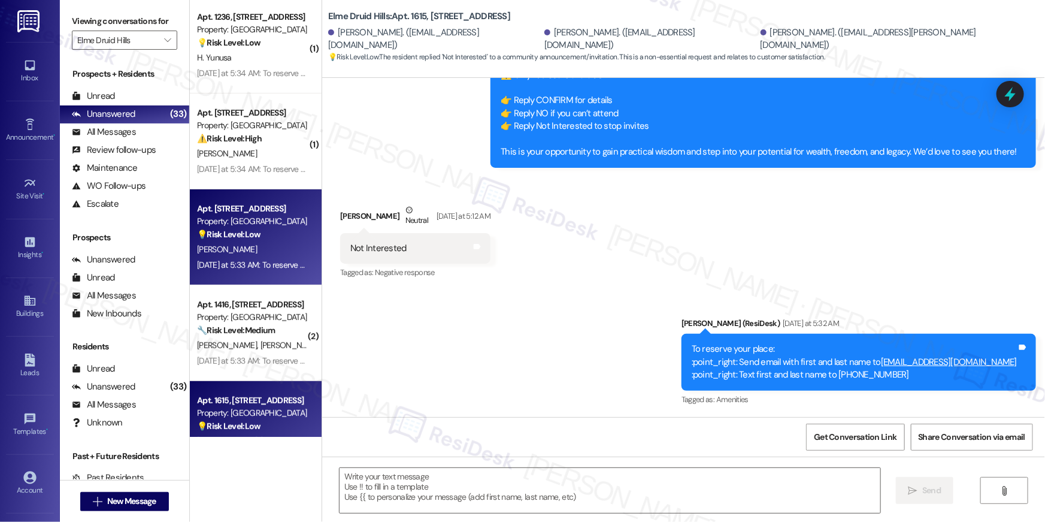
click at [205, 237] on strong "💡 Risk Level: Low" at bounding box center [228, 234] width 63 height 11
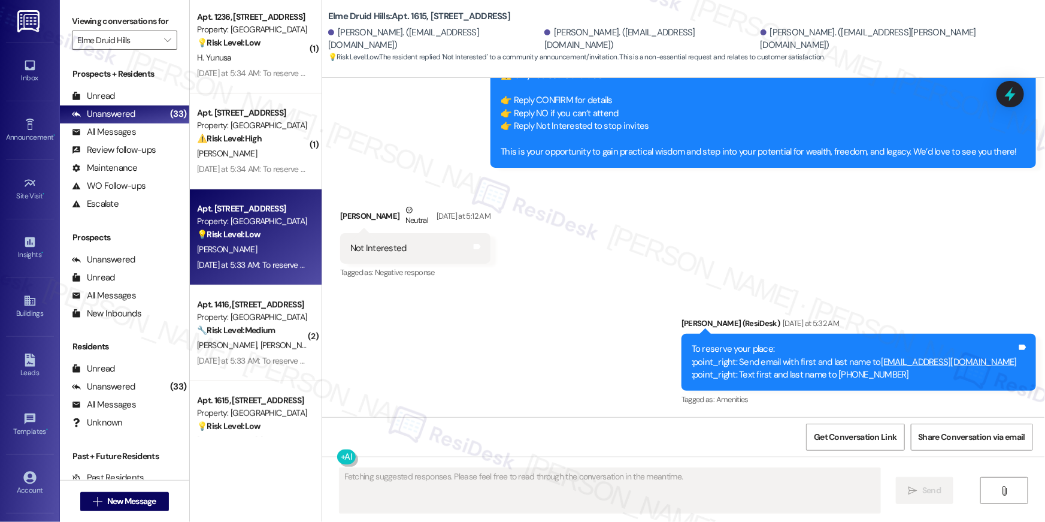
type textarea "Fetching suggested responses. Please feel free to read through the conversation…"
click at [227, 239] on div "💡 Risk Level: Low The message is a marketing inquiry about renter deals. It is …" at bounding box center [252, 234] width 111 height 13
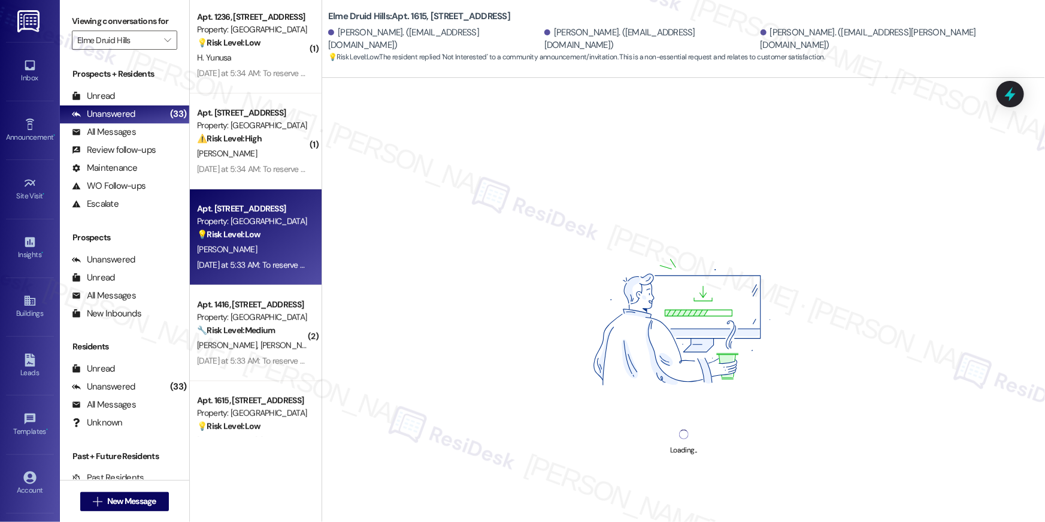
click at [250, 258] on div "Yesterday at 5:33 AM: To reserve your place: :point_right: Send email with firs…" at bounding box center [252, 265] width 113 height 15
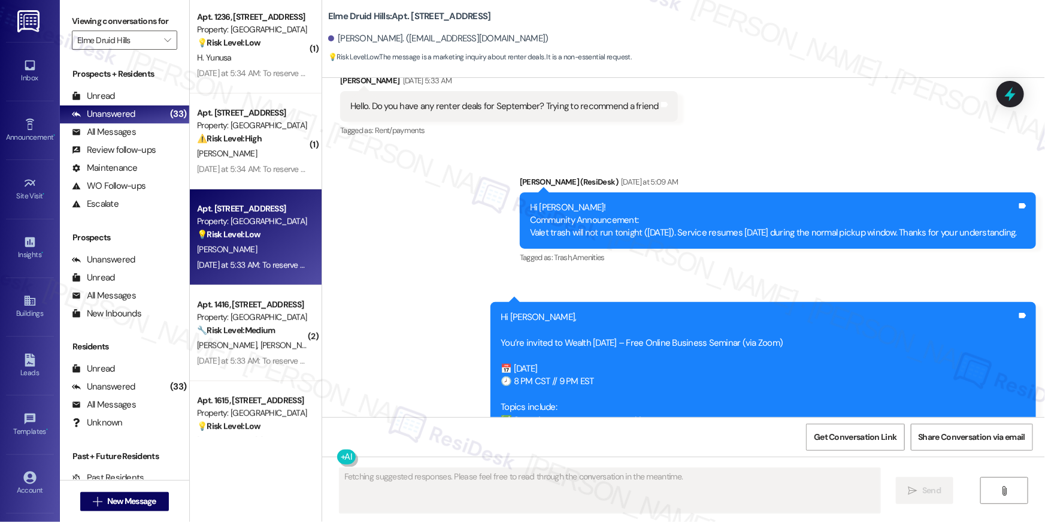
scroll to position [12508, 0]
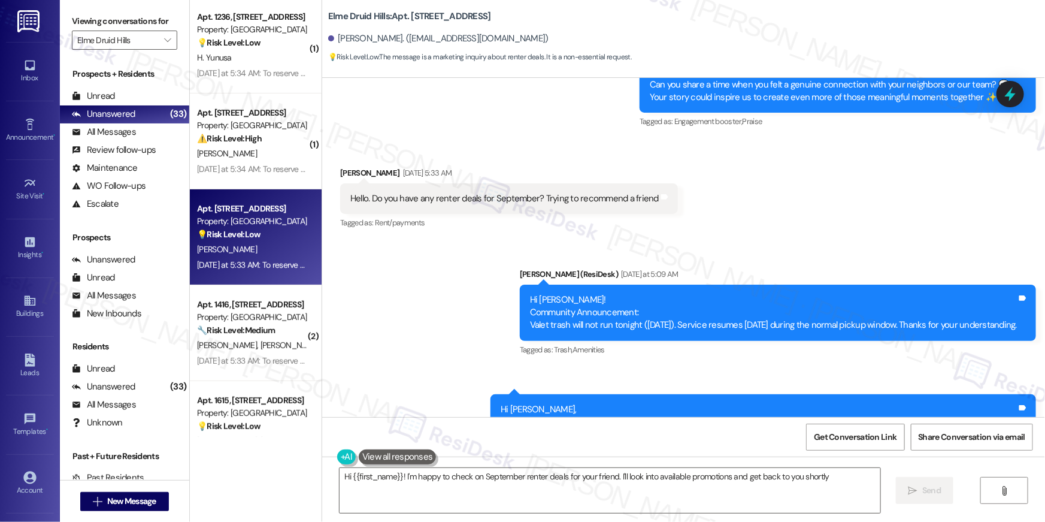
type textarea "Hi {{first_name}}! I'm happy to check on September renter deals for your friend…"
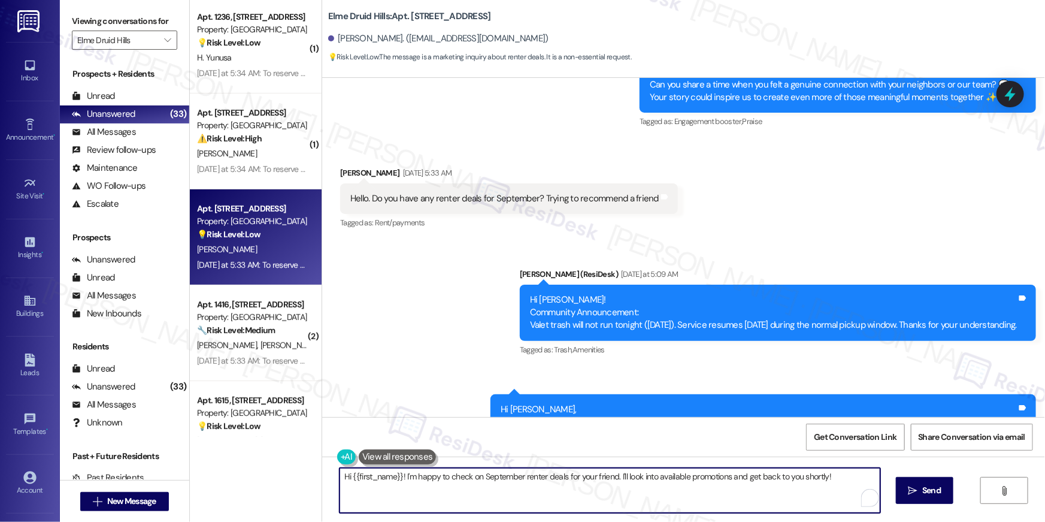
click at [529, 503] on textarea "Hi {{first_name}}! I'm happy to check on September renter deals for your friend…" at bounding box center [610, 490] width 541 height 45
click at [662, 499] on textarea "Hi {{first_name}}! I'm happy to check on September renter deals for your friend…" at bounding box center [610, 490] width 541 height 45
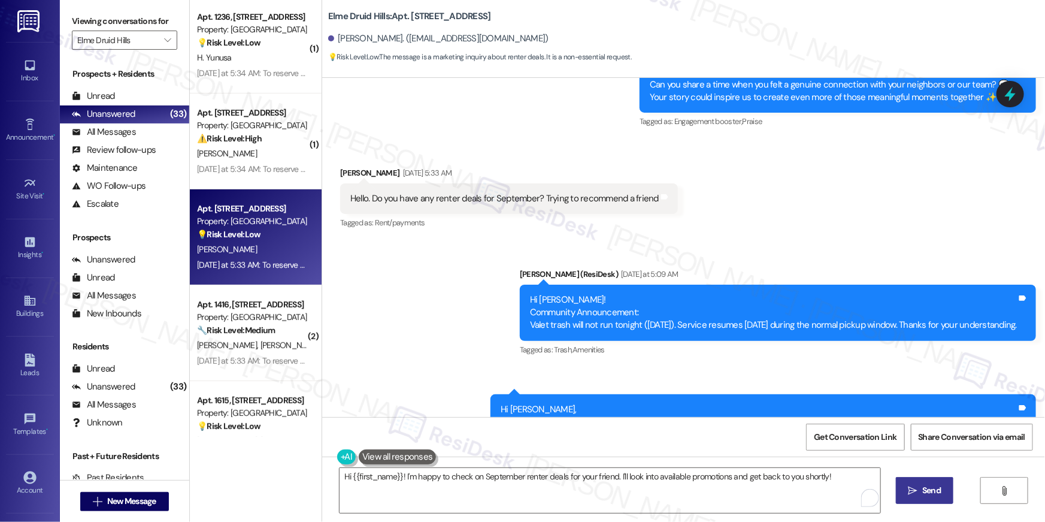
click at [910, 492] on icon "" at bounding box center [913, 491] width 9 height 10
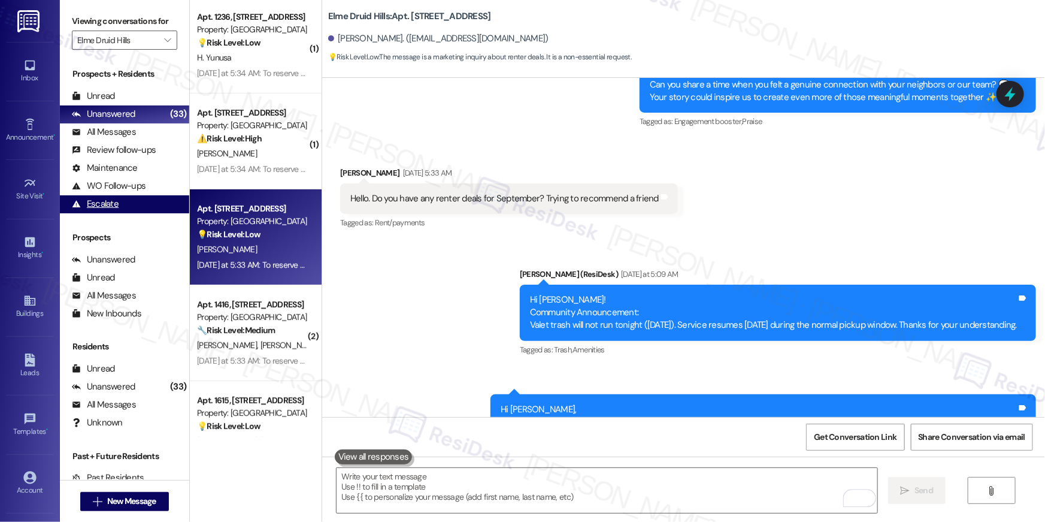
scroll to position [12301, 0]
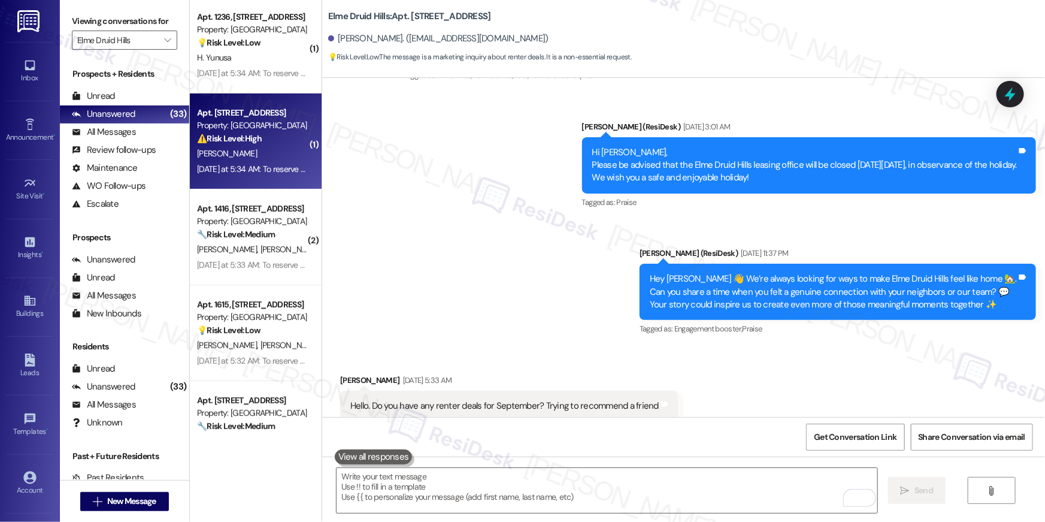
click at [204, 150] on span "J. Cox" at bounding box center [227, 153] width 60 height 11
type textarea "Fetching suggested responses. Please feel free to read through the conversation…"
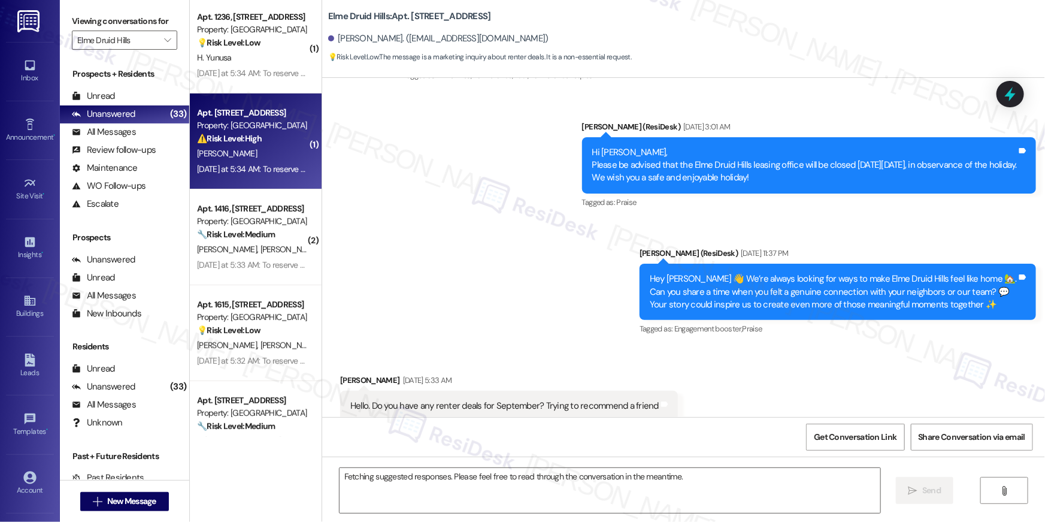
click at [231, 150] on div "J. Cox" at bounding box center [252, 153] width 113 height 15
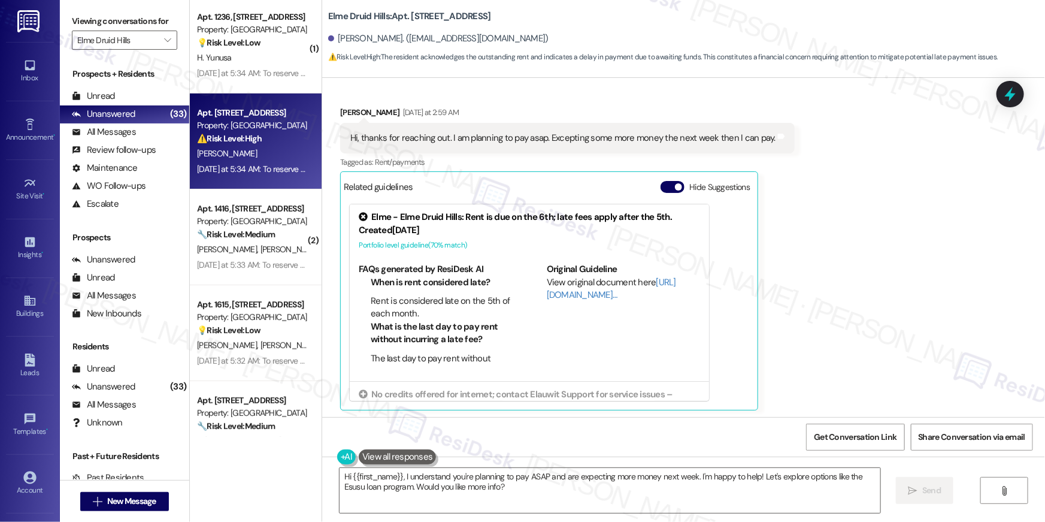
scroll to position [28, 0]
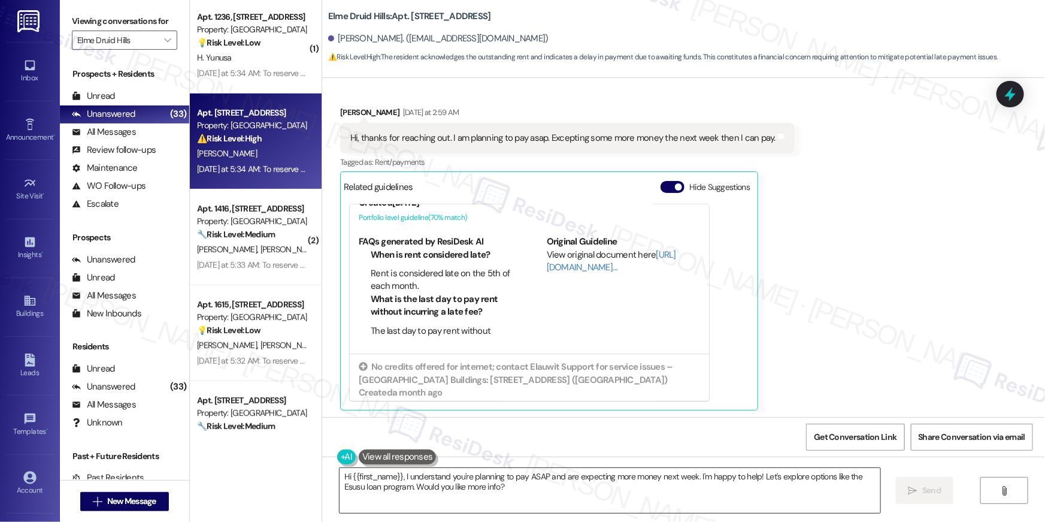
click at [607, 479] on textarea "Hi {{first_name}}, I understand you're planning to pay ASAP and are expecting m…" at bounding box center [610, 490] width 541 height 45
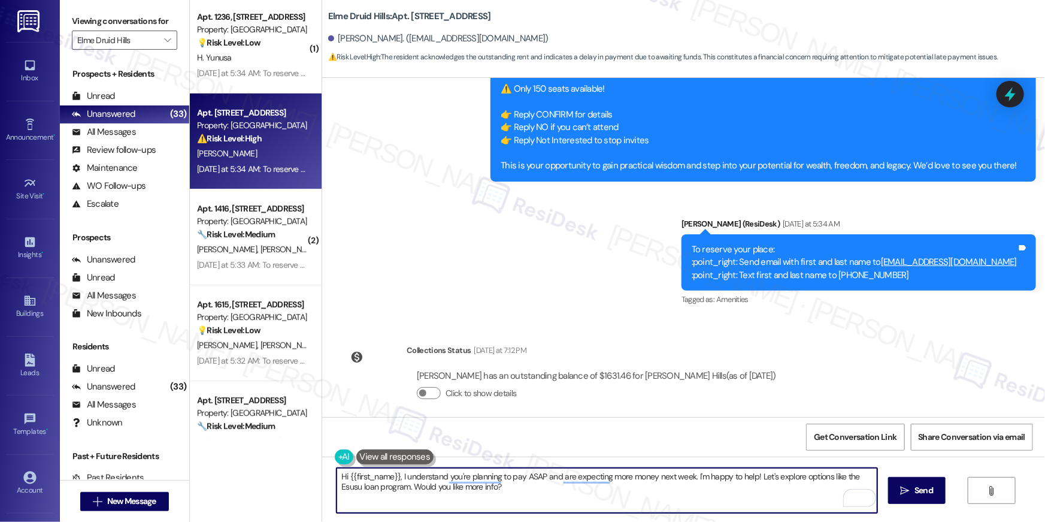
scroll to position [8325, 0]
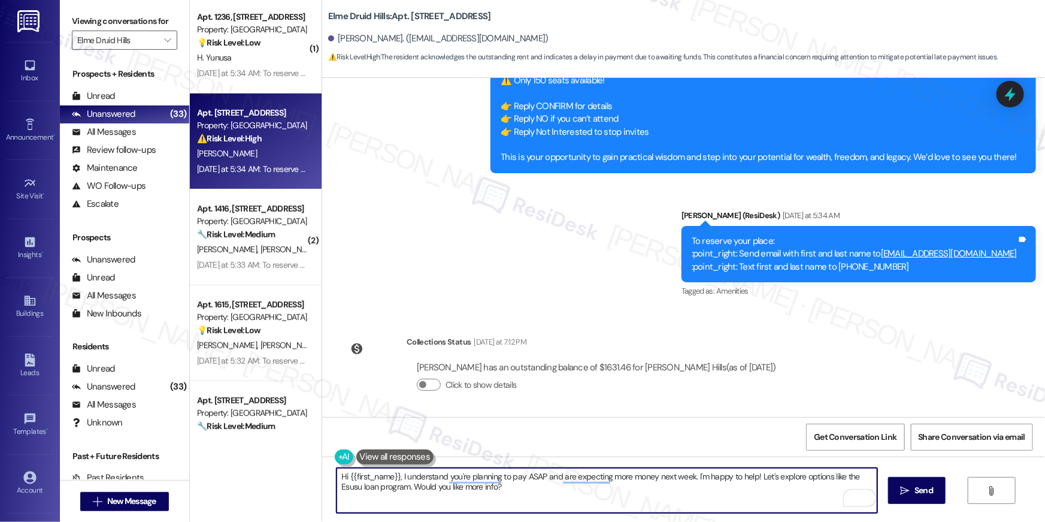
click at [510, 495] on textarea "Hi {{first_name}}, I understand you're planning to pay ASAP and are expecting m…" at bounding box center [607, 490] width 541 height 45
drag, startPoint x: 513, startPoint y: 492, endPoint x: 537, endPoint y: 477, distance: 28.8
click at [537, 477] on textarea "Hi {{first_name}}, I understand you're planning to pay ASAP and are expecting m…" at bounding box center [607, 490] width 541 height 45
type textarea "Hi {{first_name}}, I understand you're planning to pay ASAP - are you able to t…"
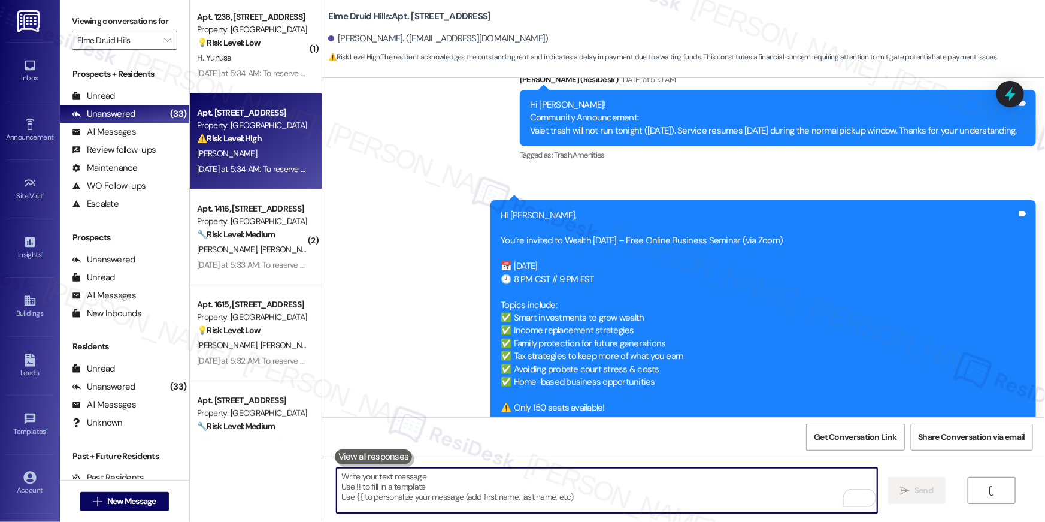
scroll to position [7363, 0]
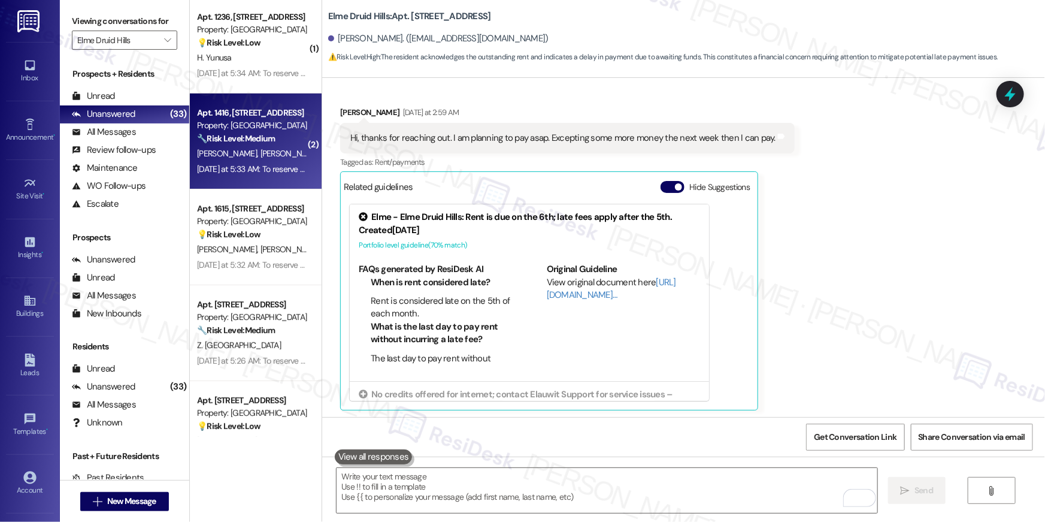
click at [288, 164] on div "Yesterday at 5:33 AM: To reserve your place: :point_right: Send email with firs…" at bounding box center [519, 169] width 644 height 11
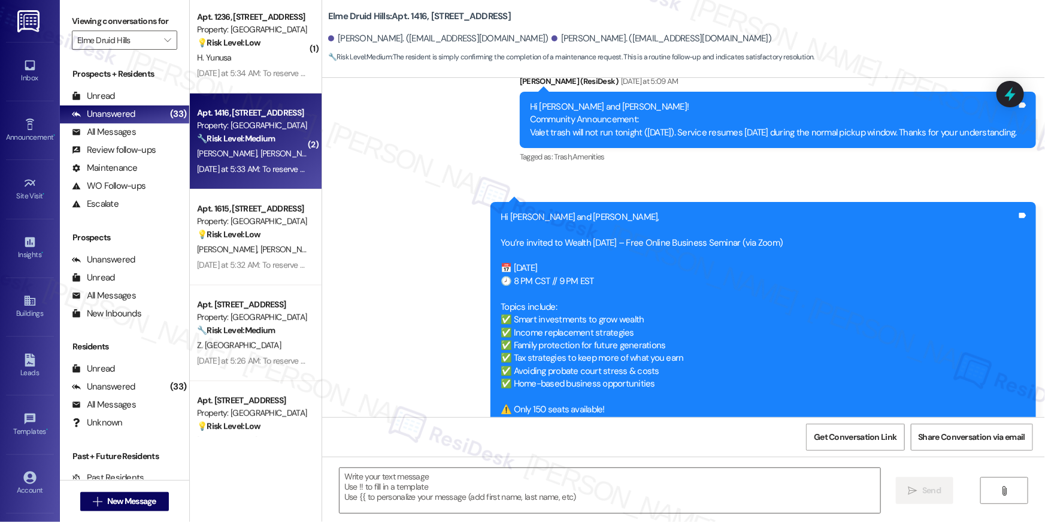
type textarea "Fetching suggested responses. Please feel free to read through the conversation…"
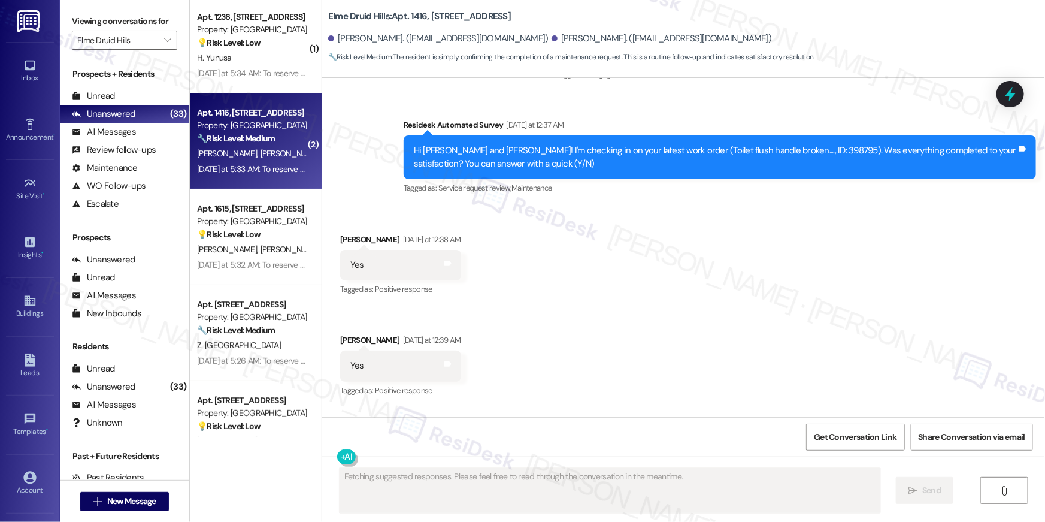
scroll to position [1816, 0]
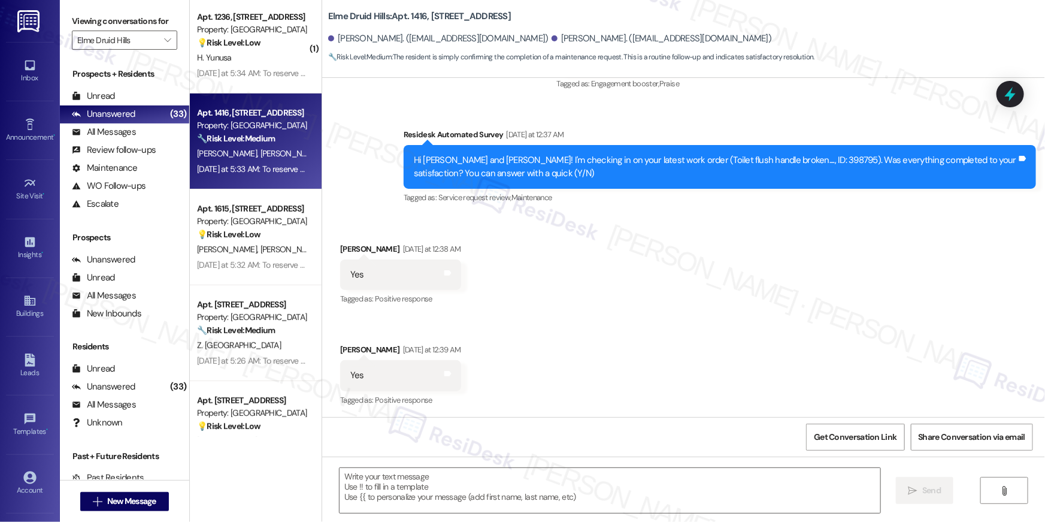
click at [692, 258] on div "Received via SMS Arlene Morales Yesterday at 12:38 AM Yes Tags and notes Tagged…" at bounding box center [683, 317] width 723 height 202
click at [575, 481] on textarea at bounding box center [610, 490] width 541 height 45
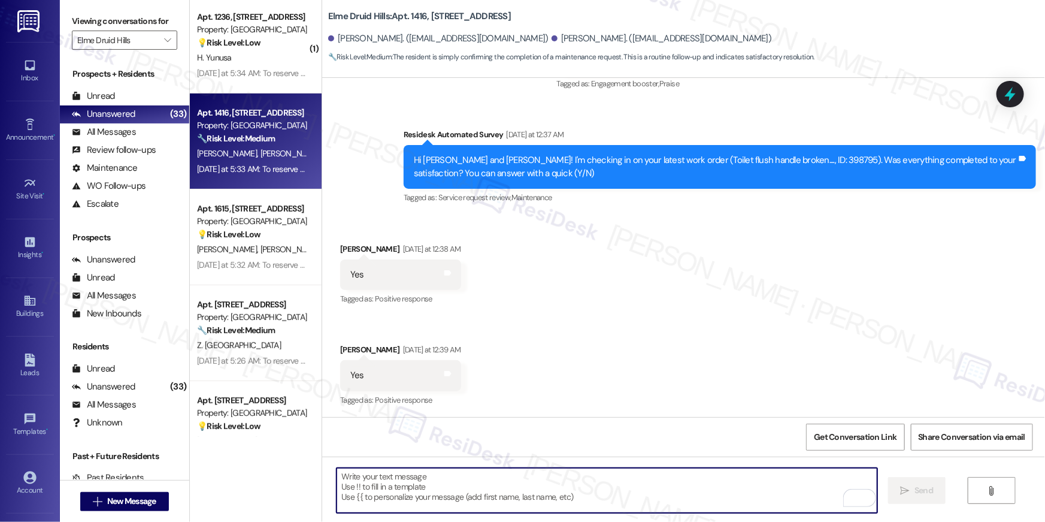
click at [674, 490] on textarea "To enrich screen reader interactions, please activate Accessibility in Grammarl…" at bounding box center [607, 490] width 541 height 45
click at [607, 494] on textarea "To enrich screen reader interactions, please activate Accessibility in Grammarl…" at bounding box center [607, 490] width 541 height 45
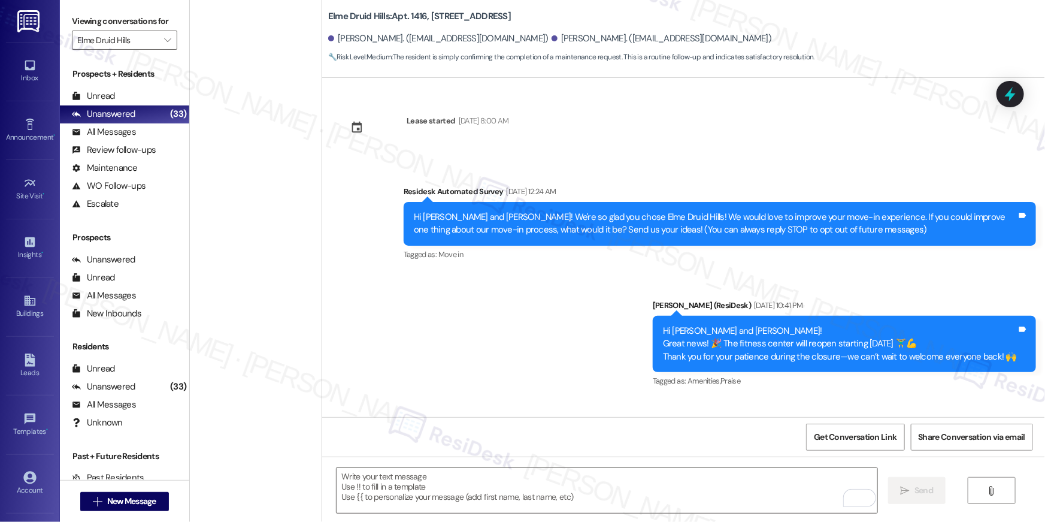
scroll to position [1816, 0]
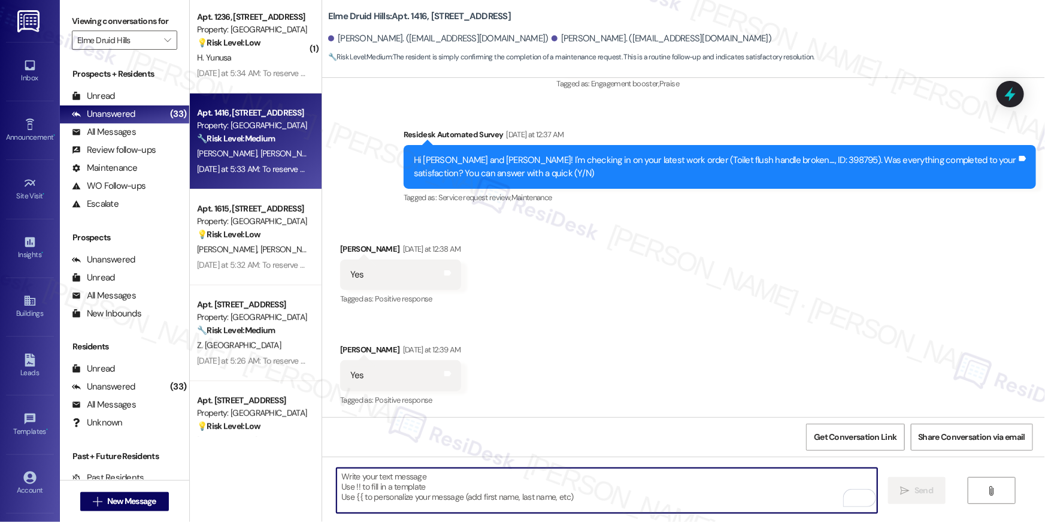
click at [628, 492] on textarea "To enrich screen reader interactions, please activate Accessibility in Grammarl…" at bounding box center [607, 490] width 541 height 45
paste textarea "Hi {{first_name}}, I’m happy to hear your work order has been completed! If any…"
type textarea "Hi {{first_name}}, I’m happy to hear your work order has been completed! If any…"
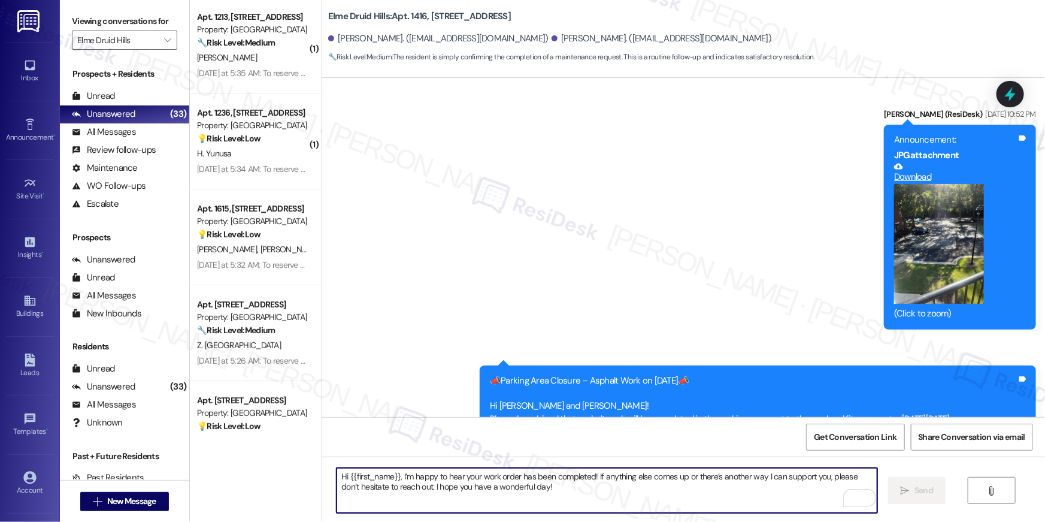
scroll to position [0, 0]
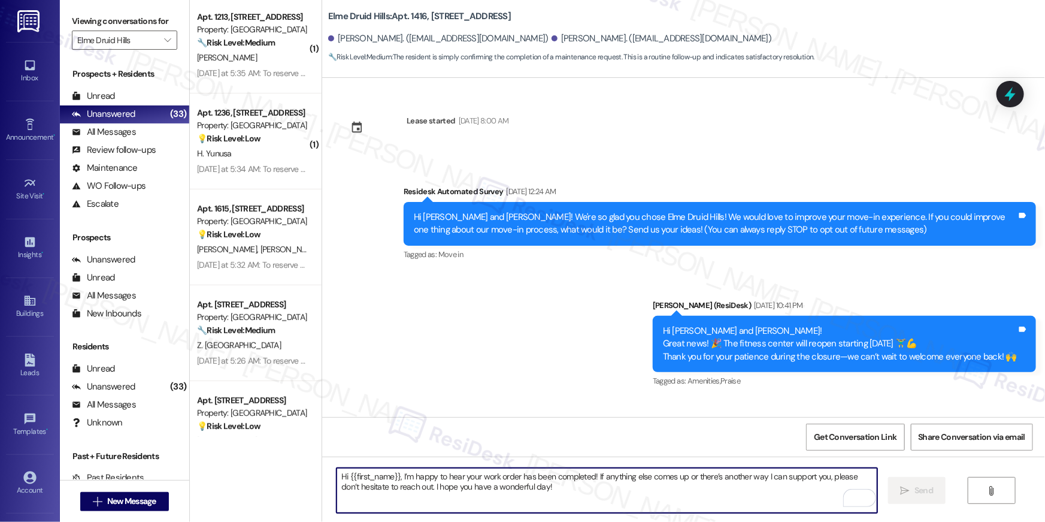
click at [585, 485] on textarea "Hi {{first_name}}, I’m happy to hear your work order has been completed! If any…" at bounding box center [607, 490] width 541 height 45
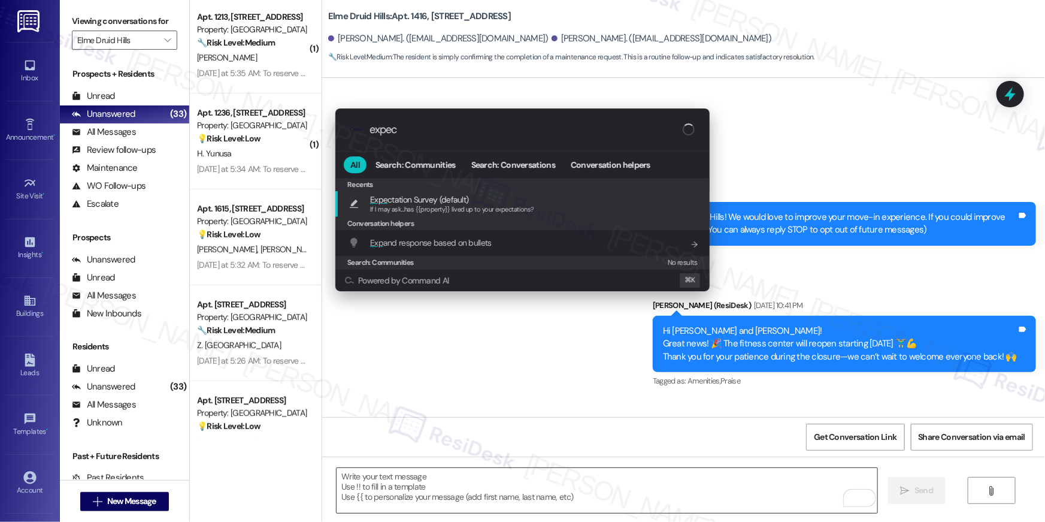
type input "expect"
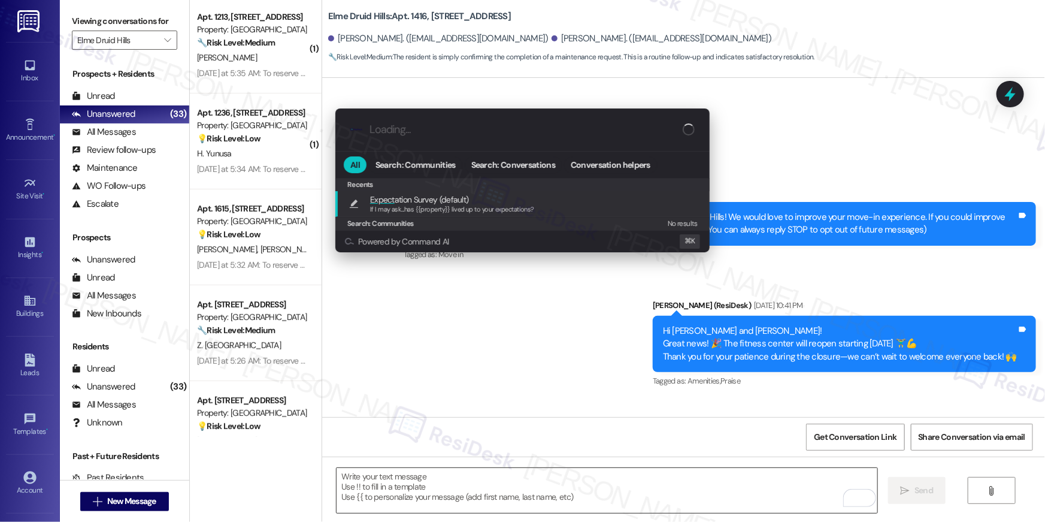
type textarea "If I may ask...has {{property}} lived up to your expectations?"
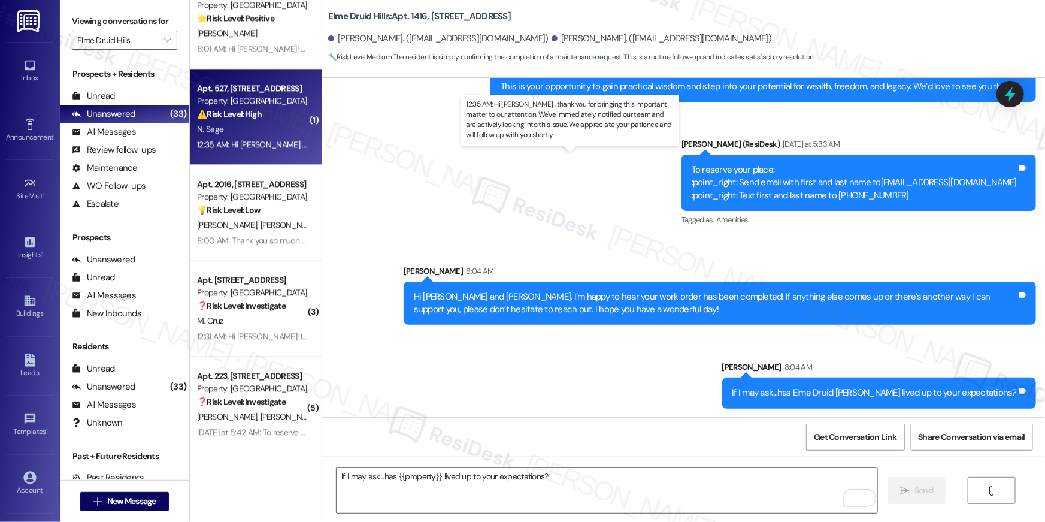
scroll to position [1450, 0]
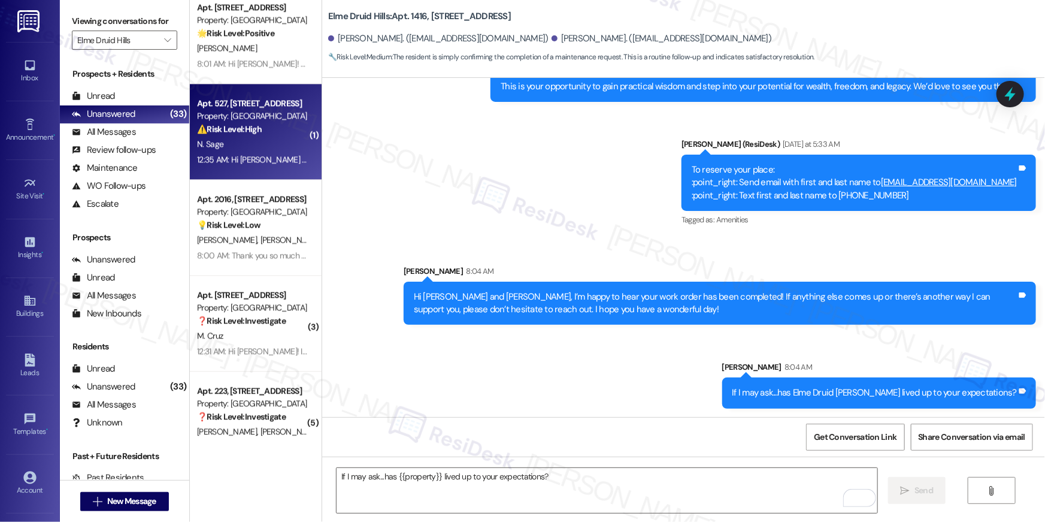
click at [225, 149] on div "N. Sage" at bounding box center [252, 144] width 113 height 15
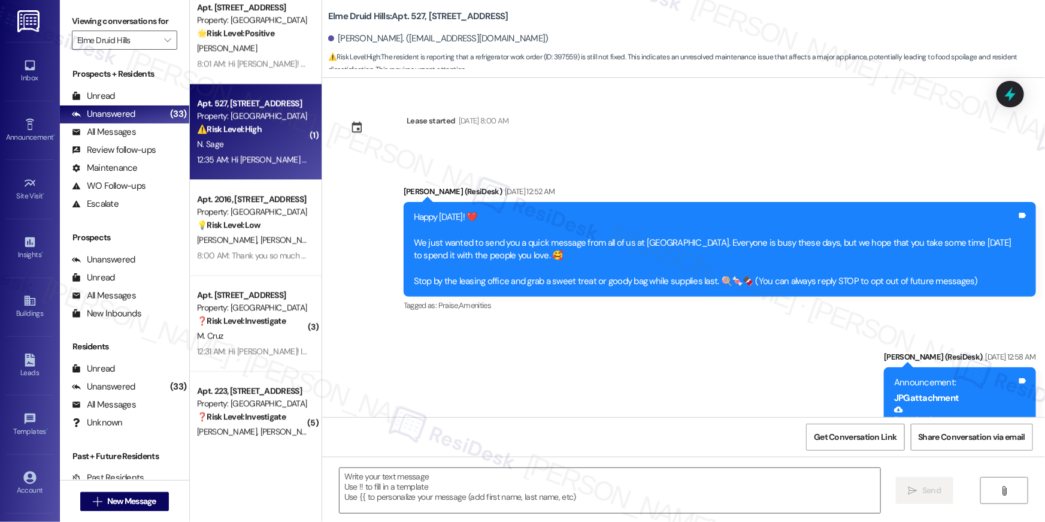
scroll to position [19262, 0]
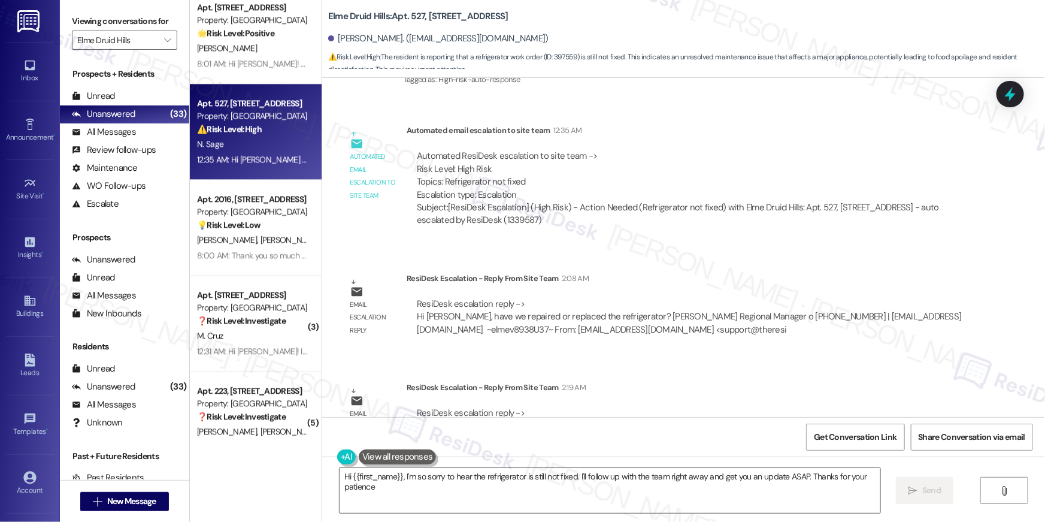
type textarea "Hi {{first_name}}, I'm so sorry to hear the refrigerator is still not fixed. I'…"
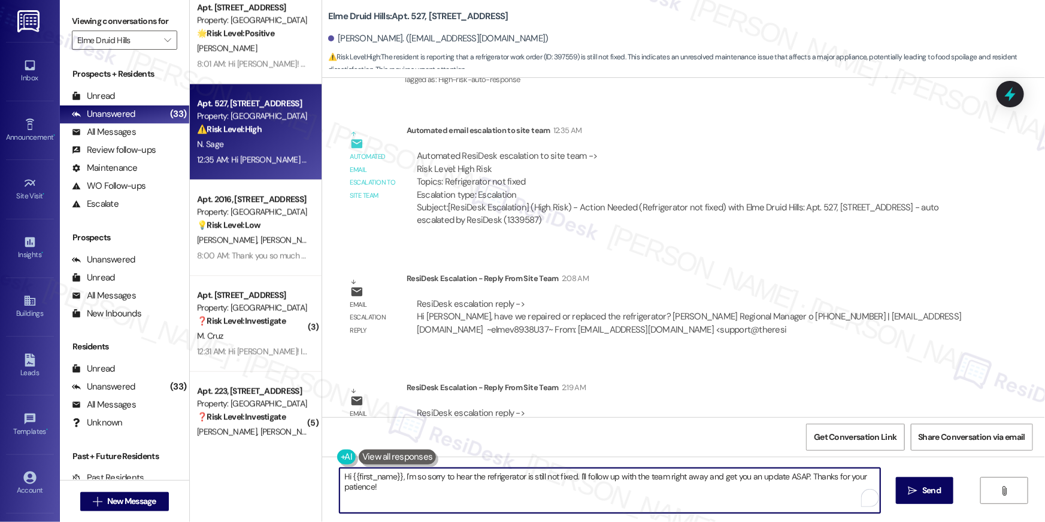
click at [562, 498] on textarea "Hi {{first_name}}, I'm so sorry to hear the refrigerator is still not fixed. I'…" at bounding box center [610, 490] width 541 height 45
click at [569, 494] on textarea "Hi {{first_name}}, I'm so sorry to hear the refrigerator is still not fixed. I'…" at bounding box center [610, 490] width 541 height 45
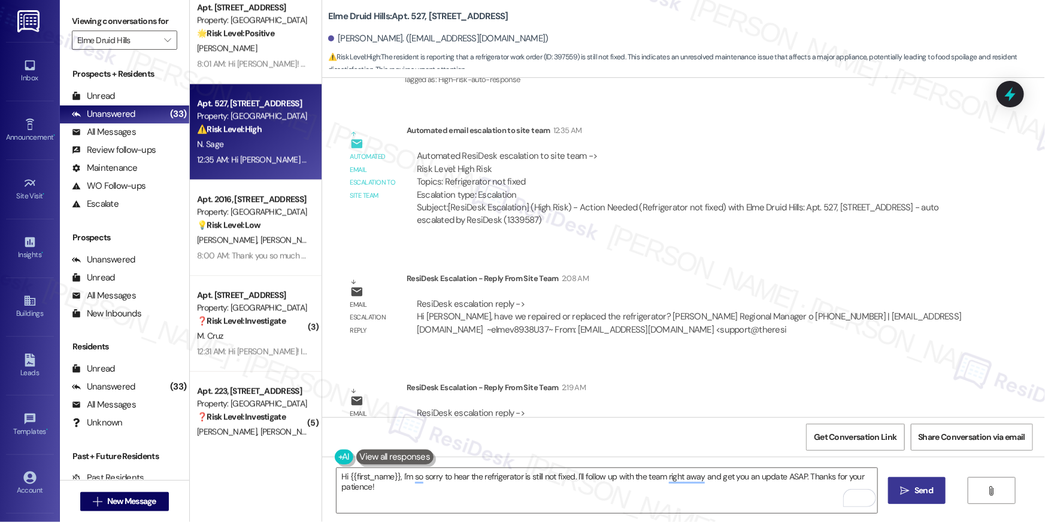
click at [917, 500] on button " Send" at bounding box center [917, 490] width 58 height 27
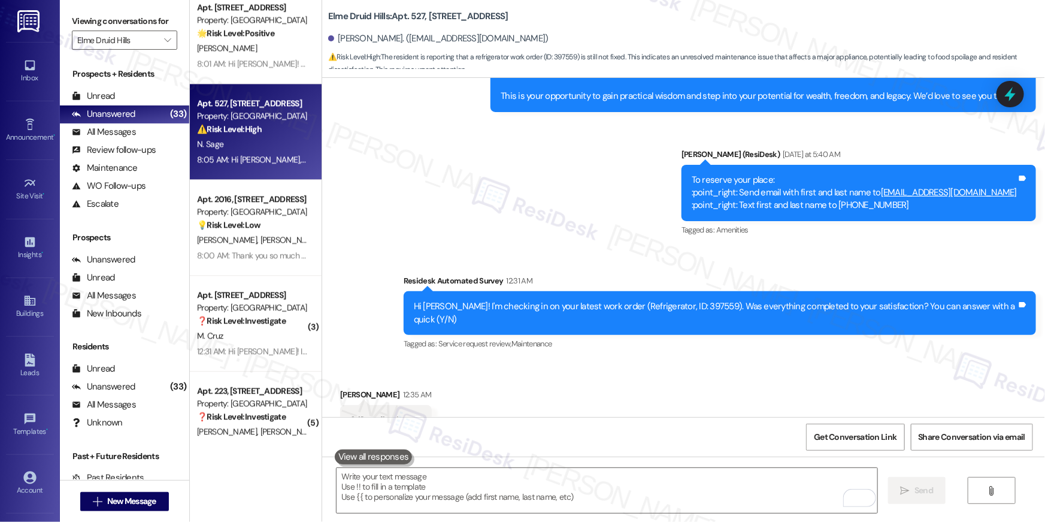
scroll to position [18782, 0]
click at [664, 397] on div "Received via SMS Nicole Sage 12:35 AM Still not fixed Tags and notes Tagged as:…" at bounding box center [683, 412] width 723 height 101
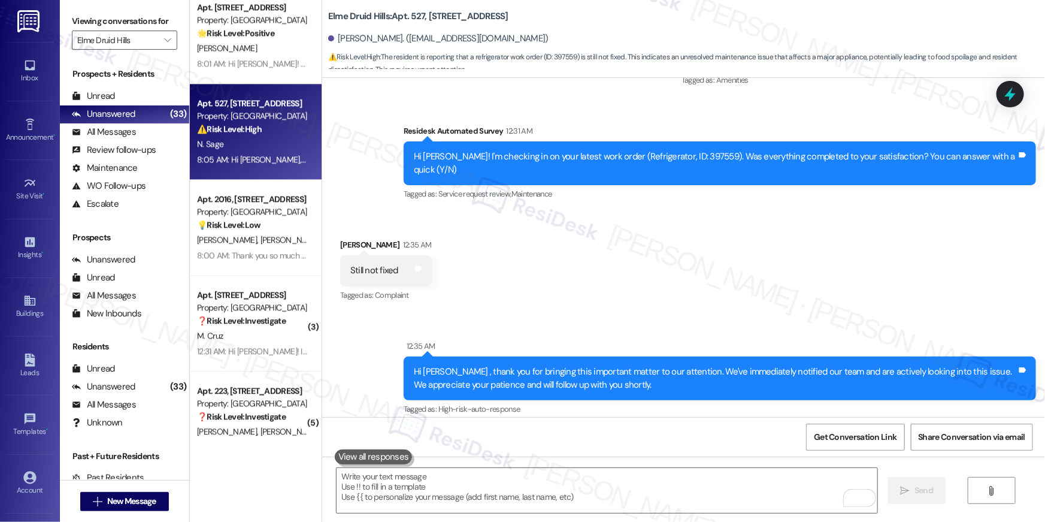
scroll to position [19004, 0]
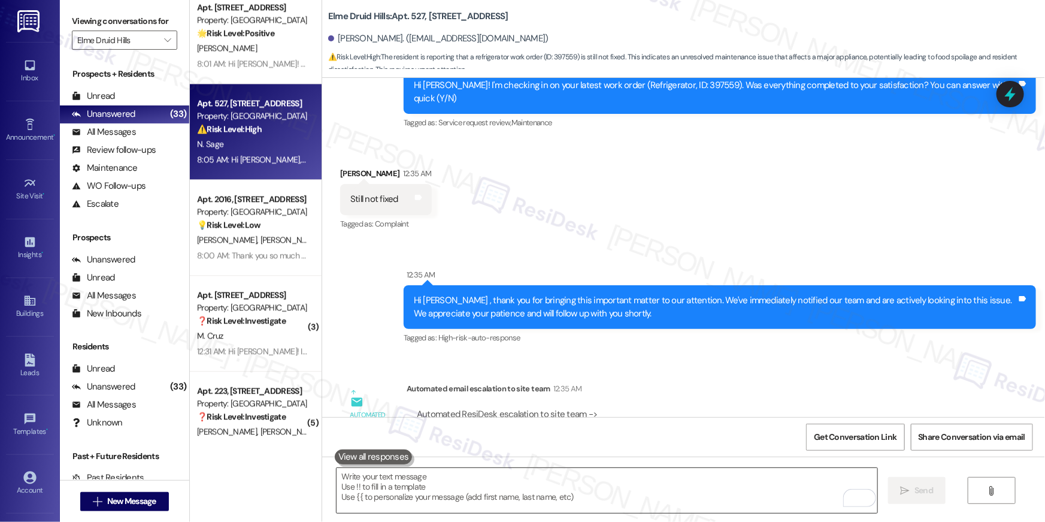
click at [691, 490] on textarea "To enrich screen reader interactions, please activate Accessibility in Grammarl…" at bounding box center [607, 490] width 541 height 45
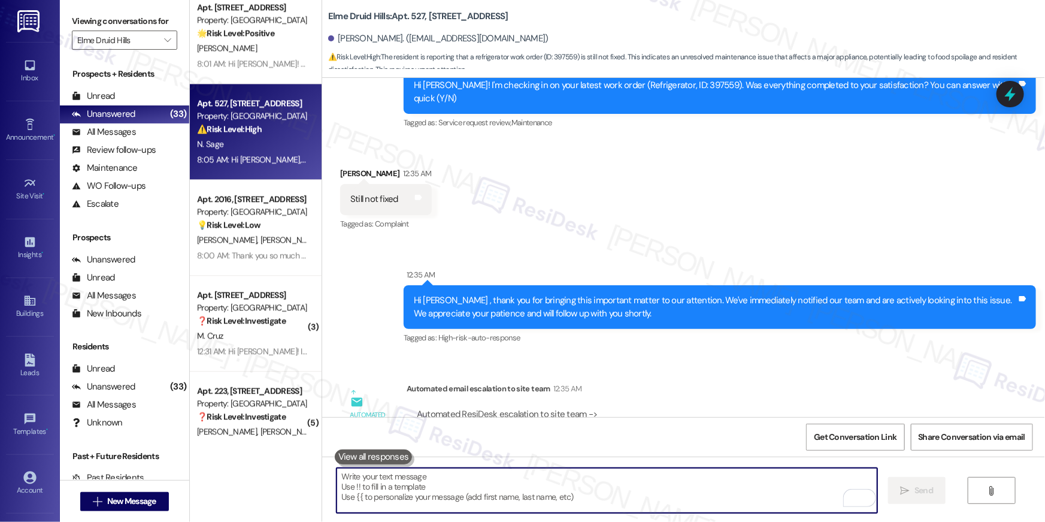
paste textarea "Hi {{first_name}}, I’m sorry to hear your work order hasn’t been fully complete…"
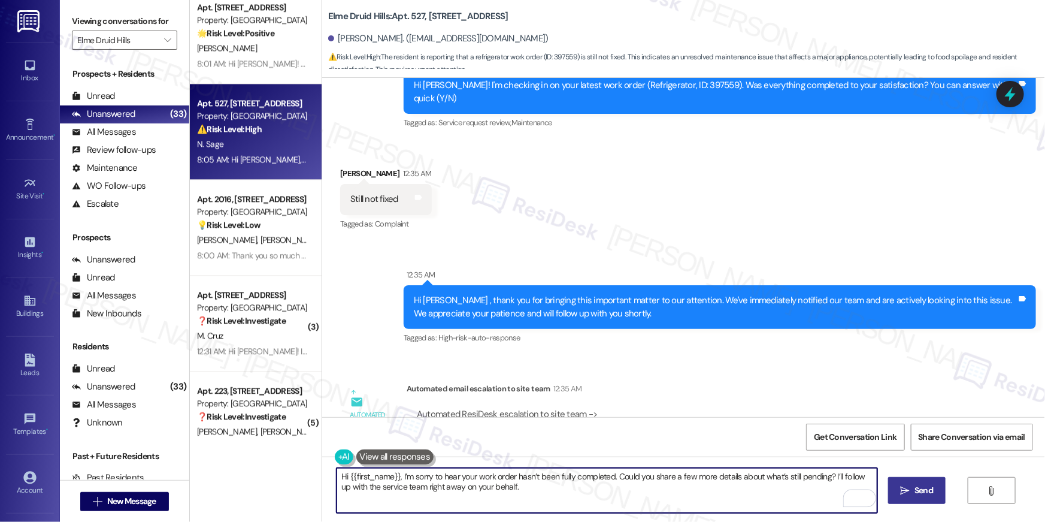
type textarea "Hi {{first_name}}, I’m sorry to hear your work order hasn’t been fully complete…"
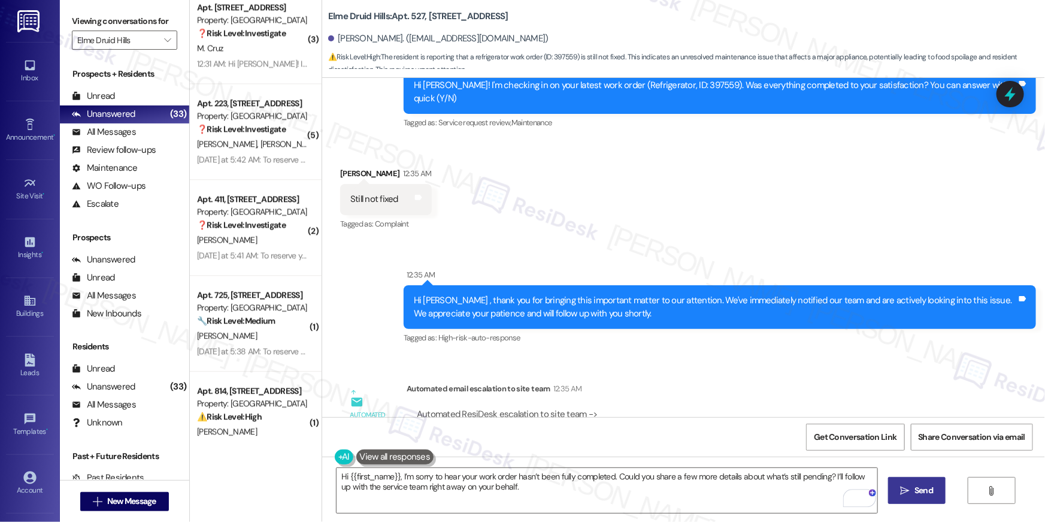
click at [919, 493] on span "Send" at bounding box center [924, 490] width 19 height 13
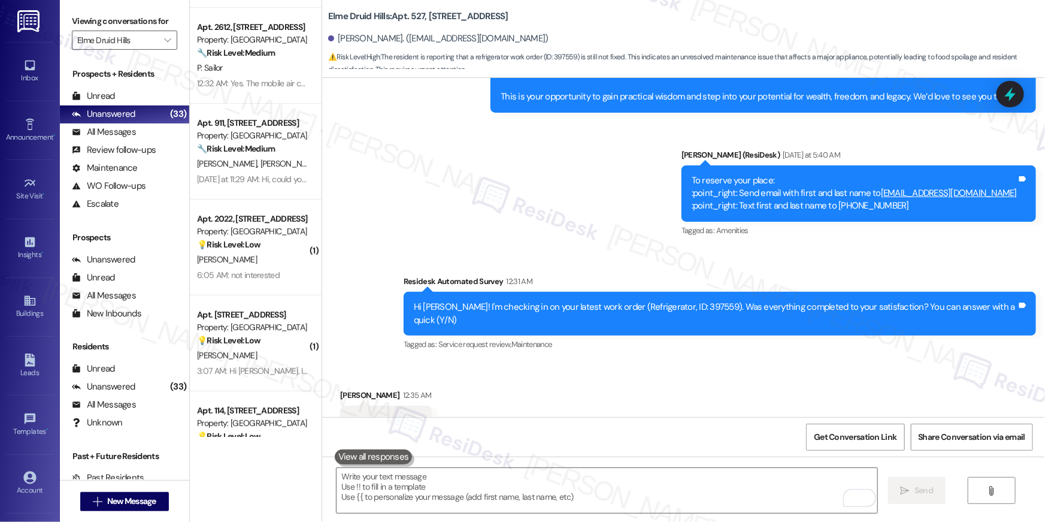
scroll to position [108, 0]
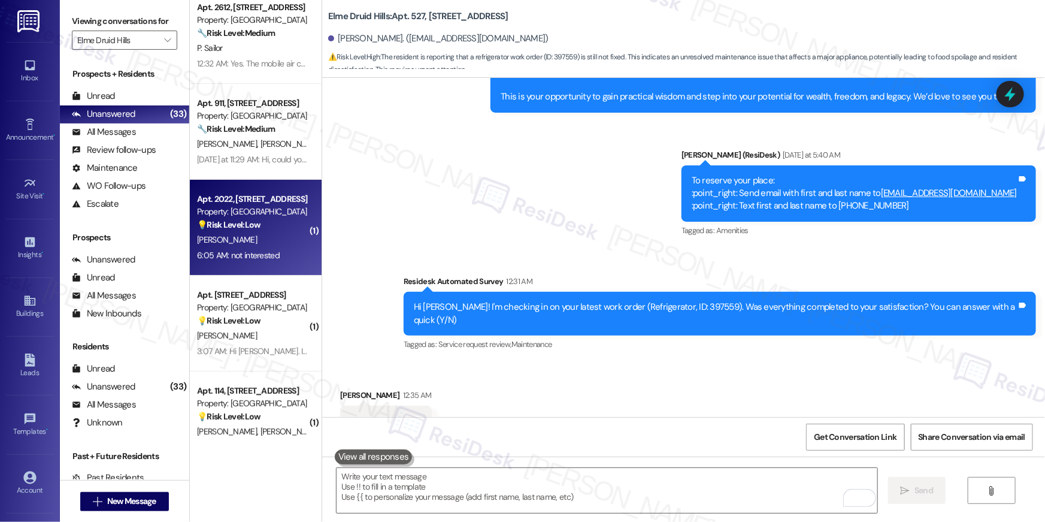
click at [244, 207] on div "Property: [GEOGRAPHIC_DATA]" at bounding box center [252, 211] width 111 height 13
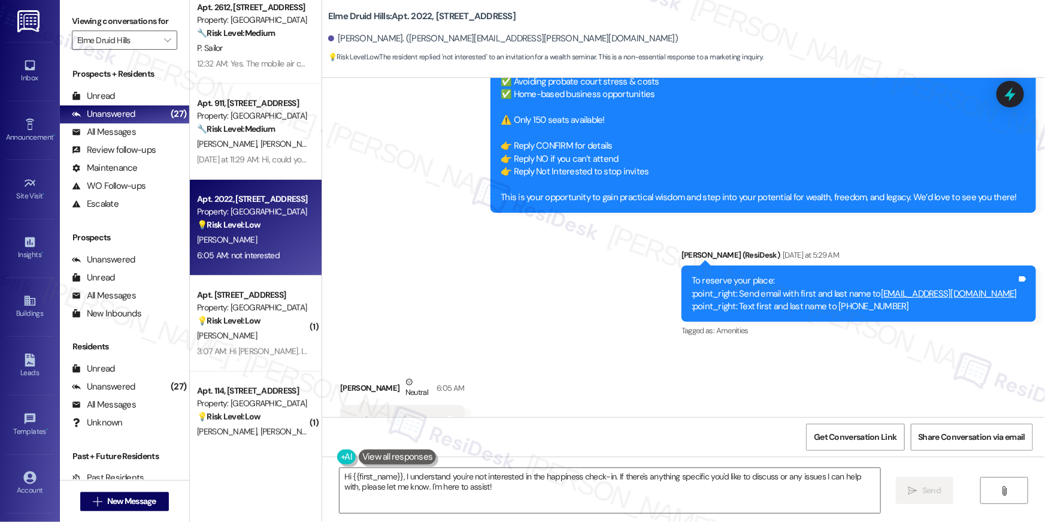
scroll to position [16649, 0]
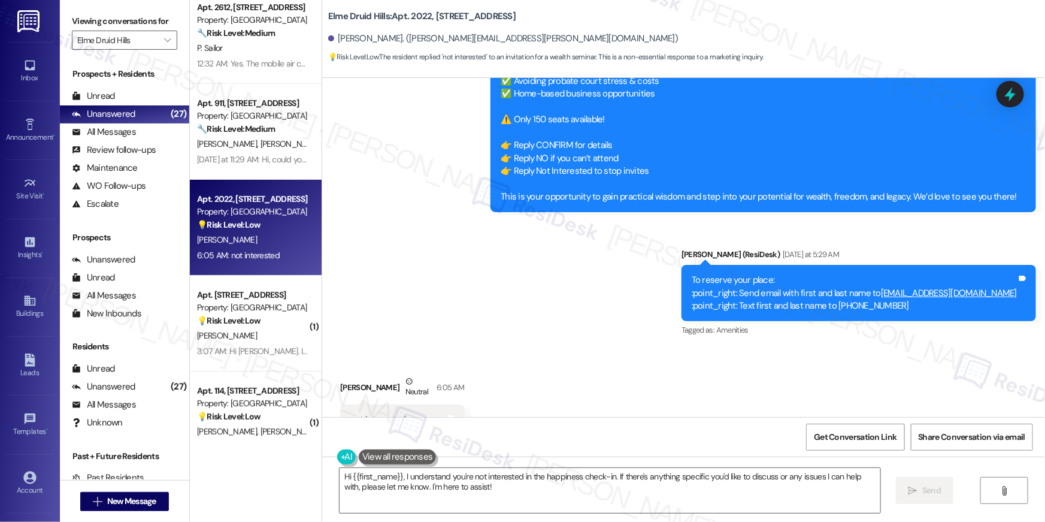
click at [458, 277] on div "Survey, sent via SMS Residesk Automated Survey Yesterday at 12:37 AM Hi there T…" at bounding box center [683, 2] width 723 height 691
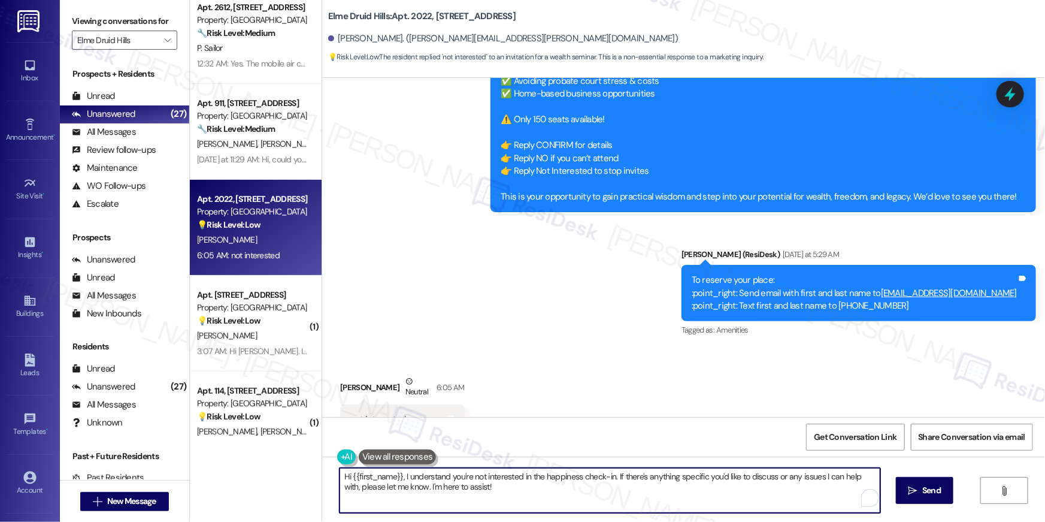
click at [489, 488] on textarea "Hi {{first_name}}, I understand you're not interested in the happiness check-in…" at bounding box center [610, 490] width 541 height 45
drag, startPoint x: 489, startPoint y: 488, endPoint x: 395, endPoint y: 477, distance: 94.7
click at [395, 477] on textarea "Hi {{first_name}}, I understand you're not interested in the happiness check-in…" at bounding box center [607, 490] width 541 height 45
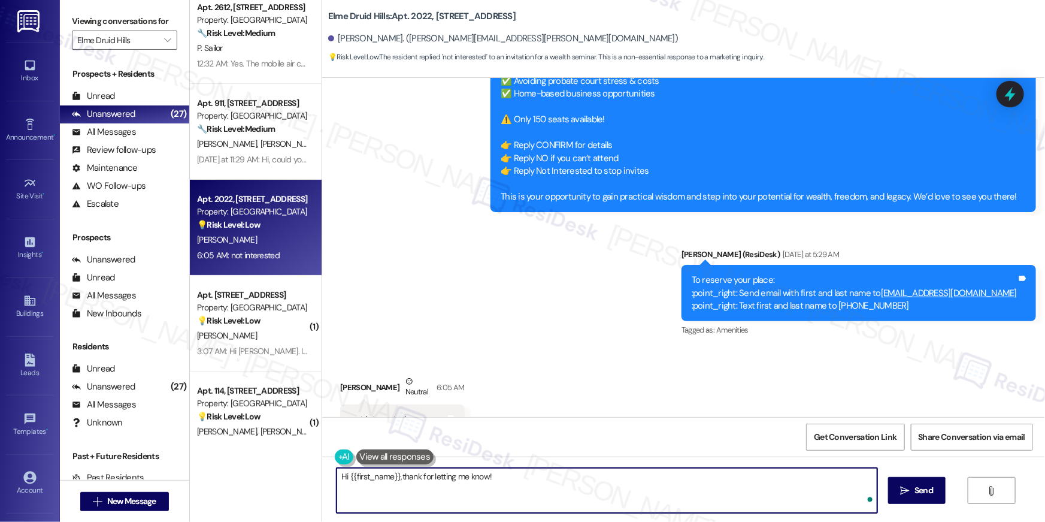
type textarea "Hi {{first_name}},thank for letting me know!"
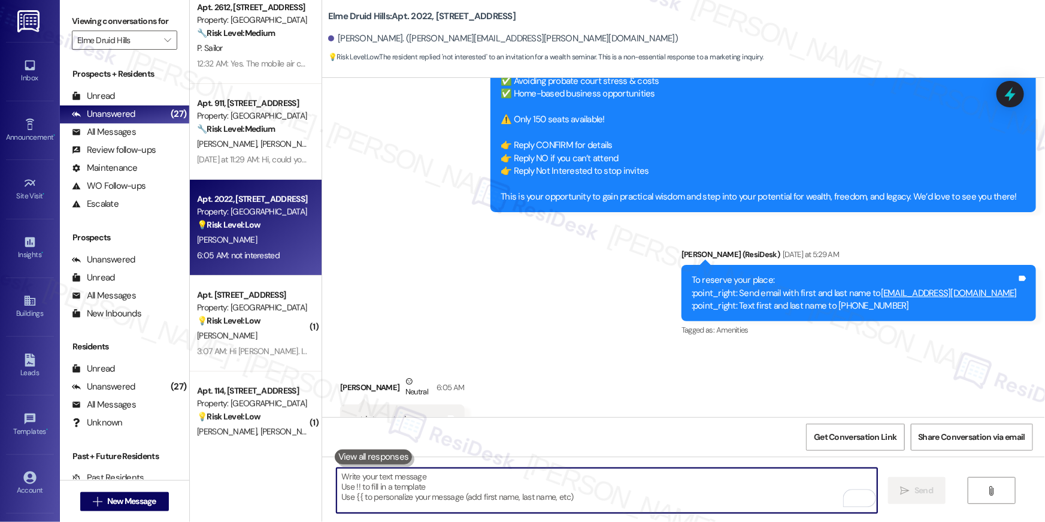
scroll to position [16648, 0]
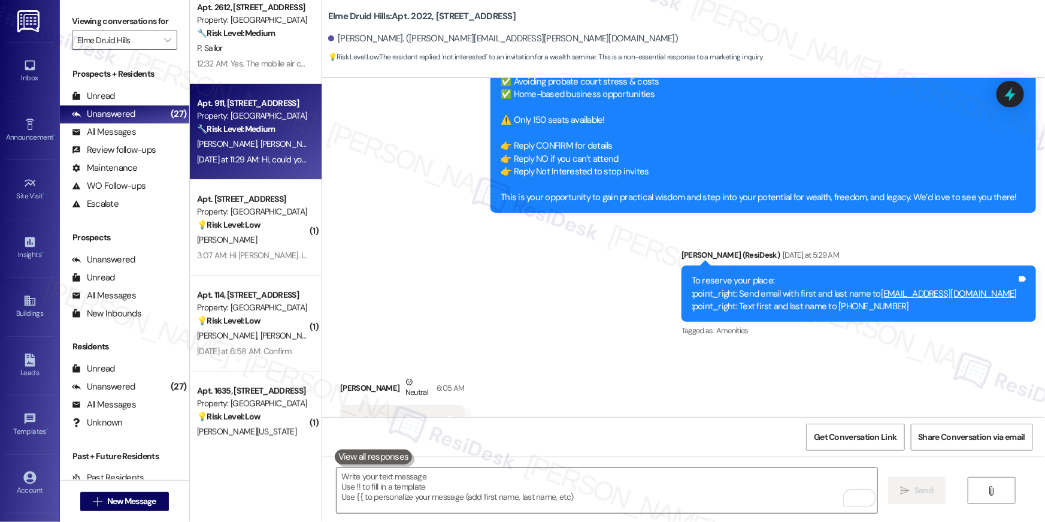
click at [270, 148] on div "M. Laso N. Maloney" at bounding box center [252, 144] width 113 height 15
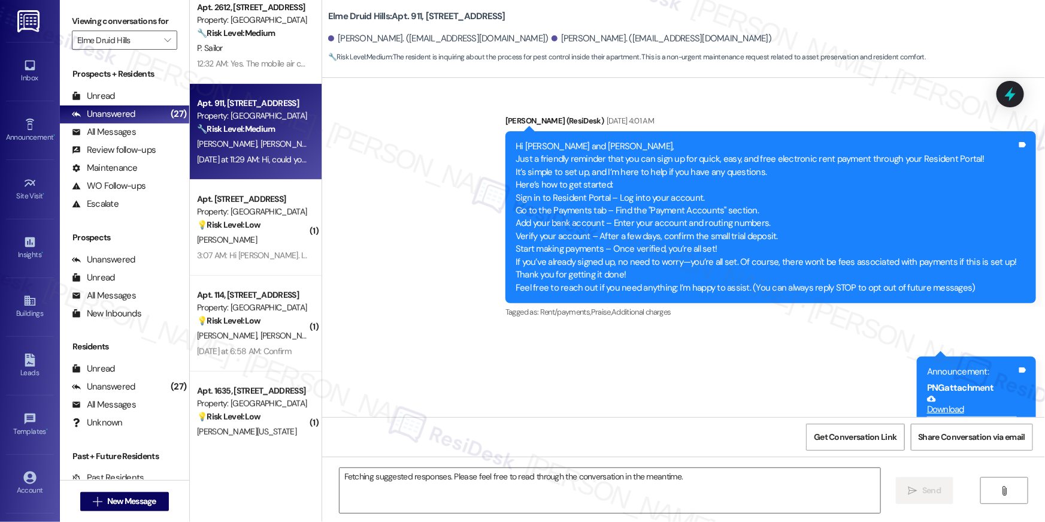
scroll to position [20704, 0]
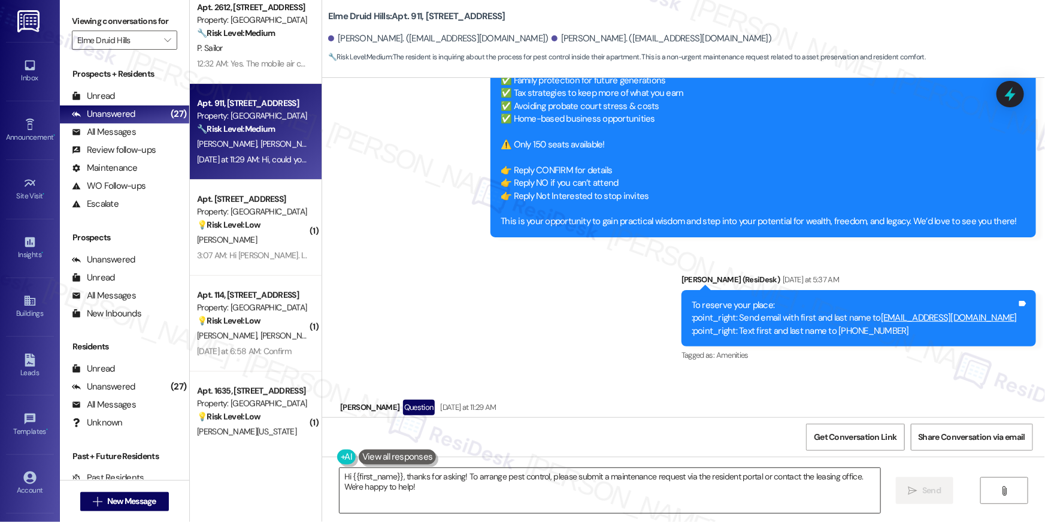
click at [583, 476] on textarea "Hi {{first_name}}, thanks for asking! To arrange pest control, please submit a …" at bounding box center [610, 490] width 541 height 45
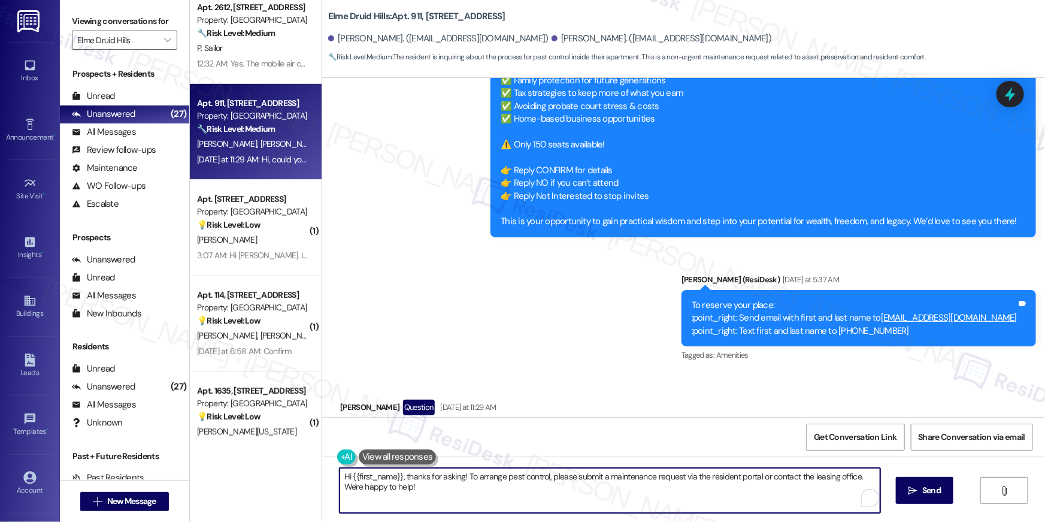
click at [583, 476] on textarea "Hi {{first_name}}, thanks for asking! To arrange pest control, please submit a …" at bounding box center [610, 490] width 541 height 45
click at [575, 477] on textarea "Hi {{first_name}}, thanks for asking! To arrange pest control, please submit a …" at bounding box center [610, 490] width 541 height 45
click at [551, 478] on textarea "Hi {{first_name}}, thanks for asking! To arrange pest control, please submit a …" at bounding box center [607, 490] width 541 height 45
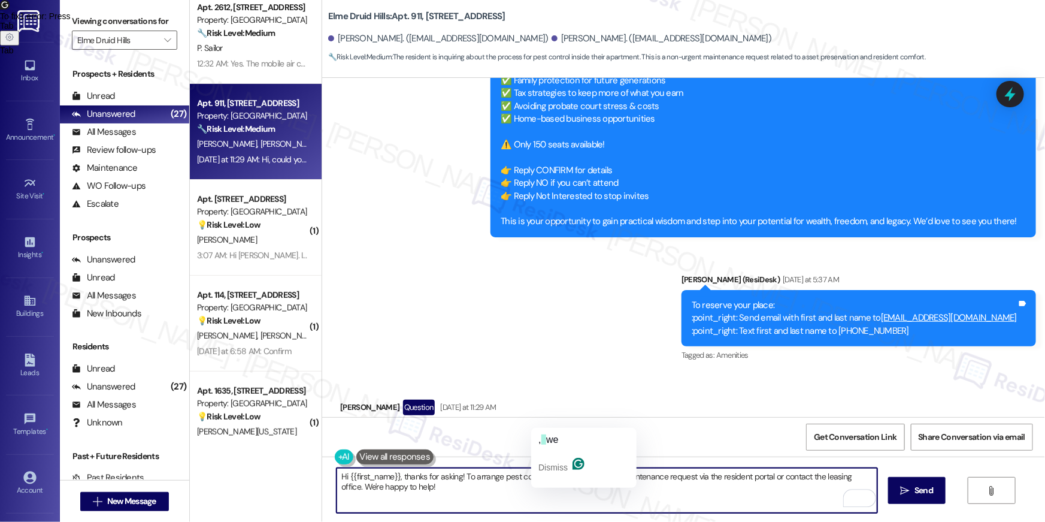
click at [542, 474] on textarea "Hi {{first_name}}, thanks for asking! To arrange pest control,we need to submit…" at bounding box center [607, 490] width 541 height 45
drag, startPoint x: 773, startPoint y: 479, endPoint x: 727, endPoint y: 503, distance: 52.3
click at [727, 503] on textarea "Hi {{first_name}}, thanks for asking! To arrange pest control, we need to submi…" at bounding box center [607, 490] width 541 height 45
type textarea "Hi {{first_name}}, thanks for asking! To arrange pest control, we need to submi…"
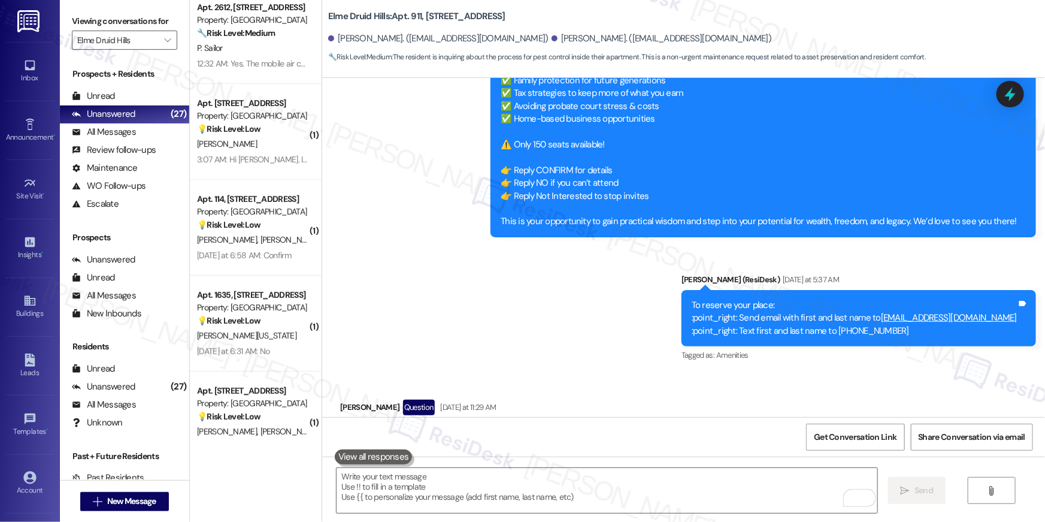
click at [722, 377] on div "Received via SMS Martina Laso Question Yesterday at 11:29 AM Hi, could you let …" at bounding box center [683, 425] width 723 height 104
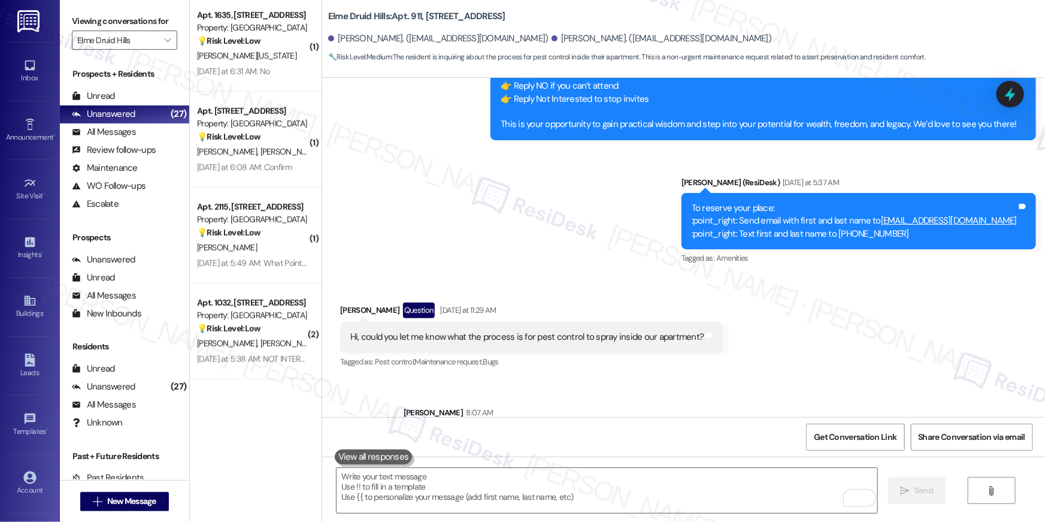
scroll to position [144, 0]
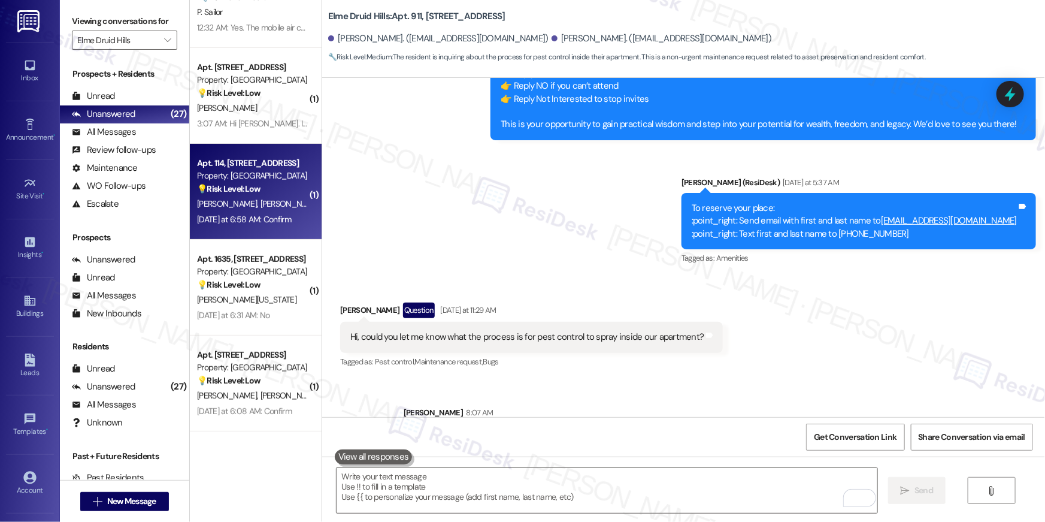
click at [262, 202] on span "J. Thompson" at bounding box center [291, 203] width 60 height 11
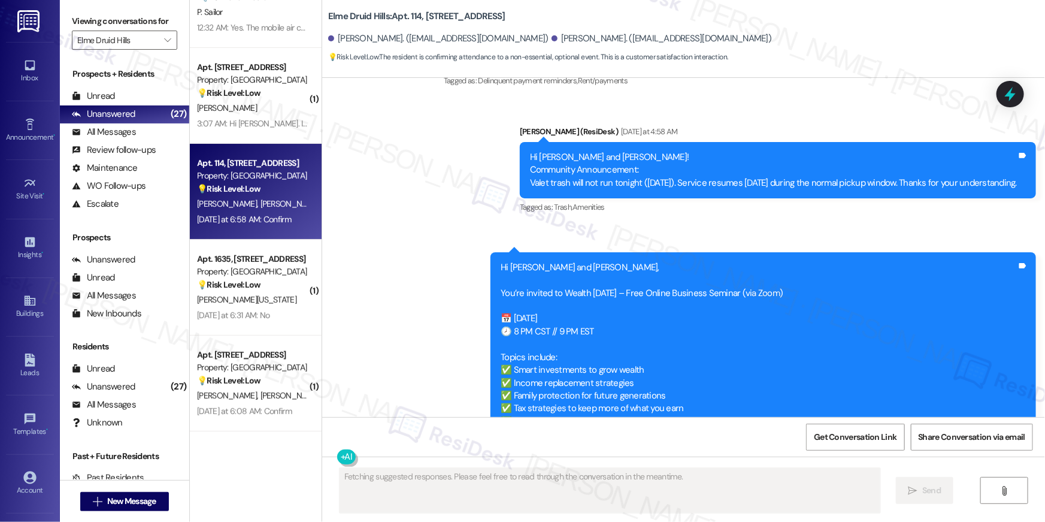
scroll to position [37786, 0]
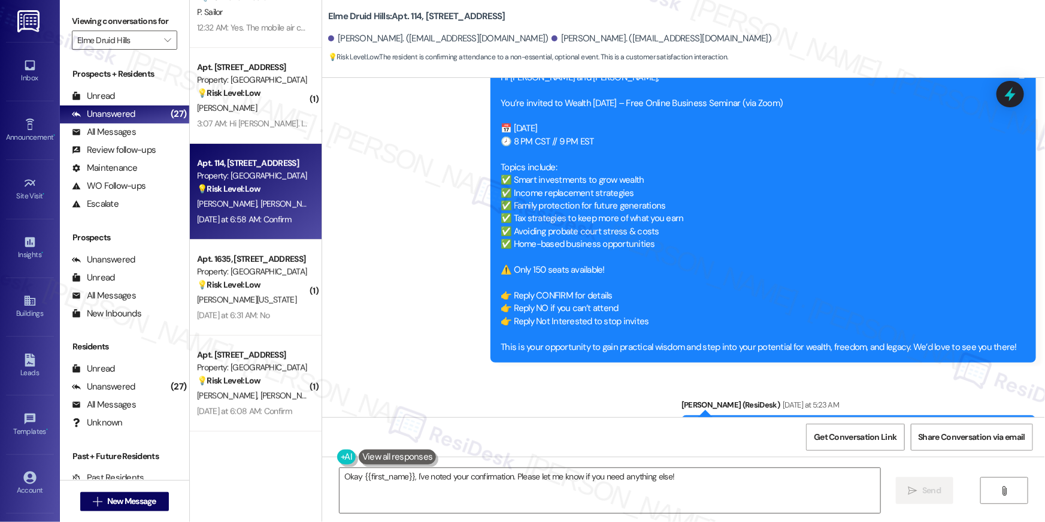
drag, startPoint x: 943, startPoint y: 274, endPoint x: 704, endPoint y: 263, distance: 239.3
click at [704, 415] on div "To reserve your place: :point_right: Send email with first and last name to inf…" at bounding box center [859, 443] width 355 height 56
click at [710, 415] on div "To reserve your place: :point_right: Send email with first and last name to inf…" at bounding box center [859, 443] width 355 height 56
copy div "To reserve your place: :point_right: Send email with first and last name to inf…"
click at [403, 489] on textarea "Okay {{first_name}}, I've noted your confirmation. Please let me know if you ne…" at bounding box center [610, 490] width 541 height 45
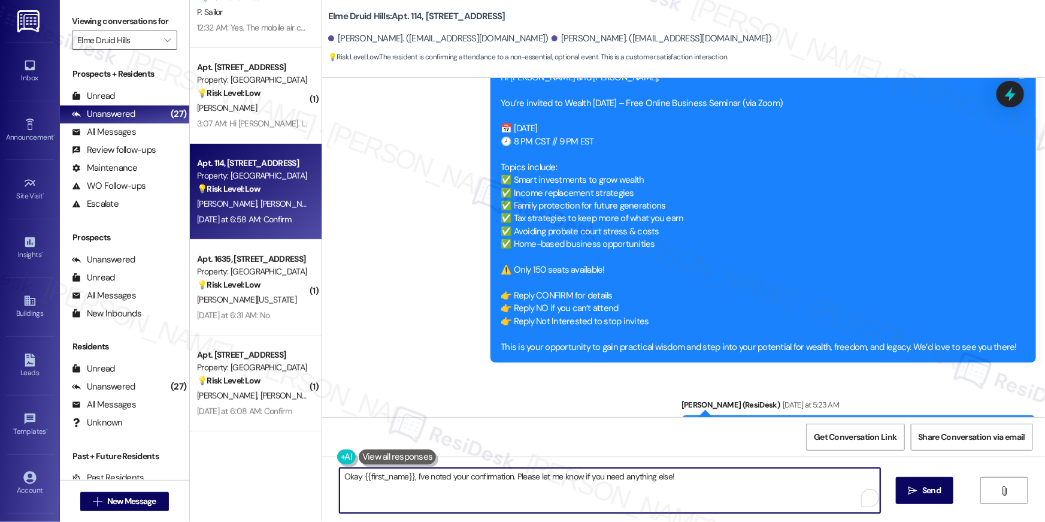
click at [376, 488] on textarea "Okay {{first_name}}, I've noted your confirmation. Please let me know if you ne…" at bounding box center [610, 490] width 541 height 45
drag, startPoint x: 359, startPoint y: 475, endPoint x: 409, endPoint y: 476, distance: 50.3
click at [380, 476] on textarea "Okay {{first_name}}, I've noted your confirmation. Please let me know if you ne…" at bounding box center [610, 490] width 541 height 45
click at [409, 476] on textarea "Okay {{first_name}}, I've noted your confirmation. Please let me know if you ne…" at bounding box center [610, 490] width 541 height 45
drag, startPoint x: 409, startPoint y: 476, endPoint x: 501, endPoint y: 518, distance: 100.8
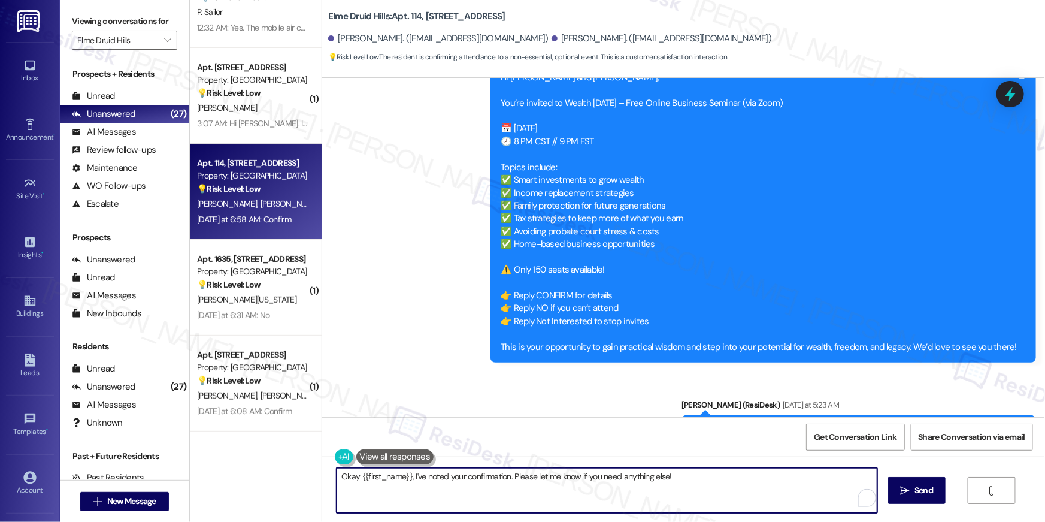
click at [501, 518] on div "Okay {{first_name}}, I've noted your confirmation. Please let me know if you ne…" at bounding box center [683, 501] width 723 height 90
paste textarea "To reserve your place: :point_right: Send email with first and last name to inf…"
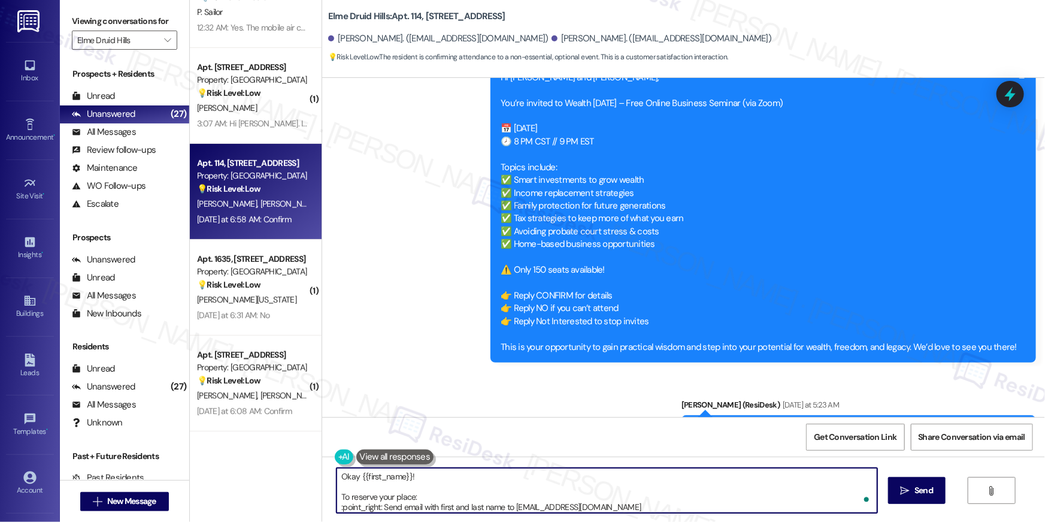
scroll to position [10, 0]
drag, startPoint x: 379, startPoint y: 498, endPoint x: 319, endPoint y: 497, distance: 59.9
click at [322, 497] on div "Okay {{first_name}}! To reserve your place: :point_right: Send email with first…" at bounding box center [683, 501] width 723 height 90
click at [378, 505] on textarea "Okay {{first_name}}! To reserve your place: 👉 Send email with first and last na…" at bounding box center [607, 490] width 541 height 45
paste textarea "👉"
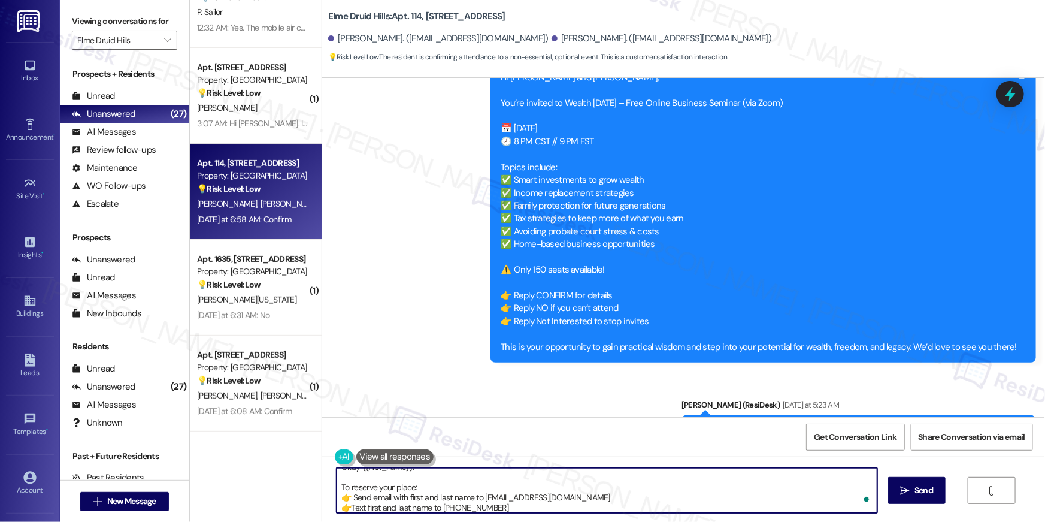
type textarea "Okay {{first_name}}! To reserve your place: 👉 Send email with first and last na…"
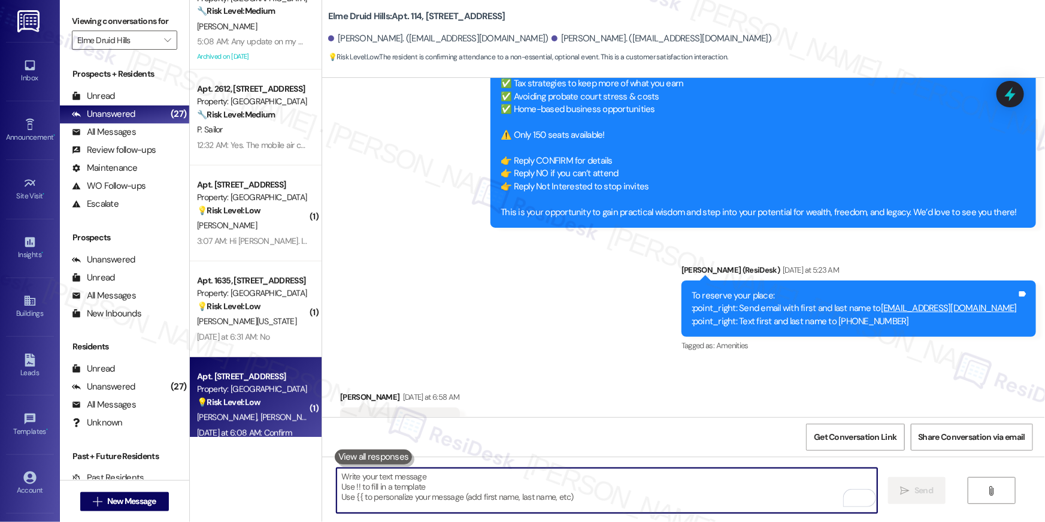
scroll to position [16, 0]
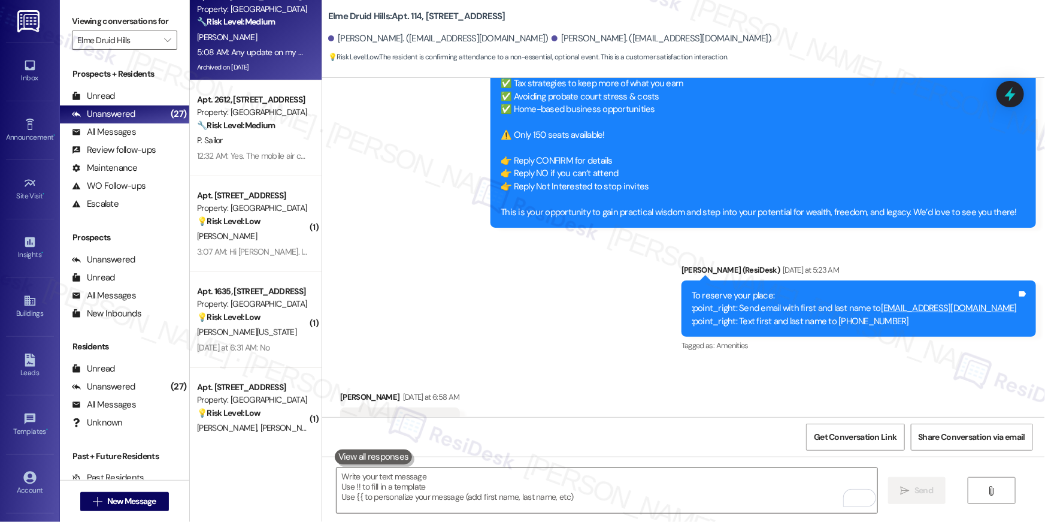
click at [254, 65] on div "Archived on [DATE]" at bounding box center [252, 67] width 113 height 15
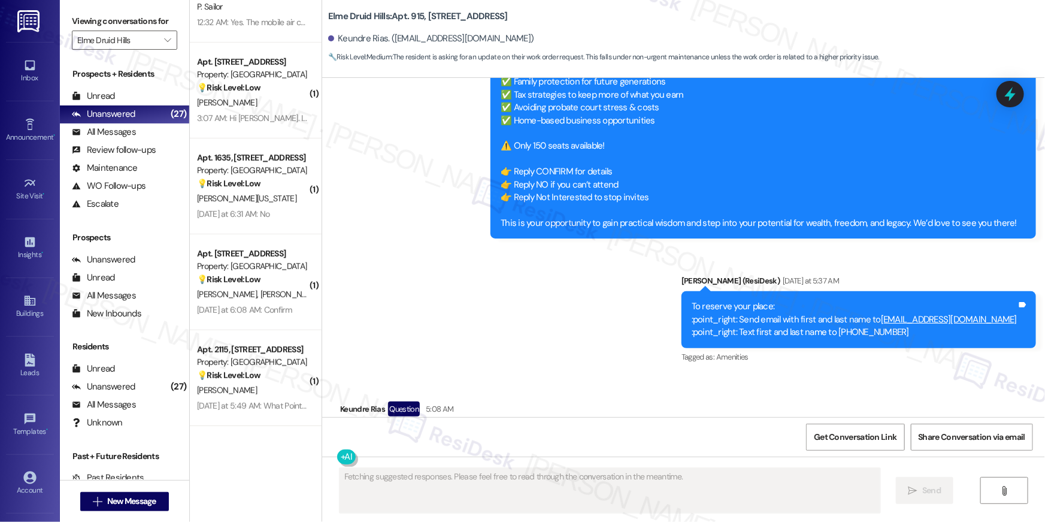
scroll to position [0, 0]
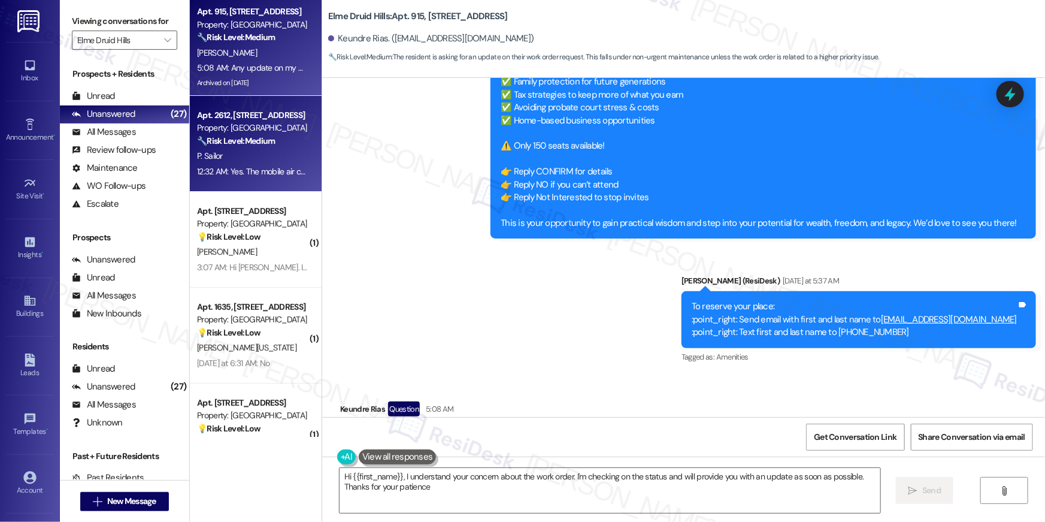
type textarea "Hi {{first_name}}, I understand your concern about the work order. I'm checking…"
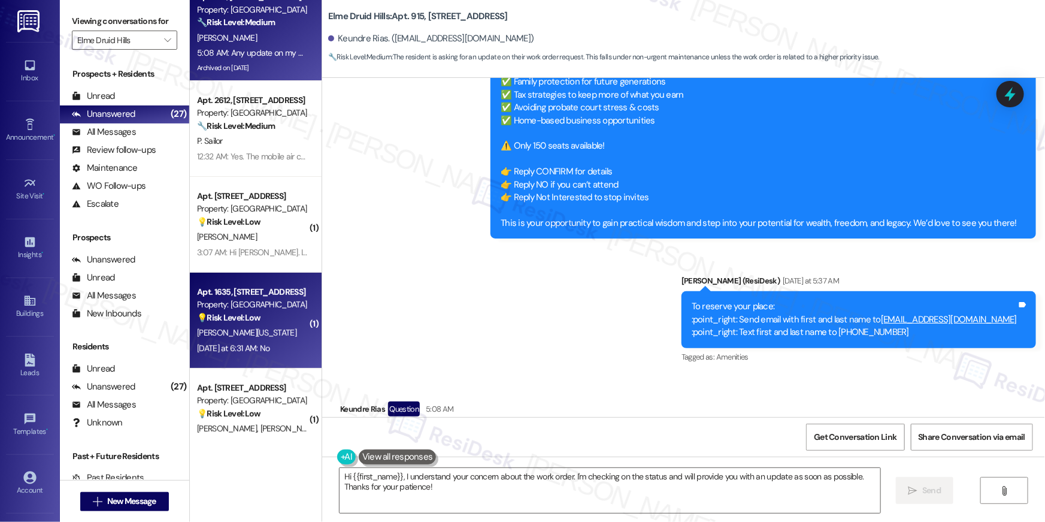
scroll to position [33, 0]
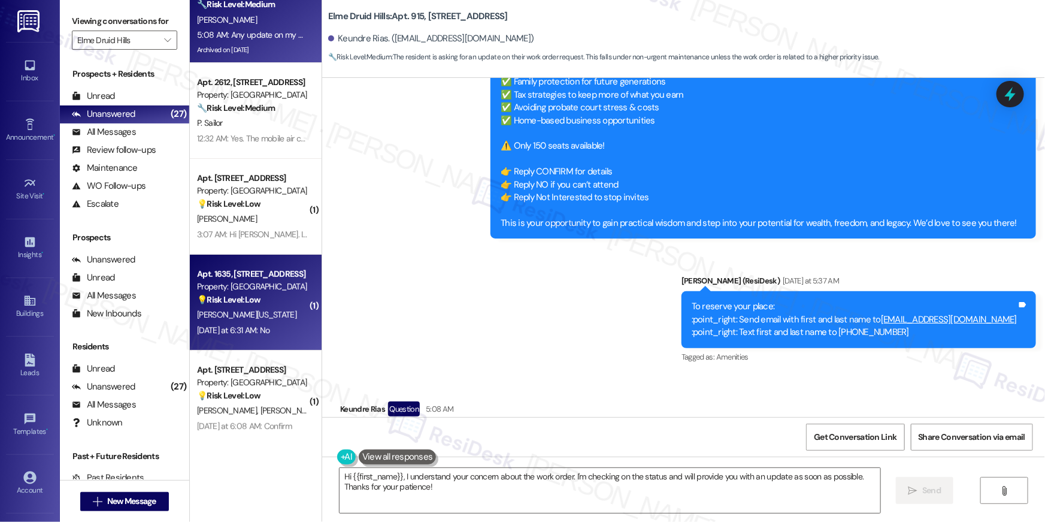
click at [256, 306] on div "Apt. 1635, 2696 N Druid Hills Rd Property: Elme Druid Hills 💡 Risk Level: Low T…" at bounding box center [252, 287] width 113 height 41
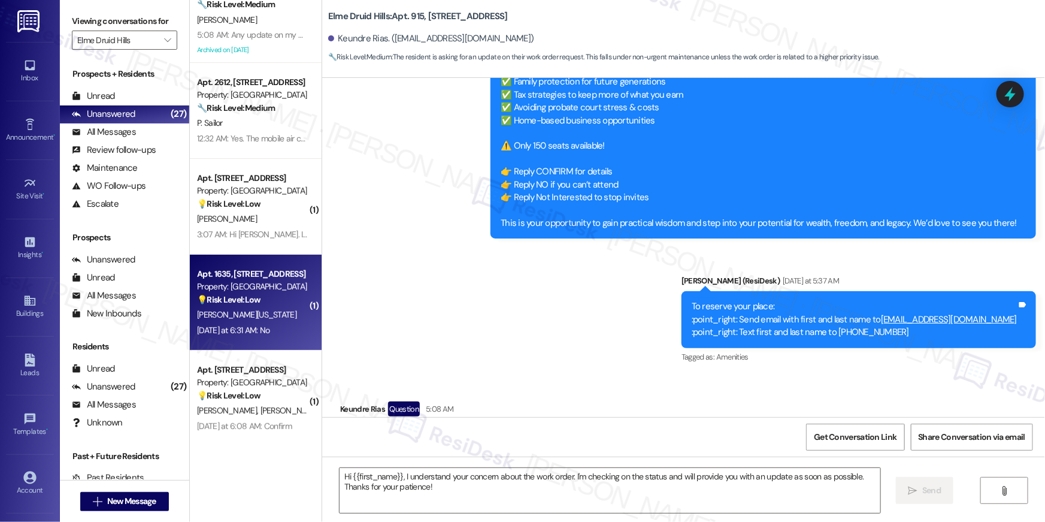
type textarea "Fetching suggested responses. Please feel free to read through the conversation…"
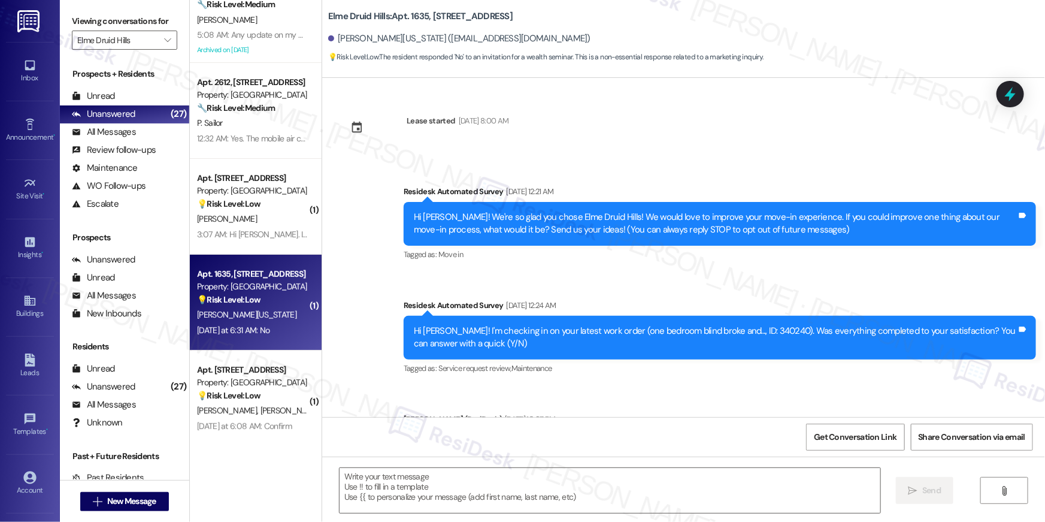
scroll to position [8600, 0]
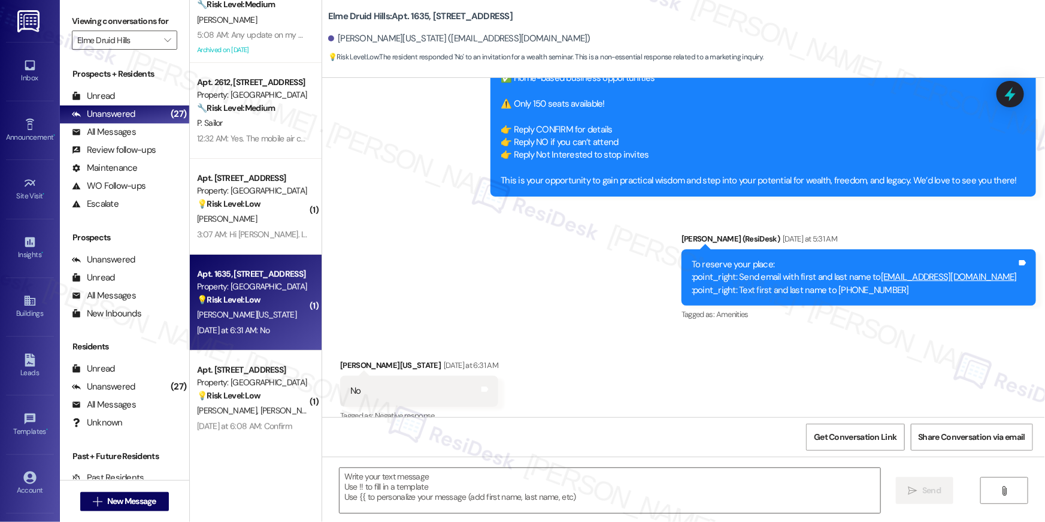
type textarea "Fetching suggested responses. Please feel free to read through the conversation…"
drag, startPoint x: 552, startPoint y: 491, endPoint x: 559, endPoint y: 489, distance: 7.6
click at [550, 491] on textarea at bounding box center [610, 490] width 541 height 45
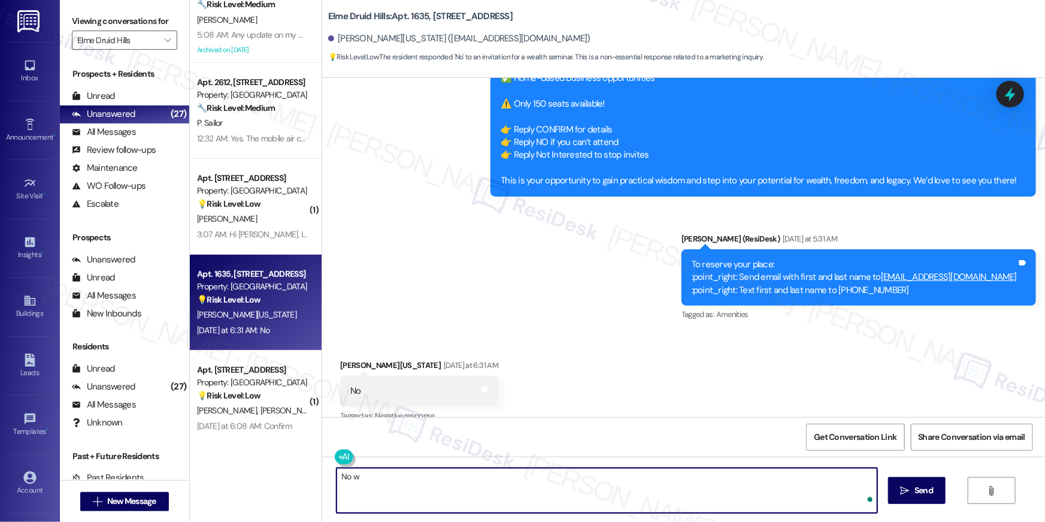
type textarea "No wo"
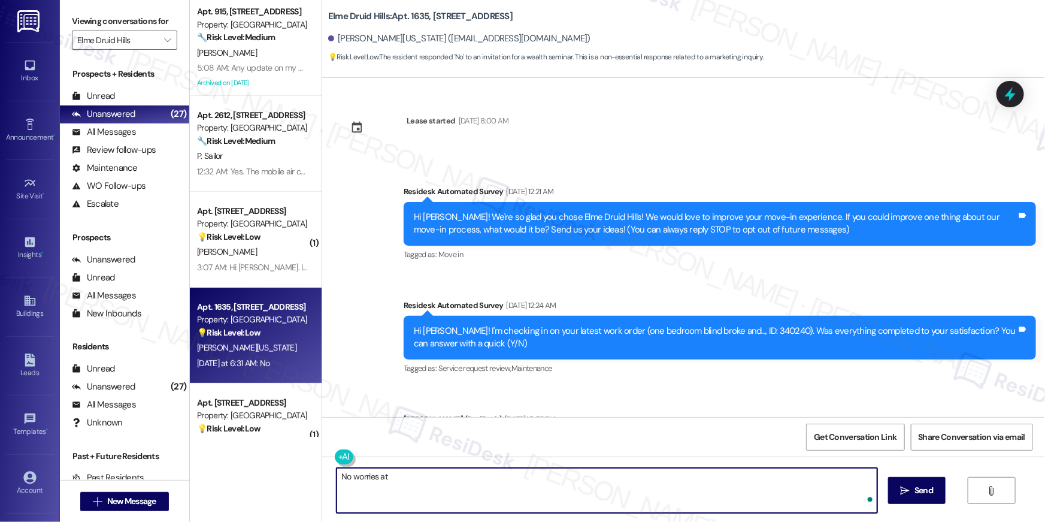
scroll to position [8600, 0]
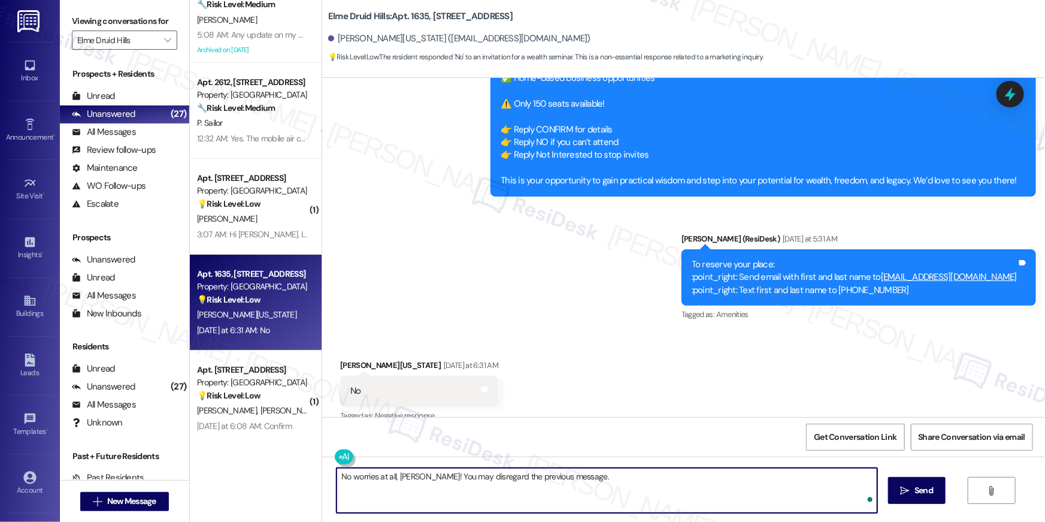
type textarea "No worries at all, [PERSON_NAME]! You may disregard the previous message."
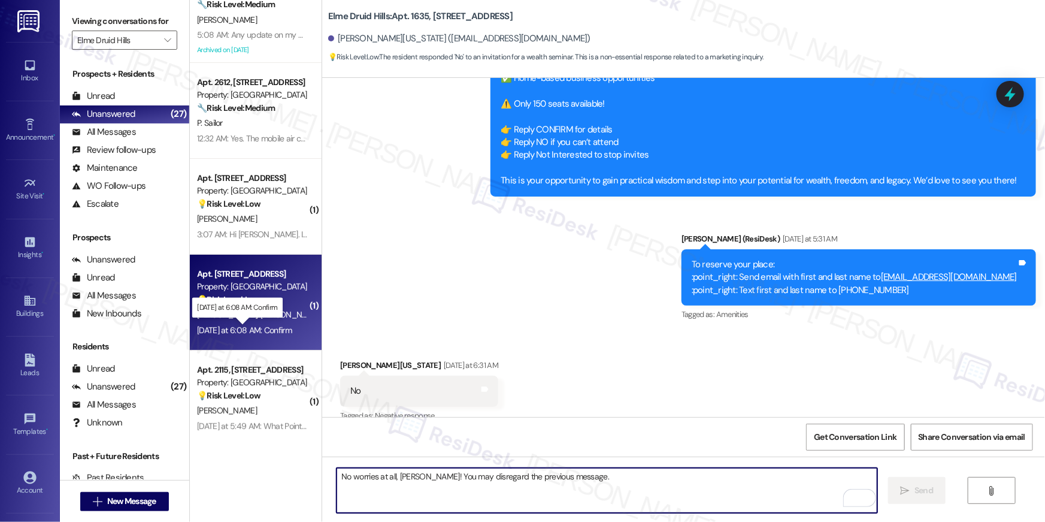
click at [267, 325] on div "[DATE] at 6:08 AM: Confirm [DATE] at 6:08 AM: Confirm" at bounding box center [244, 330] width 95 height 11
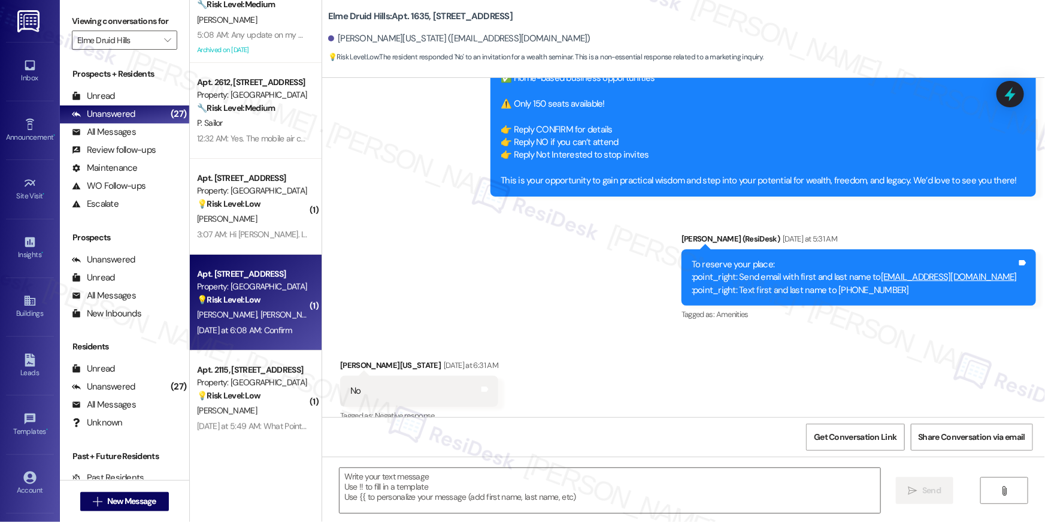
type textarea "Fetching suggested responses. Please feel free to read through the conversation…"
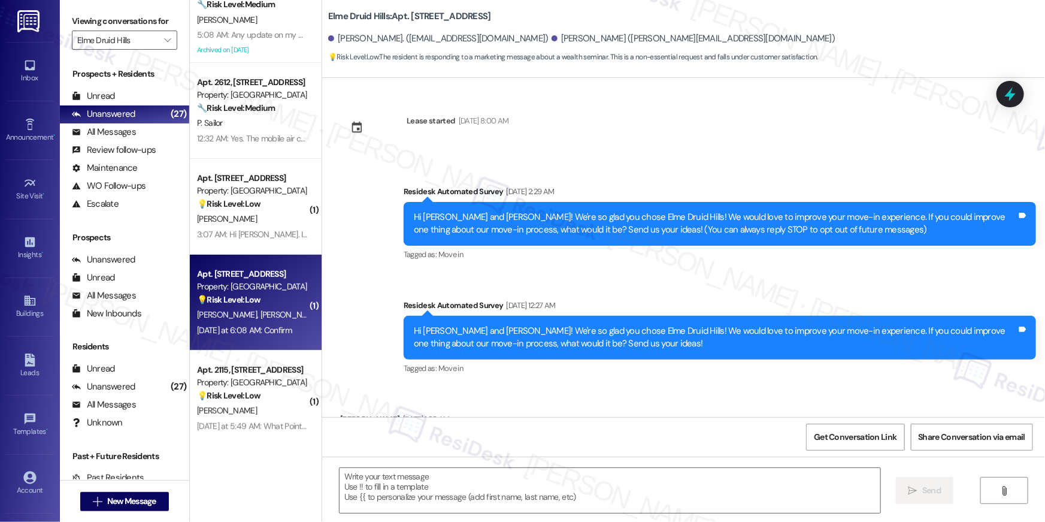
scroll to position [8166, 0]
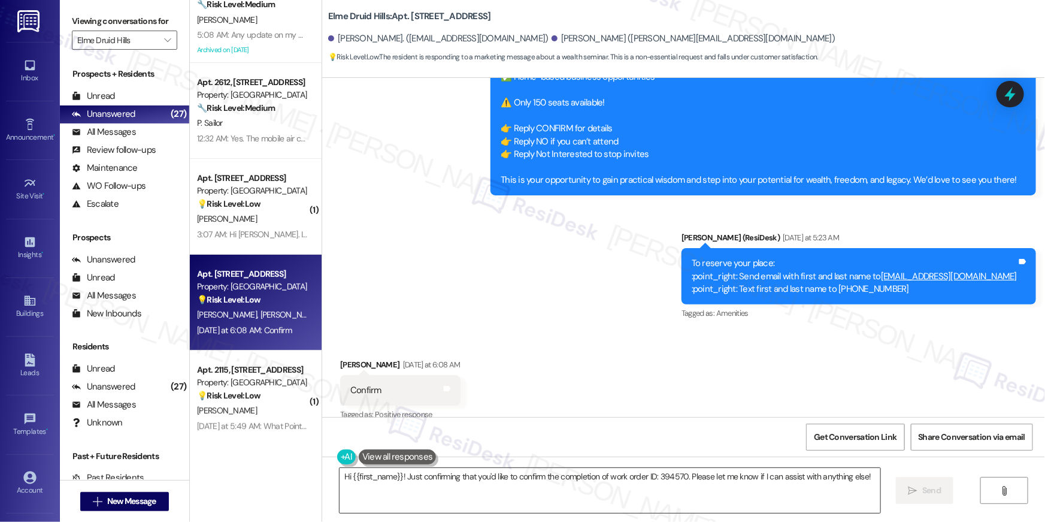
click at [470, 478] on textarea "Hi {{first_name}}! Just confirming that you'd like to confirm the completion of…" at bounding box center [610, 490] width 541 height 45
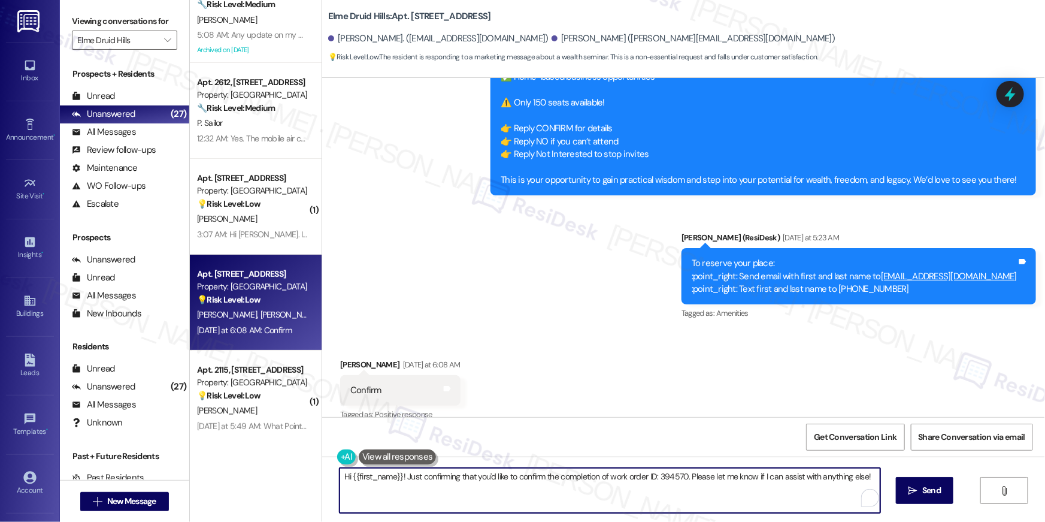
drag, startPoint x: 577, startPoint y: 482, endPoint x: 487, endPoint y: 479, distance: 89.9
click at [574, 482] on textarea "Hi {{first_name}}! Just confirming that you'd like to confirm the completion of…" at bounding box center [610, 490] width 541 height 45
drag, startPoint x: 398, startPoint y: 483, endPoint x: 402, endPoint y: 495, distance: 12.5
click at [402, 495] on textarea "Hi {{first_name}}! Just confirming that you'd like to confirm the completion of…" at bounding box center [607, 490] width 541 height 45
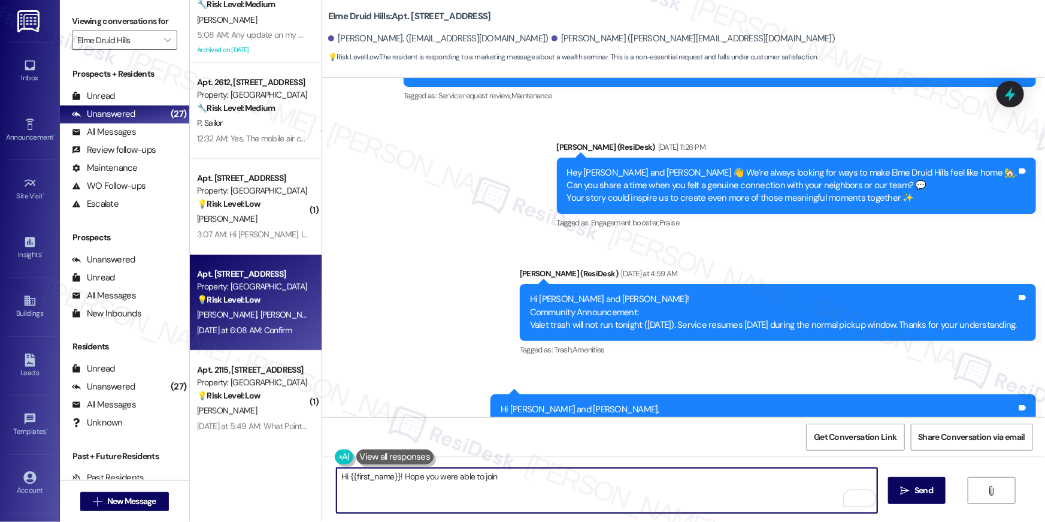
scroll to position [7853, 0]
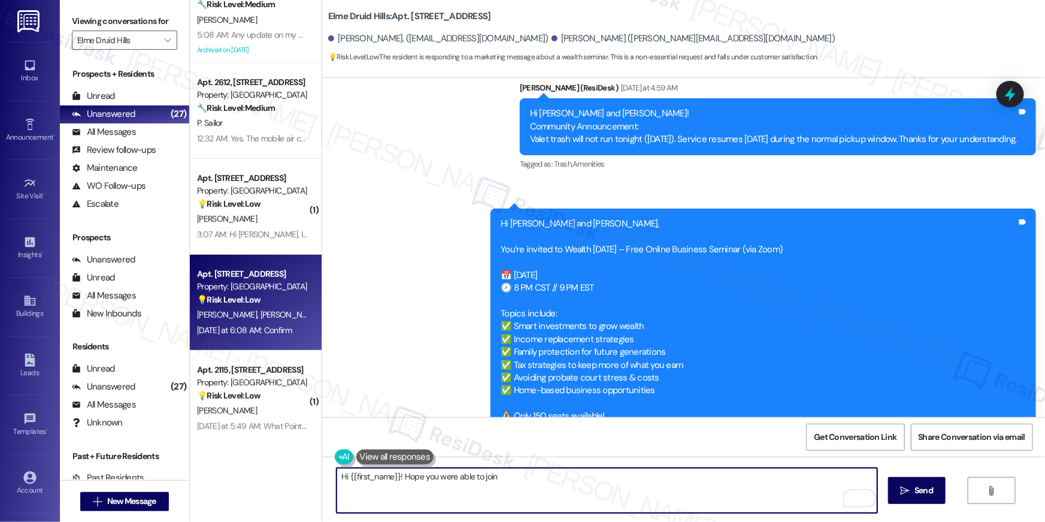
click at [535, 492] on textarea "Hi {{first_name}}! Hope you were able to join" at bounding box center [607, 490] width 541 height 45
type textarea "Hi {{first_name}}! Hope you were able to join the seminar!"
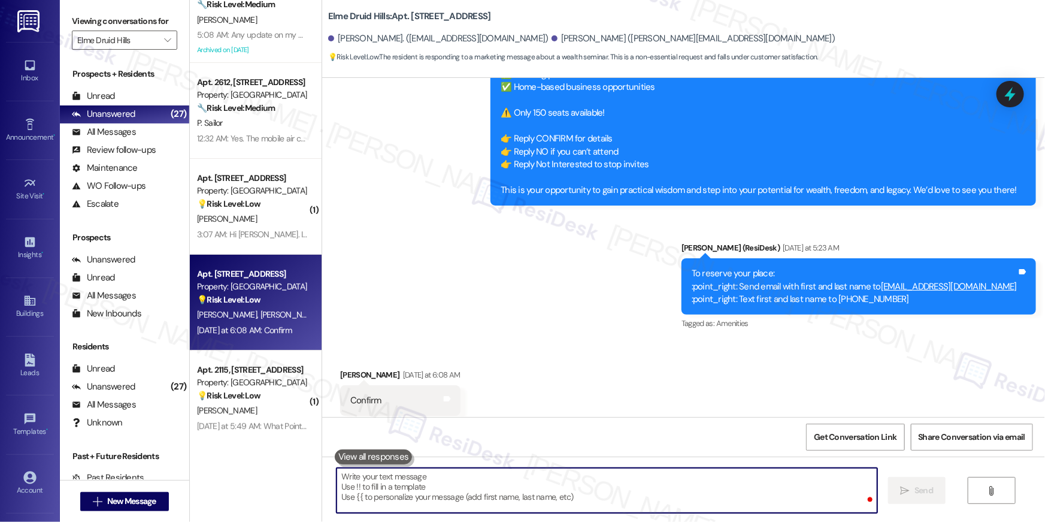
scroll to position [8165, 0]
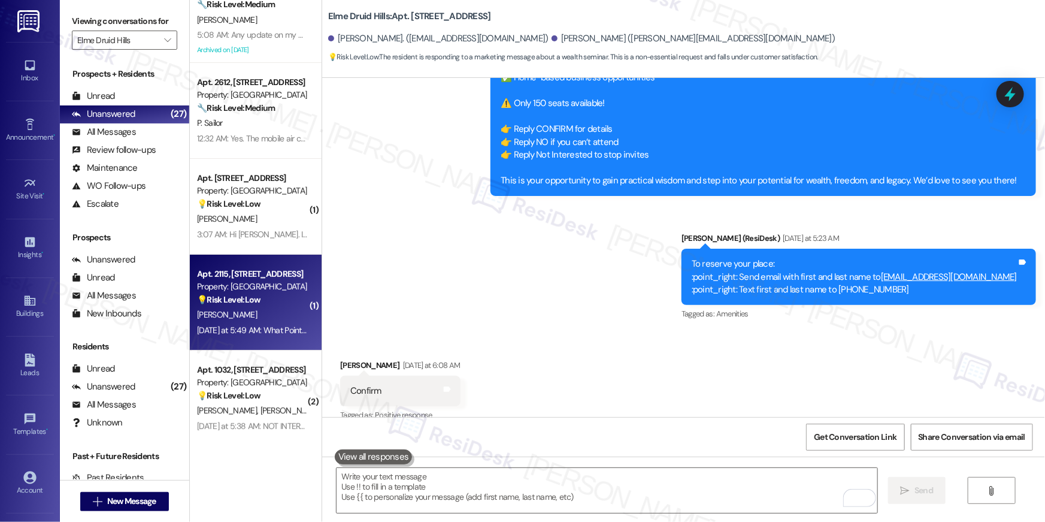
click at [282, 337] on div "[DATE] at 5:49 AM: What Point Right? [DATE] at 5:49 AM: What Point Right?" at bounding box center [252, 330] width 113 height 15
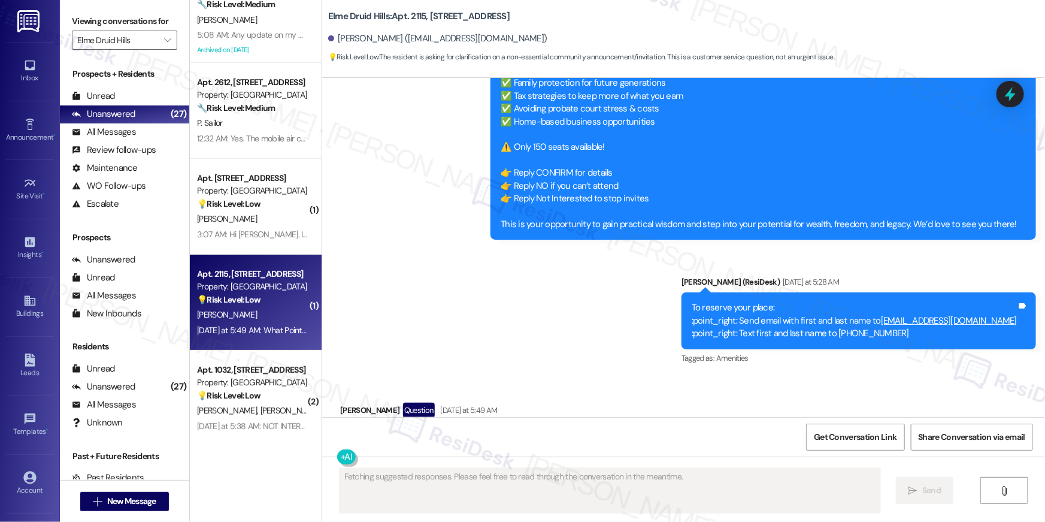
scroll to position [27205, 0]
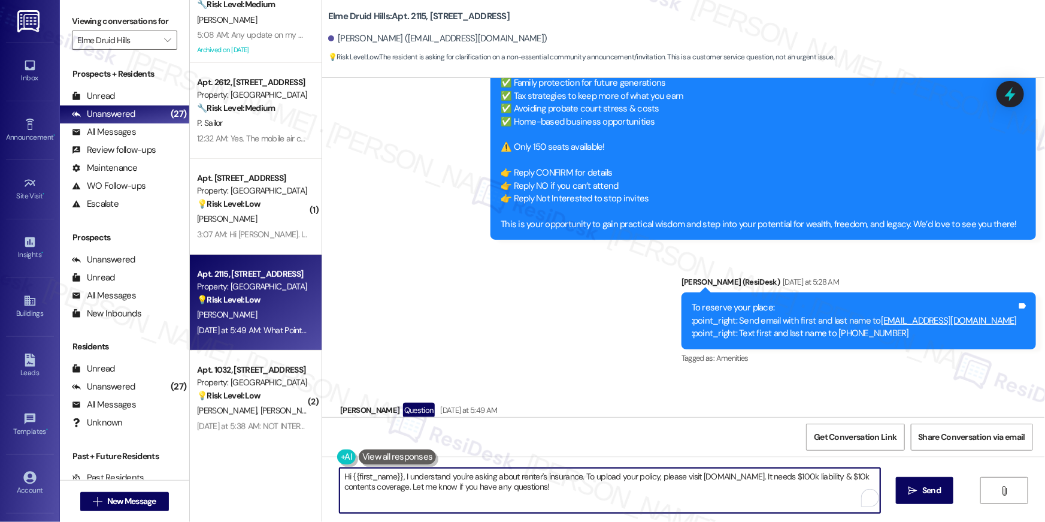
click at [403, 503] on textarea "Hi {{first_name}}, I understand you're asking about renter's insurance. To uplo…" at bounding box center [610, 490] width 541 height 45
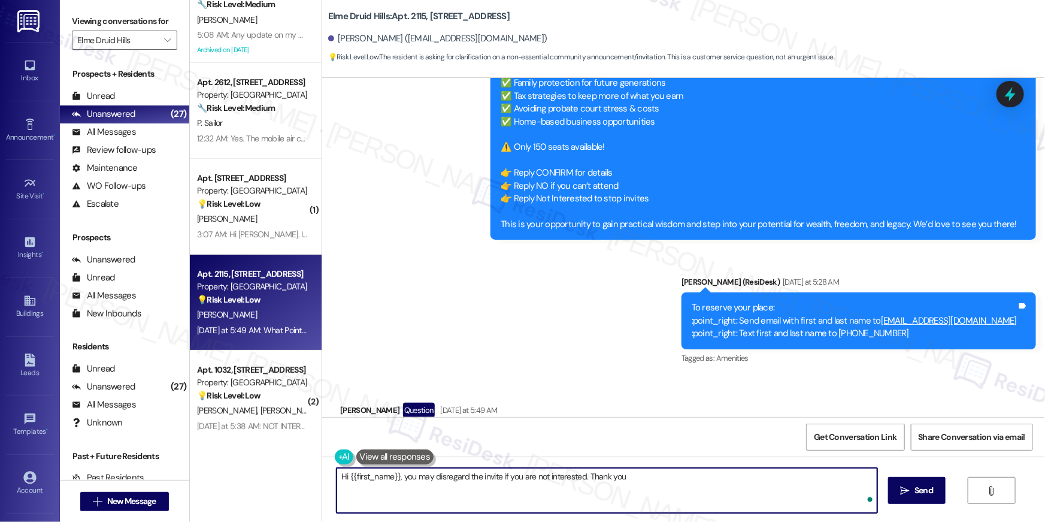
type textarea "Hi {{first_name}}, you may disregard the invite if you are not interested. Than…"
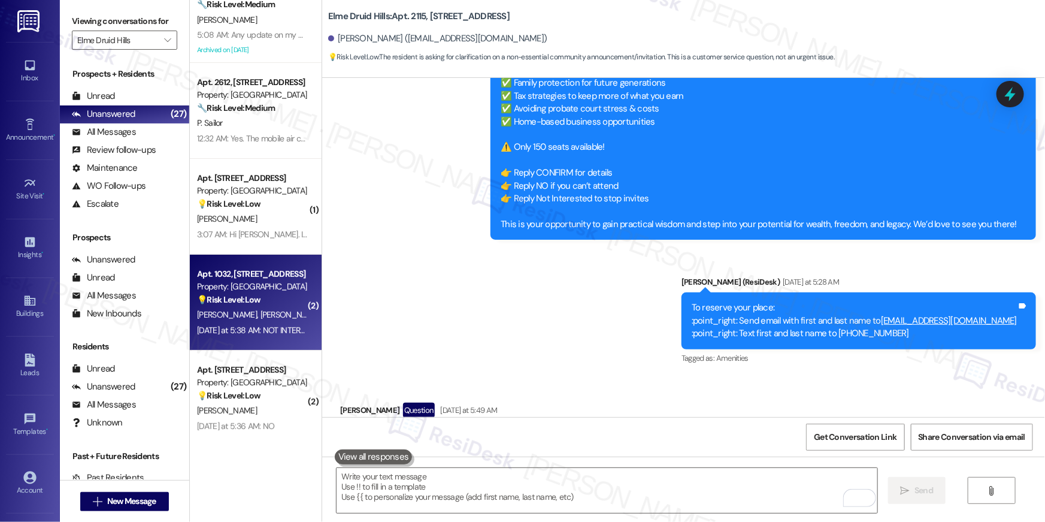
click at [268, 314] on div "[PERSON_NAME] [PERSON_NAME]" at bounding box center [252, 314] width 113 height 15
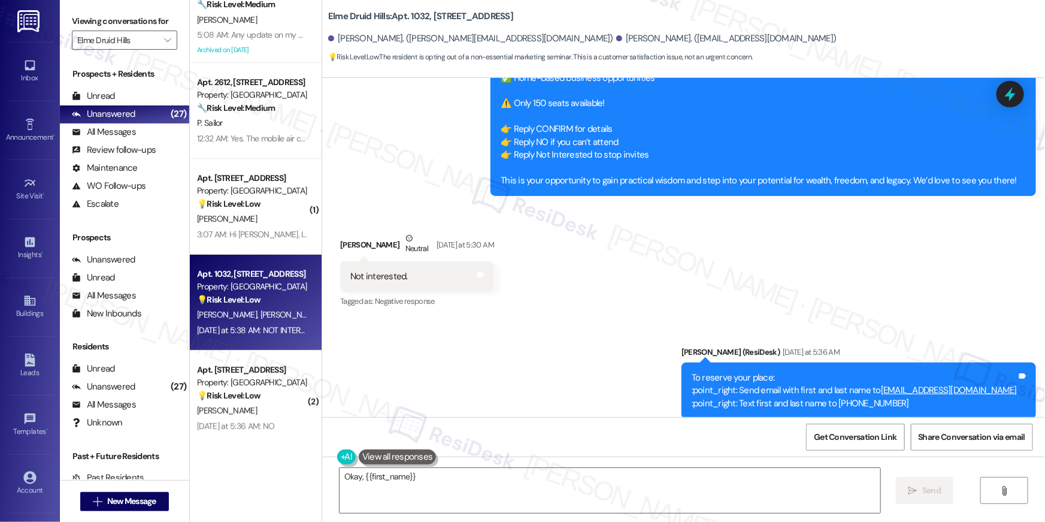
scroll to position [22950, 0]
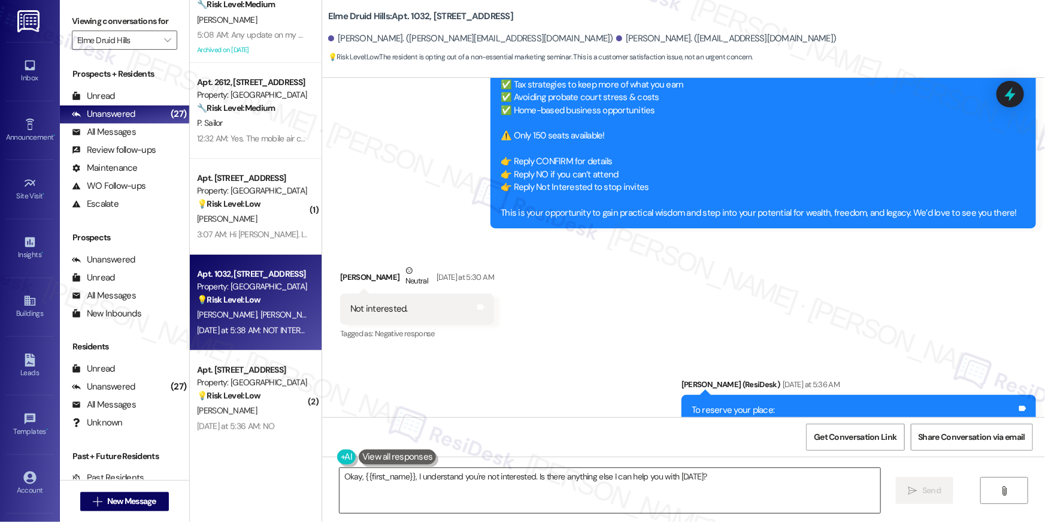
click at [717, 492] on textarea "Okay, {{first_name}}, I understand you're not interested. Is there anything els…" at bounding box center [610, 490] width 541 height 45
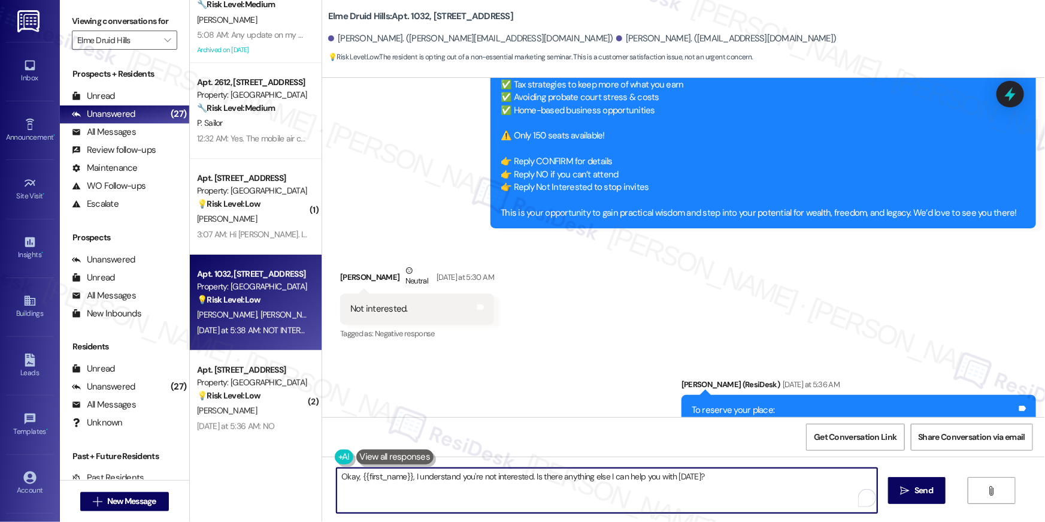
drag, startPoint x: 712, startPoint y: 489, endPoint x: 619, endPoint y: 484, distance: 93.0
click at [607, 483] on textarea "Okay, {{first_name}}, I understand you're not interested. Is there anything els…" at bounding box center [607, 490] width 541 height 45
click at [498, 501] on textarea "Okay, {{first_name}}, I understand you're not interested. Is there anything els…" at bounding box center [607, 490] width 541 height 45
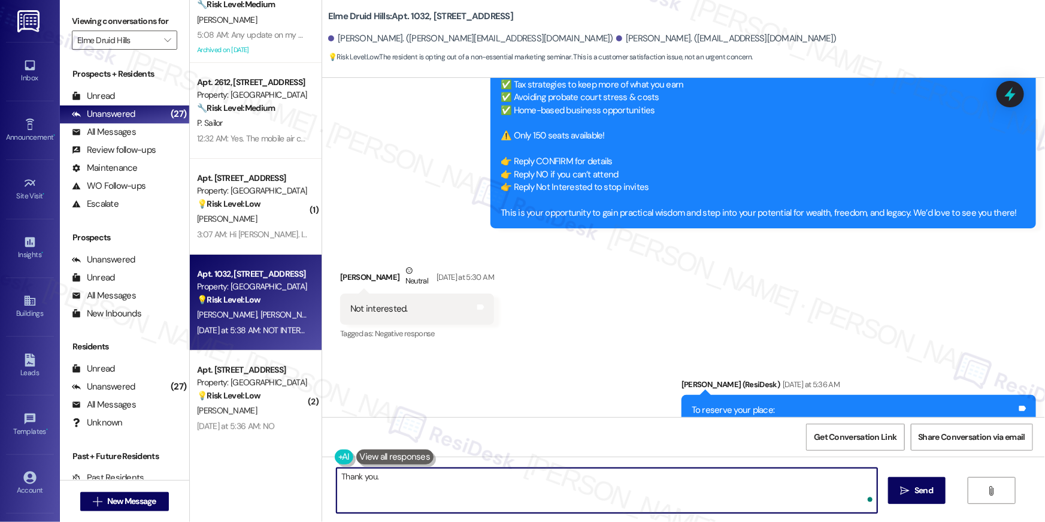
type textarea "Thank you."
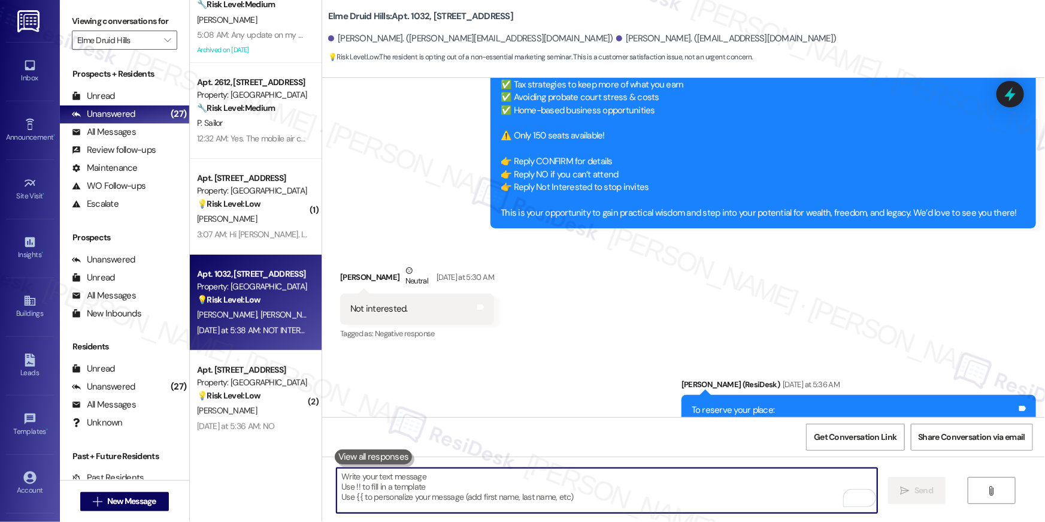
scroll to position [23052, 0]
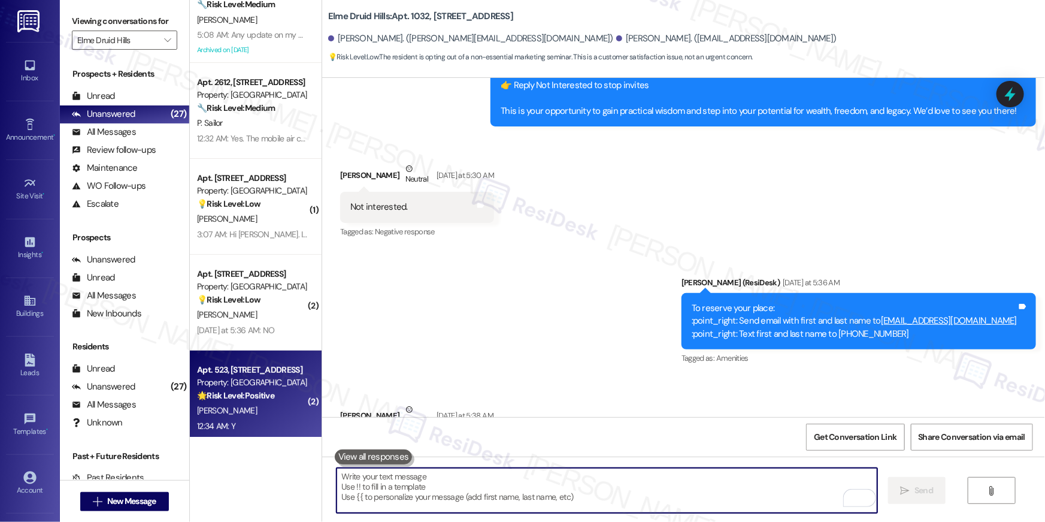
click at [262, 384] on div "Property: [GEOGRAPHIC_DATA]" at bounding box center [252, 382] width 111 height 13
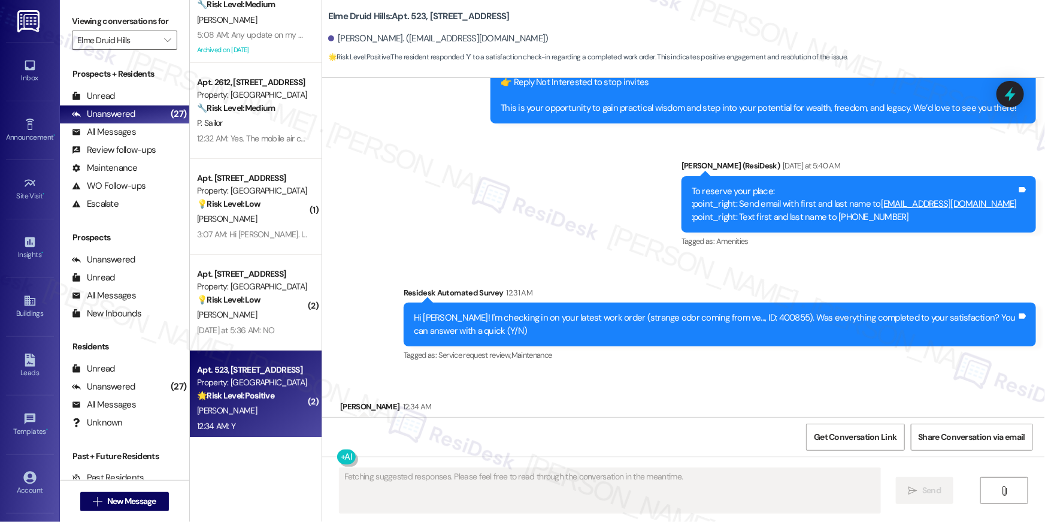
scroll to position [16947, 0]
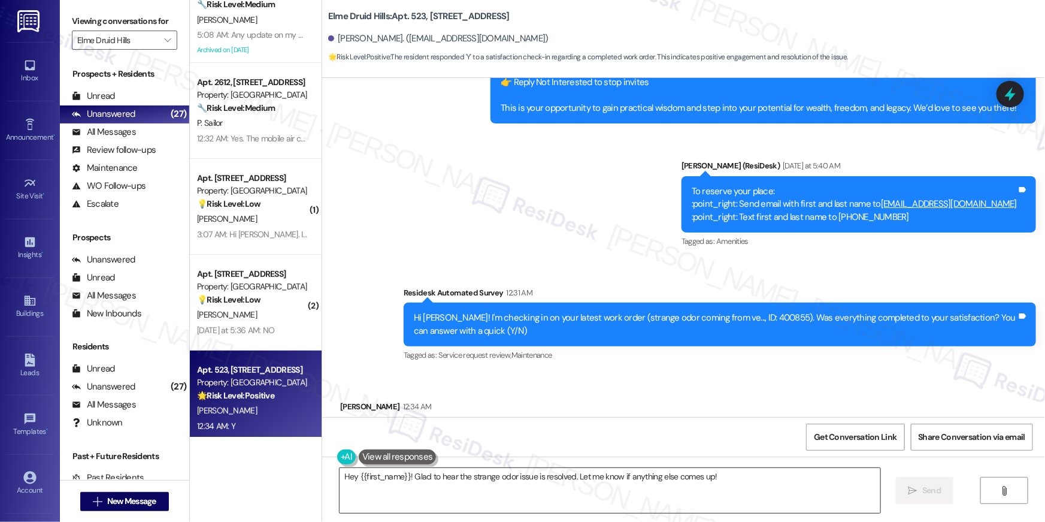
click at [698, 491] on textarea "Hey {{first_name}}! Glad to hear the strange odor issue is resolved. Let me kno…" at bounding box center [610, 490] width 541 height 45
paste textarea "i {{first_name}}, I’m happy to hear your work order has been completed! If anyt…"
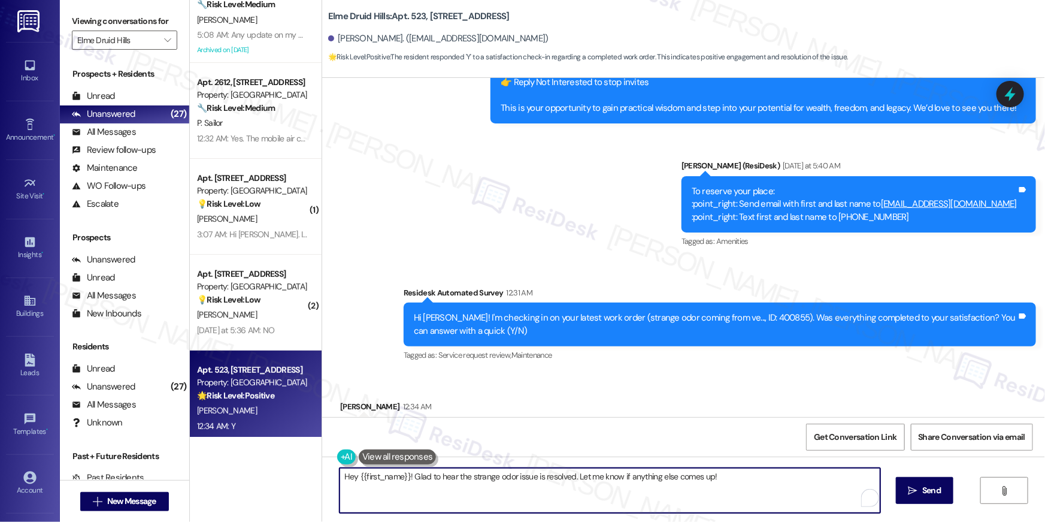
type textarea "Hi {{first_name}}, I’m happy to hear your work order has been completed! If any…"
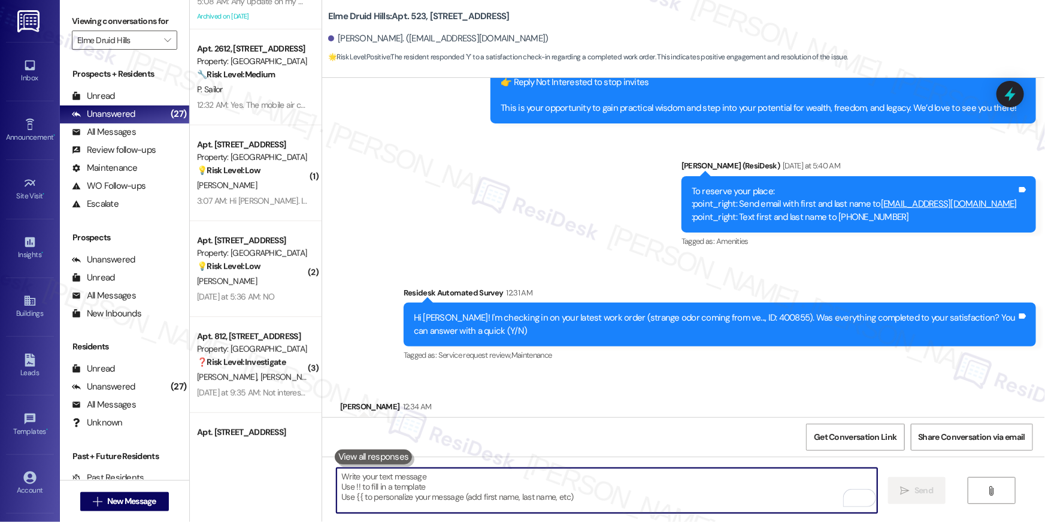
scroll to position [280, 0]
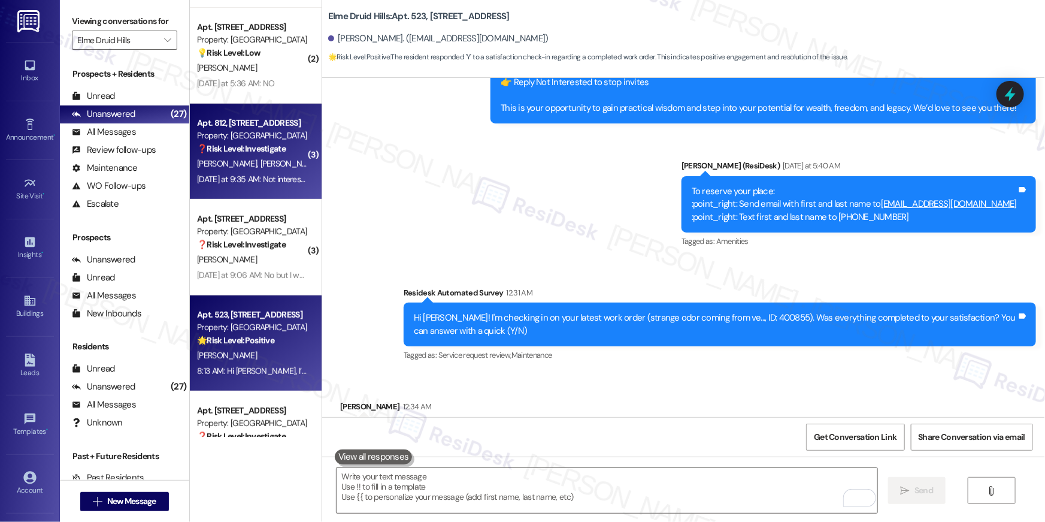
click at [261, 161] on span "M. Brouette" at bounding box center [292, 163] width 63 height 11
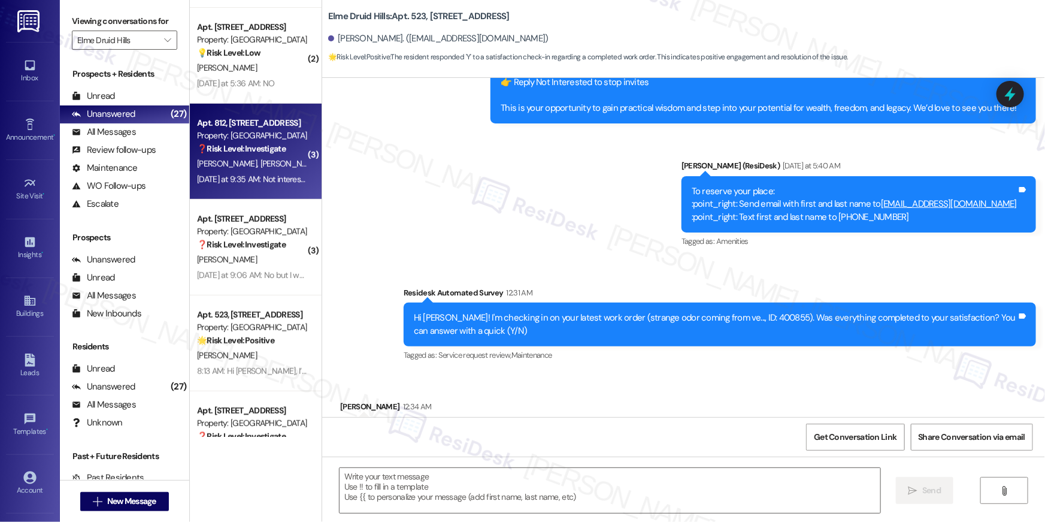
type textarea "Fetching suggested responses. Please feel free to read through the conversation…"
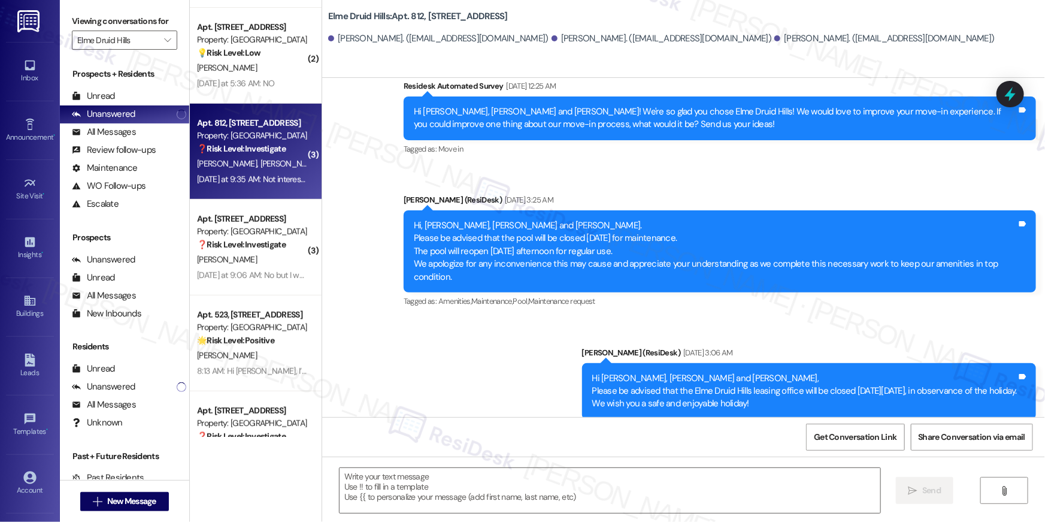
type textarea "Fetching suggested responses. Please feel free to read through the conversation…"
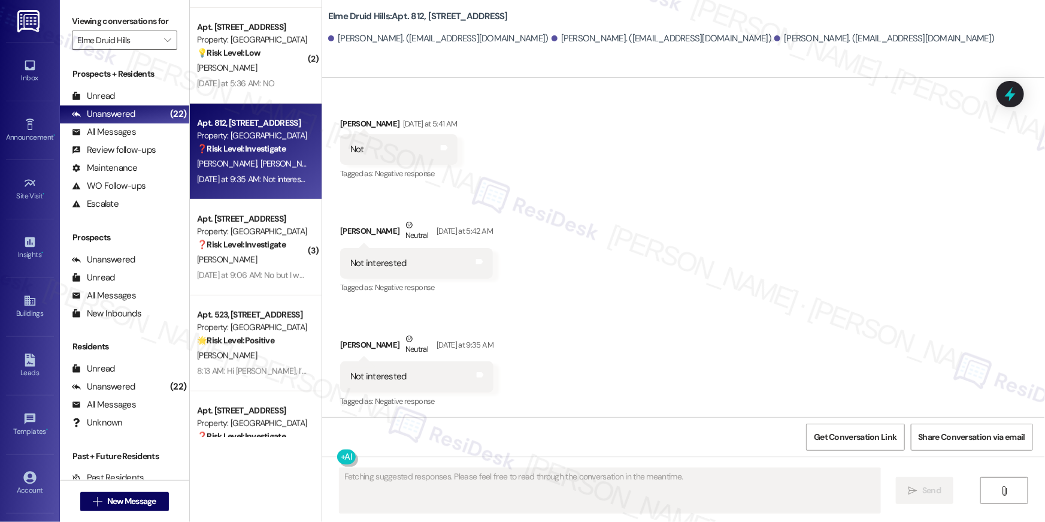
scroll to position [1445, 0]
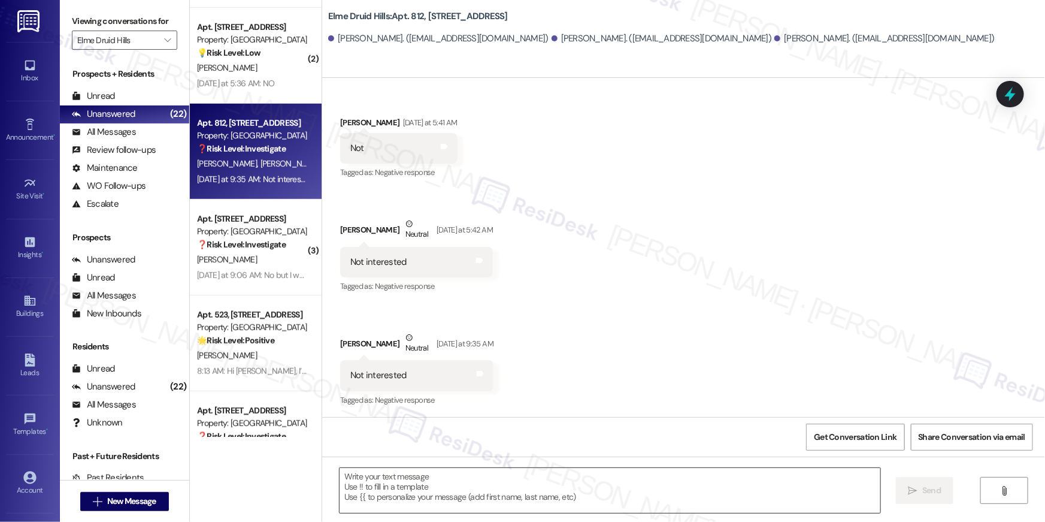
click at [688, 488] on textarea at bounding box center [610, 490] width 541 height 45
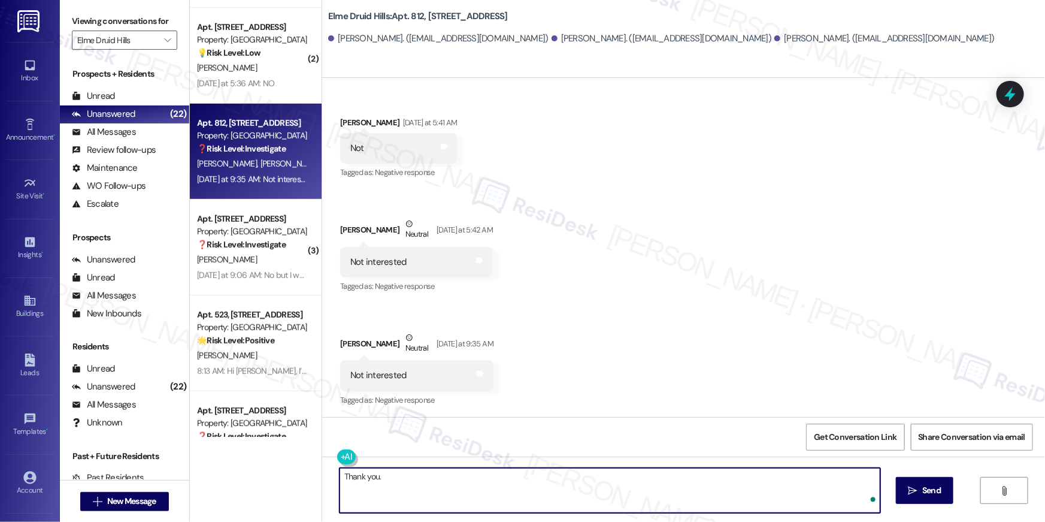
type textarea "Thank you."
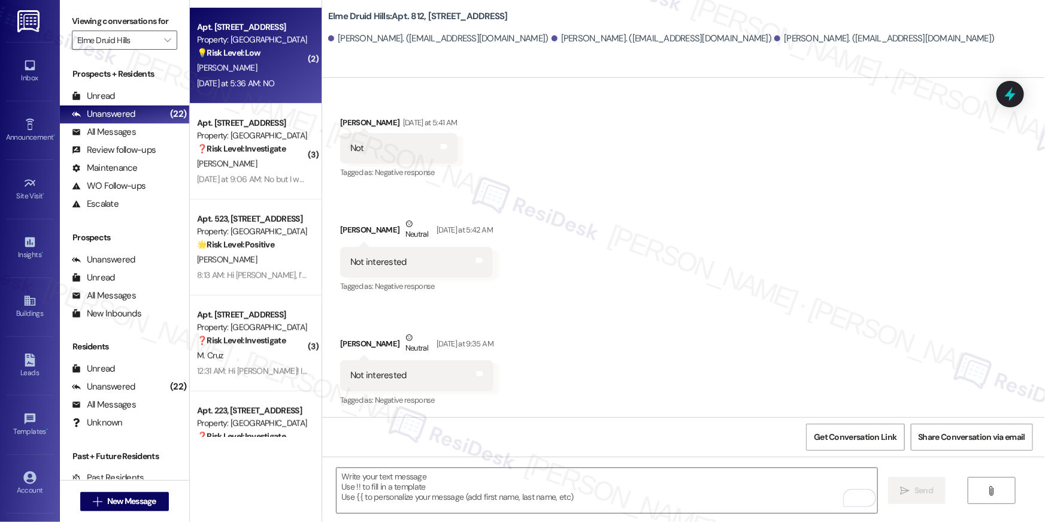
click at [238, 88] on div "Yesterday at 5:36 AM: NO Yesterday at 5:36 AM: NO" at bounding box center [235, 83] width 77 height 11
type textarea "Fetching suggested responses. Please feel free to read through the conversation…"
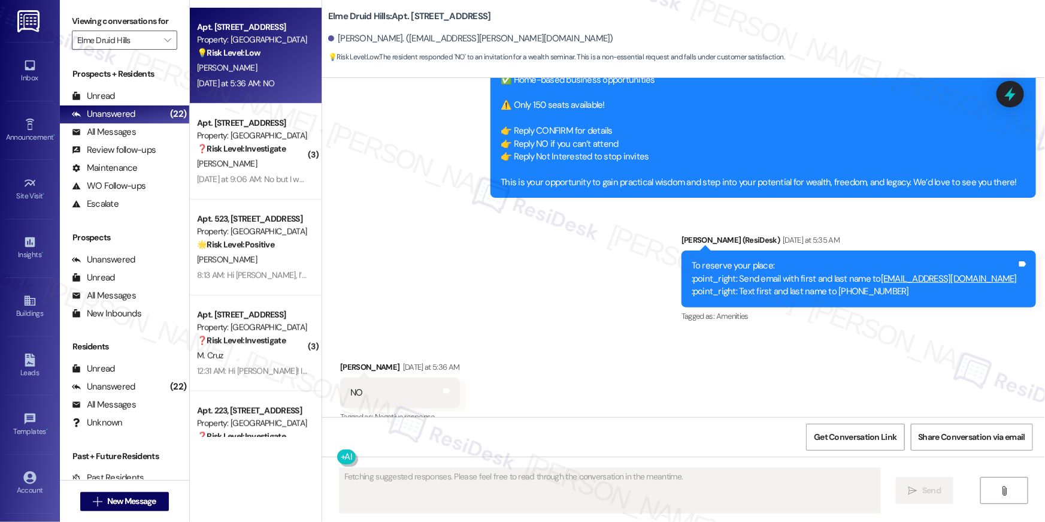
scroll to position [3338, 0]
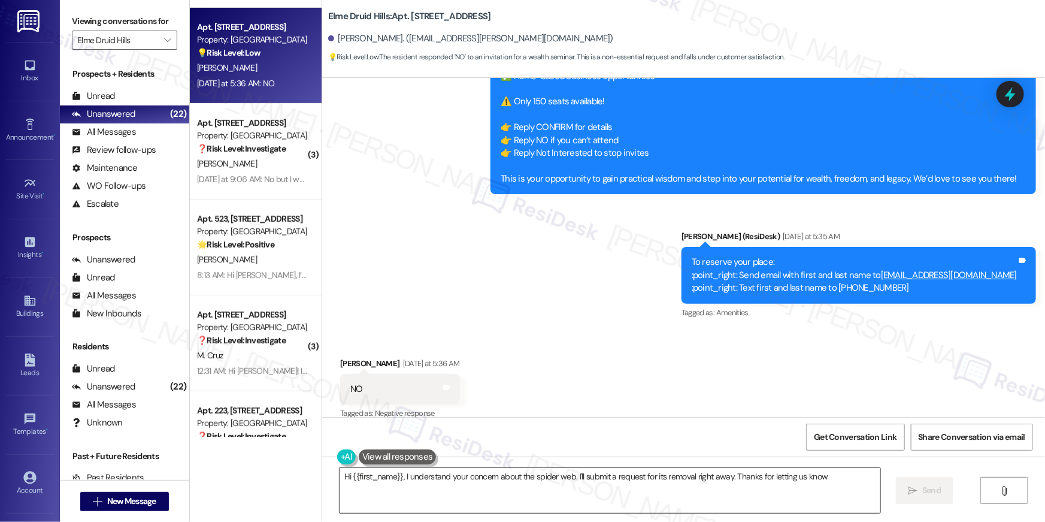
type textarea "Hi {{first_name}}, I understand your concern about the spider web. I'll submit …"
click at [667, 488] on textarea "Hi {{first_name}}, I understand your concern about the spider web. I'll submit …" at bounding box center [610, 490] width 541 height 45
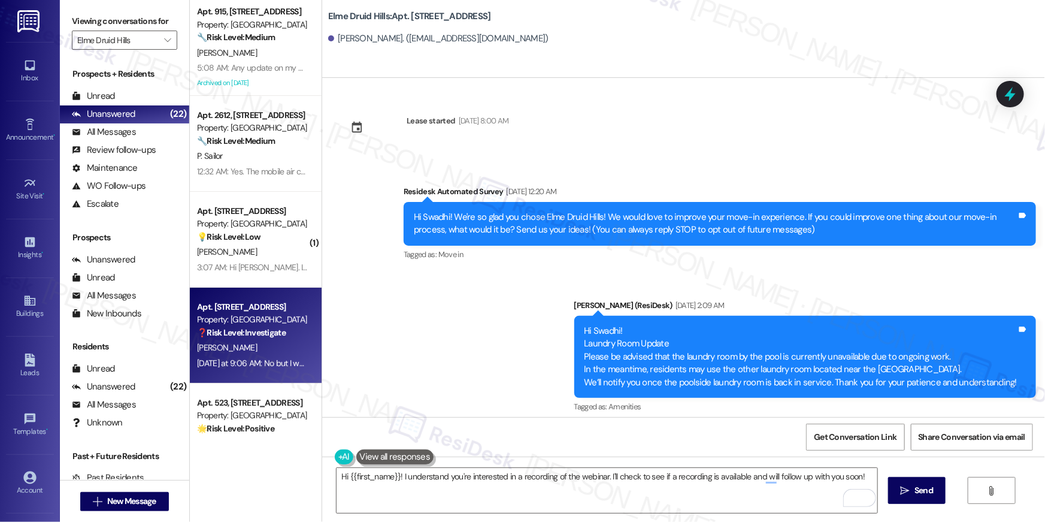
scroll to position [10355, 0]
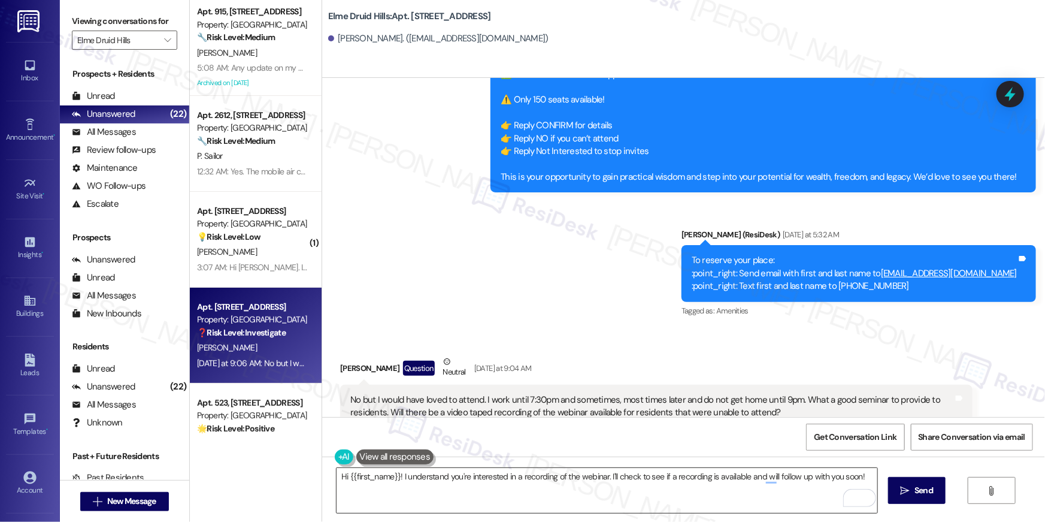
click at [421, 504] on textarea "Hi {{first_name}}! I understand you're interested in a recording of the webinar…" at bounding box center [607, 490] width 541 height 45
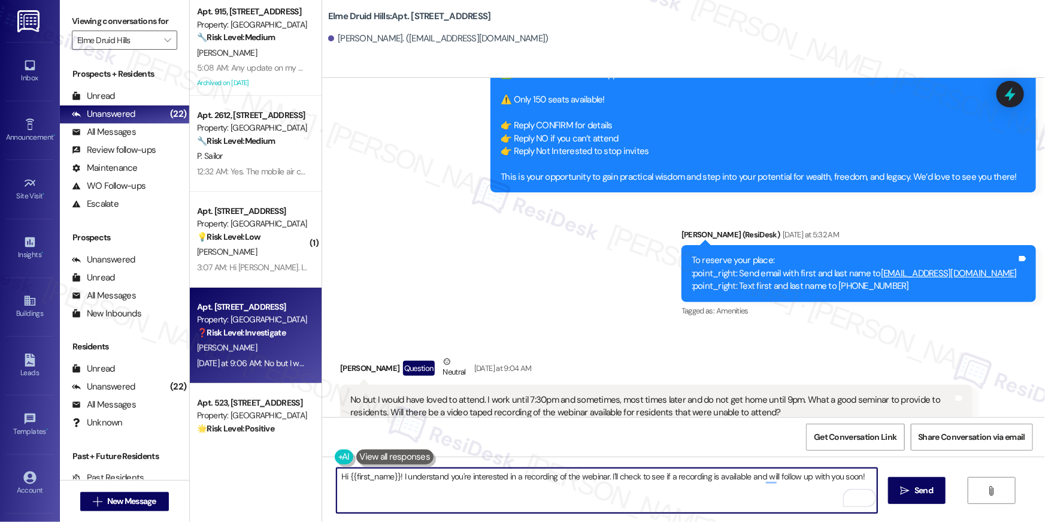
drag, startPoint x: 536, startPoint y: 482, endPoint x: 601, endPoint y: 486, distance: 64.8
click at [537, 483] on textarea "Hi {{first_name}}! I understand you're interested in a recording of the webinar…" at bounding box center [607, 490] width 541 height 45
drag, startPoint x: 604, startPoint y: 476, endPoint x: 606, endPoint y: 495, distance: 19.3
click at [606, 495] on textarea "Hi {{first_name}}! I understand you're interested in a recording of the webinar…" at bounding box center [607, 490] width 541 height 45
paste textarea ":point_right: Send email with first and last name to [EMAIL_ADDRESS][DOMAIN_NAM…"
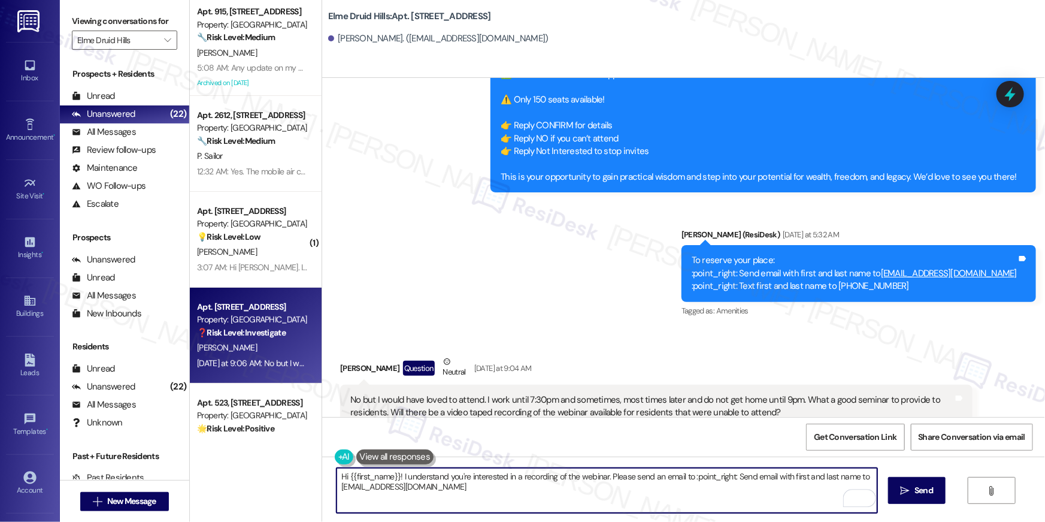
click at [687, 477] on textarea "Hi {{first_name}}! I understand you're interested in a recording of the webinar…" at bounding box center [607, 490] width 541 height 45
click at [337, 488] on textarea "Hi {{first_name}}! I understand you're interested in a recording of the webinar…" at bounding box center [607, 490] width 541 height 45
click at [825, 468] on textarea "Hi {{first_name}}! I understand you're interested in a recording of the webinar…" at bounding box center [607, 490] width 541 height 45
click at [824, 480] on textarea "Hi {{first_name}}! I understand you're interested in a recording of the webinar…" at bounding box center [607, 490] width 541 height 45
type textarea "Hi {{first_name}}! I understand you're interested in a recording of the webinar…"
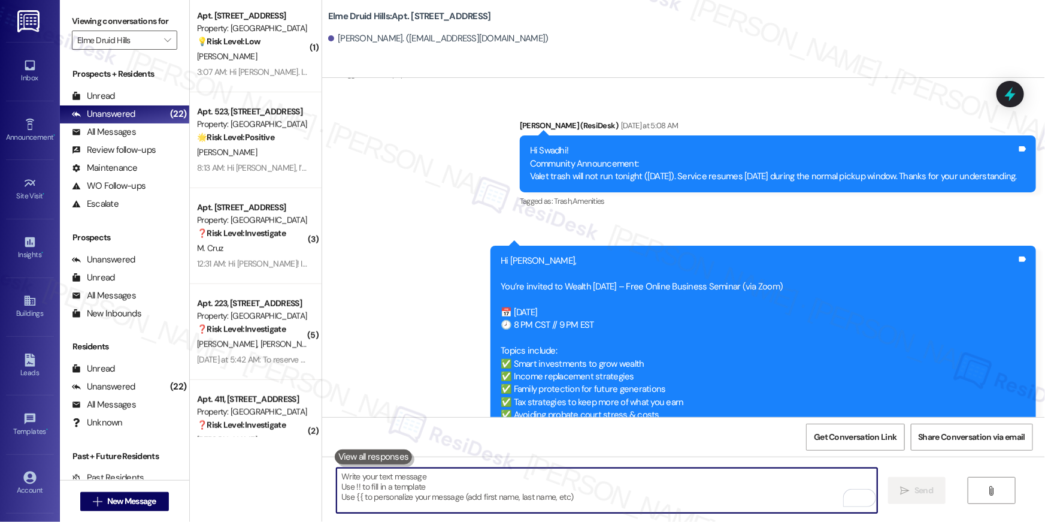
scroll to position [218, 0]
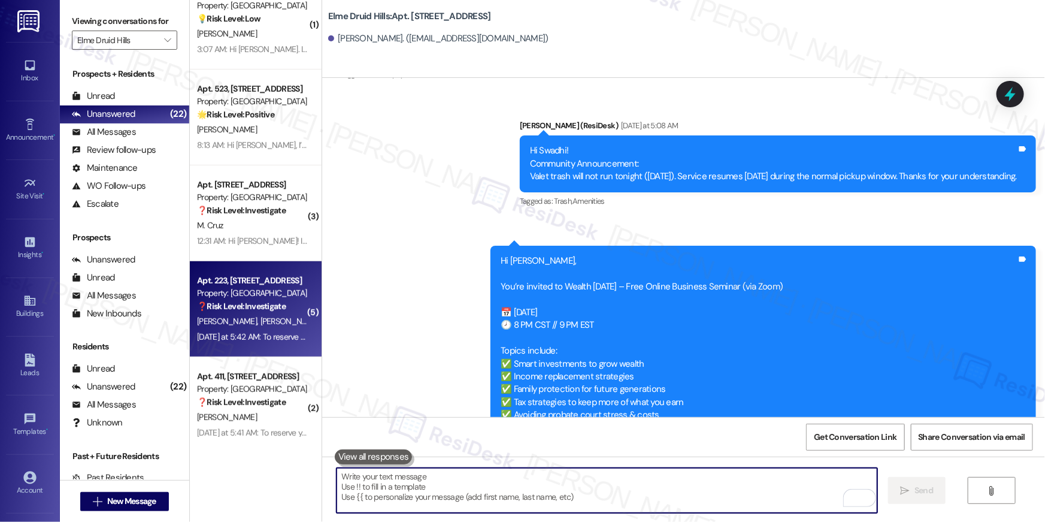
click at [251, 327] on div "E. [PERSON_NAME]" at bounding box center [252, 321] width 113 height 15
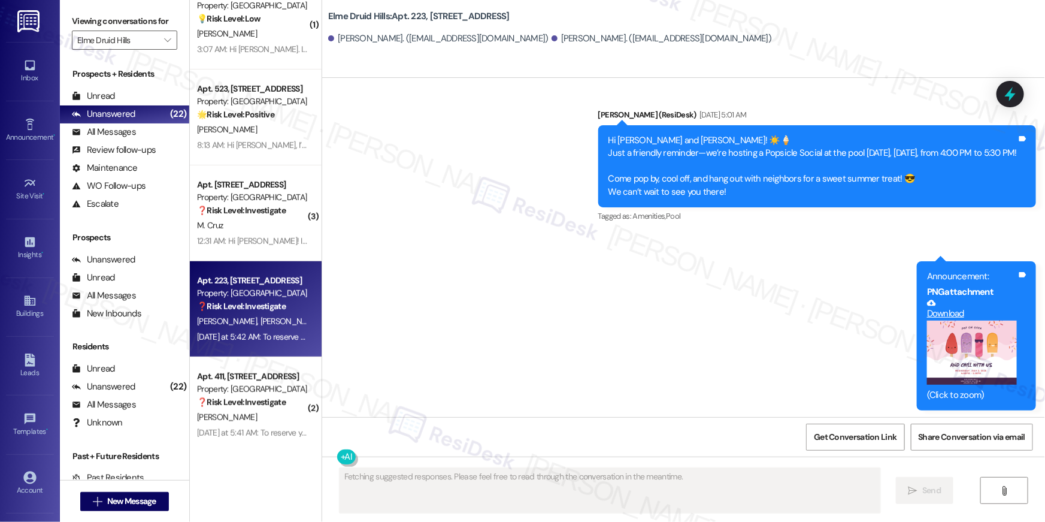
scroll to position [8319, 0]
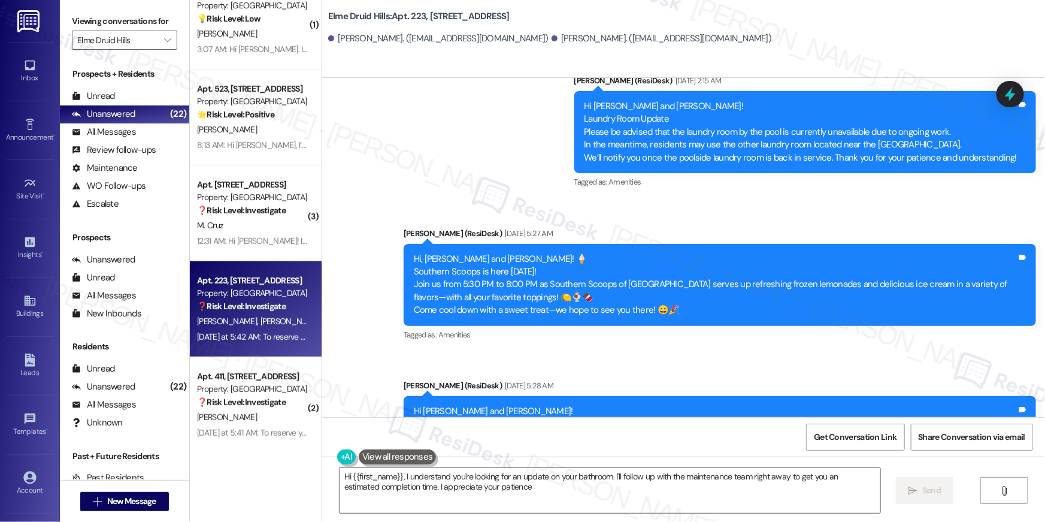
type textarea "Hi {{first_name}}, I understand you're looking for an update on your bathroom. …"
